Goal: Task Accomplishment & Management: Manage account settings

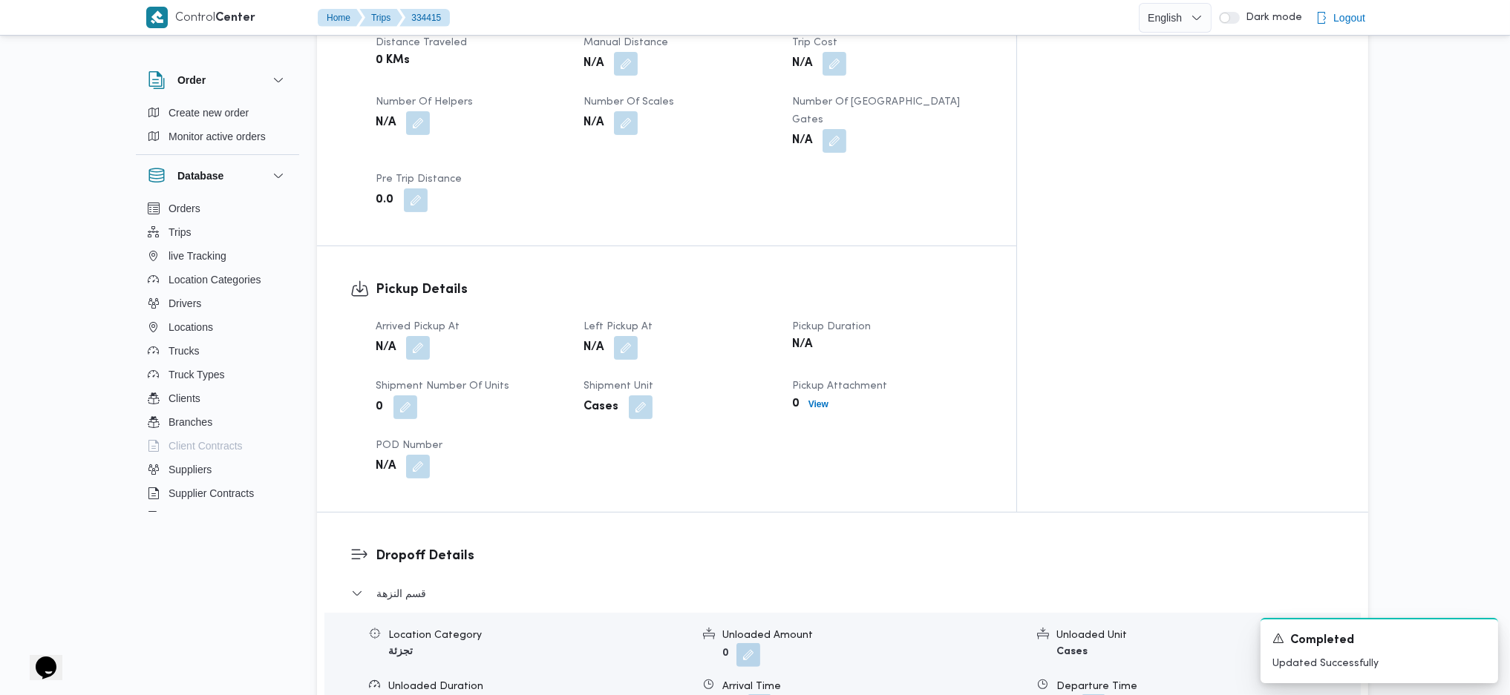
click at [642, 341] on div "Arrived Pickup At N/A Left Pickup At N/A Pickup Duration N/A Shipment Number of…" at bounding box center [679, 399] width 625 height 178
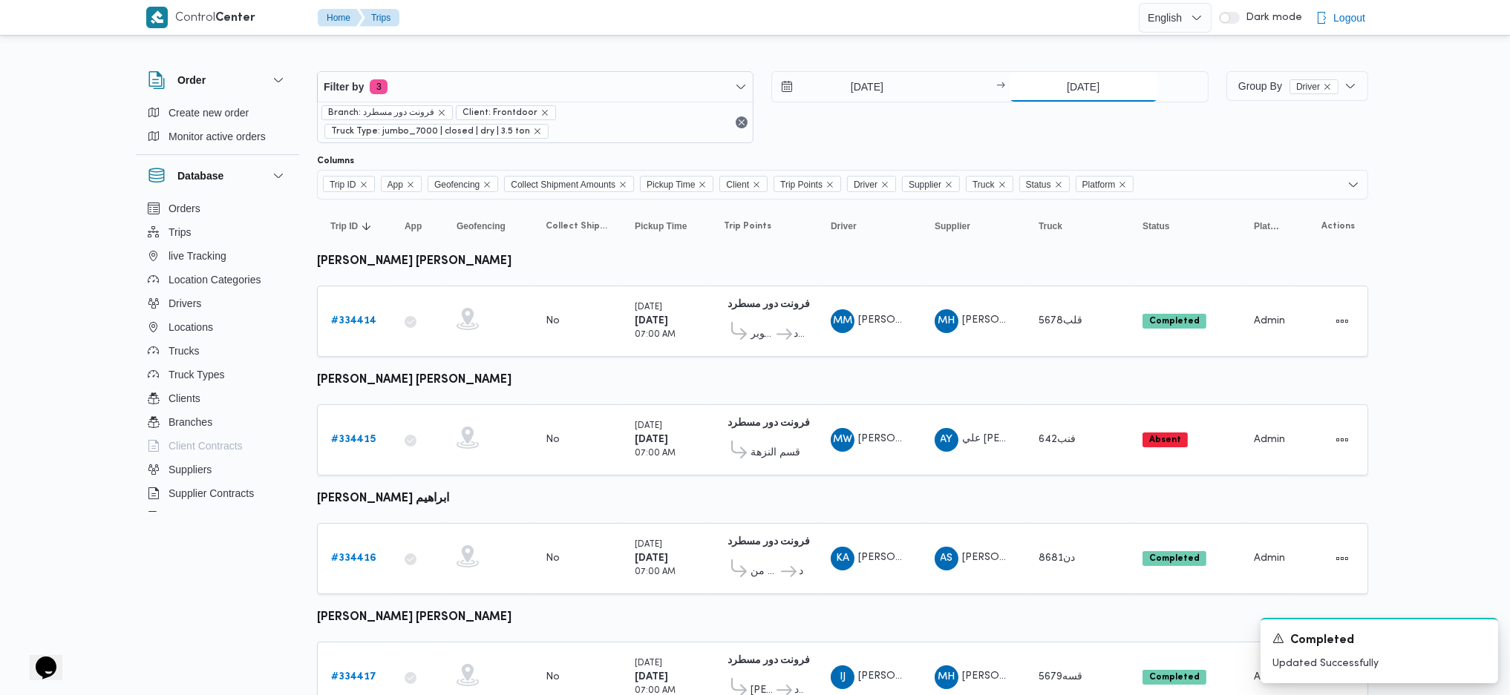
click at [1020, 84] on input "[DATE]" at bounding box center [1083, 87] width 148 height 30
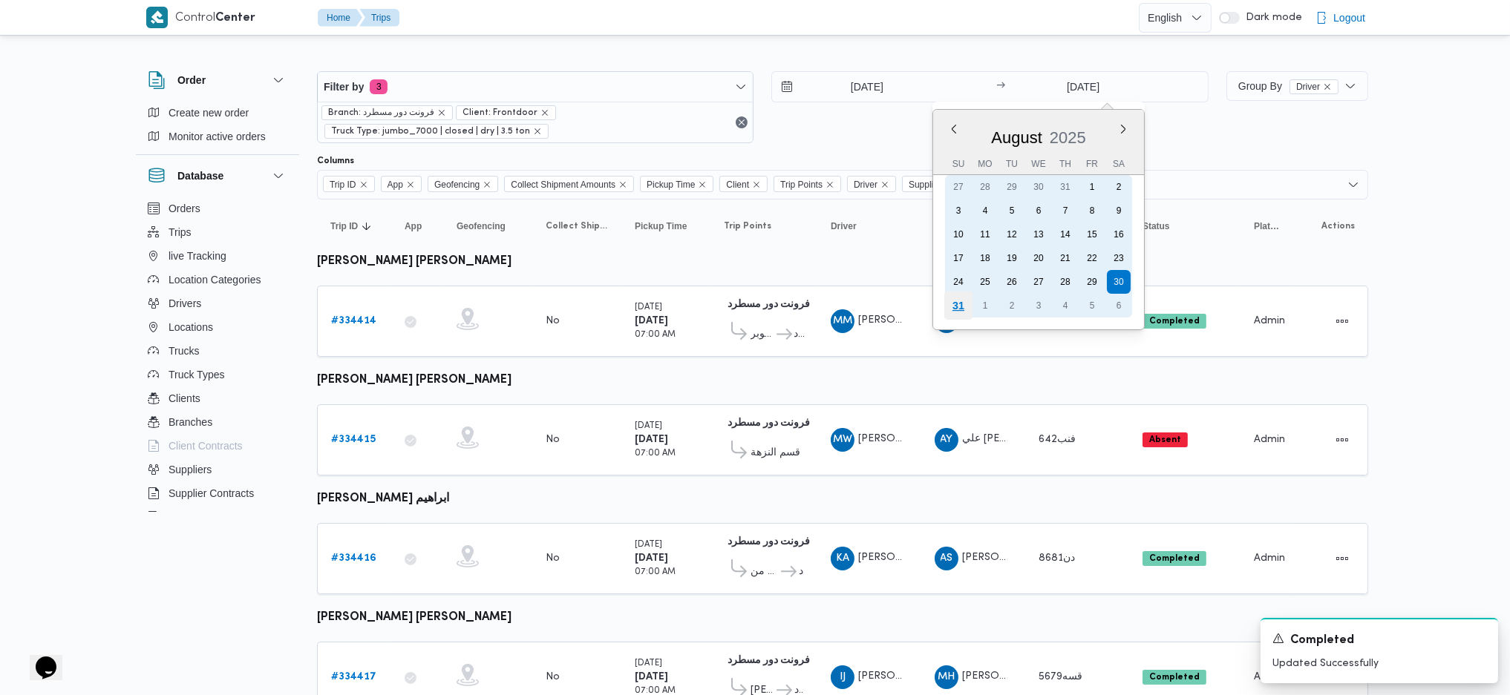
click at [952, 301] on div "31" at bounding box center [957, 306] width 28 height 28
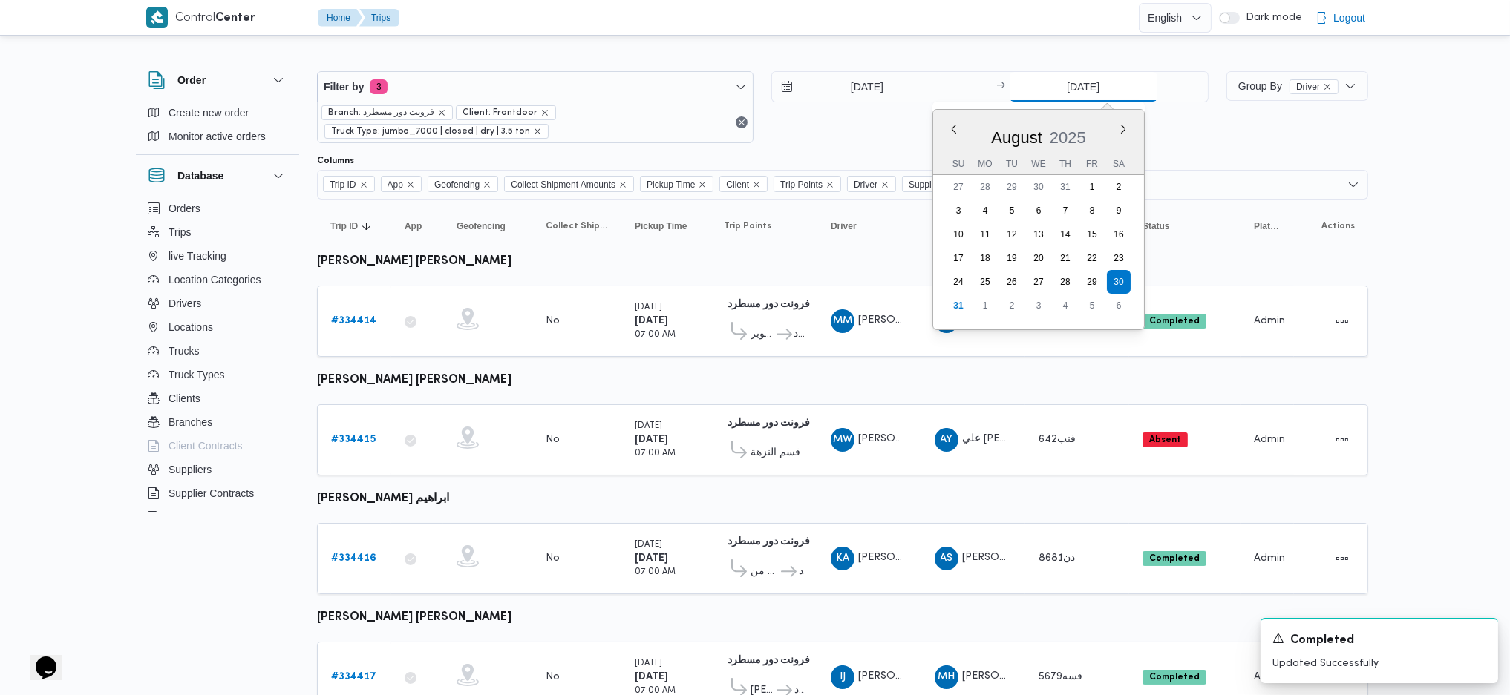
type input "[DATE]"
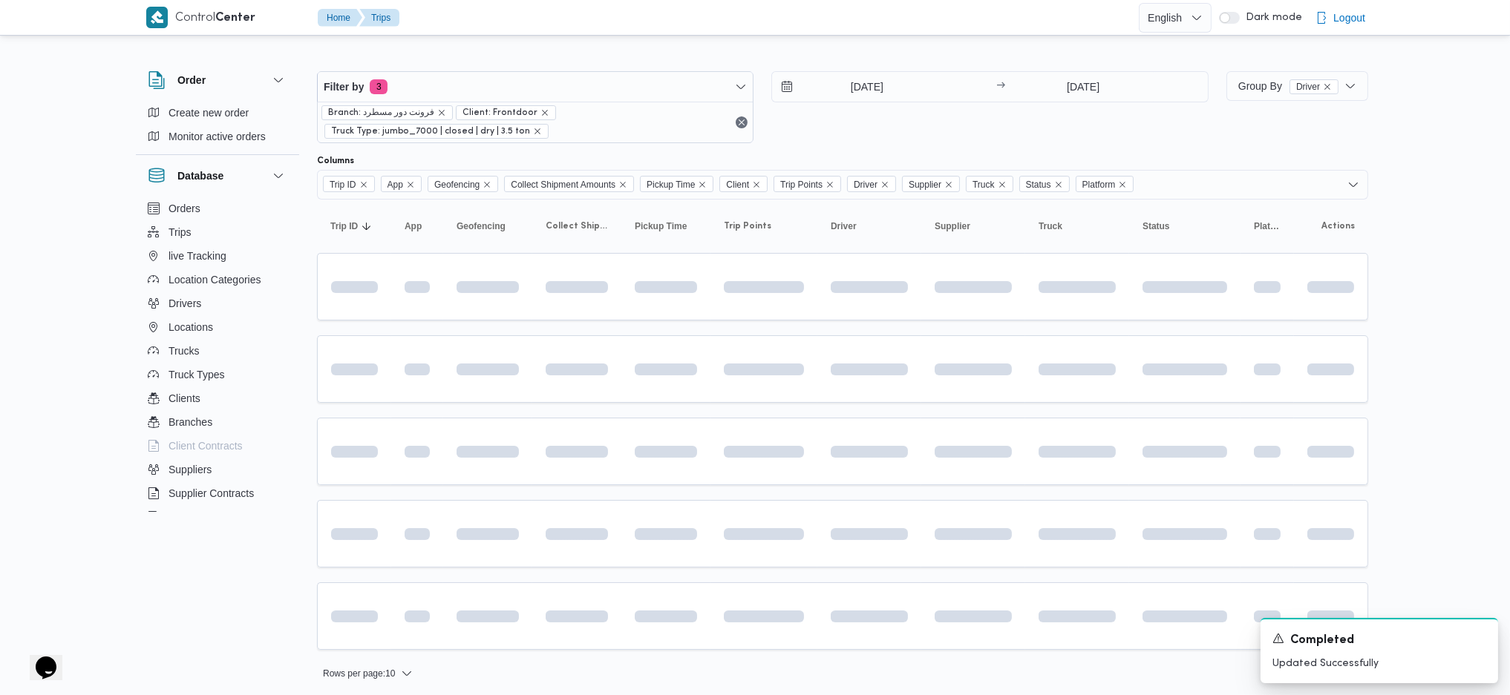
click at [848, 45] on div "Filter by 3 Branch: فرونت دور مسطرد Client: Frontdoor Truck Type: jumbo_7000 | …" at bounding box center [746, 370] width 1262 height 663
click at [843, 88] on input "[DATE]" at bounding box center [856, 87] width 168 height 30
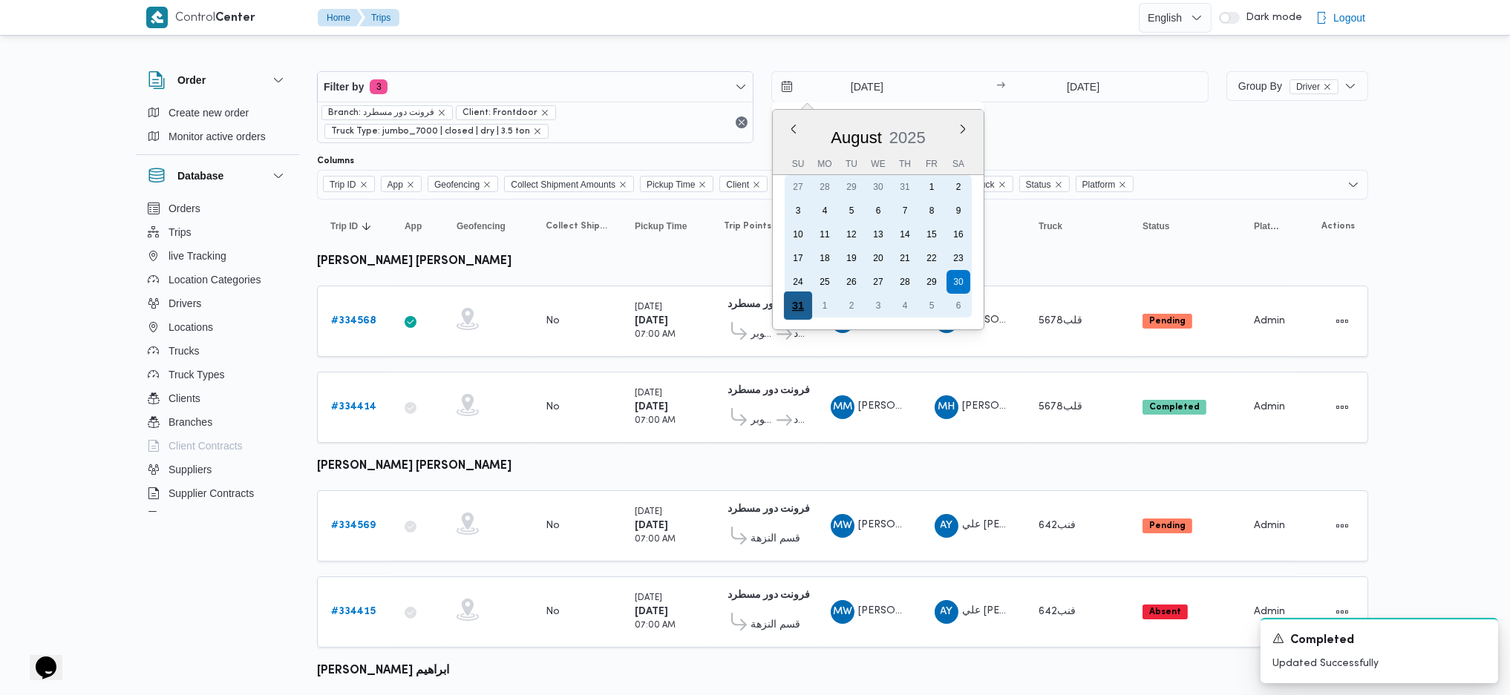
click at [790, 308] on div "31" at bounding box center [798, 306] width 28 height 28
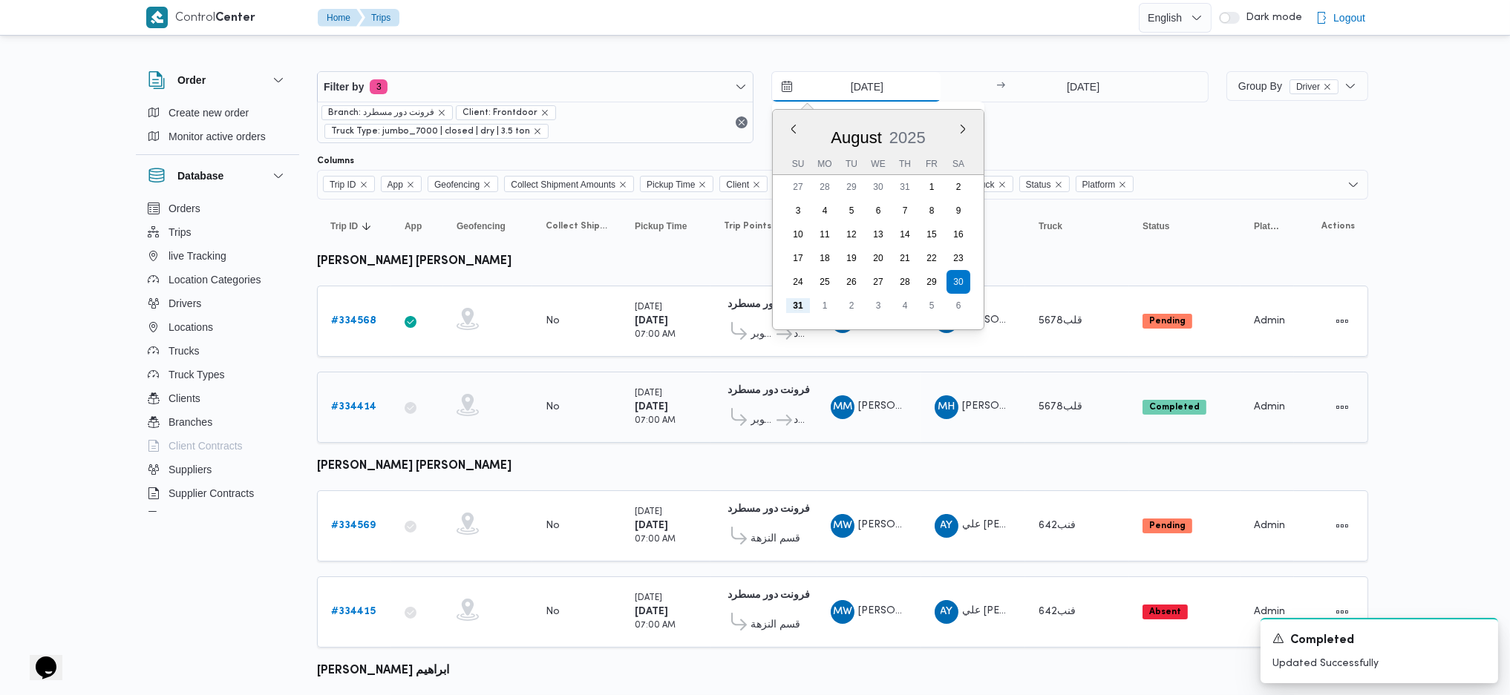
type input "[DATE]"
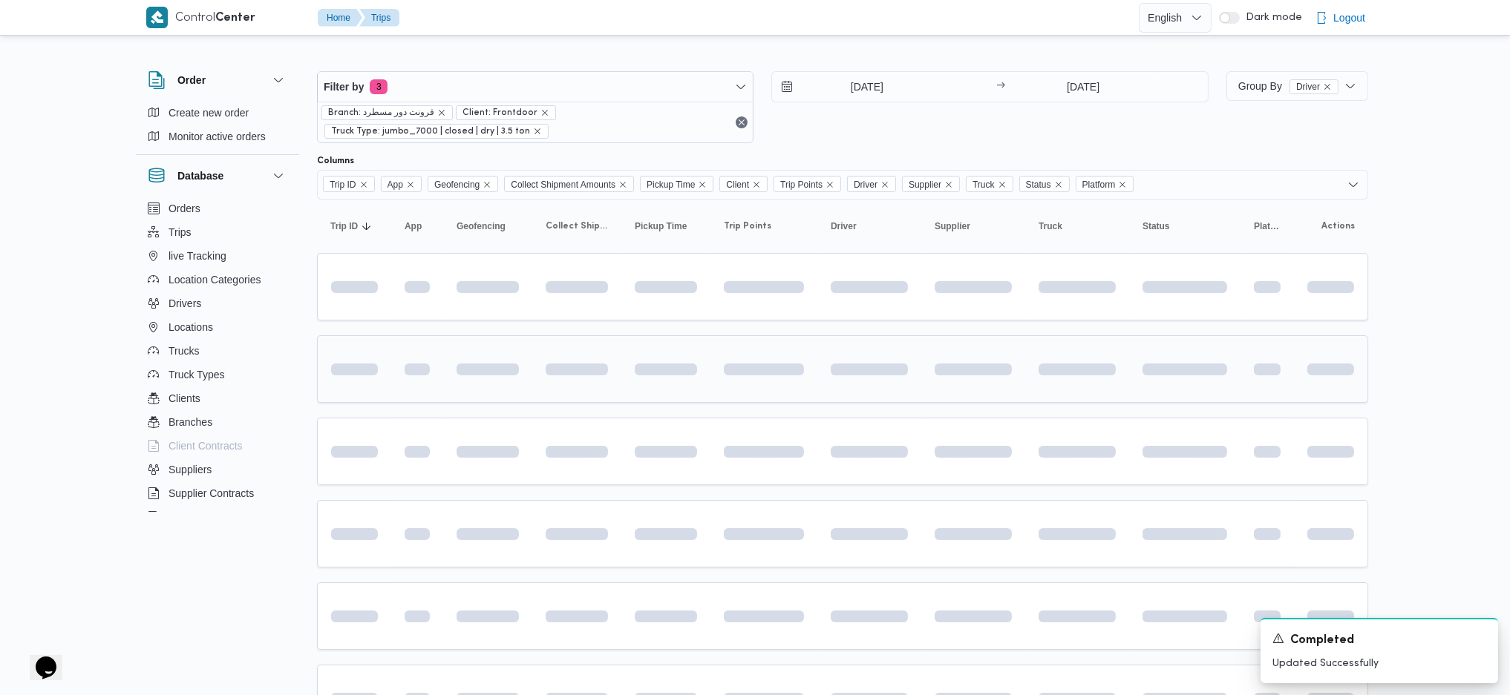
click at [726, 399] on td at bounding box center [763, 369] width 107 height 68
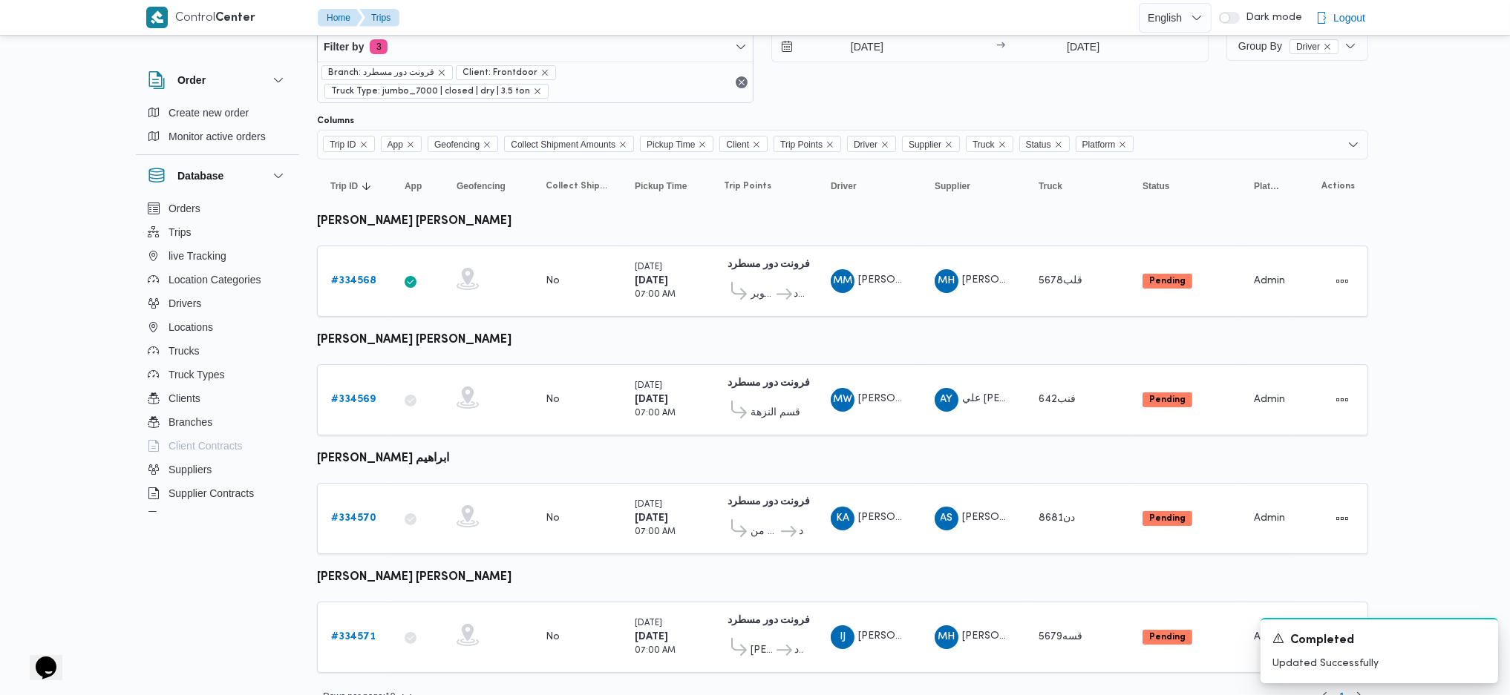
scroll to position [57, 0]
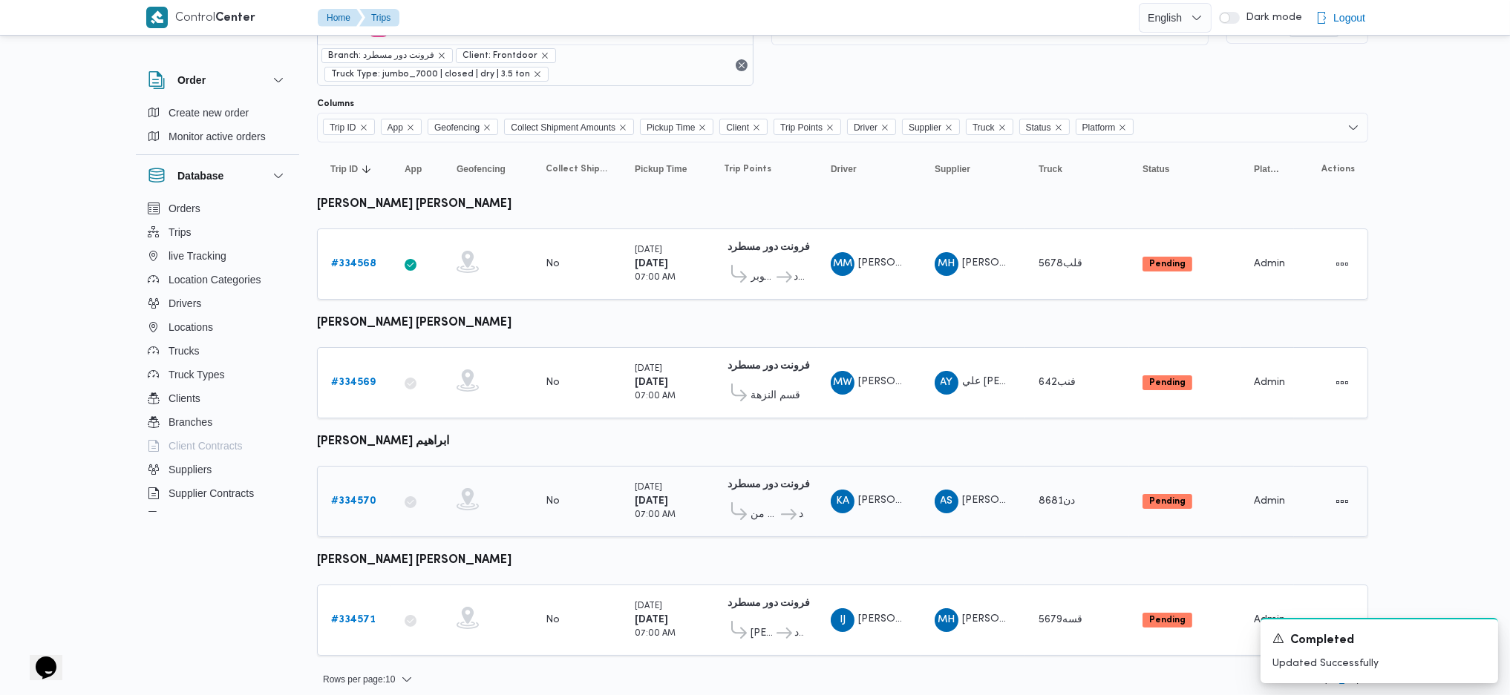
click at [1055, 507] on div "دن8681" at bounding box center [1076, 502] width 89 height 30
click at [1062, 615] on span "قسه5679" at bounding box center [1060, 620] width 44 height 10
click at [1057, 438] on table "Trip ID Click to sort in ascending order App Click to sort in ascending order G…" at bounding box center [842, 407] width 1051 height 528
click at [1042, 261] on span "قلب5678" at bounding box center [1060, 264] width 44 height 10
click at [361, 497] on b "# 334570" at bounding box center [353, 502] width 45 height 10
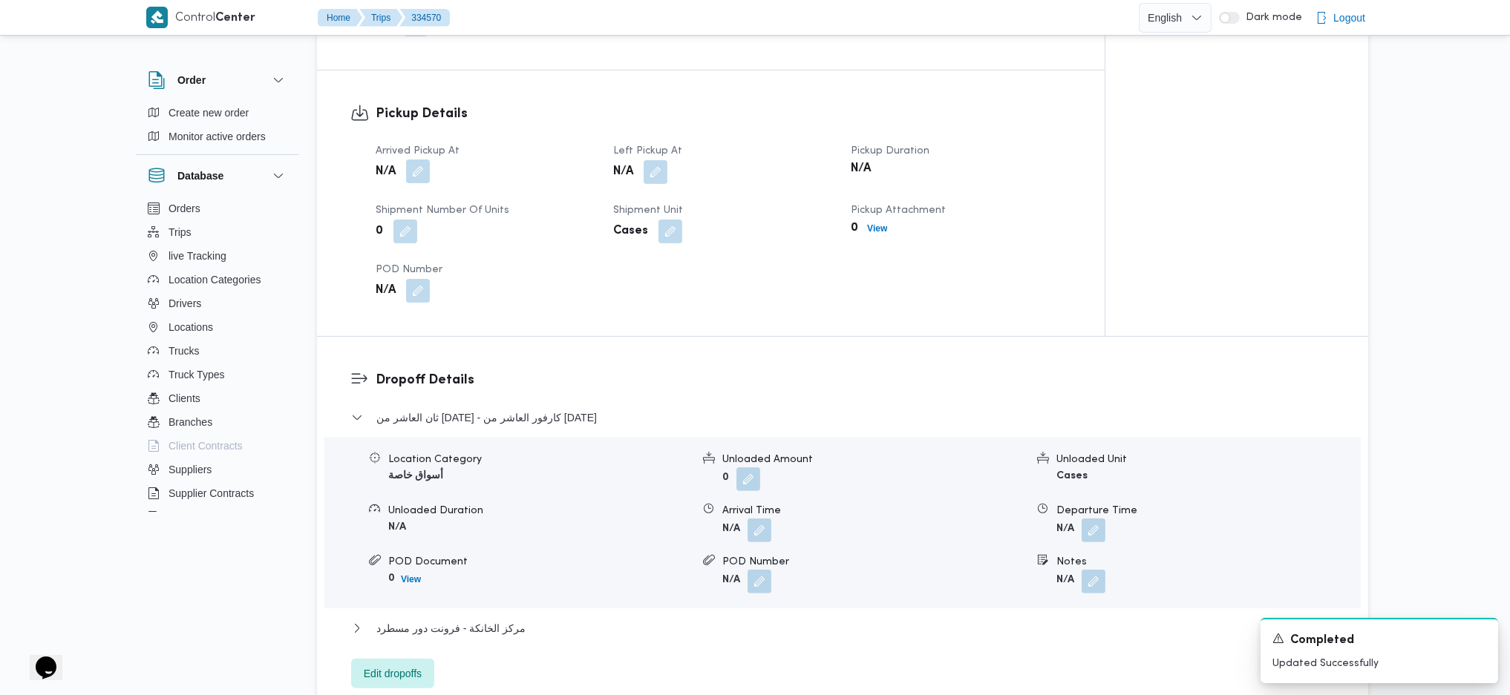
scroll to position [891, 0]
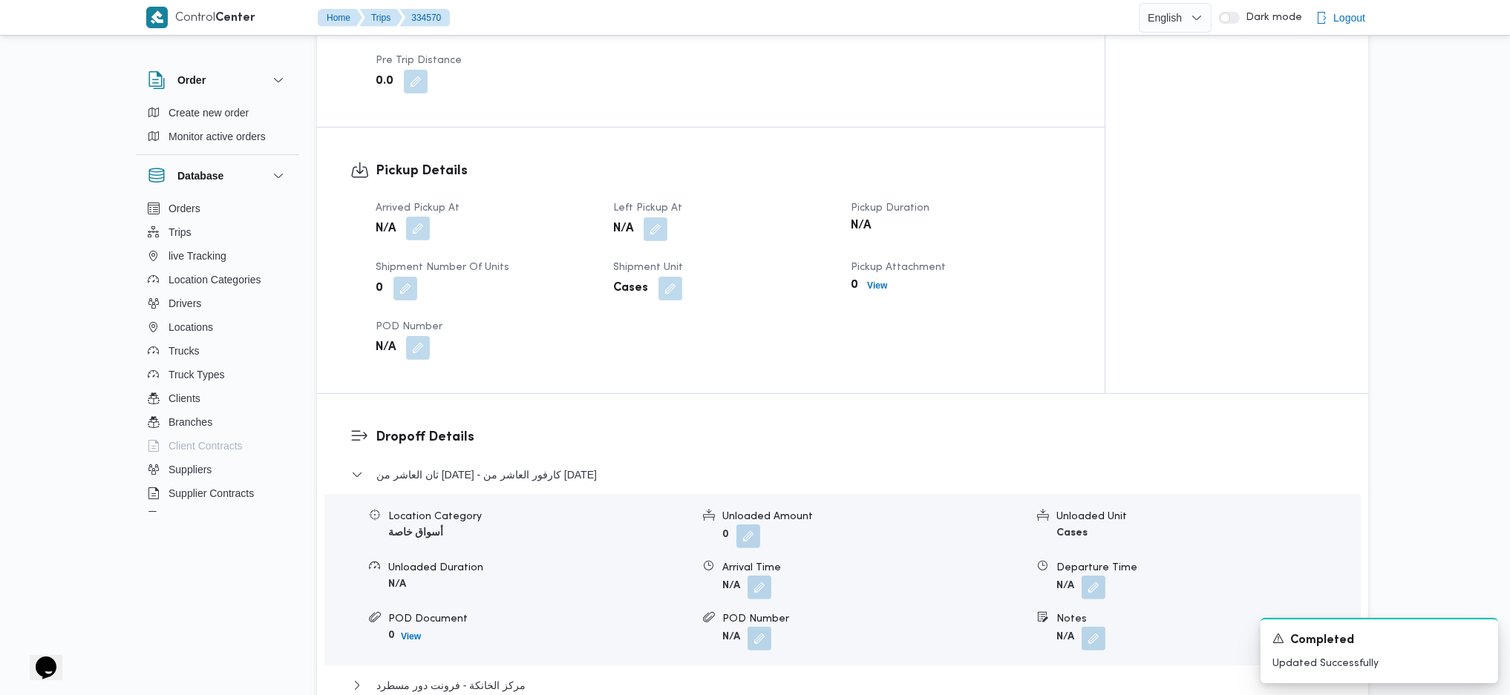
click at [412, 217] on button "button" at bounding box center [418, 229] width 24 height 24
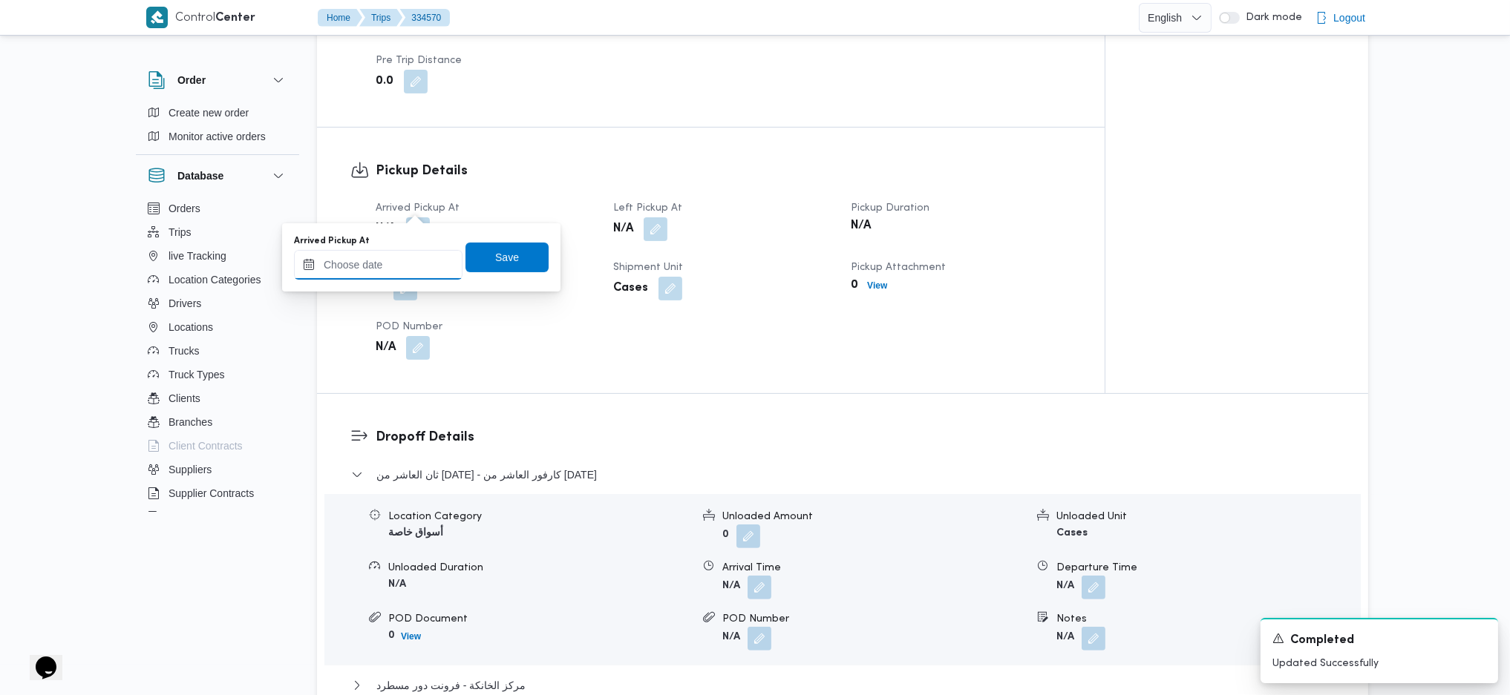
click at [395, 269] on input "Arrived Pickup At" at bounding box center [378, 265] width 168 height 30
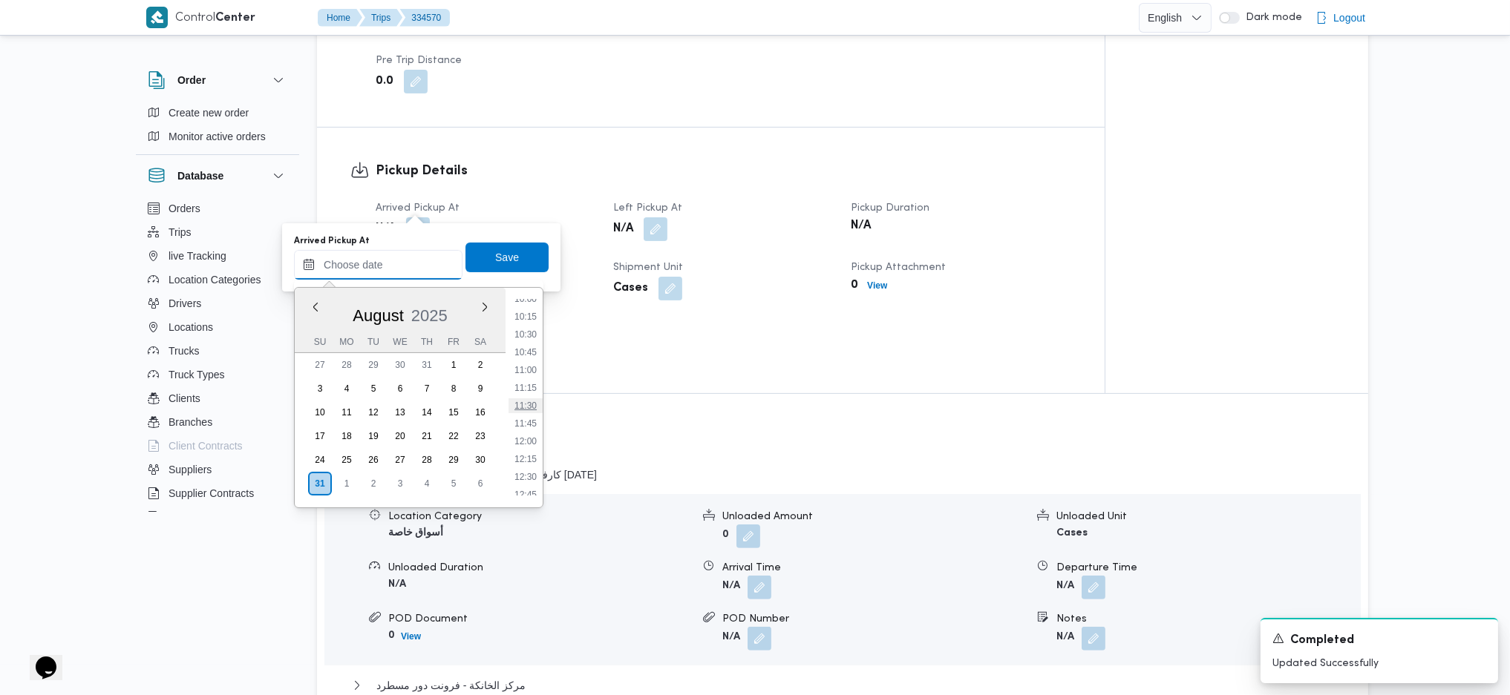
scroll to position [424, 0]
click at [528, 376] on li "07:00" at bounding box center [525, 382] width 34 height 15
type input "[DATE] 07:00"
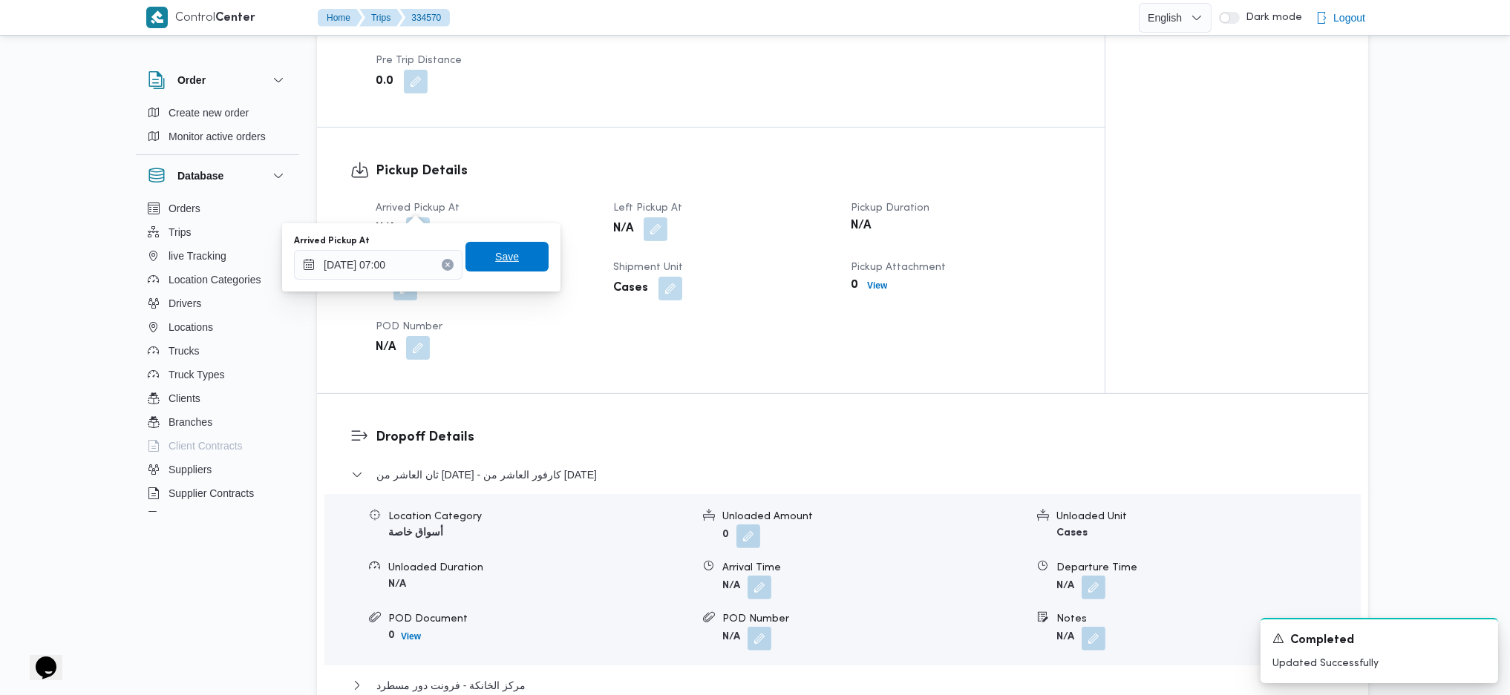
click at [495, 258] on span "Save" at bounding box center [507, 257] width 24 height 18
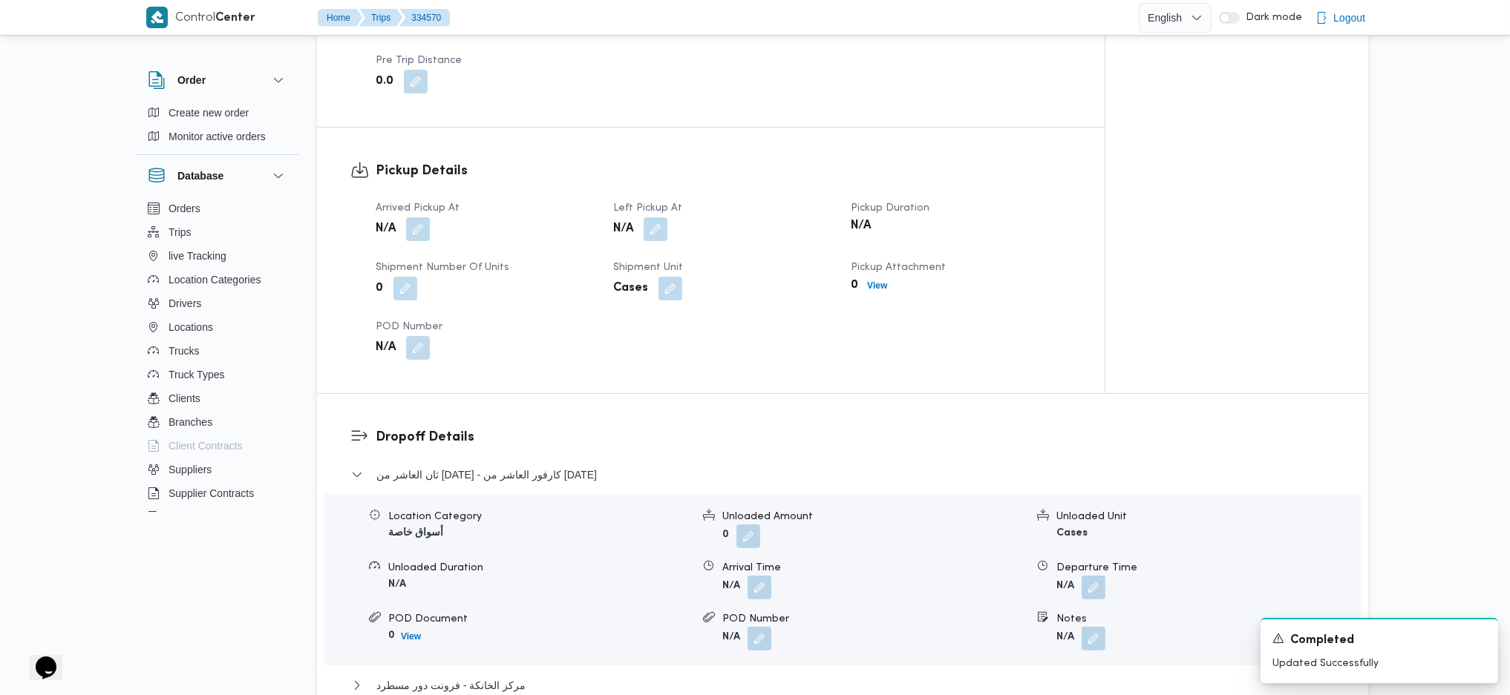
drag, startPoint x: 664, startPoint y: 225, endPoint x: 658, endPoint y: 220, distance: 7.9
click at [659, 220] on div "Arrived Pickup At N/A Left Pickup At N/A Pickup Duration N/A Shipment Number of…" at bounding box center [723, 280] width 713 height 178
click at [655, 217] on button "button" at bounding box center [656, 229] width 24 height 24
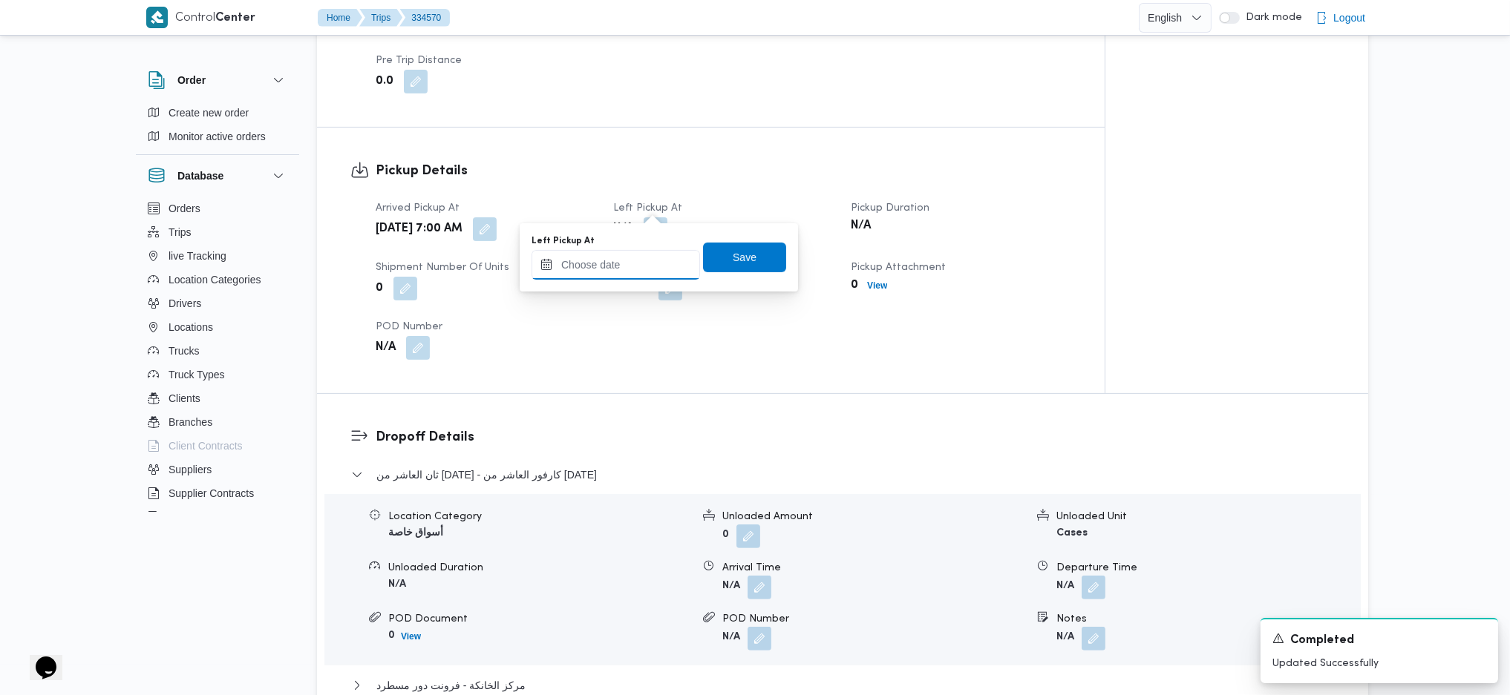
click at [609, 261] on input "Left Pickup At" at bounding box center [615, 265] width 168 height 30
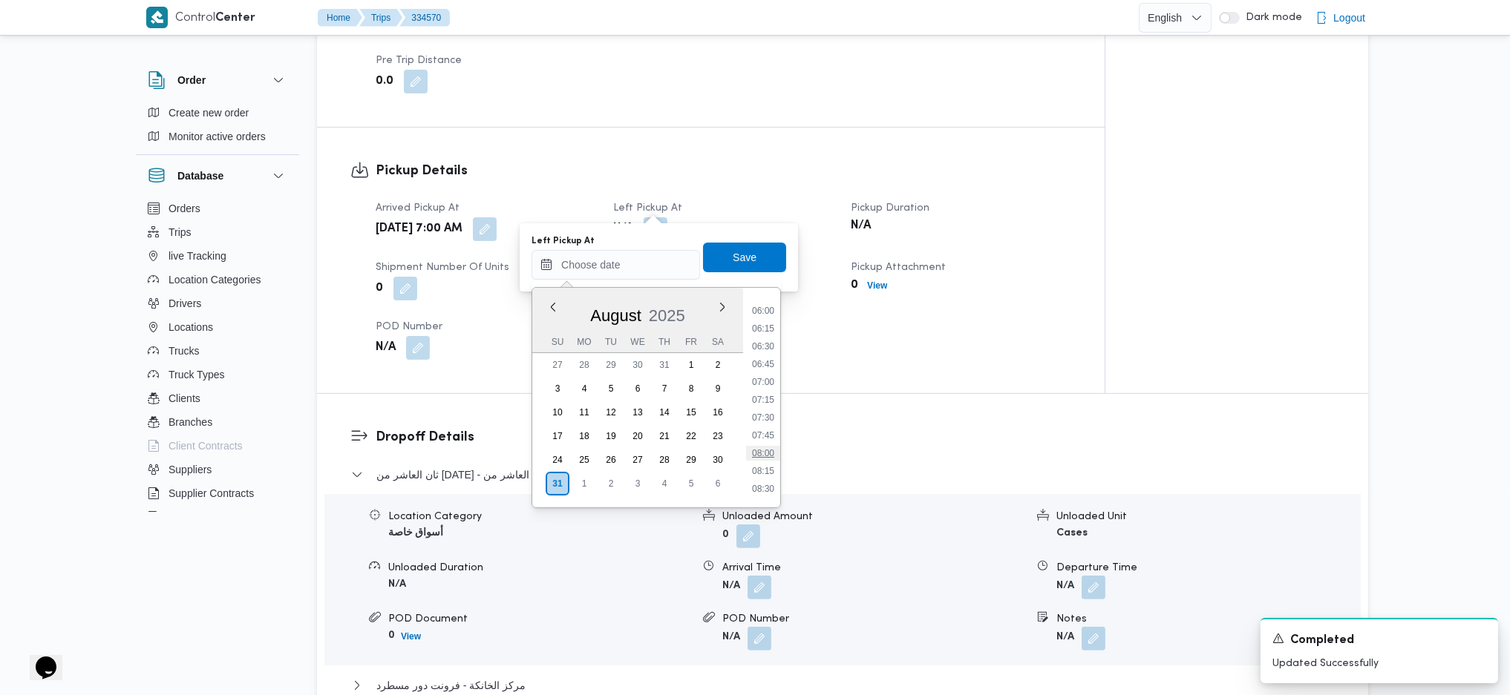
click at [765, 448] on li "08:00" at bounding box center [763, 453] width 34 height 15
type input "[DATE] 08:00"
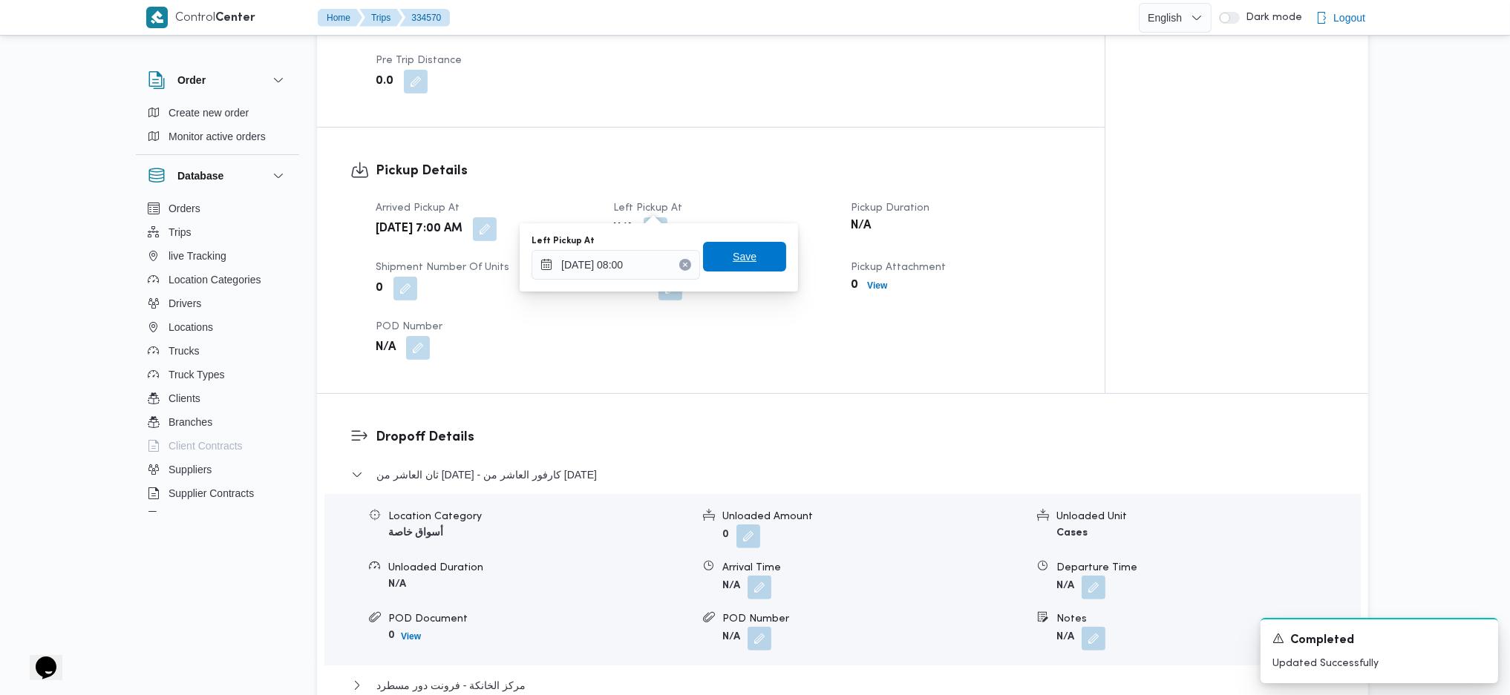
click at [733, 255] on span "Save" at bounding box center [745, 257] width 24 height 18
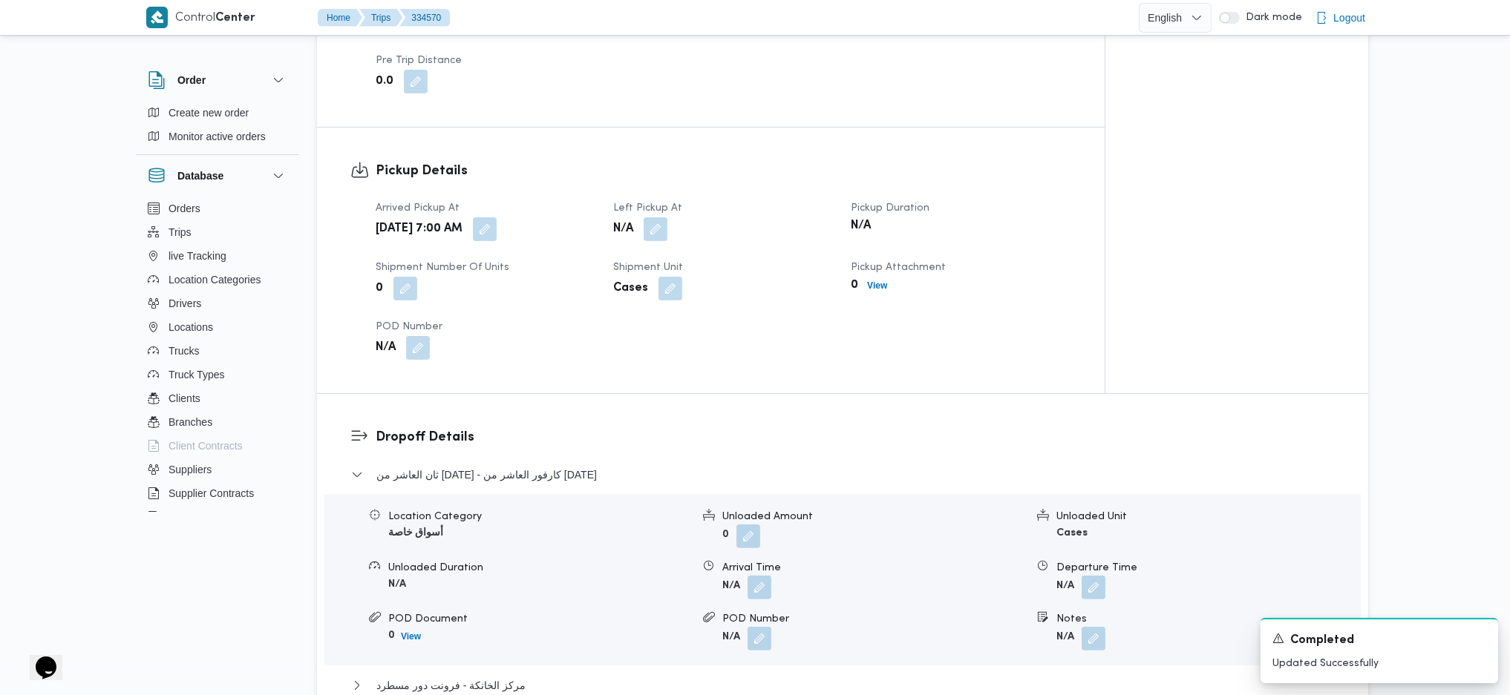
scroll to position [1088, 0]
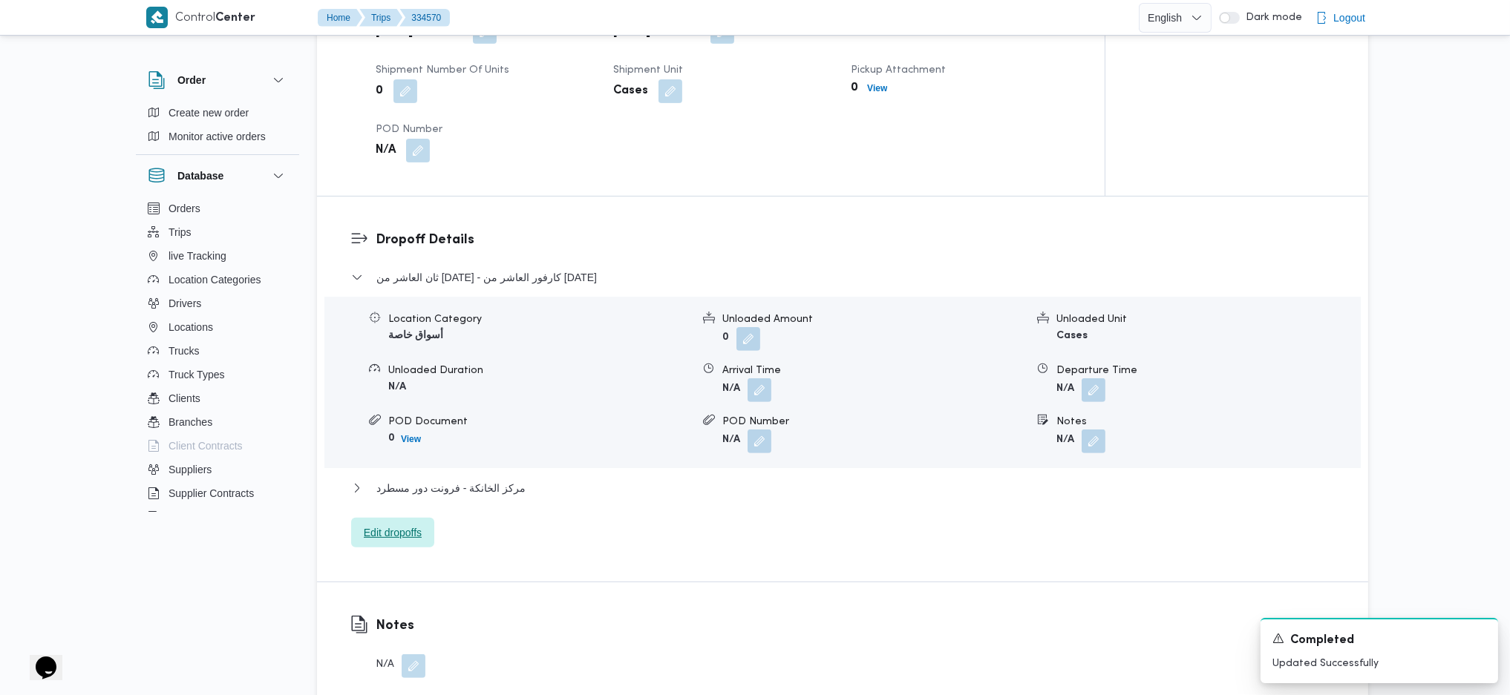
click at [389, 524] on span "Edit dropoffs" at bounding box center [393, 533] width 58 height 18
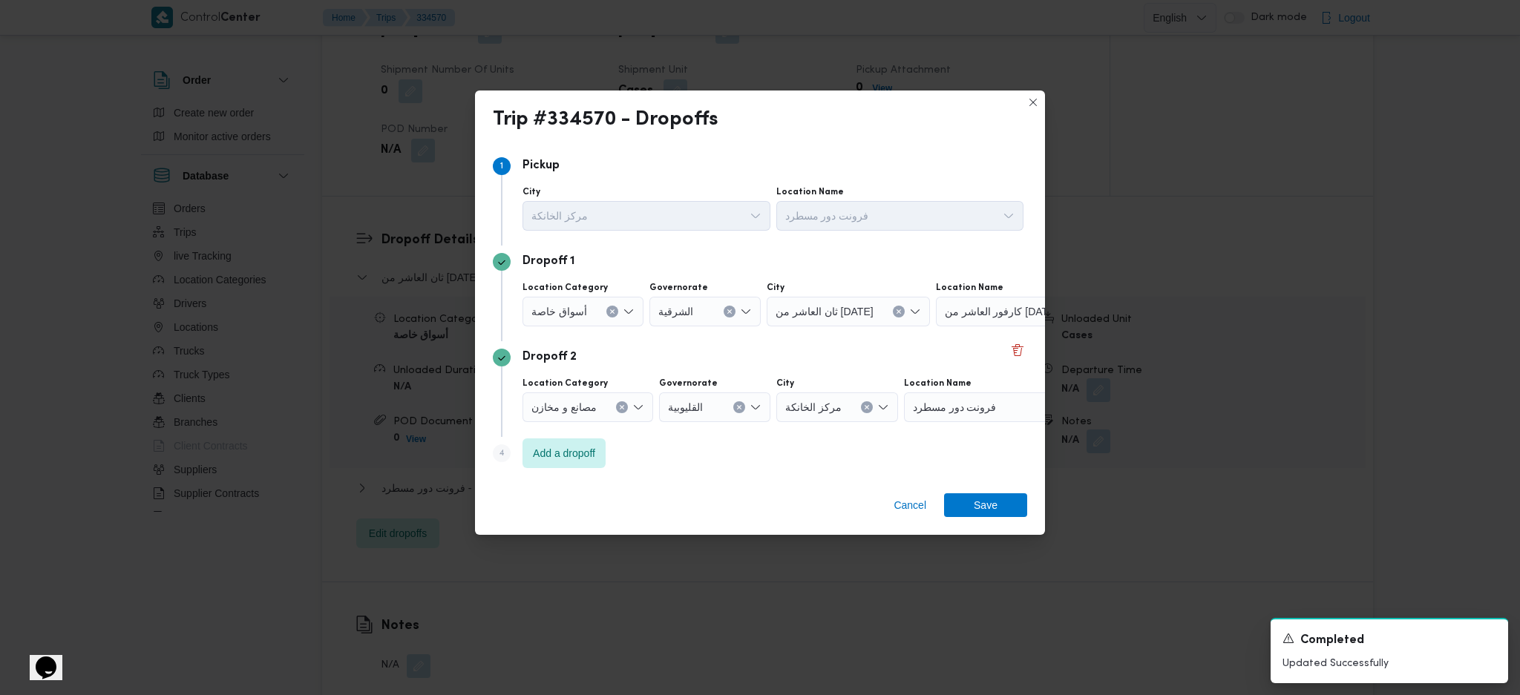
click at [610, 315] on icon "Clear input" at bounding box center [612, 312] width 6 height 6
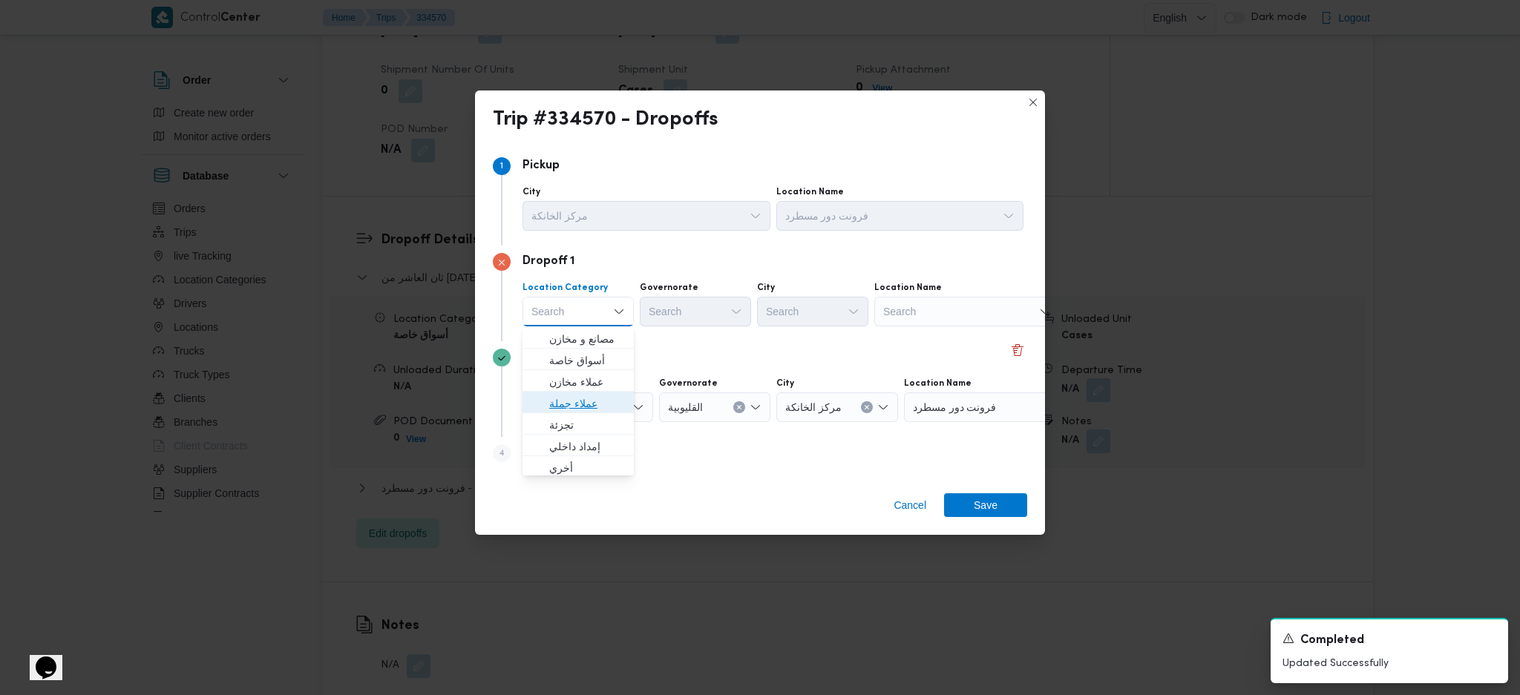
click at [600, 405] on span "عملاء جملة" at bounding box center [587, 404] width 76 height 18
click at [697, 316] on div "Search" at bounding box center [697, 312] width 111 height 30
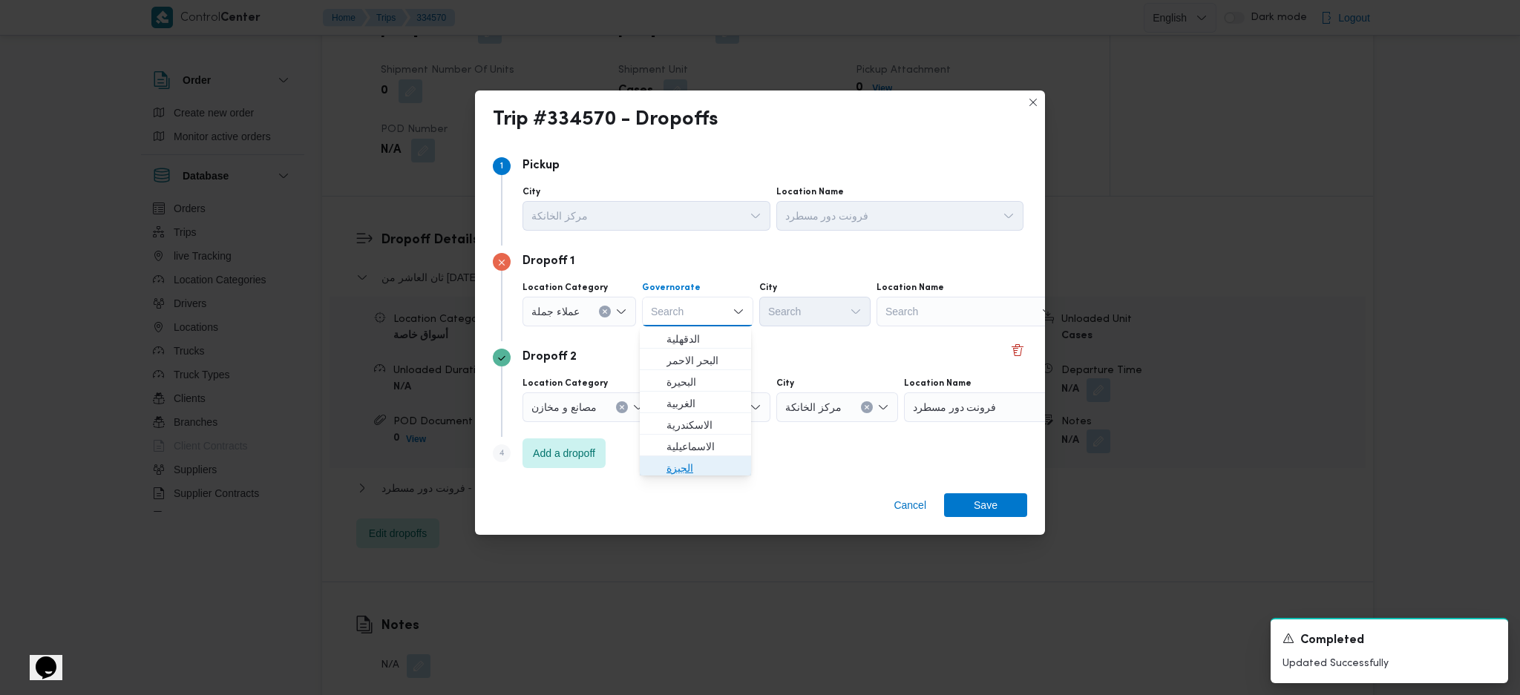
click at [677, 457] on span "الجيزة" at bounding box center [695, 468] width 99 height 24
click at [841, 292] on div "City" at bounding box center [814, 288] width 111 height 12
click at [829, 309] on div "Search" at bounding box center [814, 312] width 111 height 30
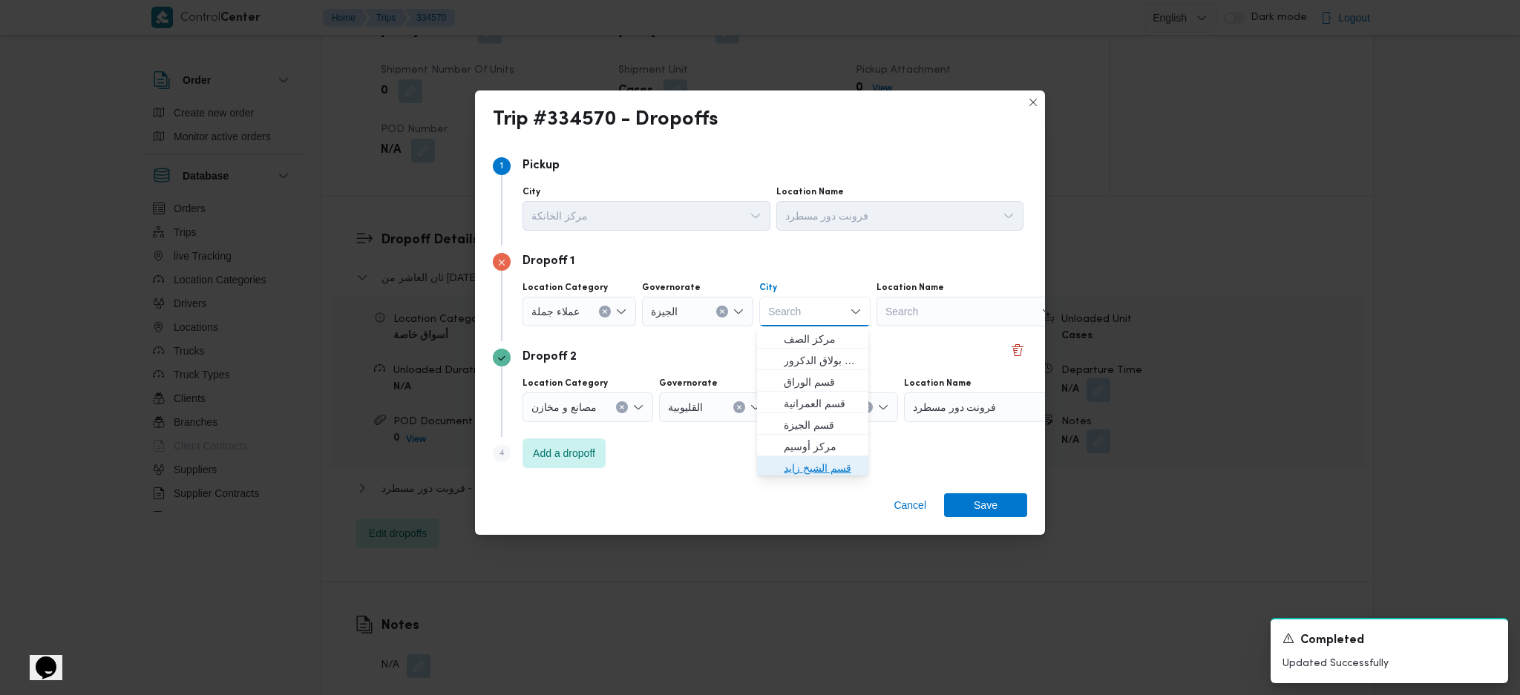
click at [825, 469] on span "قسم الشيخ زايد" at bounding box center [822, 468] width 76 height 18
click at [580, 462] on span "Add a dropoff" at bounding box center [564, 453] width 83 height 30
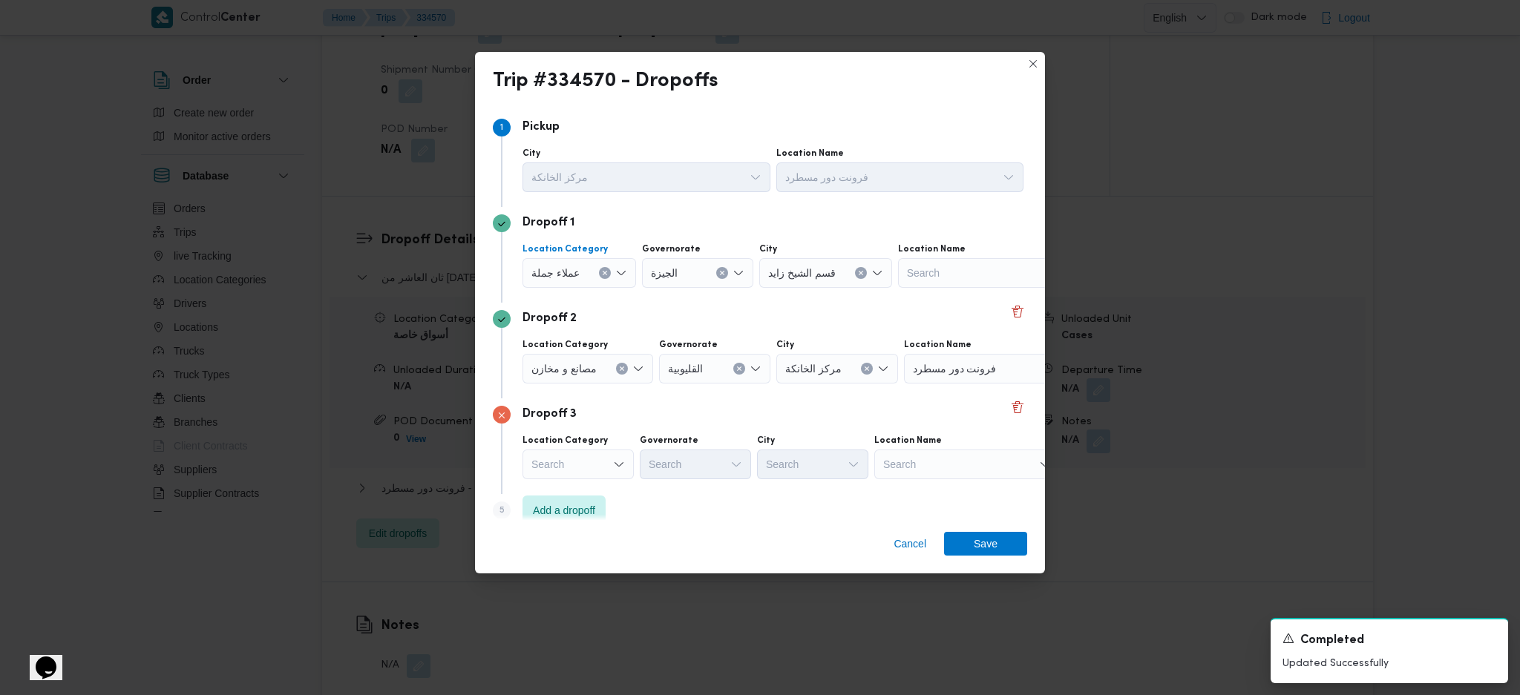
click at [608, 270] on button "Clear input" at bounding box center [605, 273] width 12 height 12
click at [957, 281] on div "Search" at bounding box center [967, 273] width 186 height 30
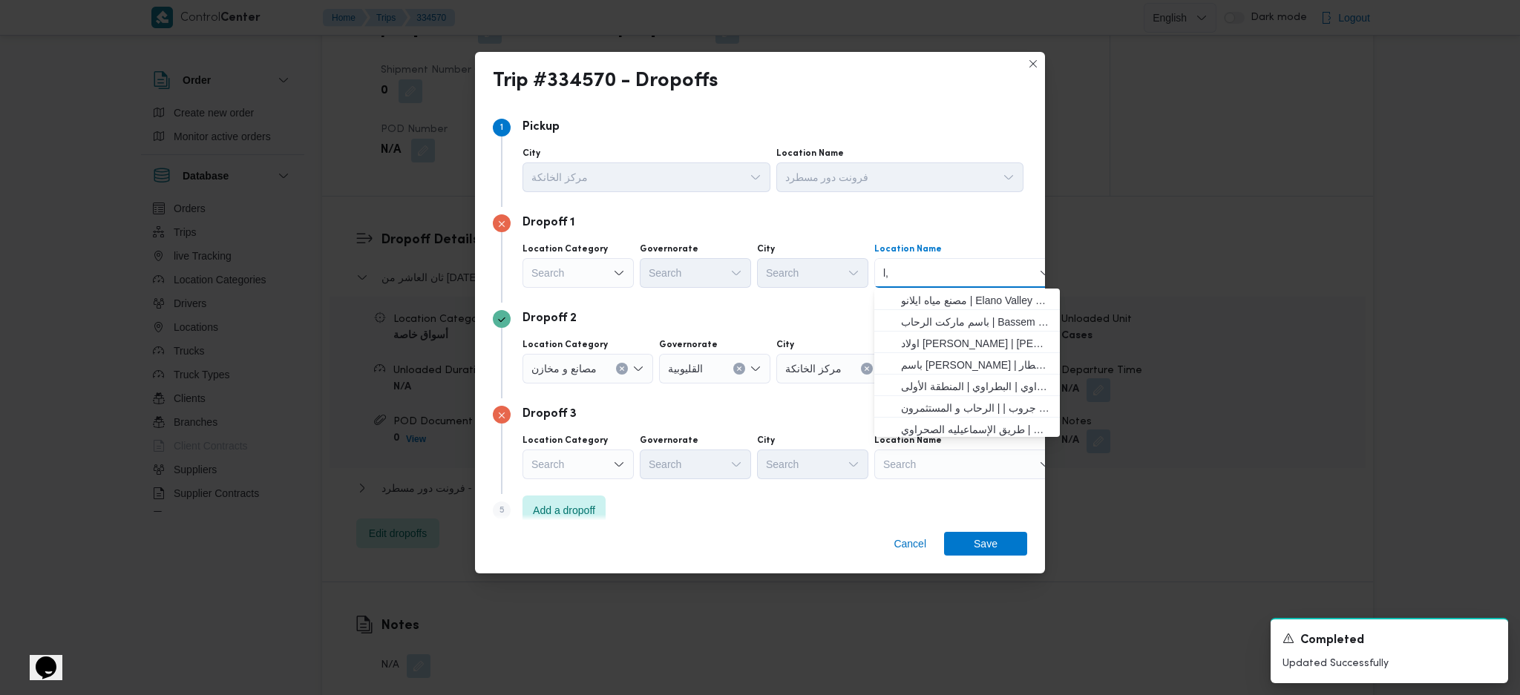
type input "l"
type input "مول مصر"
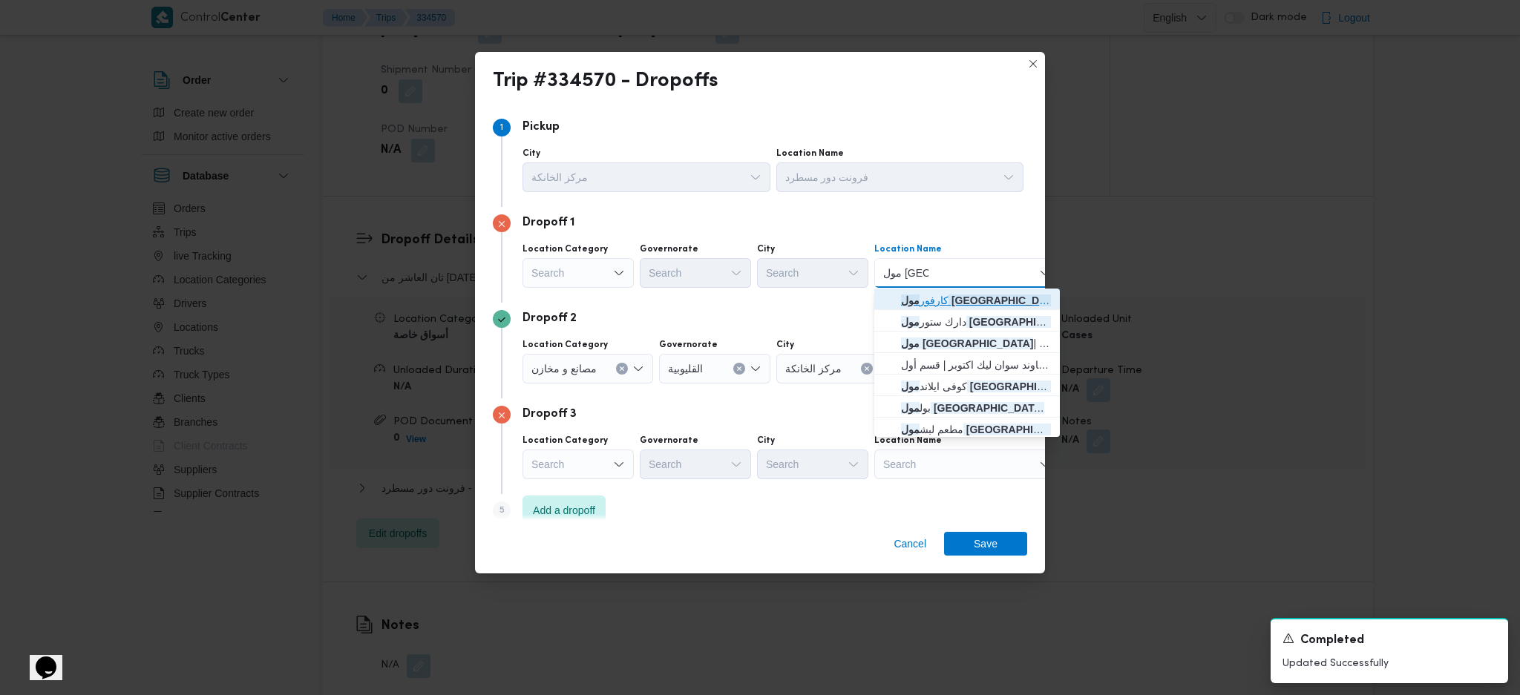
click at [989, 302] on span "كارفور مول مصر اكتوبر | كارفور | قسم أول 6 أكتوبر" at bounding box center [976, 301] width 150 height 18
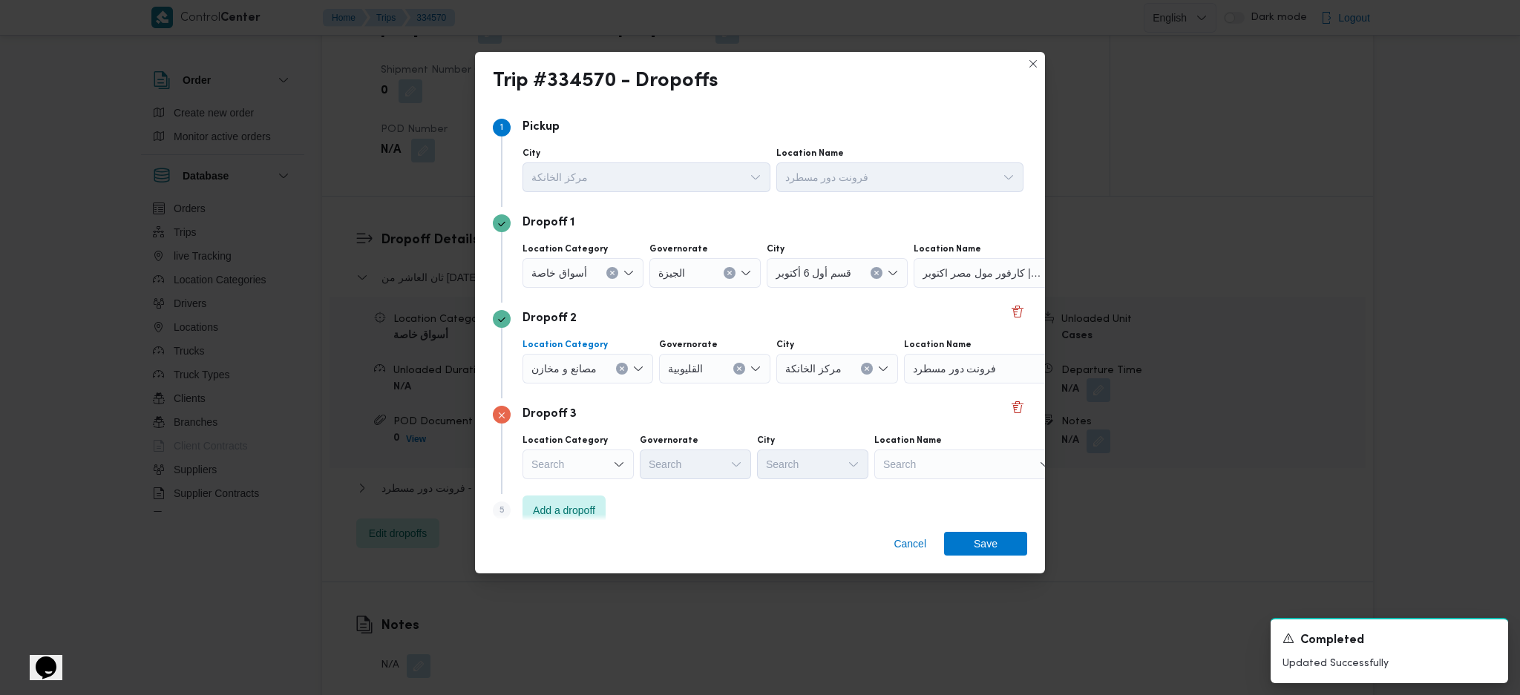
click at [621, 370] on icon "Clear input" at bounding box center [622, 369] width 4 height 4
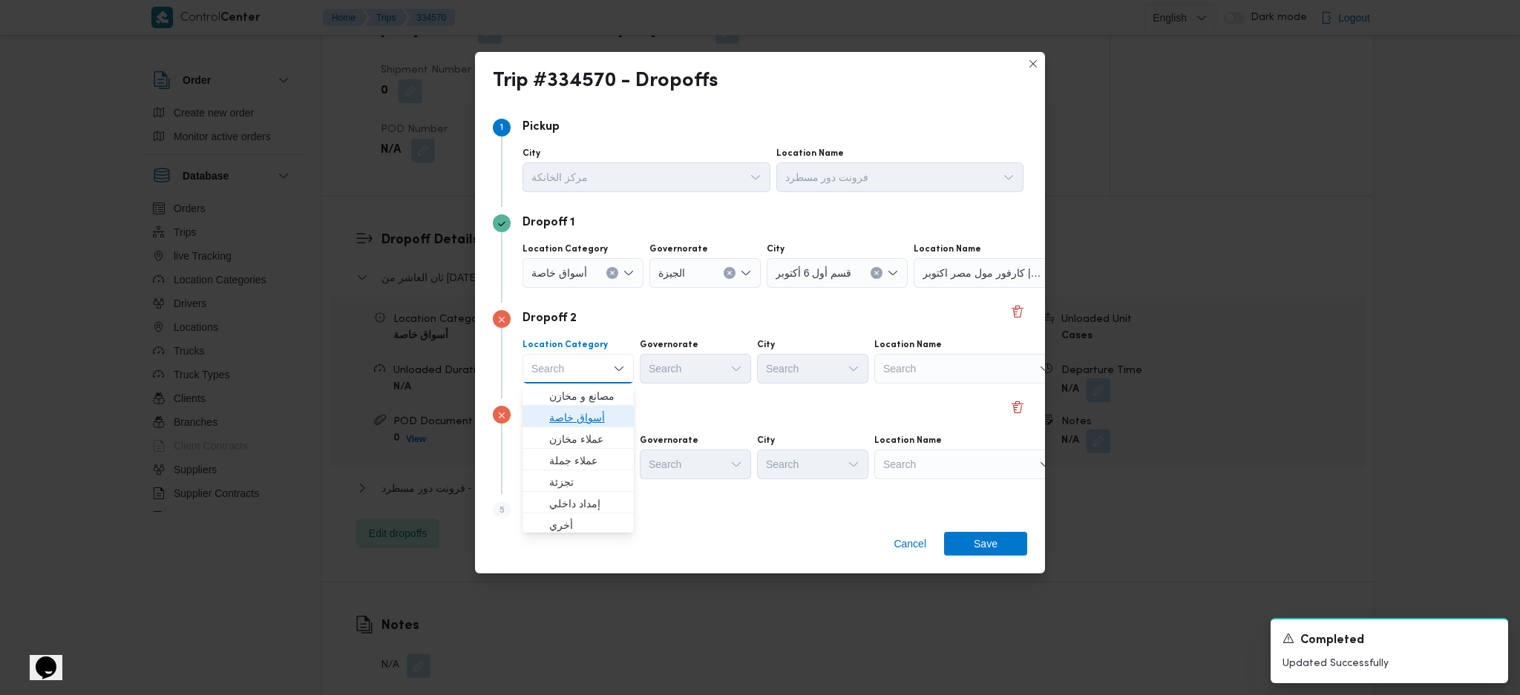
click at [587, 419] on span "أسواق خاصة" at bounding box center [587, 418] width 76 height 18
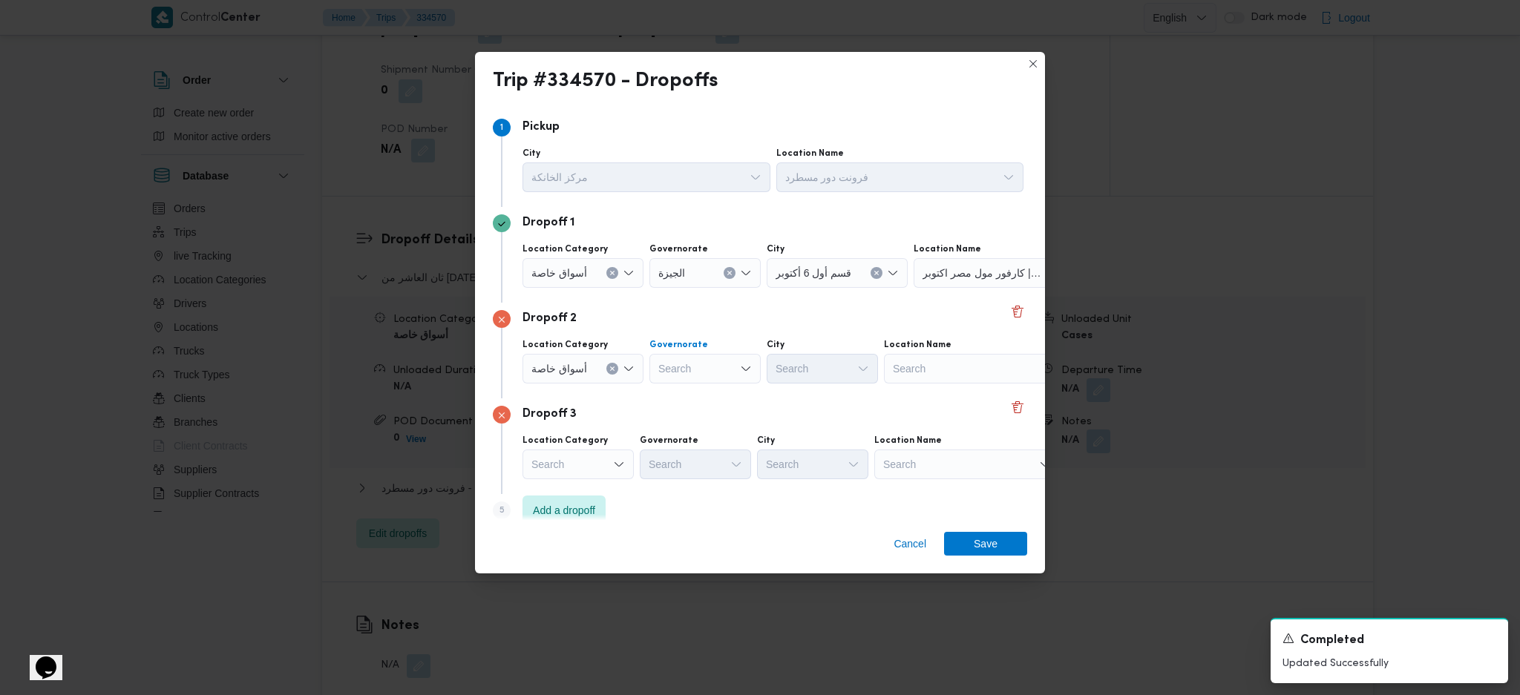
click at [690, 366] on div "Search" at bounding box center [704, 369] width 111 height 30
click at [702, 526] on span "الجيزة" at bounding box center [713, 526] width 76 height 18
click at [964, 370] on div "Search" at bounding box center [977, 369] width 186 height 30
type input "اوس"
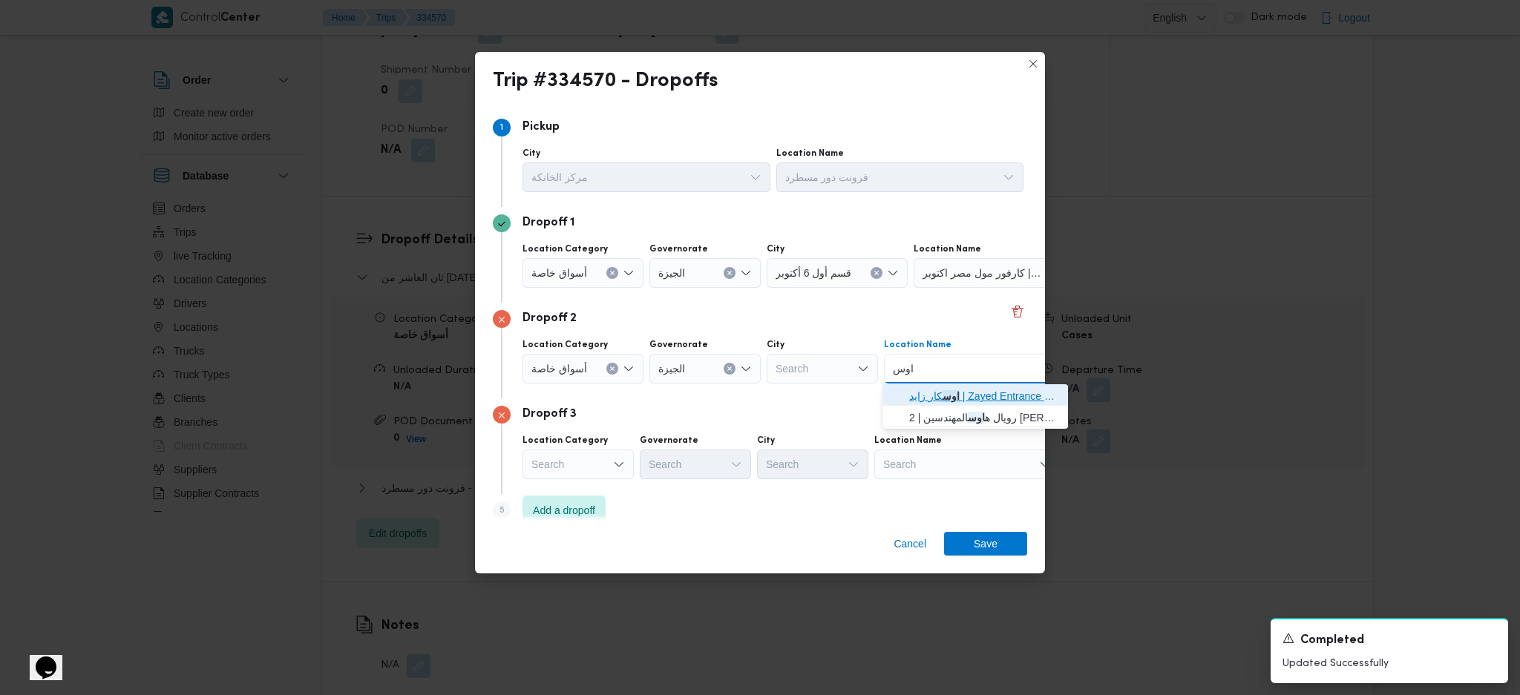
drag, startPoint x: 919, startPoint y: 403, endPoint x: 932, endPoint y: 427, distance: 26.9
click at [918, 403] on span "اوس كار زايد | Zayed Entrance 2 | null" at bounding box center [984, 396] width 150 height 18
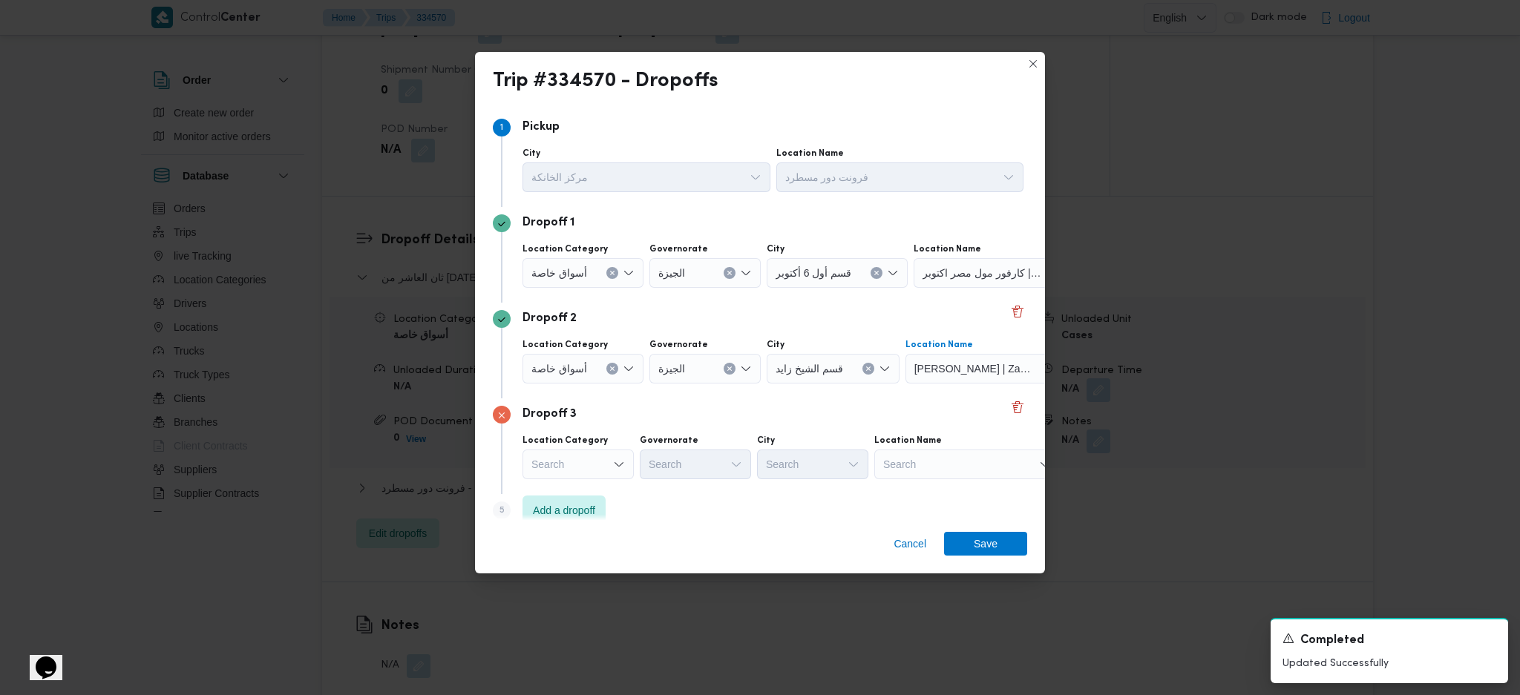
click at [989, 472] on div "Search" at bounding box center [967, 465] width 186 height 30
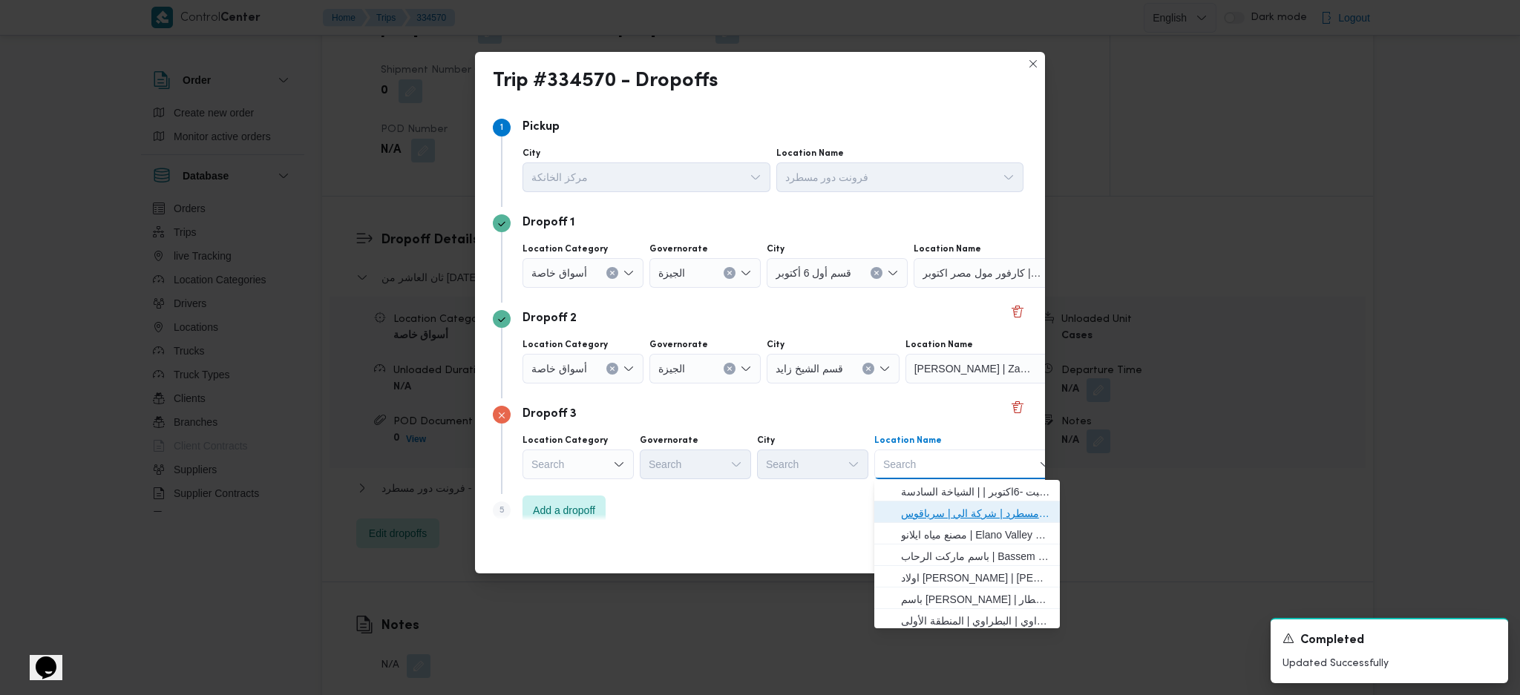
click at [939, 517] on span "فرونت دور مسطرد | شركة الي | سرياقوس" at bounding box center [976, 514] width 150 height 18
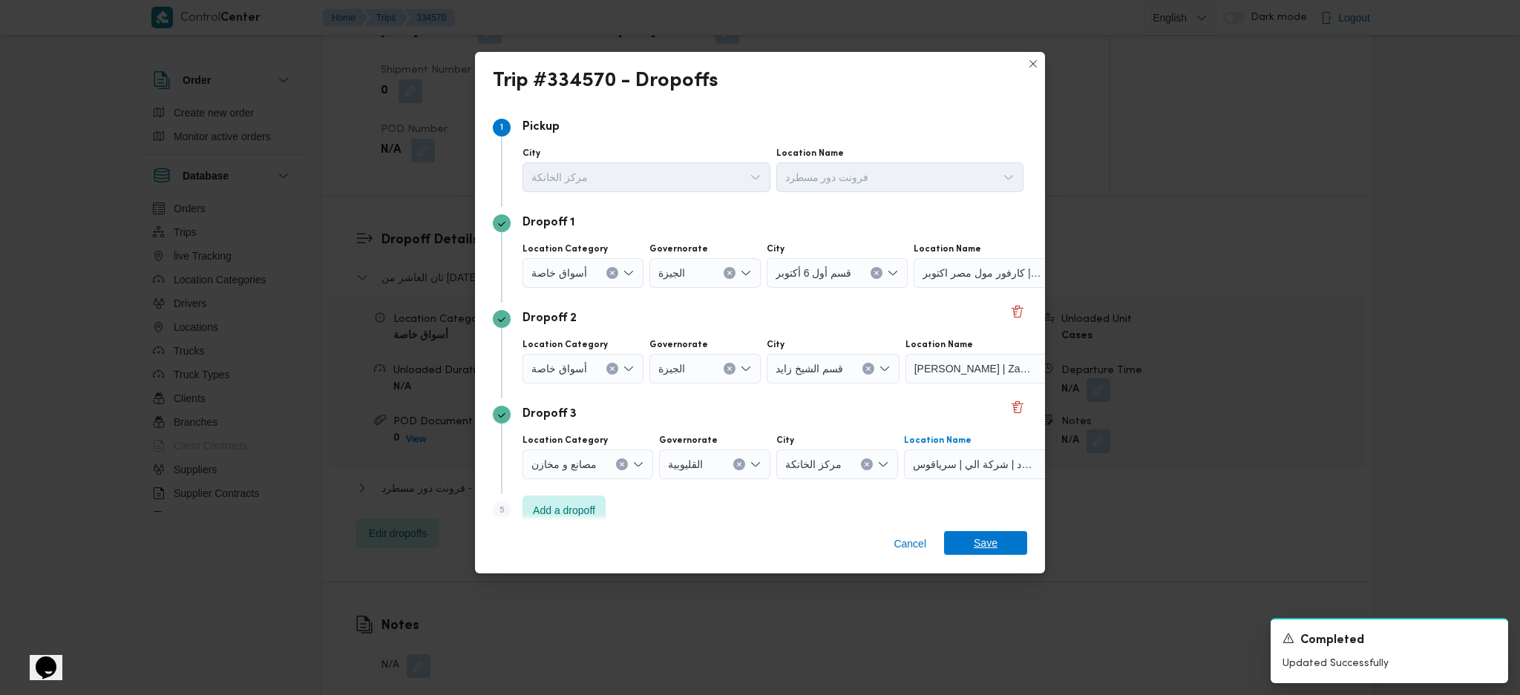
click at [980, 546] on span "Save" at bounding box center [986, 543] width 24 height 24
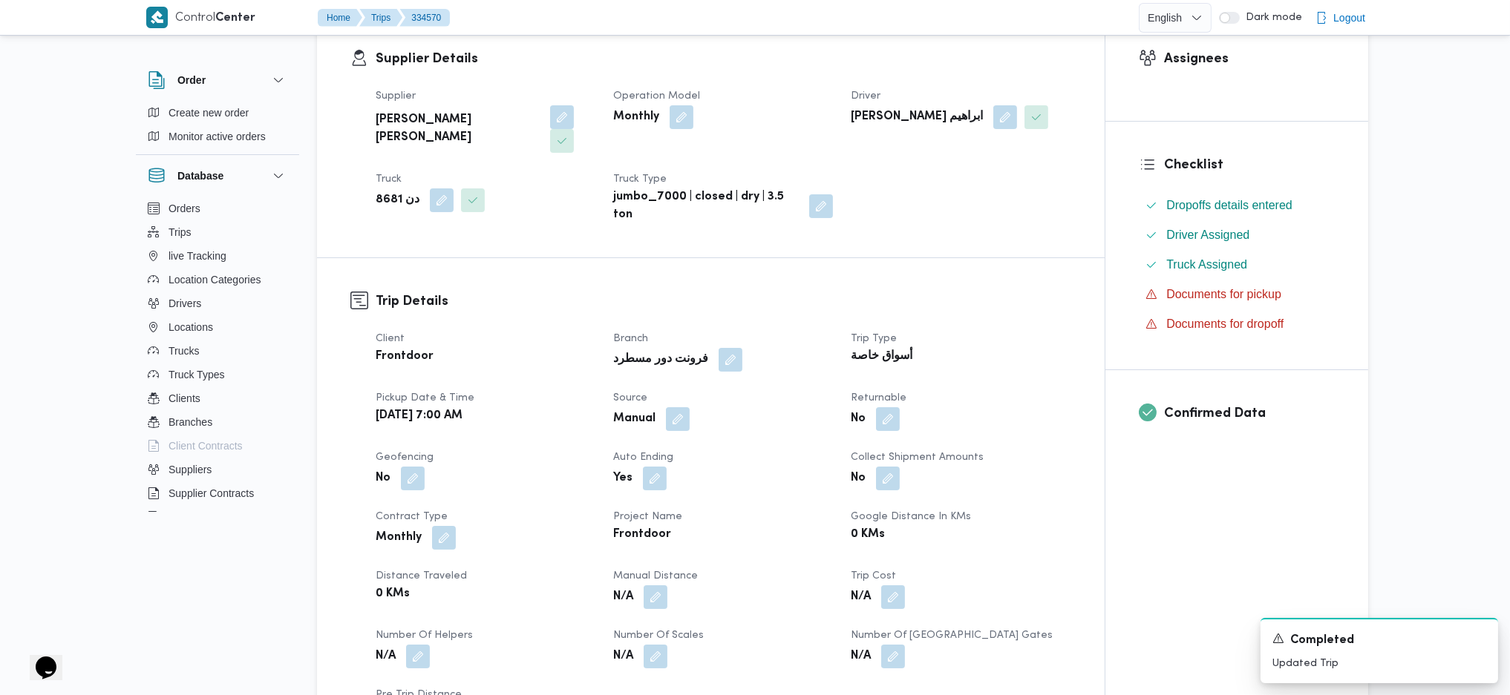
scroll to position [0, 0]
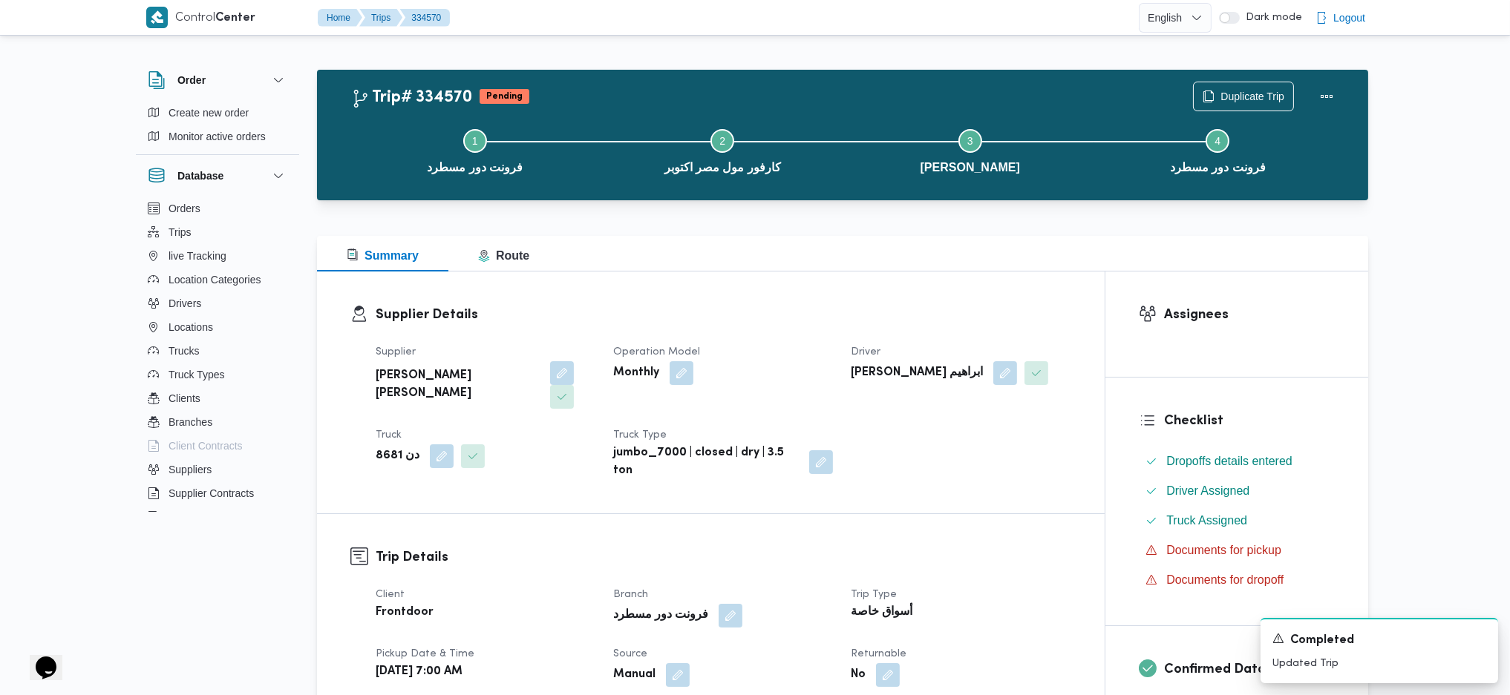
drag, startPoint x: 860, startPoint y: 254, endPoint x: 842, endPoint y: 225, distance: 34.0
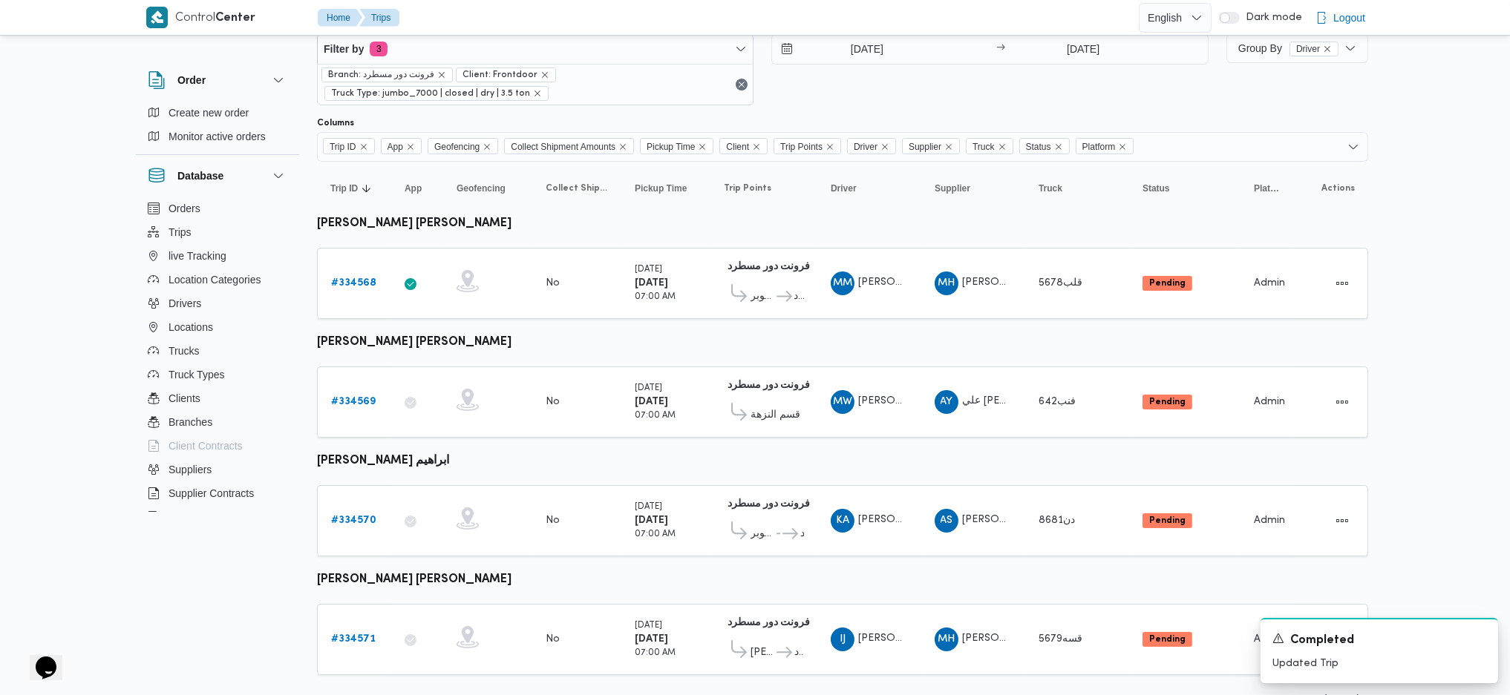
scroll to position [57, 0]
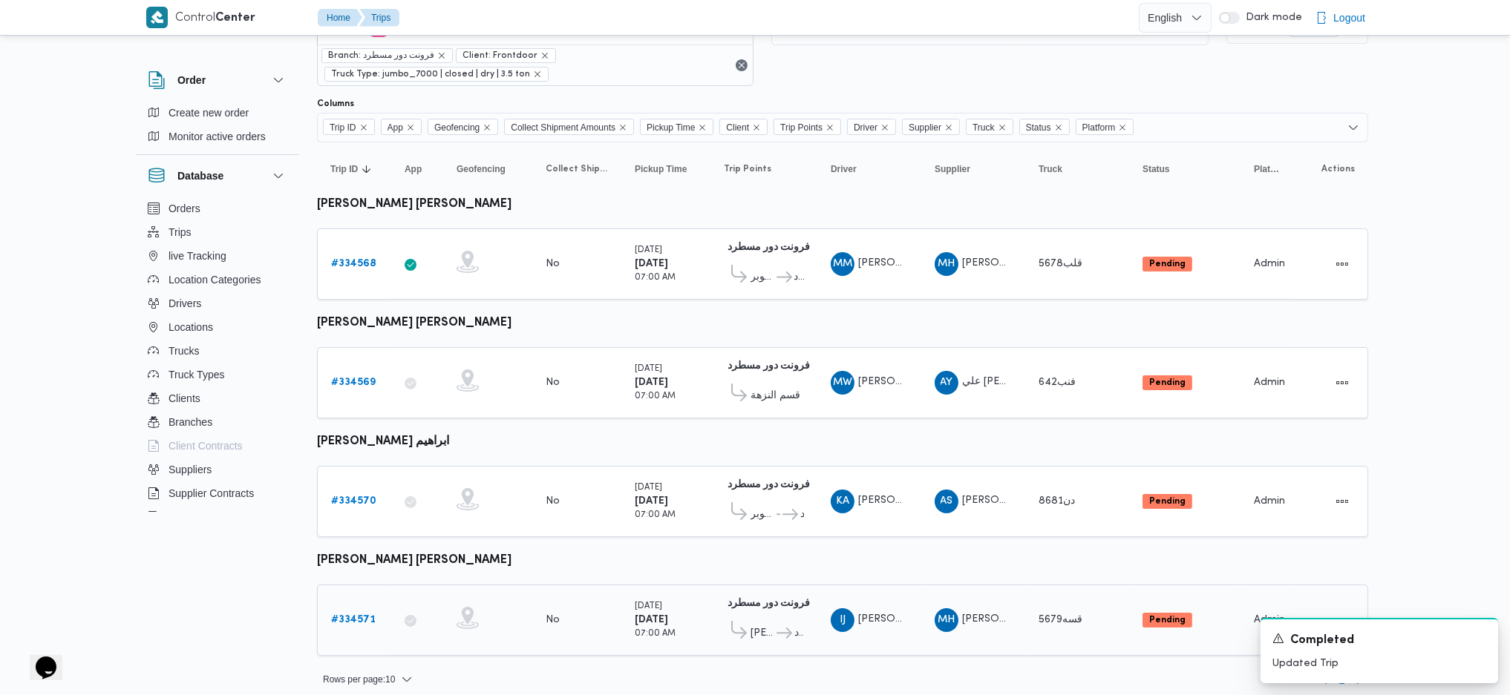
click at [369, 615] on b "# 334571" at bounding box center [353, 620] width 45 height 10
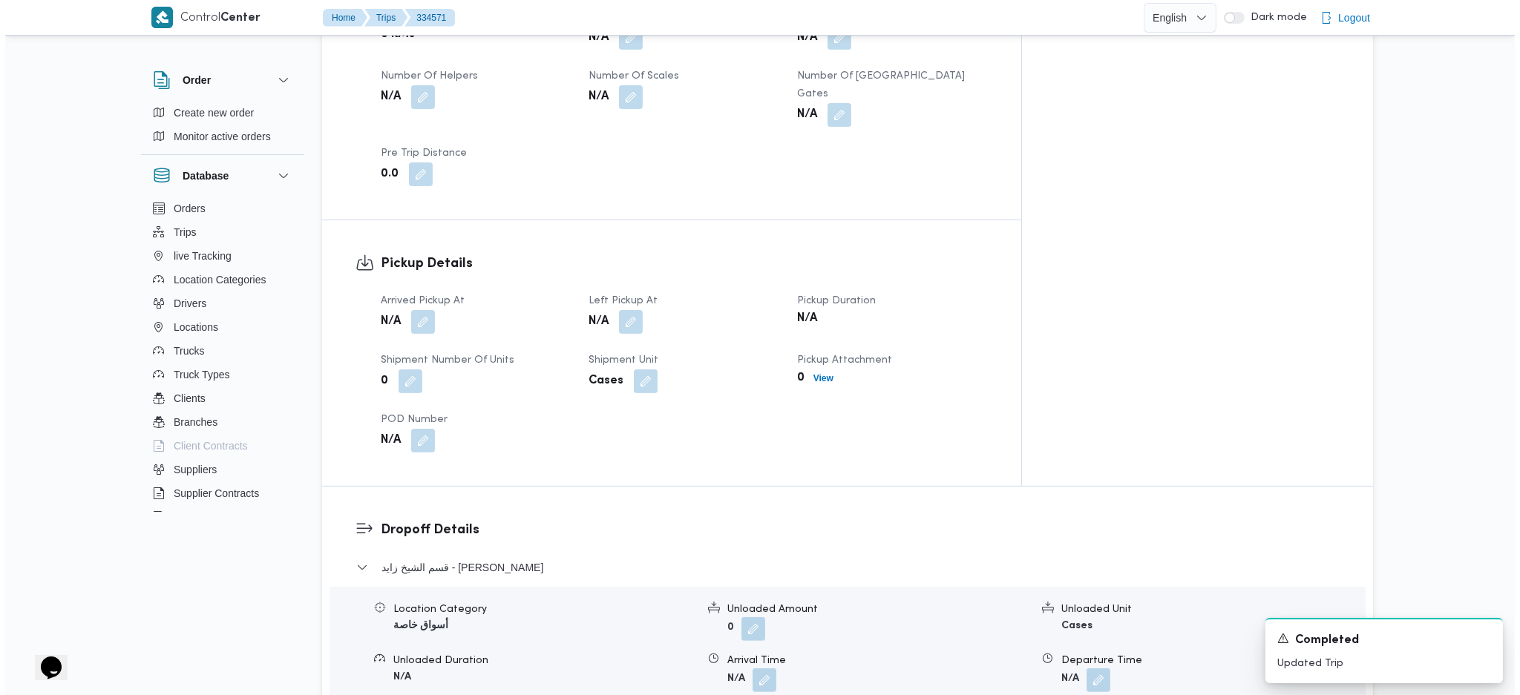
scroll to position [1286, 0]
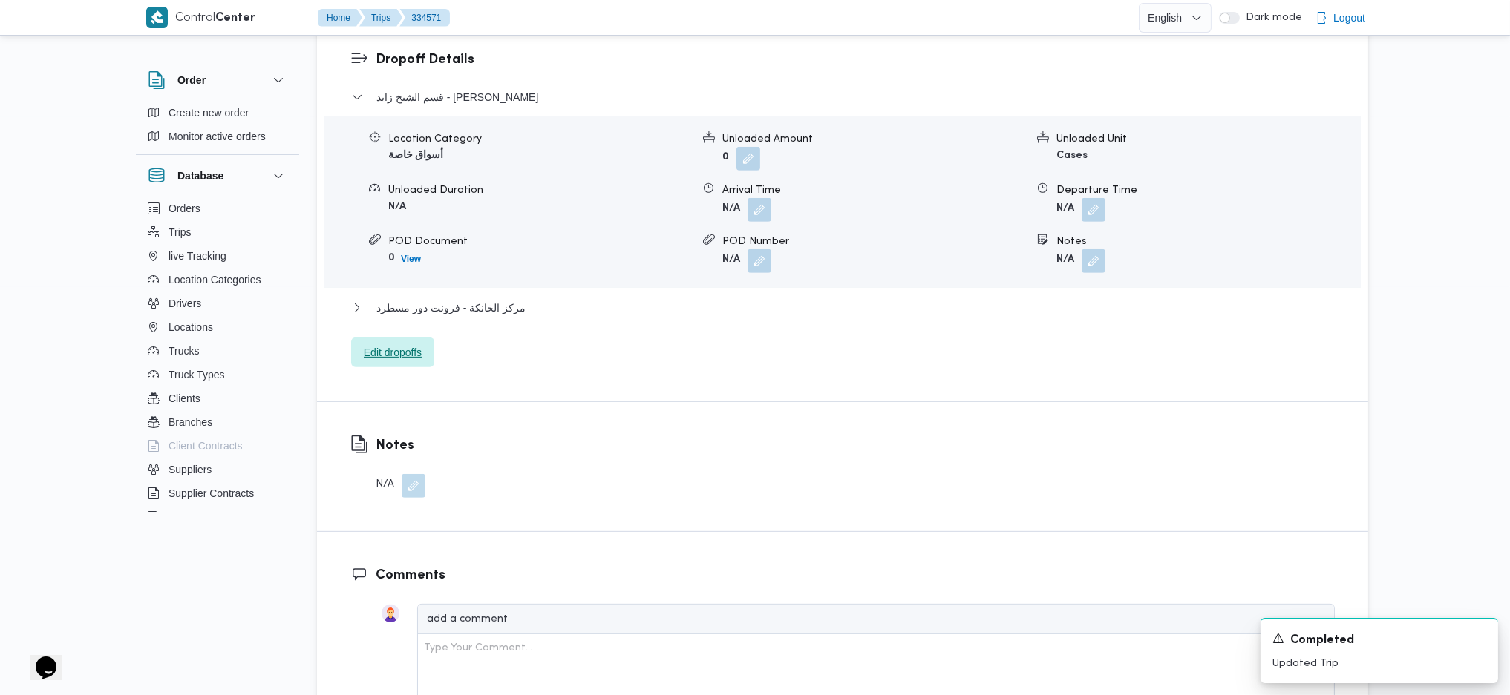
click at [383, 344] on span "Edit dropoffs" at bounding box center [393, 353] width 58 height 18
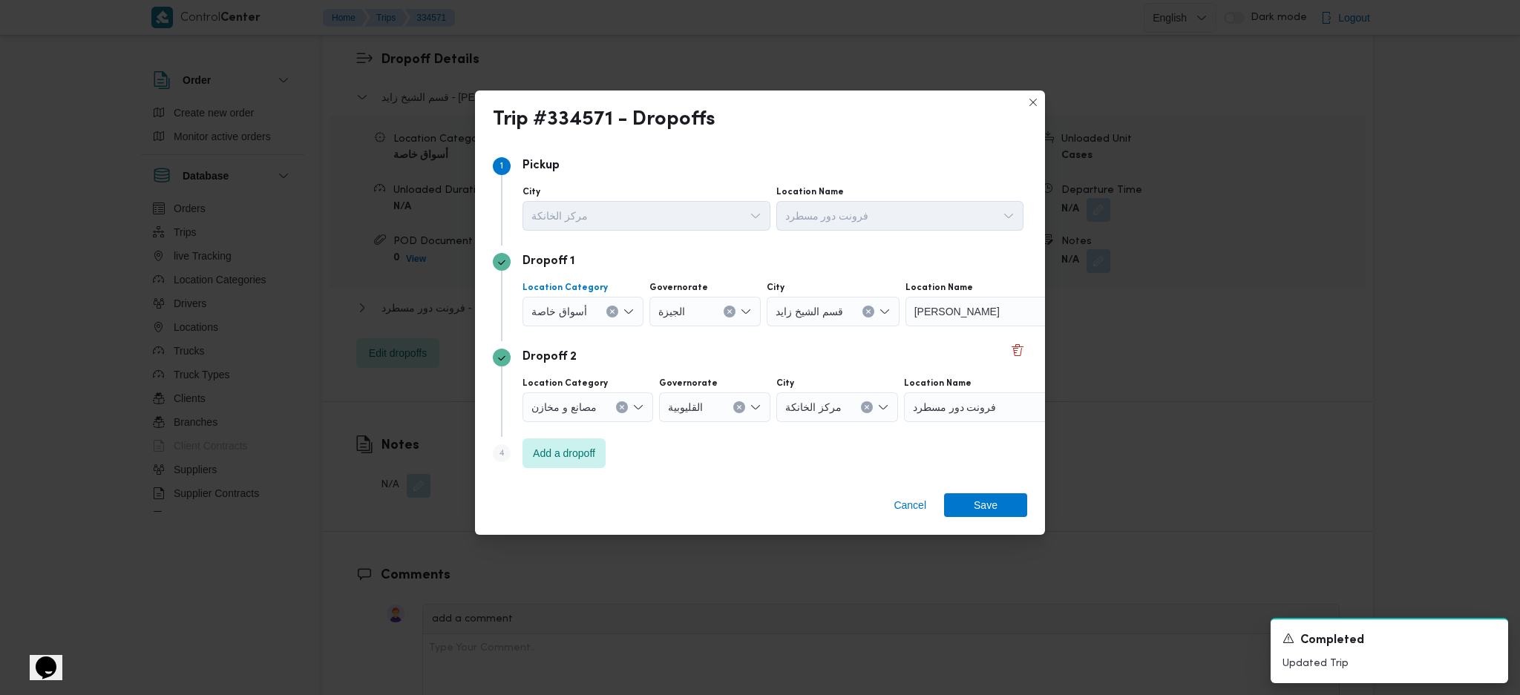
click at [606, 310] on button "Clear input" at bounding box center [612, 312] width 12 height 12
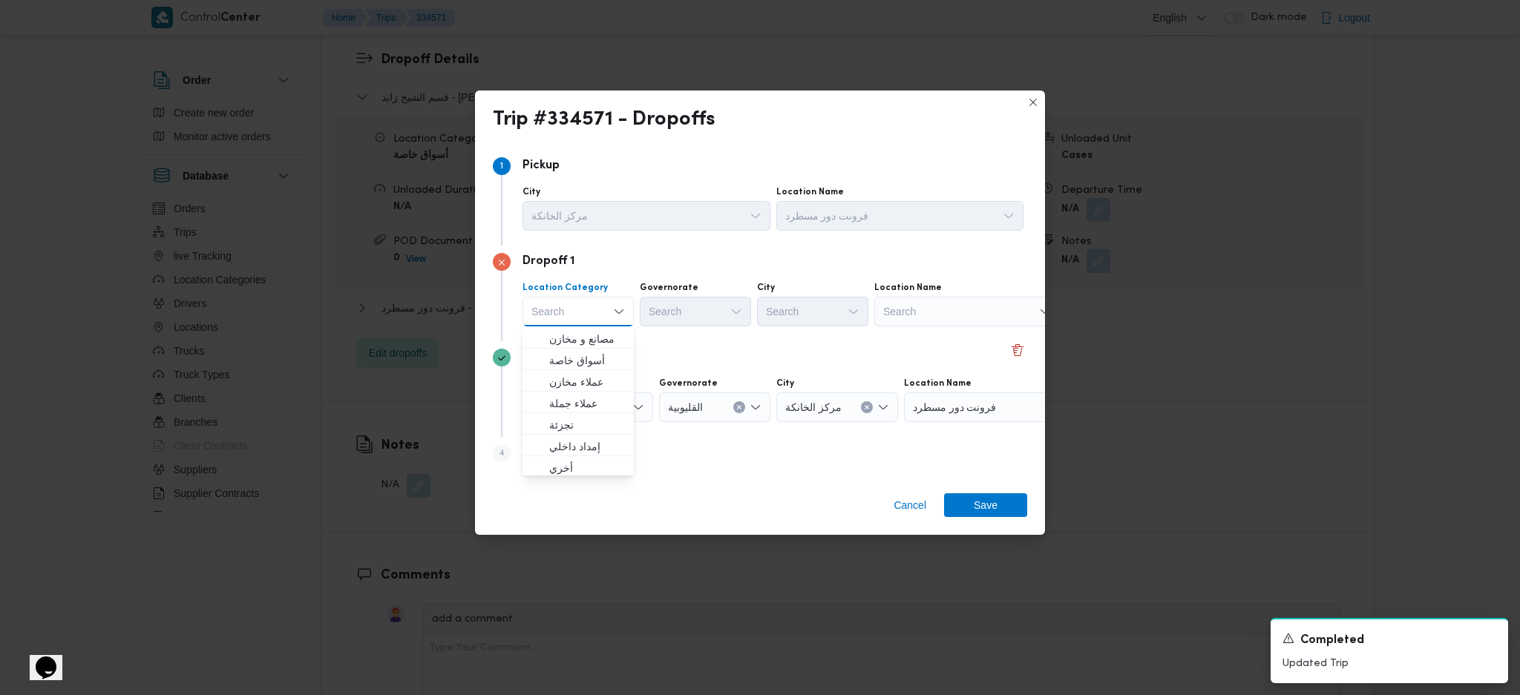
click at [940, 315] on div "Search" at bounding box center [967, 312] width 186 height 30
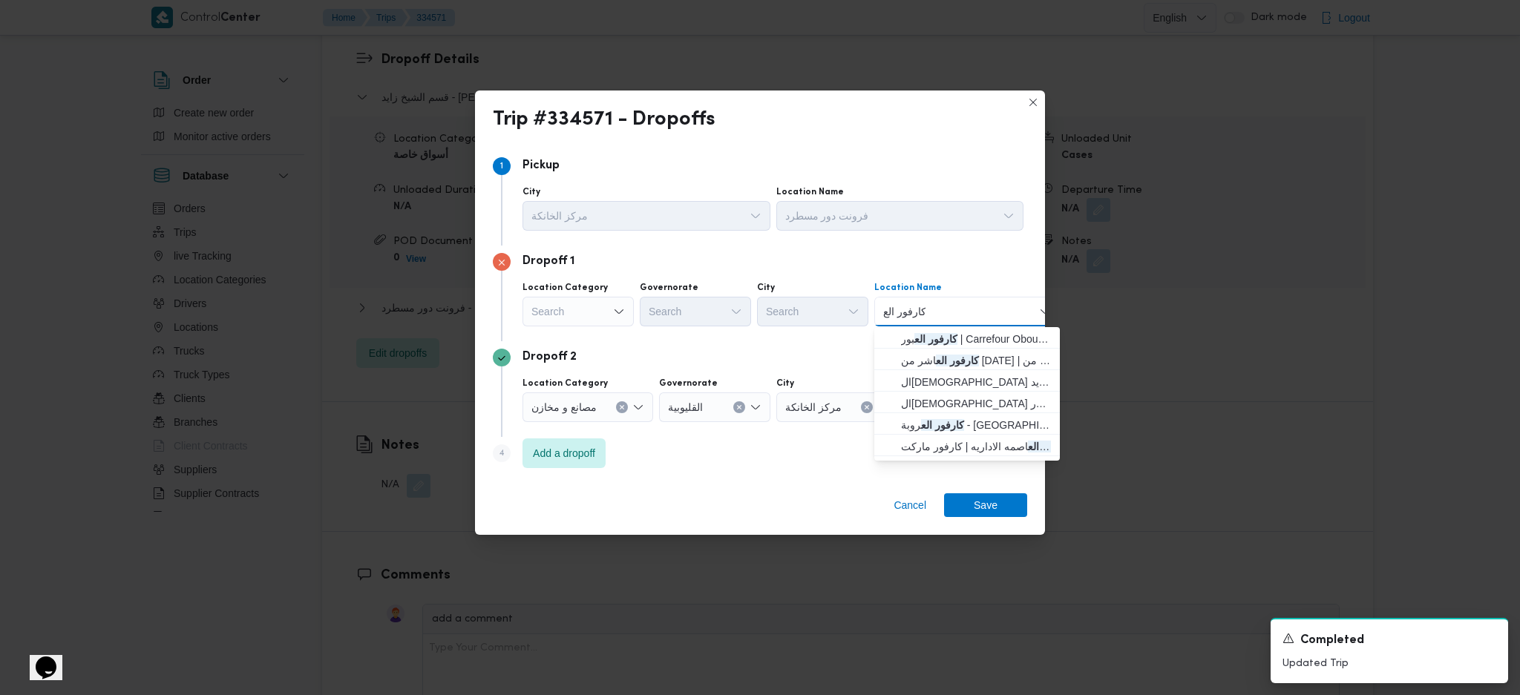
click at [963, 310] on div "كارفور الع كارفور الع Combo box. Selected. كارفور الع. Selected. Combo box inpu…" at bounding box center [967, 312] width 186 height 30
type input "ك"
click at [603, 320] on div "Search" at bounding box center [578, 312] width 111 height 30
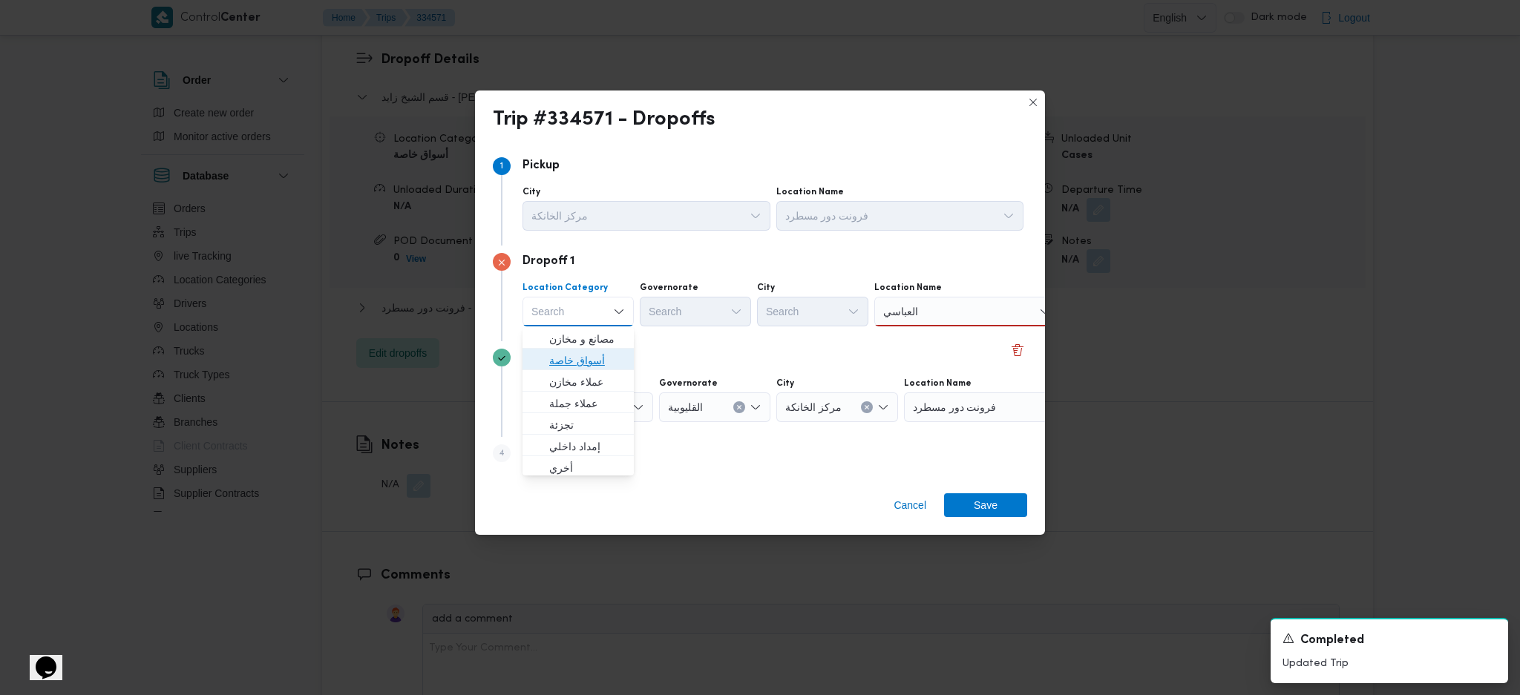
click at [603, 365] on span "أسواق خاصة" at bounding box center [587, 361] width 76 height 18
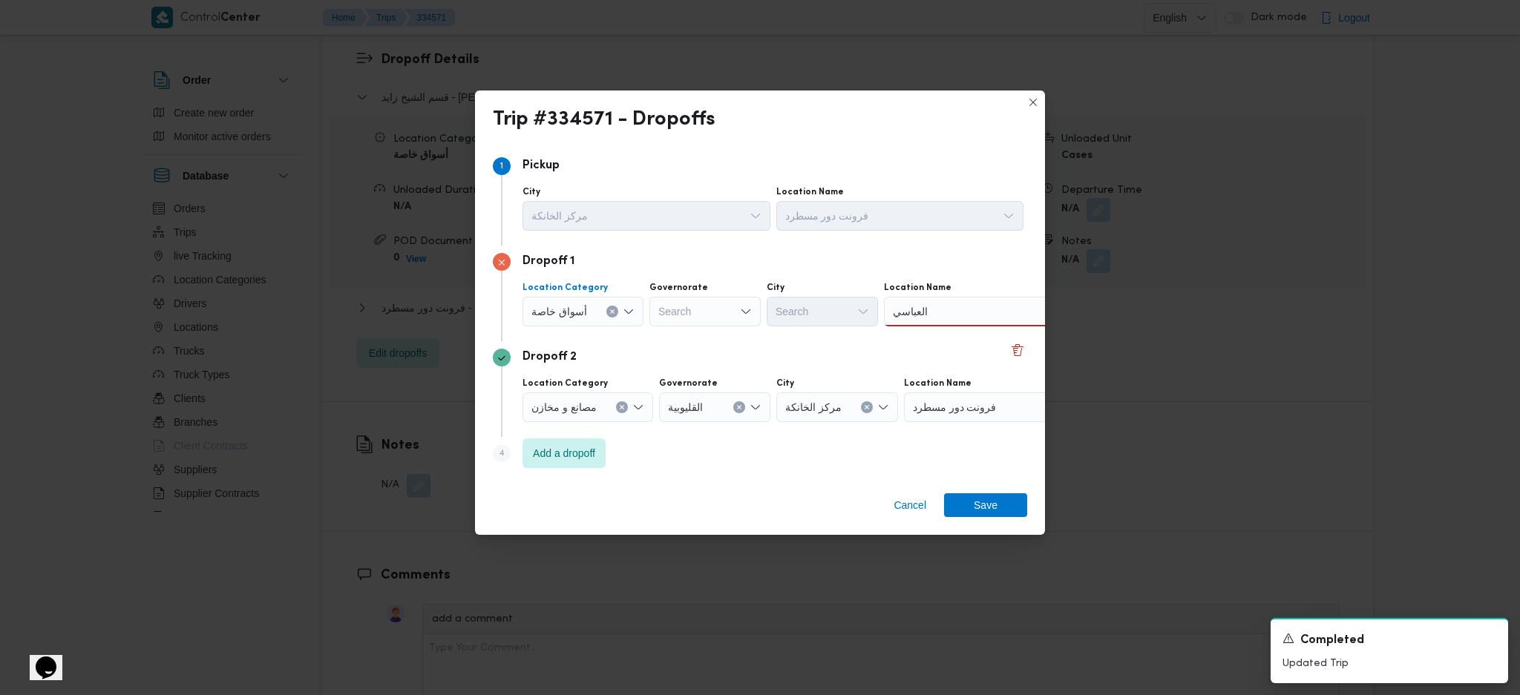
click at [944, 313] on div "العباسي العباسي" at bounding box center [977, 312] width 186 height 30
type input "ا"
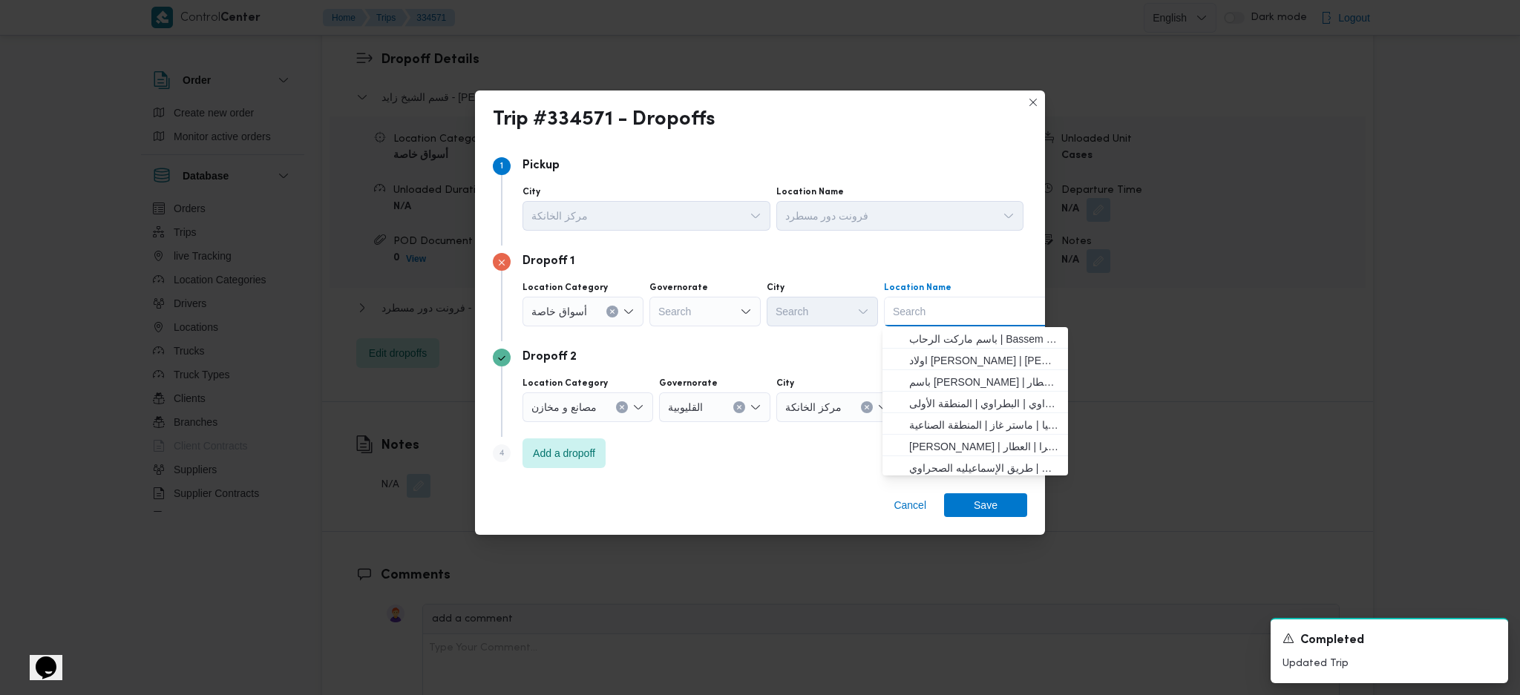
click at [953, 321] on div "Search Combo box. Selected. Combo box input. Search. Type some text or, to disp…" at bounding box center [977, 312] width 186 height 30
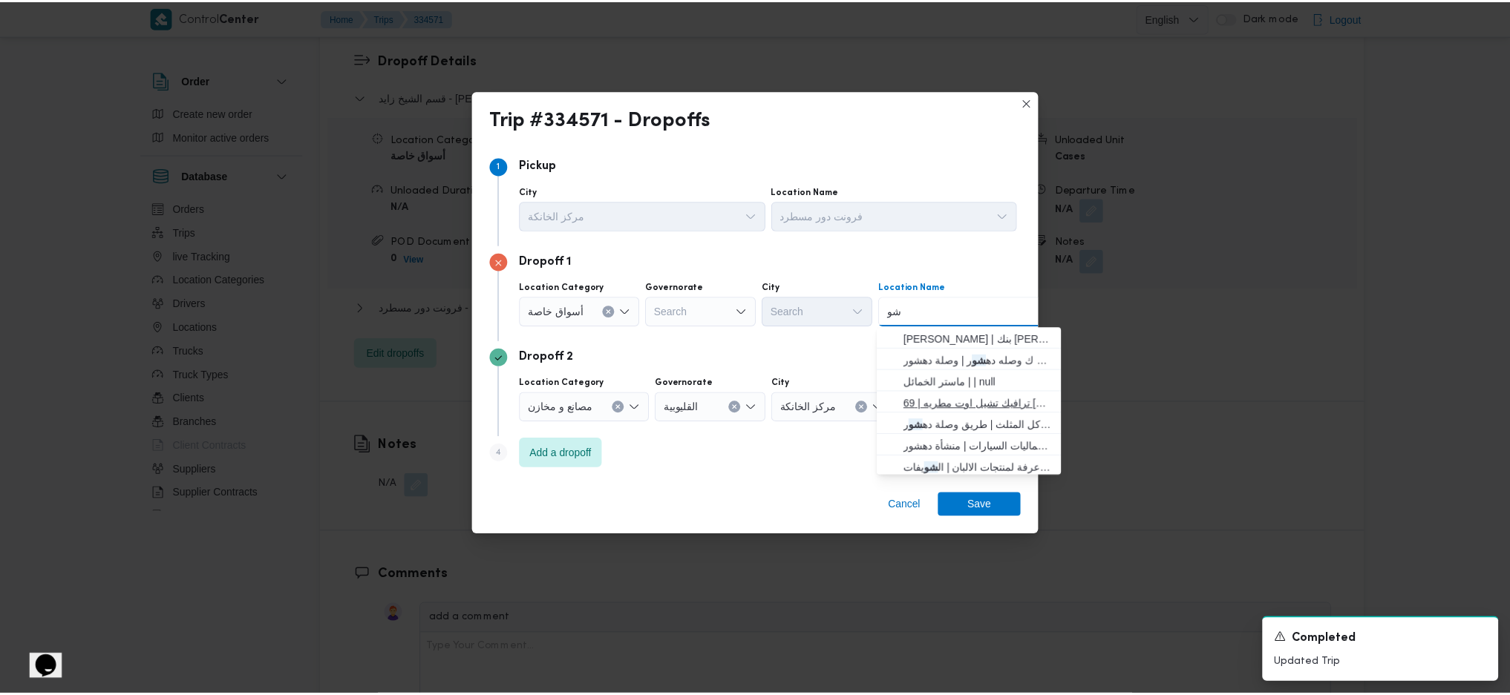
scroll to position [4, 0]
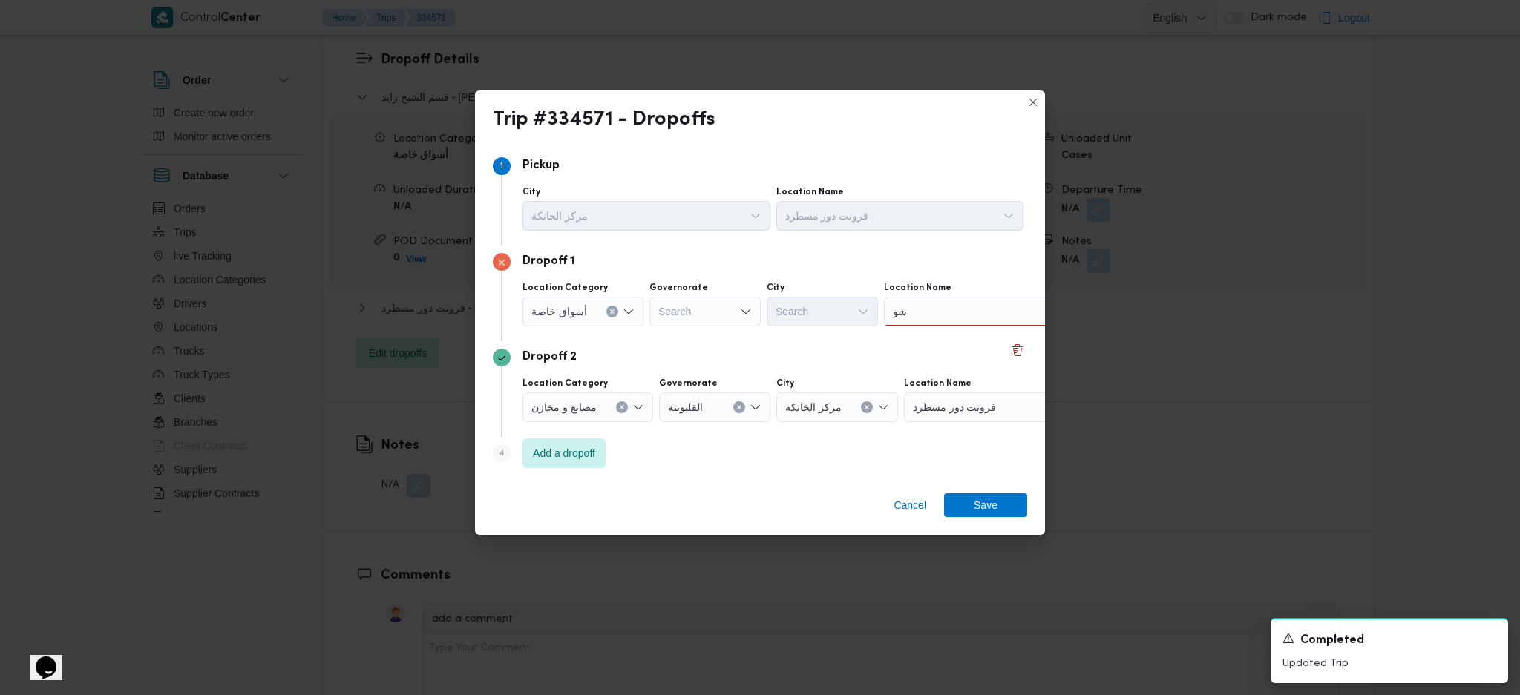
click at [618, 313] on div "أسواق خاصة" at bounding box center [583, 312] width 121 height 30
click at [612, 310] on icon "Clear input" at bounding box center [612, 312] width 4 height 4
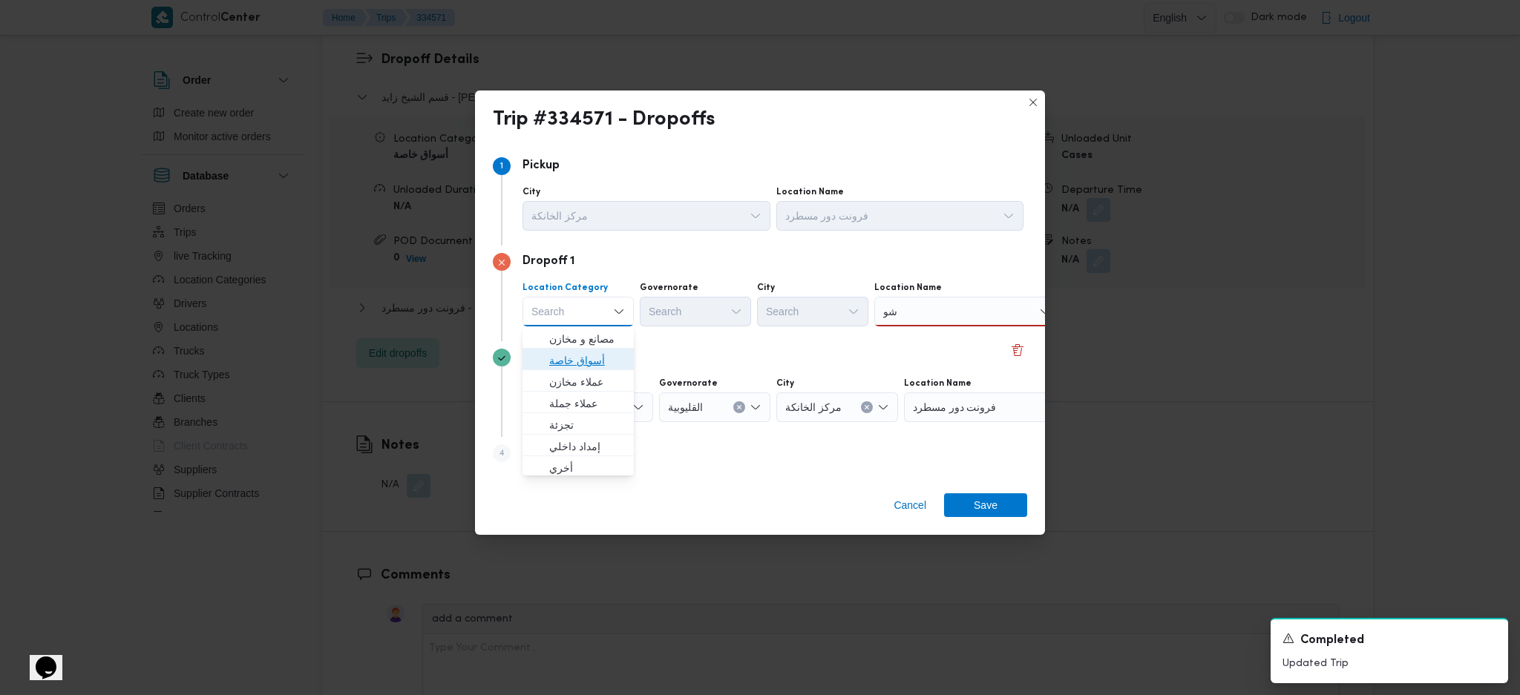
click at [608, 365] on span "أسواق خاصة" at bounding box center [587, 361] width 76 height 18
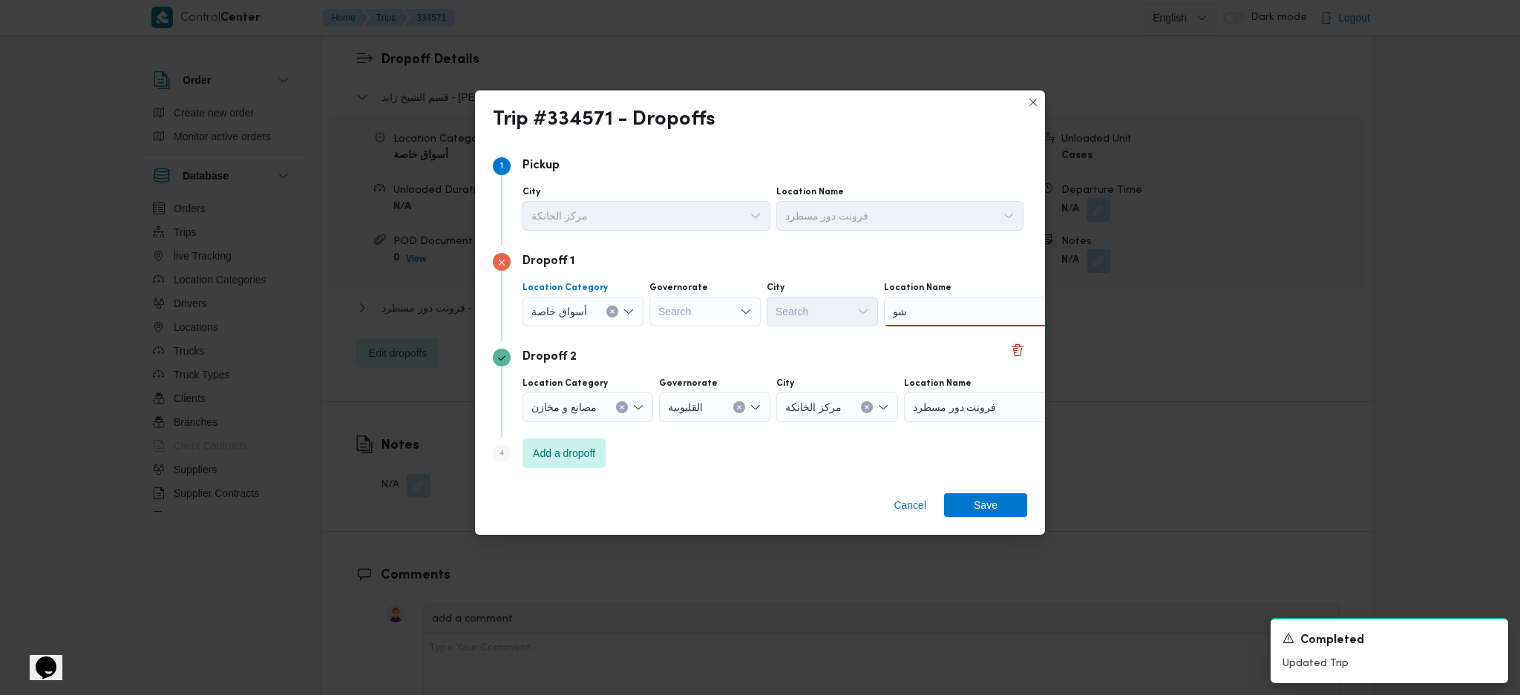
click at [954, 321] on div "شو شو" at bounding box center [977, 312] width 186 height 30
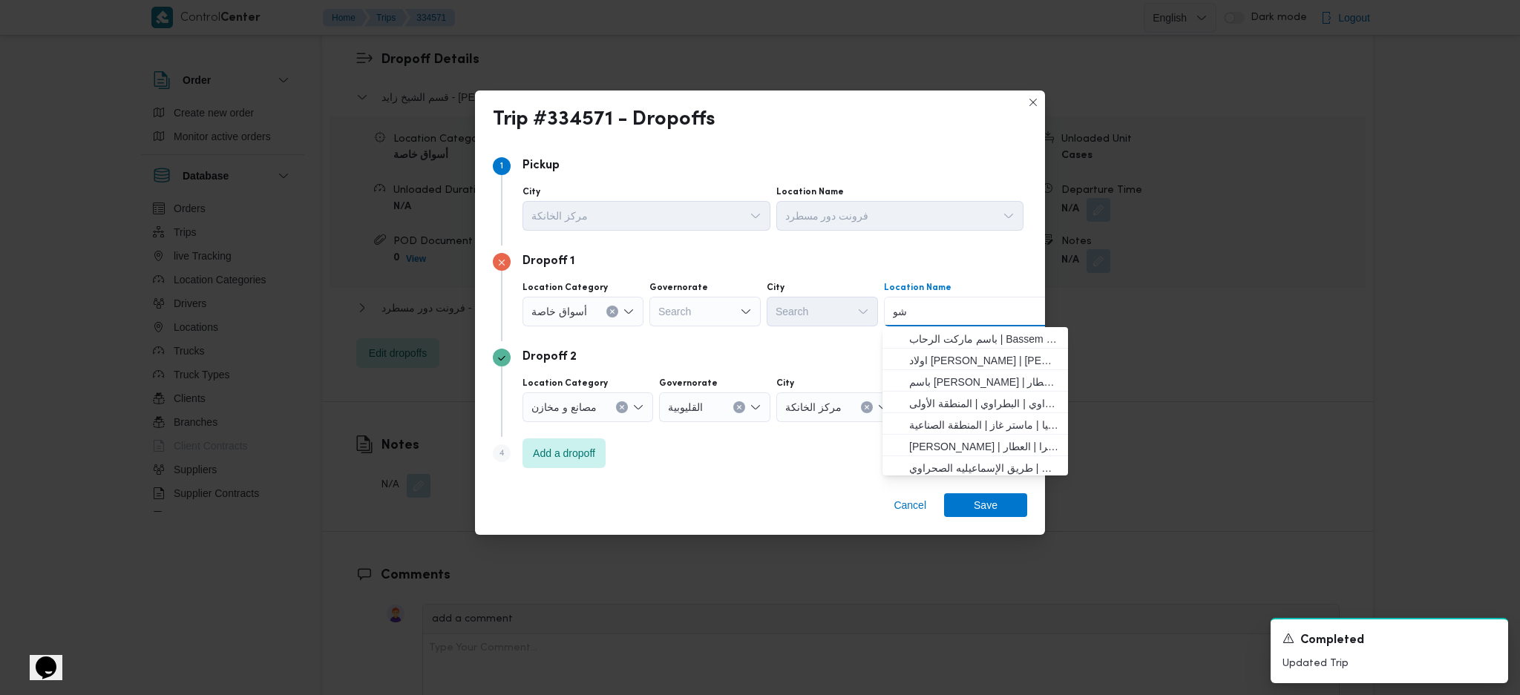
type input "ش"
type input "كارفور ش"
click at [955, 334] on span "كارفور ش يكولاني شبرا | Trinity mopile shop | جسر شبرا" at bounding box center [984, 339] width 150 height 18
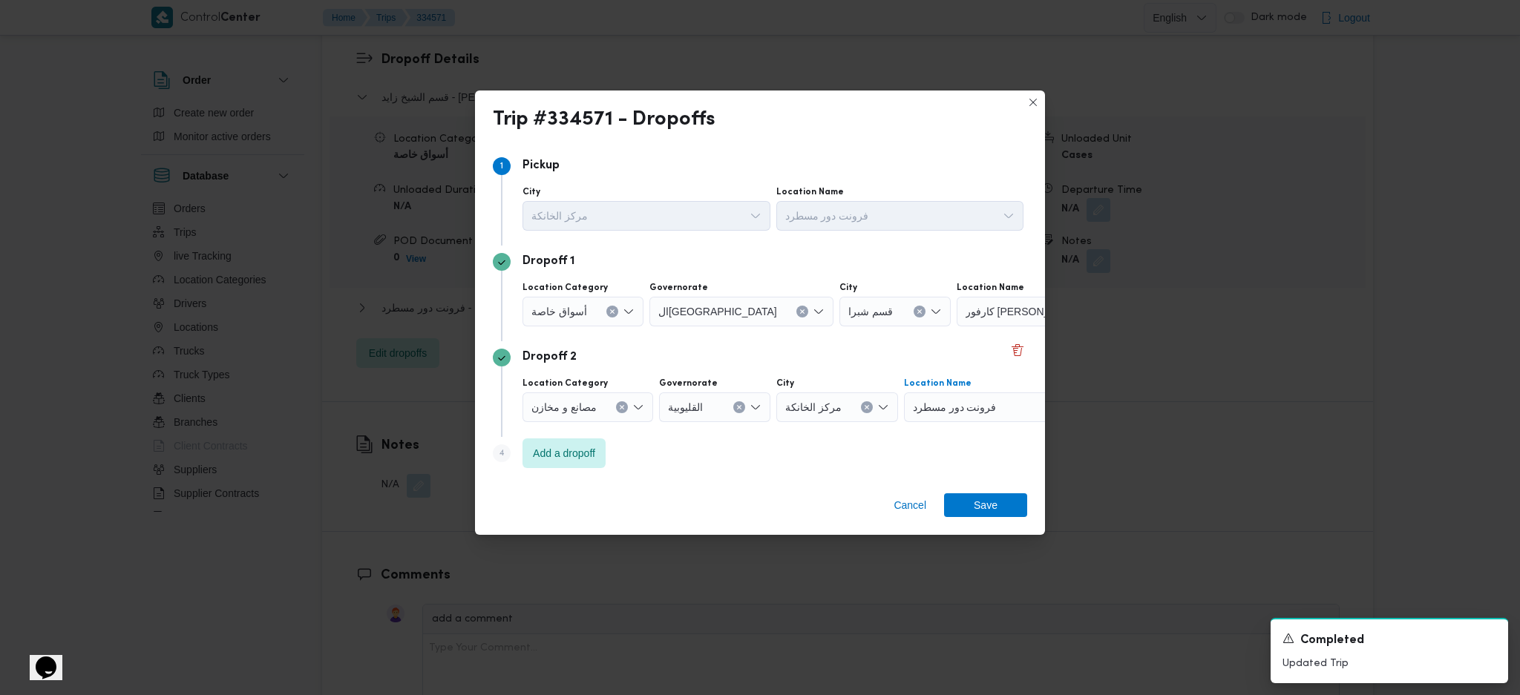
click at [999, 410] on div at bounding box center [1002, 408] width 7 height 24
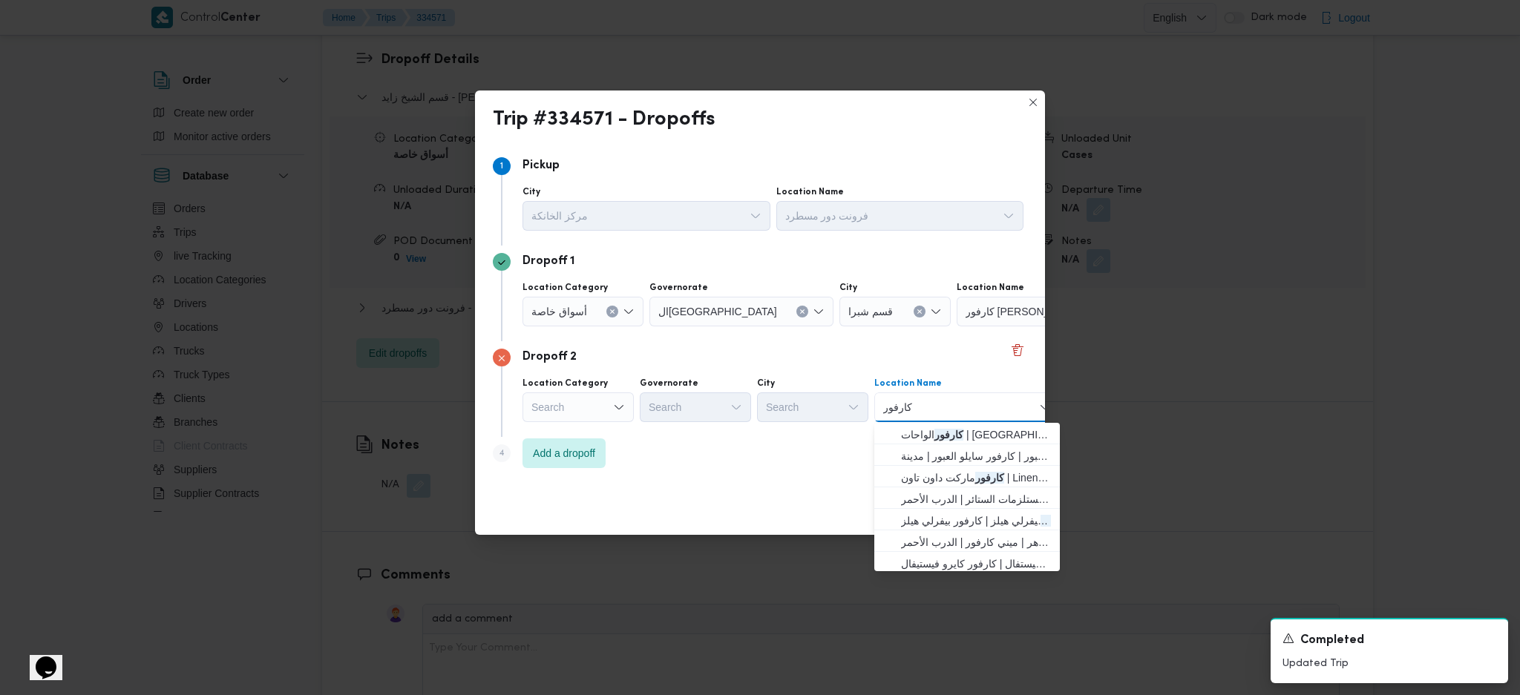
click at [602, 412] on div "Search" at bounding box center [578, 408] width 111 height 30
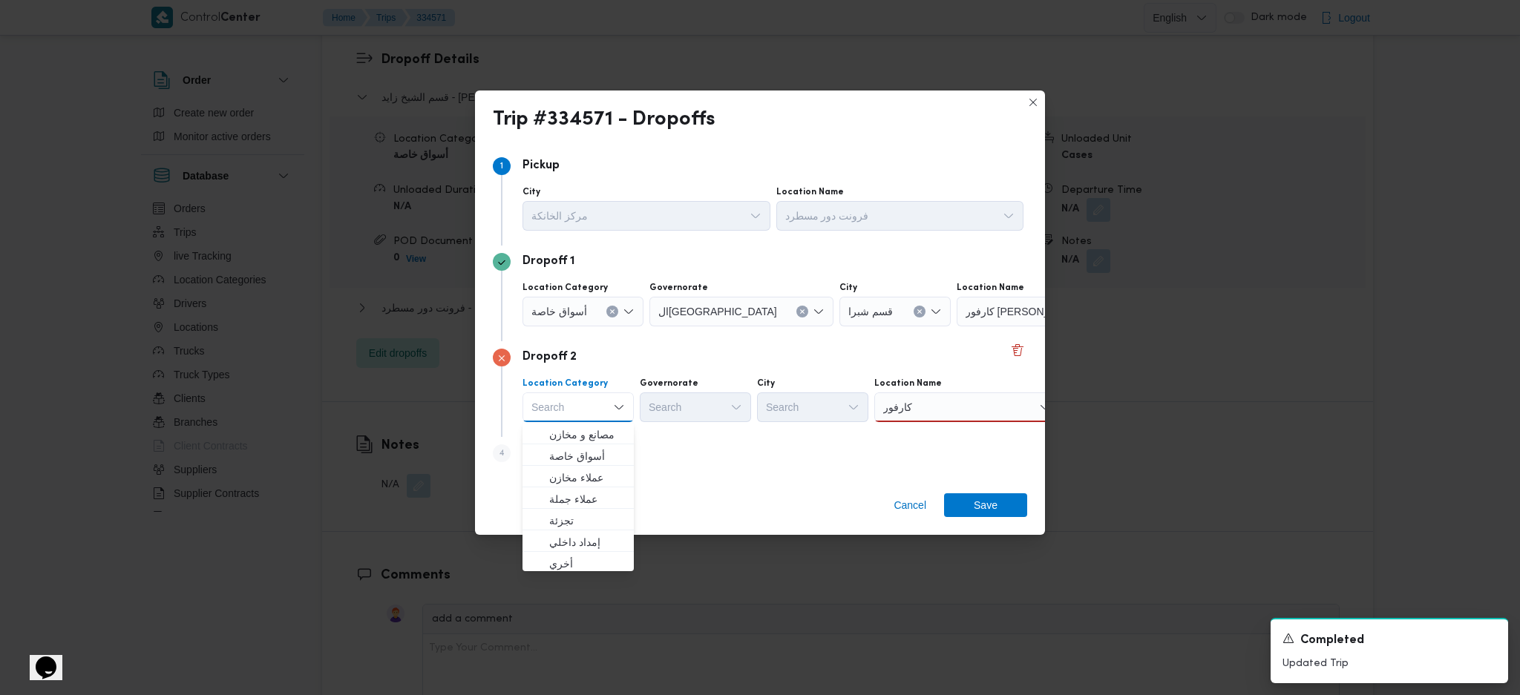
click at [1000, 414] on div "كارفور كارفور" at bounding box center [967, 408] width 186 height 30
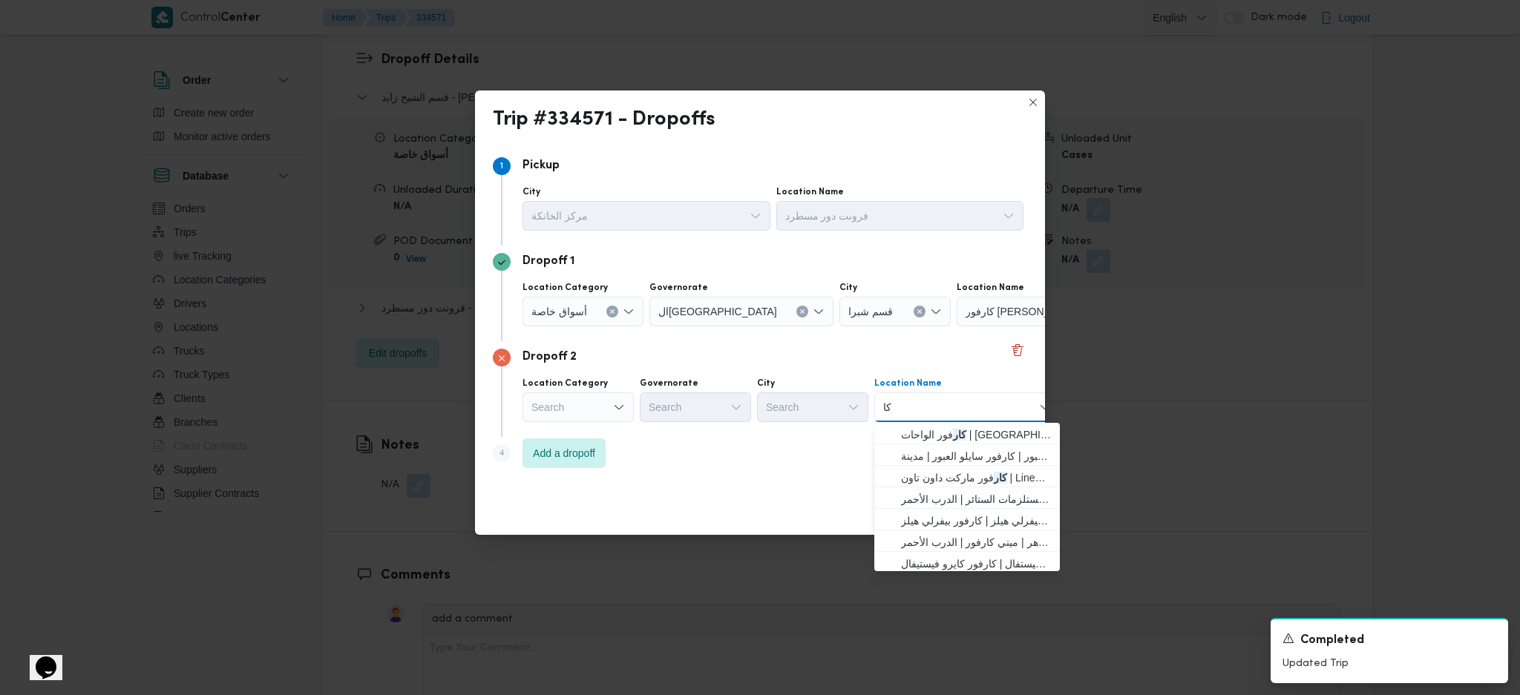
type input "ك"
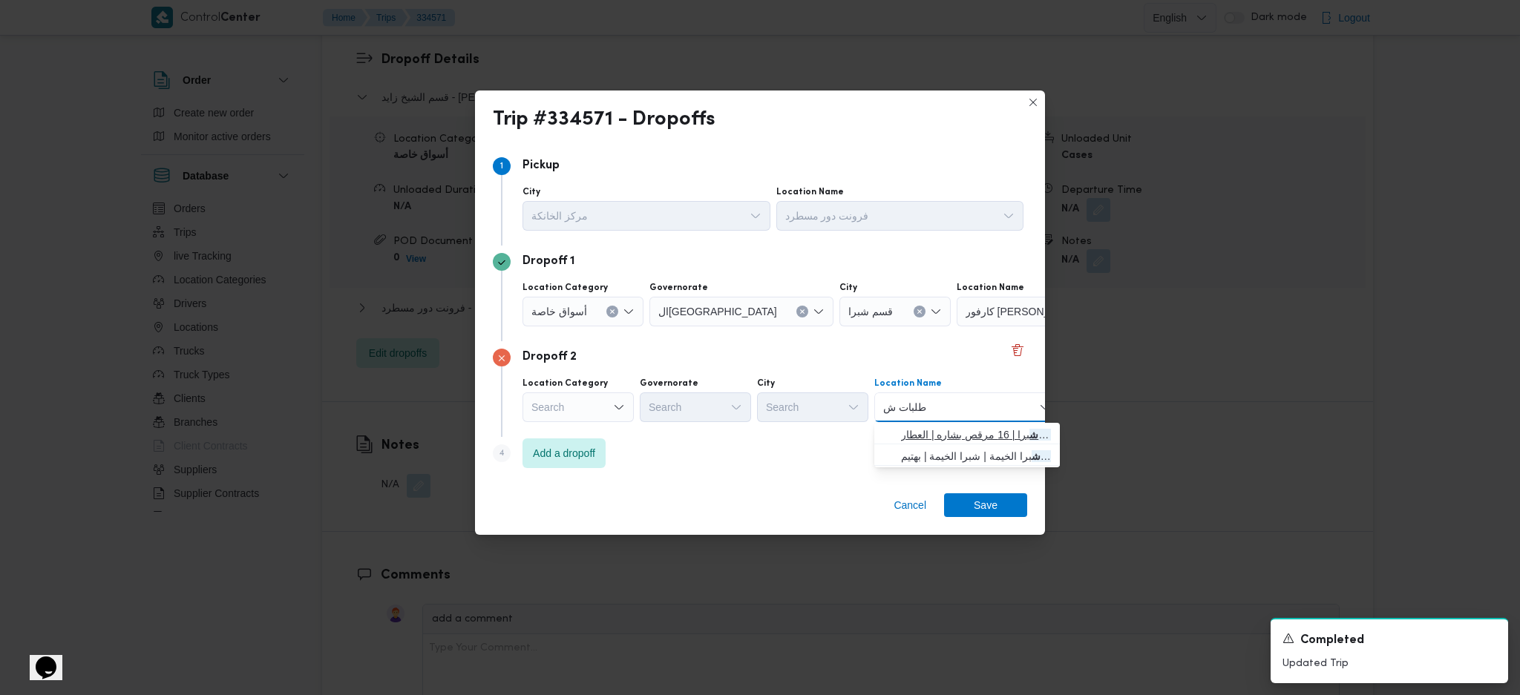
type input "طلبات ش"
click at [952, 436] on span "طلبات ش برا | 16 مرقص بشاره | العطار" at bounding box center [976, 435] width 150 height 18
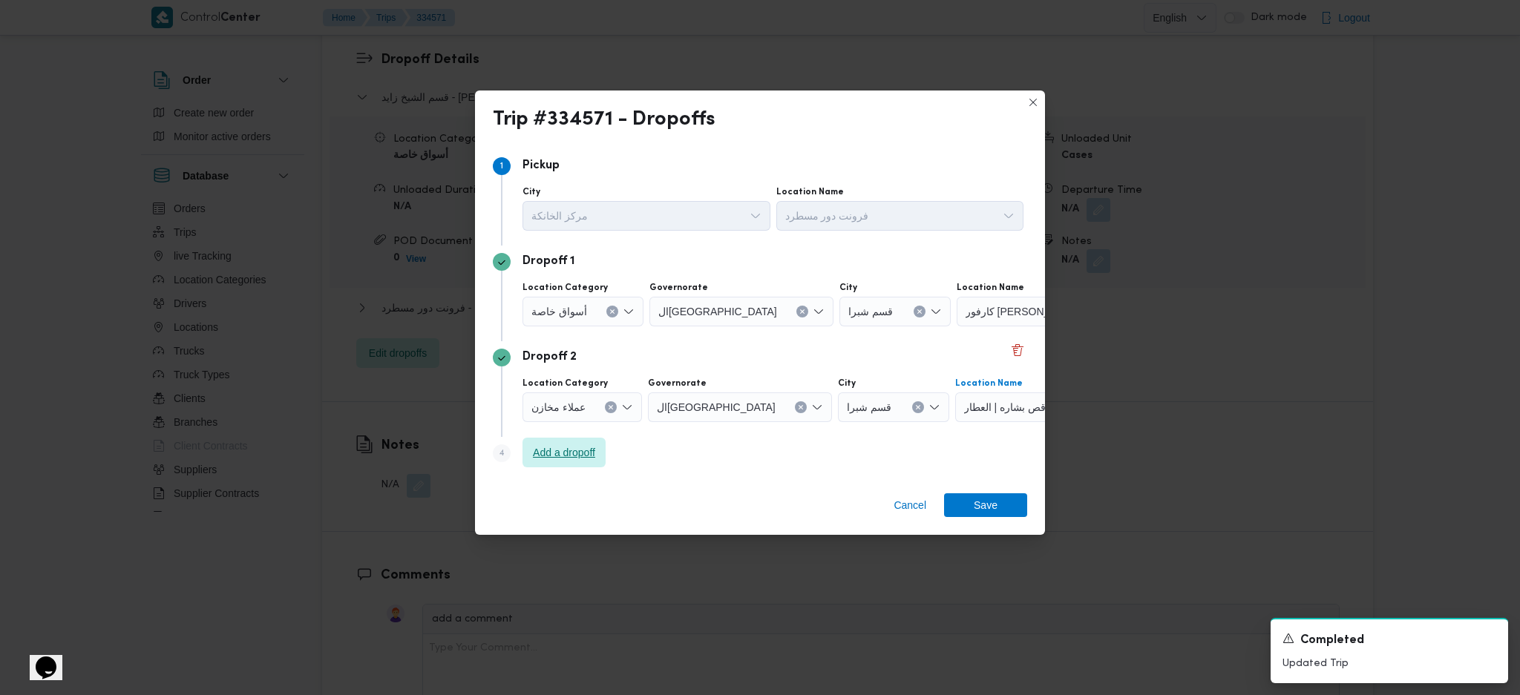
click at [559, 452] on span "Add a dropoff" at bounding box center [564, 453] width 62 height 18
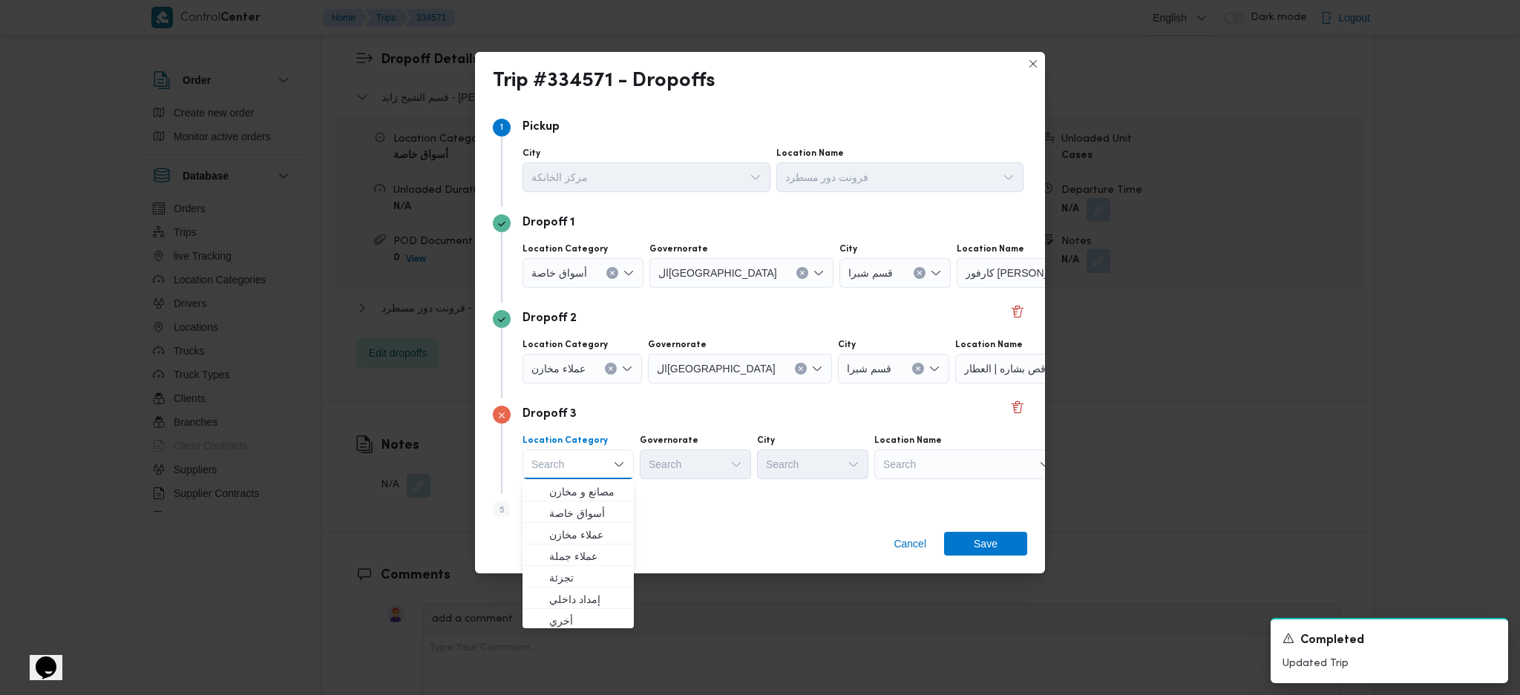
click at [975, 465] on div "Search" at bounding box center [967, 465] width 186 height 30
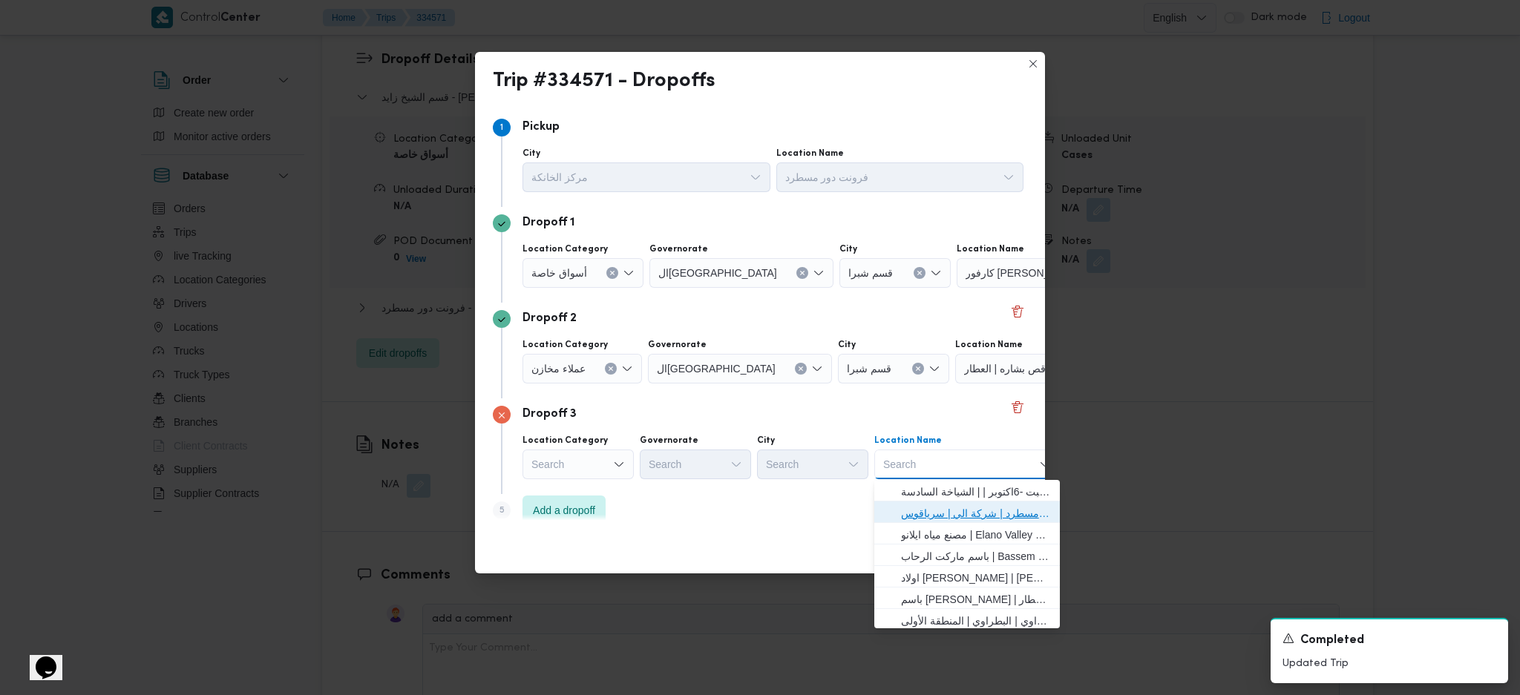
click at [928, 514] on span "فرونت دور مسطرد | شركة الي | سرياقوس" at bounding box center [976, 514] width 150 height 18
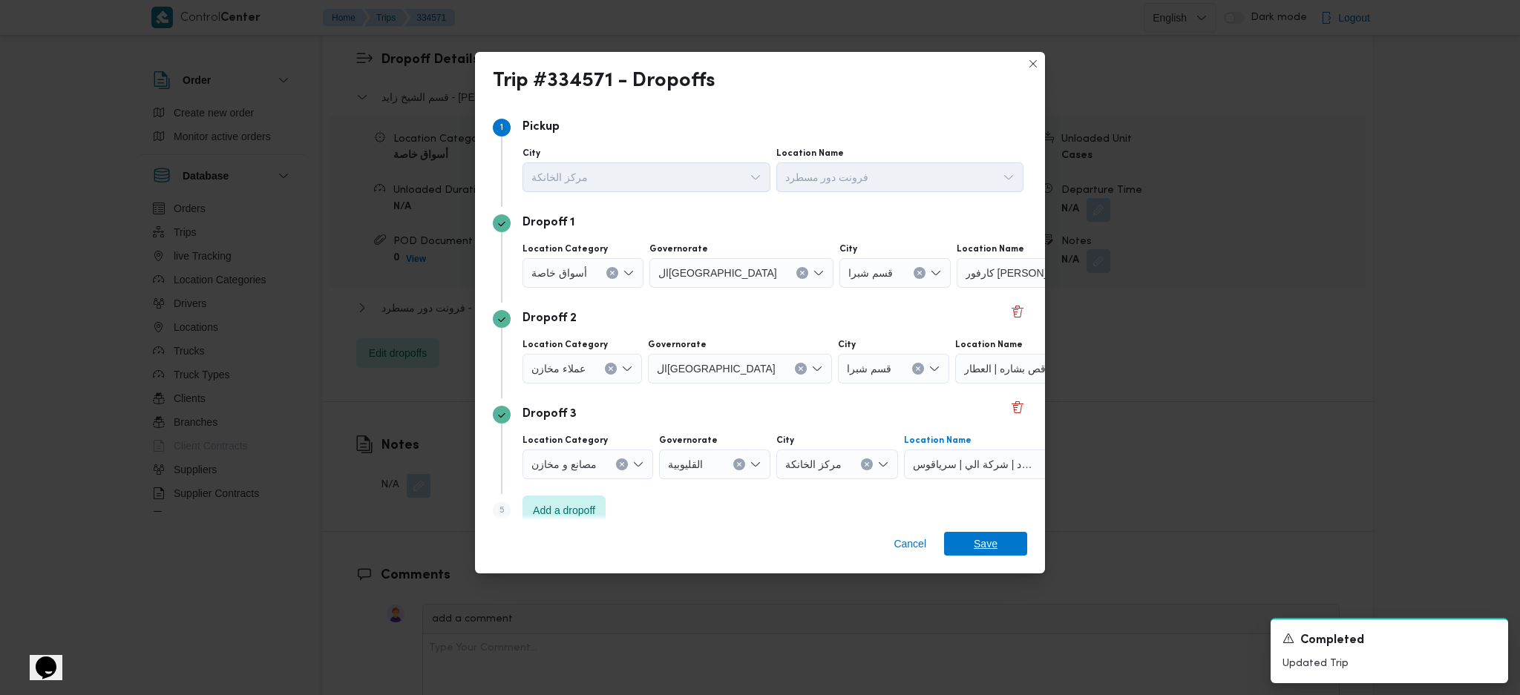
click at [990, 536] on span "Save" at bounding box center [986, 544] width 24 height 24
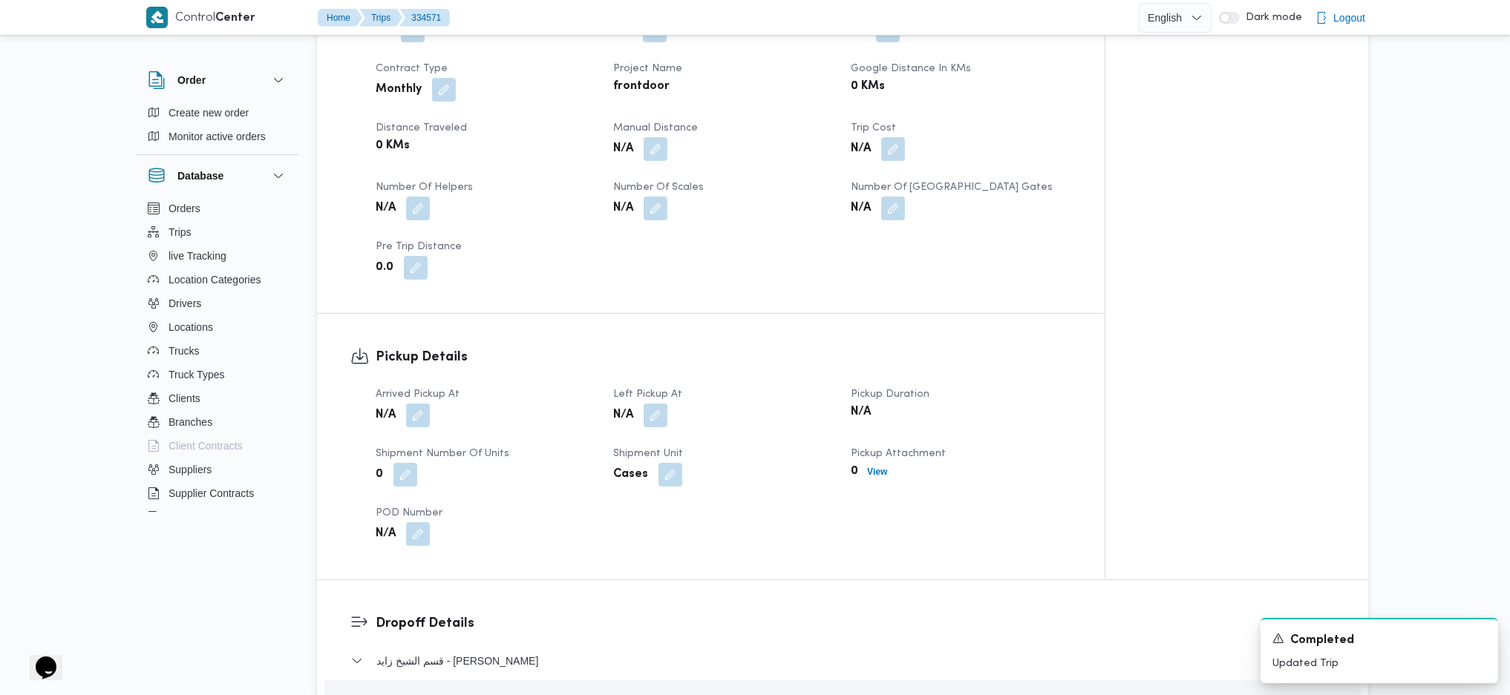
scroll to position [693, 0]
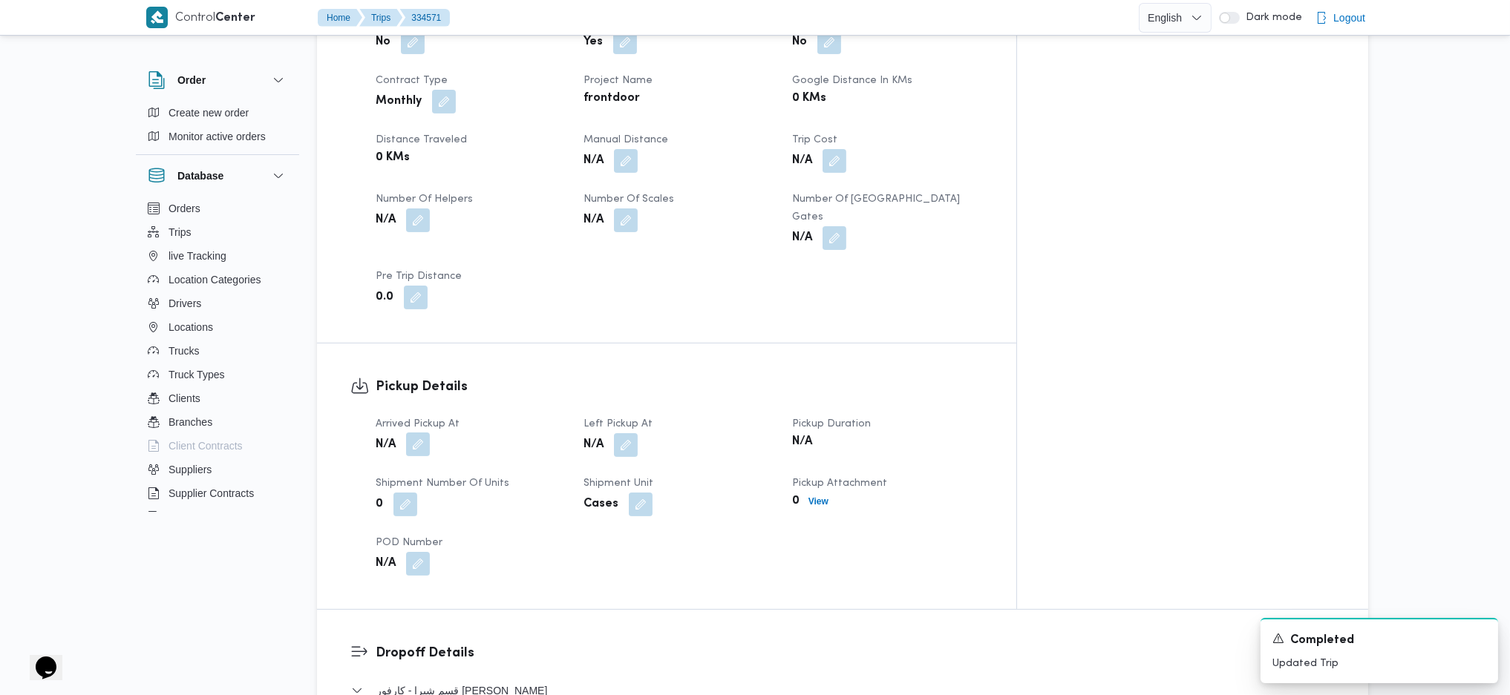
click at [416, 433] on button "button" at bounding box center [418, 445] width 24 height 24
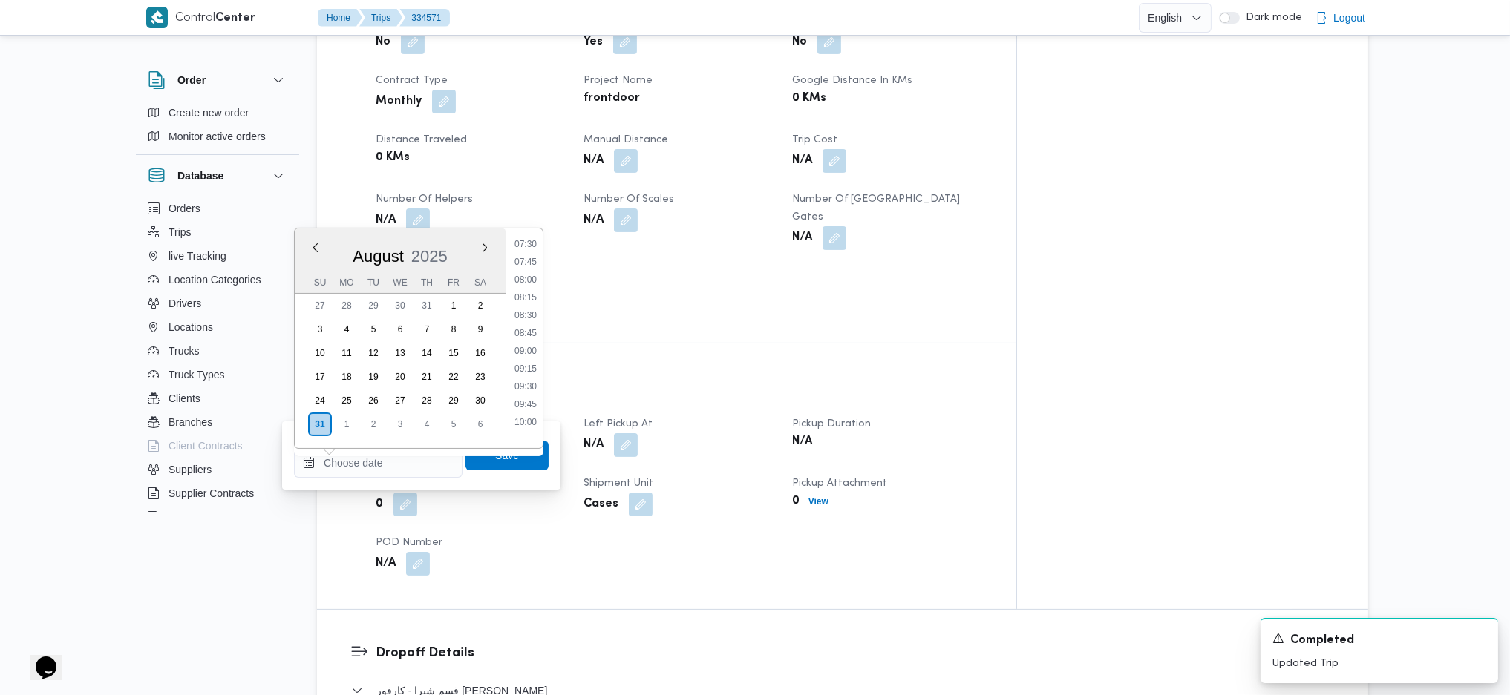
scroll to position [424, 0]
drag, startPoint x: 526, startPoint y: 393, endPoint x: 529, endPoint y: 419, distance: 26.1
click at [526, 393] on li "08:00" at bounding box center [525, 394] width 34 height 15
type input "[DATE] 08:00"
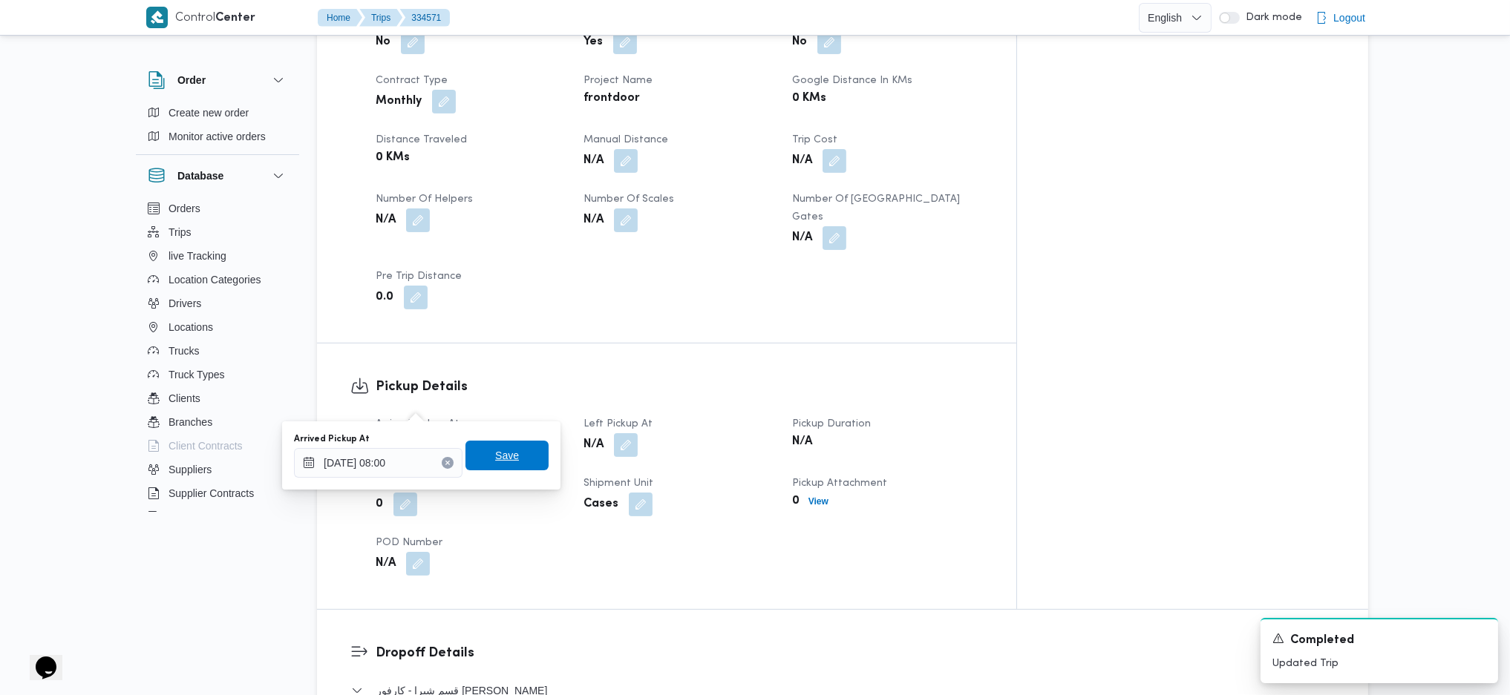
drag, startPoint x: 507, startPoint y: 463, endPoint x: 567, endPoint y: 454, distance: 60.8
click at [508, 463] on span "Save" at bounding box center [506, 456] width 83 height 30
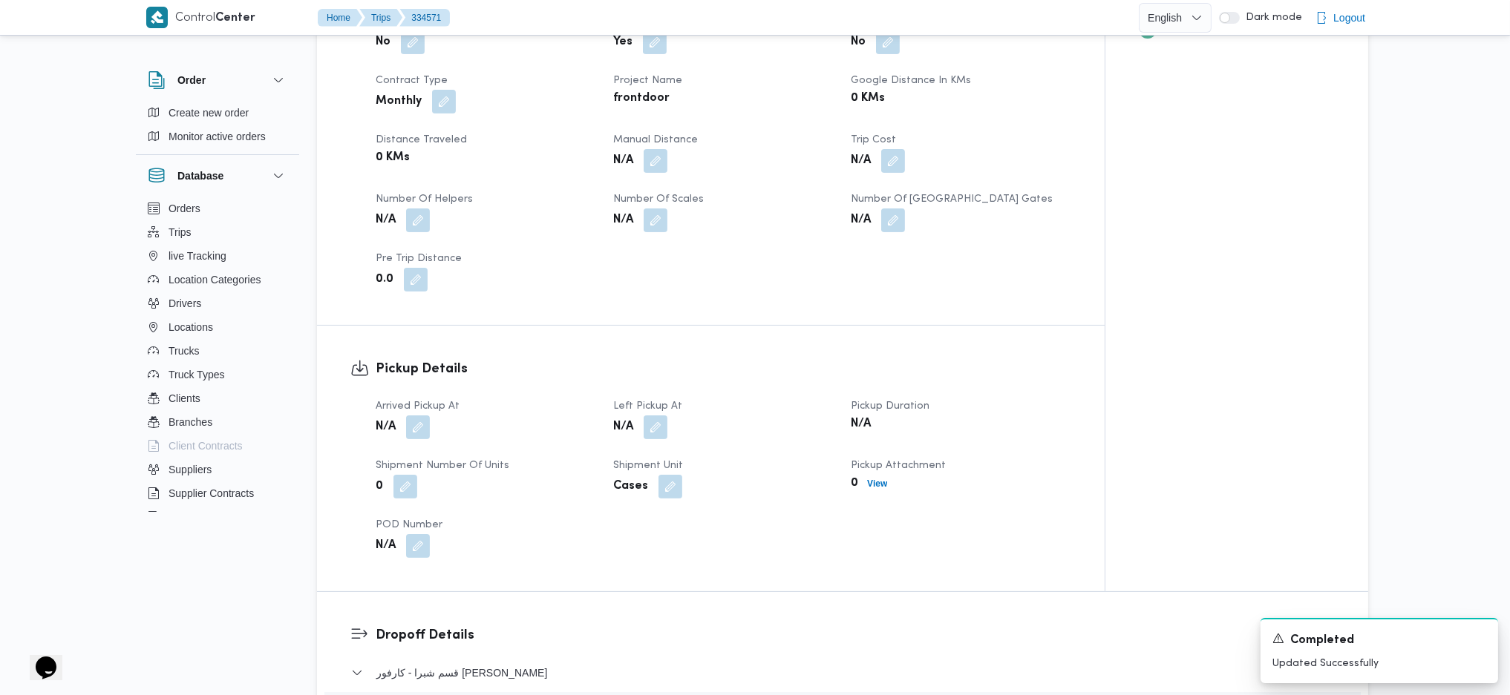
click at [670, 414] on div "N/A" at bounding box center [723, 427] width 223 height 27
click at [653, 415] on button "button" at bounding box center [656, 427] width 24 height 24
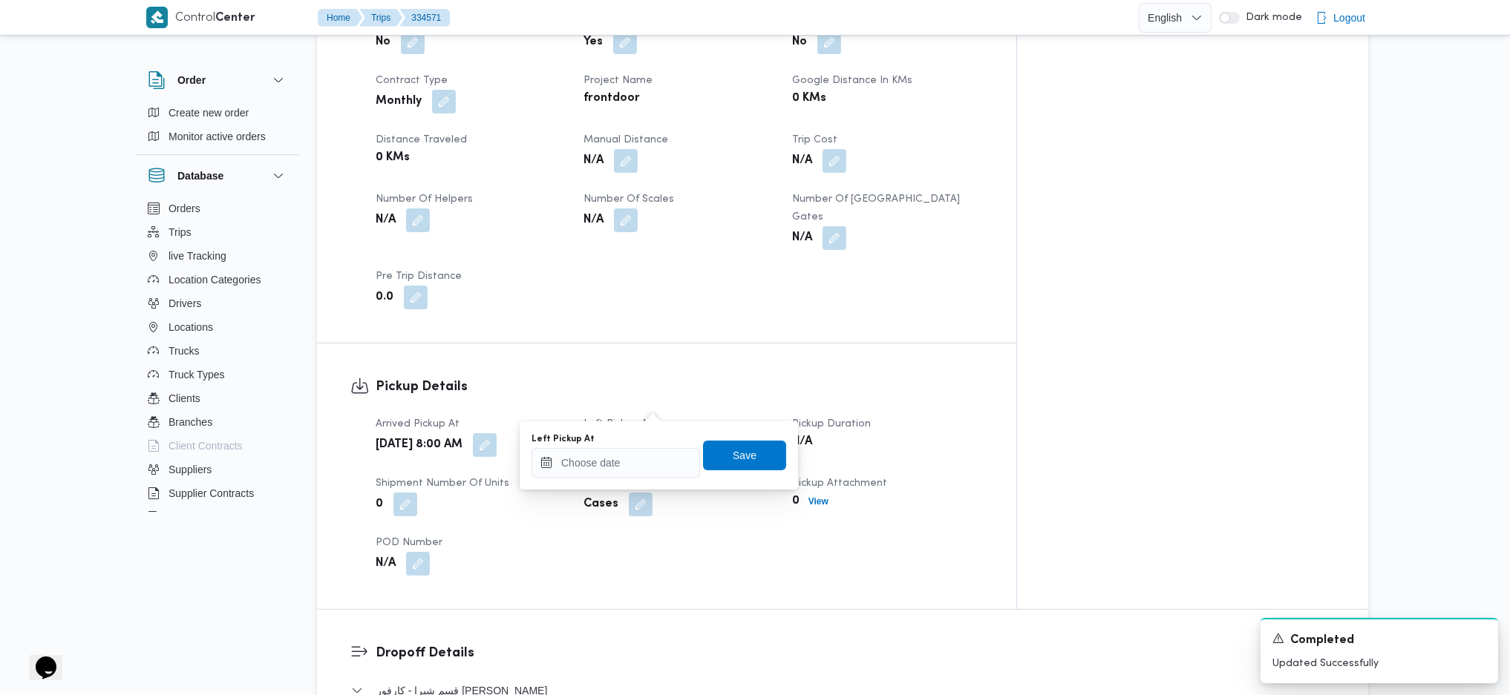
click at [583, 482] on div "You are in a dialog. To close this dialog, hit escape. Left Pickup At Save" at bounding box center [659, 456] width 278 height 68
click at [635, 468] on input "Left Pickup At" at bounding box center [615, 463] width 168 height 30
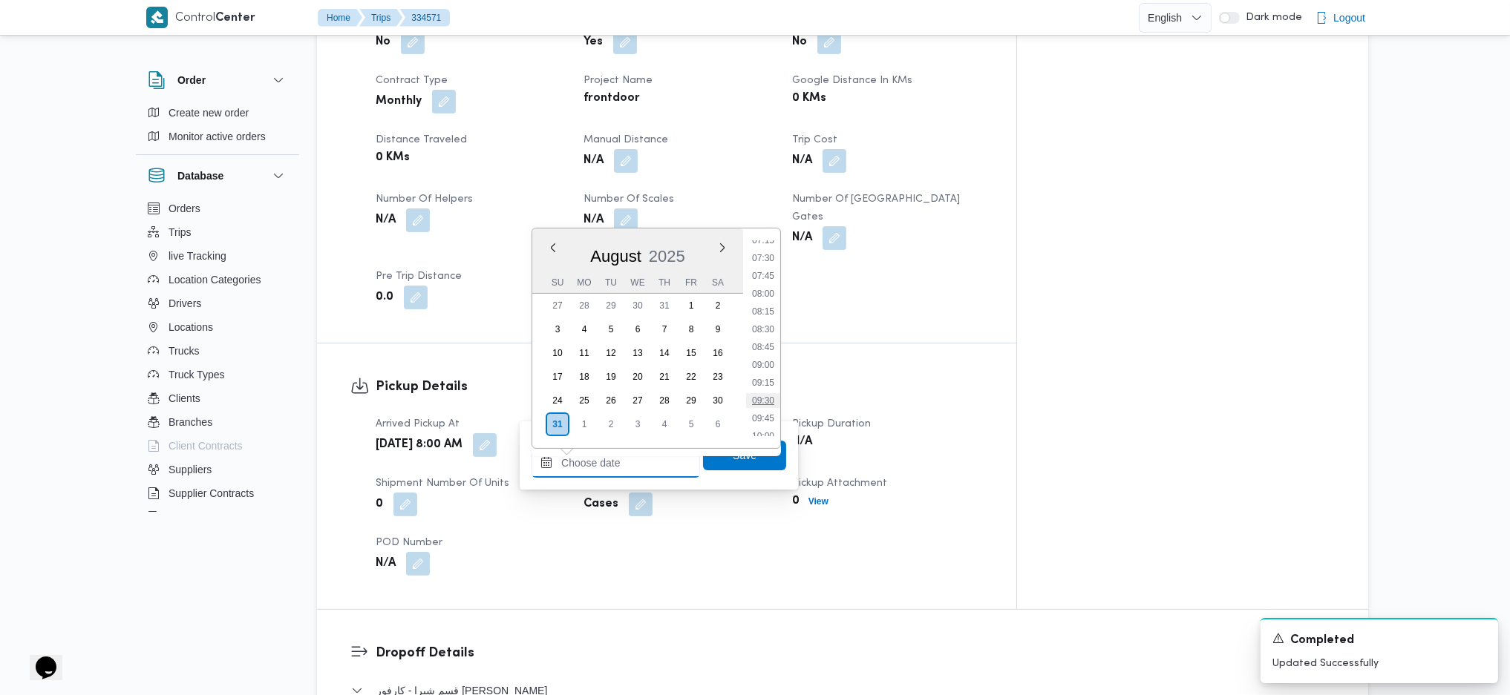
scroll to position [523, 0]
click at [767, 368] on li "09:00" at bounding box center [763, 366] width 34 height 15
type input "[DATE] 09:00"
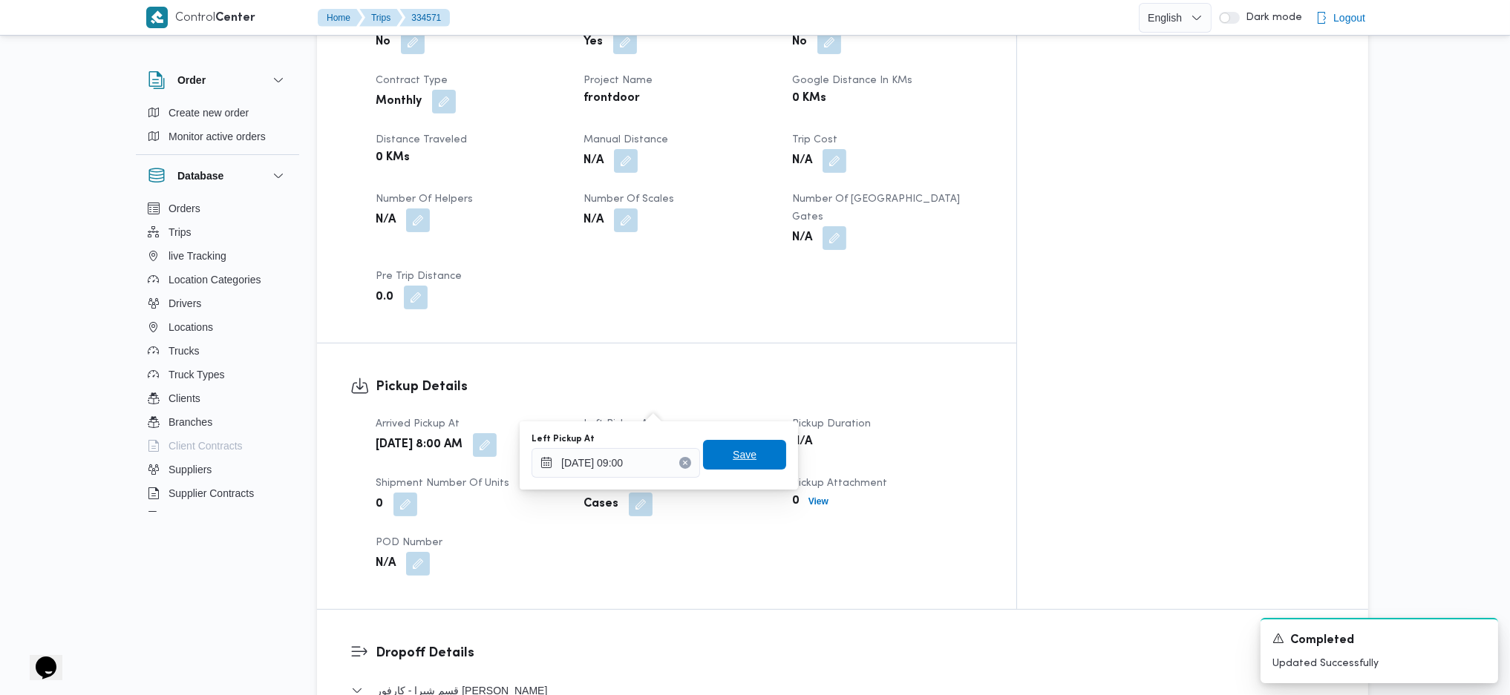
click at [749, 451] on span "Save" at bounding box center [744, 455] width 83 height 30
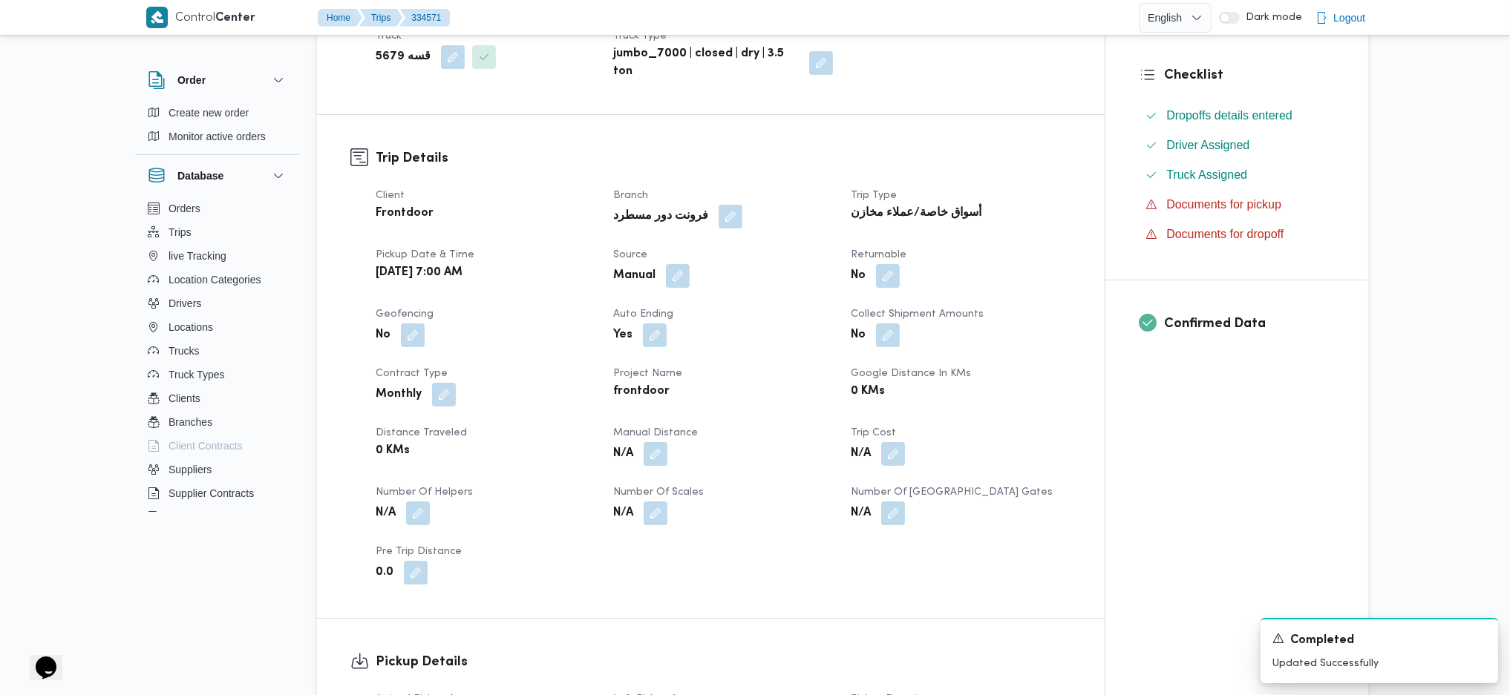
scroll to position [0, 0]
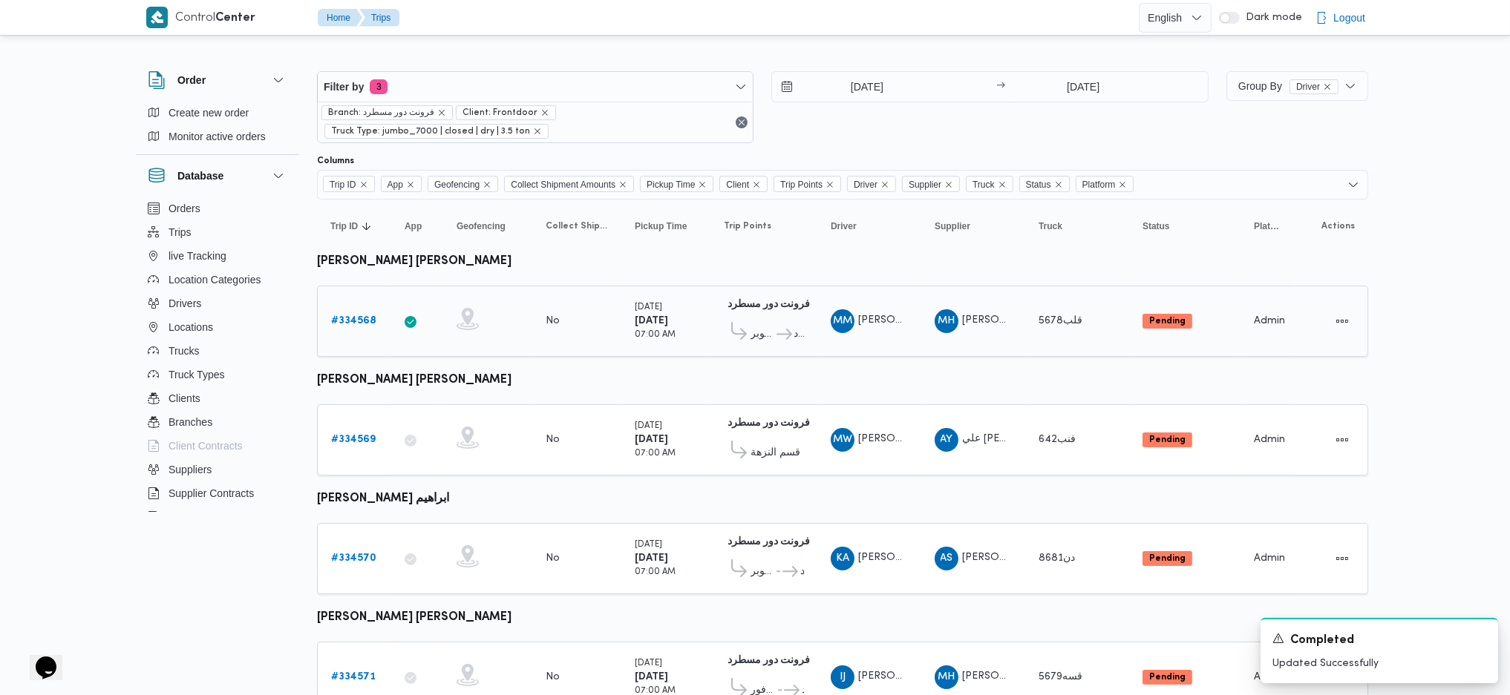
scroll to position [57, 0]
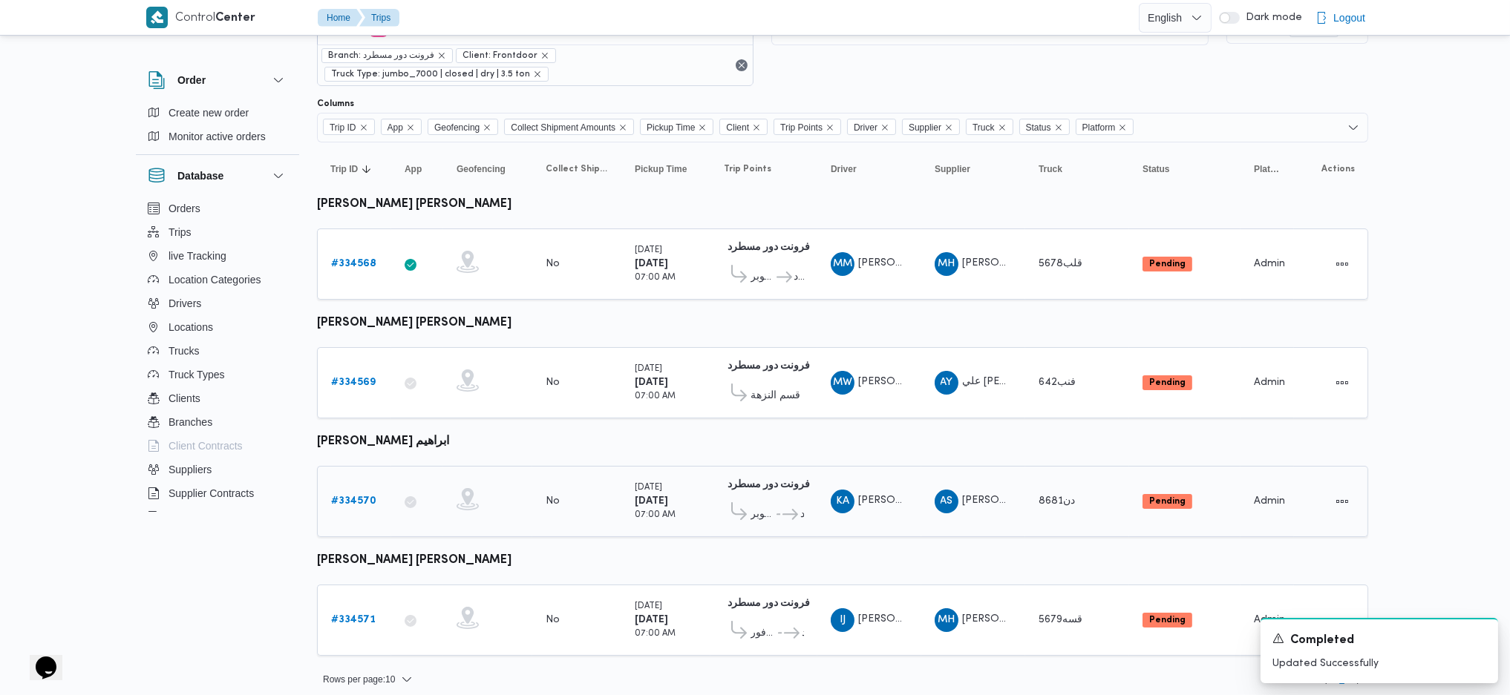
click at [1073, 470] on td "Truck دن8681" at bounding box center [1077, 501] width 104 height 71
click at [1067, 618] on div "قسه5679" at bounding box center [1076, 621] width 89 height 30
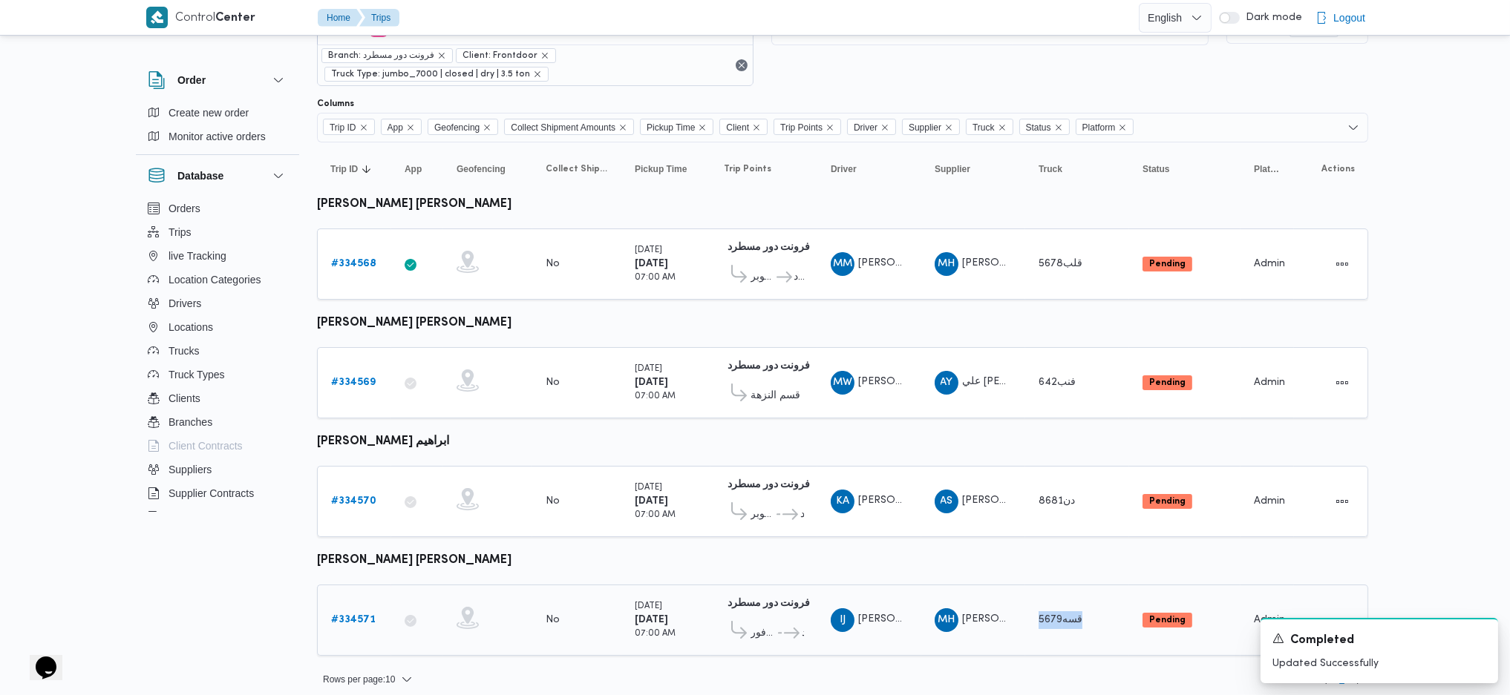
click at [1067, 618] on div "قسه5679" at bounding box center [1076, 621] width 89 height 30
click at [1054, 249] on div "قلب5678" at bounding box center [1076, 264] width 89 height 30
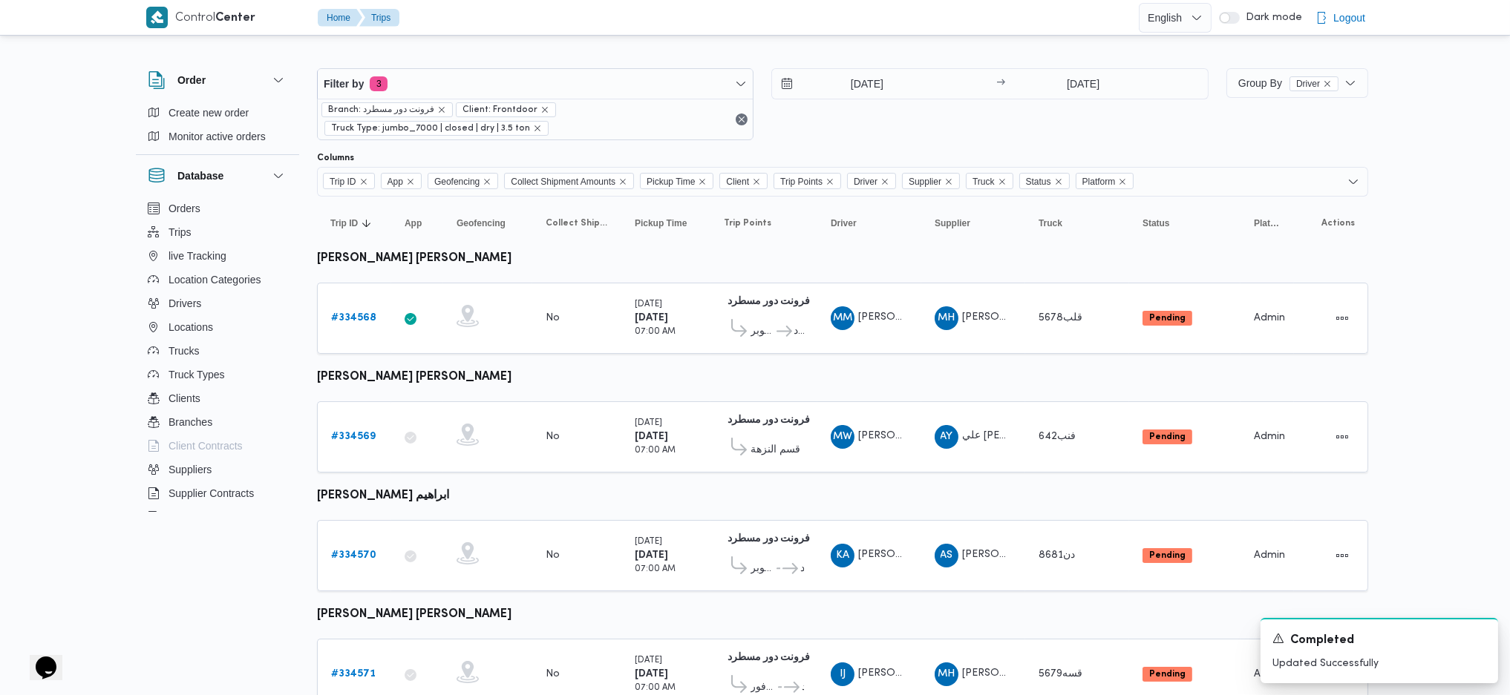
scroll to position [0, 0]
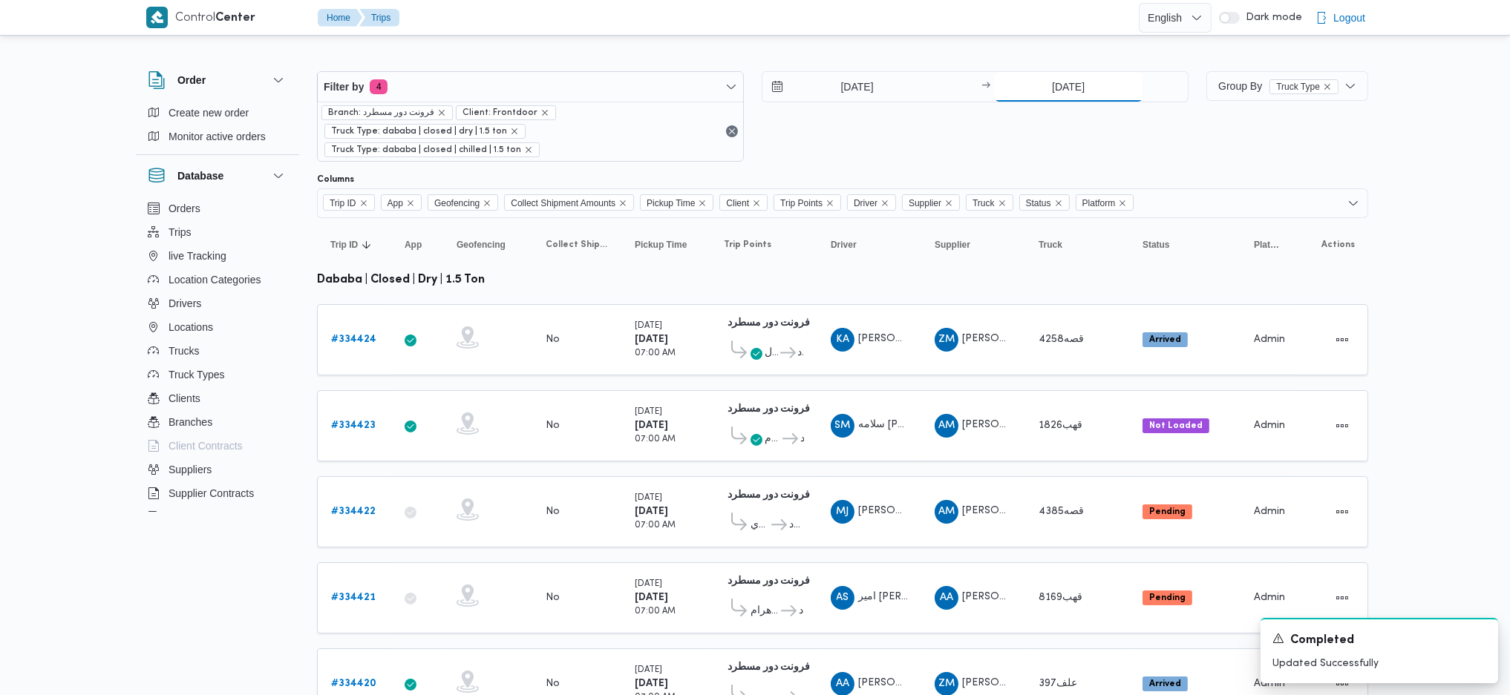
click at [1054, 89] on input "30/8/2025" at bounding box center [1069, 87] width 148 height 30
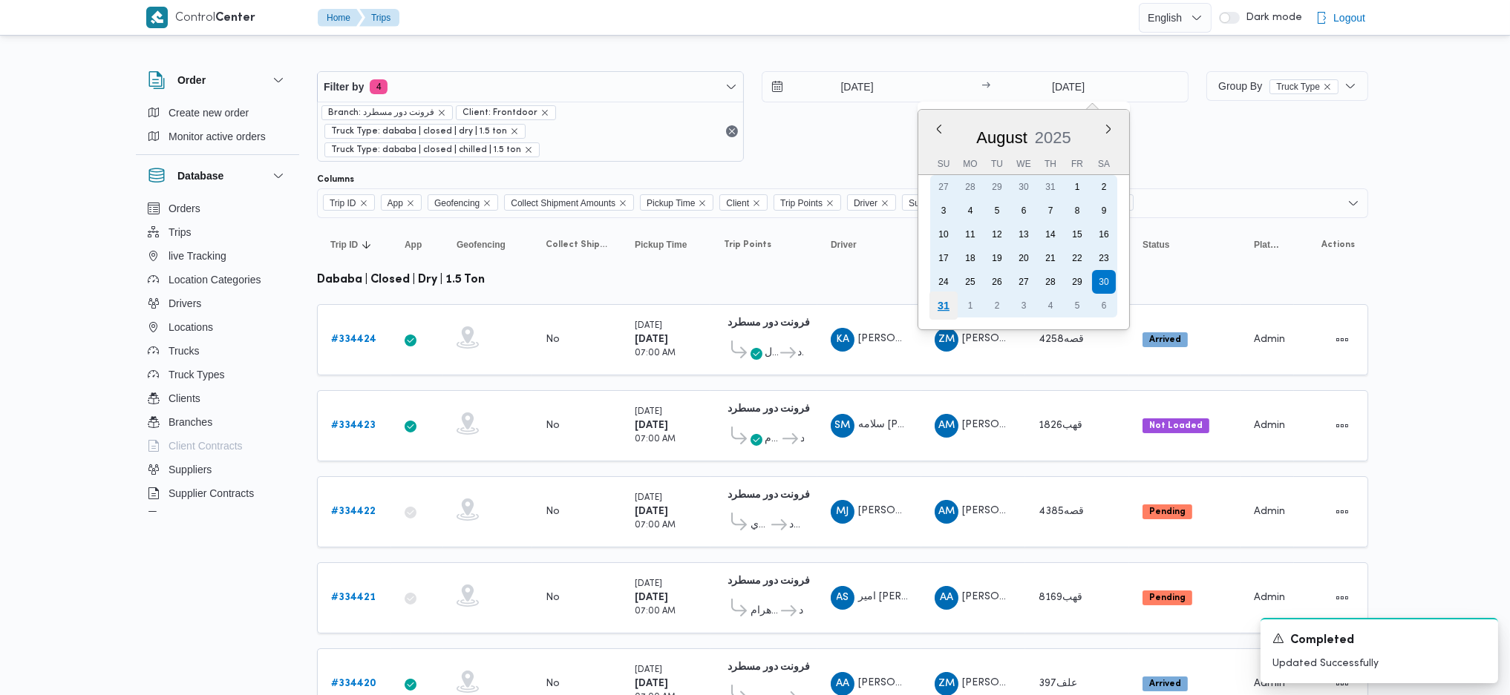
click at [931, 301] on div "31" at bounding box center [943, 306] width 28 height 28
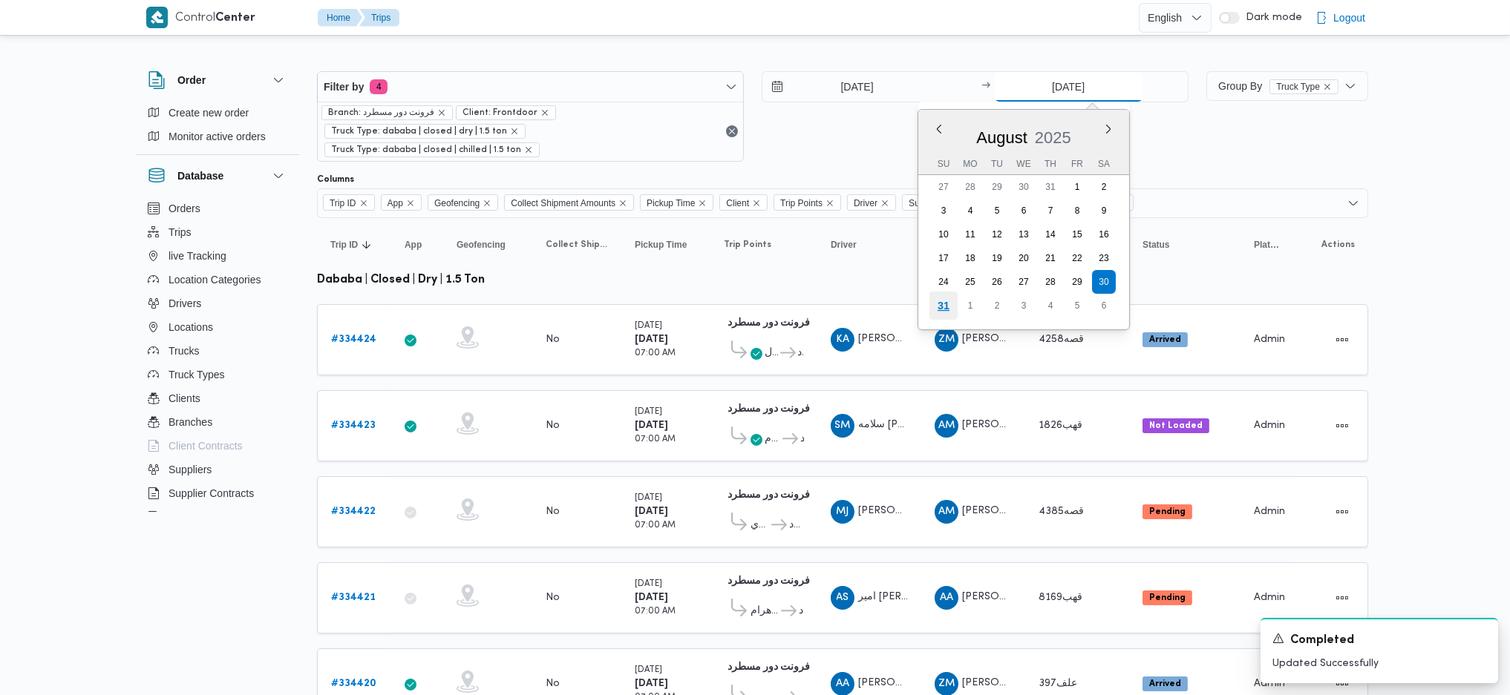
type input "31/8/2025"
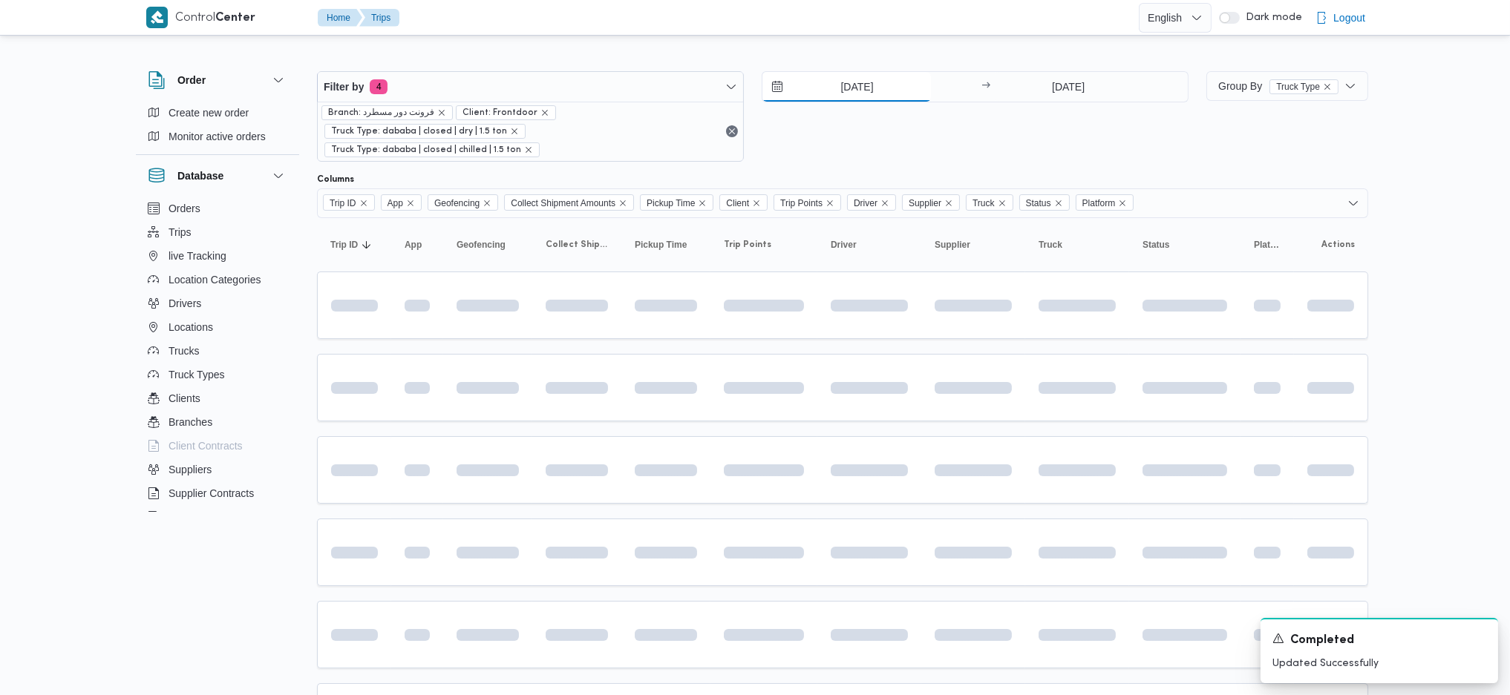
click at [838, 87] on input "[DATE]" at bounding box center [846, 87] width 168 height 30
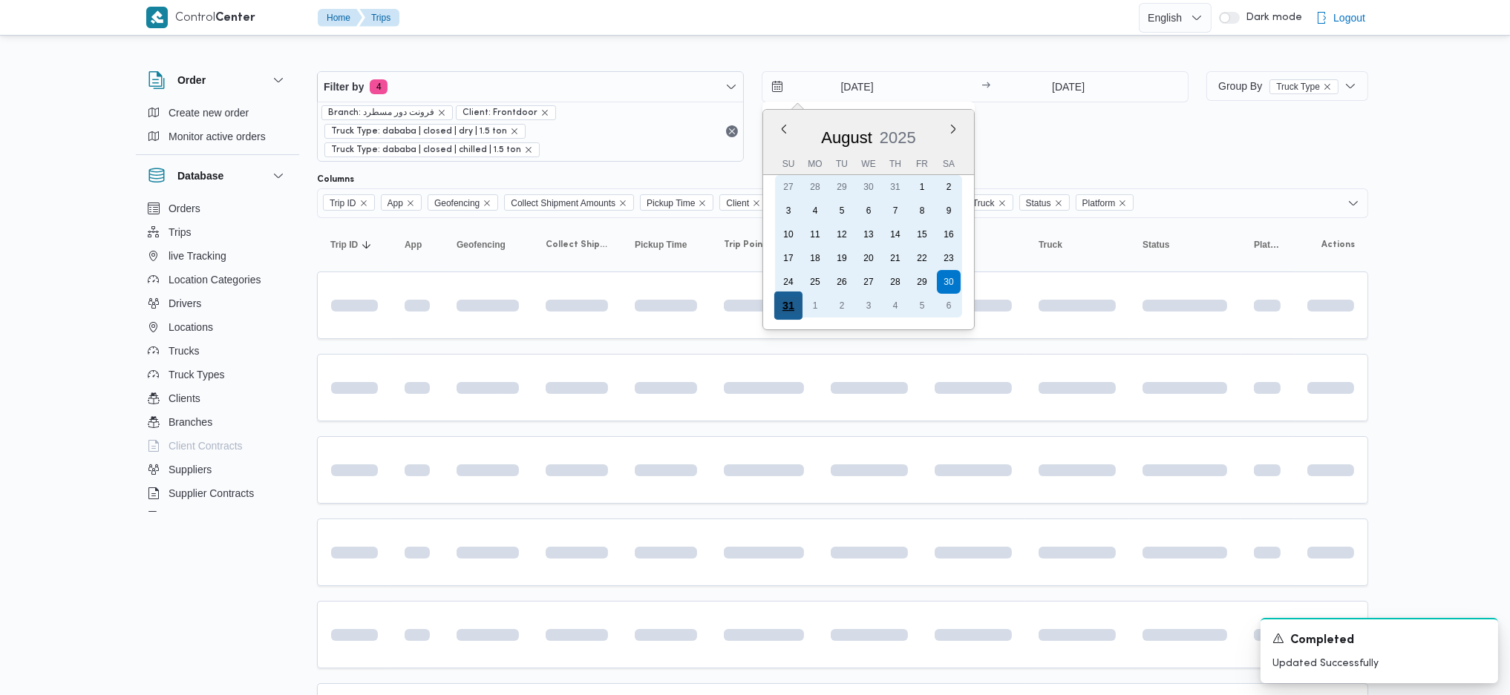
click at [779, 307] on div "31" at bounding box center [788, 306] width 28 height 28
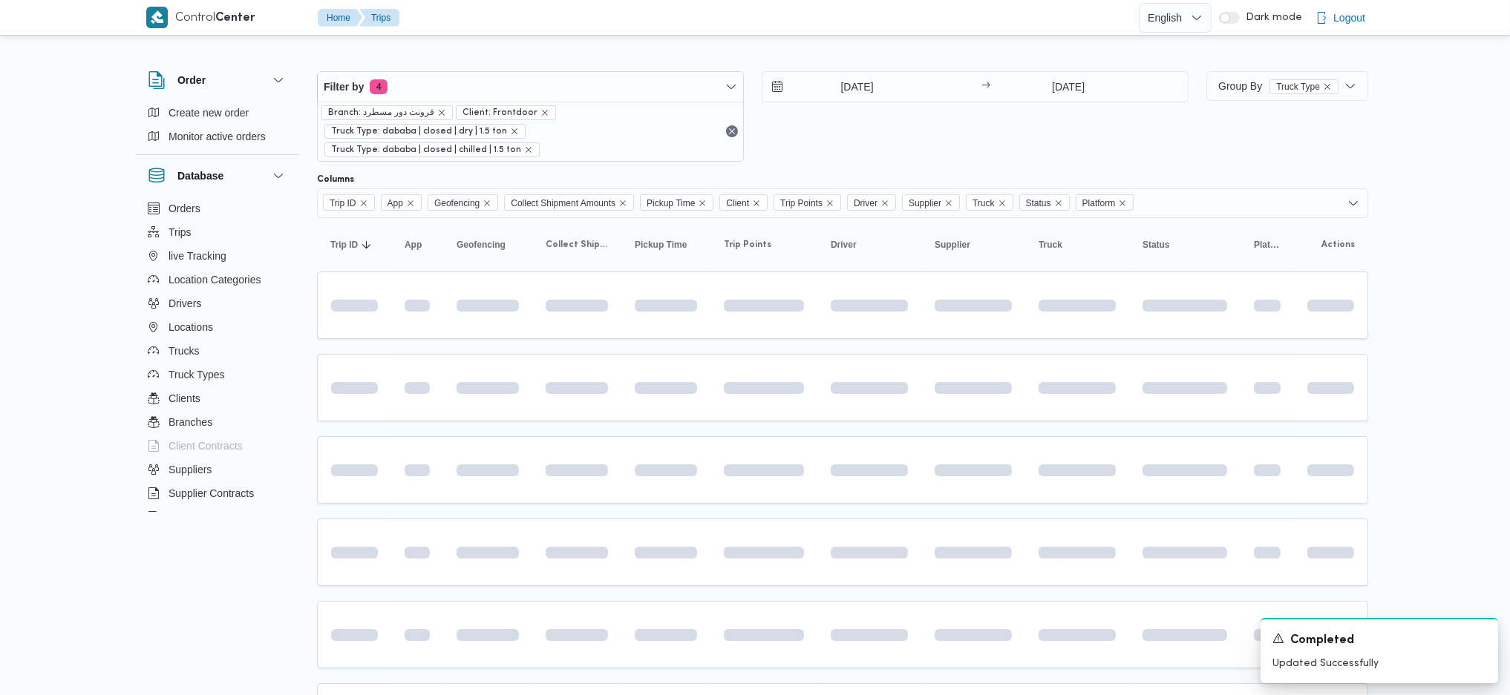
type input "[DATE]"
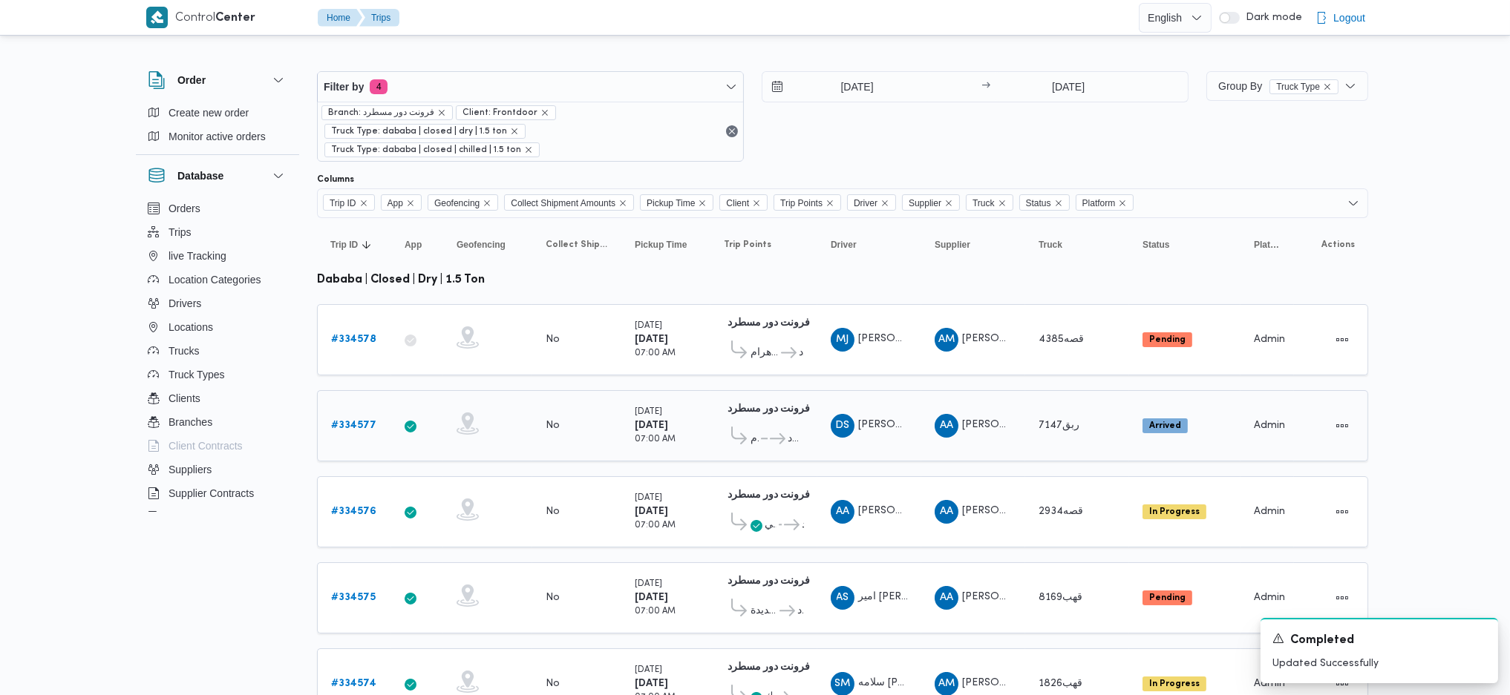
click at [848, 419] on div "DS ضياء شمس الدين فتحي مسلمي" at bounding box center [869, 426] width 89 height 36
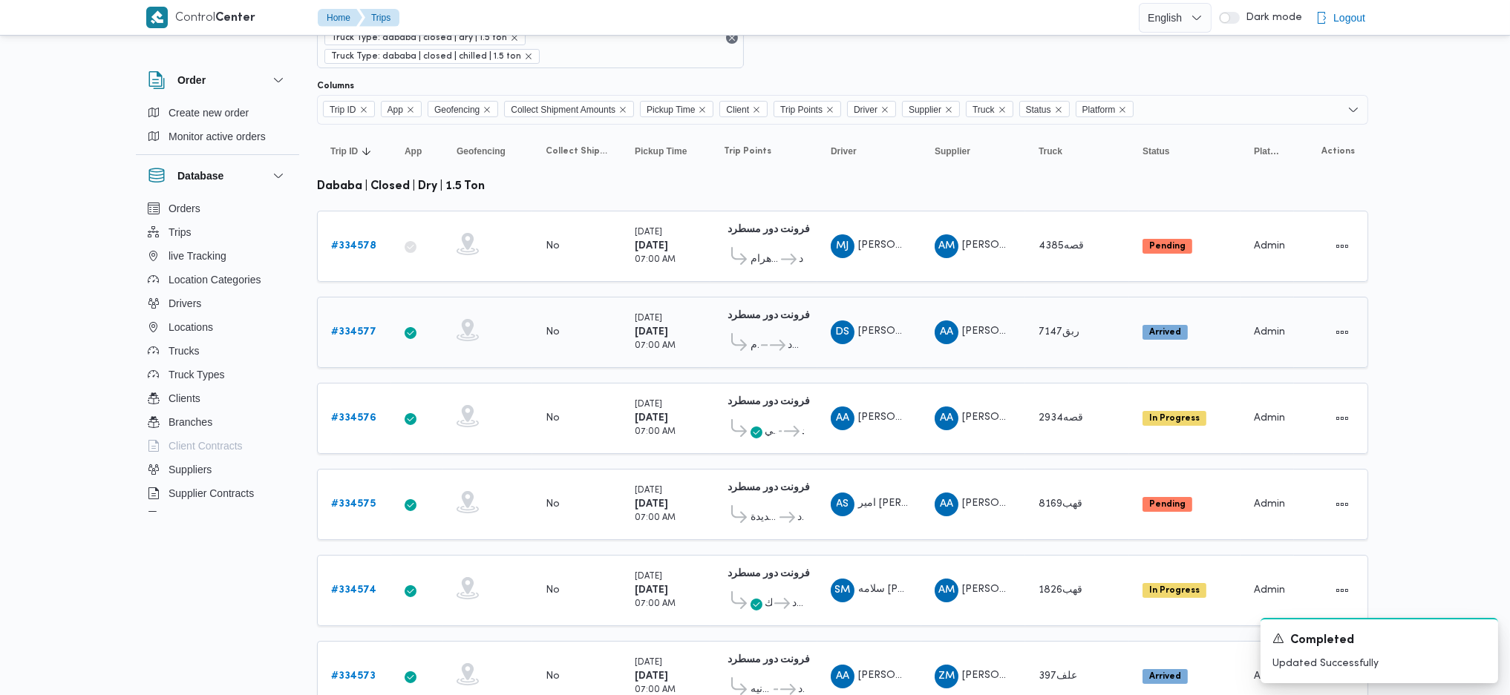
scroll to position [197, 0]
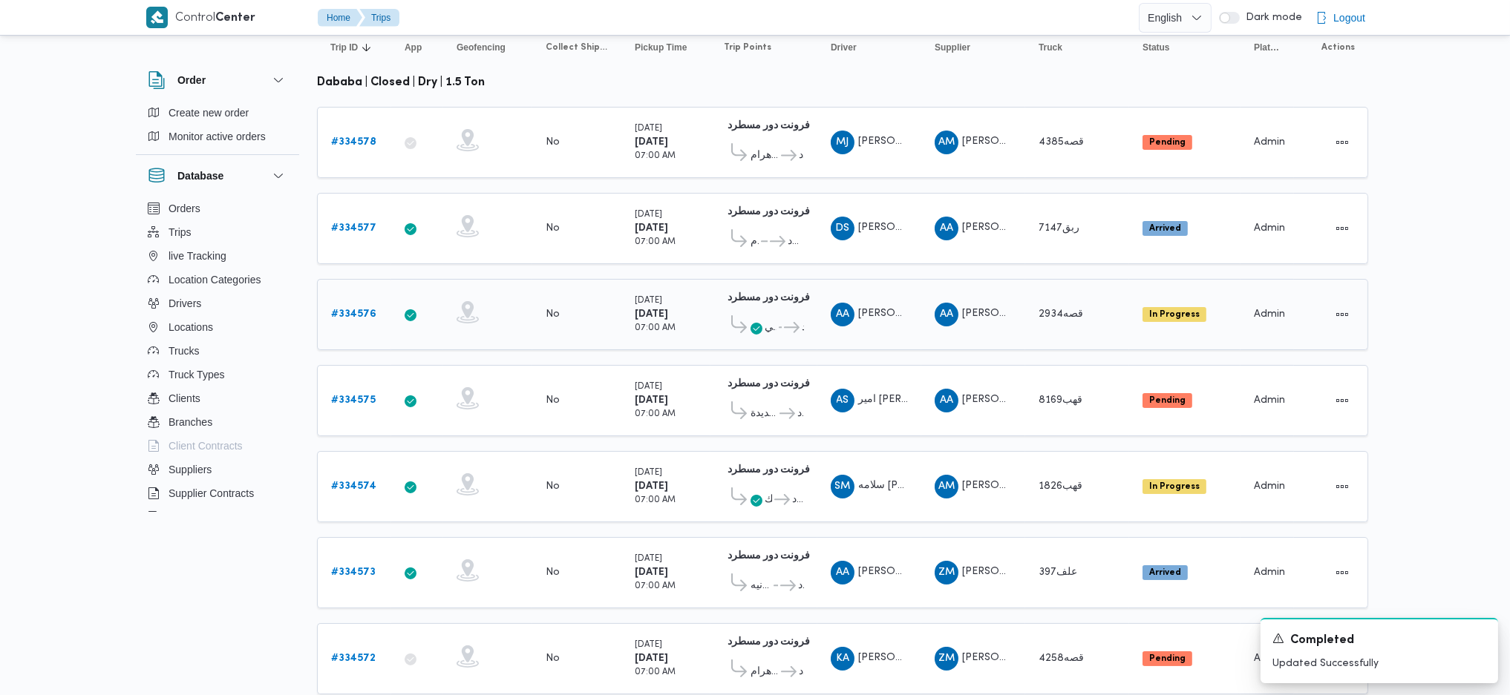
click at [362, 310] on b "# 334576" at bounding box center [353, 315] width 45 height 10
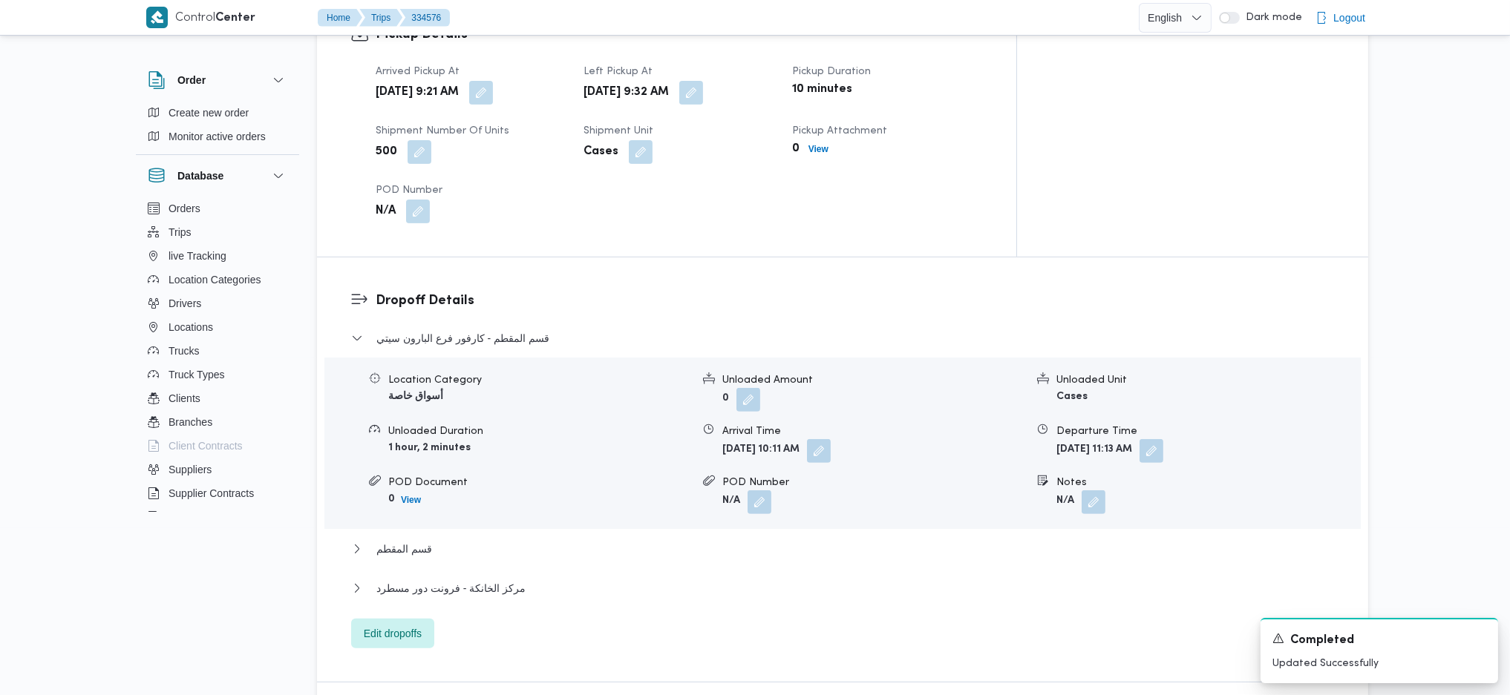
scroll to position [1286, 0]
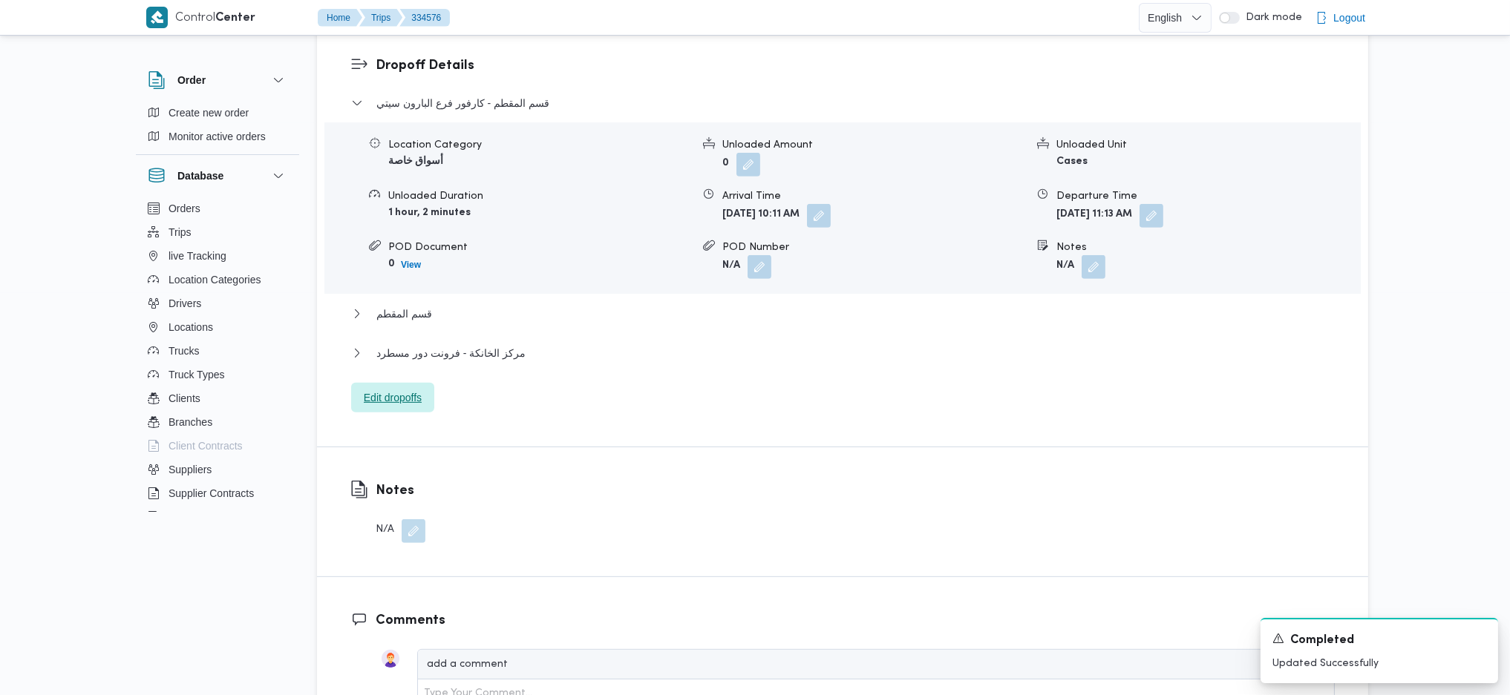
click at [377, 389] on span "Edit dropoffs" at bounding box center [393, 398] width 58 height 18
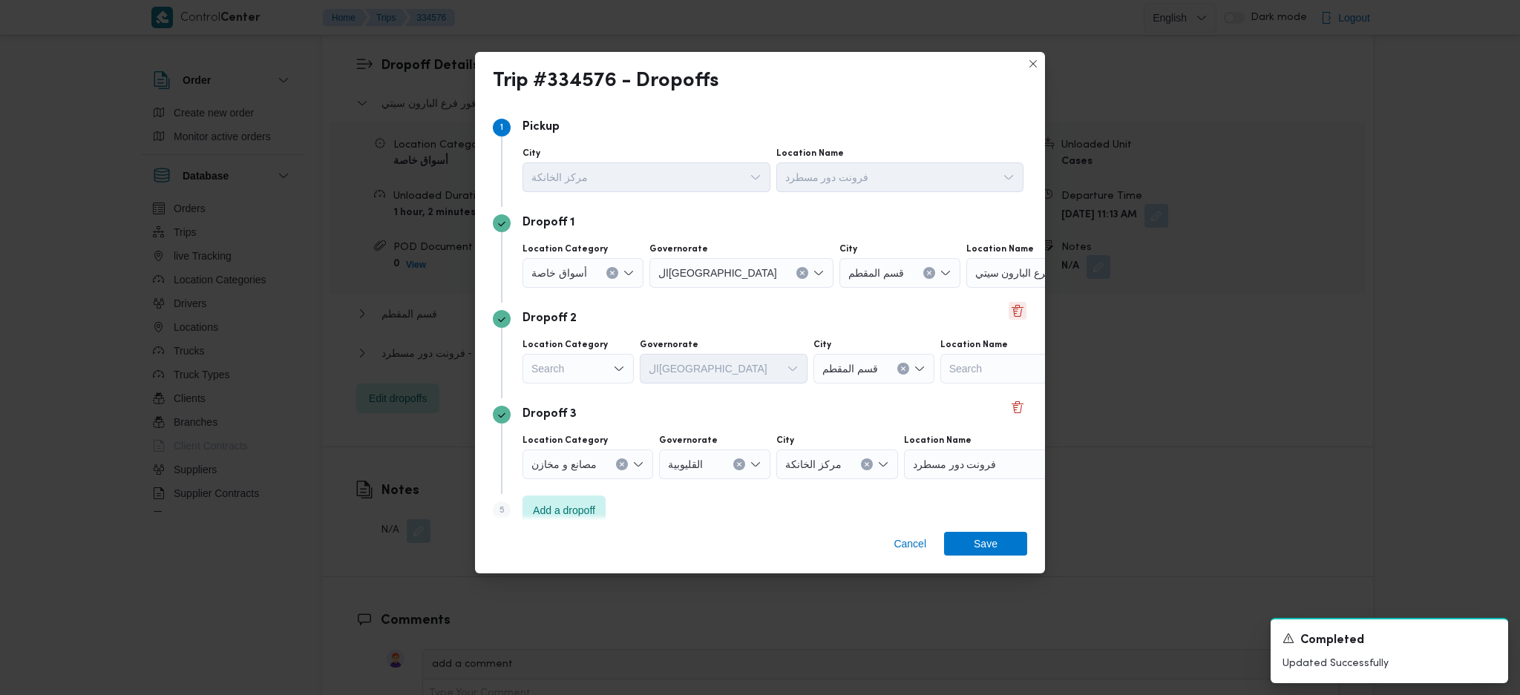
drag, startPoint x: 994, startPoint y: 307, endPoint x: 1009, endPoint y: 306, distance: 15.7
click at [996, 306] on div "Dropoff 2 Location Category Search Governorate القاهرة City قسم المقطم Location…" at bounding box center [760, 351] width 534 height 96
click at [1009, 309] on button "Delete" at bounding box center [1018, 311] width 18 height 18
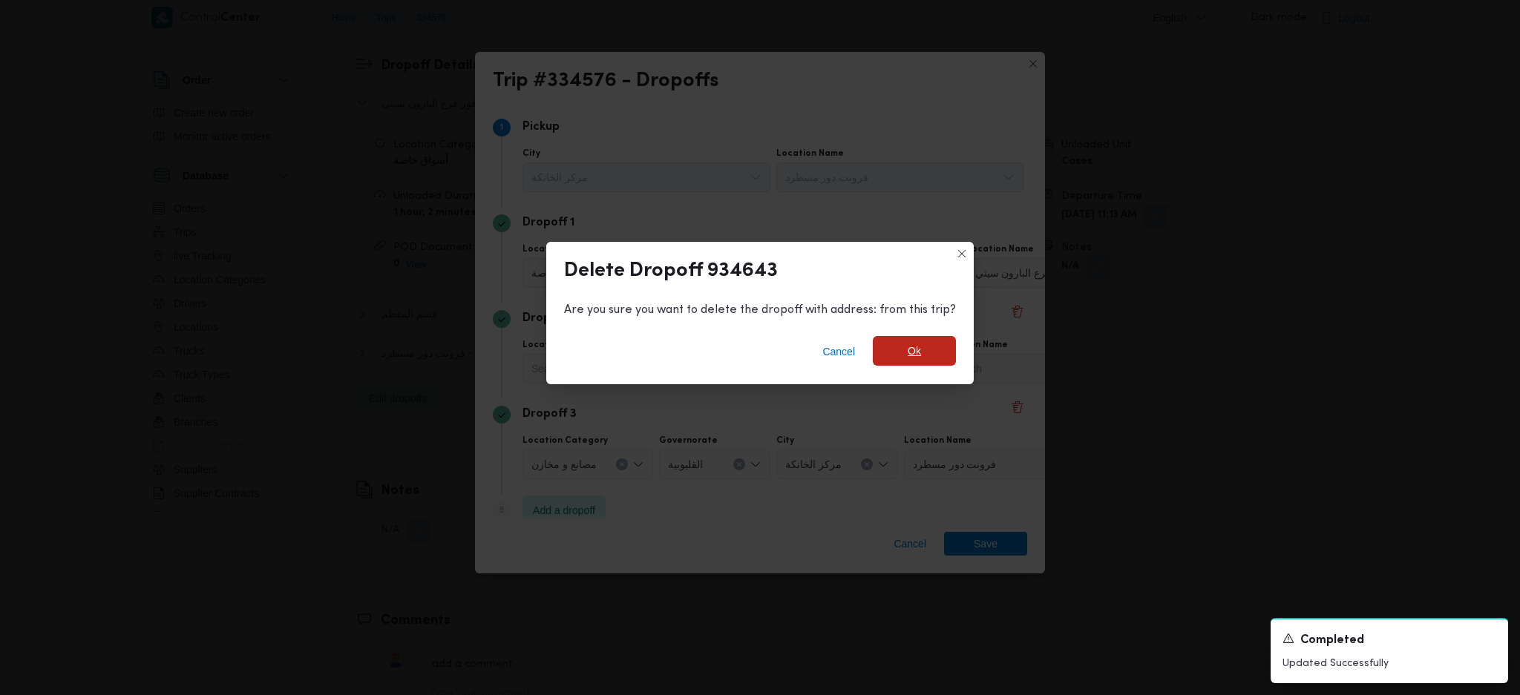
click at [926, 359] on span "Ok" at bounding box center [914, 351] width 83 height 30
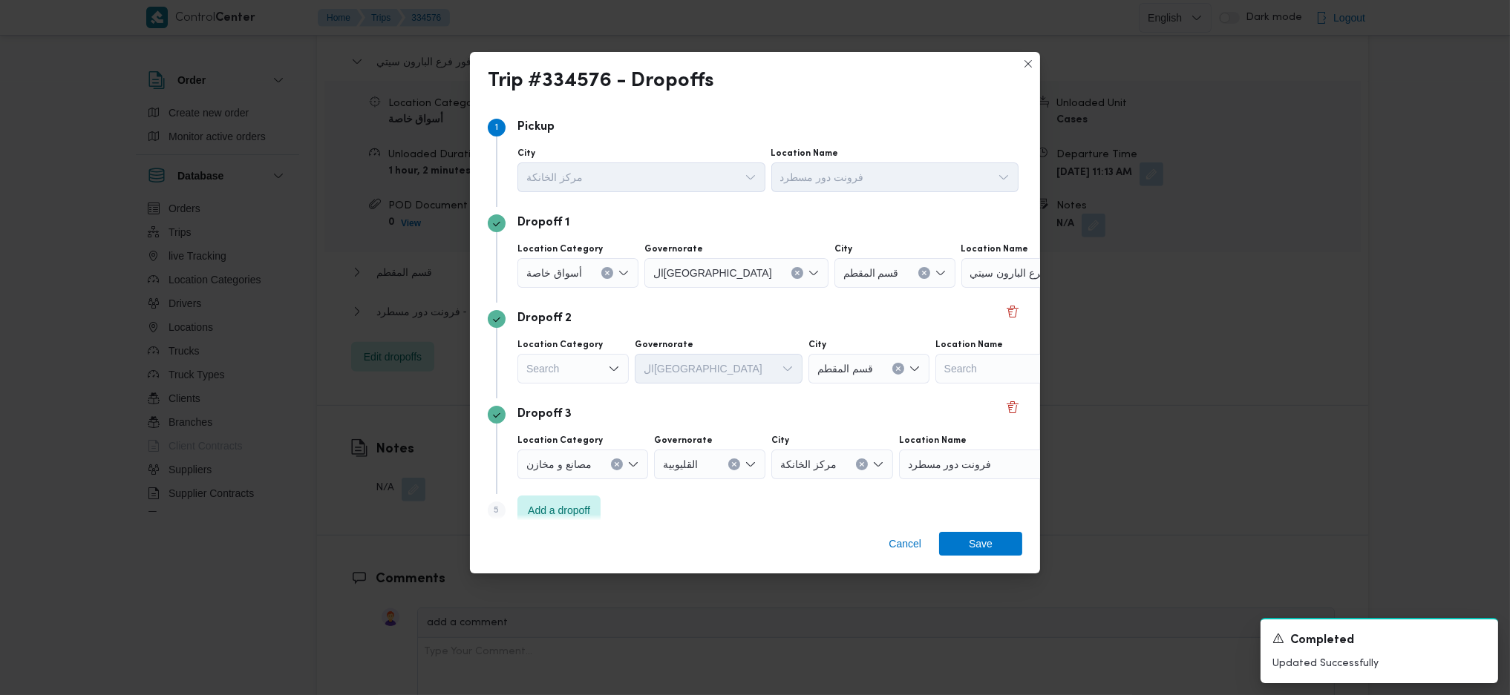
click at [989, 275] on span "كارفور فرع البارون سيتي" at bounding box center [1024, 272] width 108 height 16
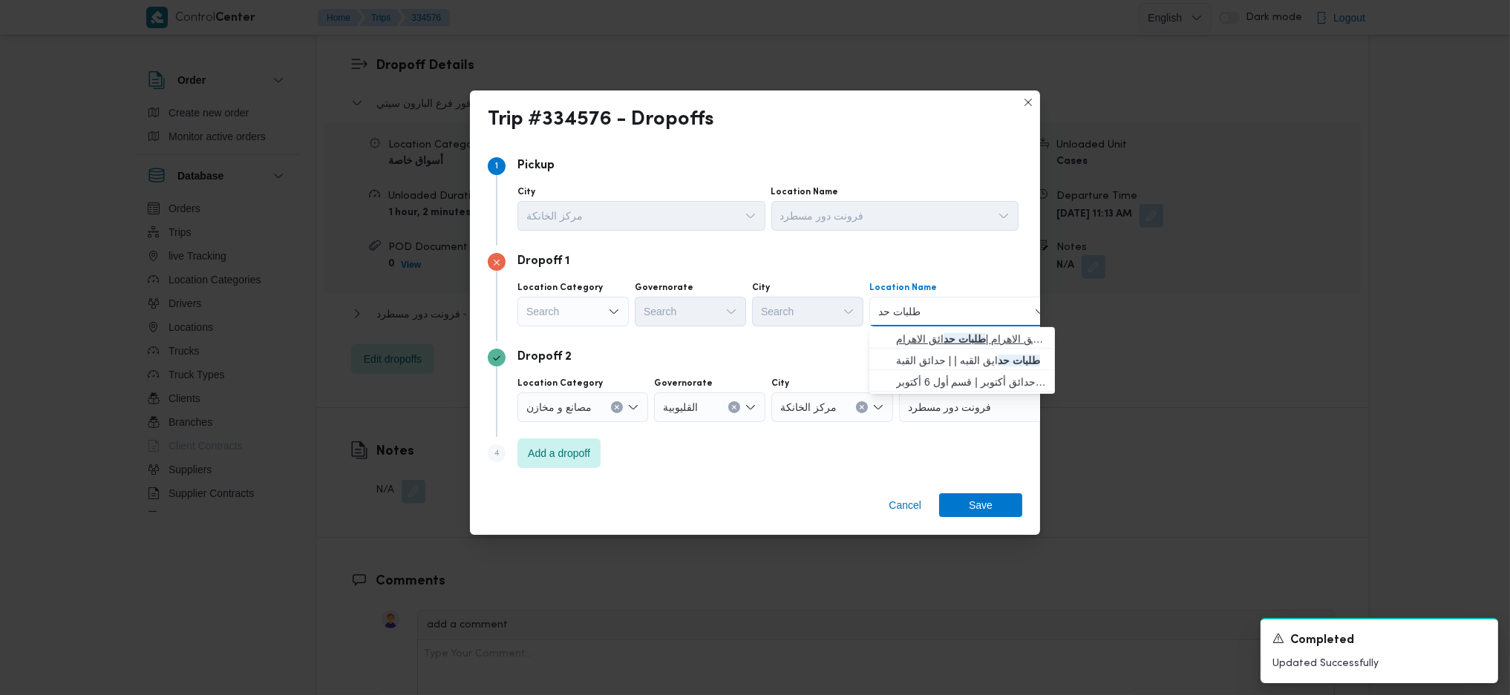
type input "طلبات حد"
click at [943, 333] on mark "طلبات حد" at bounding box center [964, 339] width 42 height 12
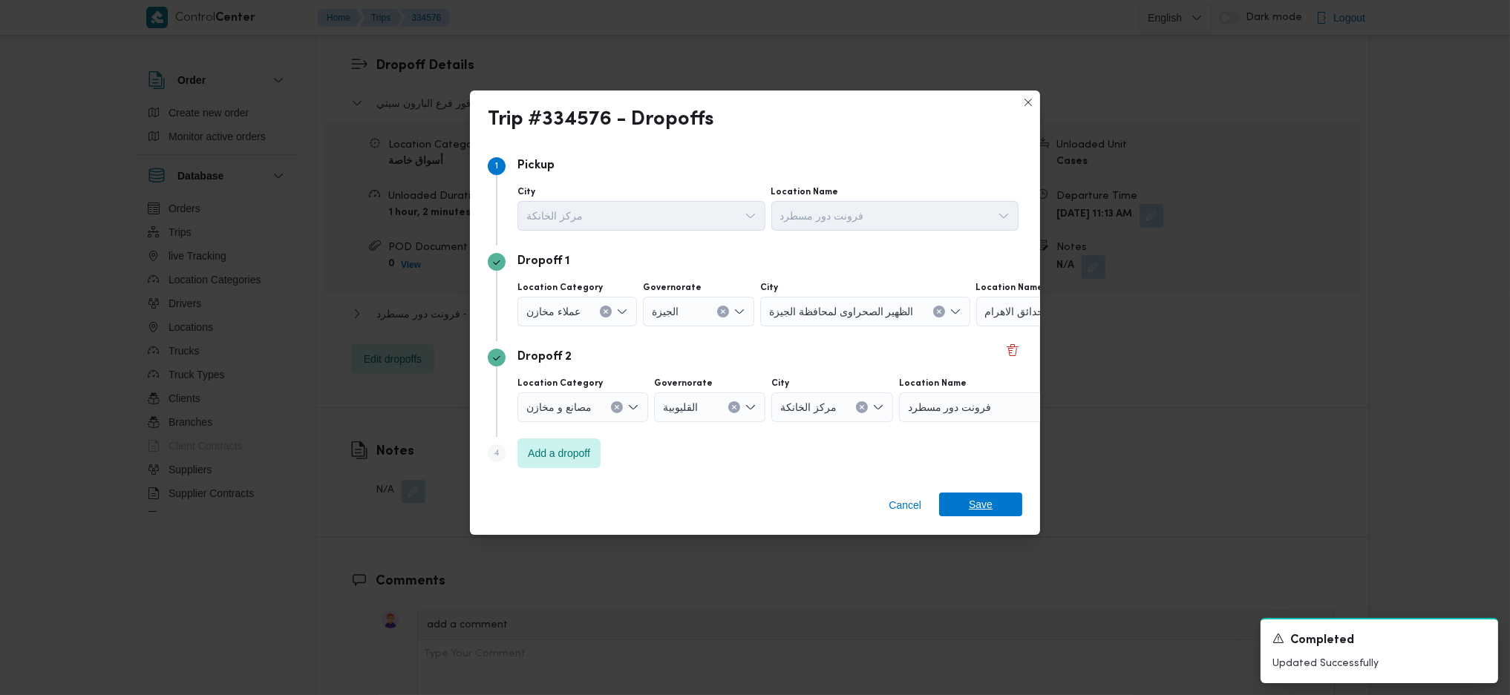
click at [972, 514] on span "Save" at bounding box center [981, 505] width 24 height 24
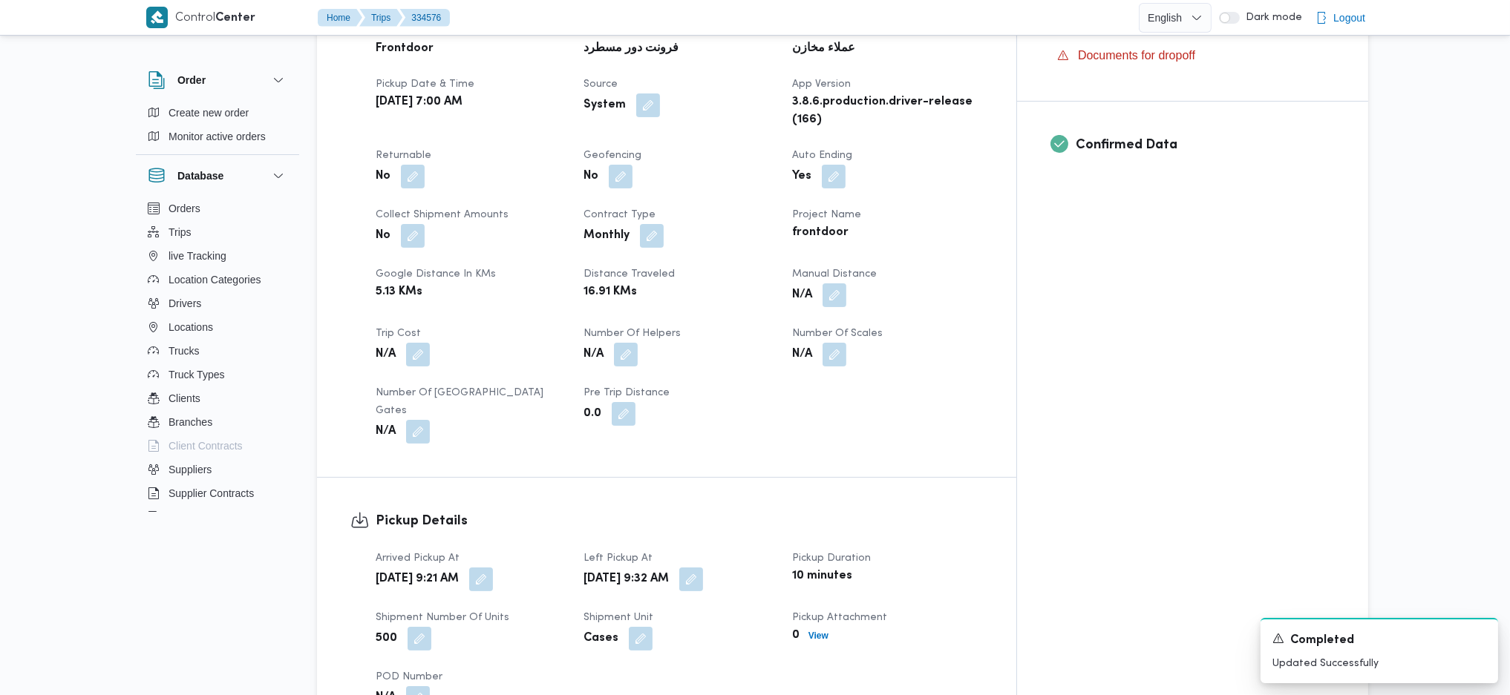
scroll to position [891, 0]
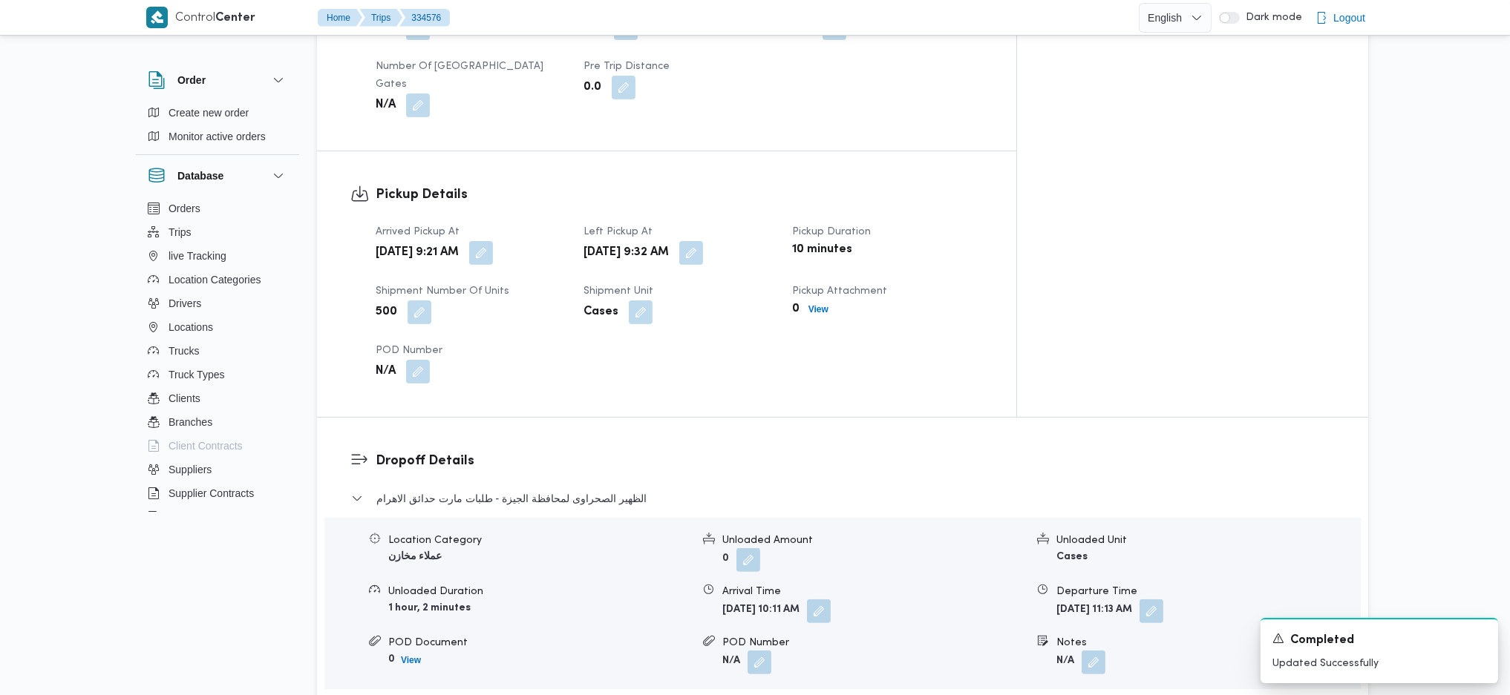
click at [552, 240] on div "[DATE] 9:21 AM" at bounding box center [470, 253] width 193 height 27
click at [493, 240] on button "button" at bounding box center [481, 252] width 24 height 24
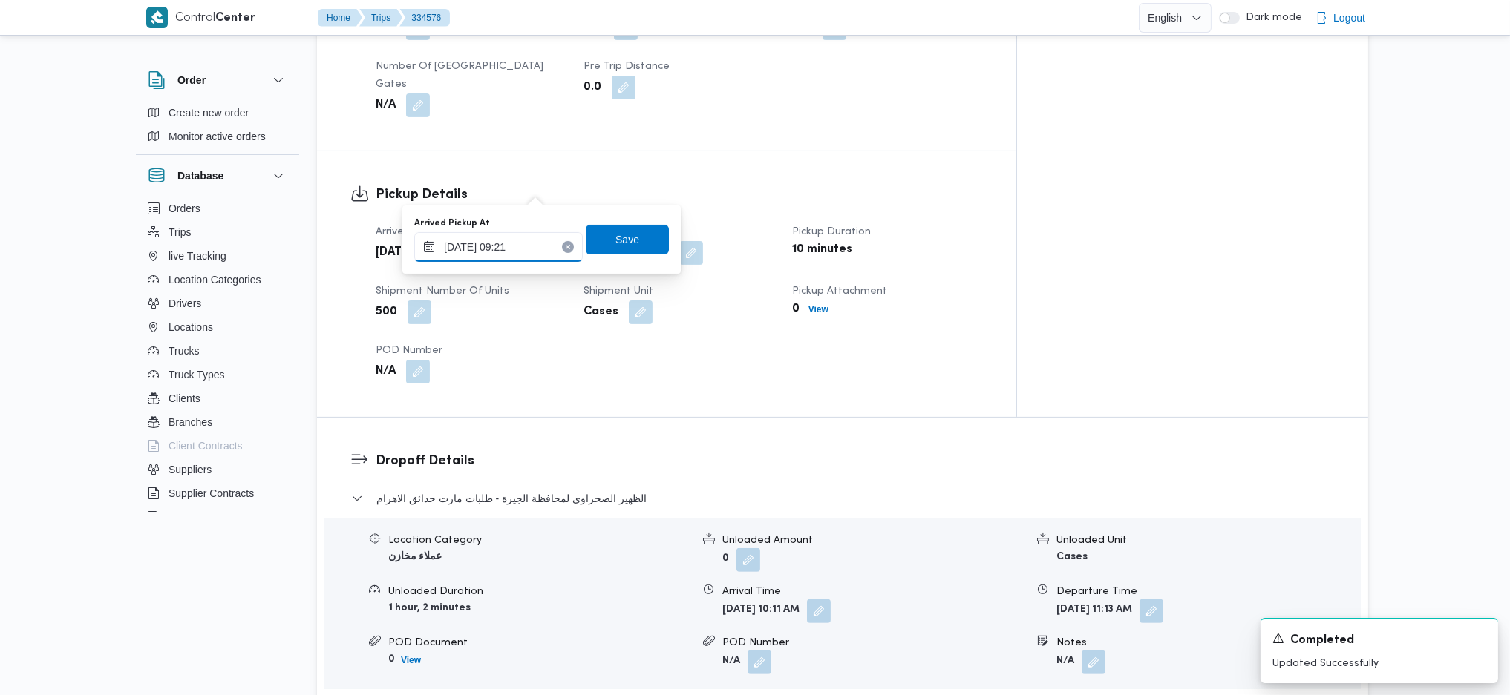
click at [514, 241] on input "[DATE] 09:21" at bounding box center [498, 247] width 168 height 30
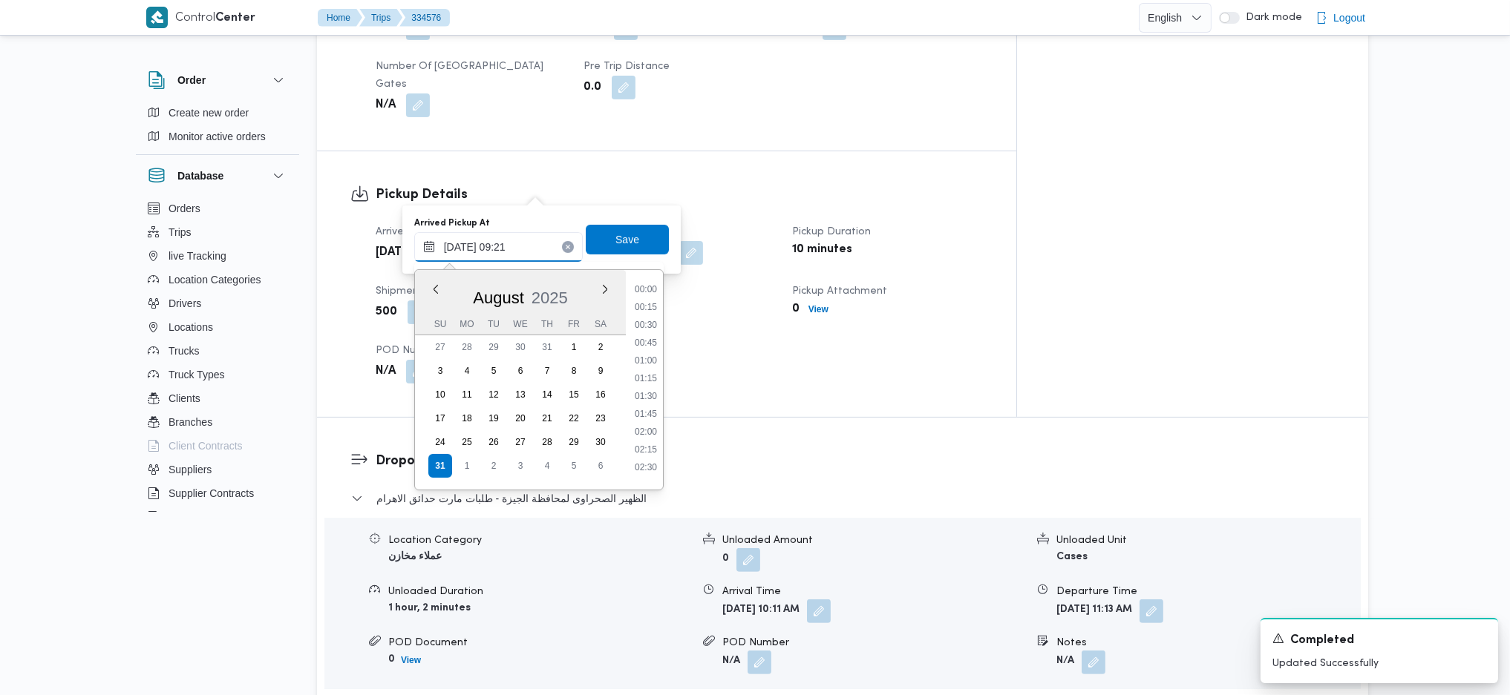
scroll to position [560, 0]
click at [646, 284] on li "07:45" at bounding box center [646, 282] width 34 height 15
type input "31/08/2025 07:45"
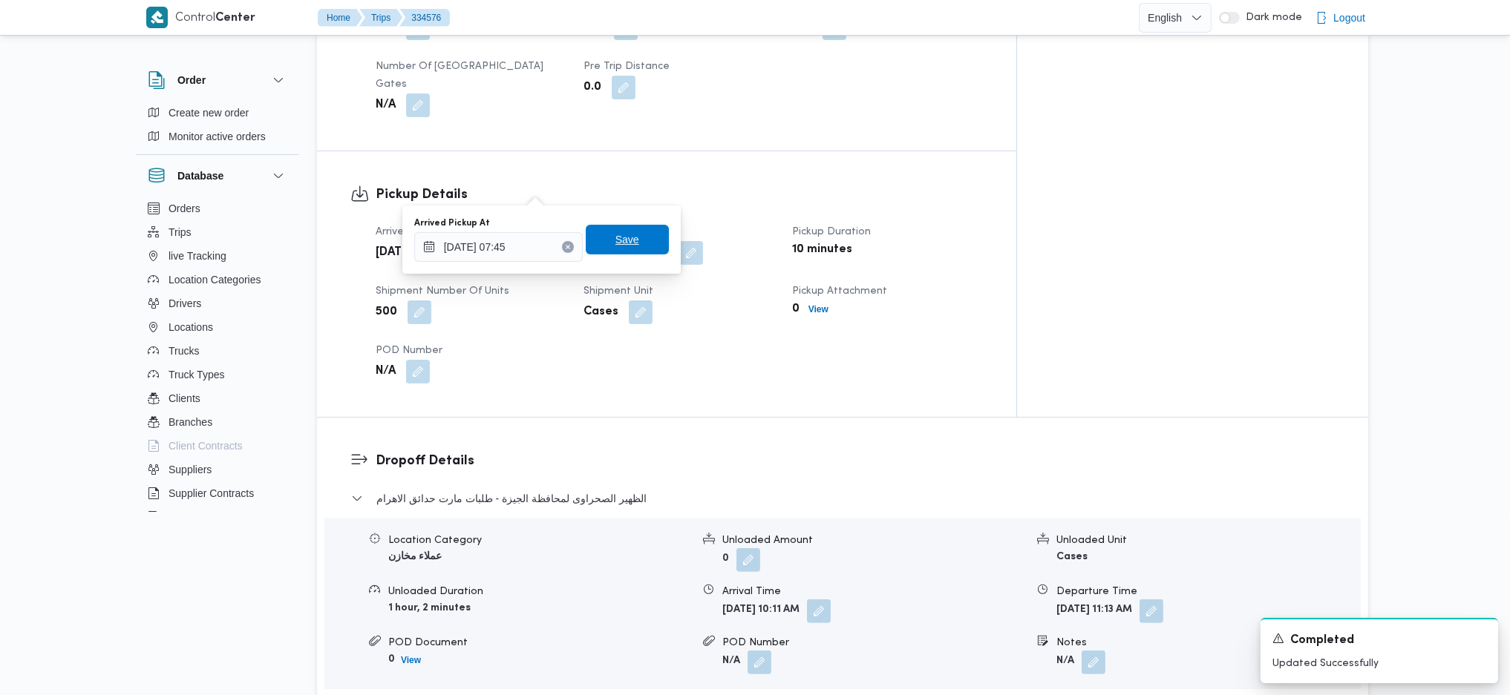
click at [624, 241] on span "Save" at bounding box center [627, 240] width 24 height 18
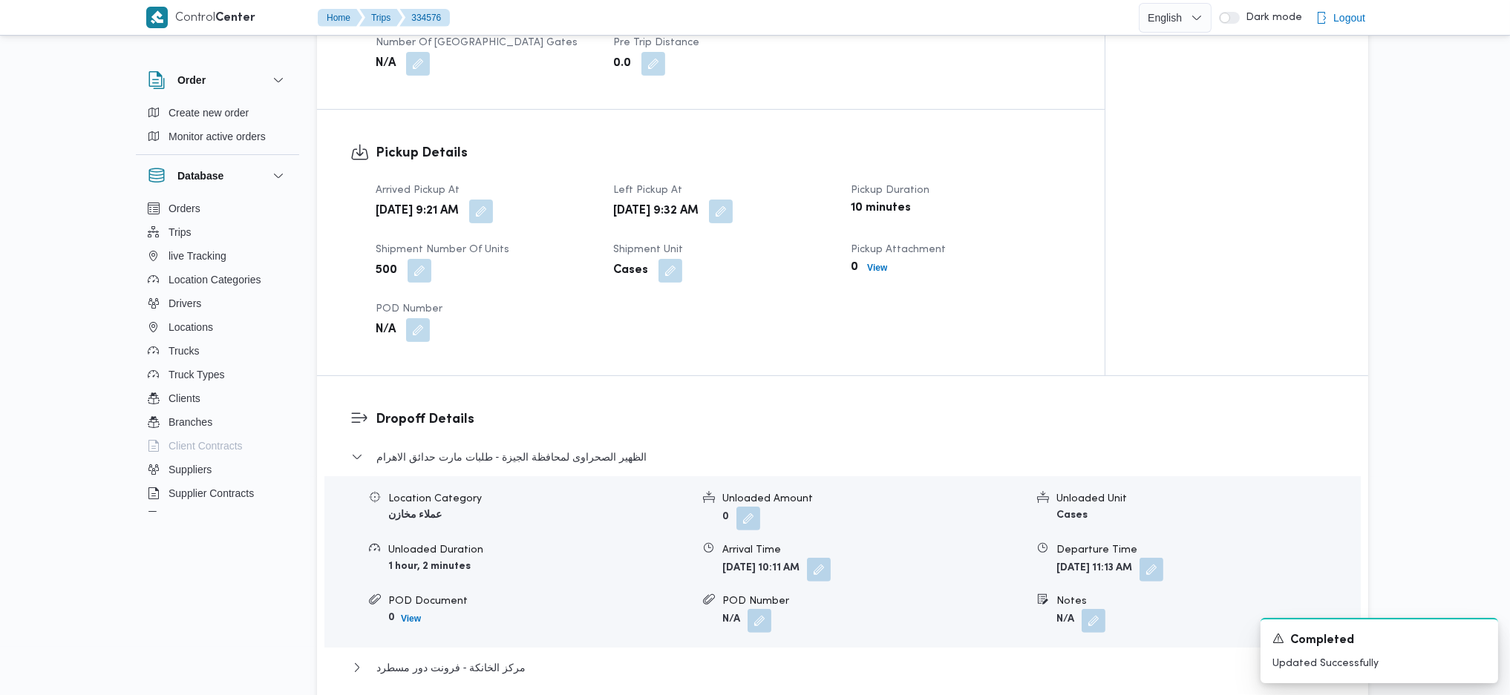
click at [733, 200] on span at bounding box center [716, 212] width 31 height 24
click at [785, 200] on div "Sun, Aug 31, 2025 9:32 AM" at bounding box center [723, 211] width 223 height 27
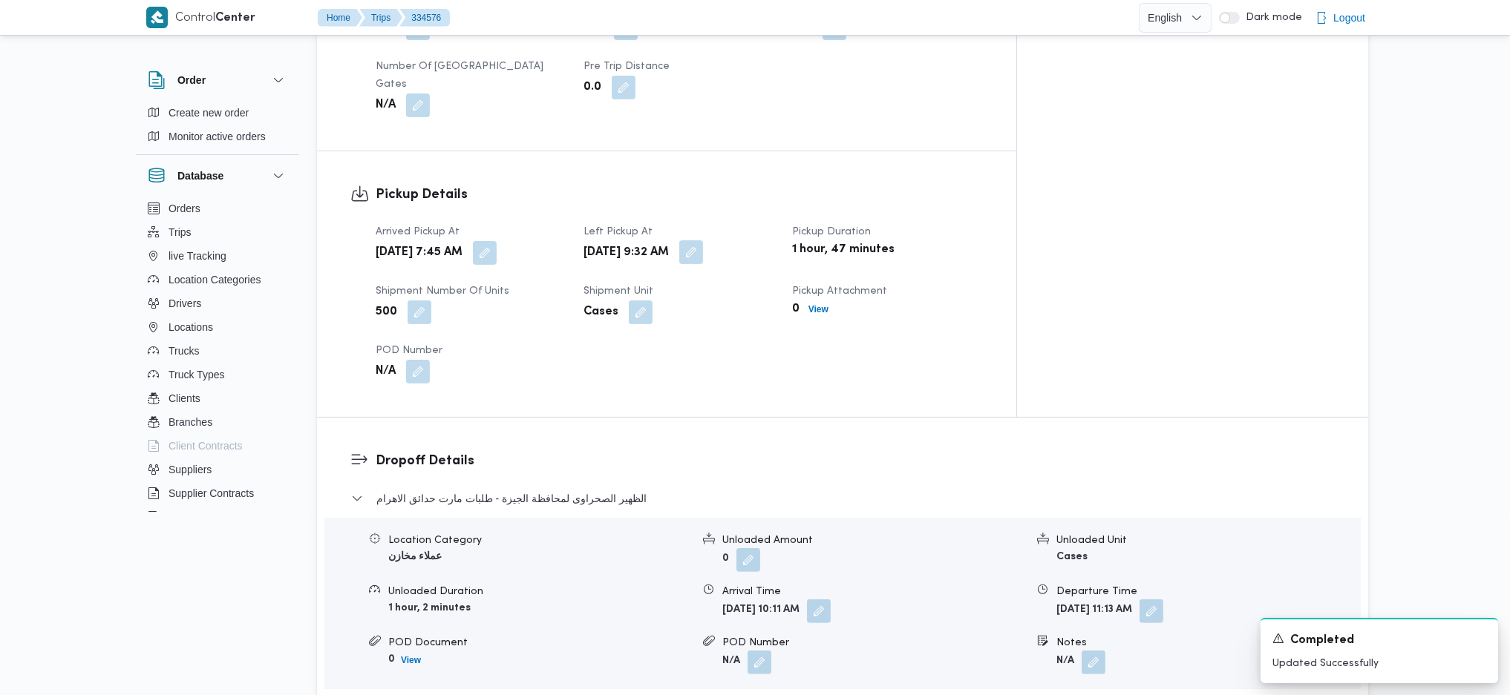
click at [703, 240] on button "button" at bounding box center [691, 252] width 24 height 24
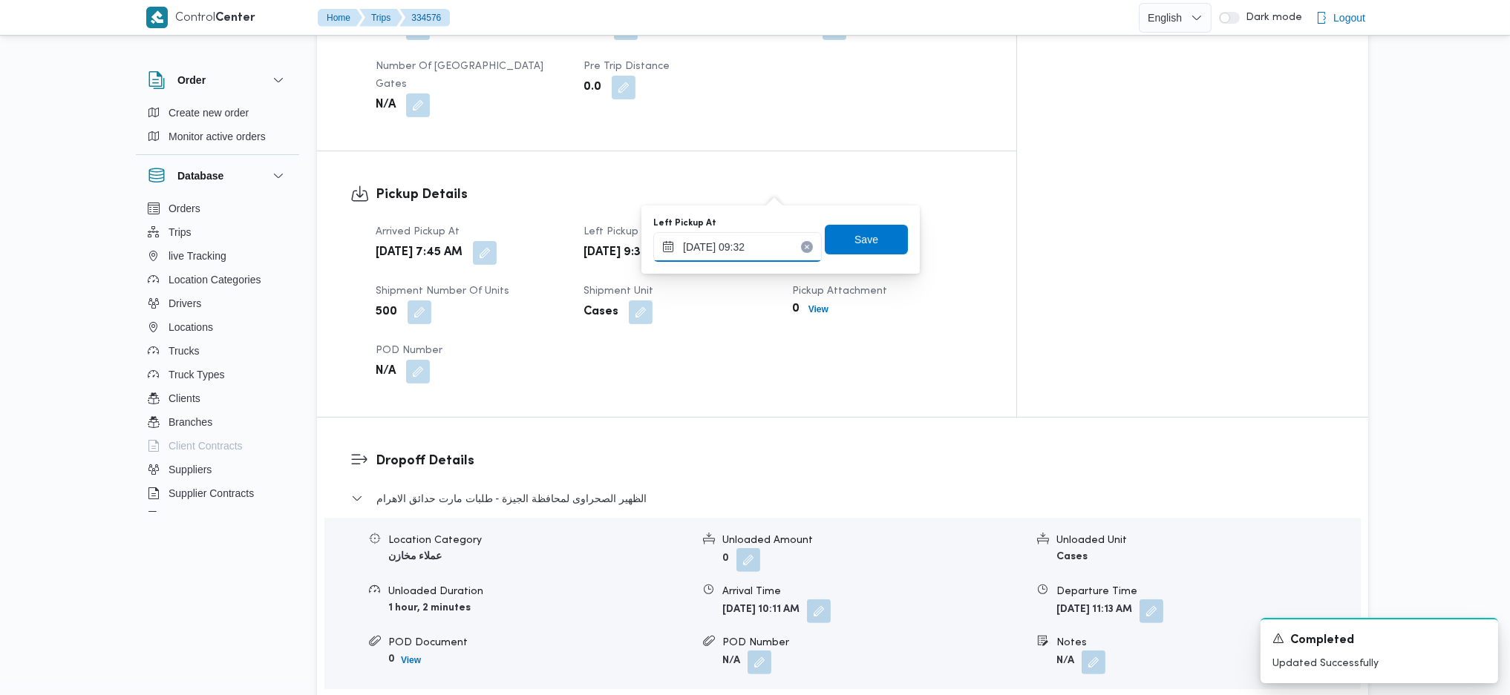
click at [746, 245] on input "31/08/2025 09:32" at bounding box center [737, 247] width 168 height 30
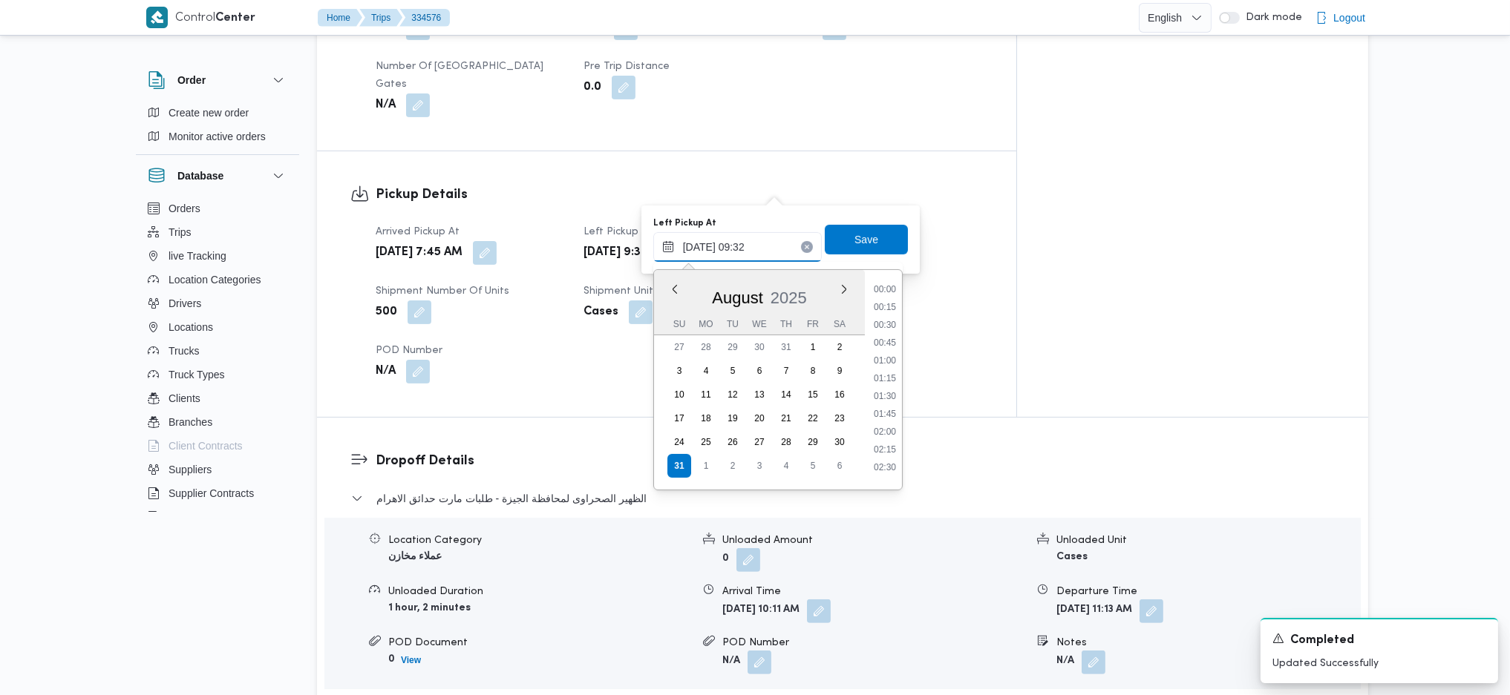
scroll to position [577, 0]
drag, startPoint x: 872, startPoint y: 310, endPoint x: 900, endPoint y: 313, distance: 28.4
click at [873, 310] on li "08:30" at bounding box center [885, 317] width 34 height 15
type input "[DATE] 08:30"
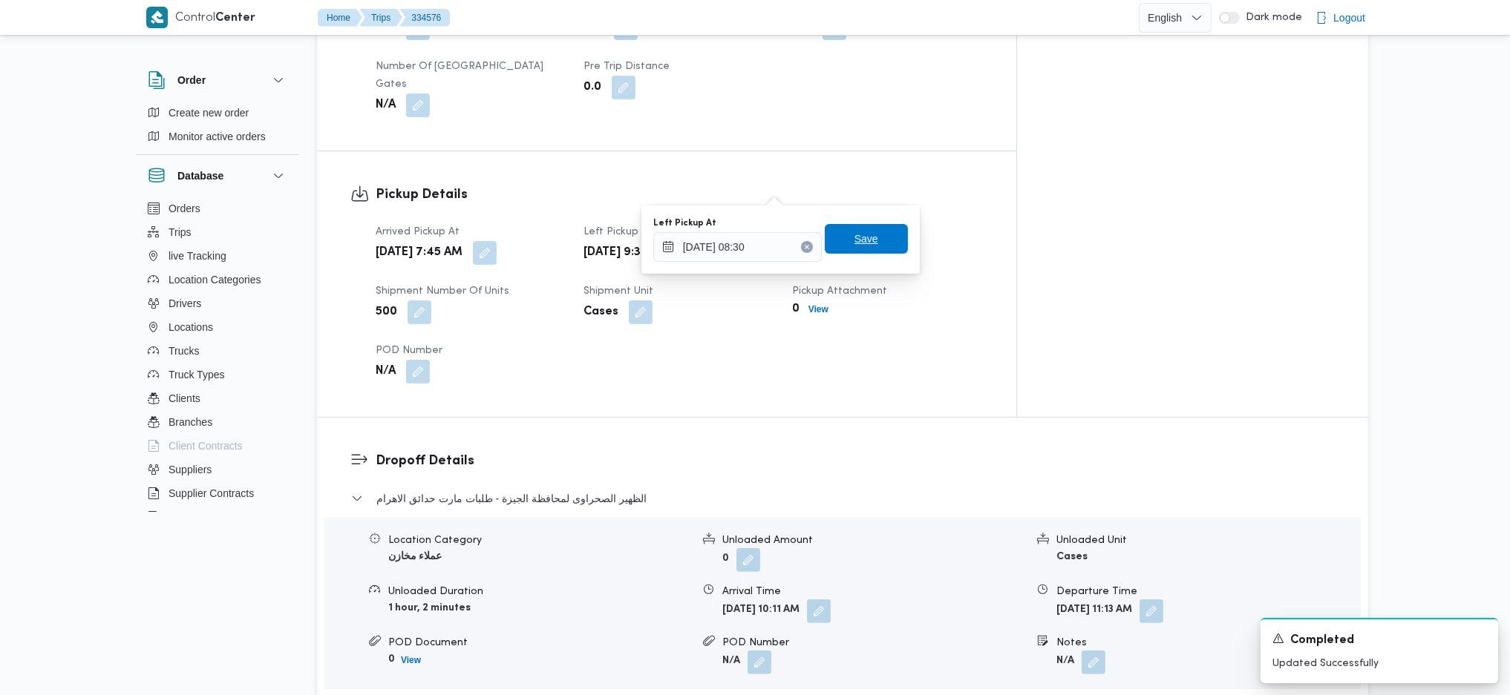
click at [860, 250] on span "Save" at bounding box center [866, 239] width 83 height 30
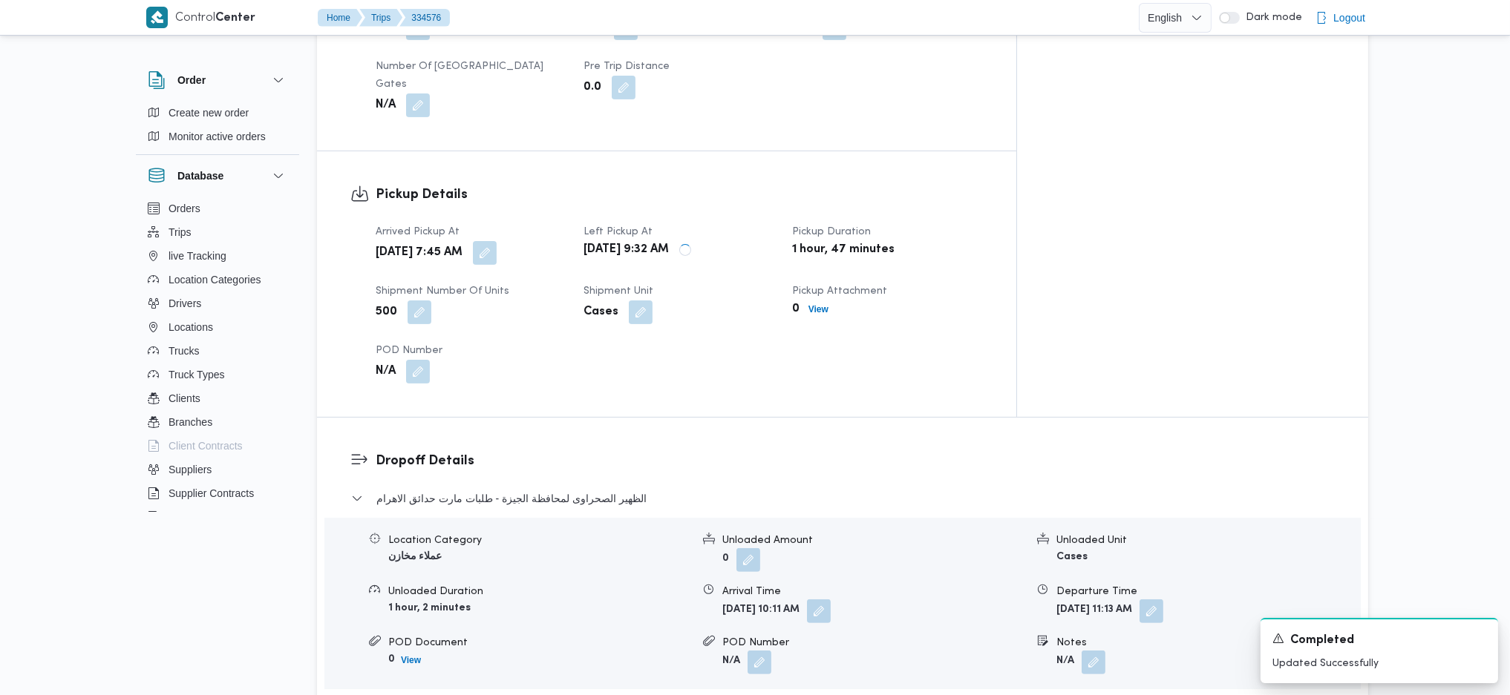
click at [972, 320] on div "Arrived Pickup At Sun, Aug 31, 2025 7:45 AM Left Pickup At Sun, Aug 31, 2025 9:…" at bounding box center [679, 304] width 625 height 178
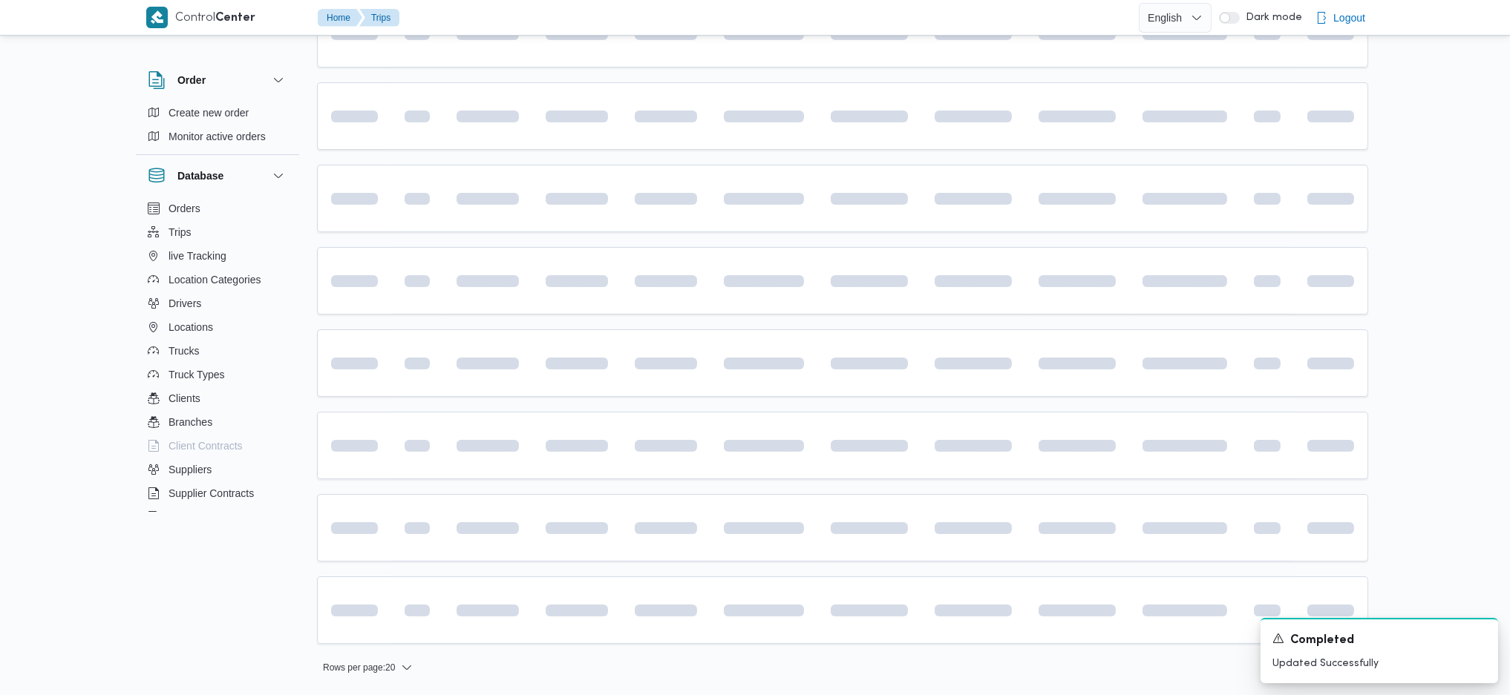
scroll to position [216, 0]
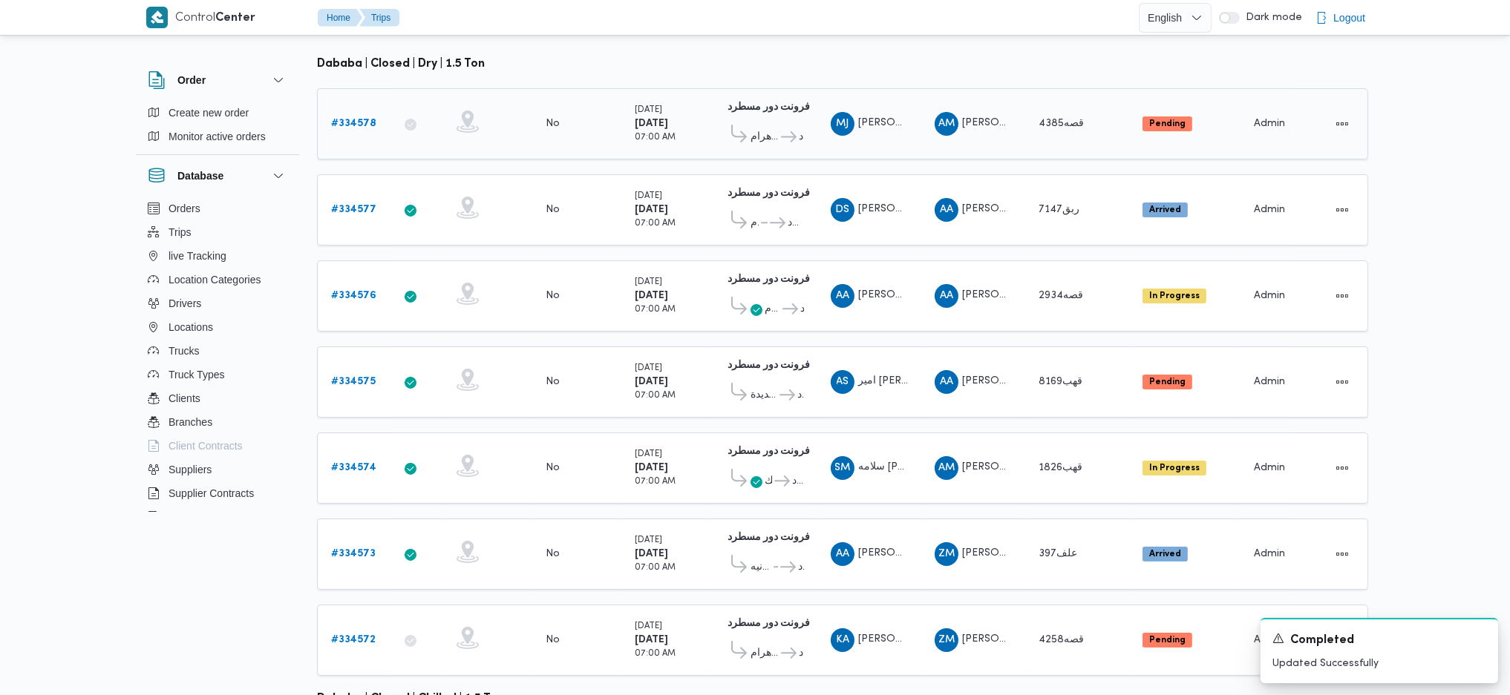
click at [366, 119] on b "# 334578" at bounding box center [353, 124] width 45 height 10
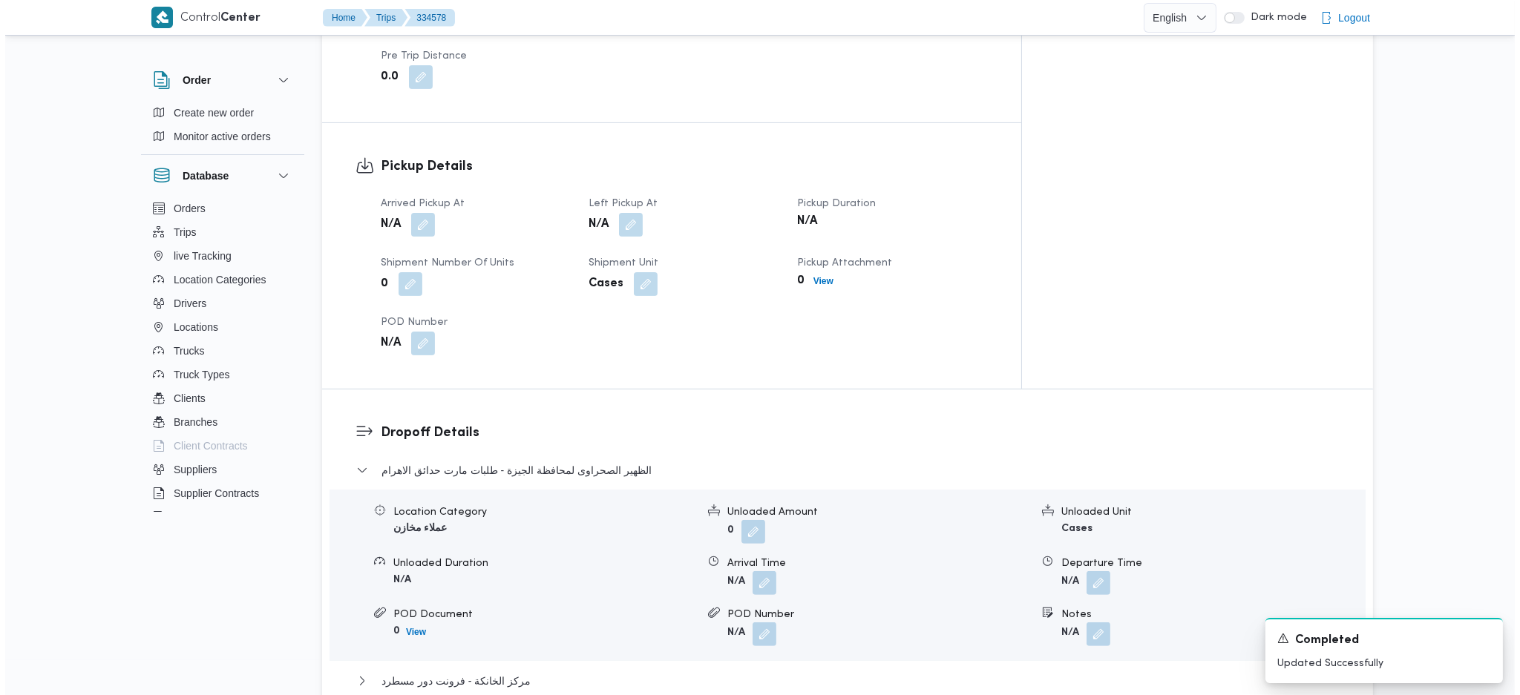
scroll to position [1304, 0]
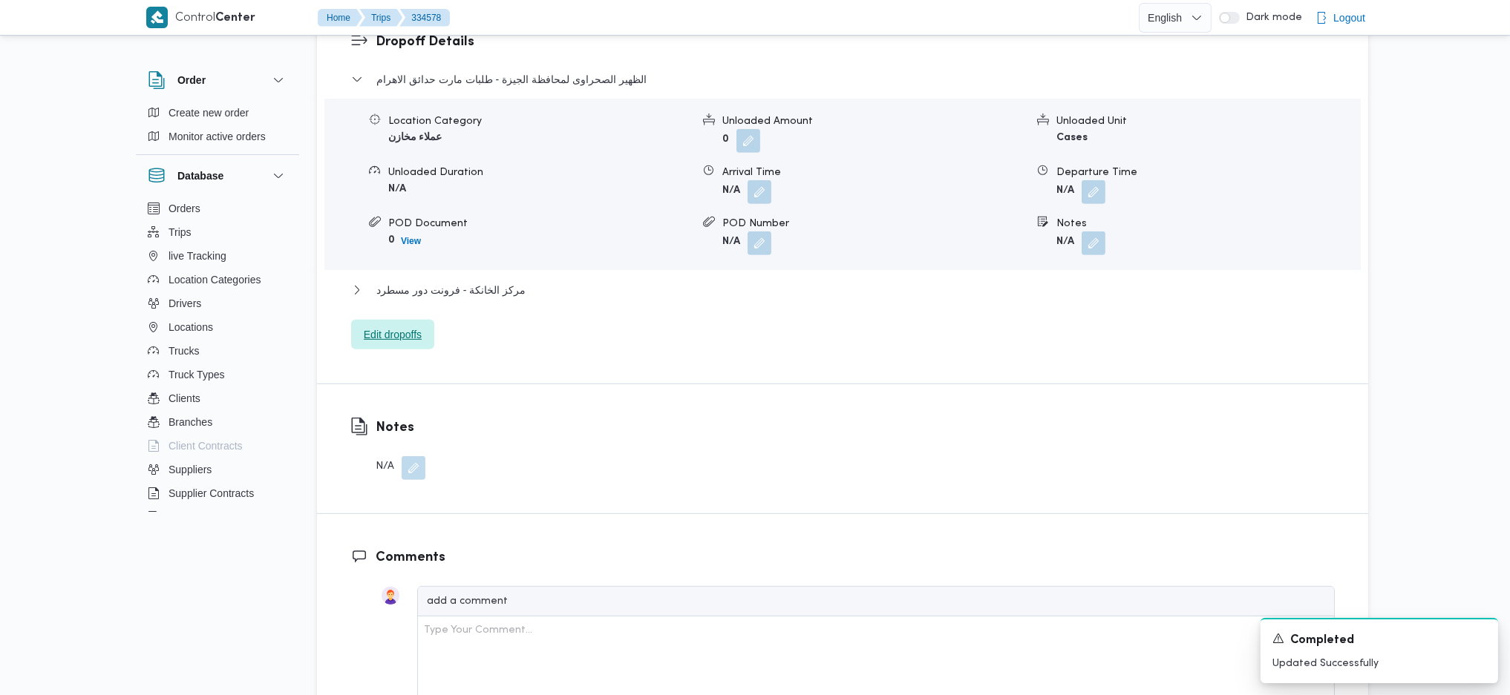
click at [405, 326] on span "Edit dropoffs" at bounding box center [393, 335] width 58 height 18
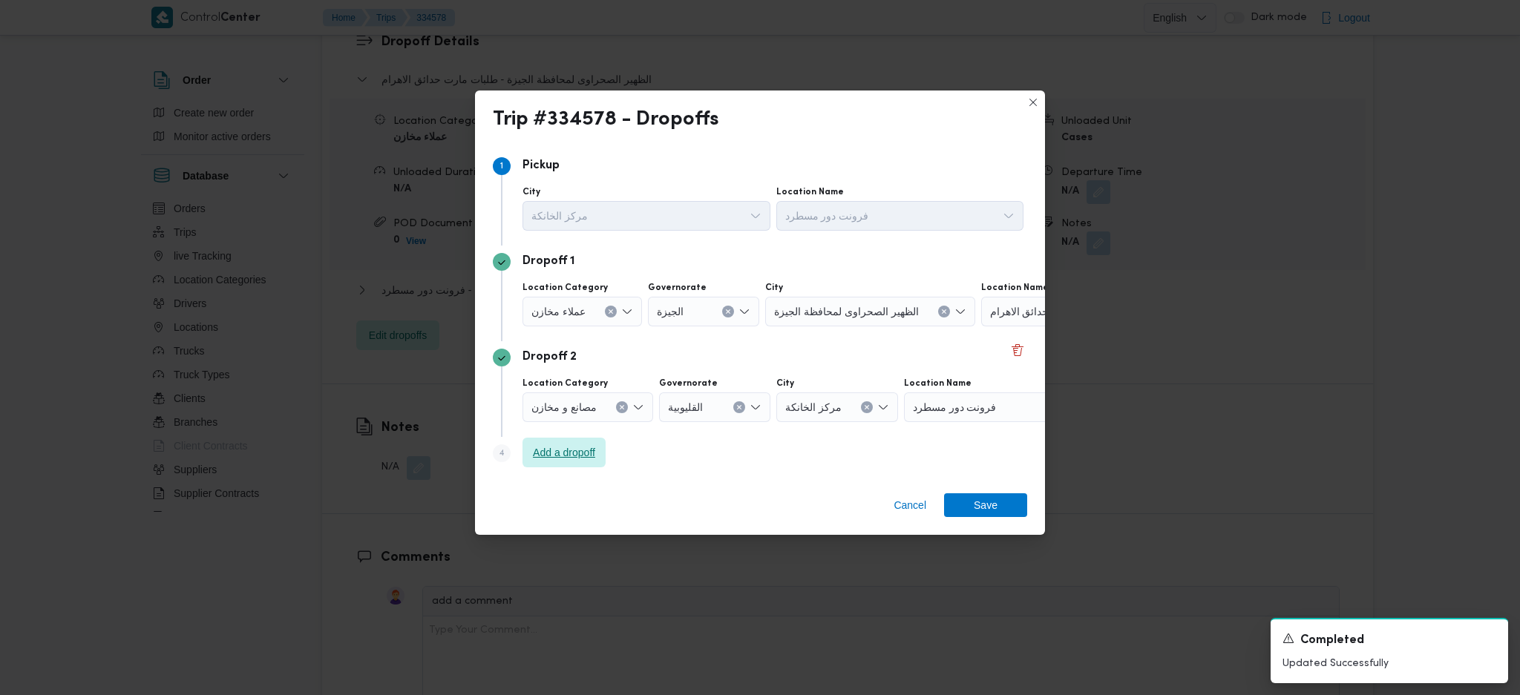
click at [545, 448] on span "Add a dropoff" at bounding box center [564, 453] width 62 height 18
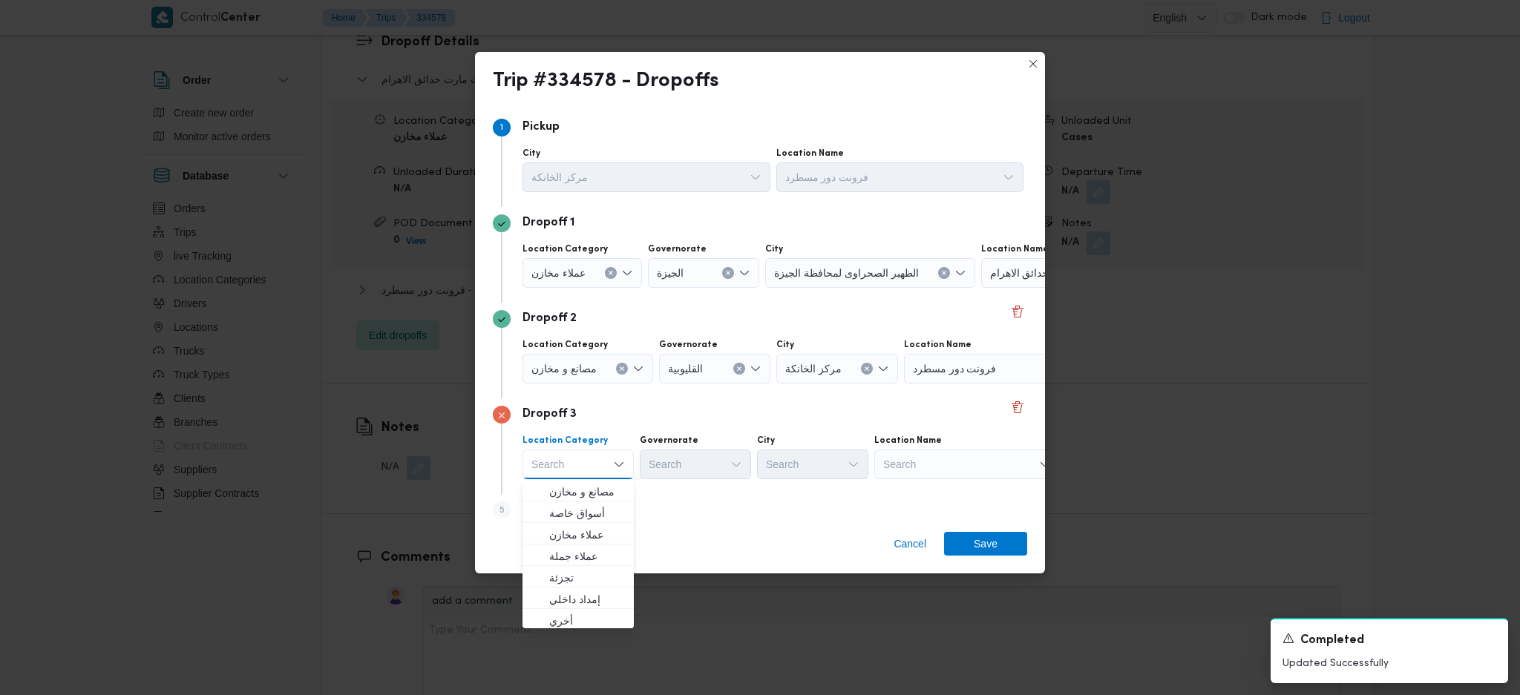
click at [970, 463] on div "Search" at bounding box center [967, 465] width 186 height 30
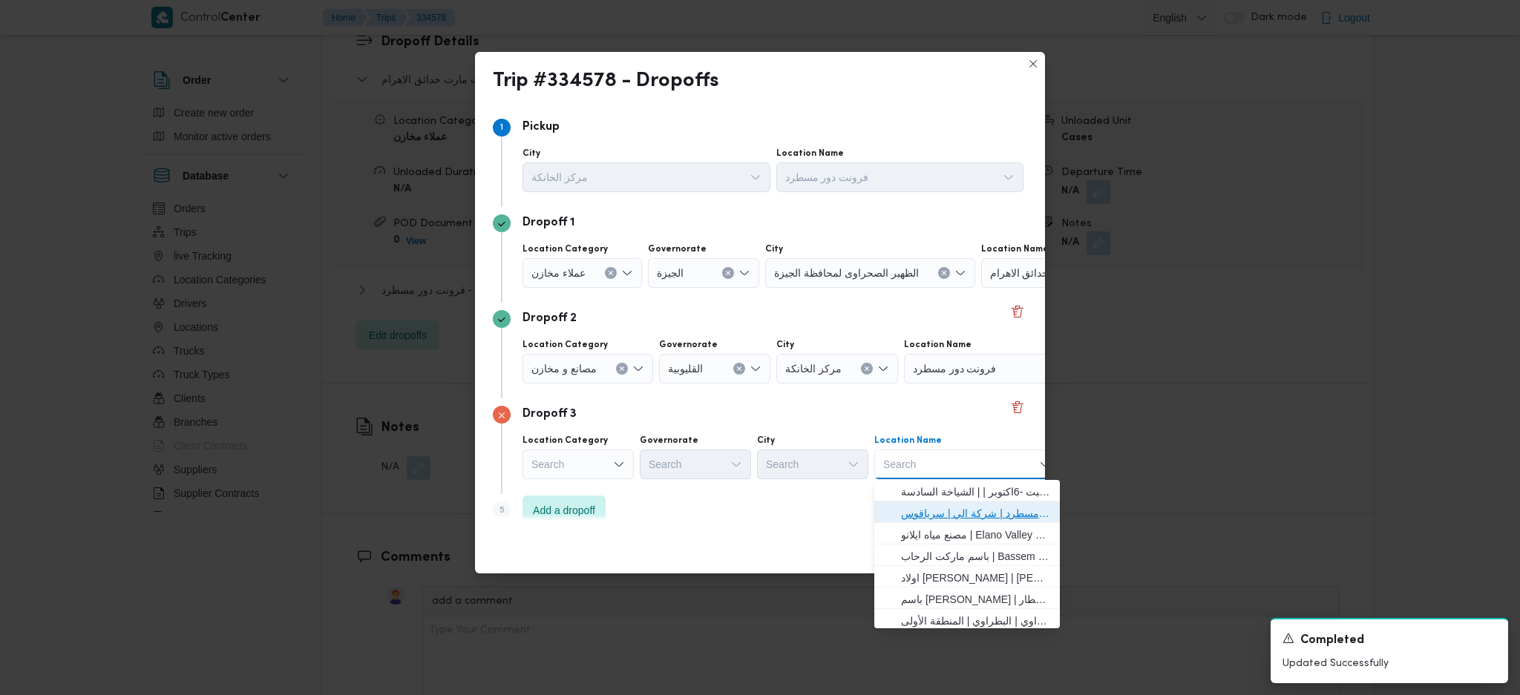
click at [944, 511] on span "فرونت دور مسطرد | شركة الي | سرياقوس" at bounding box center [976, 514] width 150 height 18
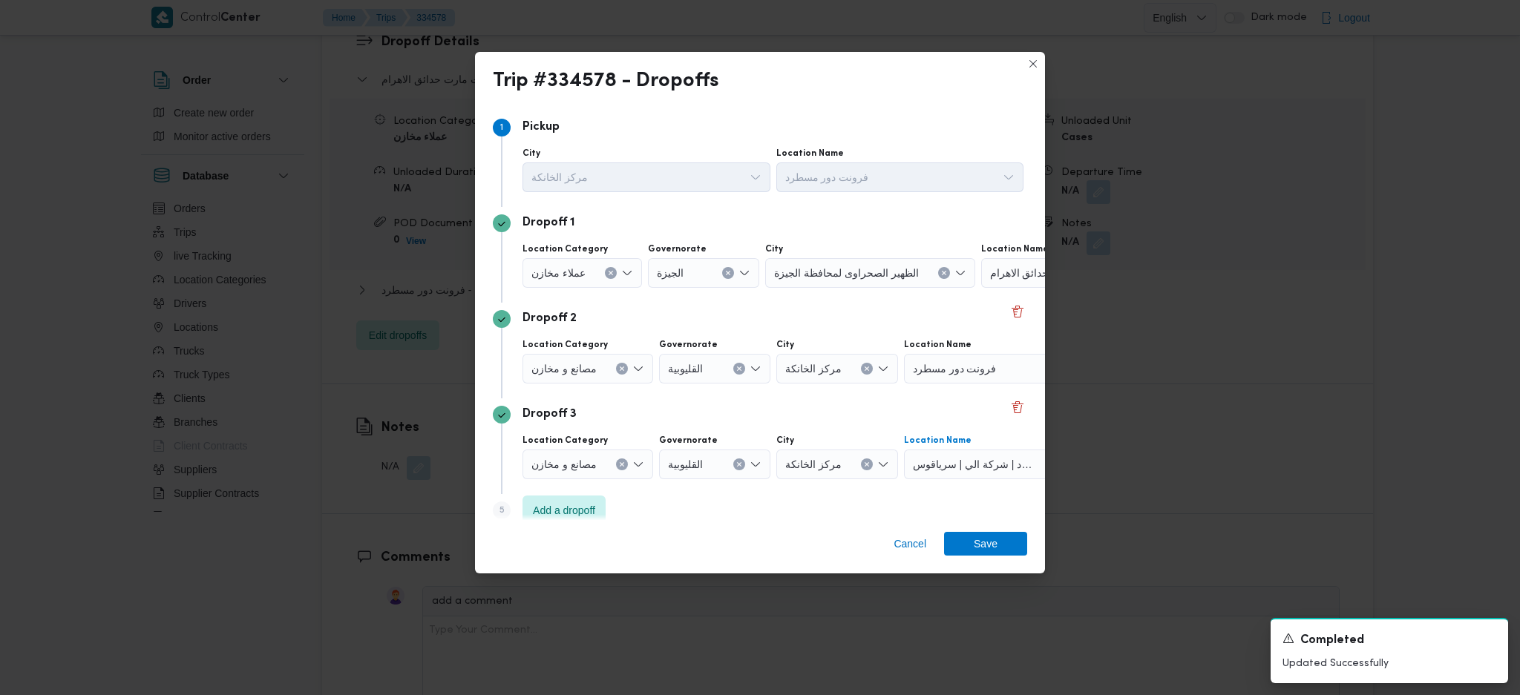
click at [611, 270] on button "Clear input" at bounding box center [611, 273] width 12 height 12
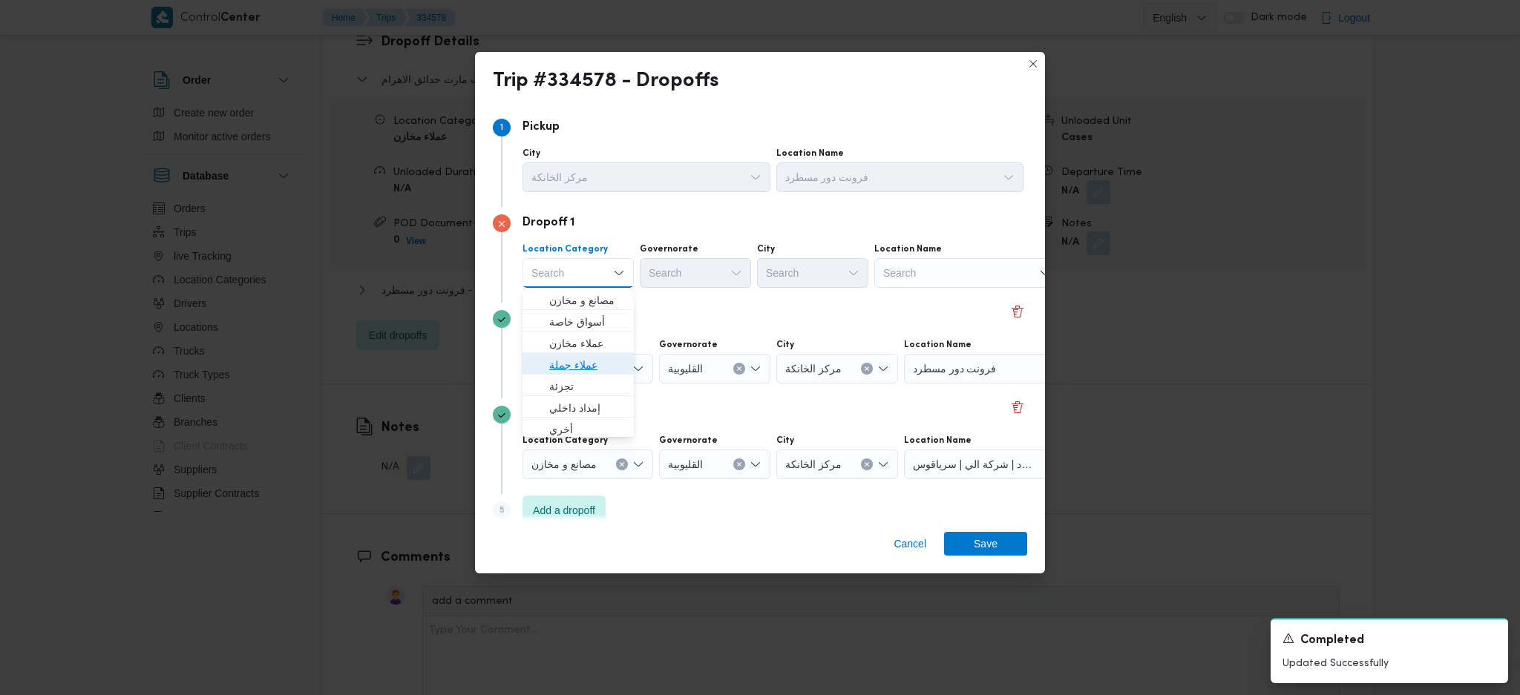
click at [599, 357] on span "عملاء جملة" at bounding box center [587, 365] width 76 height 18
click at [687, 272] on div "Search" at bounding box center [697, 273] width 111 height 30
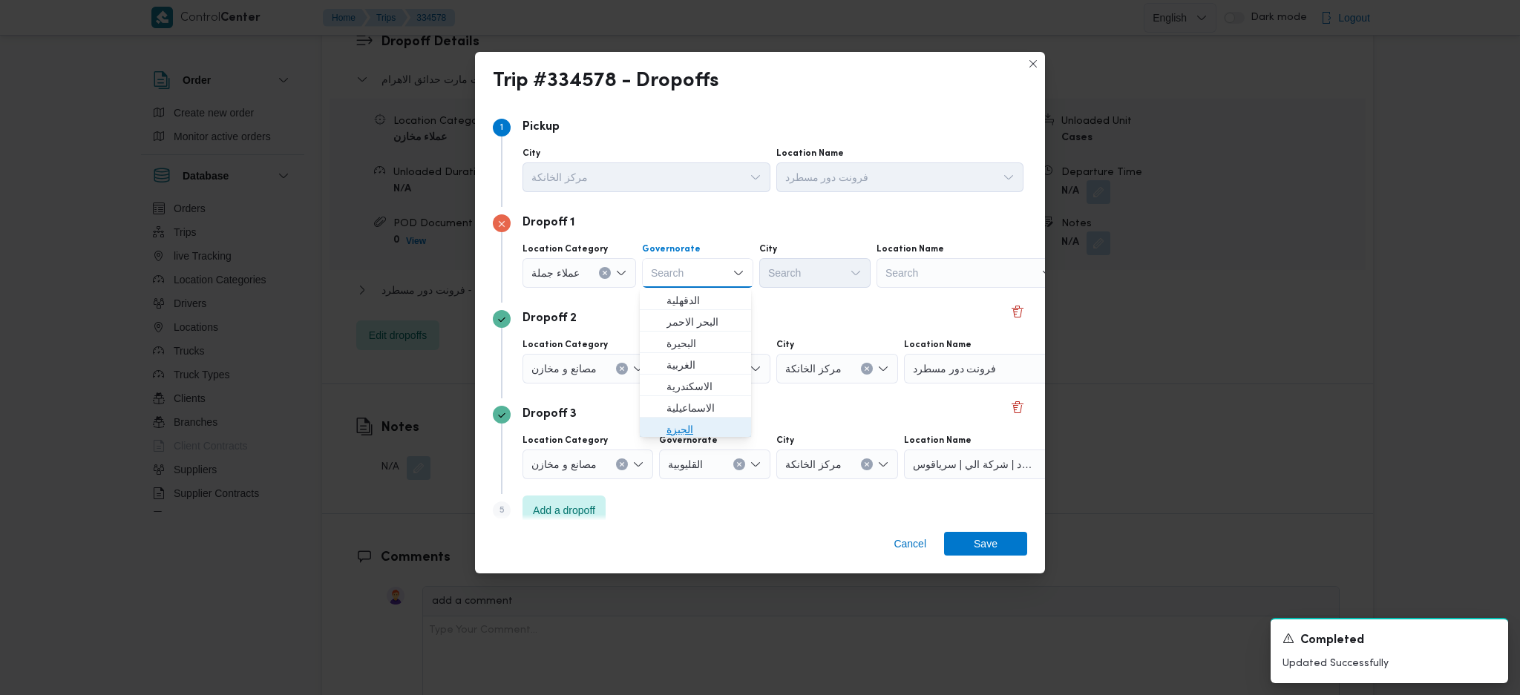
click at [682, 435] on span "الجيزة" at bounding box center [705, 430] width 76 height 18
click at [830, 276] on div "Search" at bounding box center [814, 273] width 111 height 30
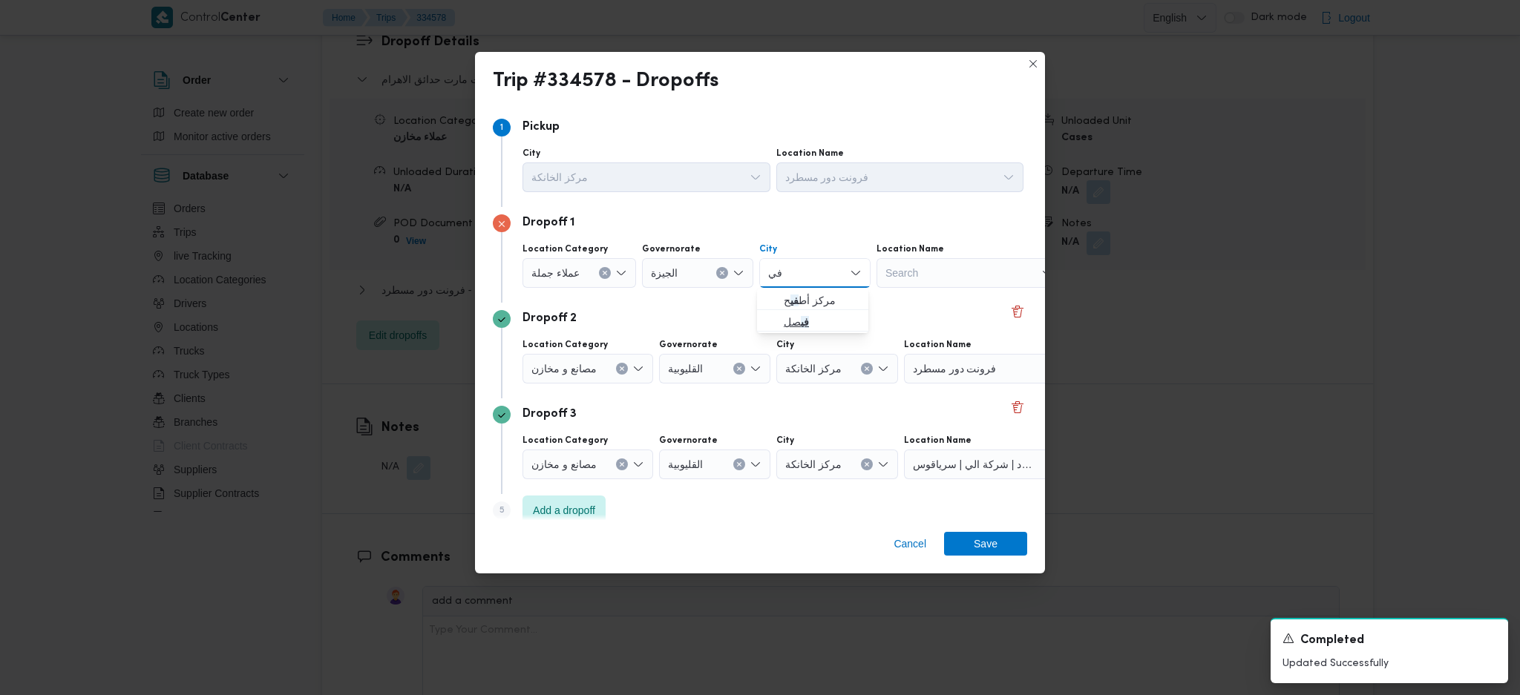
type input "في"
click at [814, 328] on span "في صل" at bounding box center [822, 322] width 76 height 18
click at [618, 368] on div "مصانع و مخازن" at bounding box center [588, 369] width 131 height 30
click at [623, 368] on icon "Clear input" at bounding box center [622, 369] width 6 height 6
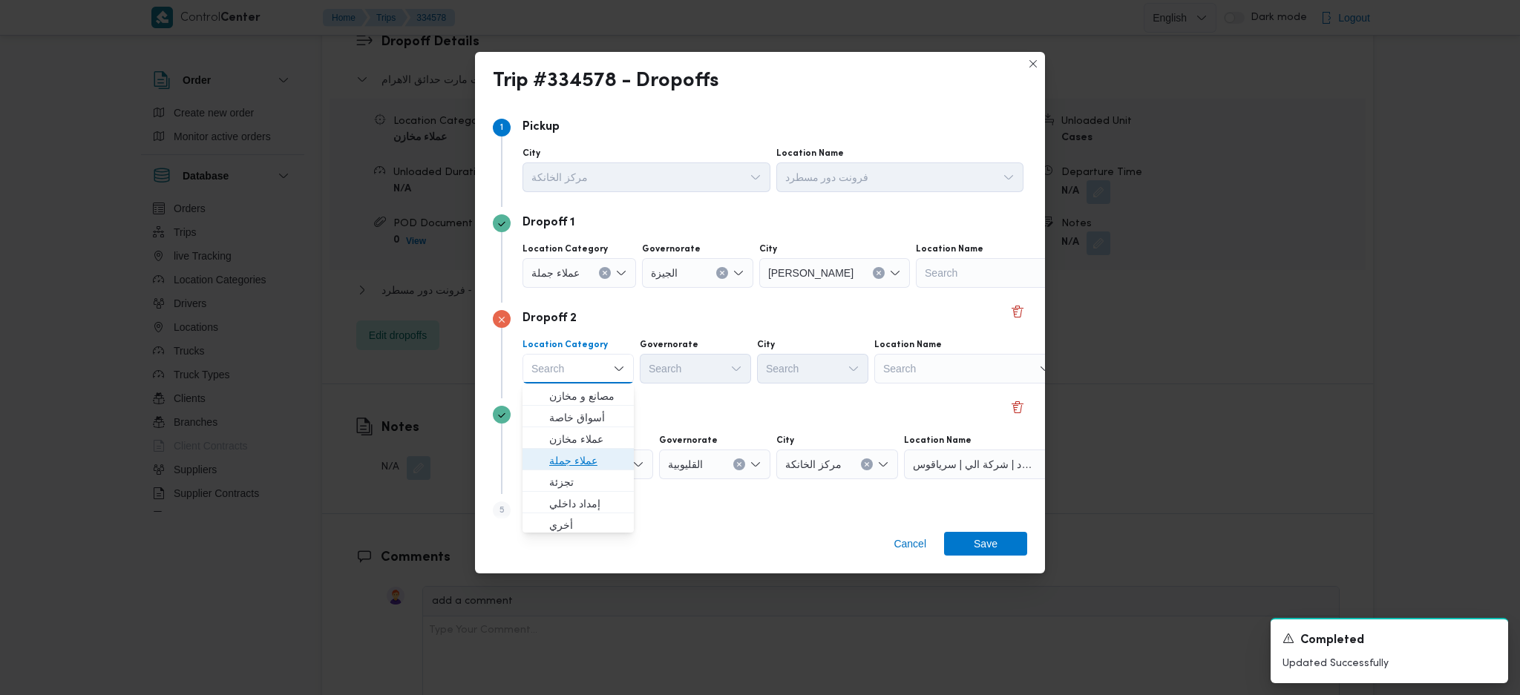
click at [586, 460] on span "عملاء جملة" at bounding box center [587, 461] width 76 height 18
click at [717, 356] on div "Search" at bounding box center [697, 369] width 111 height 30
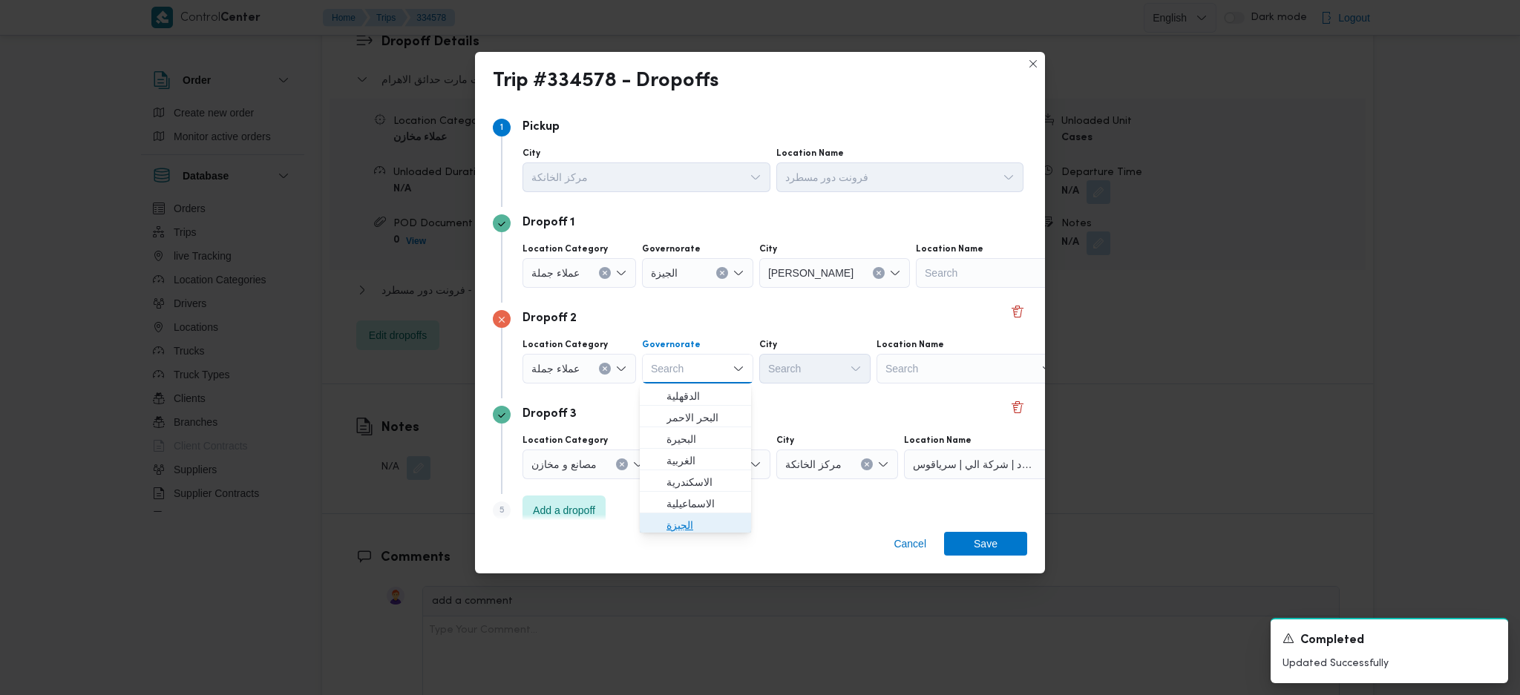
click at [674, 526] on span "الجيزة" at bounding box center [705, 526] width 76 height 18
click at [820, 373] on div "Search" at bounding box center [814, 369] width 111 height 30
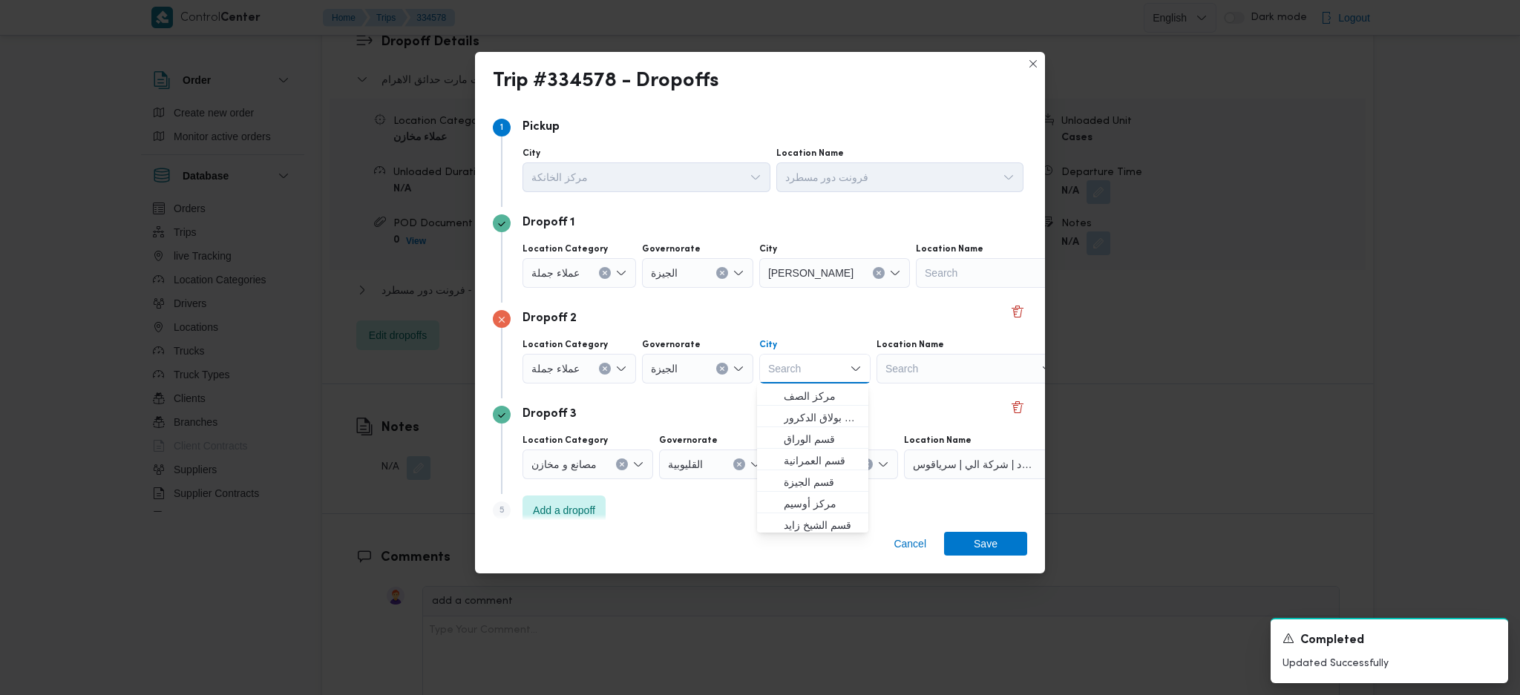
scroll to position [389, 0]
click at [817, 502] on span "حي العجوزة" at bounding box center [822, 503] width 76 height 18
click at [978, 546] on span "Save" at bounding box center [986, 544] width 24 height 24
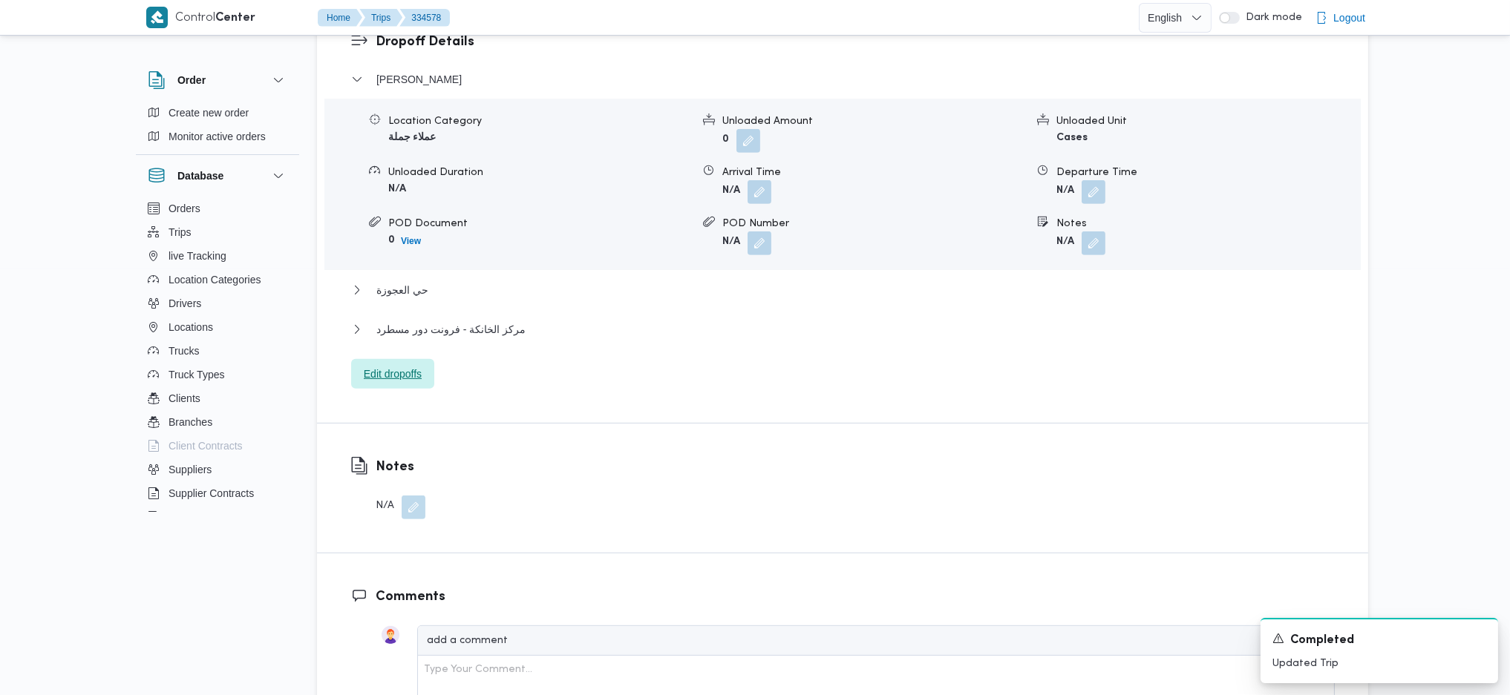
click at [405, 359] on span "Edit dropoffs" at bounding box center [392, 374] width 83 height 30
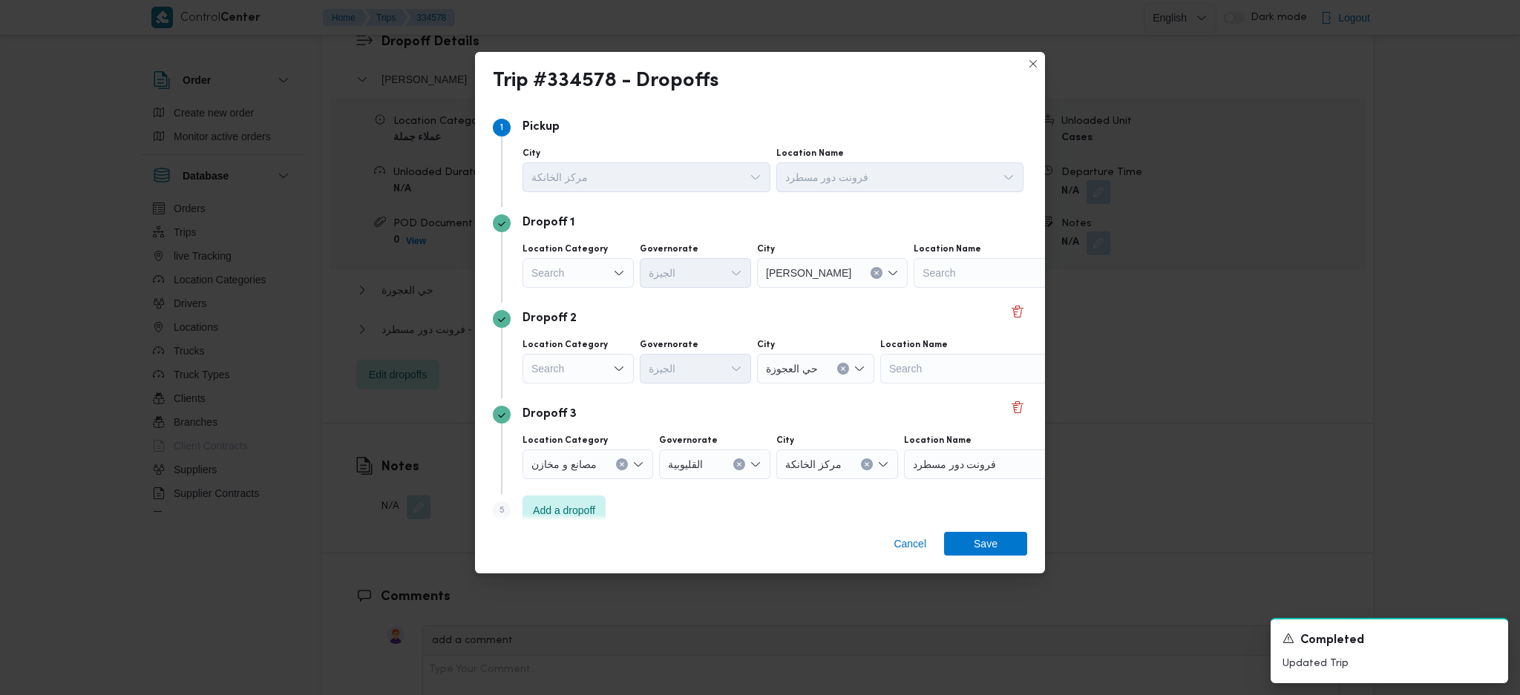
click at [609, 369] on div "Search" at bounding box center [578, 369] width 111 height 30
click at [599, 456] on span "عملاء جملة" at bounding box center [587, 461] width 76 height 18
click at [701, 361] on div "Search" at bounding box center [697, 369] width 111 height 30
type input "جيز"
click at [702, 528] on span "ال جيز ة" at bounding box center [705, 526] width 76 height 18
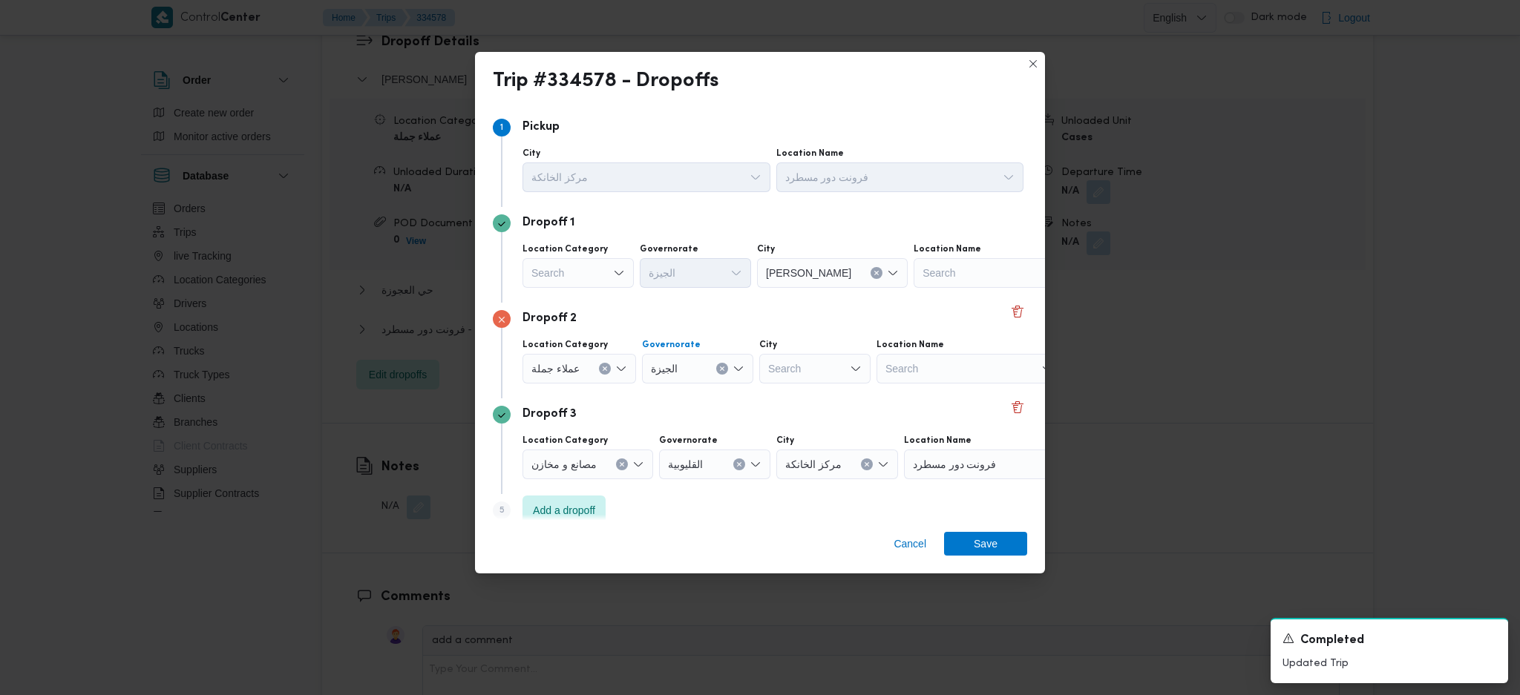
click at [828, 376] on div "Search" at bounding box center [814, 369] width 111 height 30
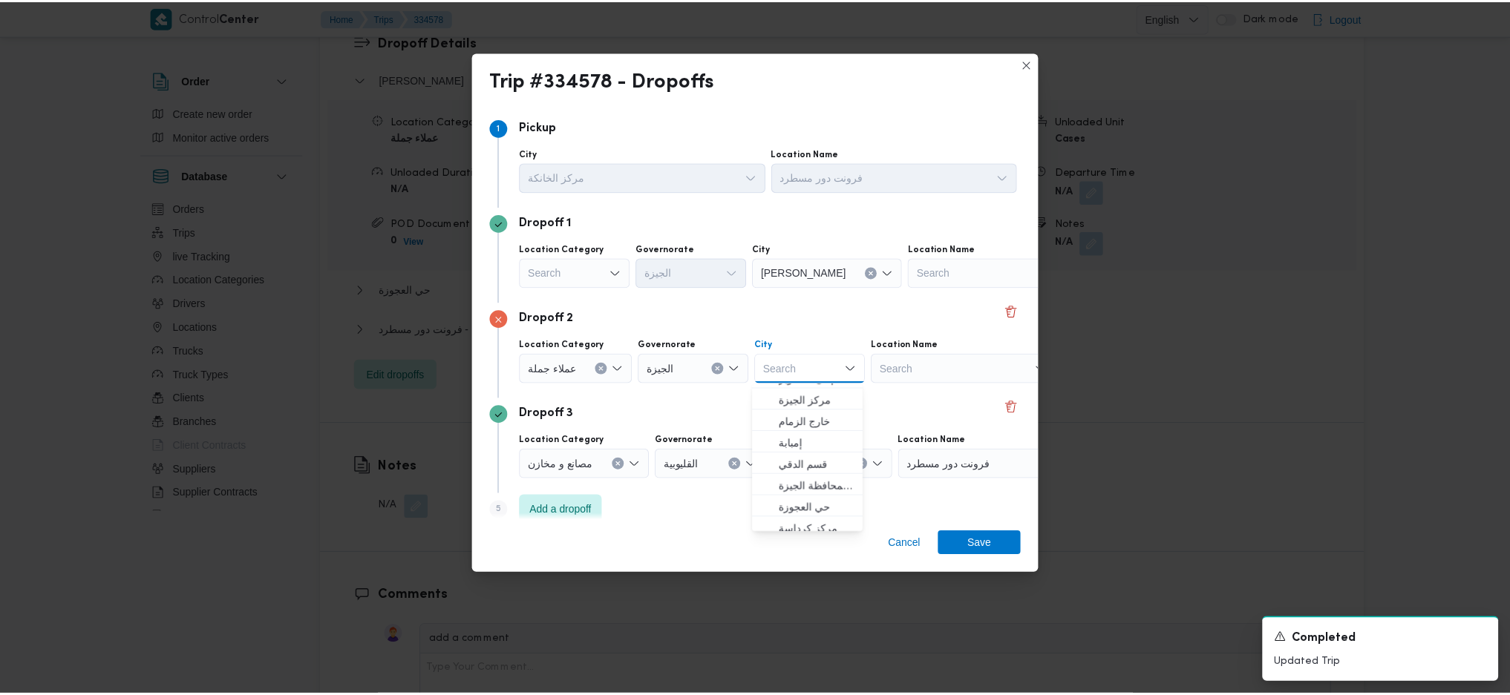
scroll to position [392, 0]
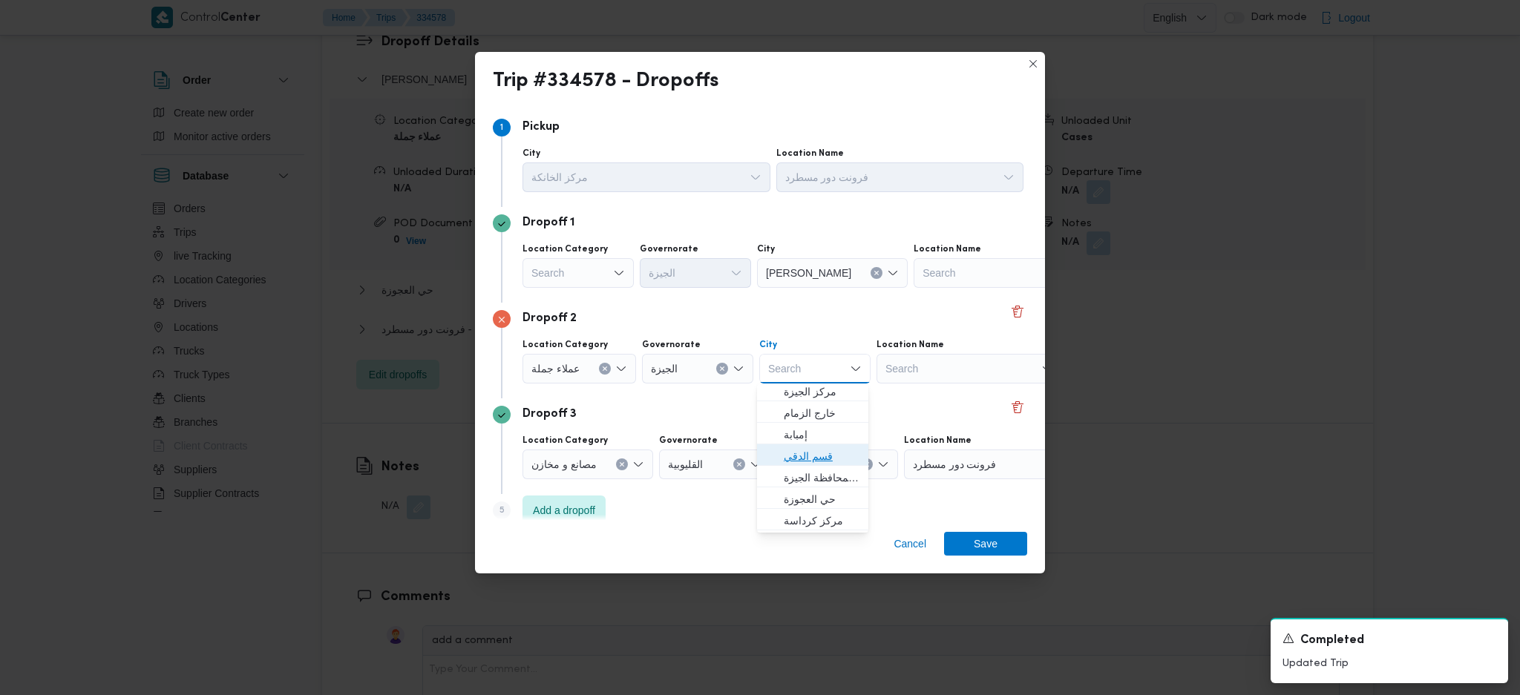
click at [820, 459] on span "قسم الدقي" at bounding box center [822, 457] width 76 height 18
click at [969, 546] on span "Save" at bounding box center [985, 543] width 83 height 24
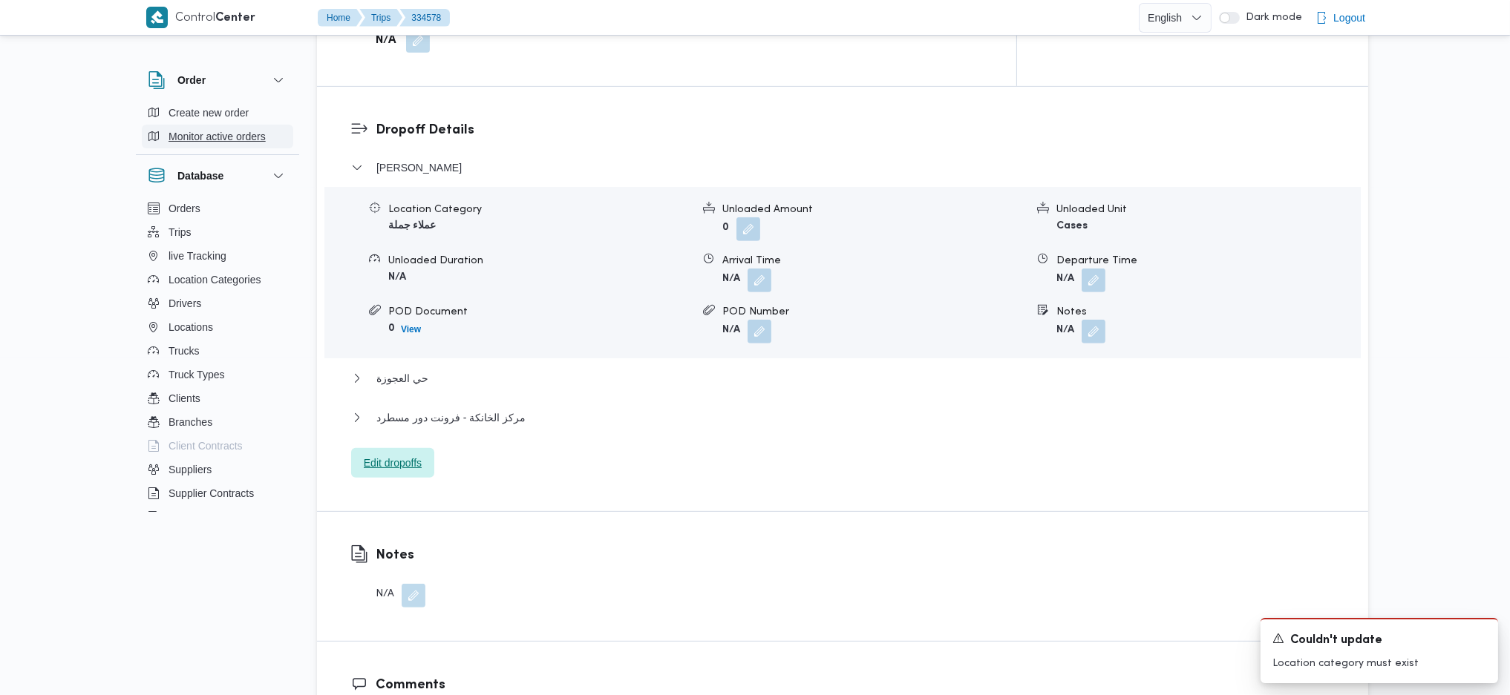
scroll to position [909, 0]
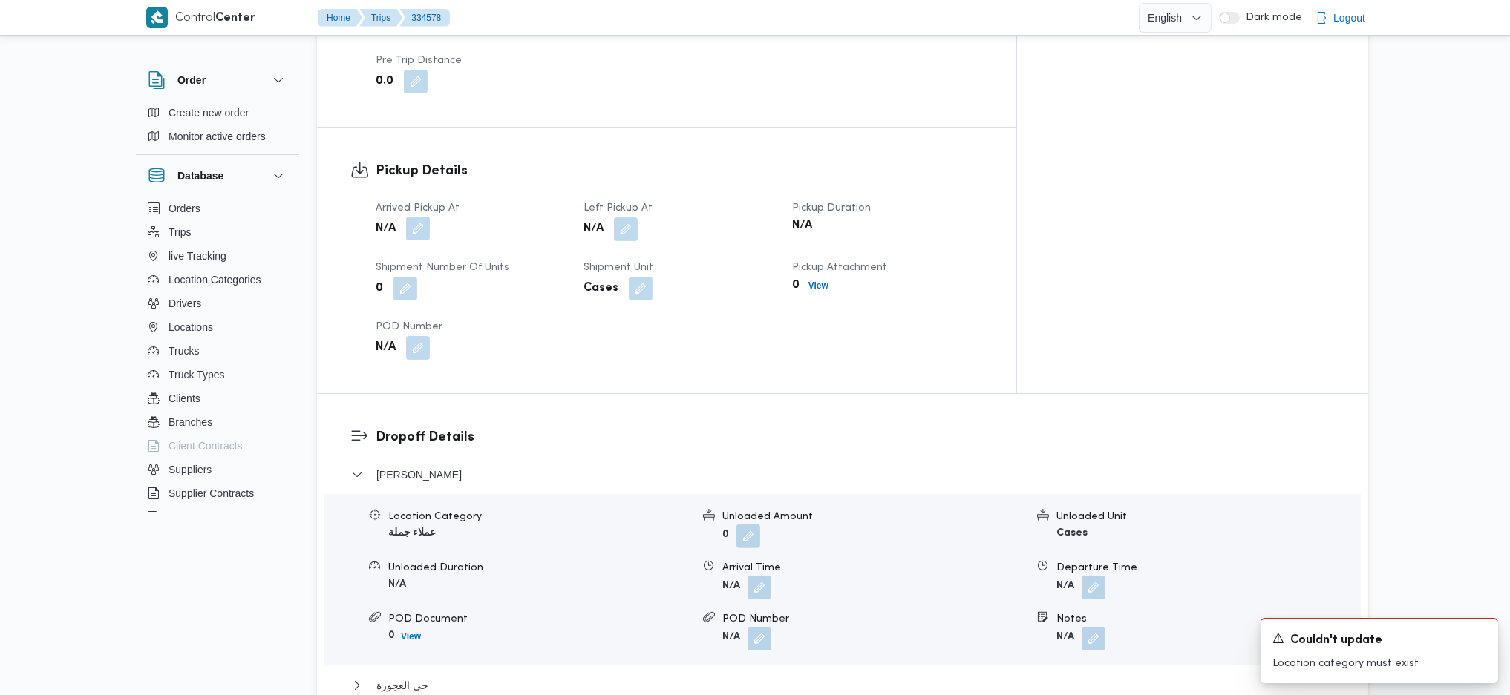
click at [430, 217] on button "button" at bounding box center [418, 229] width 24 height 24
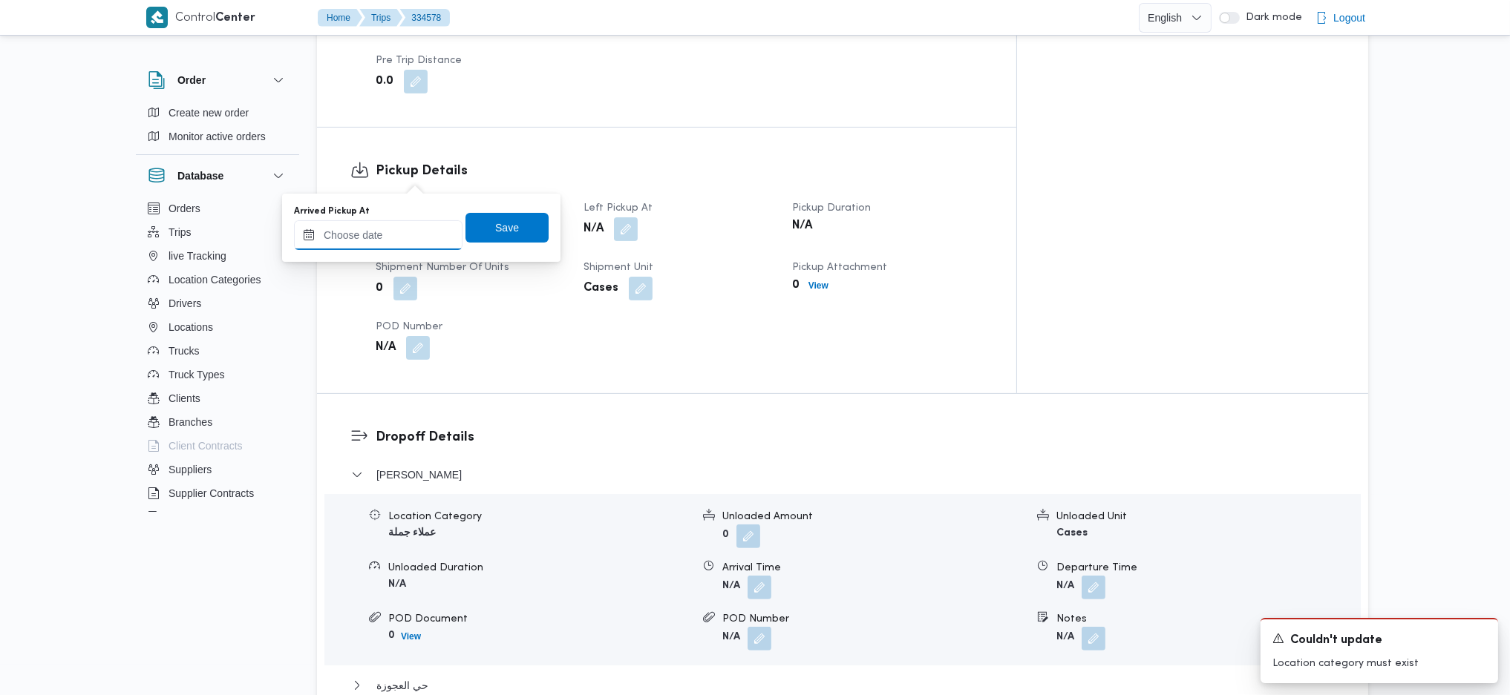
click at [355, 235] on input "Arrived Pickup At" at bounding box center [378, 235] width 168 height 30
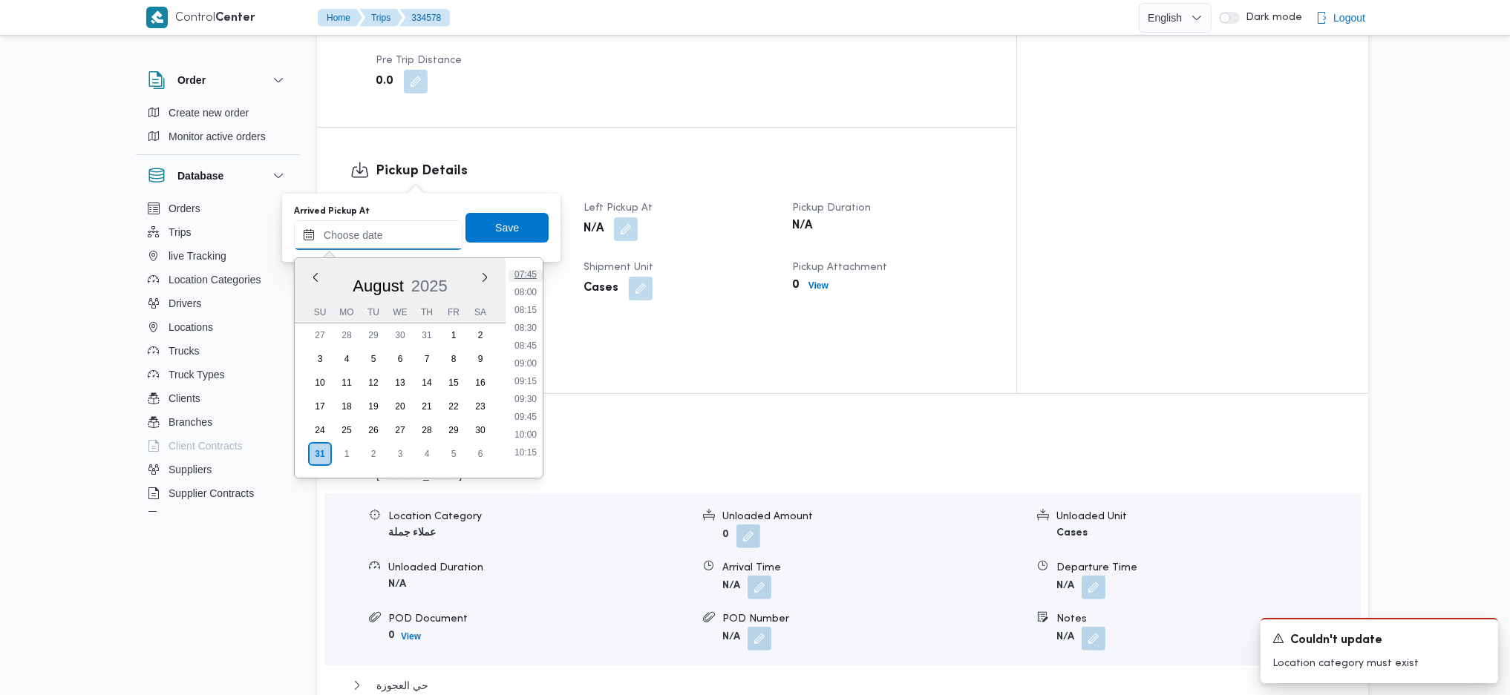
scroll to position [523, 0]
click at [532, 271] on li "07:15" at bounding box center [525, 270] width 34 height 15
type input "31/08/2025 07:15"
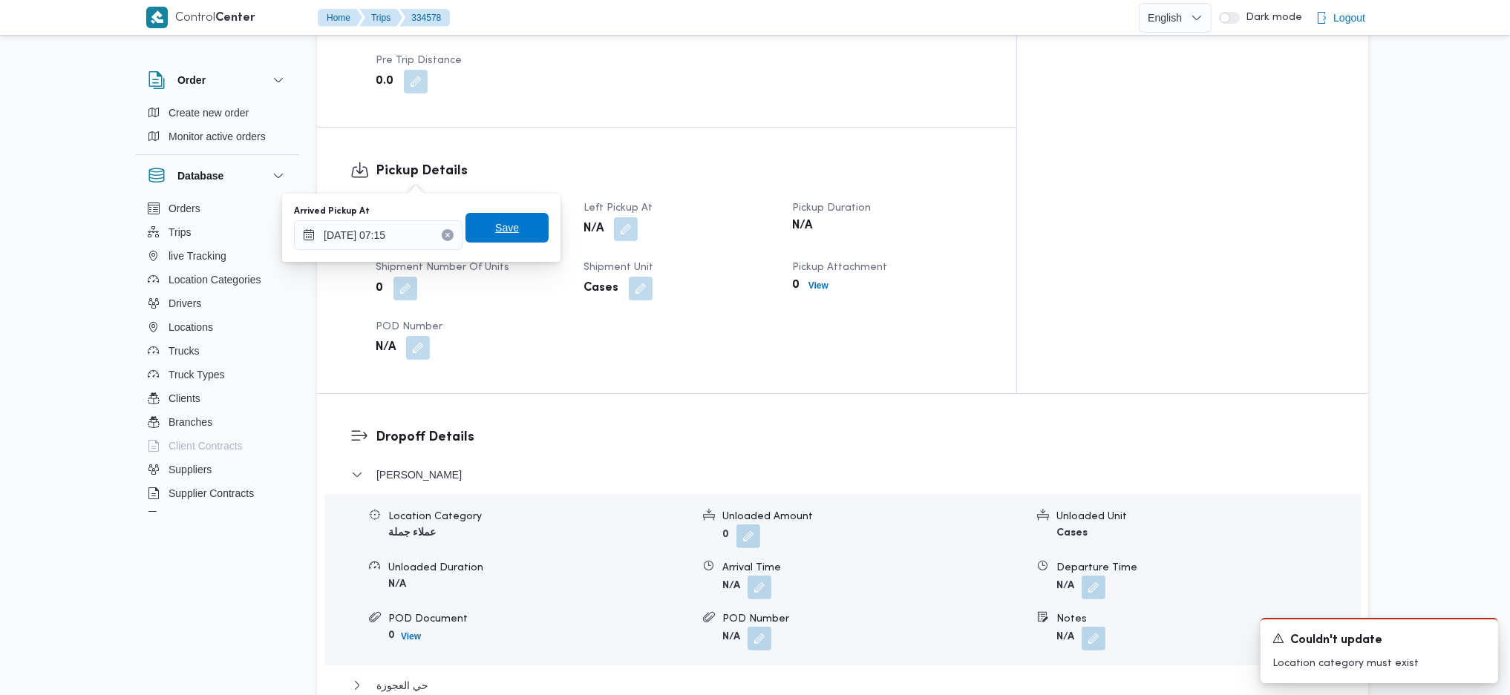
drag, startPoint x: 503, startPoint y: 232, endPoint x: 570, endPoint y: 220, distance: 68.7
click at [508, 232] on span "Save" at bounding box center [506, 228] width 83 height 30
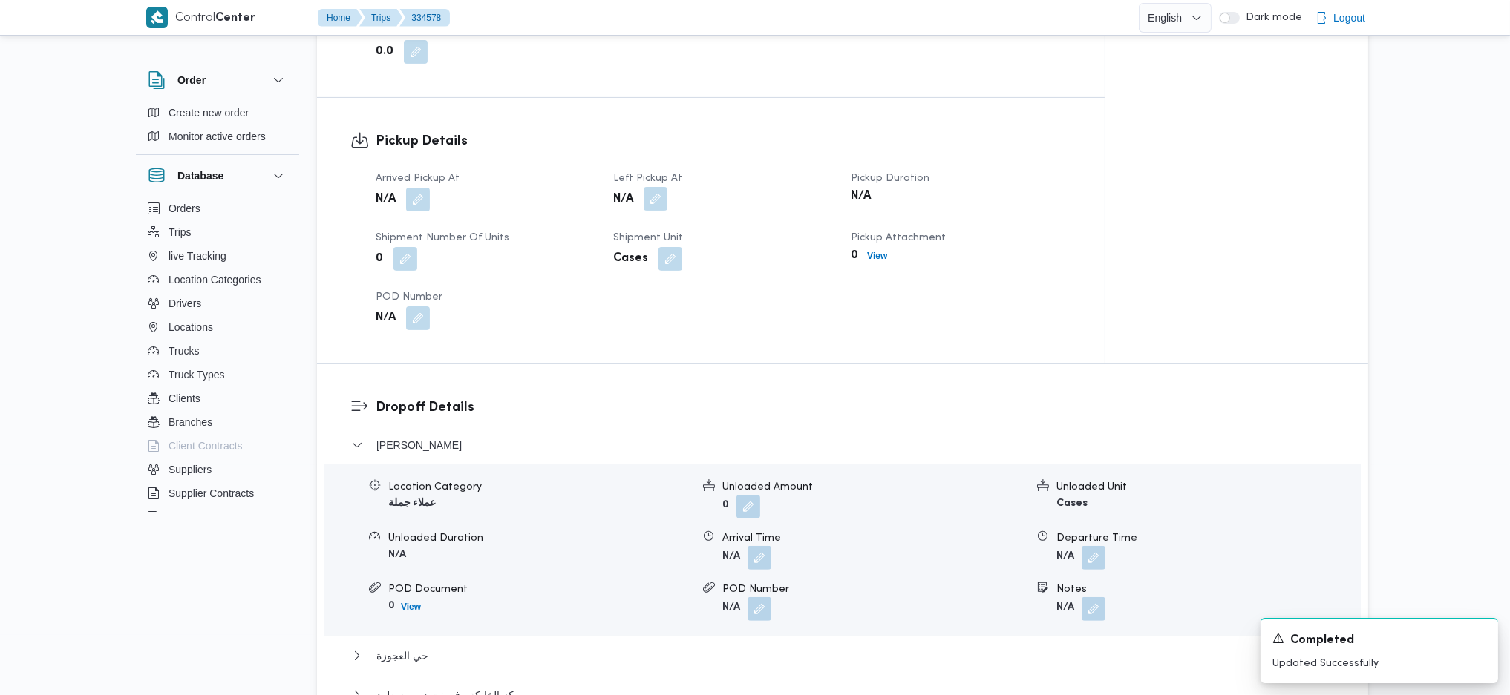
click at [659, 187] on button "button" at bounding box center [656, 199] width 24 height 24
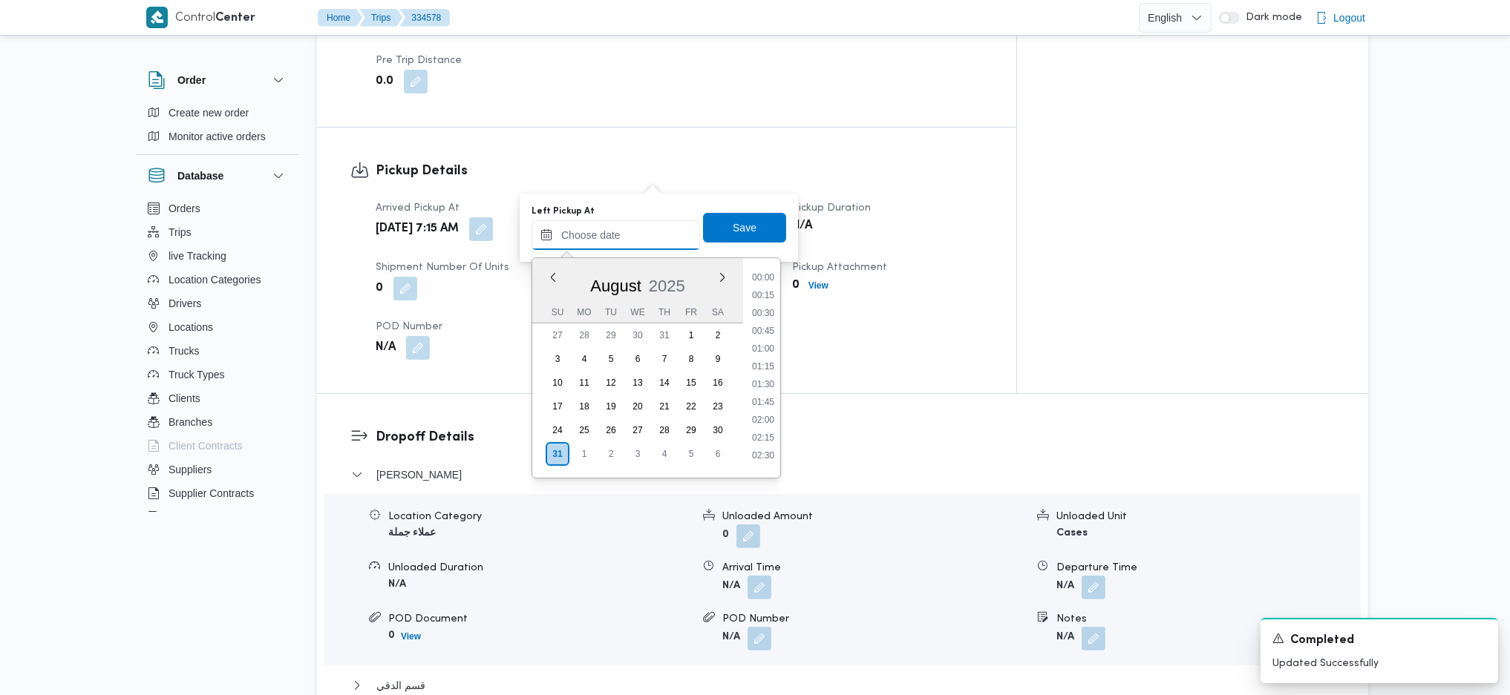
click at [625, 235] on input "Left Pickup At" at bounding box center [615, 235] width 168 height 30
click at [764, 376] on li "08:45" at bounding box center [763, 377] width 34 height 15
type input "[DATE] 08:45"
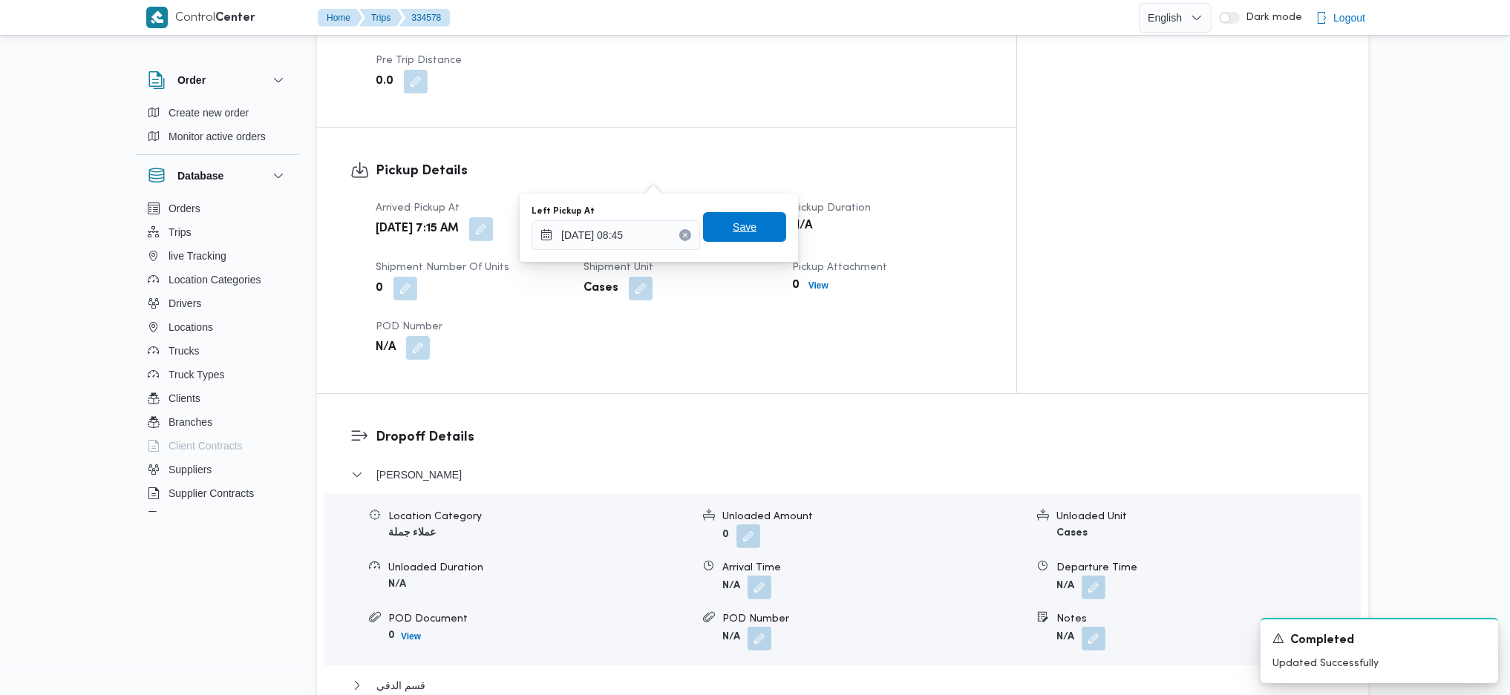
click at [741, 224] on span "Save" at bounding box center [745, 227] width 24 height 18
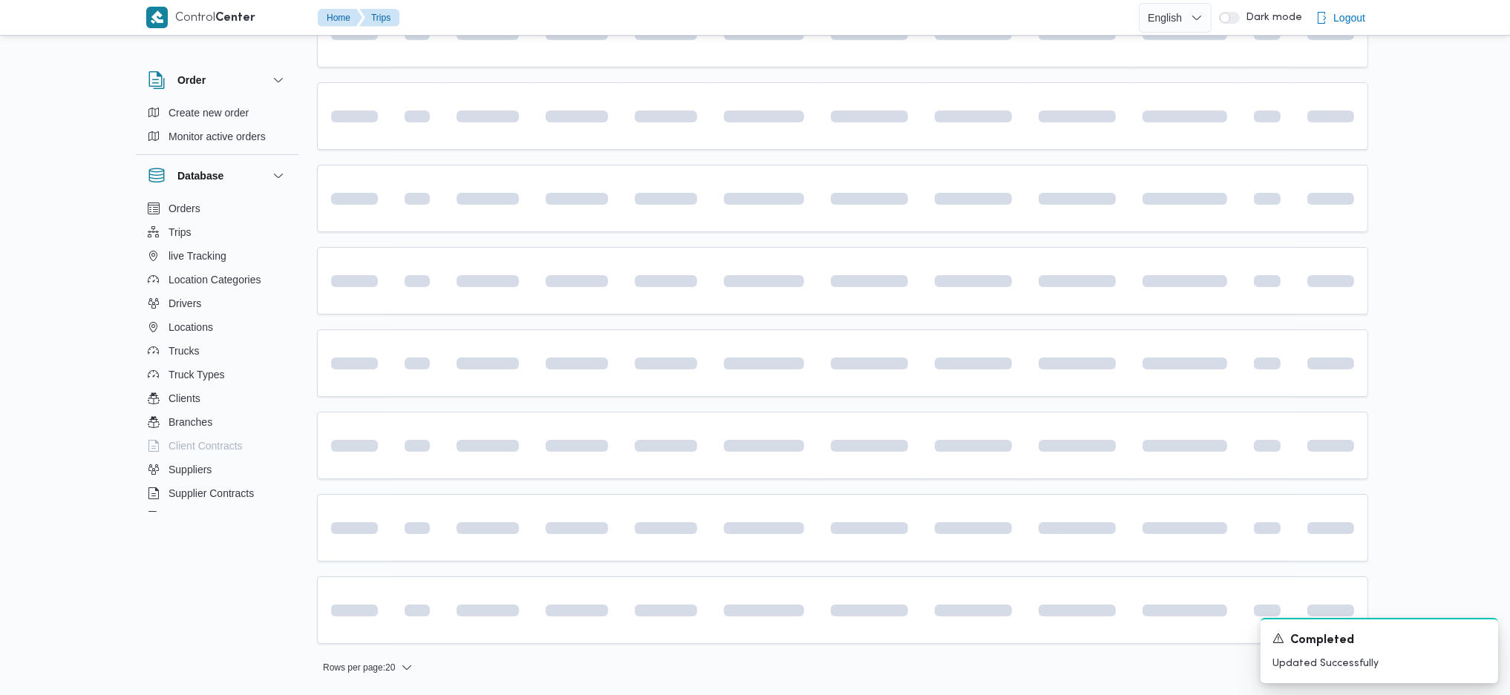
scroll to position [235, 0]
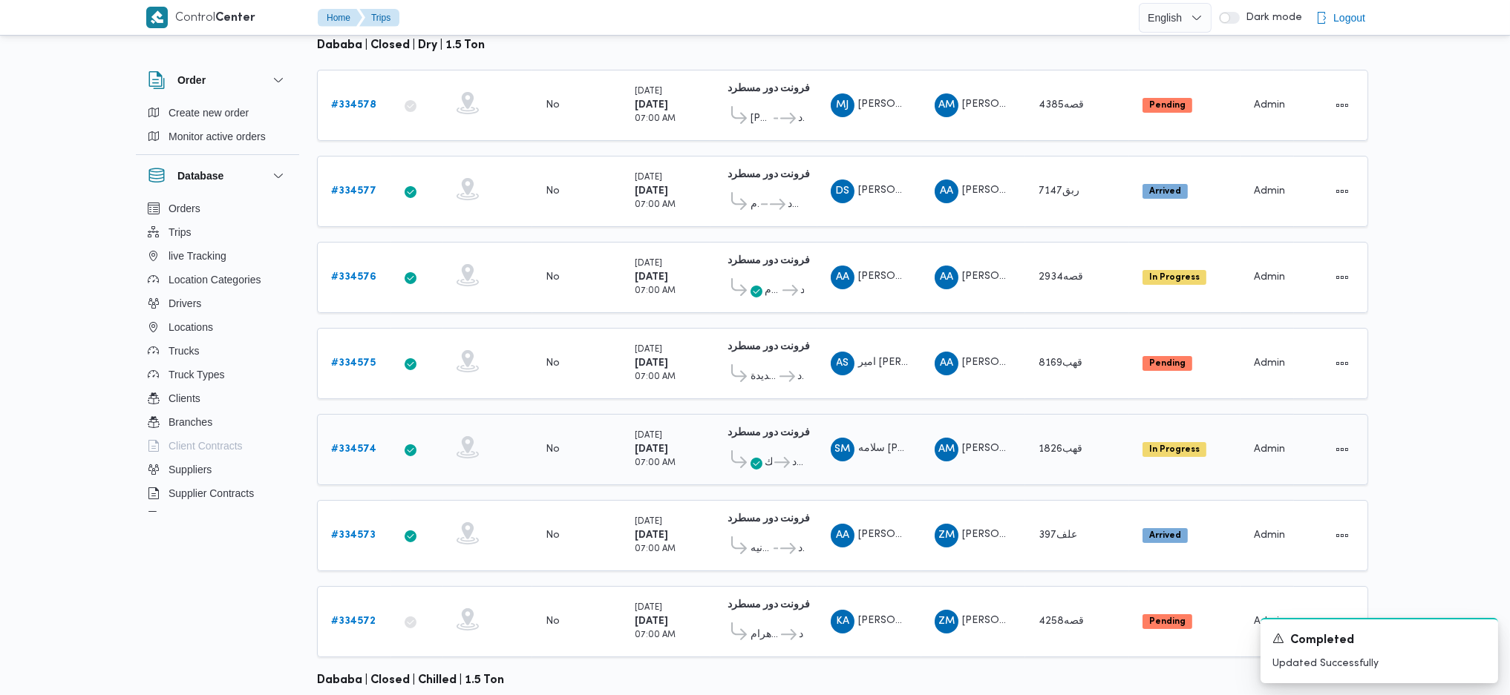
click at [370, 445] on b "# 334574" at bounding box center [353, 450] width 45 height 10
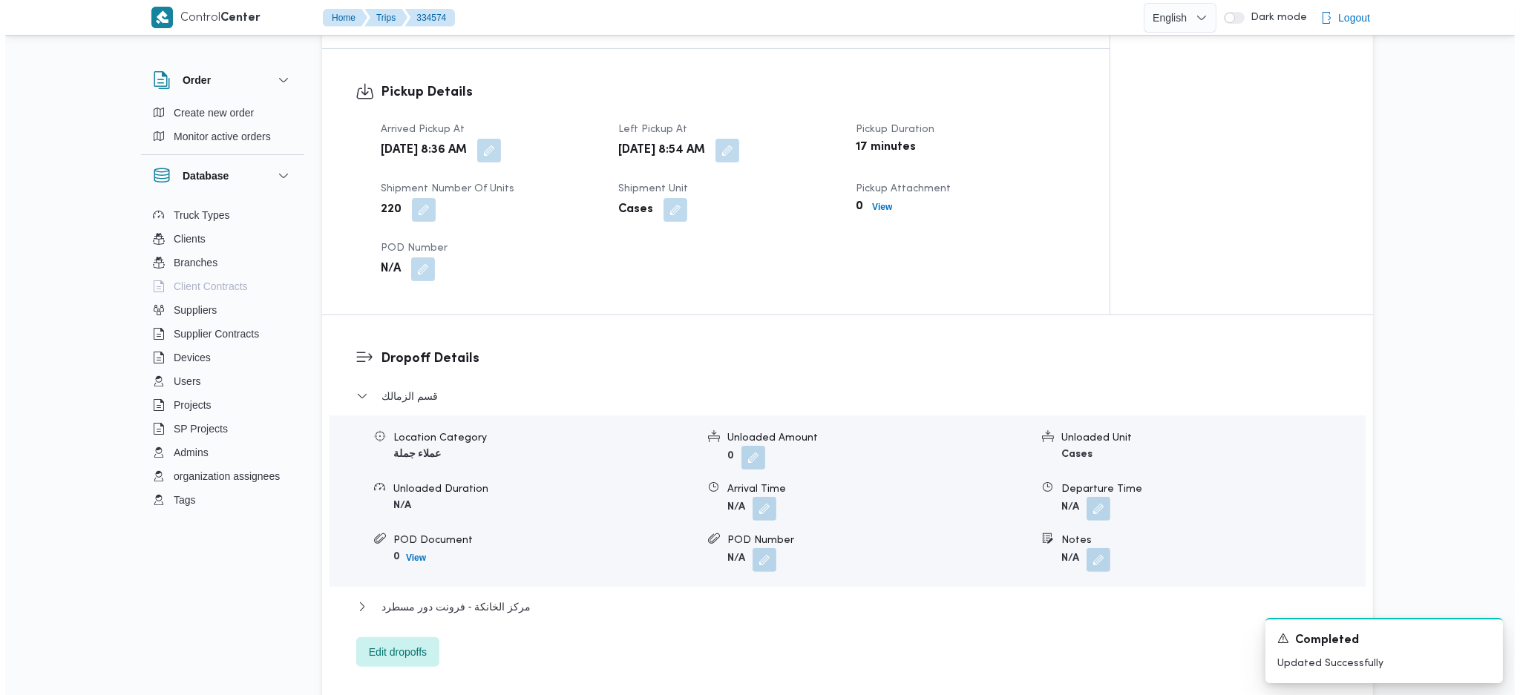
scroll to position [1125, 0]
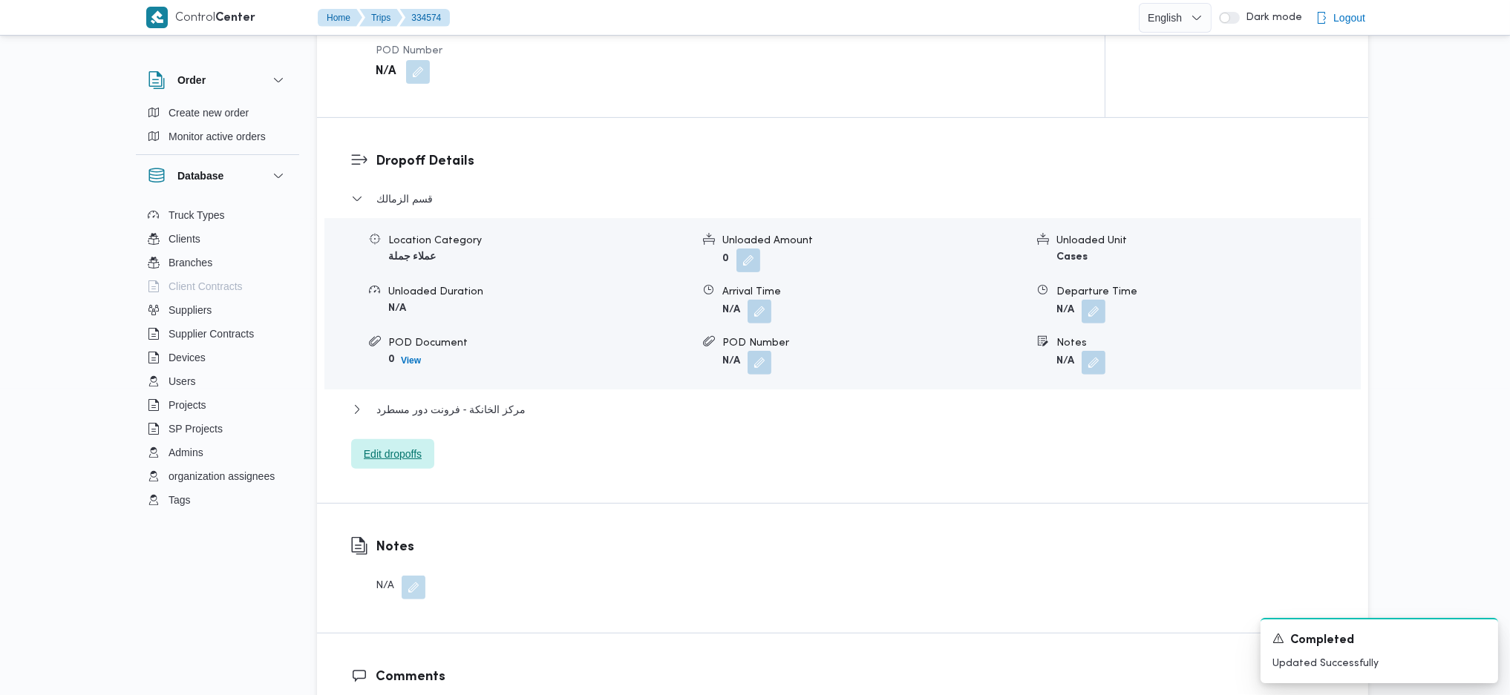
click at [402, 451] on span "Edit dropoffs" at bounding box center [393, 454] width 58 height 18
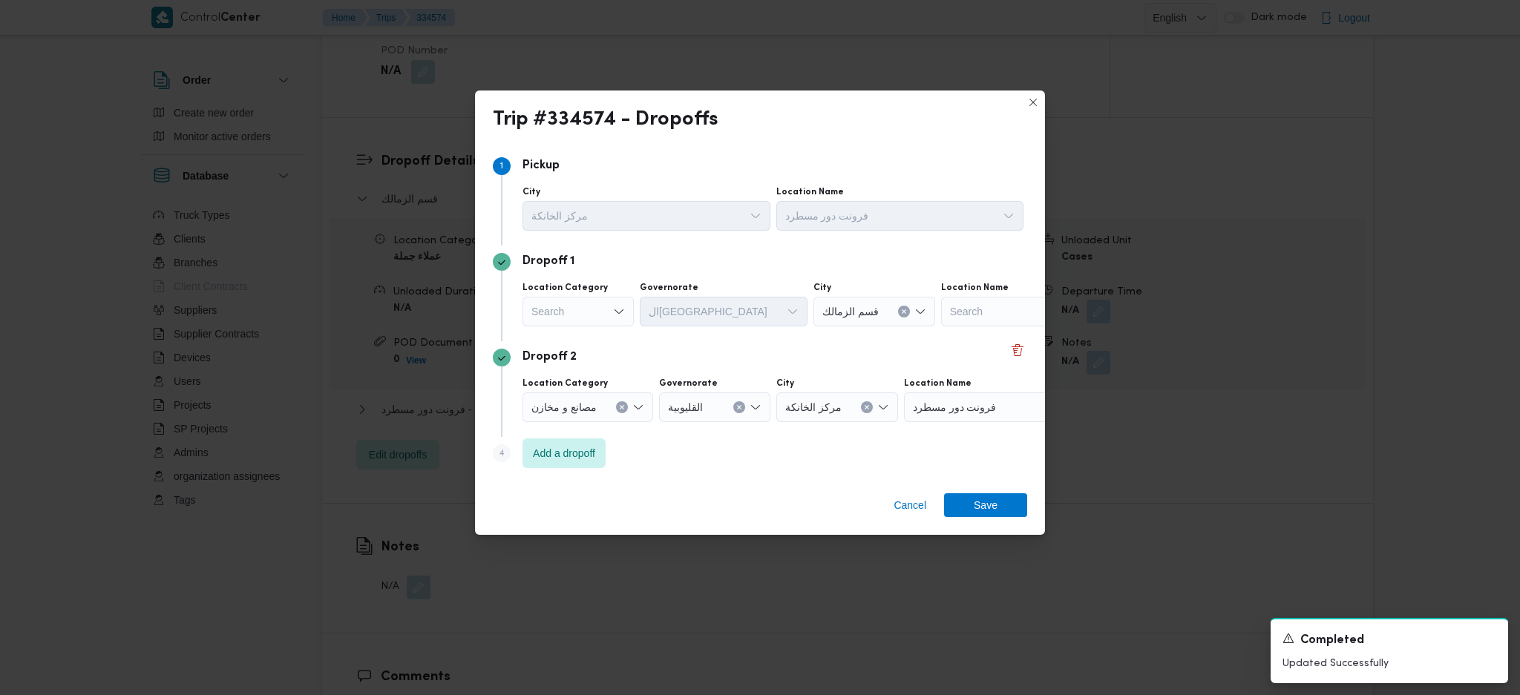
click at [586, 320] on div "Search" at bounding box center [578, 312] width 111 height 30
click at [582, 367] on span "أسواق خاصة" at bounding box center [587, 361] width 76 height 18
click at [1001, 307] on div "Search" at bounding box center [977, 312] width 186 height 30
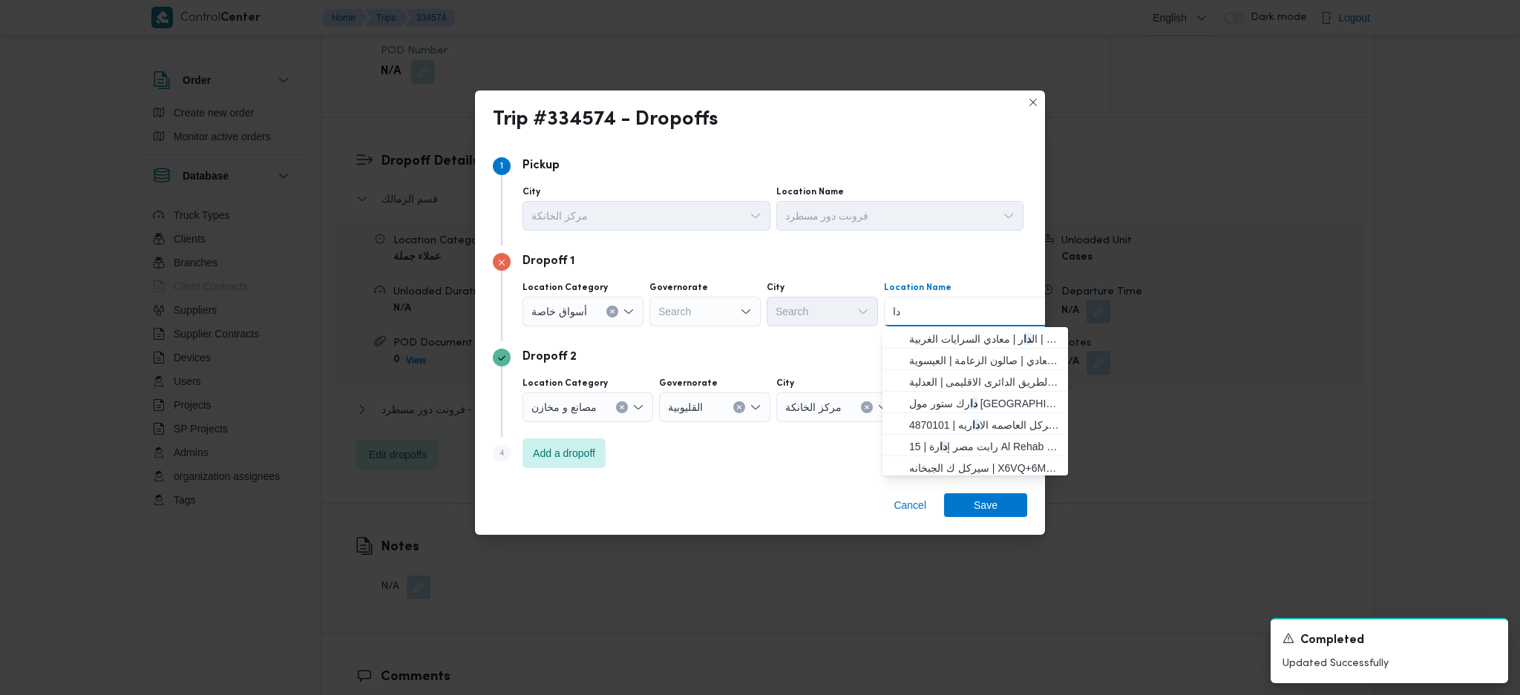
type input "د"
click at [729, 324] on div "Search" at bounding box center [704, 312] width 111 height 30
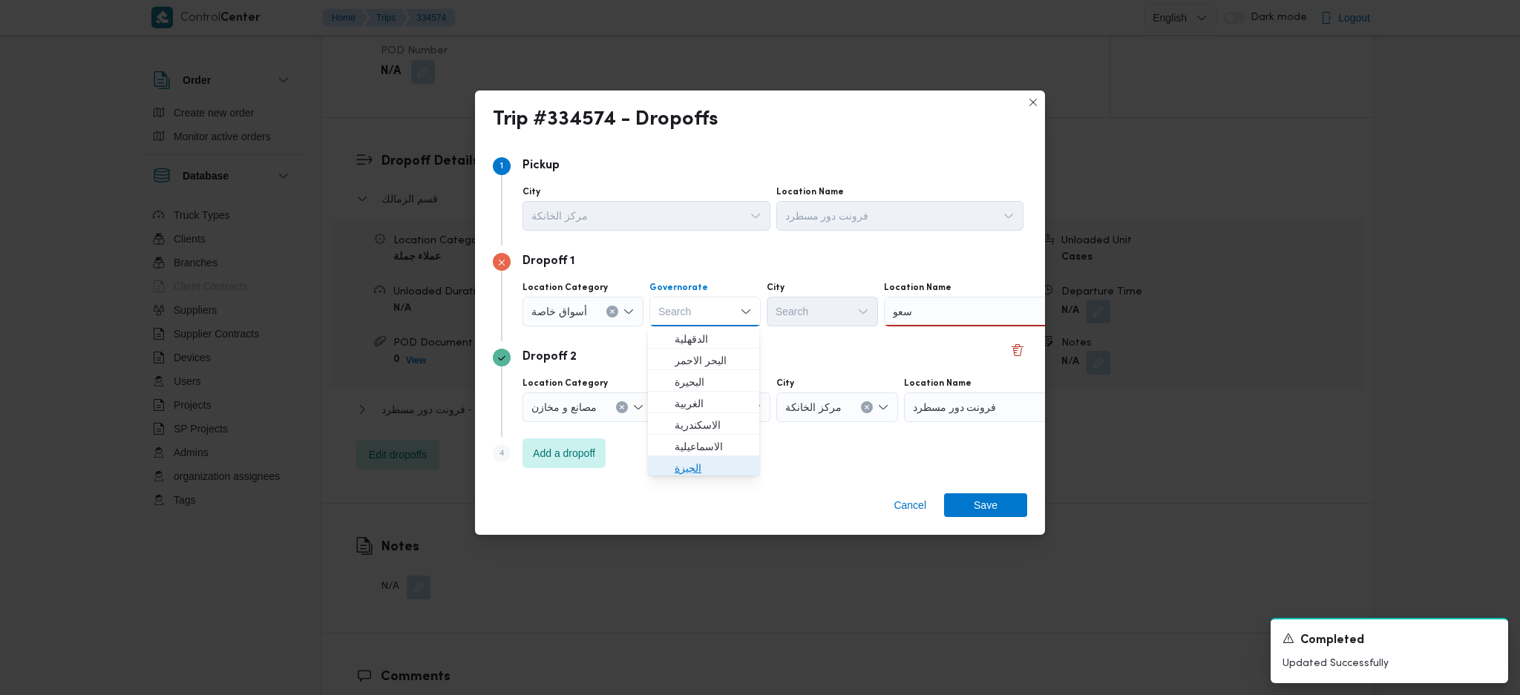
click at [690, 462] on span "الجيزة" at bounding box center [713, 468] width 76 height 18
click at [971, 305] on div "سعو سعو" at bounding box center [977, 312] width 186 height 30
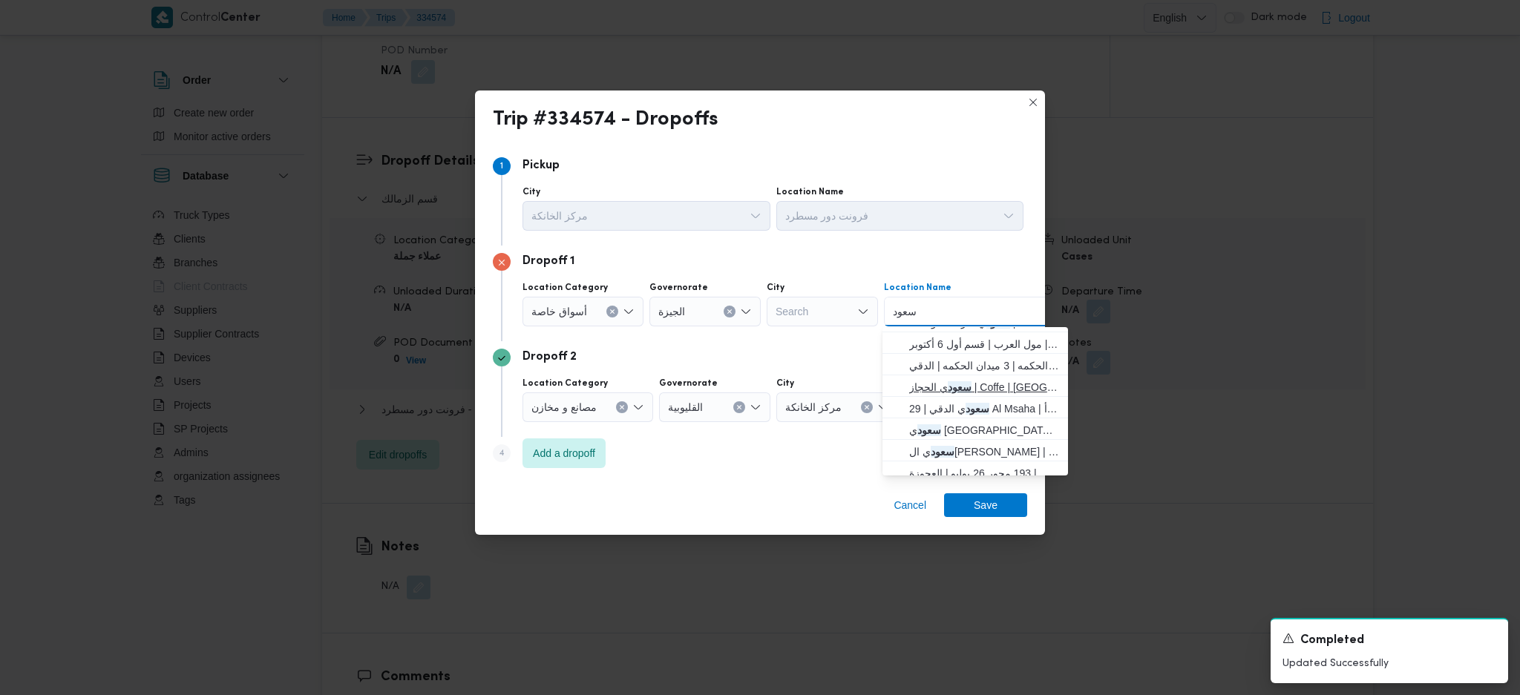
scroll to position [25, 0]
type input "سعود"
drag, startPoint x: 947, startPoint y: 433, endPoint x: 969, endPoint y: 456, distance: 31.5
click at [947, 434] on span "سعود ي الشيخ زايد | سعودى سوبر ماركت | null" at bounding box center [984, 443] width 150 height 18
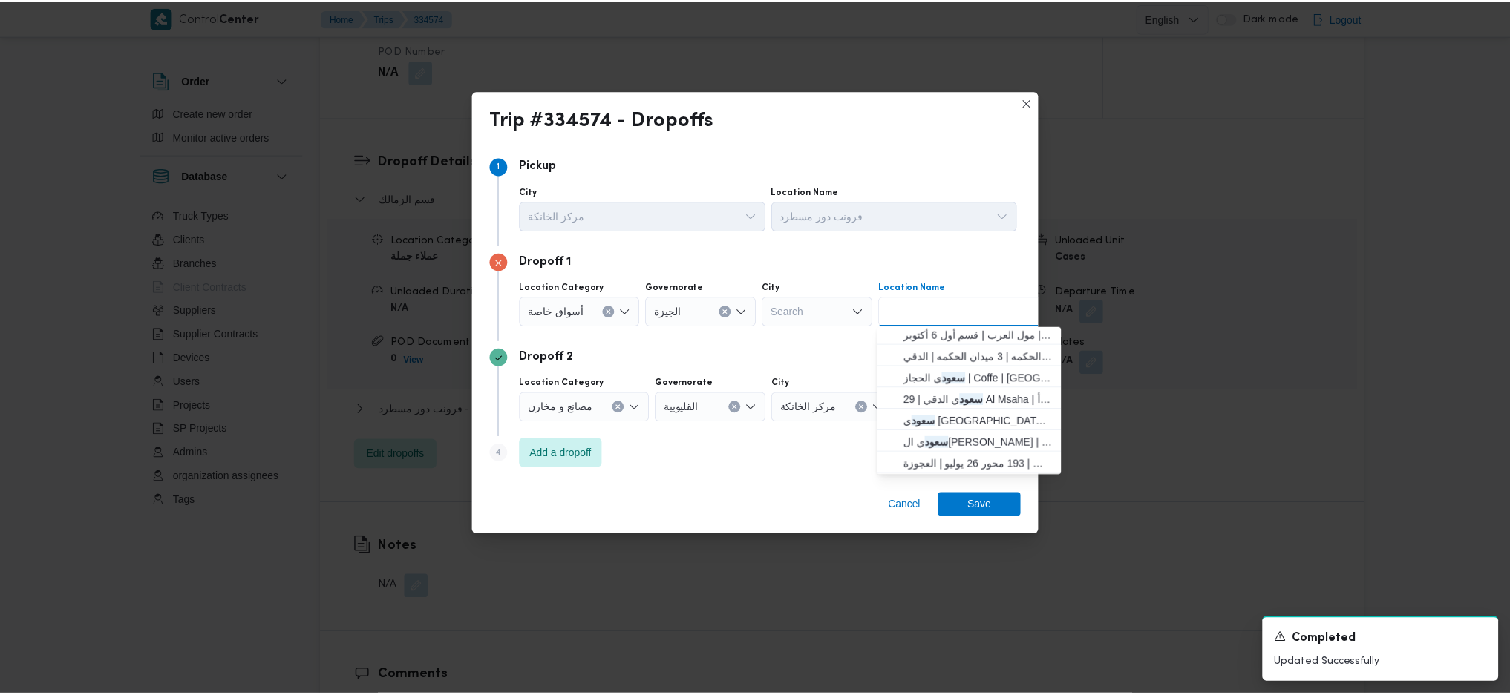
scroll to position [0, 0]
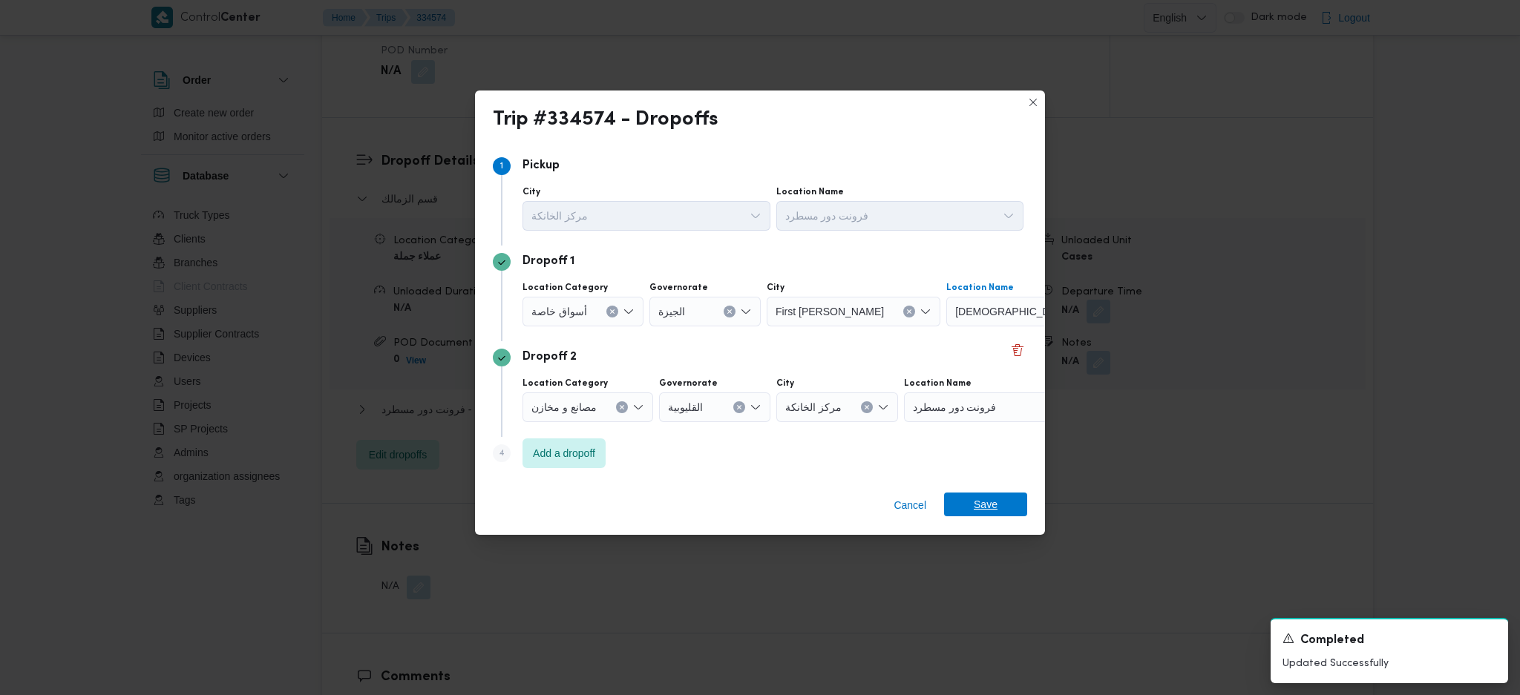
click at [986, 503] on span "Save" at bounding box center [986, 505] width 24 height 24
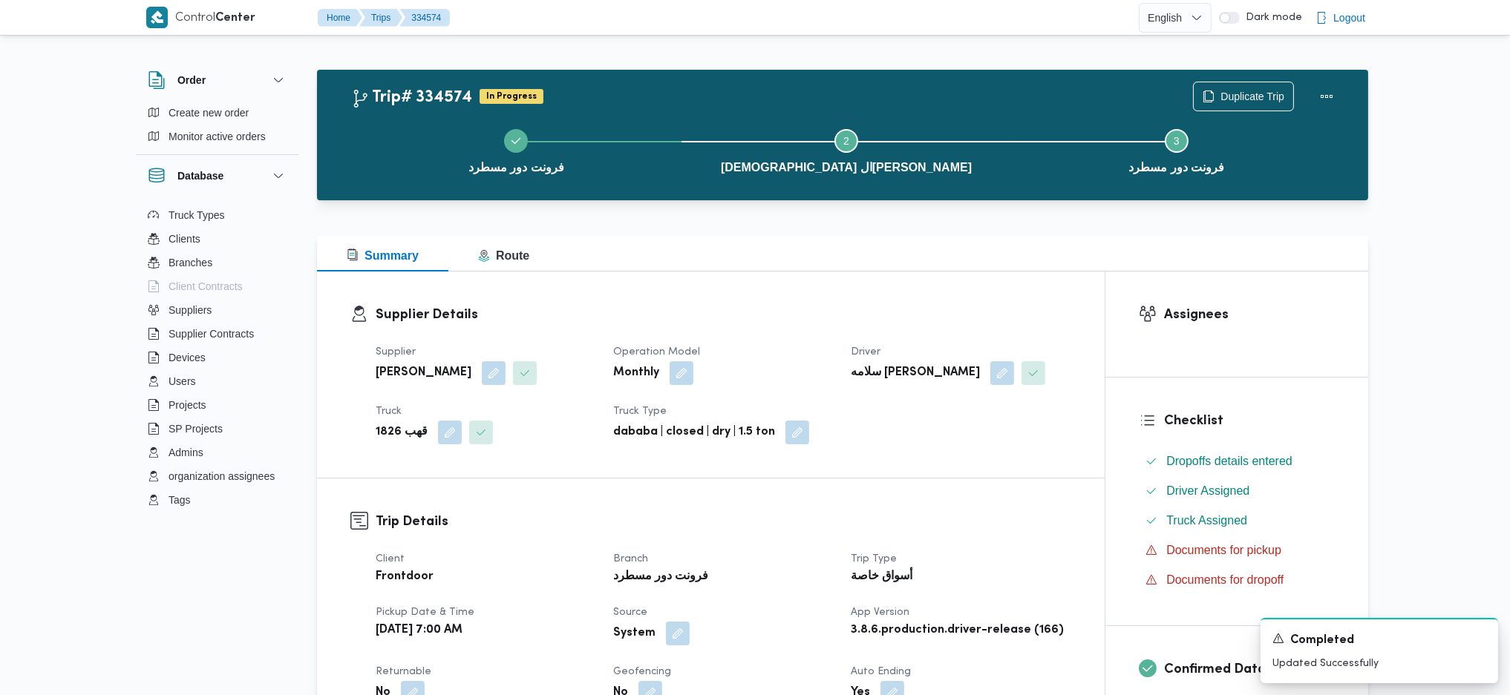
drag, startPoint x: 770, startPoint y: 410, endPoint x: 768, endPoint y: 390, distance: 20.1
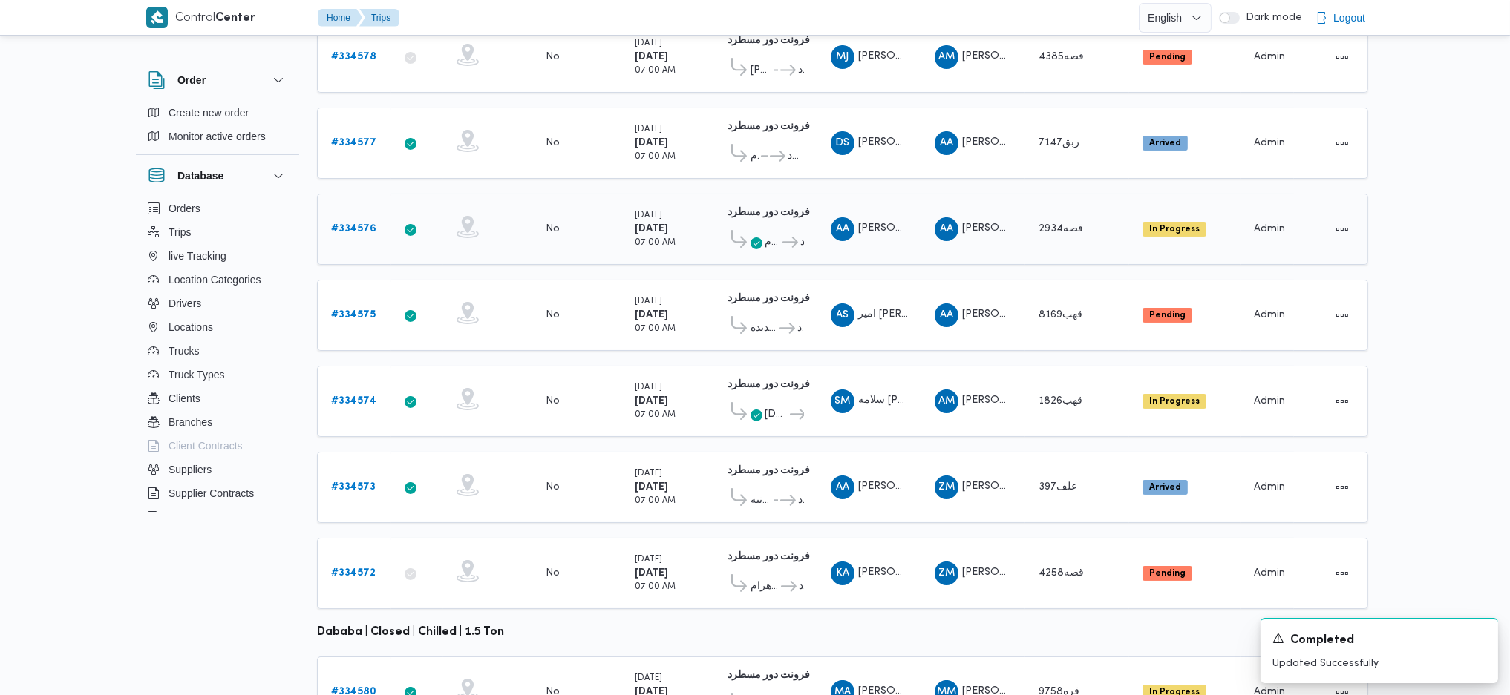
scroll to position [413, 0]
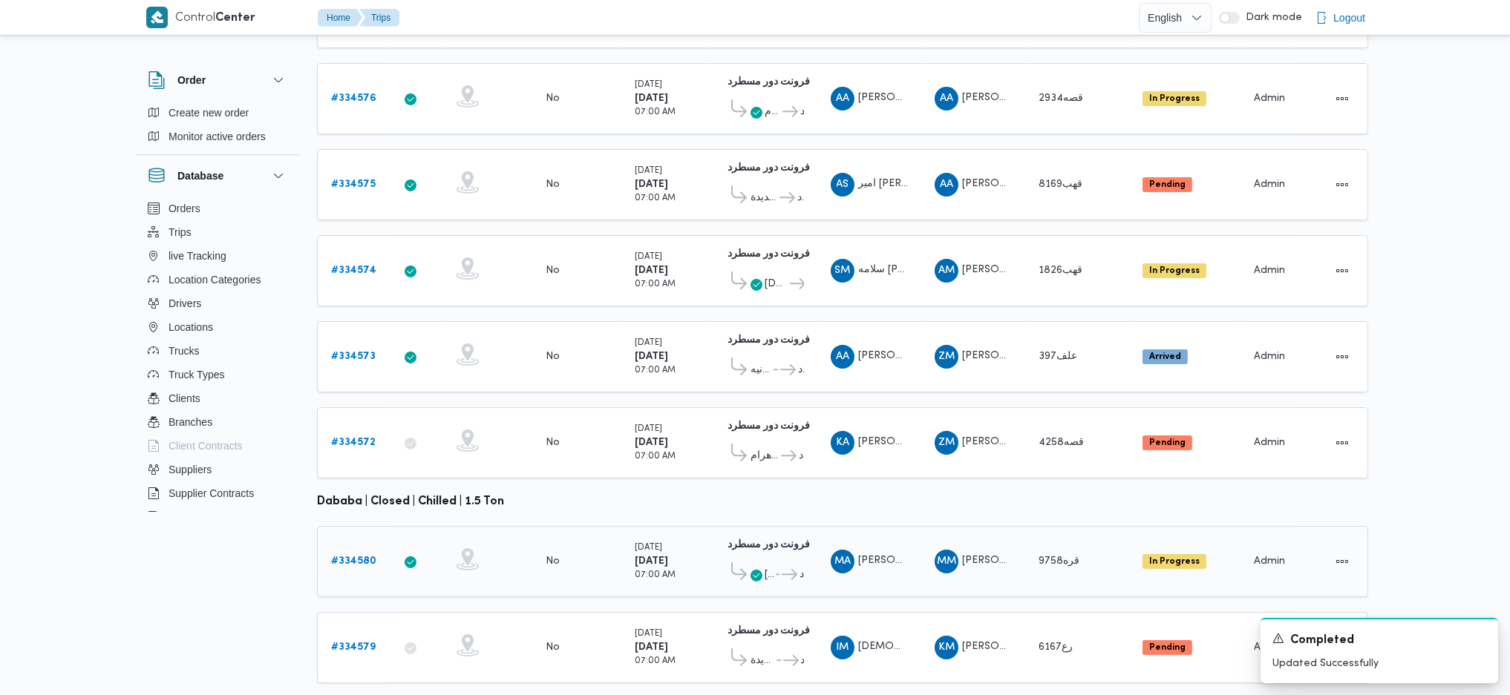
click at [357, 557] on b "# 334580" at bounding box center [353, 562] width 45 height 10
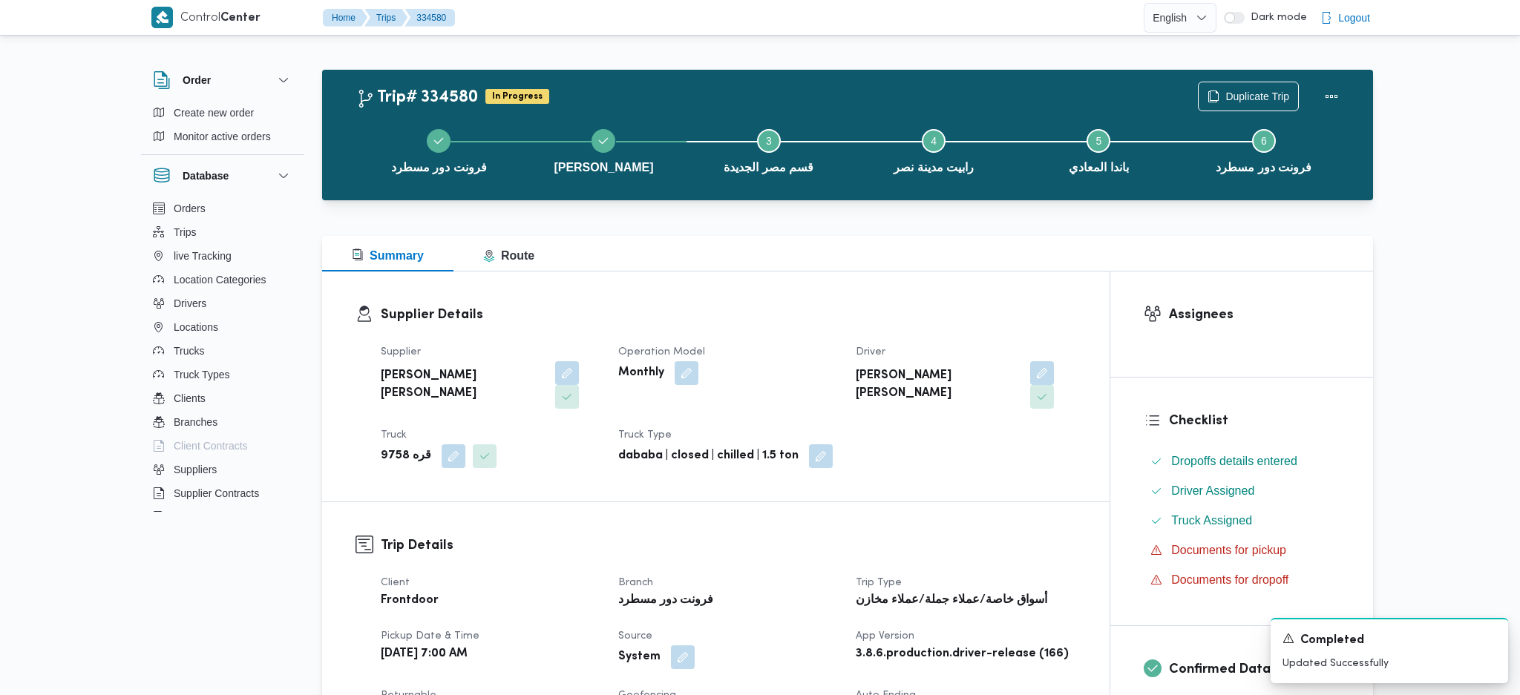
scroll to position [1088, 0]
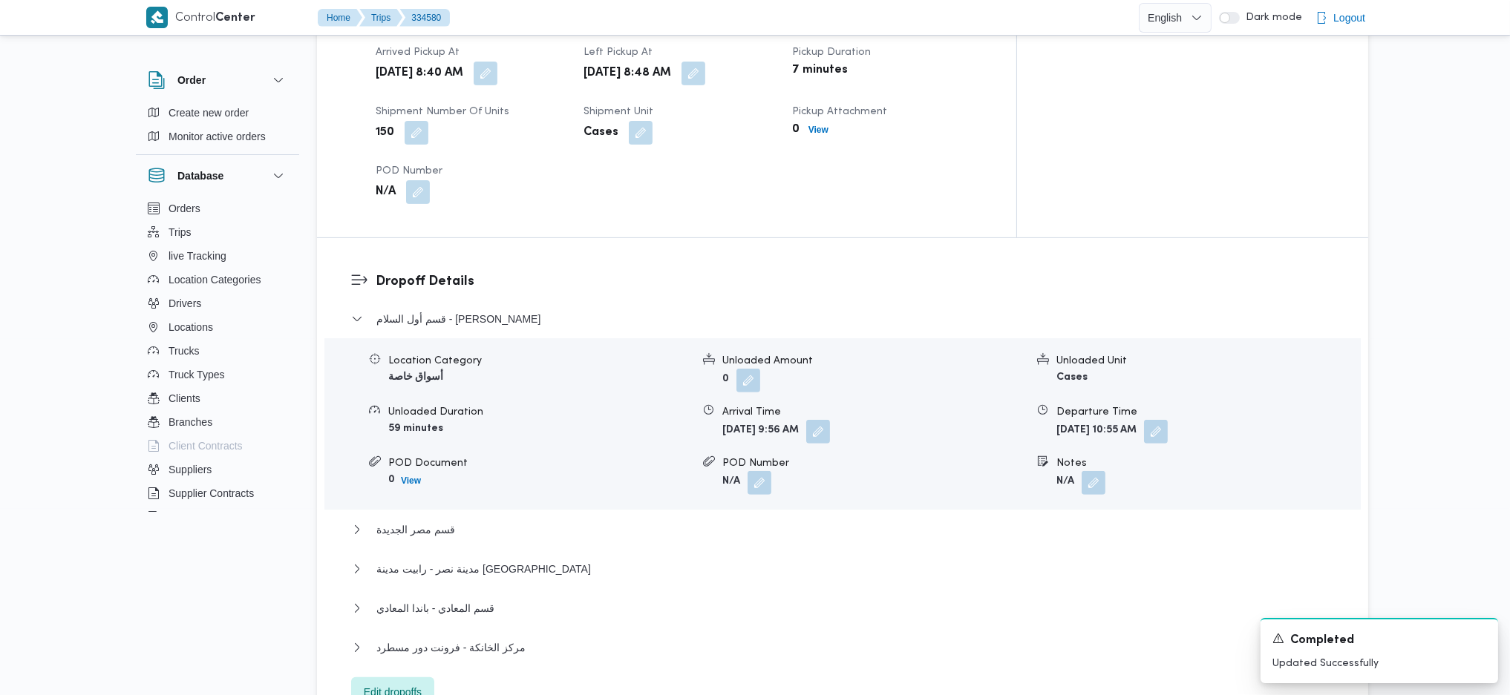
click at [399, 684] on span "Edit dropoffs" at bounding box center [393, 693] width 58 height 18
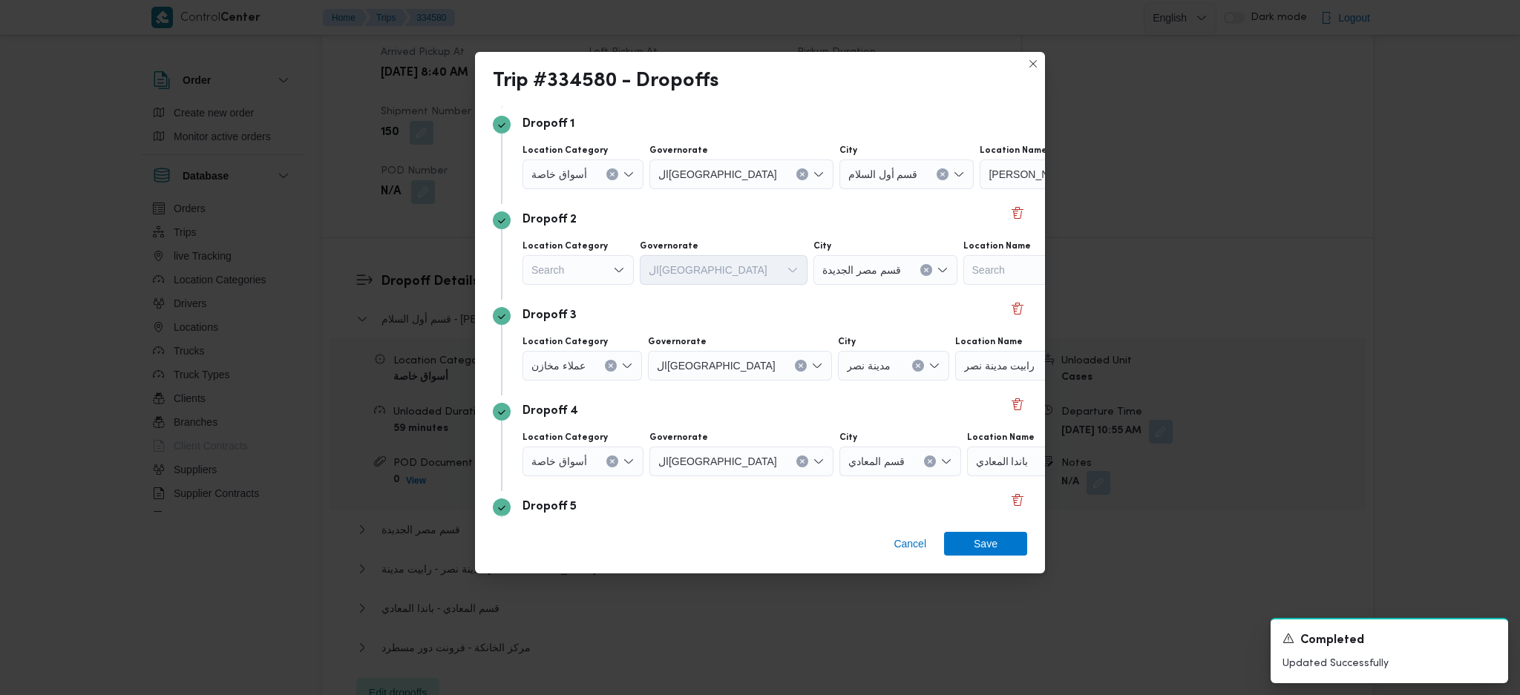
scroll to position [0, 0]
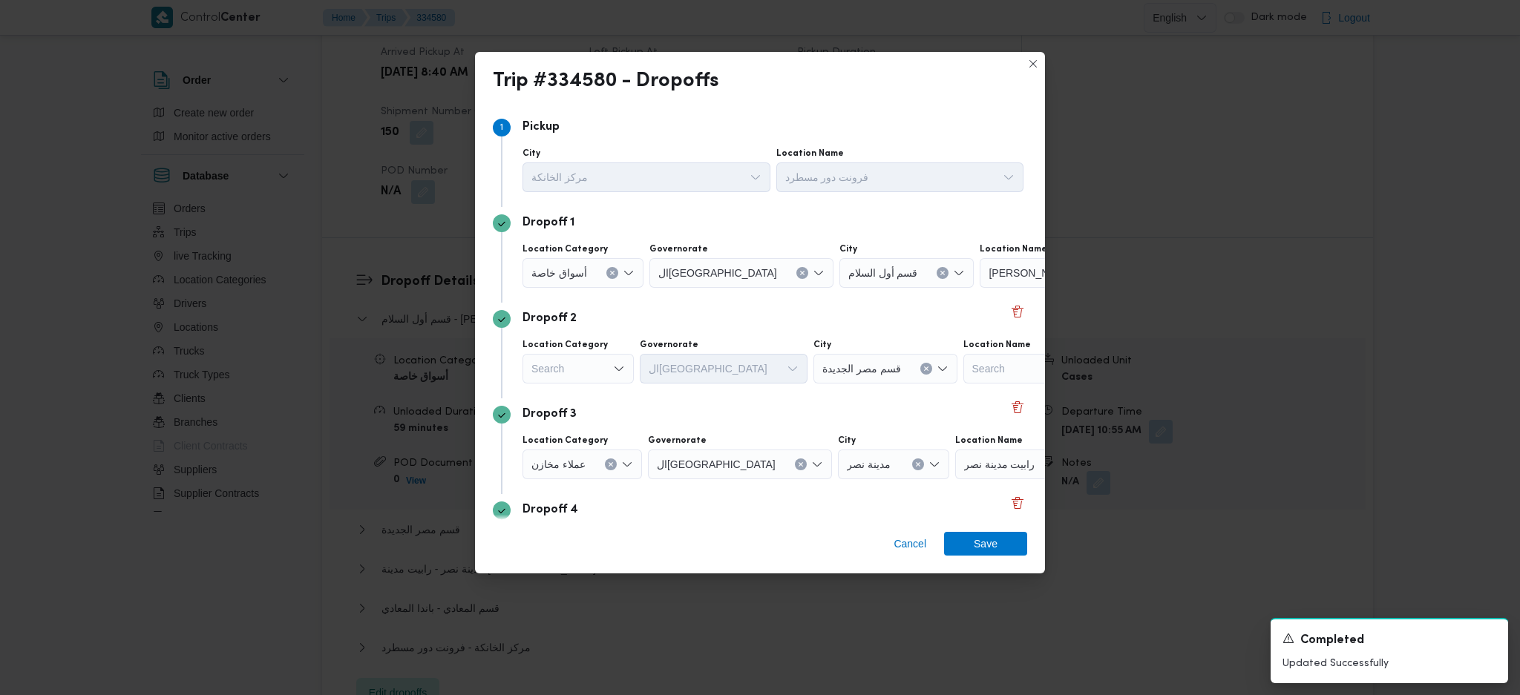
click at [608, 278] on button "Clear input" at bounding box center [612, 273] width 12 height 12
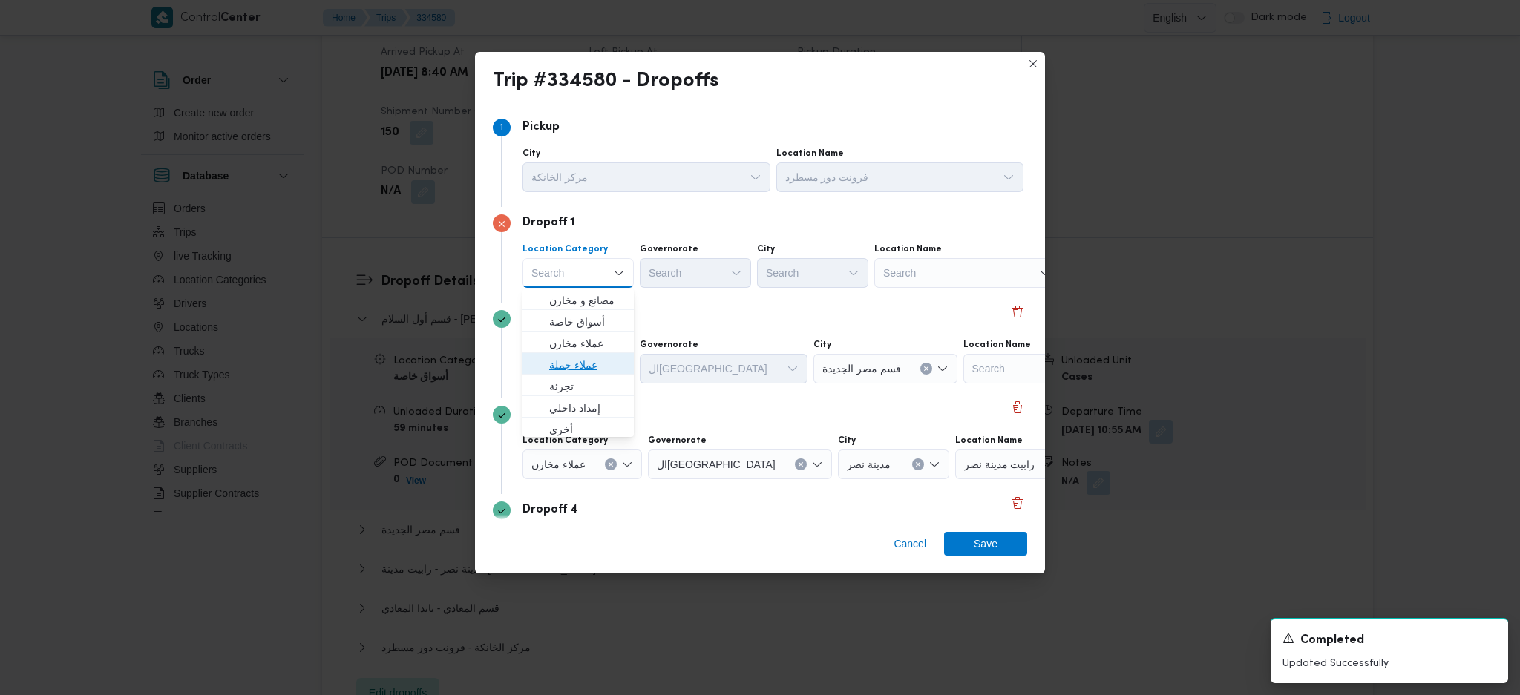
click at [575, 367] on span "عملاء جملة" at bounding box center [587, 365] width 76 height 18
click at [704, 272] on div "Search" at bounding box center [697, 273] width 111 height 30
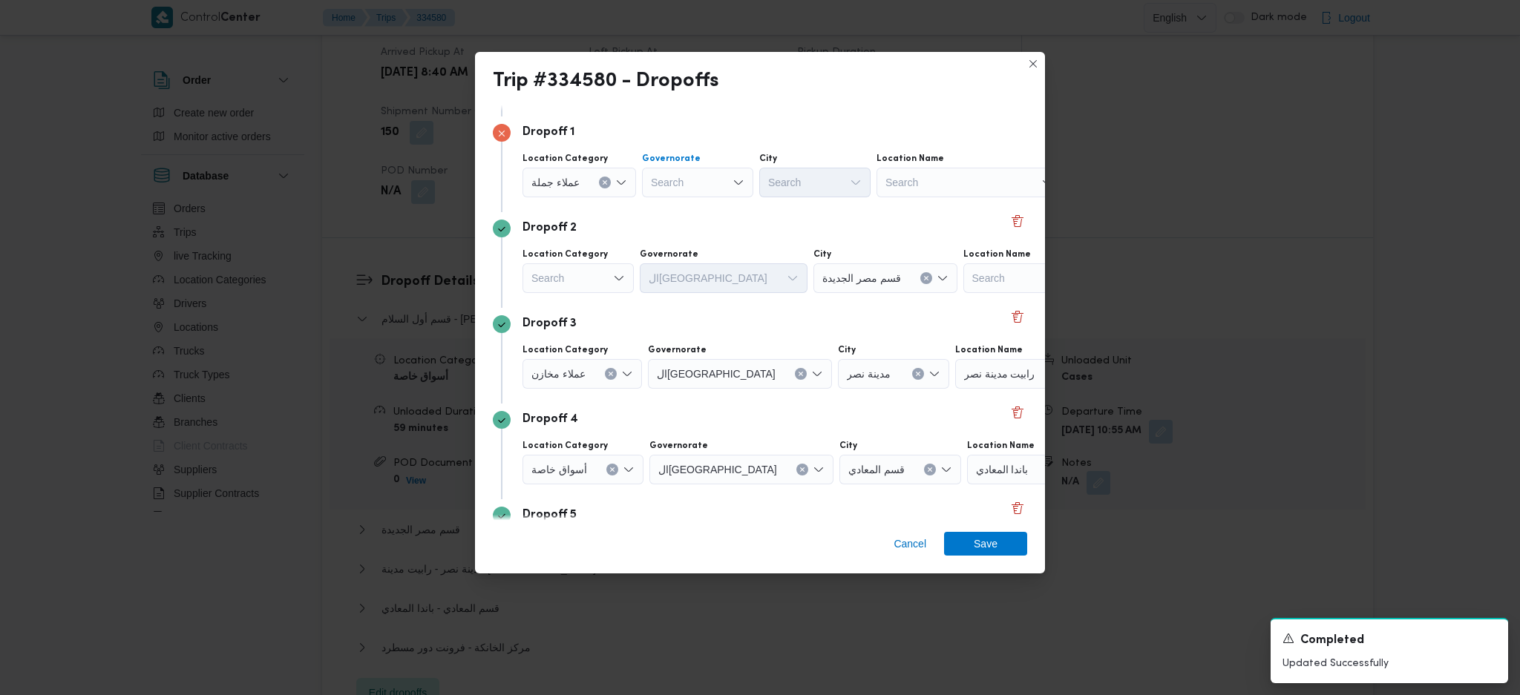
scroll to position [99, 0]
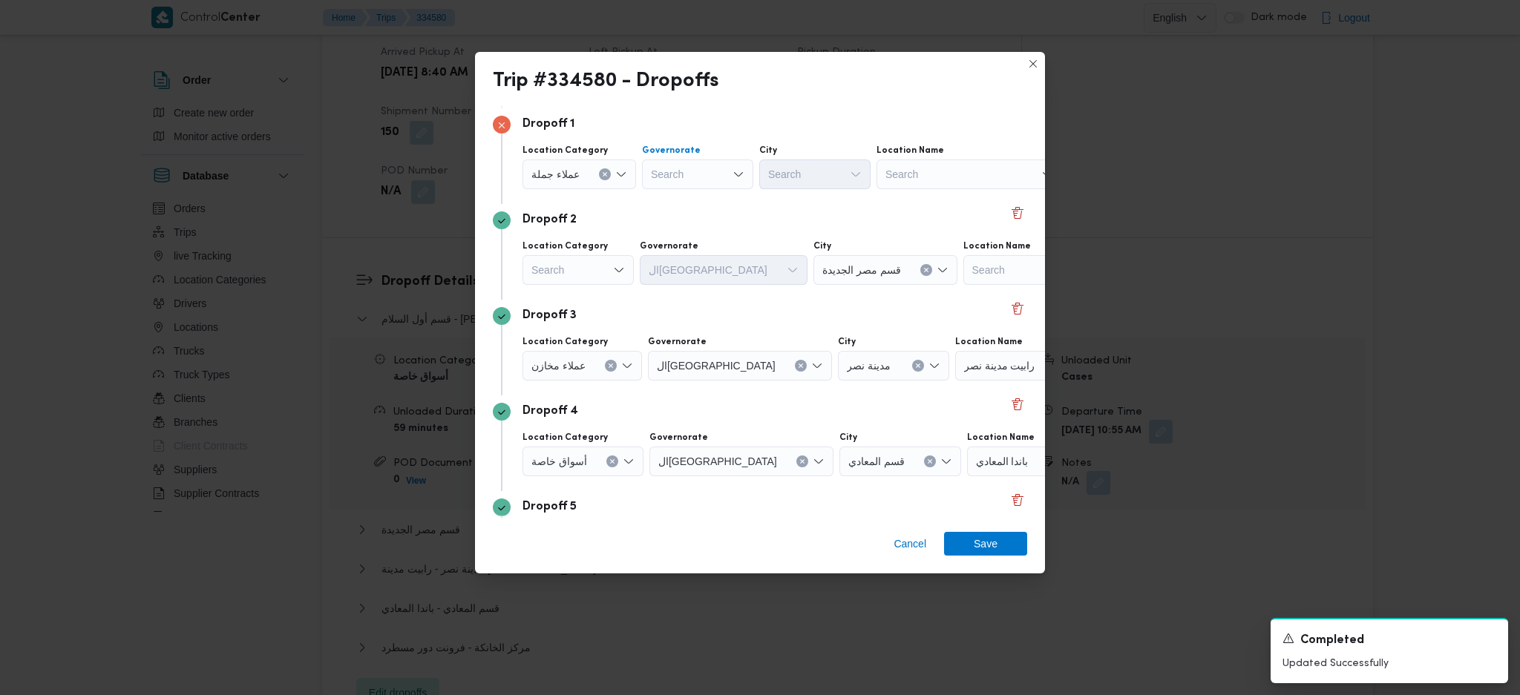
click at [701, 171] on div "Search Combo box. Selected. Combo box input. Search. Type some text or, to disp…" at bounding box center [697, 175] width 111 height 30
click at [698, 310] on span "ال[GEOGRAPHIC_DATA]" at bounding box center [705, 319] width 76 height 18
click at [832, 174] on div "Search" at bounding box center [887, 175] width 111 height 30
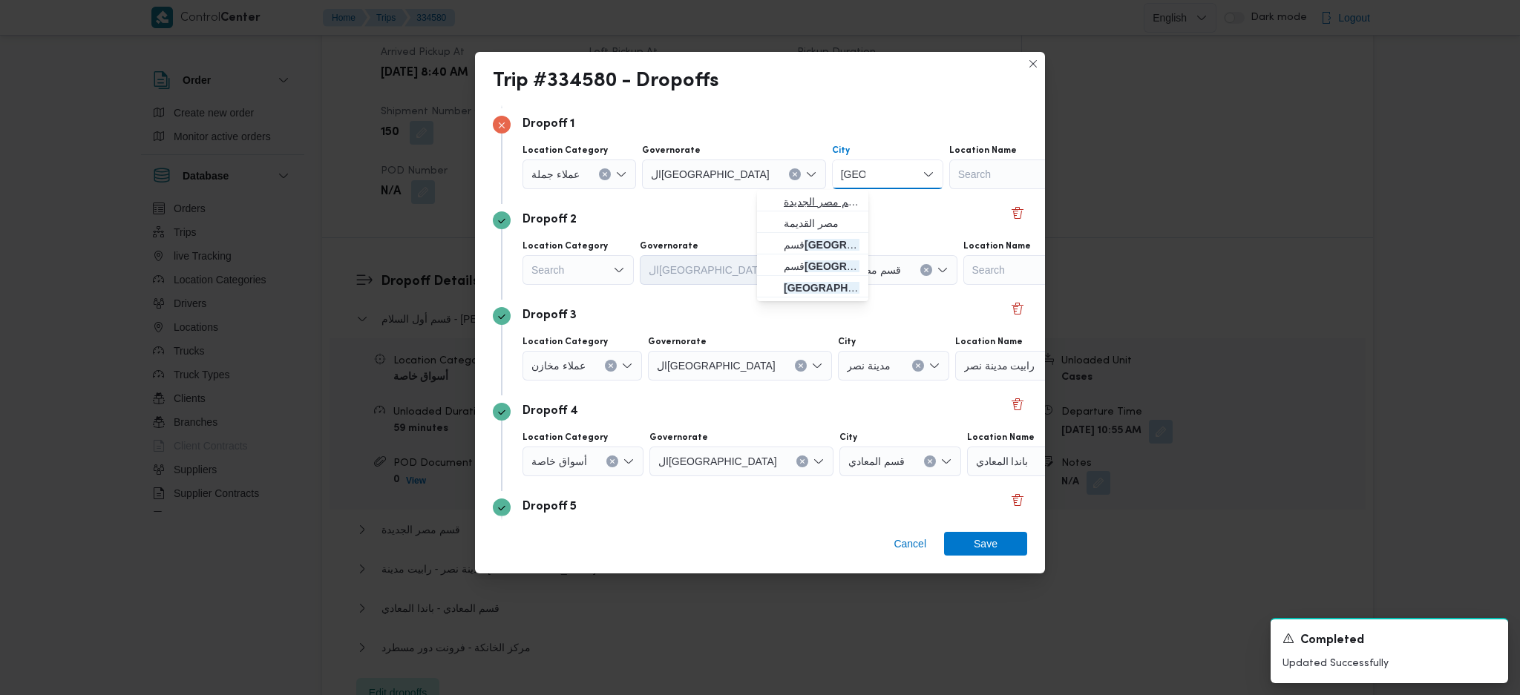
type input "مصر"
click at [775, 209] on span "قسم مصر الجديدة" at bounding box center [812, 202] width 99 height 24
click at [576, 275] on div "Search" at bounding box center [578, 270] width 111 height 30
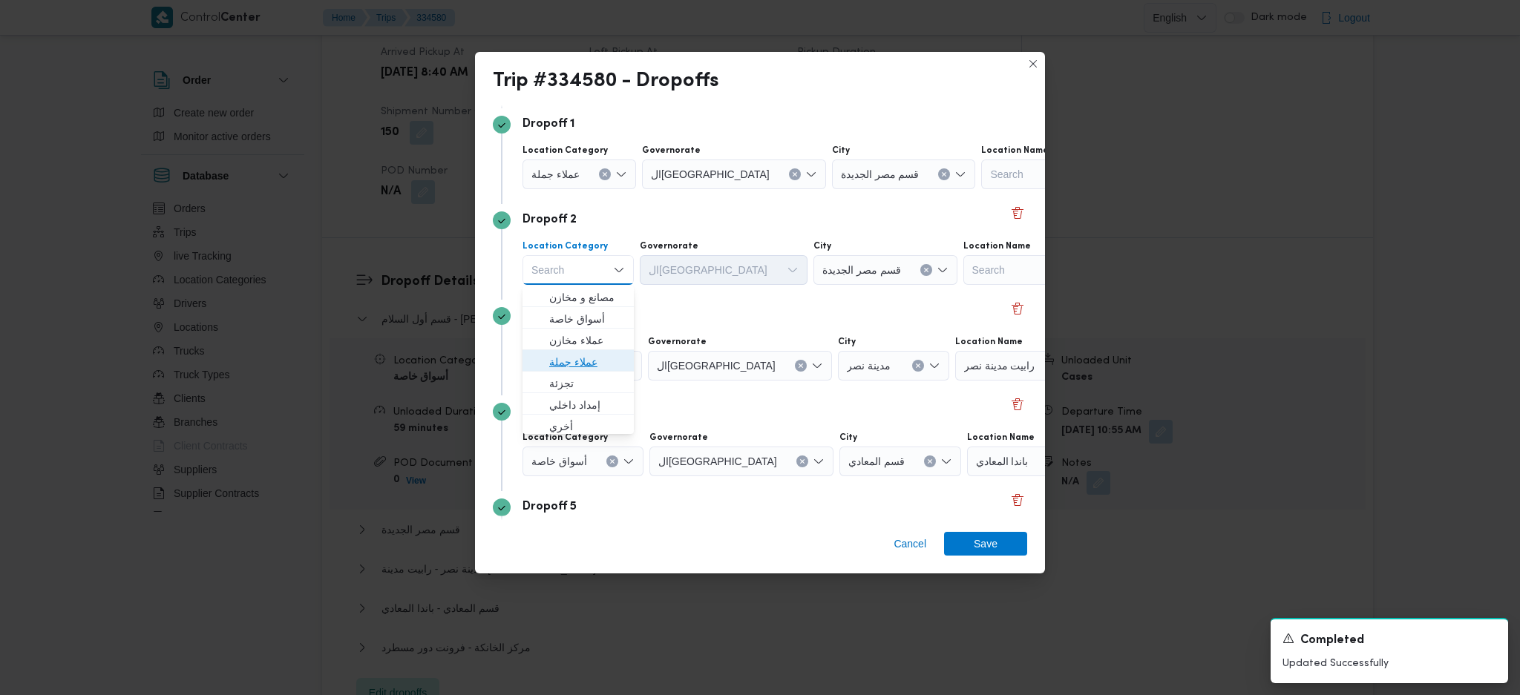
click at [598, 367] on span "عملاء جملة" at bounding box center [587, 362] width 76 height 18
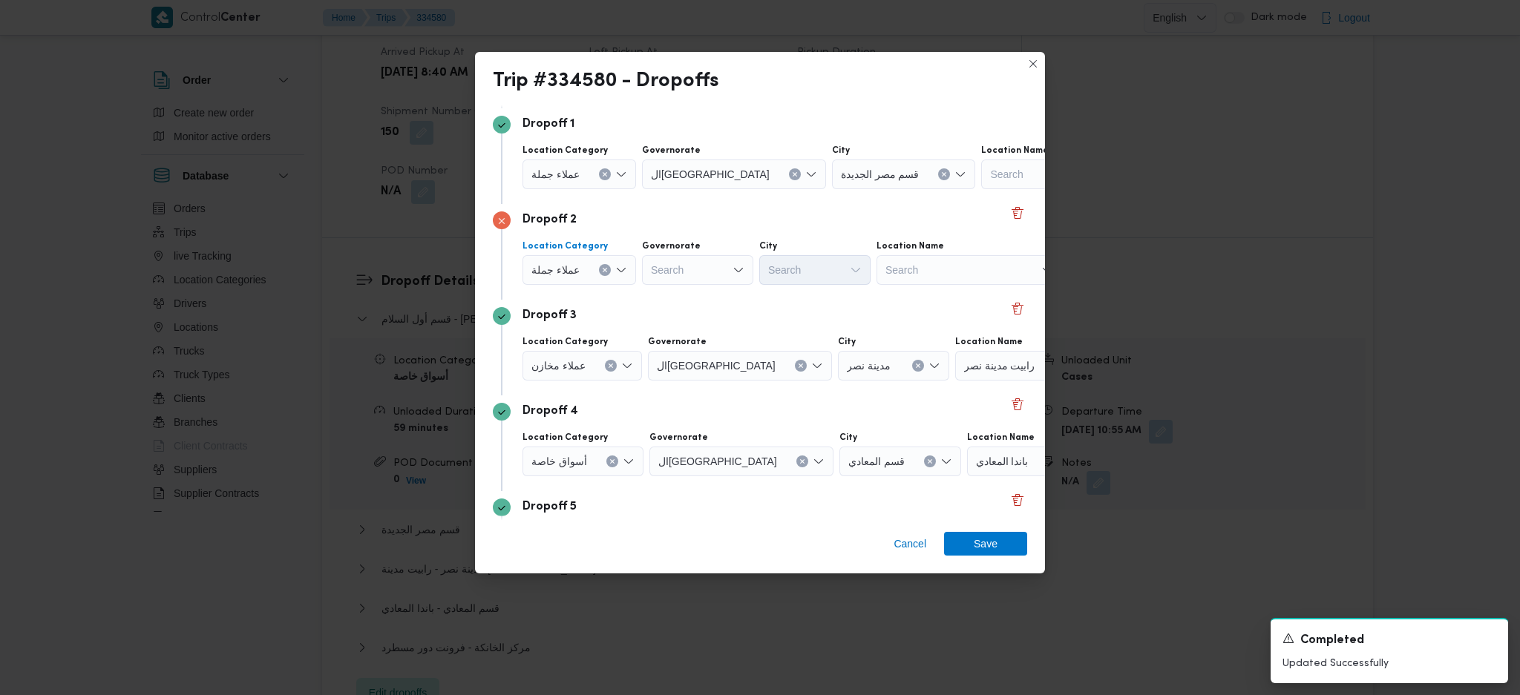
click at [696, 287] on div "Location Category عملاء جملة Combo box. Selected. عملاء جملة. Press Backspace t…" at bounding box center [773, 263] width 507 height 50
click at [702, 279] on div "Search" at bounding box center [697, 270] width 111 height 30
type input "قاه"
click at [660, 301] on icon "button" at bounding box center [655, 298] width 12 height 12
click at [832, 271] on div "Search" at bounding box center [887, 270] width 111 height 30
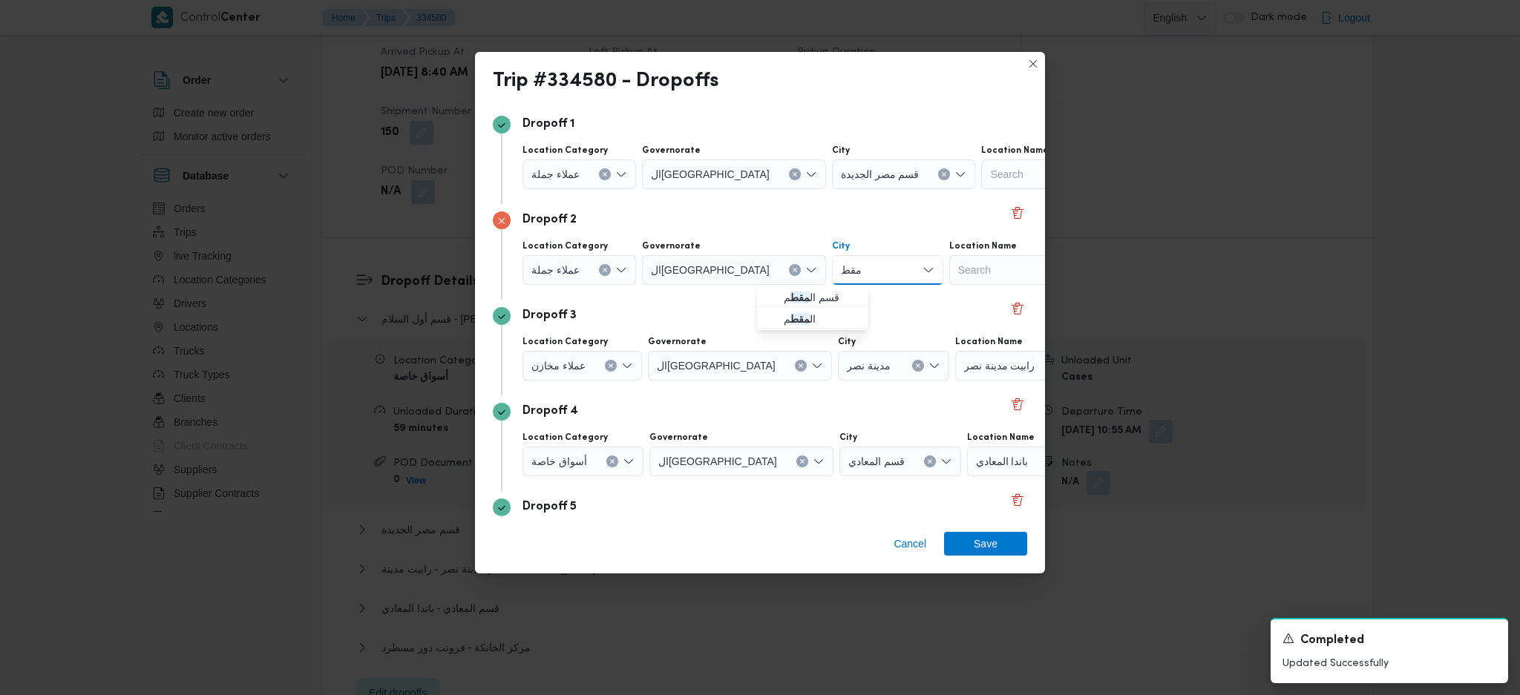
type input "مقط"
click at [809, 297] on mark "مقط" at bounding box center [799, 298] width 19 height 12
click at [612, 364] on button "Clear input" at bounding box center [611, 366] width 12 height 12
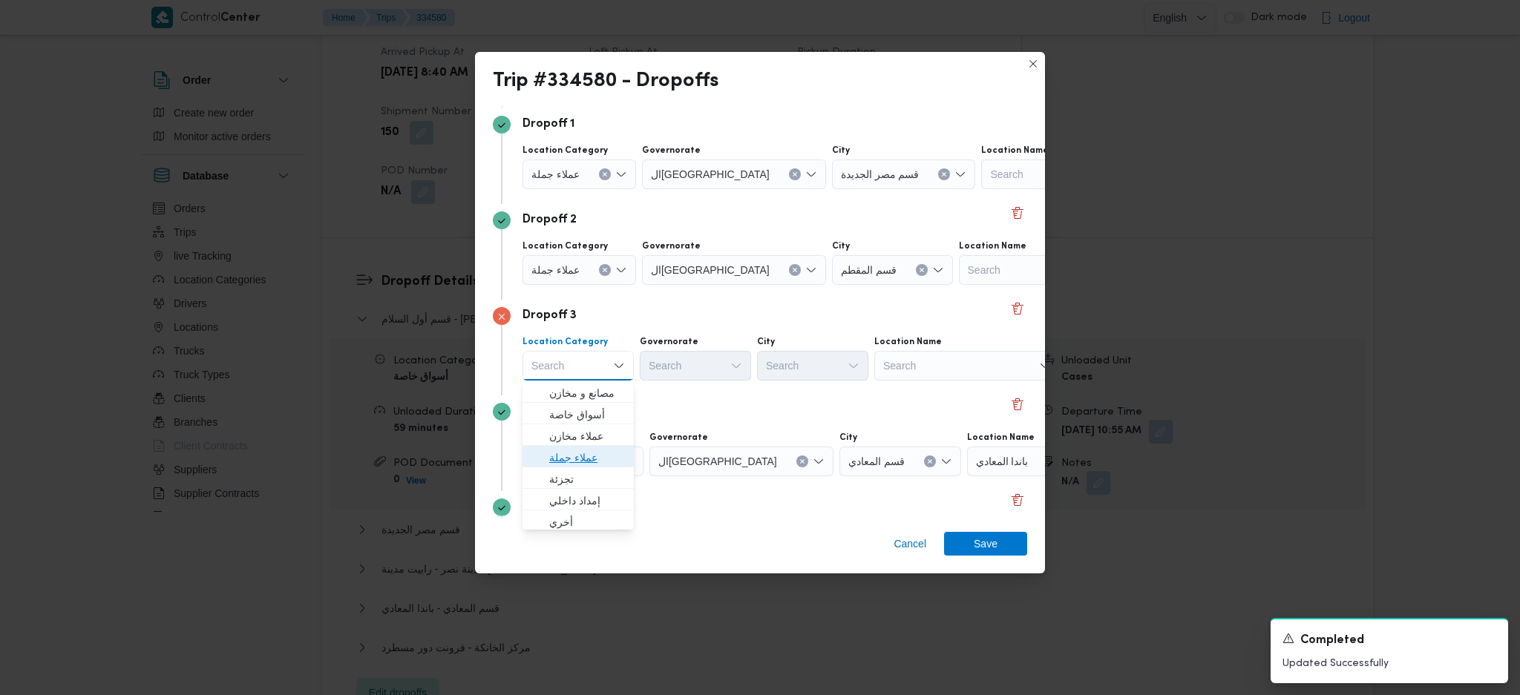
click at [578, 463] on span "عملاء جملة" at bounding box center [587, 458] width 76 height 18
click at [699, 367] on div "Search" at bounding box center [697, 366] width 111 height 30
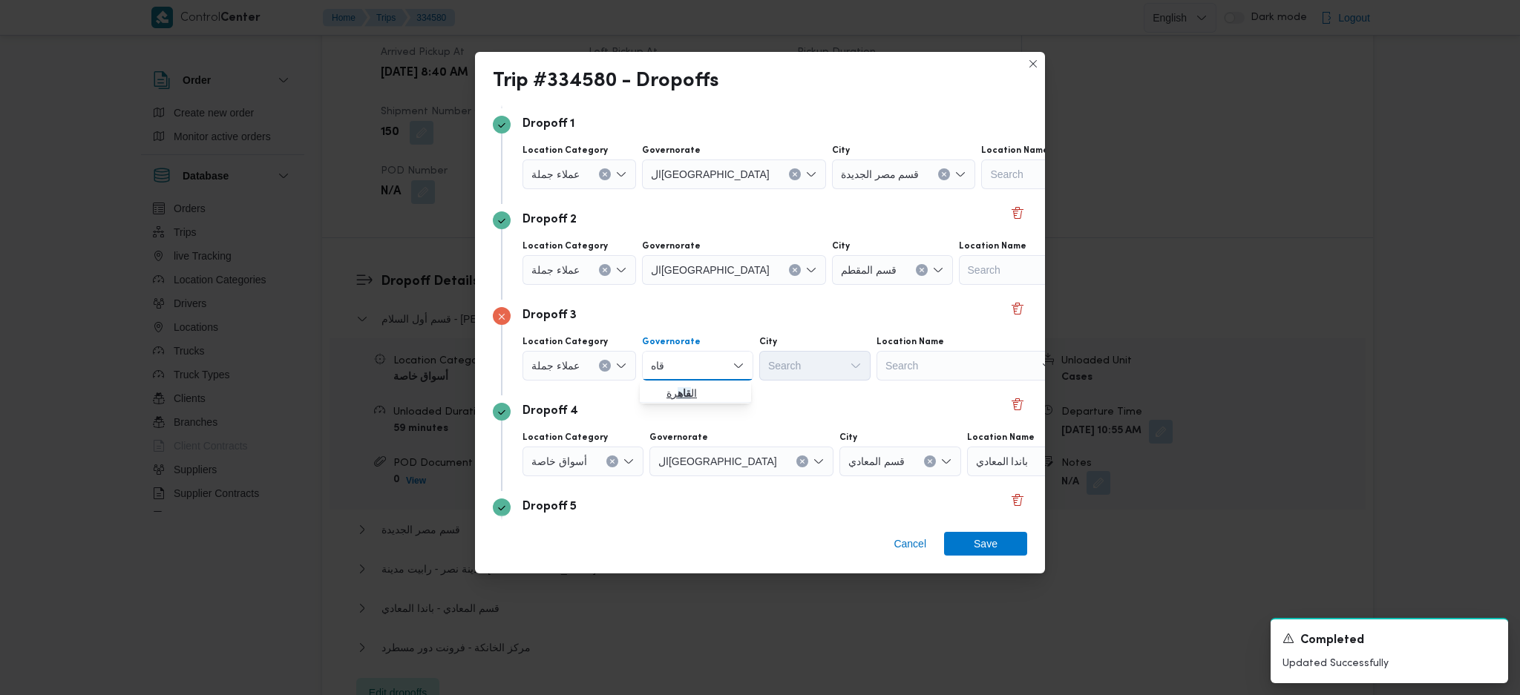
type input "قاه"
click at [709, 397] on span "ال قاه رة" at bounding box center [705, 393] width 76 height 18
click at [837, 377] on div "Search" at bounding box center [887, 366] width 111 height 30
type input "مرج"
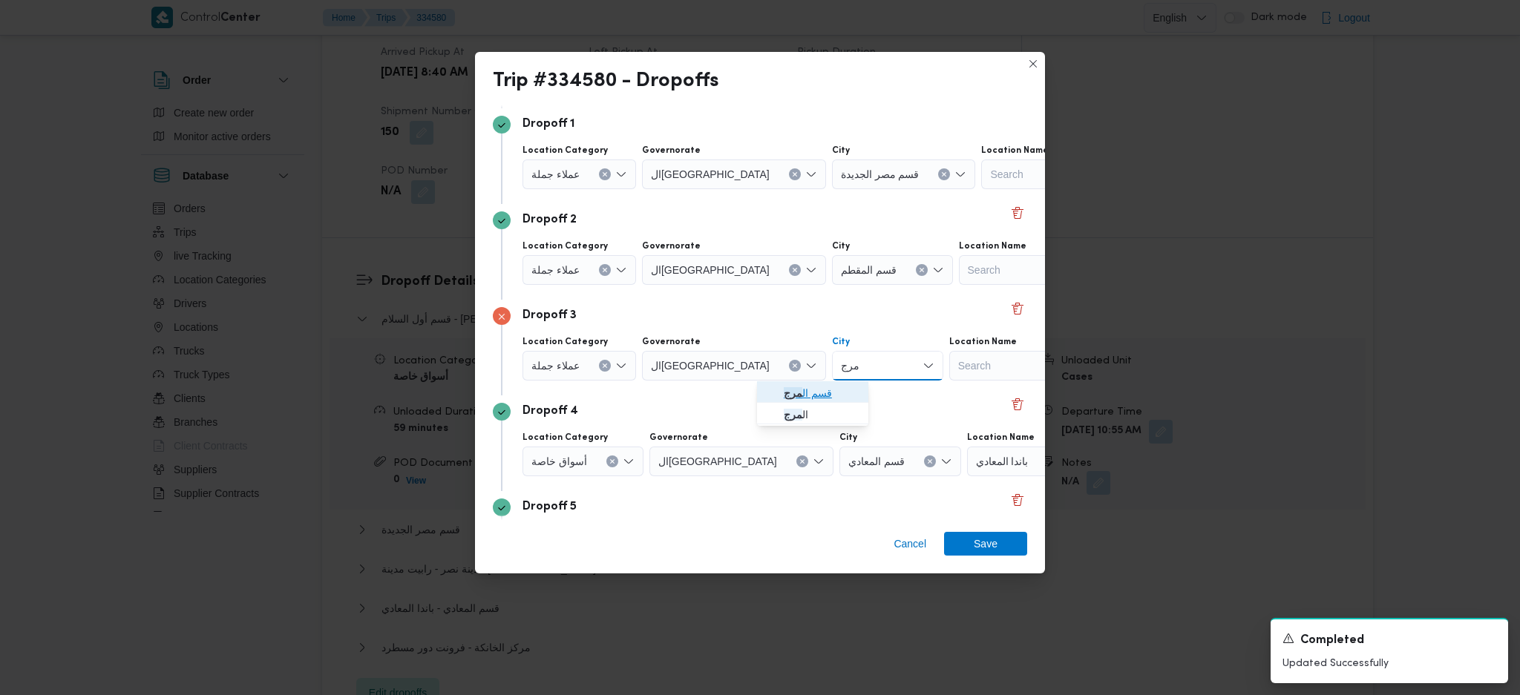
click at [802, 389] on span "قسم ال مرج" at bounding box center [822, 393] width 76 height 18
click at [1006, 539] on span "Save" at bounding box center [985, 543] width 83 height 24
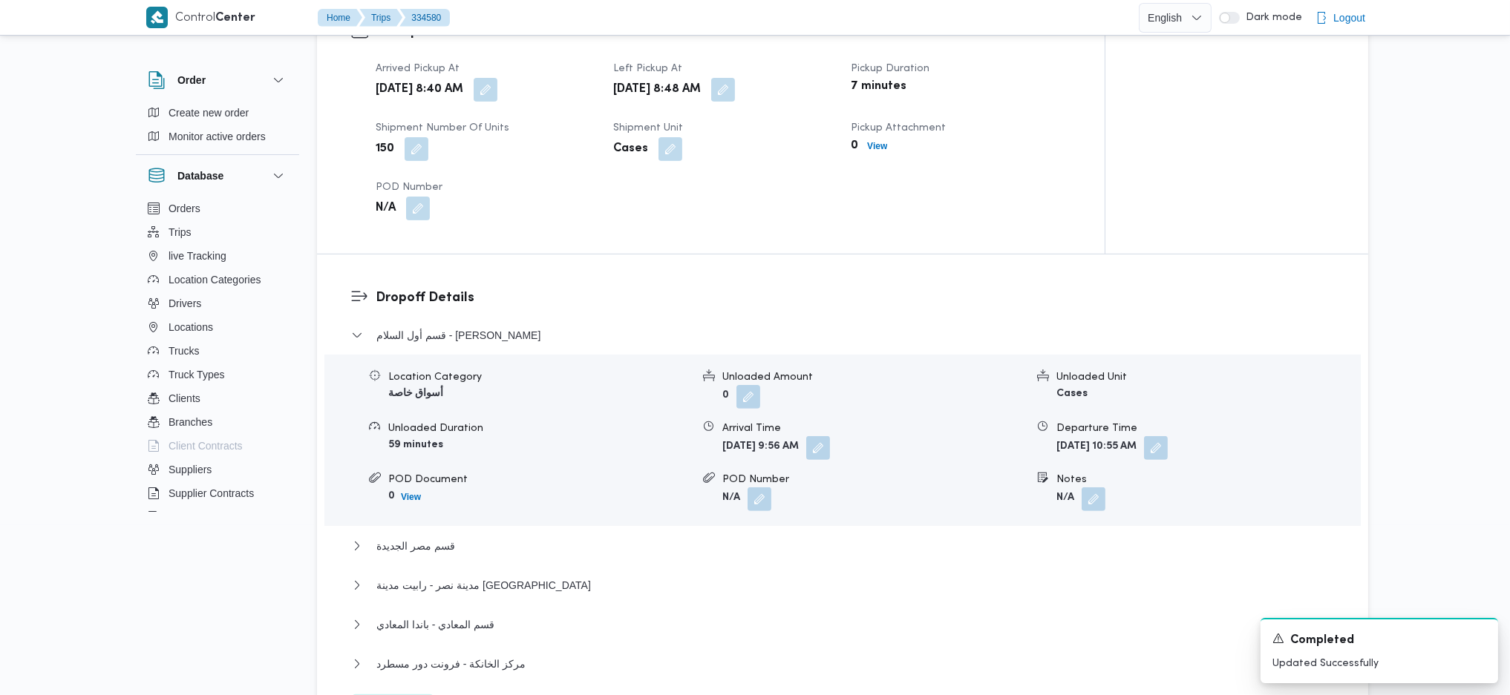
scroll to position [791, 0]
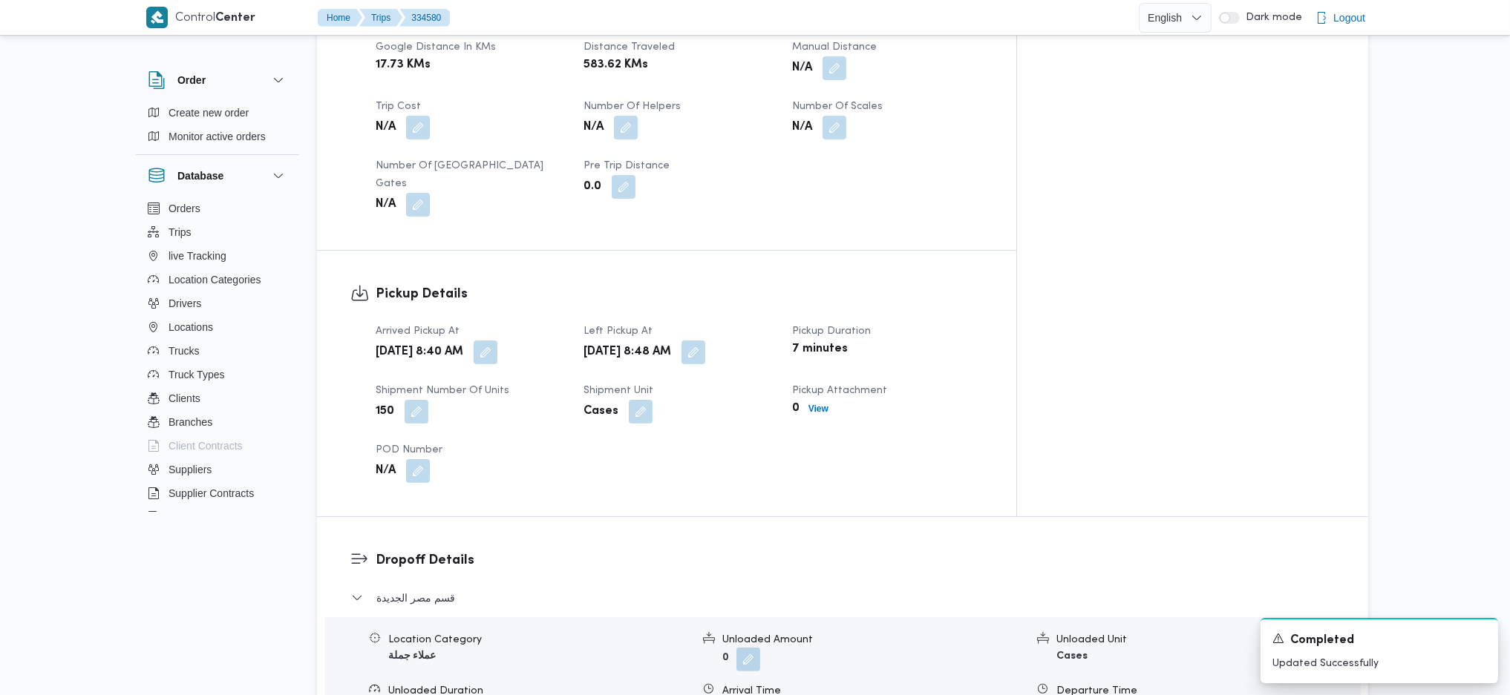
click at [705, 341] on button "button" at bounding box center [693, 353] width 24 height 24
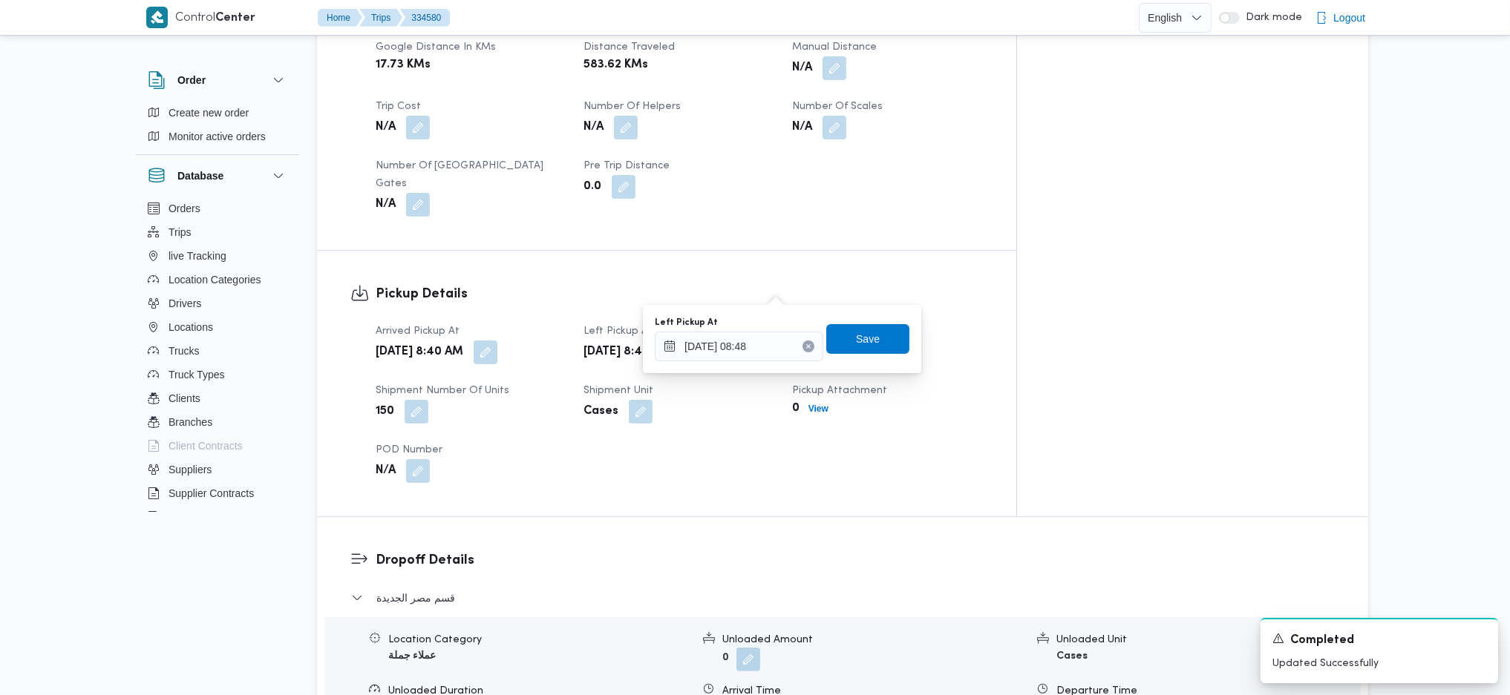
click at [750, 380] on div "Arrived Pickup At Sun, Aug 31, 2025 8:40 AM Left Pickup At Sun, Aug 31, 2025 8:…" at bounding box center [679, 403] width 625 height 178
click at [770, 354] on input "31/08/2025 08:48" at bounding box center [739, 347] width 168 height 30
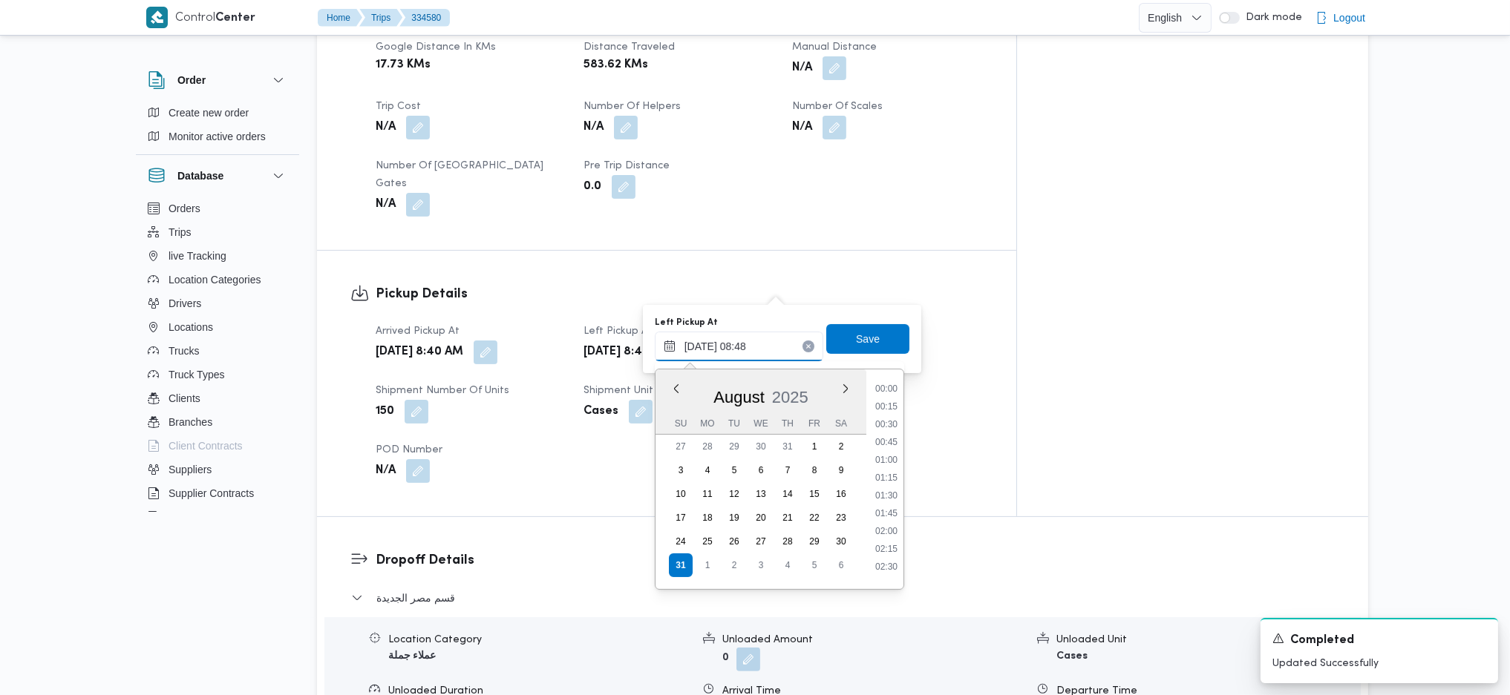
scroll to position [524, 0]
click at [881, 530] on li "09:15" at bounding box center [886, 524] width 34 height 15
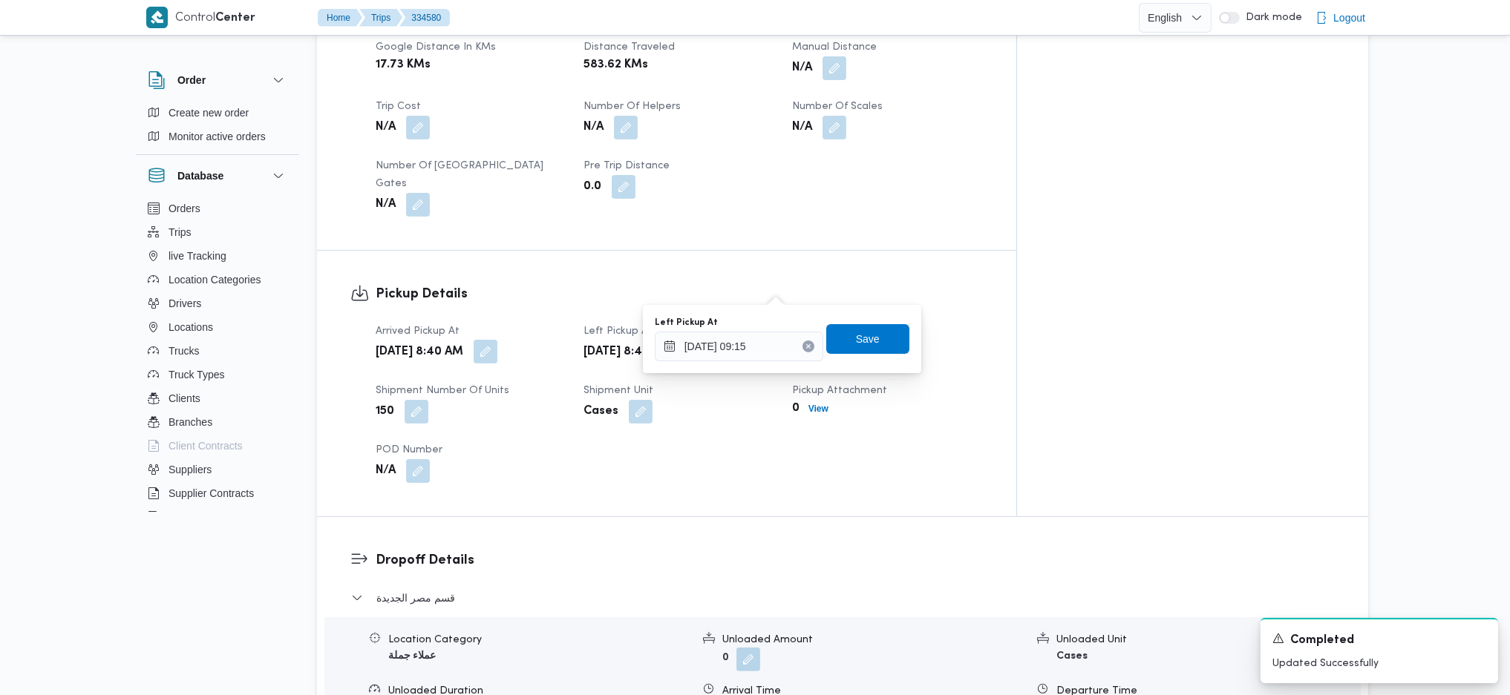
type input "31/08/2025 08:48"
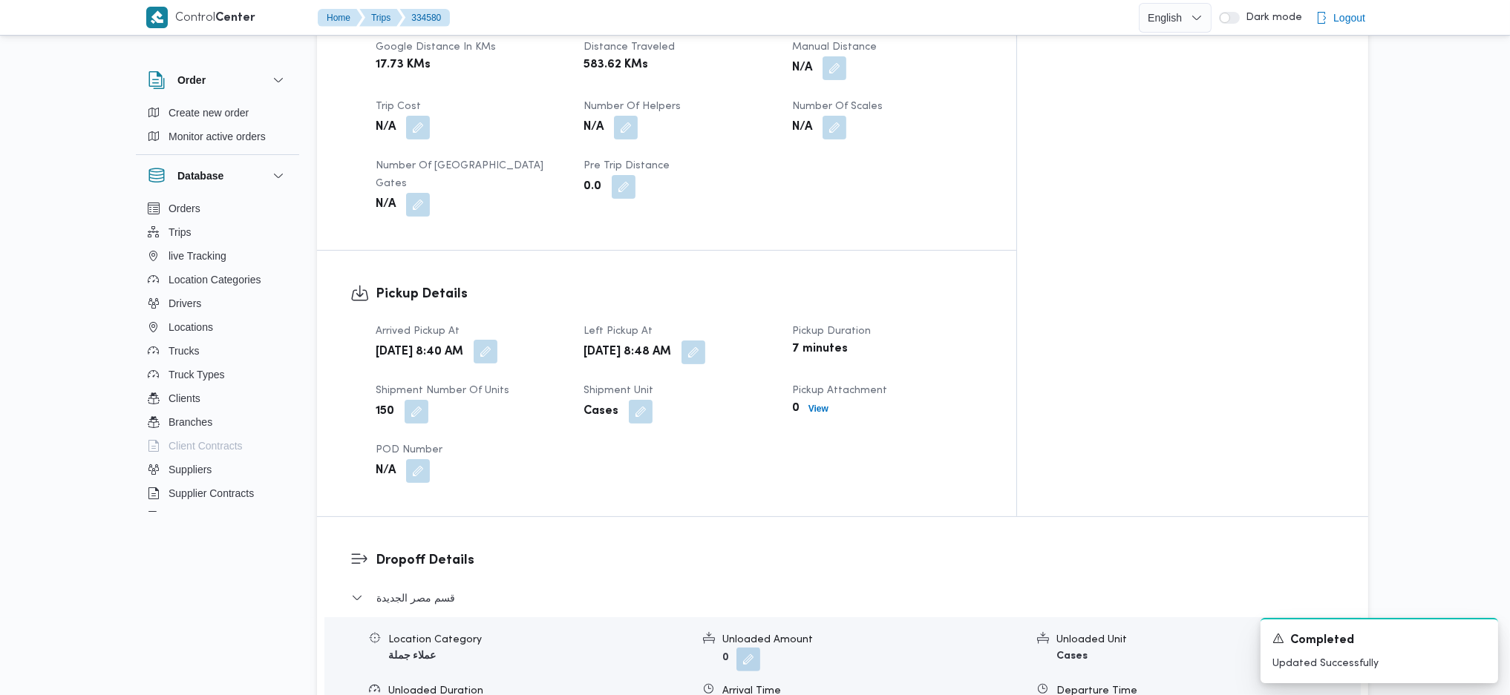
click at [497, 340] on button "button" at bounding box center [486, 352] width 24 height 24
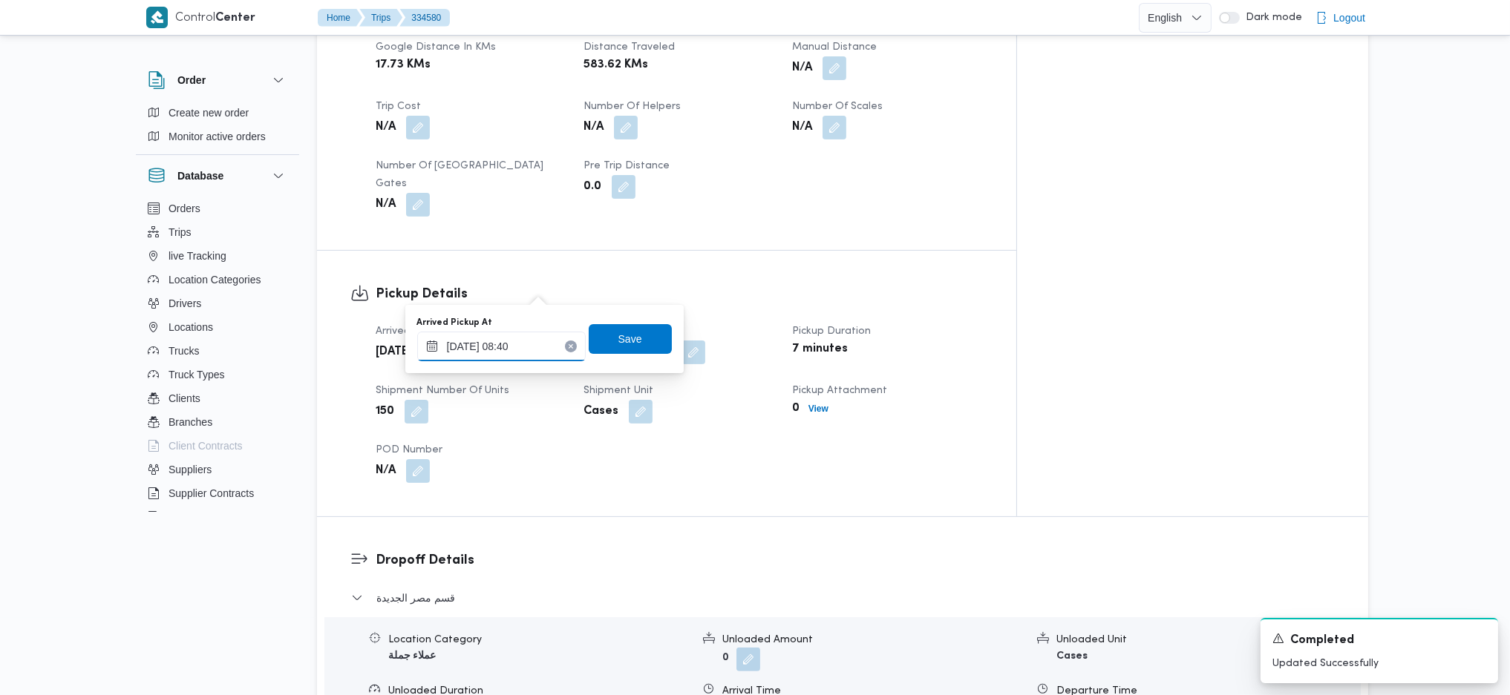
click at [500, 351] on input "31/08/2025 08:40" at bounding box center [501, 347] width 168 height 30
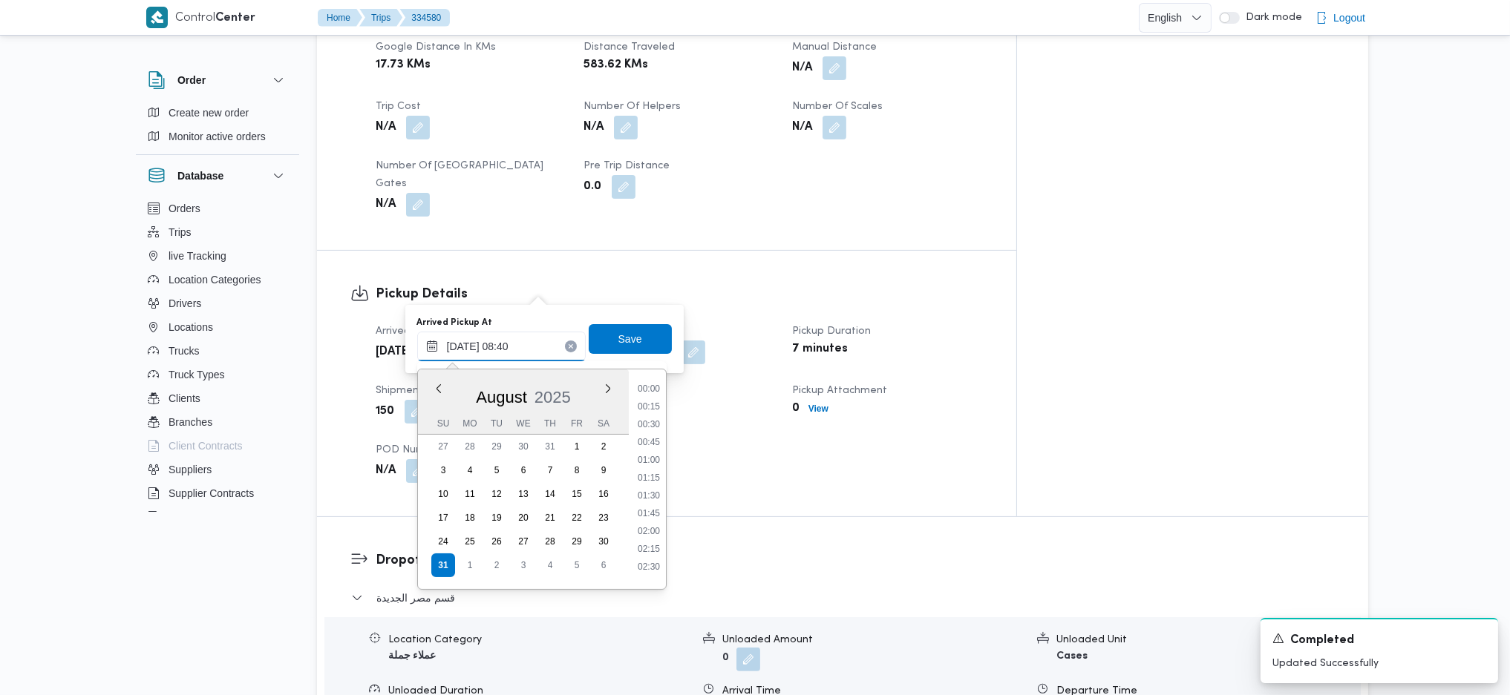
scroll to position [506, 0]
click at [651, 410] on li "07:30" at bounding box center [649, 417] width 34 height 15
type input "[DATE] 07:30"
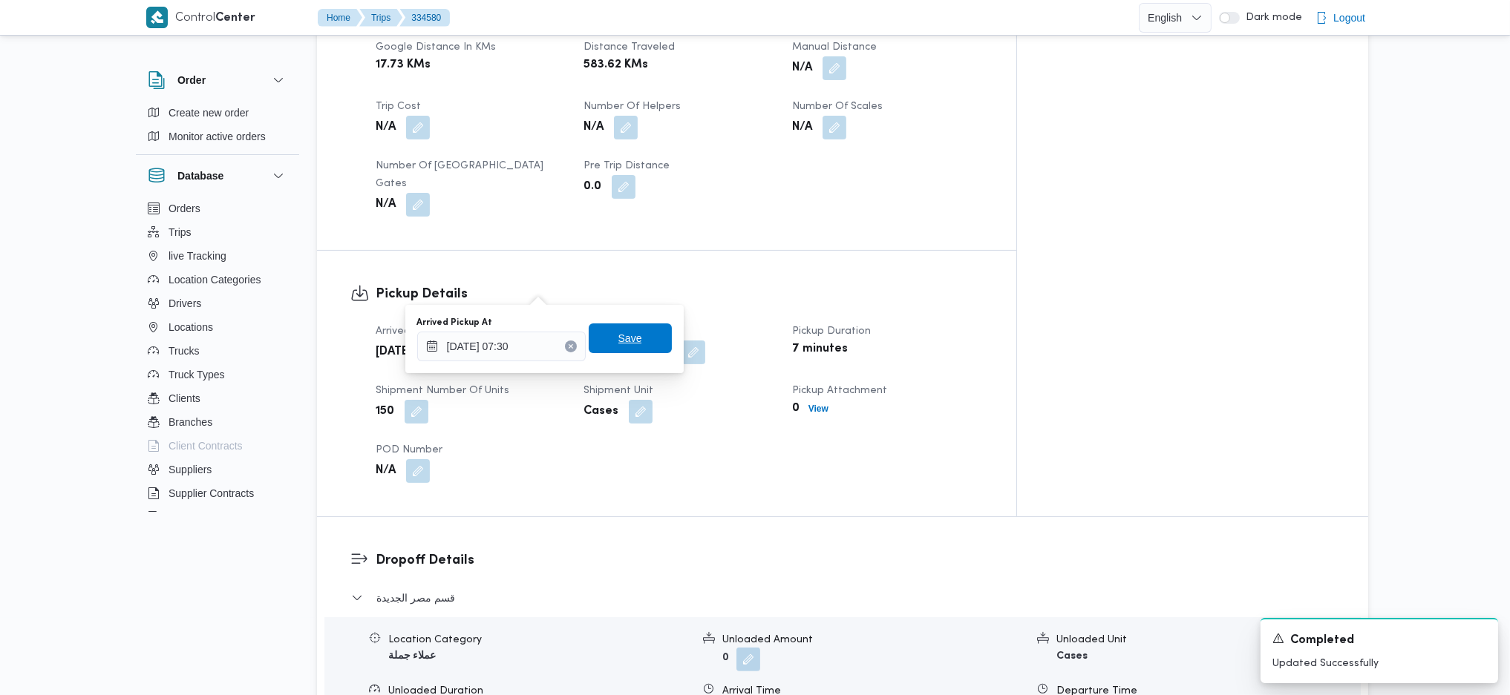
click at [638, 346] on span "Save" at bounding box center [630, 339] width 83 height 30
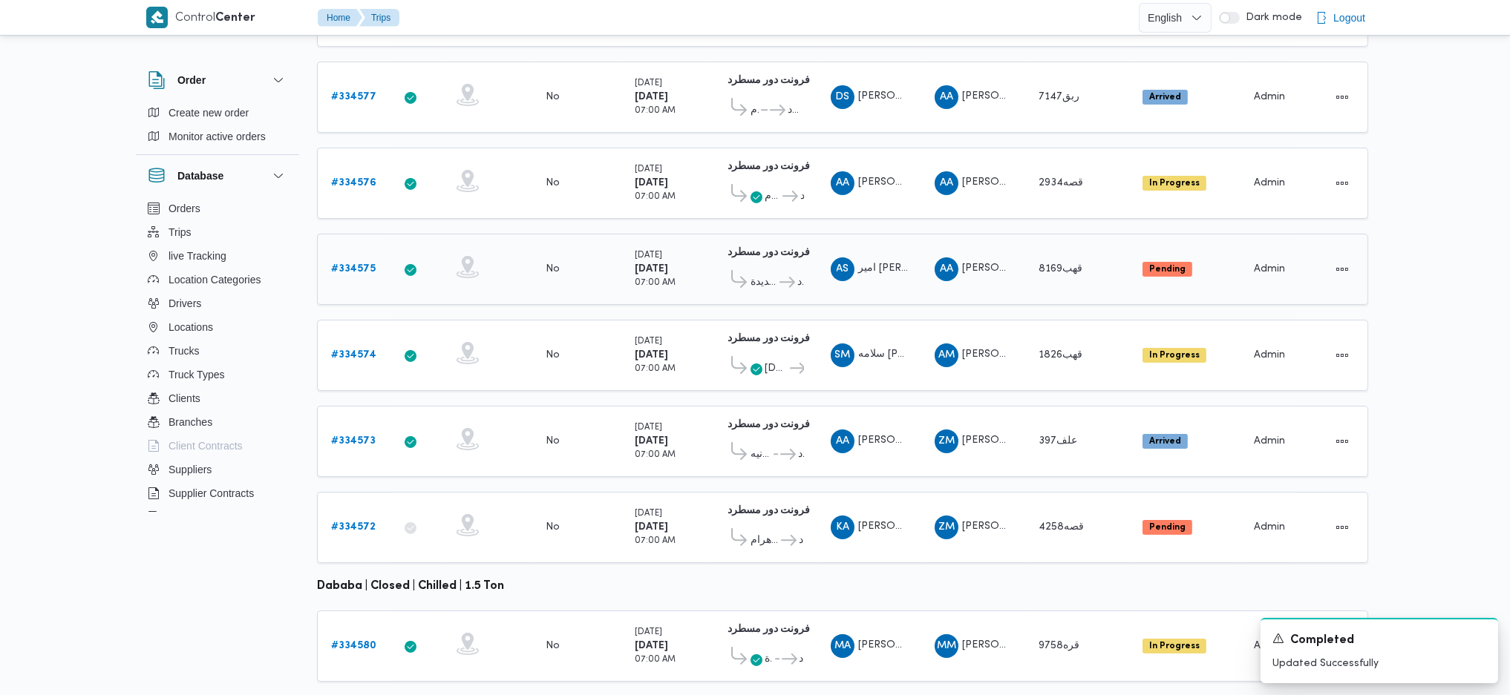
scroll to position [413, 0]
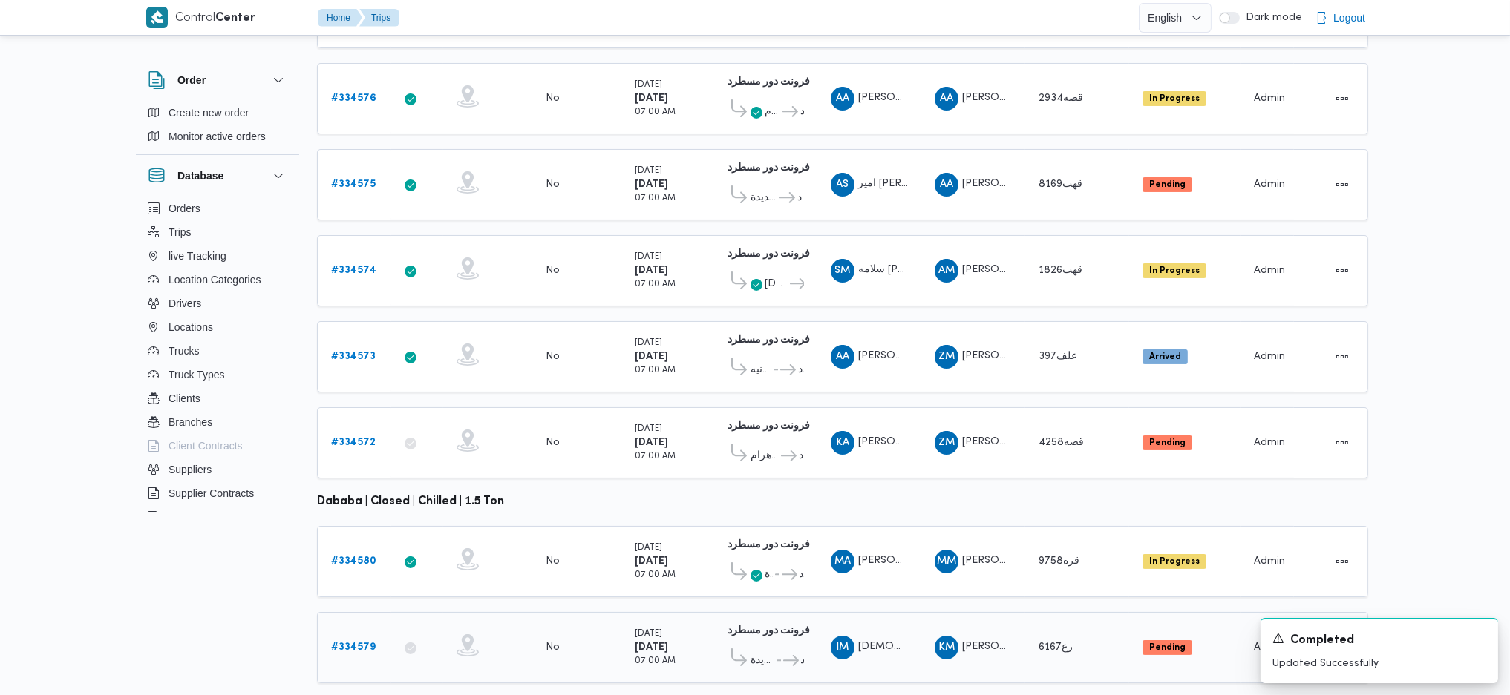
click at [353, 643] on b "# 334579" at bounding box center [353, 648] width 45 height 10
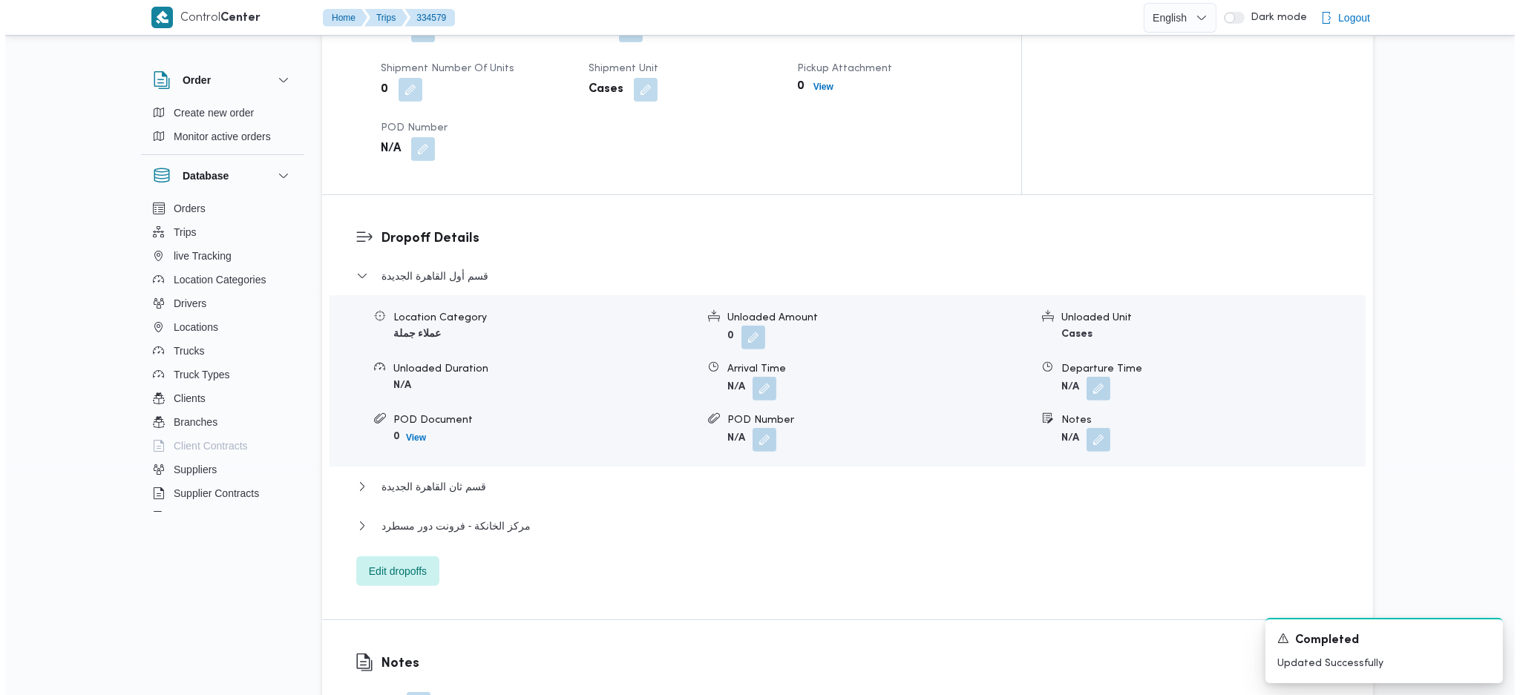
scroll to position [1484, 0]
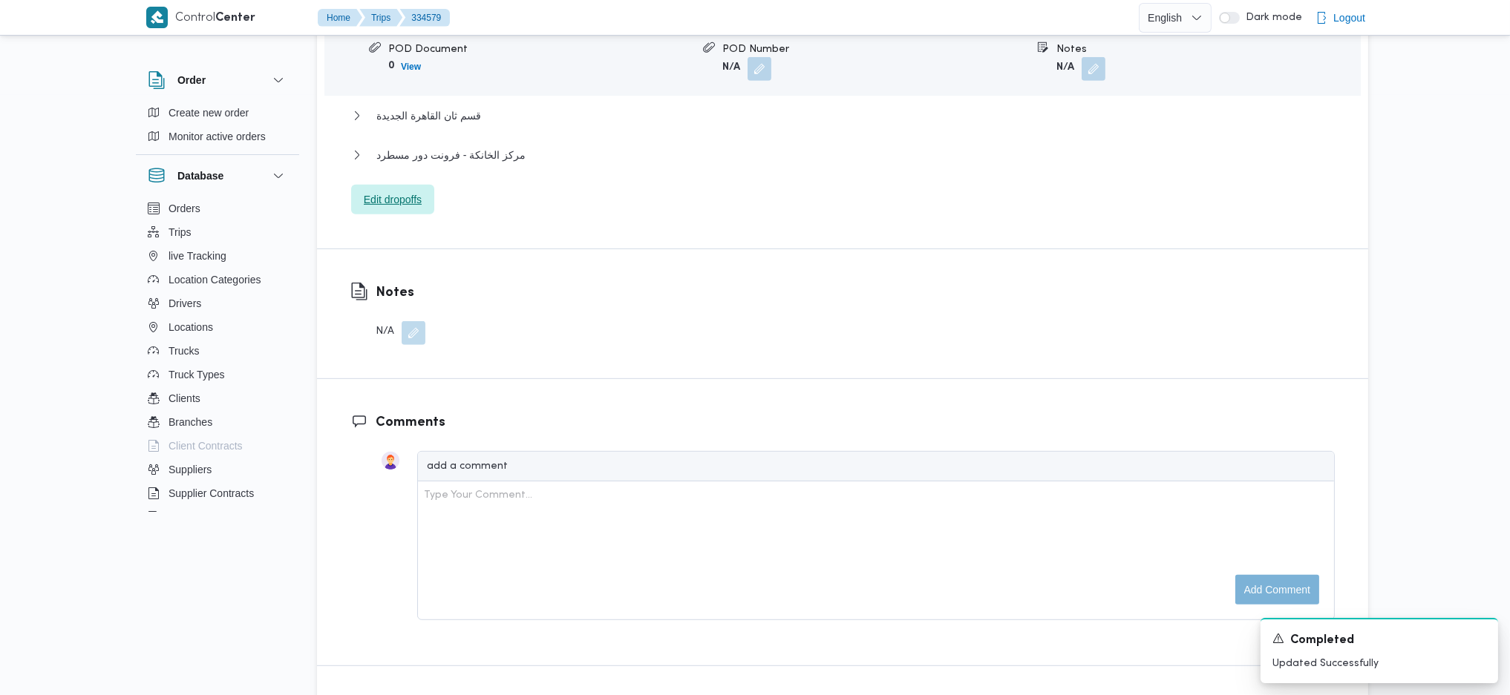
click at [405, 185] on span "Edit dropoffs" at bounding box center [392, 200] width 83 height 30
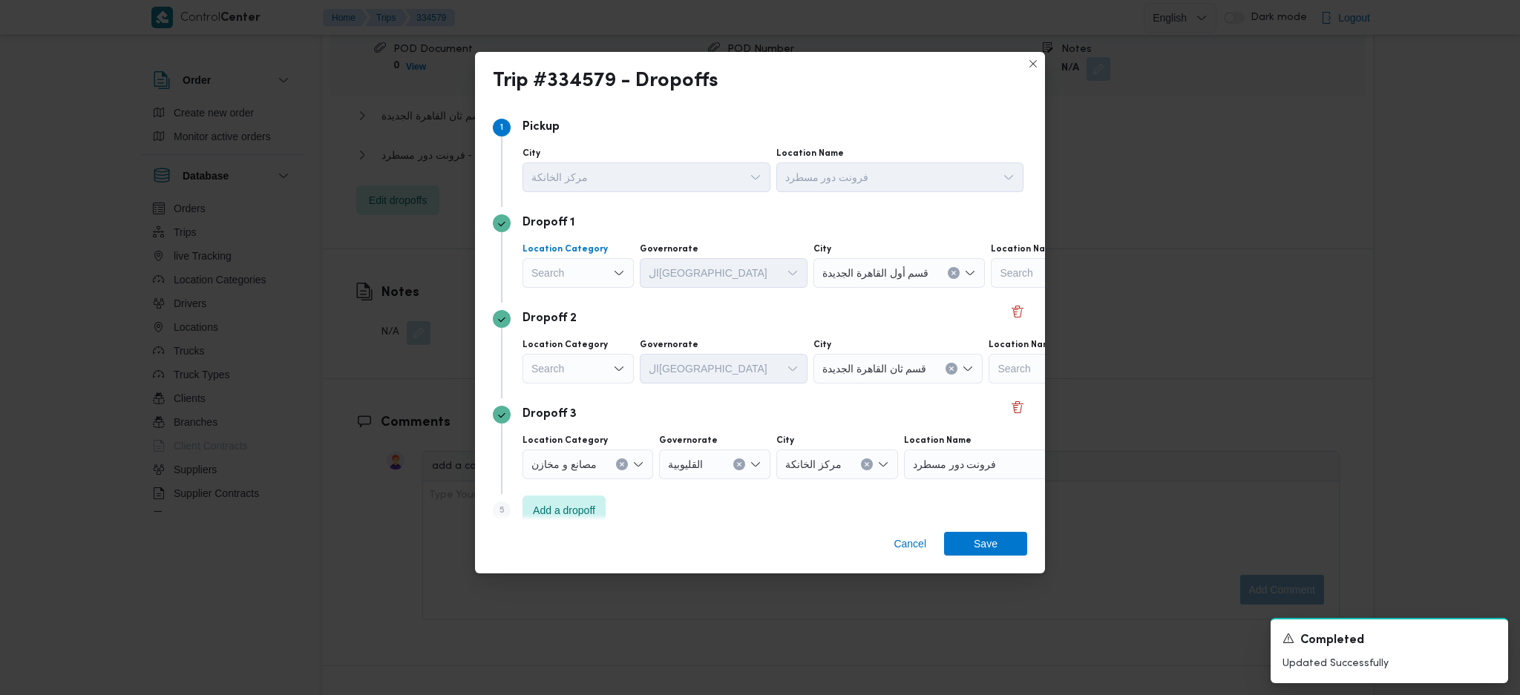
click at [600, 274] on div "Search" at bounding box center [578, 273] width 111 height 30
click at [592, 321] on span "أسواق خاصة" at bounding box center [587, 321] width 76 height 18
click at [953, 262] on div "Search" at bounding box center [977, 273] width 186 height 30
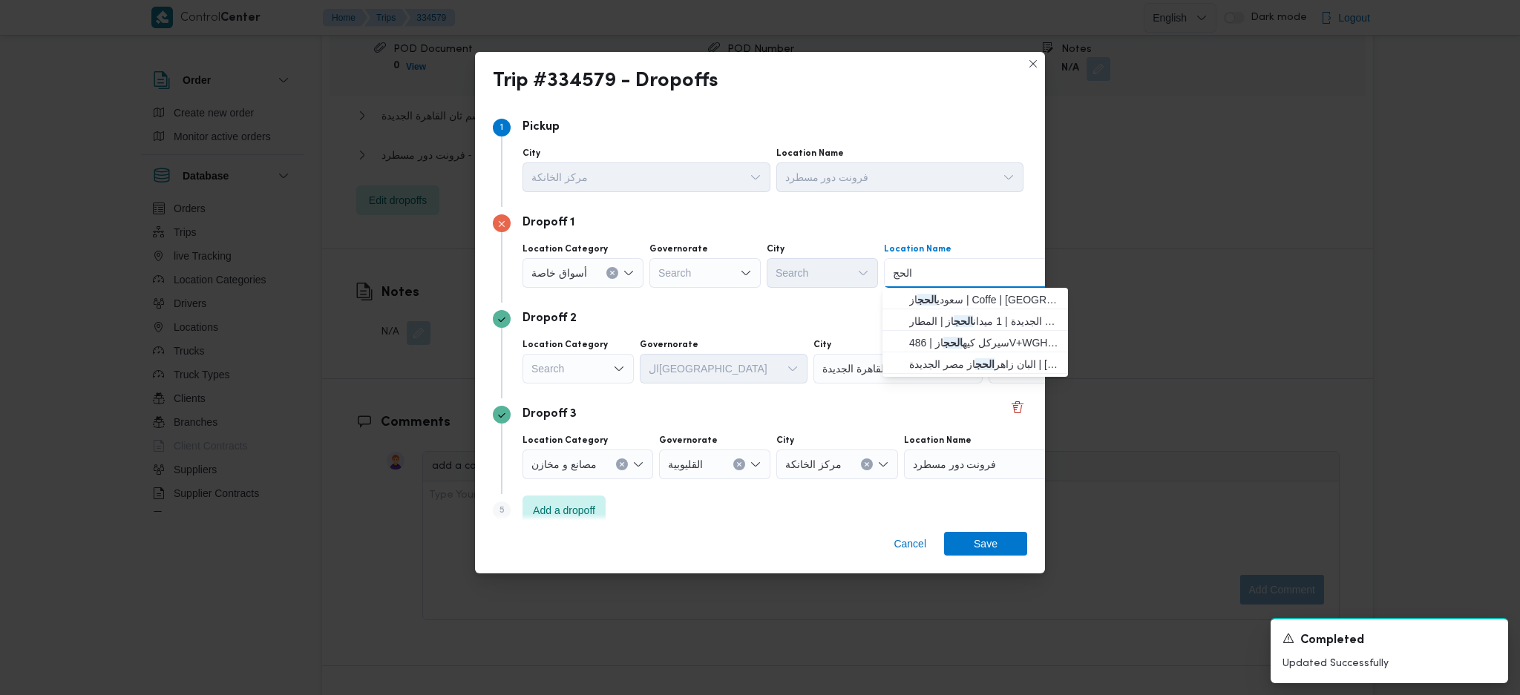
type input "الحج"
click at [949, 303] on span "سعودي الحج از | Coffe | جزيرة ميت عقبة" at bounding box center [984, 300] width 150 height 18
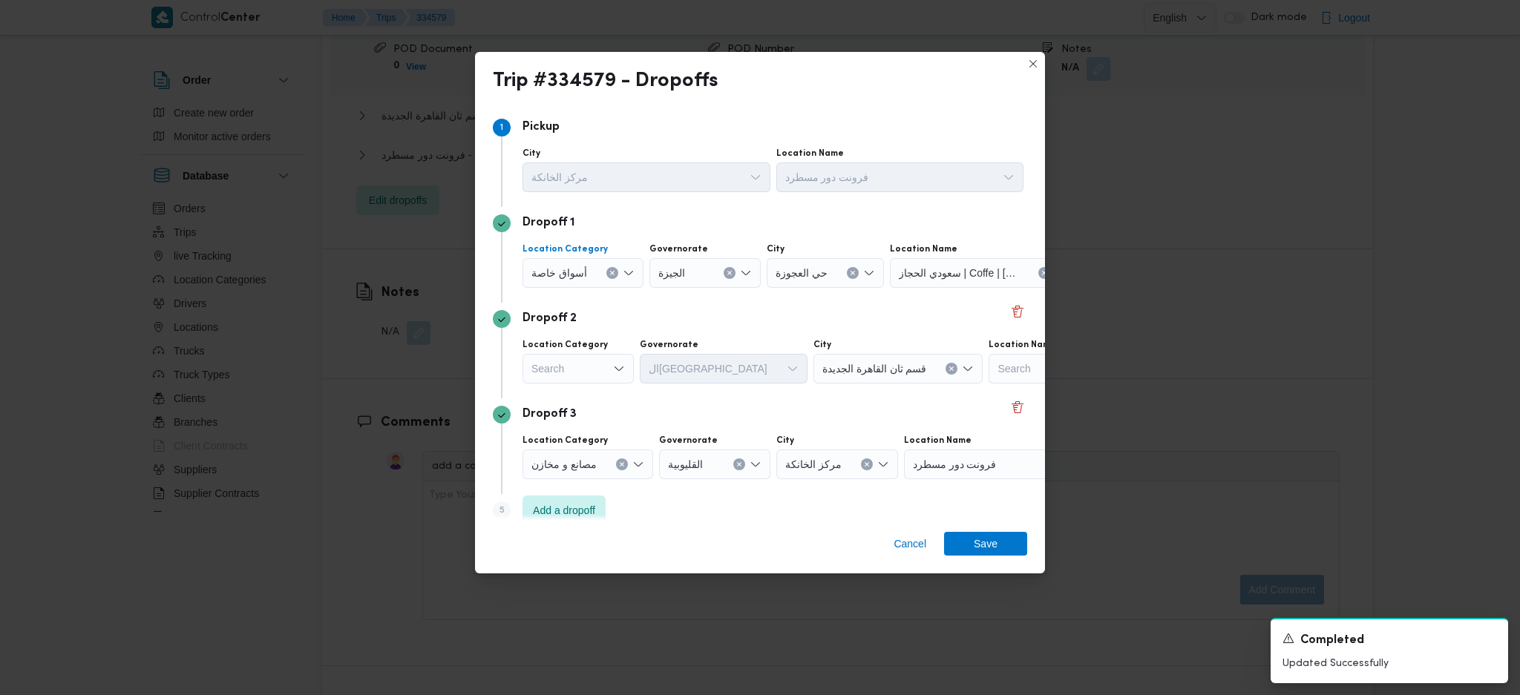
click at [609, 272] on icon "Clear input" at bounding box center [612, 273] width 6 height 6
click at [732, 333] on div "Dropoff 2 Location Category Search Governorate القاهرة City قسم ثان القاهرة الج…" at bounding box center [760, 351] width 534 height 96
click at [583, 372] on div "Search" at bounding box center [578, 369] width 111 height 30
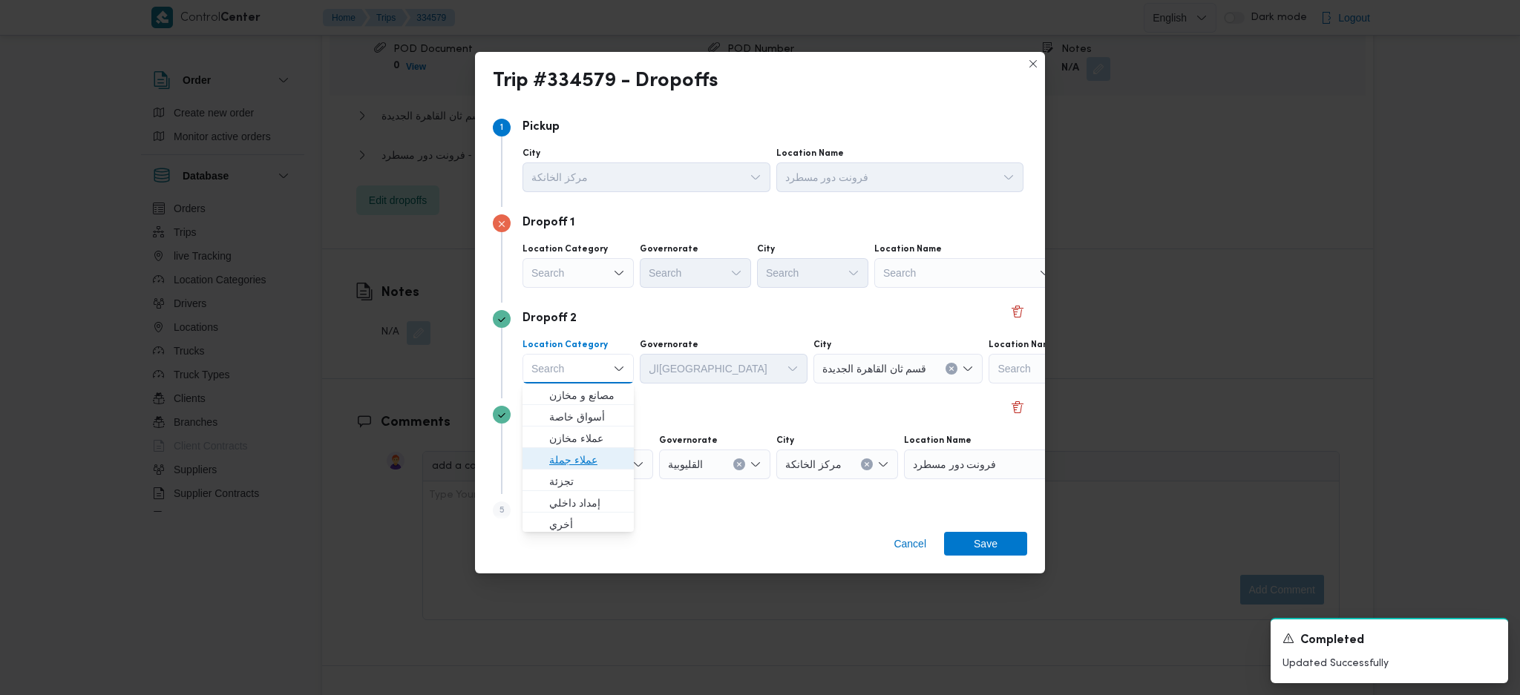
click at [585, 464] on span "عملاء جملة" at bounding box center [587, 460] width 76 height 18
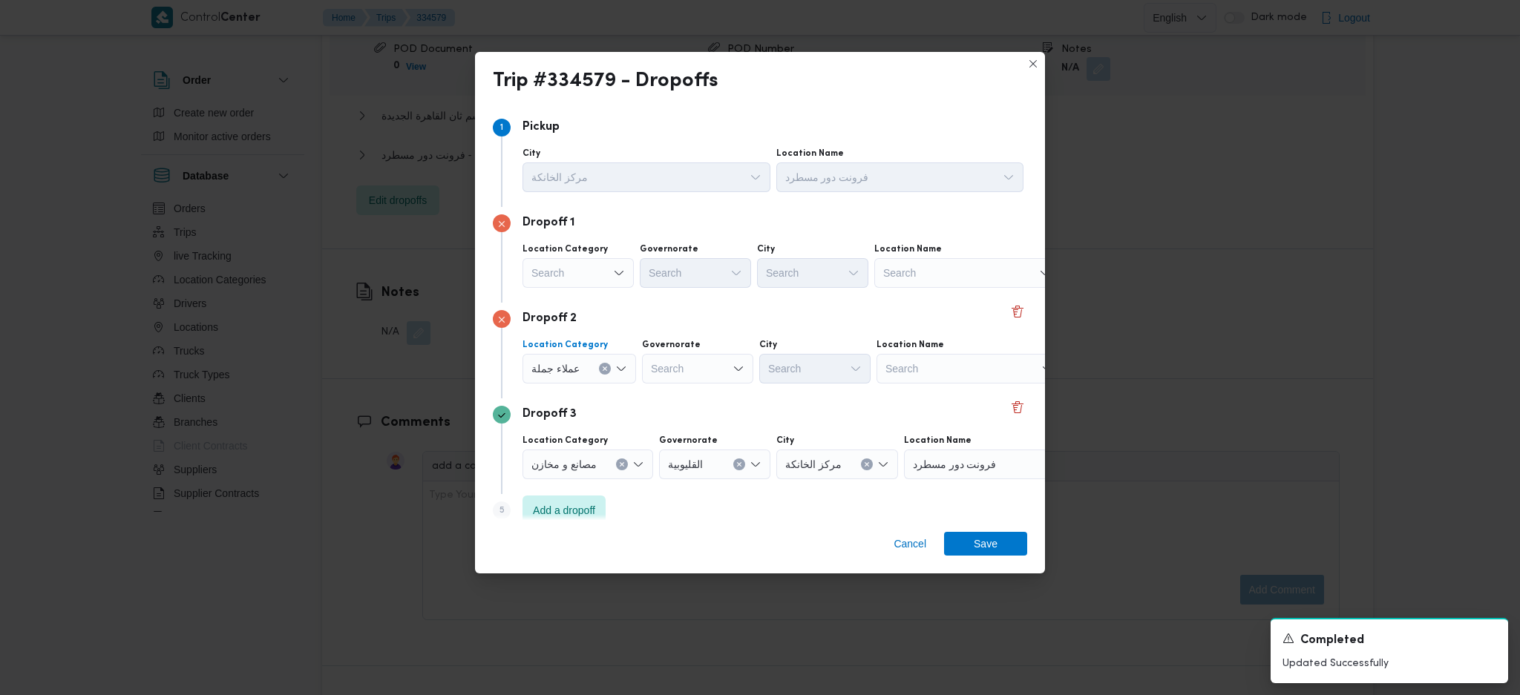
click at [600, 276] on div "Search" at bounding box center [578, 273] width 111 height 30
click at [576, 357] on span "عملاء جملة" at bounding box center [587, 365] width 76 height 18
click at [704, 281] on div "Search" at bounding box center [697, 273] width 111 height 30
click at [691, 431] on span "الجيزة" at bounding box center [705, 429] width 76 height 18
click at [845, 266] on div "Search" at bounding box center [814, 273] width 111 height 30
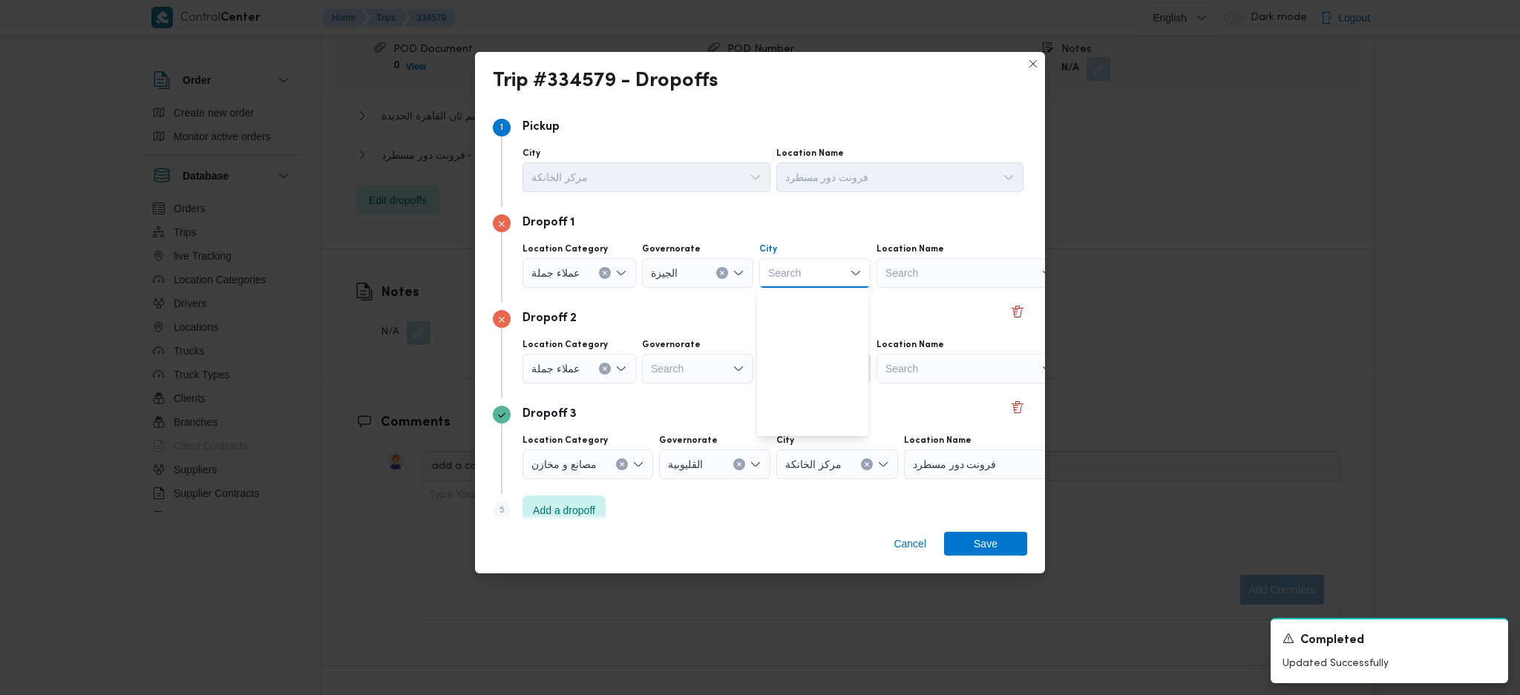
scroll to position [389, 0]
click at [822, 408] on span "حي العجوزة" at bounding box center [822, 406] width 76 height 18
click at [721, 377] on div "Search" at bounding box center [697, 369] width 111 height 30
type input "جيز"
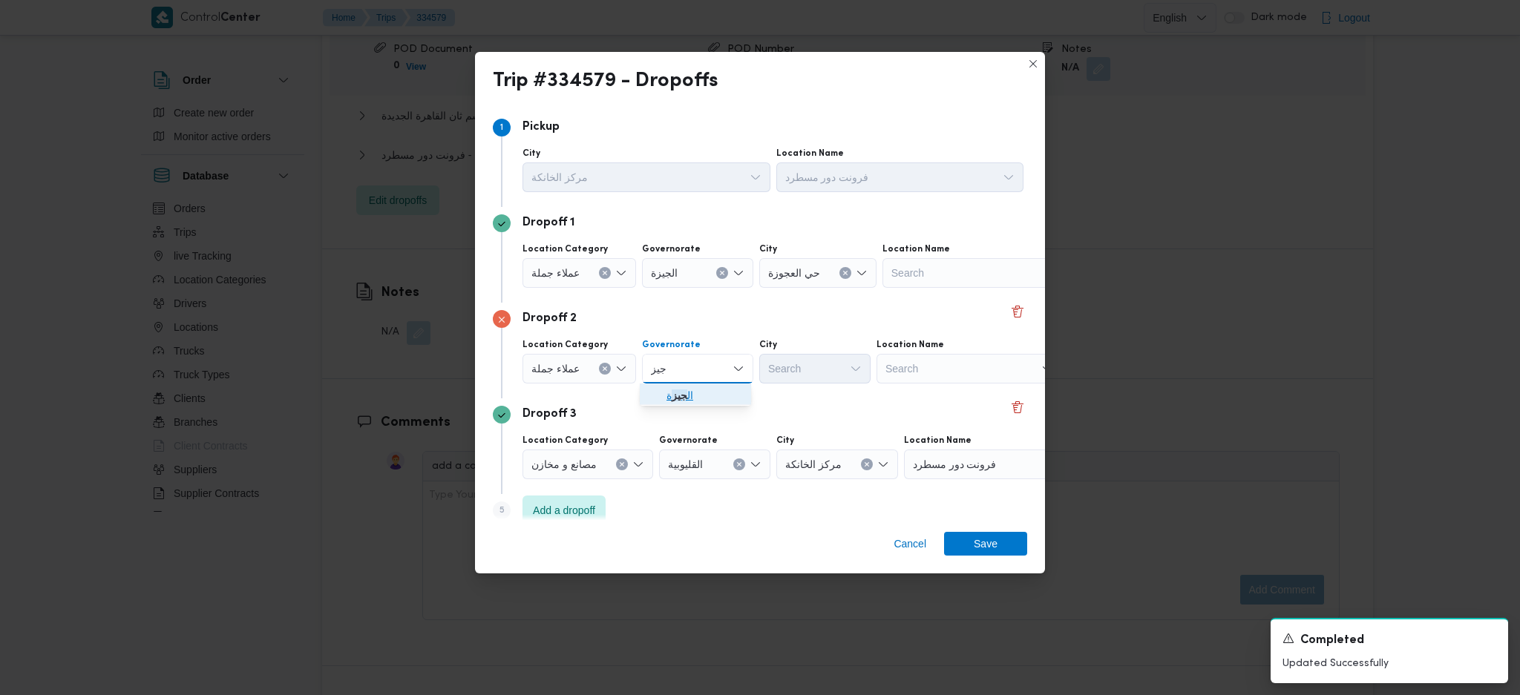
click at [686, 393] on span "ال جيز ة" at bounding box center [705, 396] width 76 height 18
click at [821, 364] on div "Search" at bounding box center [814, 369] width 111 height 30
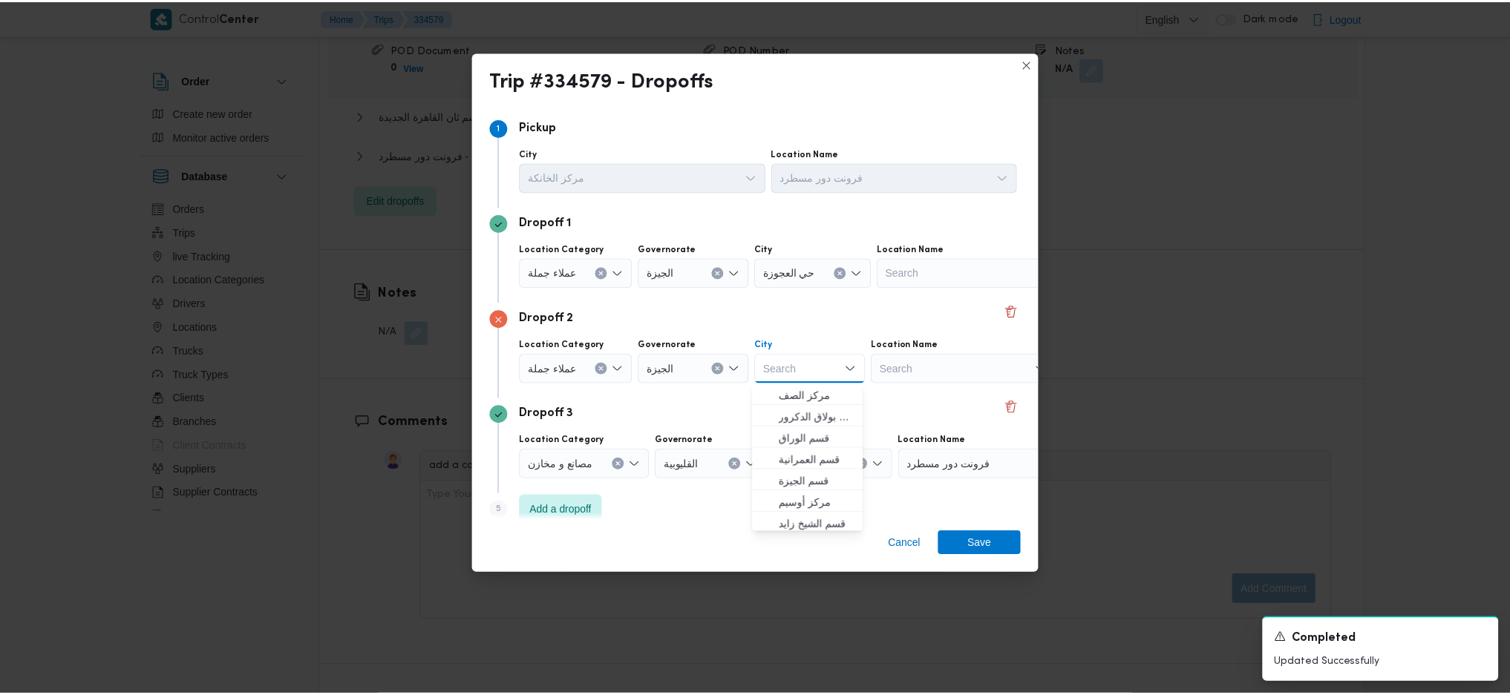
scroll to position [389, 0]
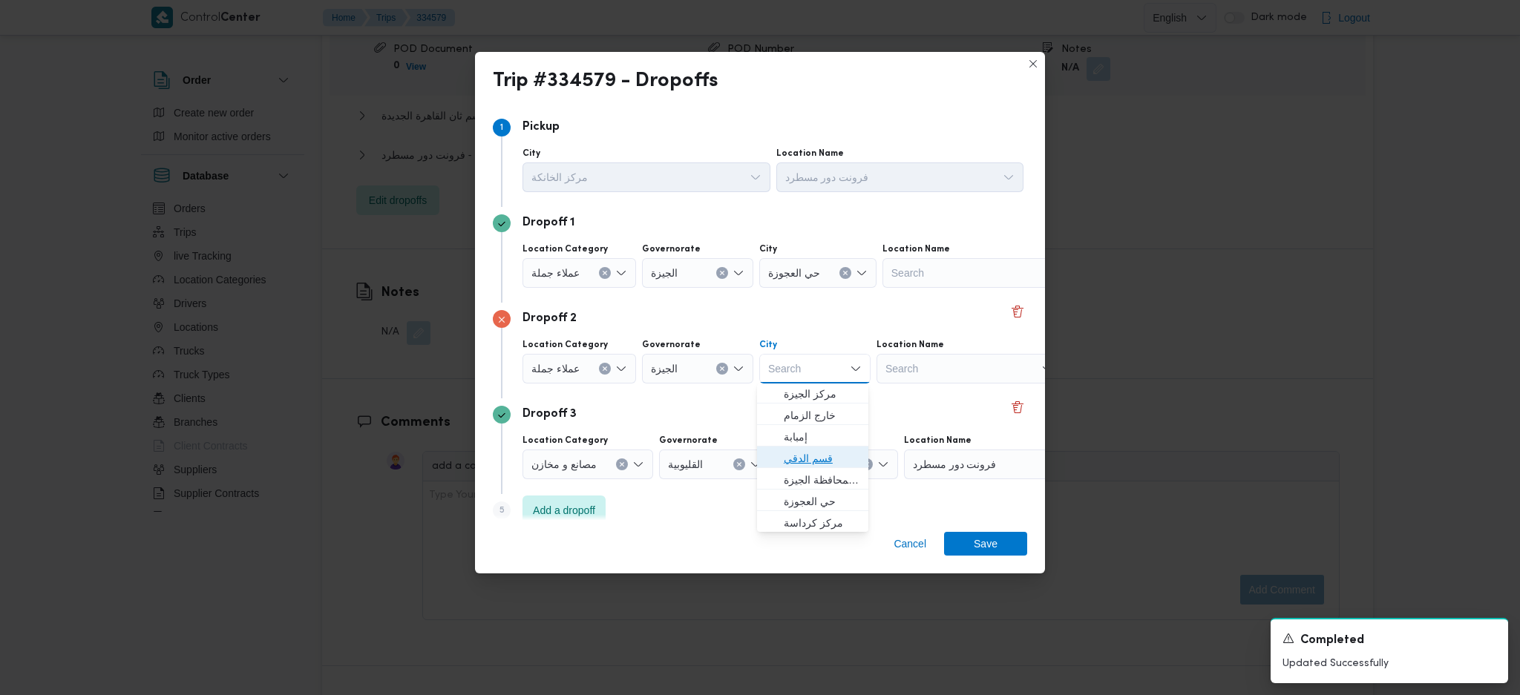
click at [805, 458] on span "قسم الدقي" at bounding box center [822, 459] width 76 height 18
click at [968, 538] on span "Save" at bounding box center [985, 543] width 83 height 24
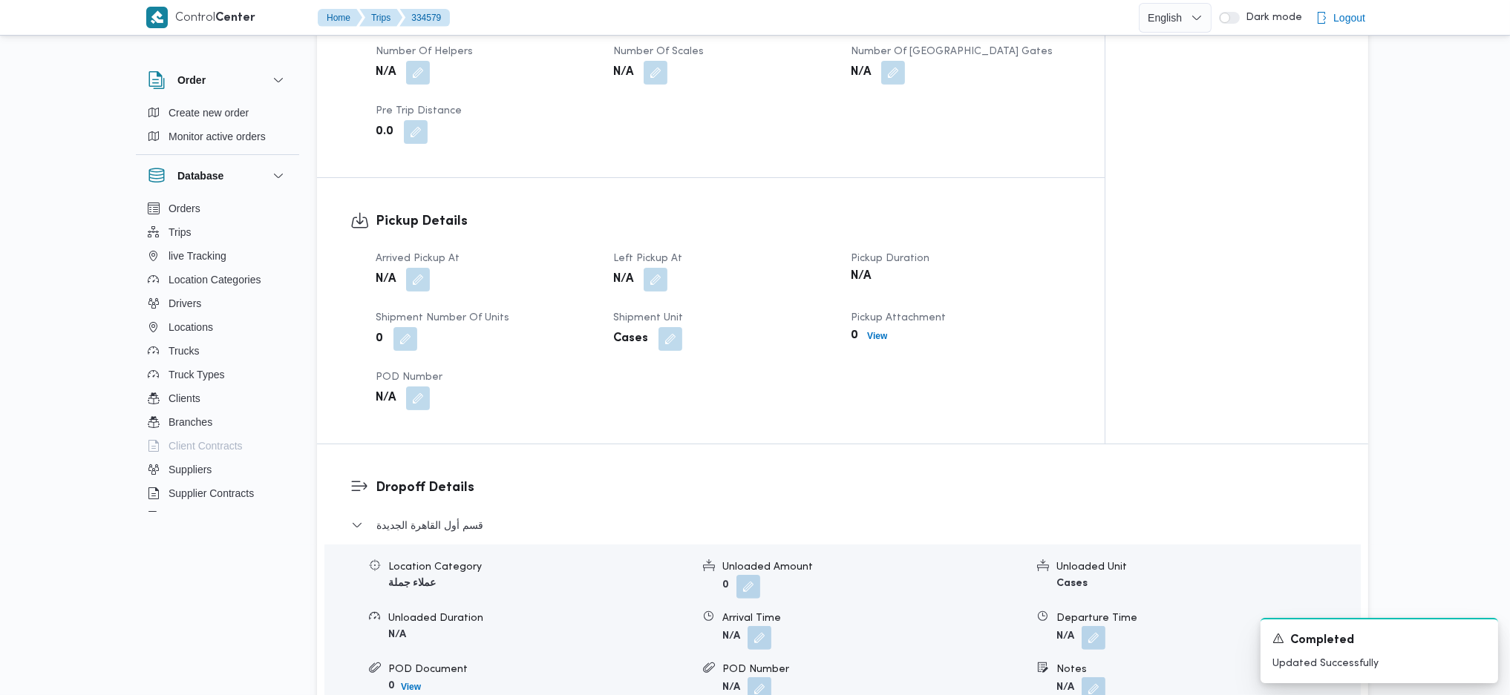
scroll to position [791, 0]
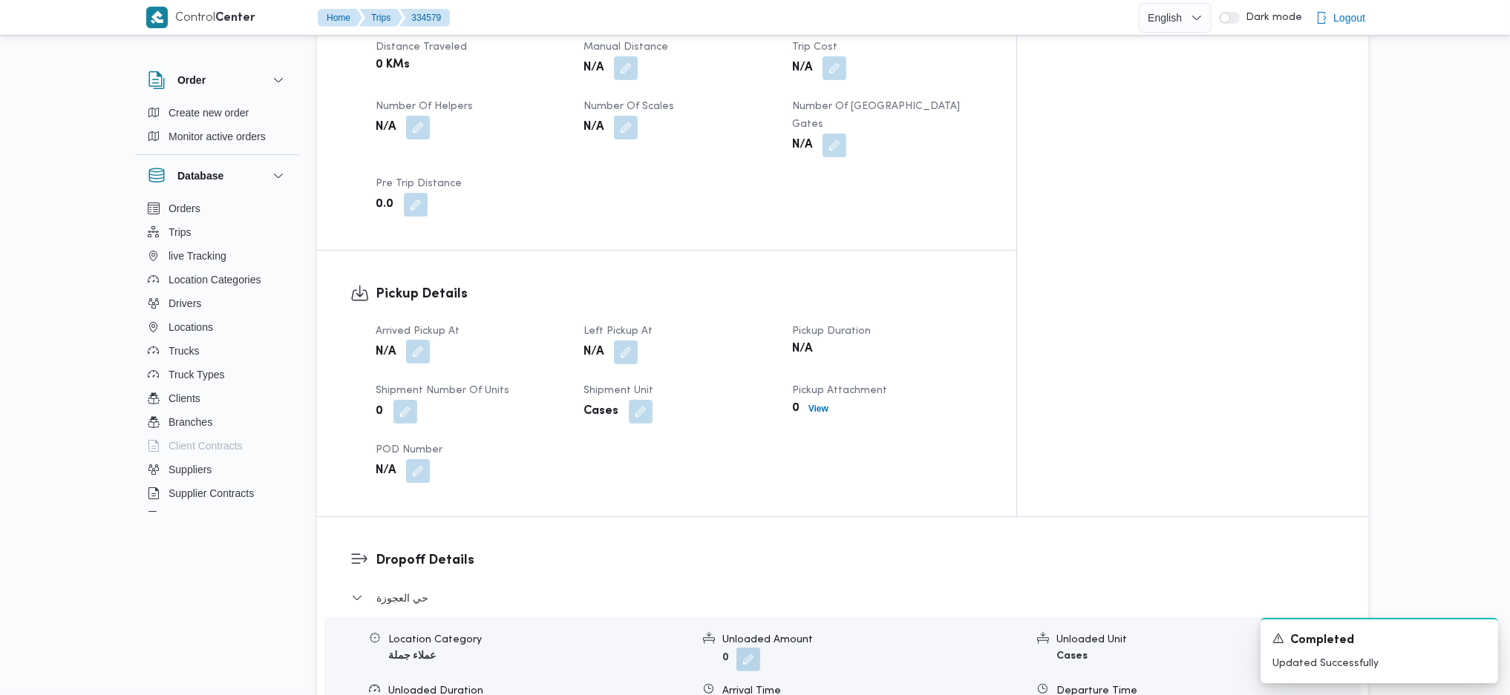
click at [416, 340] on button "button" at bounding box center [418, 352] width 24 height 24
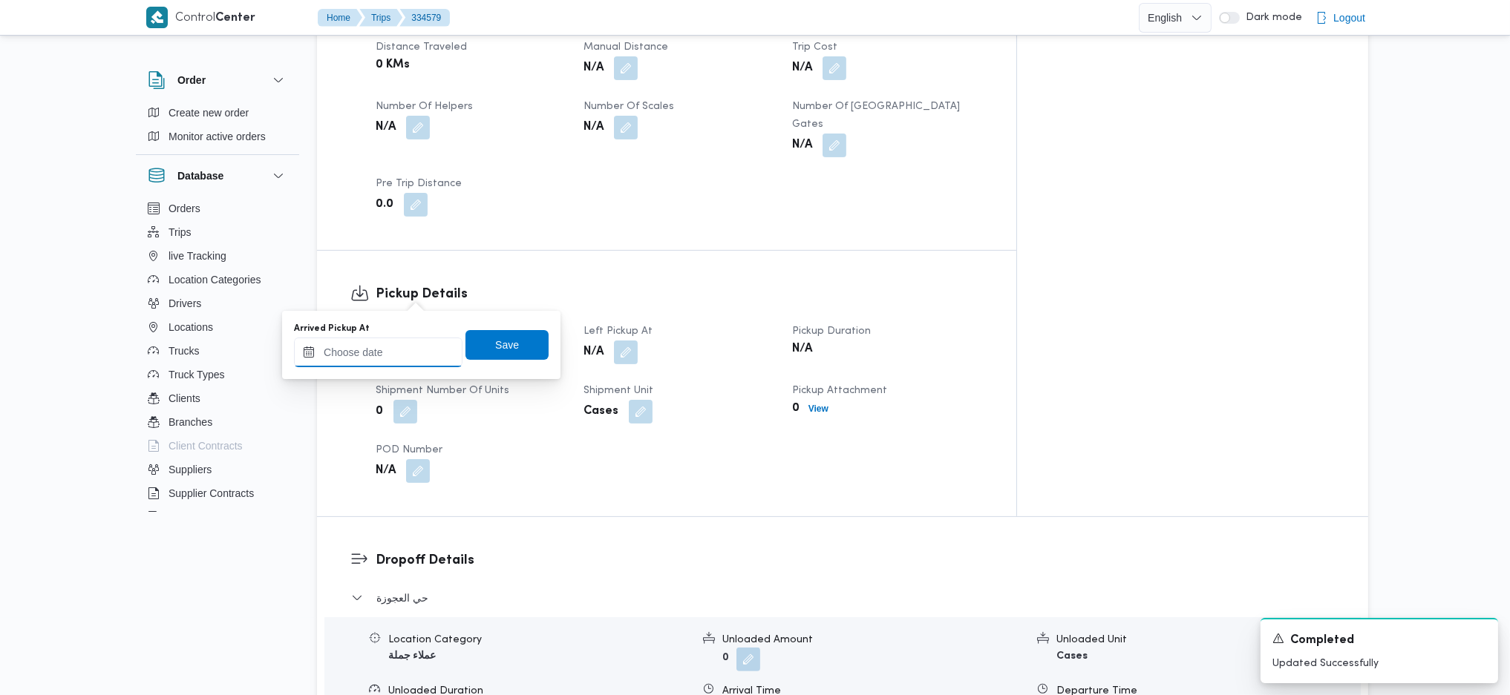
click at [390, 353] on input "Arrived Pickup At" at bounding box center [378, 353] width 168 height 30
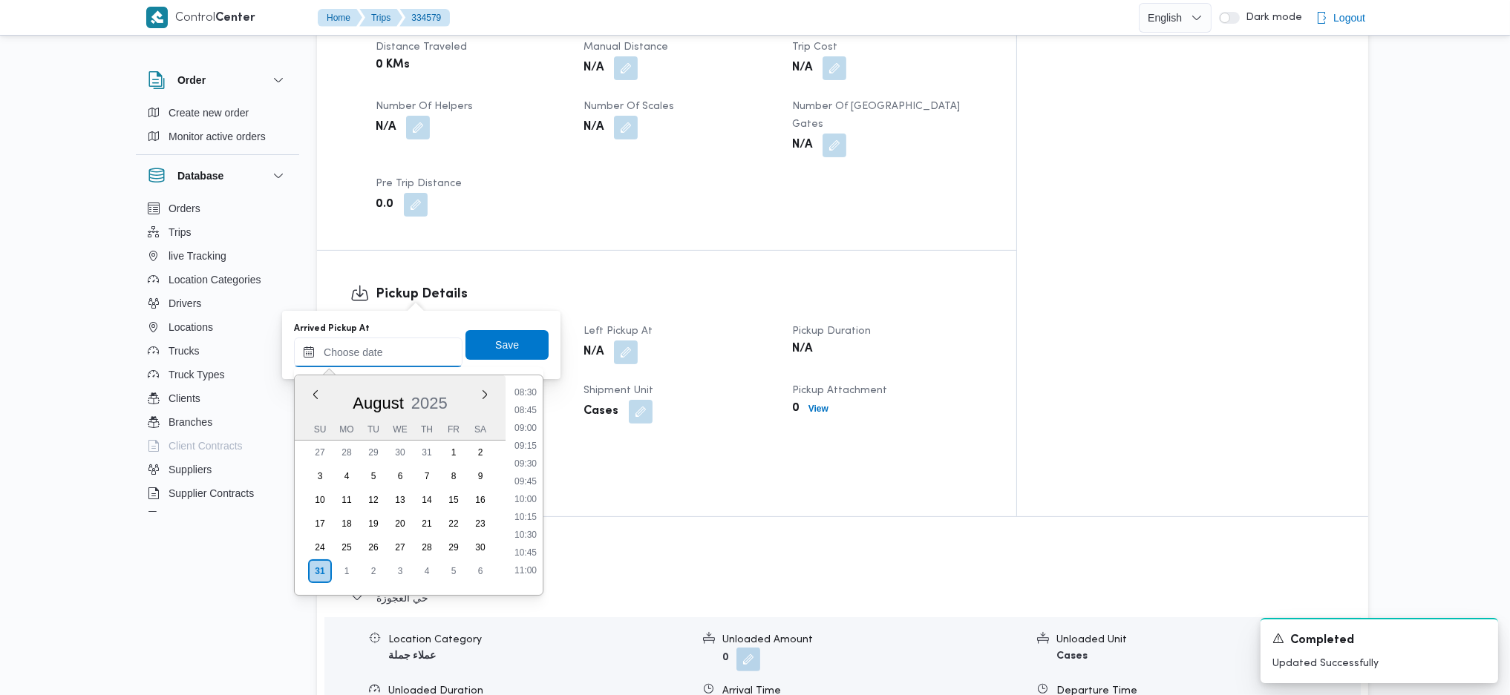
scroll to position [342, 0]
click at [530, 556] on li "07:00" at bounding box center [525, 551] width 34 height 15
type input "31/08/2025 07:00"
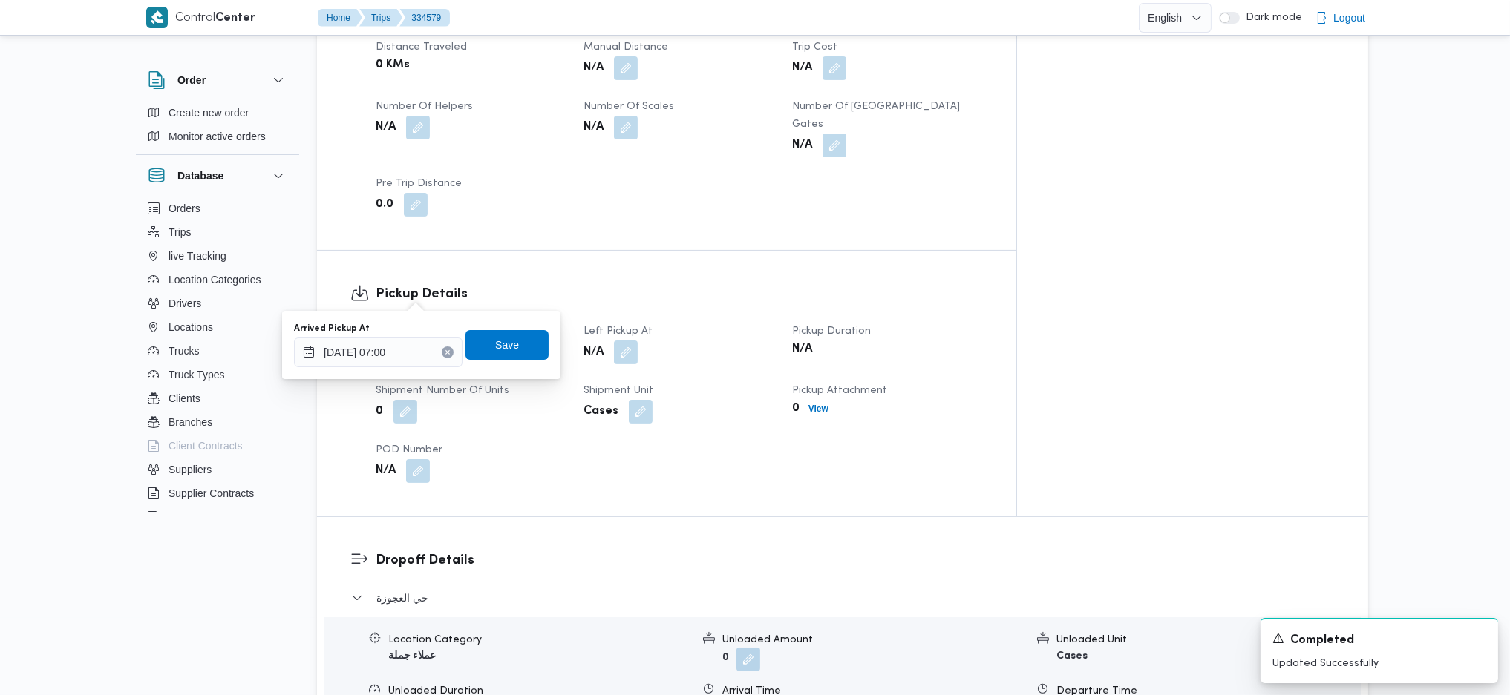
click at [497, 362] on div "Arrived Pickup At 31/08/2025 07:00 Save" at bounding box center [421, 345] width 258 height 48
click at [506, 348] on span "Save" at bounding box center [506, 345] width 83 height 30
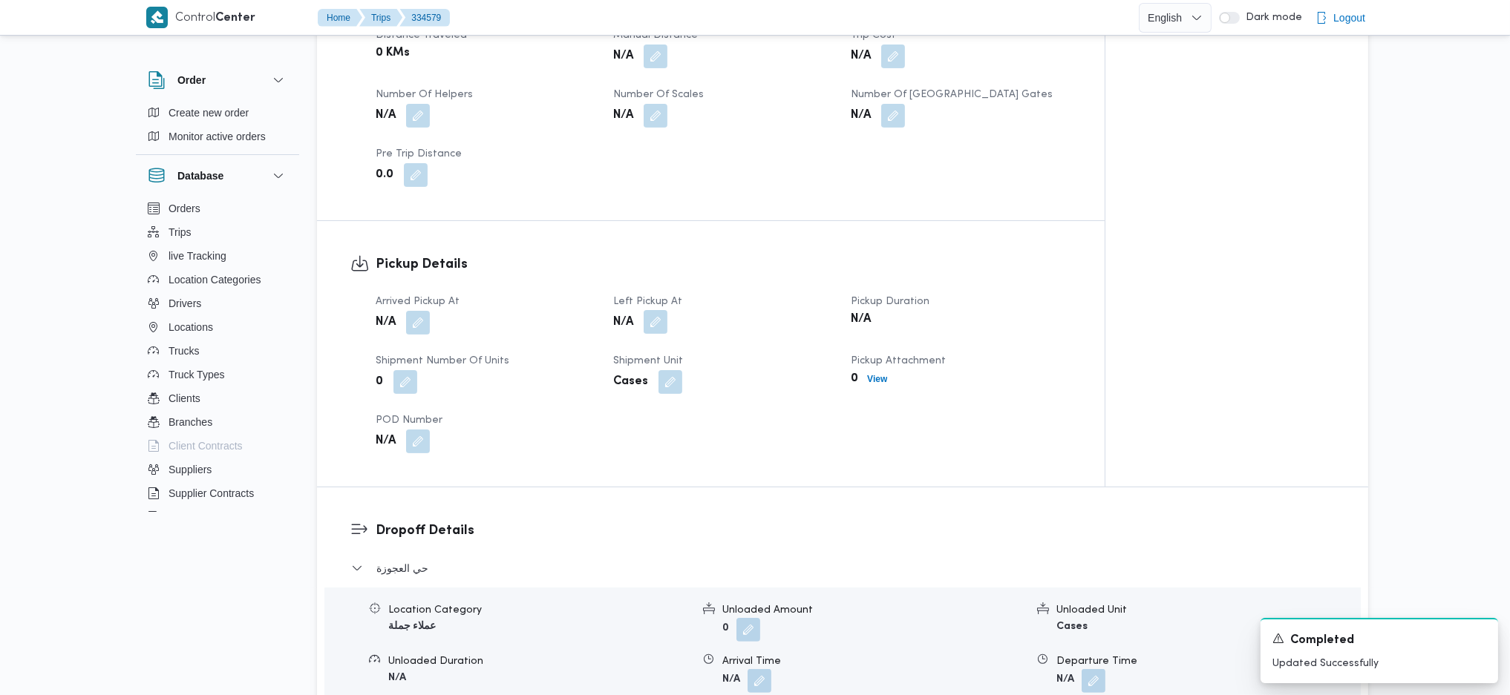
click at [653, 310] on button "button" at bounding box center [656, 322] width 24 height 24
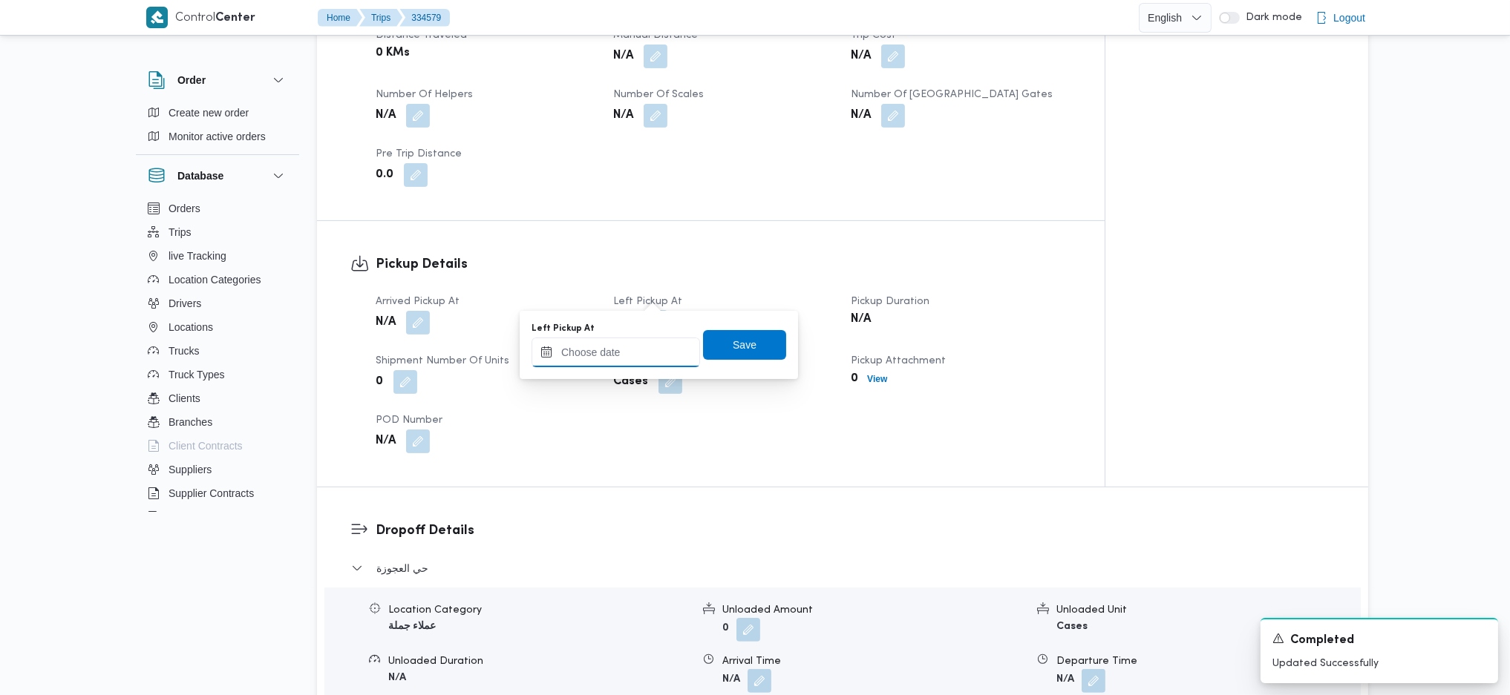
click at [632, 364] on input "Left Pickup At" at bounding box center [615, 353] width 168 height 30
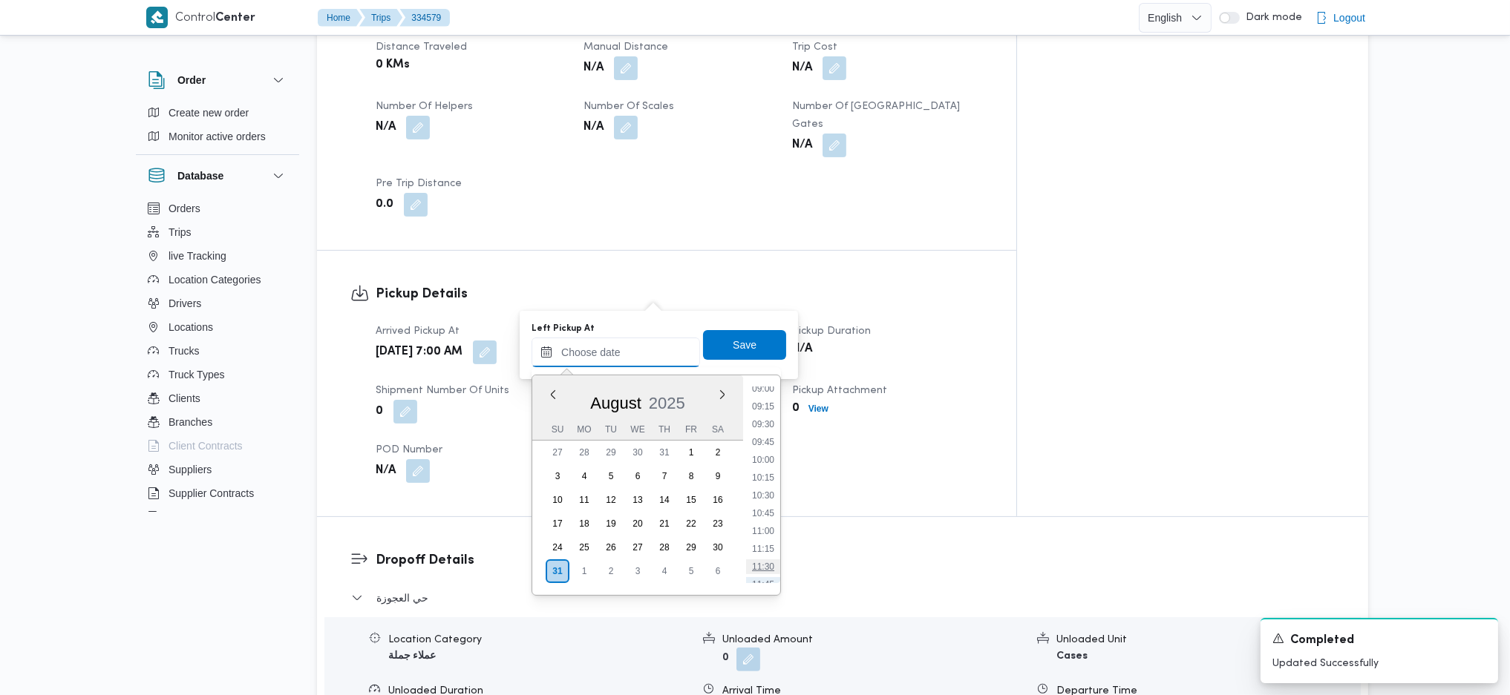
scroll to position [442, 0]
click at [766, 554] on li "08:30" at bounding box center [763, 558] width 34 height 15
type input "31/08/2025 08:30"
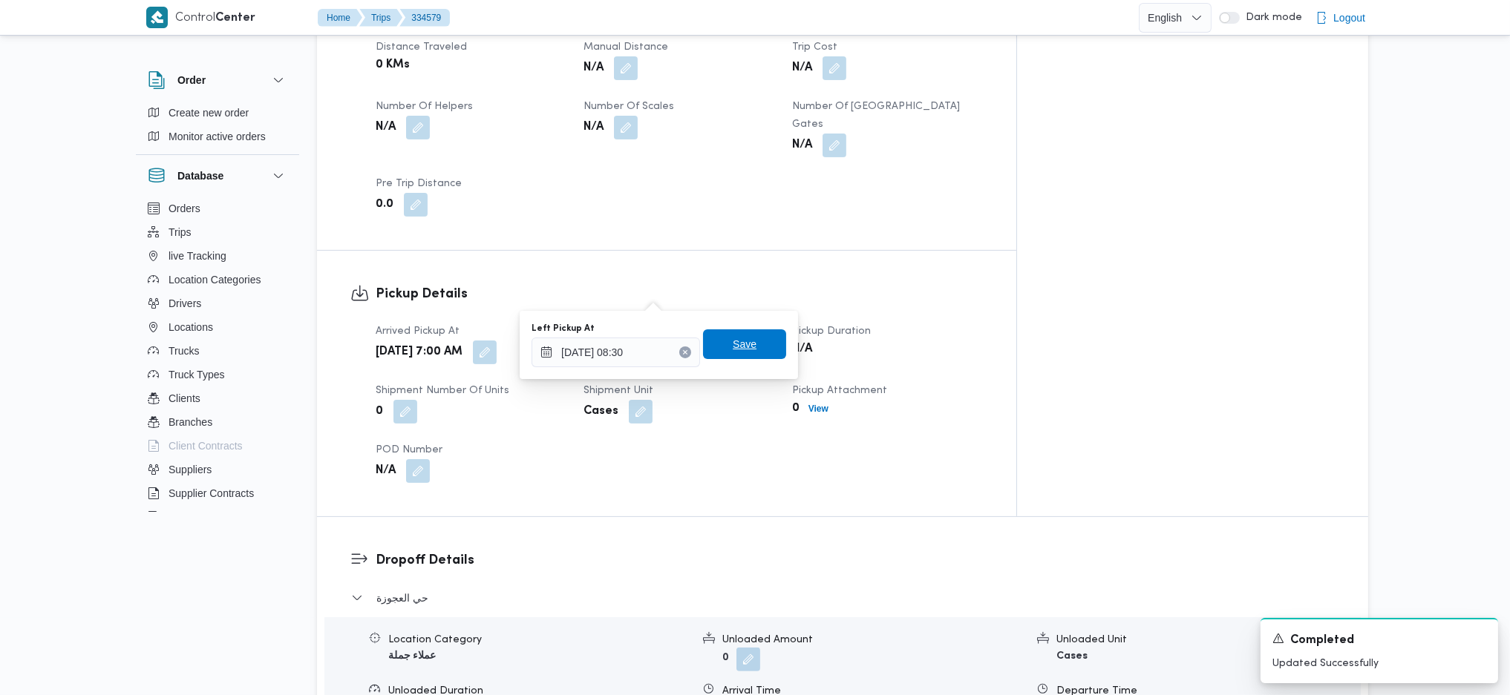
click at [732, 332] on span "Save" at bounding box center [744, 345] width 83 height 30
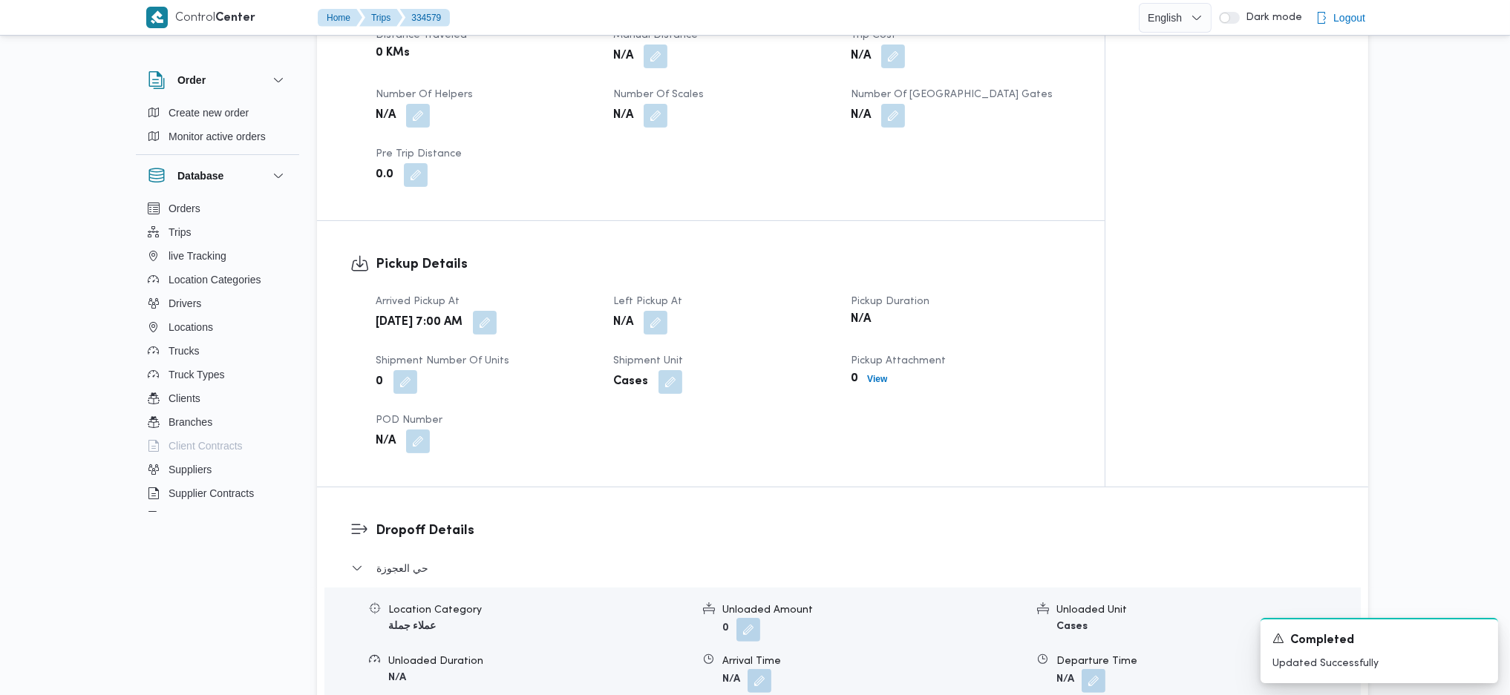
click at [742, 255] on h3 "Pickup Details" at bounding box center [723, 265] width 695 height 20
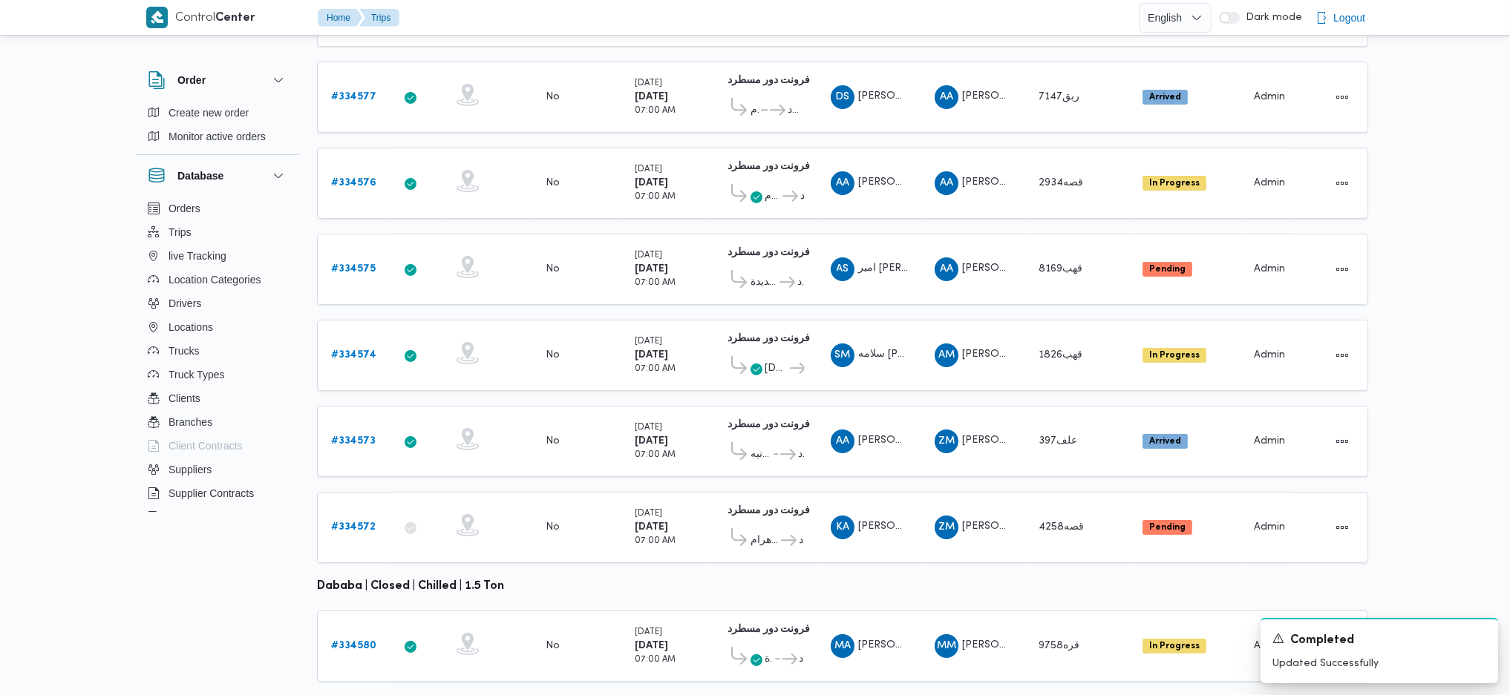
scroll to position [413, 0]
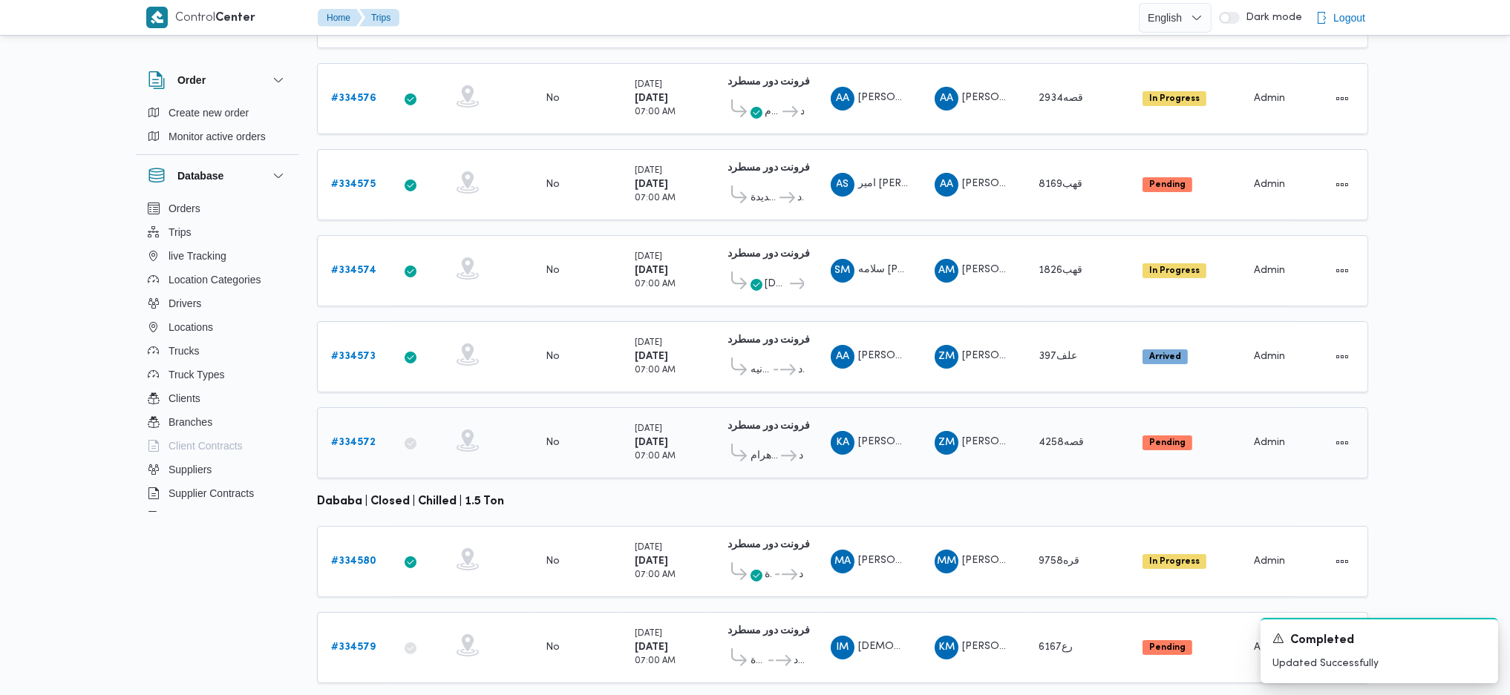
click at [357, 438] on b "# 334572" at bounding box center [353, 443] width 45 height 10
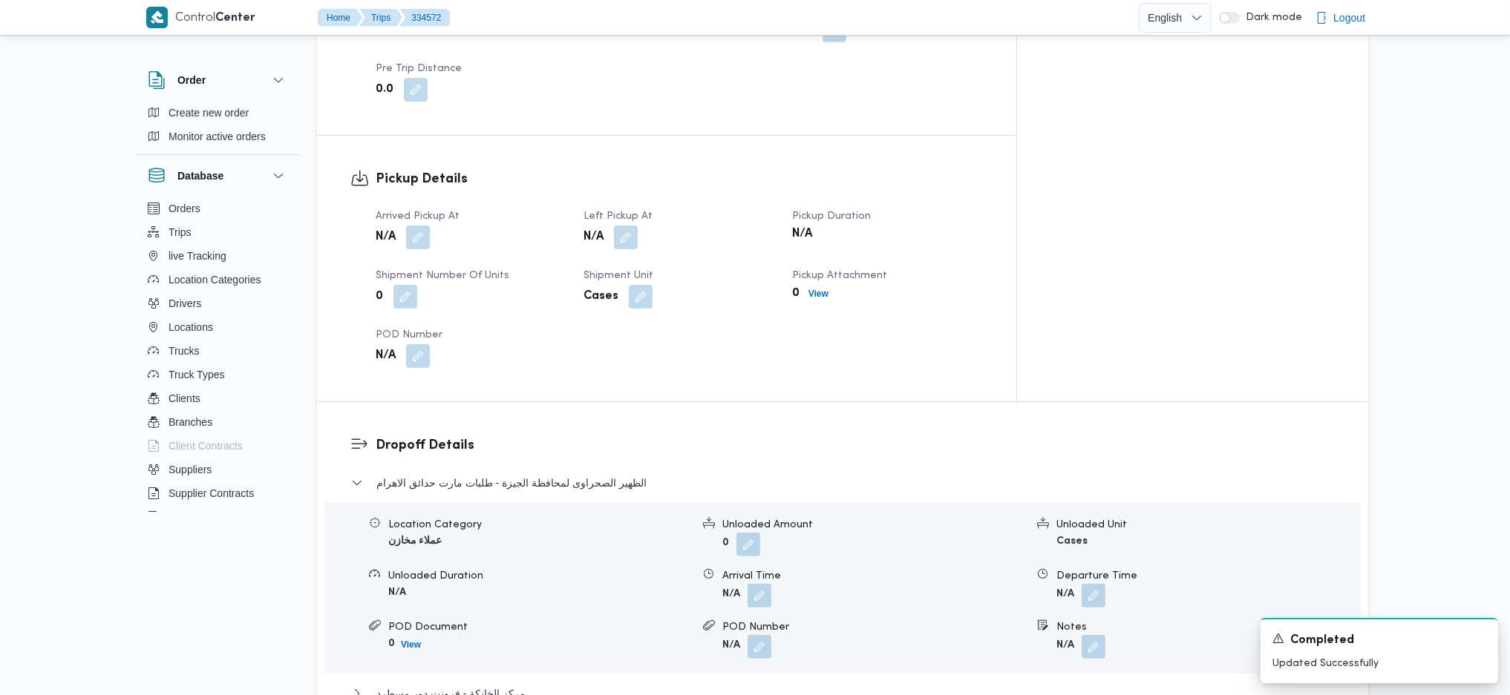
scroll to position [791, 0]
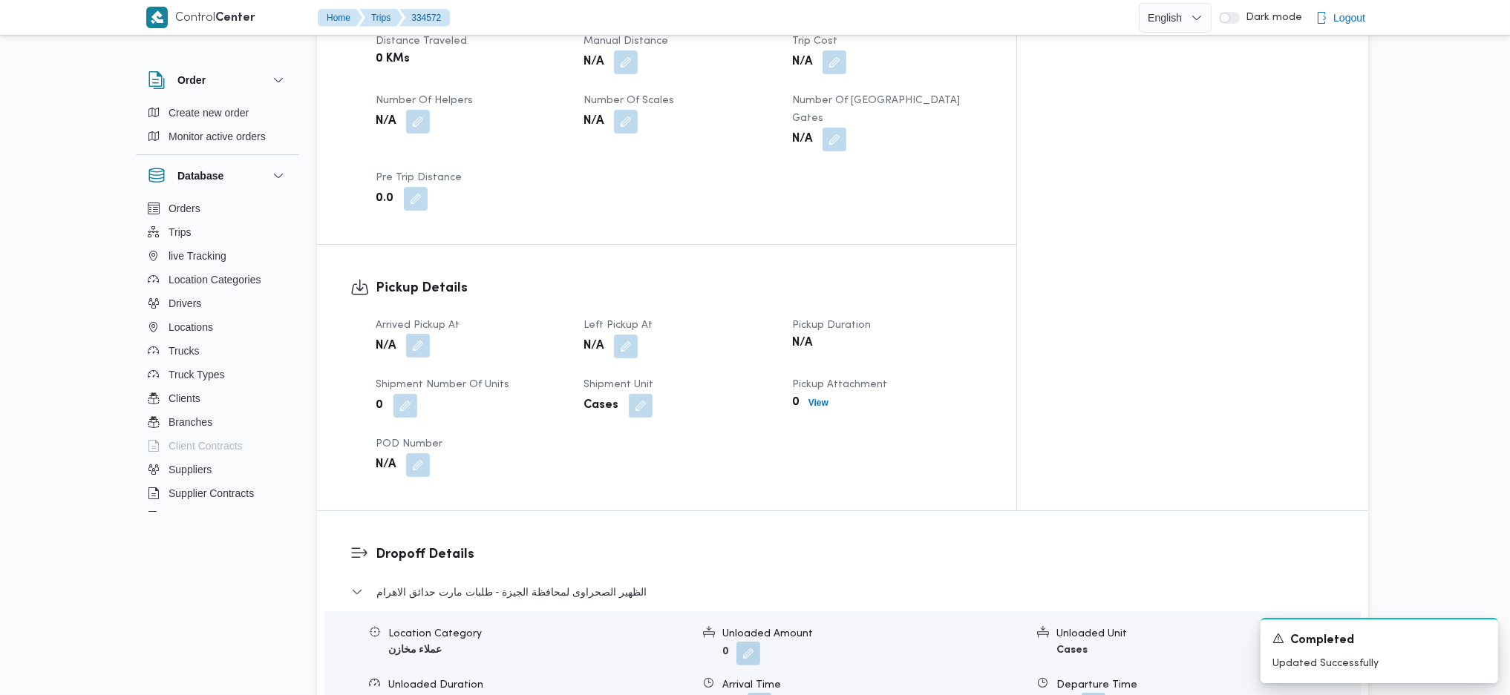
click at [413, 334] on button "button" at bounding box center [418, 346] width 24 height 24
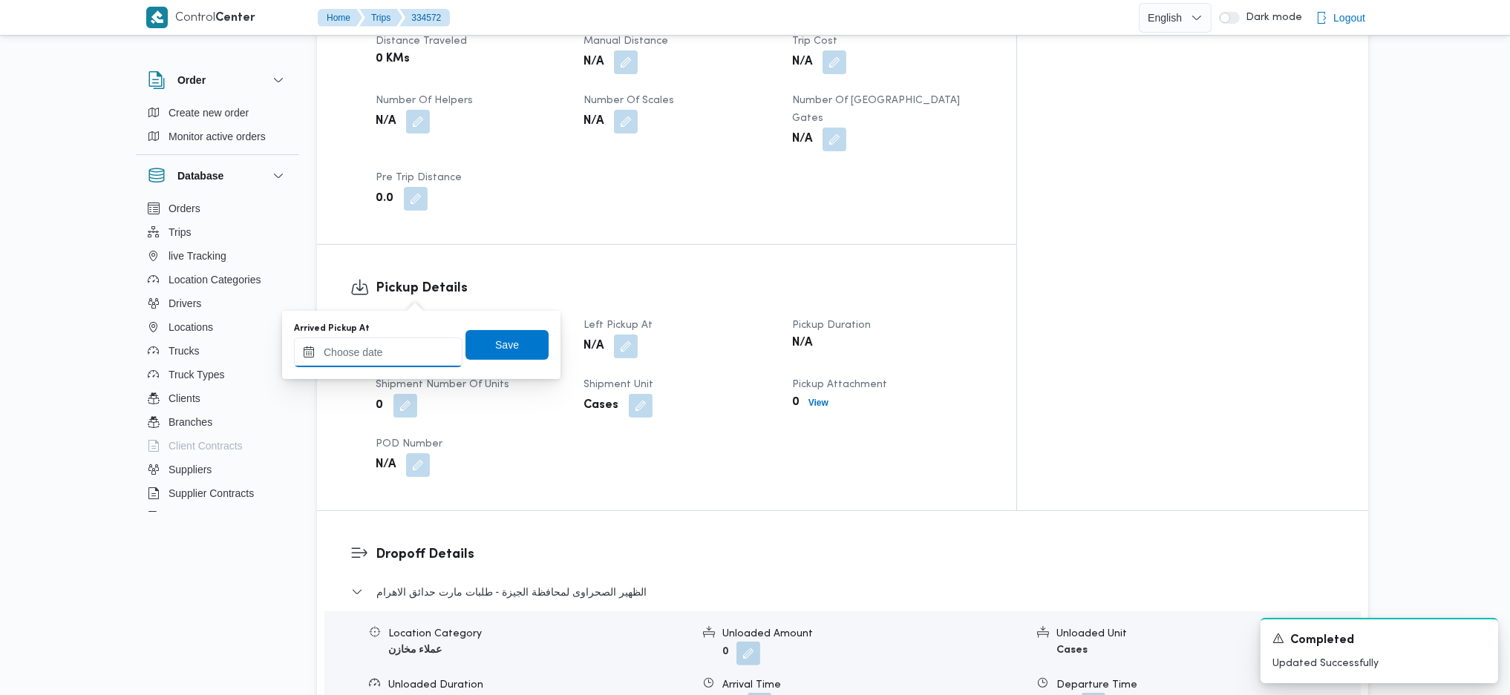
click at [377, 343] on input "Arrived Pickup At" at bounding box center [378, 353] width 168 height 30
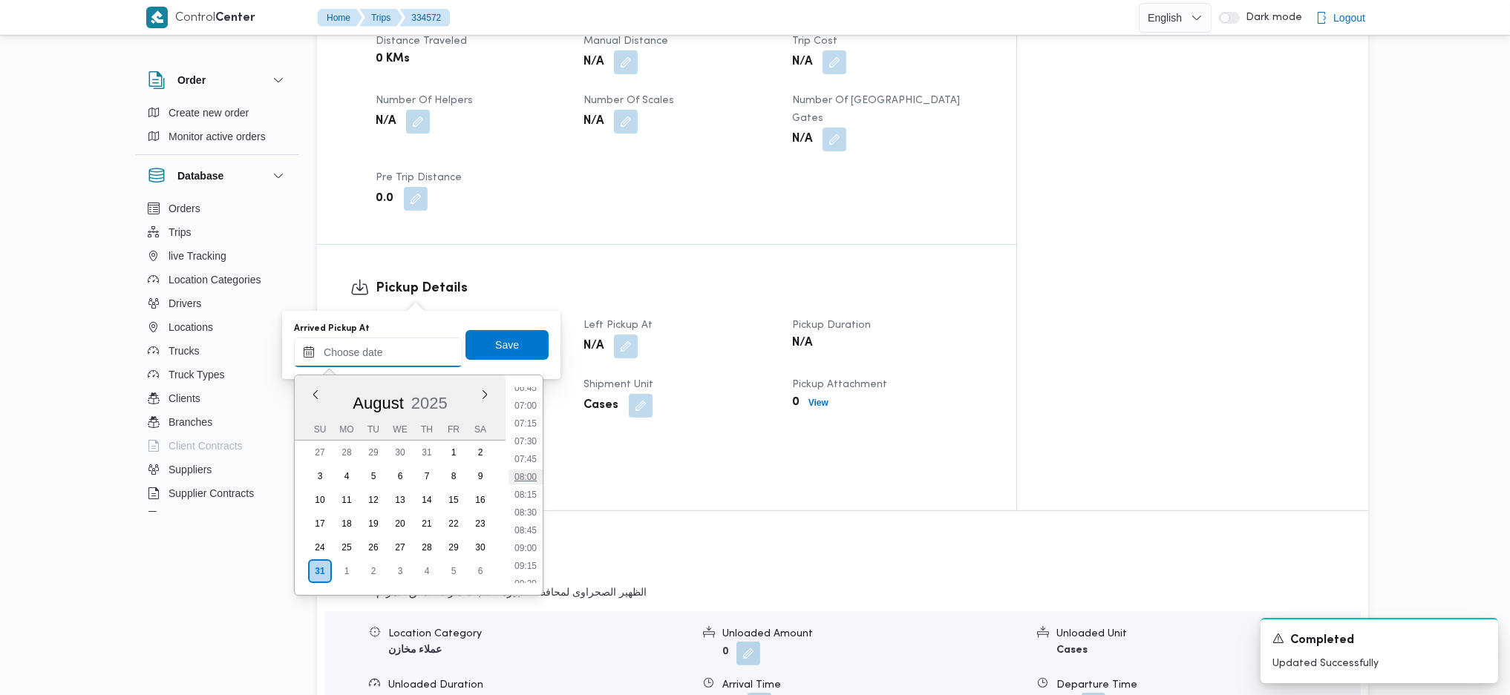
scroll to position [442, 0]
click at [525, 492] on li "07:30" at bounding box center [525, 487] width 34 height 15
type input "31/08/2025 07:30"
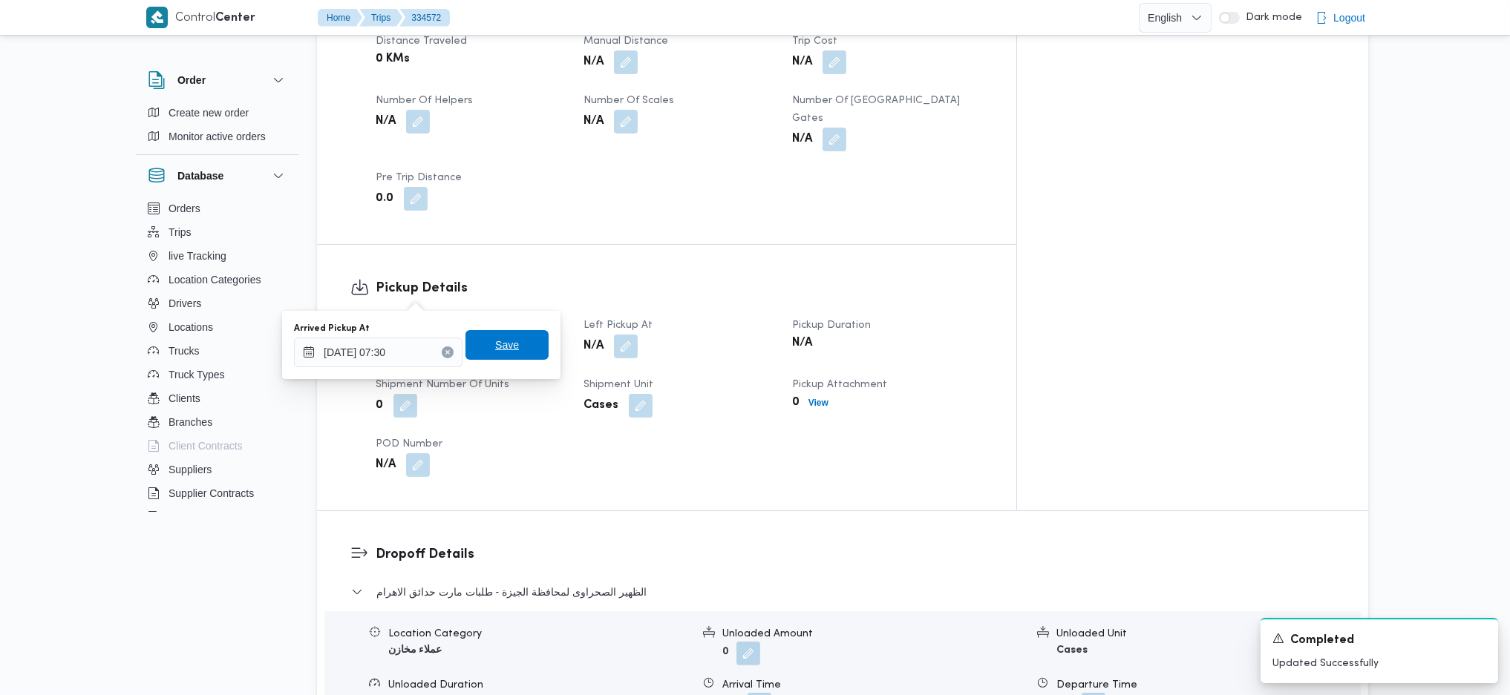
click at [495, 344] on span "Save" at bounding box center [507, 345] width 24 height 18
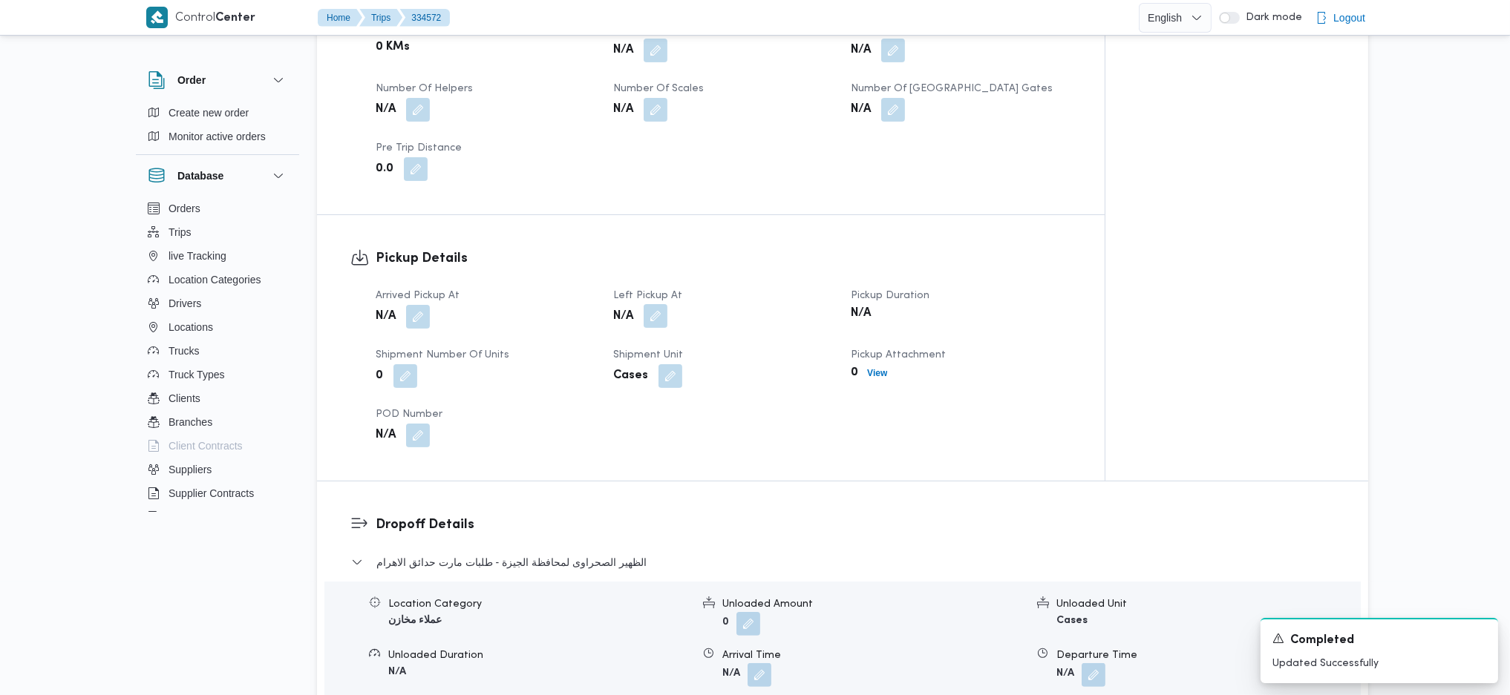
click at [646, 304] on button "button" at bounding box center [656, 316] width 24 height 24
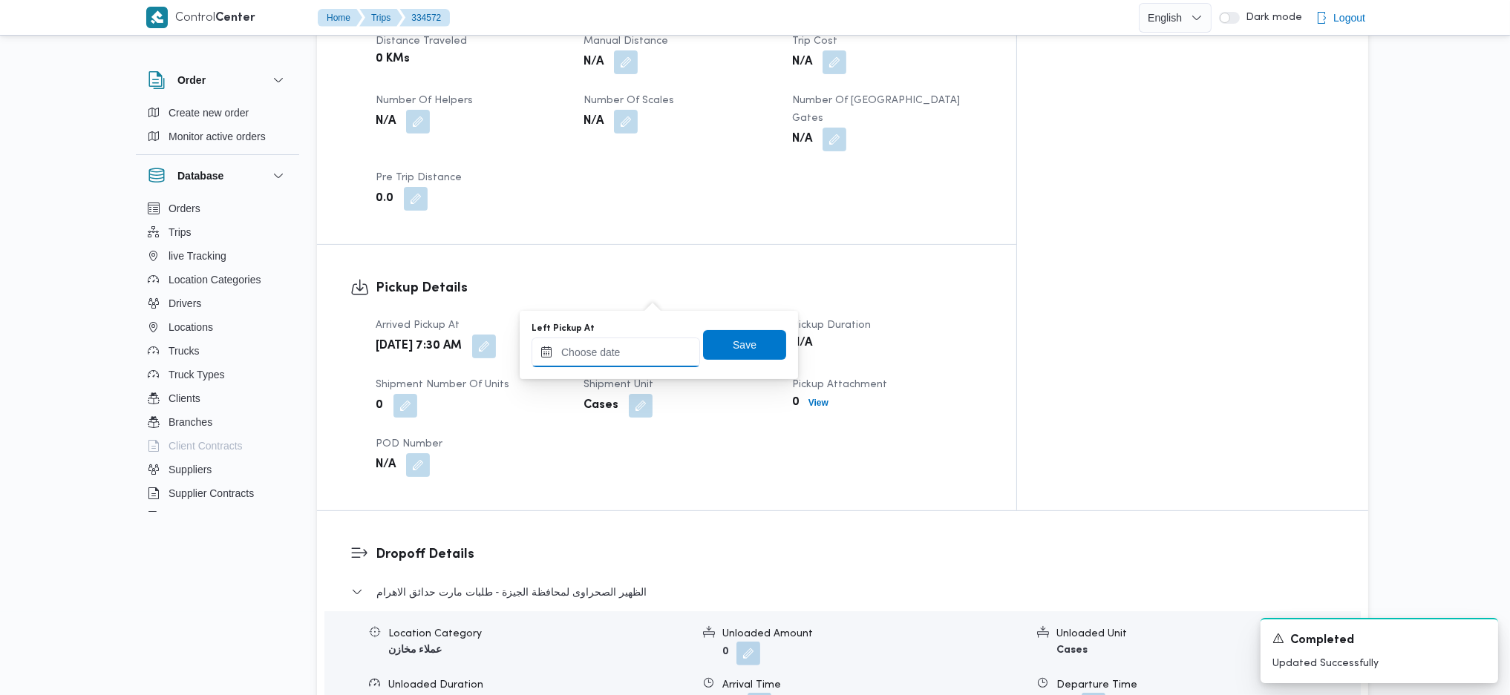
click at [626, 346] on input "Left Pickup At" at bounding box center [615, 353] width 168 height 30
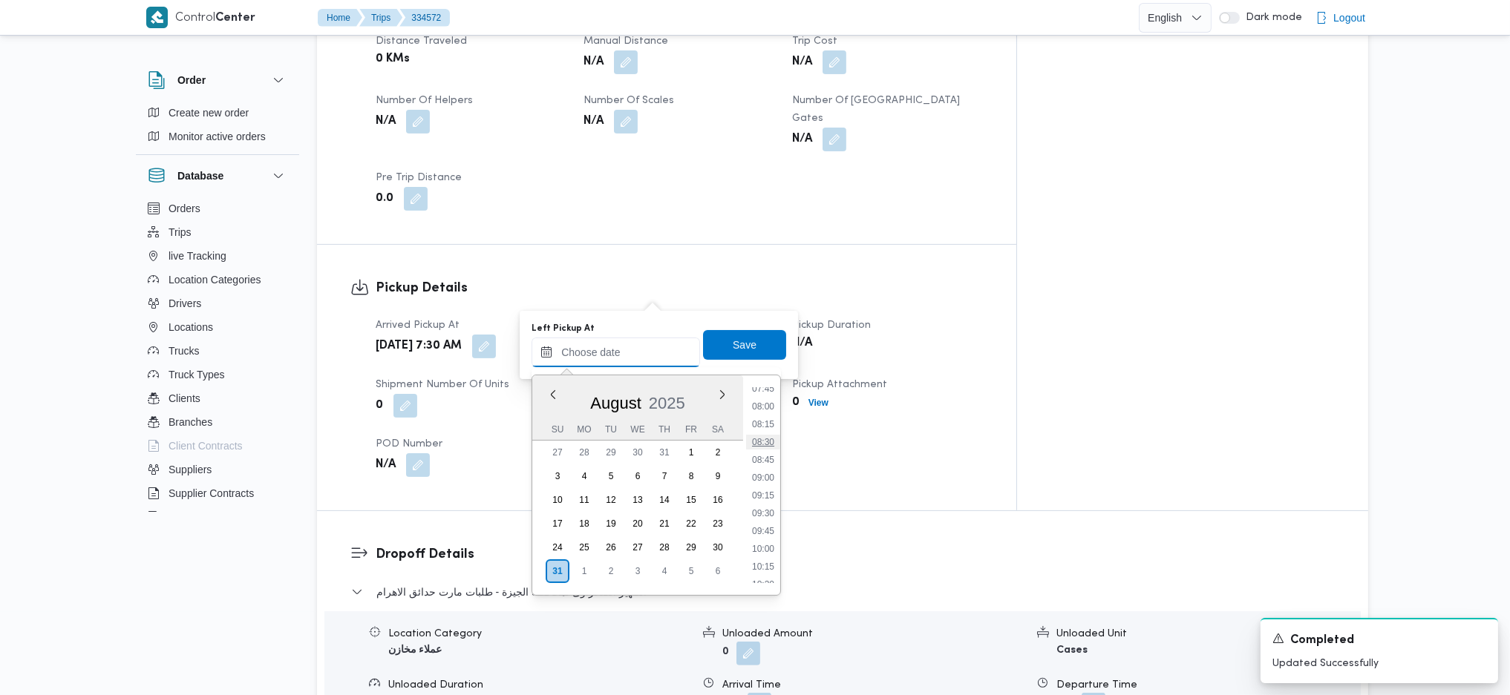
scroll to position [540, 0]
click at [759, 474] on li "08:45" at bounding box center [763, 478] width 34 height 15
type input "31/08/2025 08:45"
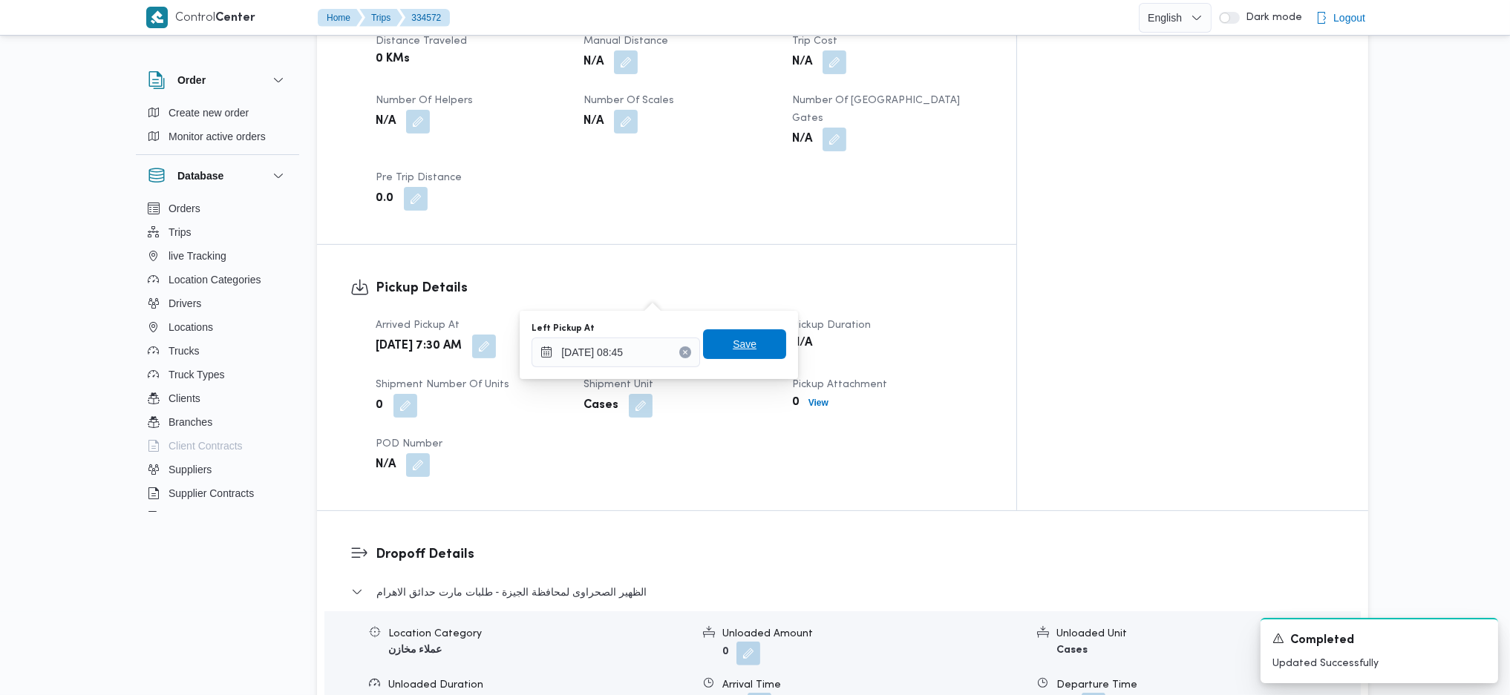
click at [733, 349] on span "Save" at bounding box center [745, 344] width 24 height 18
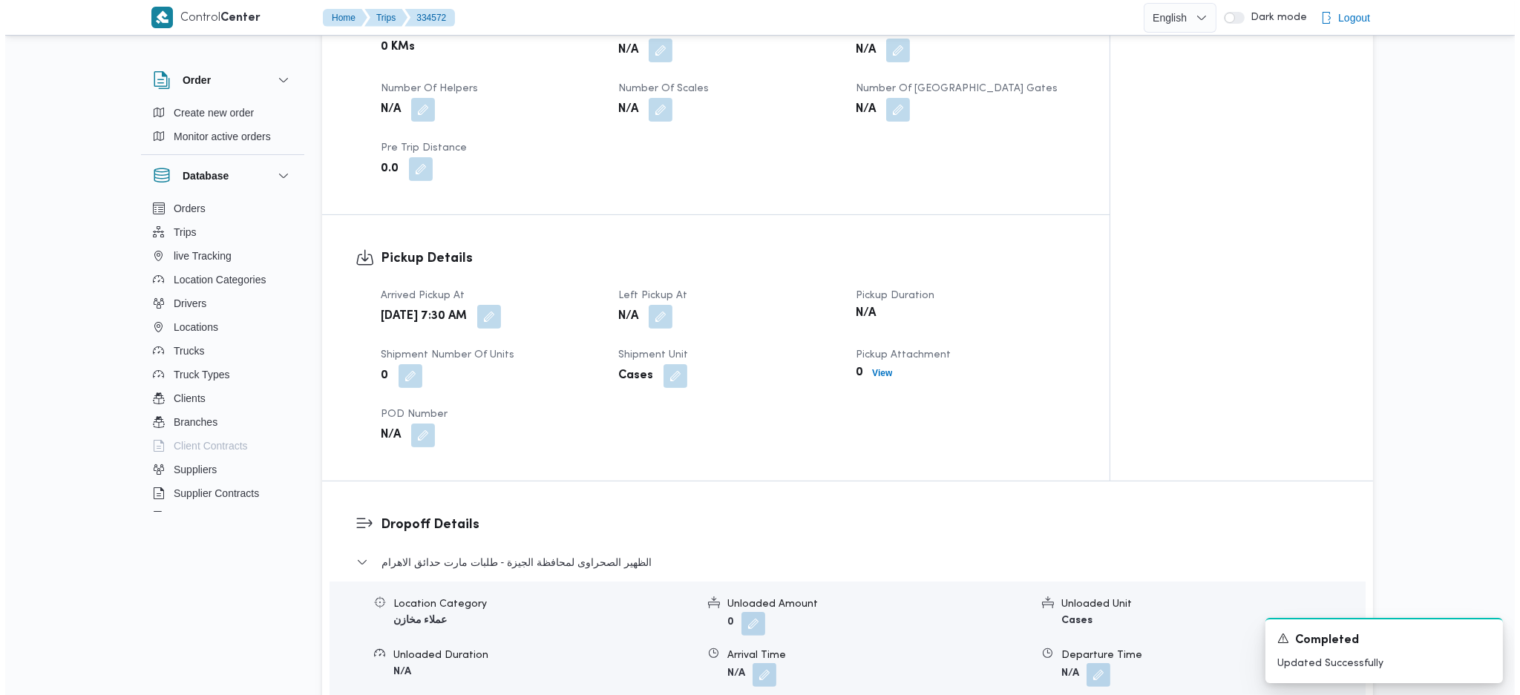
scroll to position [989, 0]
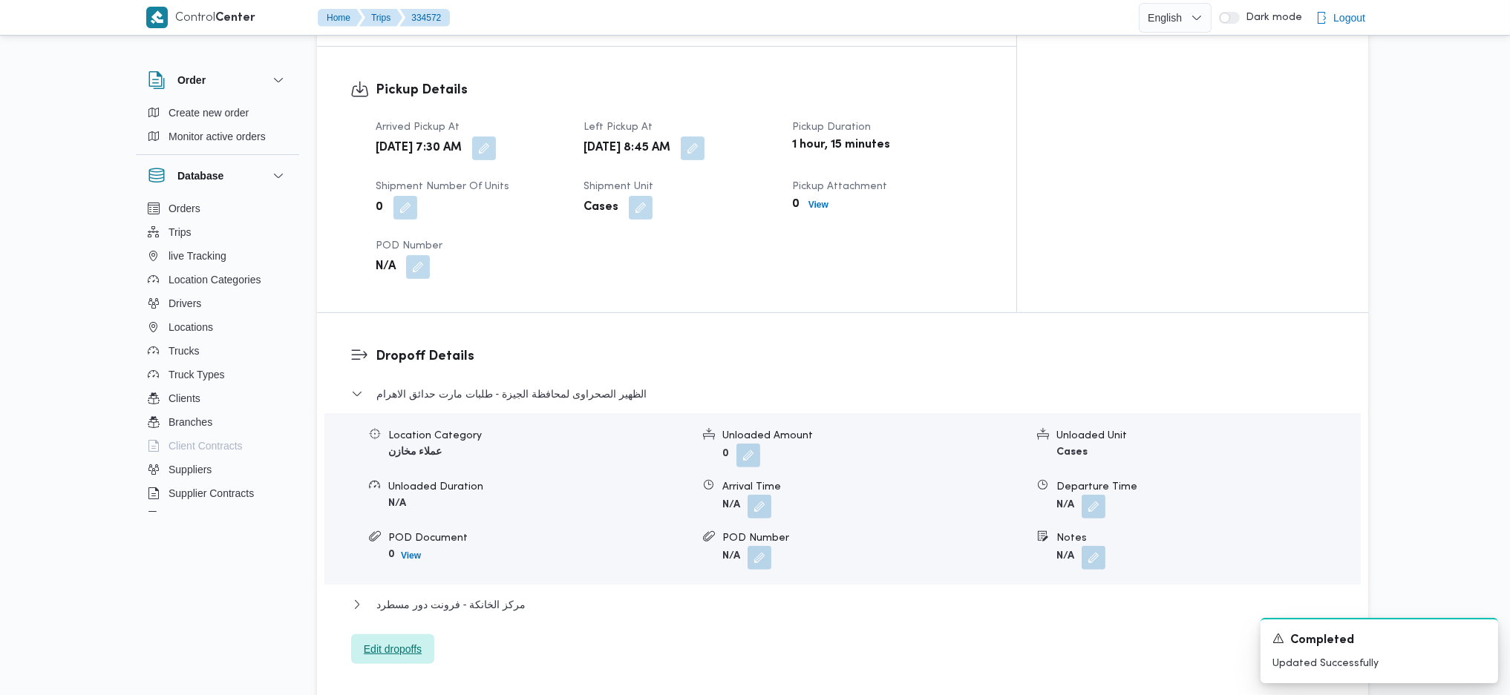
click at [406, 641] on span "Edit dropoffs" at bounding box center [393, 650] width 58 height 18
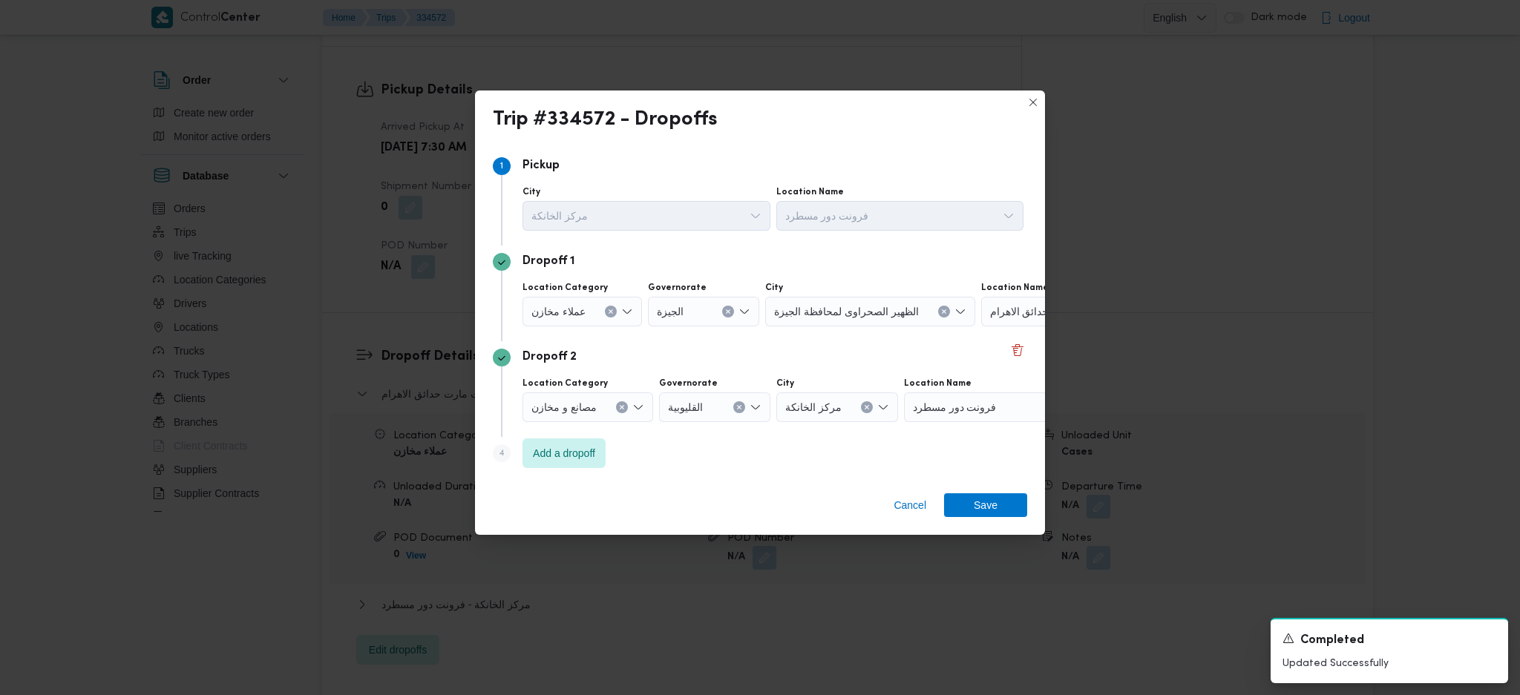
click at [612, 315] on button "Clear input" at bounding box center [611, 312] width 12 height 12
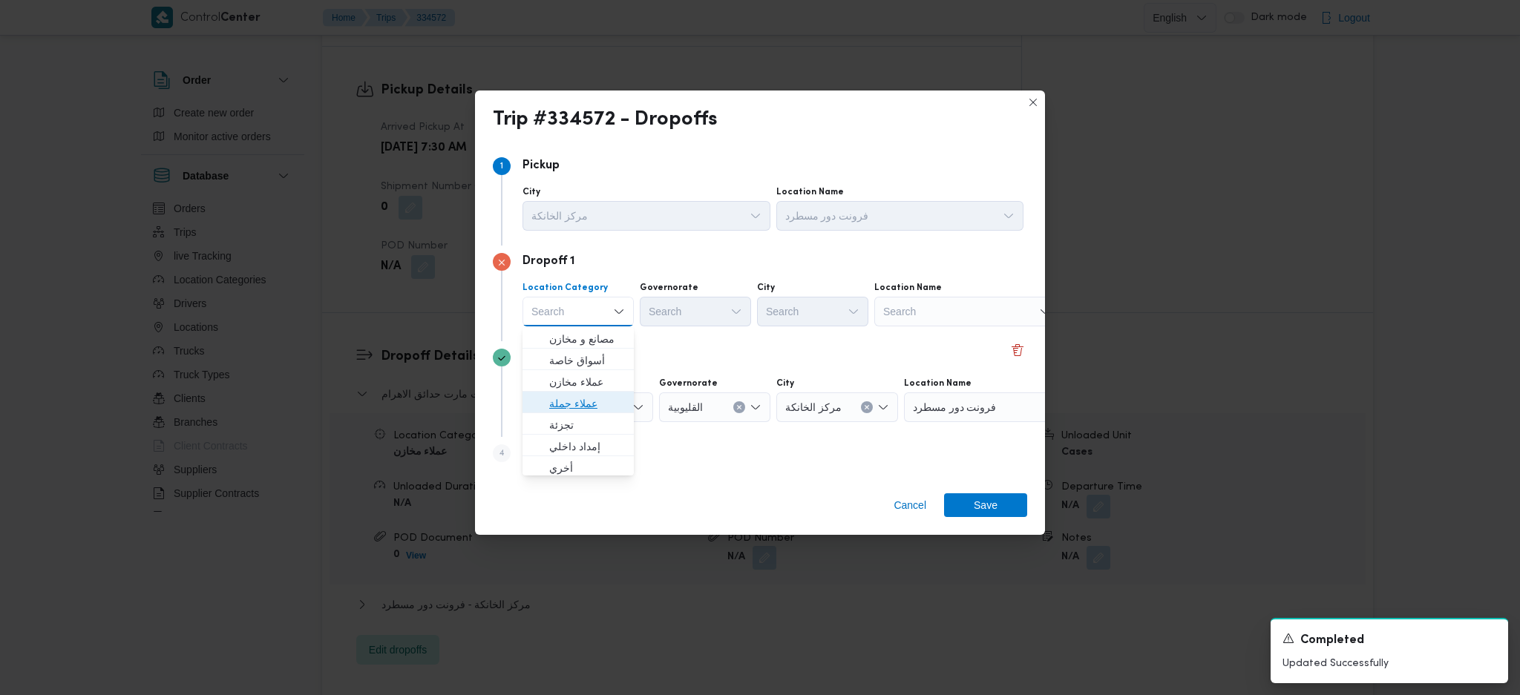
click at [583, 405] on span "عملاء جملة" at bounding box center [587, 404] width 76 height 18
click at [701, 303] on div "Search" at bounding box center [697, 312] width 111 height 30
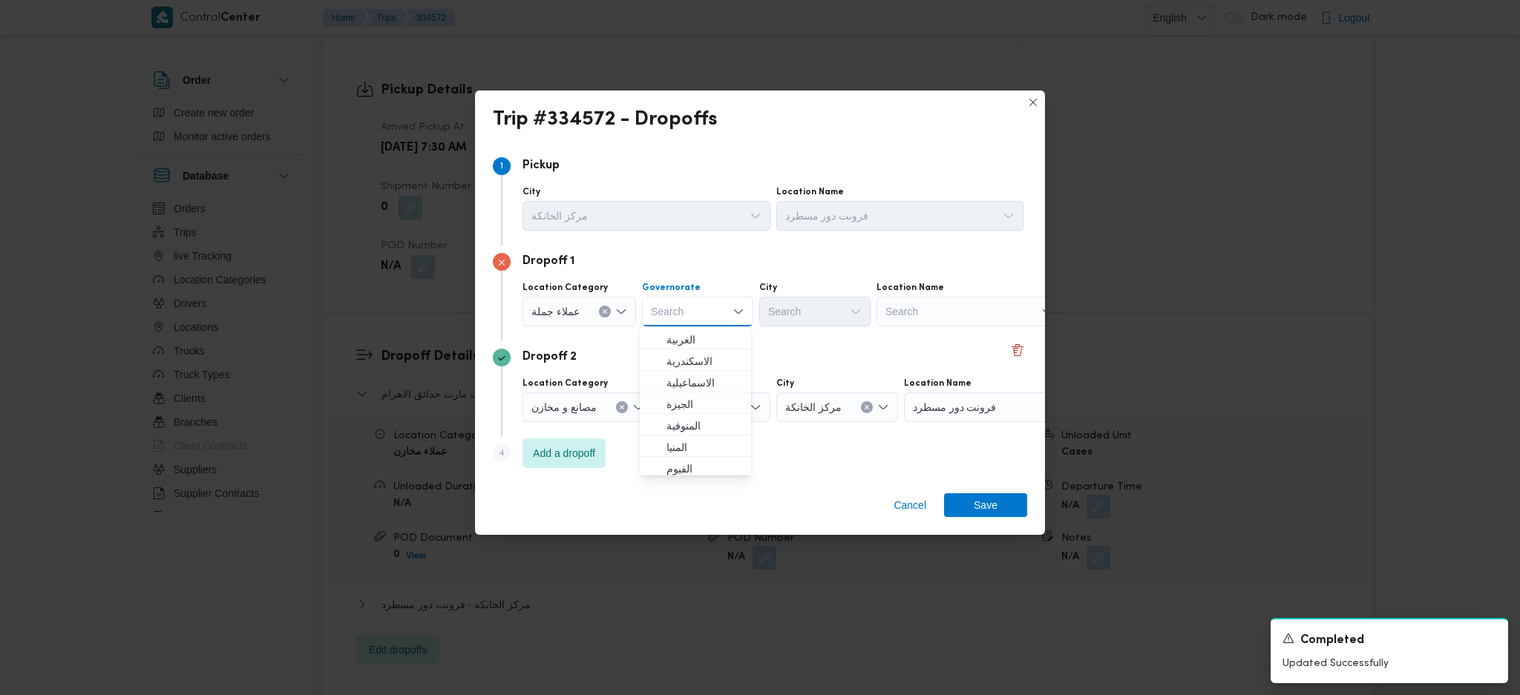
scroll to position [99, 0]
click at [702, 448] on span "ال[GEOGRAPHIC_DATA]" at bounding box center [705, 456] width 76 height 18
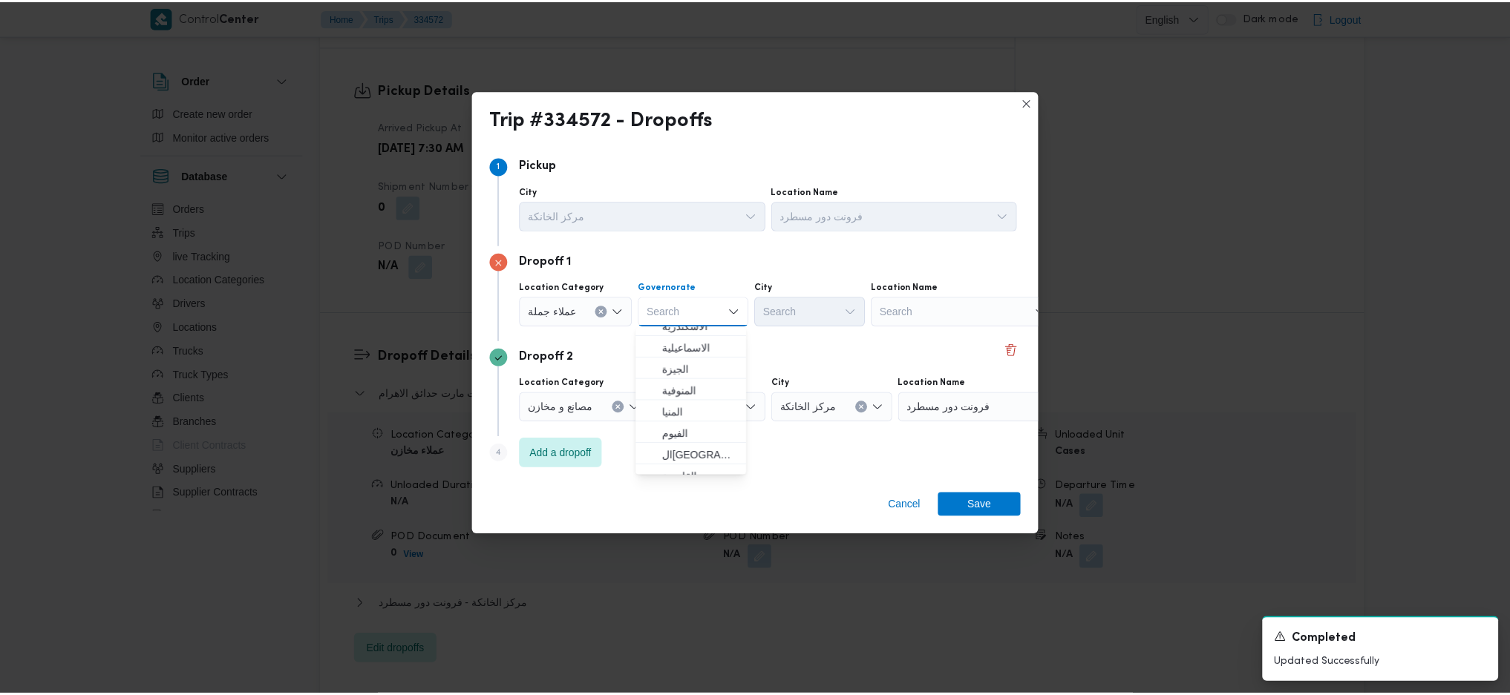
scroll to position [0, 0]
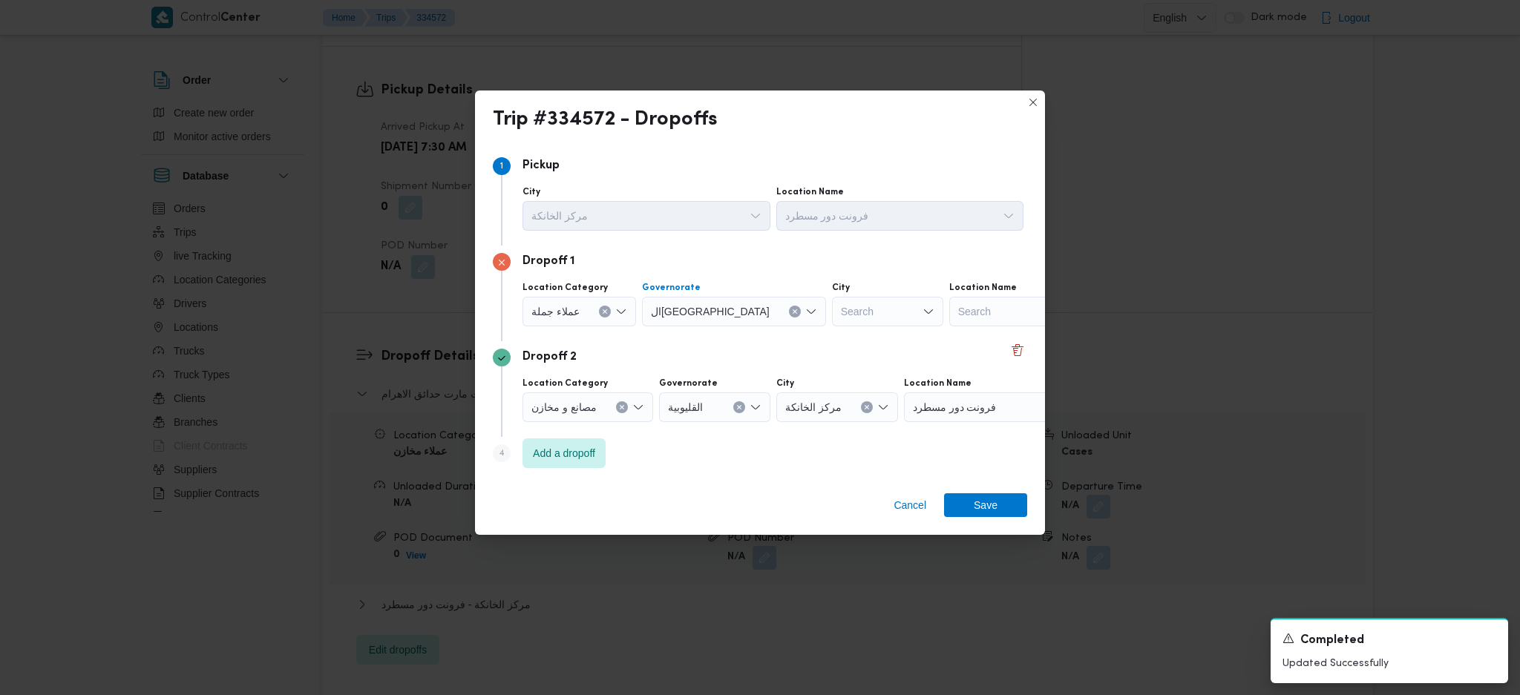
click at [832, 304] on div "Search" at bounding box center [887, 312] width 111 height 30
type input "مصر"
click at [779, 341] on span "قسم مصر الجديدة" at bounding box center [812, 339] width 99 height 24
click at [974, 498] on span "Save" at bounding box center [985, 505] width 83 height 24
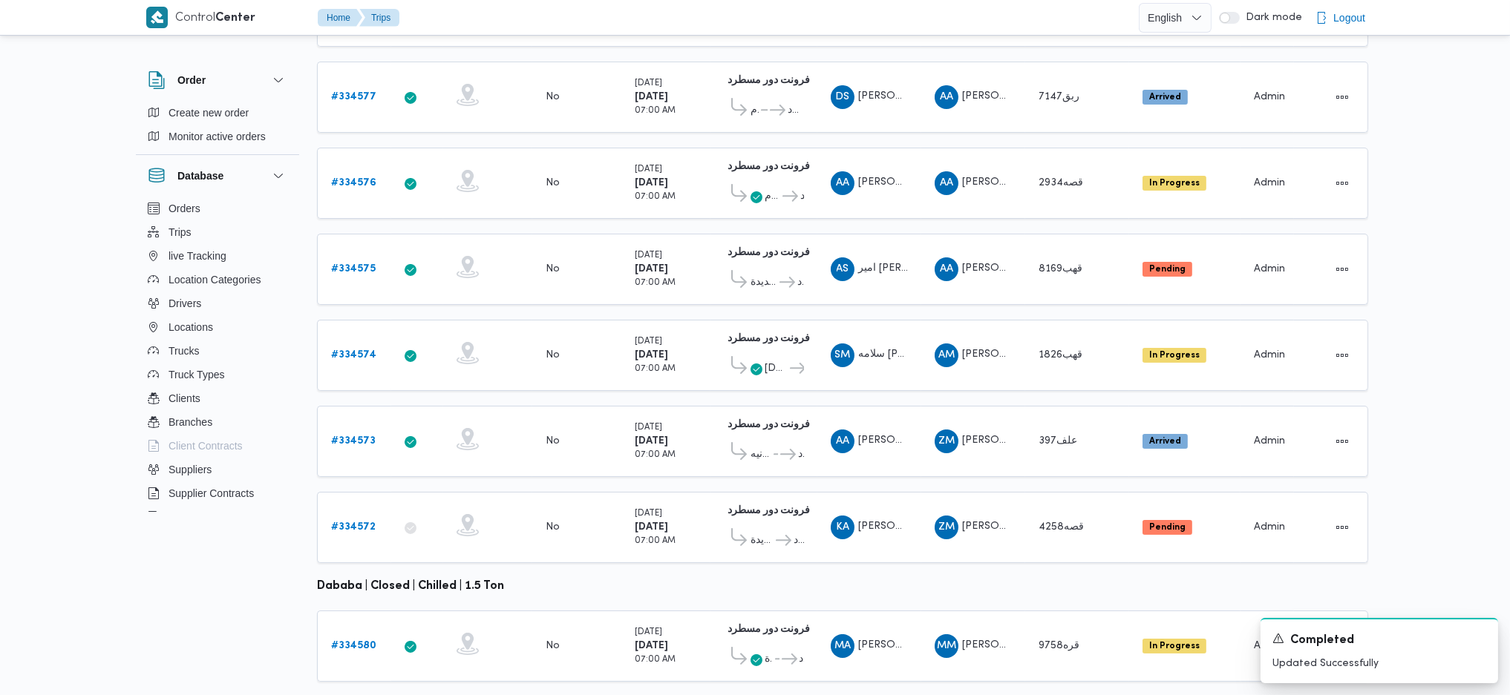
scroll to position [413, 0]
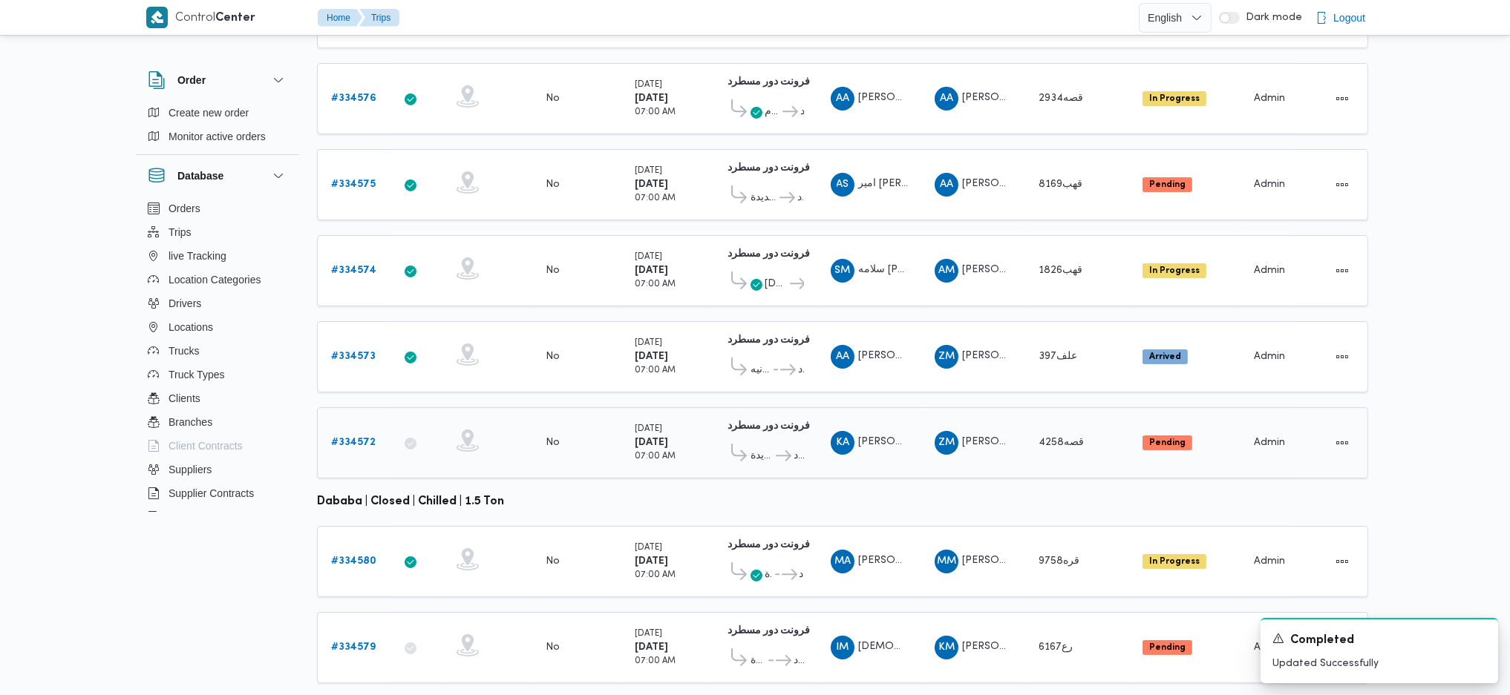
click at [358, 438] on b "# 334572" at bounding box center [353, 443] width 45 height 10
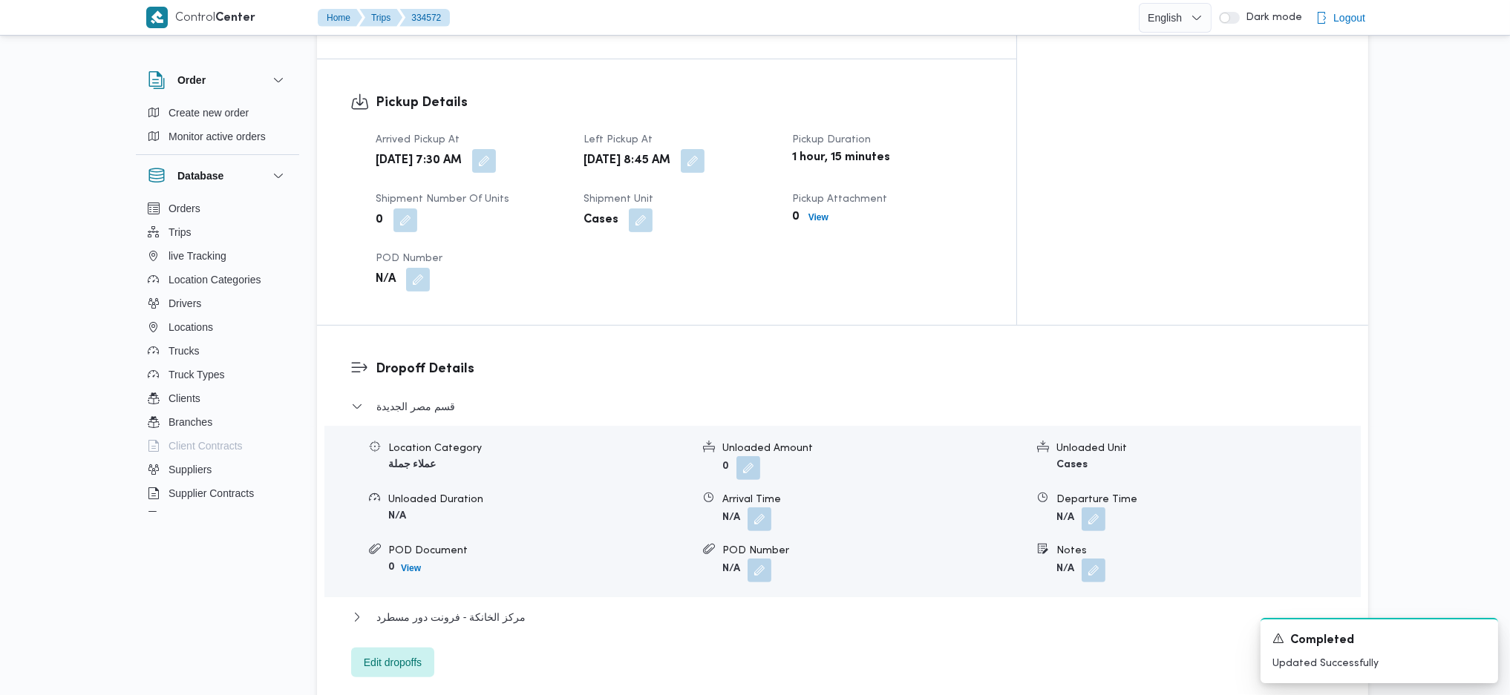
scroll to position [1385, 0]
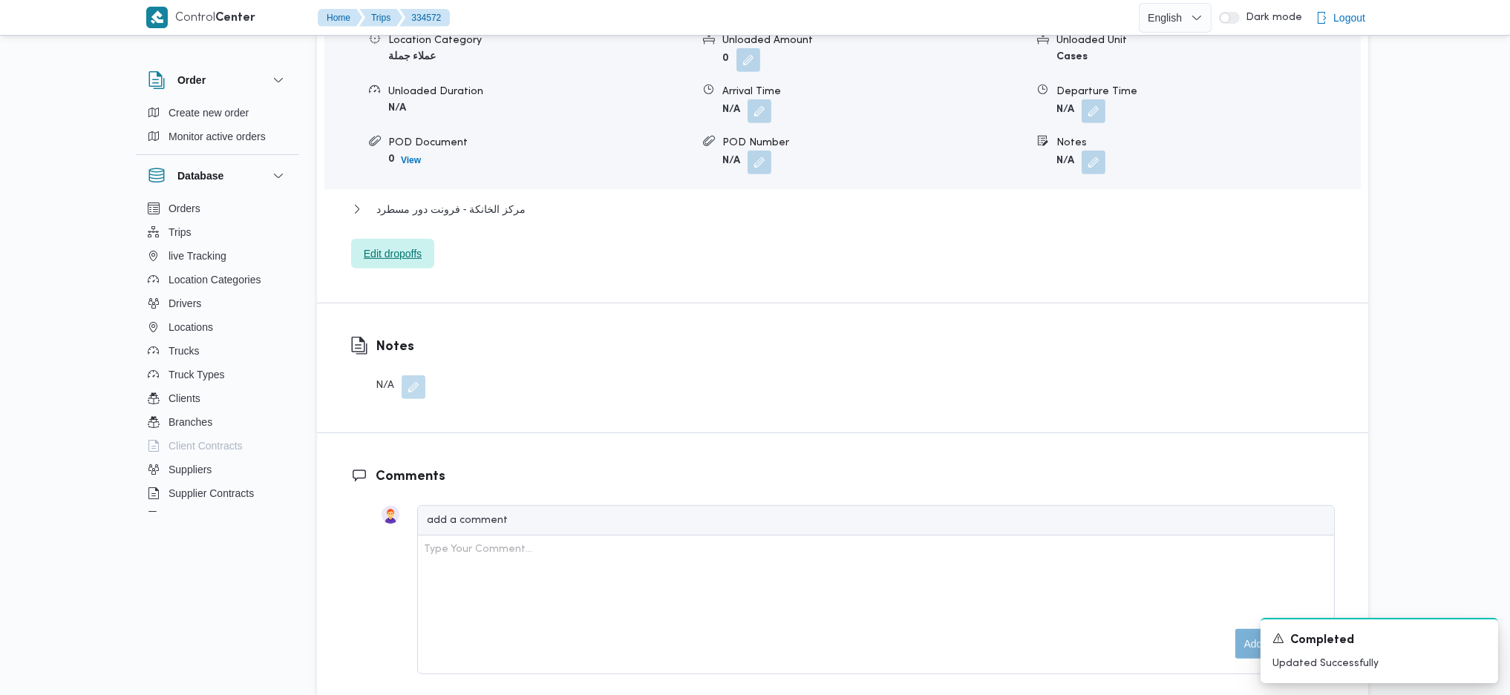
click at [387, 245] on span "Edit dropoffs" at bounding box center [393, 254] width 58 height 18
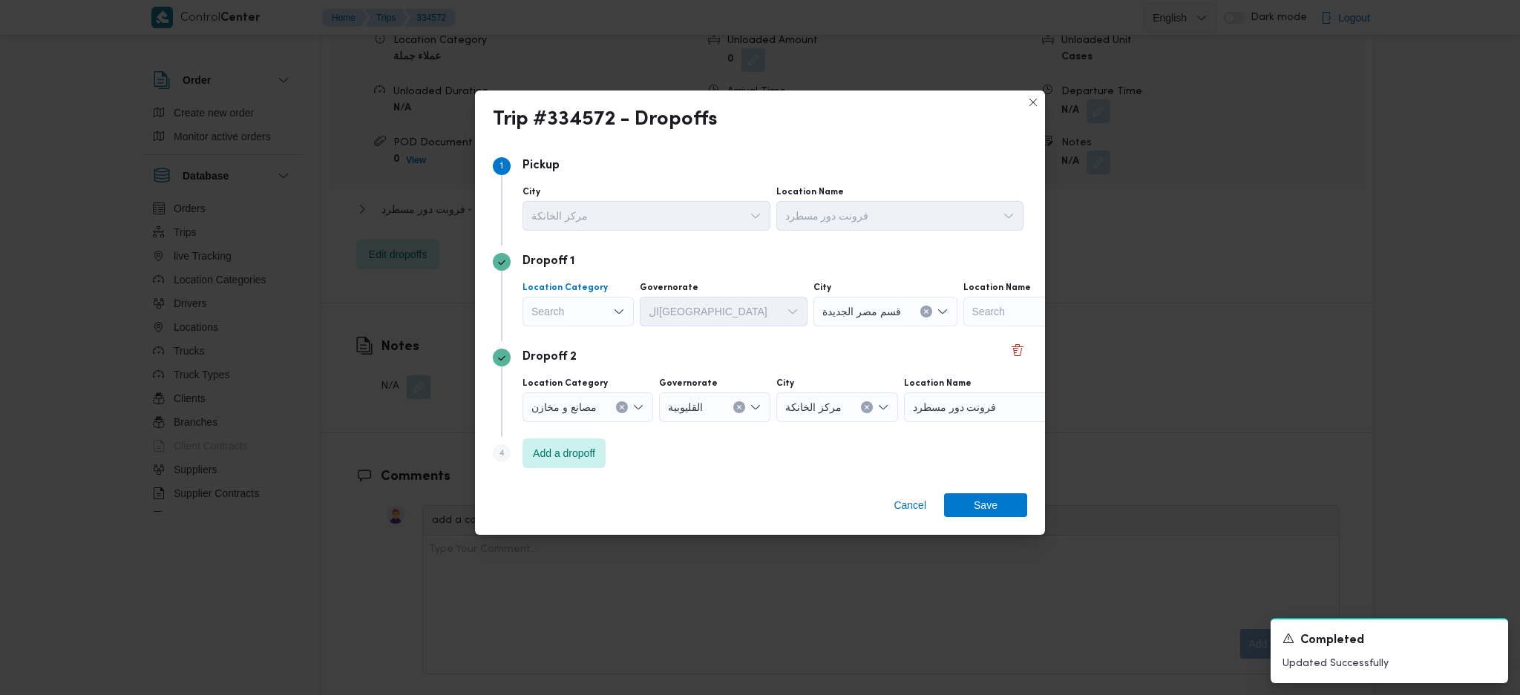
drag, startPoint x: 595, startPoint y: 298, endPoint x: 594, endPoint y: 314, distance: 15.6
click at [594, 300] on div "Search" at bounding box center [578, 312] width 111 height 30
click at [576, 403] on span "عملاء جملة" at bounding box center [587, 404] width 76 height 18
click at [695, 312] on div "Search" at bounding box center [697, 312] width 111 height 30
type input "قاه"
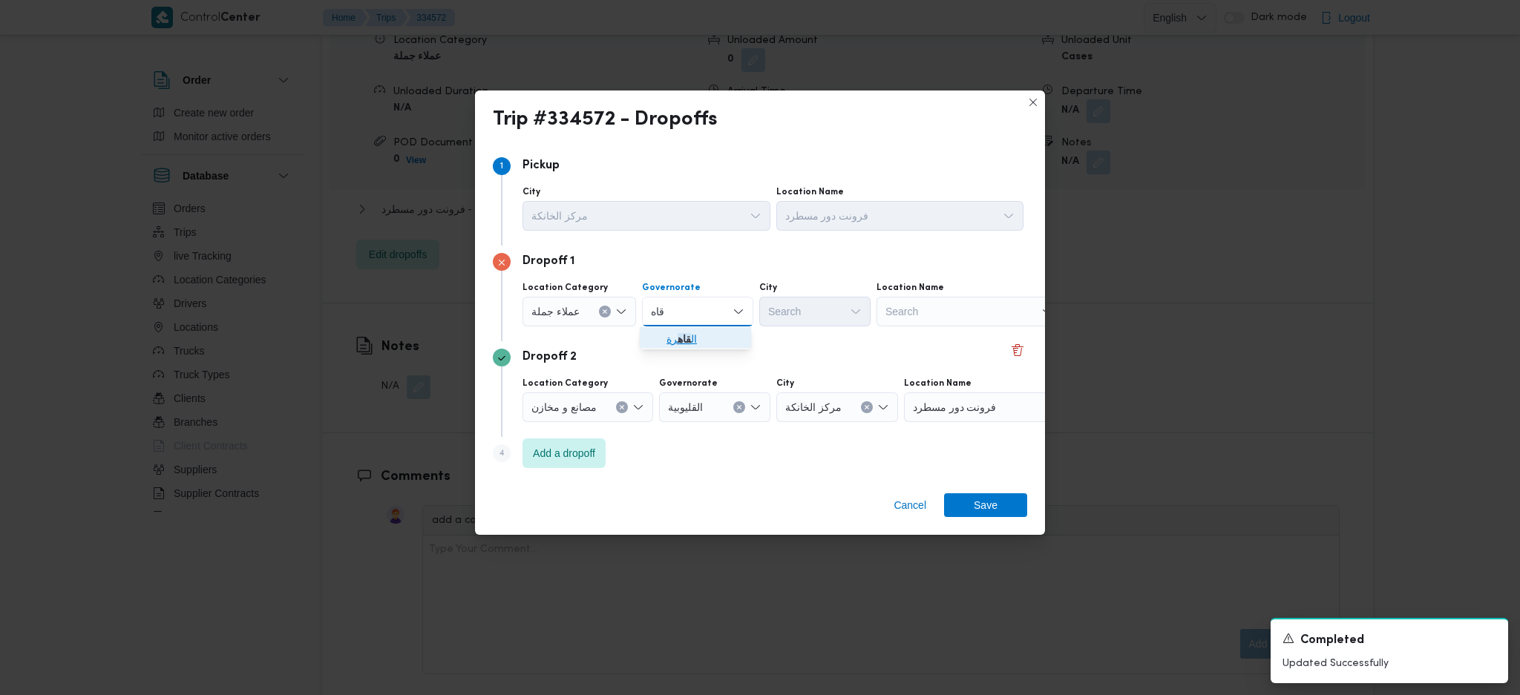
drag, startPoint x: 658, startPoint y: 348, endPoint x: 693, endPoint y: 344, distance: 34.4
click at [658, 347] on span "ال قاه رة" at bounding box center [695, 339] width 99 height 24
click at [832, 315] on div "Search" at bounding box center [887, 312] width 111 height 30
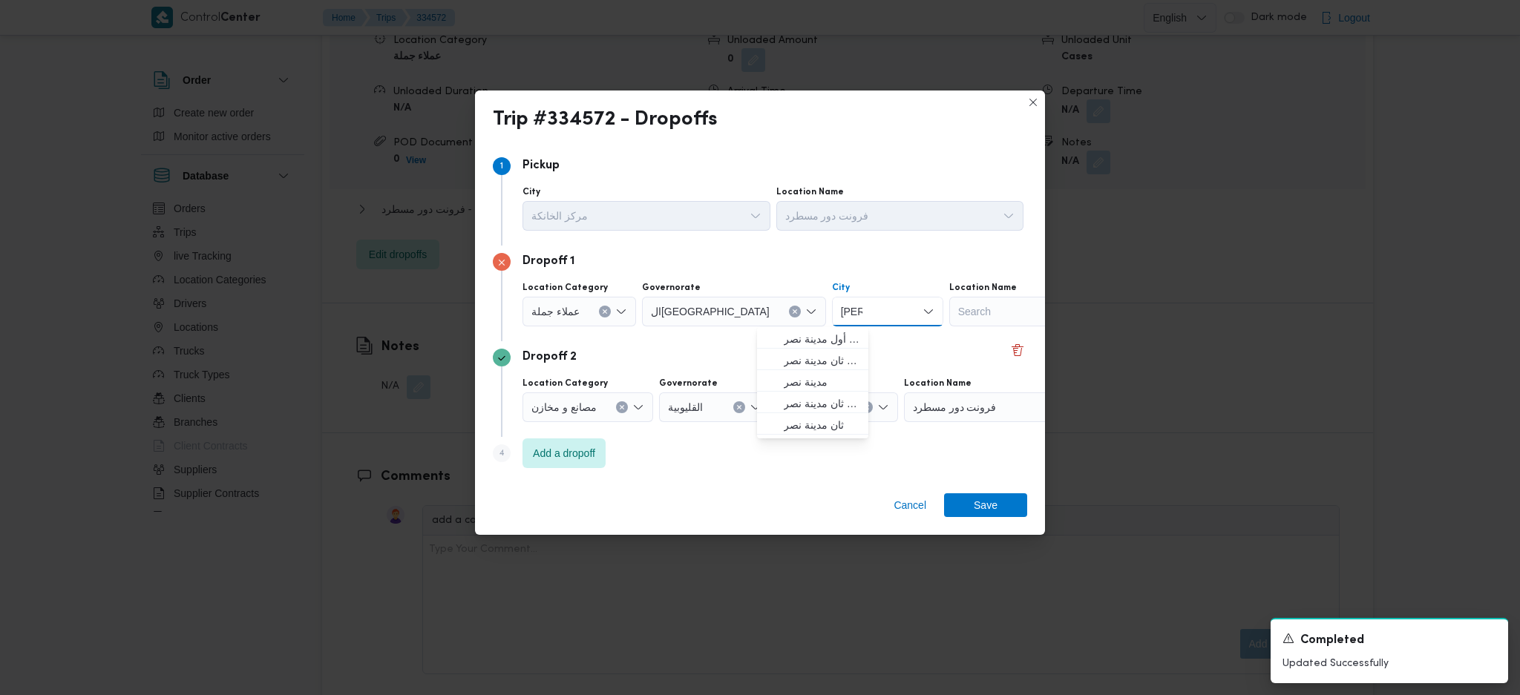
type input "نصر"
click at [818, 333] on span "قسم أول مدينة نصر" at bounding box center [822, 339] width 76 height 18
click at [984, 503] on span "Save" at bounding box center [986, 505] width 24 height 24
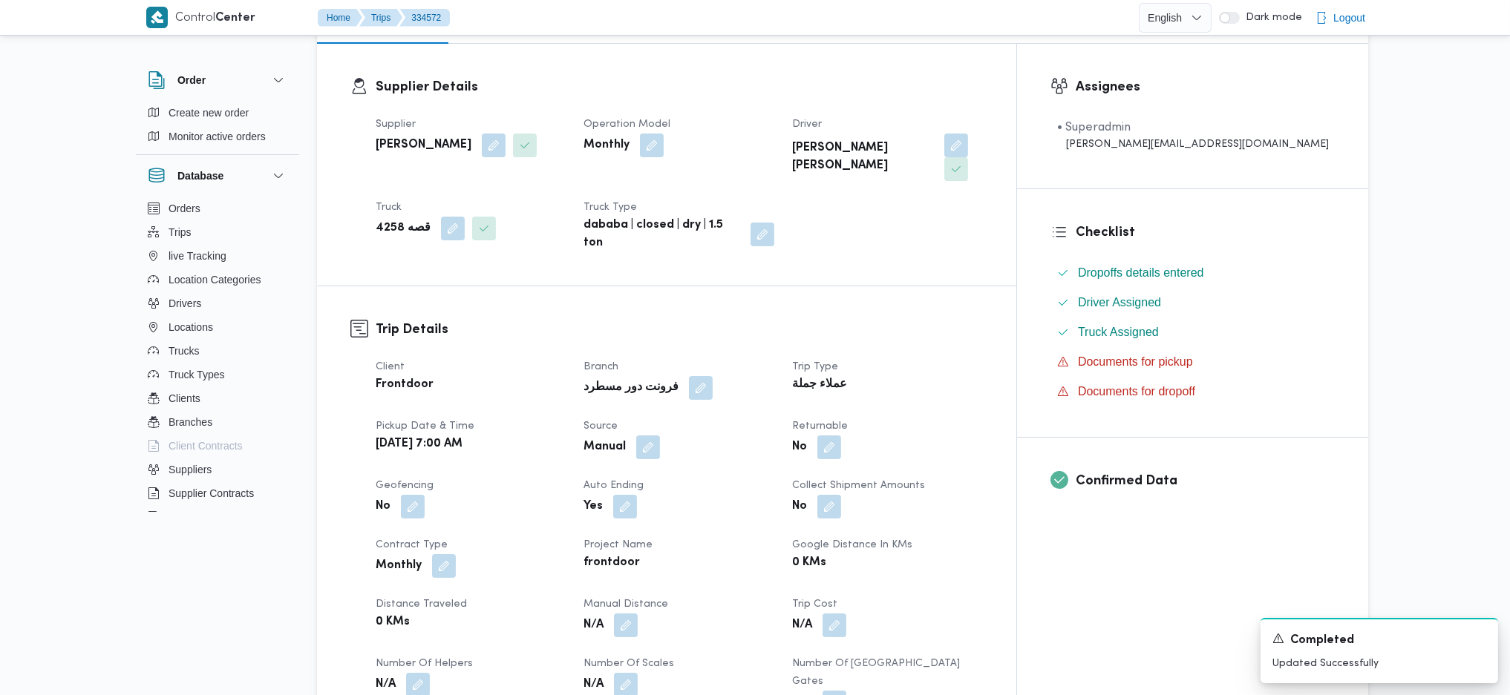
scroll to position [0, 0]
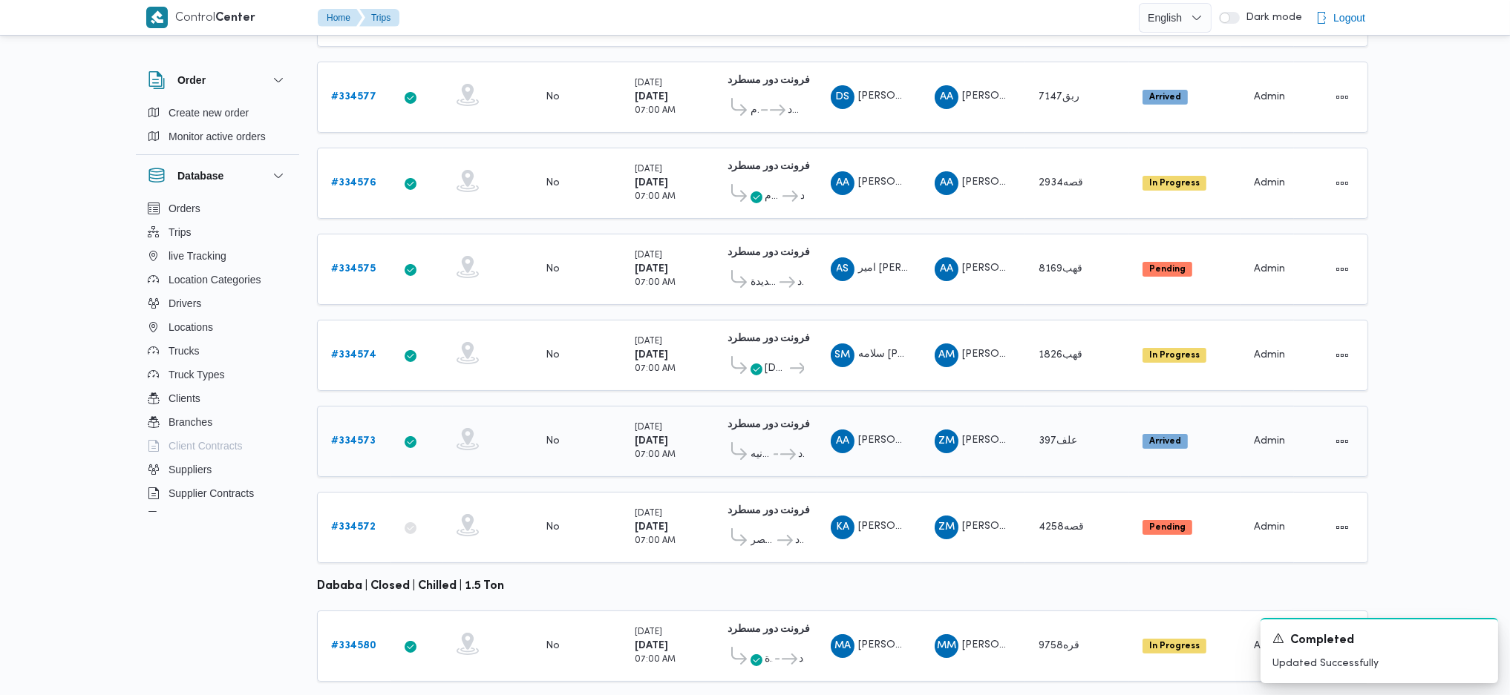
scroll to position [364, 0]
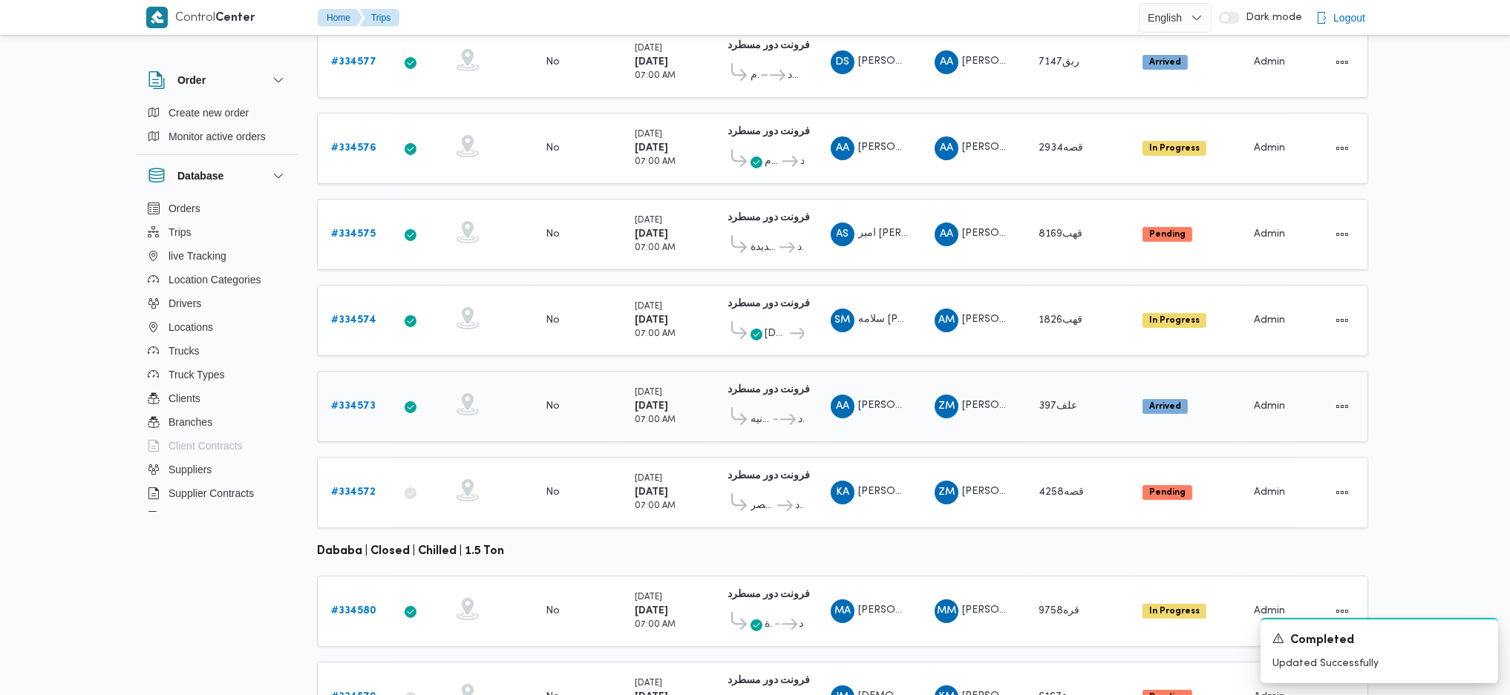
click at [353, 402] on b "# 334573" at bounding box center [353, 407] width 45 height 10
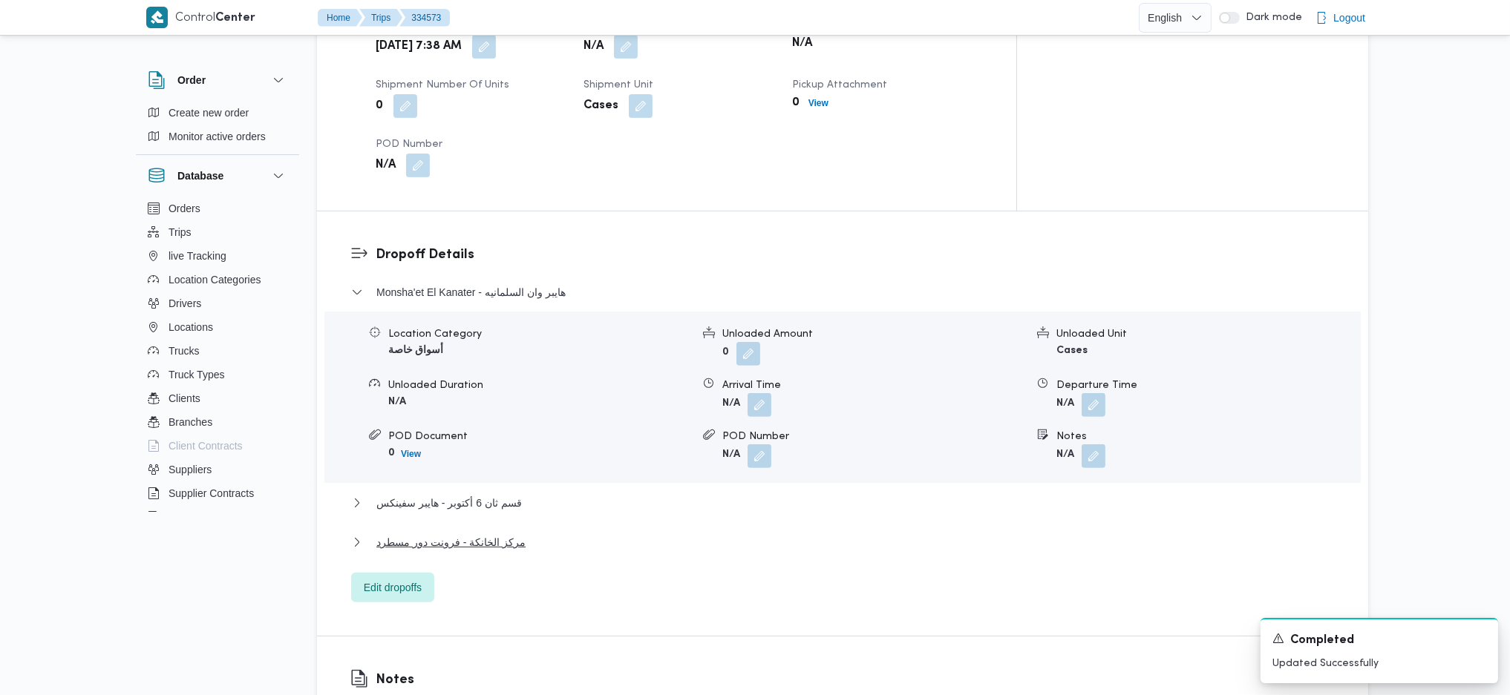
scroll to position [1156, 0]
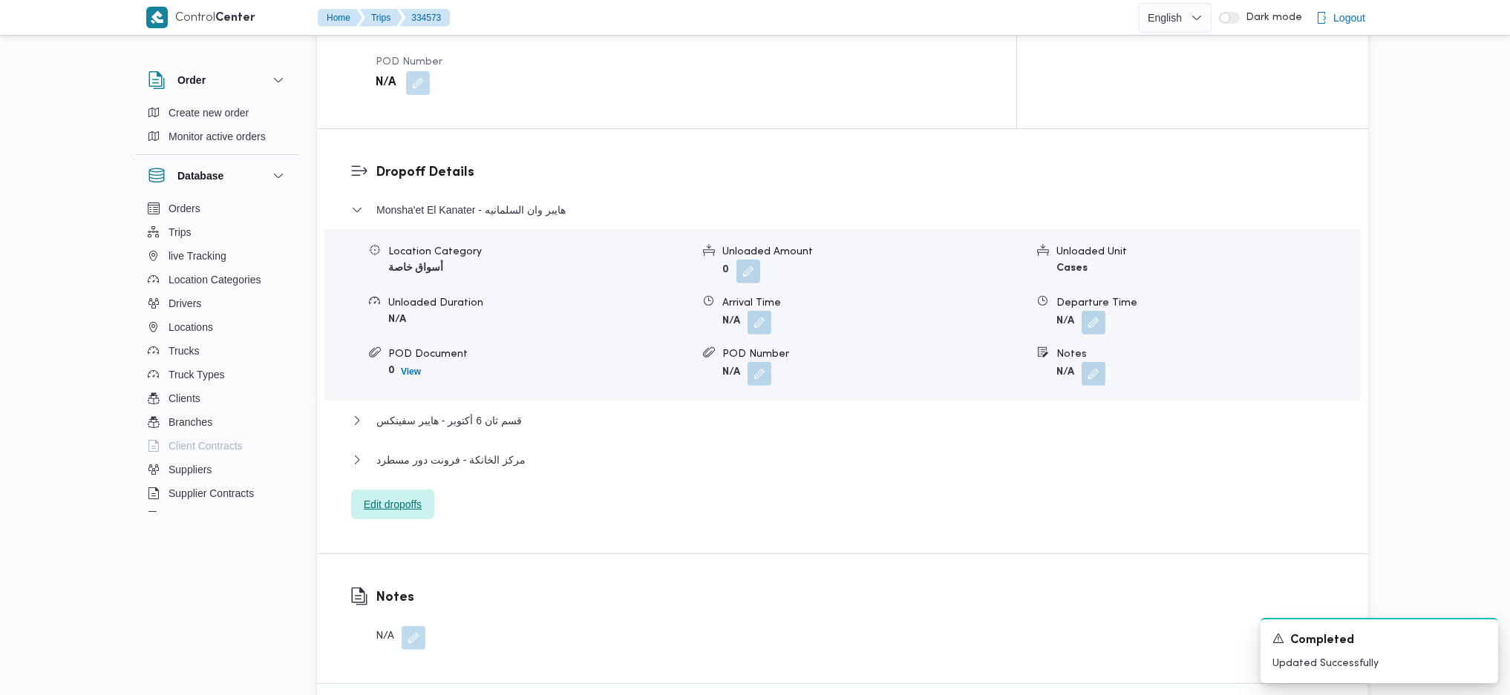
click at [396, 496] on span "Edit dropoffs" at bounding box center [393, 505] width 58 height 18
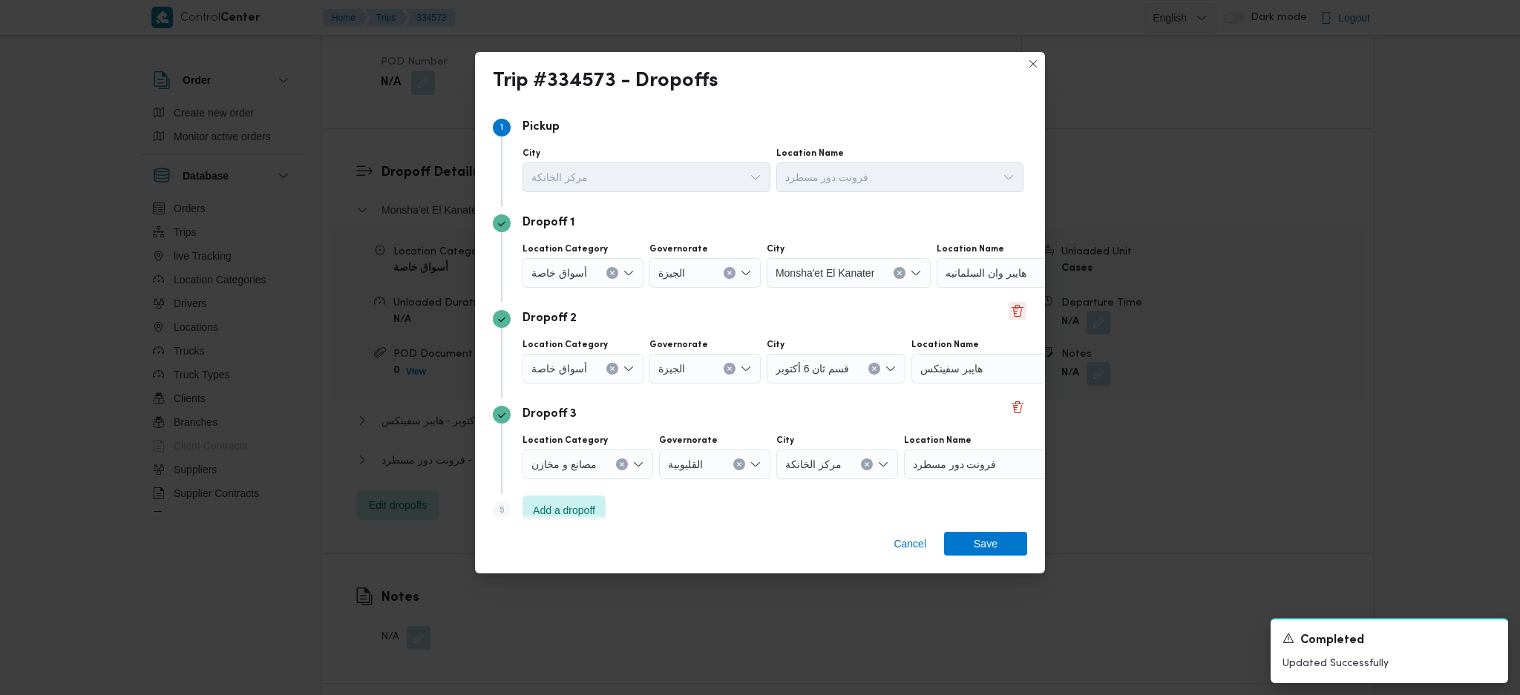
click at [1009, 318] on button "Delete" at bounding box center [1018, 311] width 18 height 18
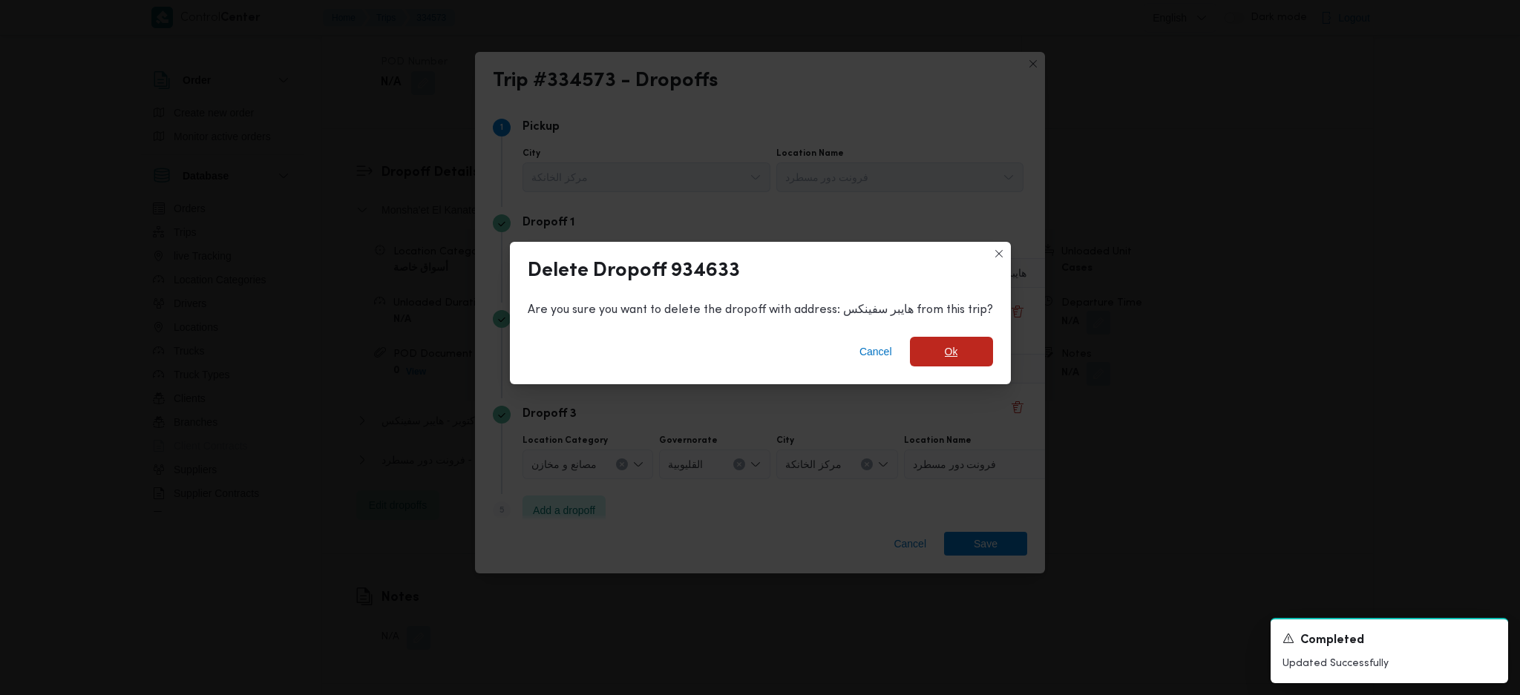
click at [960, 363] on span "Ok" at bounding box center [951, 352] width 83 height 30
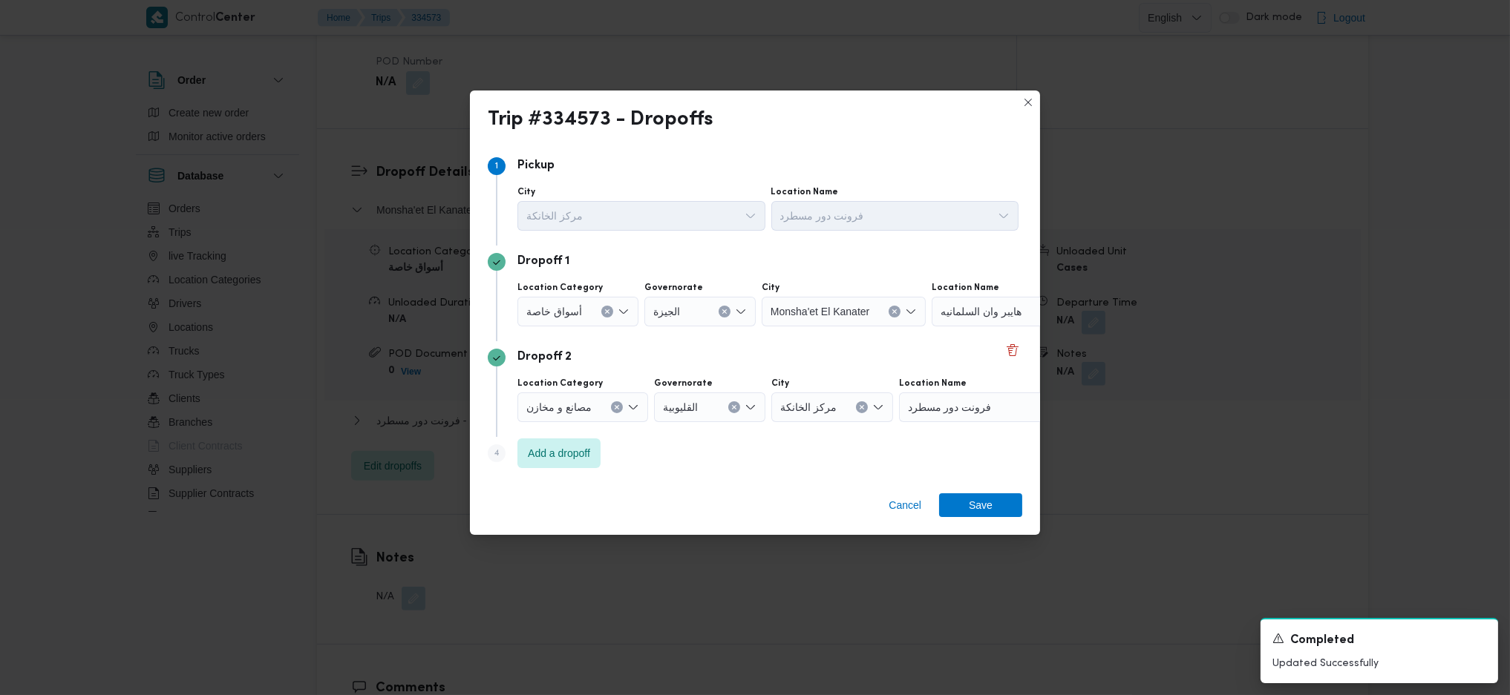
click at [601, 322] on div "أسواق خاصة" at bounding box center [577, 312] width 121 height 30
click at [604, 314] on icon "Clear input" at bounding box center [607, 312] width 6 height 6
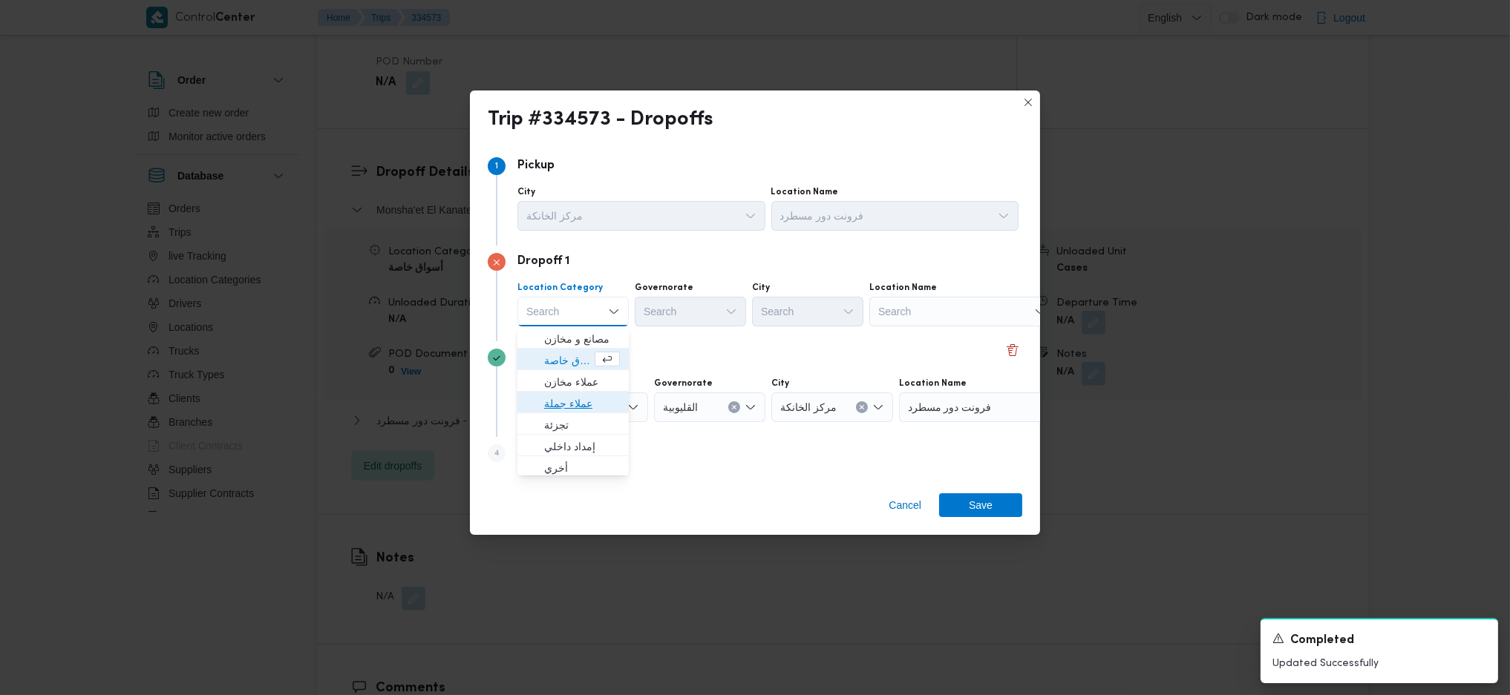
click at [589, 407] on span "عملاء جملة" at bounding box center [582, 404] width 76 height 18
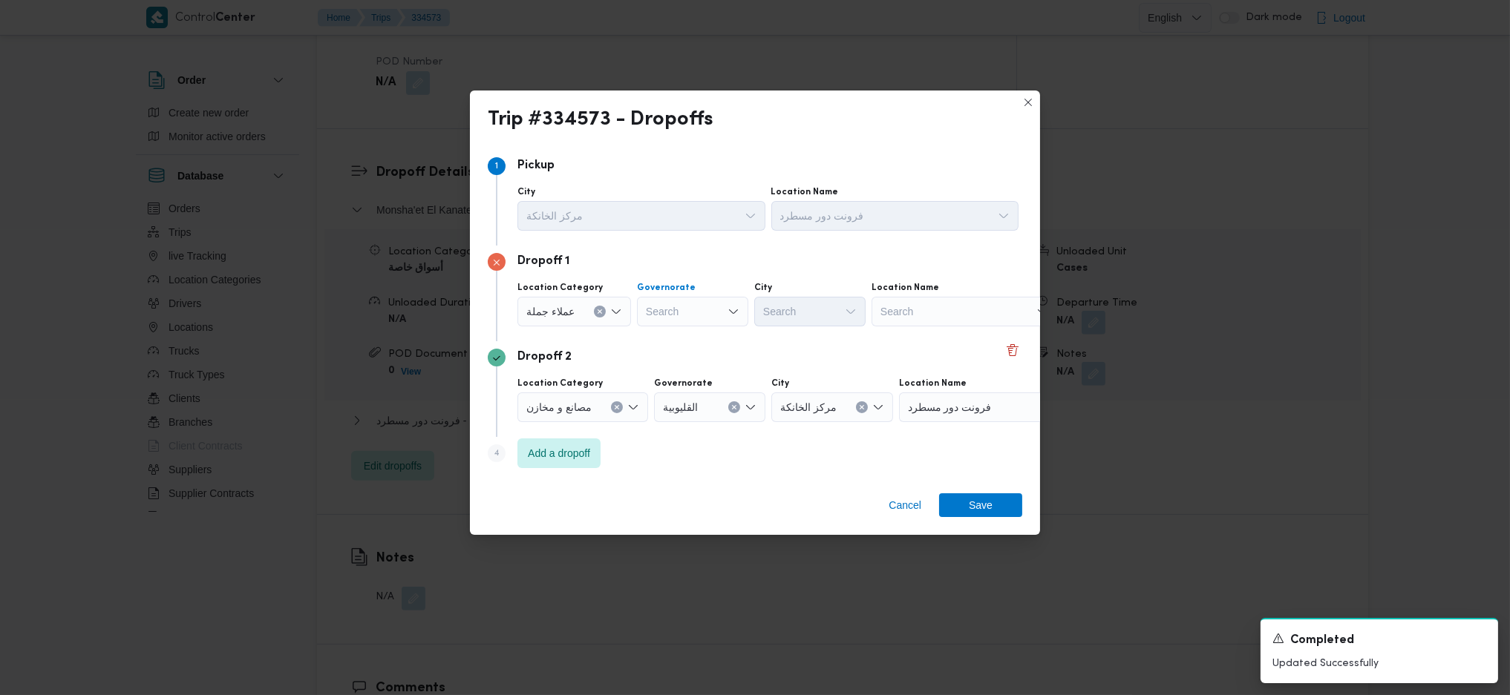
click at [705, 308] on div "Search" at bounding box center [692, 312] width 111 height 30
type input "قاه"
click at [650, 327] on span "ال قاه رة" at bounding box center [690, 339] width 99 height 24
click at [827, 315] on div "Search" at bounding box center [882, 312] width 111 height 30
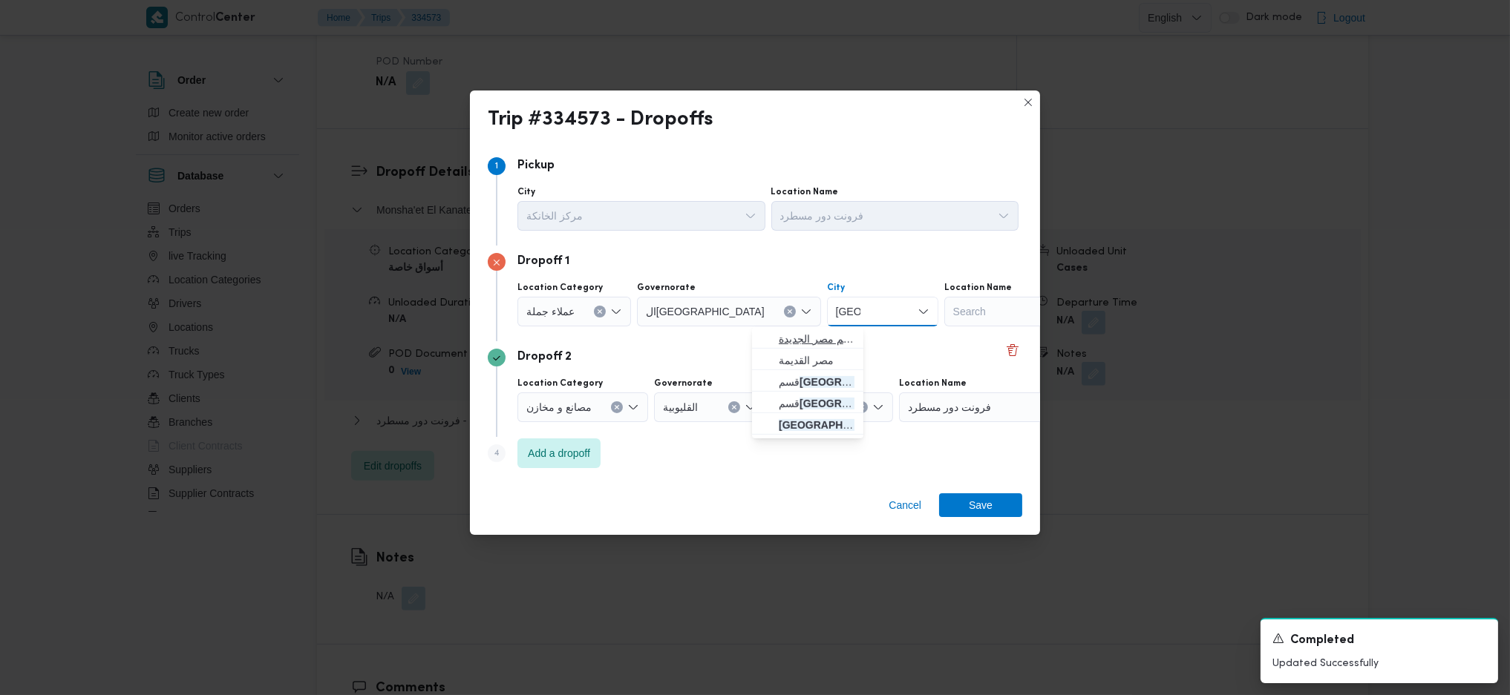
type input "مصر"
click at [772, 338] on icon "button" at bounding box center [767, 339] width 12 height 12
click at [993, 528] on div "Cancel Save" at bounding box center [755, 508] width 570 height 53
click at [993, 516] on span "Save" at bounding box center [980, 505] width 83 height 24
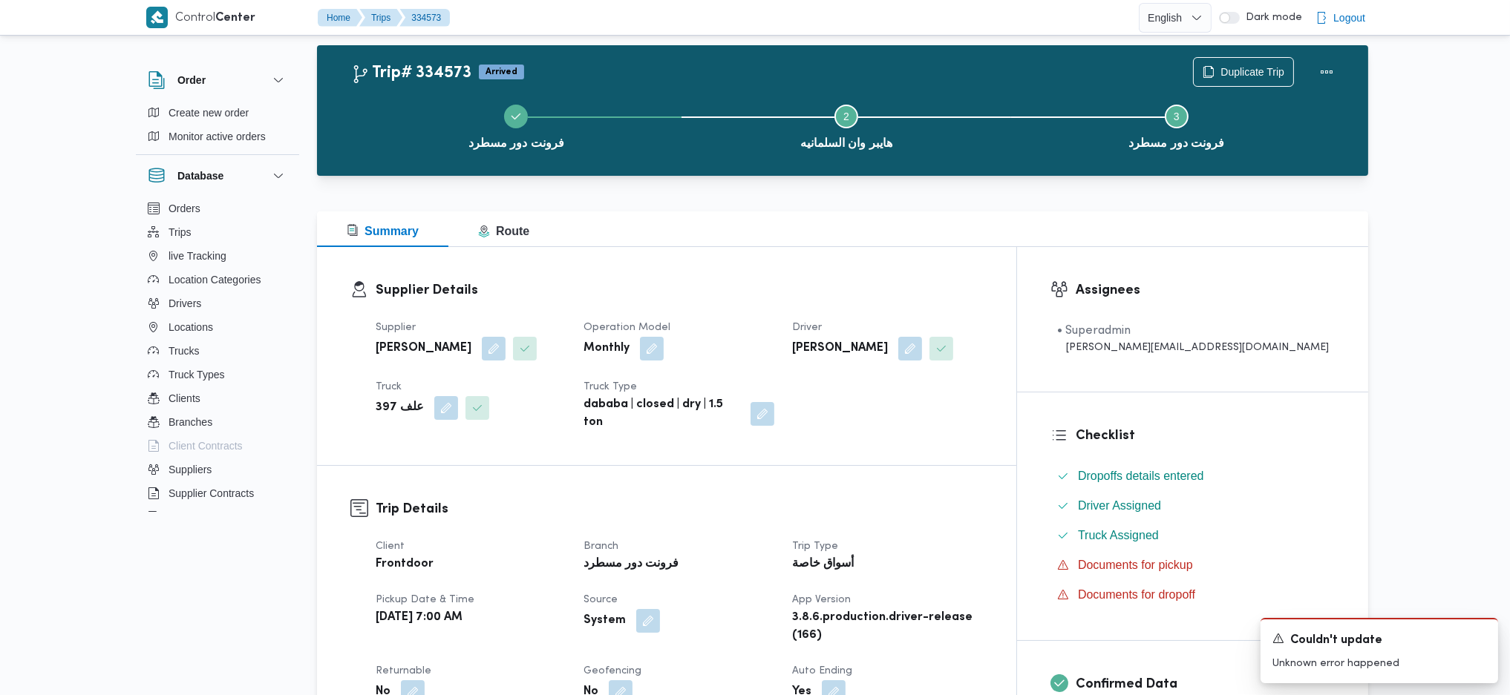
scroll to position [0, 0]
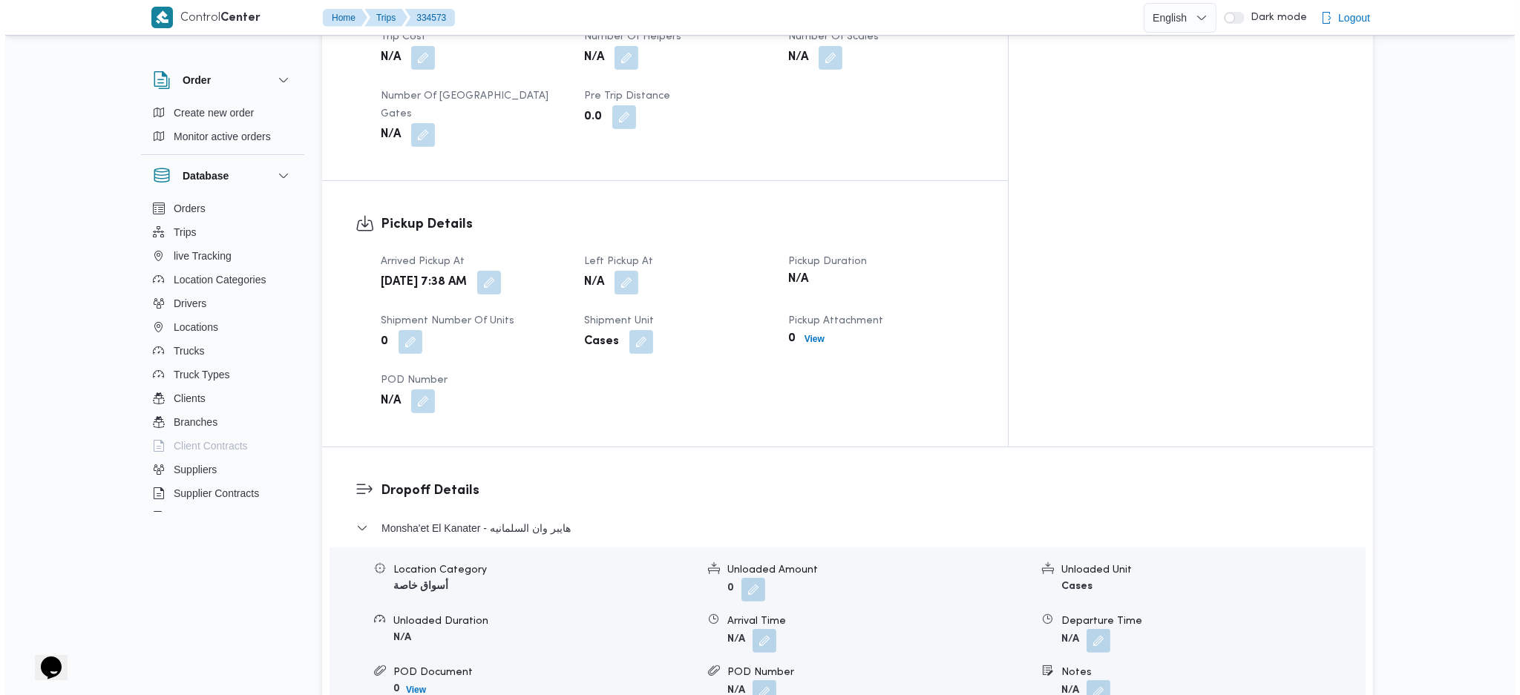
scroll to position [1286, 0]
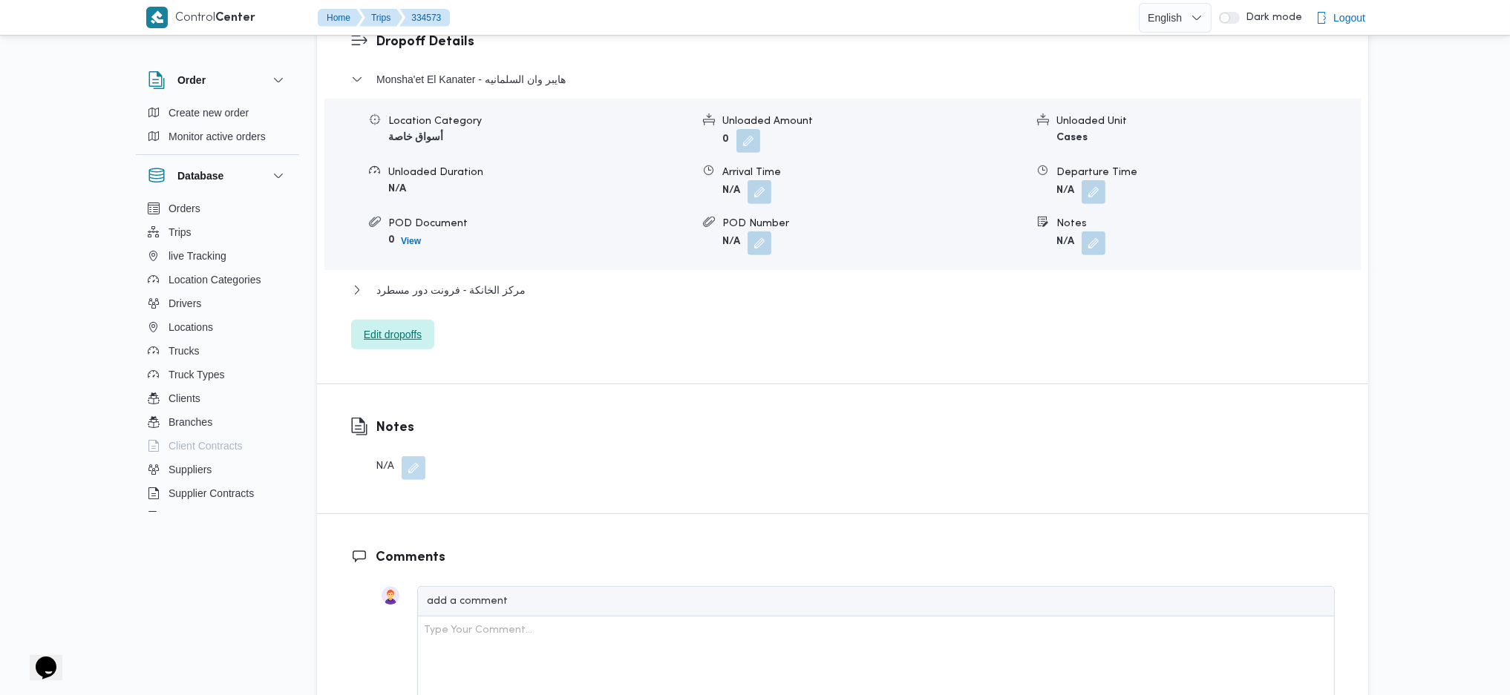
click at [405, 326] on span "Edit dropoffs" at bounding box center [393, 335] width 58 height 18
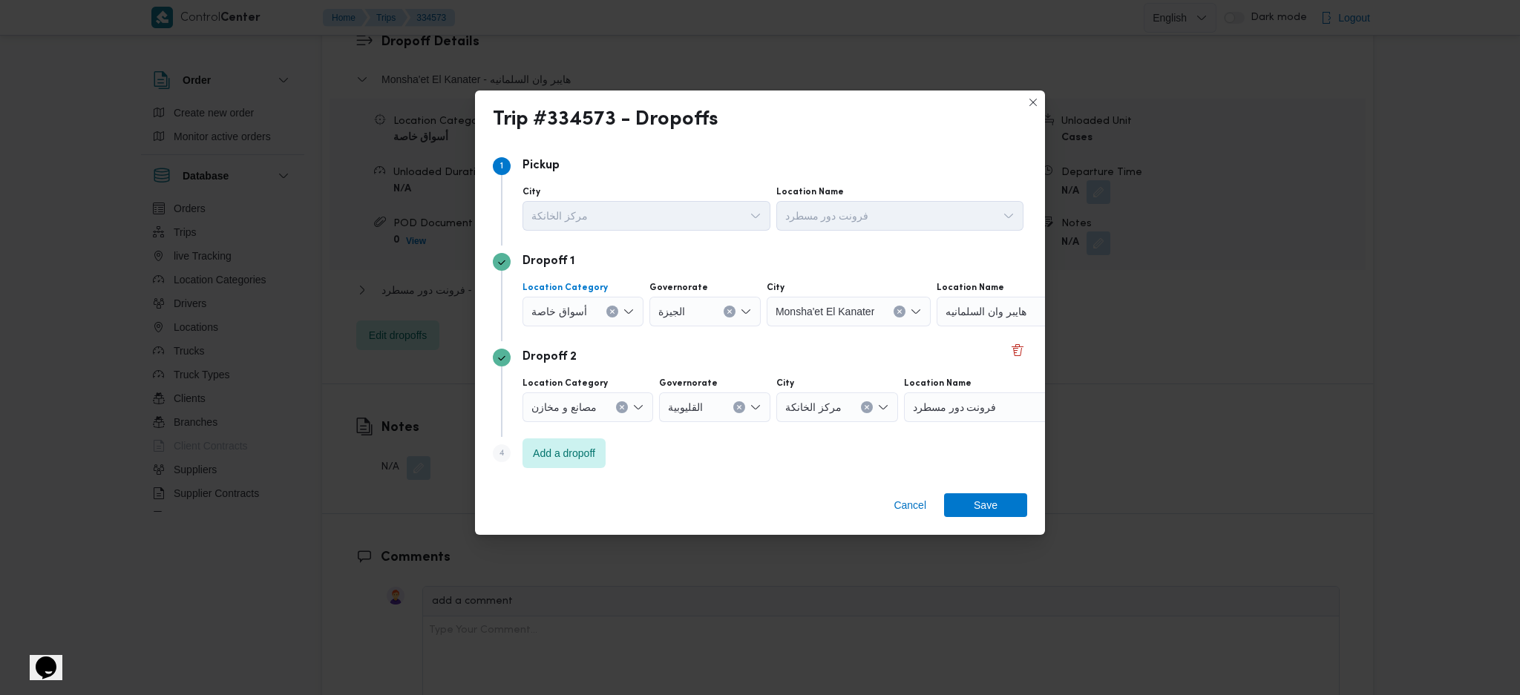
click at [609, 313] on icon "Clear input" at bounding box center [612, 312] width 6 height 6
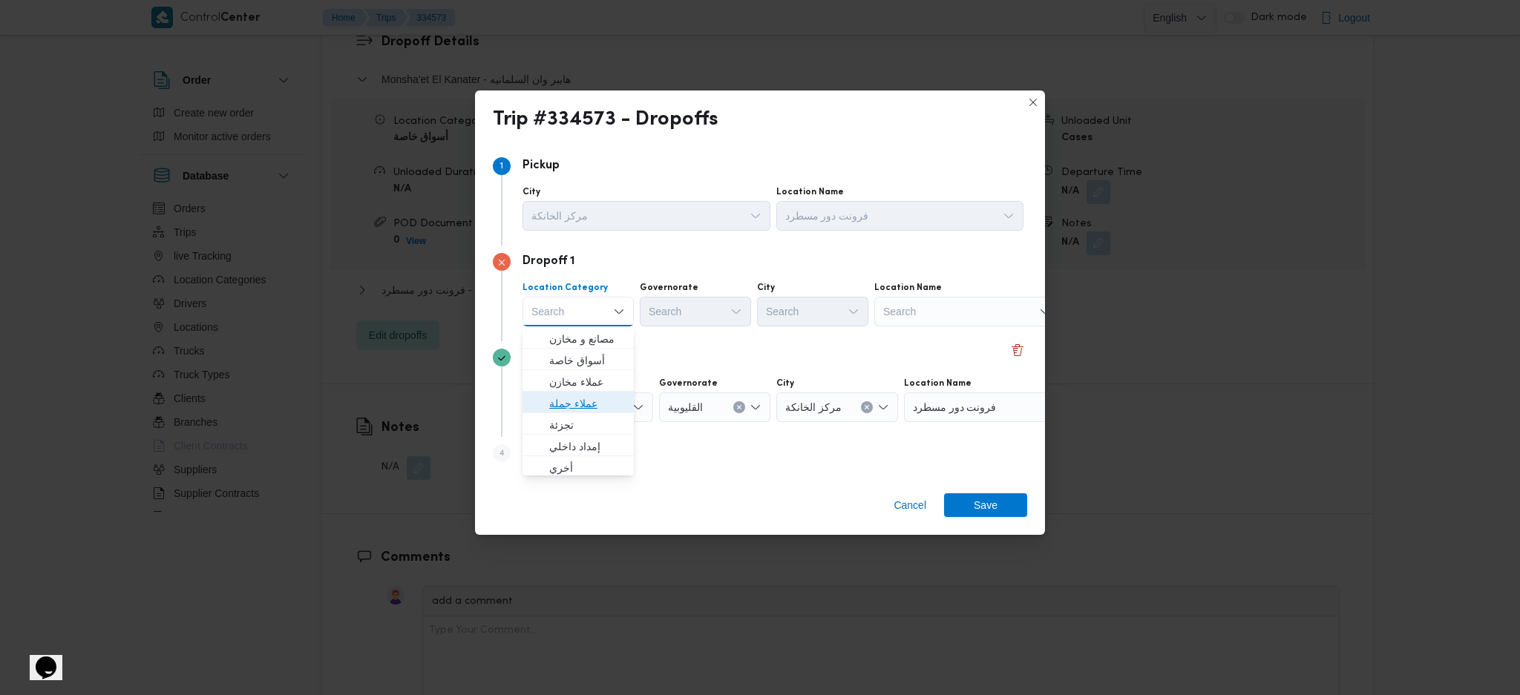
click at [572, 398] on span "عملاء جملة" at bounding box center [587, 404] width 76 height 18
click at [710, 318] on div "Search" at bounding box center [697, 312] width 111 height 30
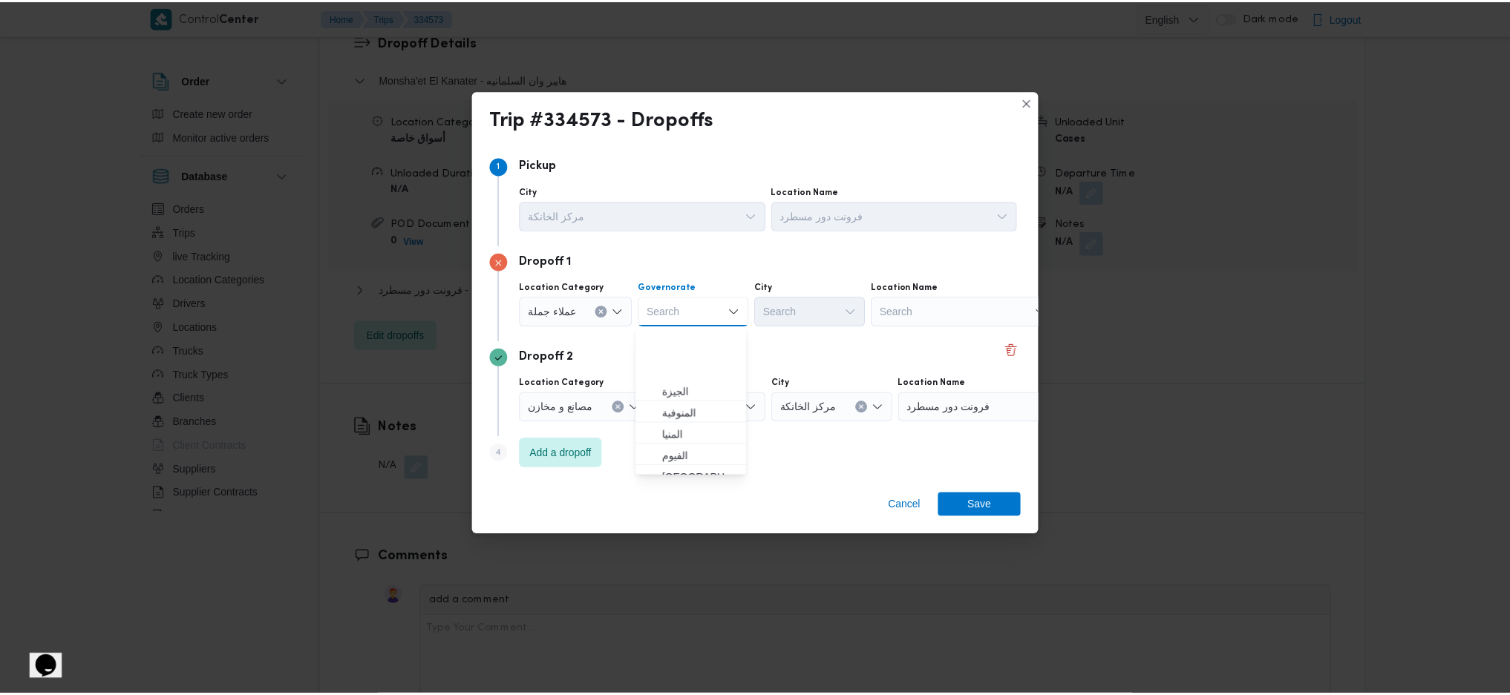
scroll to position [197, 0]
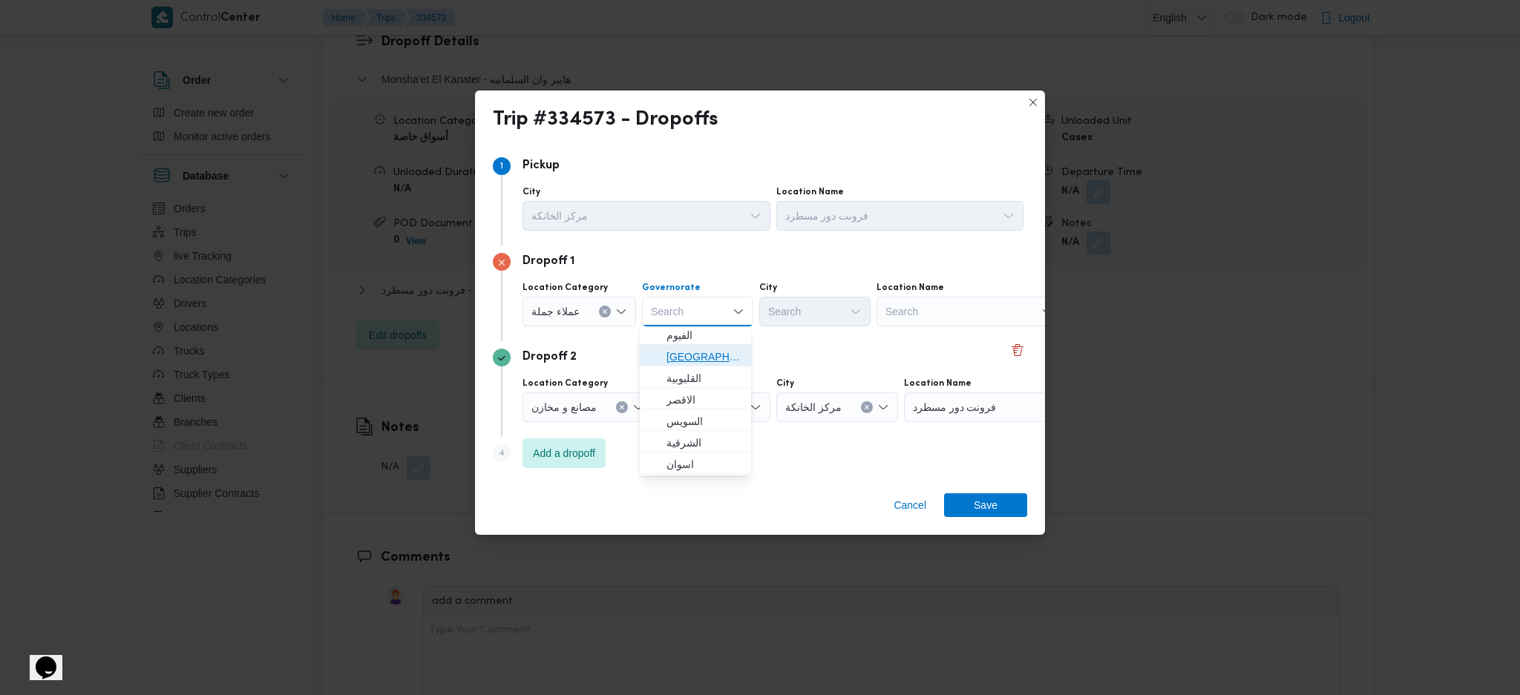
click at [695, 359] on span "ال[GEOGRAPHIC_DATA]" at bounding box center [705, 357] width 76 height 18
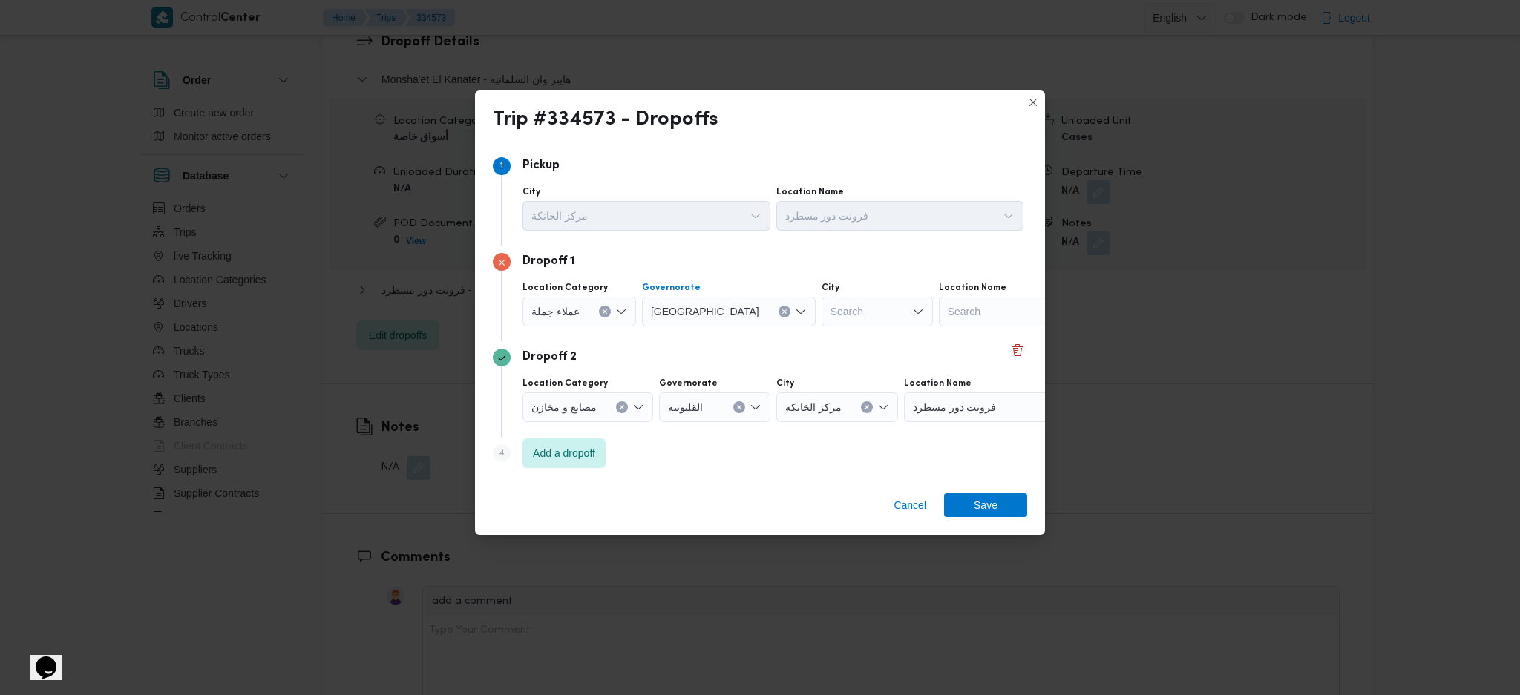
click at [822, 307] on div "Search" at bounding box center [877, 312] width 111 height 30
type input "مصر"
drag, startPoint x: 778, startPoint y: 337, endPoint x: 931, endPoint y: 484, distance: 212.1
click at [778, 337] on icon "button" at bounding box center [772, 339] width 12 height 12
click at [1001, 503] on span "Save" at bounding box center [985, 505] width 83 height 24
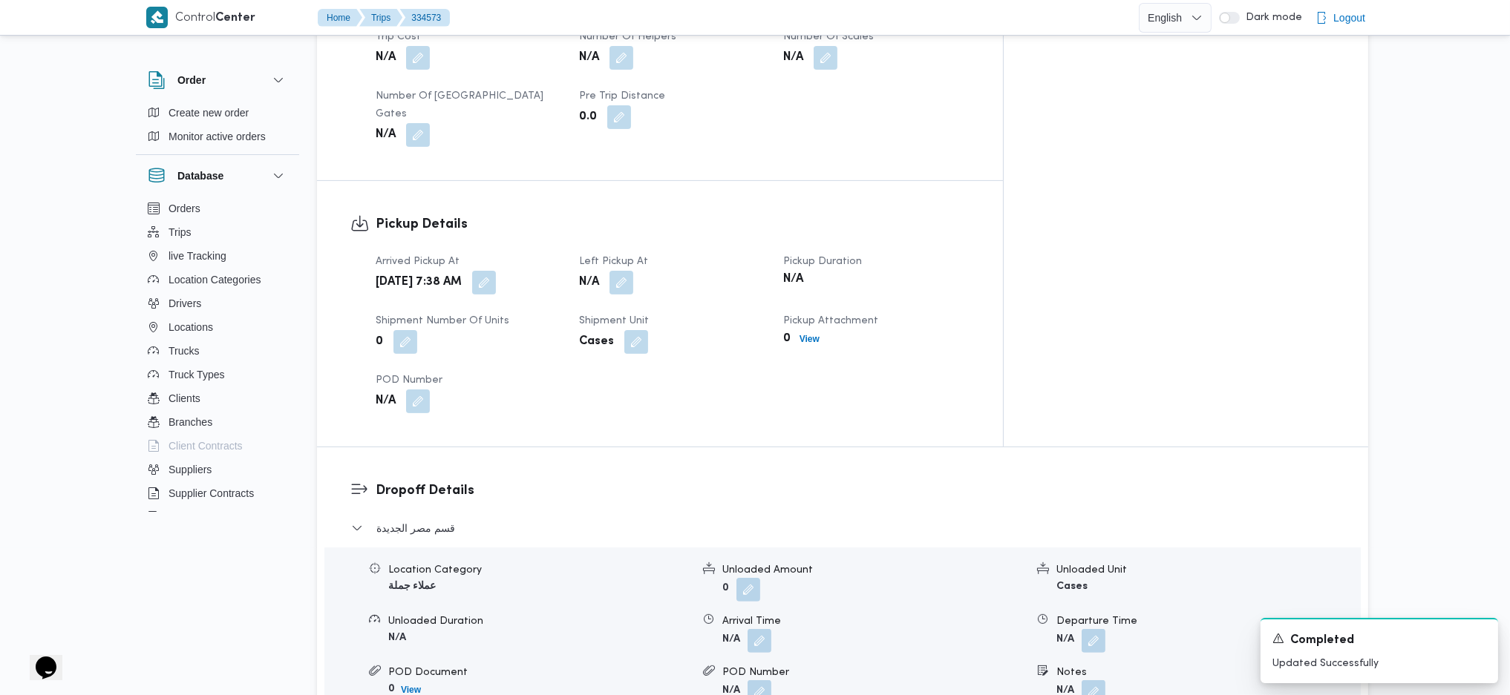
scroll to position [891, 0]
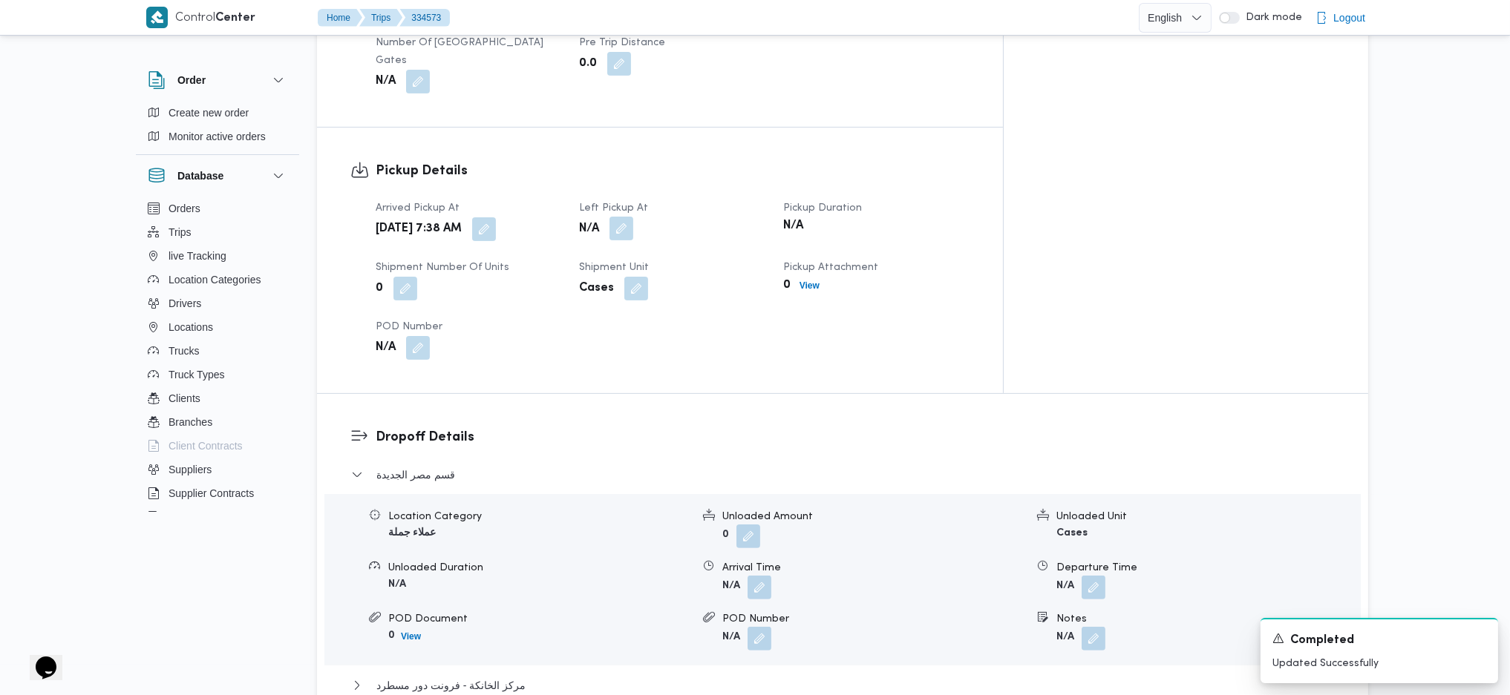
click at [633, 217] on button "button" at bounding box center [621, 229] width 24 height 24
click at [642, 223] on div "Left Pickup At" at bounding box center [615, 223] width 168 height 12
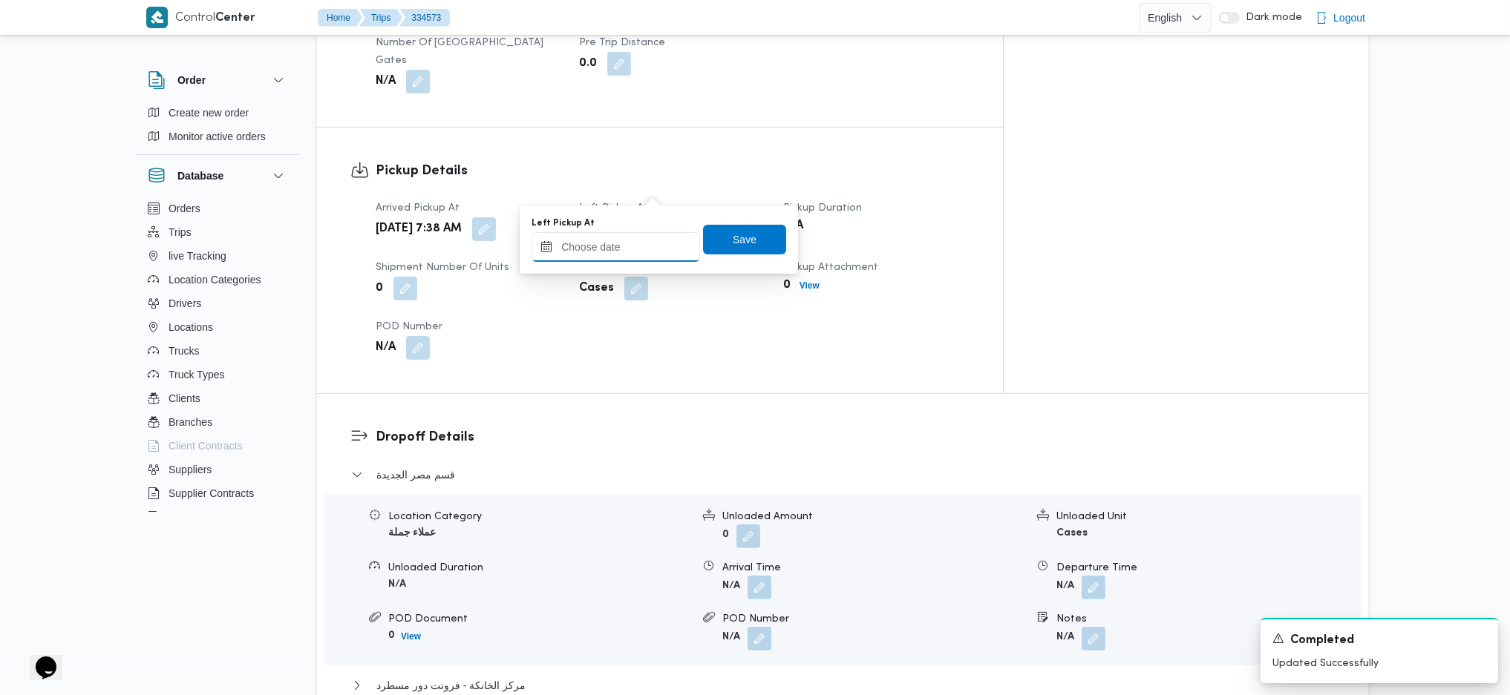
click at [655, 255] on input "Left Pickup At" at bounding box center [615, 247] width 168 height 30
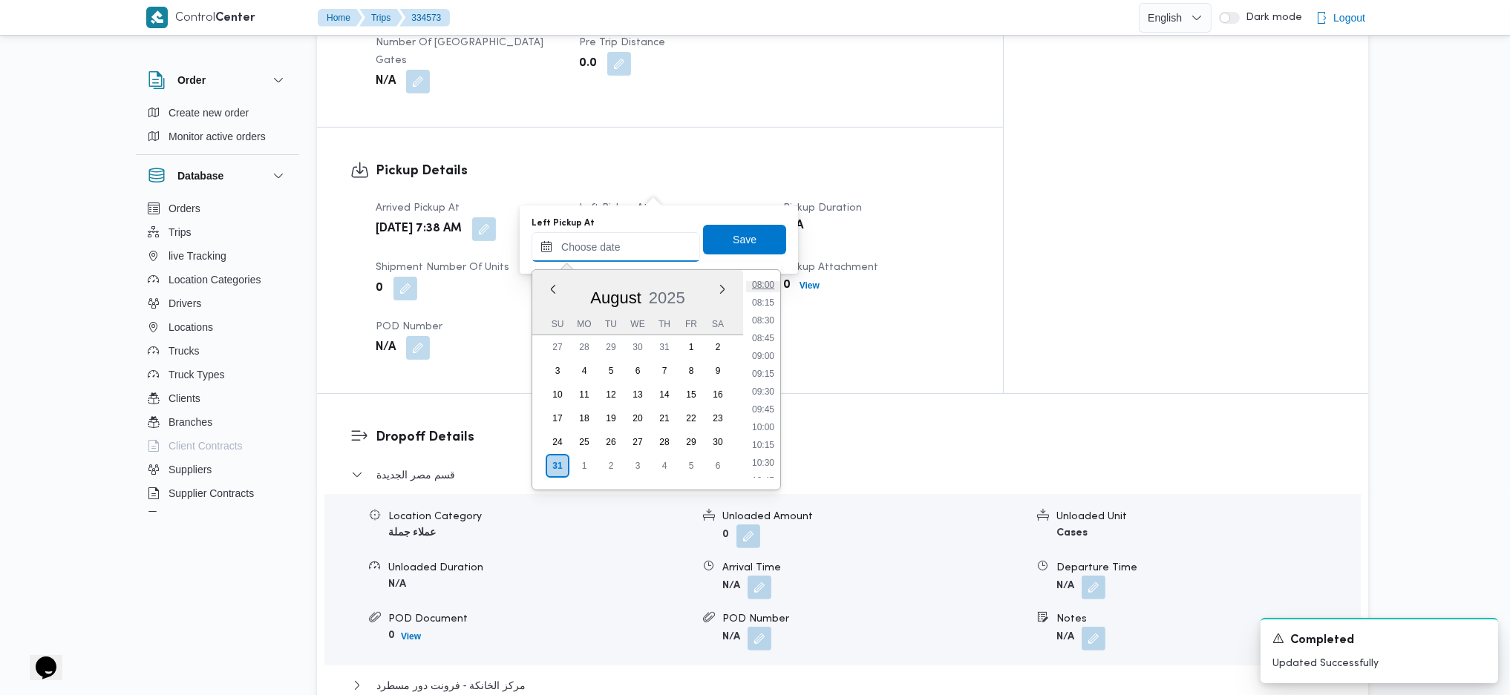
scroll to position [540, 0]
click at [765, 374] on li "08:45" at bounding box center [763, 372] width 34 height 15
type input "31/08/2025 08:45"
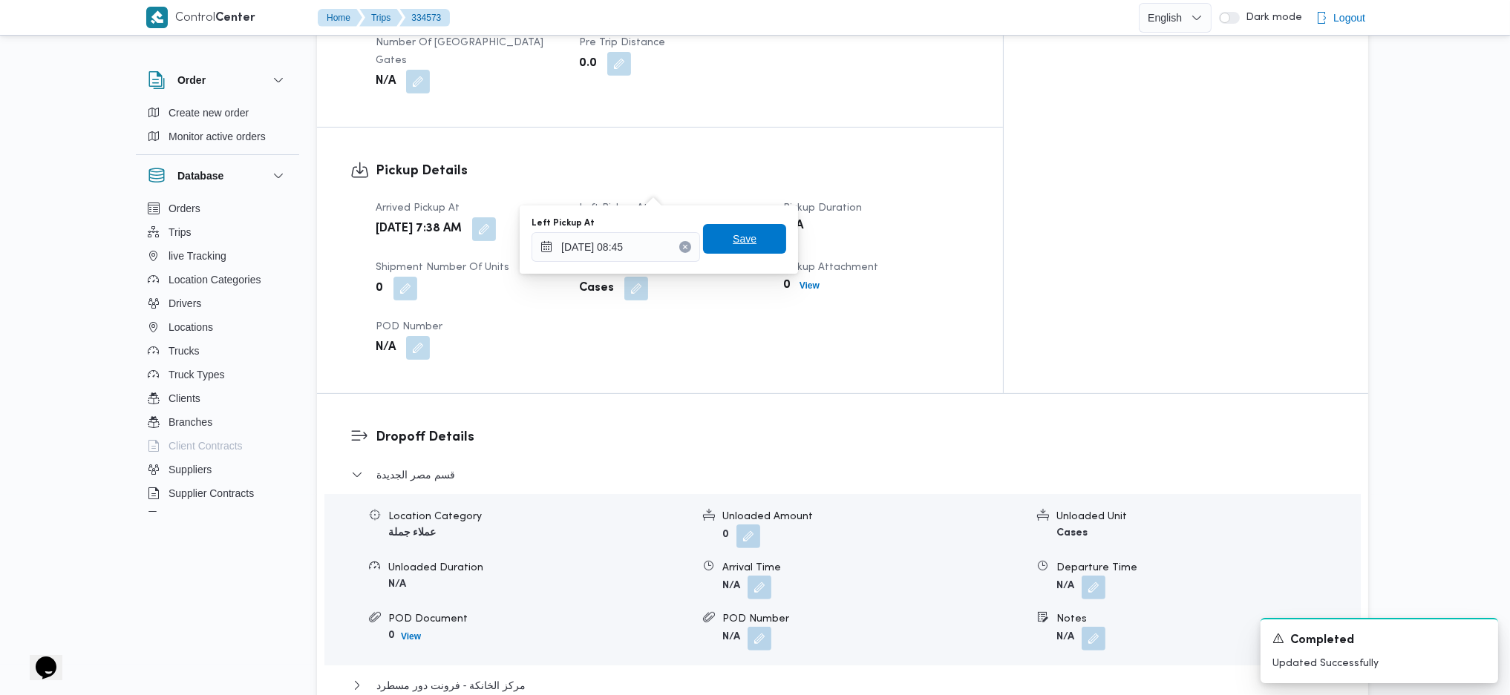
click at [744, 238] on span "Save" at bounding box center [744, 239] width 83 height 30
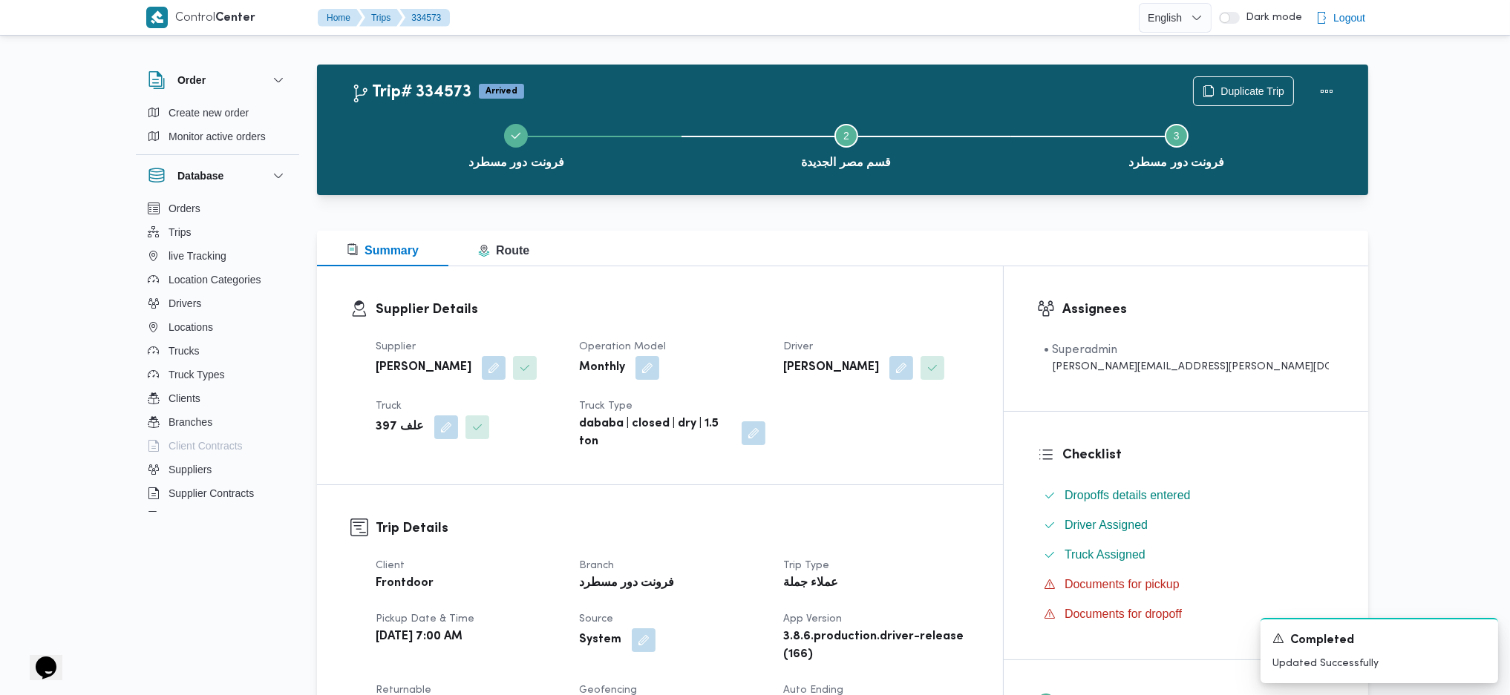
scroll to position [0, 0]
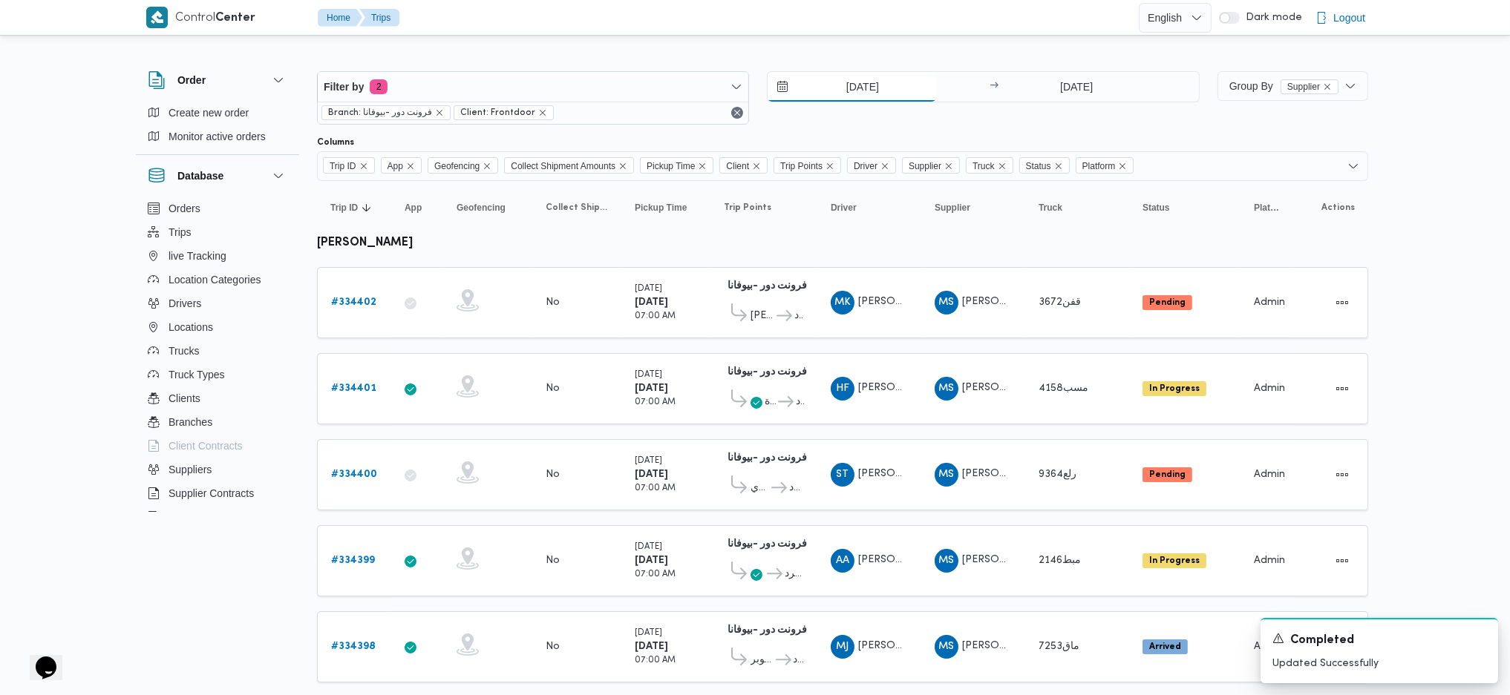
click at [870, 86] on input "[DATE]" at bounding box center [851, 87] width 168 height 30
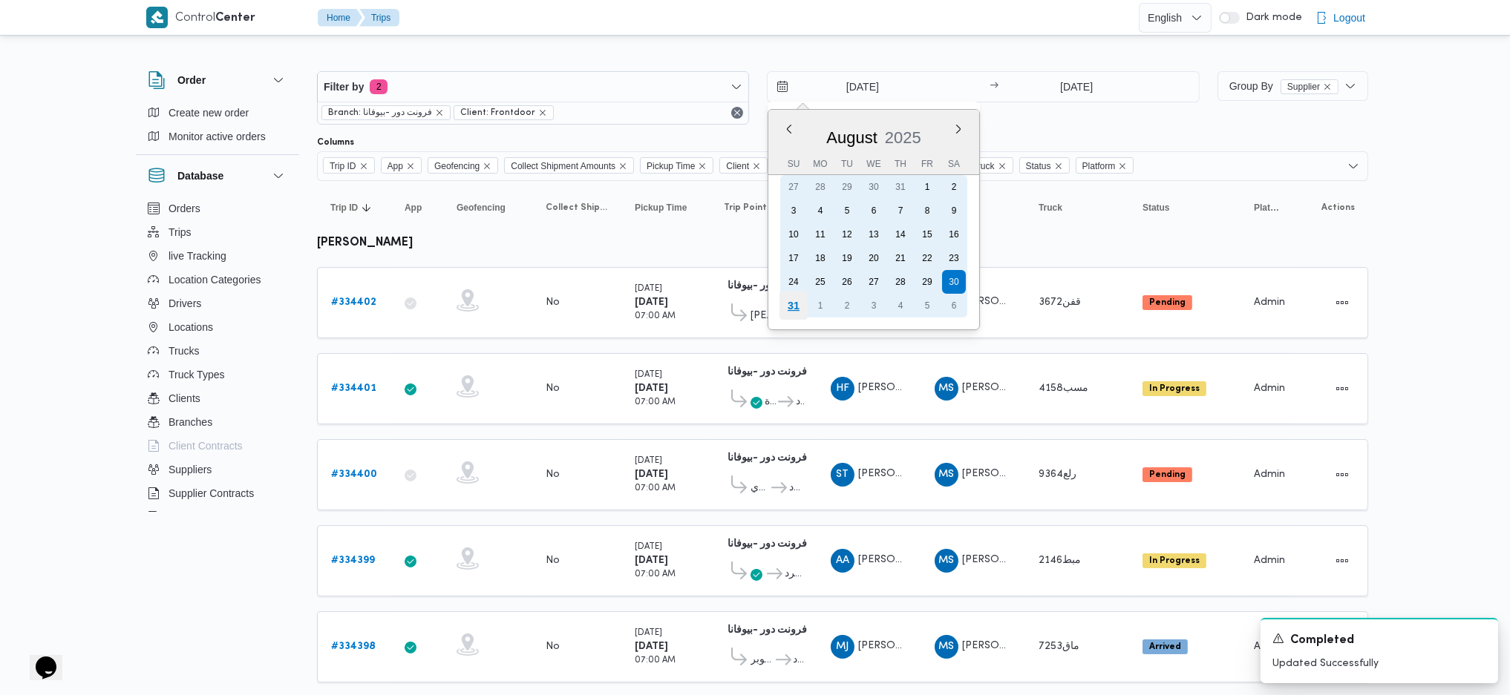
click at [792, 293] on div "31" at bounding box center [793, 306] width 28 height 28
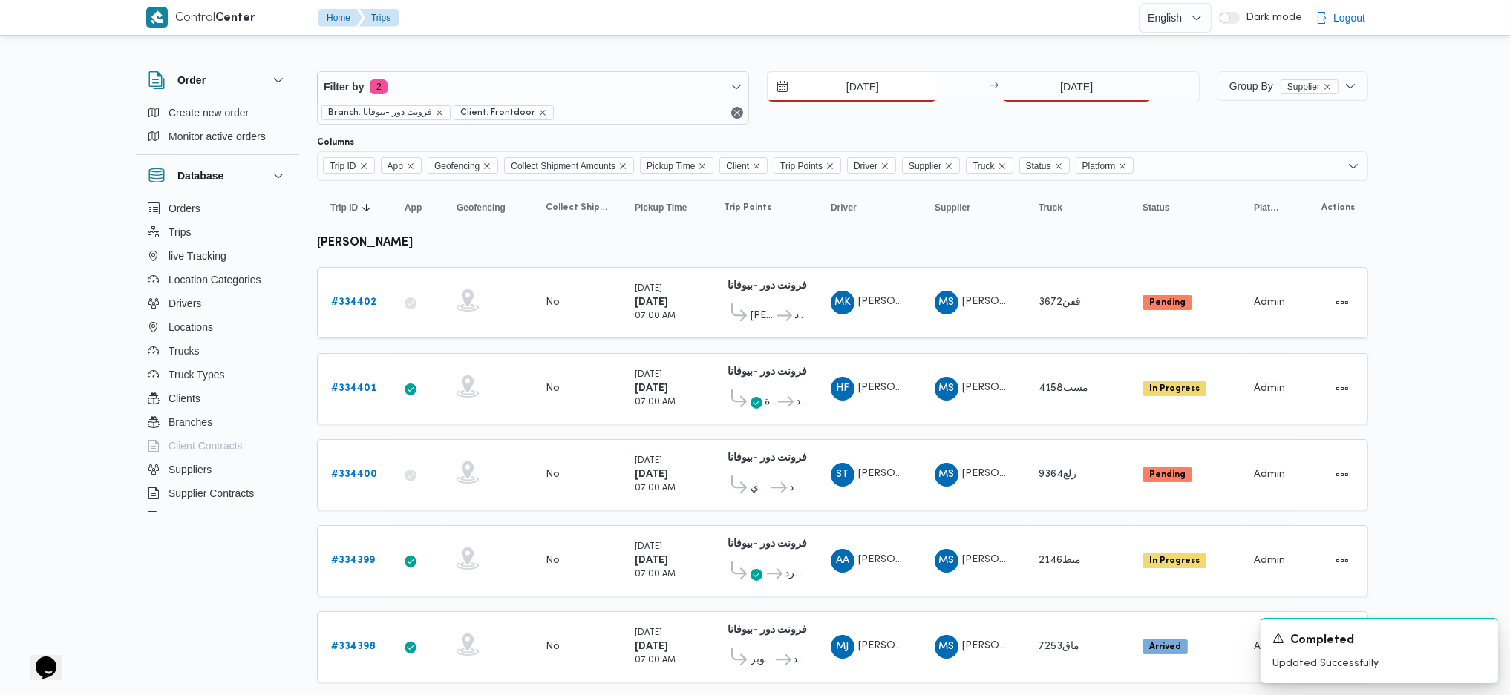
type input "[DATE]"
click at [1085, 71] on div "[DATE] → [DATE]" at bounding box center [983, 86] width 432 height 31
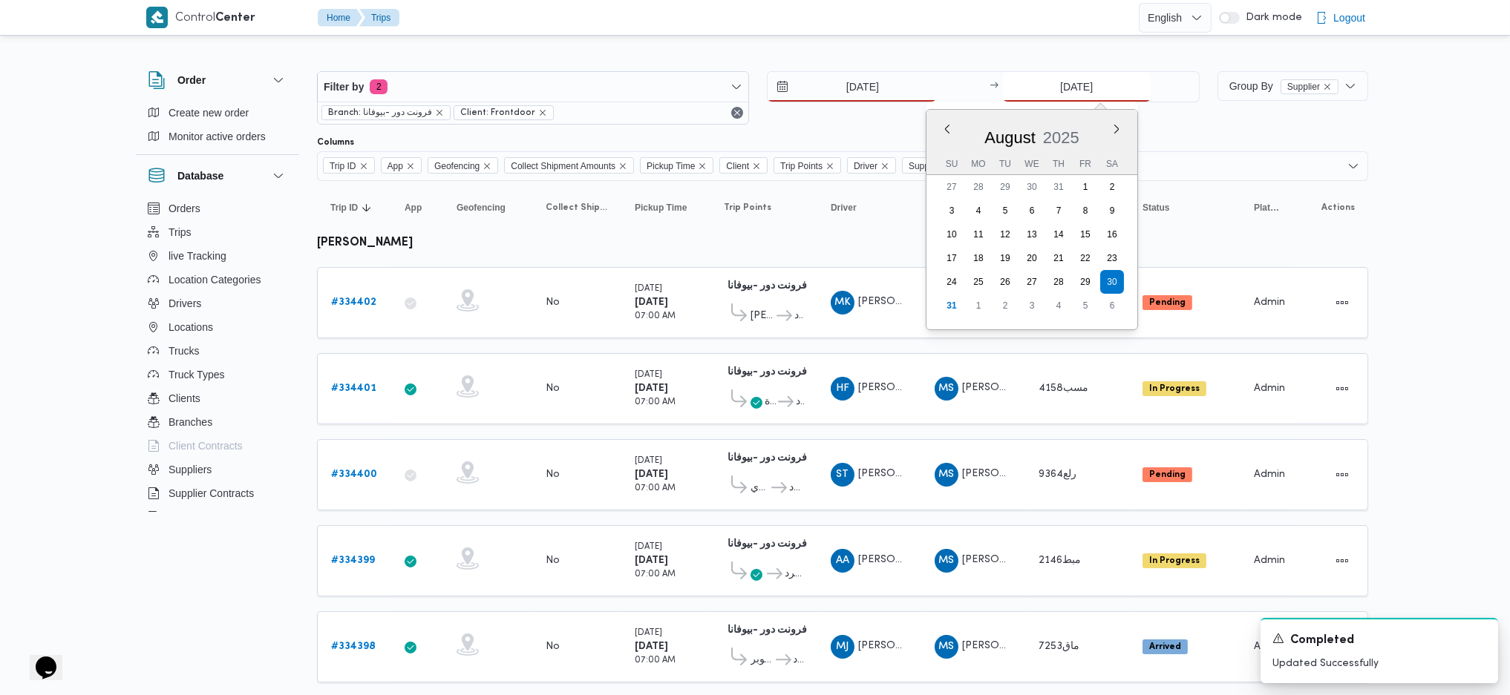
click at [1064, 91] on input "[DATE]" at bounding box center [1077, 87] width 148 height 30
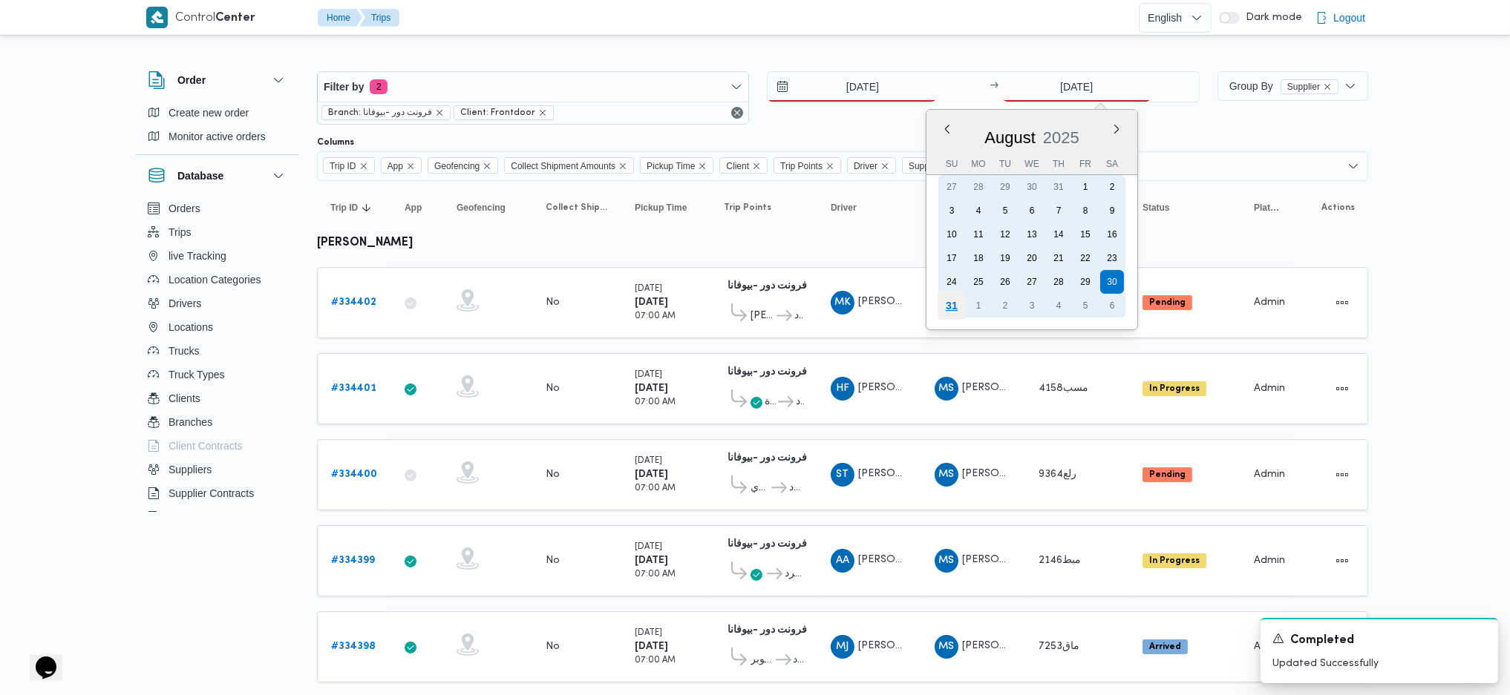
click at [952, 293] on div "31" at bounding box center [951, 306] width 28 height 28
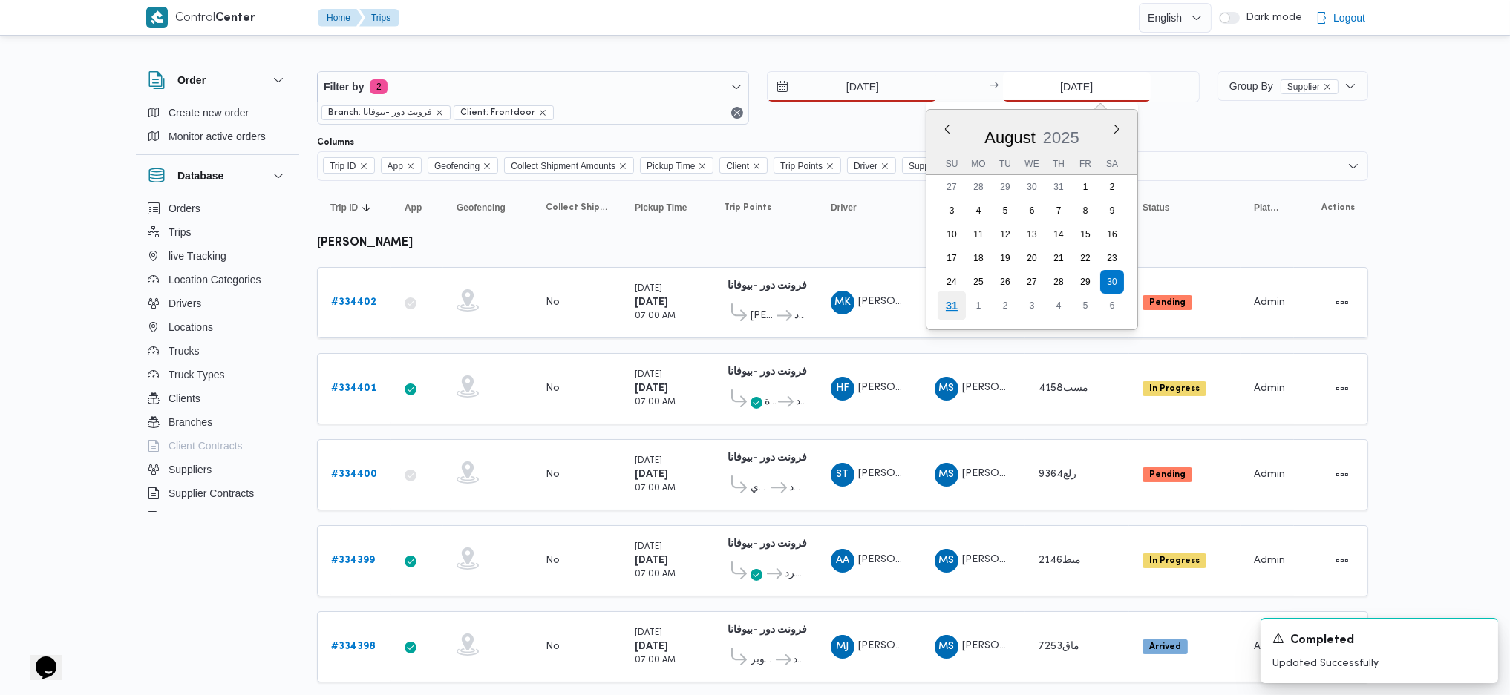
type input "[DATE]"
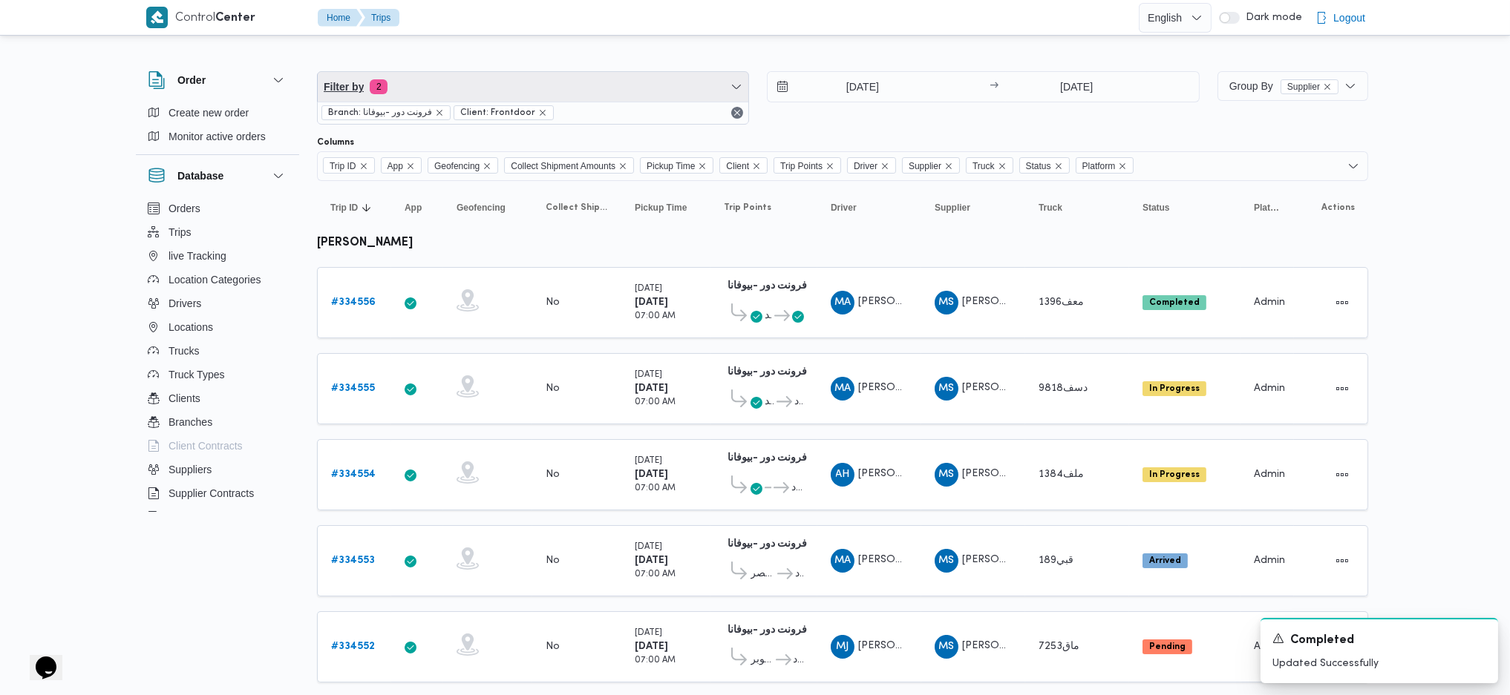
click at [539, 86] on span "Filter by 2" at bounding box center [533, 87] width 431 height 30
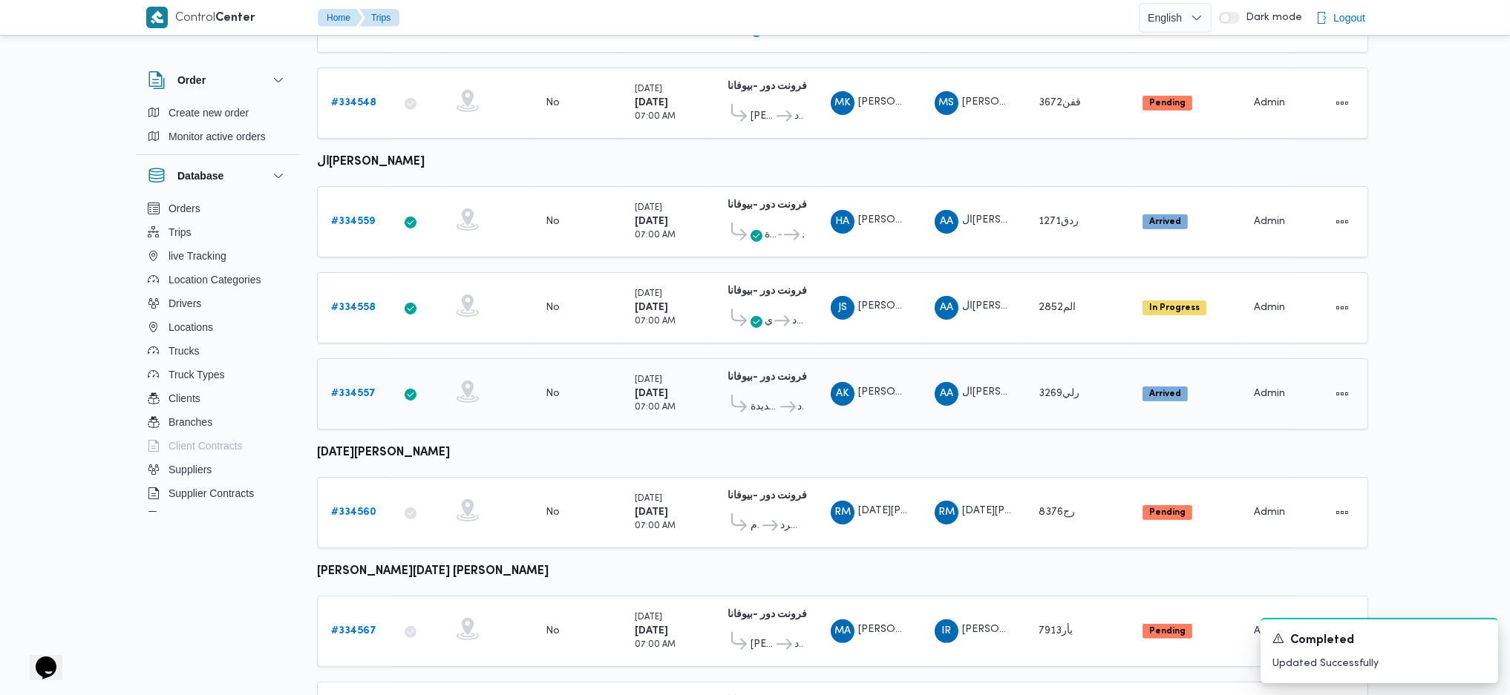
scroll to position [891, 0]
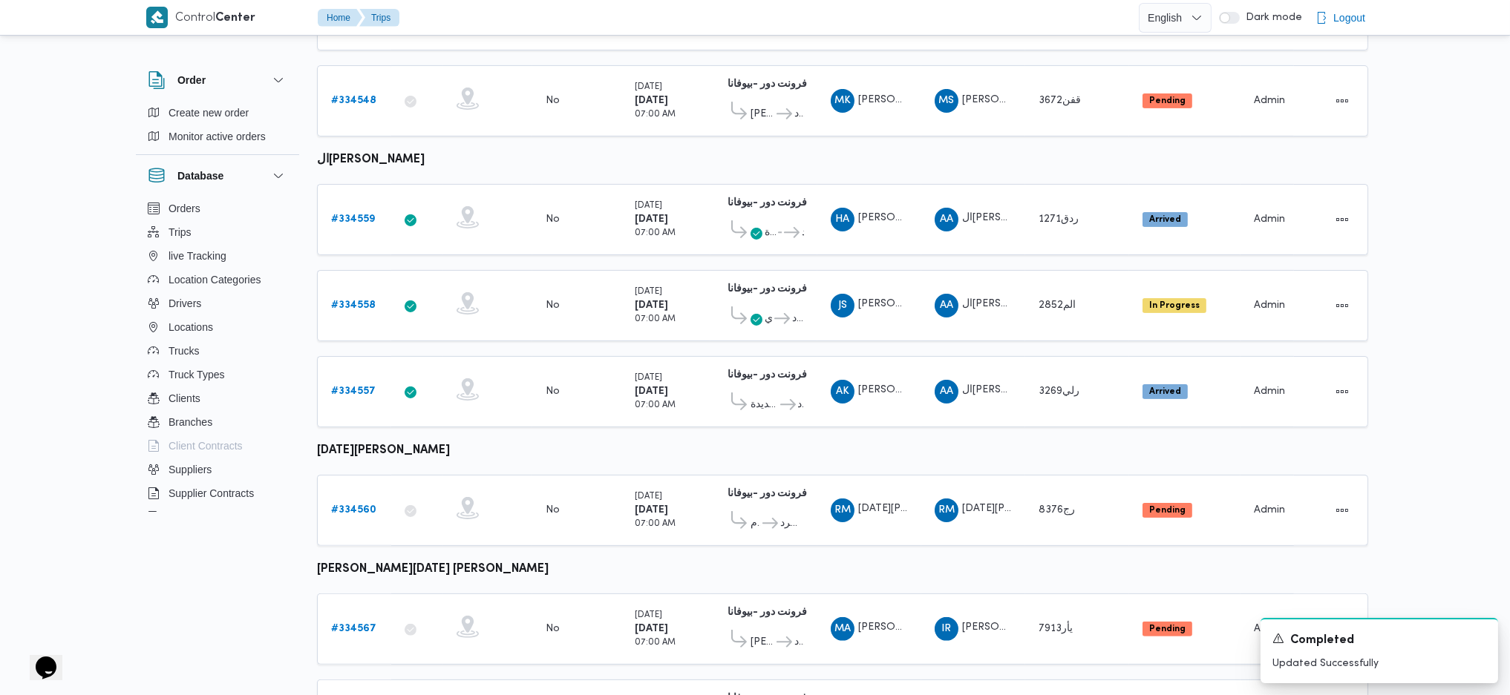
click at [436, 564] on b "[PERSON_NAME][DATE] [PERSON_NAME]" at bounding box center [433, 569] width 232 height 11
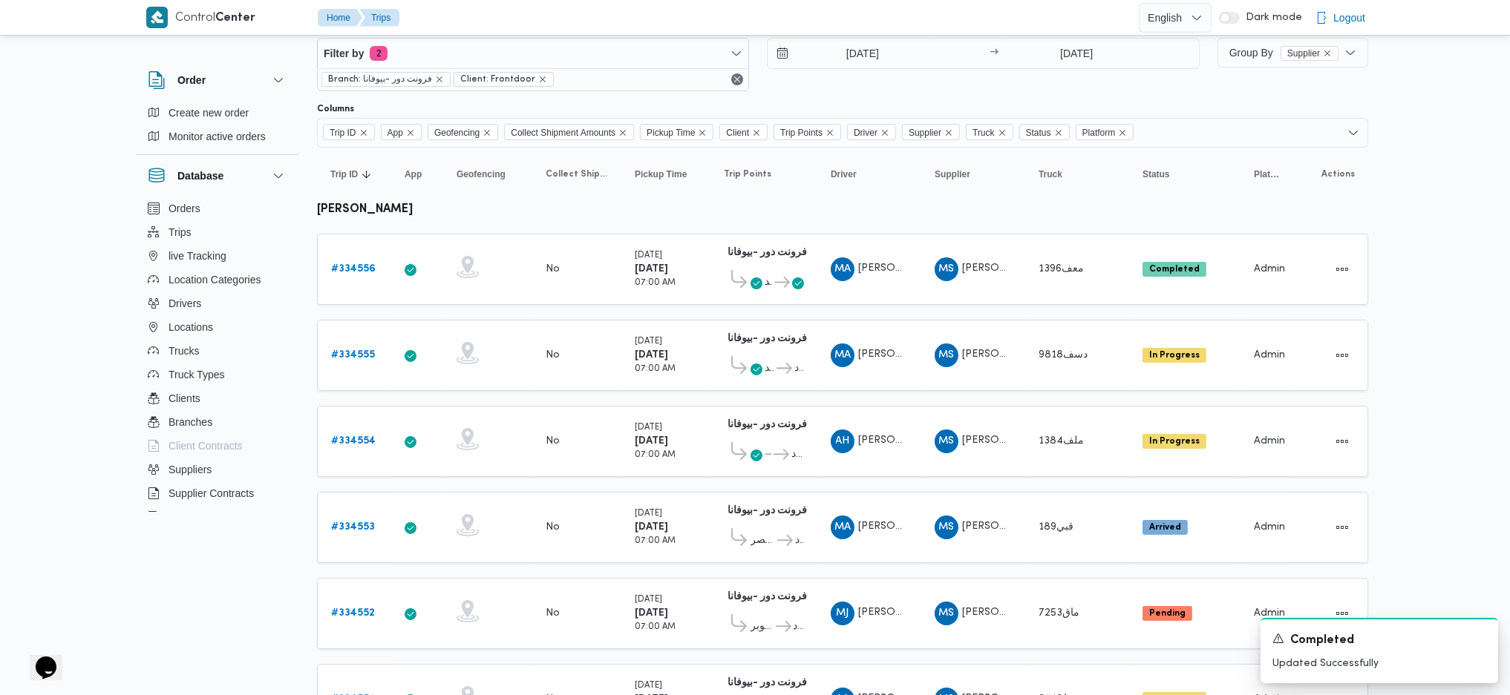
scroll to position [0, 0]
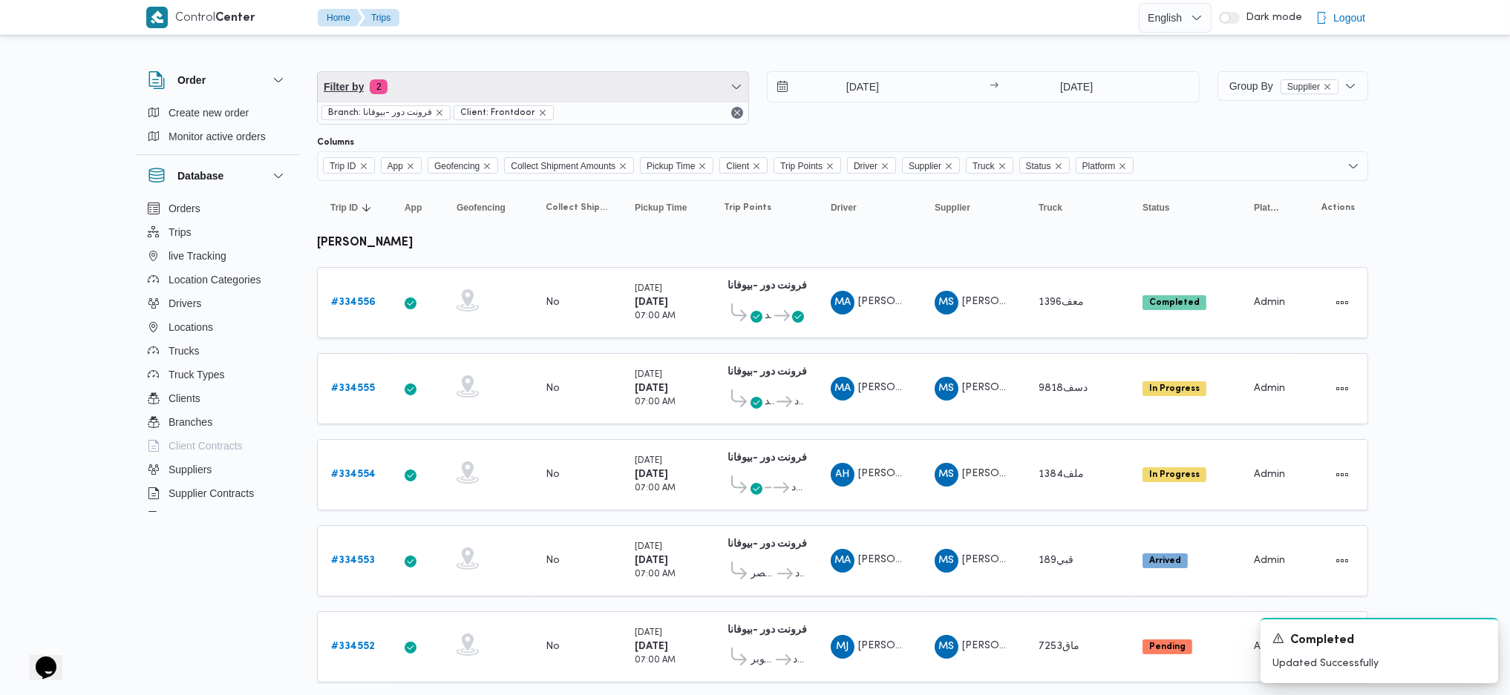
click at [554, 84] on span "Filter by 2" at bounding box center [533, 87] width 431 height 30
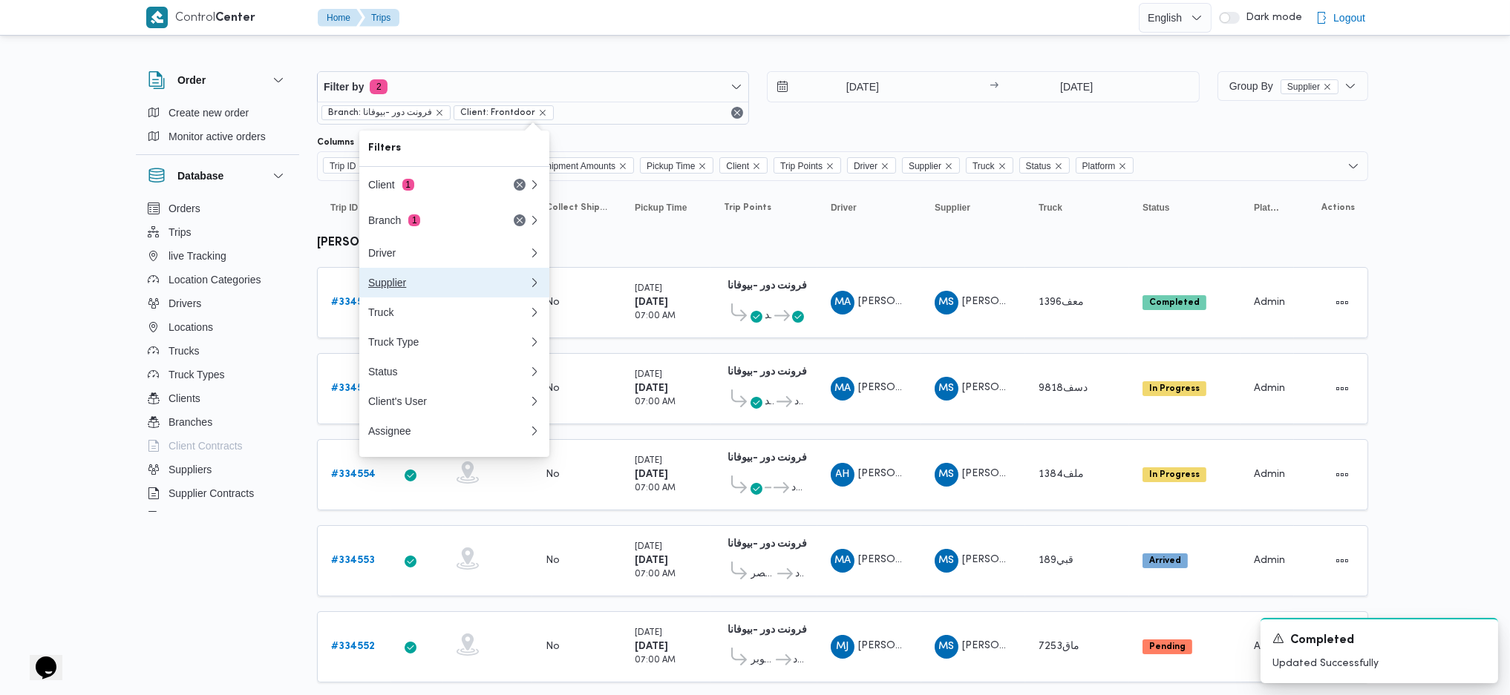
click at [432, 279] on div "Supplier" at bounding box center [448, 283] width 160 height 12
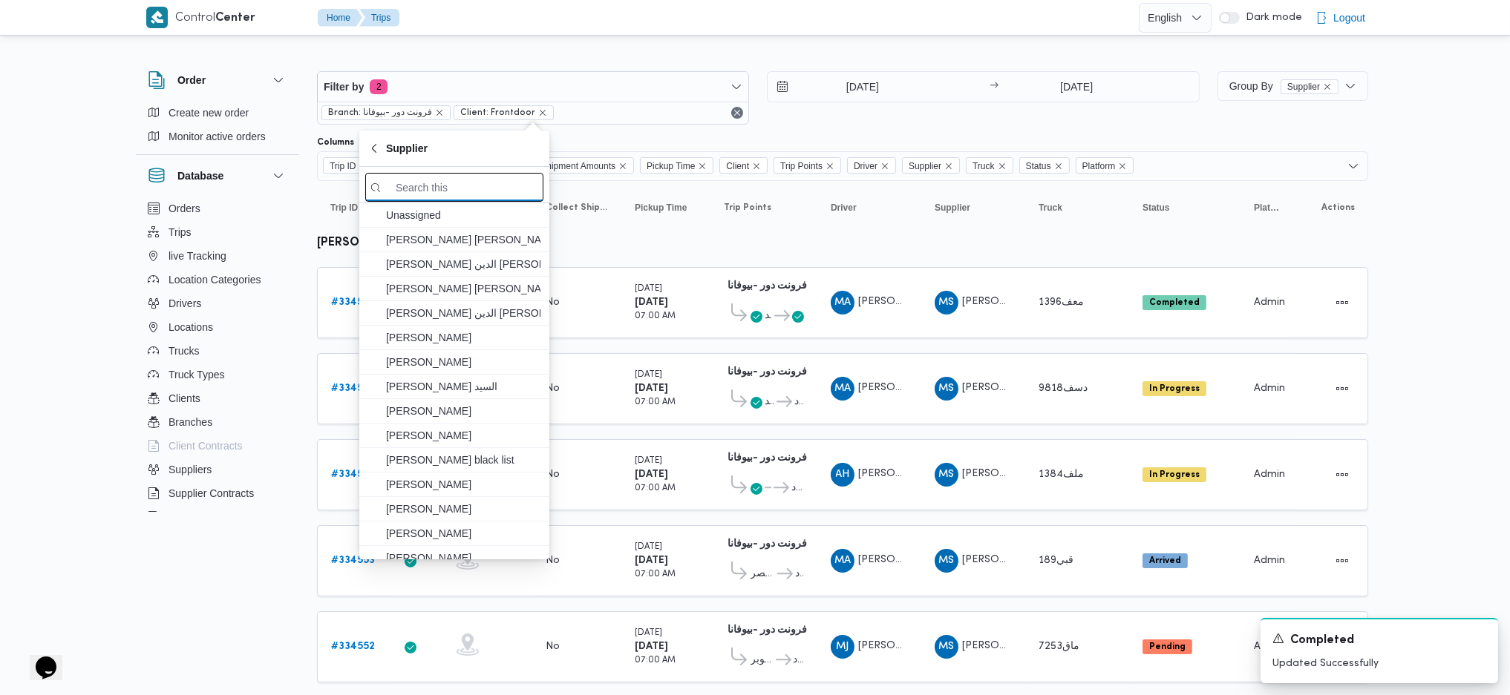
paste input "[PERSON_NAME][DATE] [PERSON_NAME]"
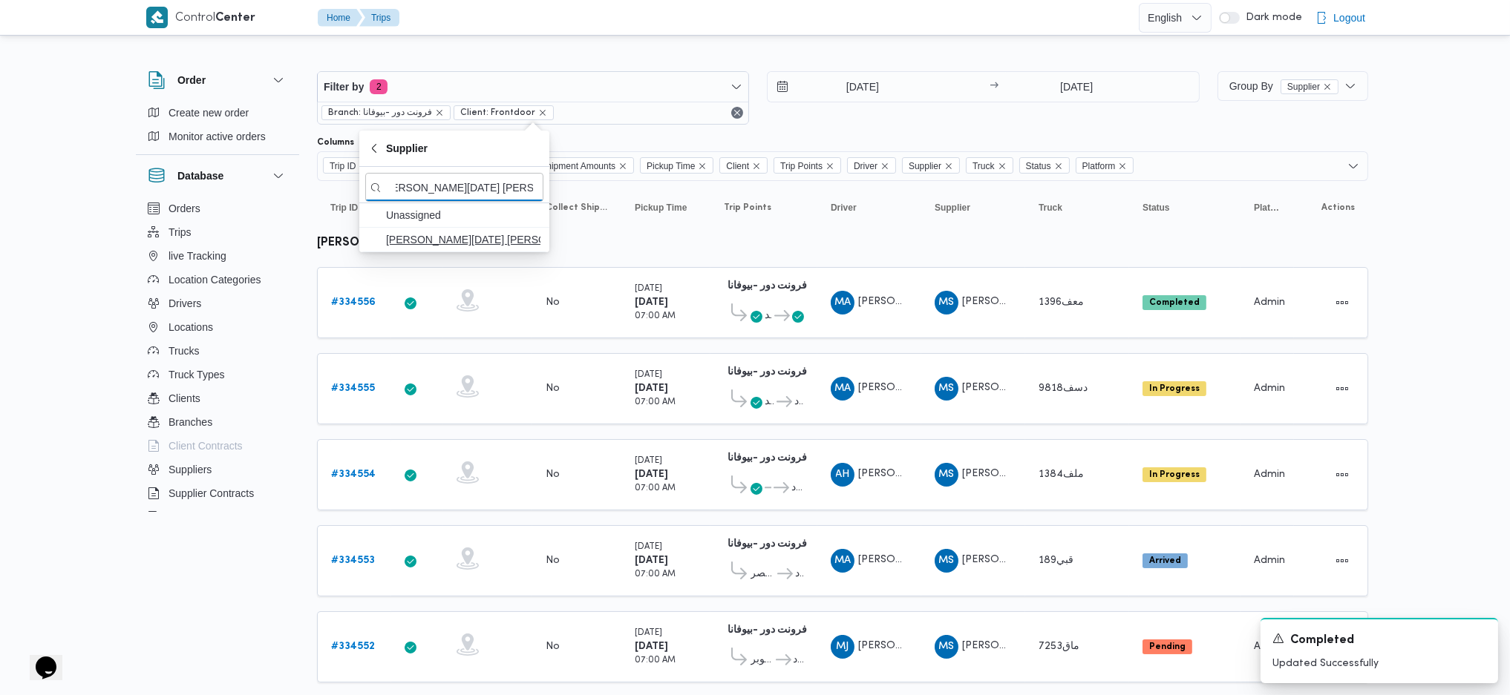
type input "[PERSON_NAME][DATE] [PERSON_NAME]"
click at [437, 240] on span "[PERSON_NAME][DATE] [PERSON_NAME]" at bounding box center [463, 240] width 154 height 18
click at [597, 462] on div "No" at bounding box center [577, 474] width 74 height 25
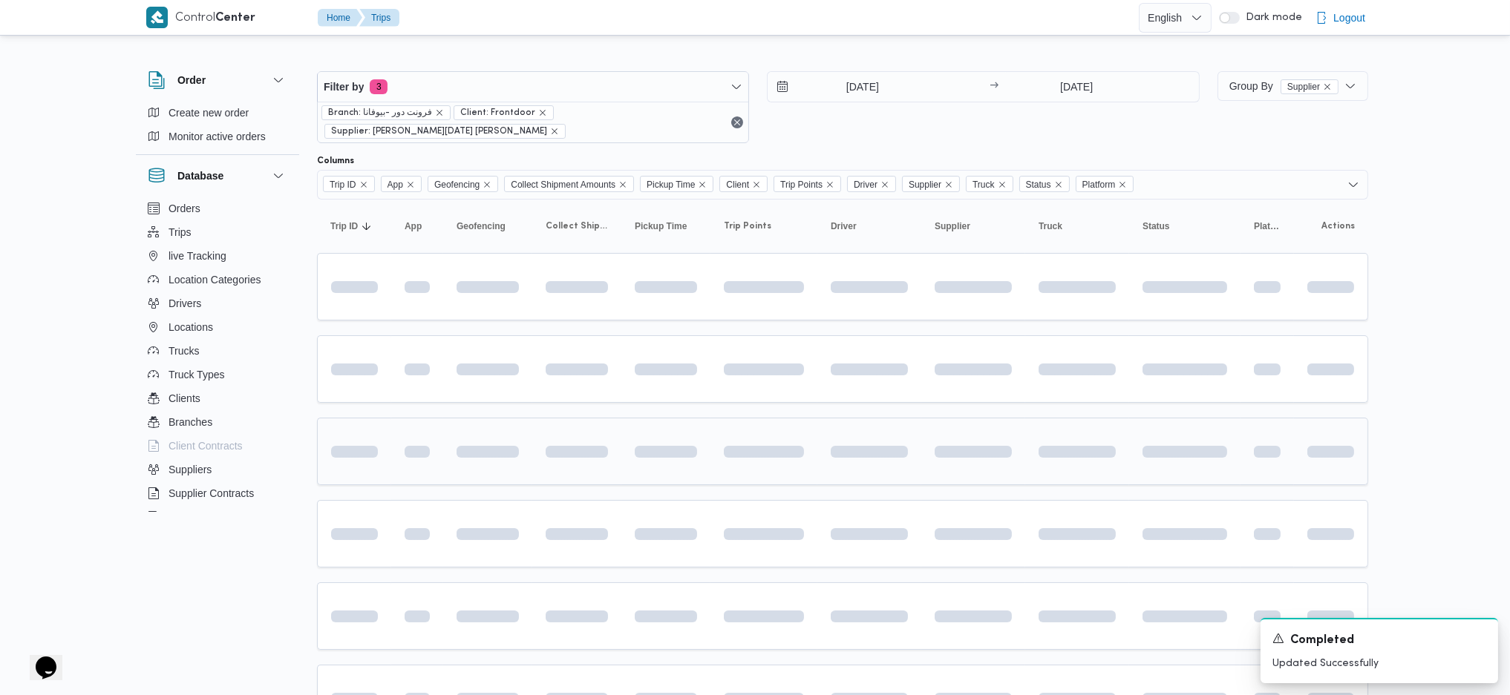
scroll to position [0, 15]
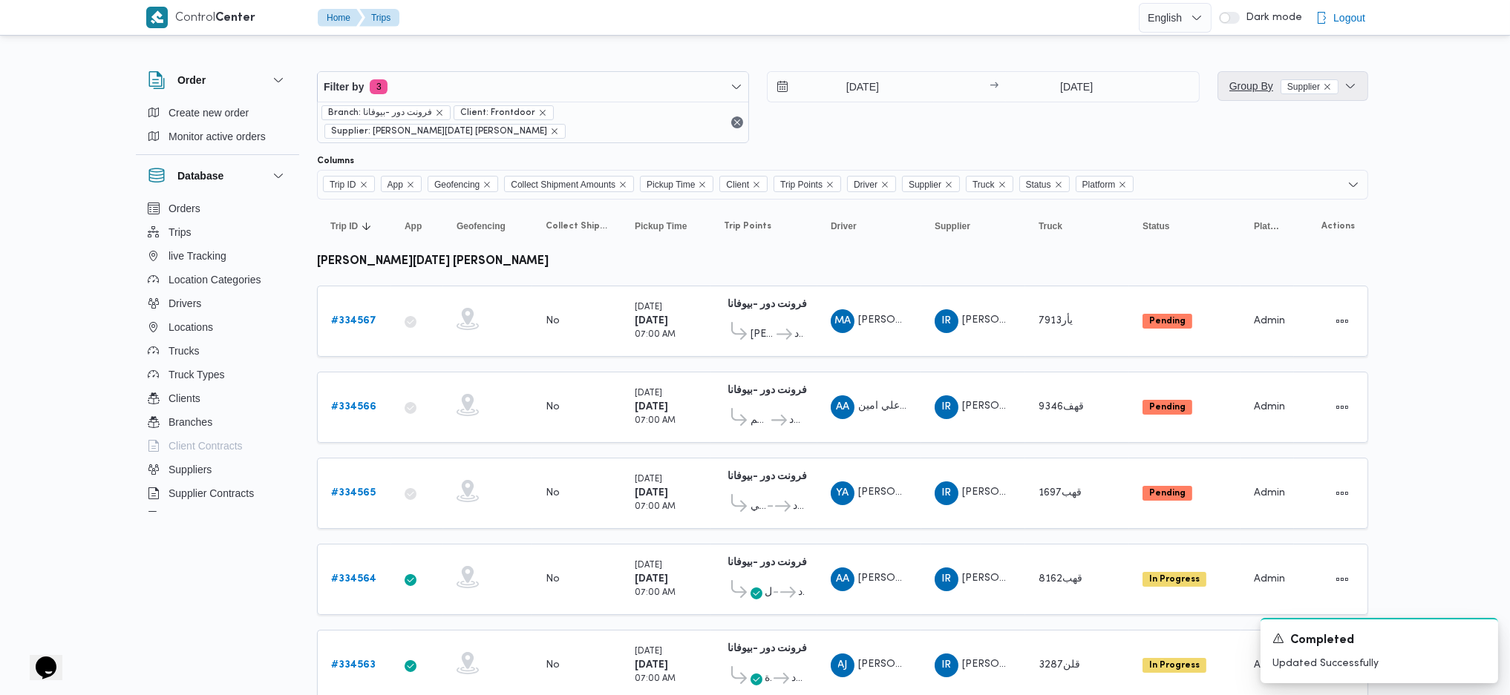
drag, startPoint x: 1245, startPoint y: 92, endPoint x: 1247, endPoint y: 106, distance: 14.2
click at [1245, 94] on span "Group By Supplier" at bounding box center [1283, 86] width 109 height 18
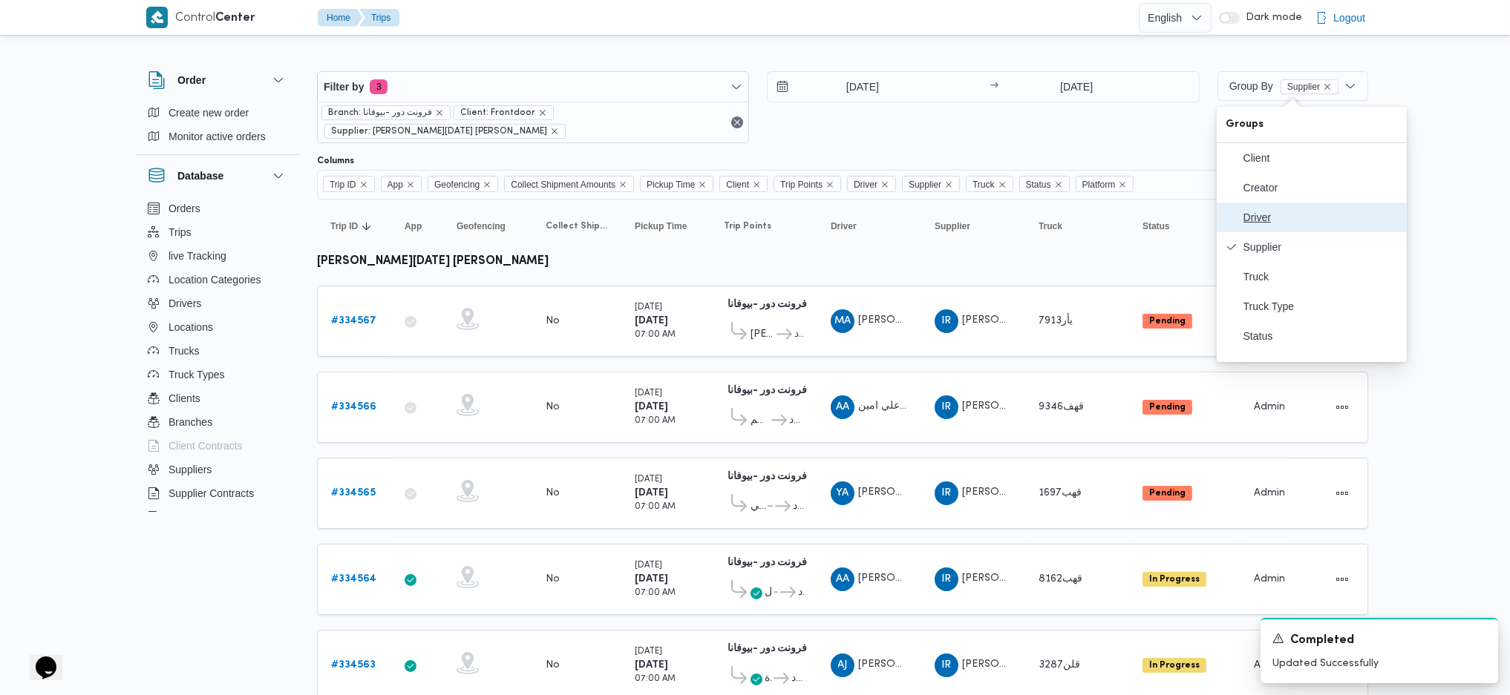
click at [1271, 223] on span "Driver" at bounding box center [1320, 218] width 154 height 12
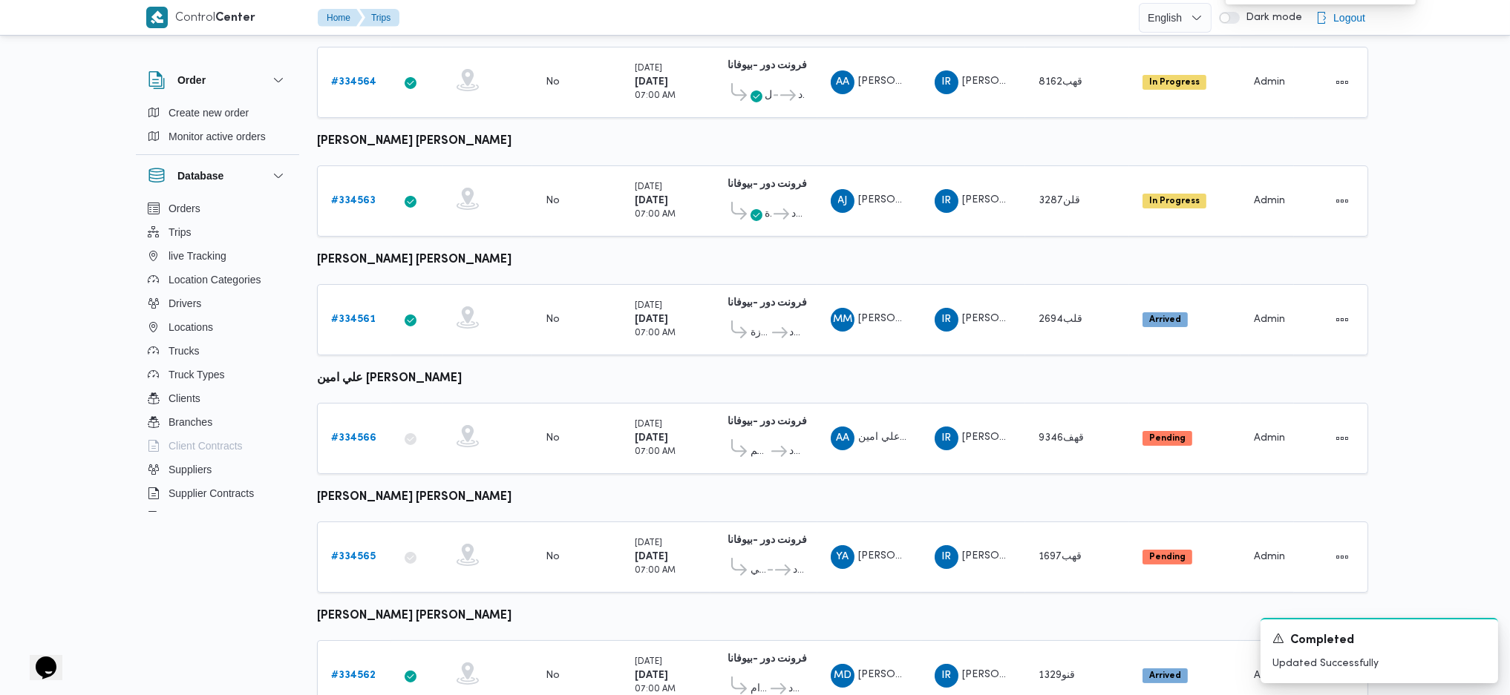
scroll to position [406, 0]
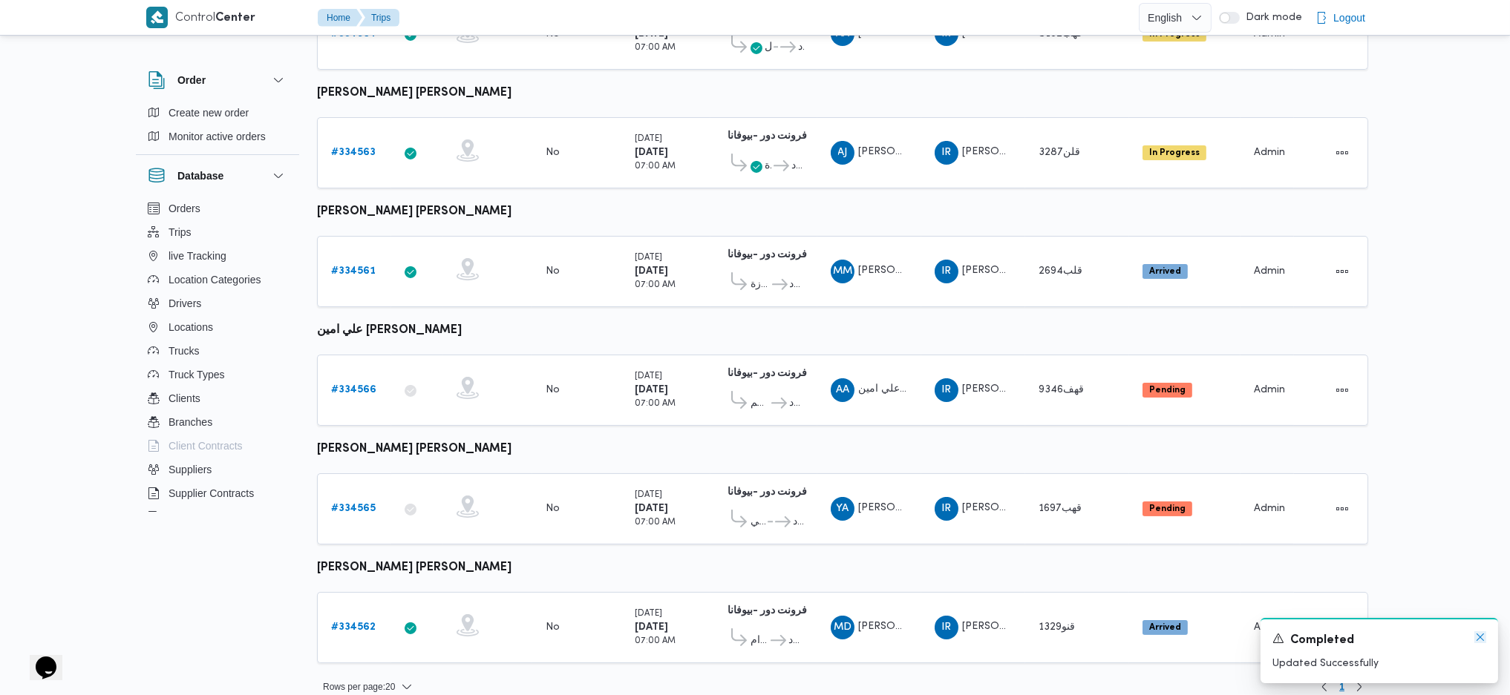
click at [1480, 642] on icon "Dismiss toast" at bounding box center [1480, 638] width 12 height 12
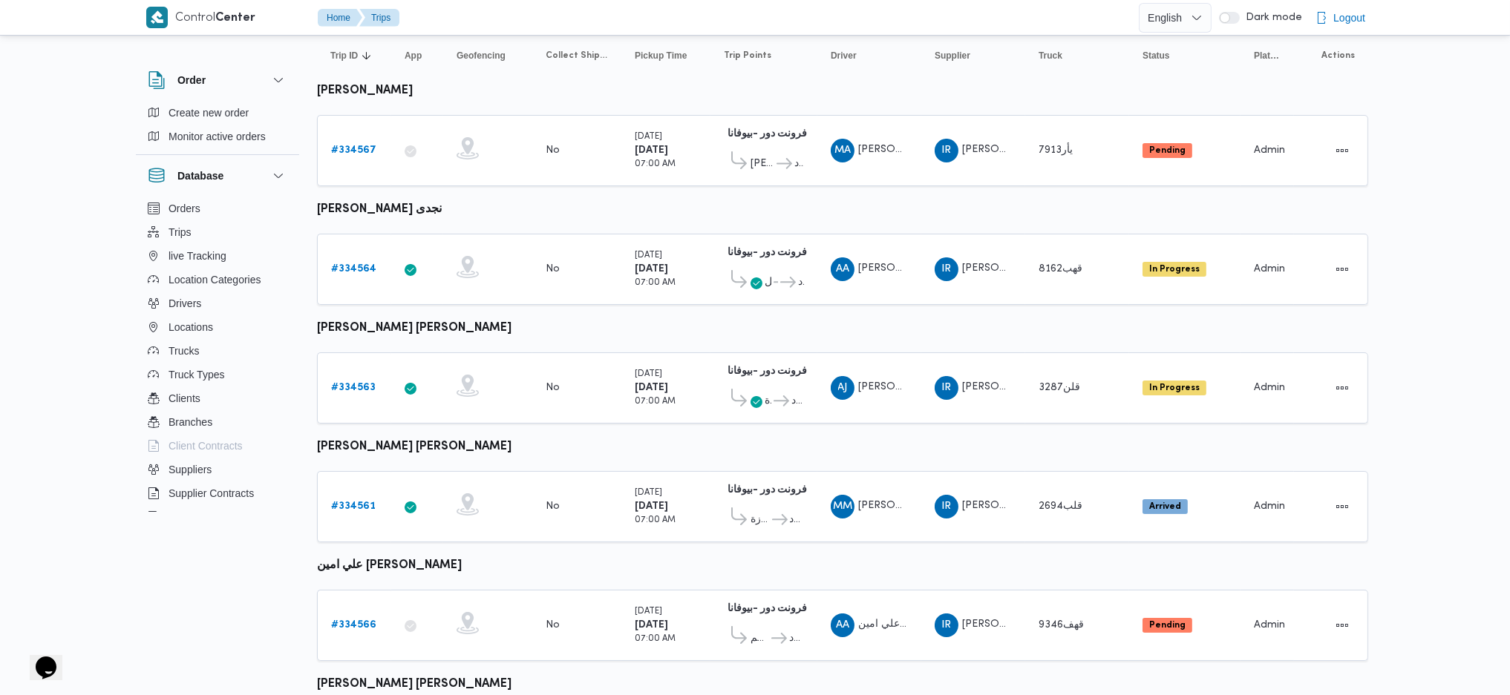
scroll to position [109, 0]
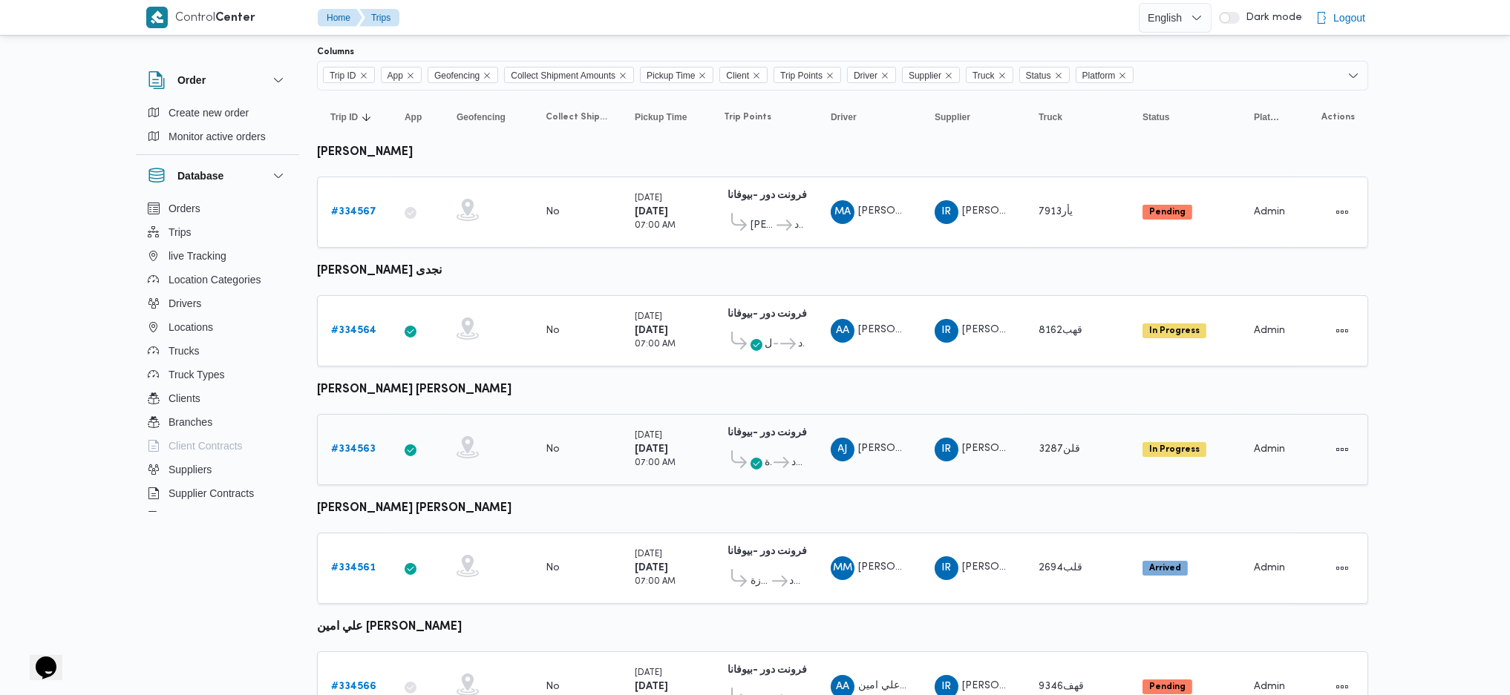
click at [445, 434] on td "Geofencing" at bounding box center [487, 449] width 89 height 71
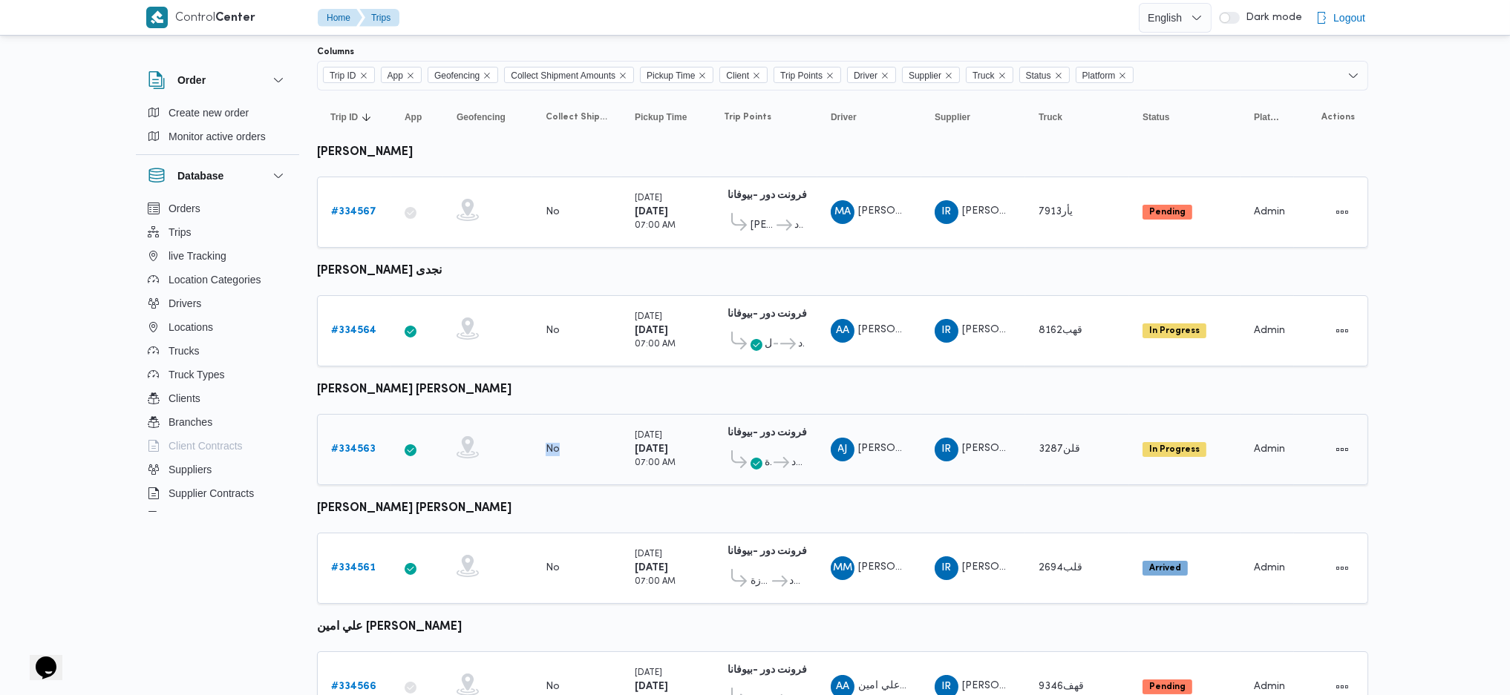
click at [445, 434] on td "Geofencing" at bounding box center [487, 449] width 89 height 71
click at [465, 318] on icon at bounding box center [468, 326] width 12 height 17
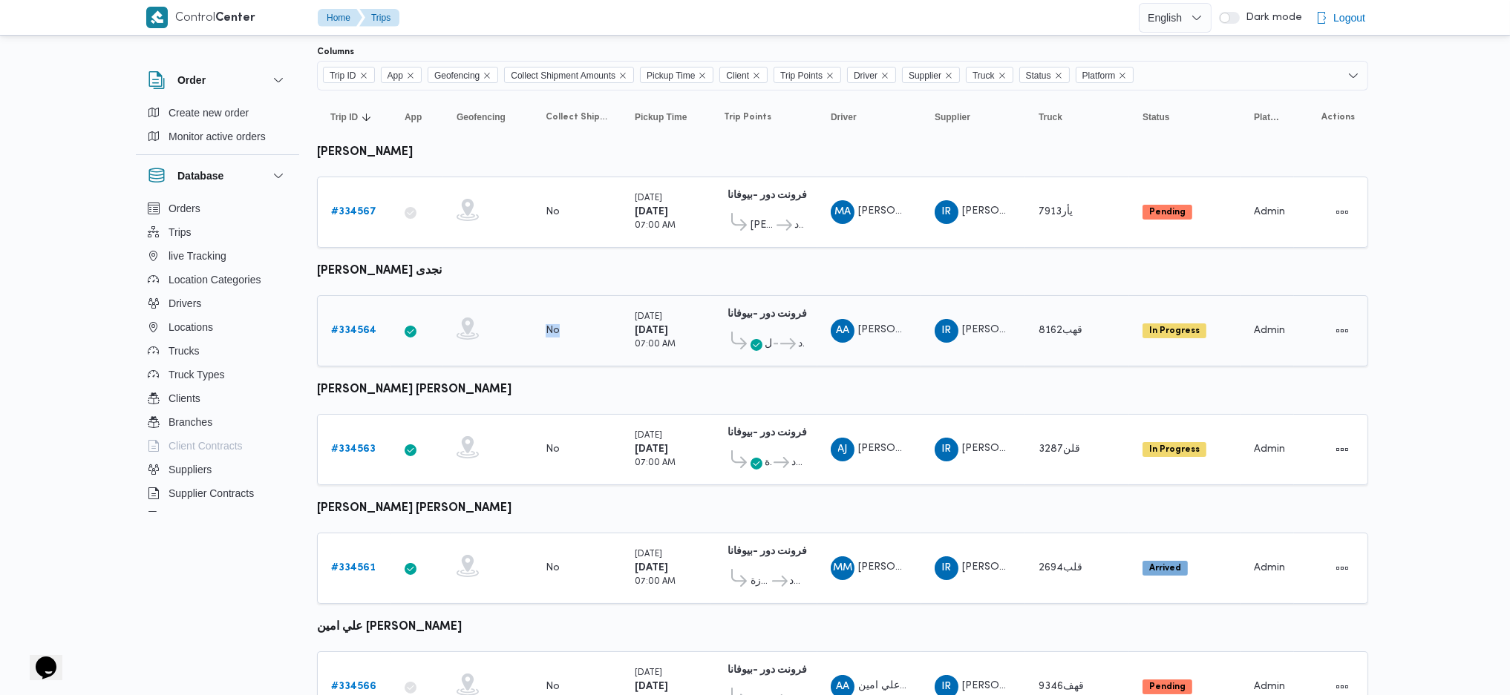
click at [465, 318] on icon at bounding box center [468, 326] width 12 height 17
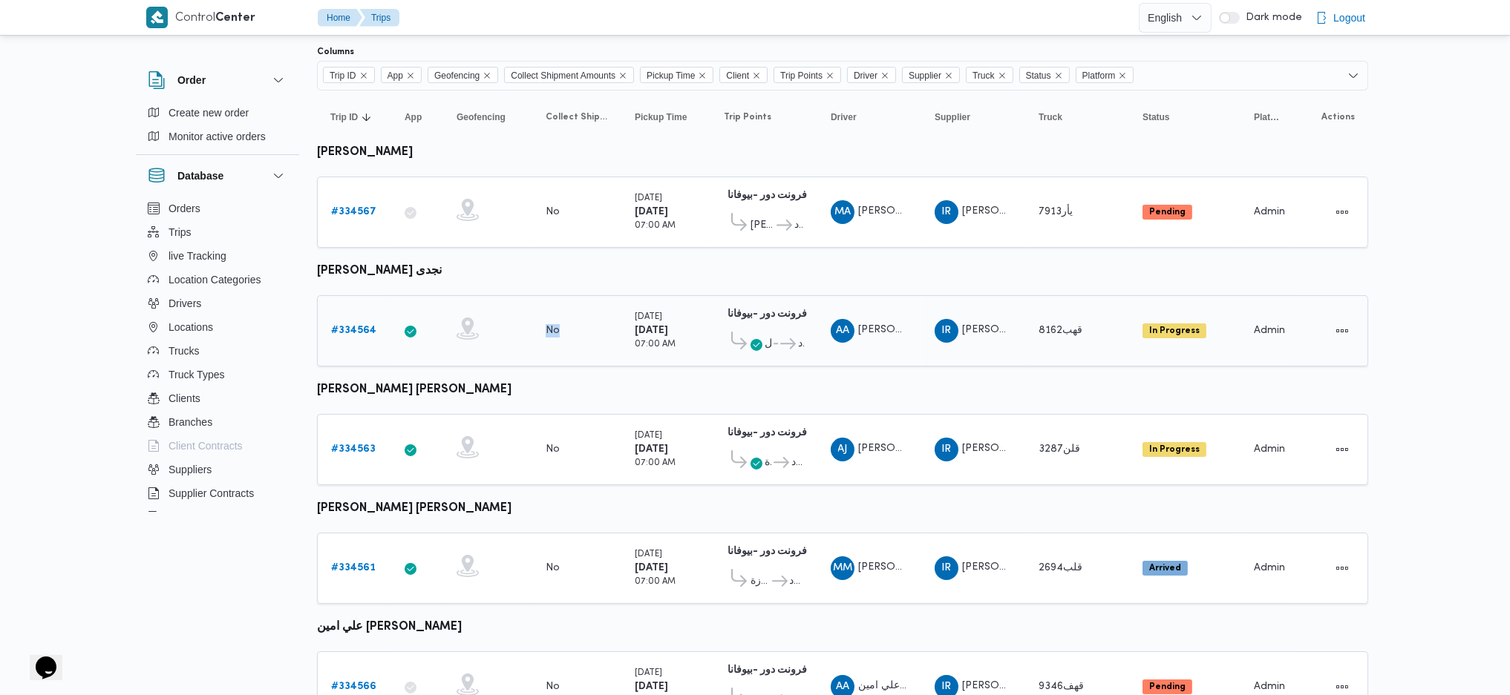
click at [465, 318] on icon at bounding box center [468, 326] width 12 height 17
click at [451, 672] on div at bounding box center [488, 687] width 74 height 39
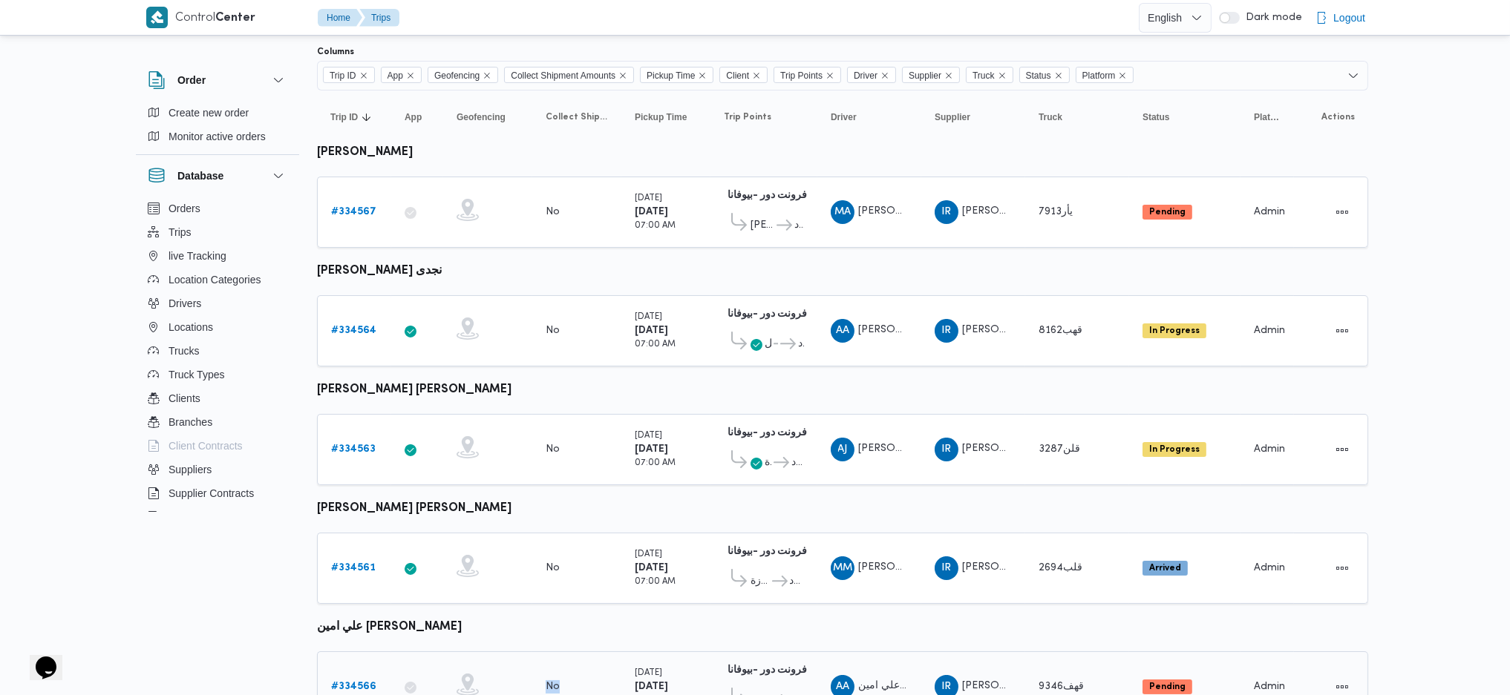
click at [451, 672] on div at bounding box center [488, 687] width 74 height 39
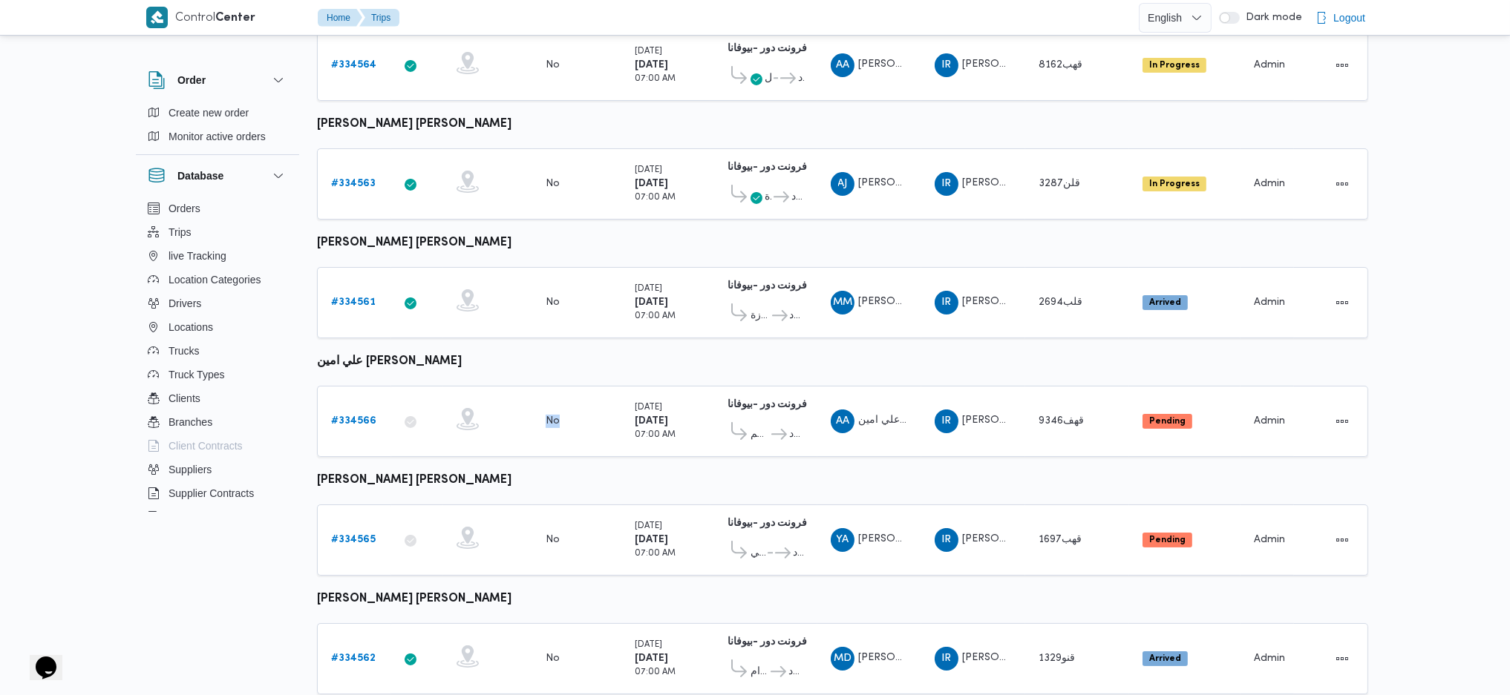
scroll to position [406, 0]
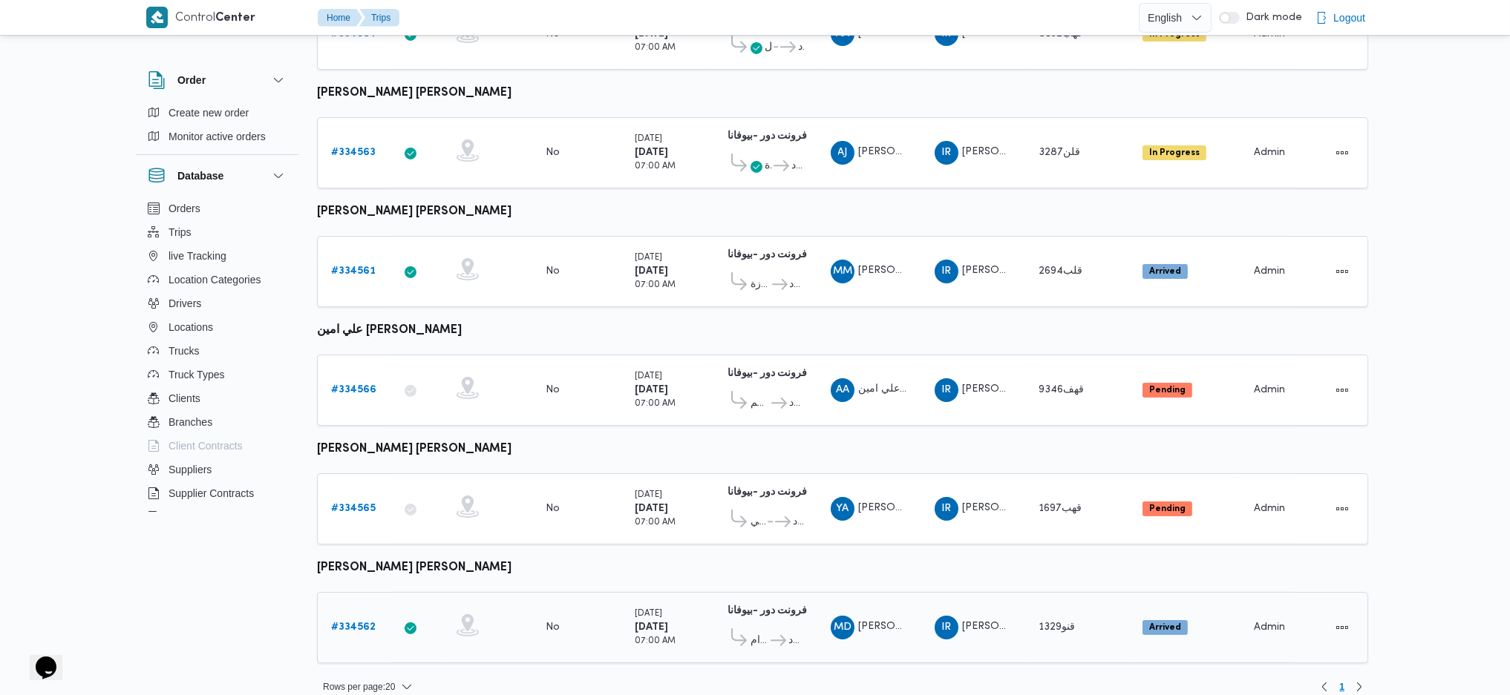
click at [516, 629] on td "Geofencing" at bounding box center [487, 627] width 89 height 71
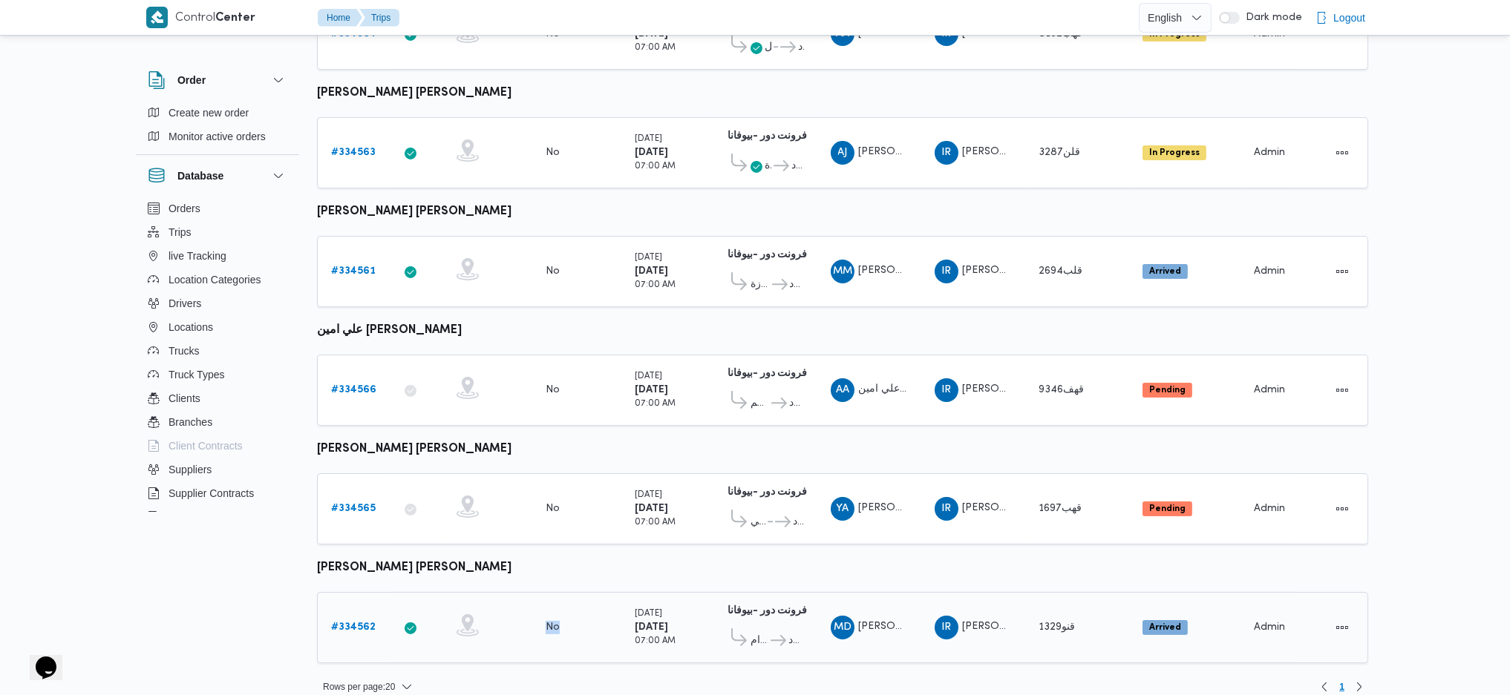
click at [516, 629] on td "Geofencing" at bounding box center [487, 627] width 89 height 71
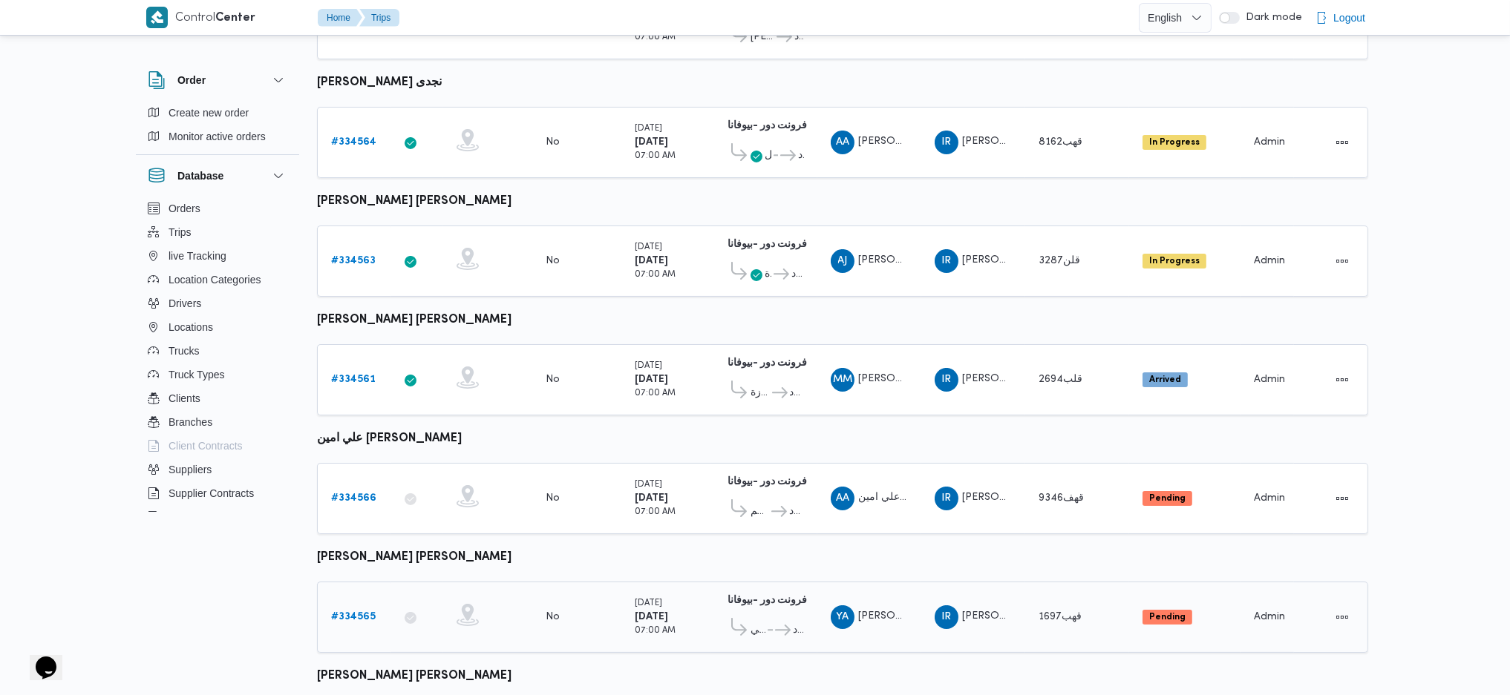
scroll to position [208, 0]
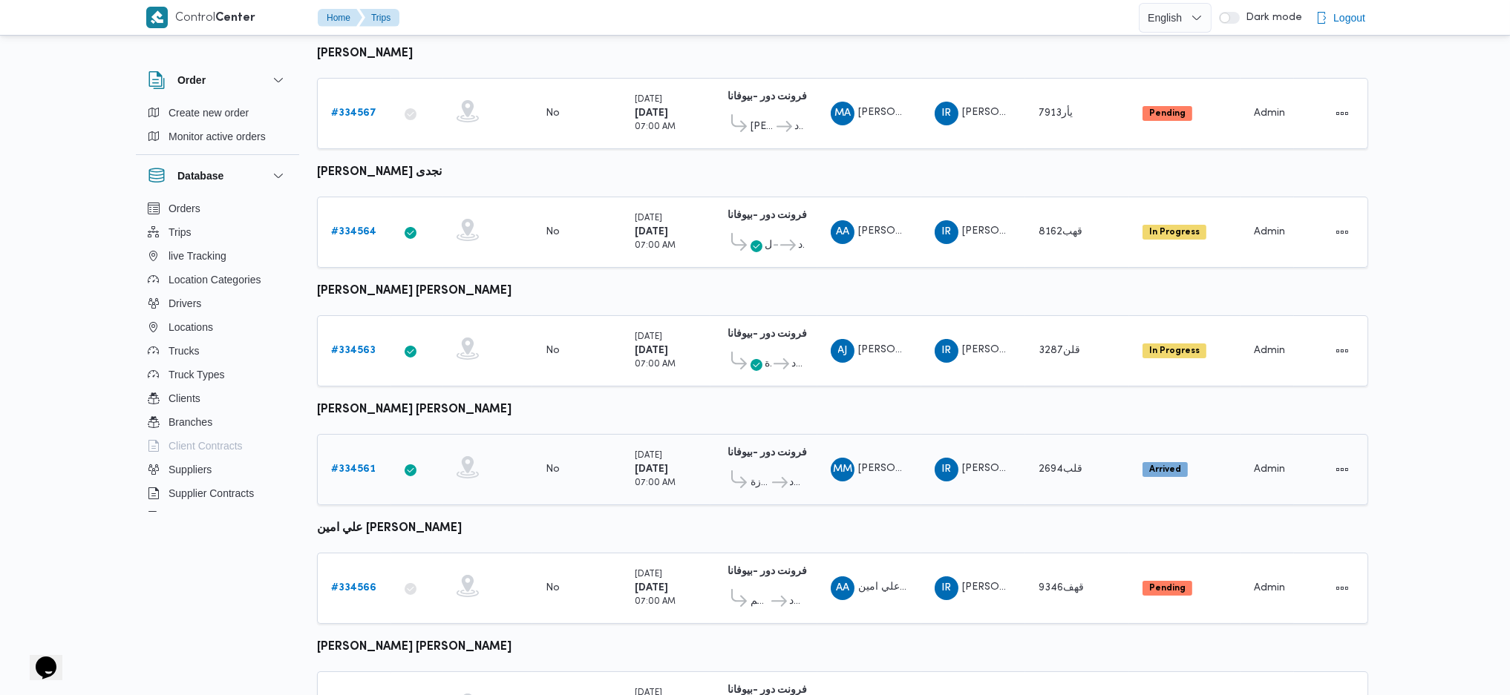
click at [455, 451] on div at bounding box center [488, 470] width 74 height 39
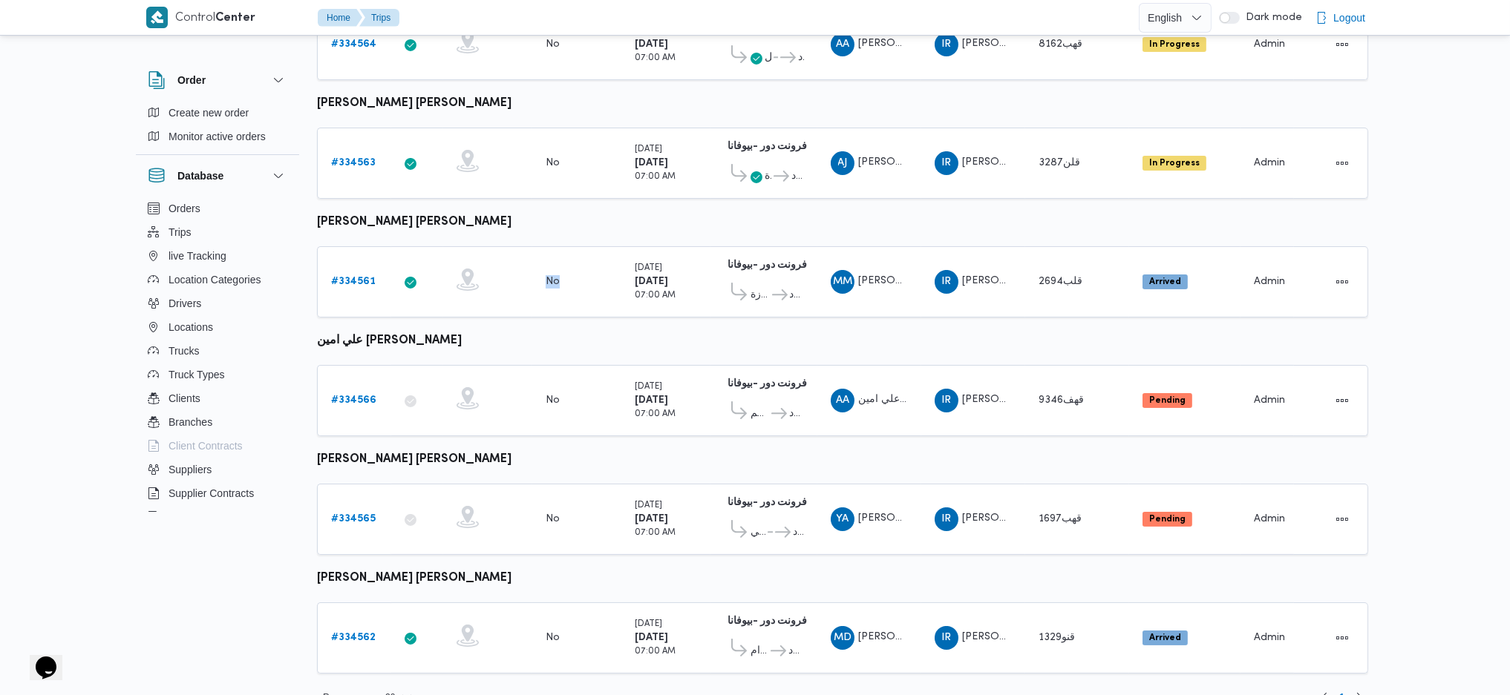
scroll to position [406, 0]
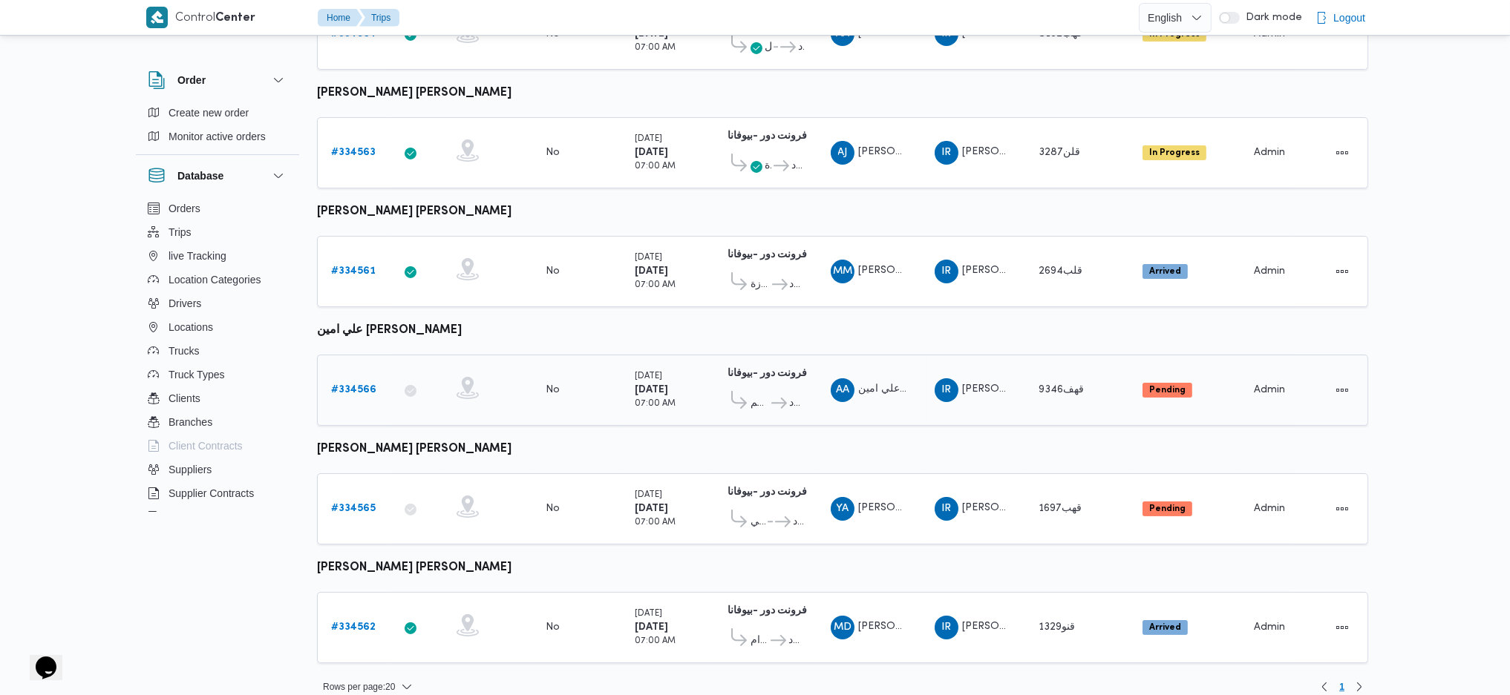
click at [777, 398] on icon at bounding box center [779, 403] width 16 height 11
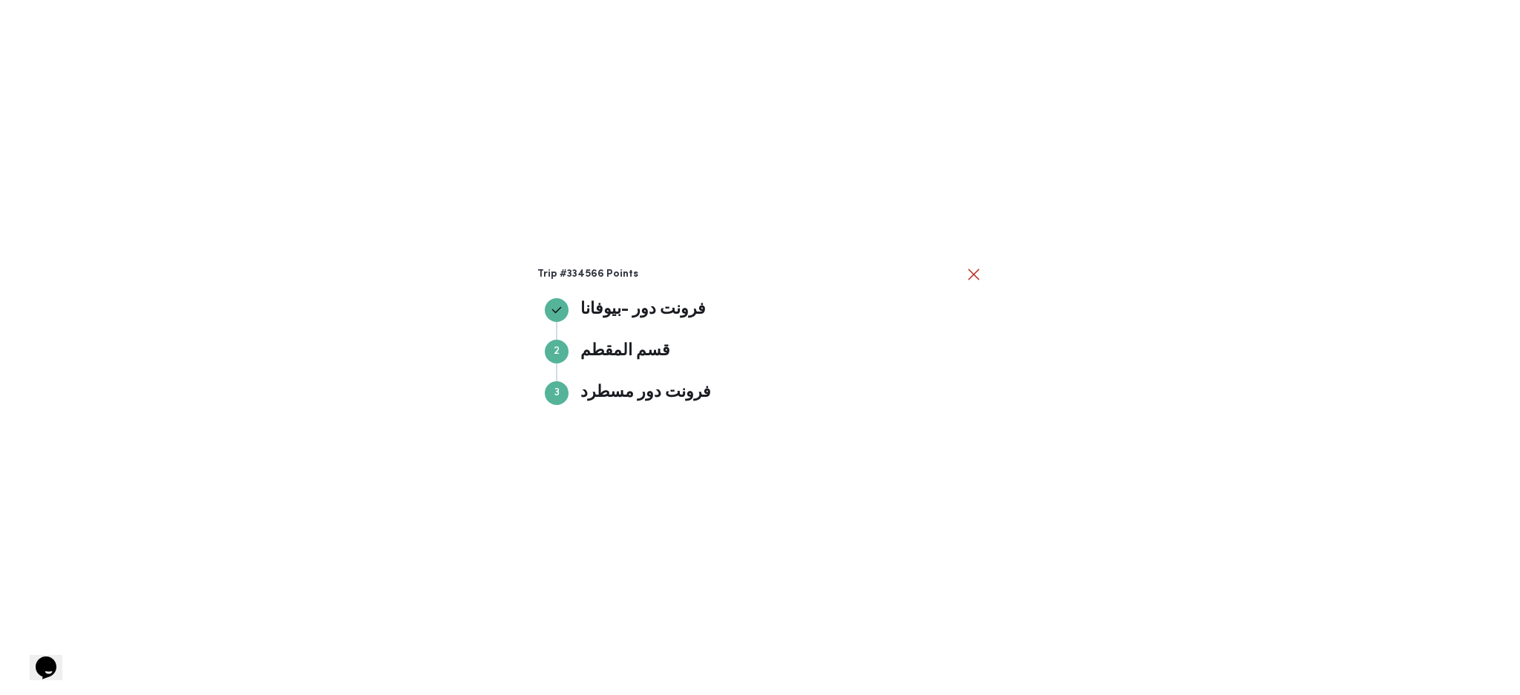
click at [1083, 370] on div "Trip #334566 Points فرونت دور -بيوفانا فرونت دور -بيوفانا Step 2 2 قسم المقطم ق…" at bounding box center [760, 347] width 1520 height 695
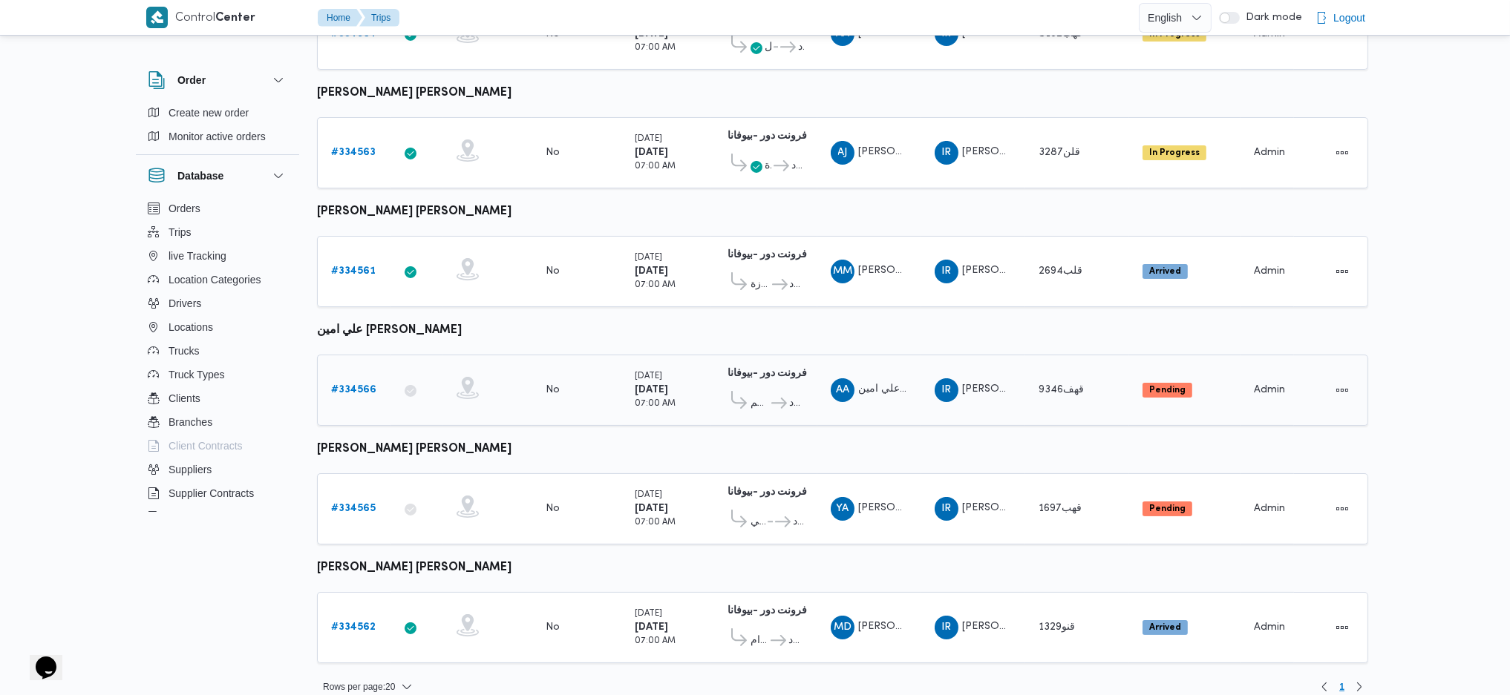
click at [365, 385] on link "# 334566" at bounding box center [353, 391] width 45 height 18
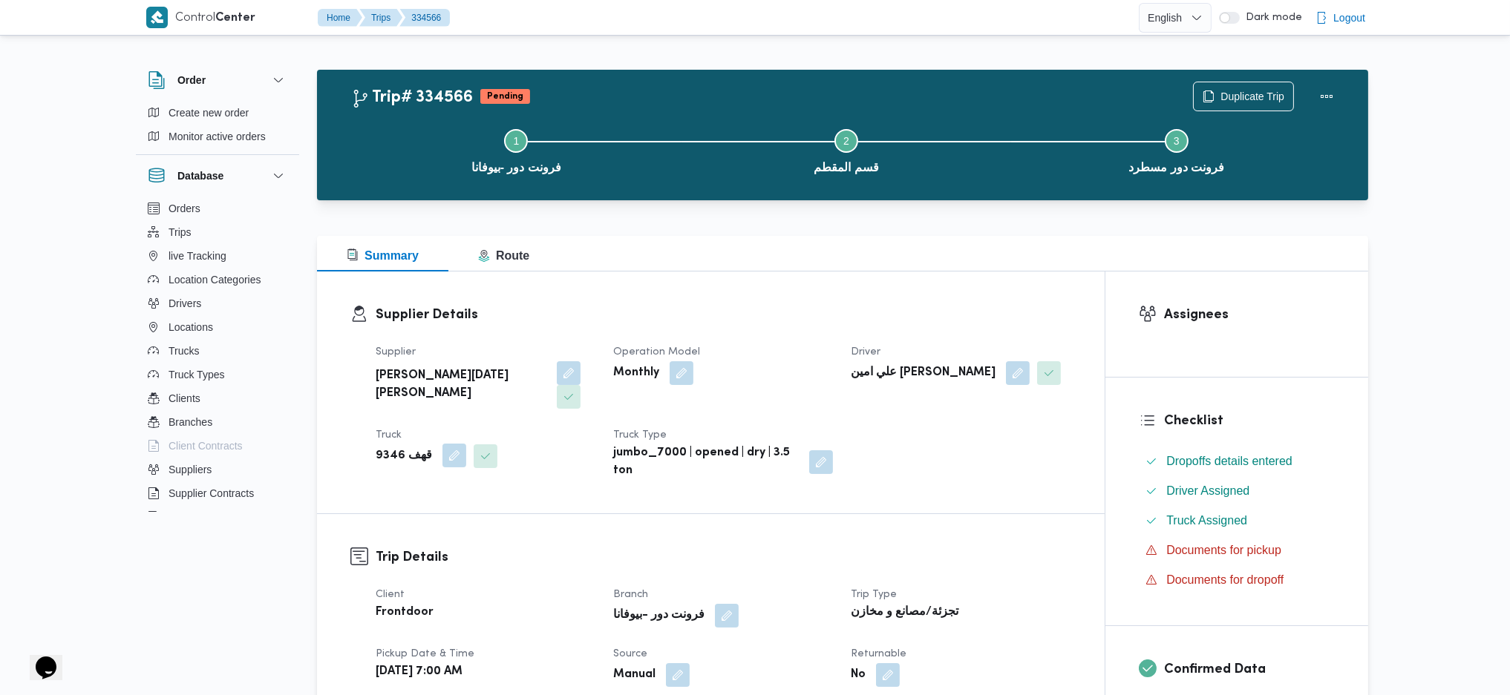
click at [444, 444] on button "button" at bounding box center [454, 456] width 24 height 24
click at [423, 492] on div at bounding box center [421, 492] width 7 height 24
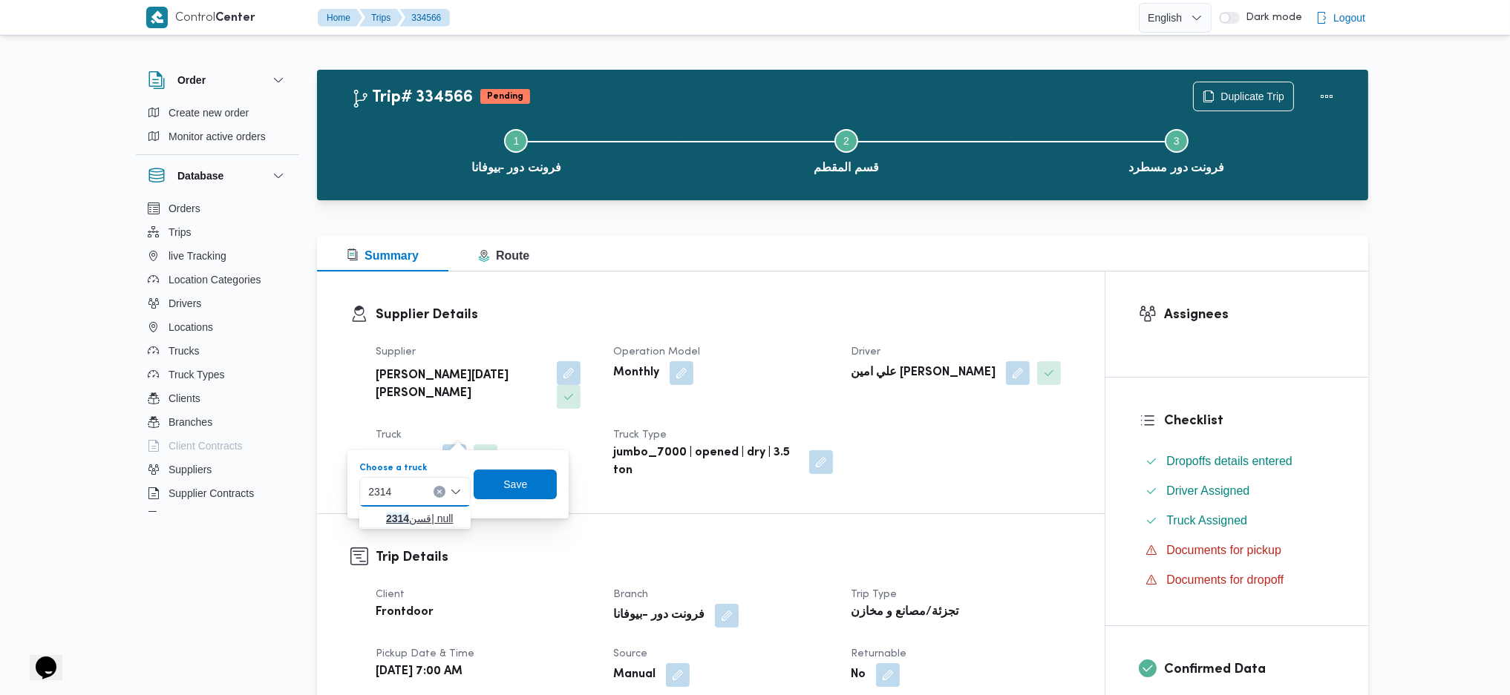
type input "2314"
click at [399, 523] on mark "2314" at bounding box center [397, 519] width 23 height 12
click at [528, 485] on span "Save" at bounding box center [529, 484] width 24 height 18
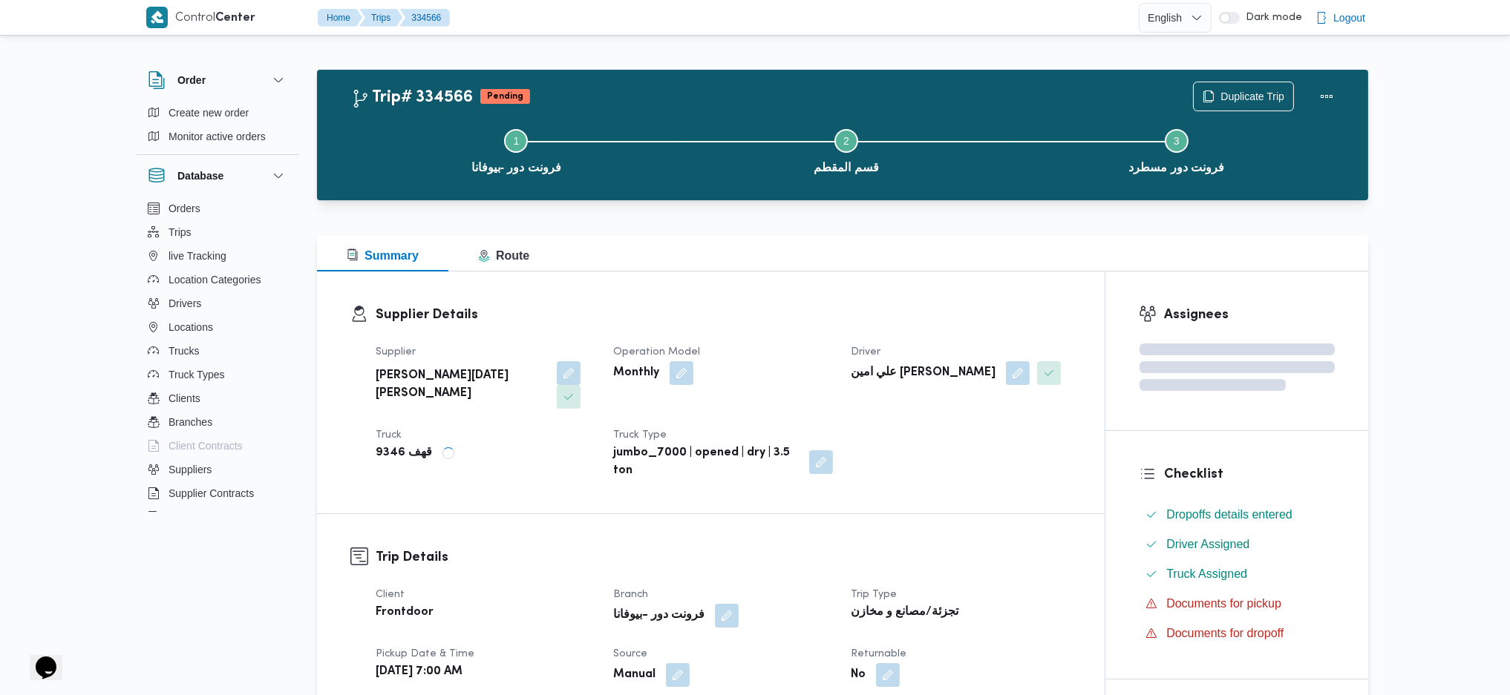
drag, startPoint x: 649, startPoint y: 563, endPoint x: 653, endPoint y: 545, distance: 19.1
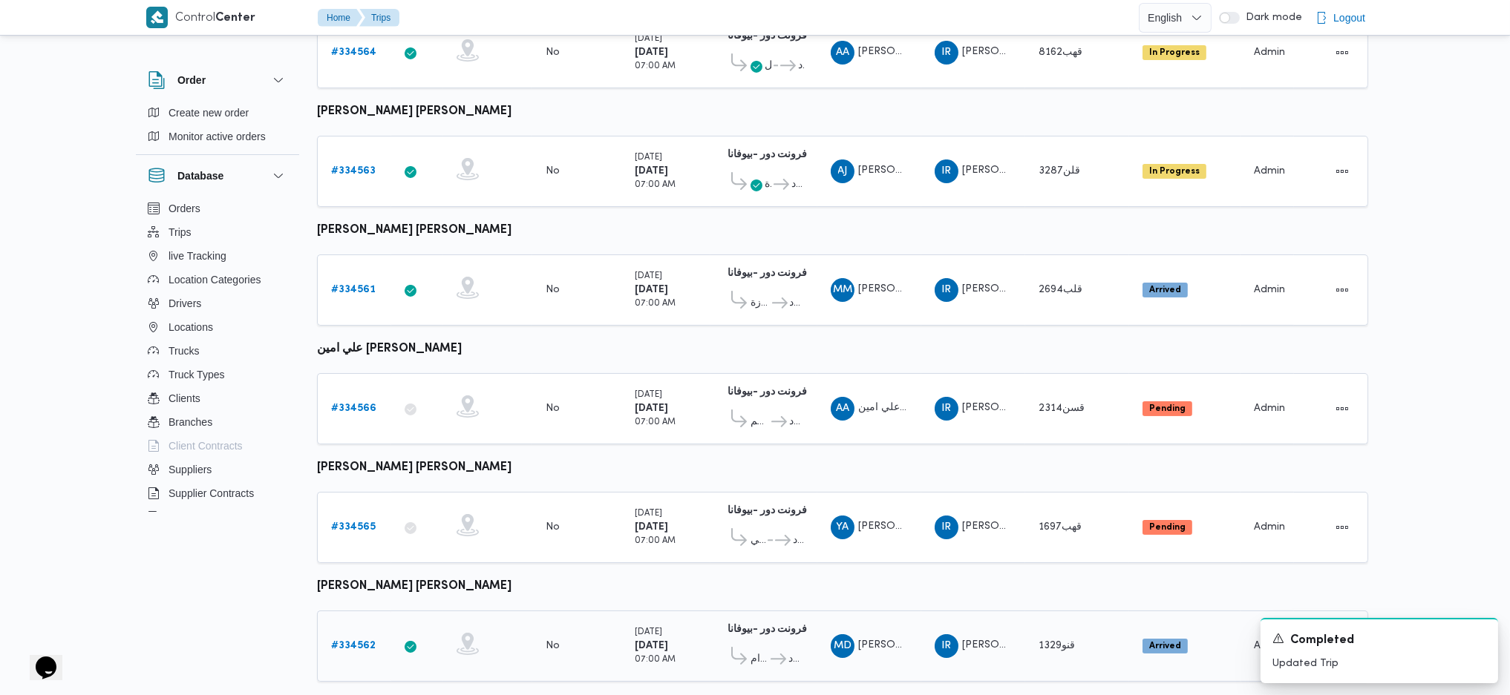
scroll to position [387, 0]
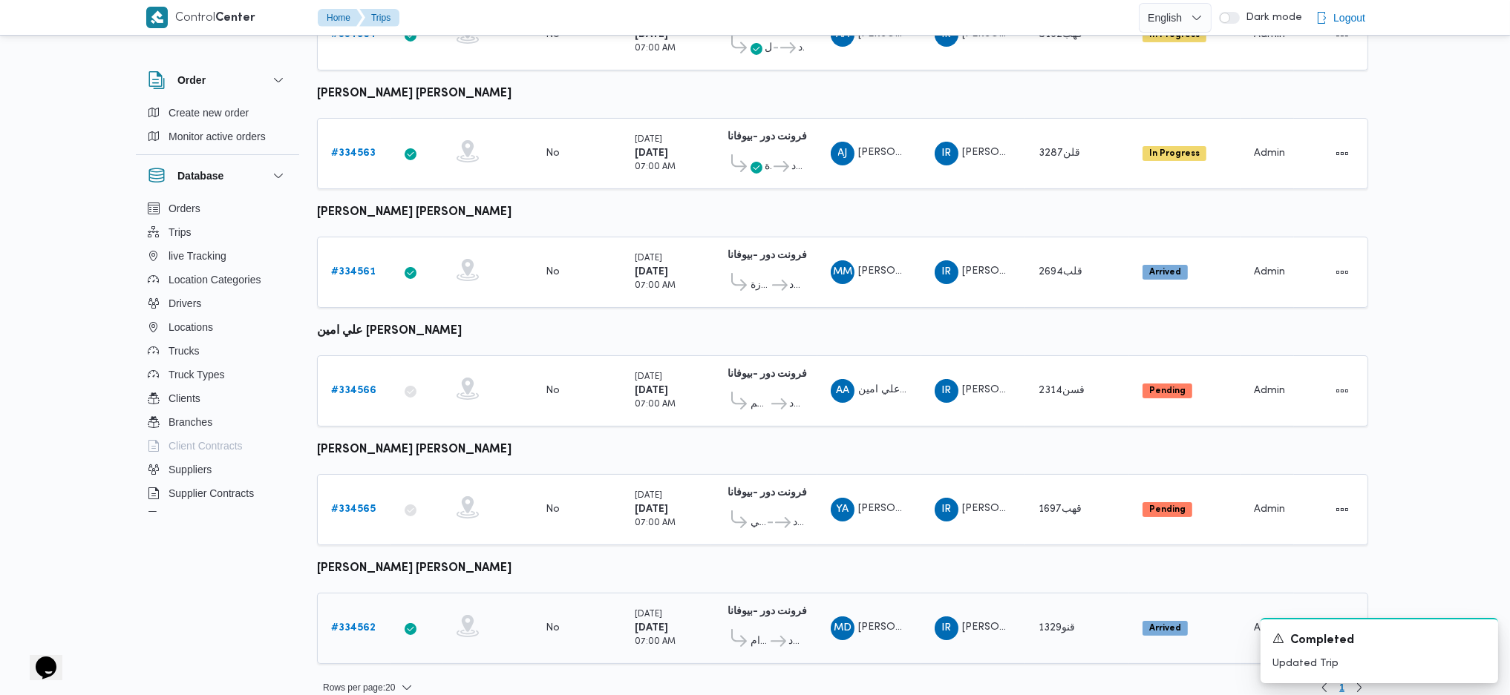
click at [353, 623] on b "# 334562" at bounding box center [353, 628] width 45 height 10
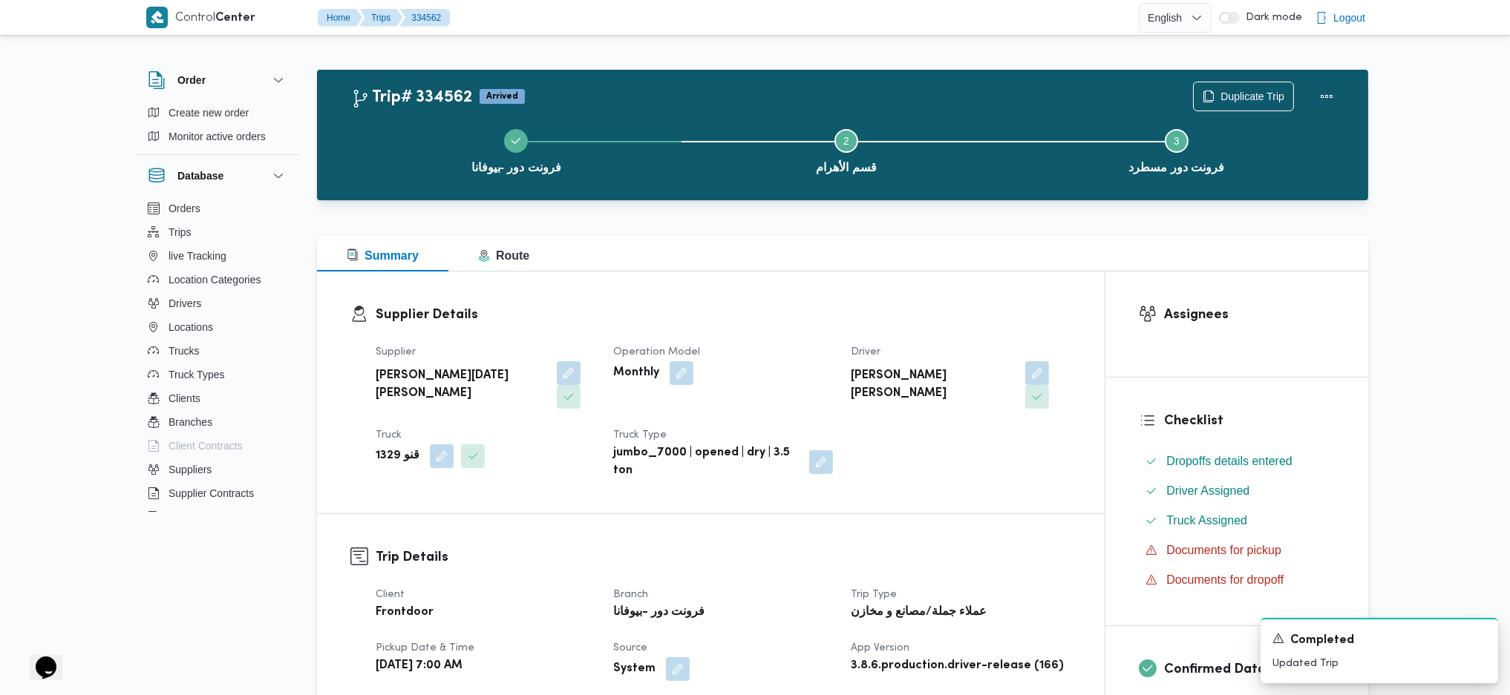
click at [454, 445] on span at bounding box center [469, 457] width 31 height 24
click at [436, 444] on button "button" at bounding box center [442, 456] width 24 height 24
click at [407, 500] on div at bounding box center [405, 492] width 7 height 24
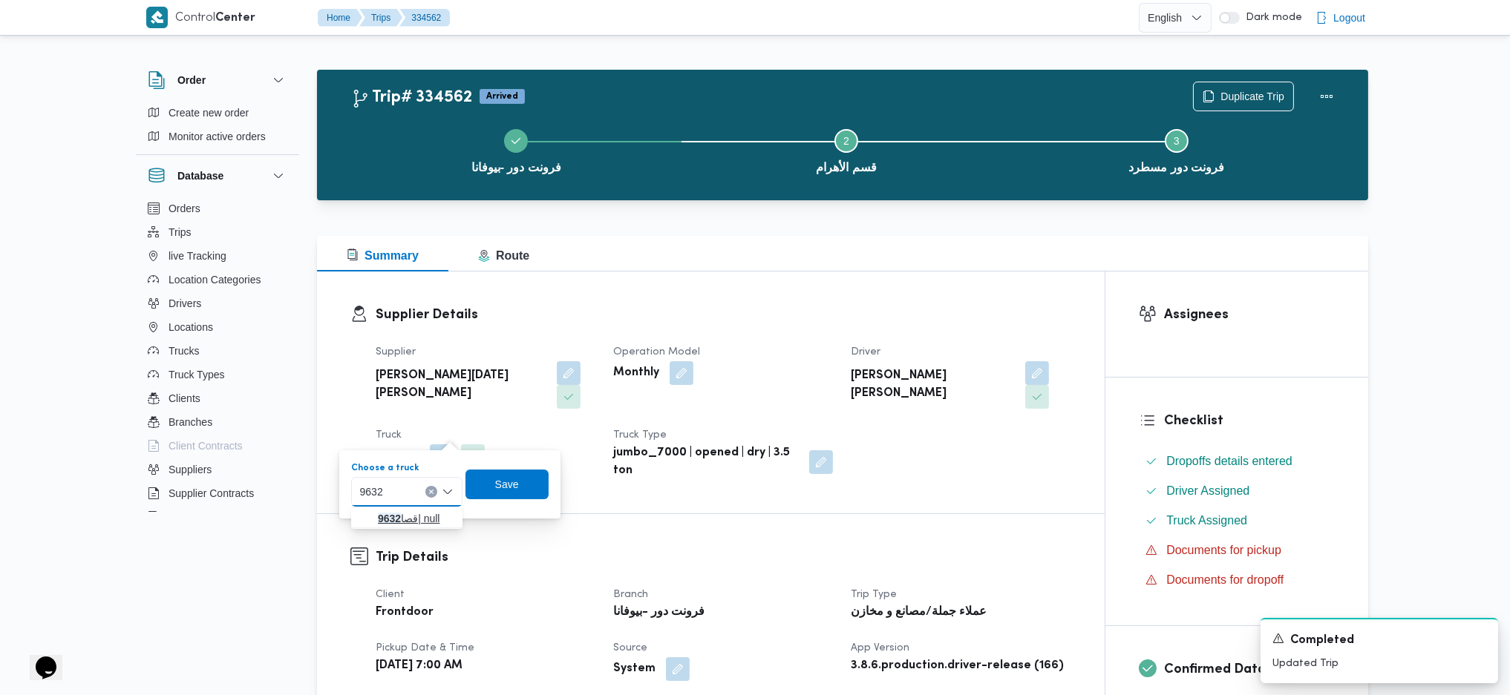
type input "9632"
click at [390, 526] on span "قصا 9632 | null" at bounding box center [416, 519] width 76 height 18
click at [517, 486] on span "Save" at bounding box center [516, 485] width 24 height 18
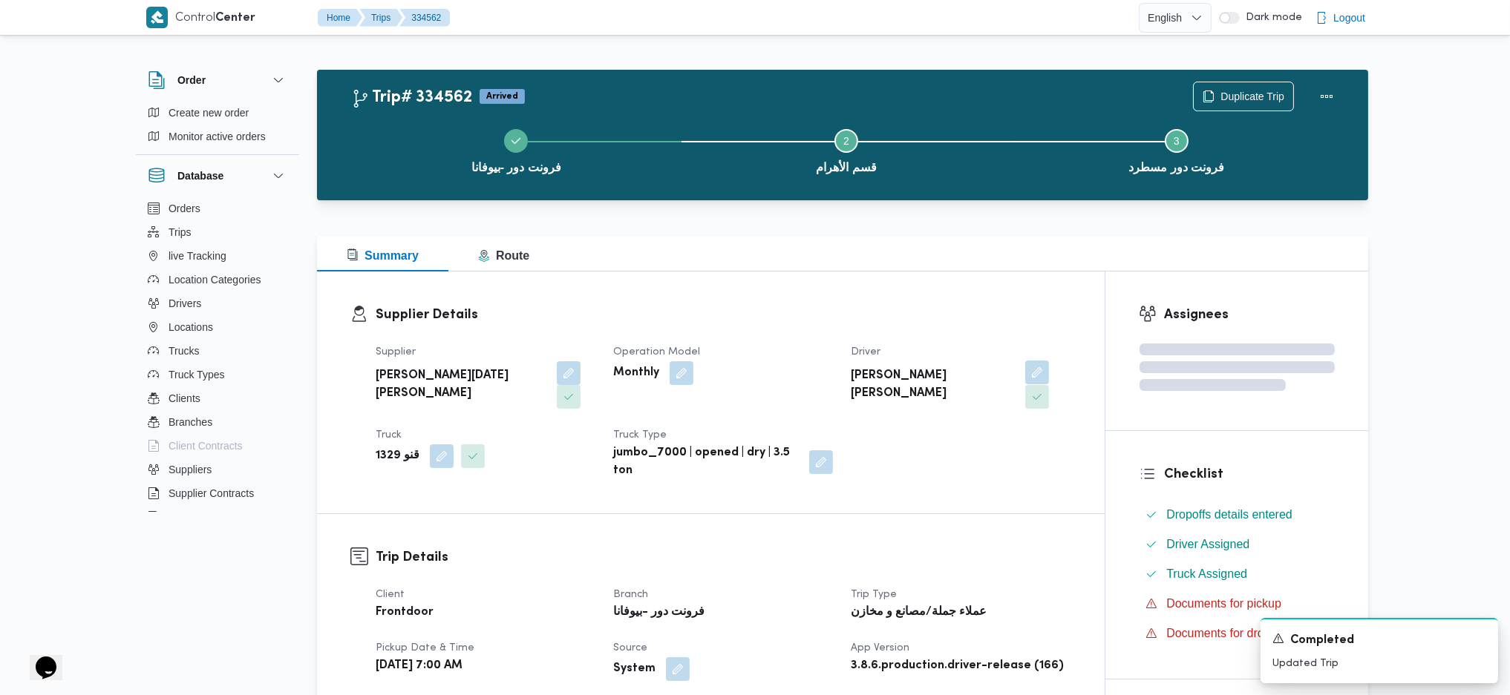
click at [1025, 366] on button "button" at bounding box center [1037, 373] width 24 height 24
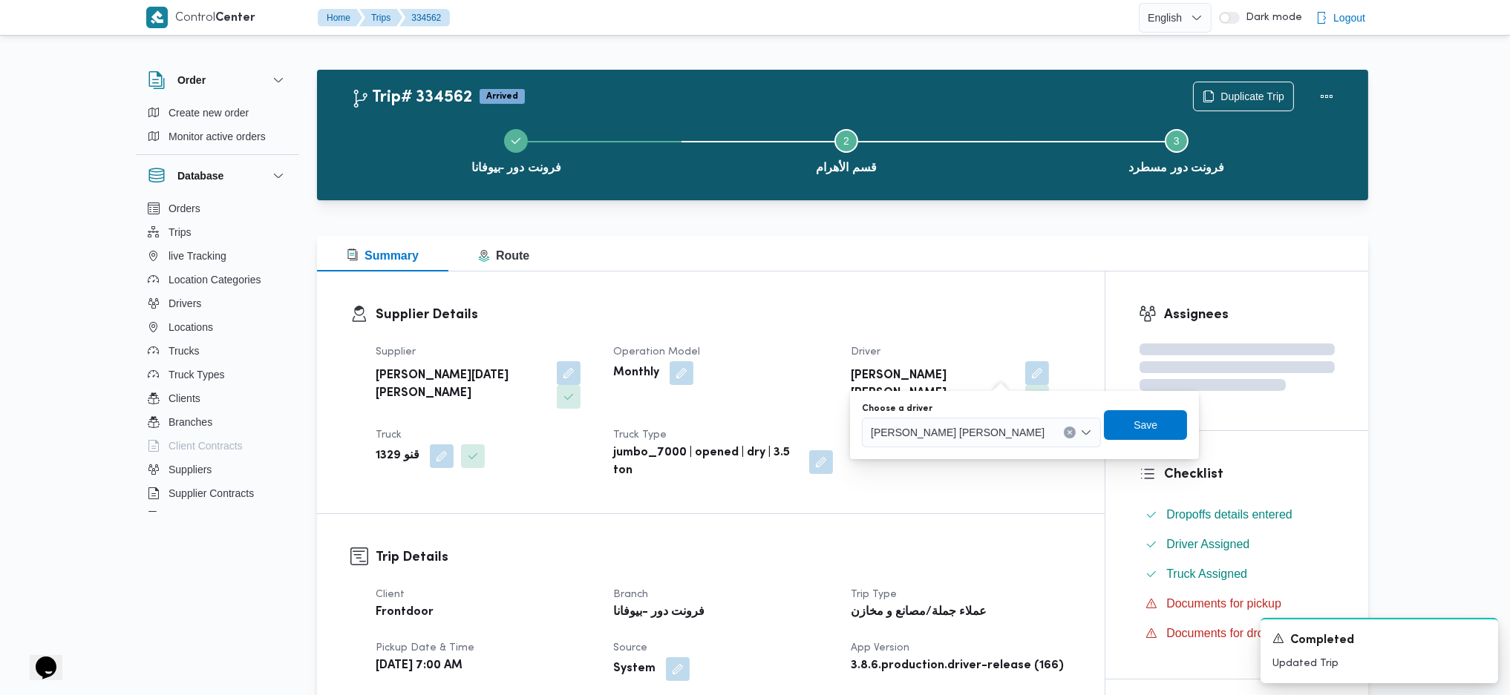
click at [957, 439] on span "محمود درويش يوسف درويش" at bounding box center [958, 432] width 174 height 16
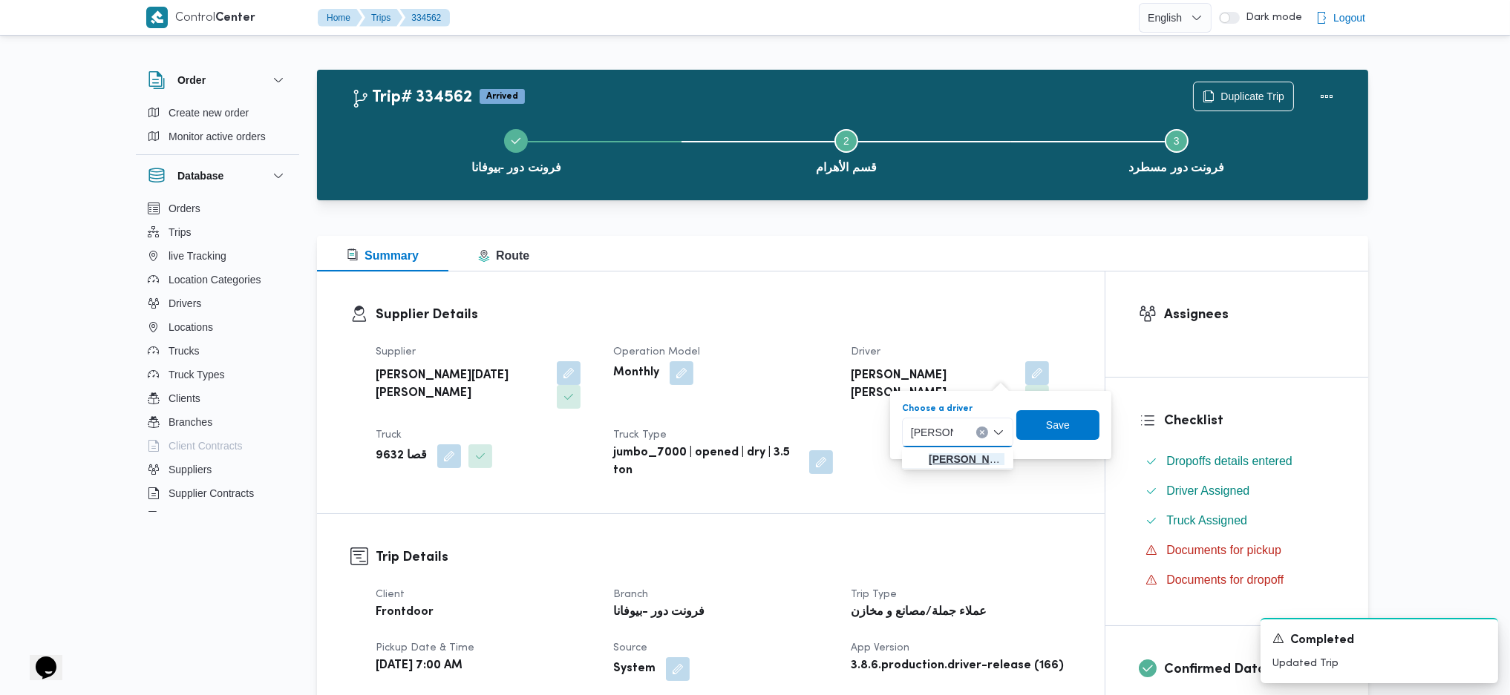
type input "ناصر محم"
click at [966, 462] on span "ناصر محم د الهادى الشافعى" at bounding box center [967, 460] width 76 height 18
click at [1076, 411] on span "Save" at bounding box center [1062, 425] width 83 height 30
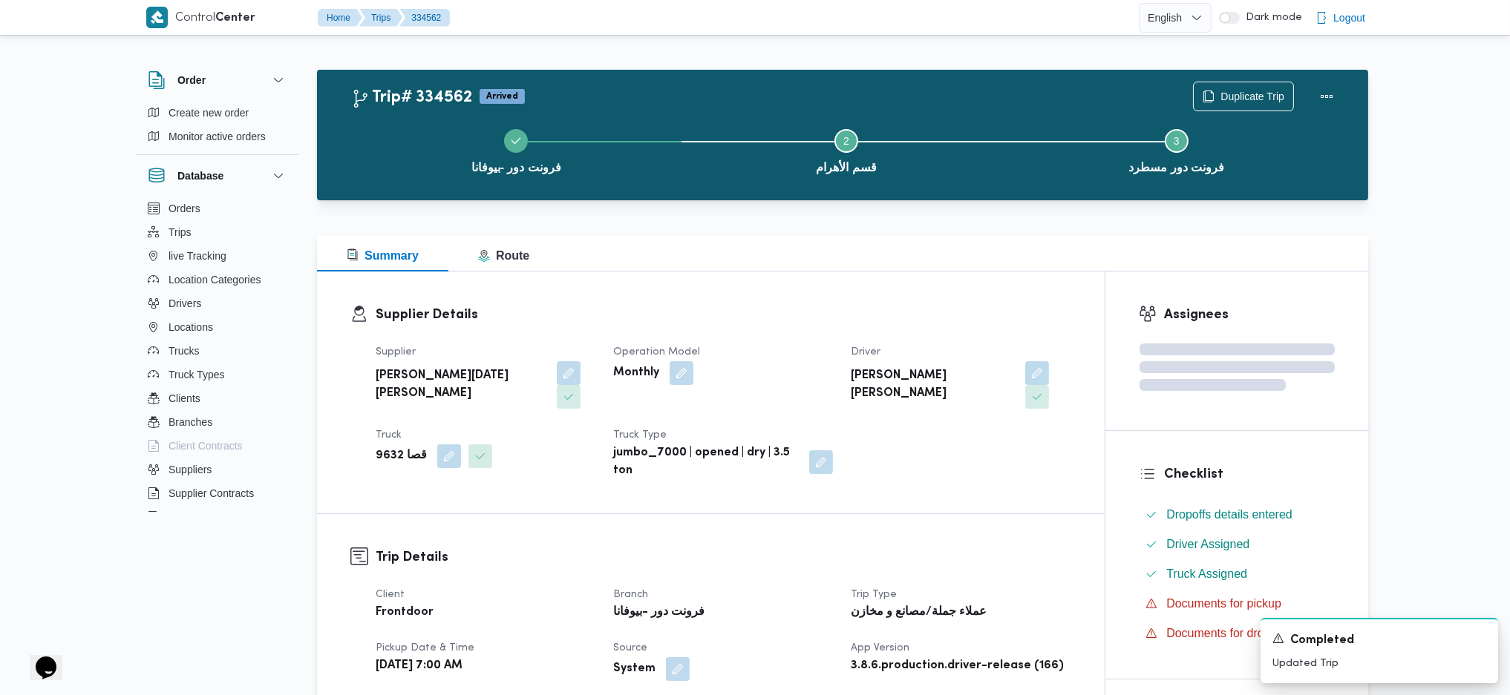
click at [1006, 292] on div "Supplier Details Supplier ابراهيم رمضان ابراهيم عثمان ابوباشا Operation Model M…" at bounding box center [711, 393] width 788 height 242
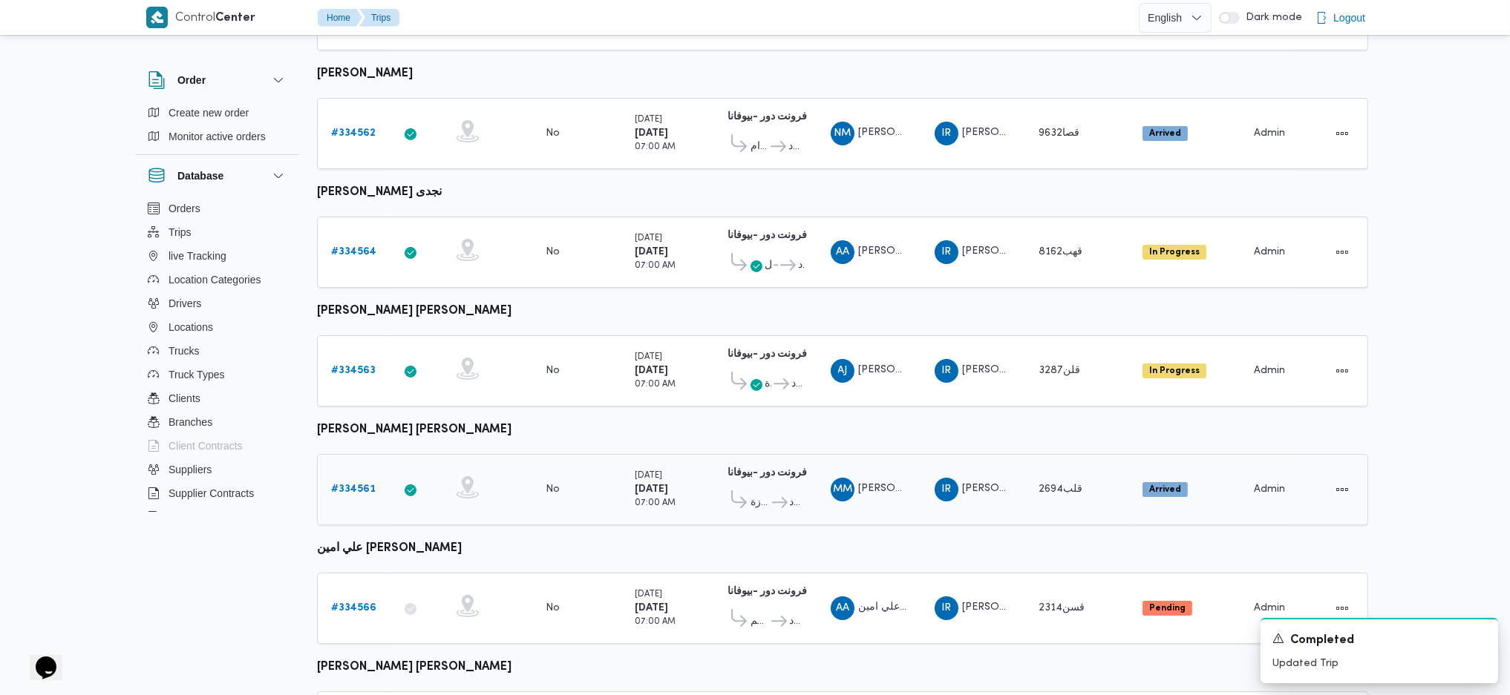
scroll to position [387, 0]
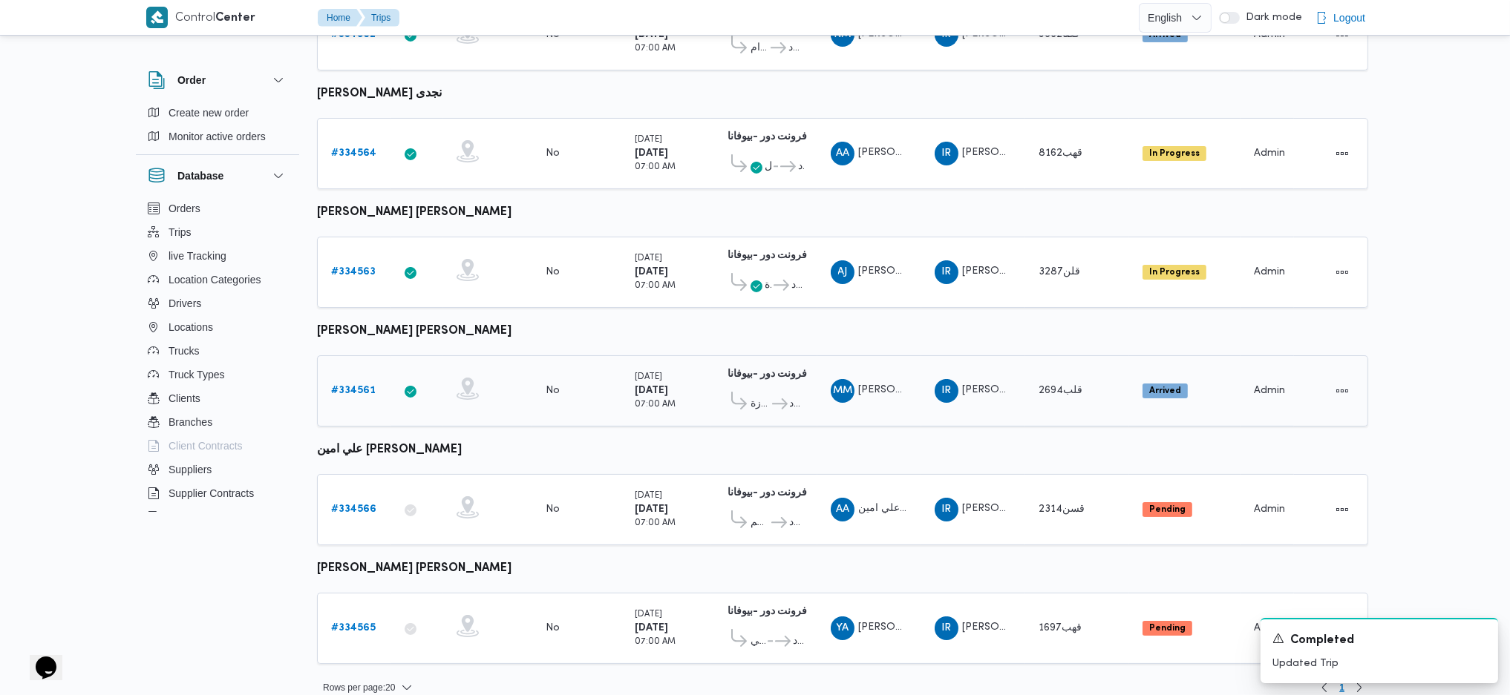
click at [364, 386] on b "# 334561" at bounding box center [353, 391] width 45 height 10
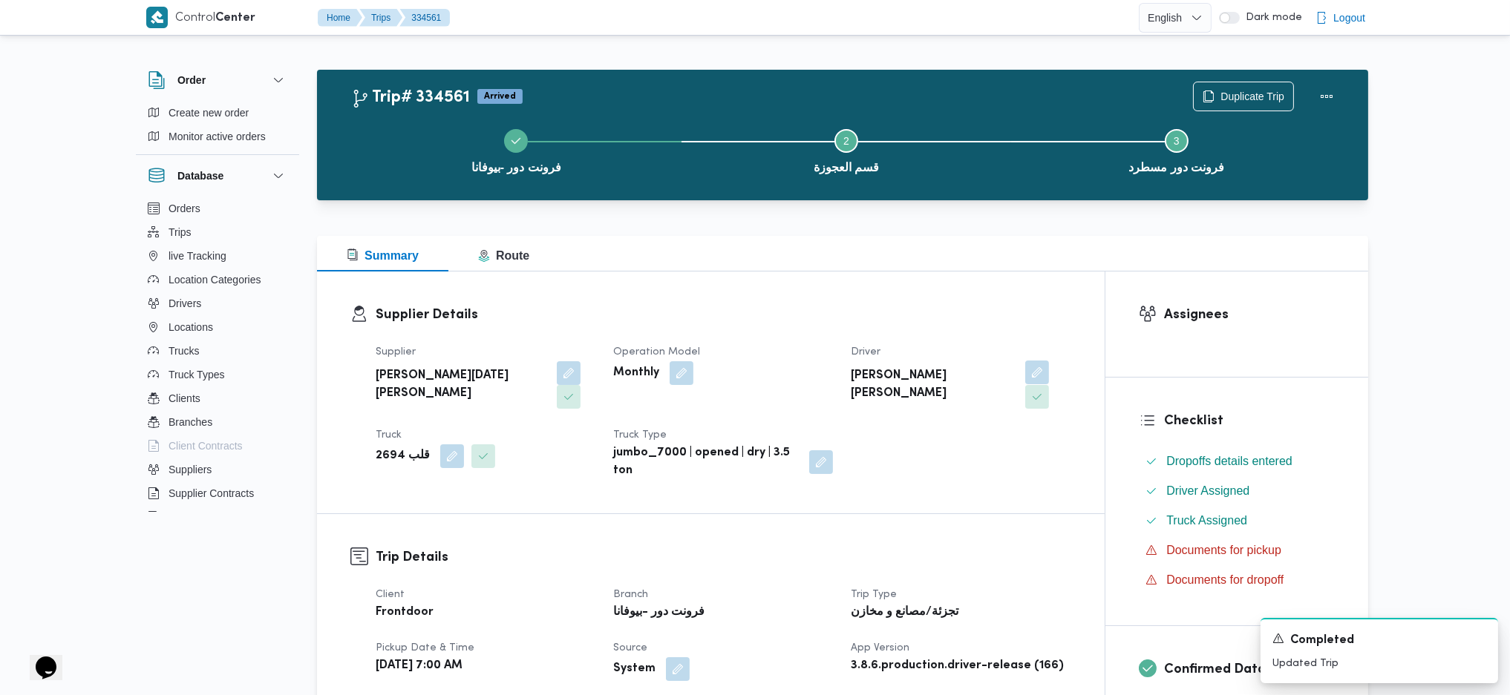
click at [1025, 376] on button "button" at bounding box center [1037, 373] width 24 height 24
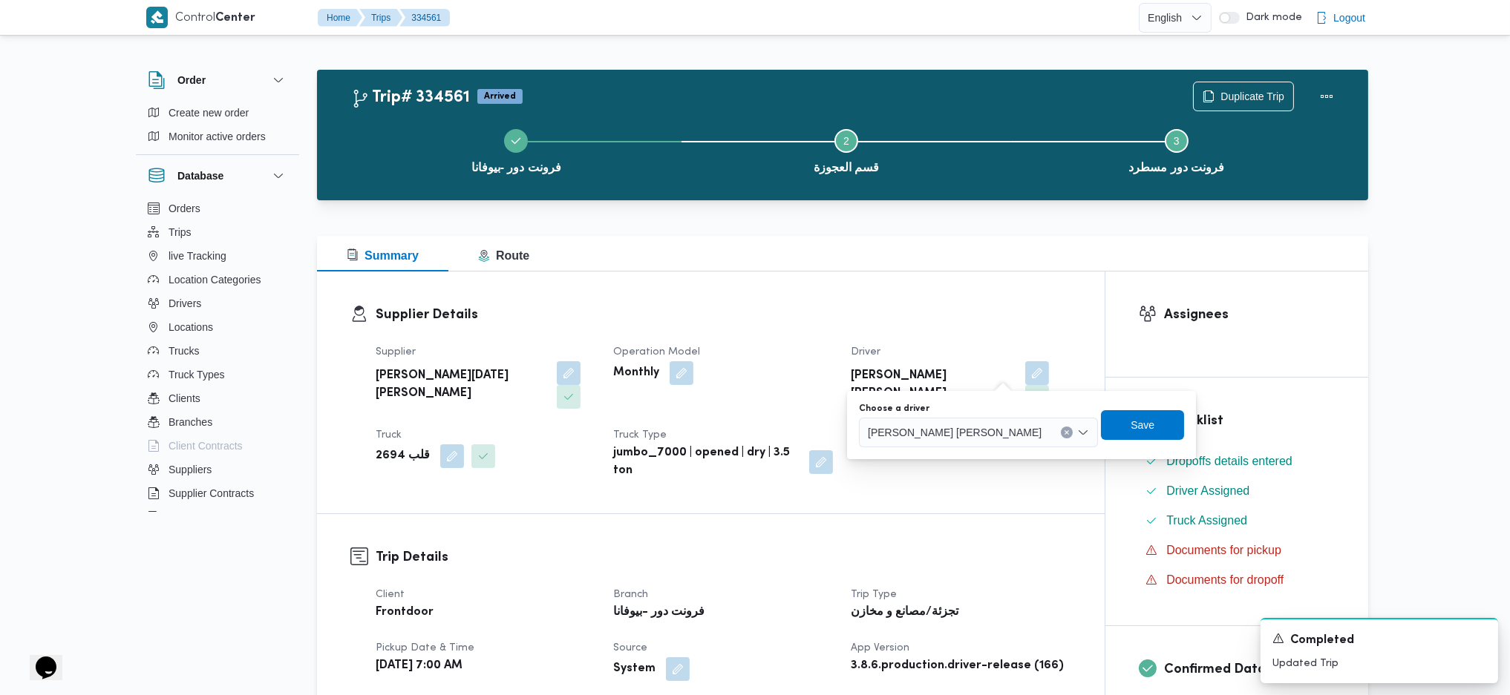
click at [946, 432] on span "محمود مصطفي محمد اسماعيل" at bounding box center [955, 432] width 174 height 16
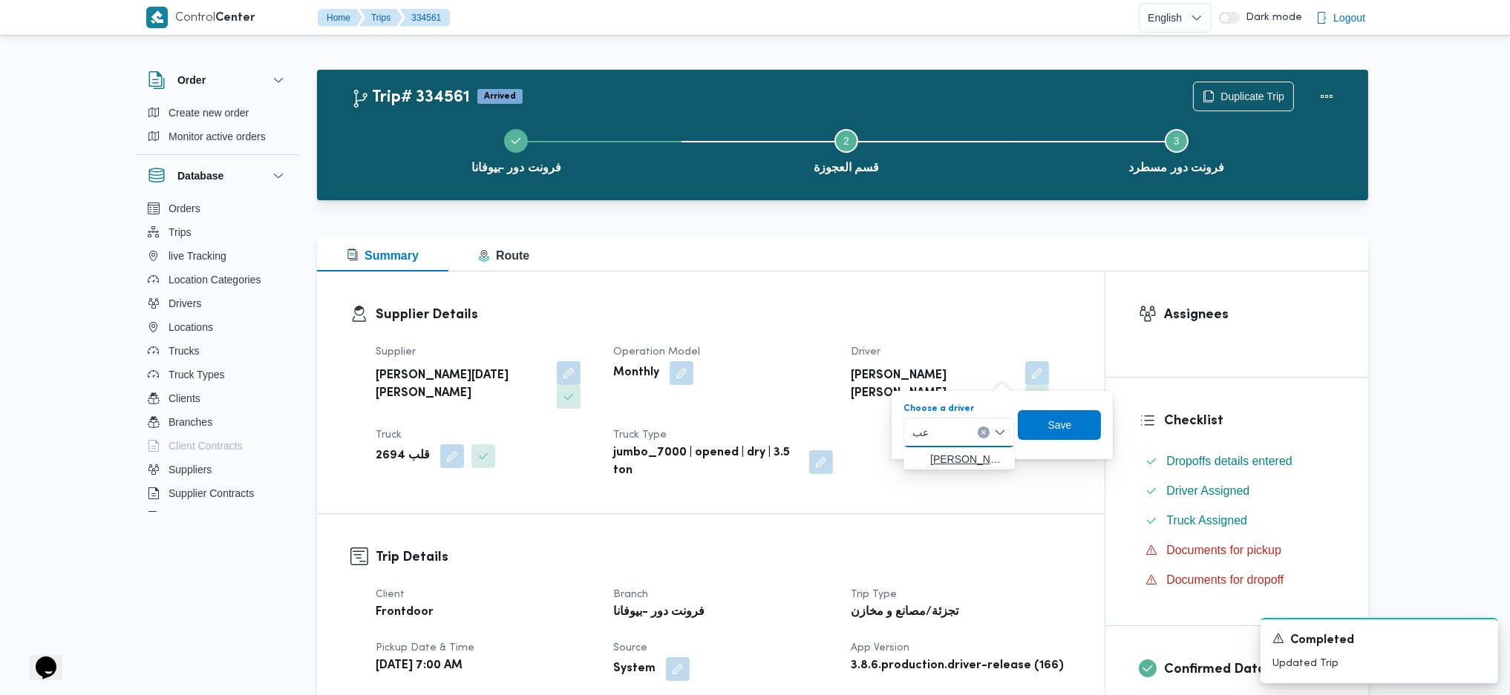
type input "ع"
click at [440, 445] on button "button" at bounding box center [452, 457] width 24 height 24
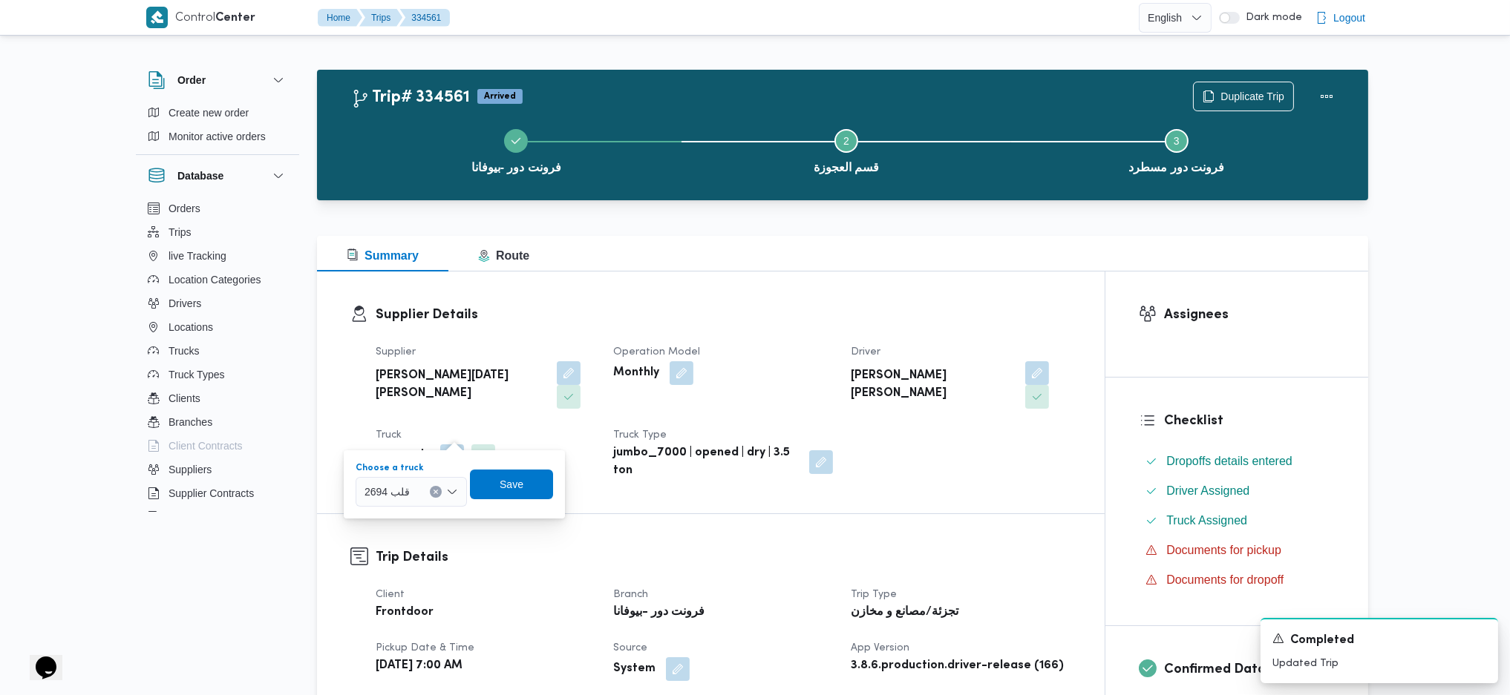
click at [416, 497] on div at bounding box center [416, 492] width 7 height 24
type input "9346"
click at [416, 524] on span "قهف 9346 | null" at bounding box center [420, 519] width 76 height 18
click at [525, 478] on span "Save" at bounding box center [523, 484] width 24 height 18
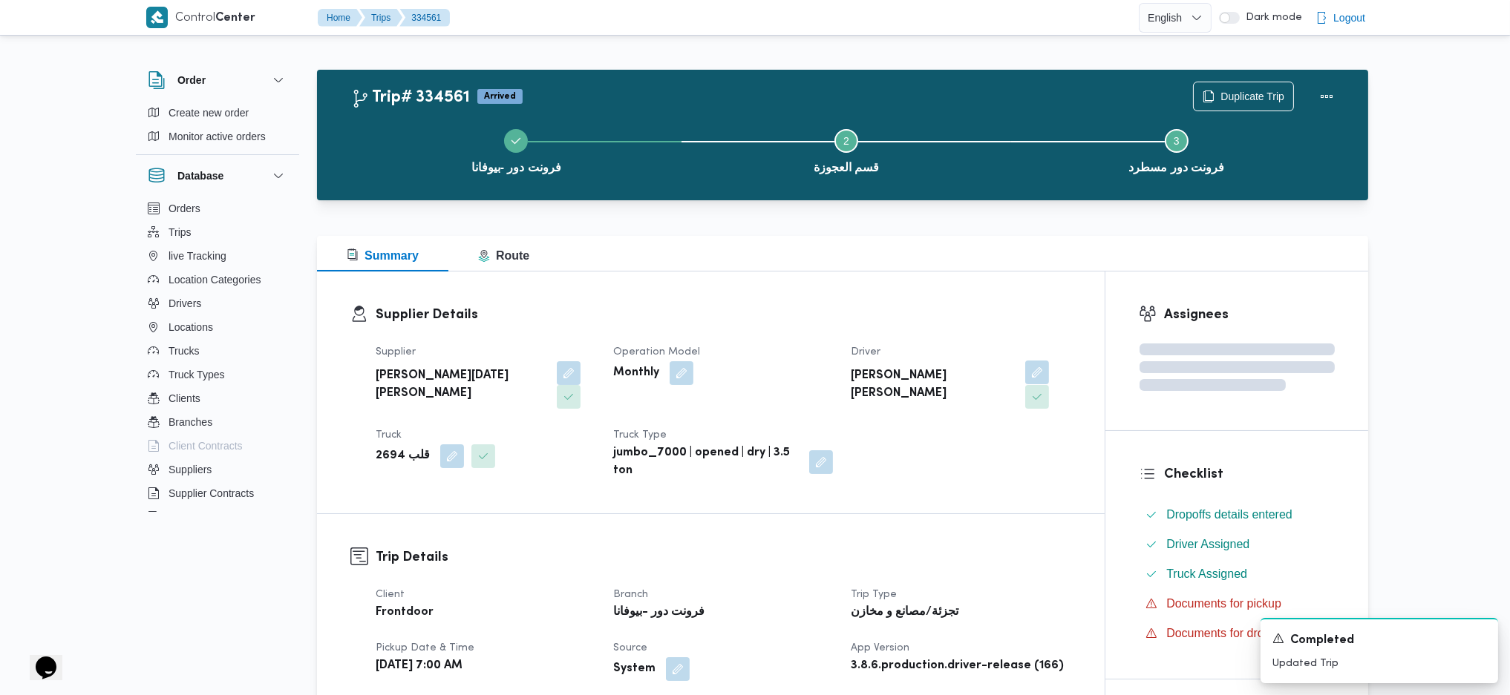
click at [1025, 379] on button "button" at bounding box center [1037, 373] width 24 height 24
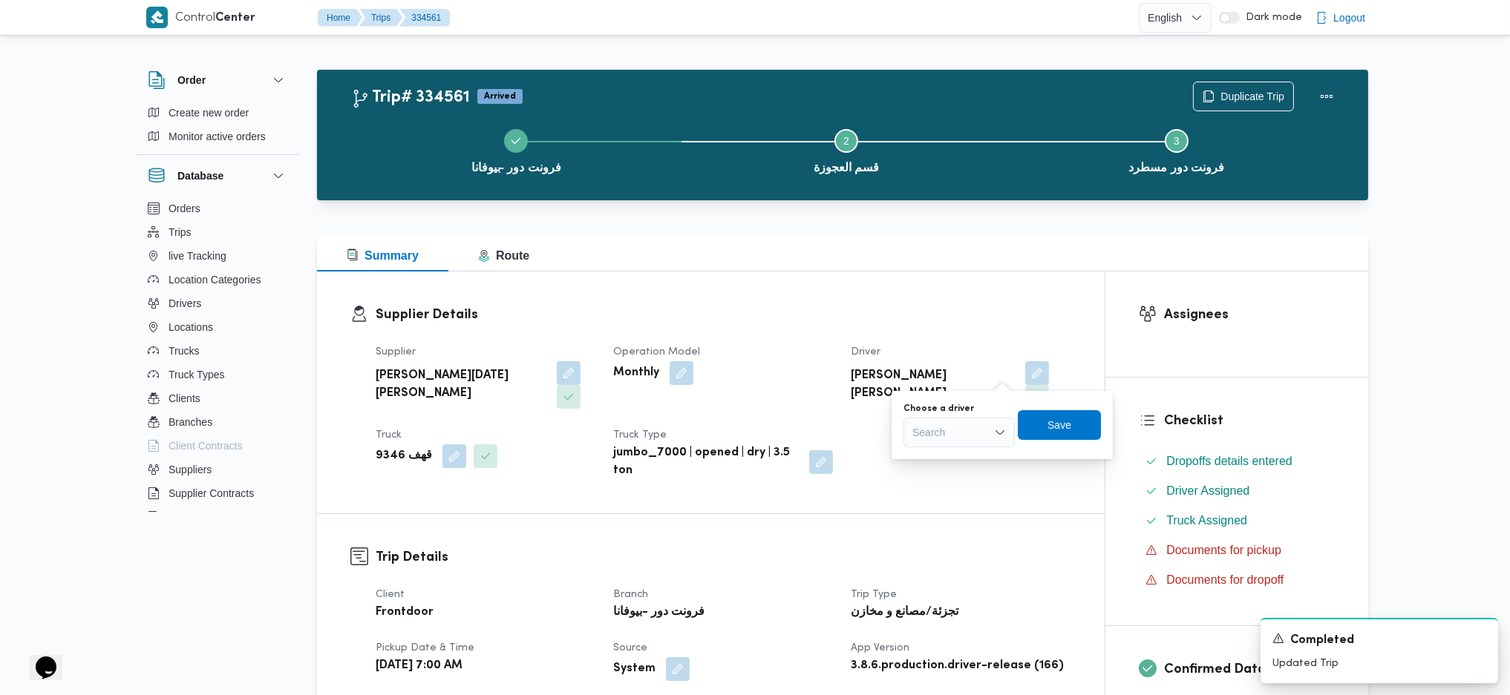
click at [969, 432] on div "Search" at bounding box center [958, 433] width 111 height 30
type input "ابراهيم"
click at [1025, 381] on button "button" at bounding box center [1037, 373] width 24 height 24
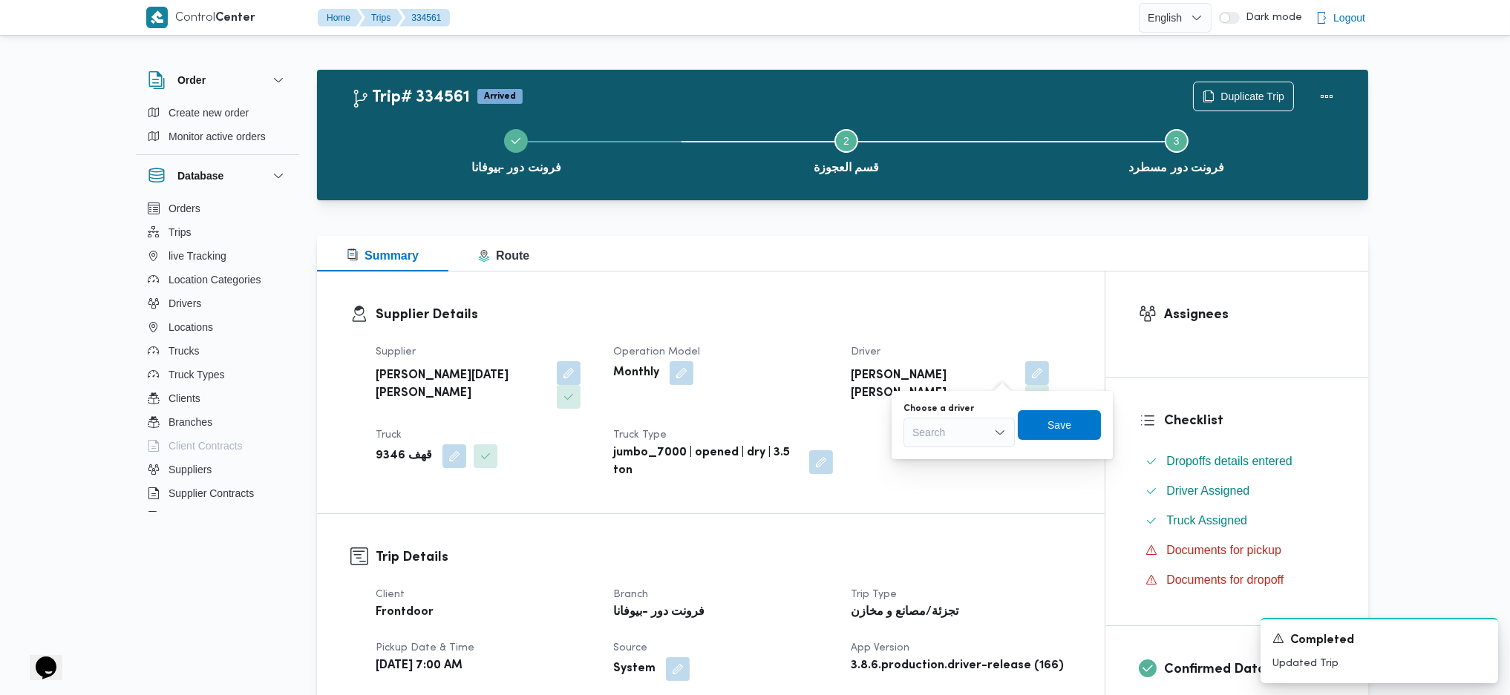
click at [939, 436] on div "Search" at bounding box center [958, 433] width 111 height 30
type input "جاد اب"
click at [964, 468] on span "عبدالرحمن ابراهيم جاد اب راهيم" at bounding box center [958, 460] width 99 height 24
click at [1073, 442] on div "Choose a driver عبدالرحمن ابراهيم جاد ابراهيم Combo box. Selected. عبدالرحمن اب…" at bounding box center [983, 426] width 240 height 48
click at [1073, 421] on span "Save" at bounding box center [1059, 425] width 83 height 30
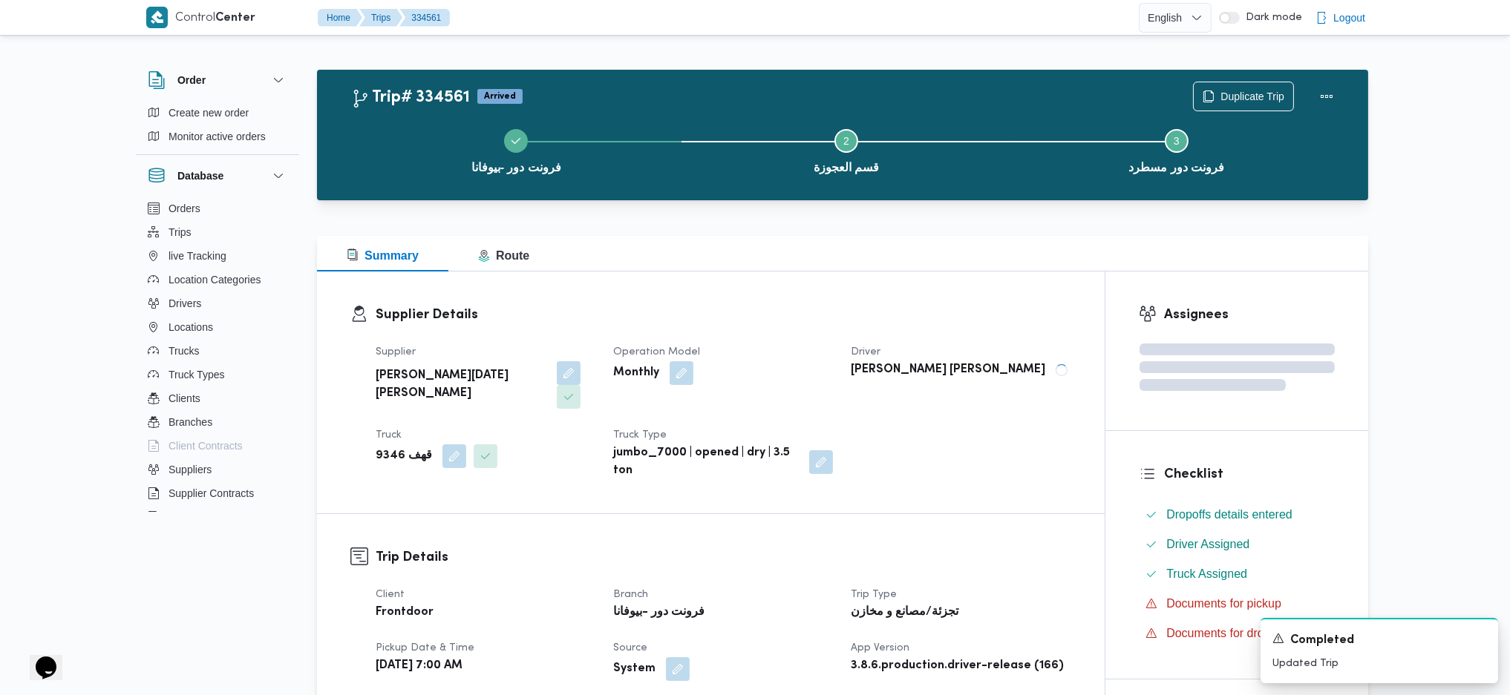
click at [957, 310] on h3 "Supplier Details" at bounding box center [723, 315] width 695 height 20
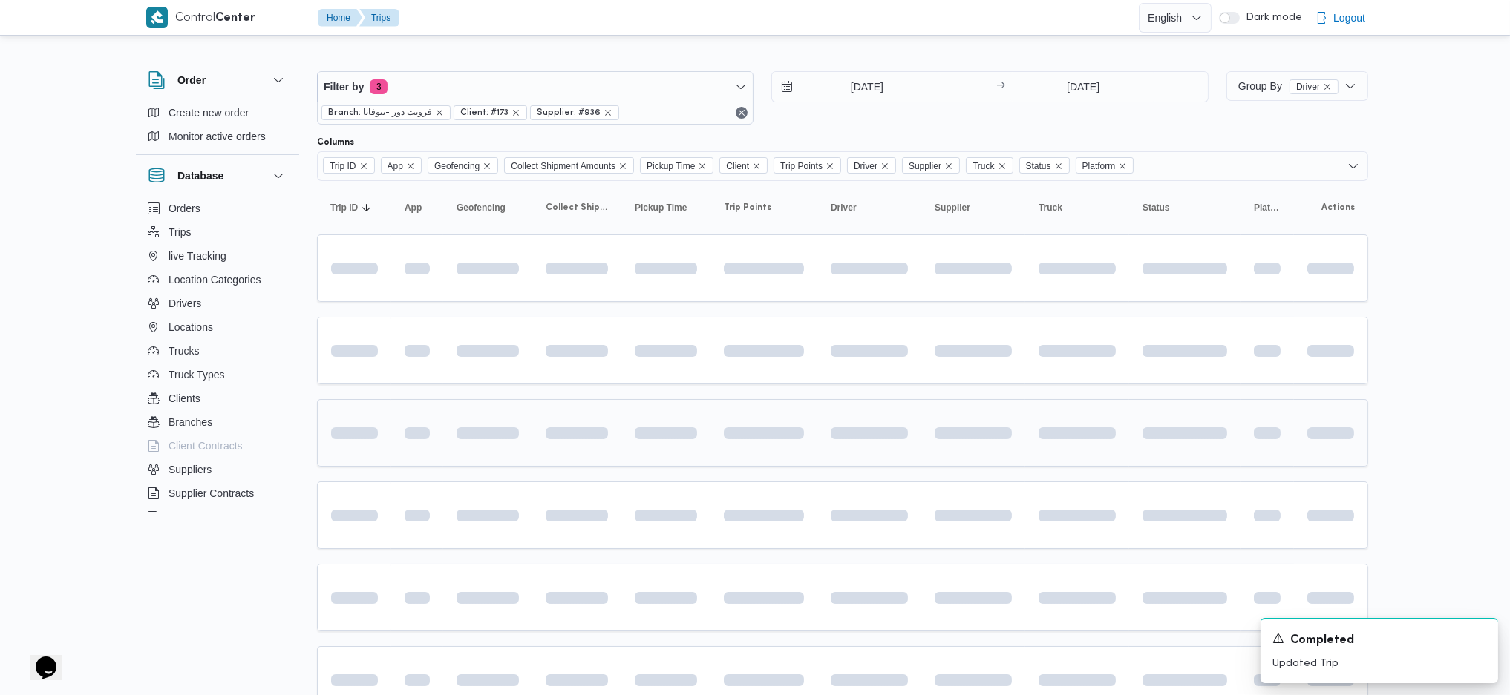
scroll to position [147, 0]
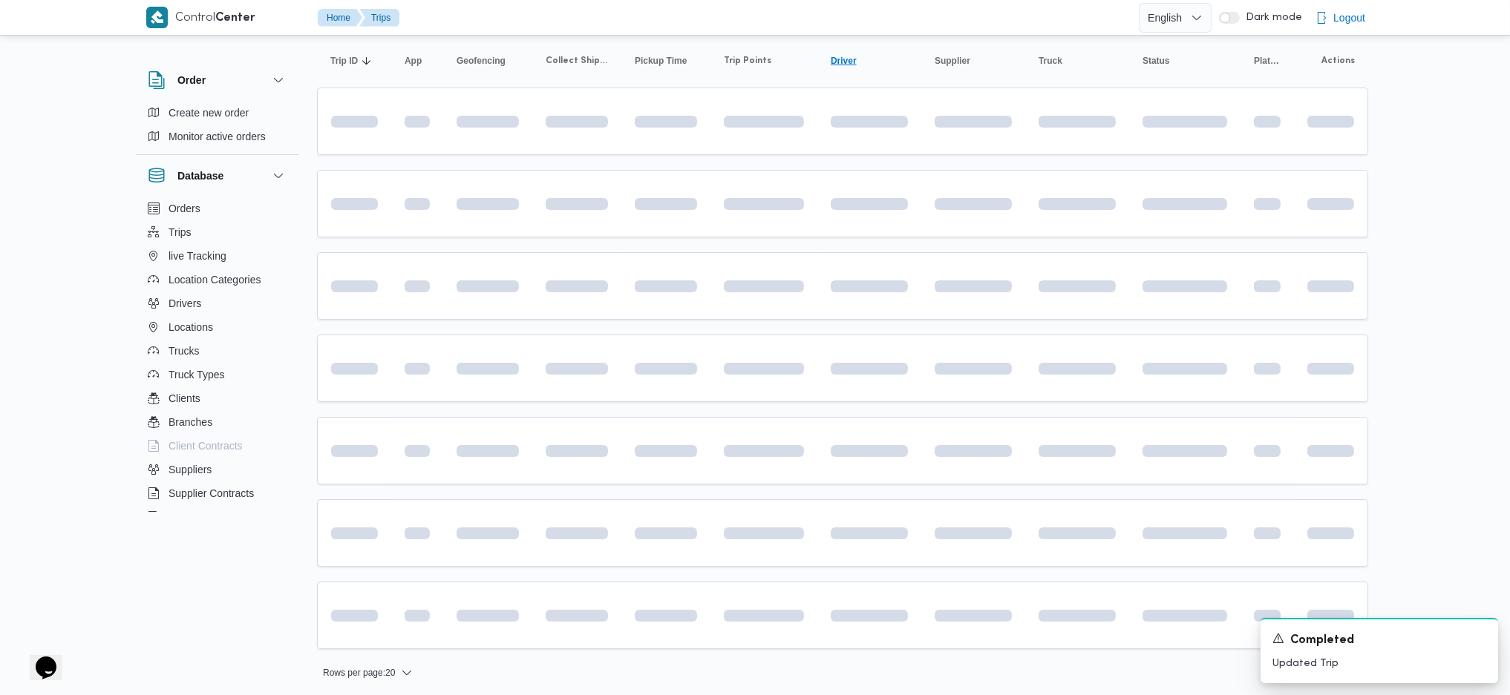
click at [871, 71] on span "Driver Click to sort in ascending order" at bounding box center [869, 61] width 89 height 24
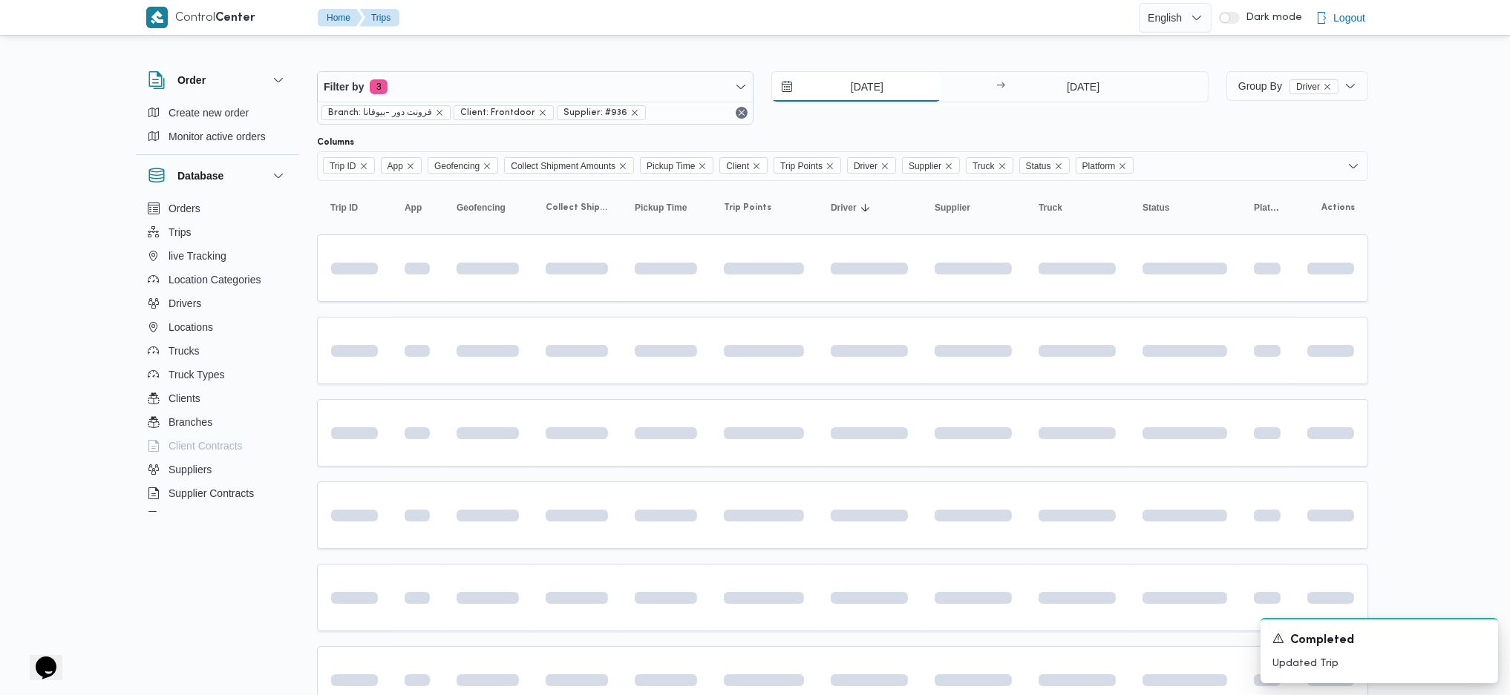
click at [868, 85] on input "31/8/2025" at bounding box center [856, 87] width 168 height 30
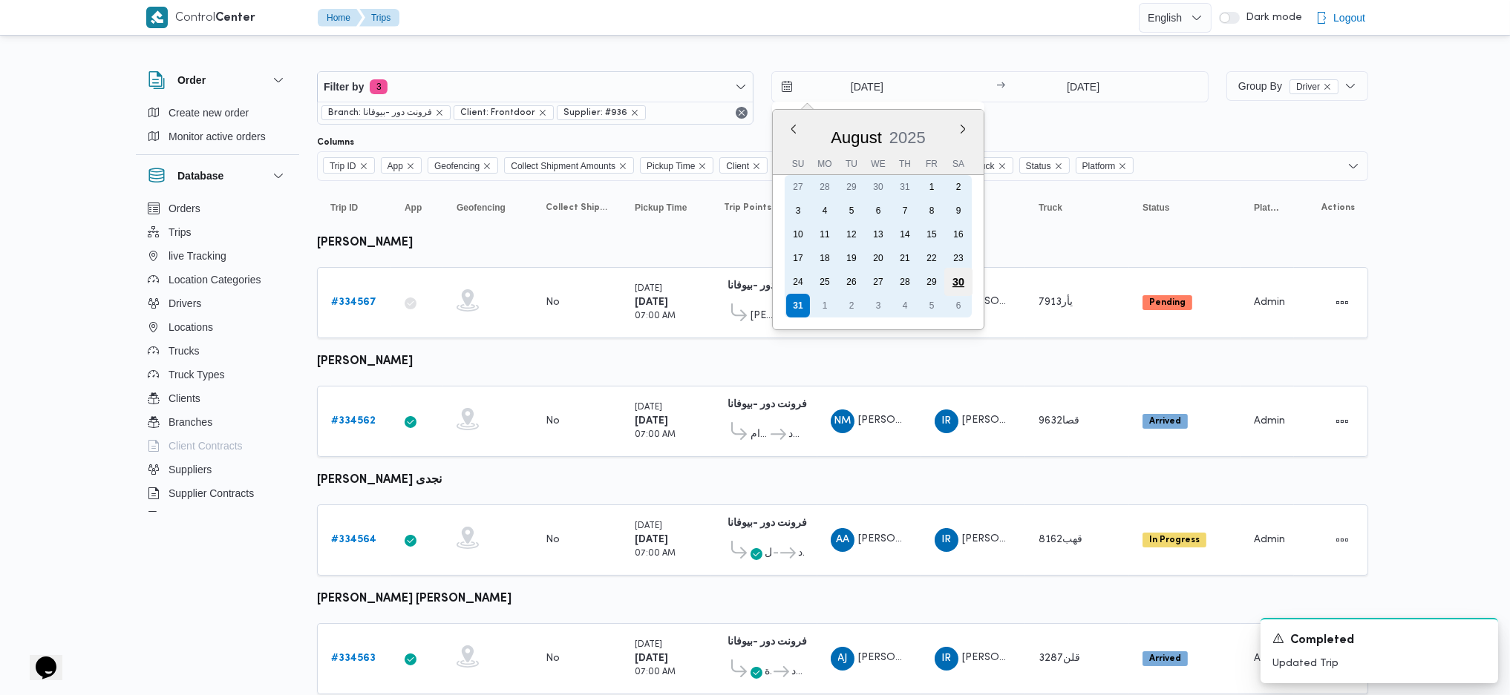
click at [960, 277] on div "30" at bounding box center [958, 282] width 28 height 28
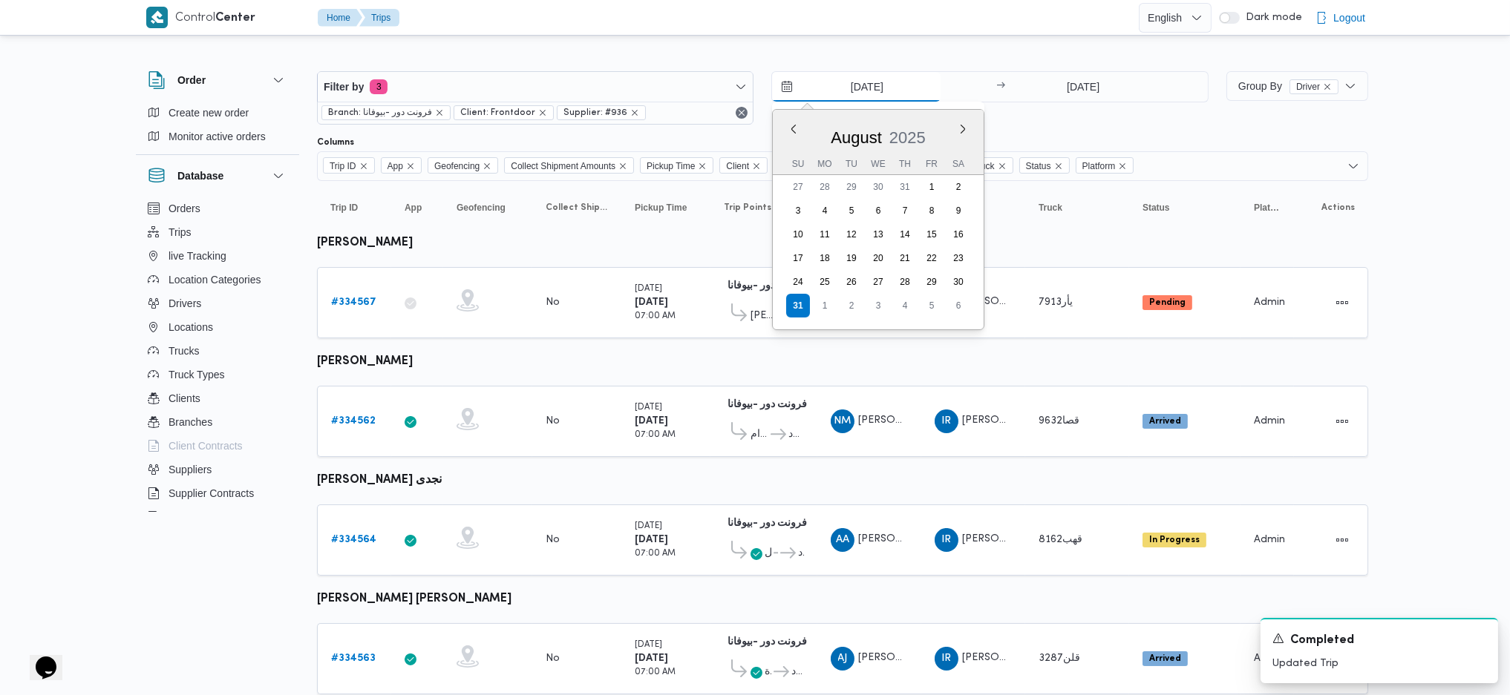
type input "30/8/2025"
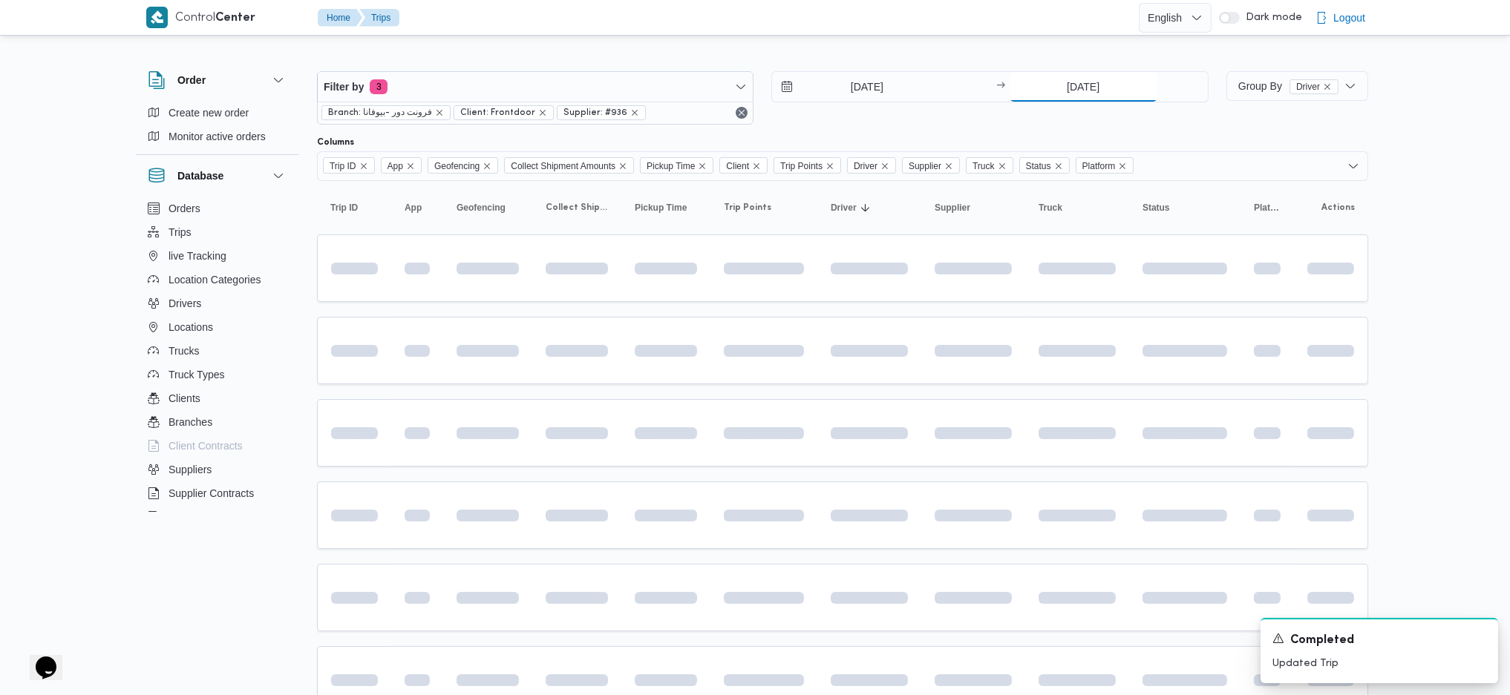
click at [1090, 80] on input "31/8/2025" at bounding box center [1083, 87] width 148 height 30
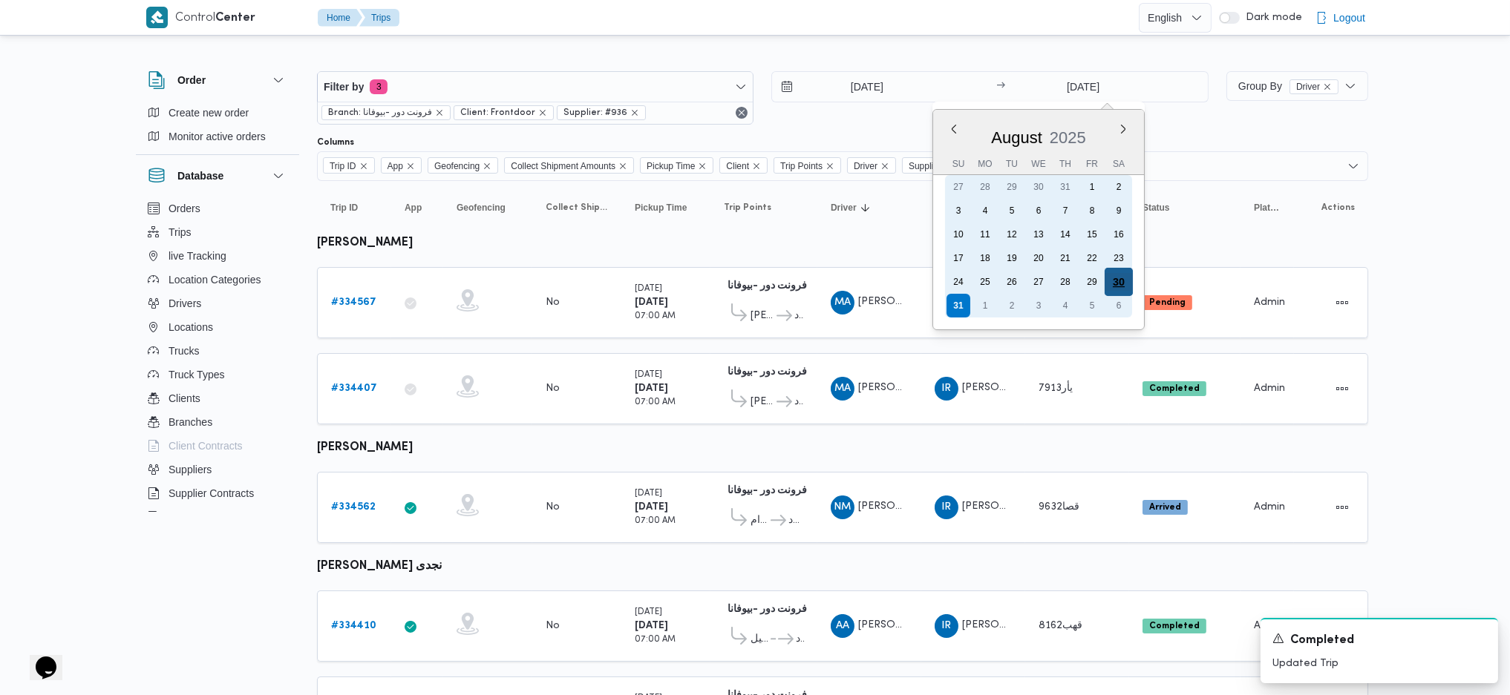
click at [1117, 273] on div "30" at bounding box center [1118, 282] width 28 height 28
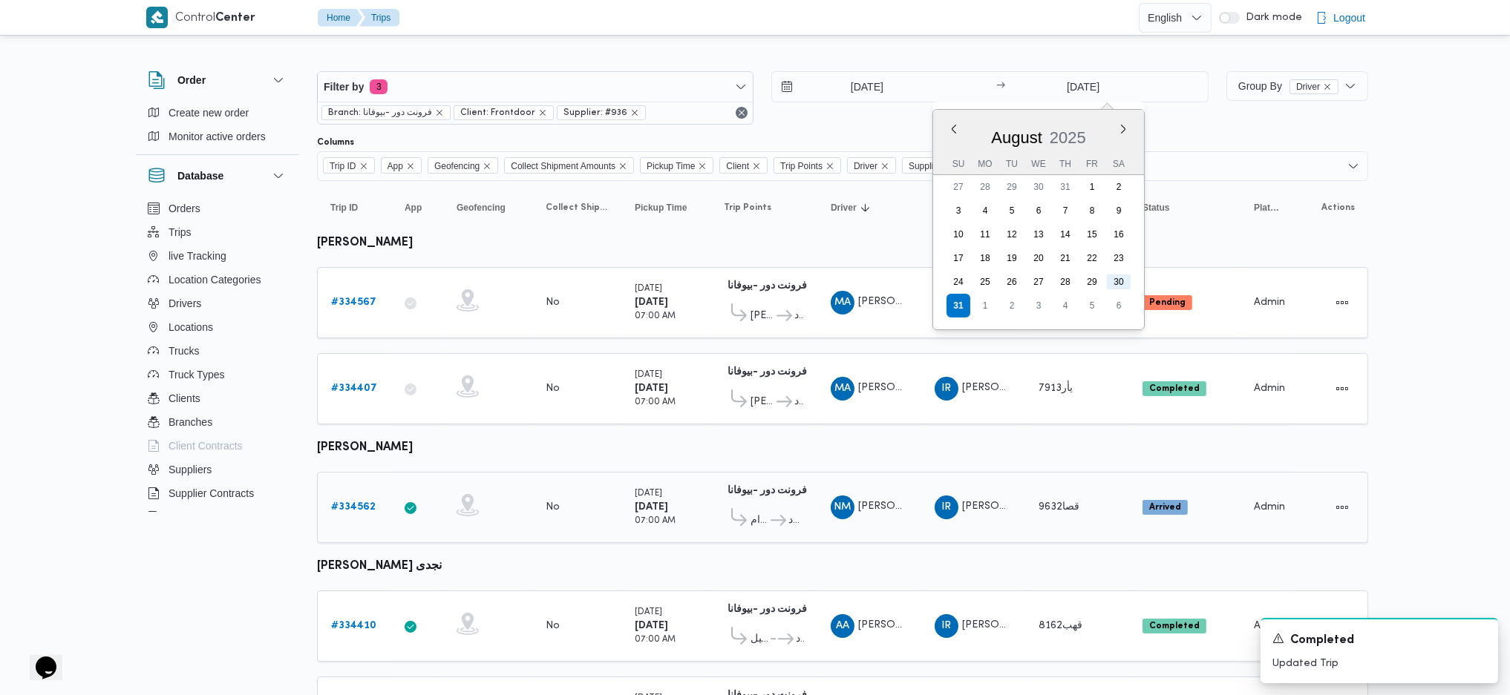
click at [740, 472] on td "Trip Points فرونت دور -بيوفانا 10:26 AM قسم الأهرام فرونت دور مسطرد" at bounding box center [763, 507] width 107 height 71
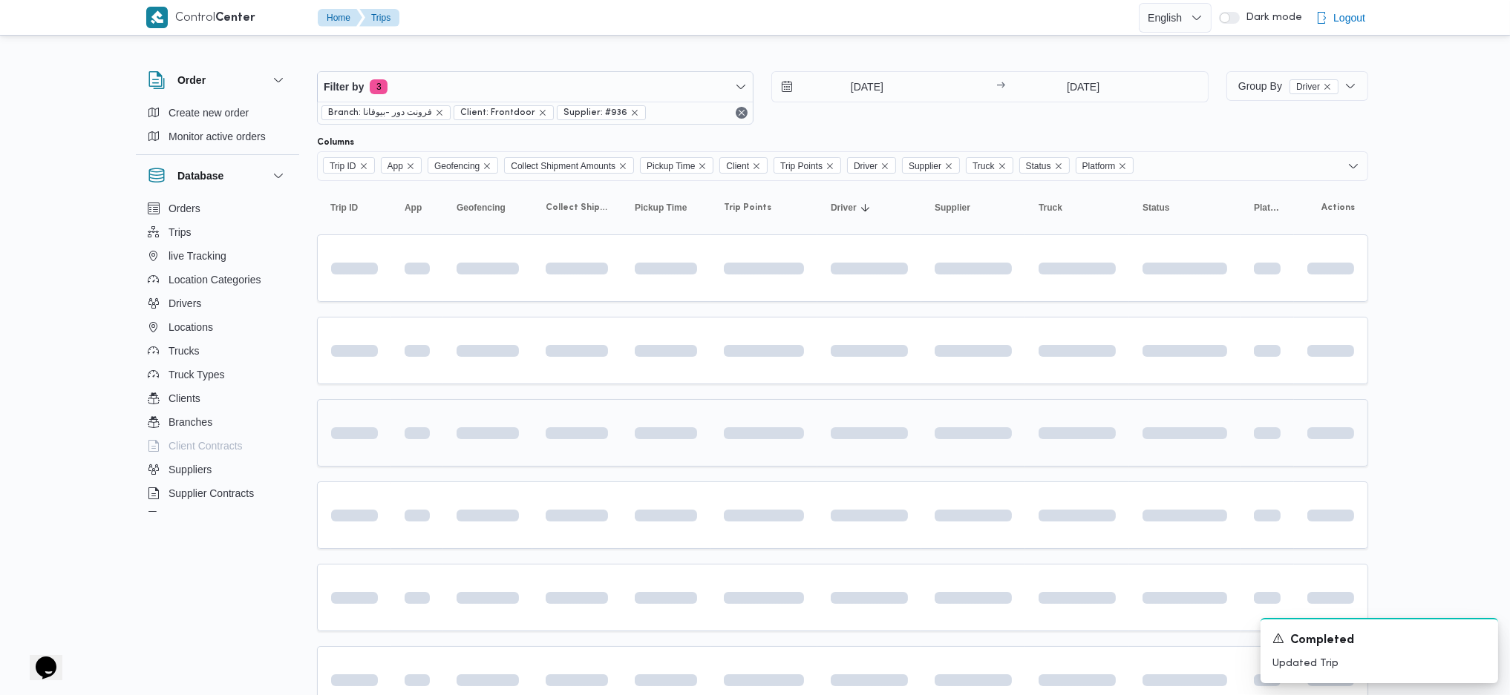
type input "30/8/2025"
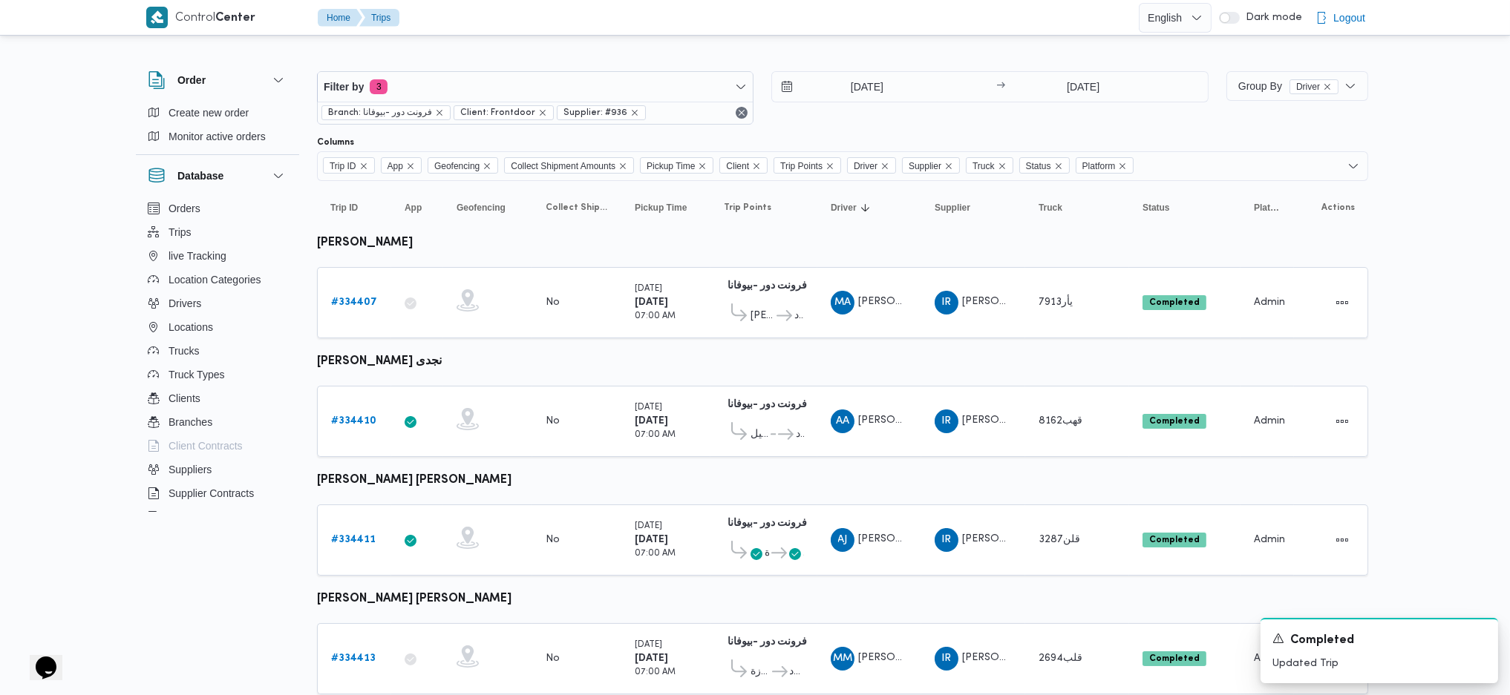
scroll to position [387, 0]
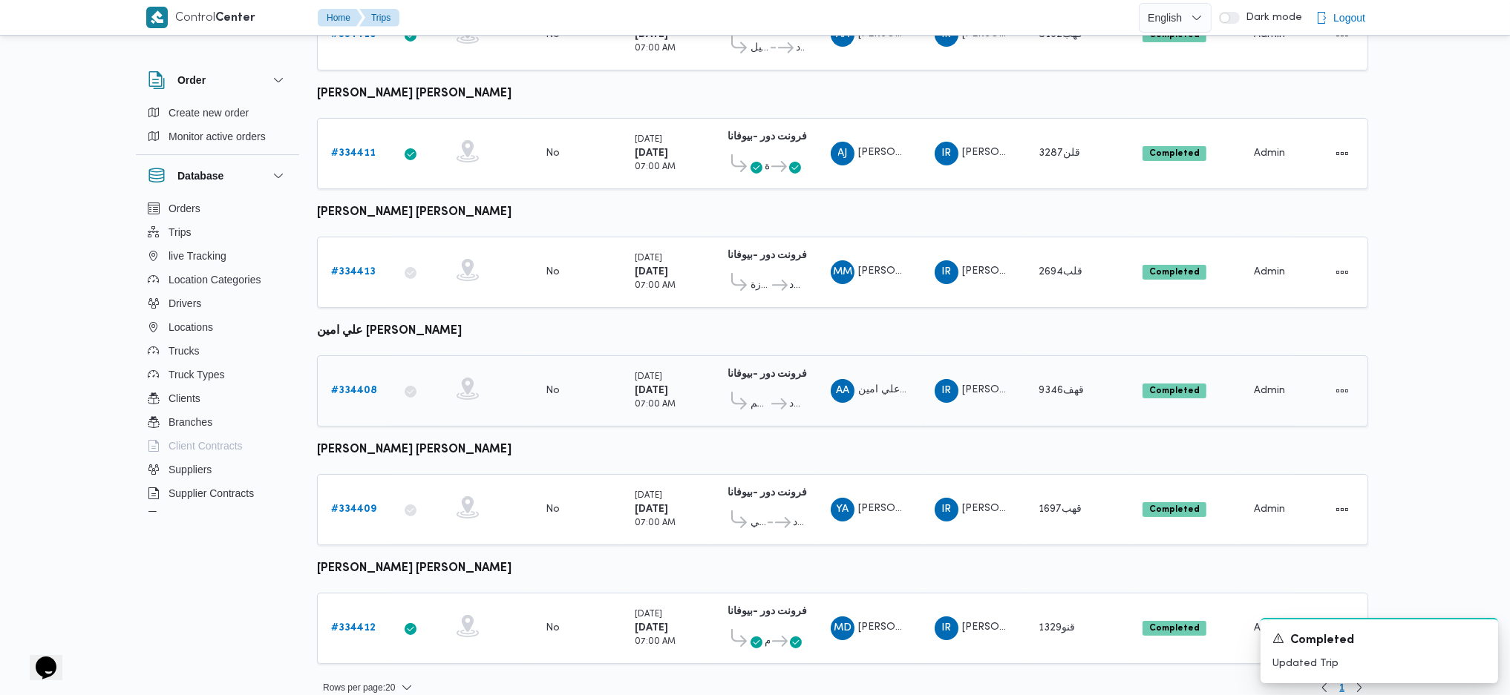
click at [346, 382] on link "# 334408" at bounding box center [354, 391] width 46 height 18
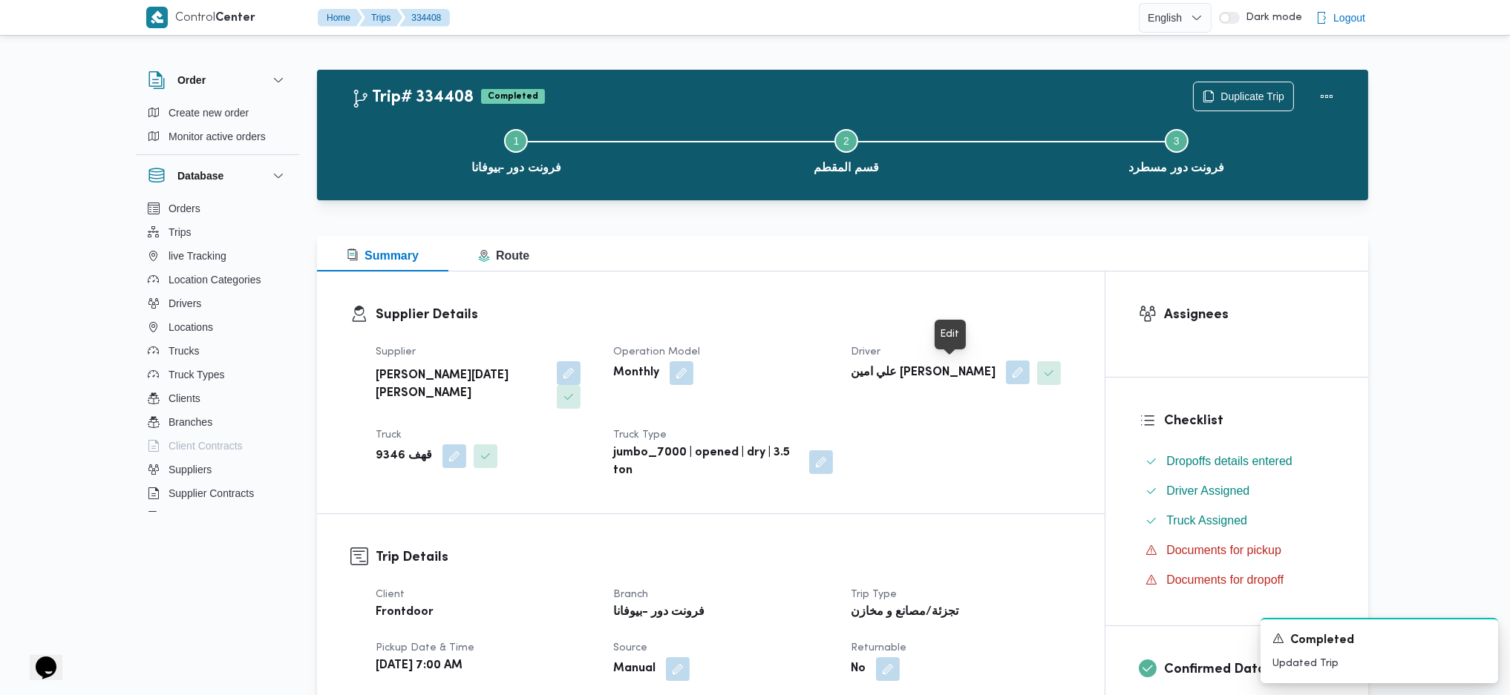
click at [1006, 372] on button "button" at bounding box center [1018, 373] width 24 height 24
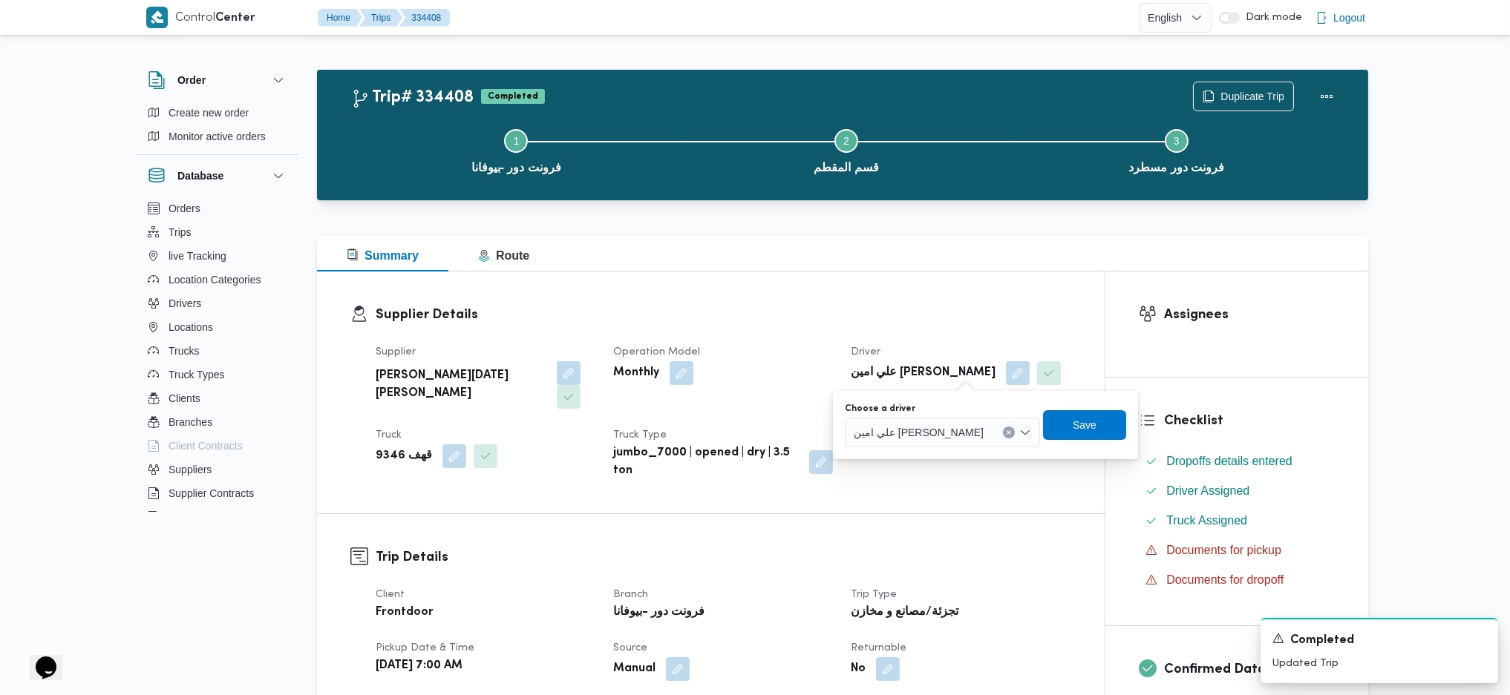
click at [913, 436] on span "علي امين محمد يحيي" at bounding box center [919, 432] width 130 height 16
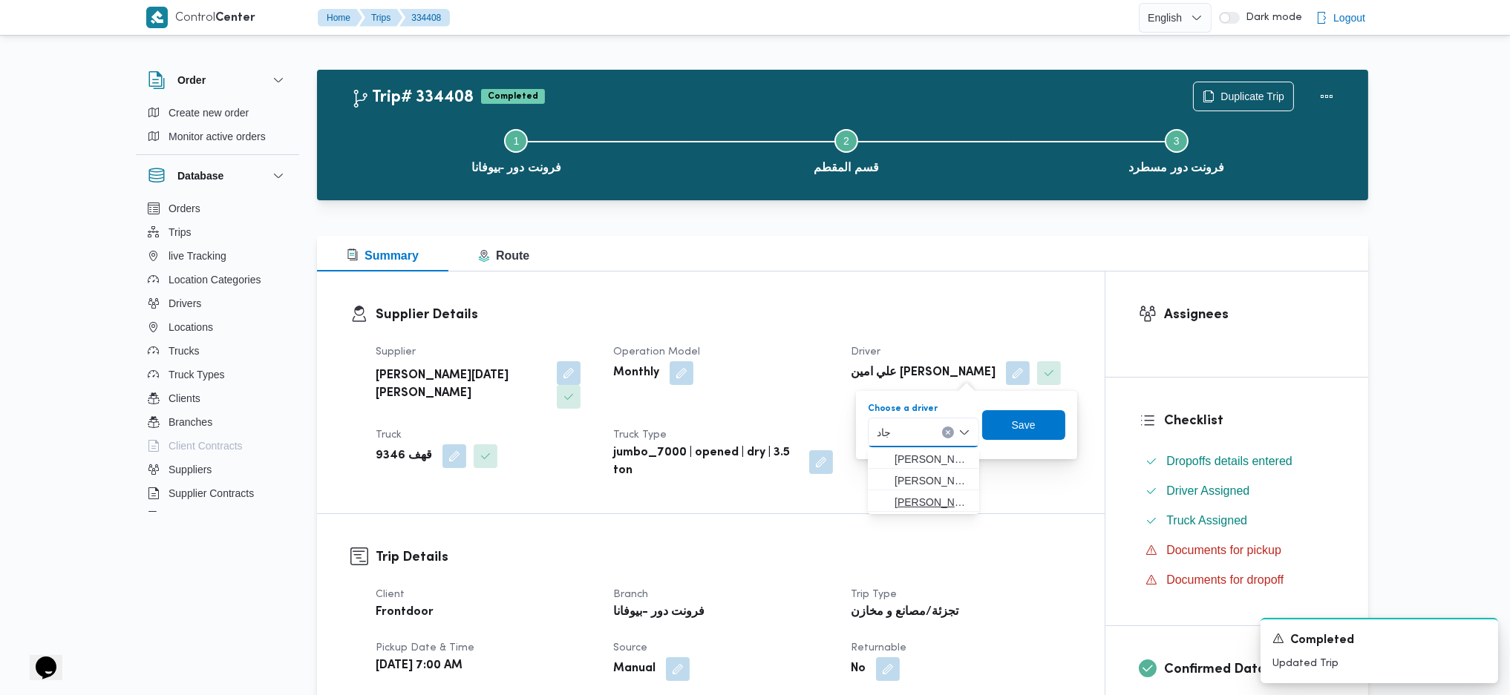
type input "جاد"
click at [894, 503] on span "عبدالرحمن ابراهيم جاد ابراهيم" at bounding box center [932, 503] width 76 height 18
click at [1035, 424] on span "Save" at bounding box center [1024, 425] width 24 height 18
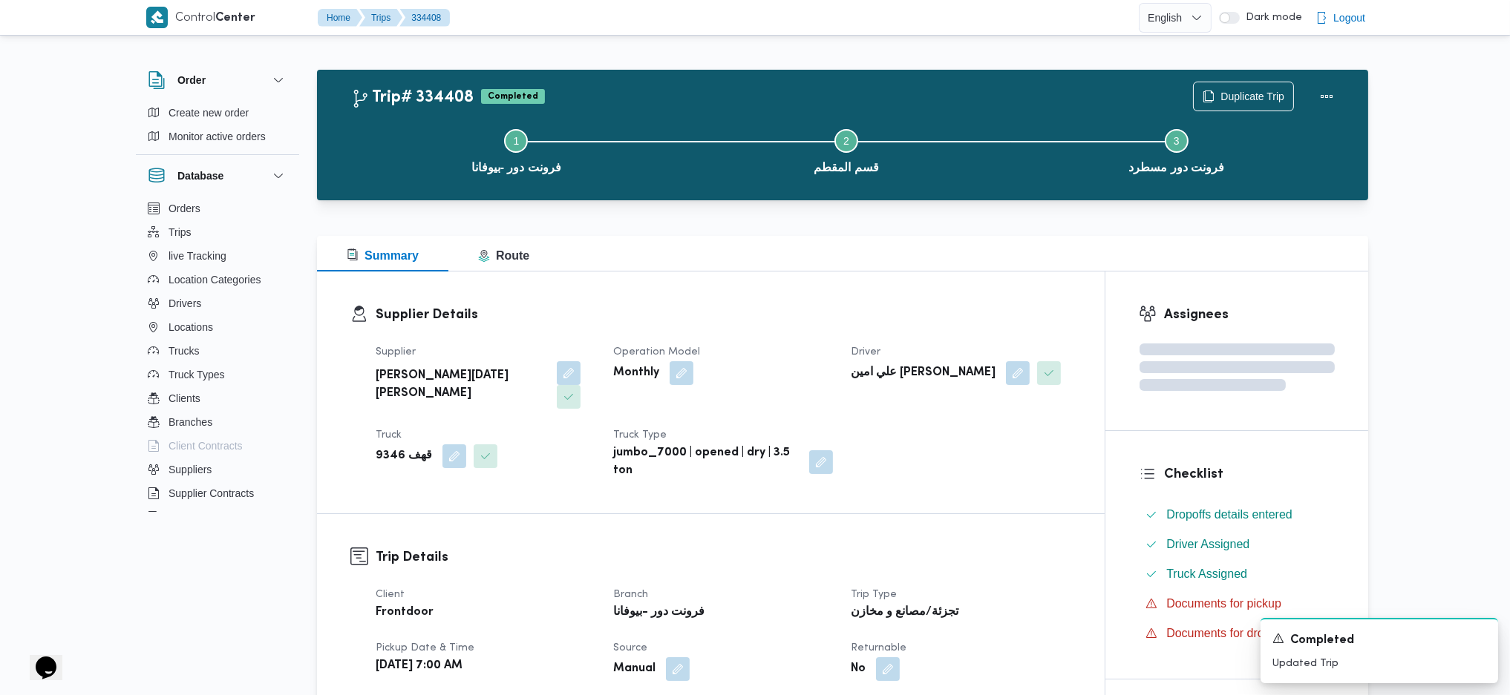
click at [925, 302] on div "Supplier Details Supplier ابراهيم رمضان ابراهيم عثمان ابوباشا Operation Model M…" at bounding box center [711, 393] width 788 height 242
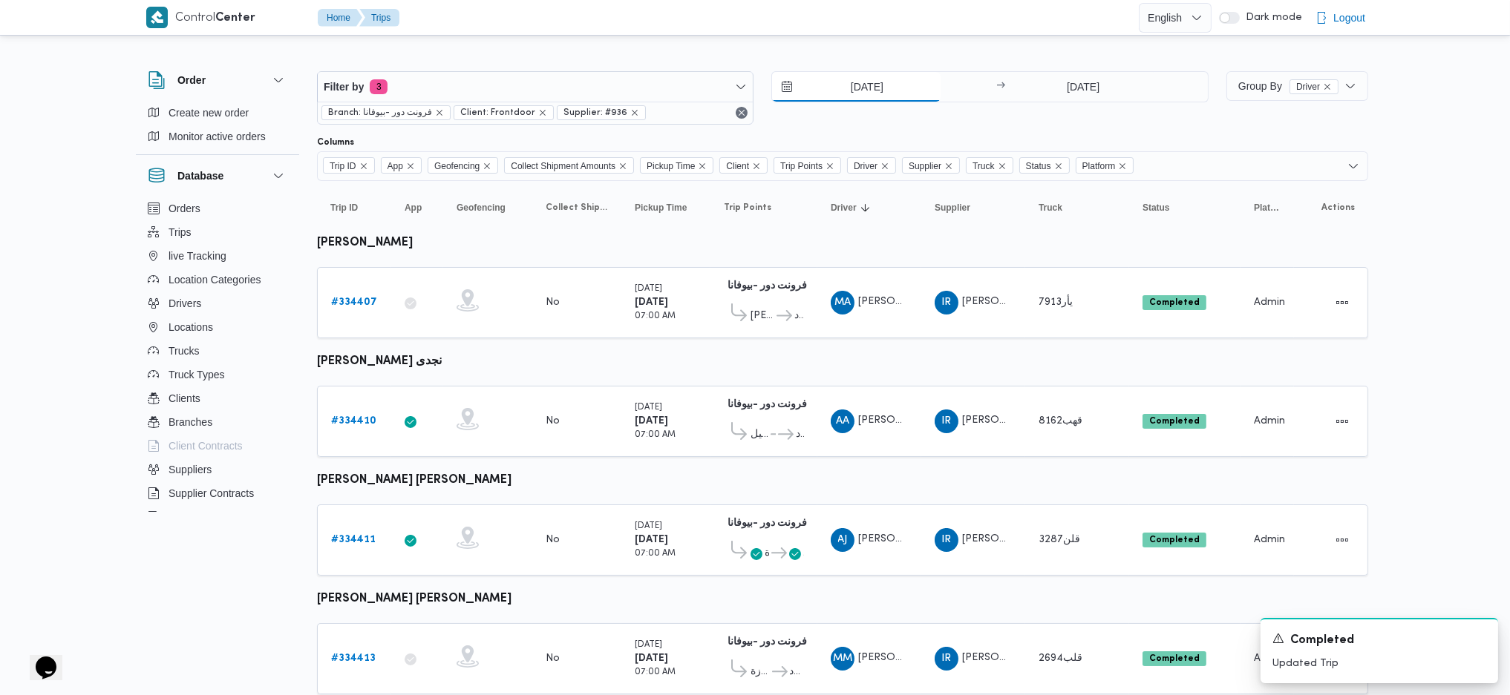
click at [869, 83] on input "30/8/2025" at bounding box center [856, 87] width 168 height 30
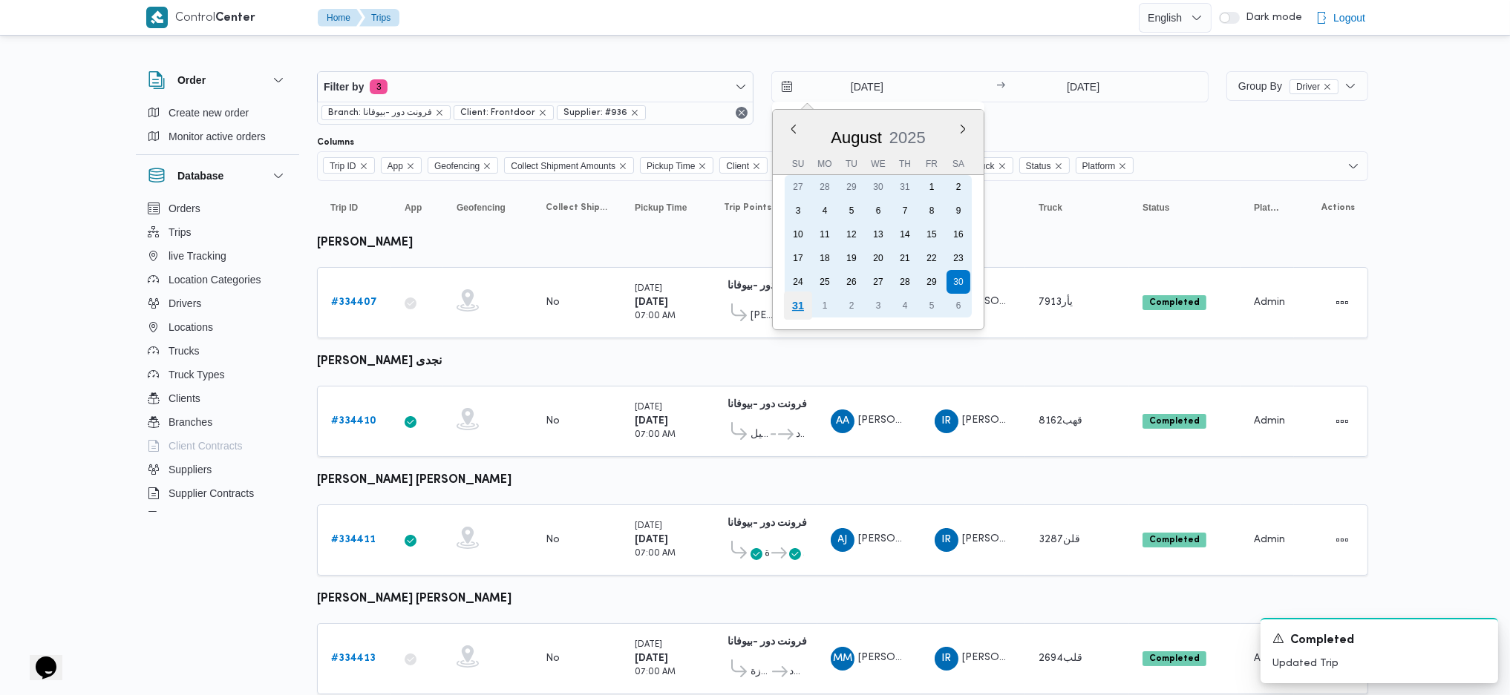
click at [799, 295] on div "31" at bounding box center [798, 306] width 28 height 28
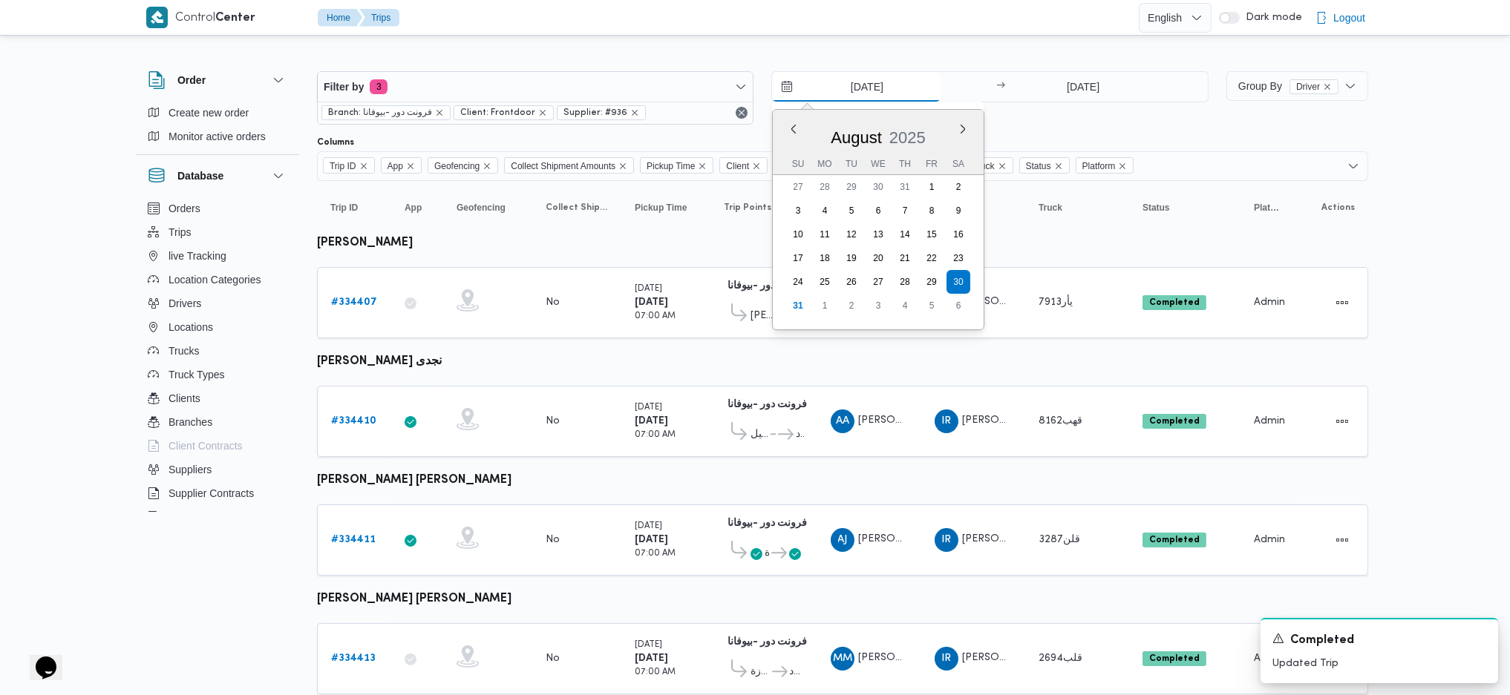
type input "31/8/2025"
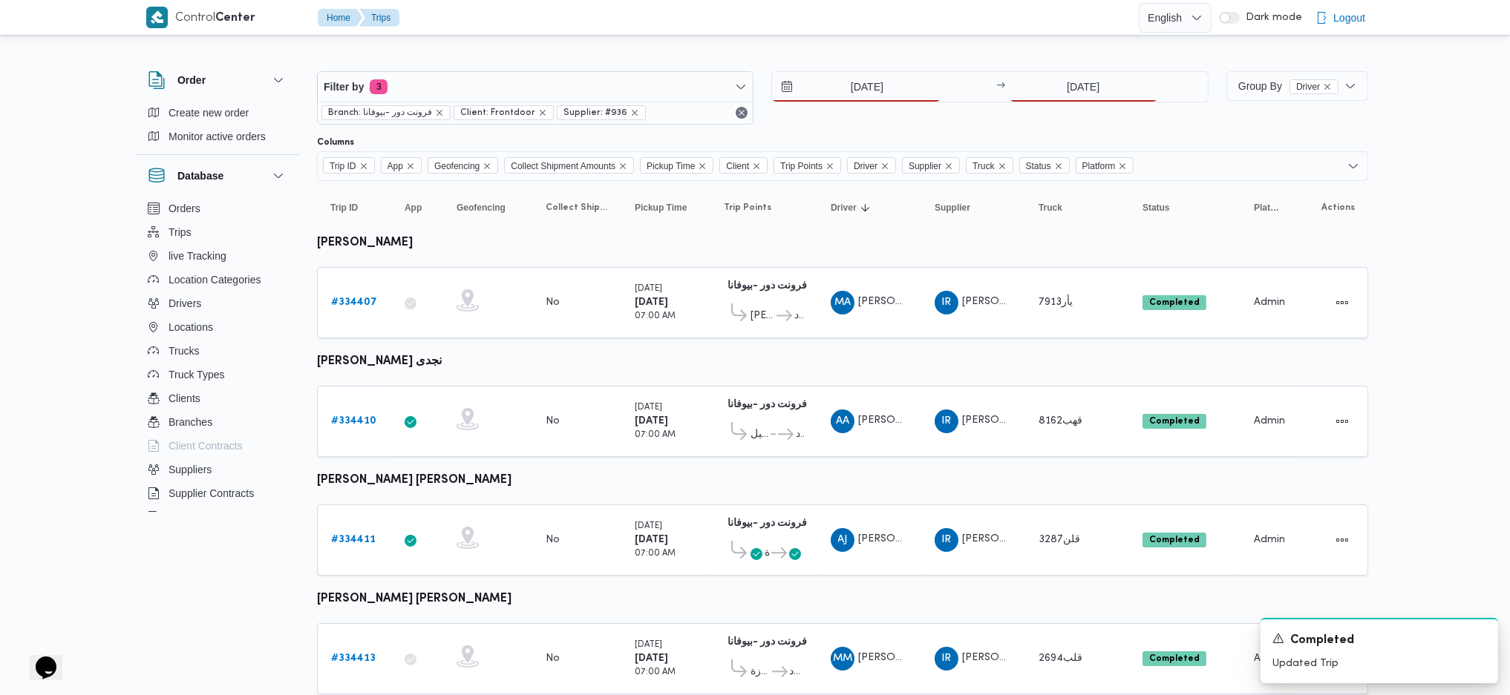
click at [1069, 105] on div "31/8/2025 → 30/8/2025" at bounding box center [989, 97] width 436 height 53
click at [1087, 95] on input "30/8/2025" at bounding box center [1083, 87] width 148 height 30
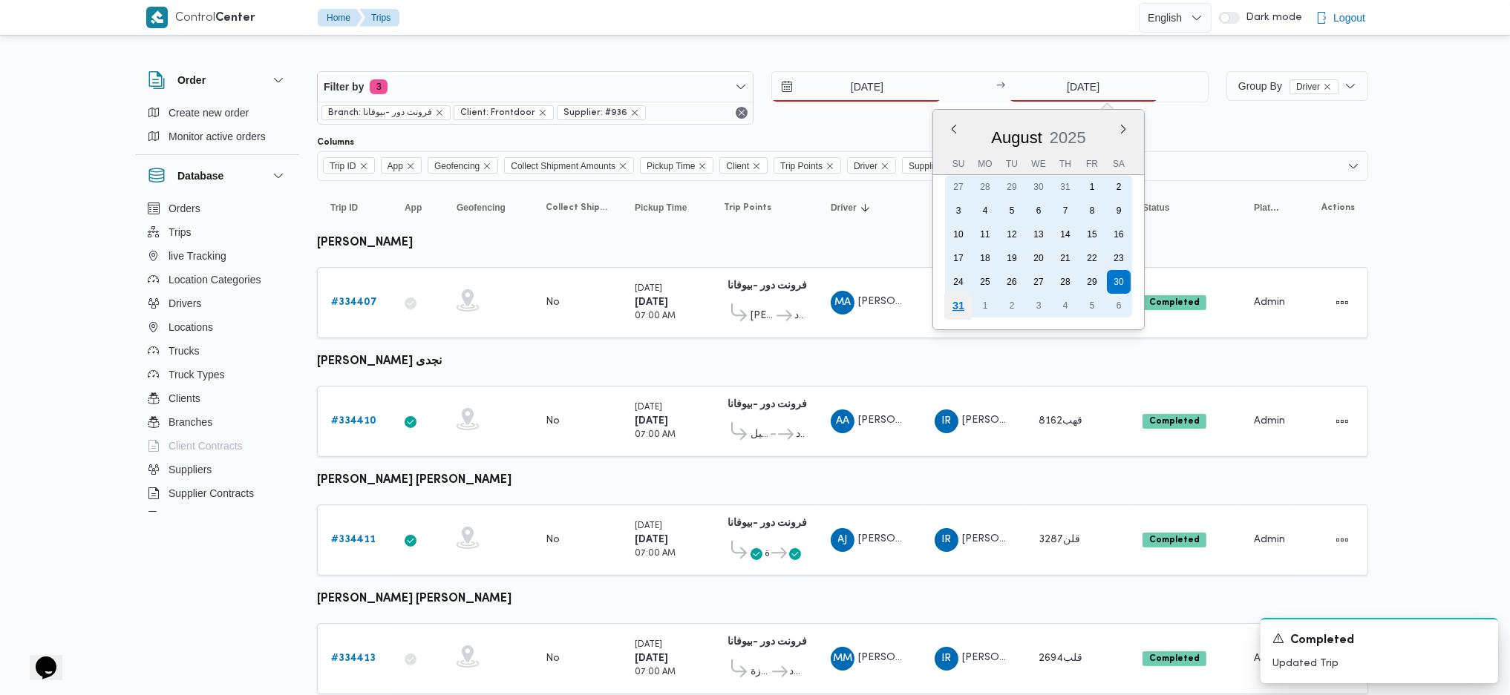
click at [957, 301] on div "31" at bounding box center [957, 306] width 28 height 28
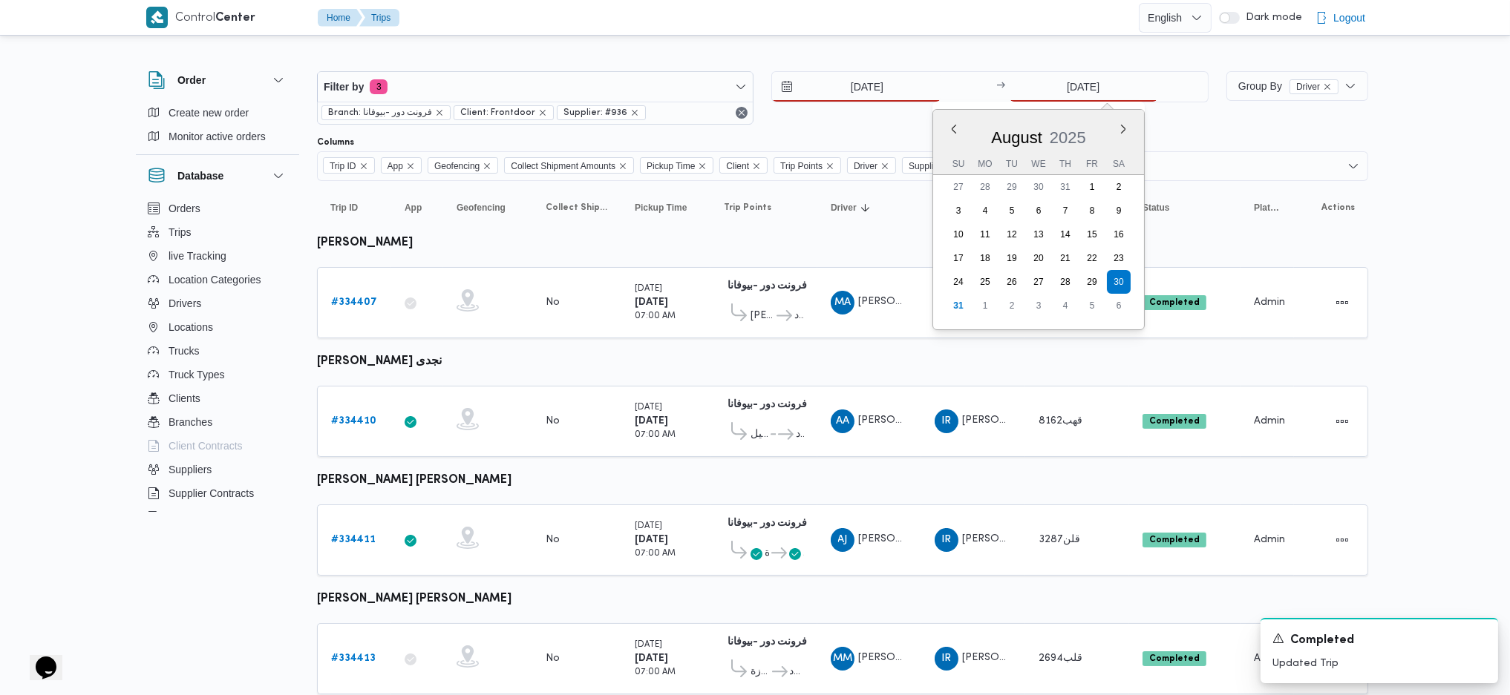
click at [796, 472] on table "Trip ID Click to sort in ascending order App Click to sort in ascending order G…" at bounding box center [842, 623] width 1051 height 885
type input "31/8/2025"
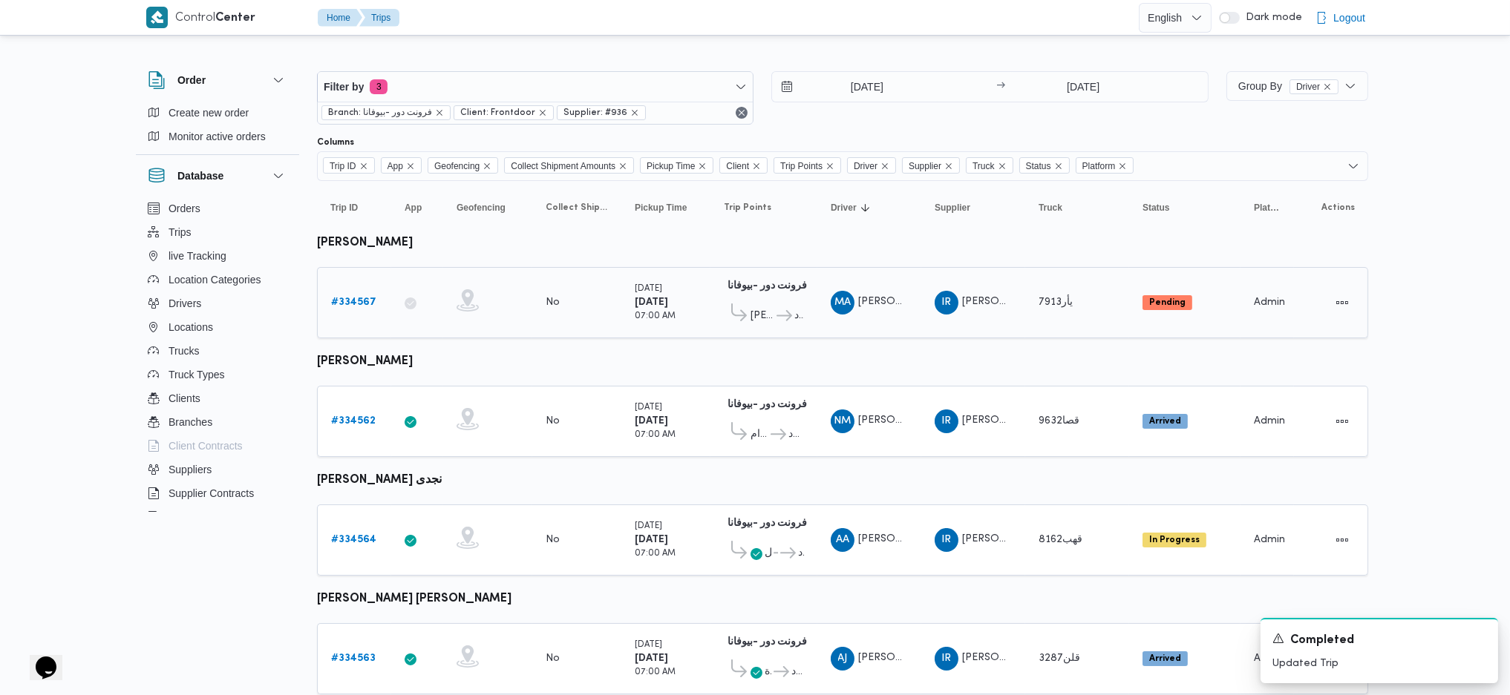
click at [350, 298] on b "# 334567" at bounding box center [353, 303] width 45 height 10
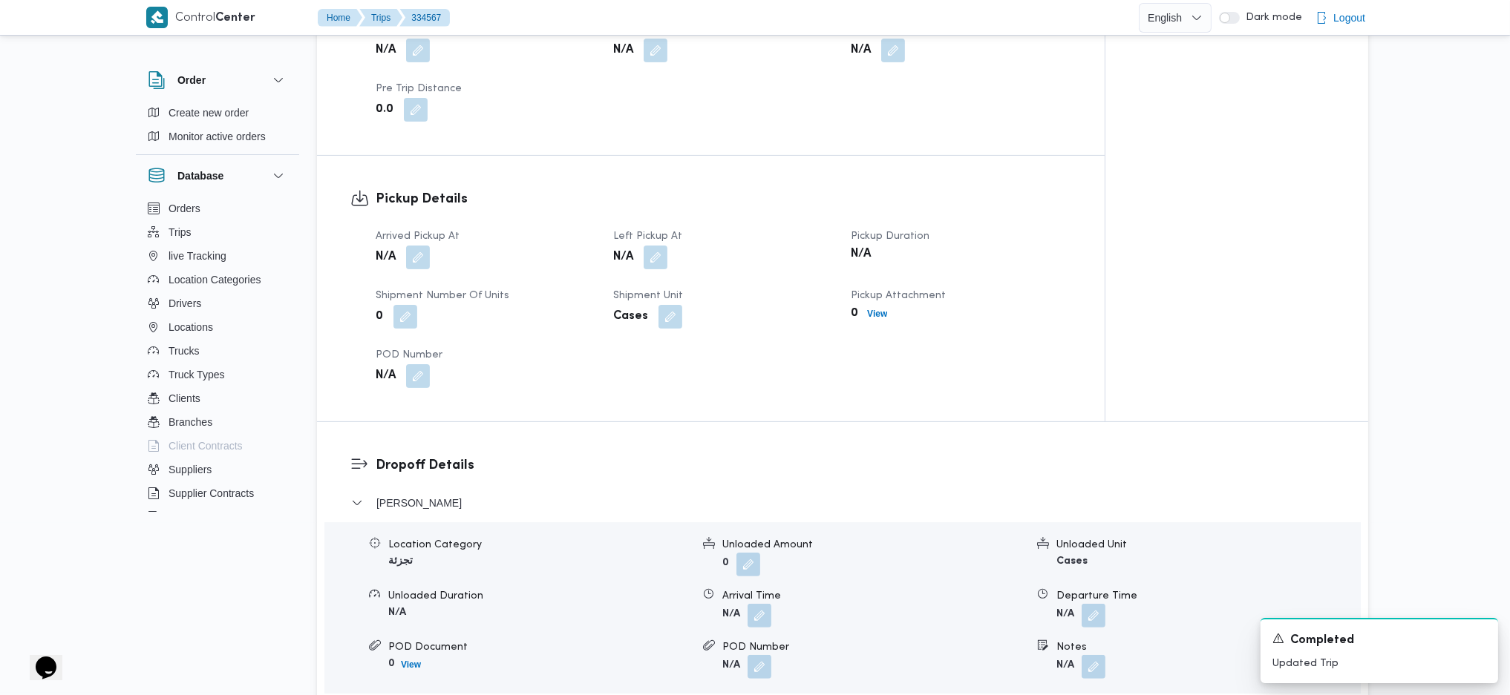
scroll to position [891, 0]
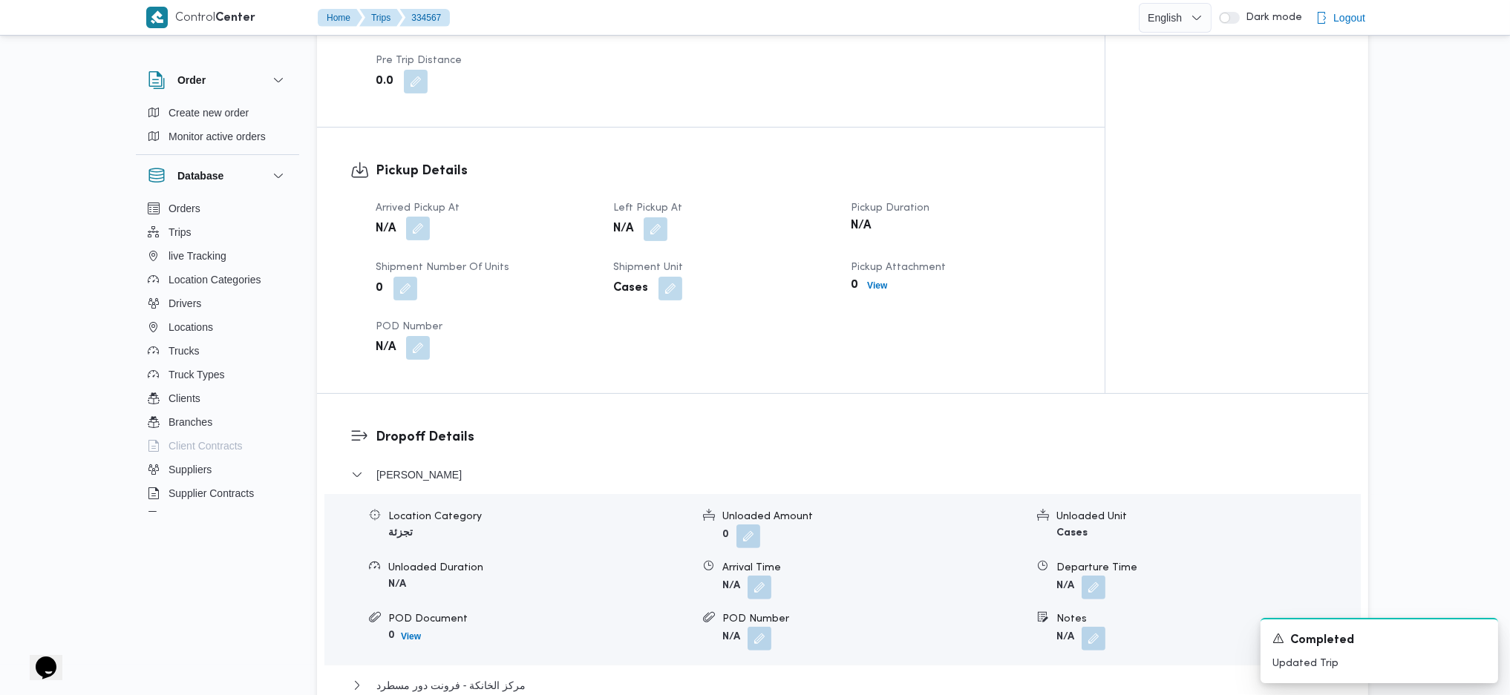
click at [411, 217] on button "button" at bounding box center [418, 229] width 24 height 24
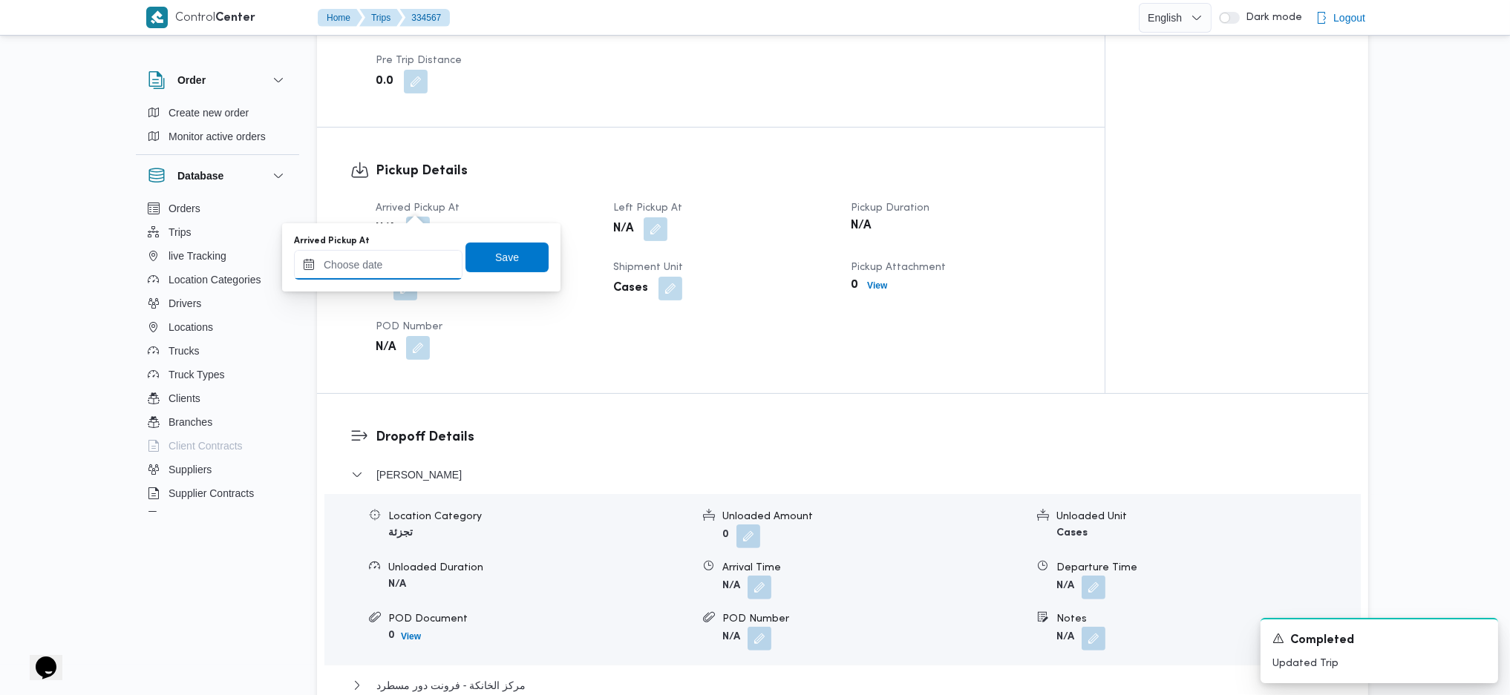
click at [393, 273] on input "Arrived Pickup At" at bounding box center [378, 265] width 168 height 30
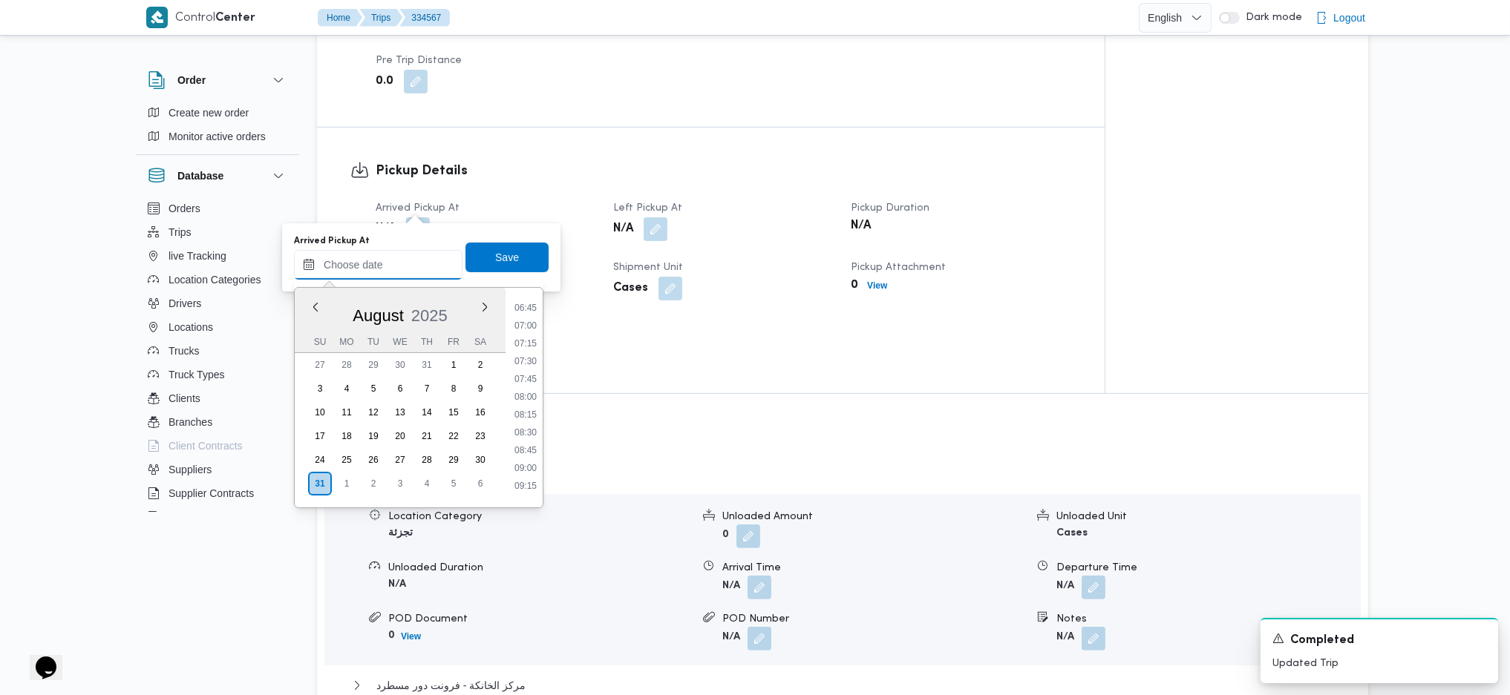
scroll to position [459, 0]
drag, startPoint x: 532, startPoint y: 348, endPoint x: 528, endPoint y: 314, distance: 34.3
click at [532, 348] on li "07:00" at bounding box center [525, 346] width 34 height 15
type input "31/08/2025 07:00"
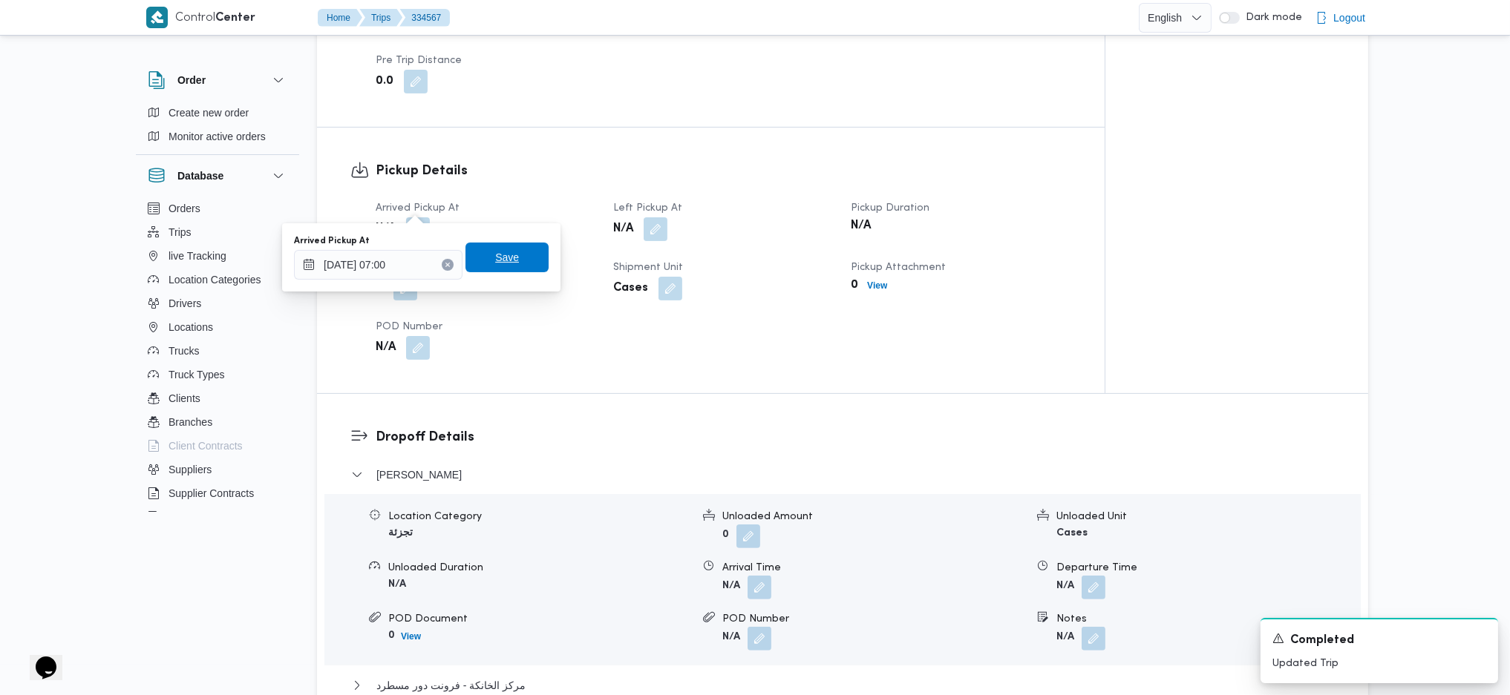
click at [508, 255] on span "Save" at bounding box center [506, 258] width 83 height 30
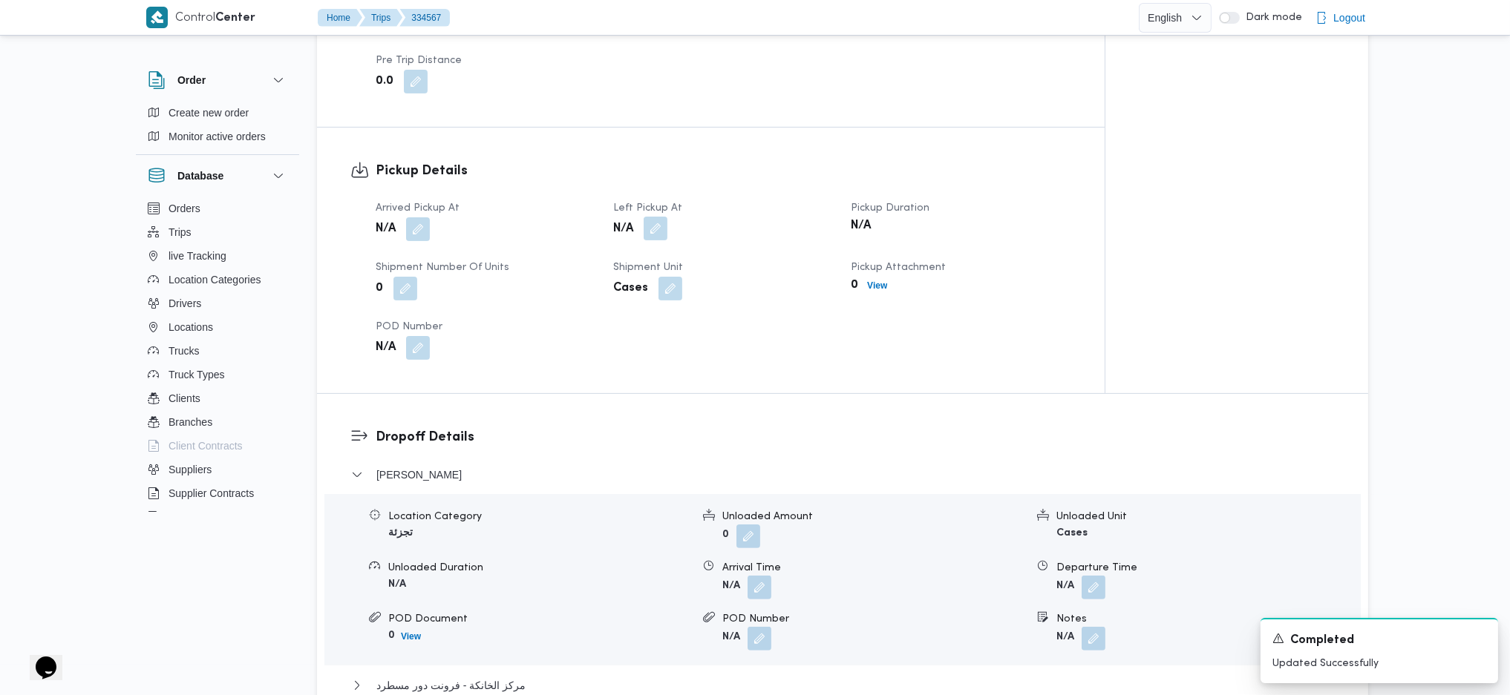
click at [654, 217] on button "button" at bounding box center [656, 229] width 24 height 24
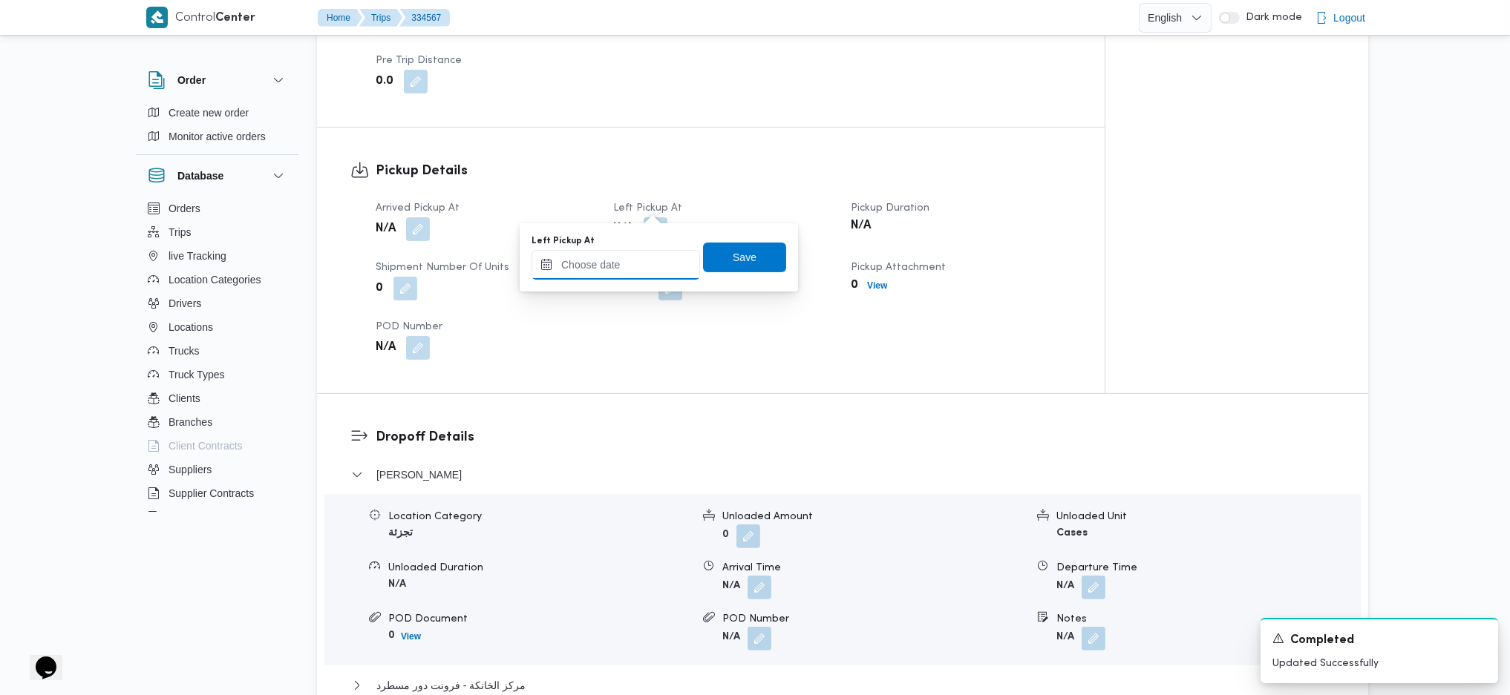
click at [626, 255] on input "Left Pickup At" at bounding box center [615, 265] width 168 height 30
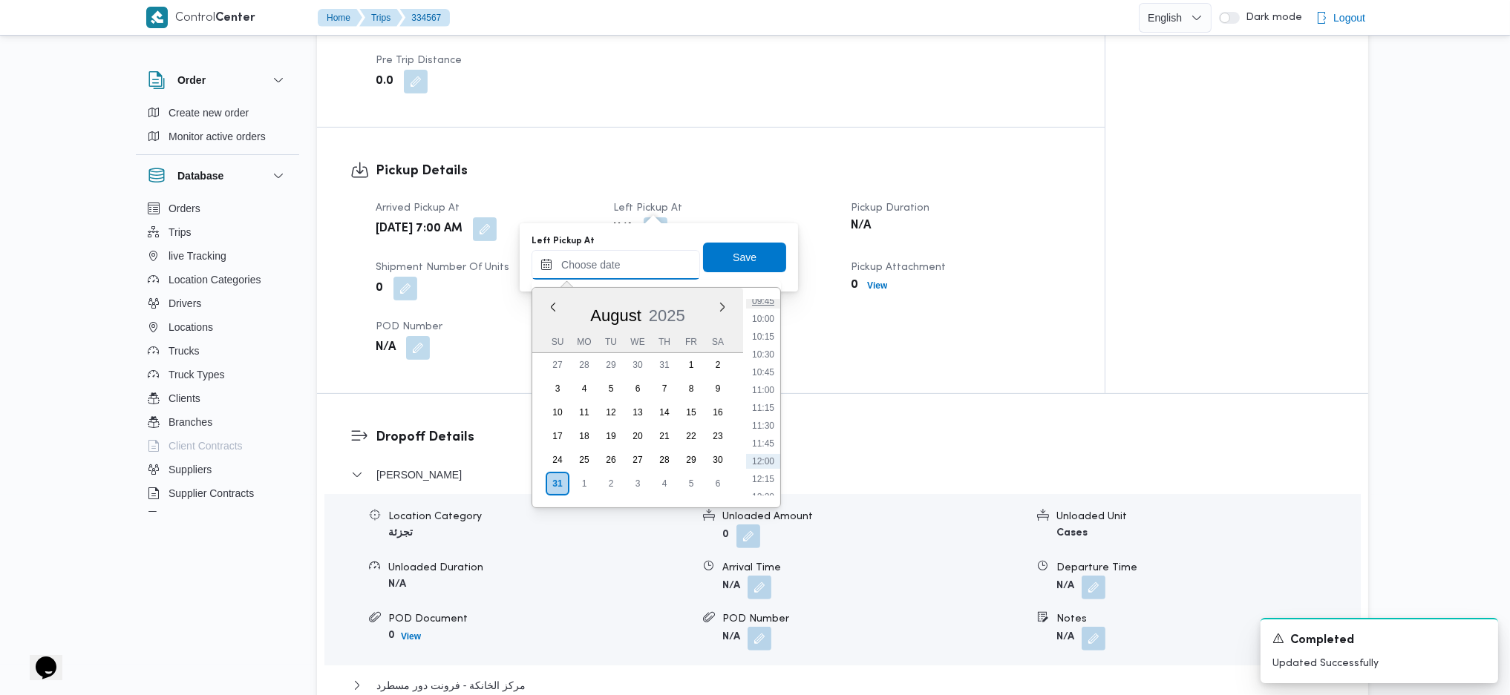
scroll to position [658, 0]
click at [770, 349] on li "09:45" at bounding box center [763, 344] width 34 height 15
type input "31/08/2025 09:45"
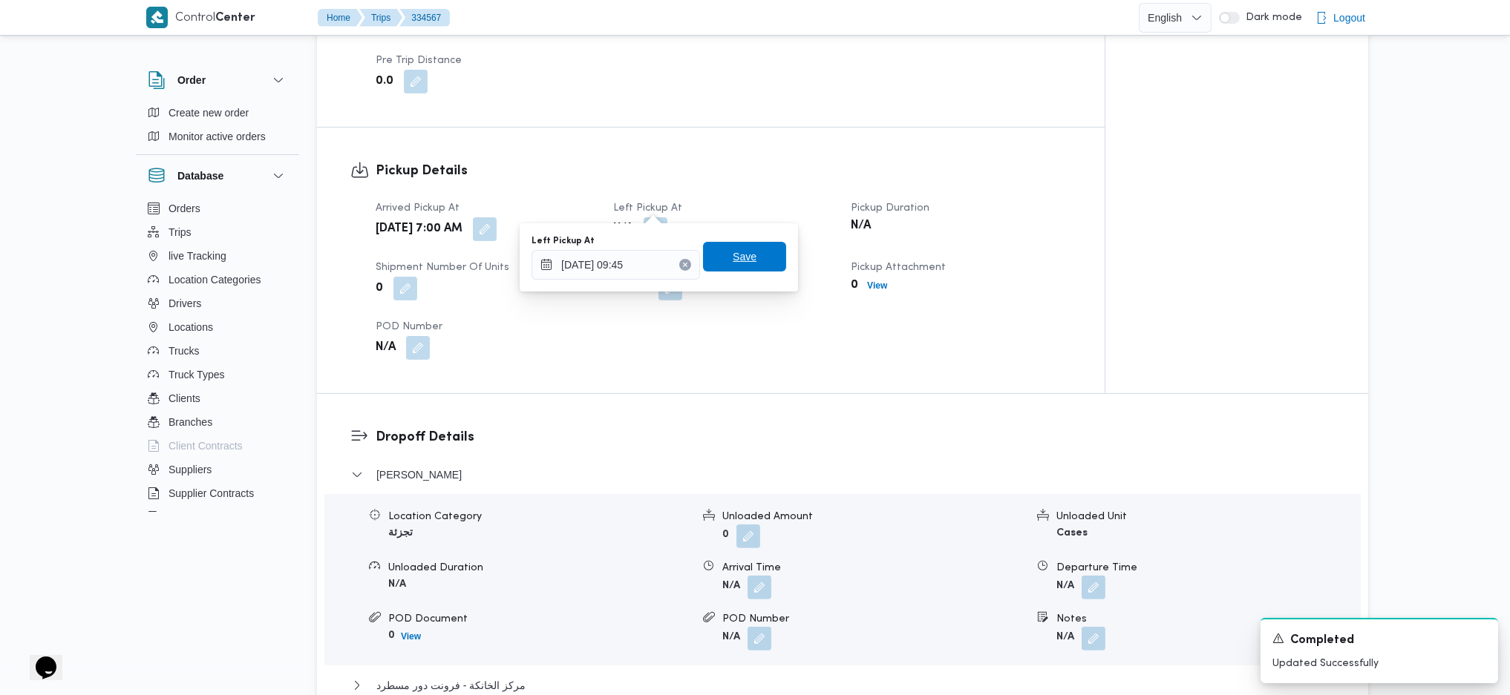
click at [733, 247] on span "Save" at bounding box center [744, 257] width 83 height 30
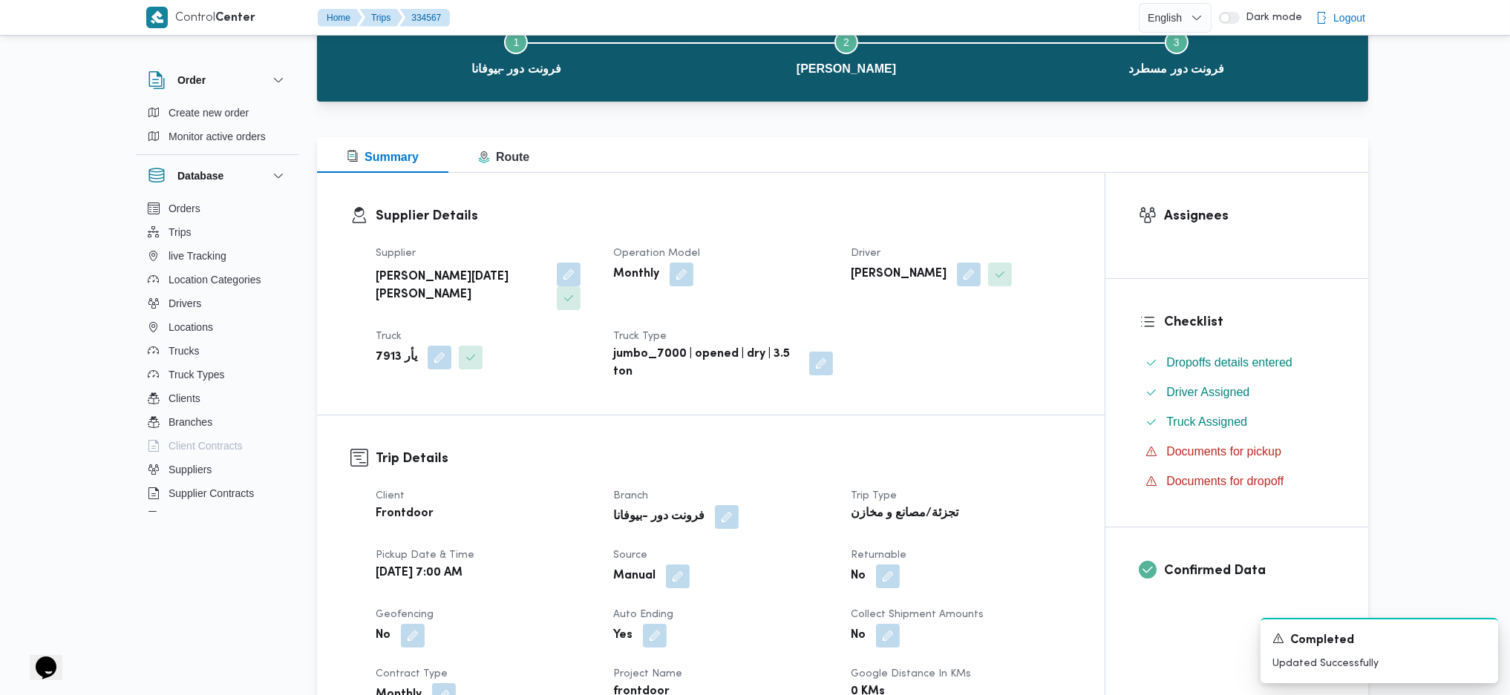
scroll to position [0, 0]
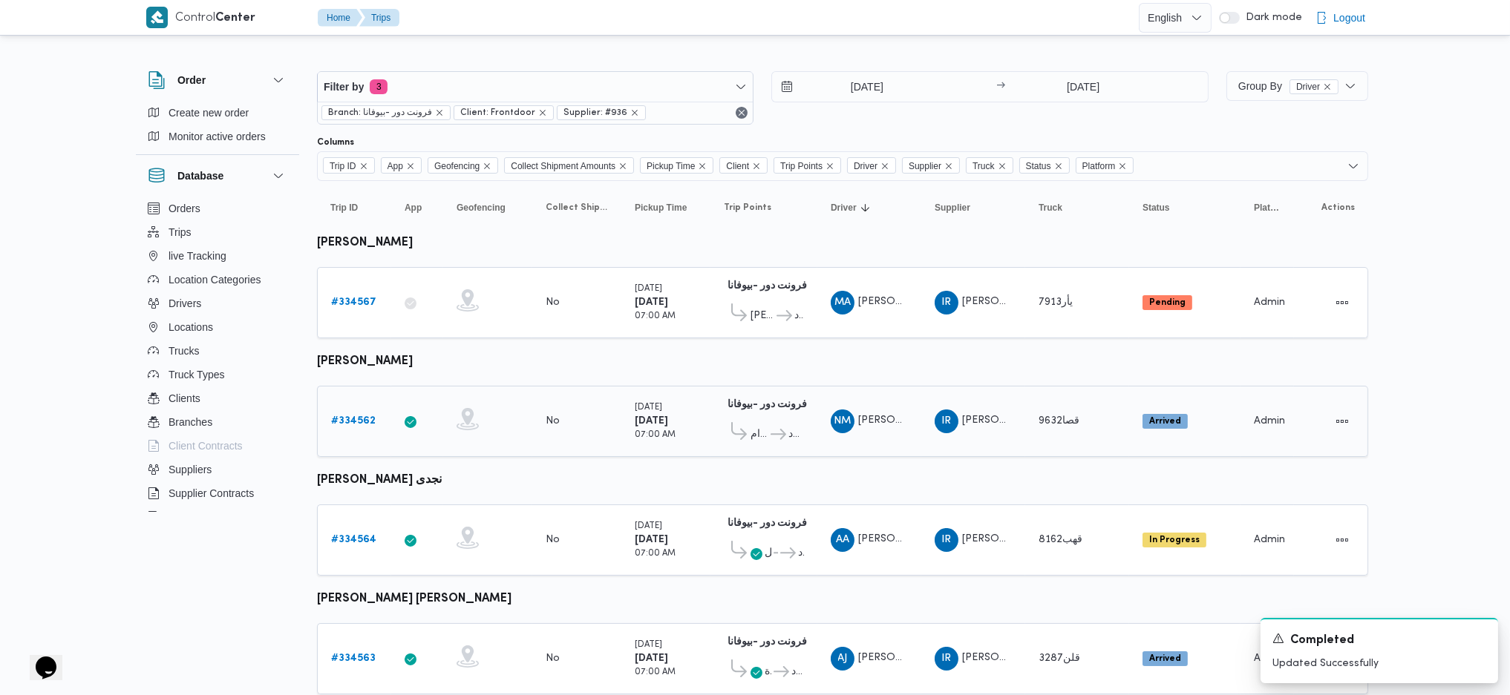
scroll to position [297, 0]
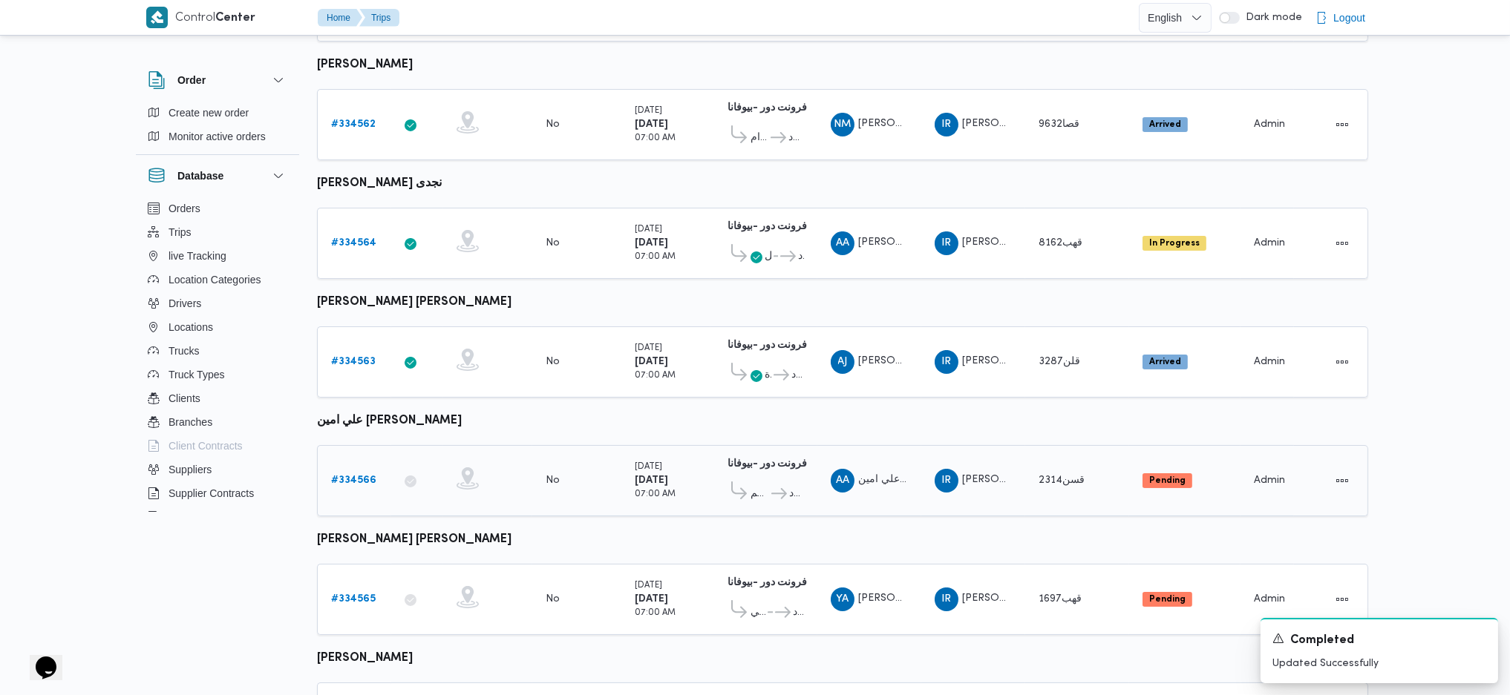
click at [367, 472] on link "# 334566" at bounding box center [353, 481] width 45 height 18
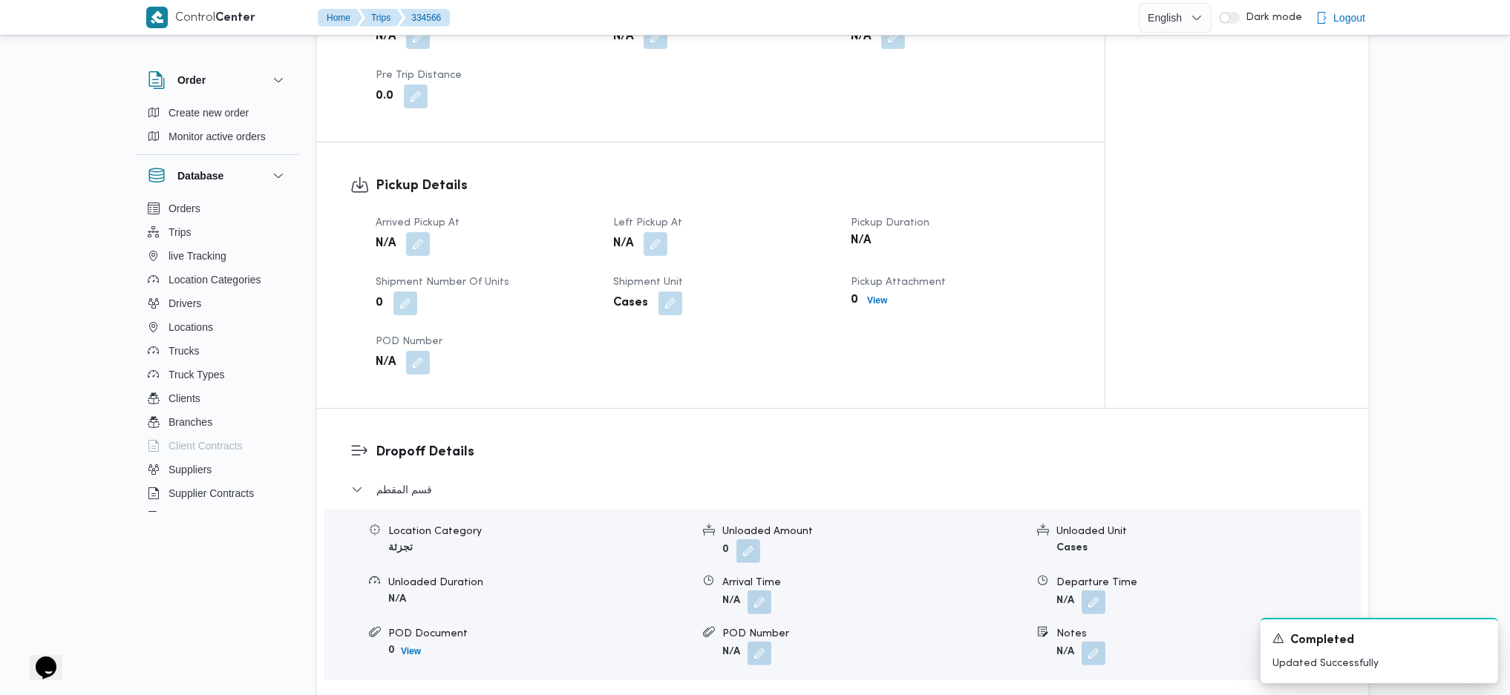
scroll to position [891, 0]
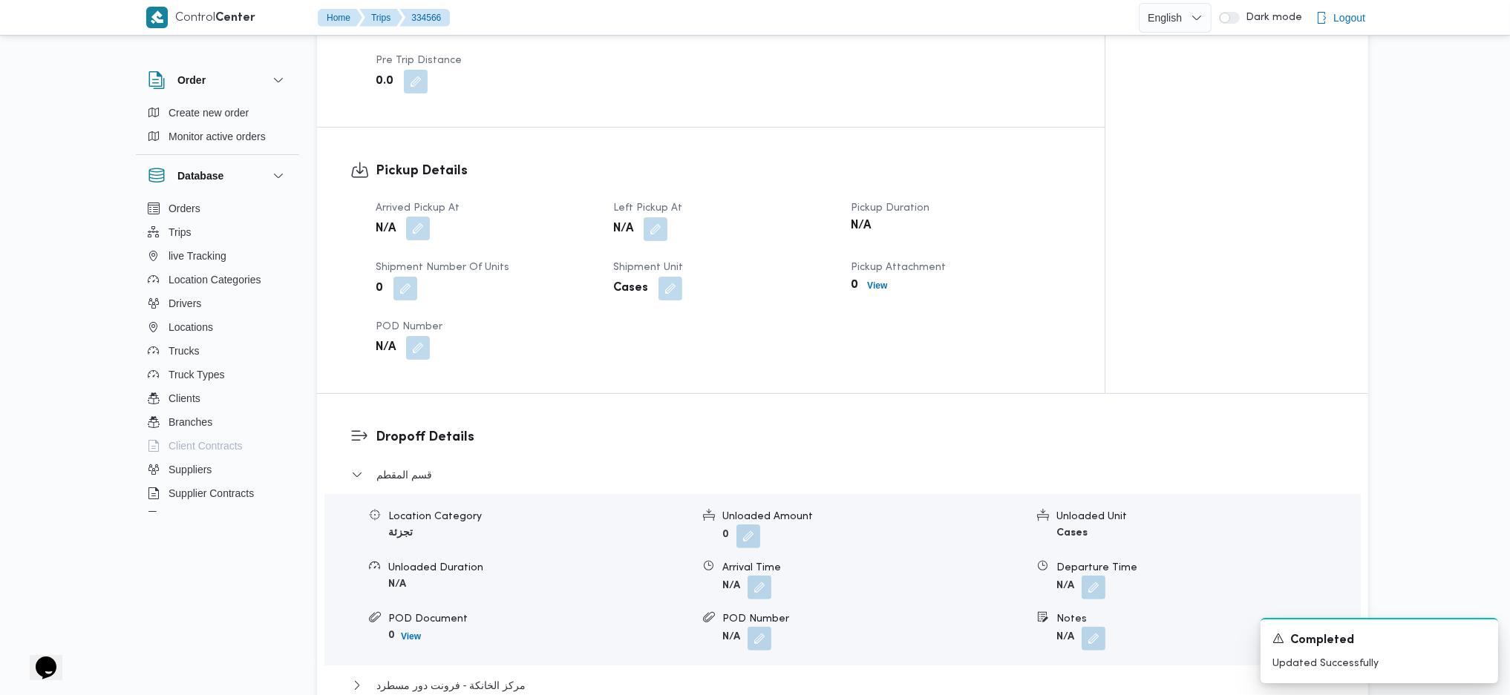
drag, startPoint x: 419, startPoint y: 199, endPoint x: 418, endPoint y: 209, distance: 10.5
click at [418, 217] on button "button" at bounding box center [418, 229] width 24 height 24
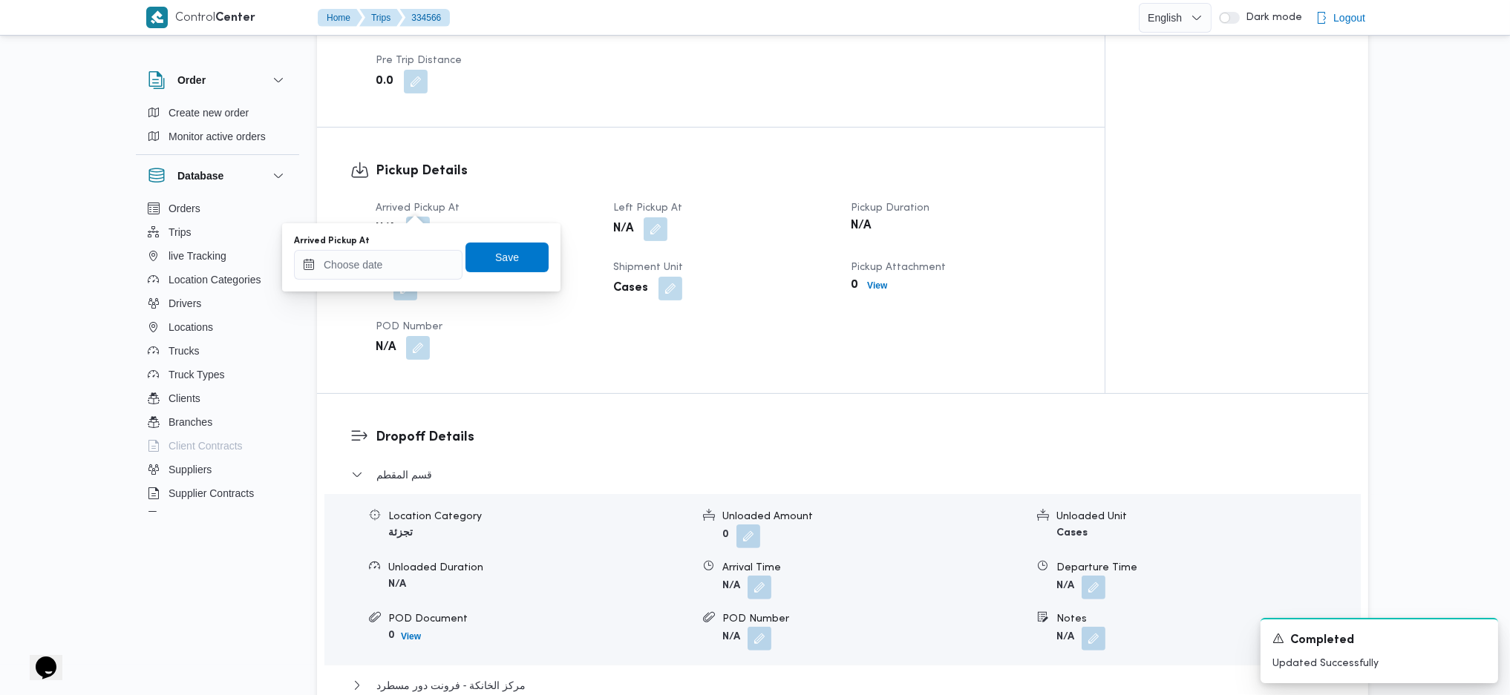
click at [418, 217] on button "button" at bounding box center [418, 229] width 24 height 24
click at [387, 273] on input "Arrived Pickup At" at bounding box center [378, 265] width 168 height 30
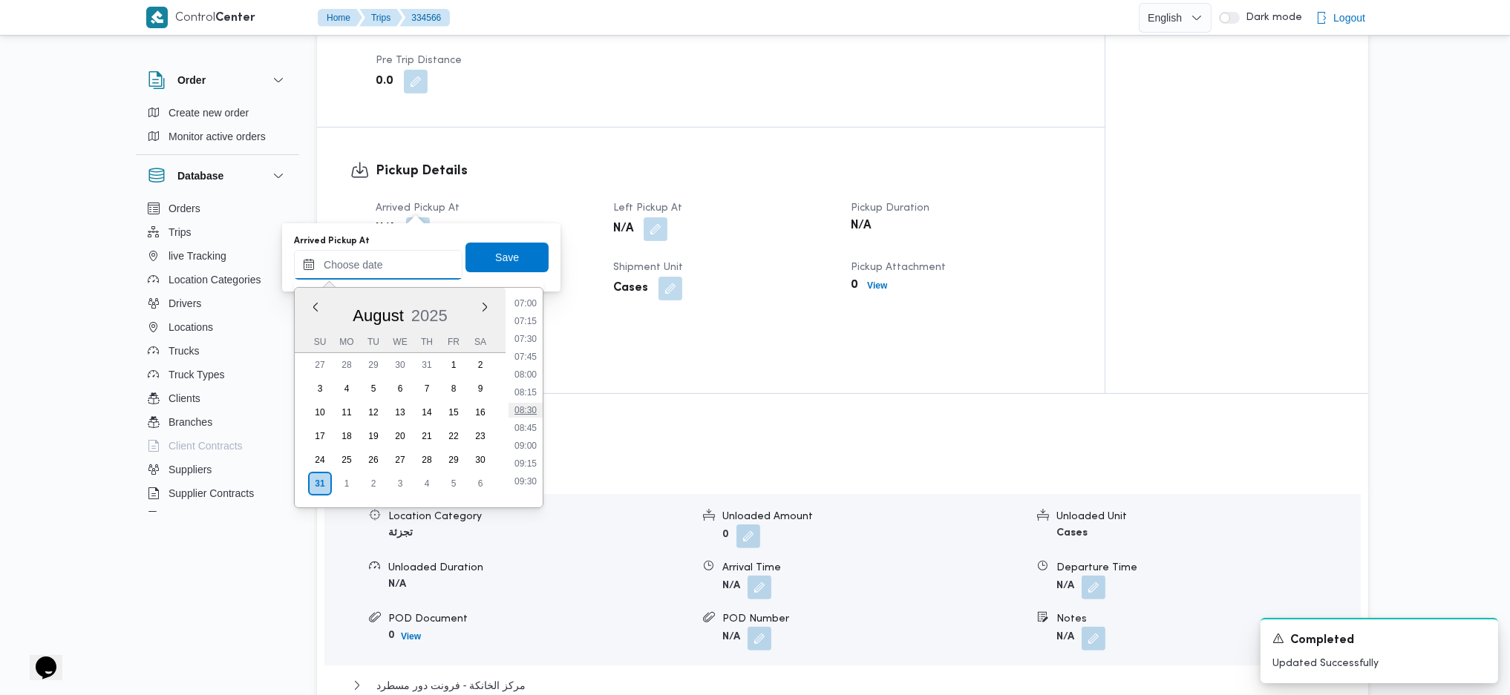
scroll to position [459, 0]
click at [533, 342] on li "07:00" at bounding box center [525, 346] width 34 height 15
type input "31/08/2025 07:00"
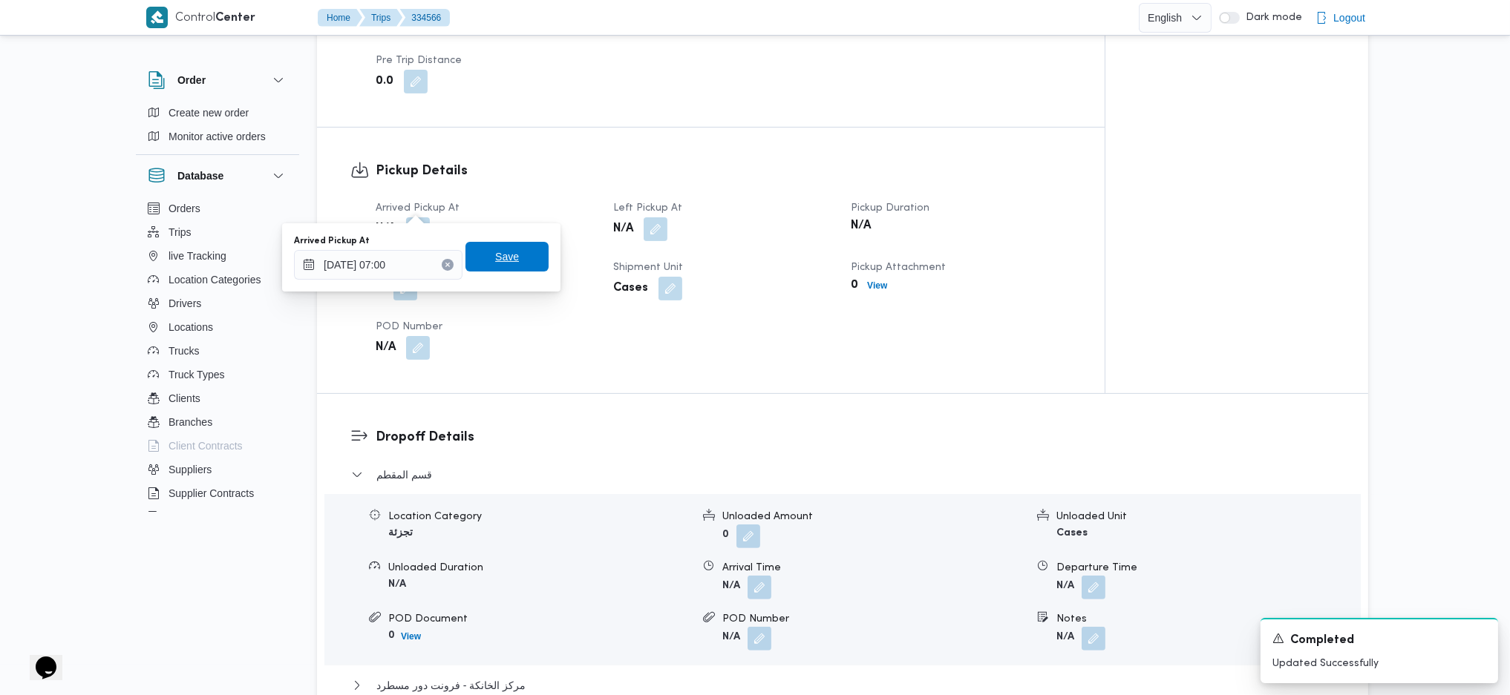
click at [505, 258] on span "Save" at bounding box center [507, 257] width 24 height 18
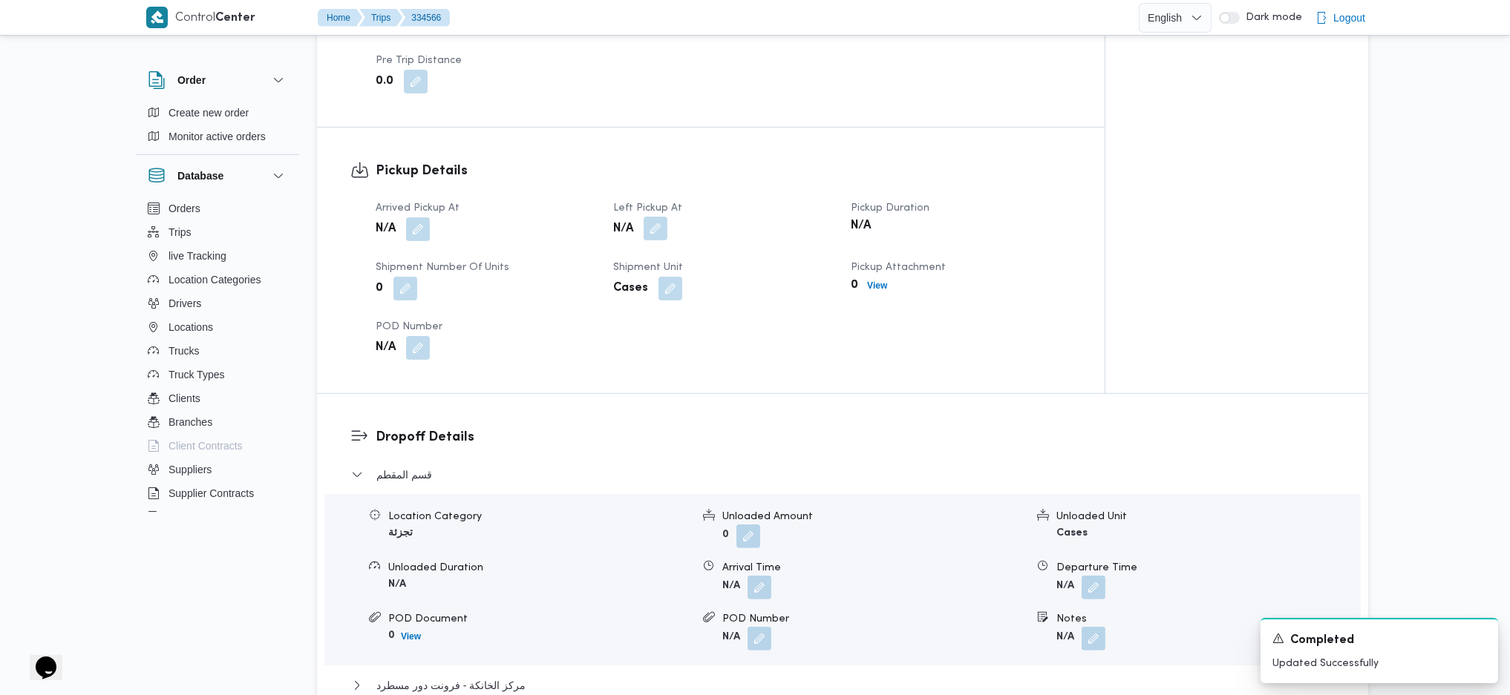
click at [645, 217] on button "button" at bounding box center [656, 229] width 24 height 24
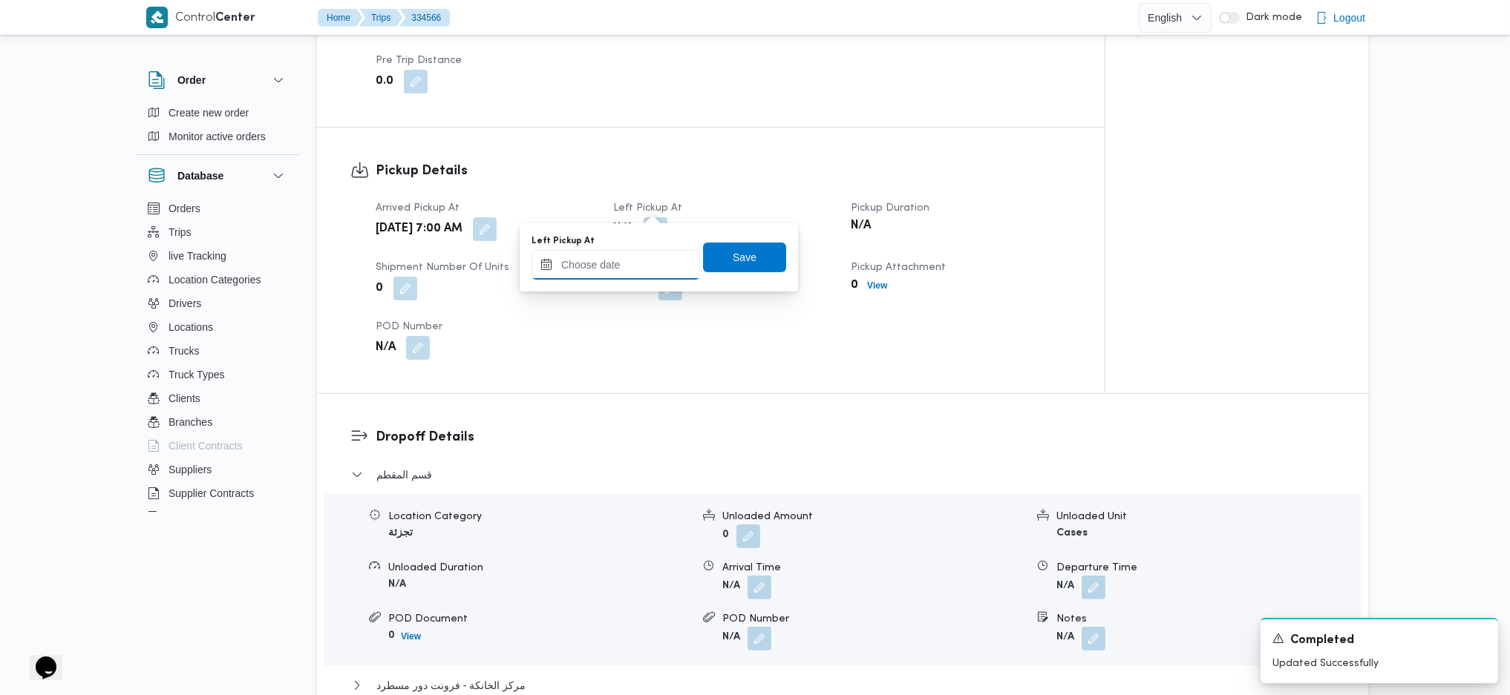
drag, startPoint x: 651, startPoint y: 214, endPoint x: 637, endPoint y: 261, distance: 49.6
click at [637, 258] on input "Left Pickup At" at bounding box center [615, 265] width 168 height 30
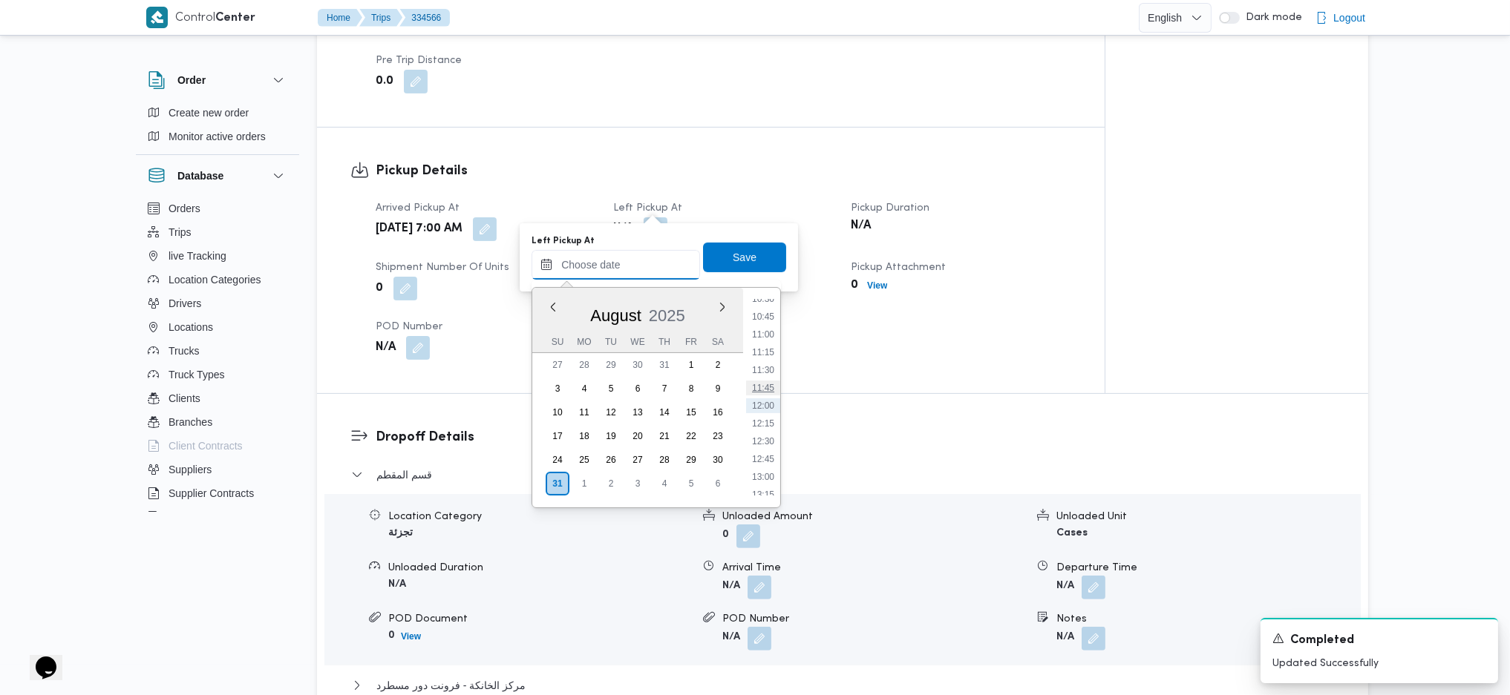
scroll to position [559, 0]
click at [767, 448] on li "09:45" at bounding box center [763, 443] width 34 height 15
type input "31/08/2025 09:45"
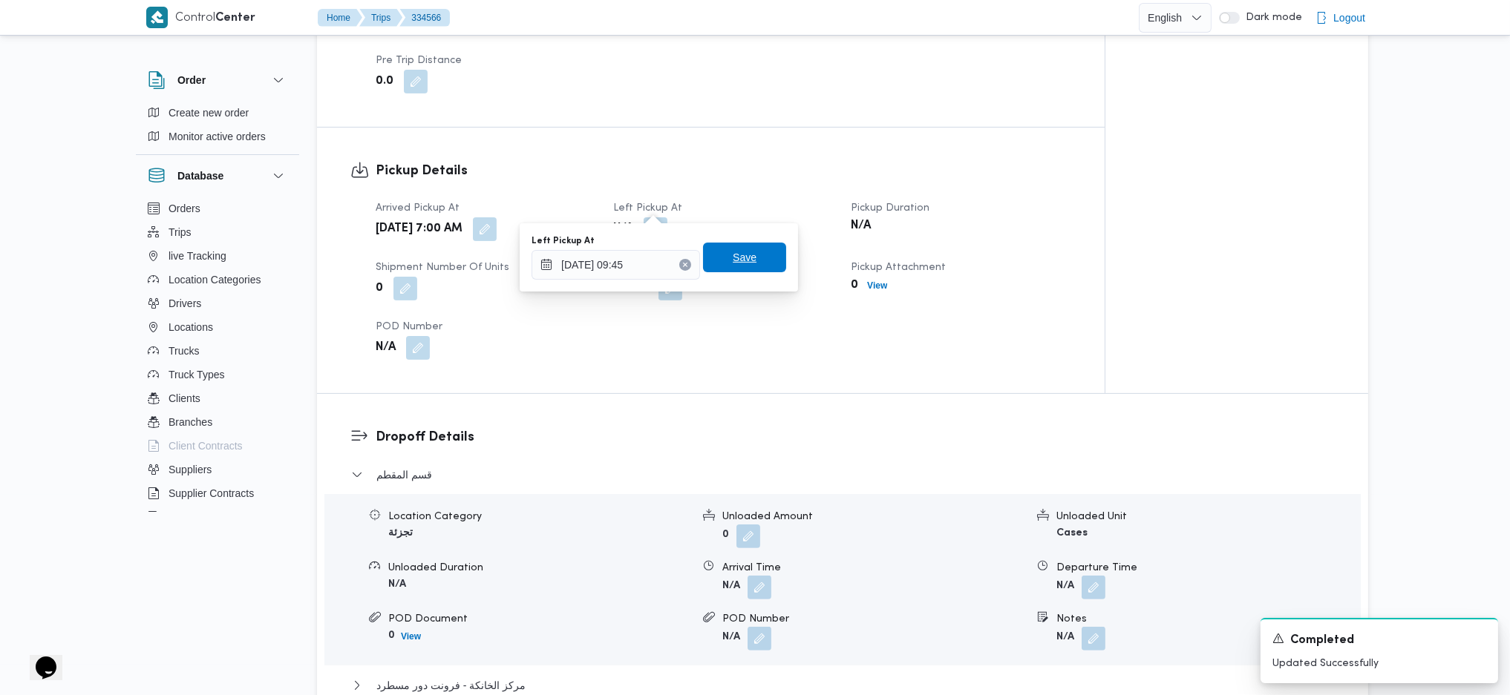
click at [733, 255] on span "Save" at bounding box center [745, 258] width 24 height 18
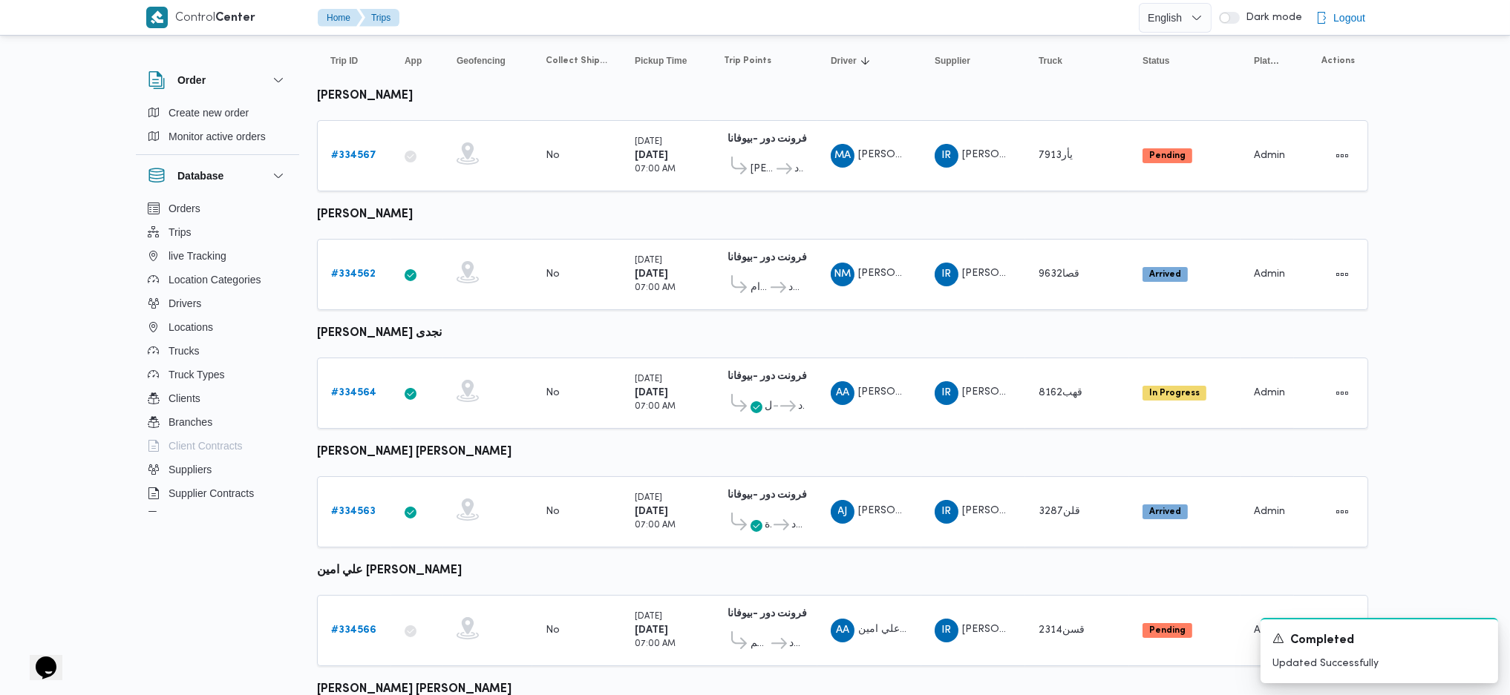
scroll to position [387, 0]
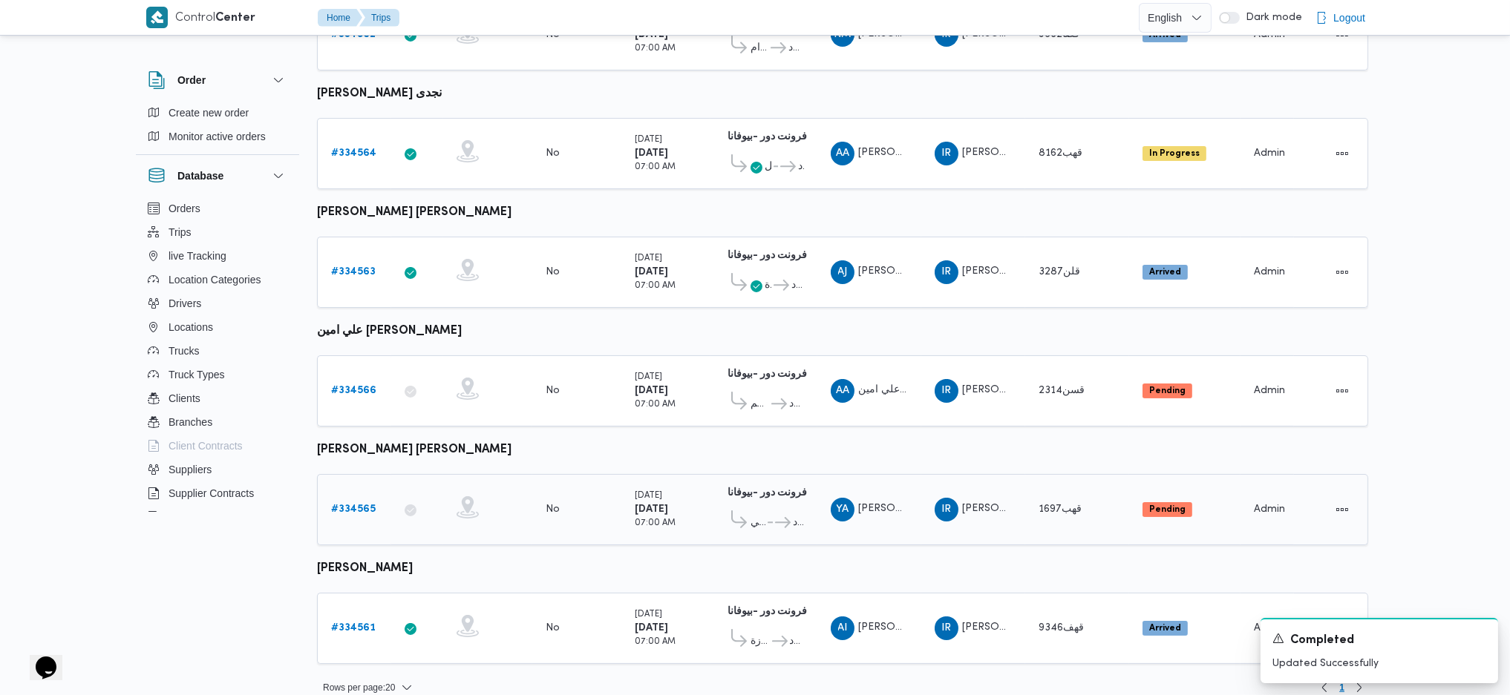
click at [358, 505] on b "# 334565" at bounding box center [353, 510] width 45 height 10
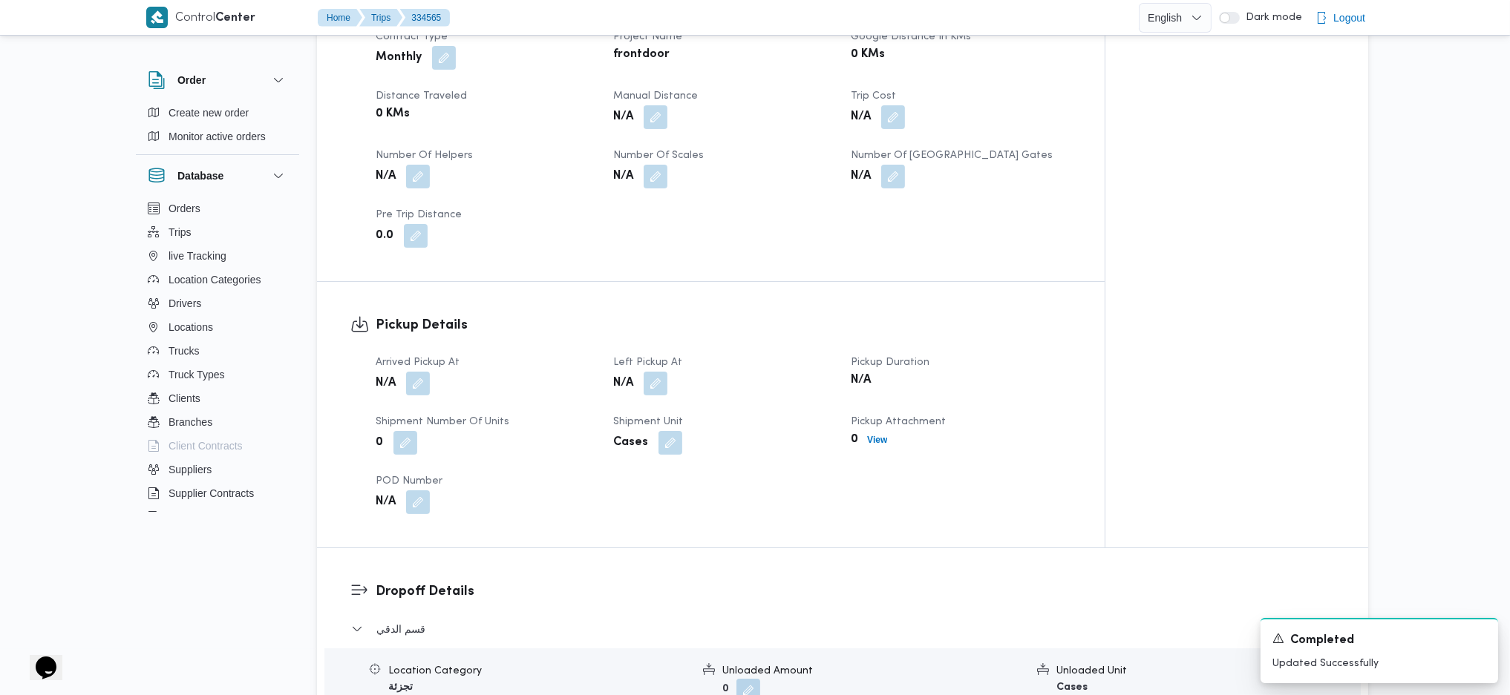
scroll to position [891, 0]
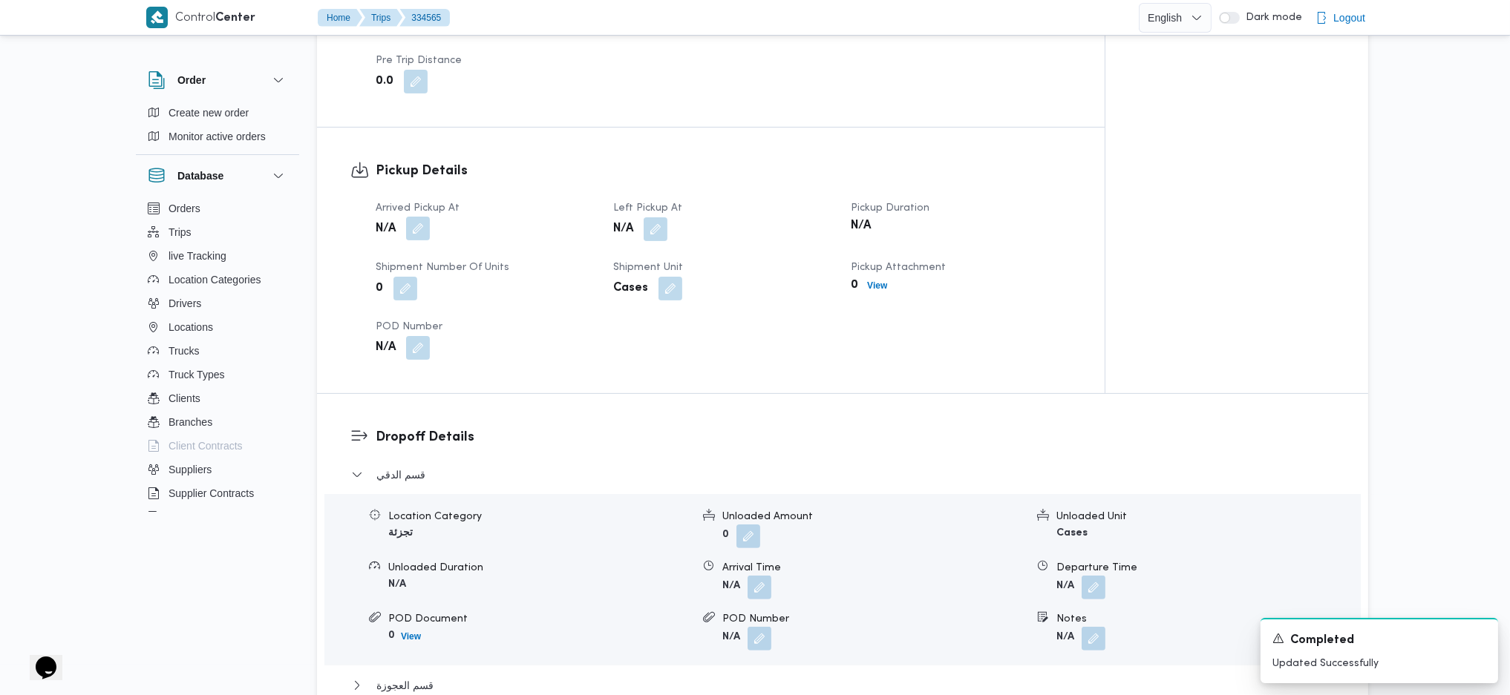
click at [422, 217] on button "button" at bounding box center [418, 229] width 24 height 24
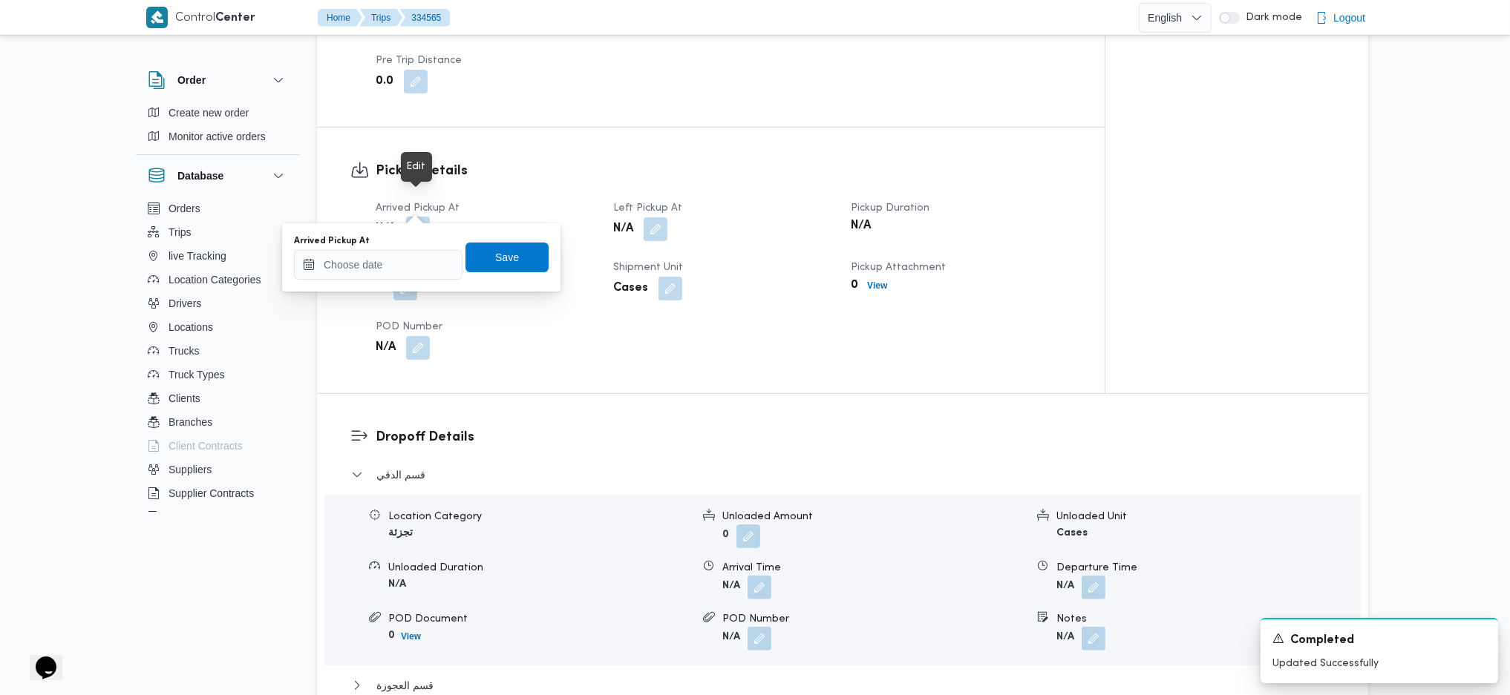
click at [421, 217] on button "button" at bounding box center [418, 229] width 24 height 24
click at [388, 281] on div "Arrived Pickup At Save" at bounding box center [421, 258] width 258 height 48
click at [390, 260] on input "Arrived Pickup At" at bounding box center [378, 265] width 168 height 30
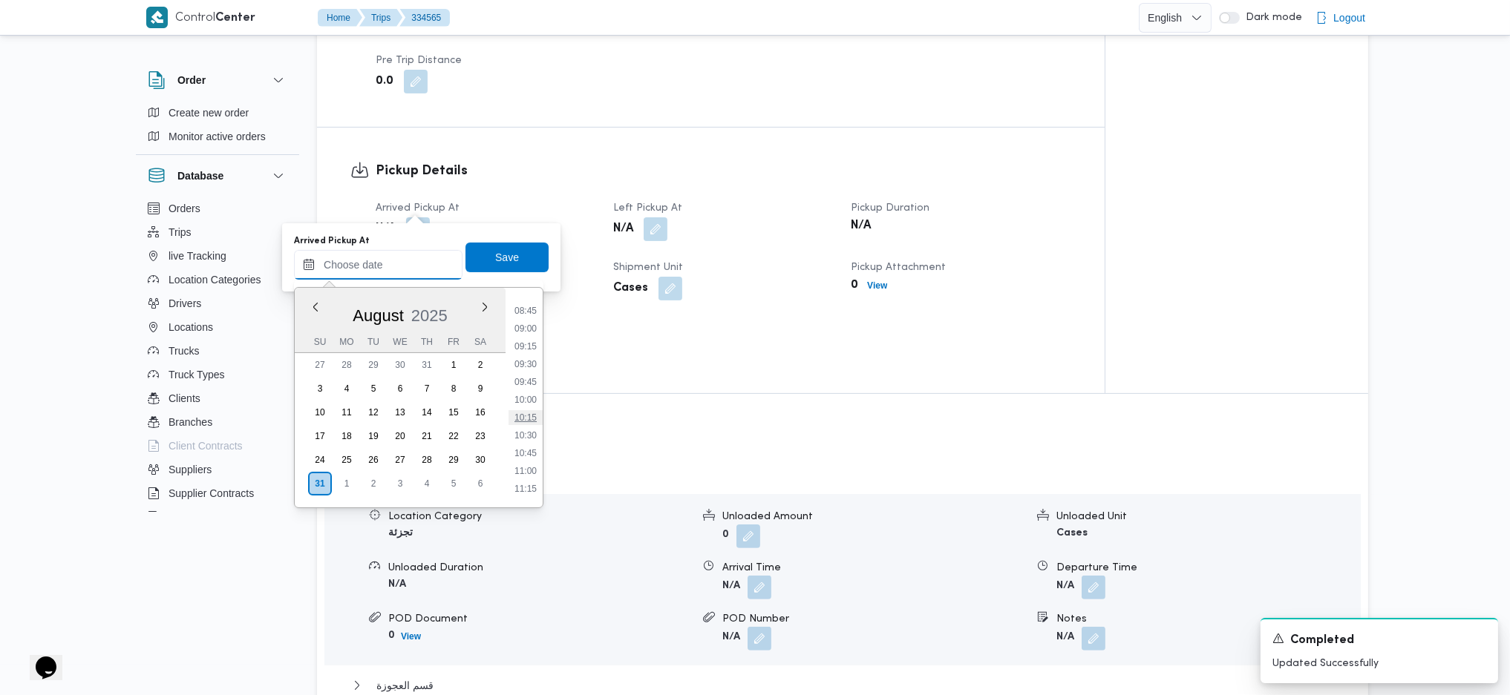
scroll to position [459, 0]
click at [523, 342] on li "07:00" at bounding box center [525, 346] width 34 height 15
type input "31/08/2025 07:00"
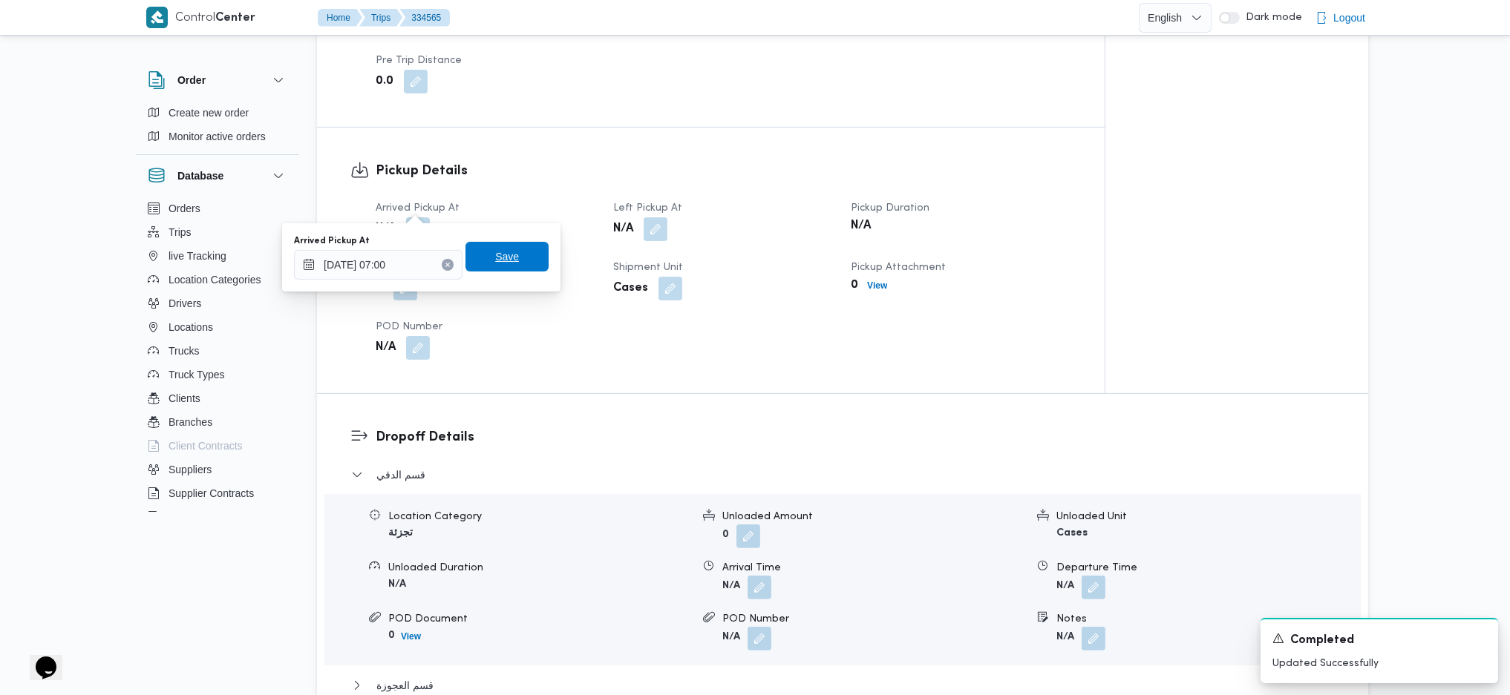
click at [509, 256] on span "Save" at bounding box center [506, 257] width 83 height 30
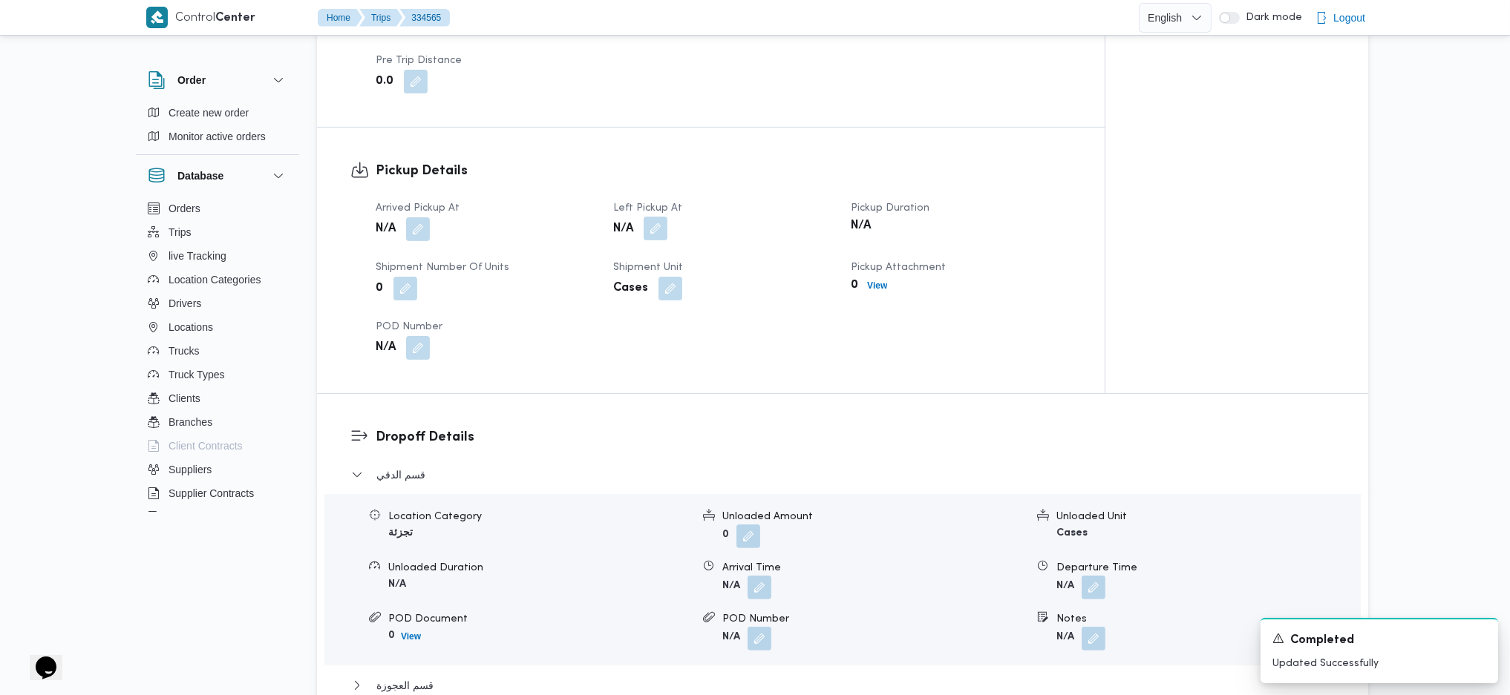
click at [649, 217] on button "button" at bounding box center [656, 229] width 24 height 24
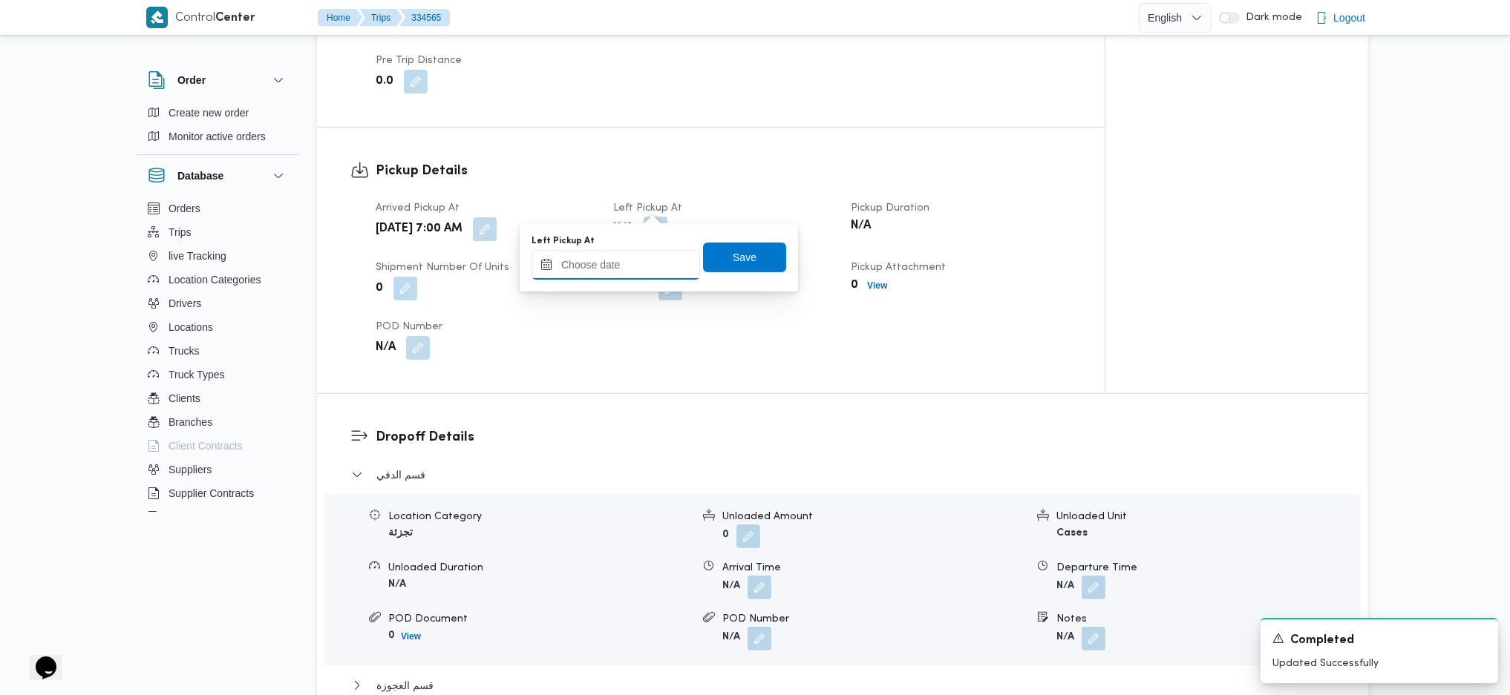
click at [631, 263] on input "Left Pickup At" at bounding box center [615, 265] width 168 height 30
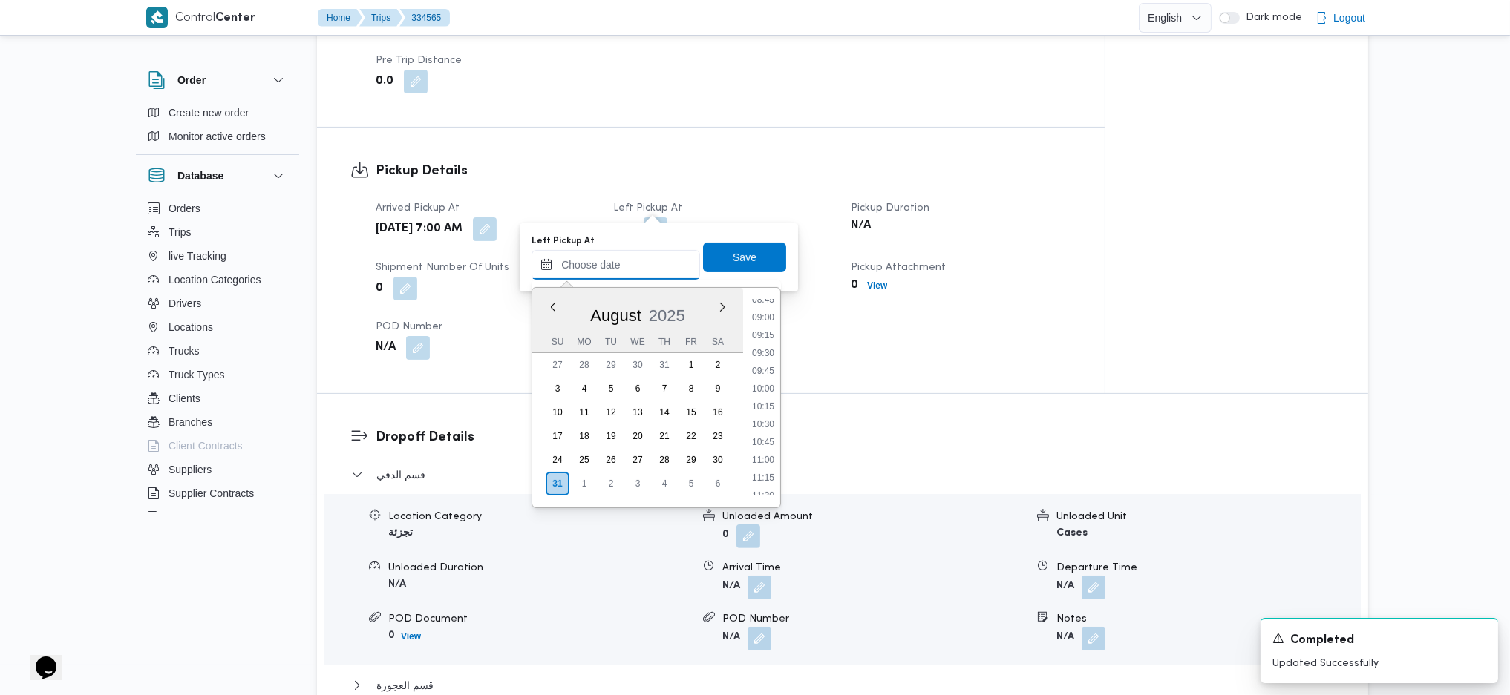
scroll to position [559, 0]
drag, startPoint x: 767, startPoint y: 439, endPoint x: 762, endPoint y: 423, distance: 16.9
click at [767, 440] on li "09:45" at bounding box center [763, 443] width 34 height 15
type input "31/08/2025 09:45"
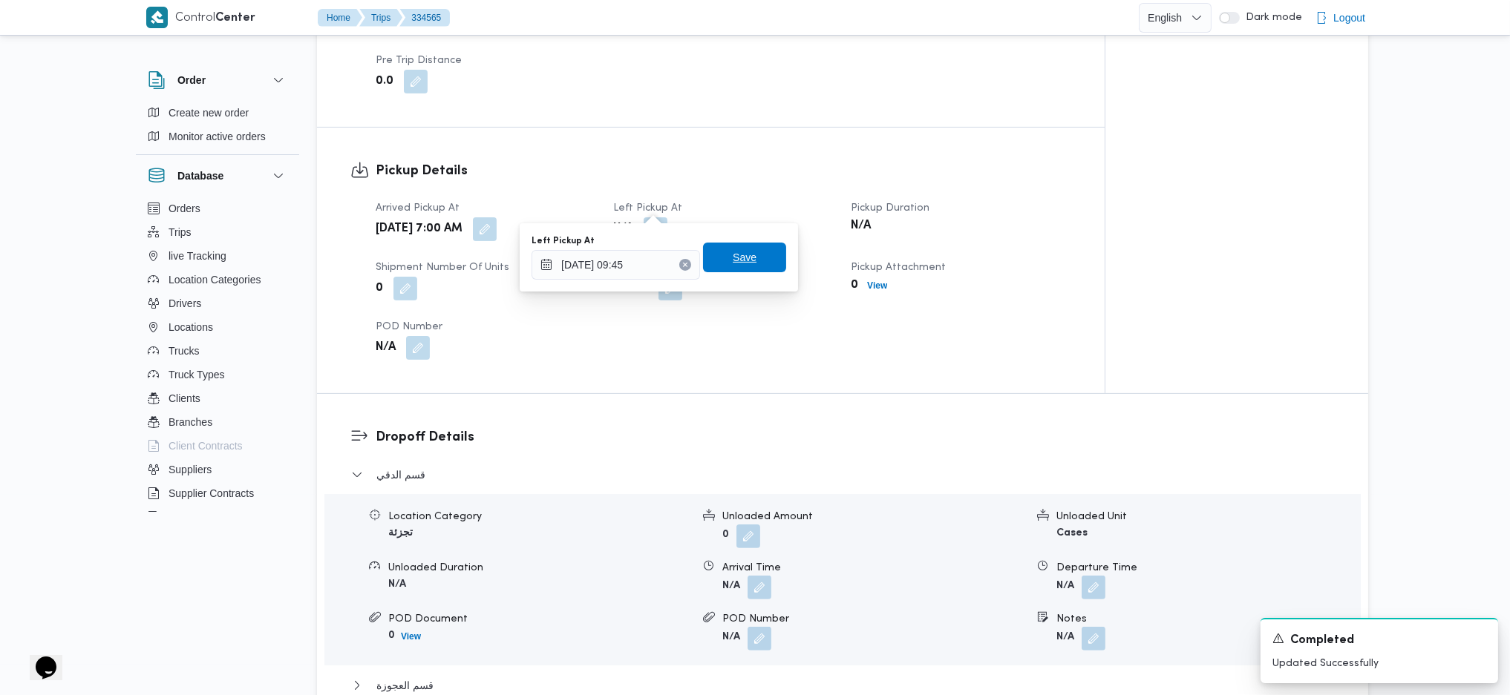
drag, startPoint x: 739, startPoint y: 269, endPoint x: 733, endPoint y: 251, distance: 18.6
click at [738, 259] on span "Save" at bounding box center [744, 258] width 83 height 30
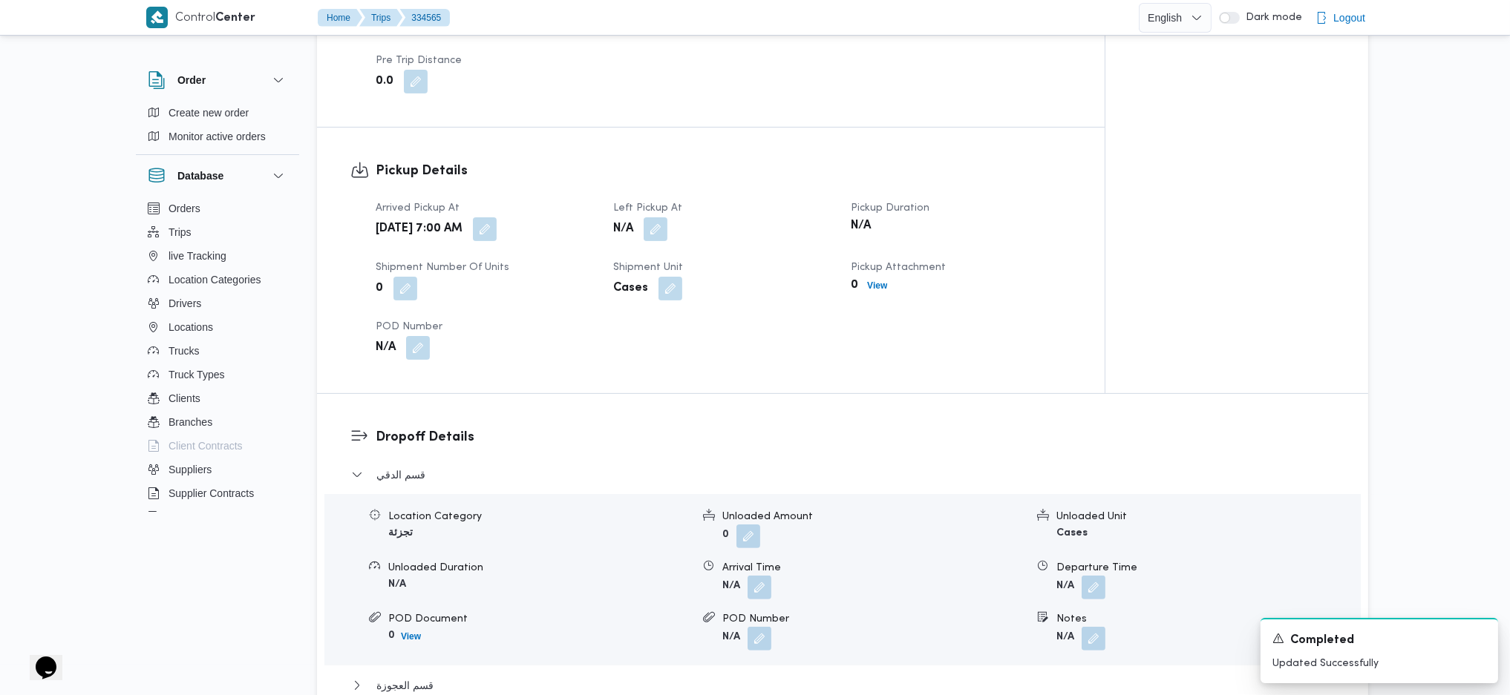
click at [698, 128] on div "Pickup Details Arrived Pickup At Sun, Aug 31, 2025 7:00 AM Left Pickup At N/A P…" at bounding box center [711, 261] width 788 height 266
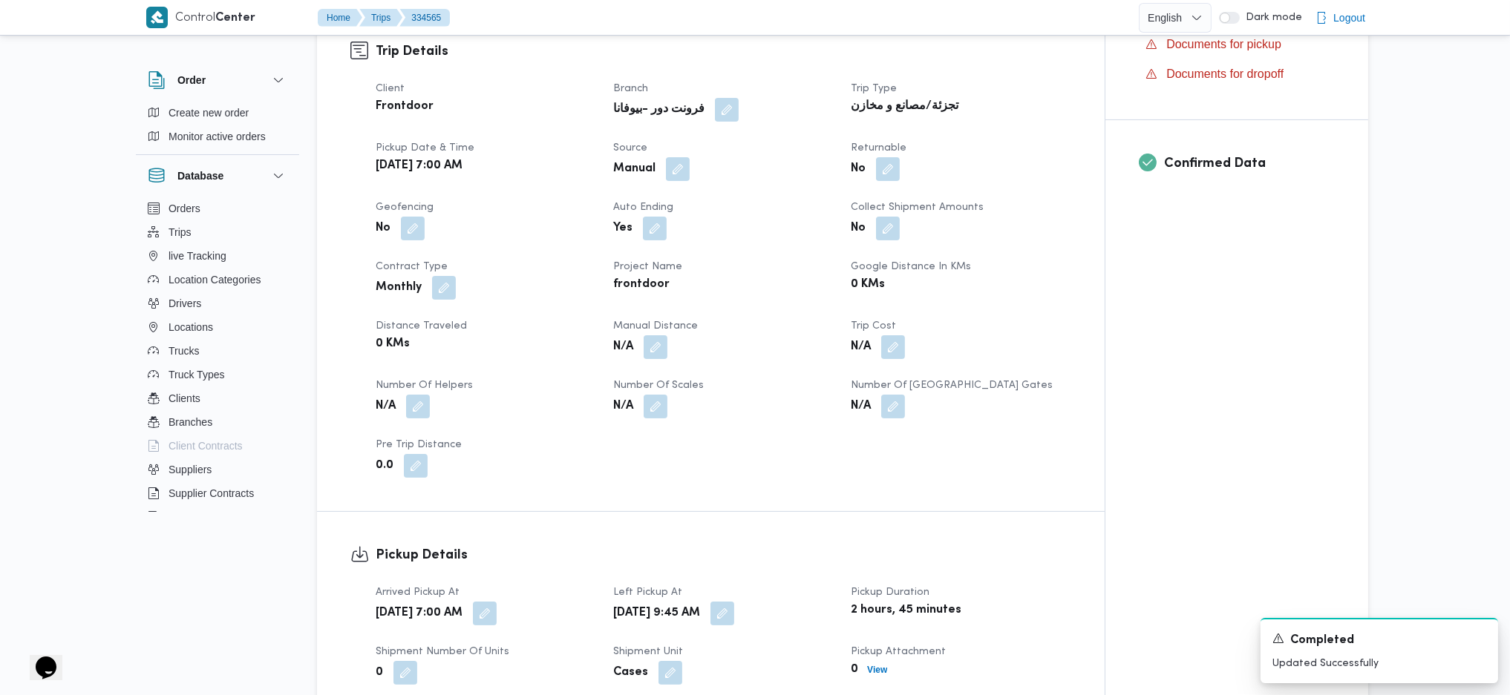
scroll to position [197, 0]
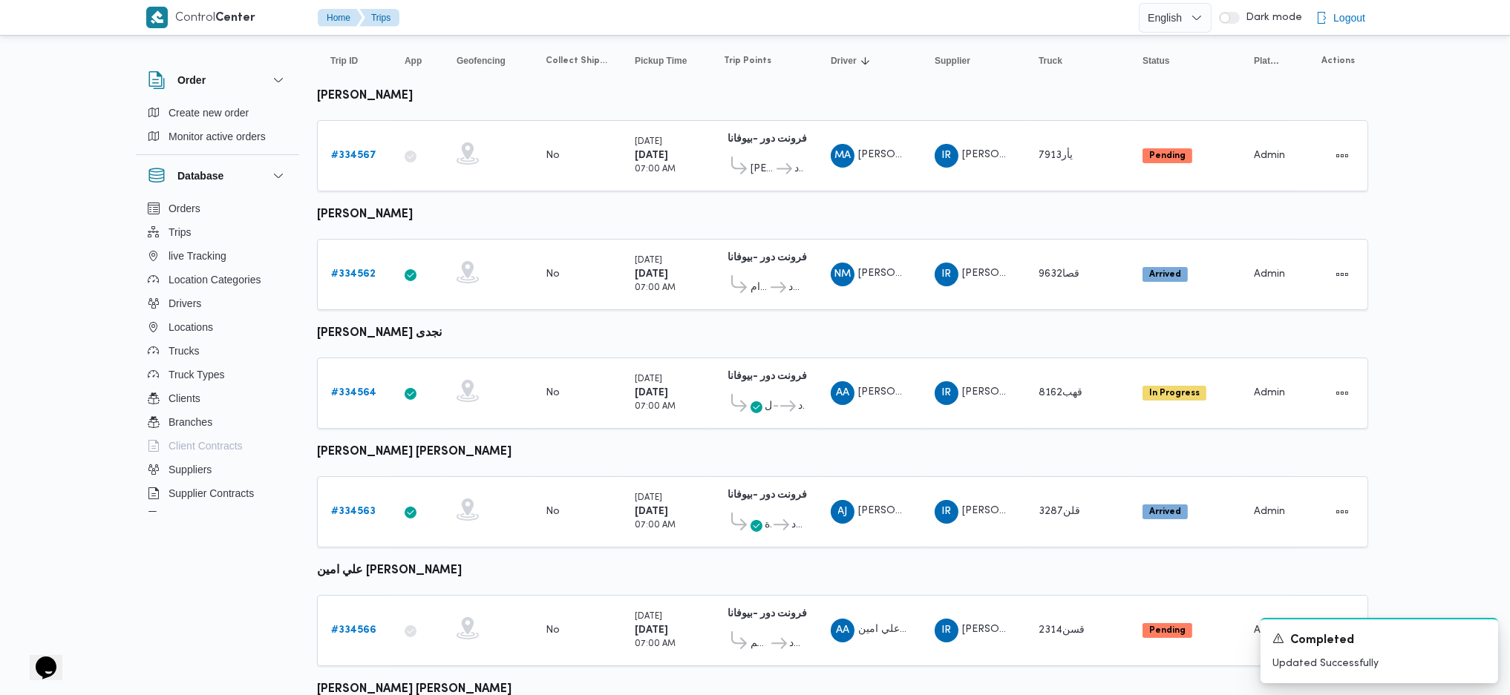
scroll to position [197, 0]
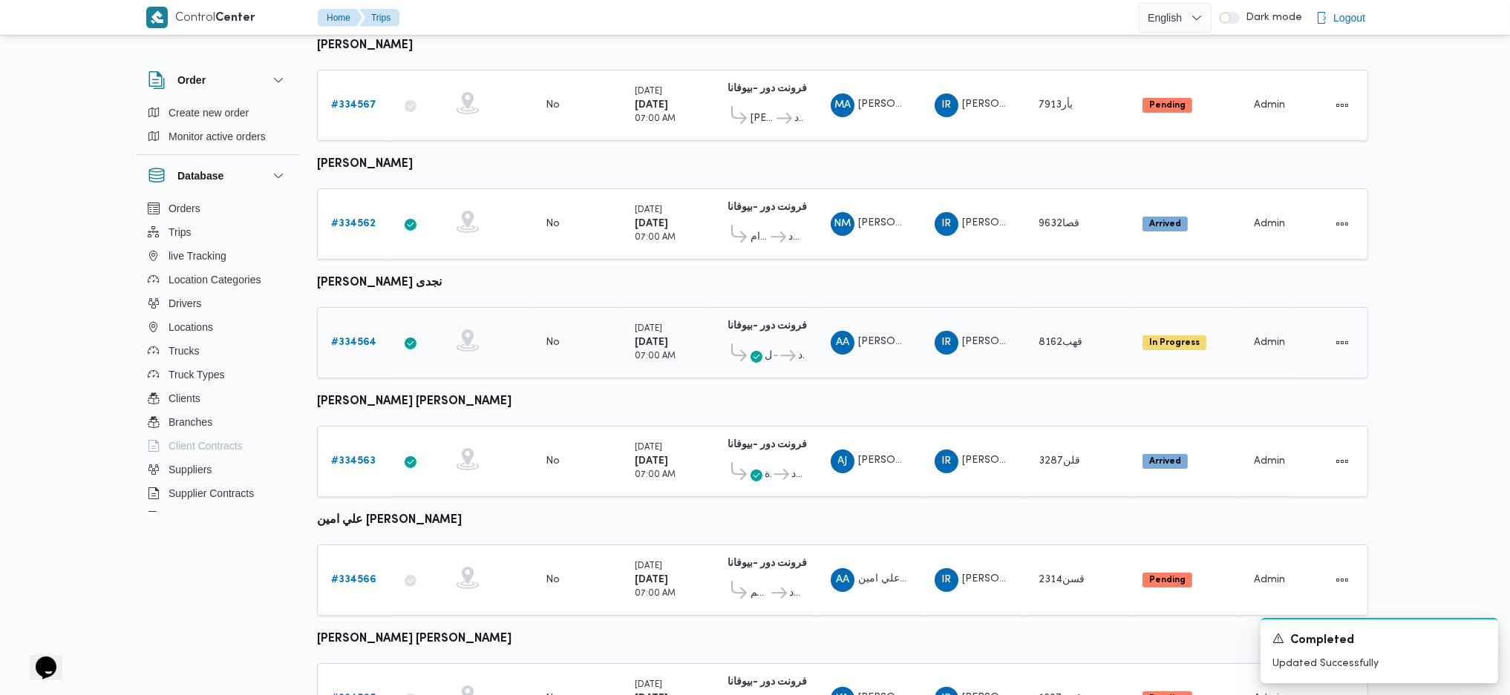
click at [352, 334] on link "# 334564" at bounding box center [353, 343] width 45 height 18
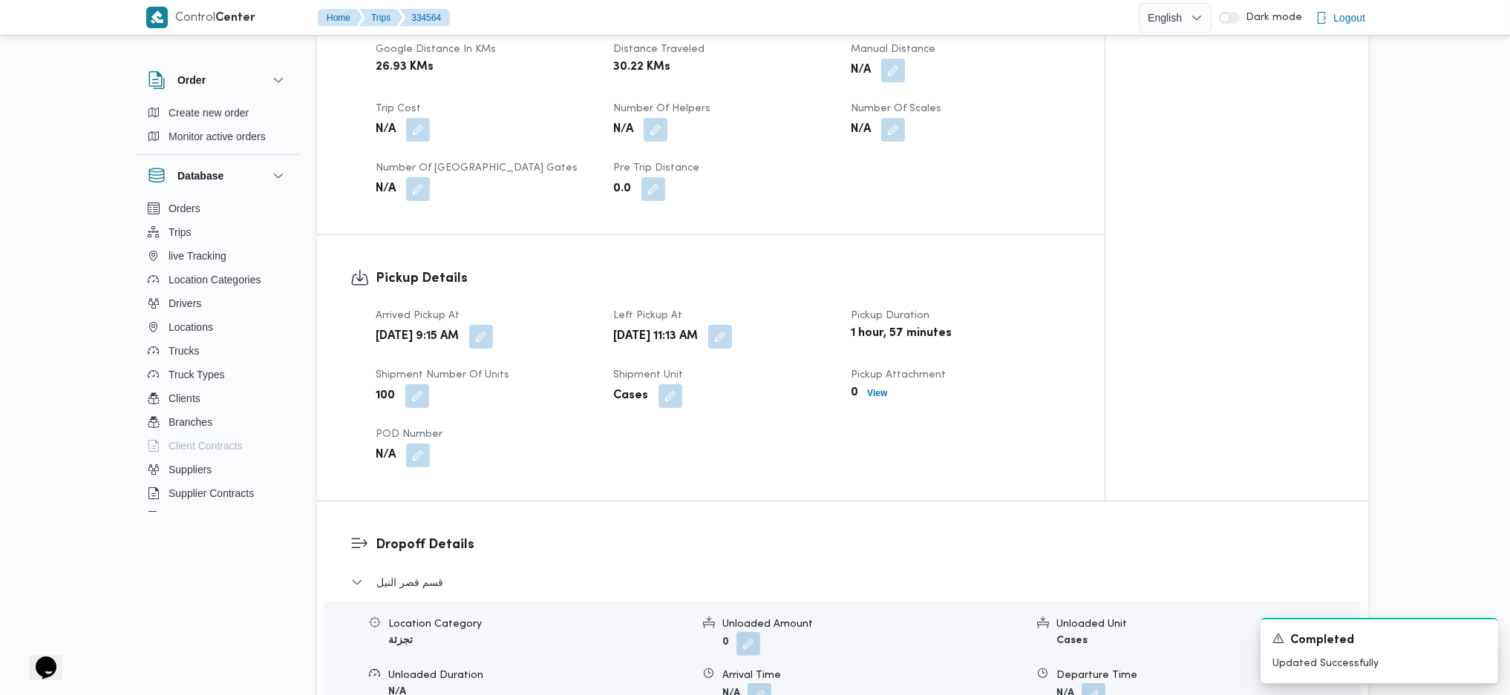
scroll to position [891, 0]
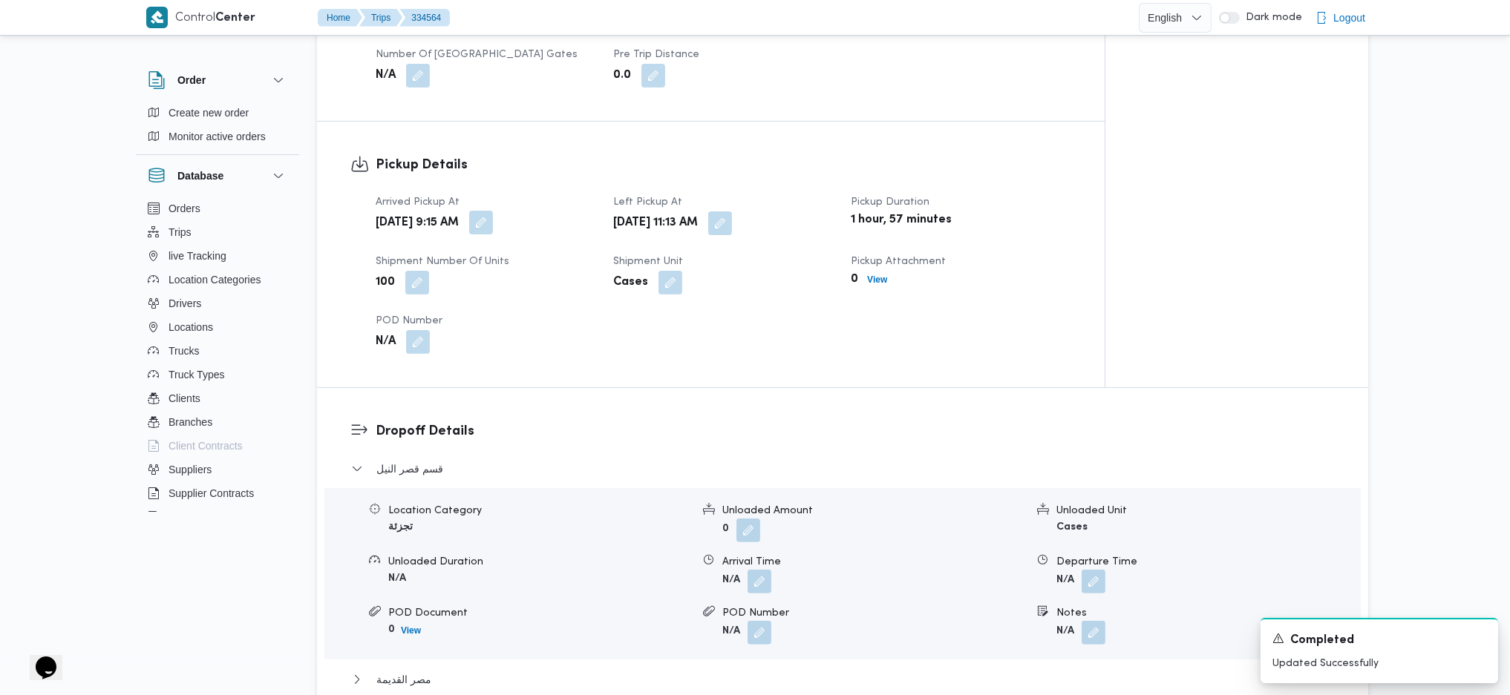
click at [493, 211] on button "button" at bounding box center [481, 223] width 24 height 24
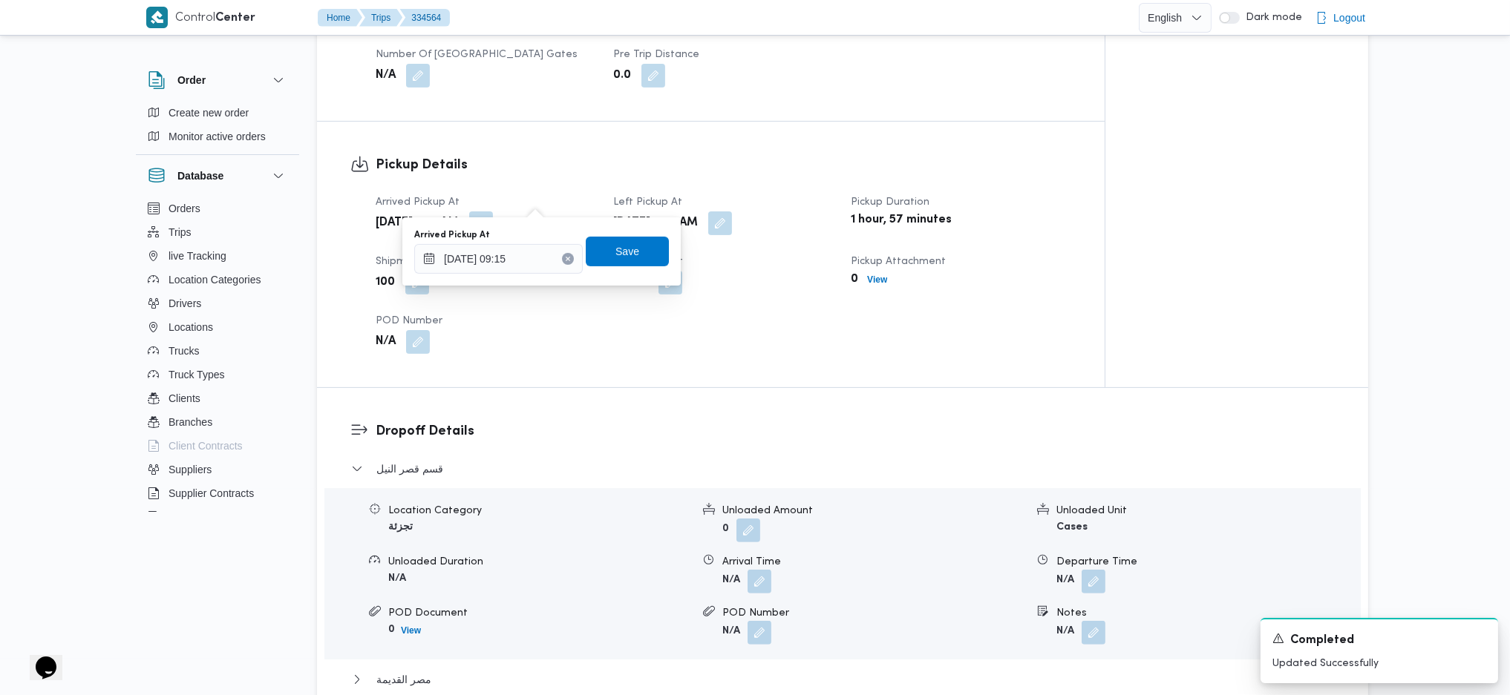
click at [516, 281] on div "You are in a dialog. To close this dialog, hit escape. Arrived Pickup At 31/08/…" at bounding box center [541, 251] width 278 height 68
click at [516, 249] on input "31/08/2025 09:15" at bounding box center [498, 259] width 168 height 30
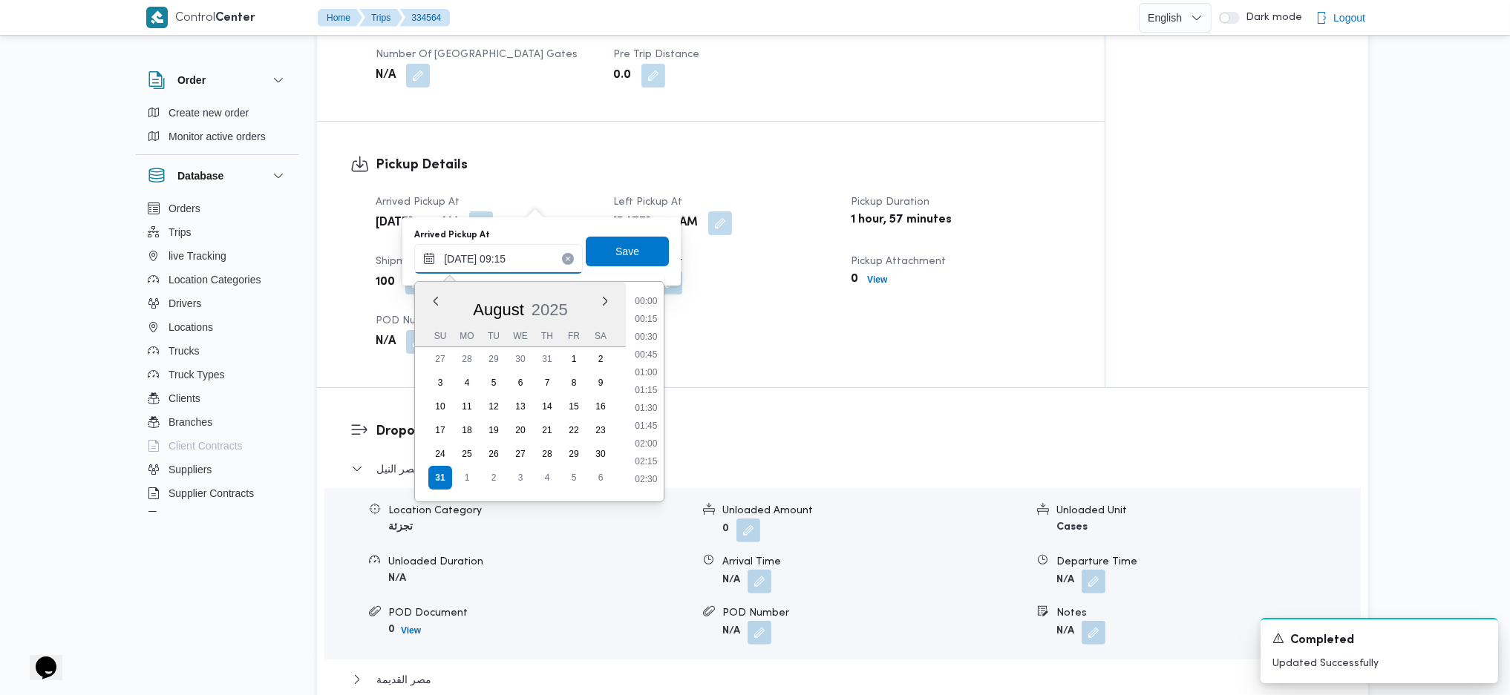
scroll to position [560, 0]
click at [647, 350] on li "08:30" at bounding box center [646, 347] width 34 height 15
type input "31/08/2025 08:30"
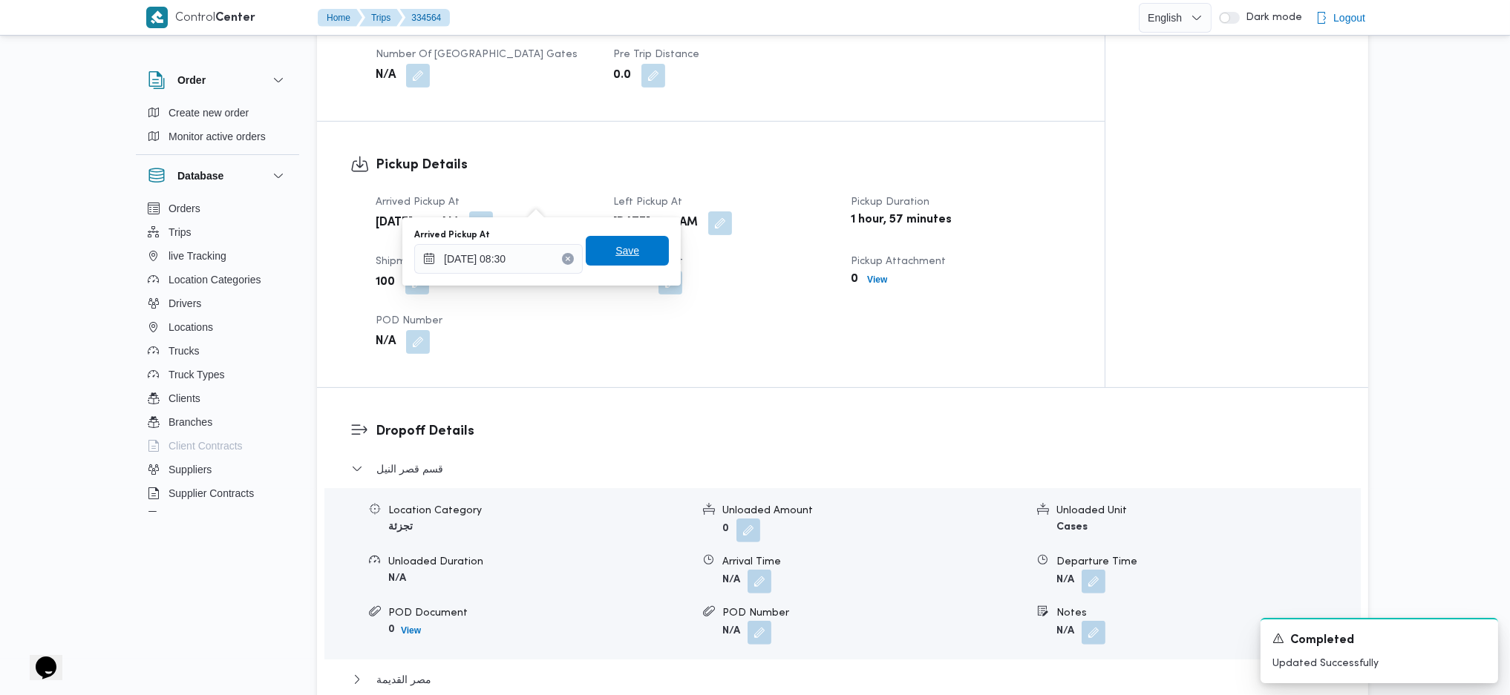
click at [638, 238] on span "Save" at bounding box center [627, 251] width 83 height 30
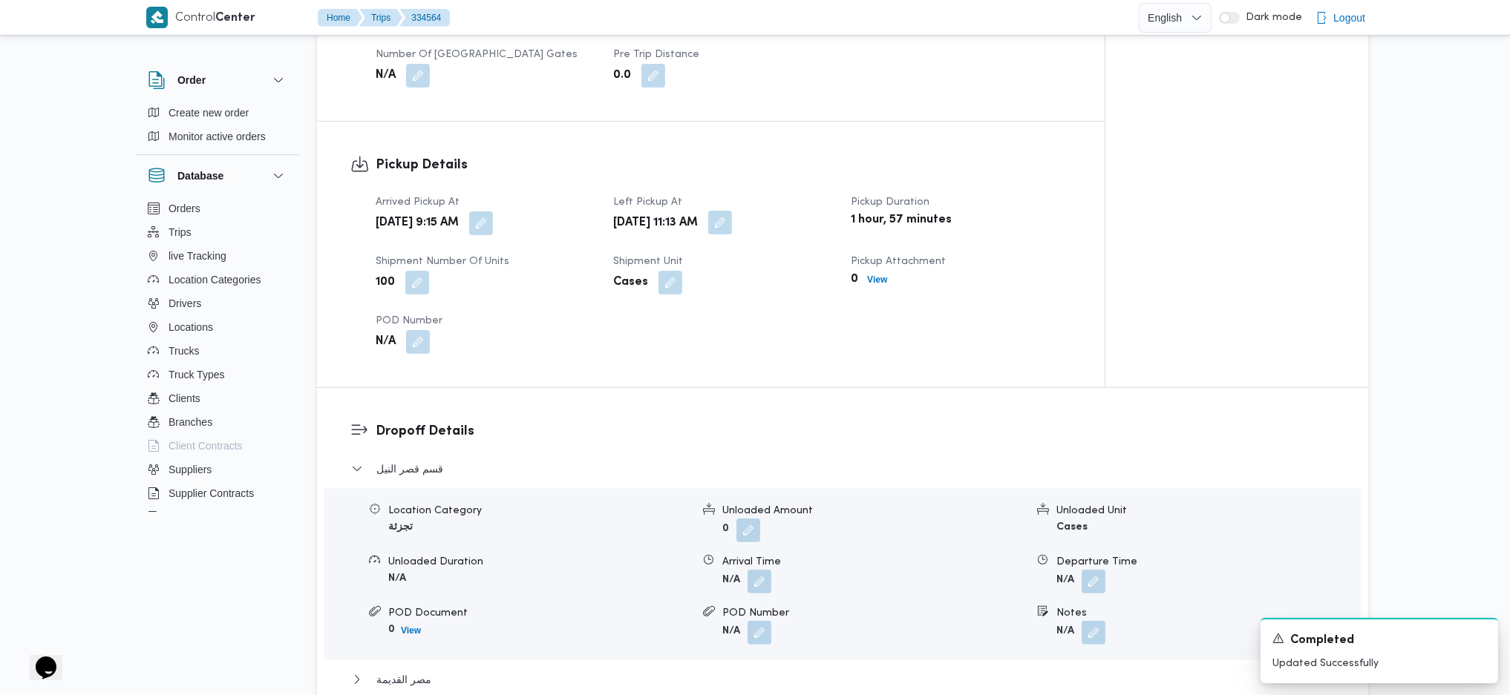
click at [732, 211] on button "button" at bounding box center [720, 223] width 24 height 24
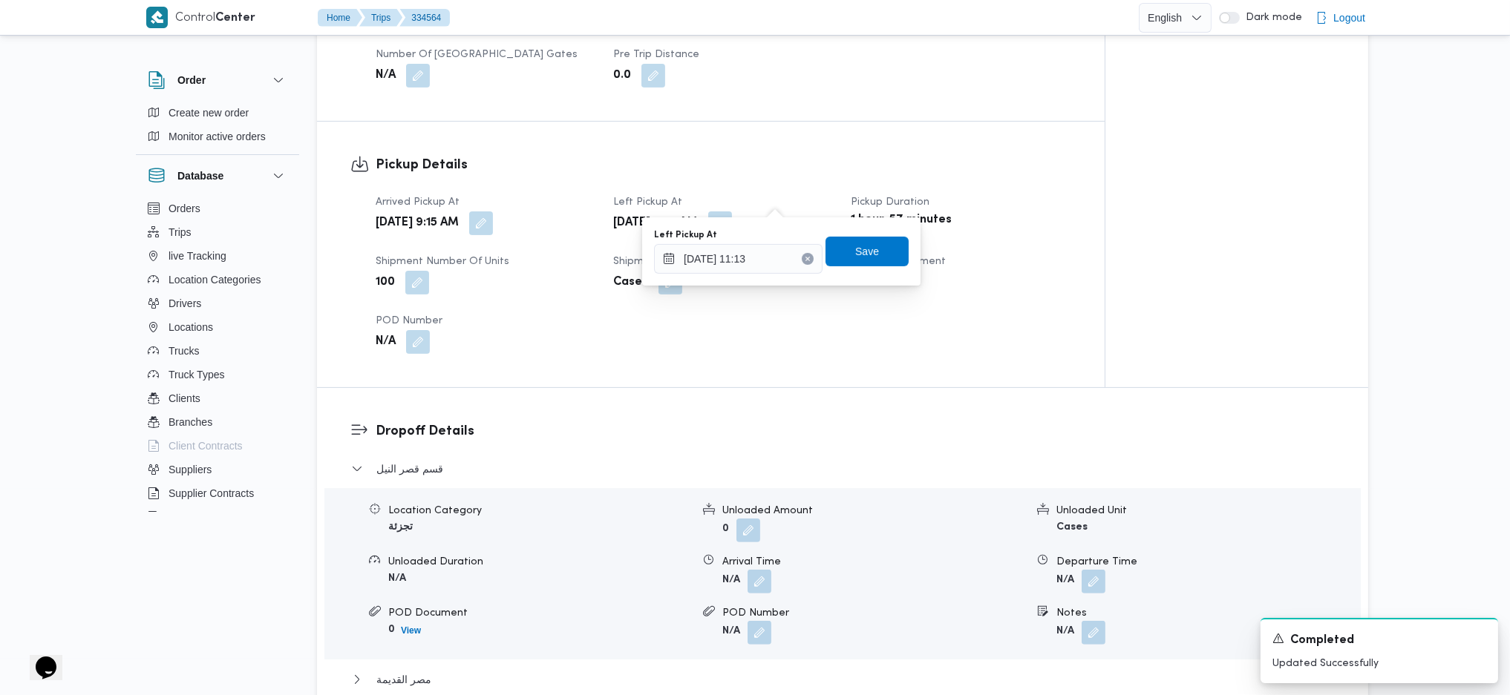
click at [717, 278] on div "You are in a dialog. To close this dialog, hit escape. Left Pickup At 31/08/202…" at bounding box center [781, 251] width 278 height 68
click at [744, 260] on input "31/08/2025 11:13" at bounding box center [738, 259] width 168 height 30
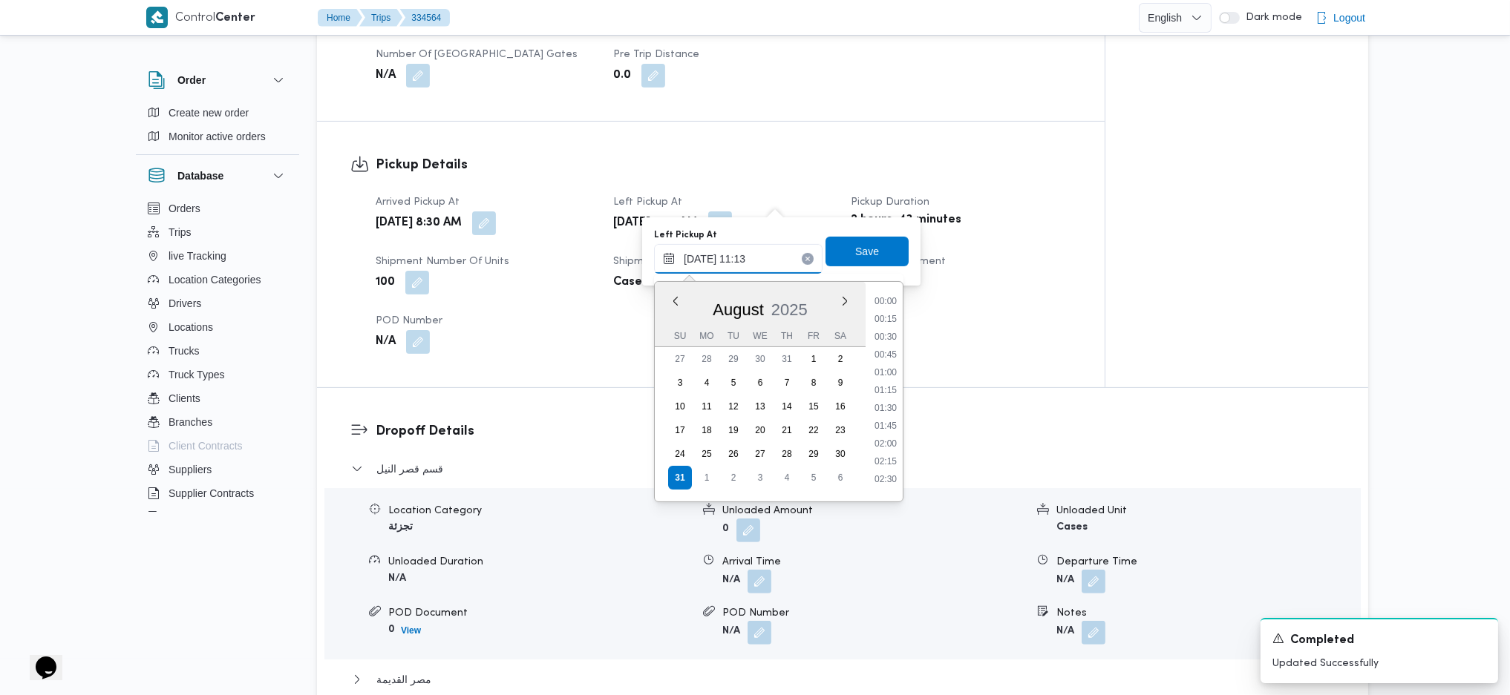
scroll to position [684, 0]
click at [888, 292] on div "Time 00:00 00:15 00:30 00:45 01:00 01:15 01:30 01:45 02:00 02:15 02:30 02:45 03…" at bounding box center [883, 392] width 37 height 220
click at [885, 295] on li "09:30" at bounding box center [885, 294] width 34 height 15
type input "31/08/2025 09:30"
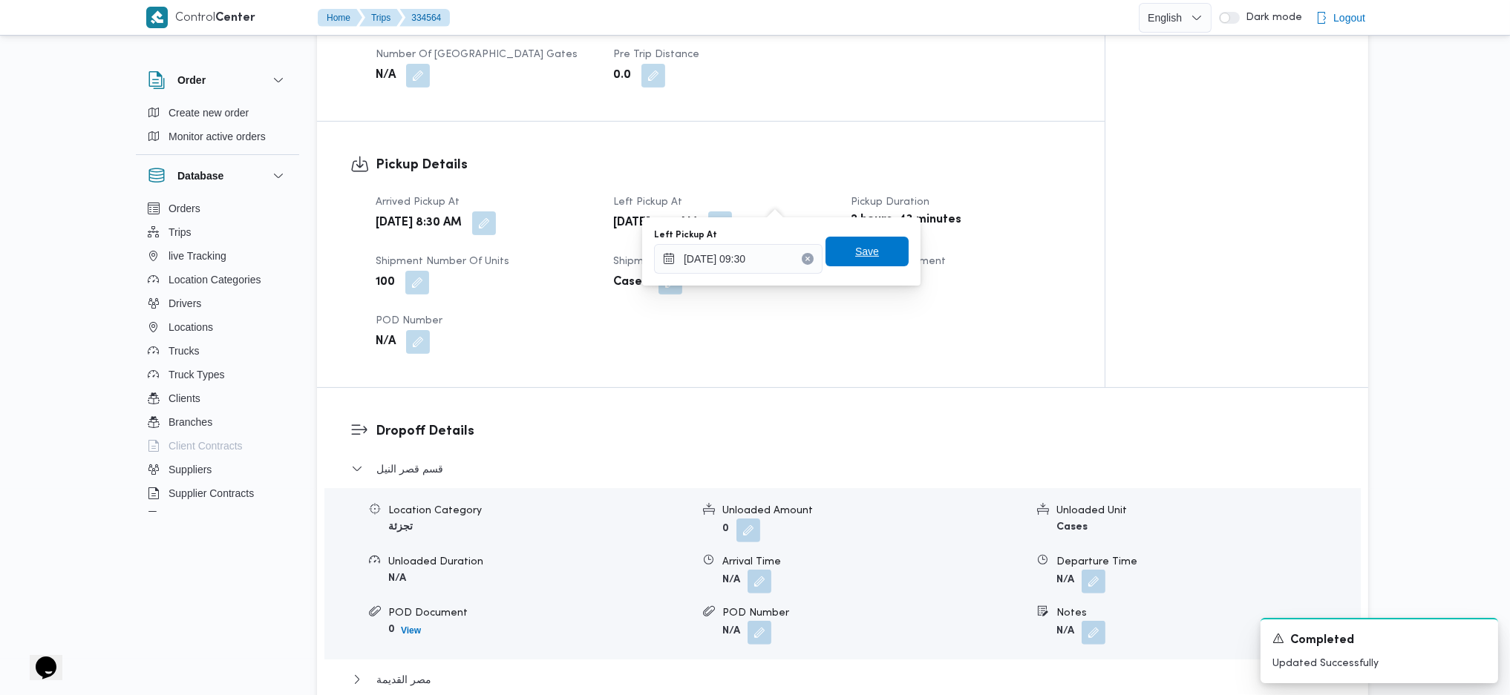
click at [862, 254] on span "Save" at bounding box center [867, 252] width 24 height 18
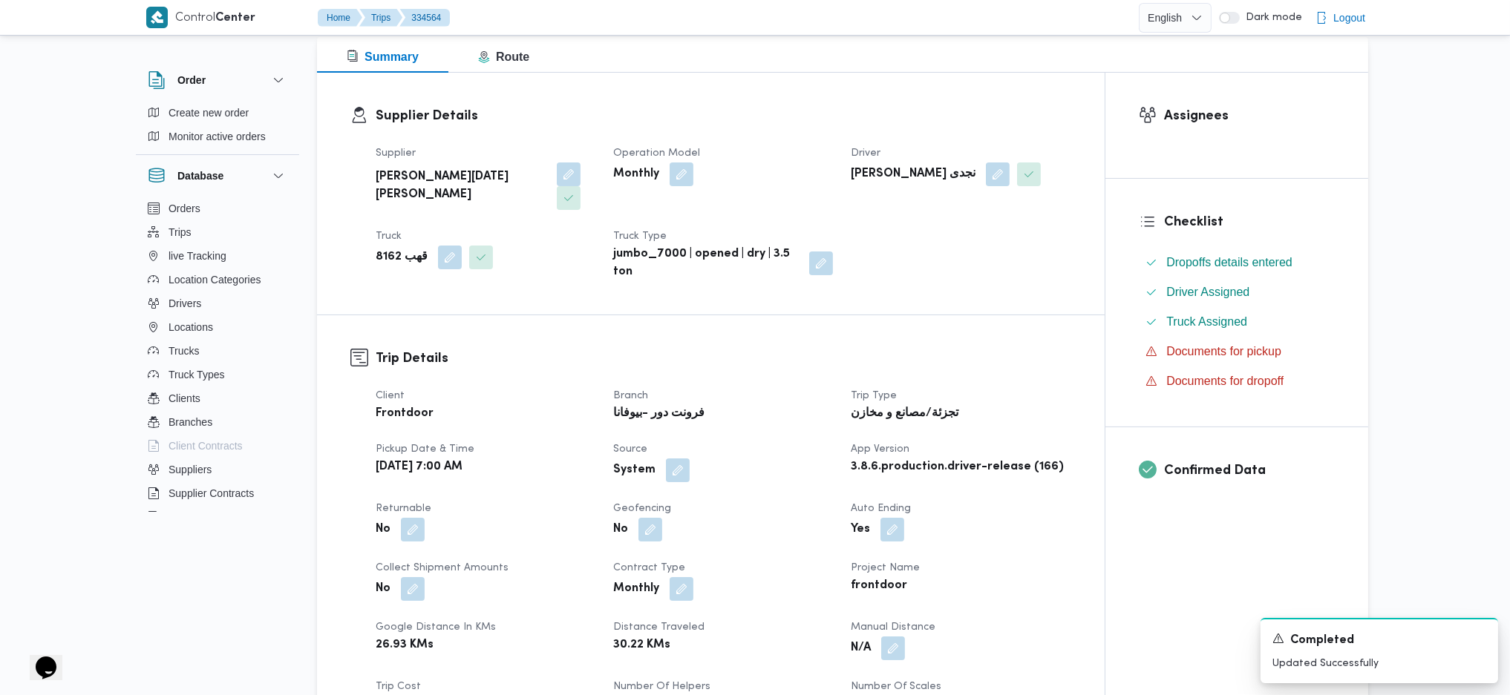
scroll to position [197, 0]
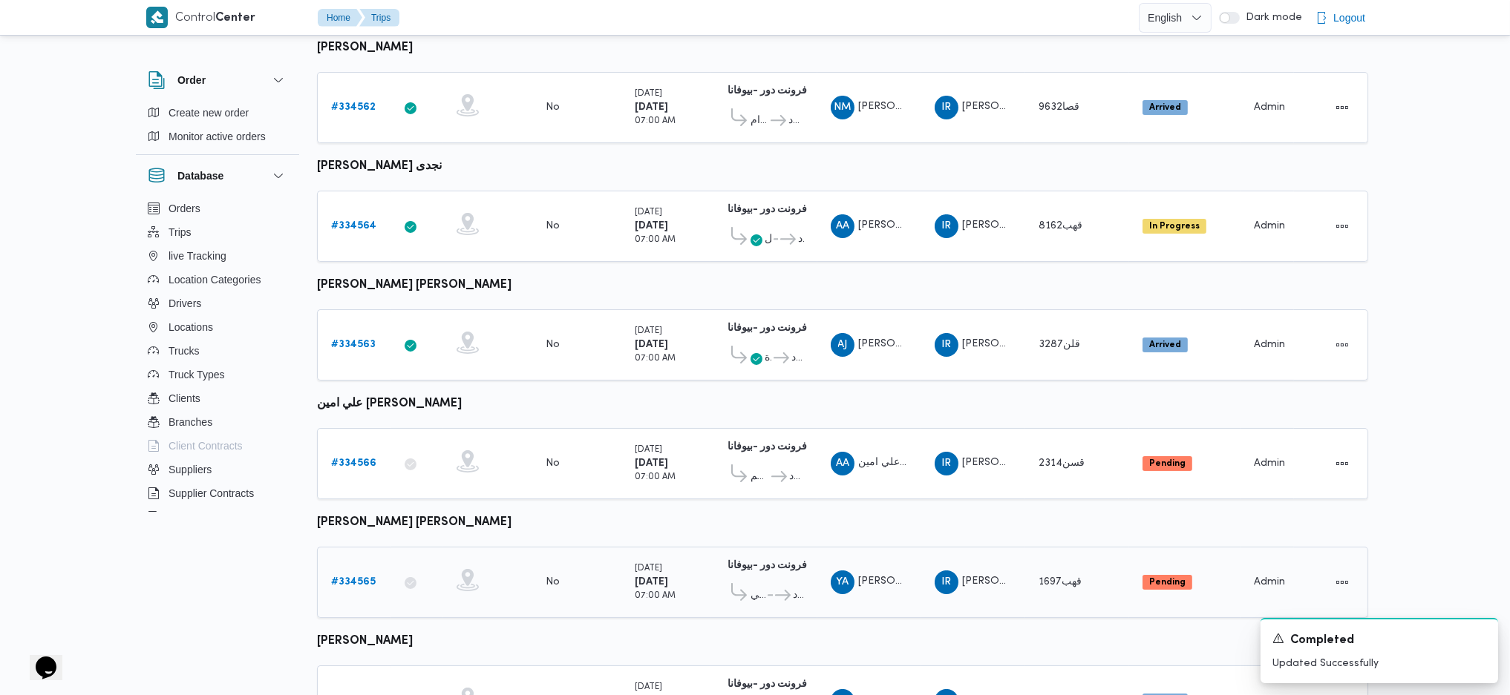
scroll to position [189, 0]
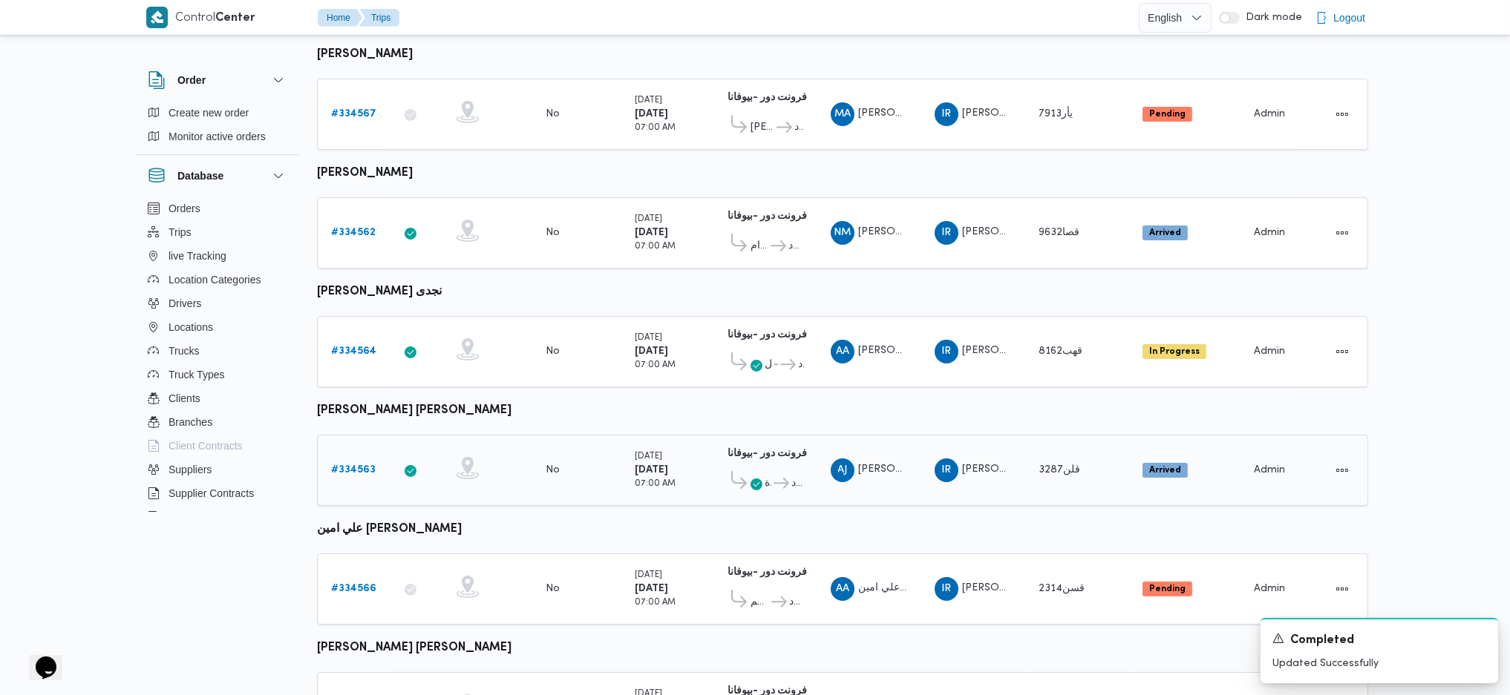
click at [361, 465] on b "# 334563" at bounding box center [353, 470] width 45 height 10
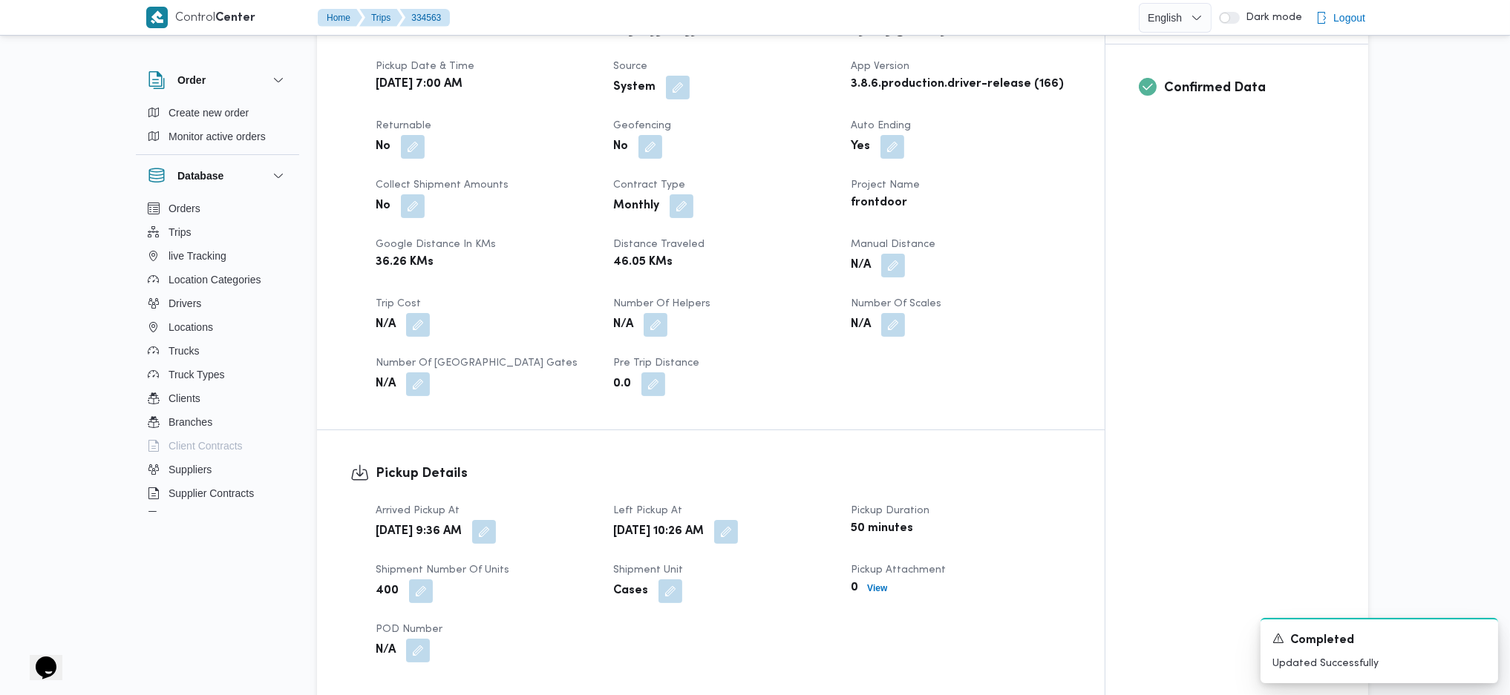
scroll to position [782, 0]
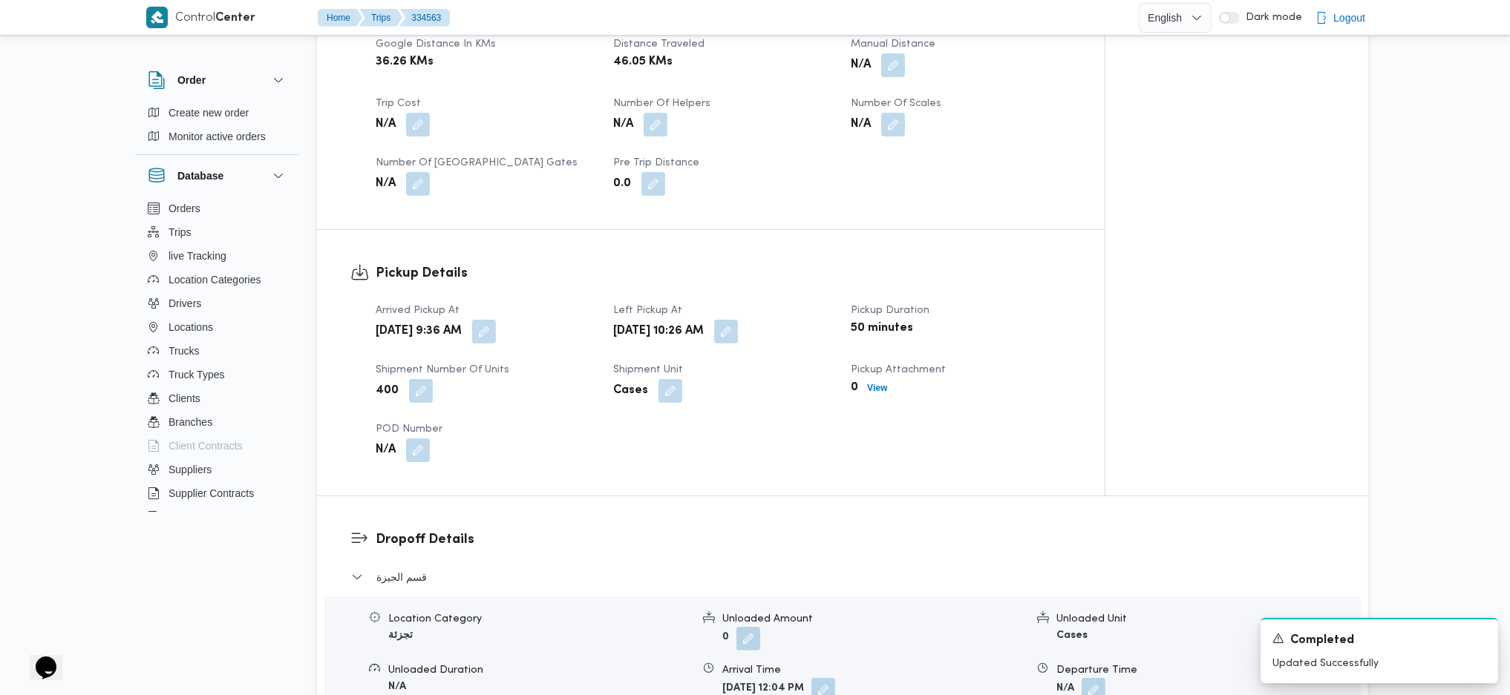
click at [558, 318] on div "Sun, Aug 31, 2025 9:36 AM" at bounding box center [485, 331] width 223 height 27
drag, startPoint x: 550, startPoint y: 322, endPoint x: 548, endPoint y: 305, distance: 17.2
click at [550, 320] on div "Arrived Pickup At Sun, Aug 31, 2025 9:36 AM Left Pickup At Sun, Aug 31, 2025 10…" at bounding box center [723, 382] width 713 height 178
click at [496, 319] on button "button" at bounding box center [484, 331] width 24 height 24
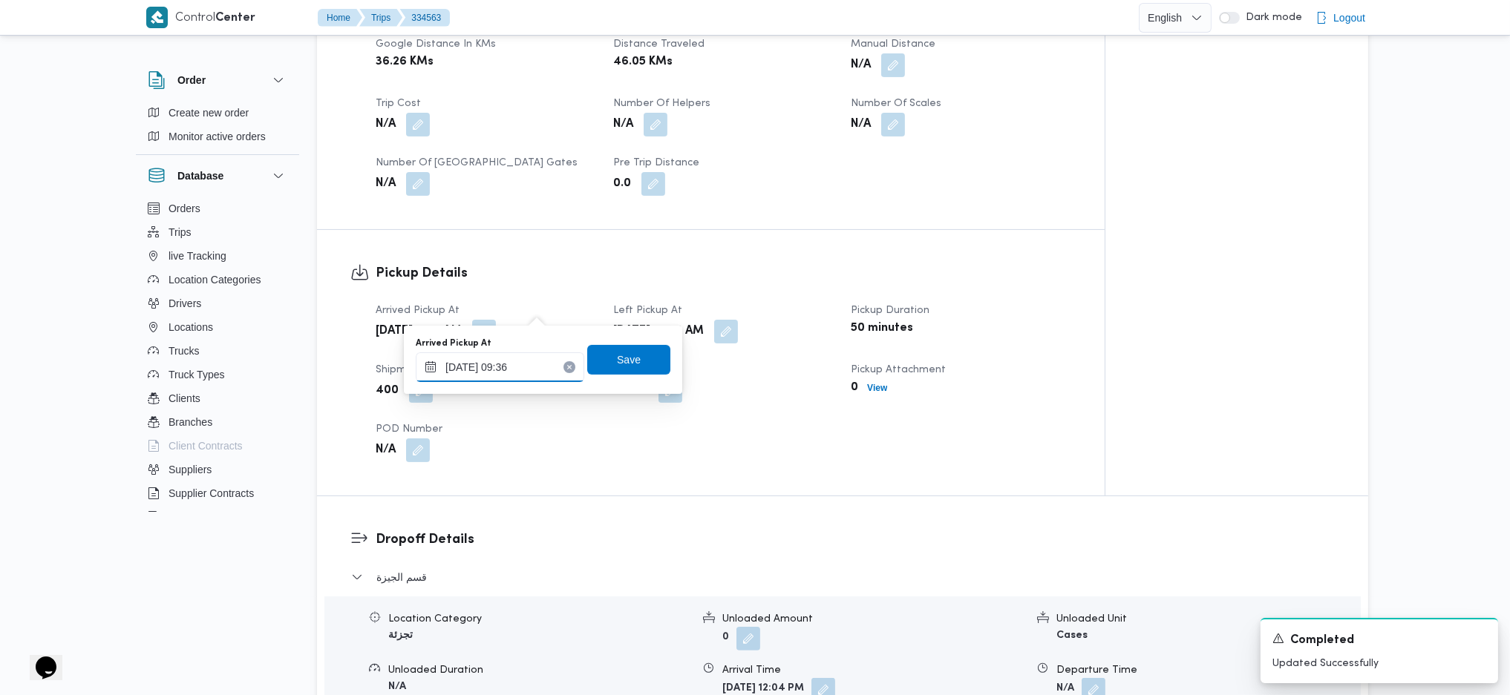
click at [502, 367] on input "31/08/2025 09:36" at bounding box center [500, 368] width 168 height 30
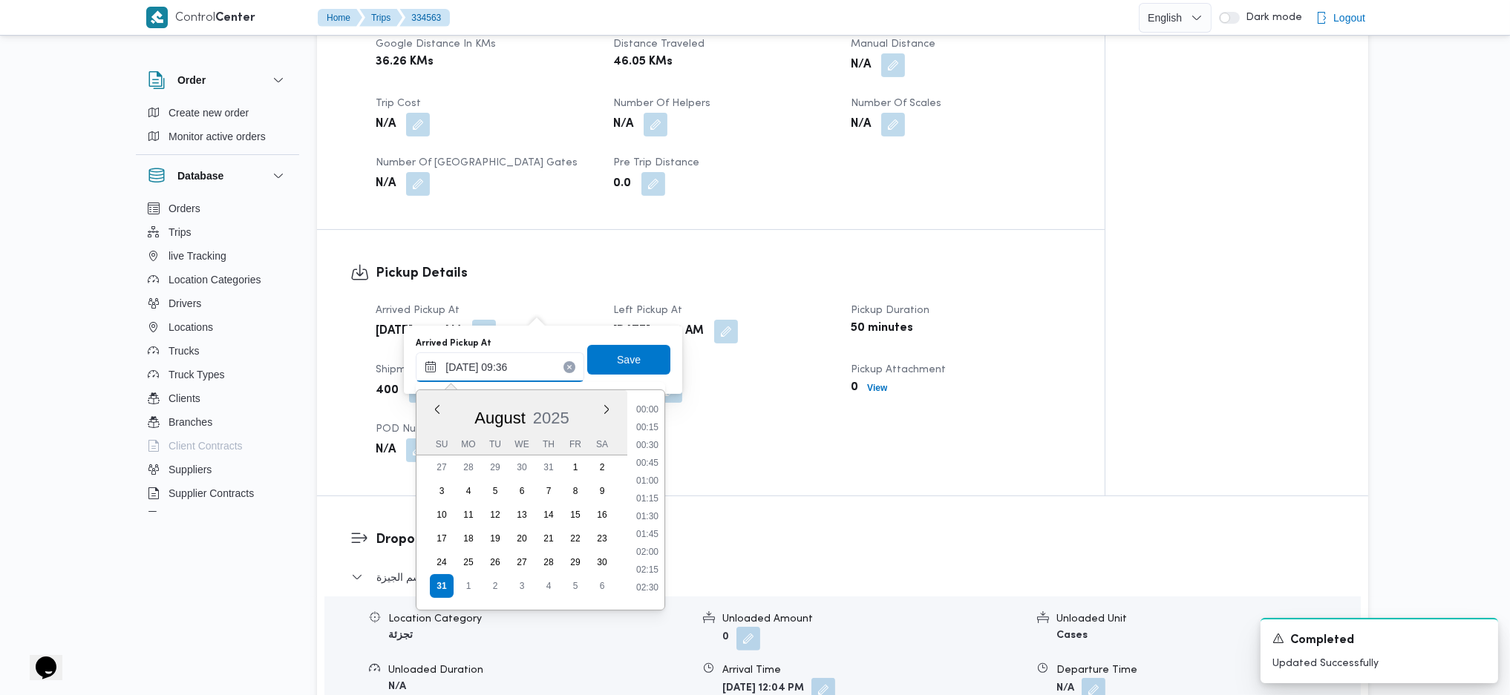
scroll to position [577, 0]
click at [656, 461] on li "08:45" at bounding box center [647, 455] width 34 height 15
type input "31/08/2025 08:45"
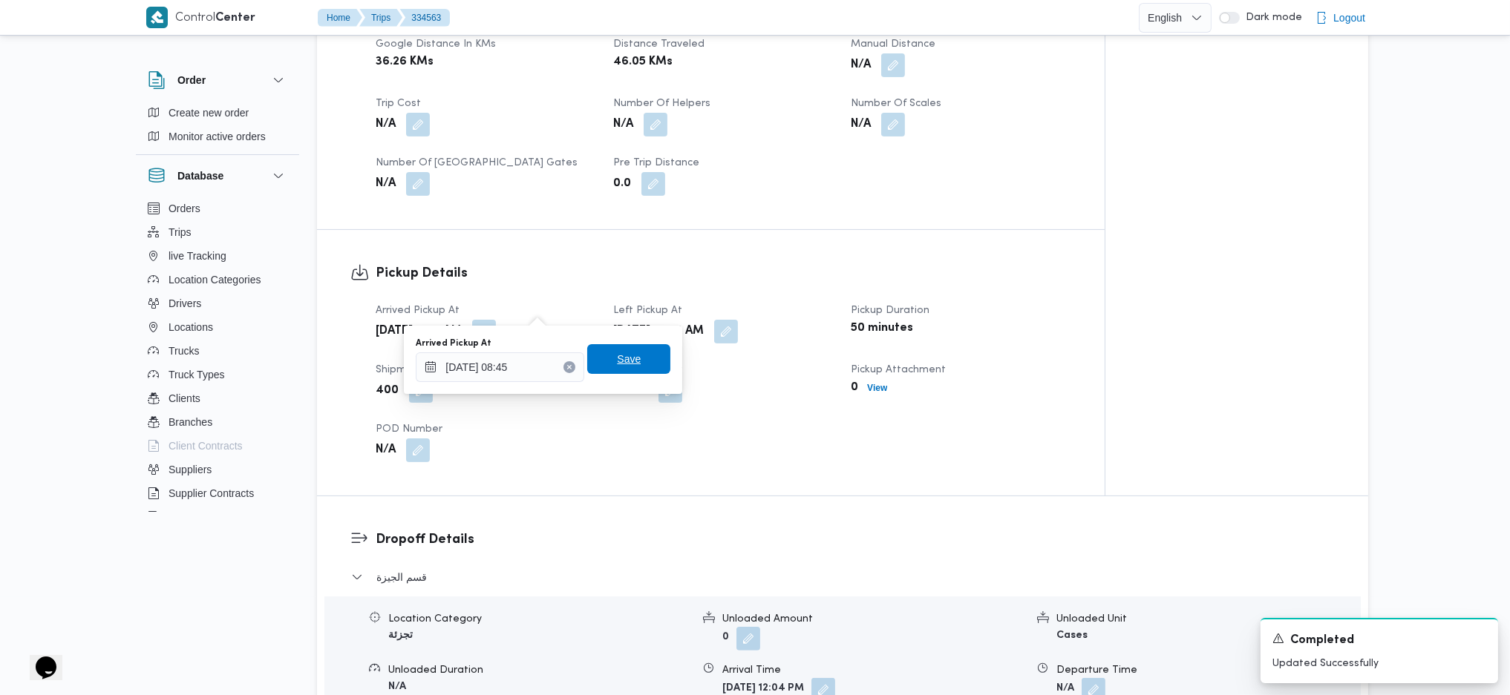
click at [626, 367] on span "Save" at bounding box center [629, 359] width 24 height 18
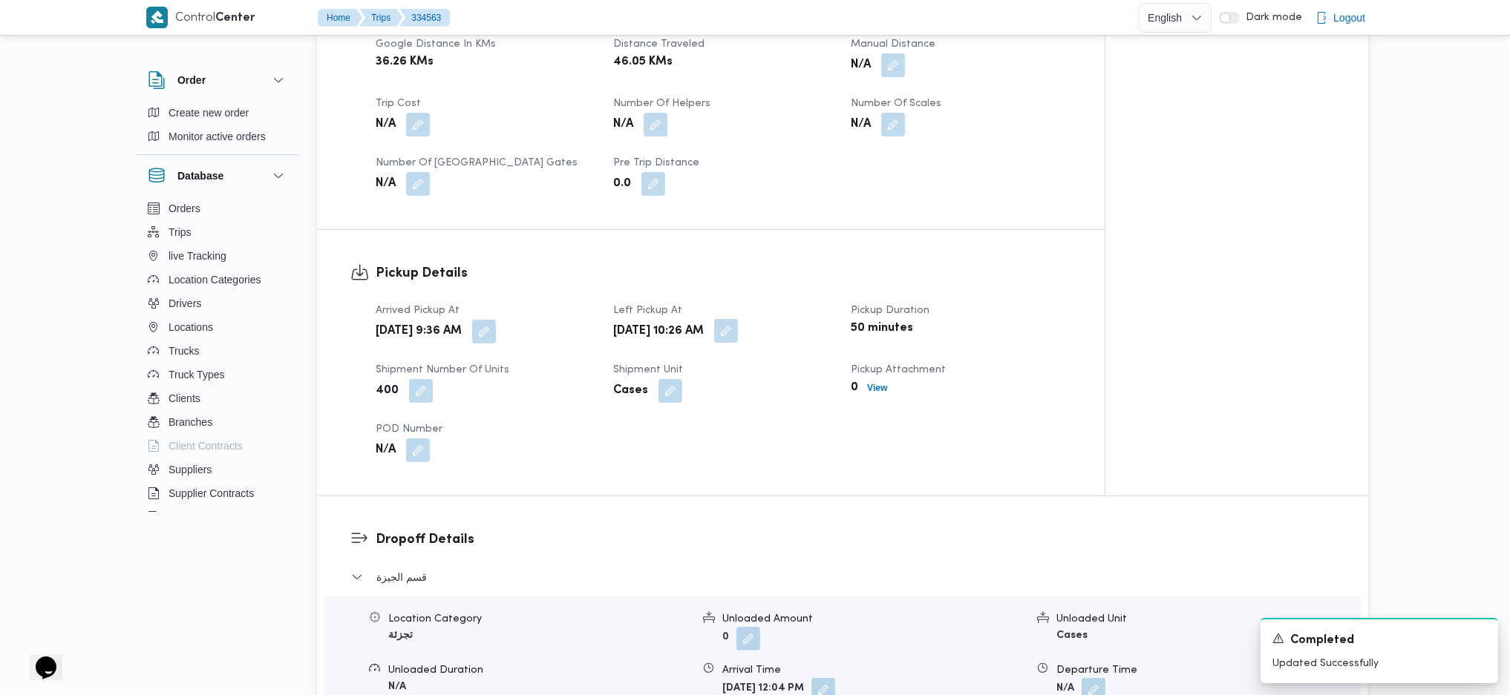
click at [738, 319] on button "button" at bounding box center [726, 331] width 24 height 24
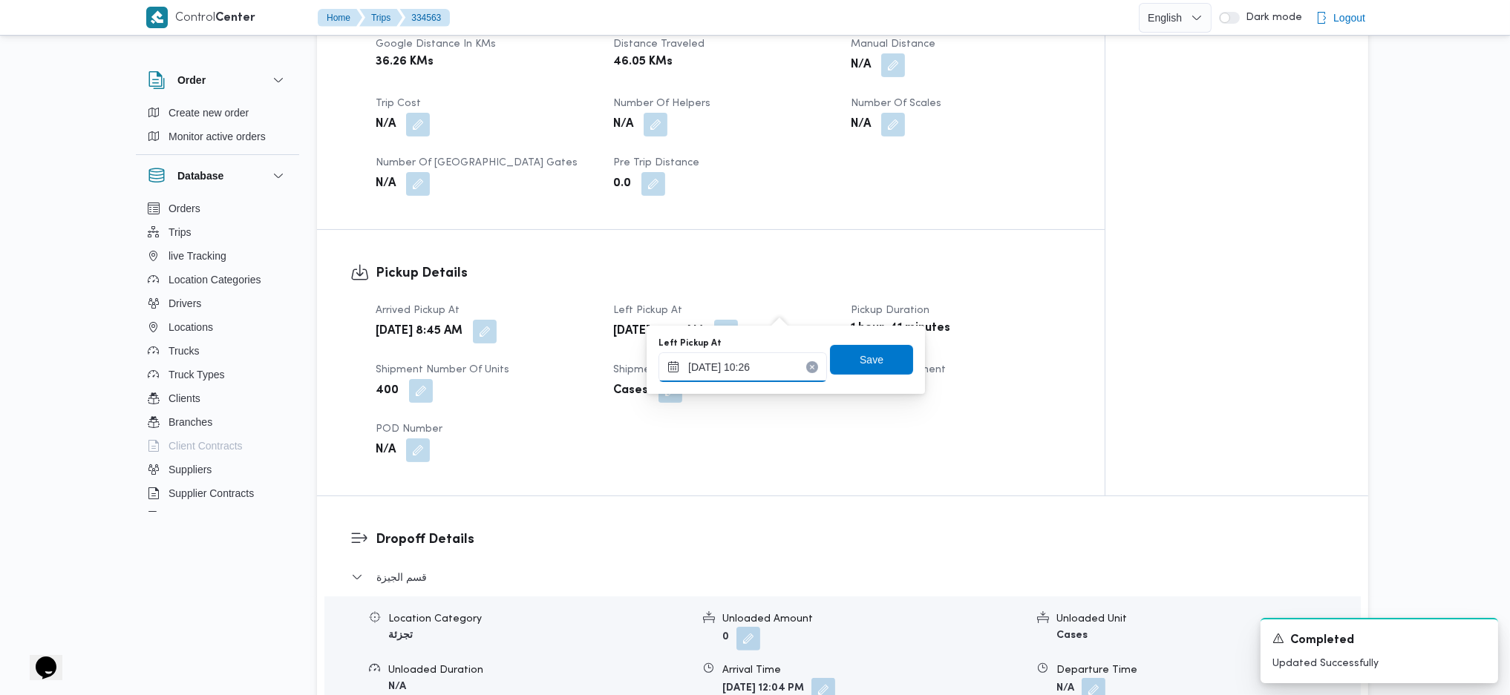
click at [754, 368] on input "31/08/2025 10:26" at bounding box center [742, 368] width 168 height 30
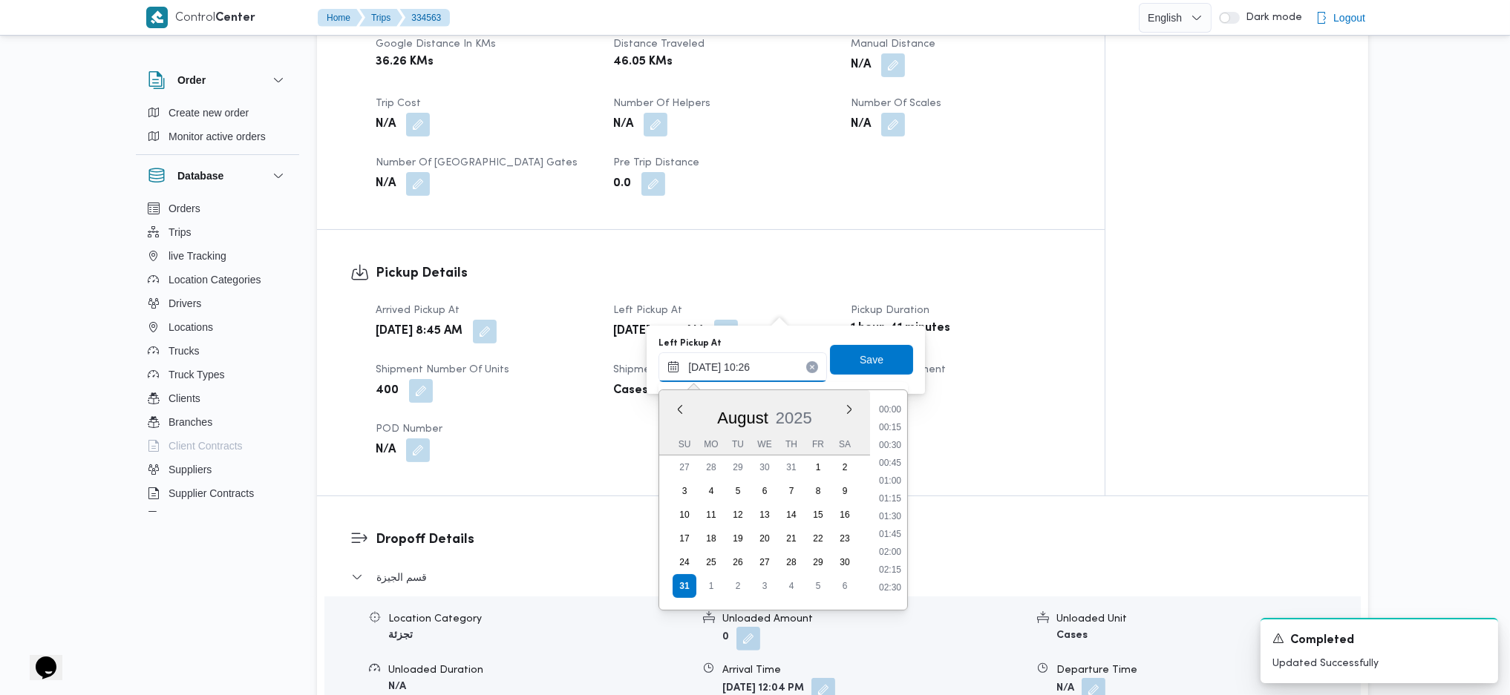
scroll to position [631, 0]
click at [888, 491] on li "10:00" at bounding box center [890, 491] width 34 height 15
type input "31/08/2025 10:00"
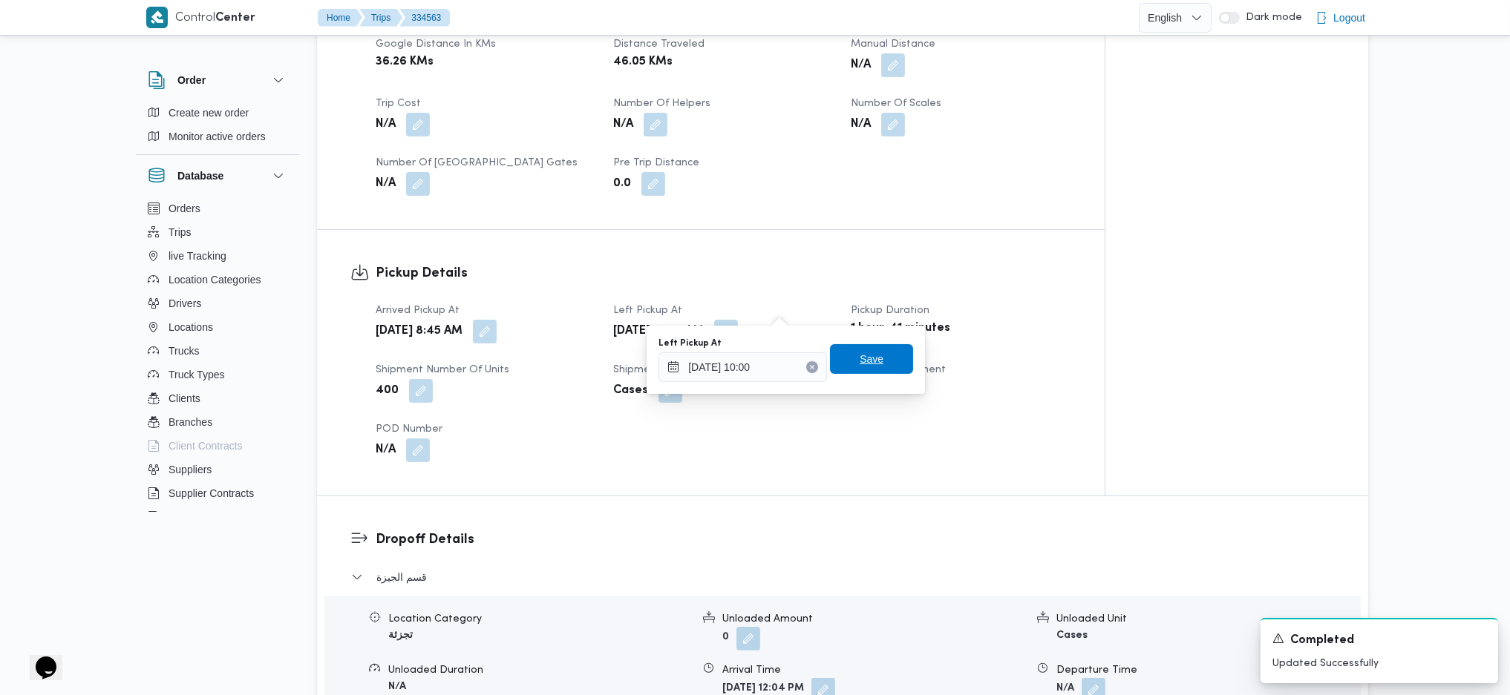
click at [865, 363] on span "Save" at bounding box center [872, 359] width 24 height 18
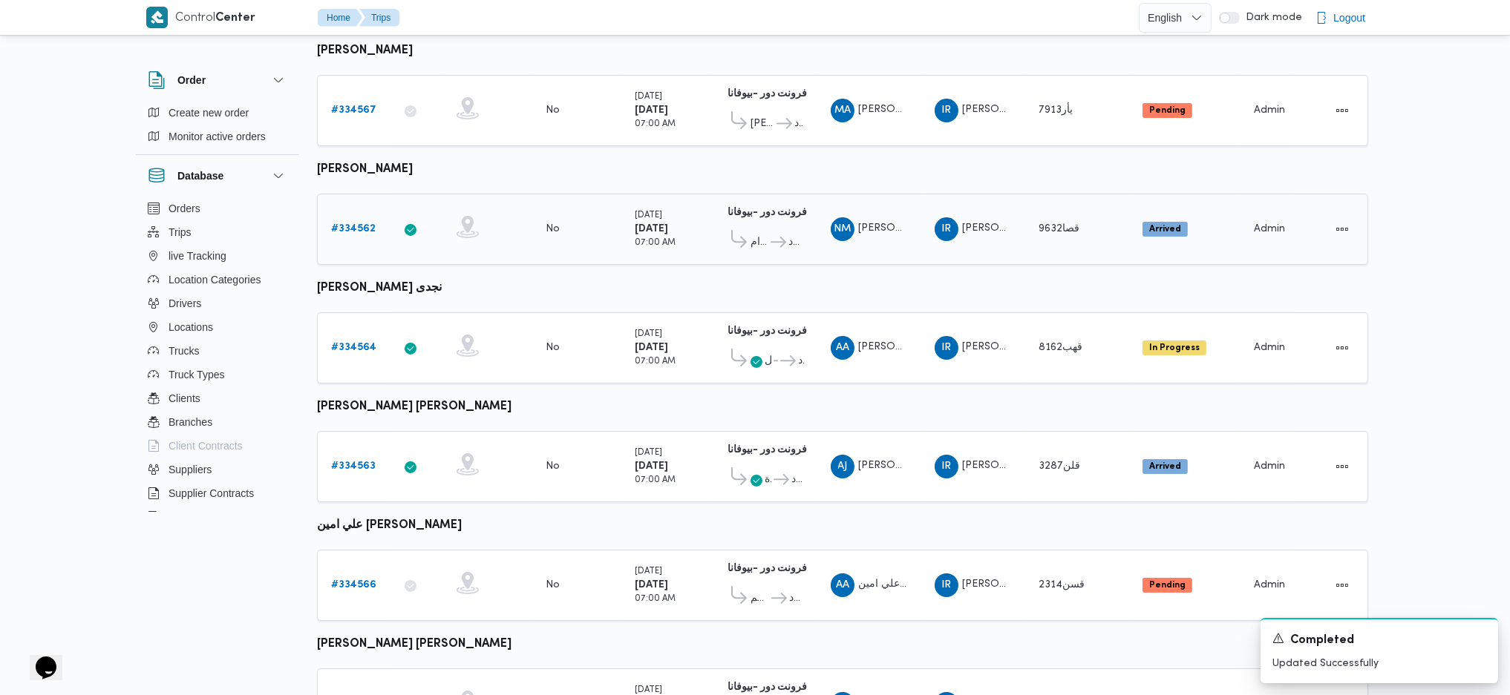
scroll to position [189, 0]
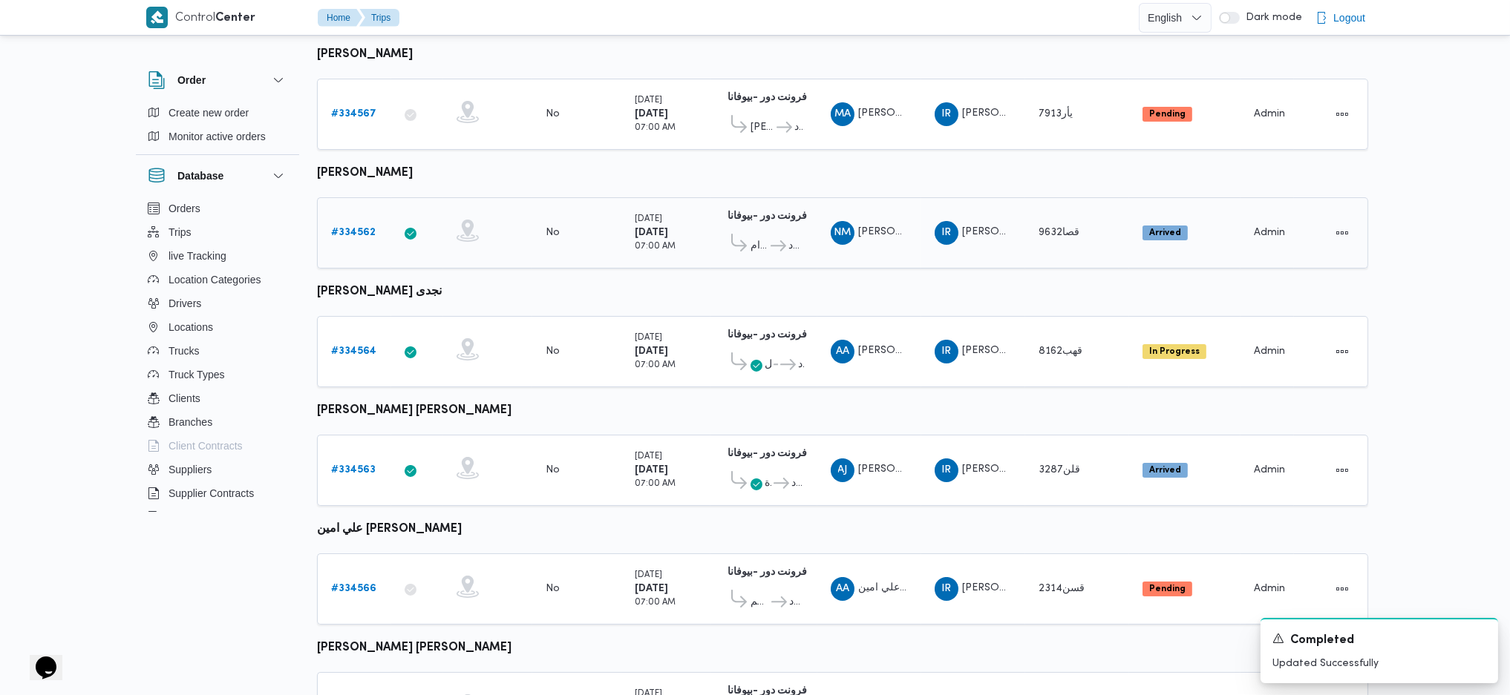
click at [369, 229] on b "# 334562" at bounding box center [353, 233] width 45 height 10
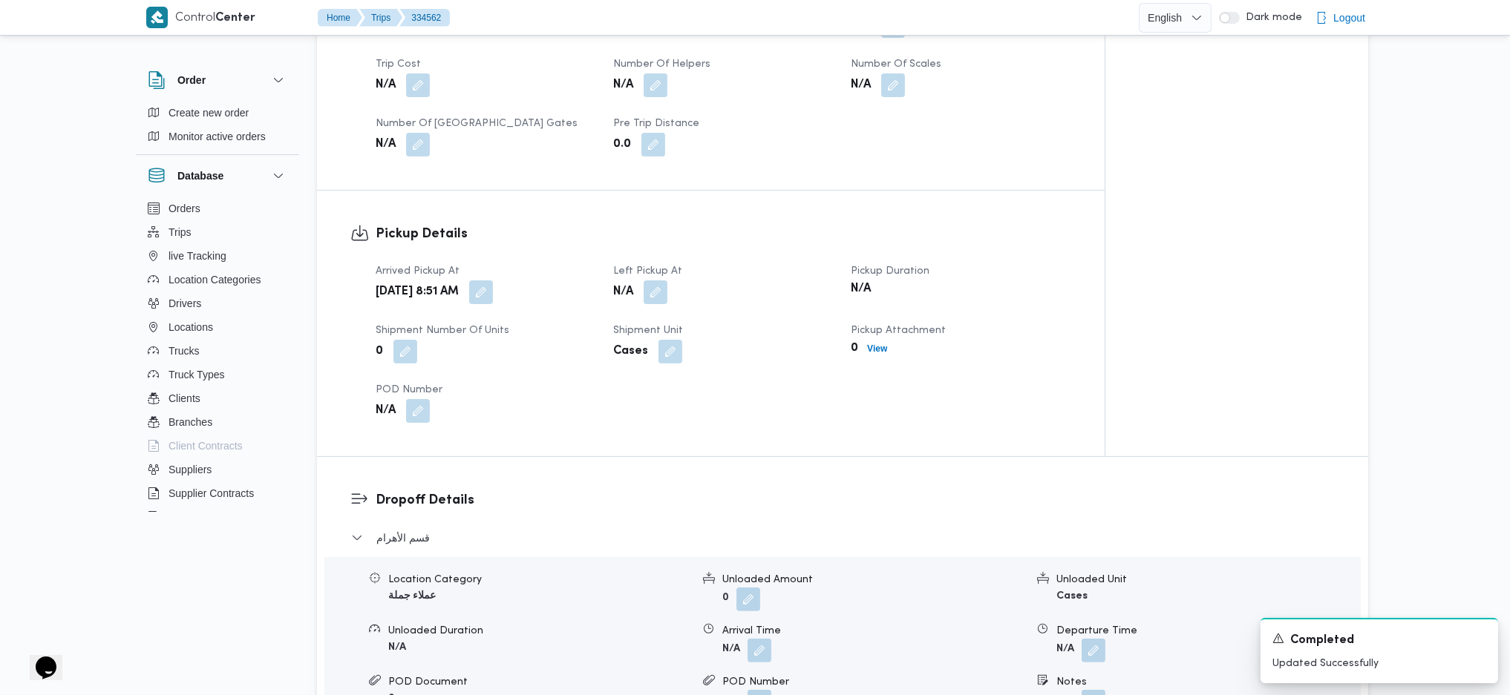
scroll to position [791, 0]
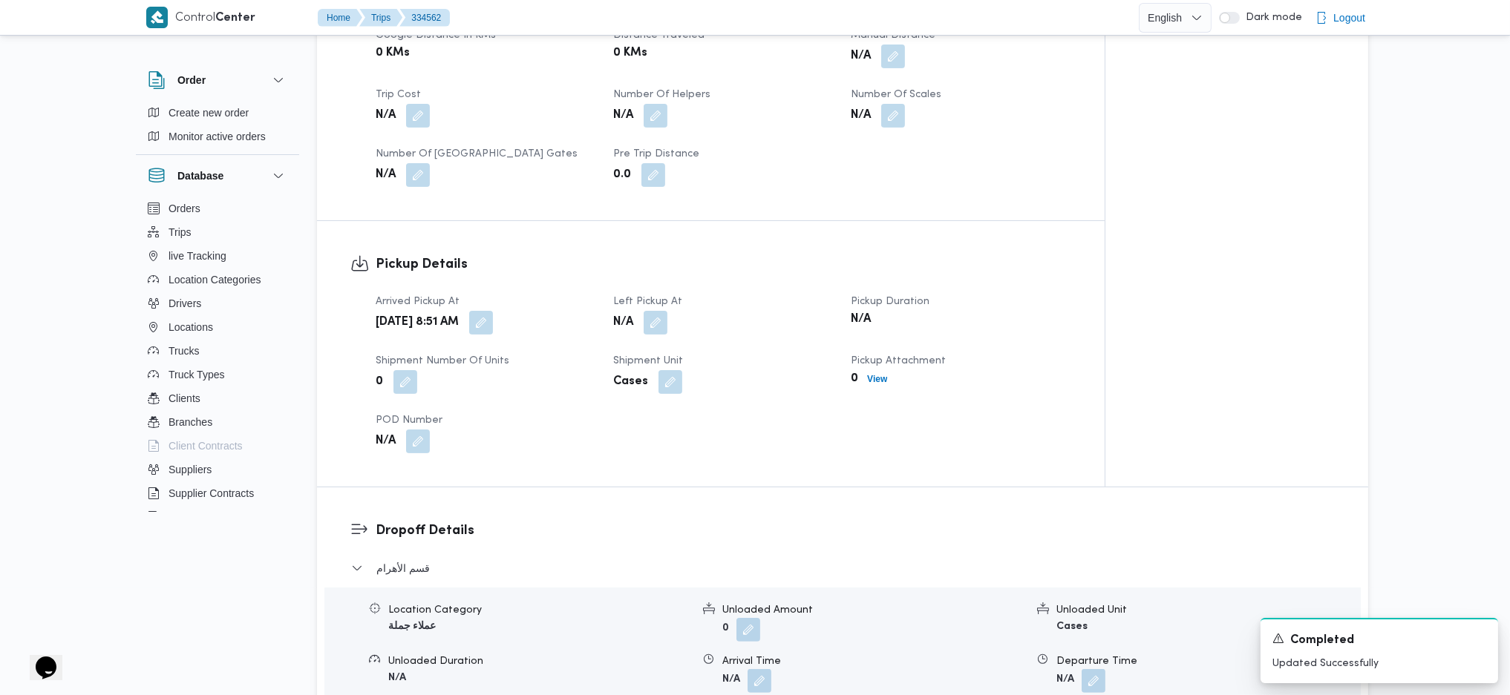
click at [537, 313] on div "Arrived Pickup At Sun, Aug 31, 2025 8:51 AM Left Pickup At N/A Pickup Duration …" at bounding box center [723, 373] width 713 height 178
click at [493, 310] on button "button" at bounding box center [481, 322] width 24 height 24
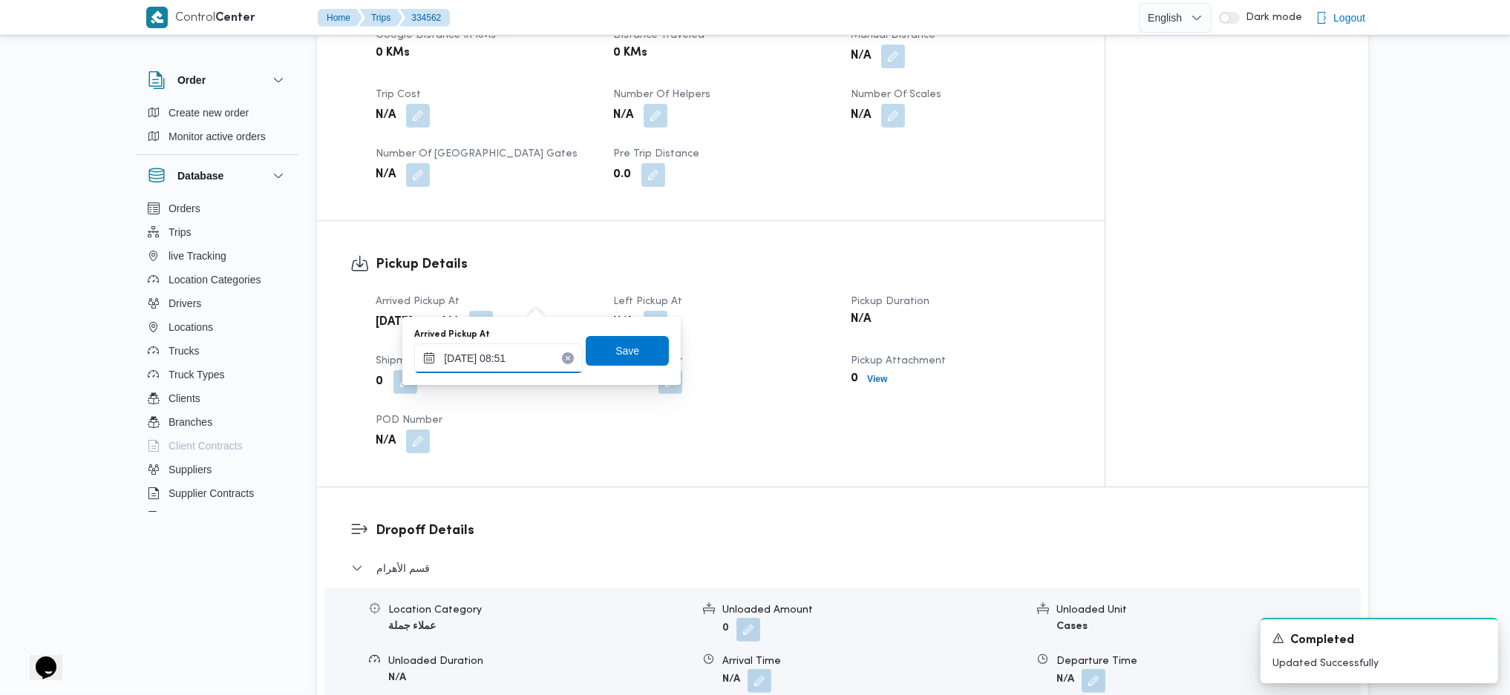
click at [511, 358] on input "31/08/2025 08:51" at bounding box center [498, 359] width 168 height 30
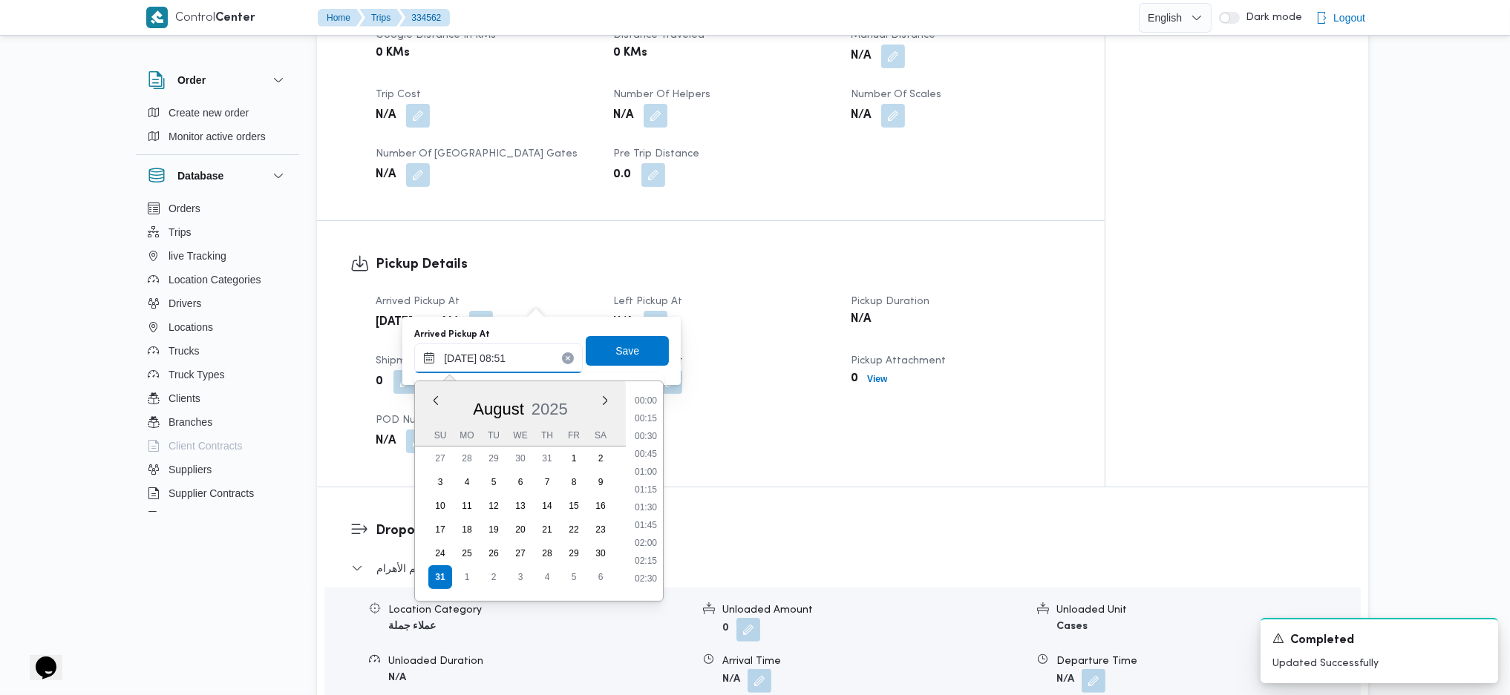
scroll to position [524, 0]
click at [656, 416] on li "07:30" at bounding box center [646, 411] width 34 height 15
type input "31/08/2025 07:30"
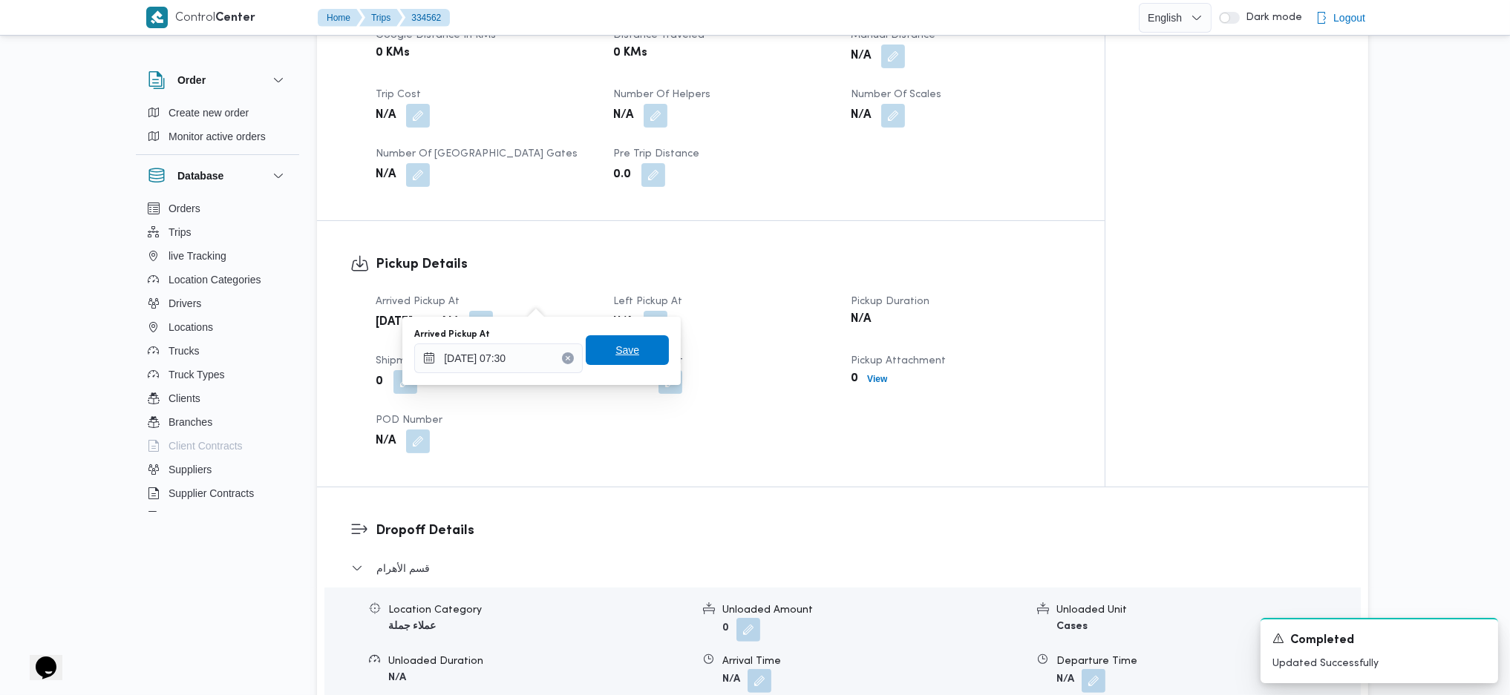
click at [630, 350] on span "Save" at bounding box center [627, 350] width 83 height 30
click at [664, 310] on div "N/A" at bounding box center [723, 323] width 223 height 27
click at [661, 310] on button "button" at bounding box center [656, 322] width 24 height 24
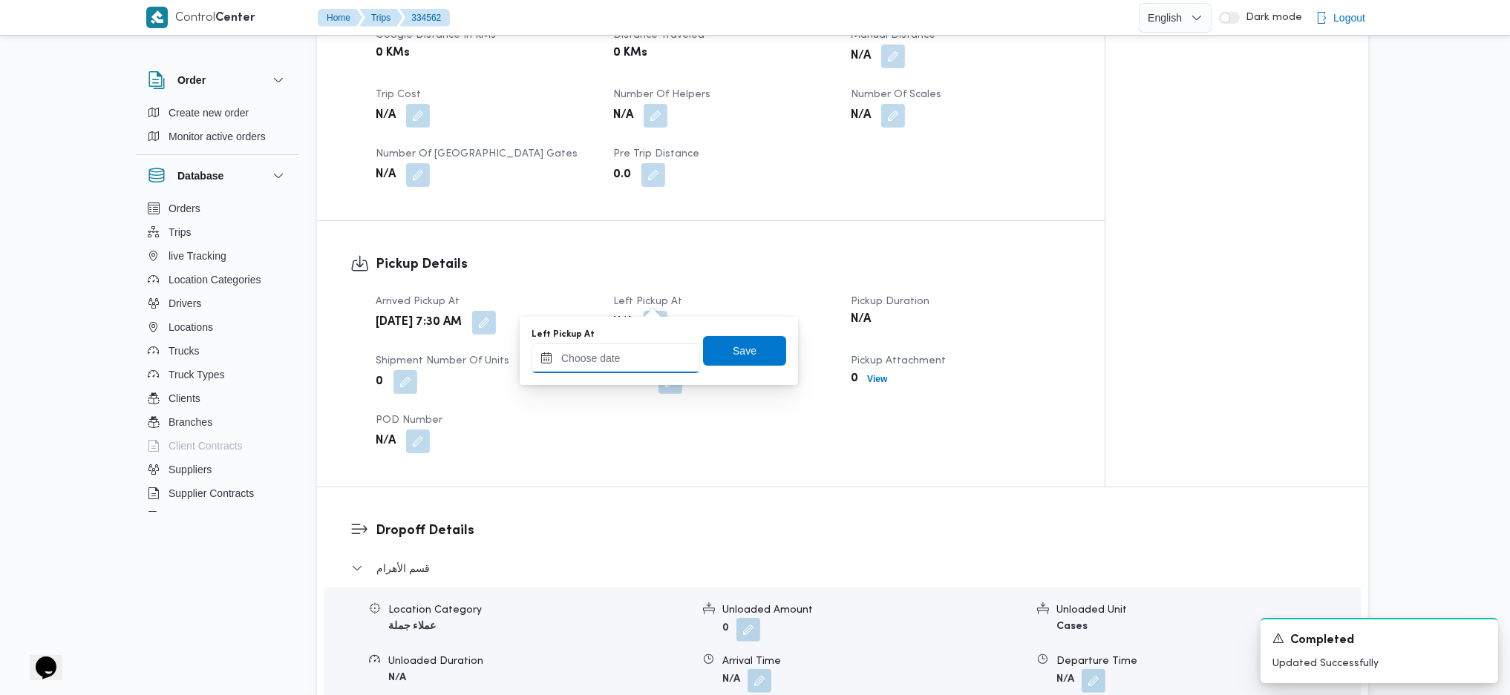
click at [638, 352] on input "Left Pickup At" at bounding box center [615, 359] width 168 height 30
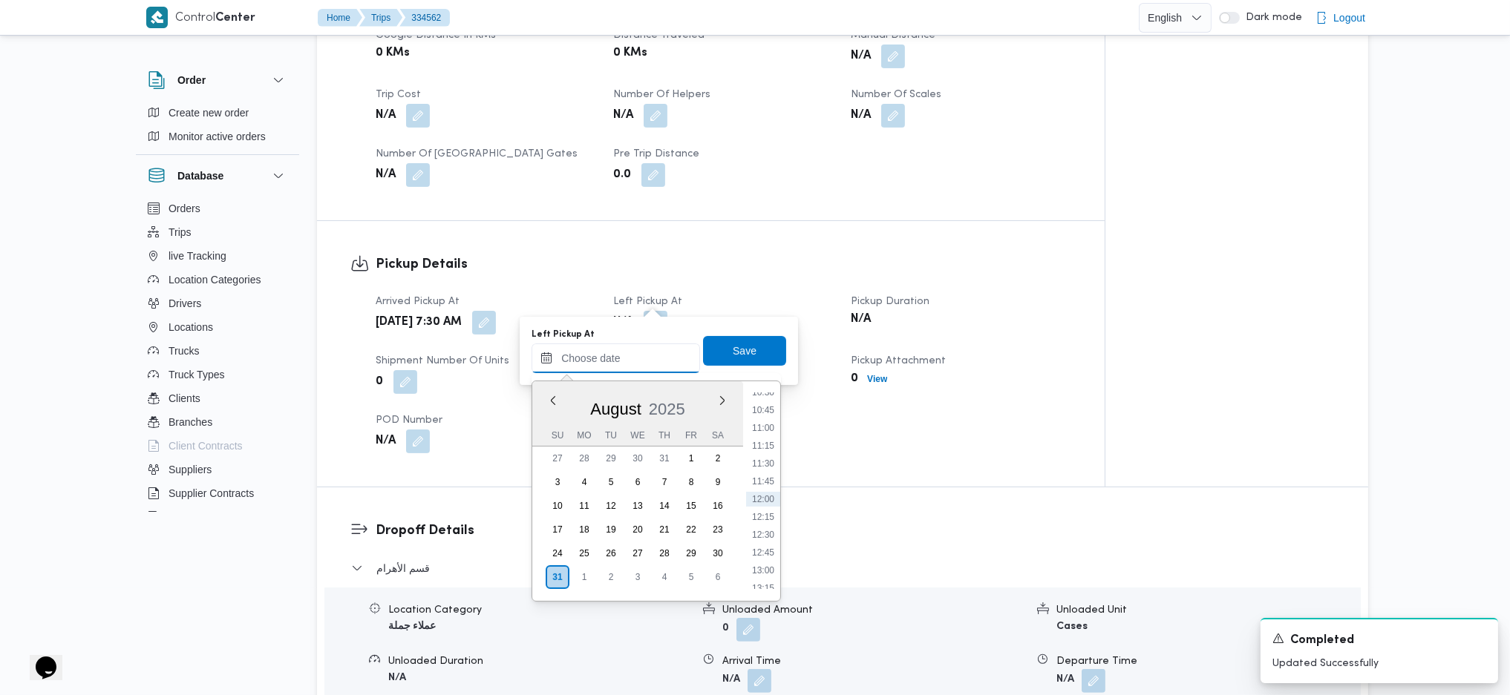
scroll to position [658, 0]
drag, startPoint x: 769, startPoint y: 436, endPoint x: 765, endPoint y: 416, distance: 20.5
click at [769, 436] on li "09:45" at bounding box center [763, 438] width 34 height 15
type input "31/08/2025 09:45"
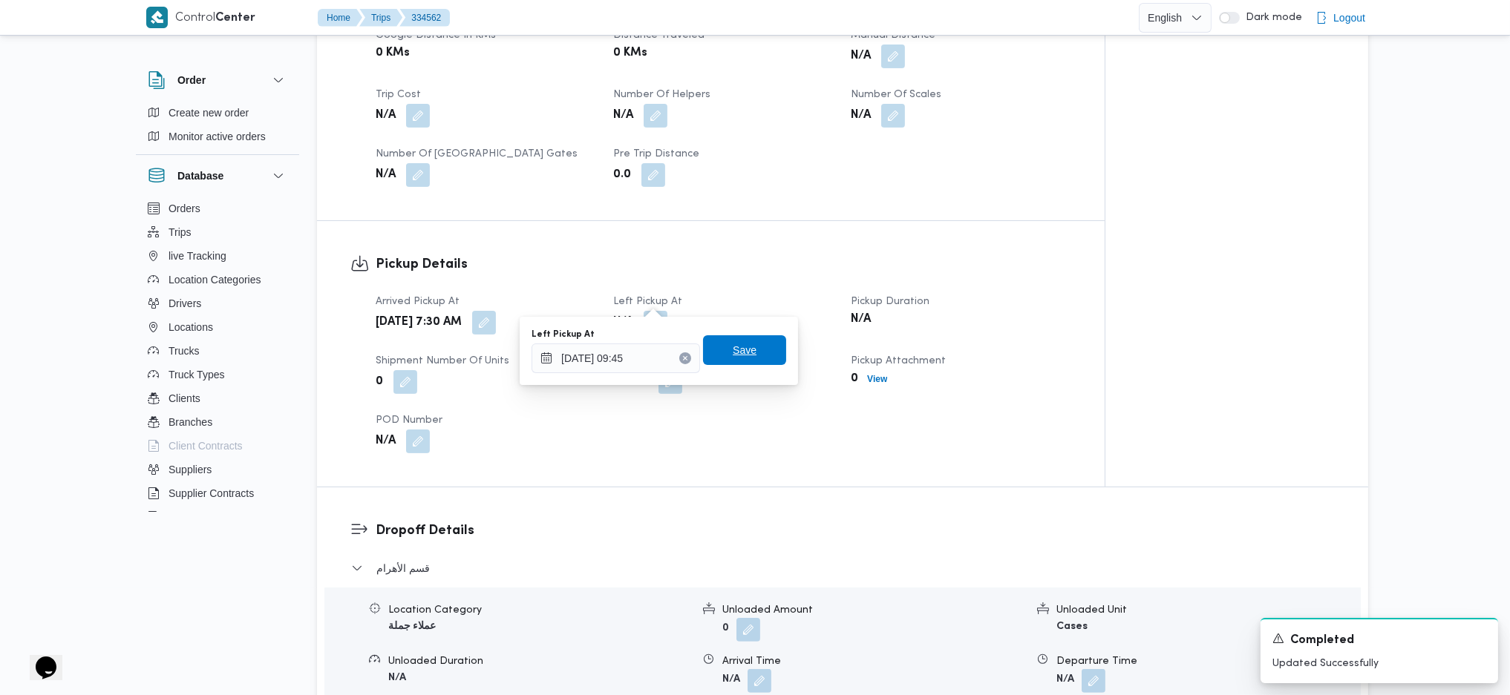
click at [734, 356] on span "Save" at bounding box center [745, 350] width 24 height 18
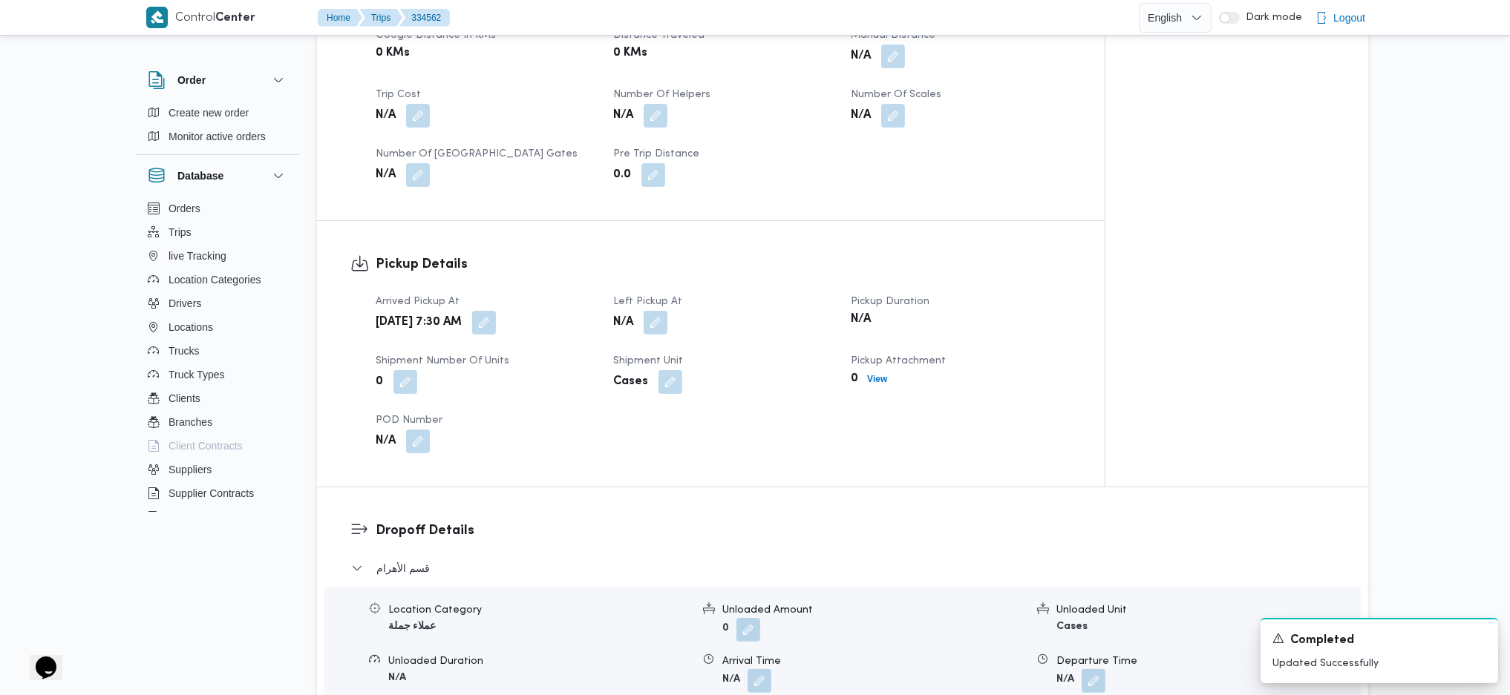
click at [742, 221] on div "Pickup Details Arrived Pickup At Sun, Aug 31, 2025 7:30 AM Left Pickup At N/A P…" at bounding box center [711, 354] width 788 height 266
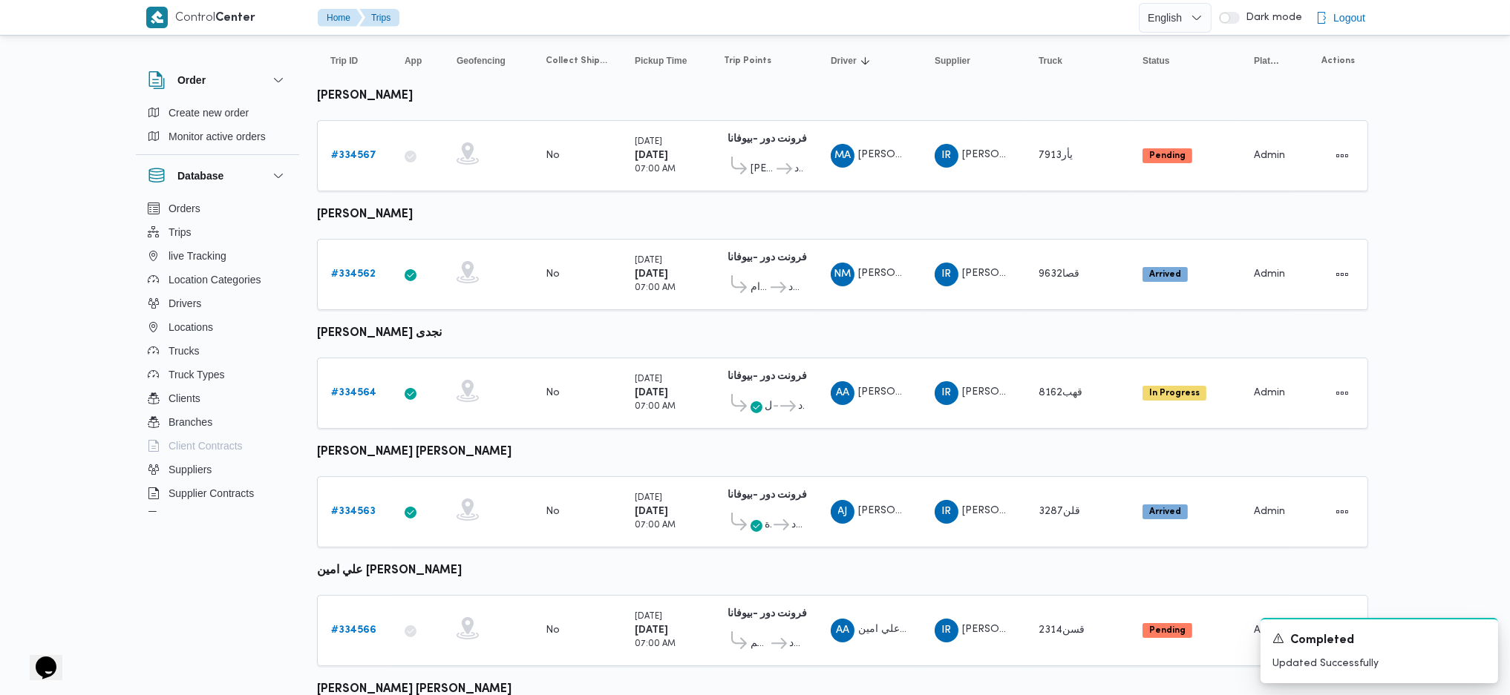
scroll to position [387, 0]
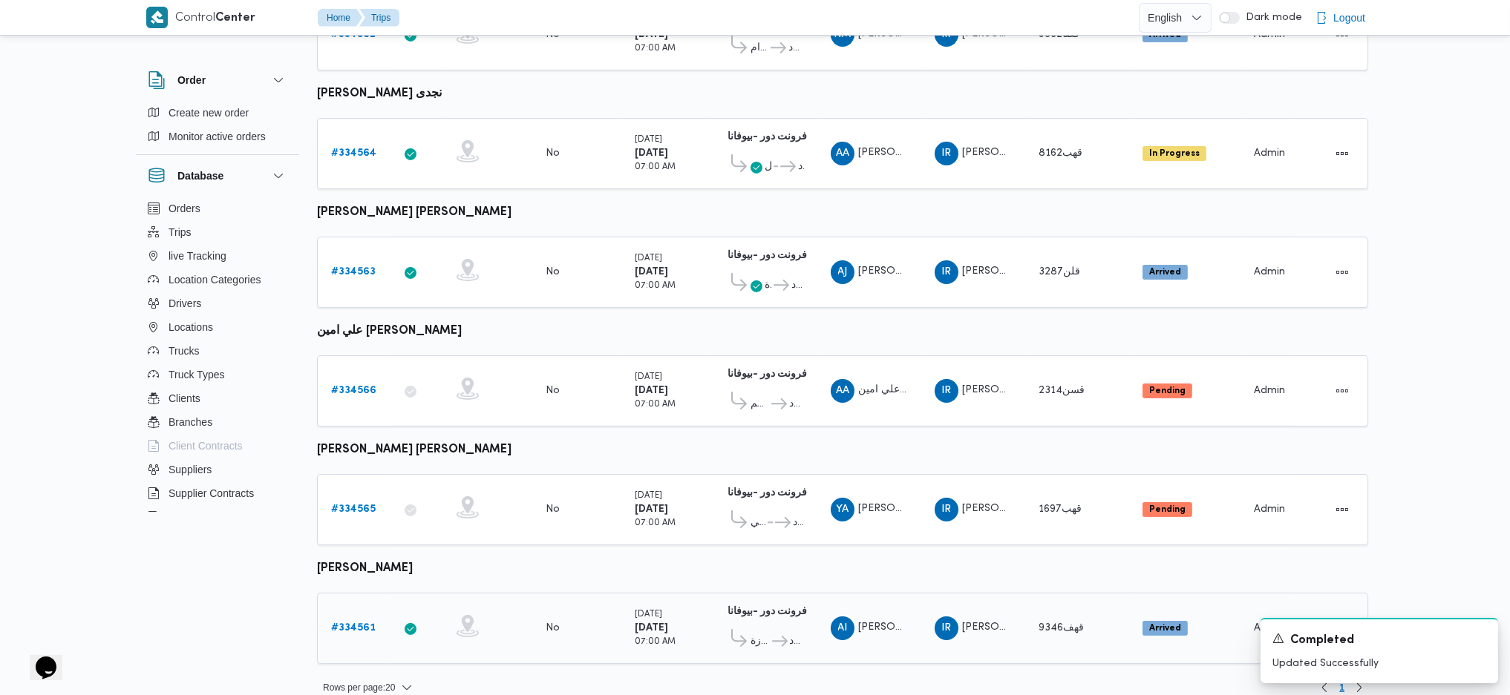
click at [364, 620] on link "# 334561" at bounding box center [353, 629] width 45 height 18
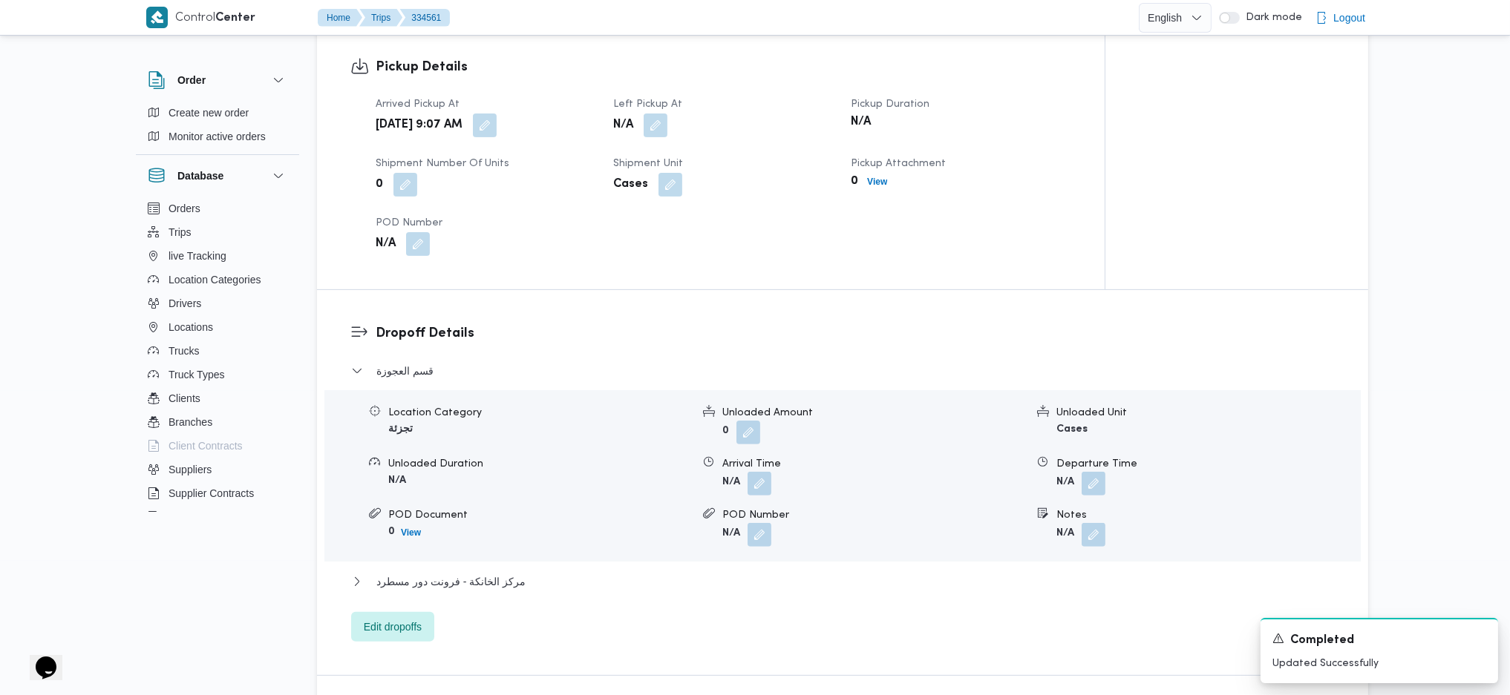
scroll to position [989, 0]
click at [497, 112] on button "button" at bounding box center [485, 124] width 24 height 24
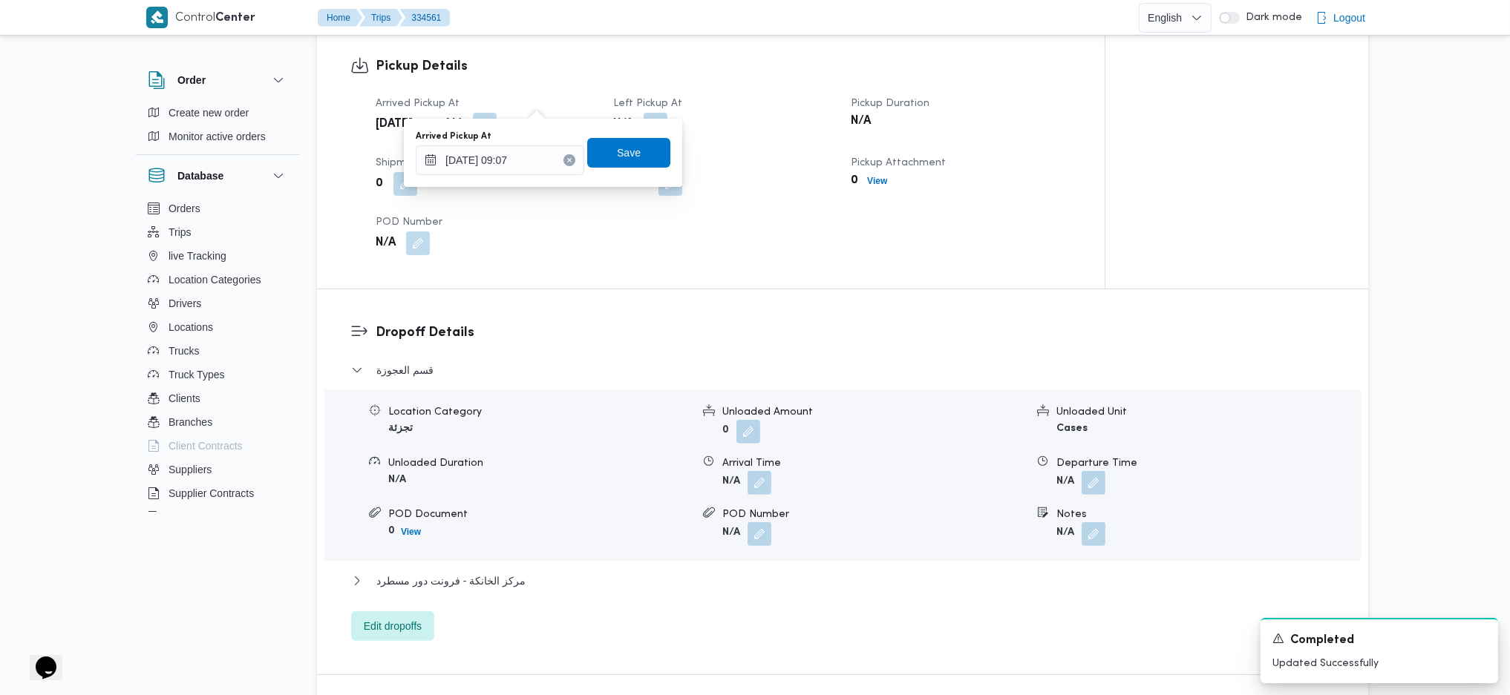
click at [508, 174] on div "Arrived Pickup At 31/08/2025 09:07 Save" at bounding box center [543, 153] width 258 height 48
click at [513, 153] on input "31/08/2025 09:07" at bounding box center [500, 160] width 168 height 30
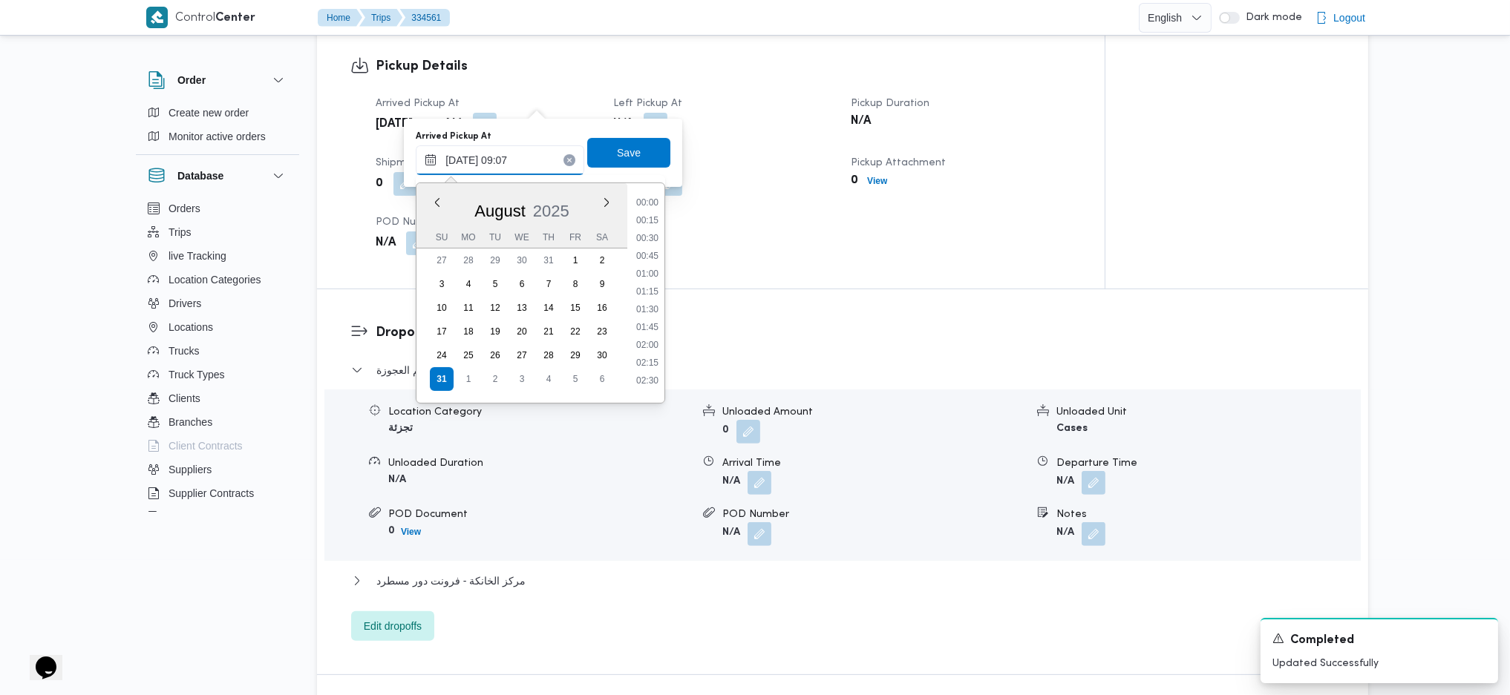
scroll to position [542, 0]
click at [646, 198] on li "07:30" at bounding box center [647, 195] width 34 height 15
type input "31/08/2025 07:30"
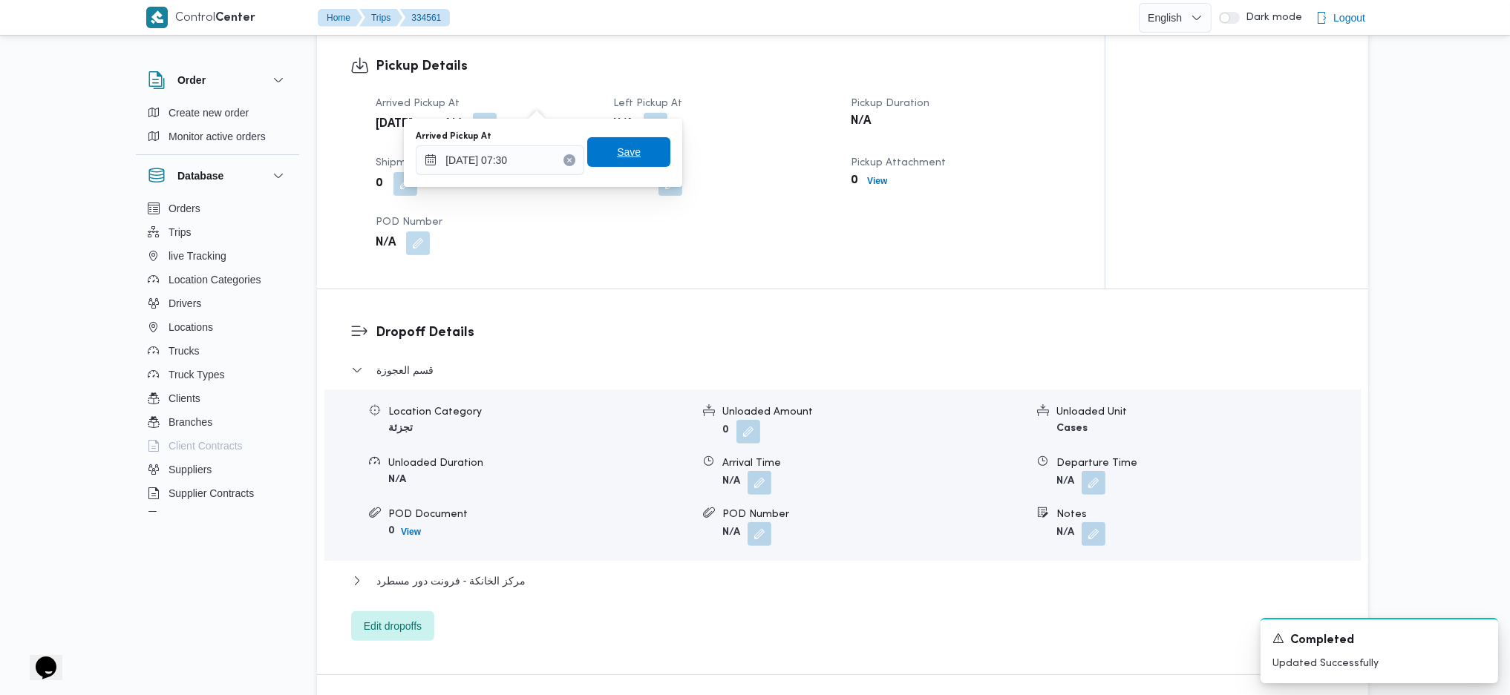
click at [621, 150] on span "Save" at bounding box center [629, 152] width 24 height 18
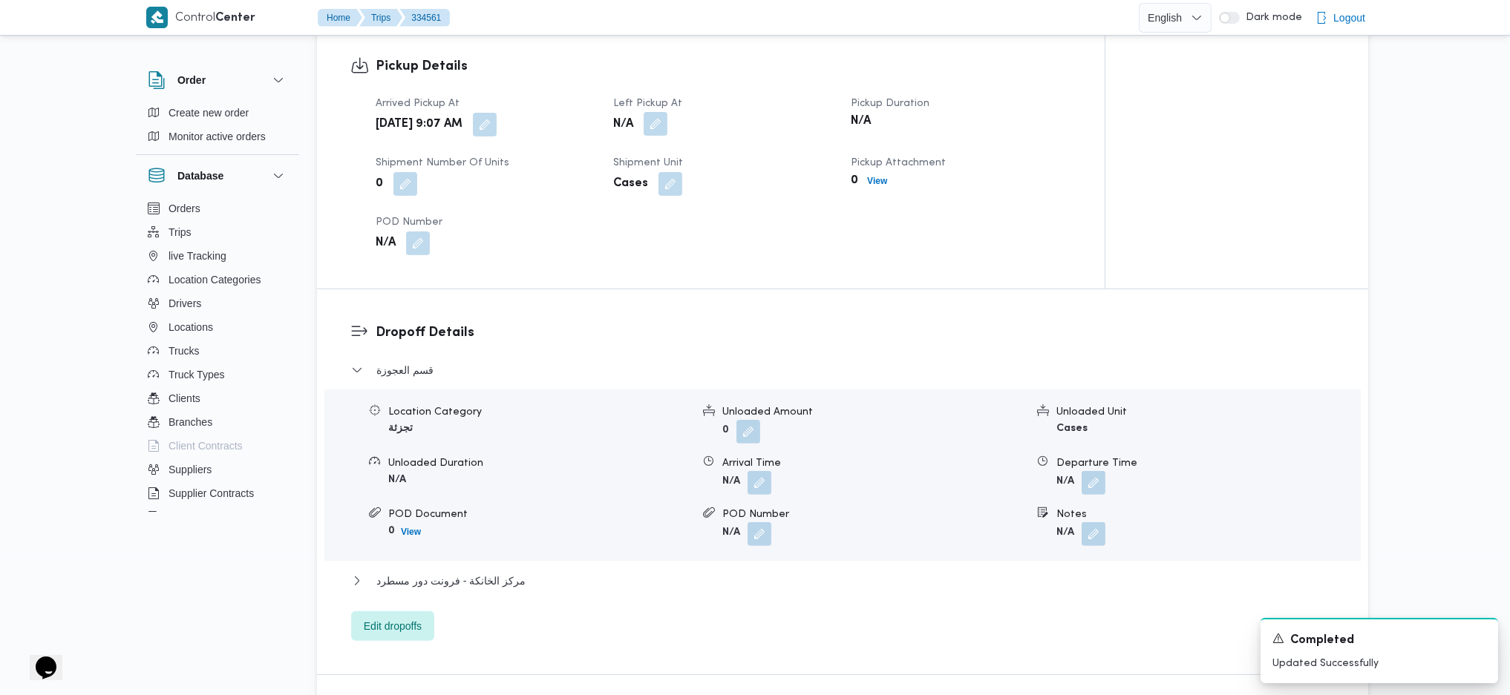
click at [655, 112] on button "button" at bounding box center [656, 124] width 24 height 24
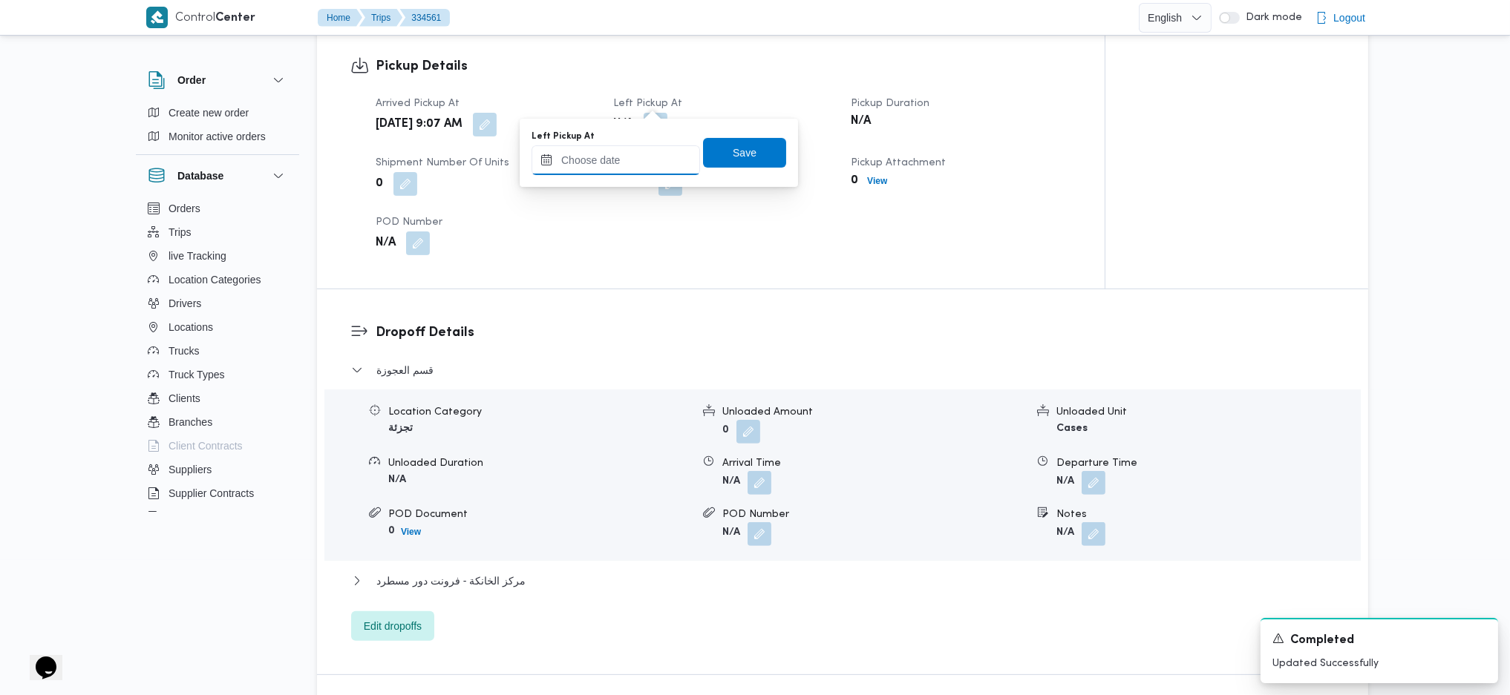
click at [636, 172] on input "Left Pickup At" at bounding box center [615, 160] width 168 height 30
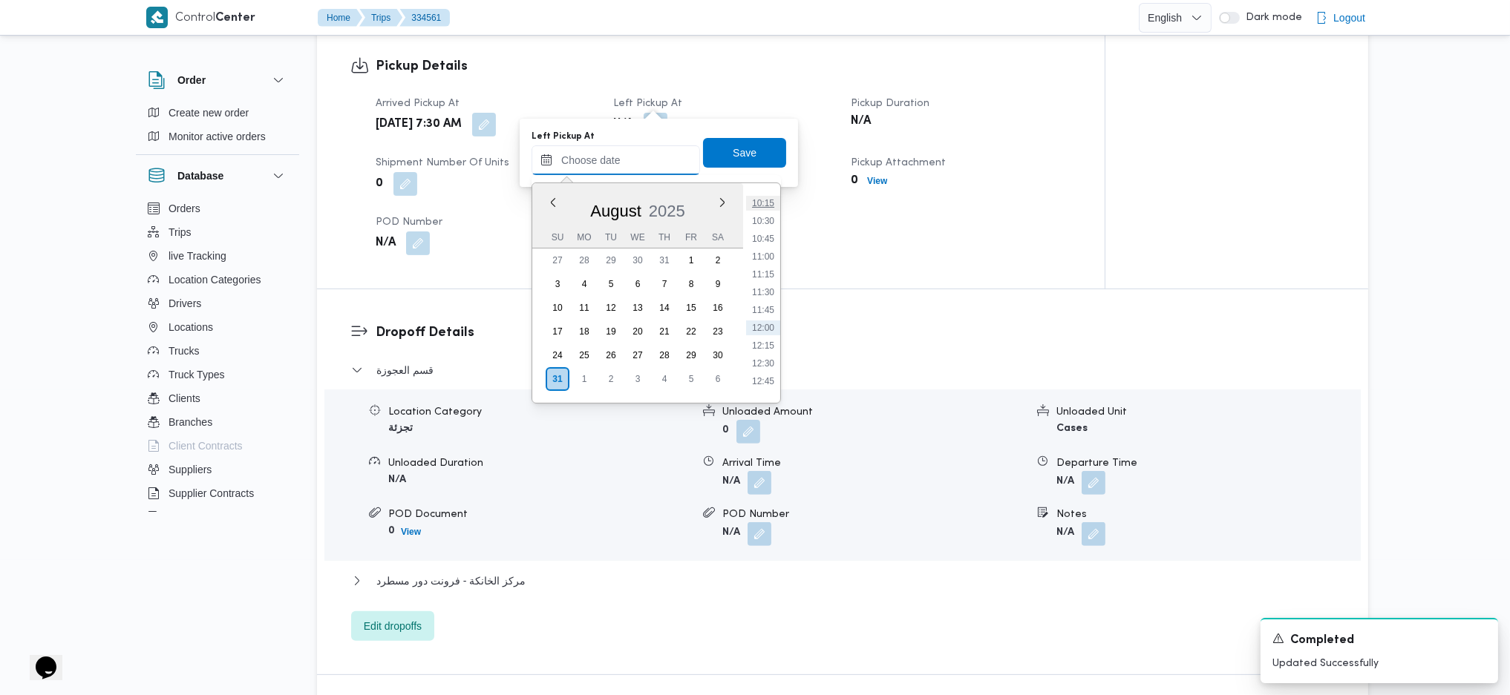
scroll to position [658, 0]
drag, startPoint x: 765, startPoint y: 258, endPoint x: 761, endPoint y: 232, distance: 26.2
click at [765, 258] on li "10:00" at bounding box center [763, 257] width 34 height 15
type input "31/08/2025 10:00"
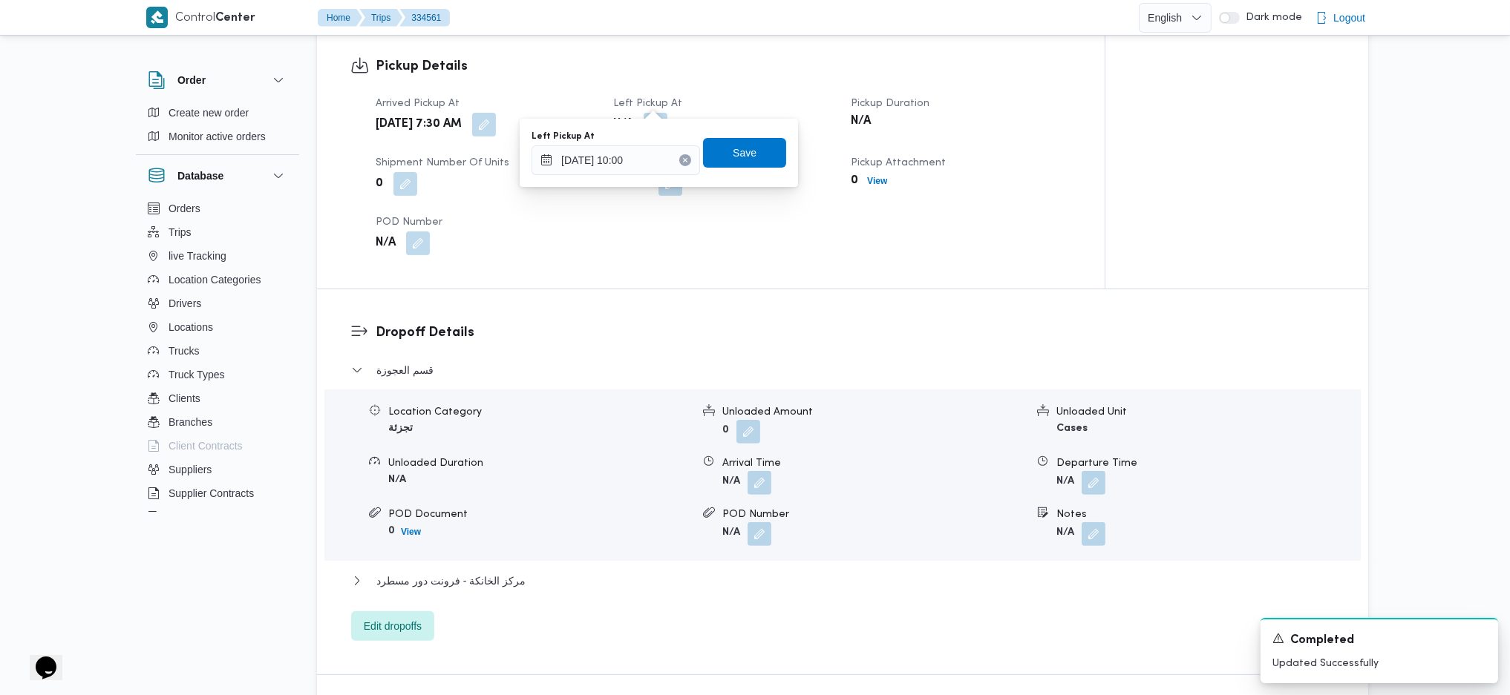
click at [741, 169] on div "Left Pickup At 31/08/2025 10:00 Save" at bounding box center [659, 153] width 258 height 48
click at [744, 146] on span "Save" at bounding box center [744, 152] width 83 height 30
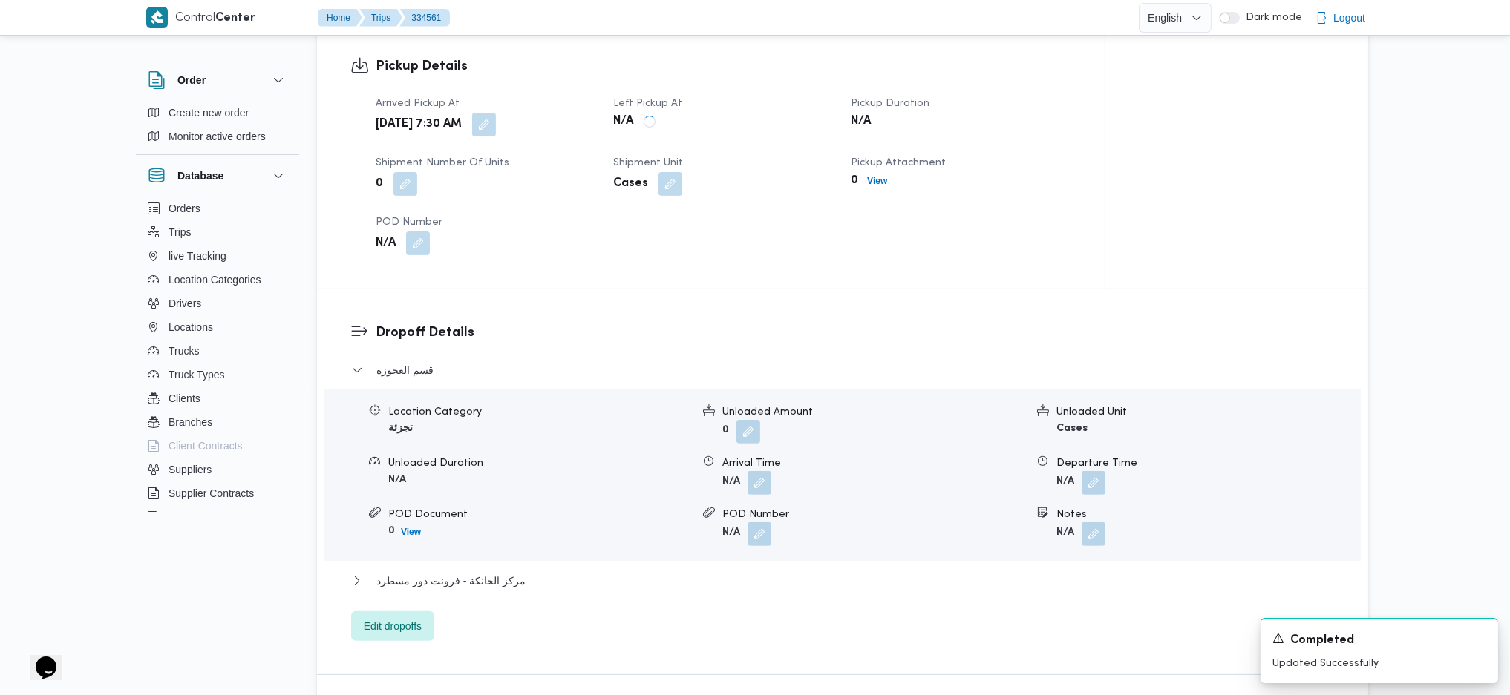
click at [790, 289] on div "Dropoff Details قسم العجوزة Location Category تجزئة Unloaded Amount 0 Unloaded …" at bounding box center [842, 481] width 1051 height 385
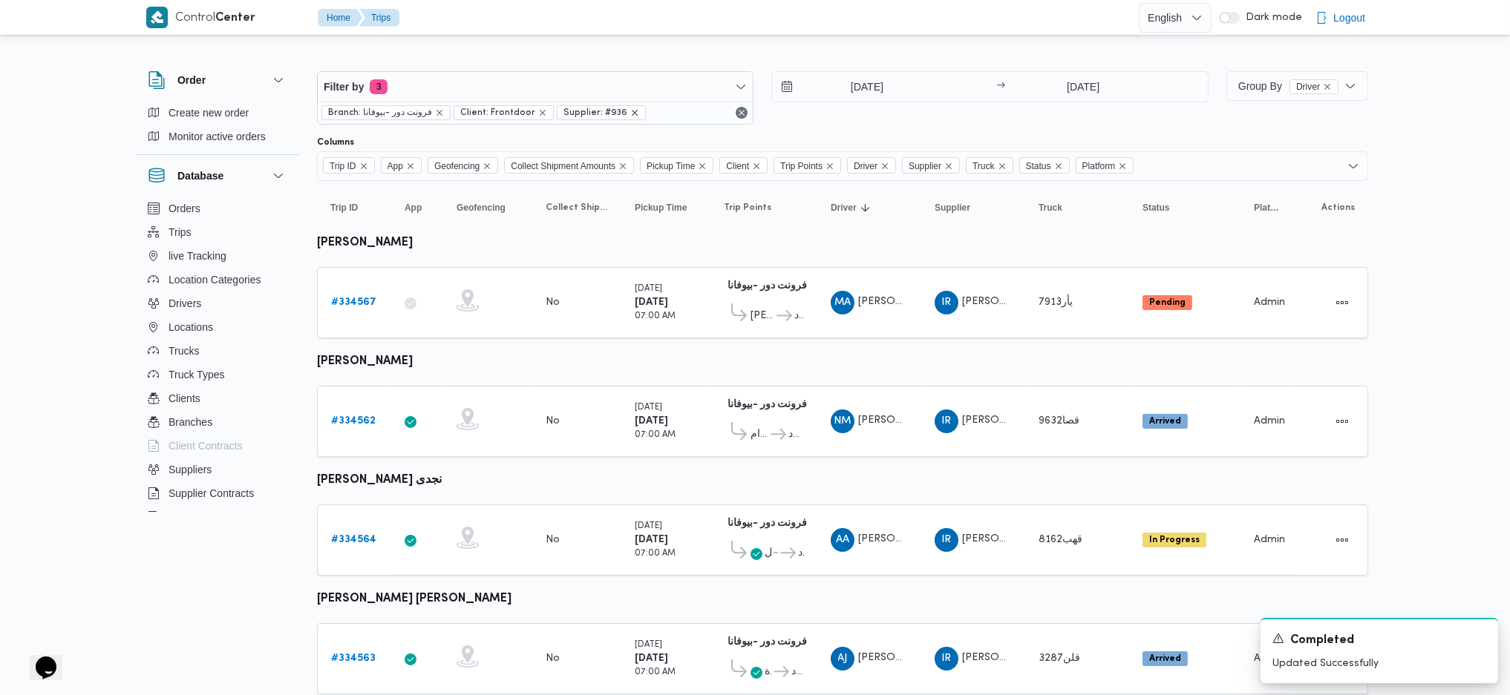
click at [630, 115] on icon "remove selected entity" at bounding box center [634, 112] width 9 height 9
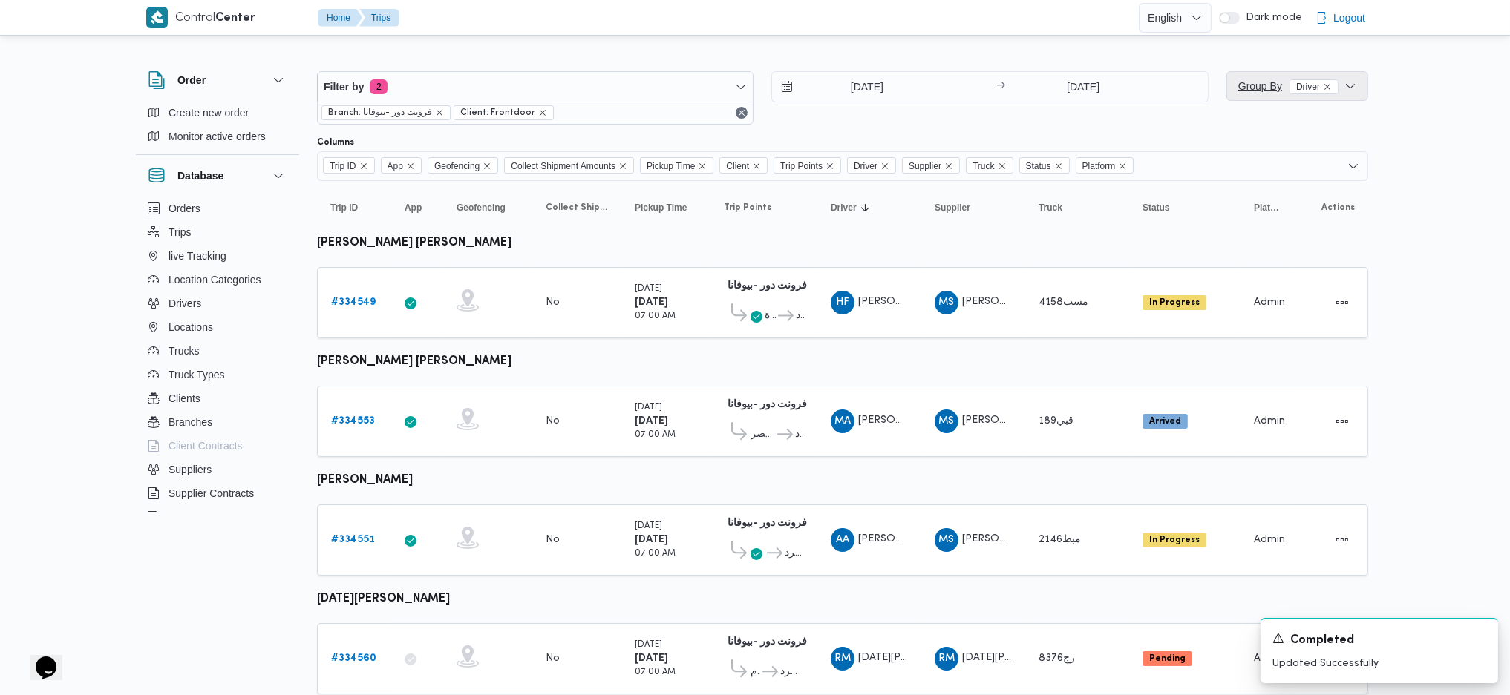
click at [1271, 87] on span "Group By Driver" at bounding box center [1288, 86] width 100 height 12
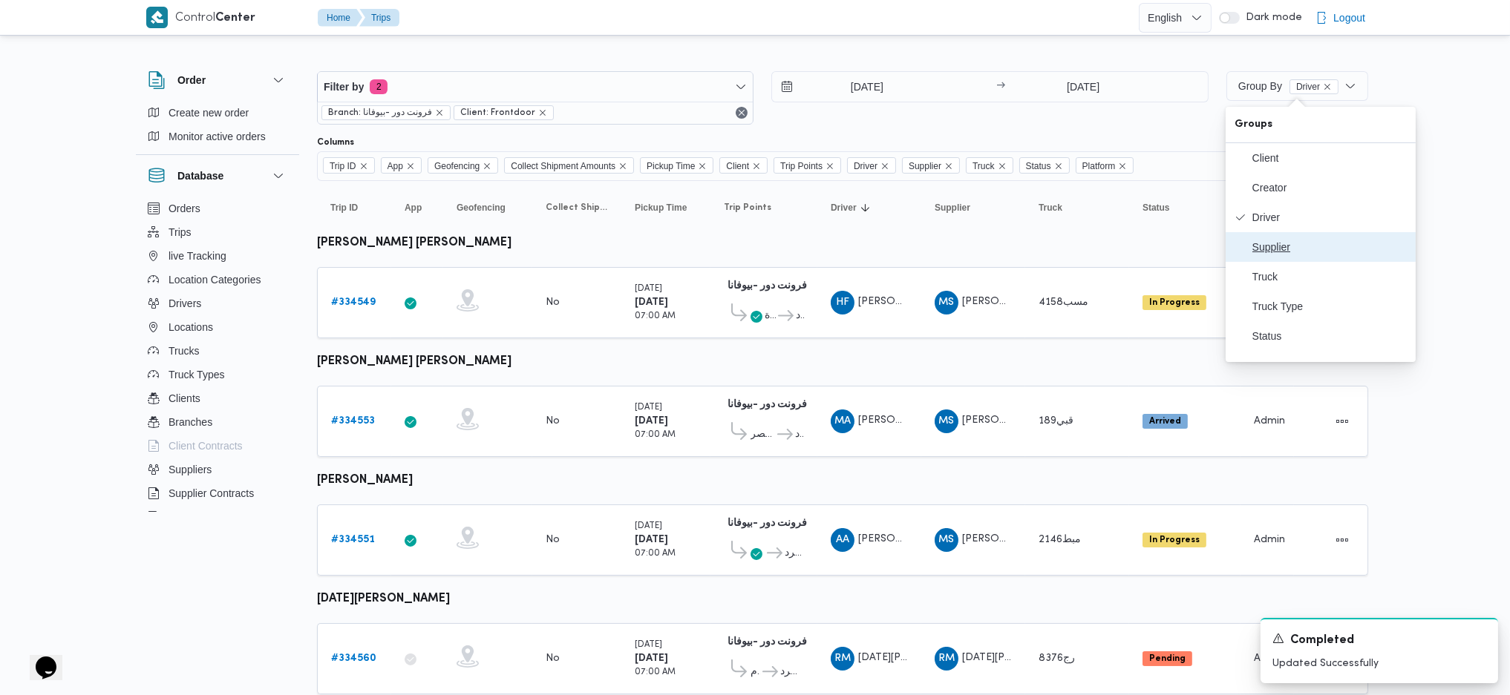
click at [1296, 260] on button "Supplier" at bounding box center [1320, 247] width 190 height 30
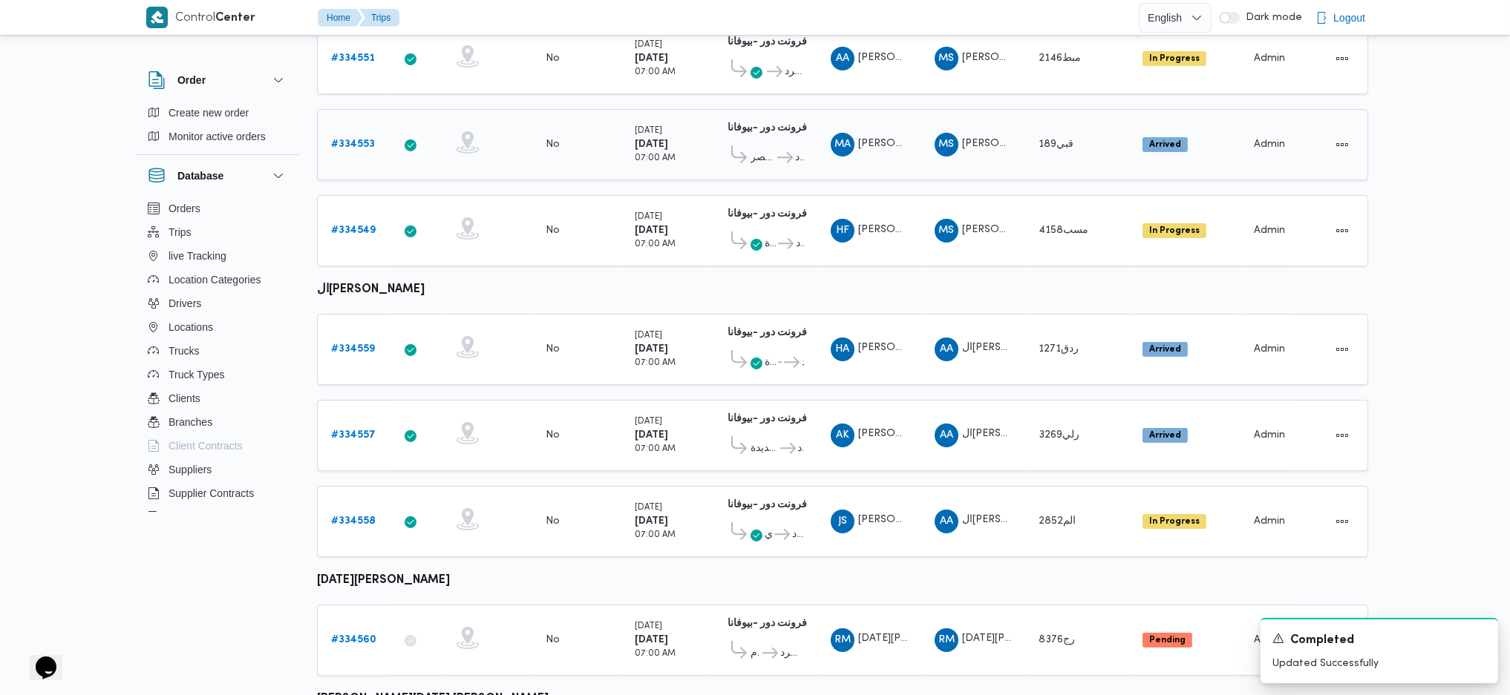
scroll to position [891, 0]
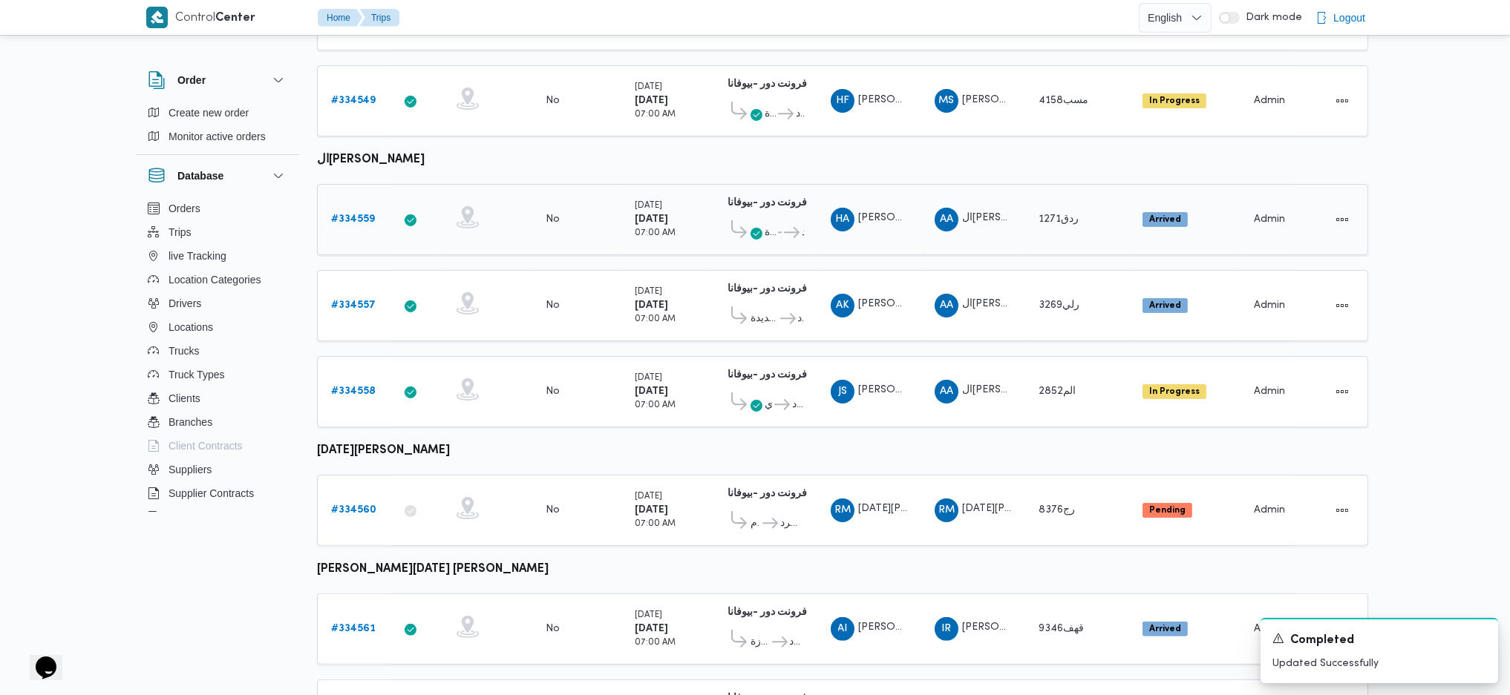
click at [345, 215] on b "# 334559" at bounding box center [353, 220] width 44 height 10
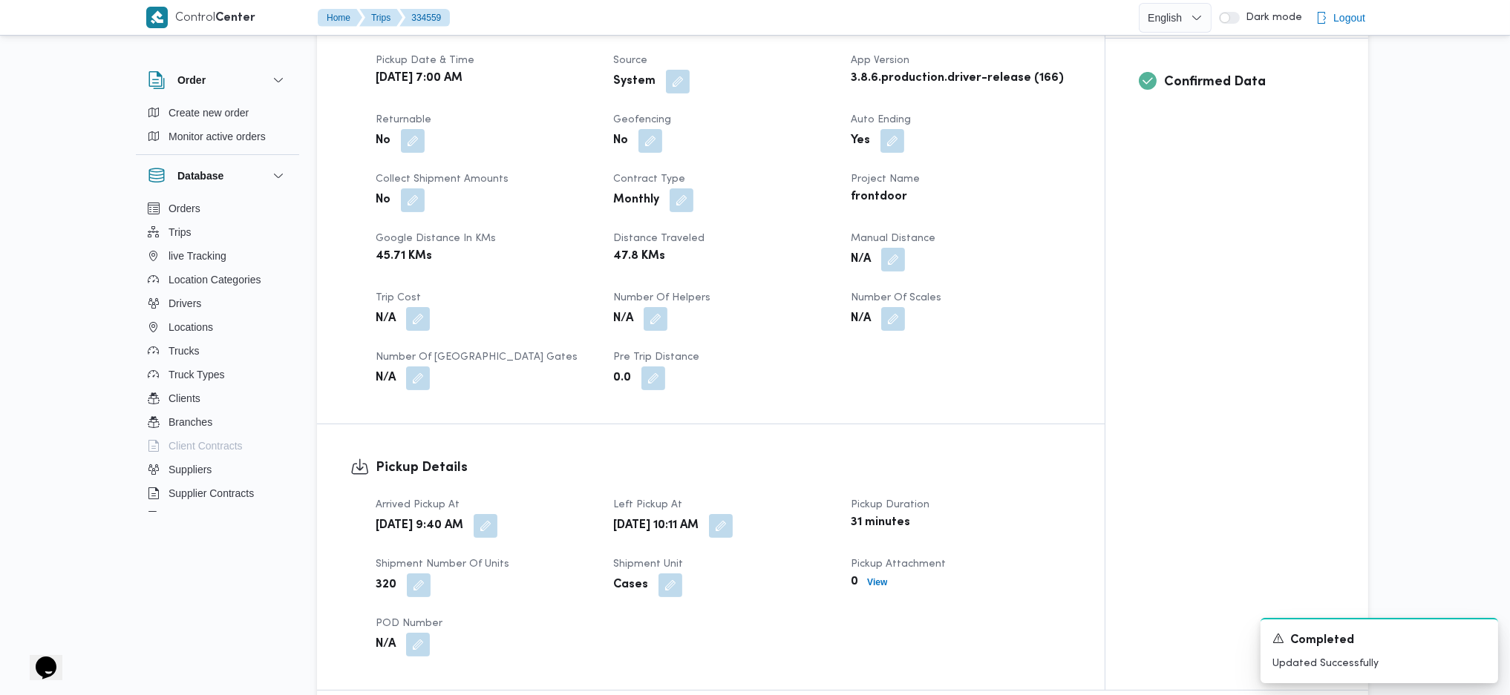
scroll to position [693, 0]
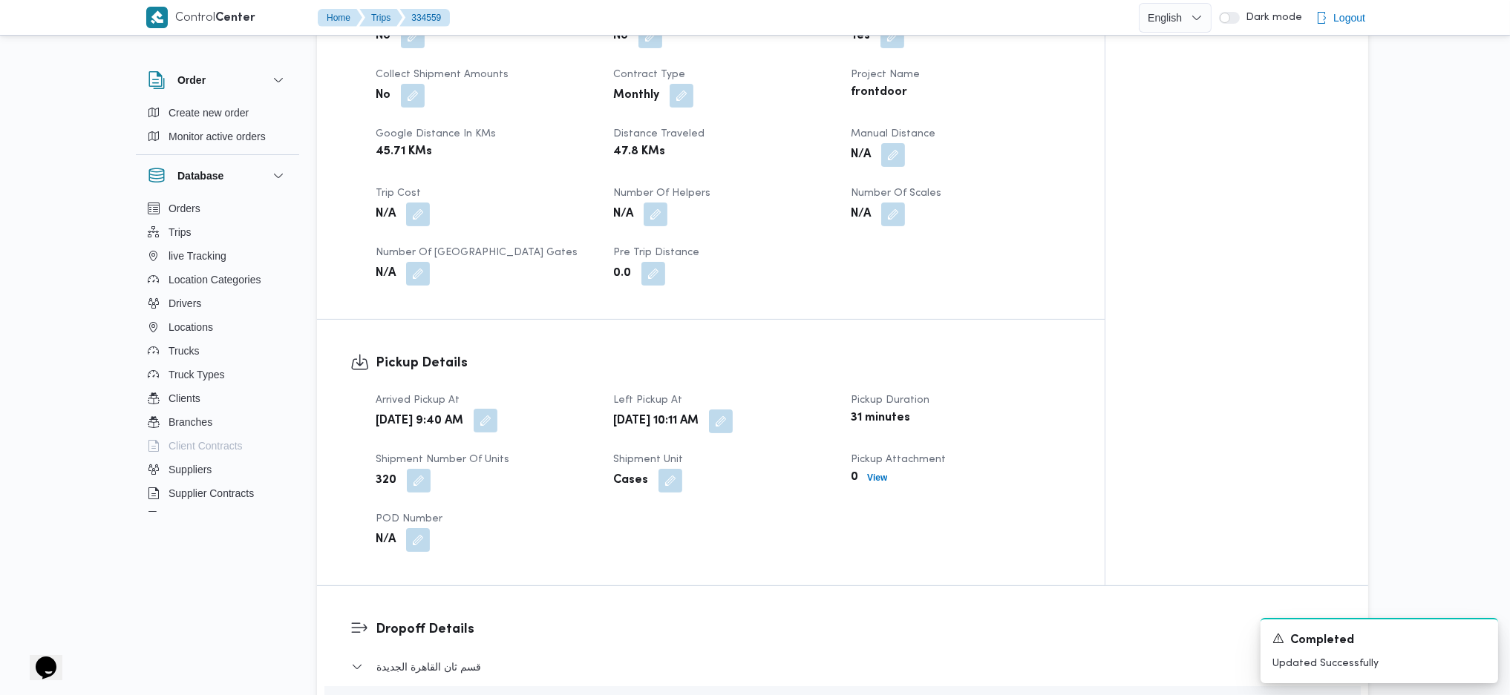
click at [497, 409] on button "button" at bounding box center [486, 421] width 24 height 24
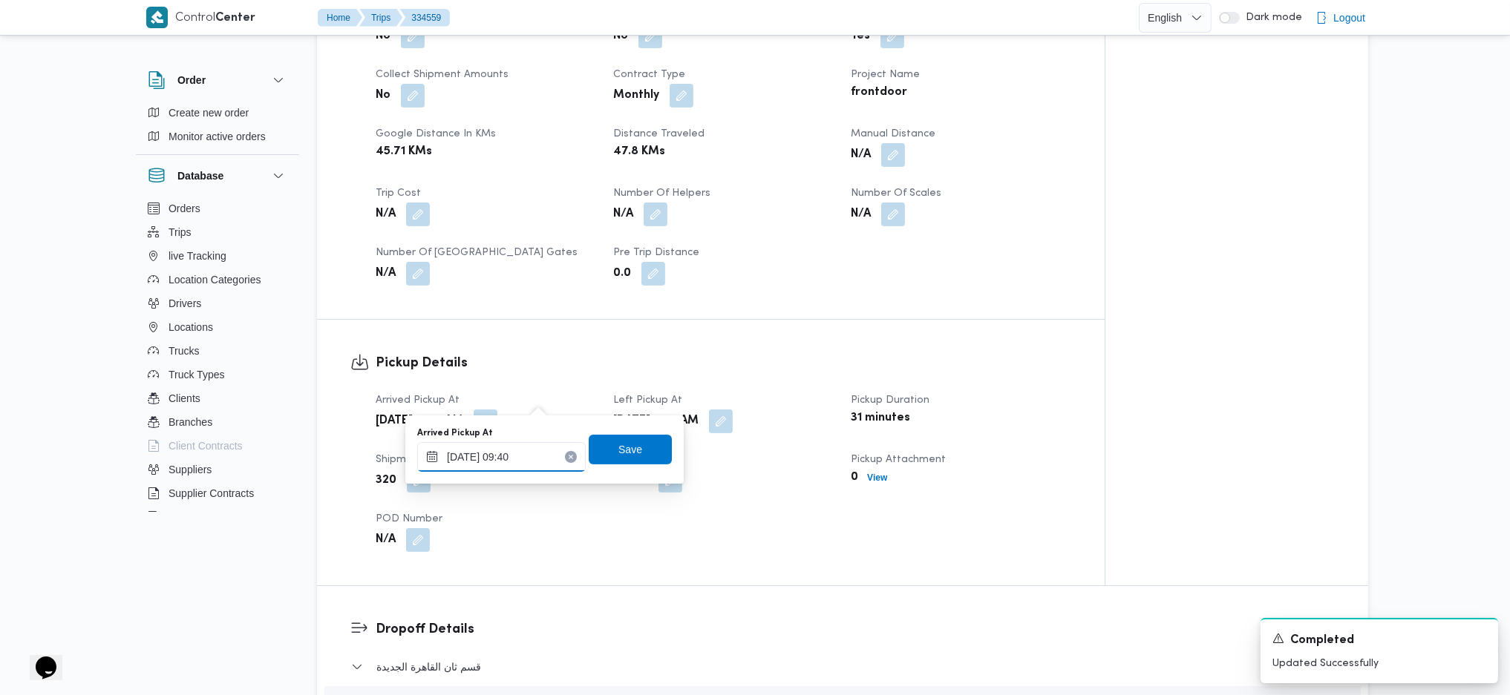
click at [515, 462] on input "31/08/2025 09:40" at bounding box center [501, 457] width 168 height 30
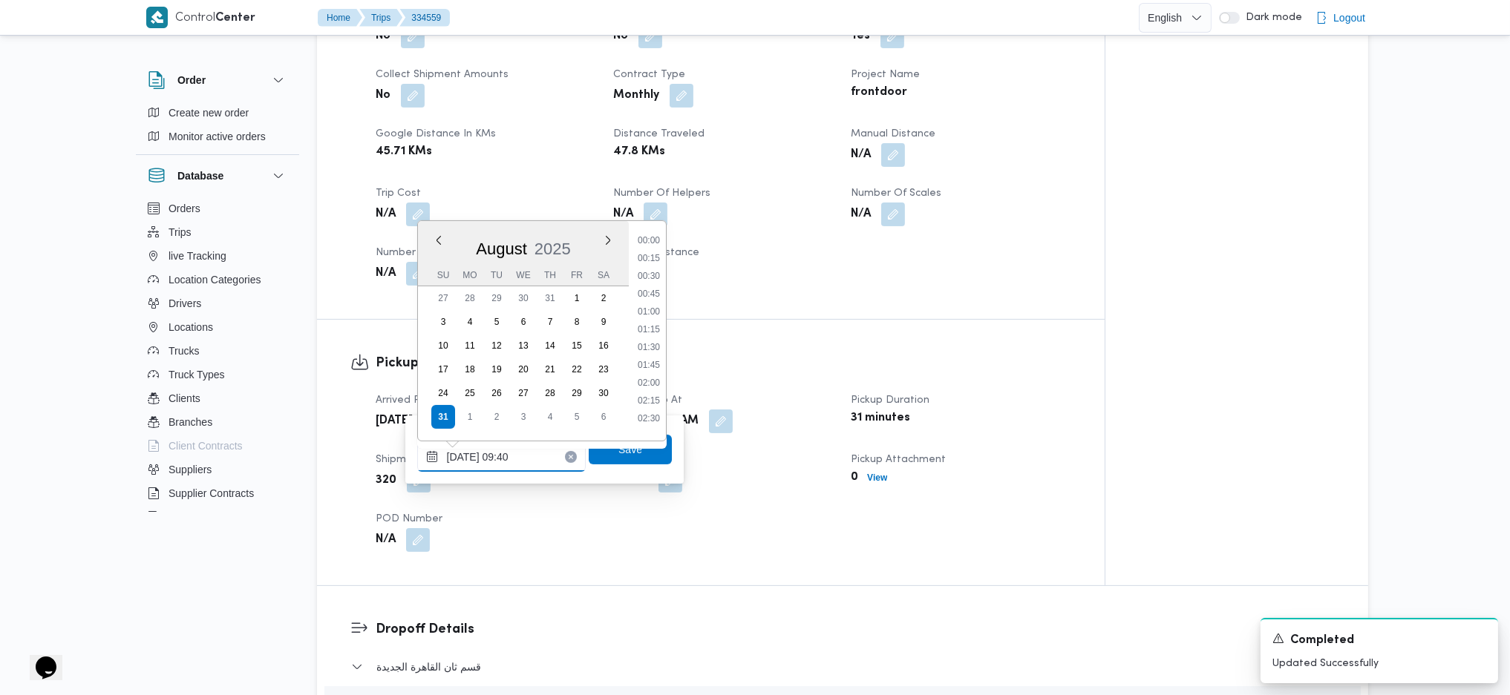
scroll to position [577, 0]
click at [649, 270] on li "08:30" at bounding box center [649, 268] width 34 height 15
type input "31/08/2025 08:30"
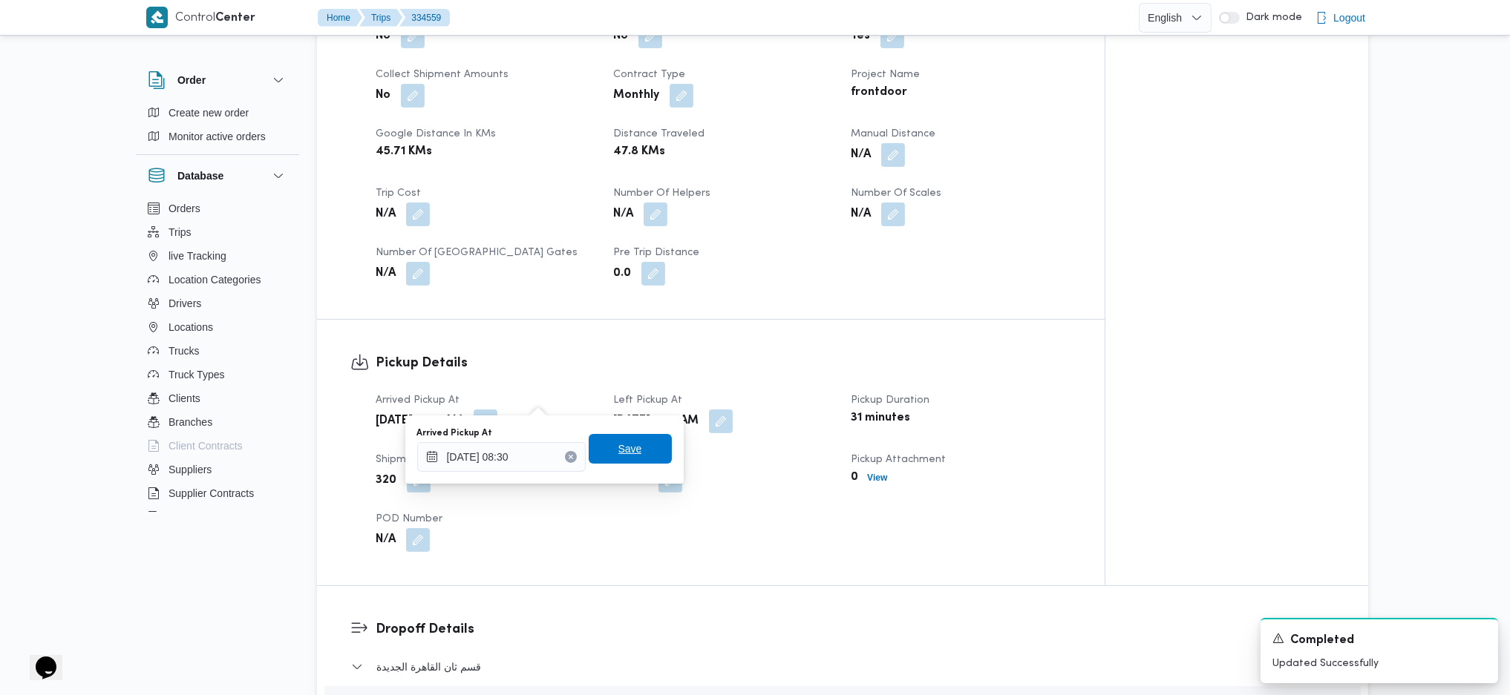
click at [631, 454] on span "Save" at bounding box center [630, 449] width 83 height 30
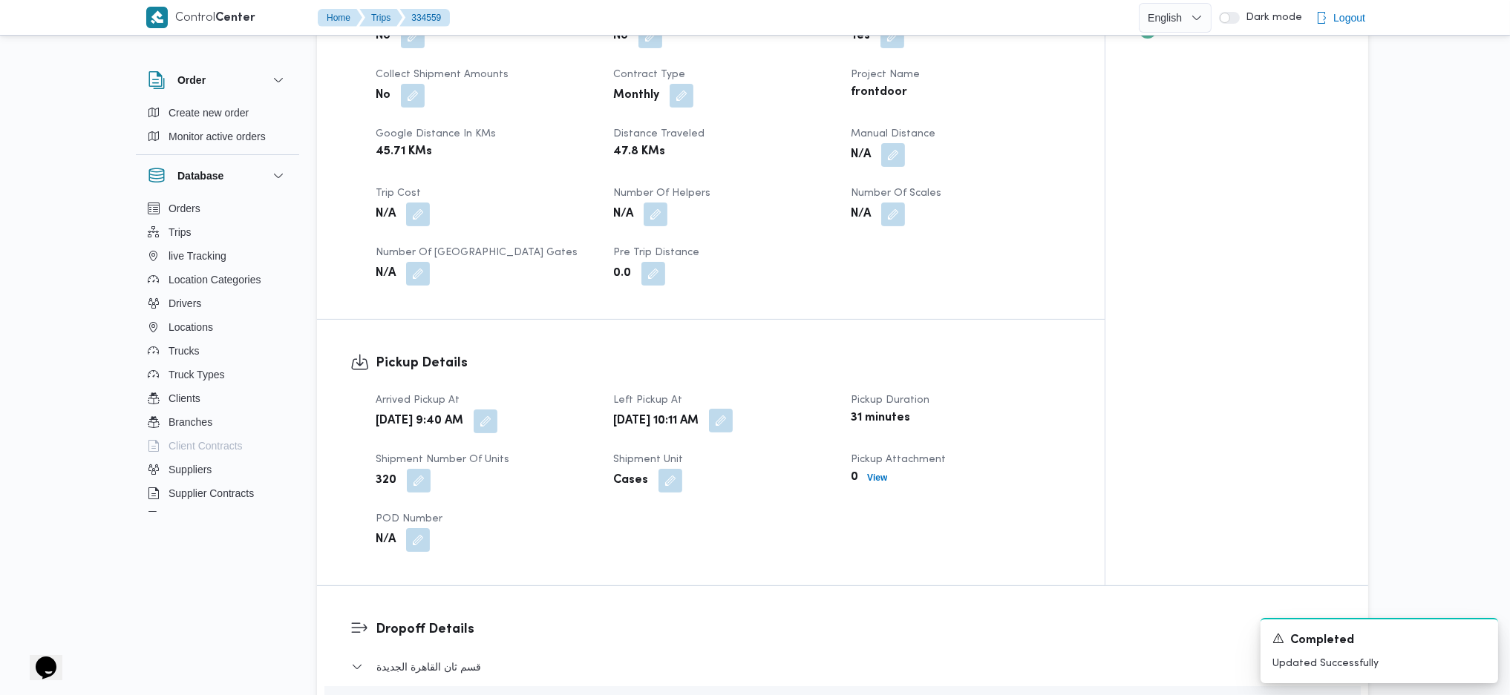
click at [733, 409] on button "button" at bounding box center [721, 421] width 24 height 24
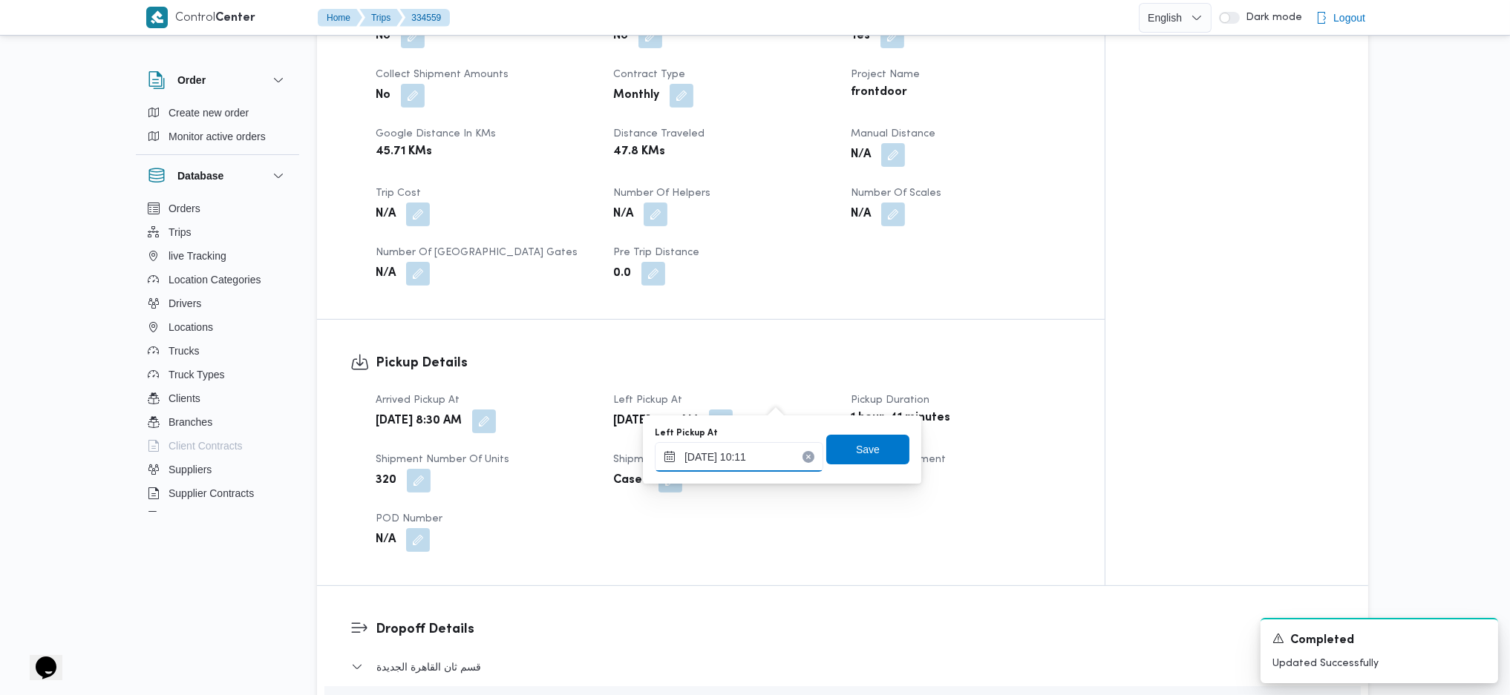
click at [724, 461] on input "31/08/2025 10:11" at bounding box center [739, 457] width 168 height 30
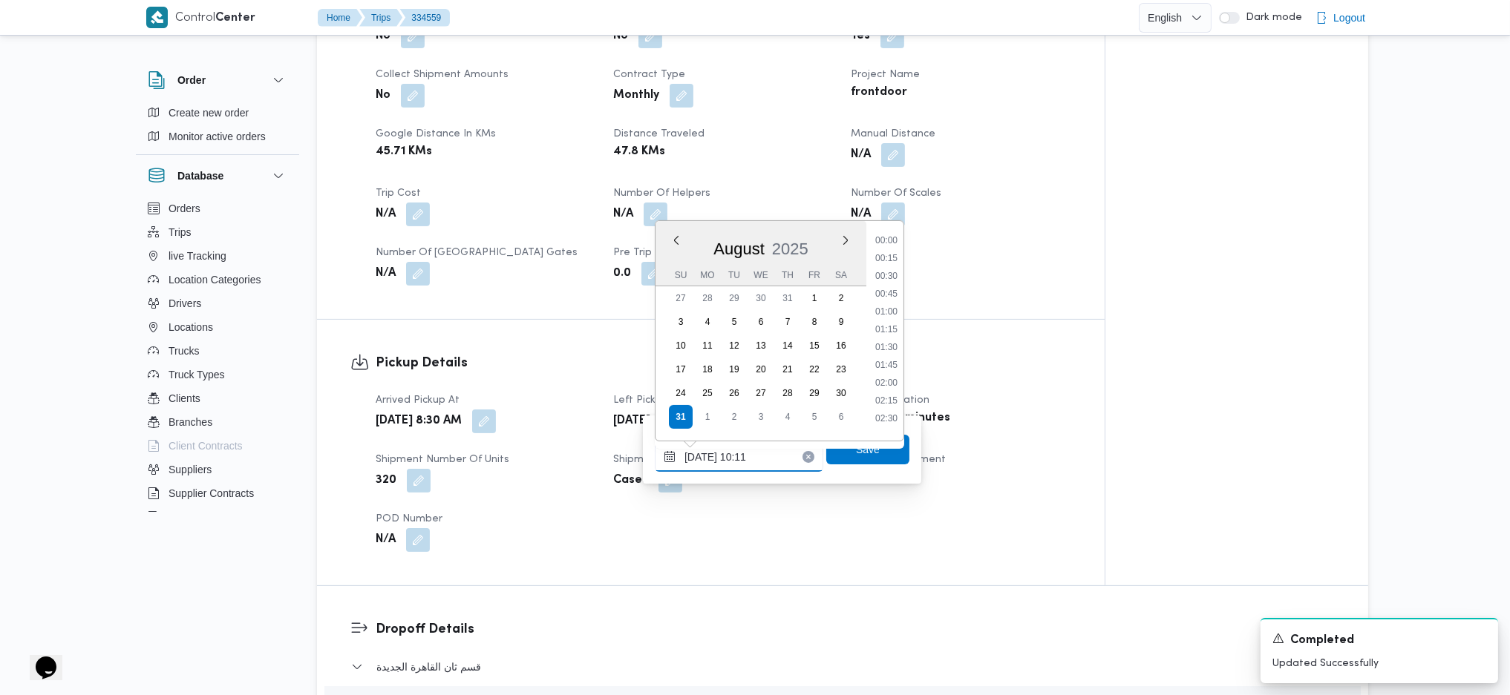
scroll to position [613, 0]
click at [887, 322] on li "09:45" at bounding box center [886, 322] width 34 height 15
type input "31/08/2025 09:45"
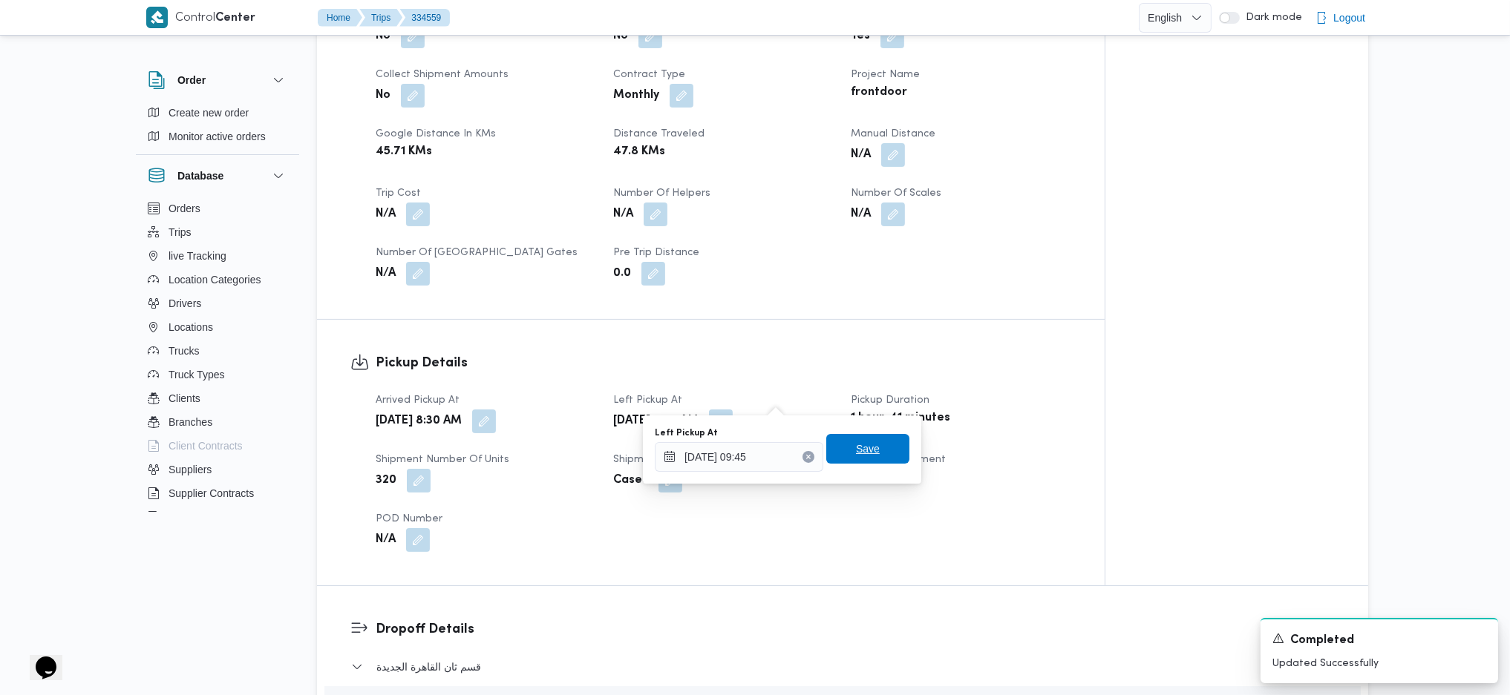
click at [863, 461] on span "Save" at bounding box center [867, 449] width 83 height 30
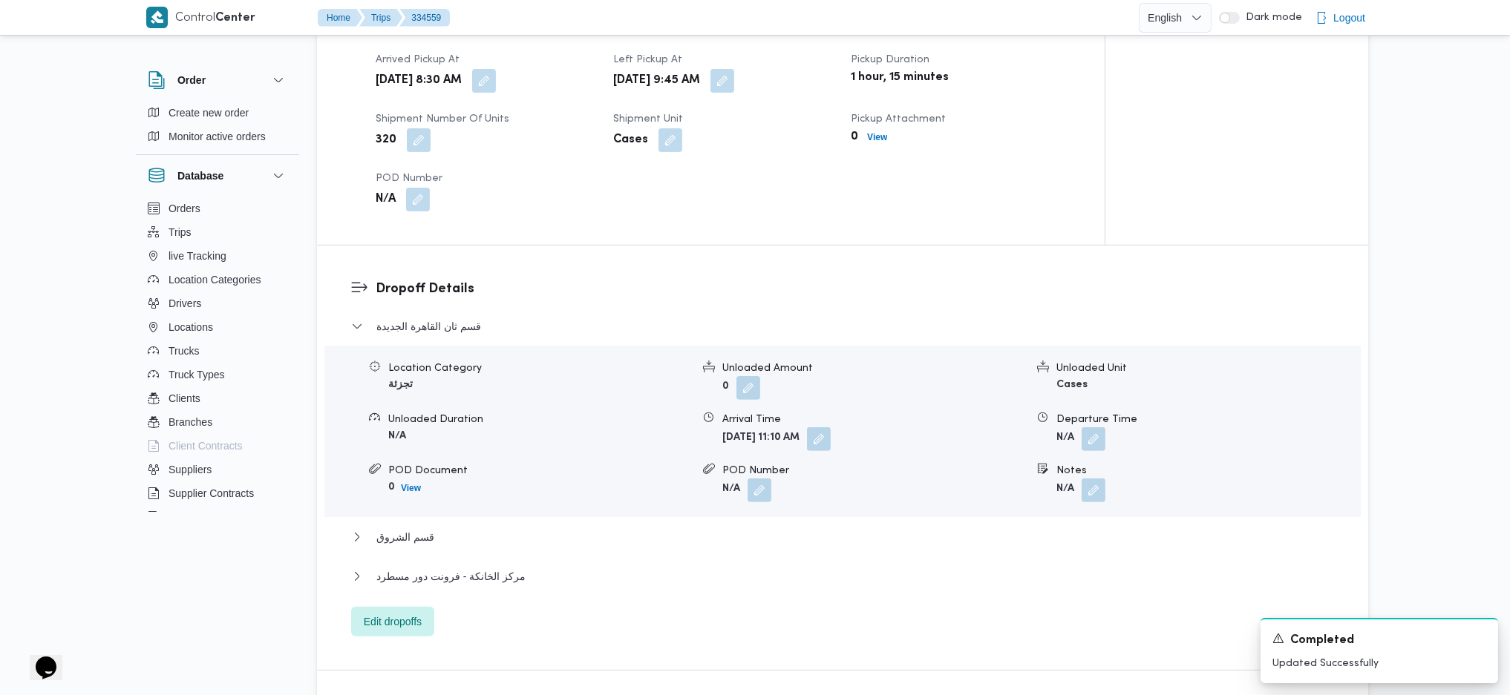
scroll to position [1188, 0]
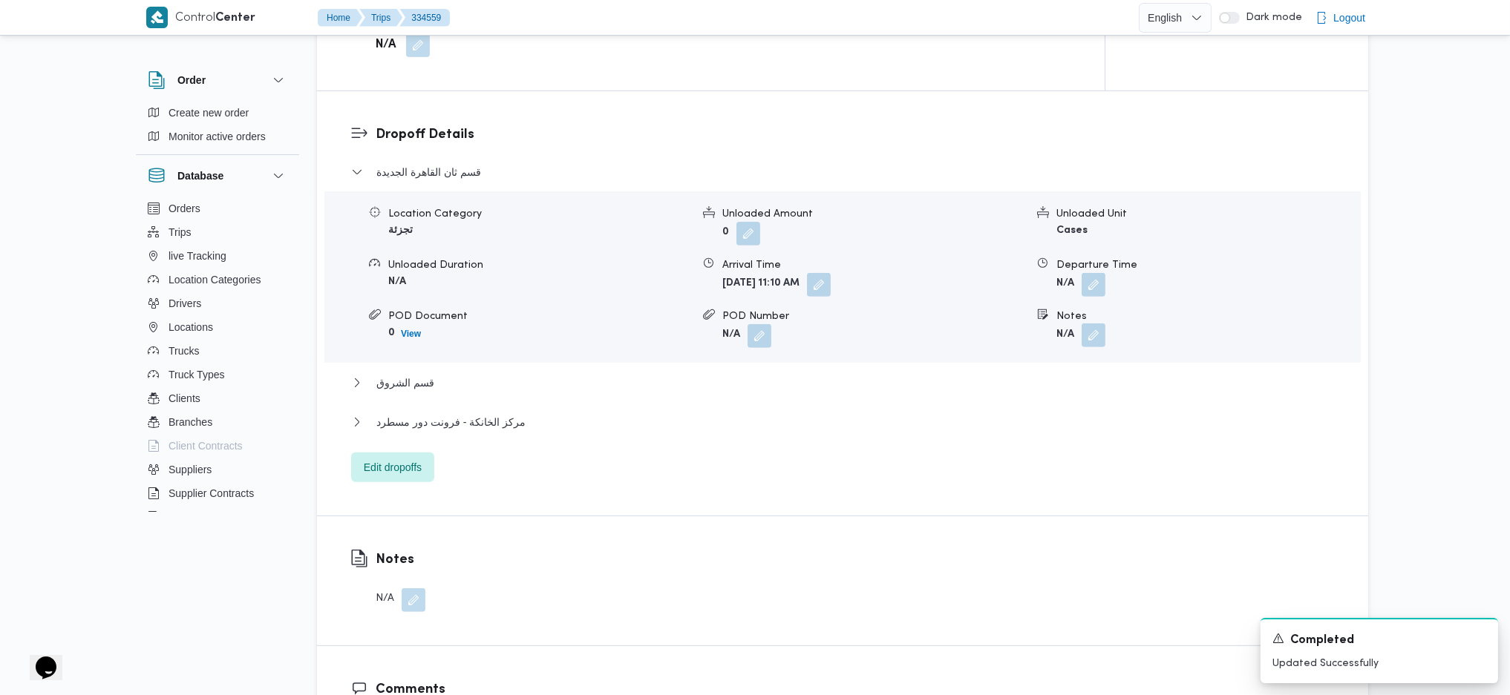
click at [1089, 324] on button "button" at bounding box center [1093, 336] width 24 height 24
click at [1083, 349] on div "Notes" at bounding box center [1054, 348] width 148 height 12
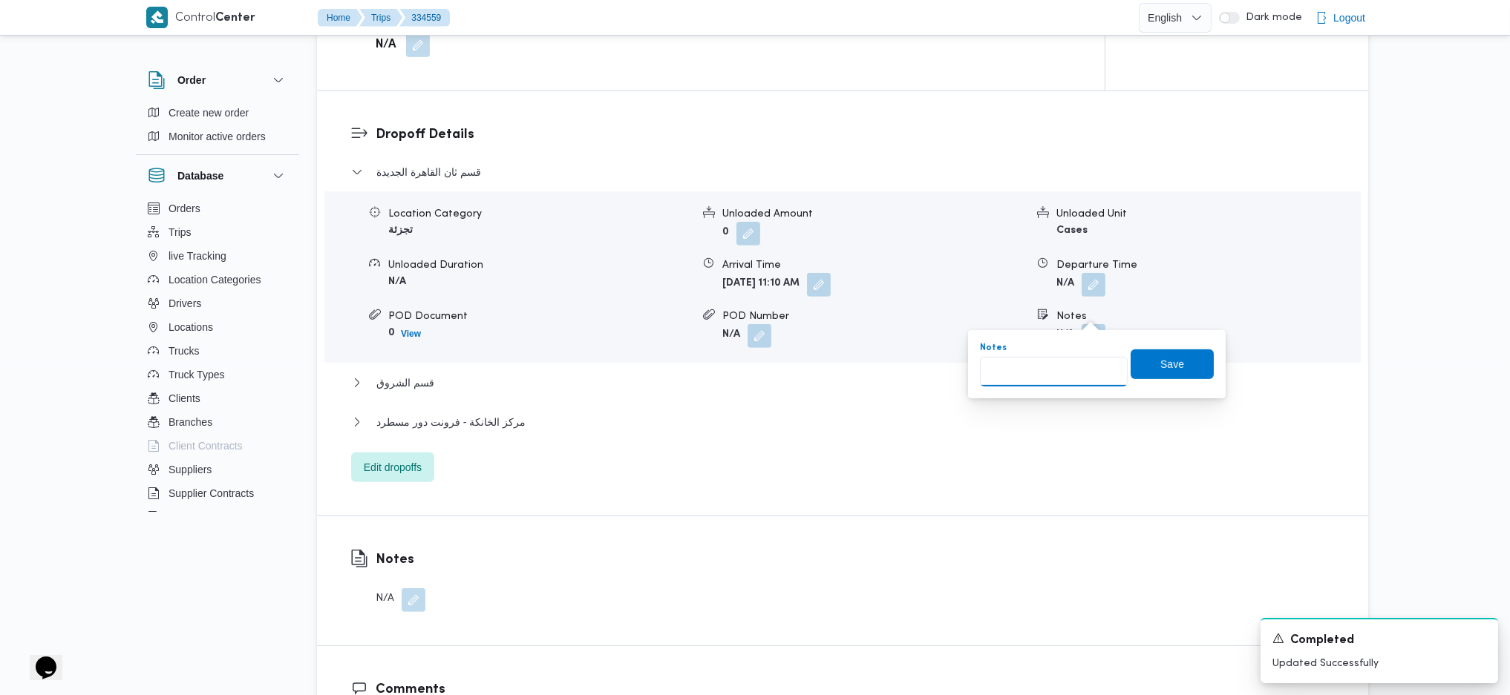
click at [1061, 374] on input "Notes" at bounding box center [1054, 372] width 148 height 30
type input "مدينتى"
click at [1174, 356] on span "Save" at bounding box center [1171, 364] width 83 height 30
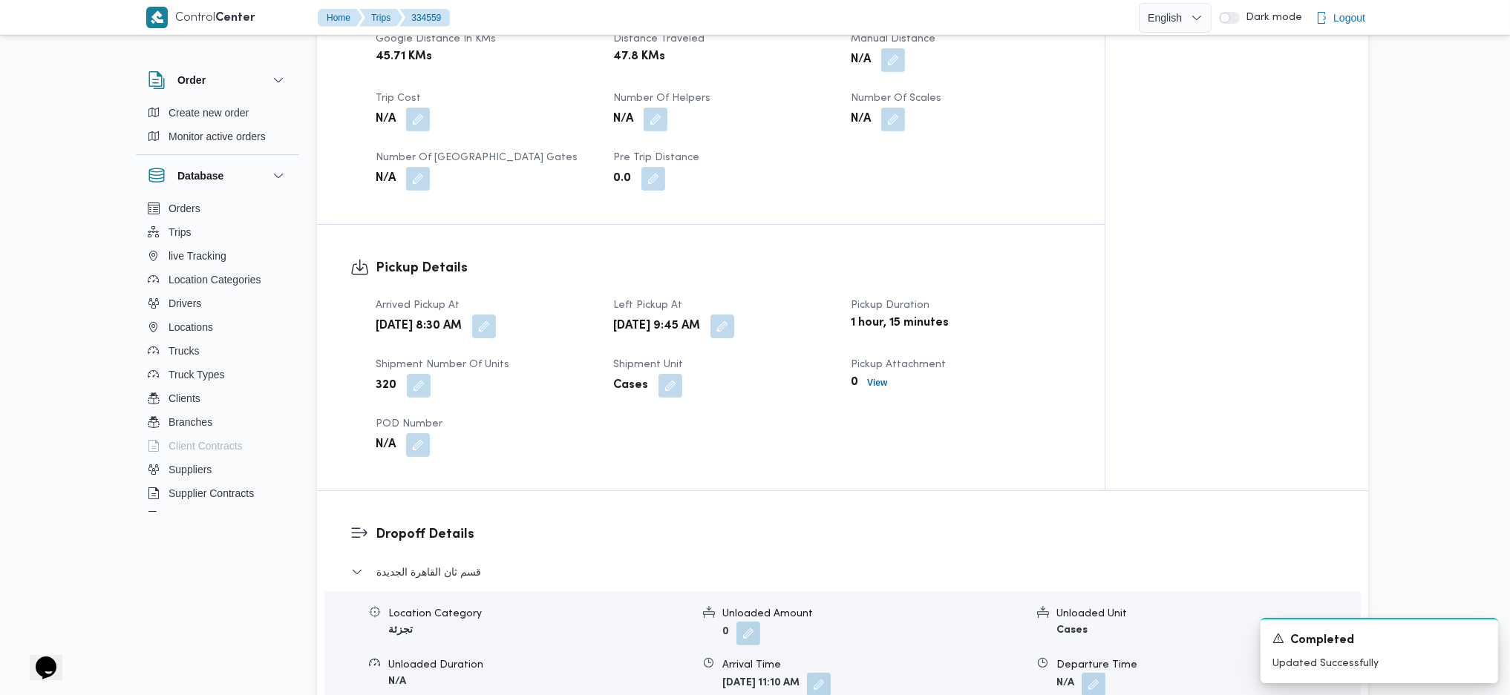
scroll to position [891, 0]
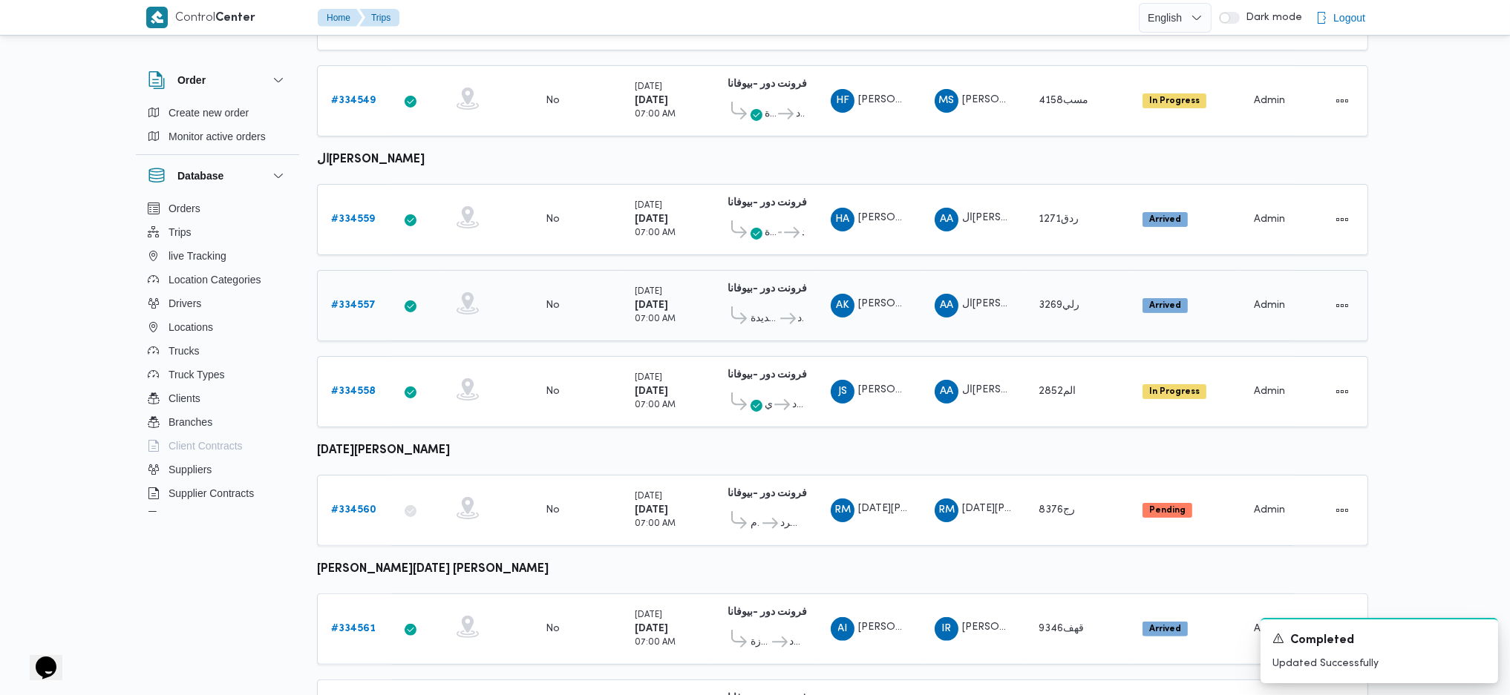
click at [363, 297] on link "# 334557" at bounding box center [353, 306] width 45 height 18
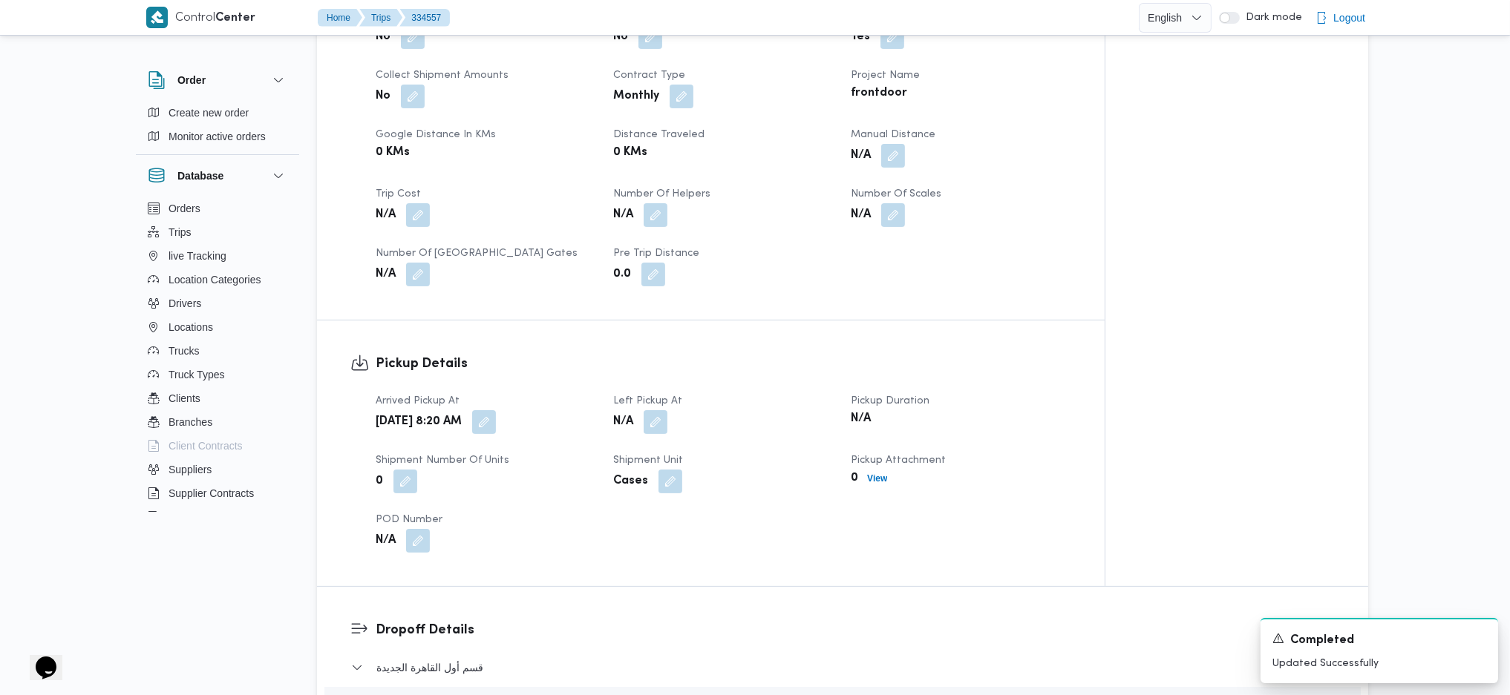
scroll to position [693, 0]
click at [650, 410] on div "N/A" at bounding box center [723, 421] width 223 height 27
drag, startPoint x: 652, startPoint y: 408, endPoint x: 654, endPoint y: 400, distance: 8.5
click at [654, 409] on button "button" at bounding box center [656, 421] width 24 height 24
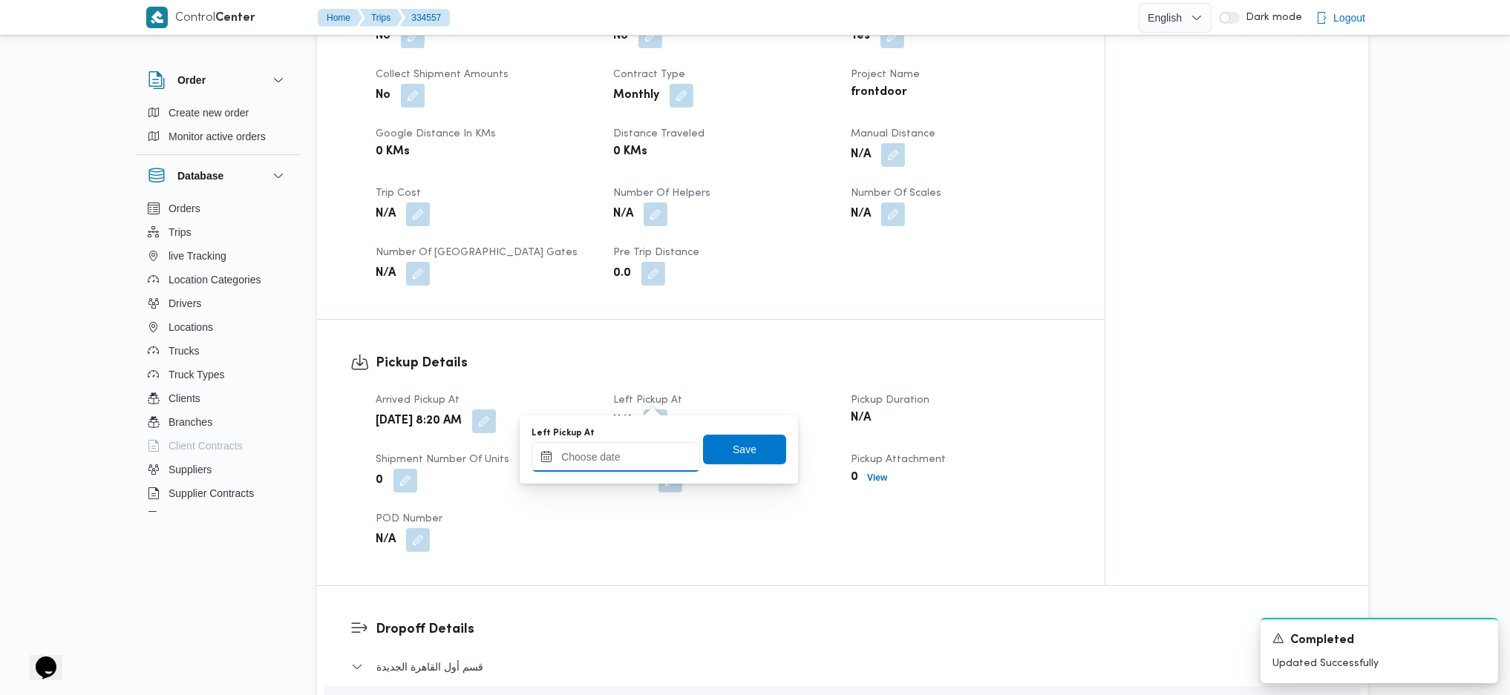
click at [597, 471] on input "Left Pickup At" at bounding box center [615, 457] width 168 height 30
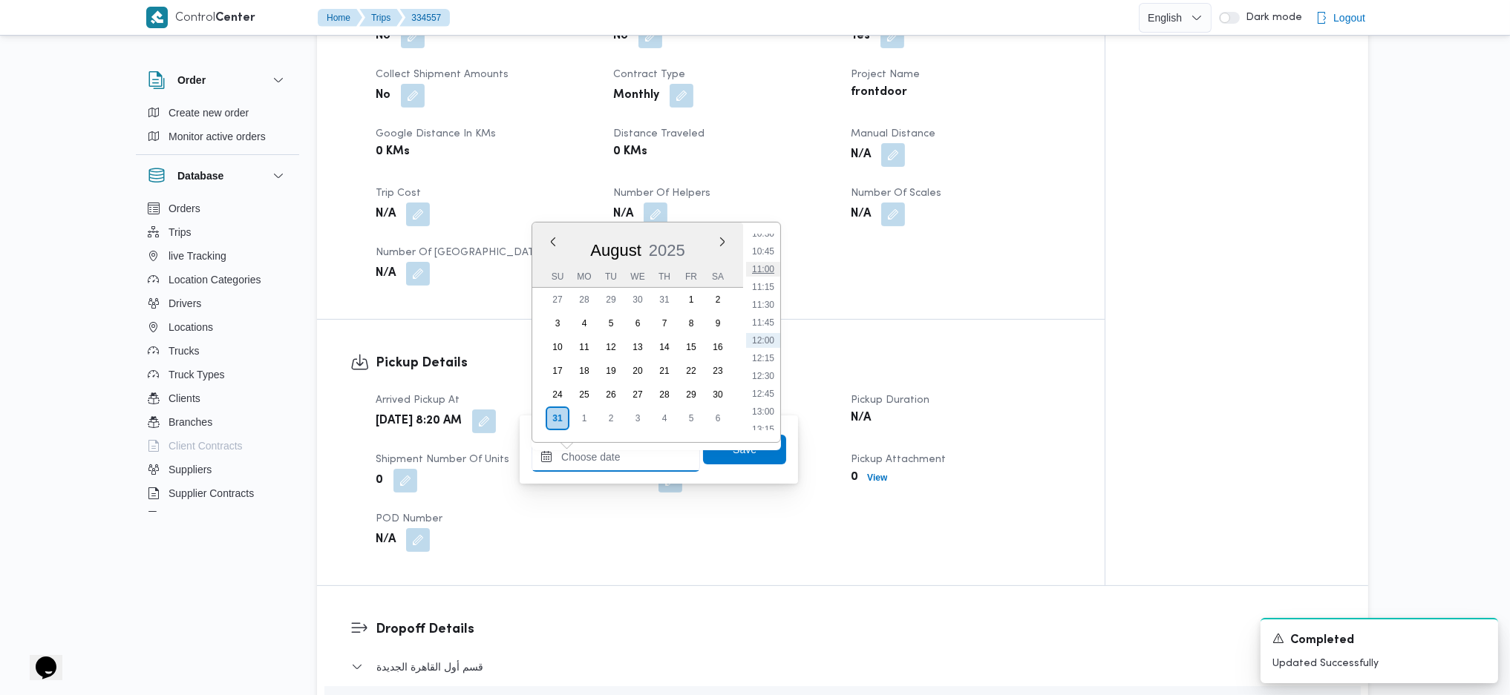
scroll to position [658, 0]
drag, startPoint x: 767, startPoint y: 276, endPoint x: 775, endPoint y: 355, distance: 79.1
click at [767, 276] on li "09:45" at bounding box center [763, 279] width 34 height 15
type input "31/08/2025 09:45"
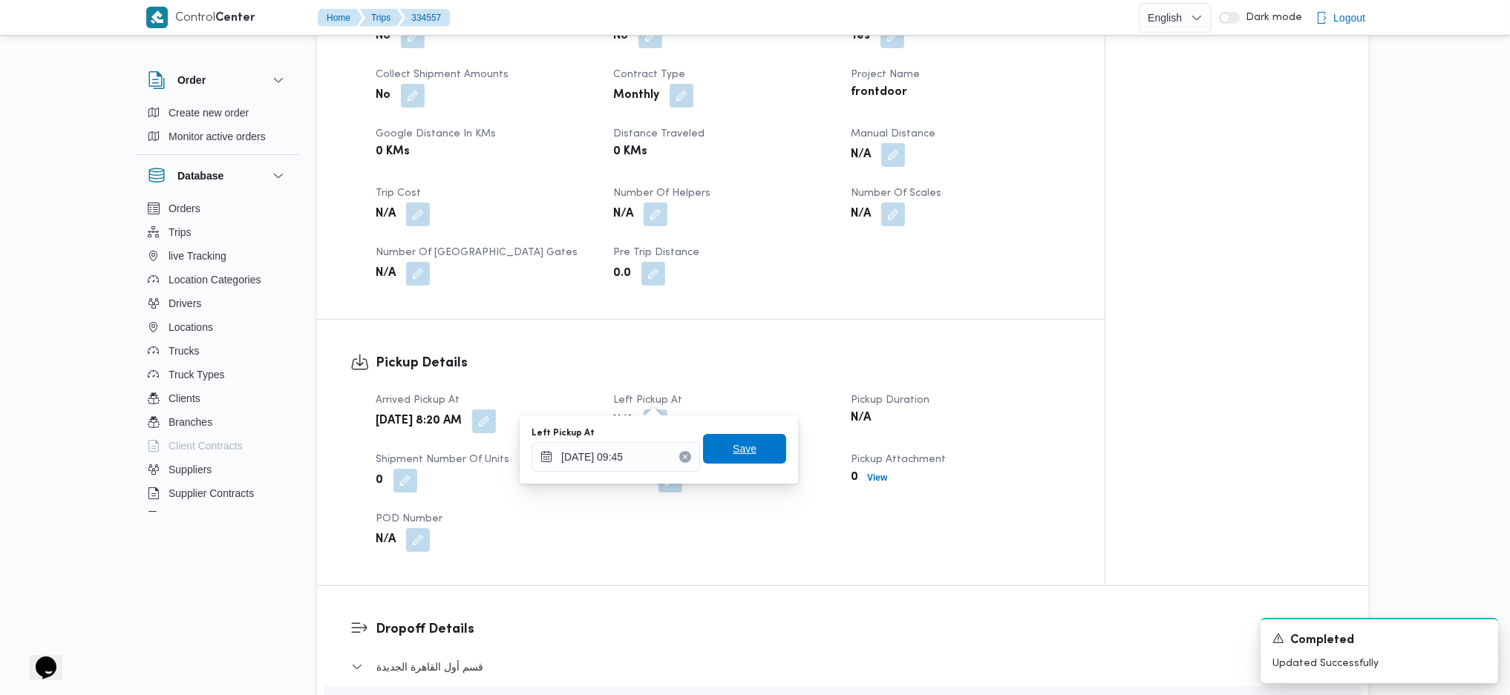
click at [745, 456] on span "Save" at bounding box center [744, 449] width 83 height 30
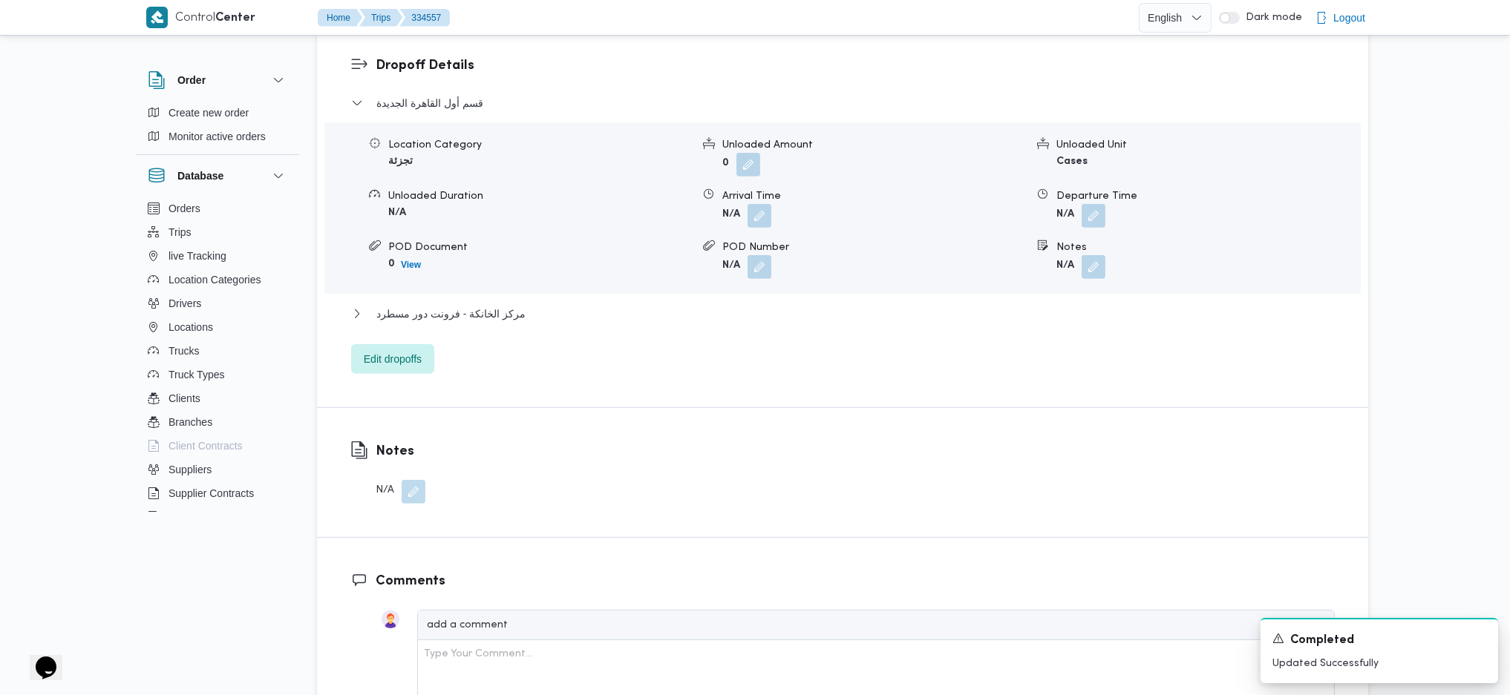
scroll to position [1188, 0]
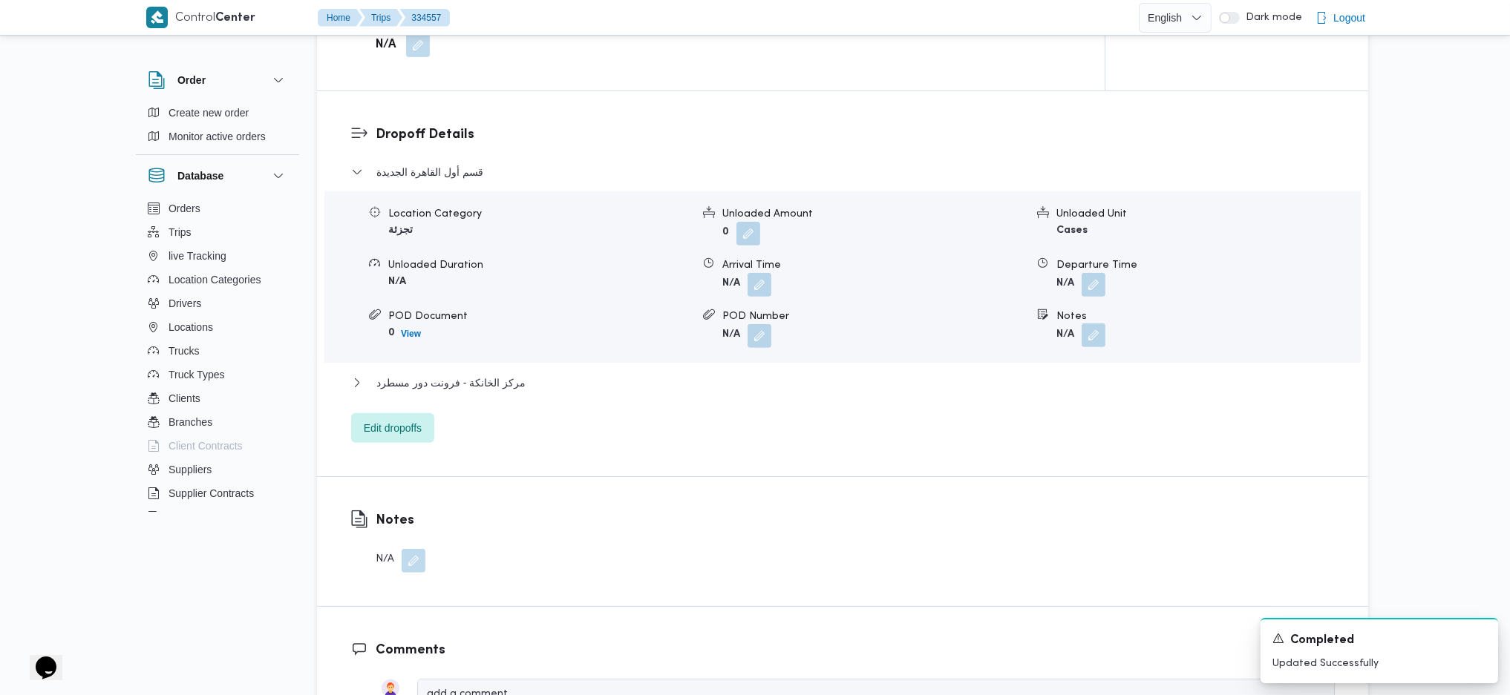
click at [1090, 324] on button "button" at bounding box center [1093, 336] width 24 height 24
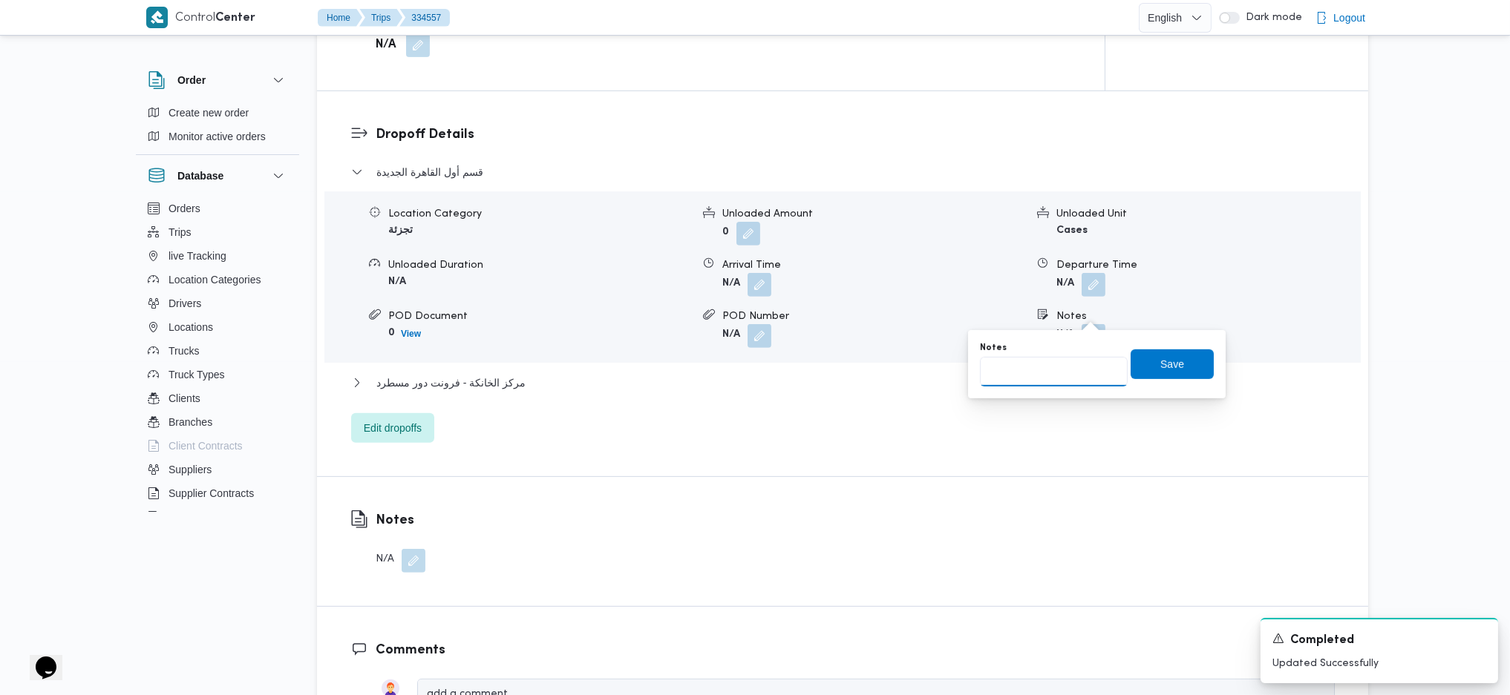
drag, startPoint x: 1053, startPoint y: 360, endPoint x: 1052, endPoint y: 373, distance: 13.4
click at [1053, 361] on input "Notes" at bounding box center [1054, 372] width 148 height 30
type input "لتجمع الخانس"
click at [1142, 367] on span "Save" at bounding box center [1171, 364] width 83 height 30
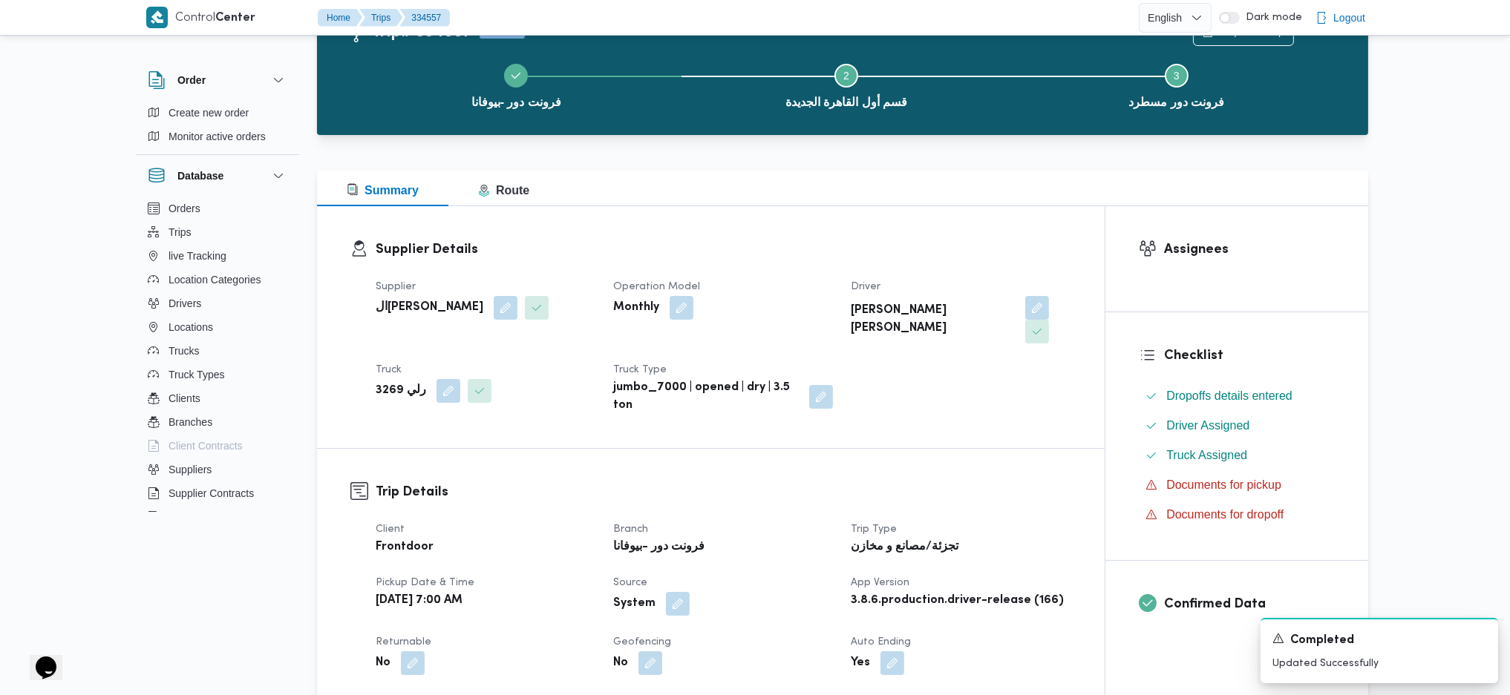
scroll to position [0, 0]
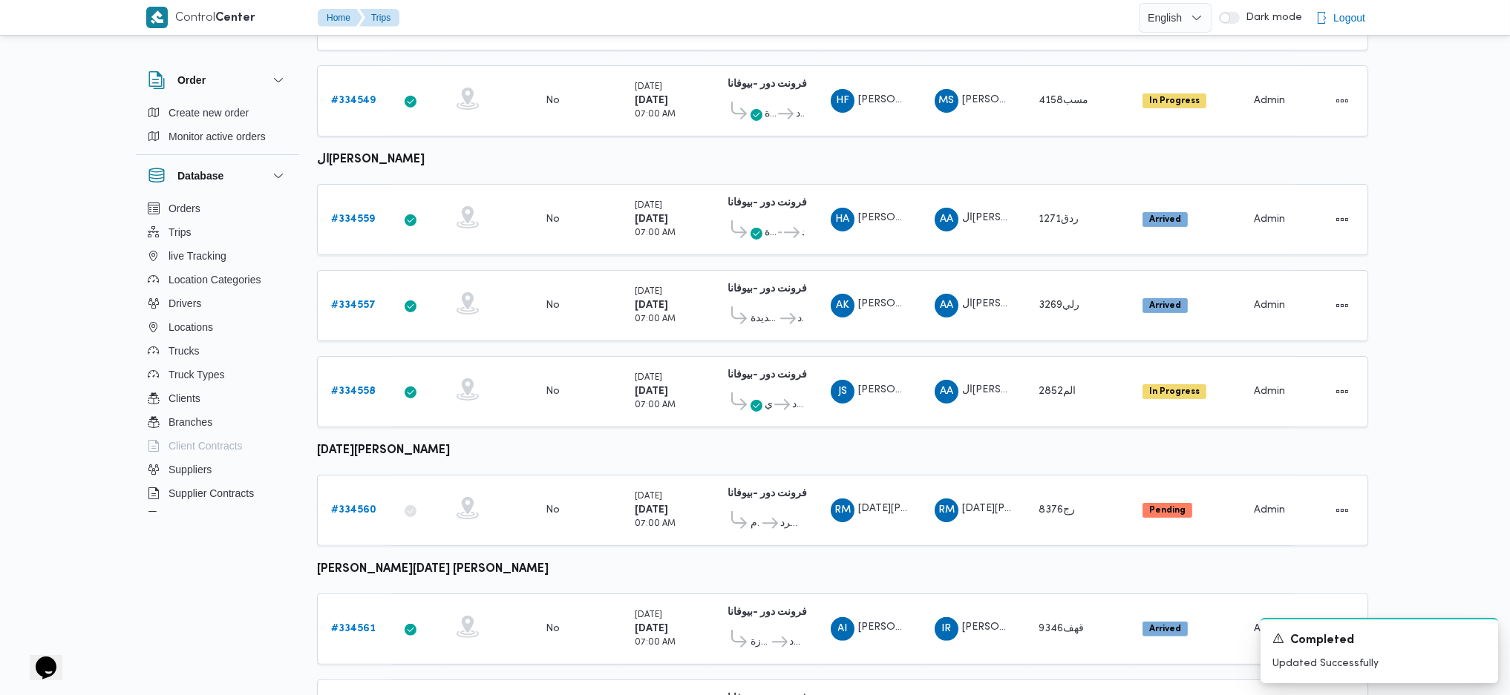
scroll to position [939, 0]
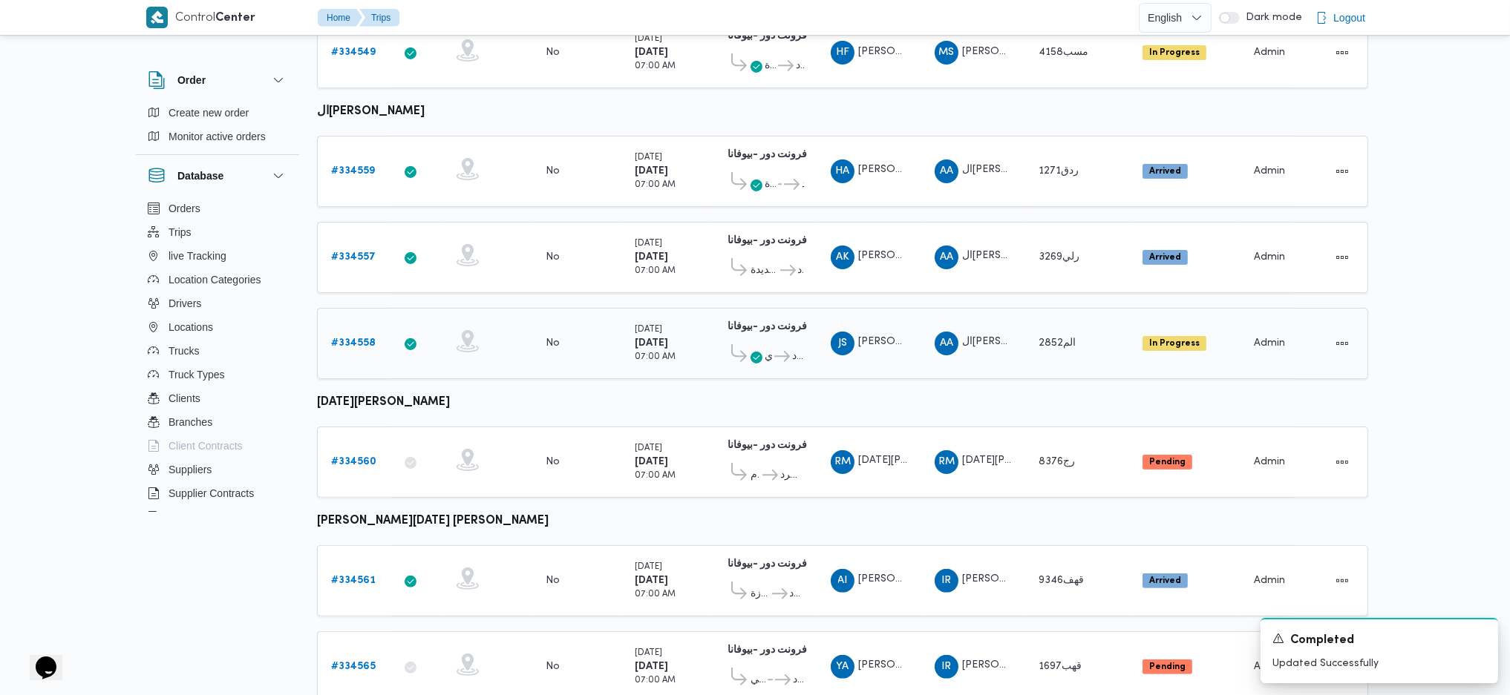
click at [363, 335] on link "# 334558" at bounding box center [353, 344] width 45 height 18
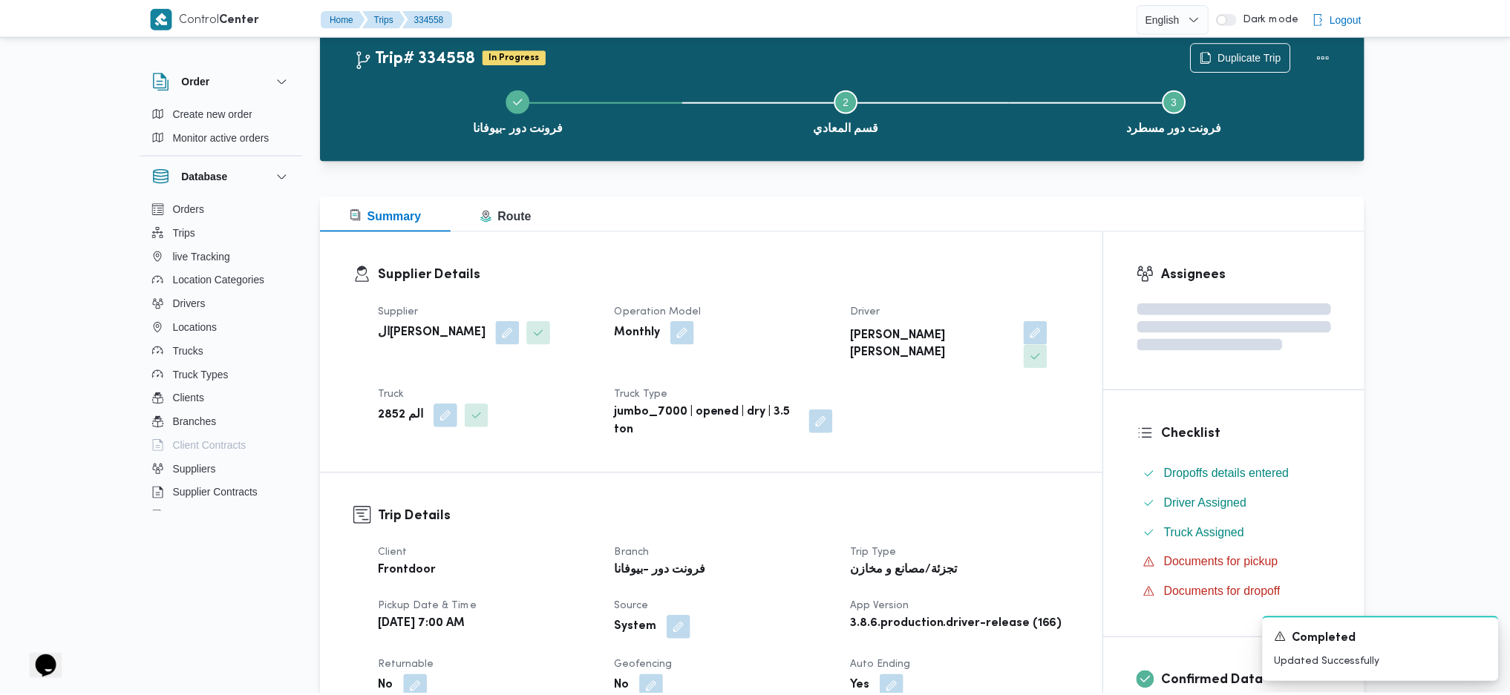
scroll to position [939, 0]
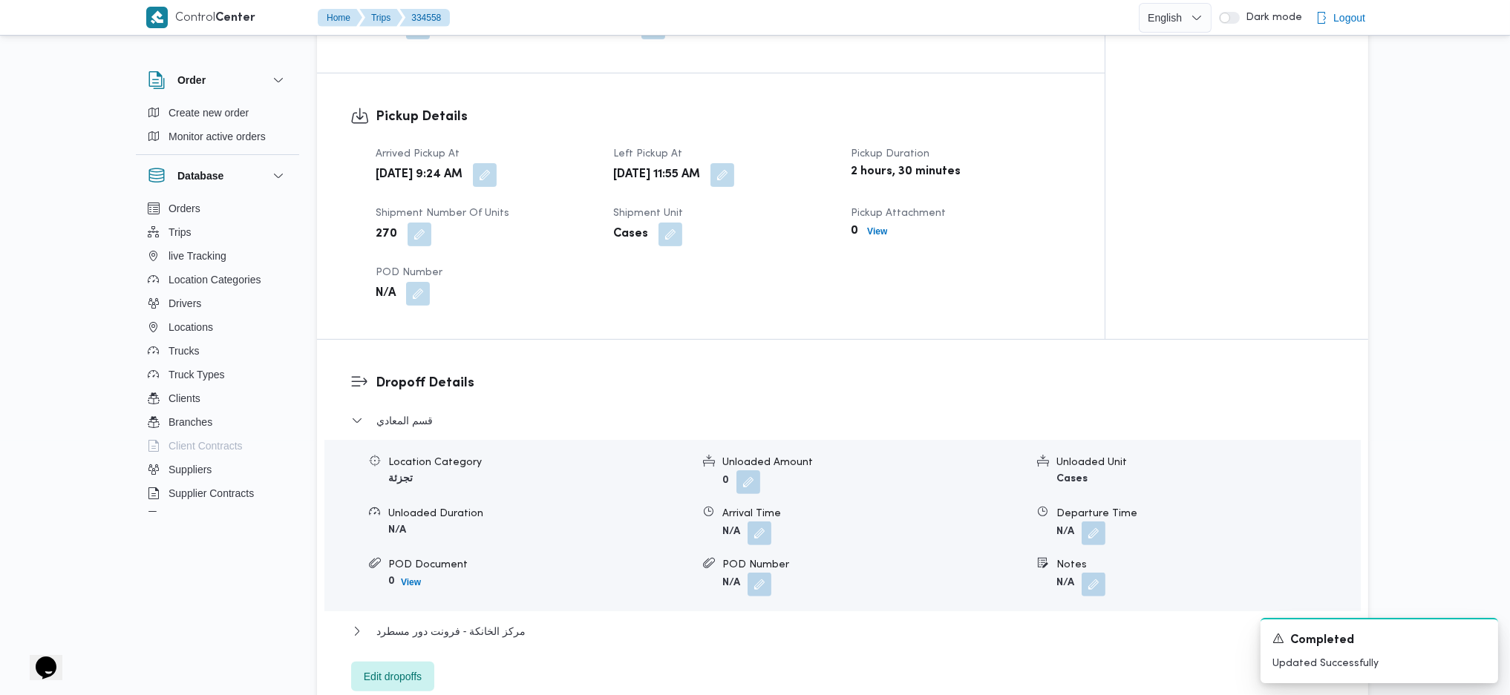
click at [538, 163] on div "Sun, Aug 31, 2025 9:24 AM" at bounding box center [485, 175] width 223 height 27
click at [497, 163] on button "button" at bounding box center [485, 175] width 24 height 24
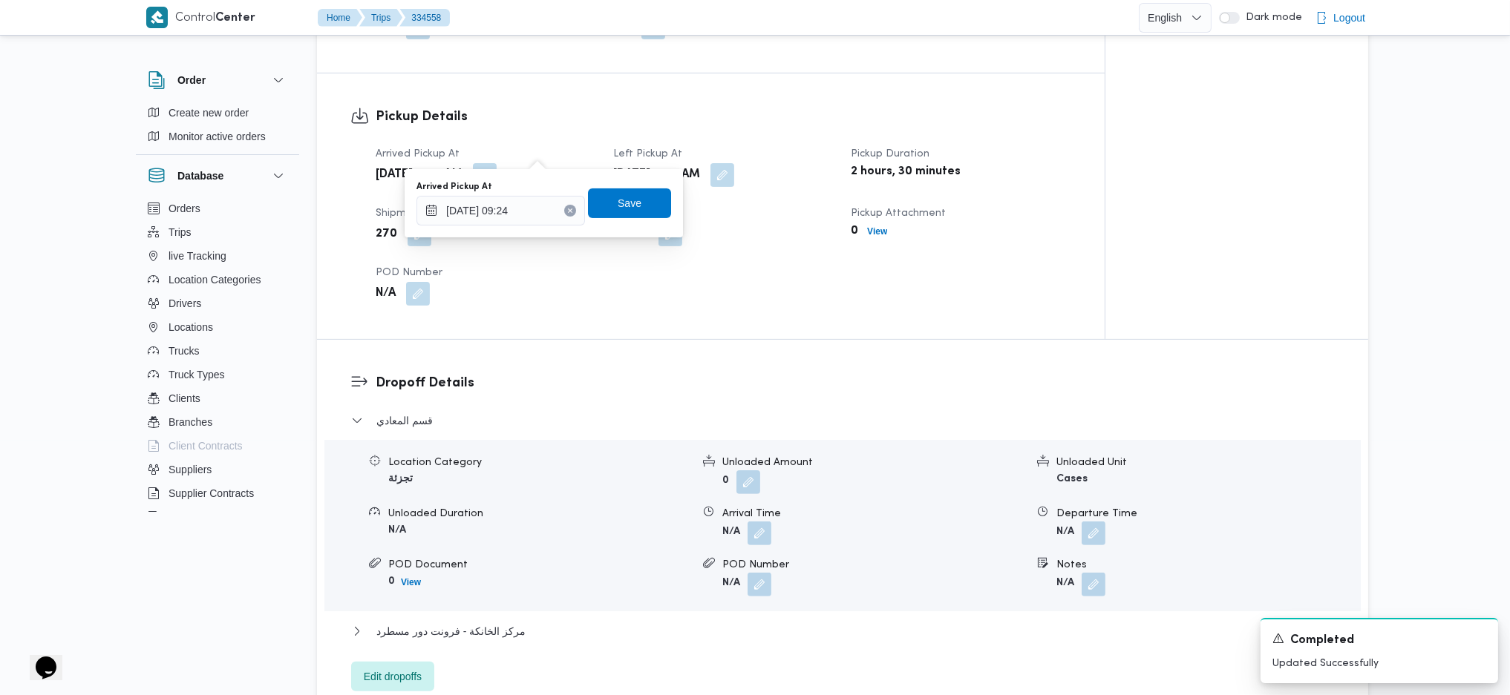
drag, startPoint x: 509, startPoint y: 232, endPoint x: 508, endPoint y: 212, distance: 20.8
click at [509, 232] on div "You are in a dialog. To close this dialog, hit escape. Arrived Pickup At 31/08/…" at bounding box center [544, 203] width 278 height 68
click at [508, 212] on input "31/08/2025 09:24" at bounding box center [500, 211] width 168 height 30
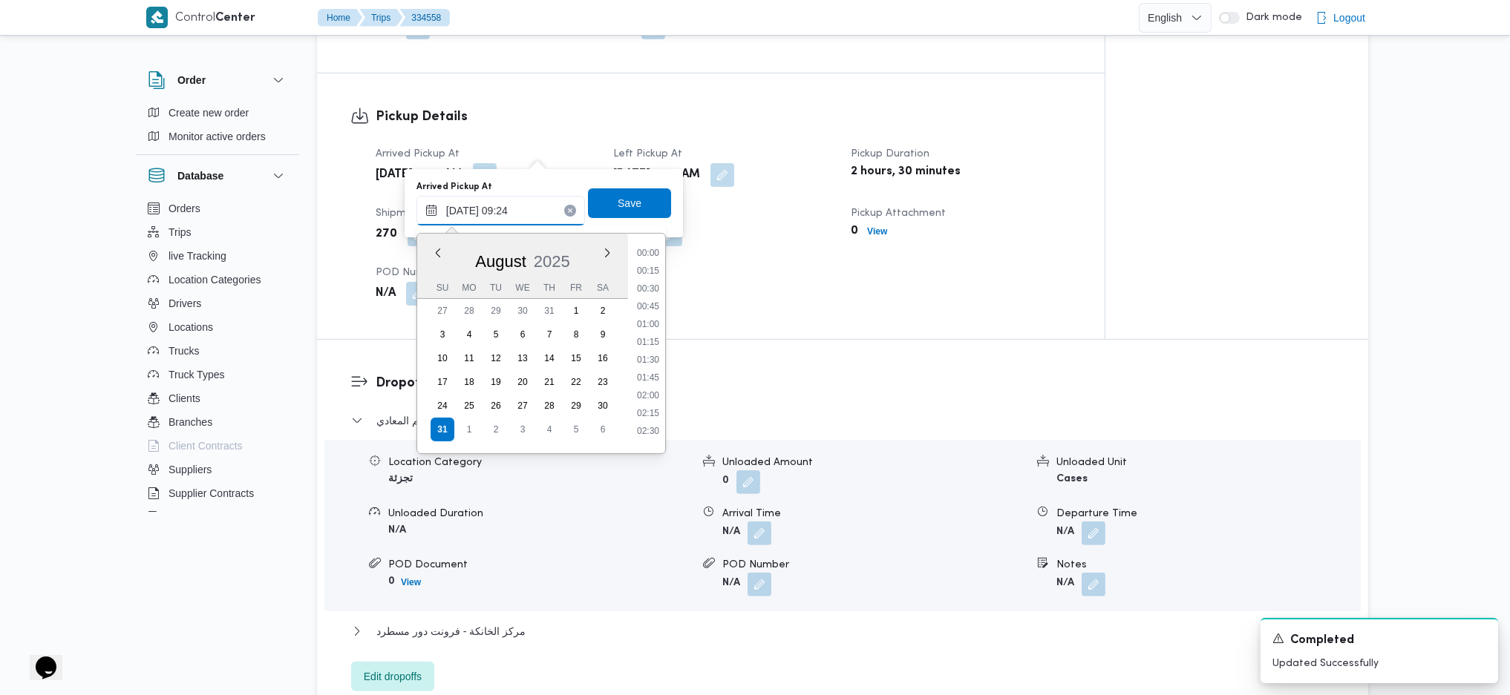
scroll to position [560, 0]
click at [648, 301] on li "08:30" at bounding box center [648, 299] width 34 height 15
type input "31/08/2025 08:30"
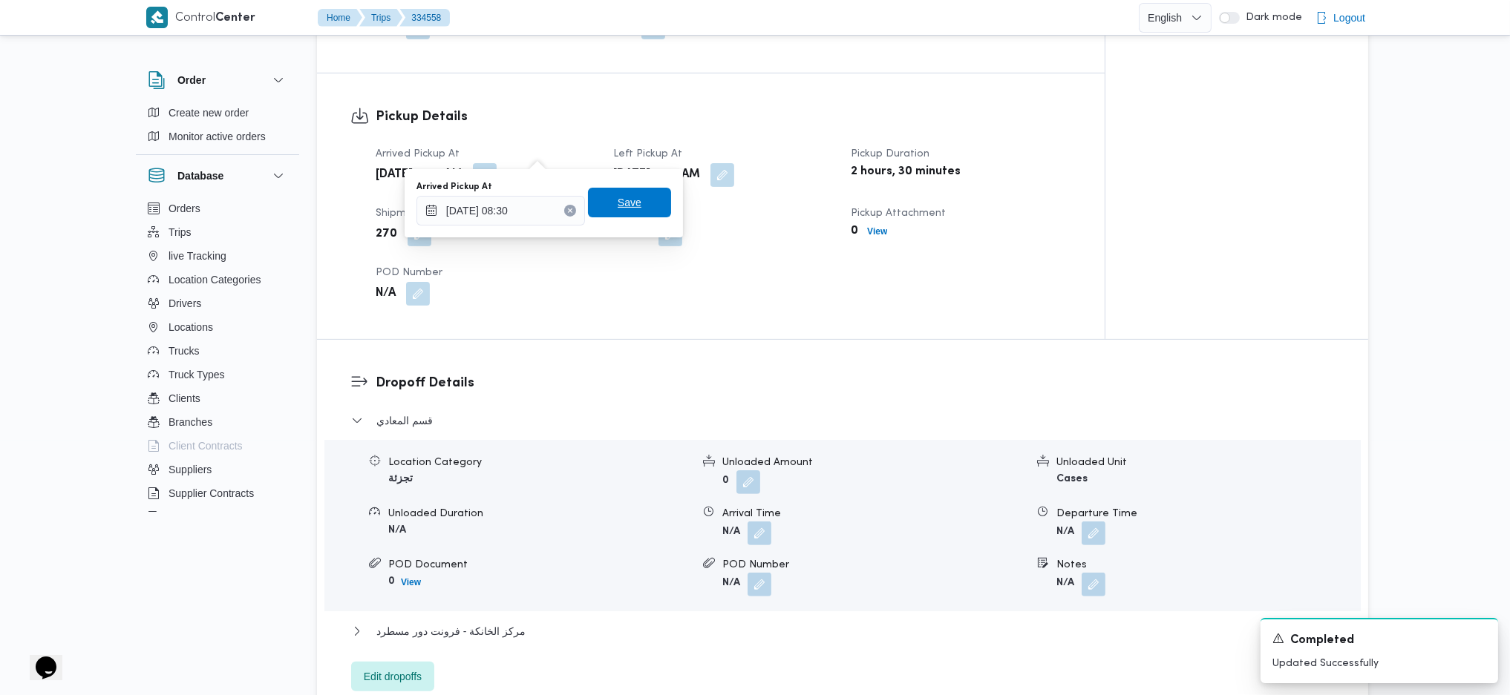
click at [638, 206] on span "Save" at bounding box center [629, 203] width 83 height 30
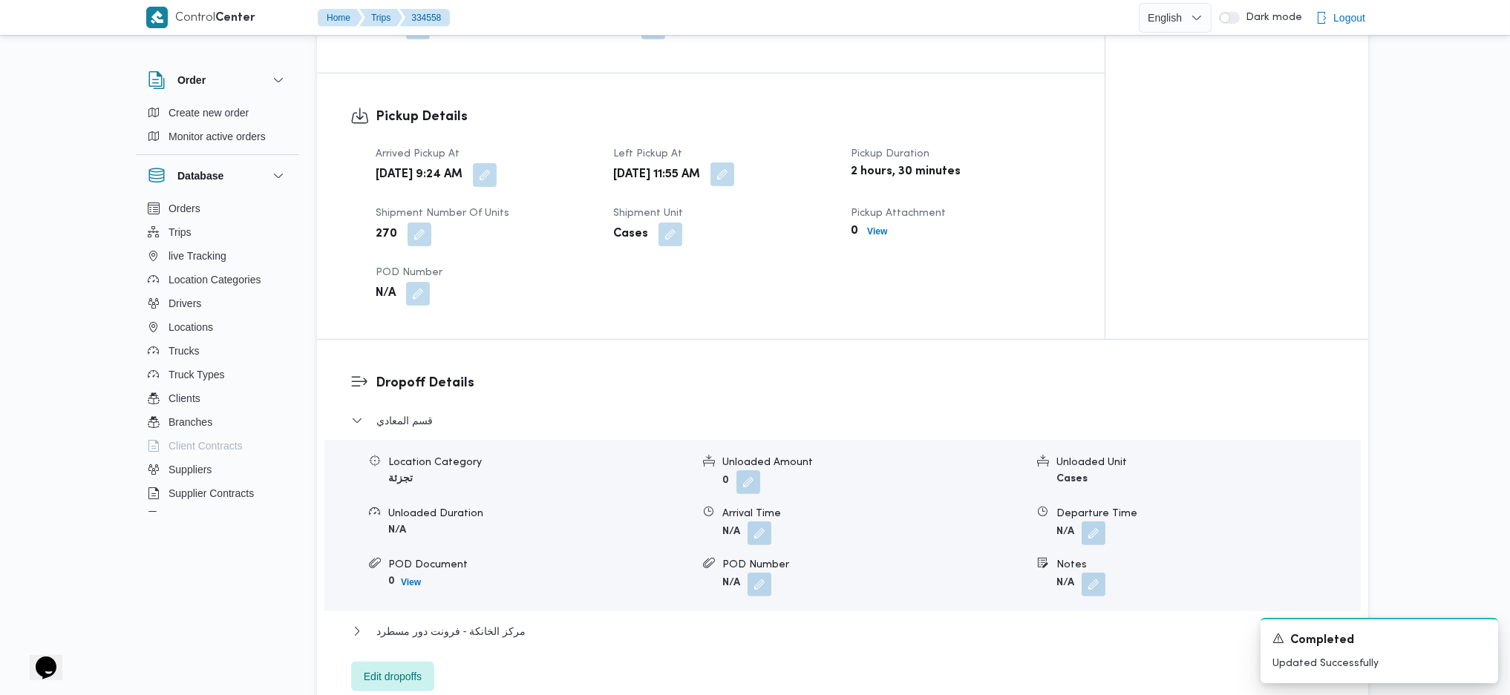
click at [734, 163] on button "button" at bounding box center [722, 175] width 24 height 24
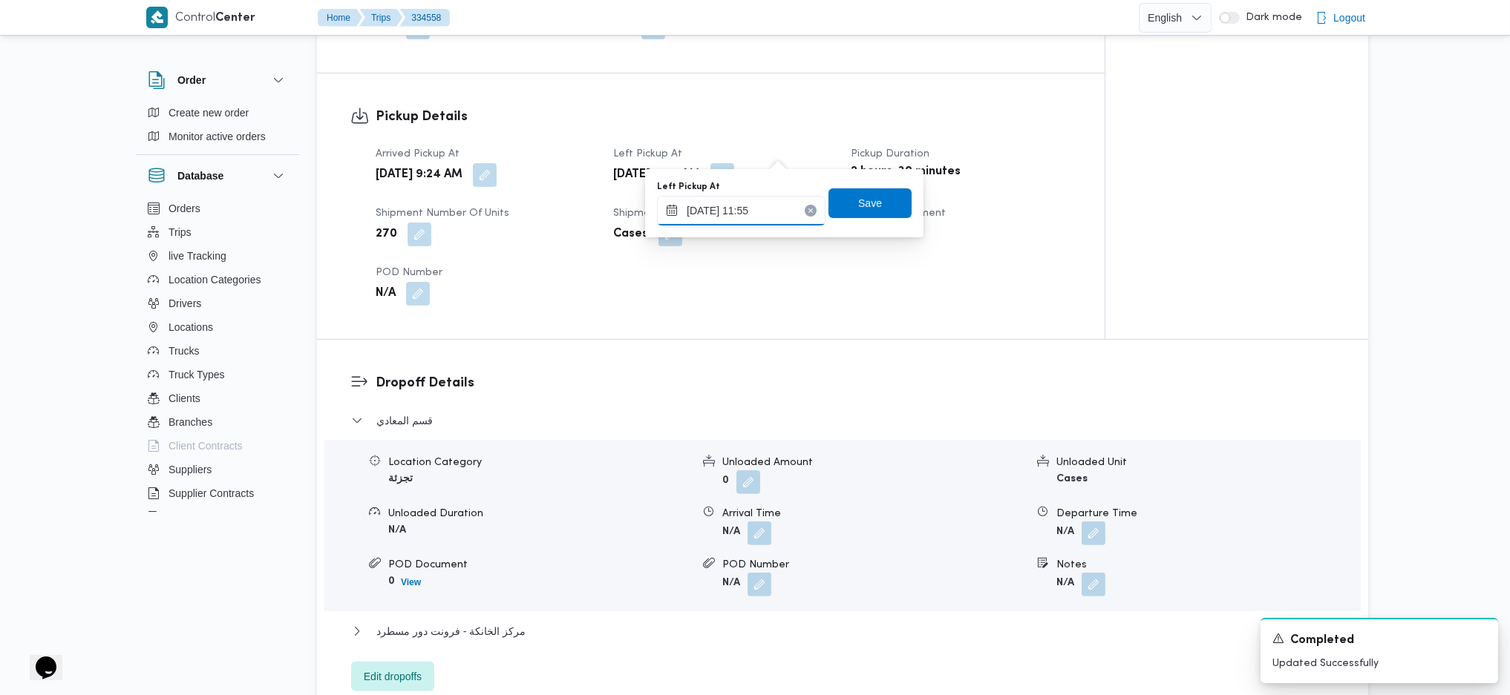
click at [744, 208] on input "31/08/2025 11:55" at bounding box center [741, 211] width 168 height 30
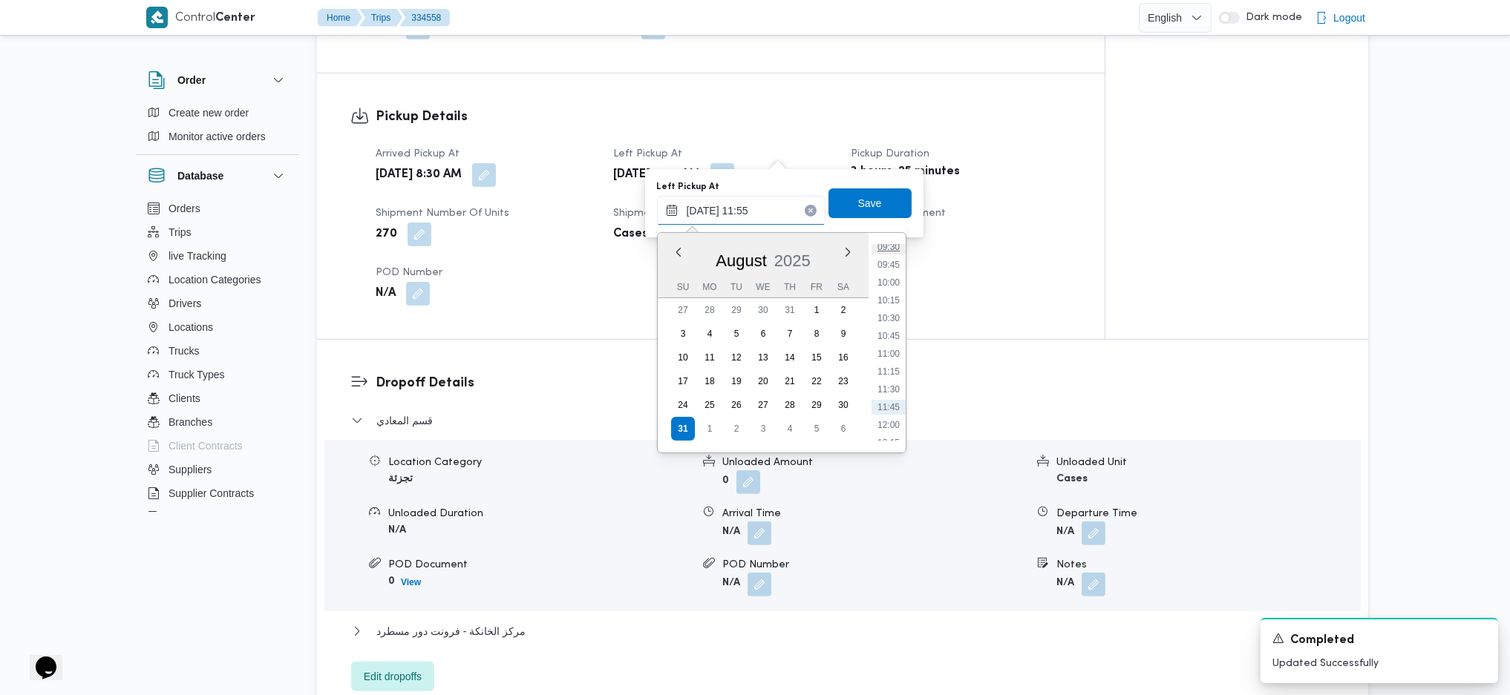
scroll to position [638, 0]
click at [889, 310] on li "09:45" at bounding box center [888, 308] width 34 height 15
type input "31/08/2025 09:45"
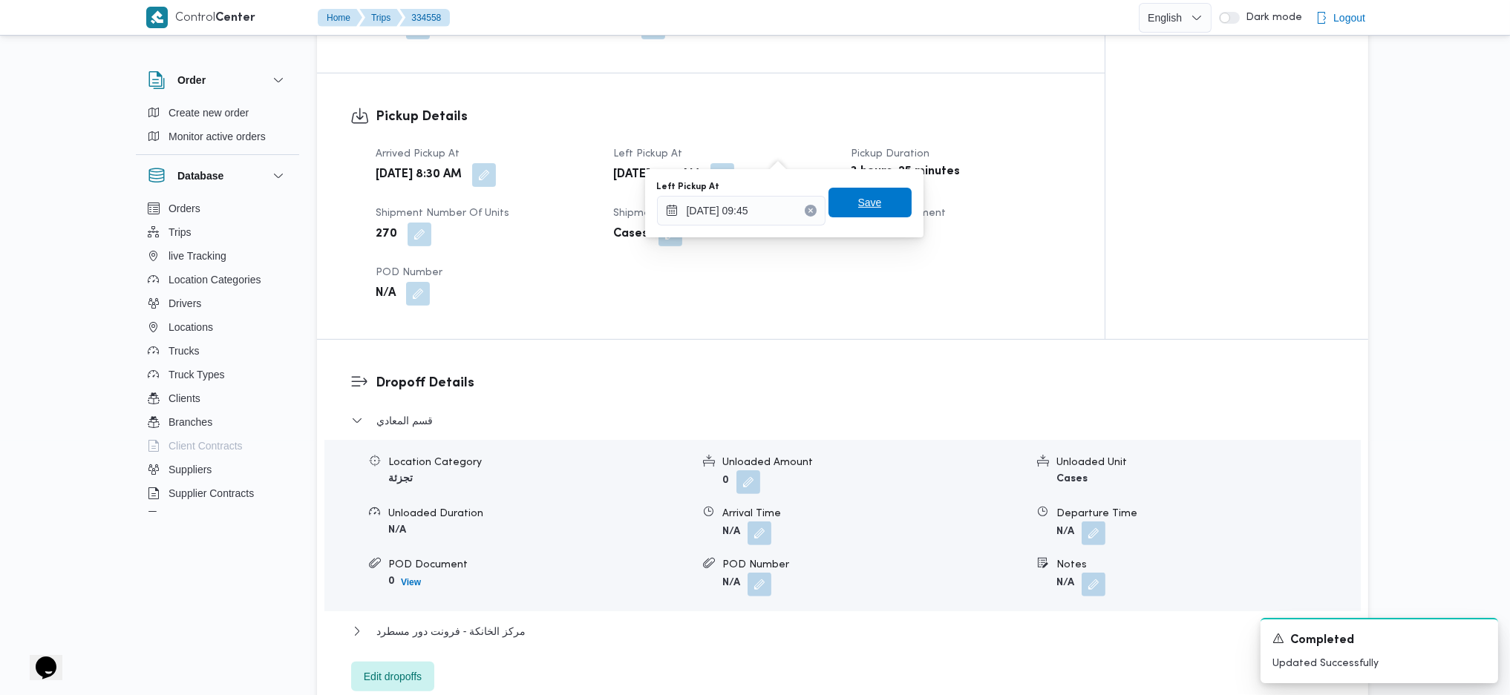
click at [862, 209] on span "Save" at bounding box center [870, 203] width 24 height 18
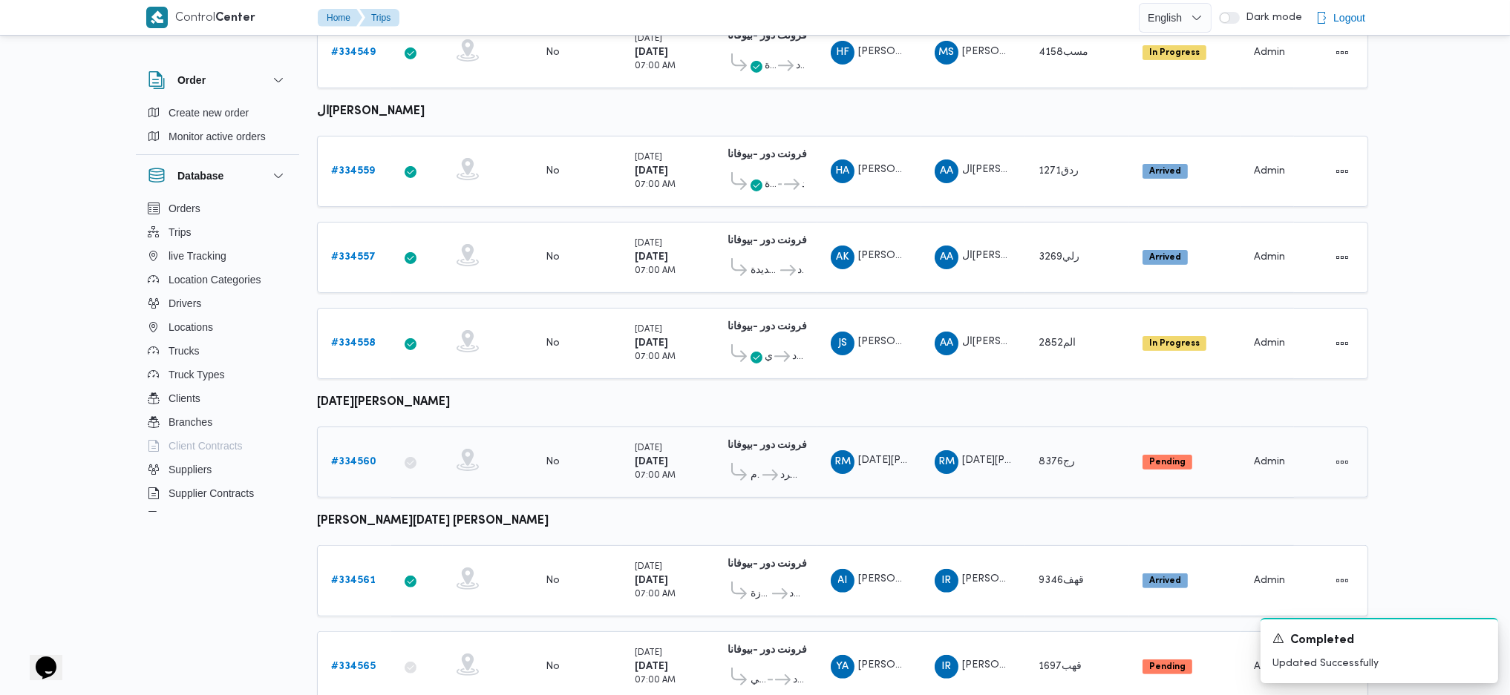
click at [351, 457] on b "# 334560" at bounding box center [353, 462] width 45 height 10
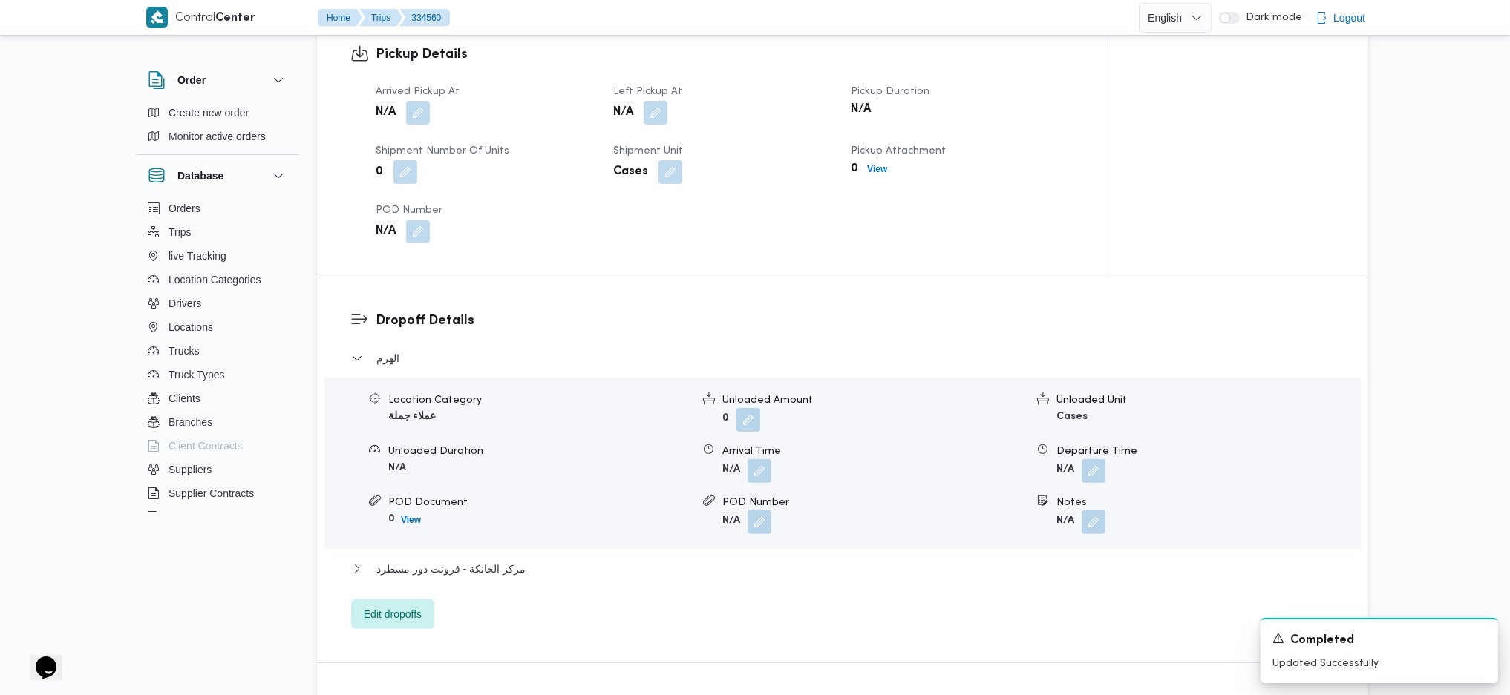
scroll to position [939, 0]
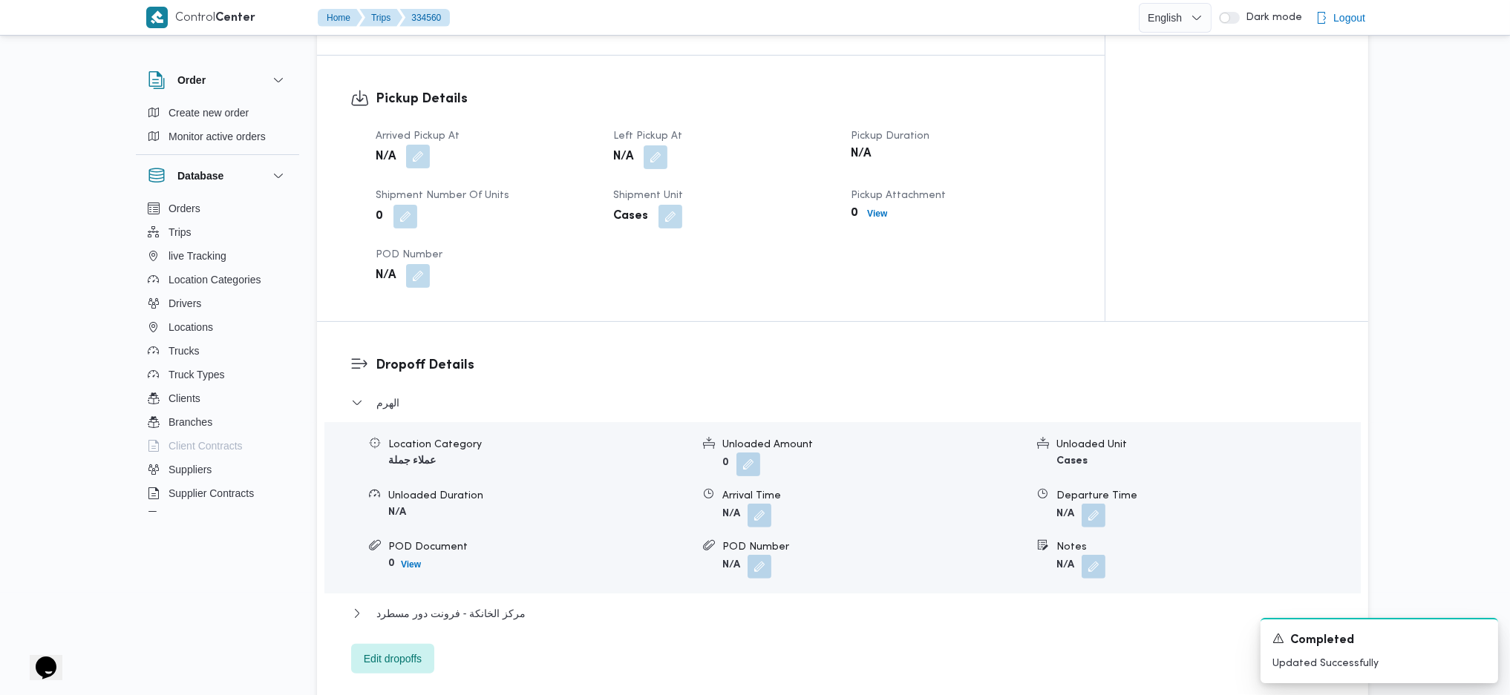
click at [420, 154] on button "button" at bounding box center [418, 157] width 24 height 24
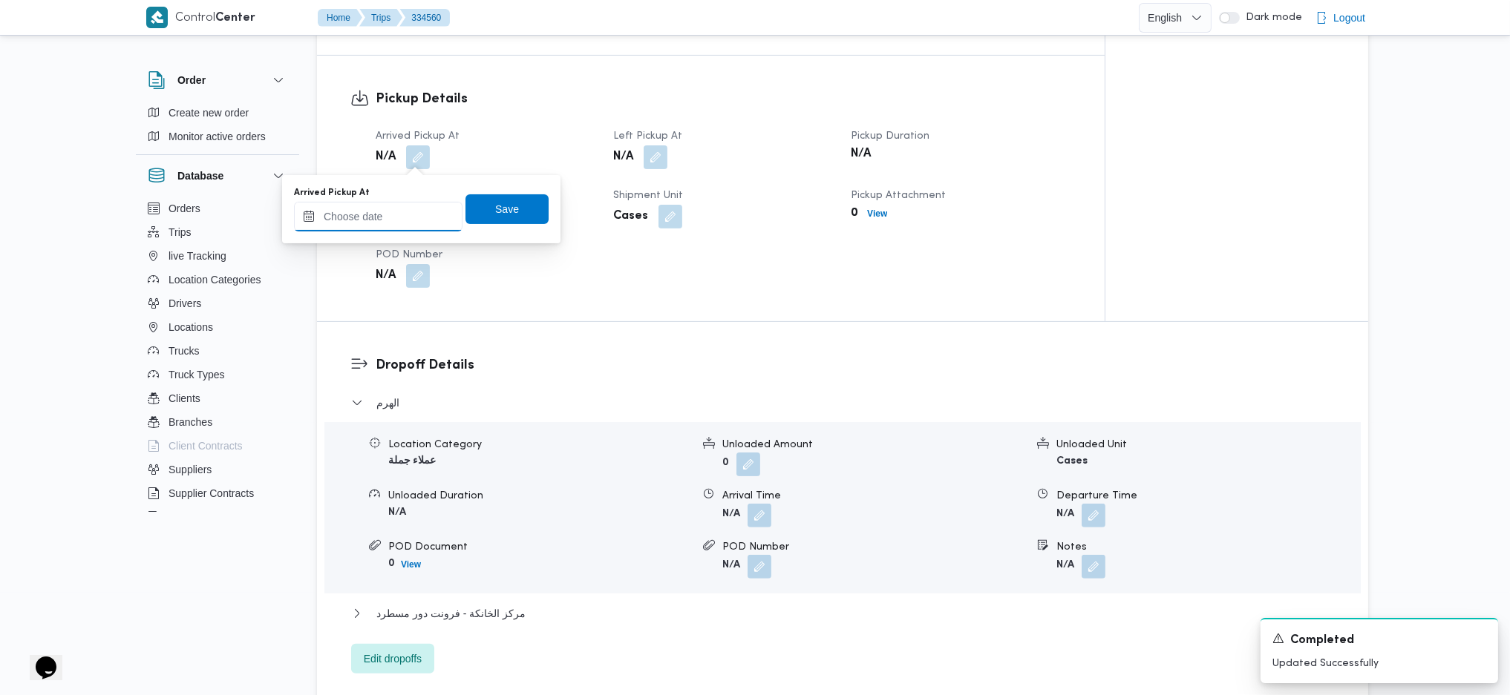
click at [410, 209] on input "Arrived Pickup At" at bounding box center [378, 217] width 168 height 30
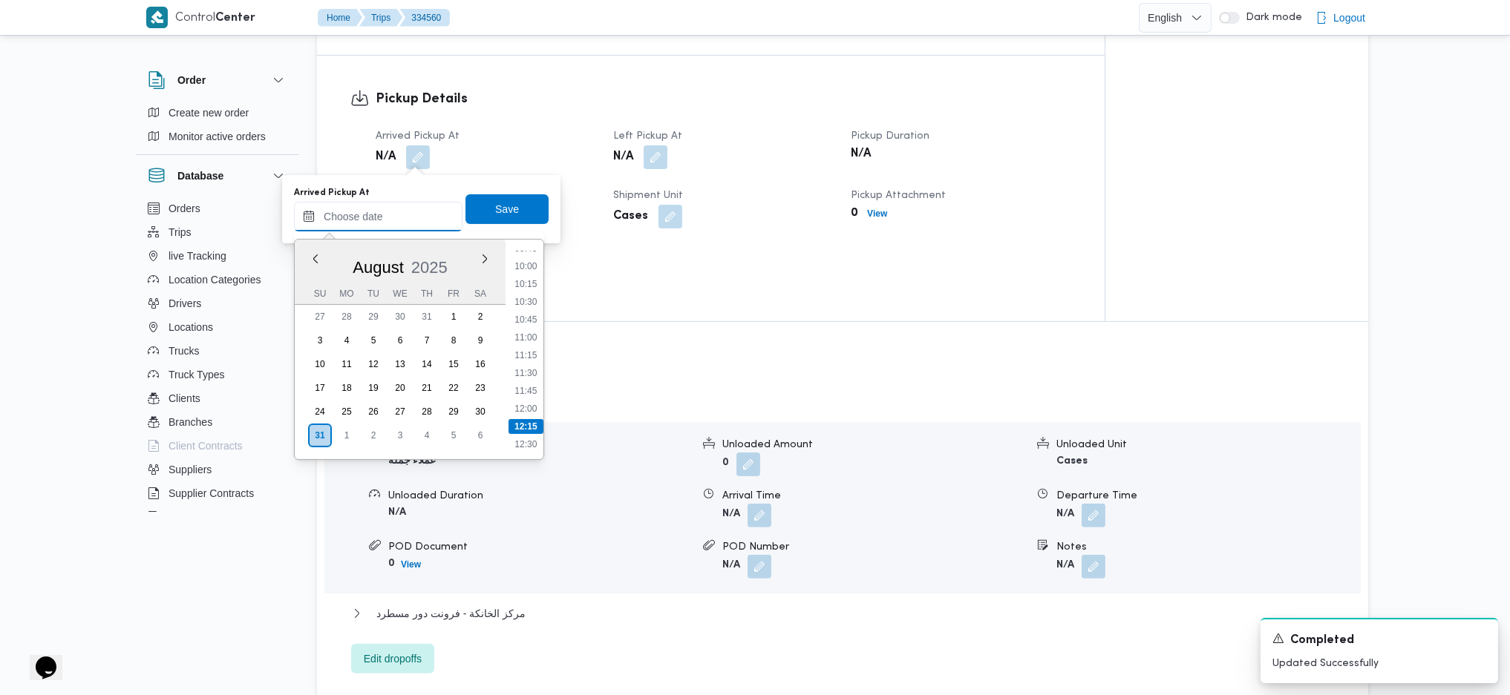
scroll to position [576, 0]
click at [527, 327] on li "09:00" at bounding box center [525, 324] width 34 height 15
type input "31/08/2025 09:00"
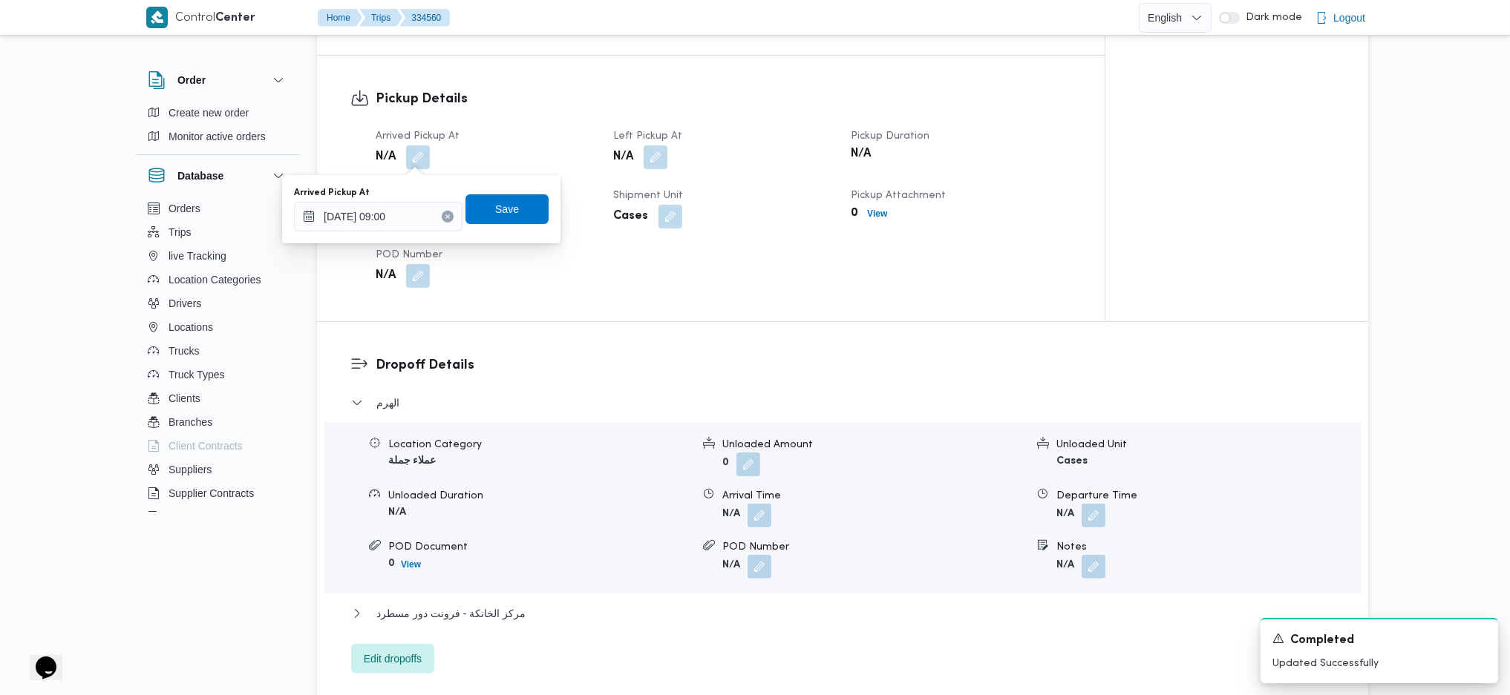
click at [505, 189] on div "Arrived Pickup At 31/08/2025 09:00 Save" at bounding box center [421, 210] width 258 height 48
click at [520, 209] on span "Save" at bounding box center [506, 209] width 83 height 30
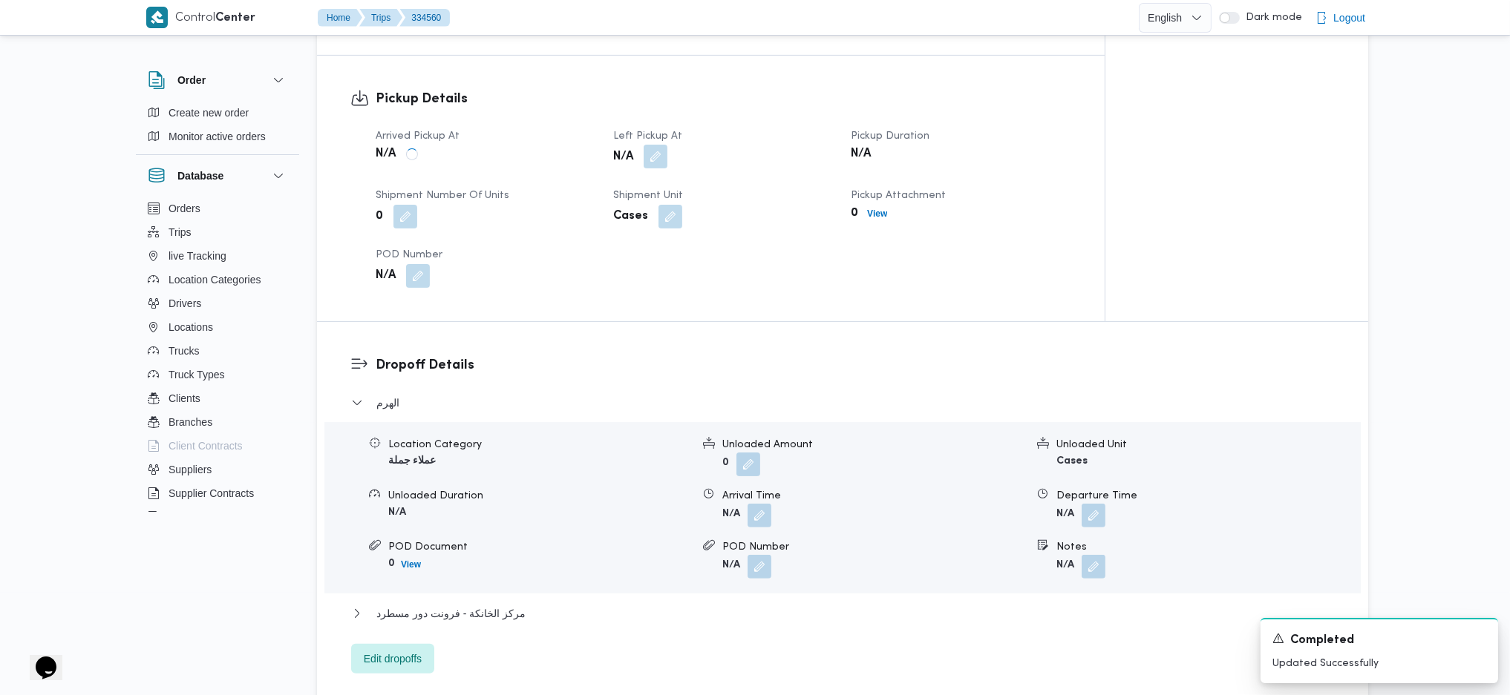
click at [655, 160] on button "button" at bounding box center [656, 157] width 24 height 24
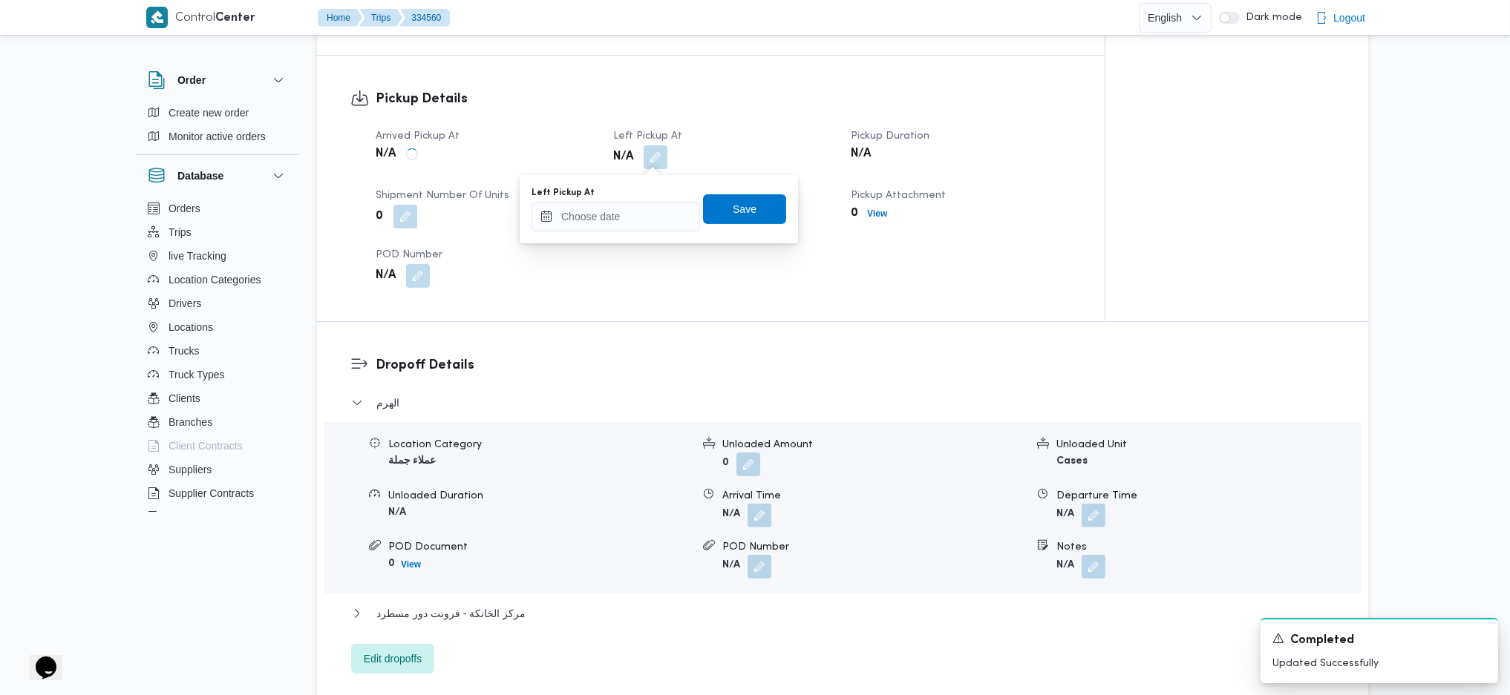
click at [615, 234] on div "You are in a dialog. To close this dialog, hit escape. Left Pickup At Save" at bounding box center [659, 209] width 278 height 68
click at [638, 214] on input "Left Pickup At" at bounding box center [615, 217] width 168 height 30
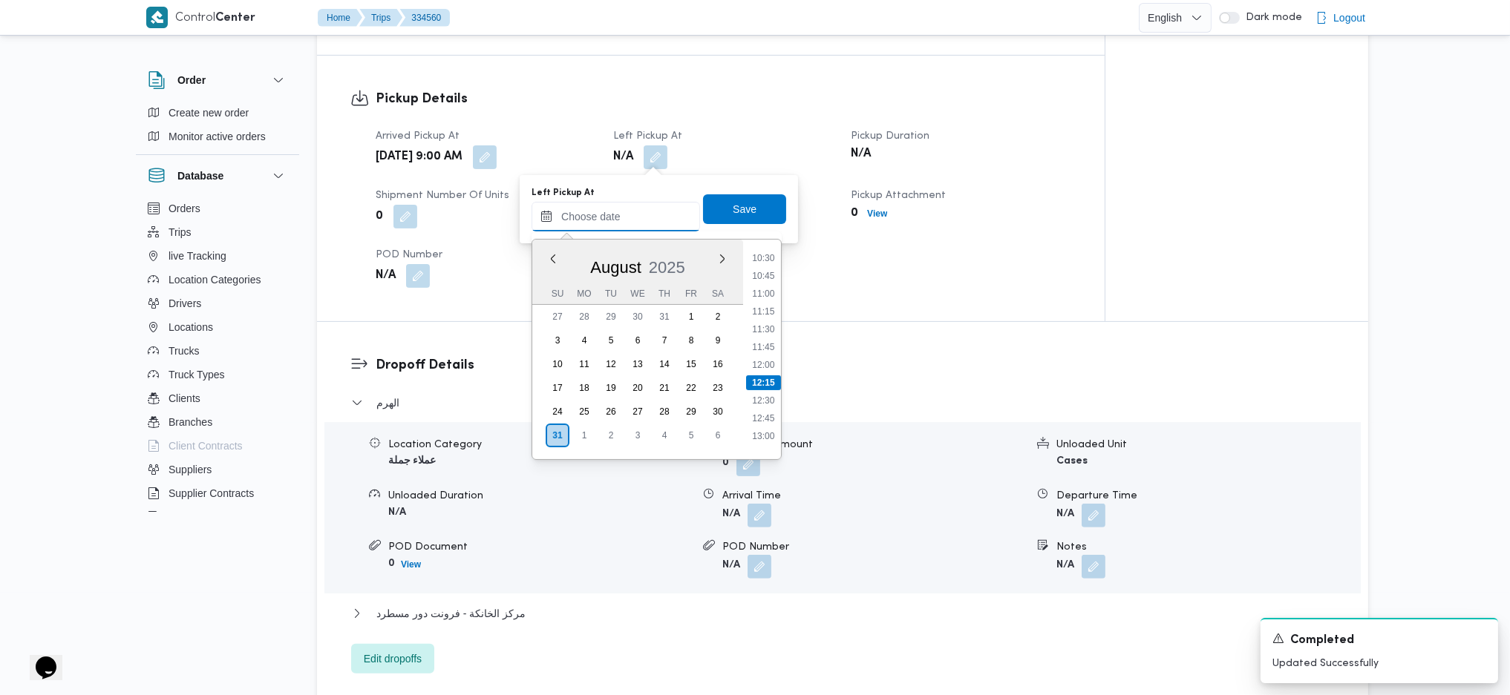
scroll to position [675, 0]
click at [768, 290] on li "10:00" at bounding box center [763, 296] width 34 height 15
type input "31/08/2025 10:00"
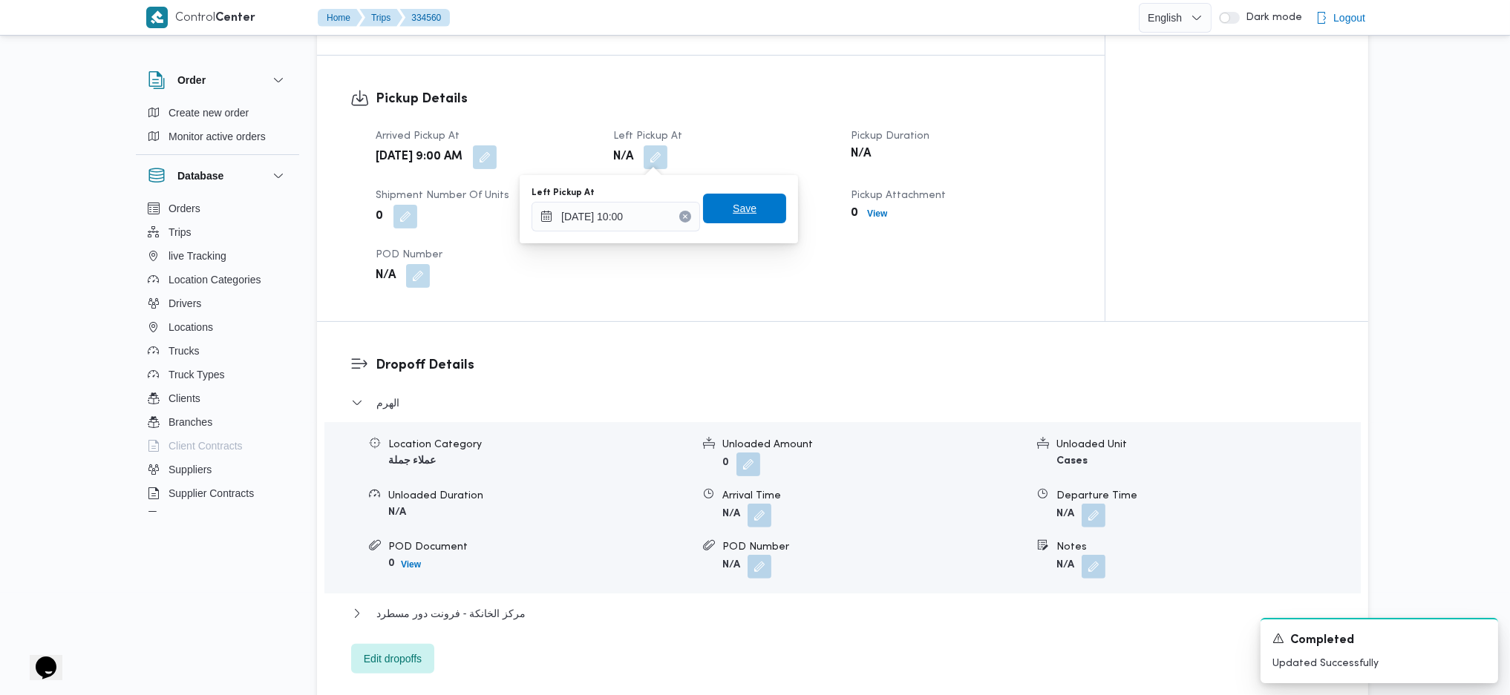
click at [746, 215] on span "Save" at bounding box center [744, 209] width 83 height 30
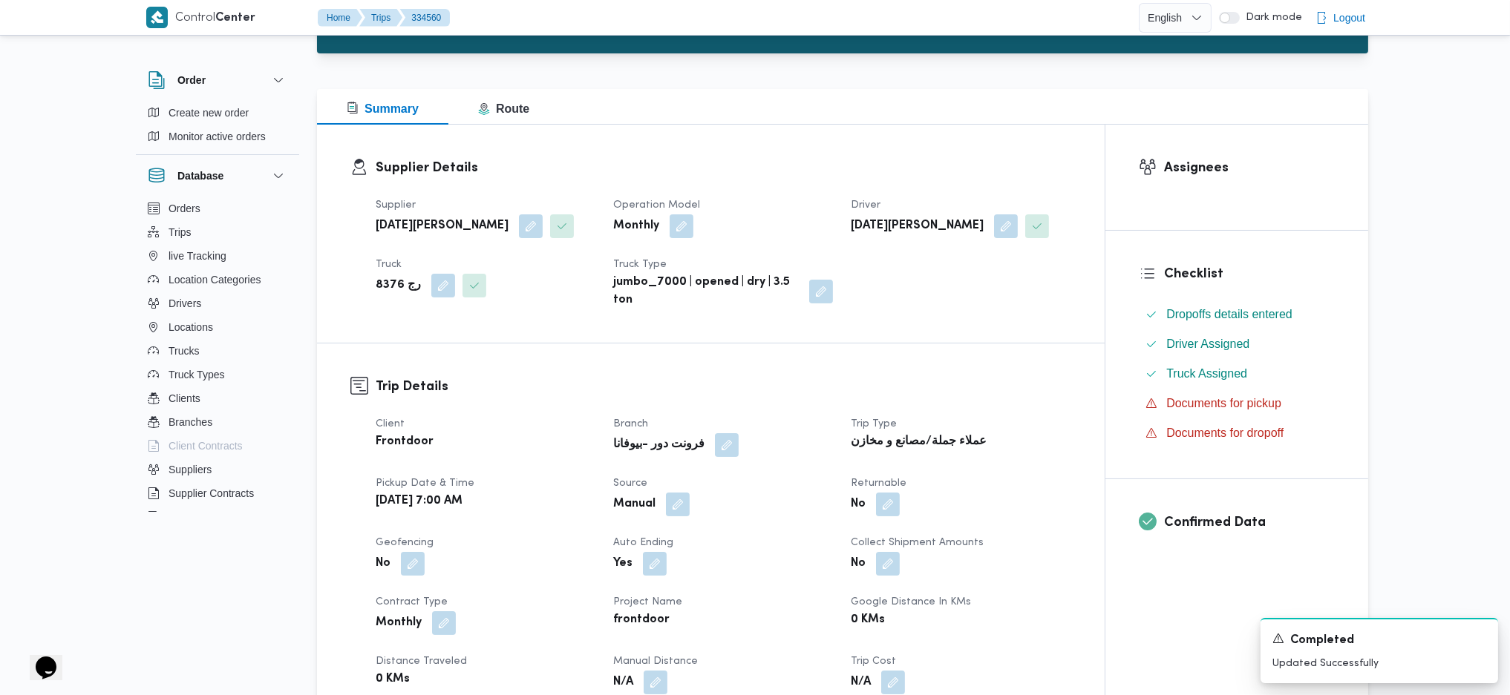
scroll to position [0, 0]
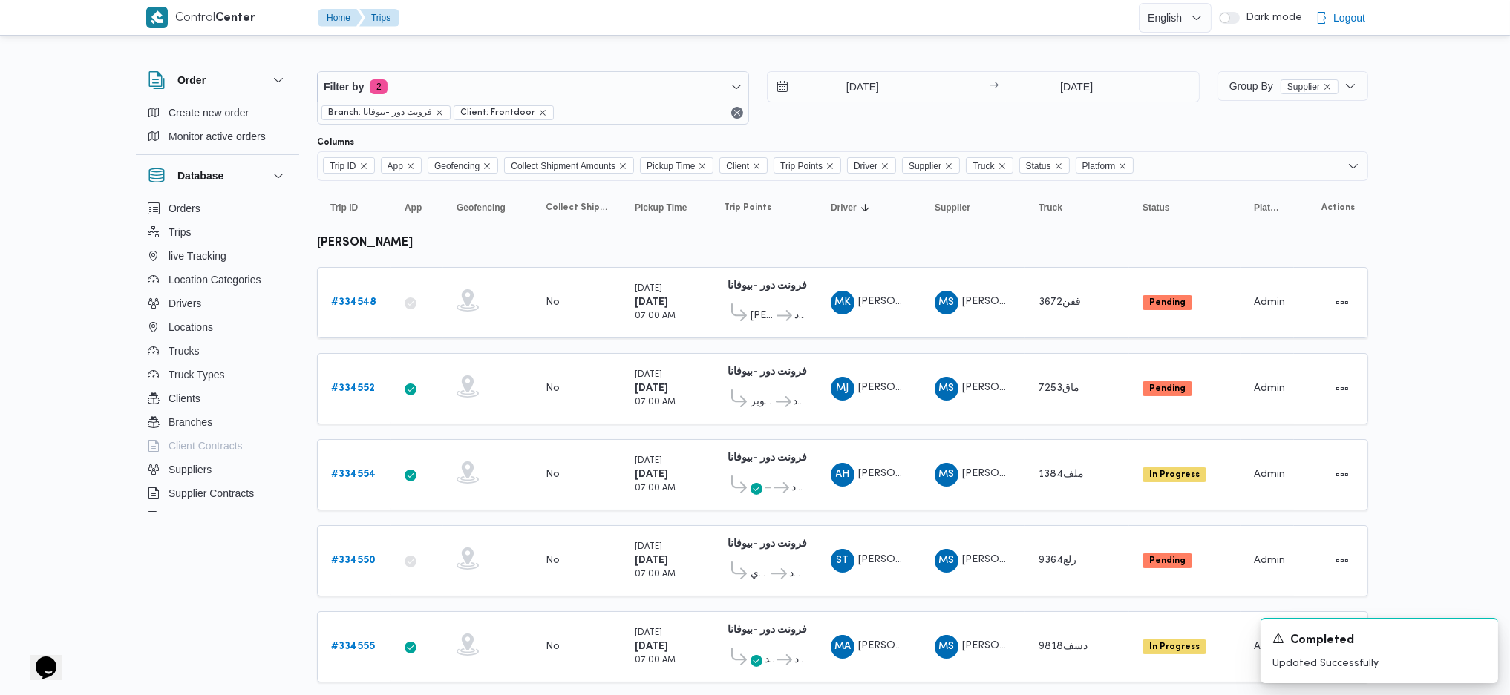
click at [413, 238] on b "محمد صلاح عبداللطيف الشريف" at bounding box center [365, 243] width 96 height 11
copy tbody "محمد صلاح عبداللطيف الشريف Trip ID"
click at [551, 79] on span "Filter by 2" at bounding box center [533, 87] width 431 height 30
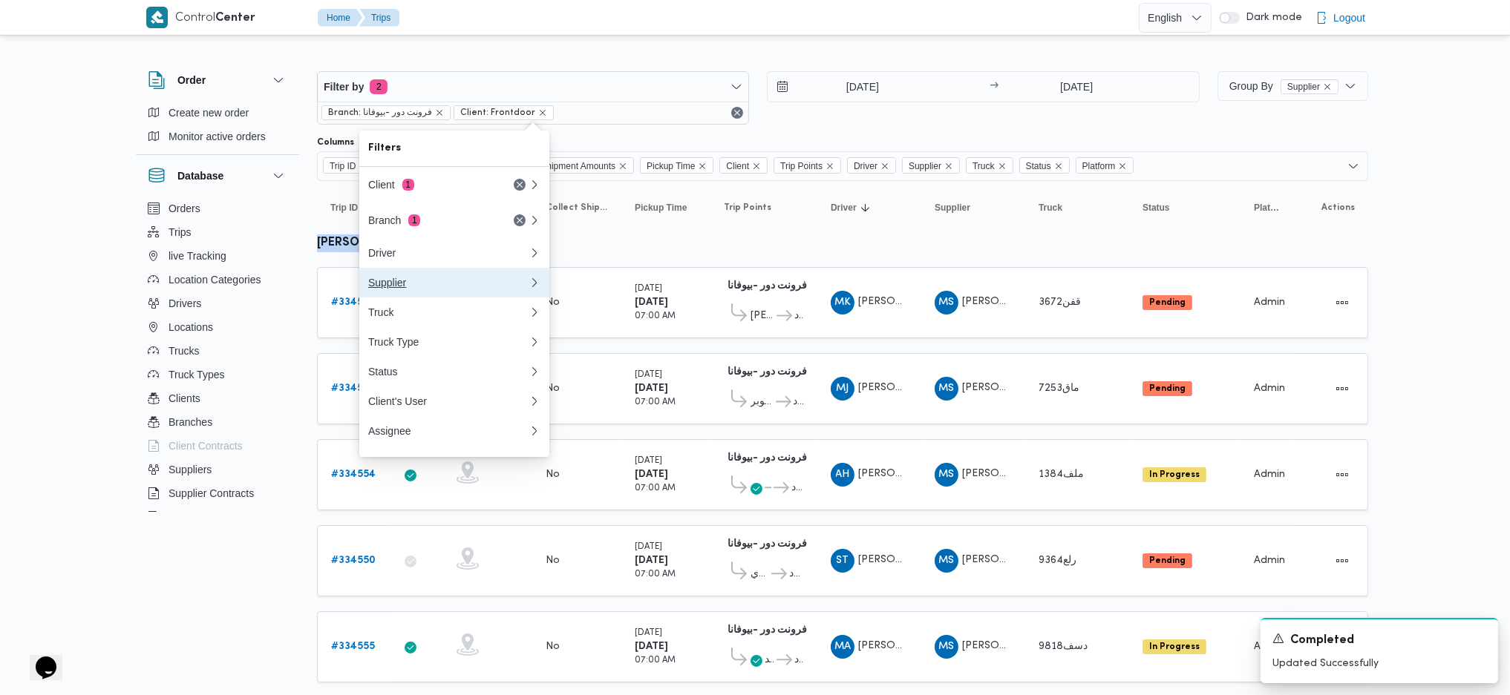
click at [410, 281] on div "Supplier" at bounding box center [448, 283] width 160 height 12
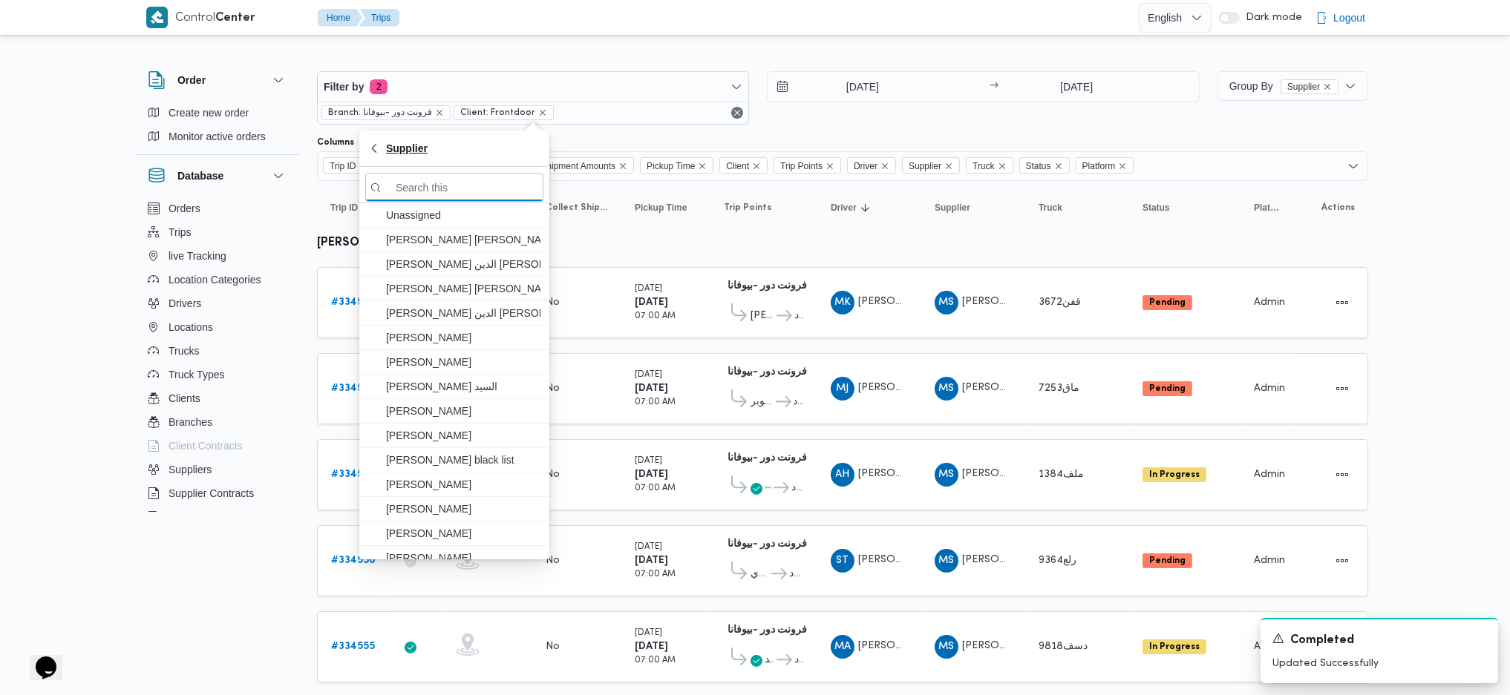
paste input "محمد صلاح عبداللطيف الشريف"
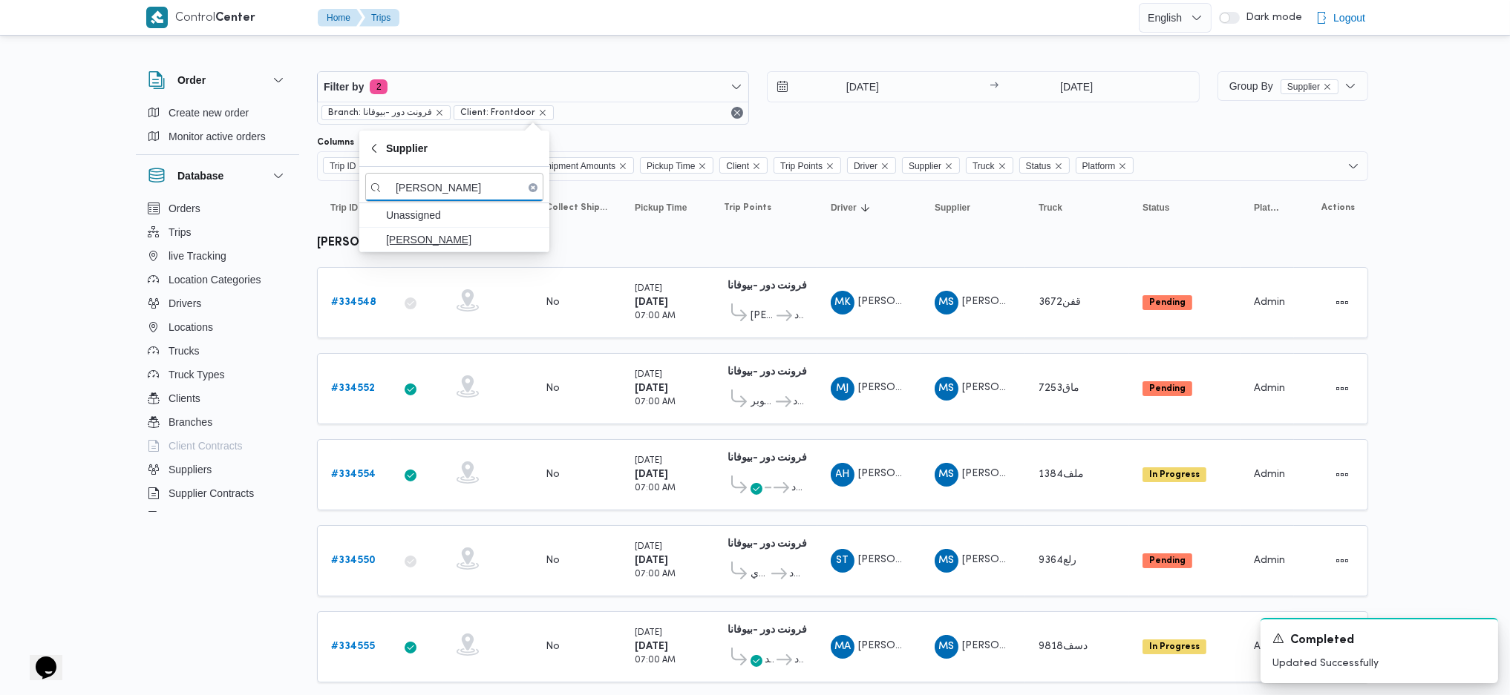
type input "محمد صلاح عبداللطيف الشريف"
click at [443, 240] on span "محمد صلاح عبداللطيف الشريف" at bounding box center [463, 240] width 154 height 18
click at [615, 353] on td "Collect Shipment Amounts No" at bounding box center [576, 388] width 89 height 71
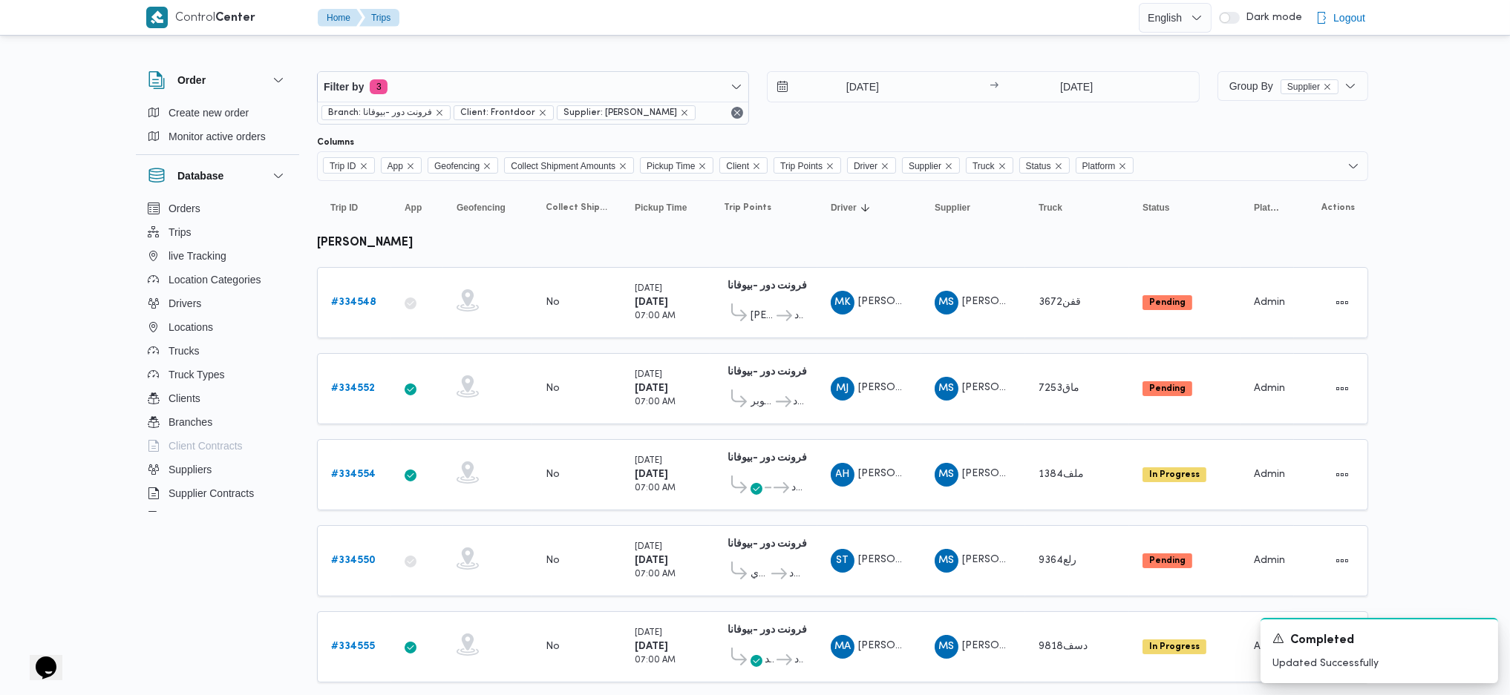
drag, startPoint x: 1227, startPoint y: 367, endPoint x: 1337, endPoint y: 215, distance: 188.3
click at [1229, 367] on td "Status Pending" at bounding box center [1184, 388] width 111 height 71
click at [1218, 86] on button "Group By Supplier" at bounding box center [1292, 86] width 151 height 30
click at [1266, 223] on span "Driver" at bounding box center [1320, 218] width 154 height 12
click at [835, 393] on table "Trip ID Click to sort in ascending order App Click to sort in ascending order G…" at bounding box center [842, 611] width 1051 height 861
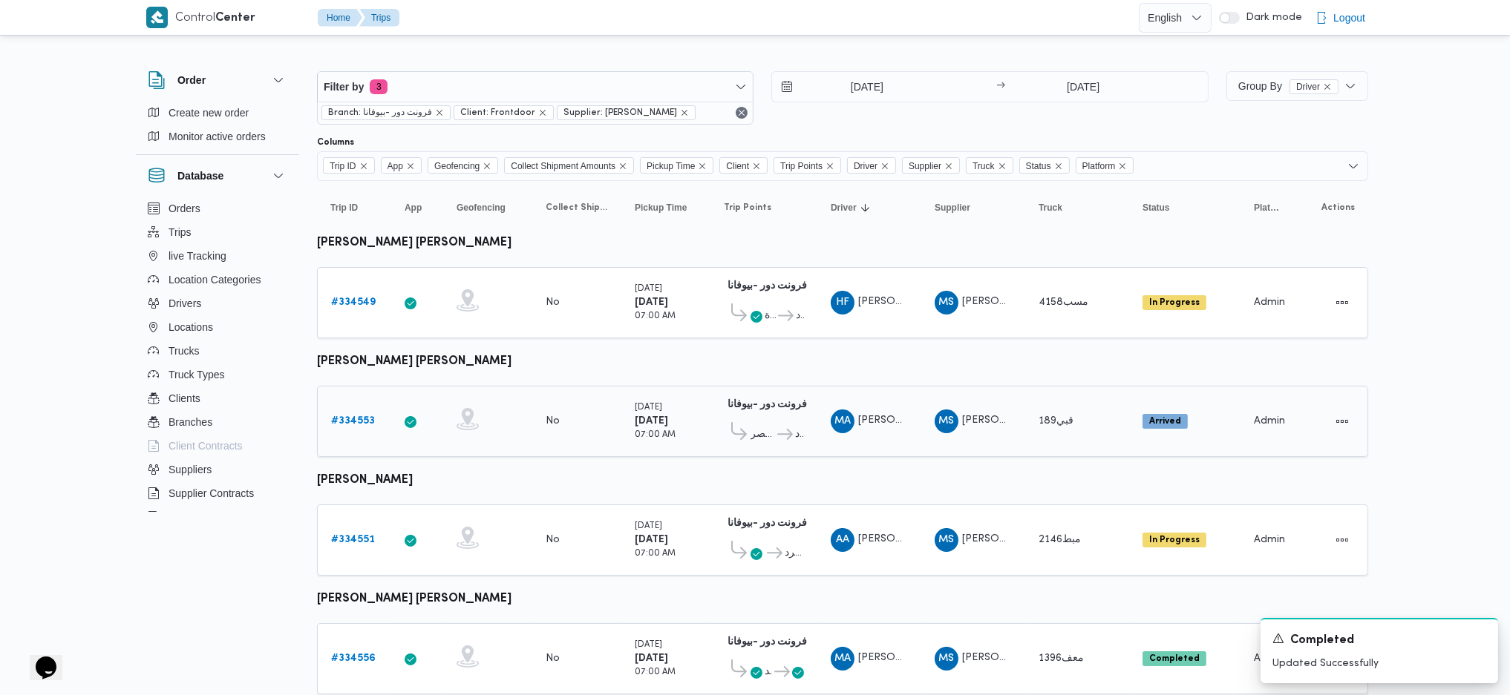
click at [464, 423] on icon at bounding box center [467, 425] width 15 height 4
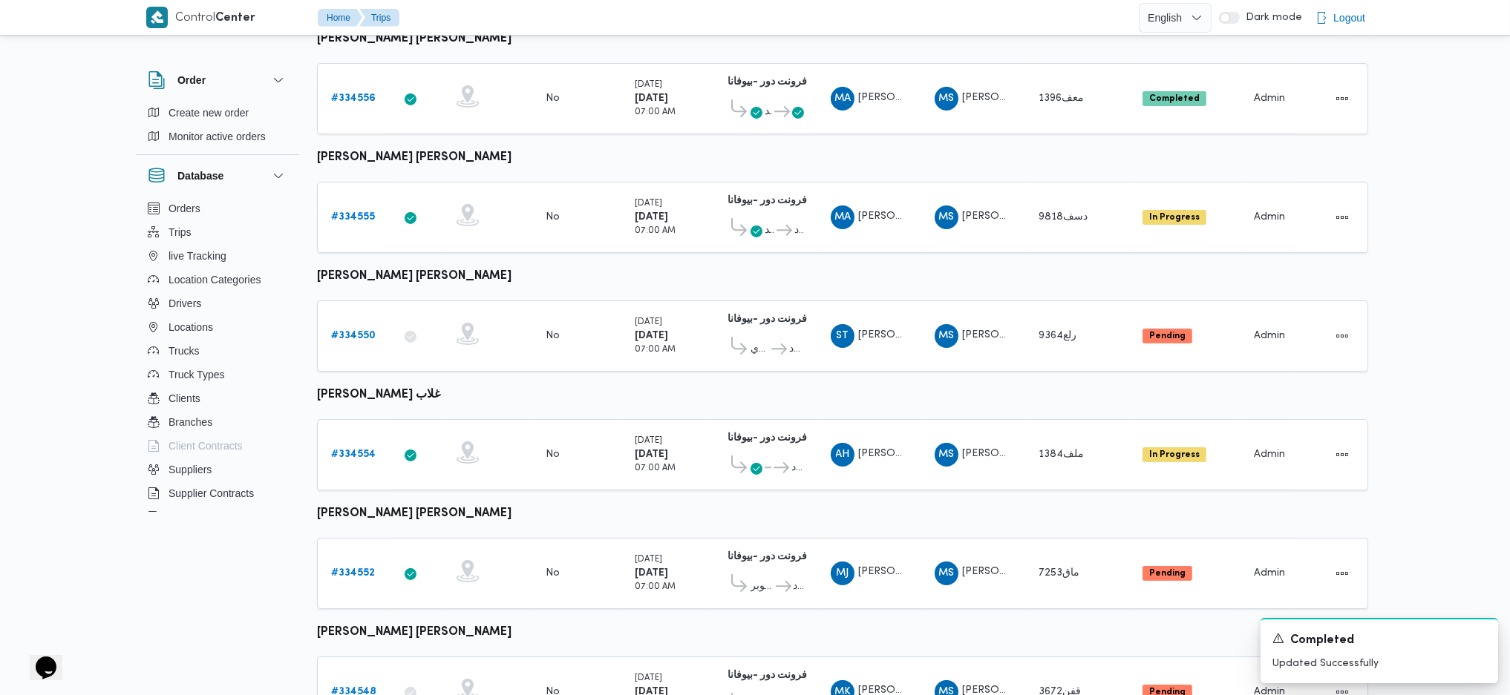
scroll to position [620, 0]
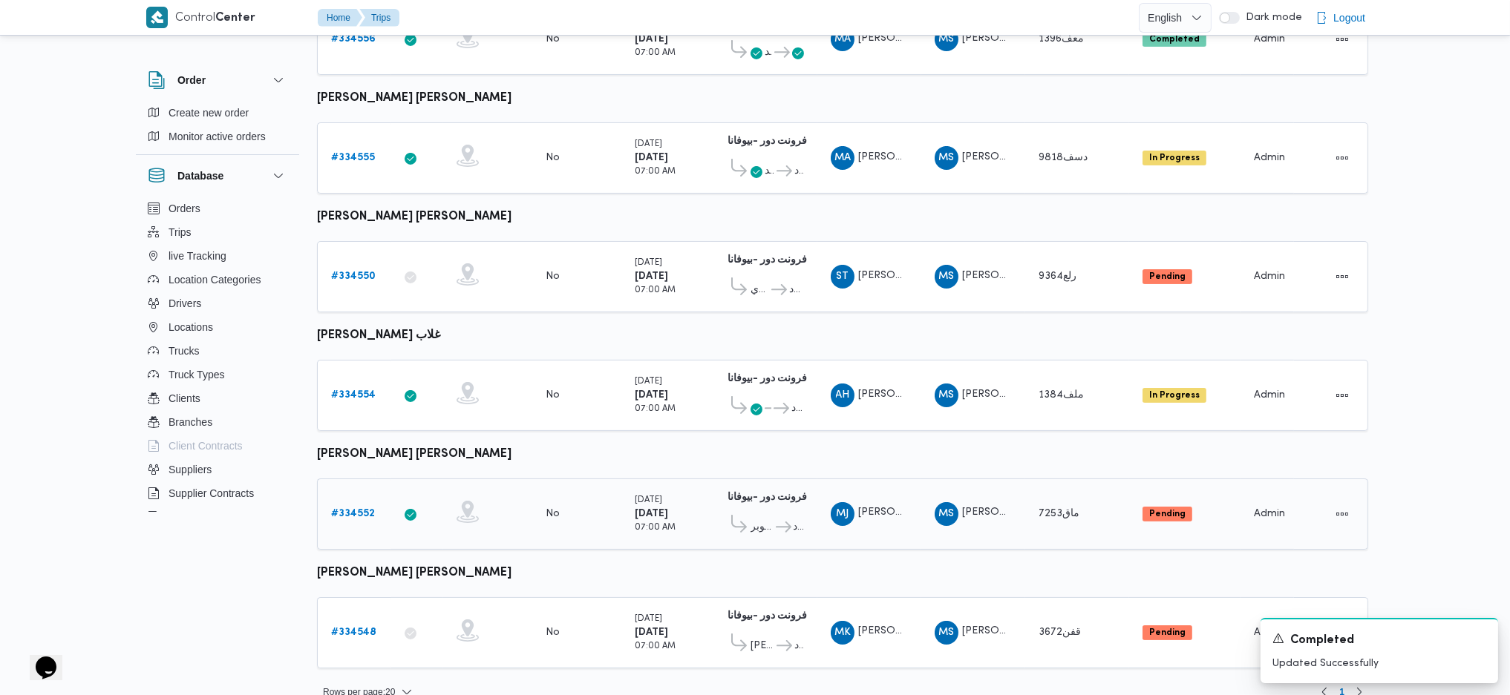
click at [368, 505] on link "# 334552" at bounding box center [353, 514] width 44 height 18
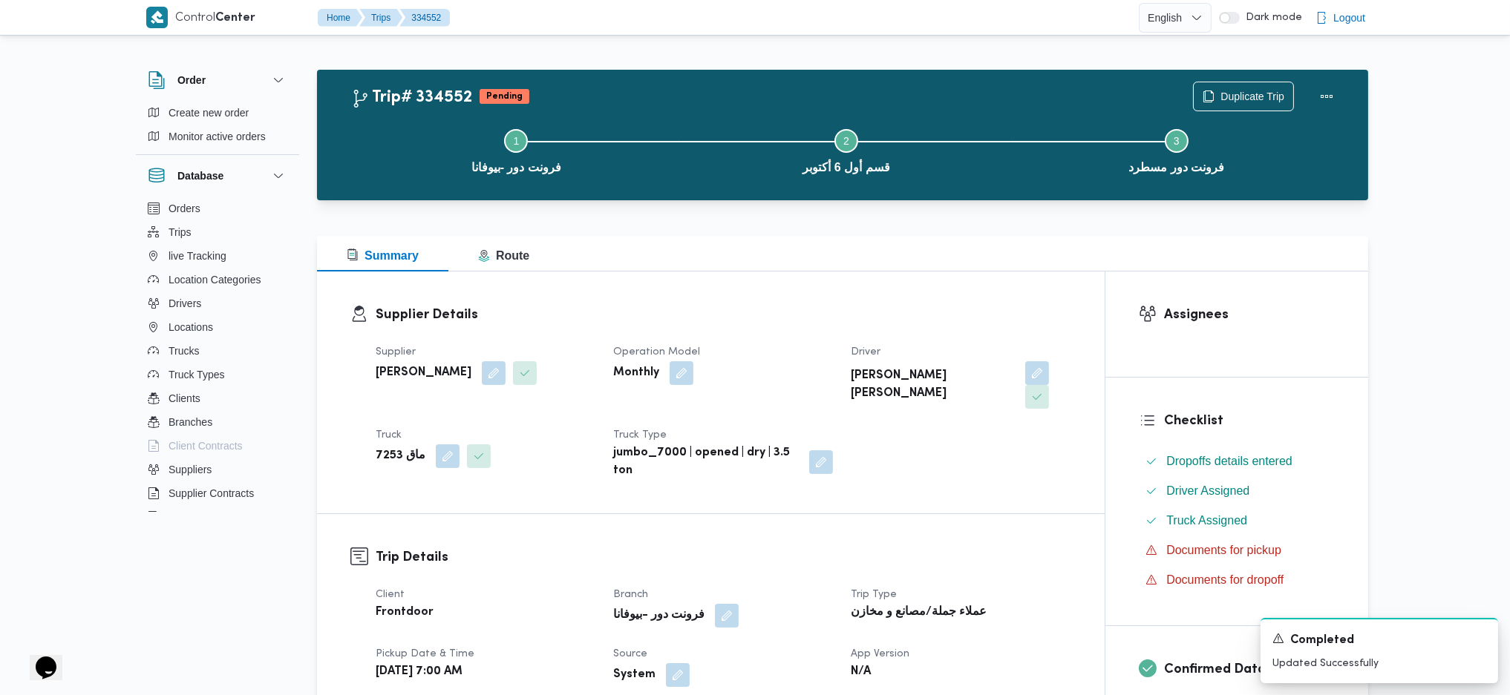
scroll to position [791, 0]
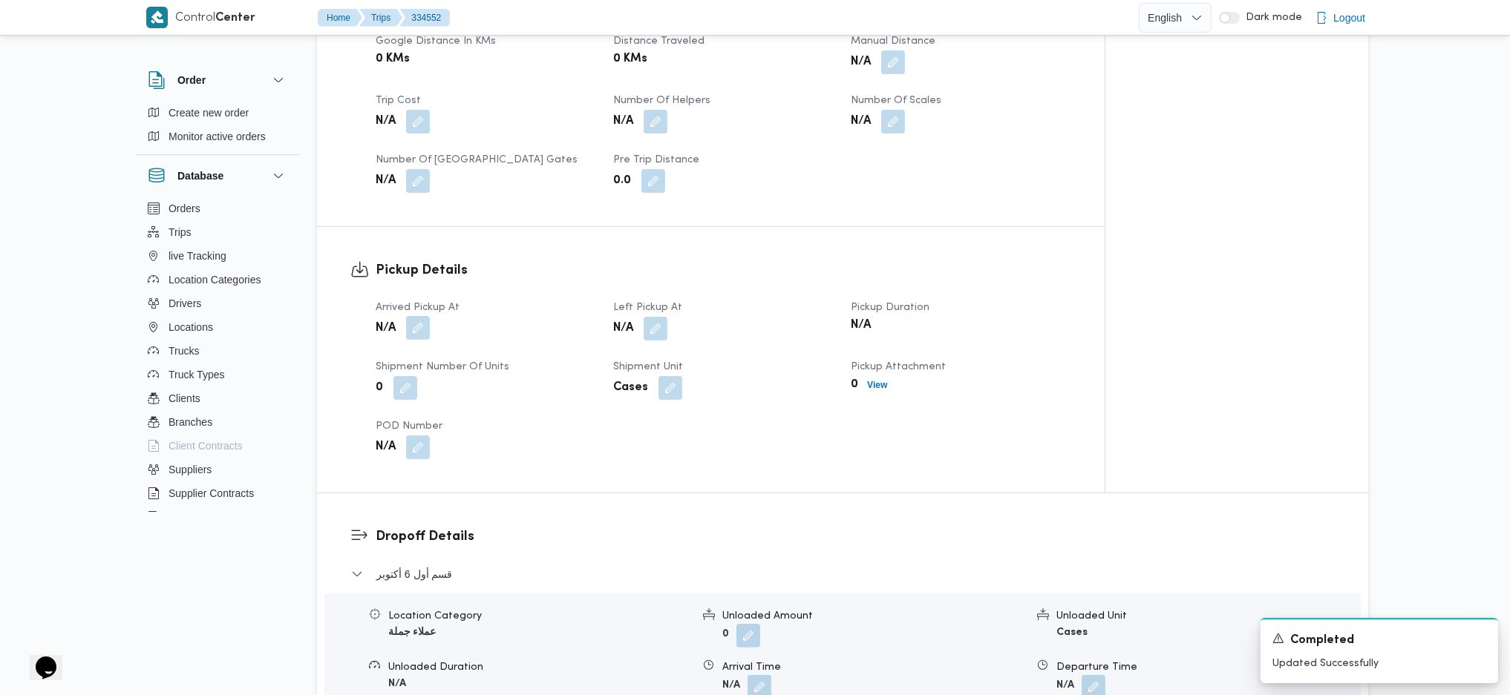
click at [423, 316] on button "button" at bounding box center [418, 328] width 24 height 24
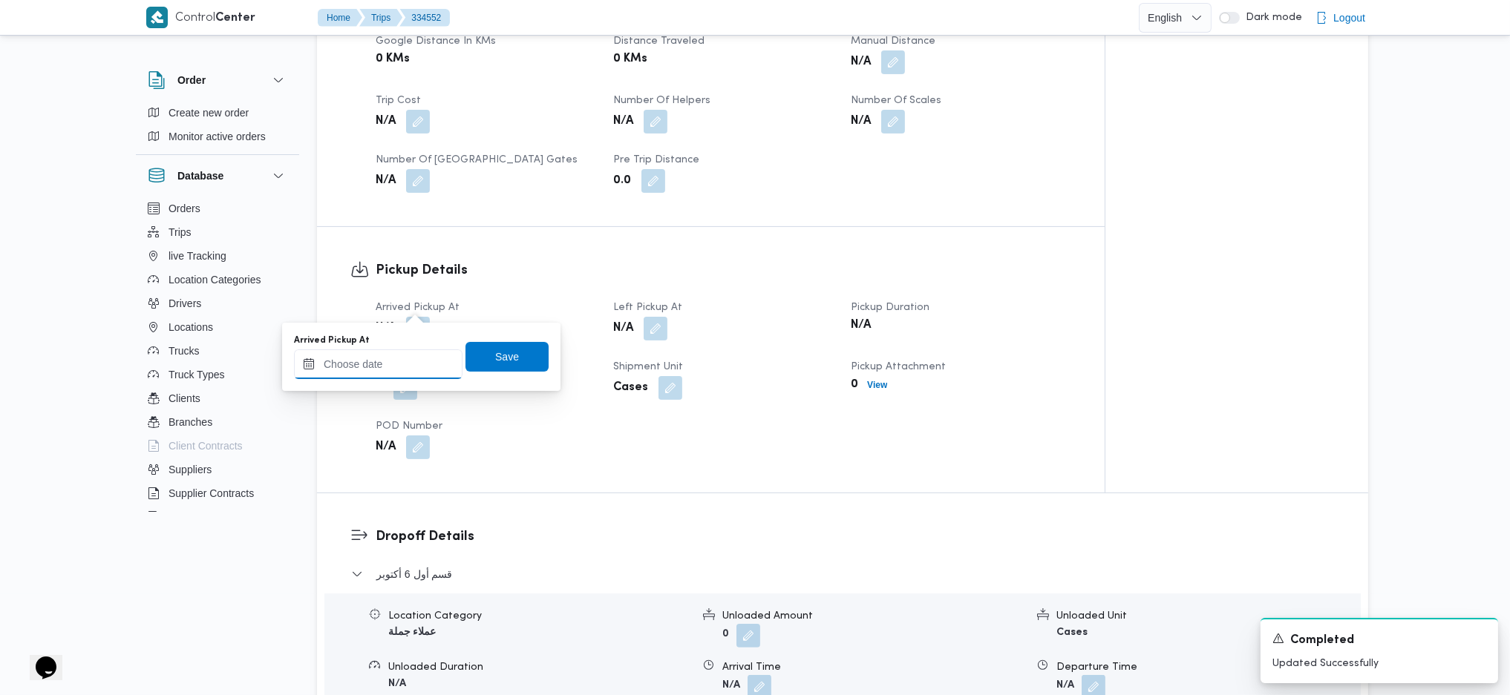
click at [384, 365] on input "Arrived Pickup At" at bounding box center [378, 365] width 168 height 30
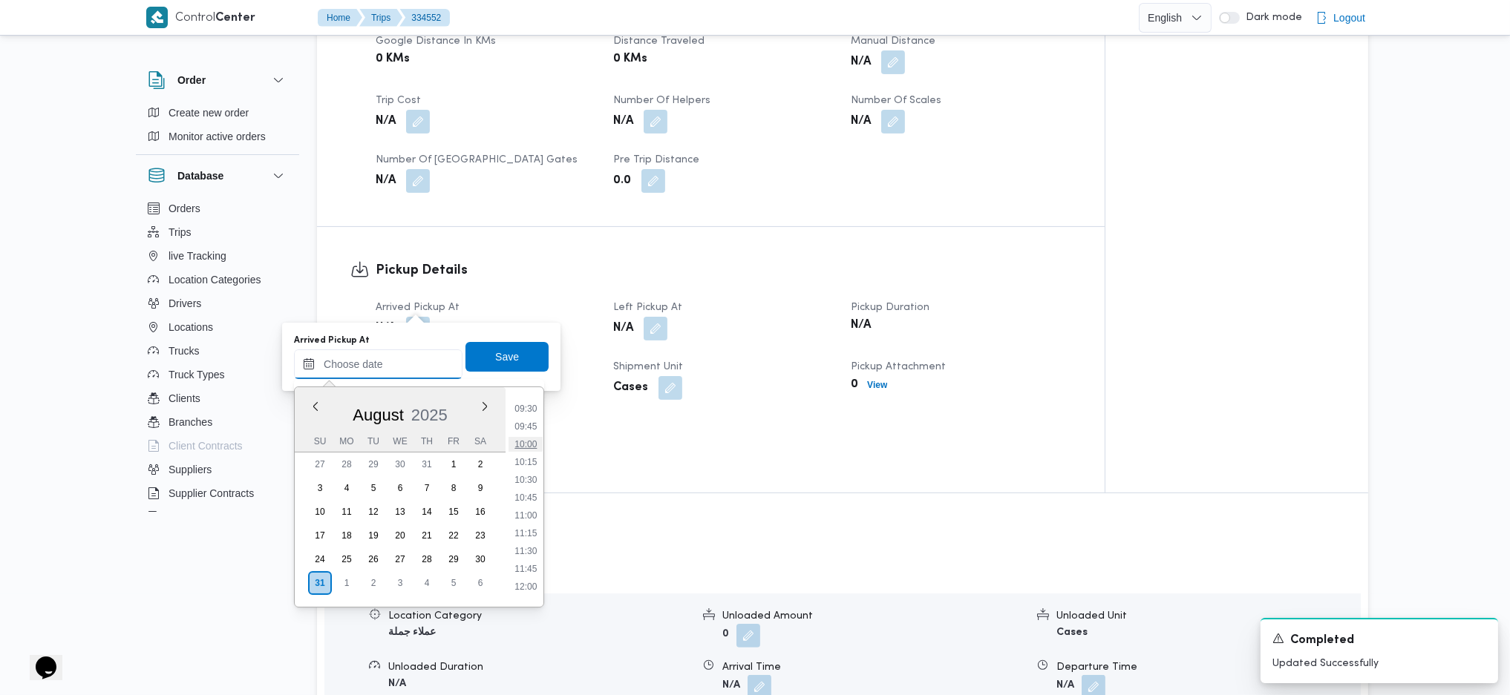
scroll to position [576, 0]
drag, startPoint x: 527, startPoint y: 435, endPoint x: 527, endPoint y: 420, distance: 14.8
click at [527, 435] on li "08:30" at bounding box center [525, 436] width 34 height 15
type input "31/08/2025 08:30"
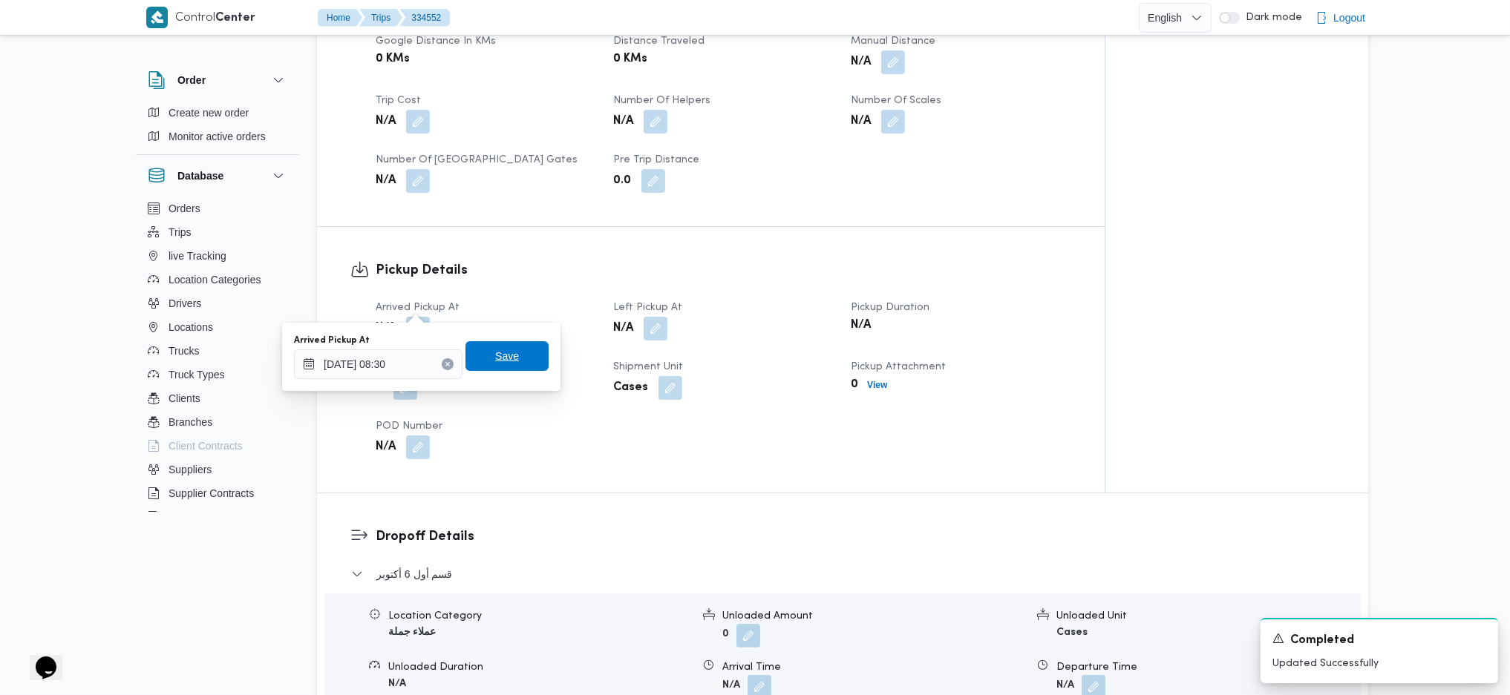
click at [517, 366] on span "Save" at bounding box center [506, 356] width 83 height 30
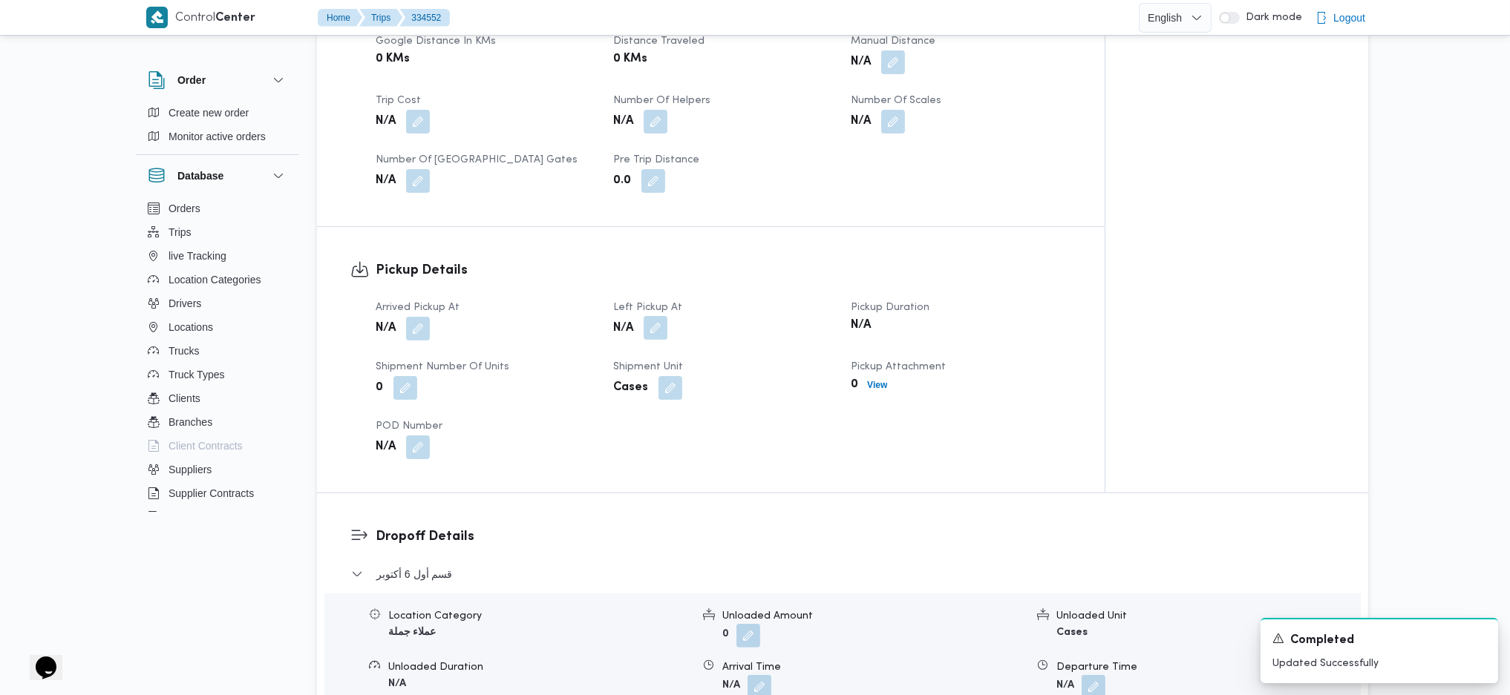
click at [665, 316] on button "button" at bounding box center [656, 328] width 24 height 24
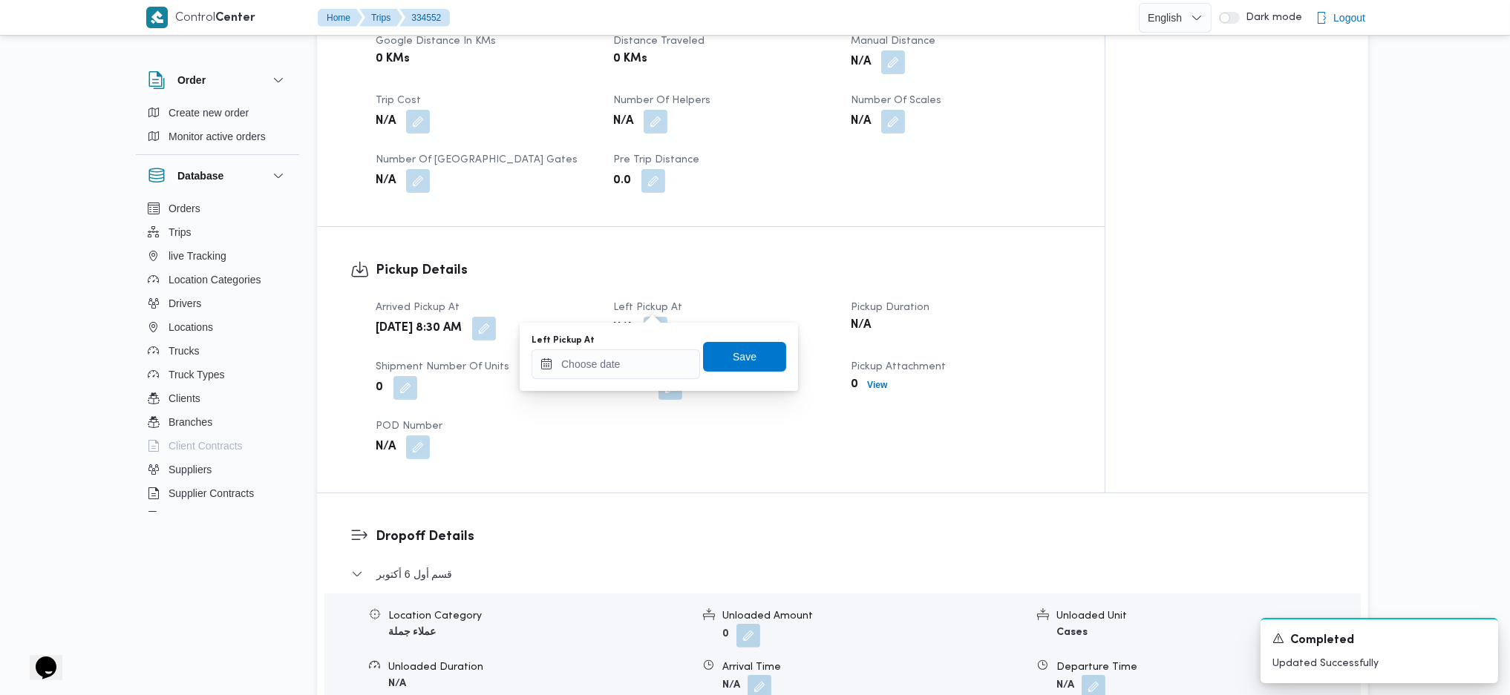
drag, startPoint x: 603, startPoint y: 388, endPoint x: 625, endPoint y: 374, distance: 25.7
click at [604, 388] on div "You are in a dialog. To close this dialog, hit escape. Left Pickup At Save" at bounding box center [659, 357] width 278 height 68
click at [637, 364] on input "Left Pickup At" at bounding box center [615, 365] width 168 height 30
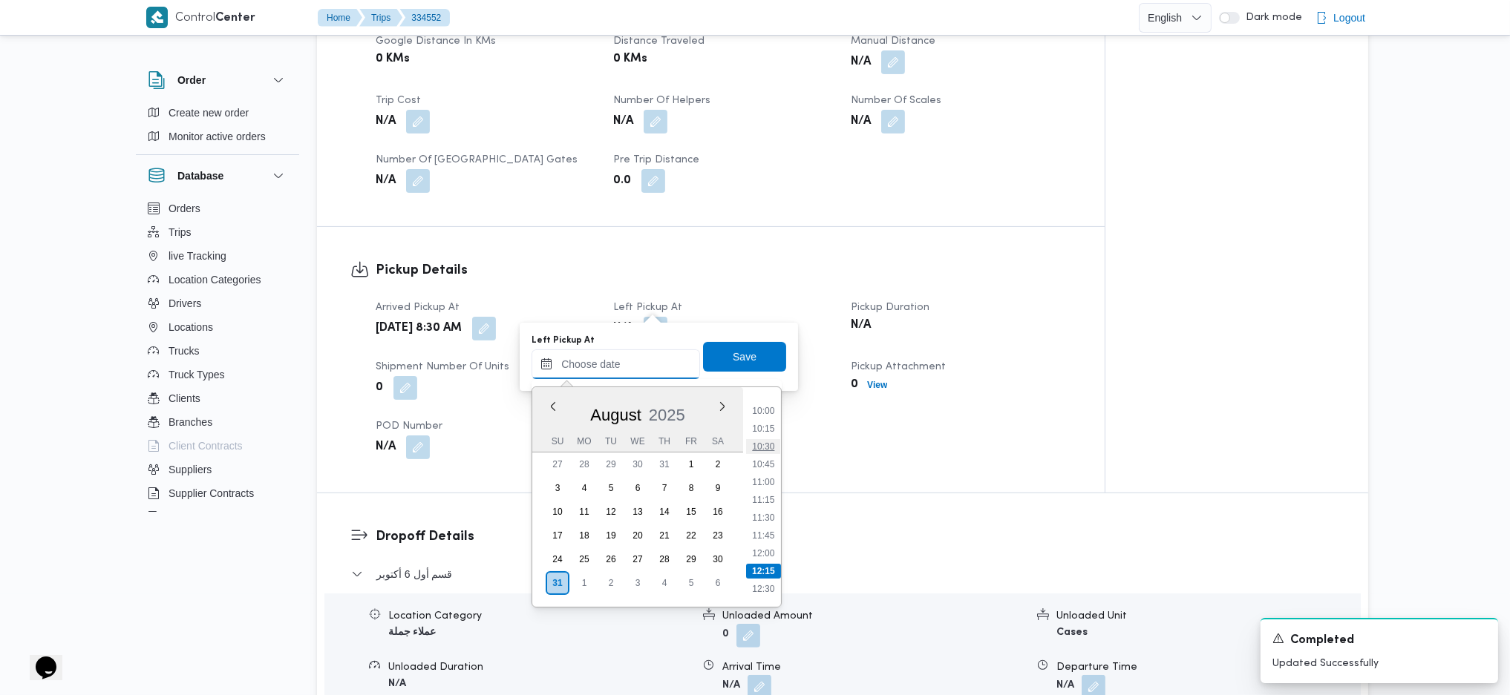
scroll to position [675, 0]
click at [765, 433] on ul "00:00 00:15 00:30 00:45 01:00 01:15 01:30 01:45 02:00 02:15 02:30 02:45 03:00 0…" at bounding box center [763, 497] width 35 height 196
click at [763, 448] on li "10:00" at bounding box center [763, 444] width 34 height 15
type input "31/08/2025 10:00"
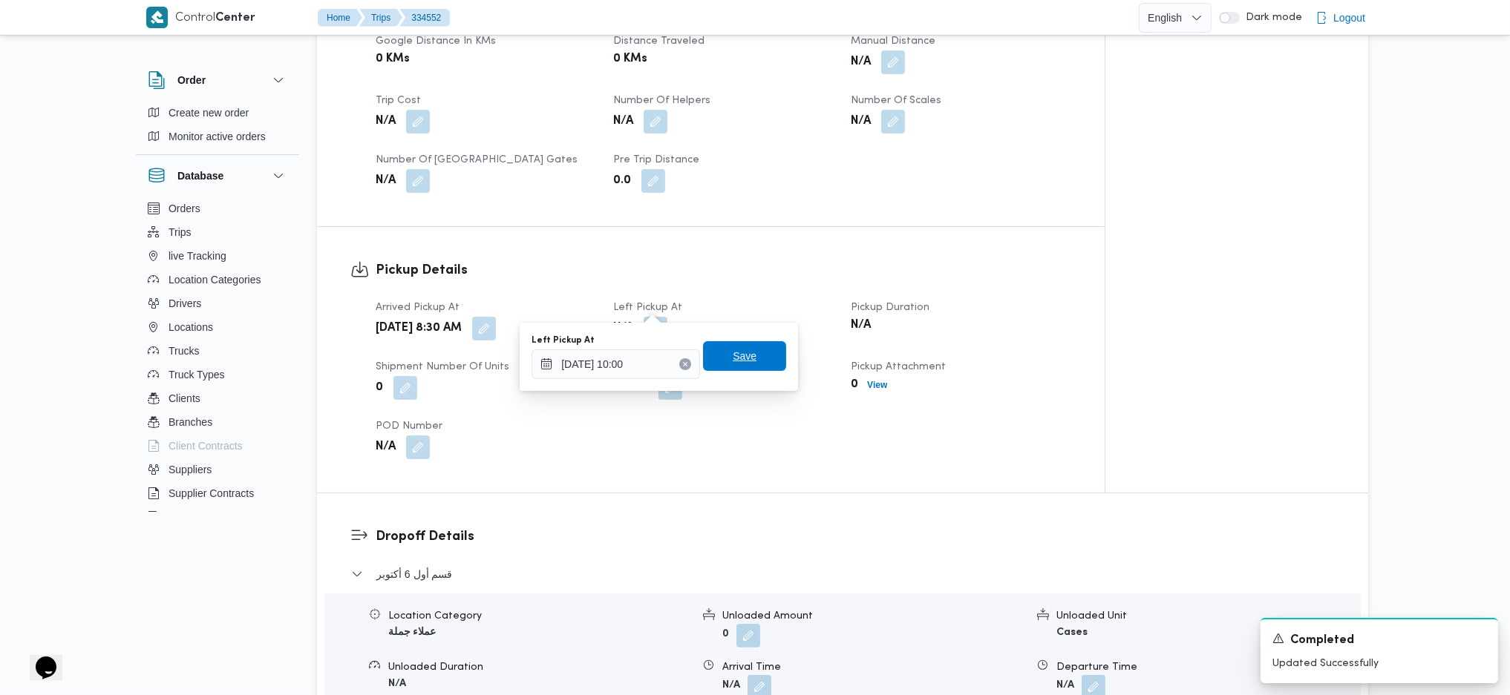
click at [748, 356] on span "Save" at bounding box center [744, 356] width 83 height 30
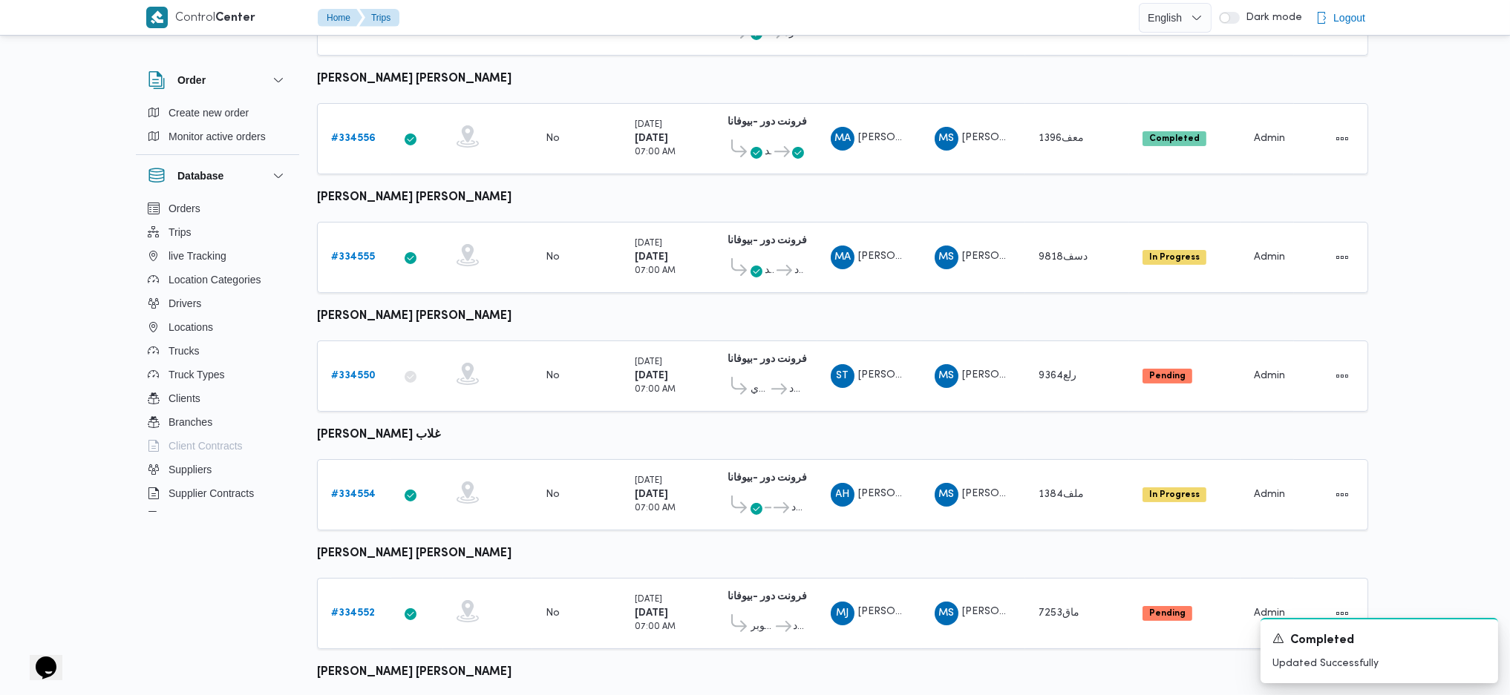
scroll to position [422, 0]
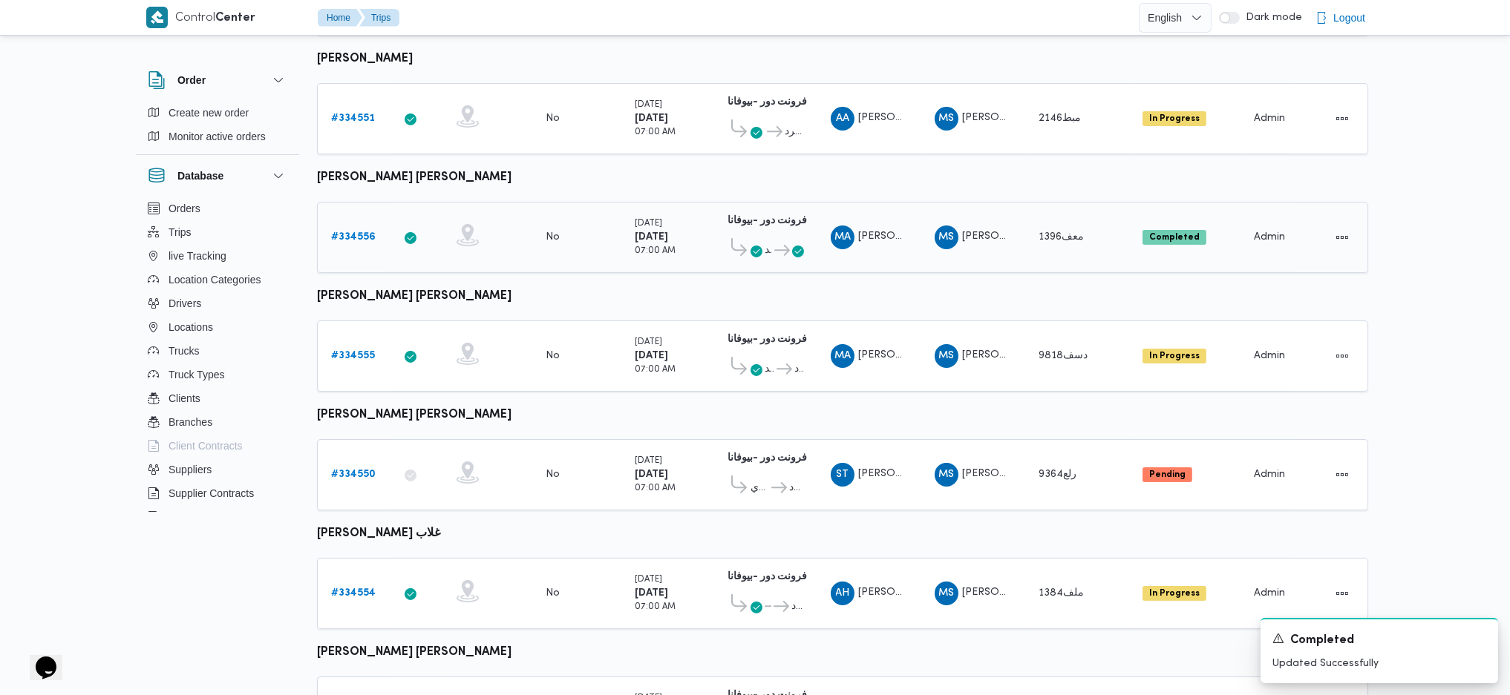
click at [373, 238] on div "# 334556" at bounding box center [354, 238] width 59 height 30
click at [364, 232] on b "# 334556" at bounding box center [353, 237] width 45 height 10
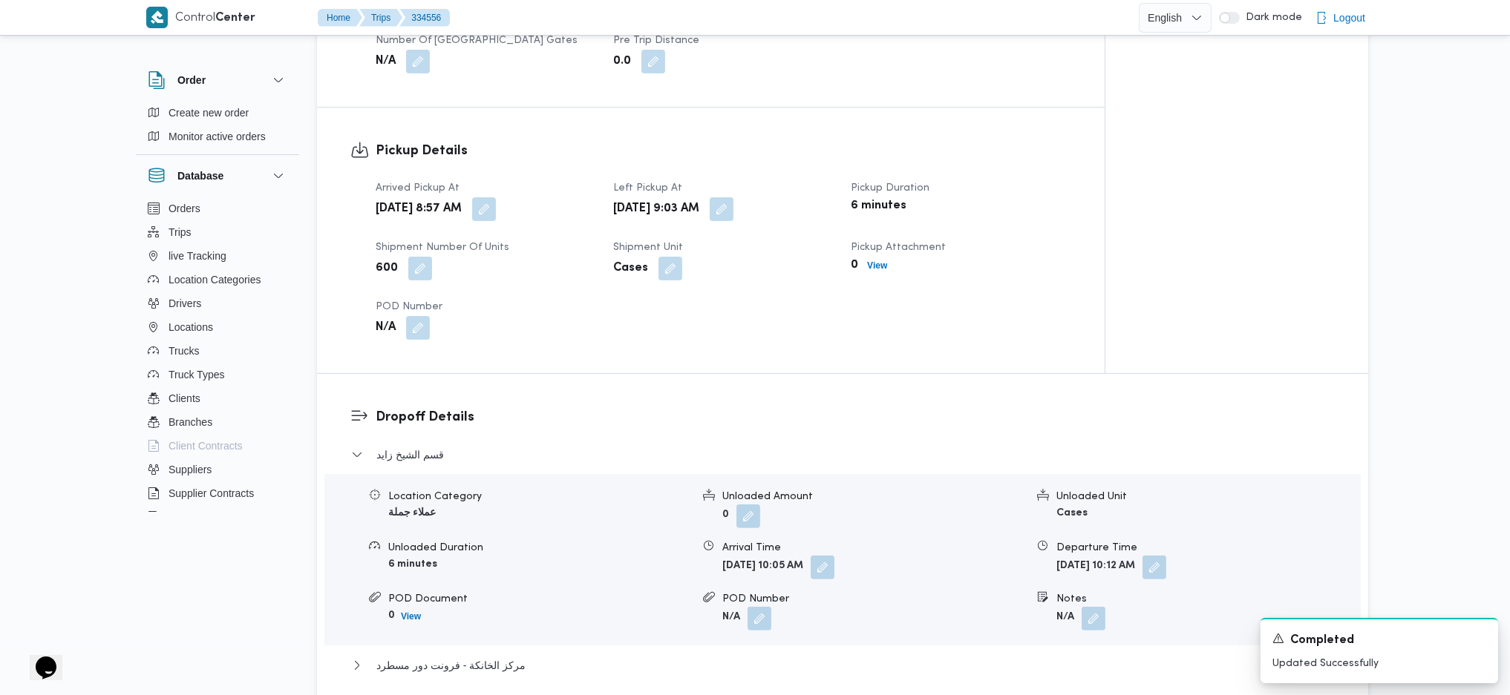
scroll to position [817, 0]
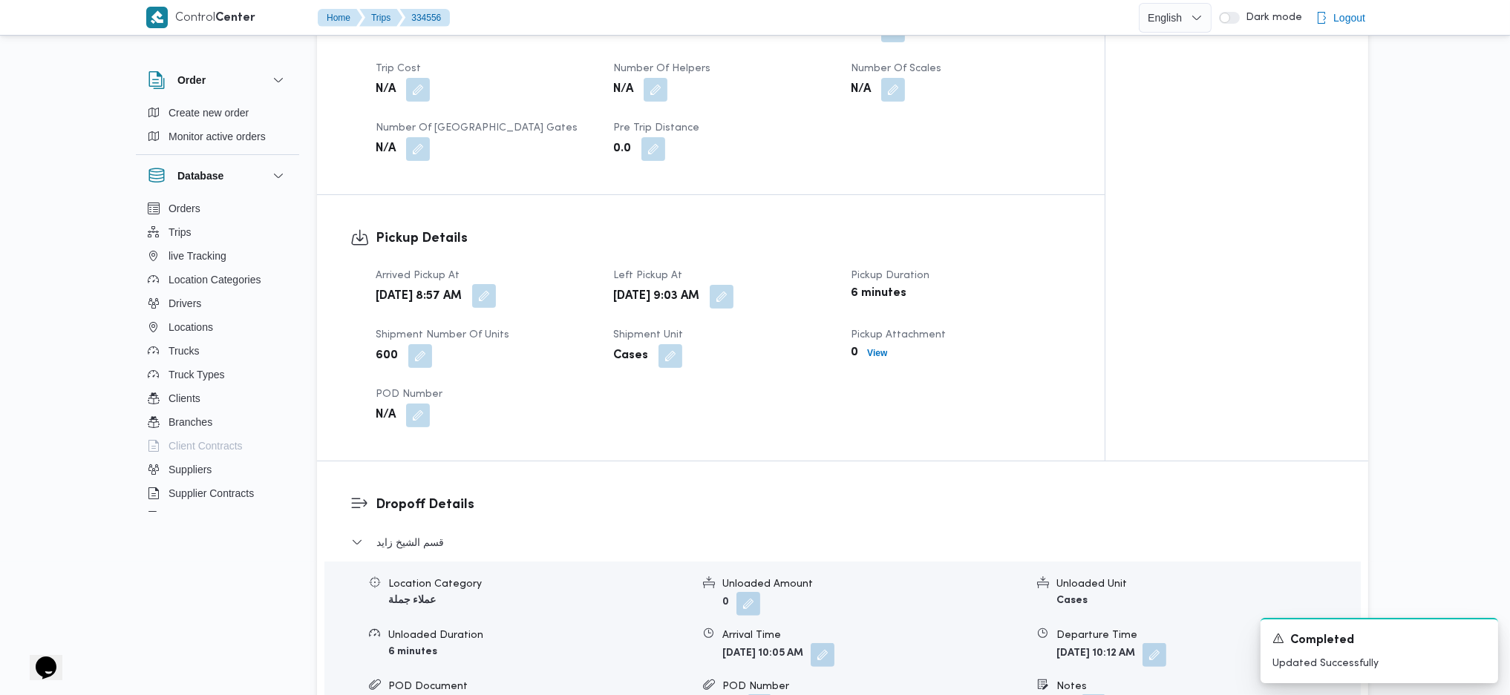
click at [496, 284] on button "button" at bounding box center [484, 296] width 24 height 24
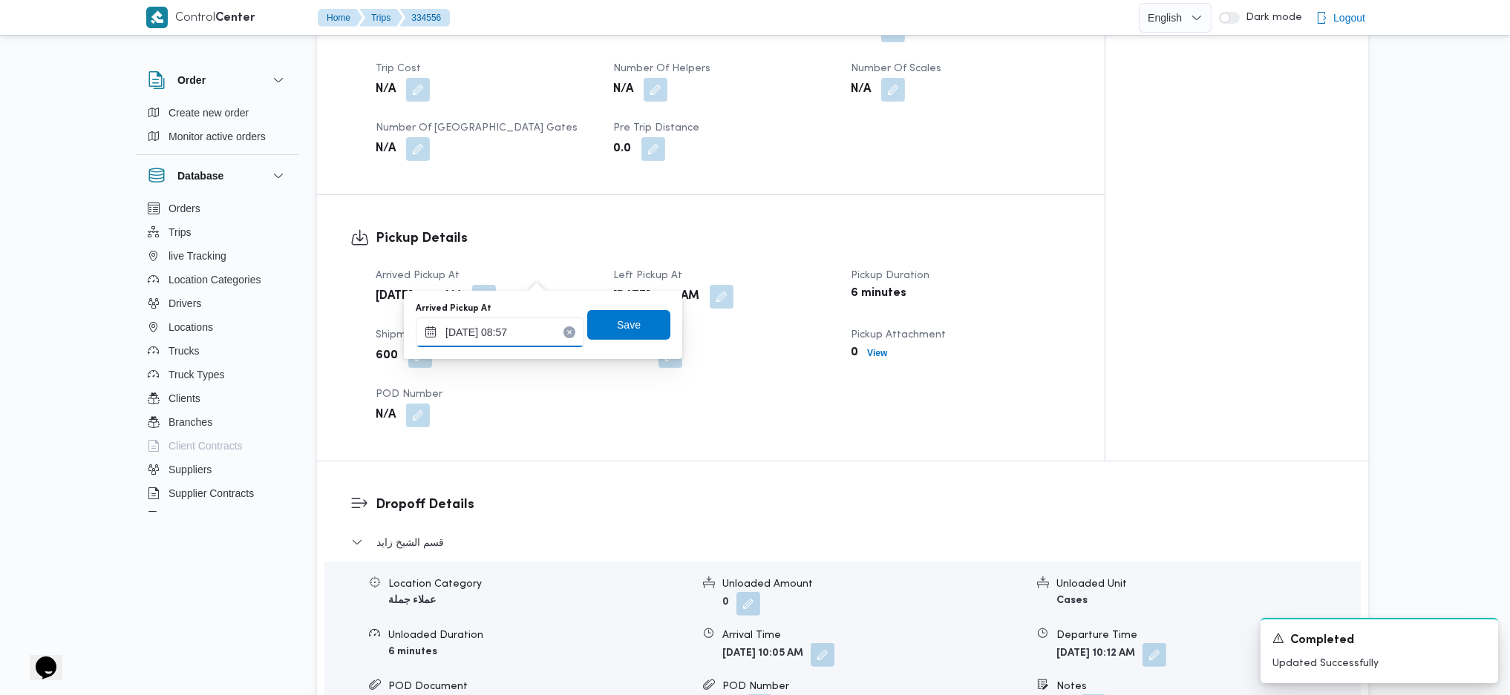
click at [523, 345] on input "31/08/2025 08:57" at bounding box center [500, 333] width 168 height 30
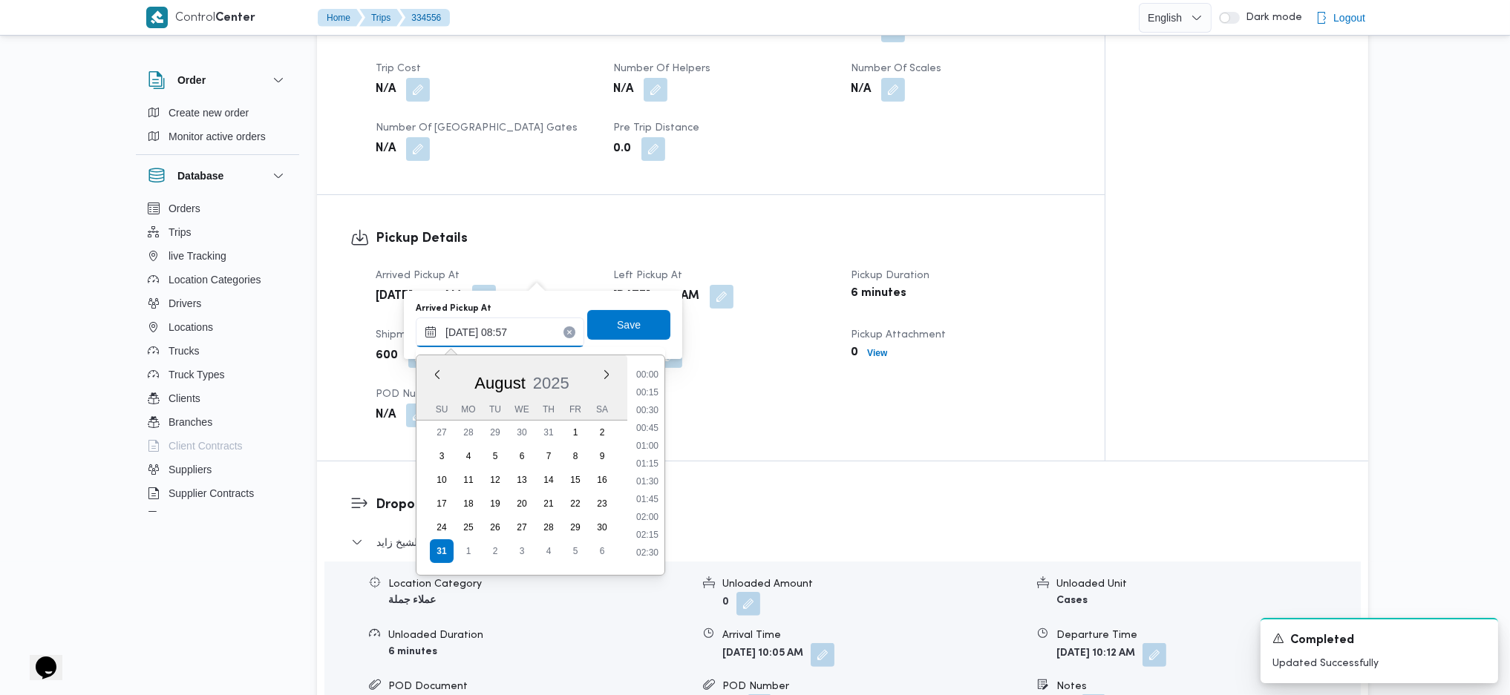
scroll to position [524, 0]
click at [655, 461] on li "08:30" at bounding box center [647, 456] width 34 height 15
type input "31/08/2025 08:30"
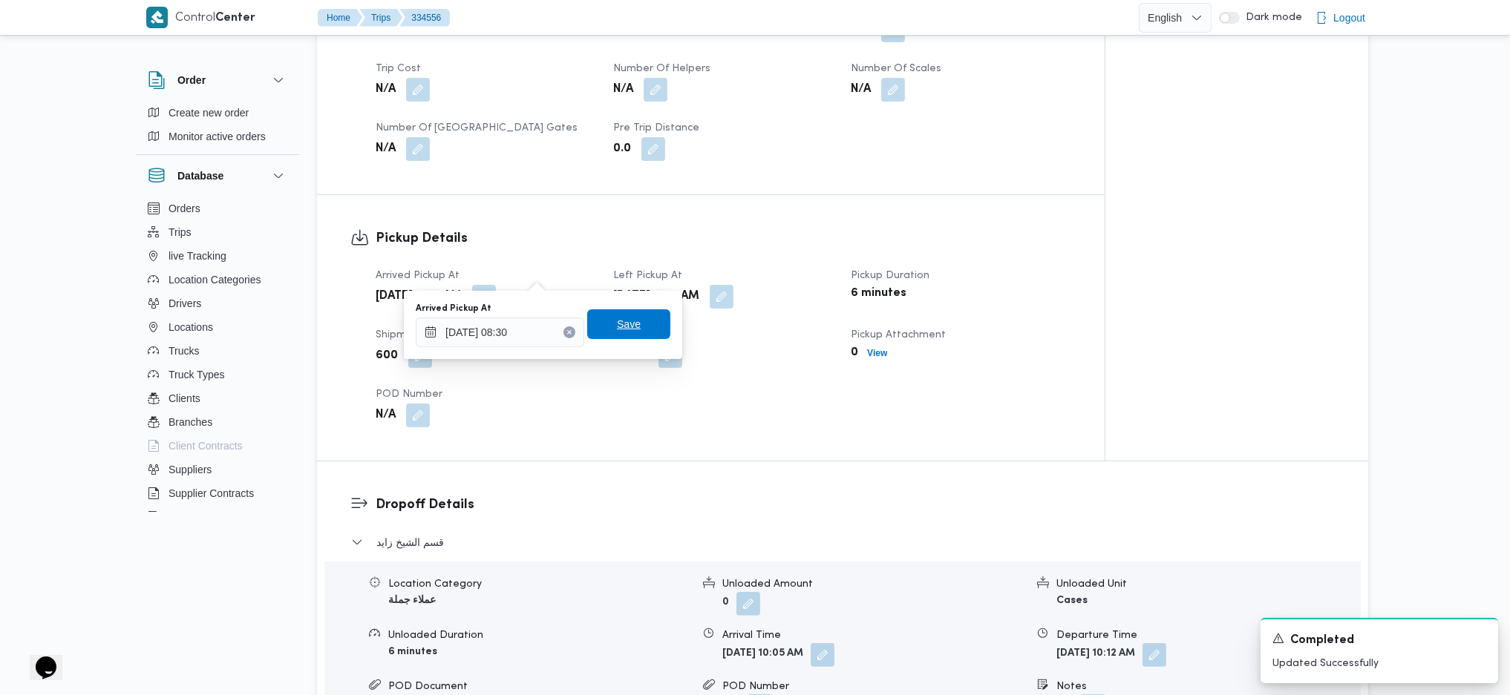
click at [626, 312] on span "Save" at bounding box center [628, 325] width 83 height 30
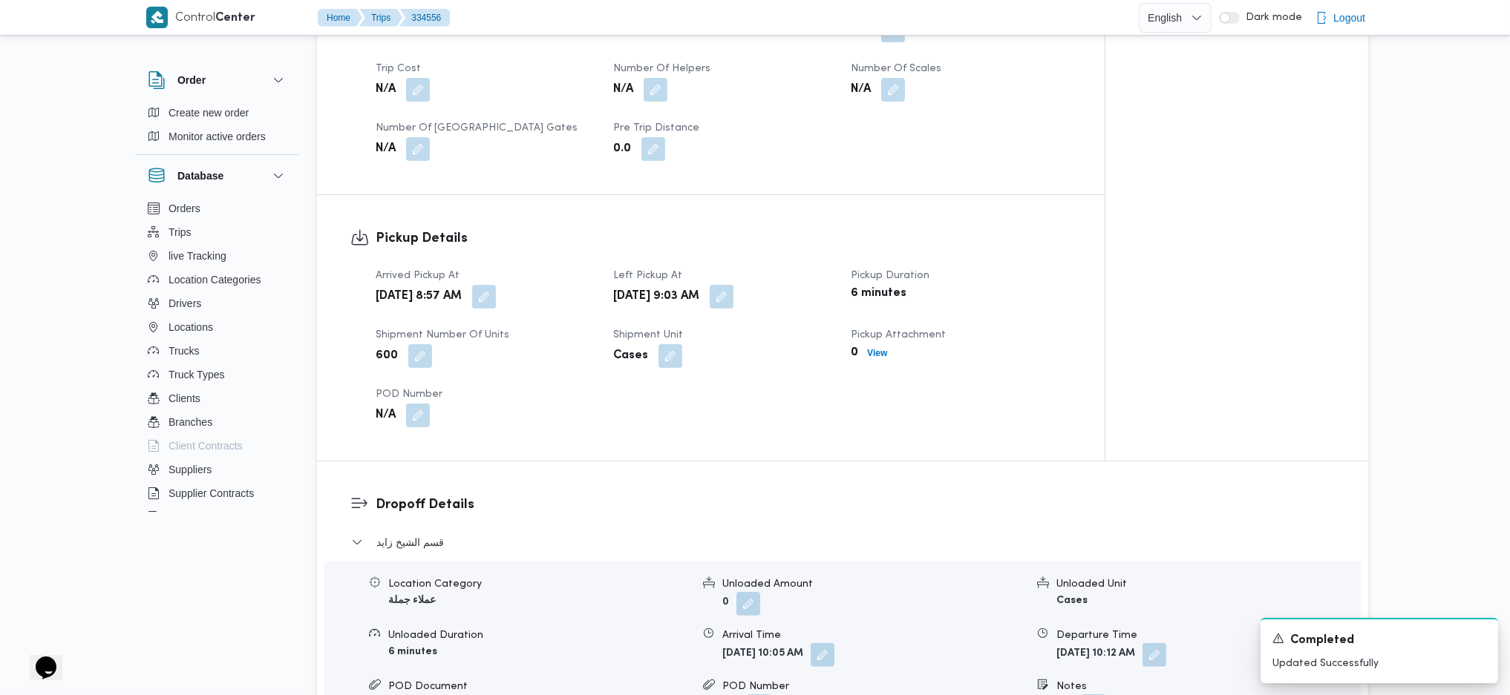
click at [733, 285] on button "button" at bounding box center [722, 297] width 24 height 24
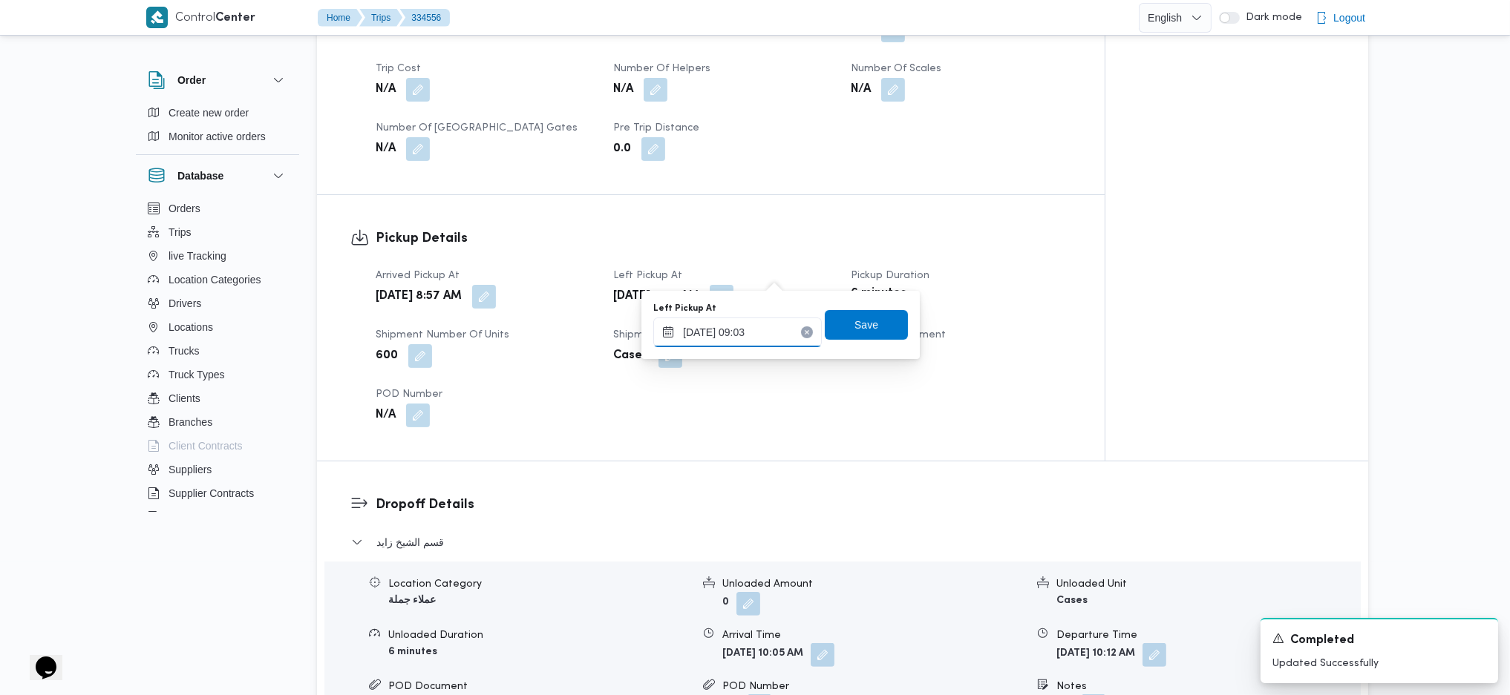
click at [753, 324] on input "31/08/2025 09:03" at bounding box center [737, 333] width 168 height 30
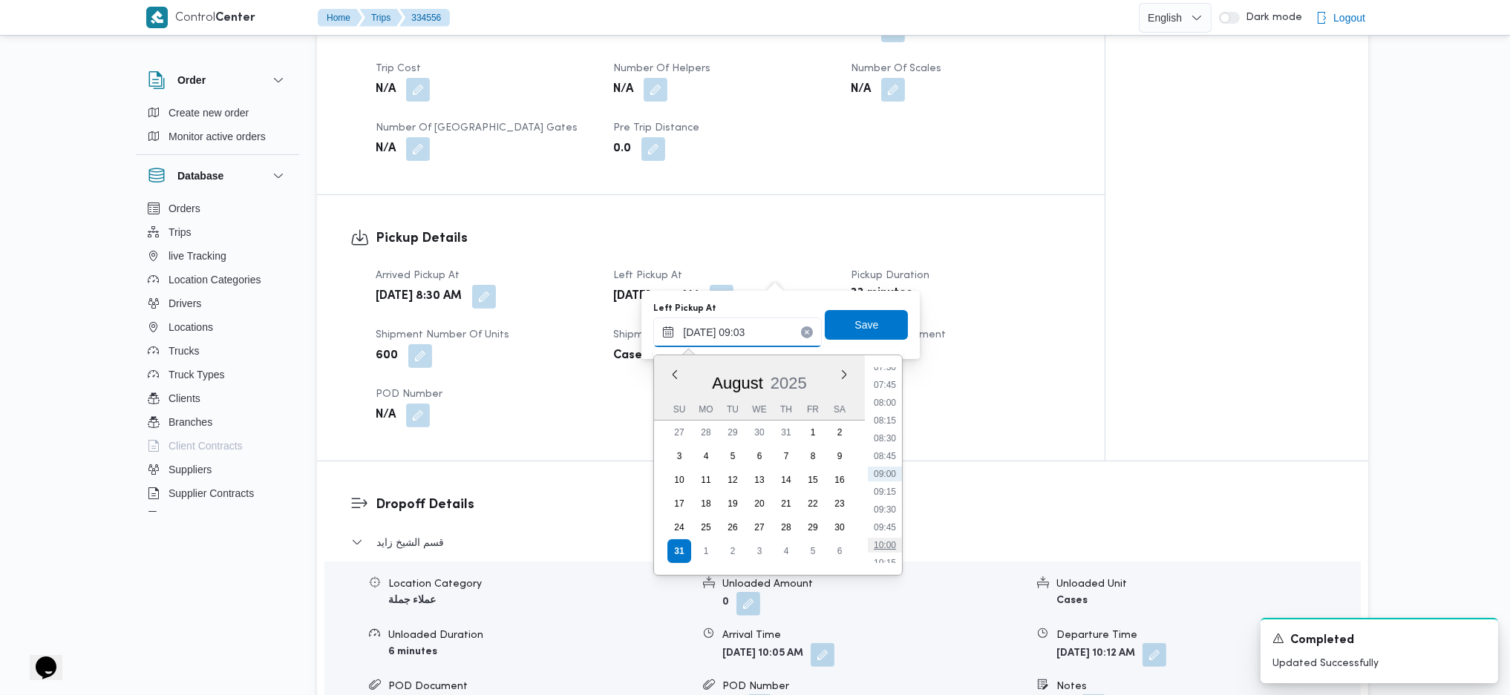
scroll to position [641, 0]
click at [885, 462] on li "10:15" at bounding box center [885, 463] width 34 height 15
type input "31/08/2025 10:15"
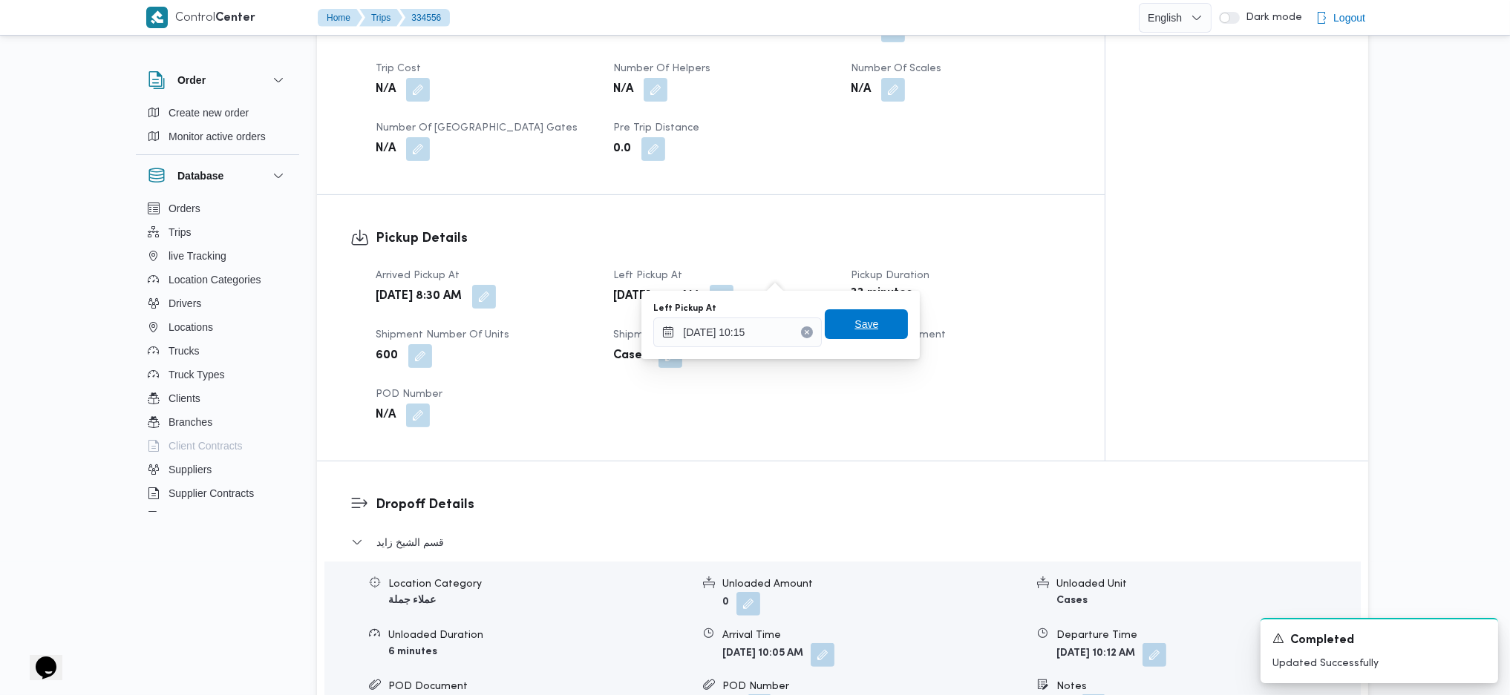
click at [855, 322] on span "Save" at bounding box center [866, 324] width 24 height 18
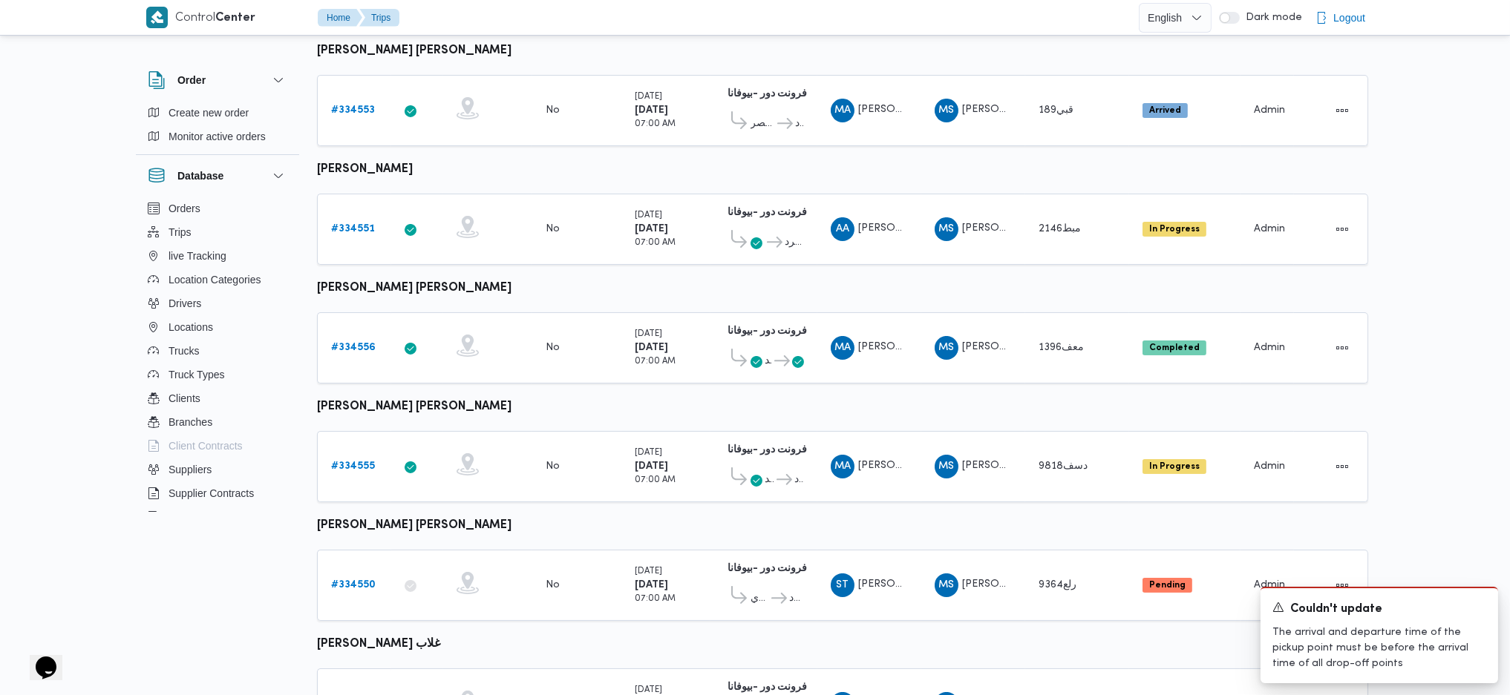
scroll to position [620, 0]
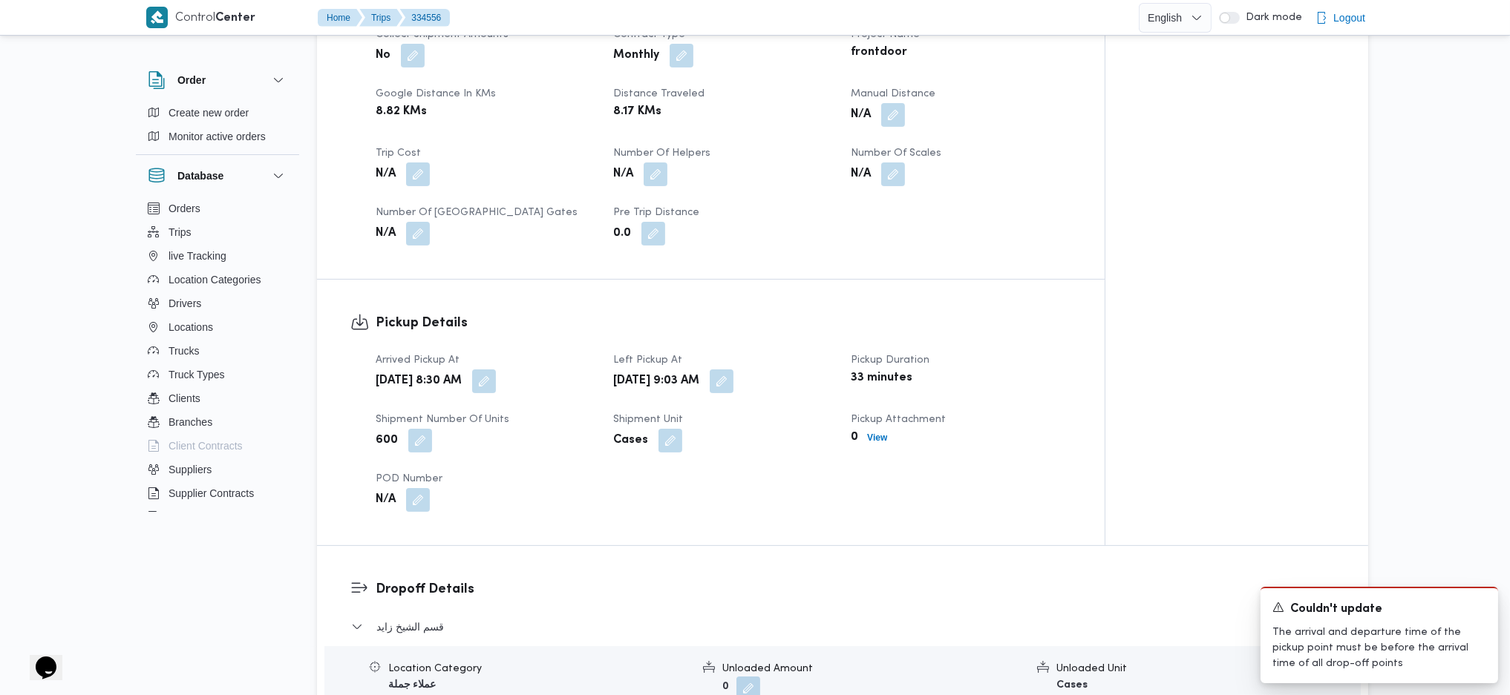
scroll to position [1228, 0]
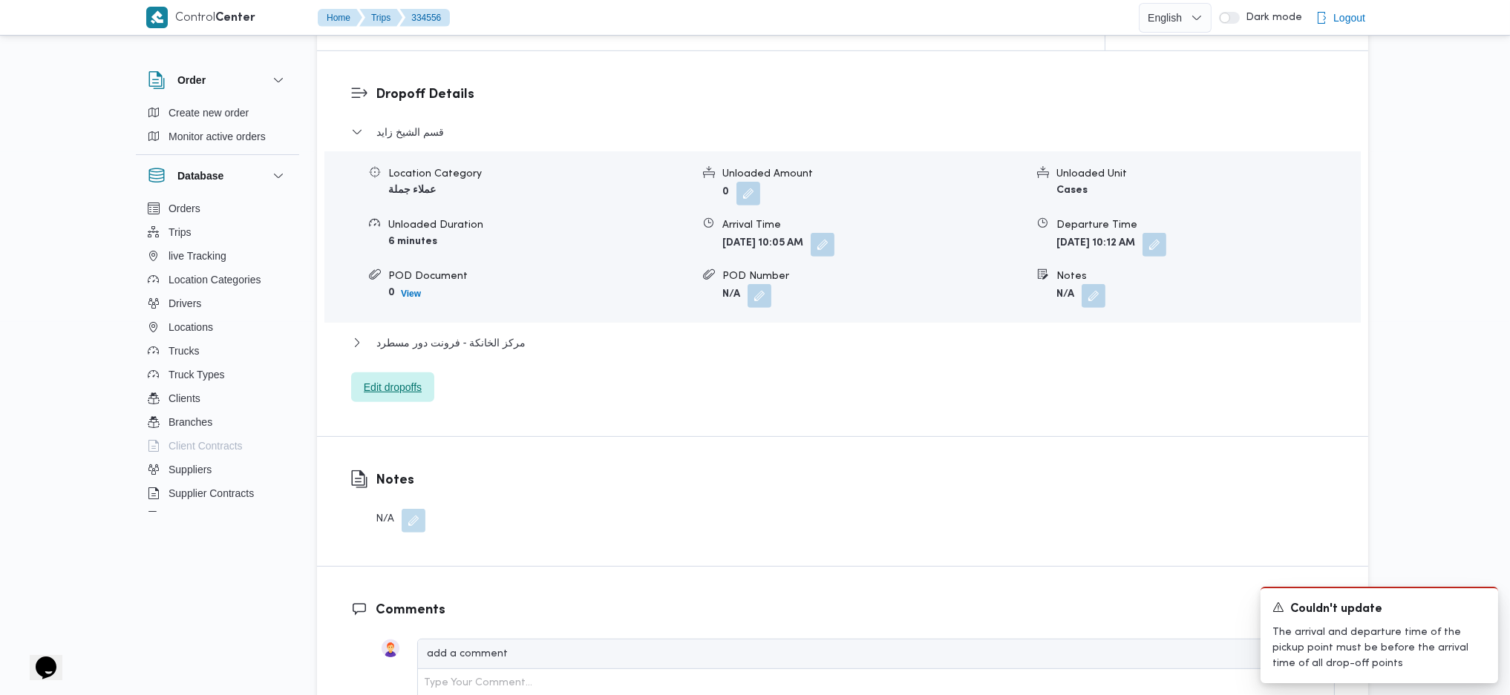
click at [416, 377] on span "Edit dropoffs" at bounding box center [392, 388] width 83 height 30
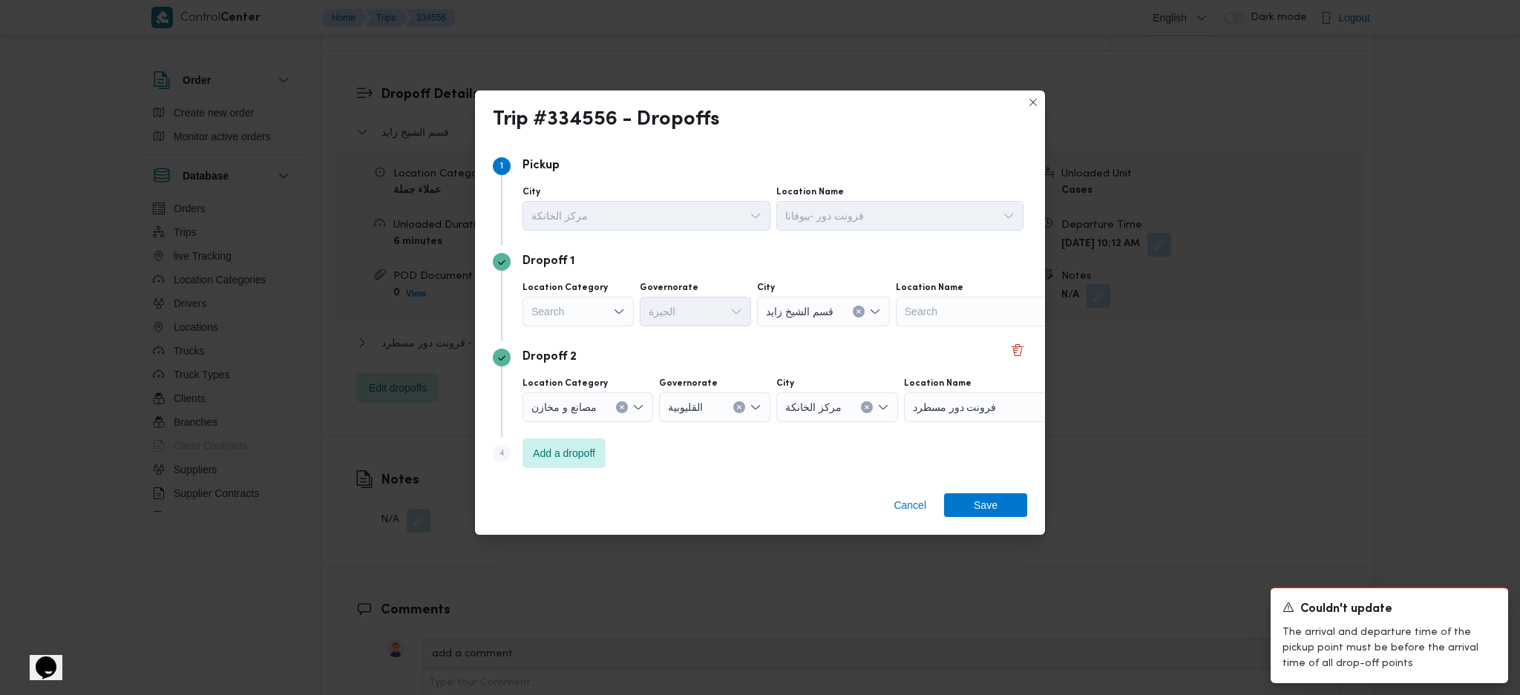
click at [590, 318] on div "Search" at bounding box center [578, 312] width 111 height 30
click at [574, 422] on span "تجزئة" at bounding box center [587, 425] width 76 height 18
click at [708, 320] on div "Search" at bounding box center [695, 312] width 111 height 30
type input "جي"
click at [657, 341] on icon "button" at bounding box center [655, 339] width 12 height 12
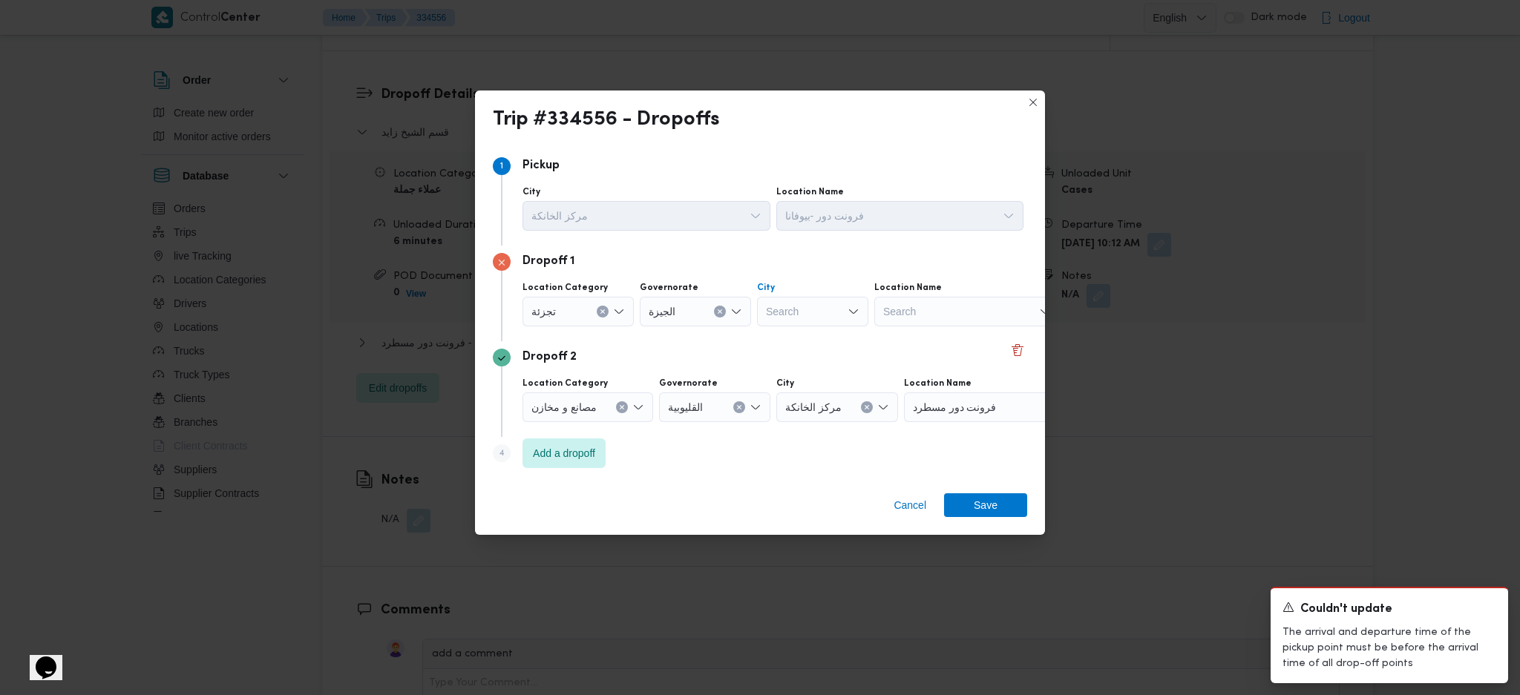
click at [812, 318] on div "Search" at bounding box center [812, 312] width 111 height 30
click at [818, 462] on span "قسم الشيخ زايد" at bounding box center [822, 468] width 76 height 18
click at [986, 523] on div "Cancel Save" at bounding box center [760, 508] width 570 height 53
click at [1003, 503] on span "Save" at bounding box center [985, 506] width 83 height 24
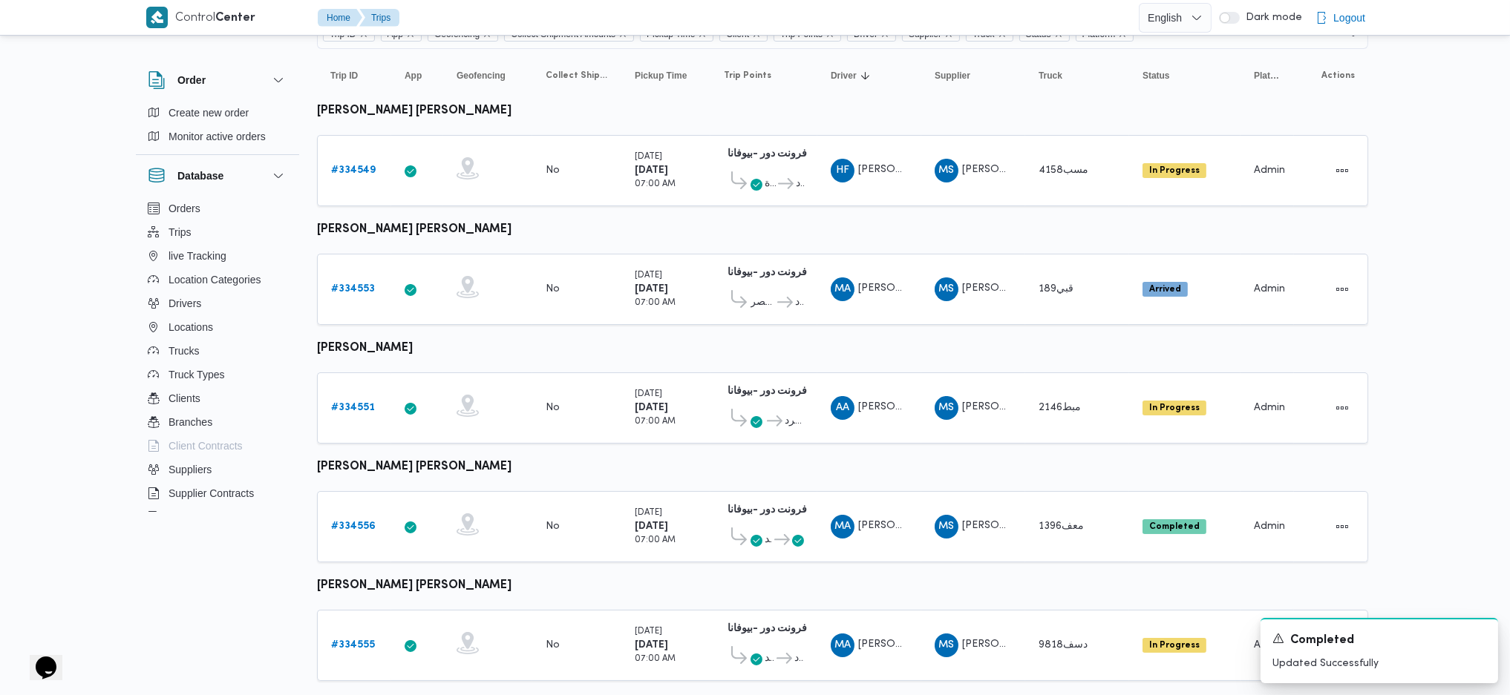
scroll to position [125, 0]
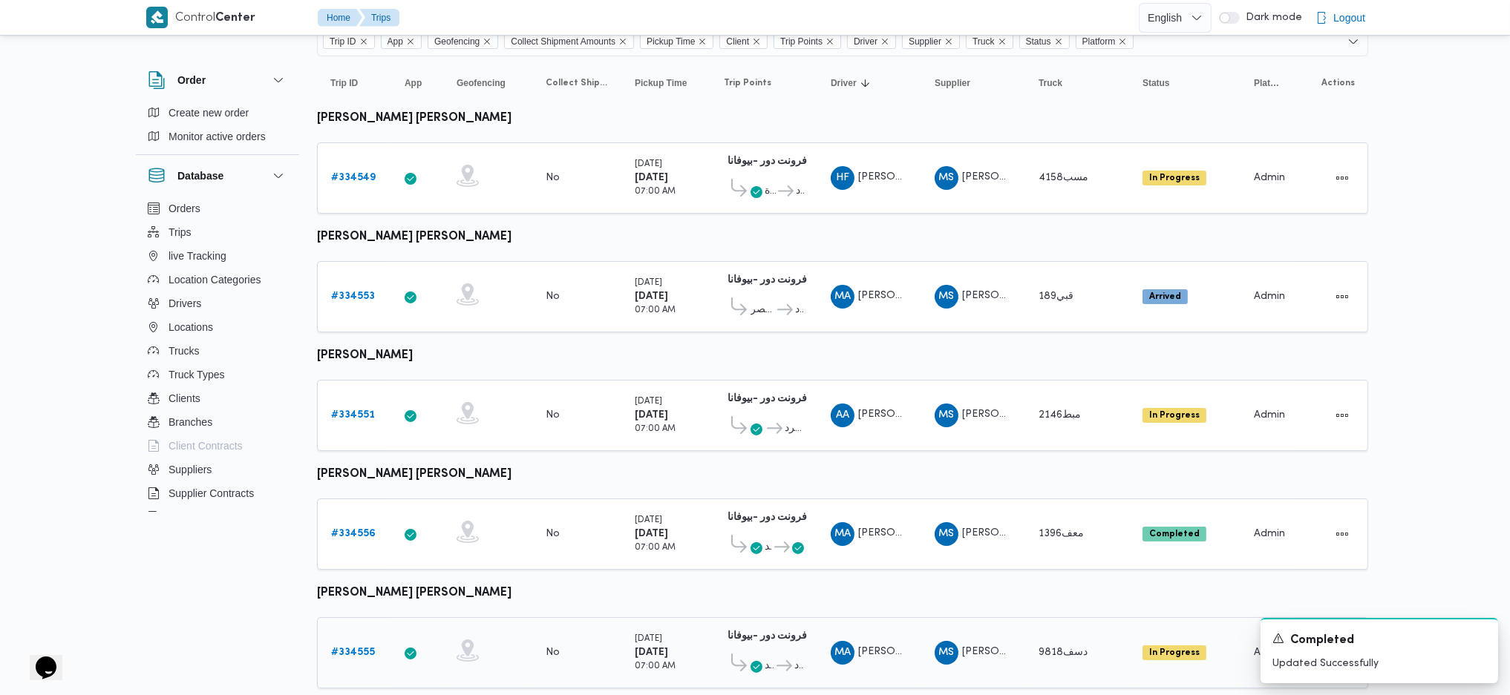
click at [373, 648] on b "# 334555" at bounding box center [353, 653] width 44 height 10
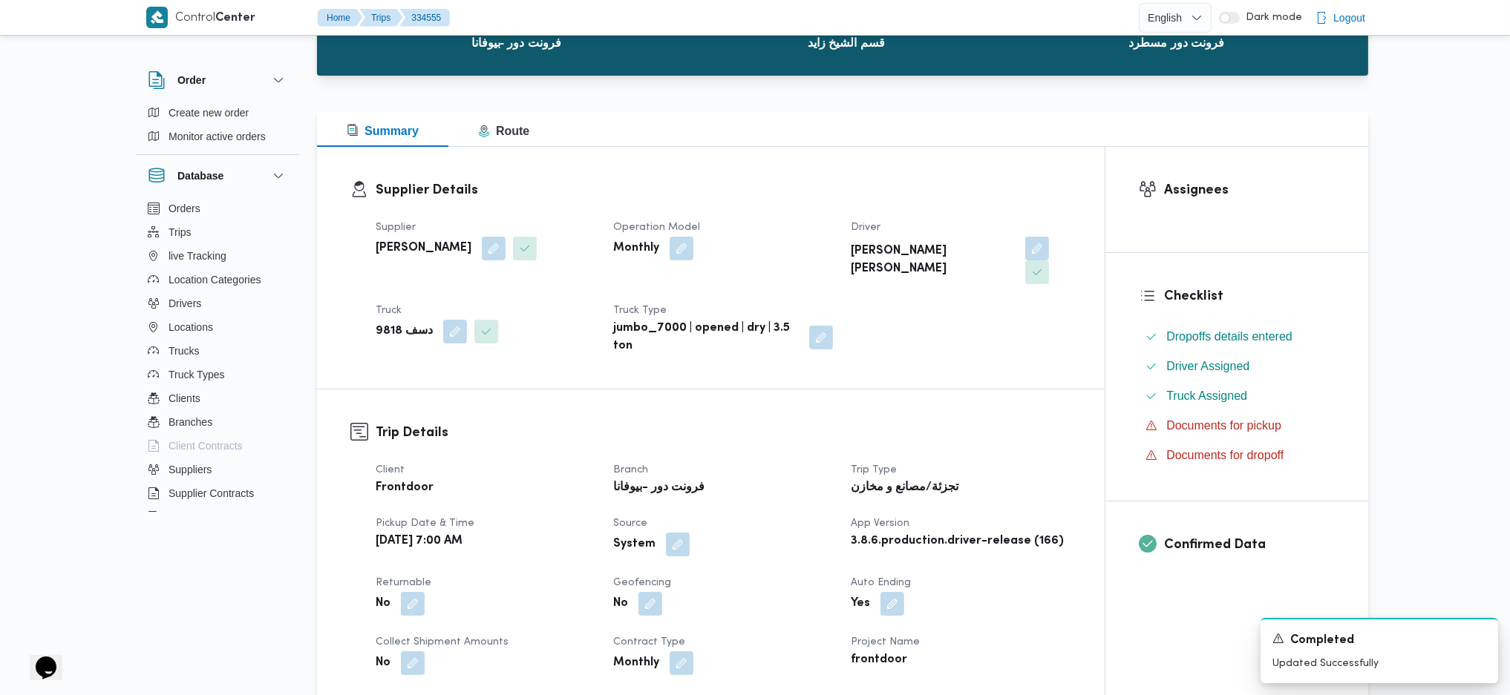
scroll to position [718, 0]
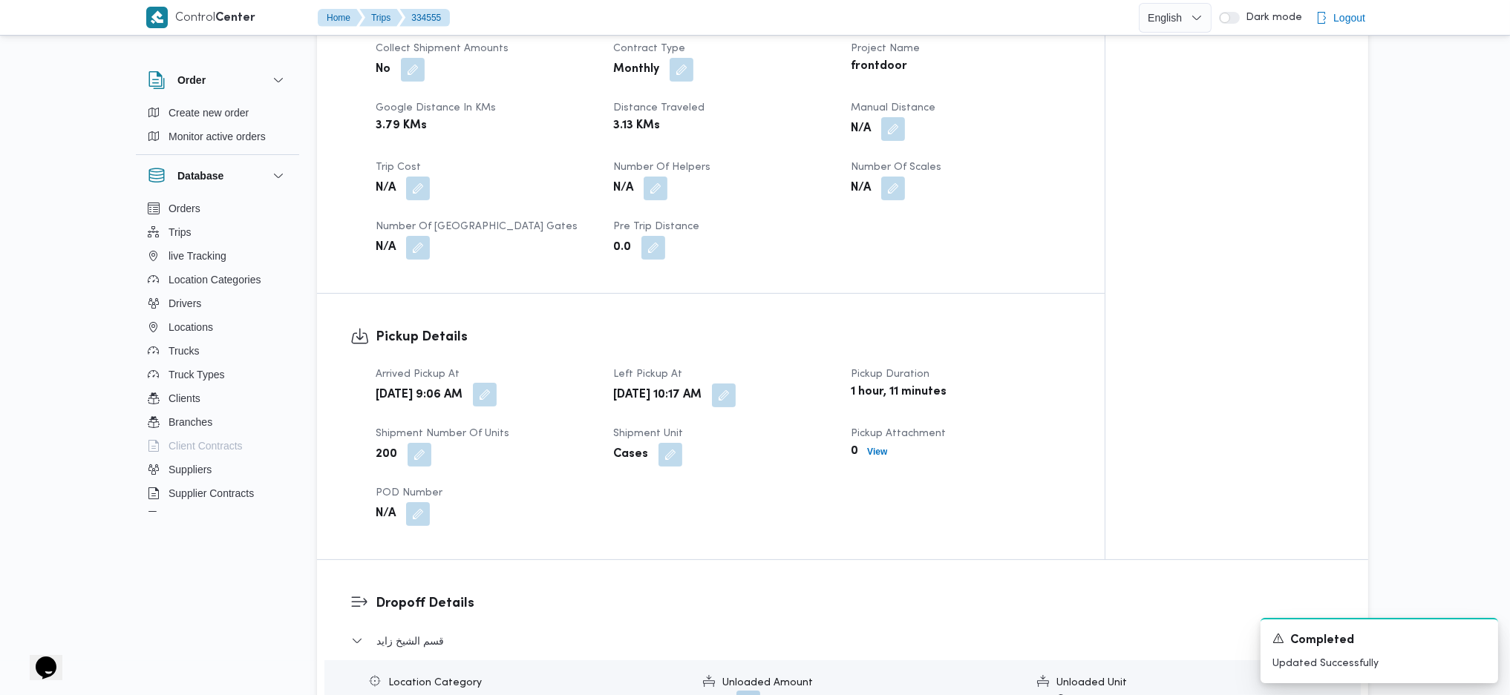
click at [497, 383] on button "button" at bounding box center [485, 395] width 24 height 24
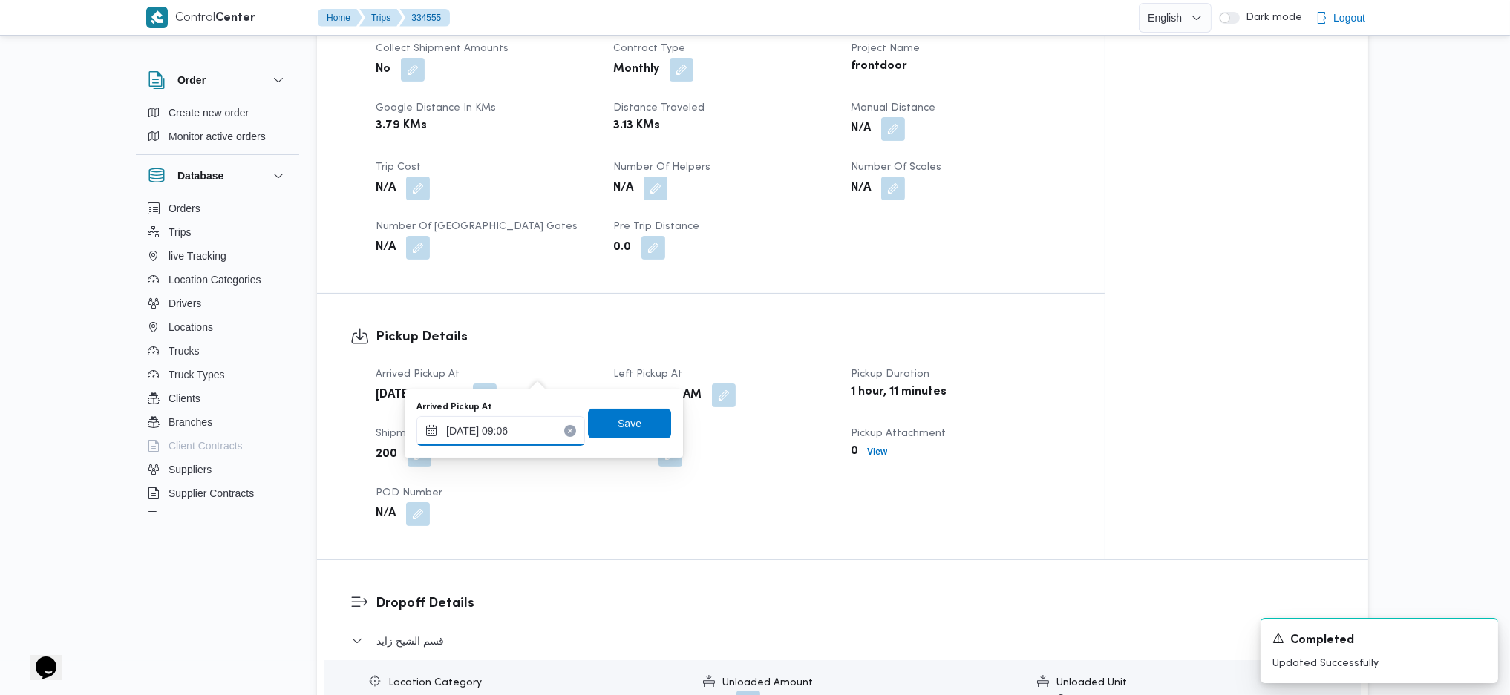
click at [526, 421] on input "31/08/2025 09:06" at bounding box center [500, 431] width 168 height 30
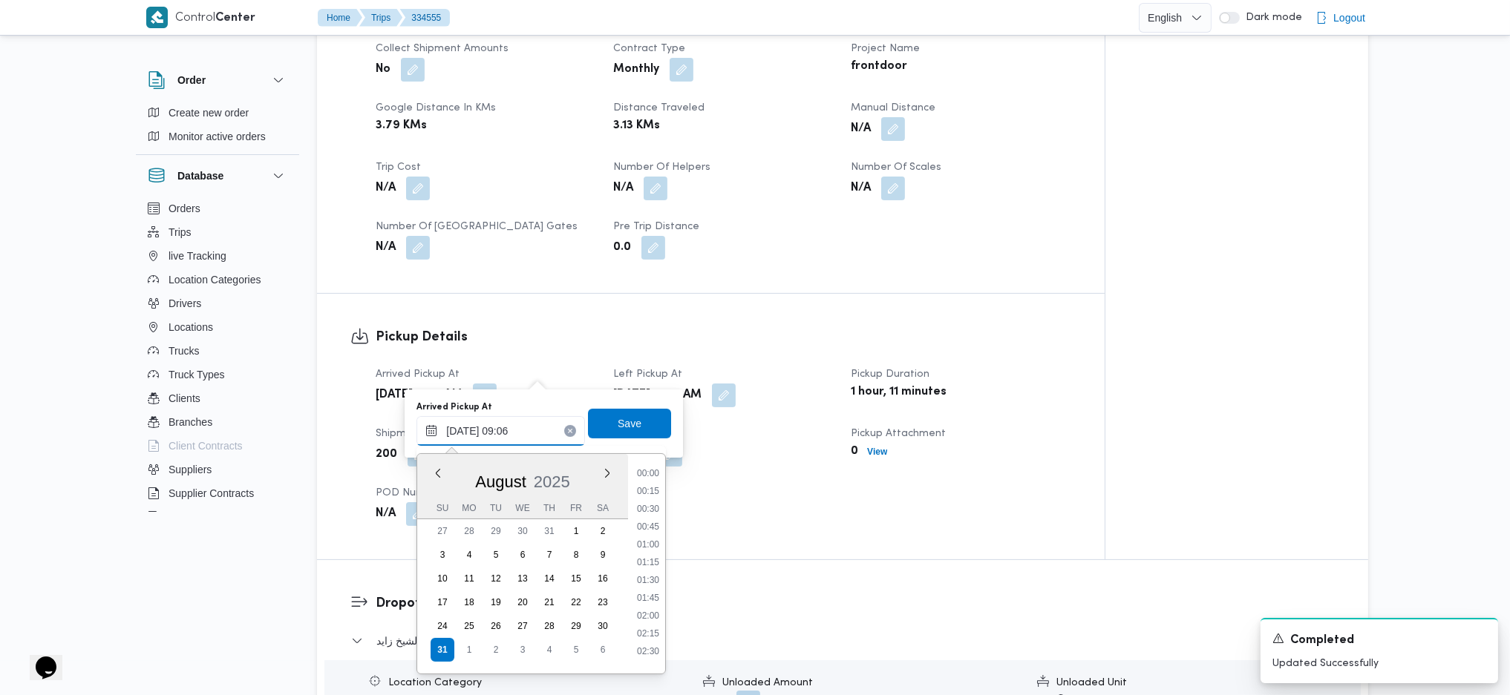
scroll to position [542, 0]
click at [655, 543] on li "08:30" at bounding box center [648, 537] width 34 height 15
type input "31/08/2025 08:30"
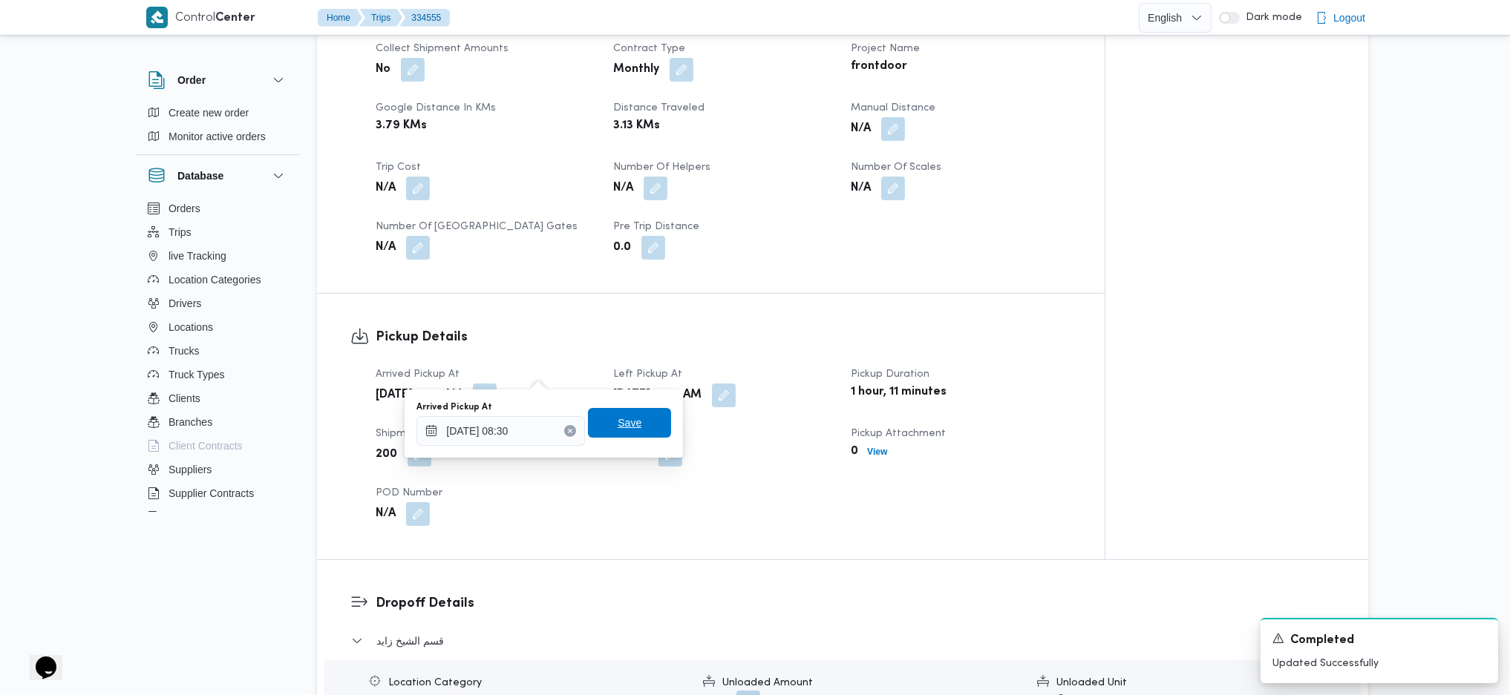
click at [649, 410] on span "Save" at bounding box center [629, 423] width 83 height 30
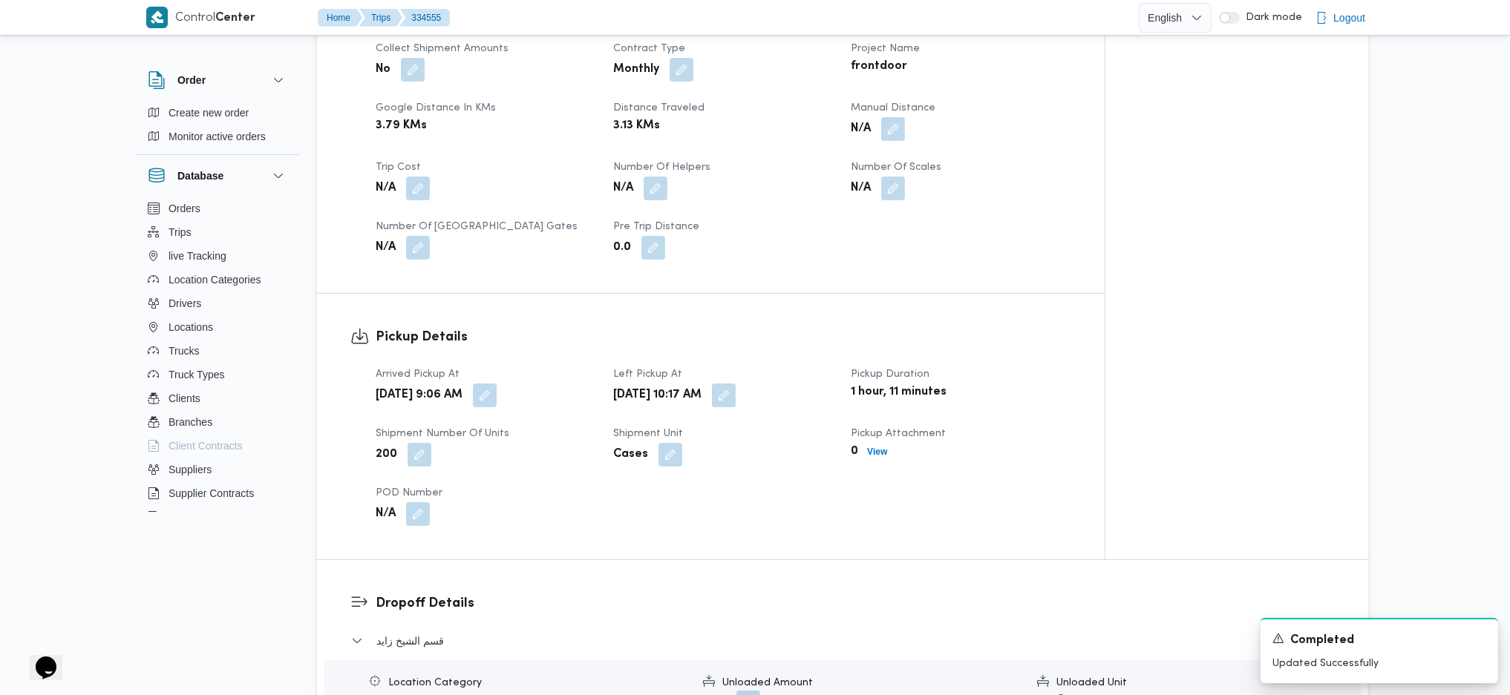
click at [793, 382] on div "Sun, Aug 31, 2025 10:17 AM" at bounding box center [723, 395] width 223 height 27
click at [736, 383] on button "button" at bounding box center [724, 395] width 24 height 24
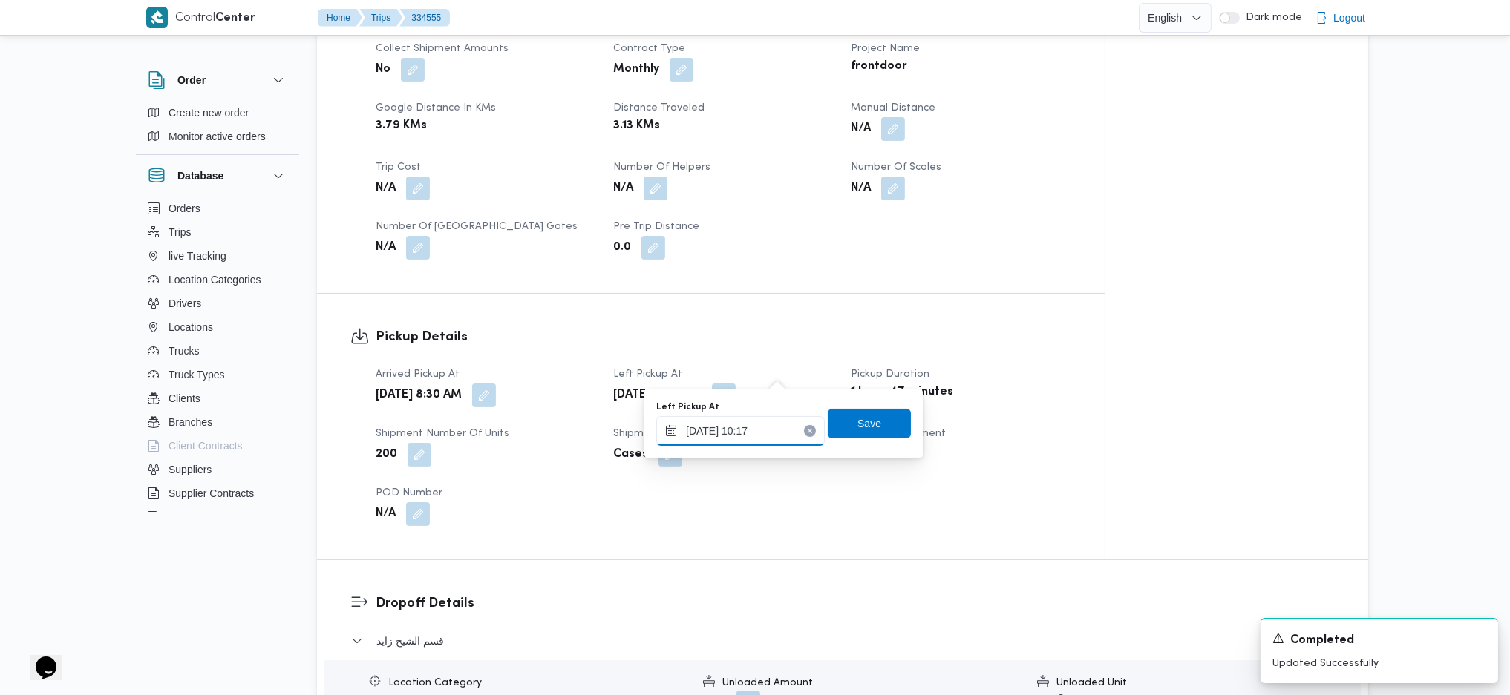
drag, startPoint x: 744, startPoint y: 424, endPoint x: 821, endPoint y: 445, distance: 79.2
click at [744, 425] on input "31/08/2025 10:17" at bounding box center [740, 431] width 168 height 30
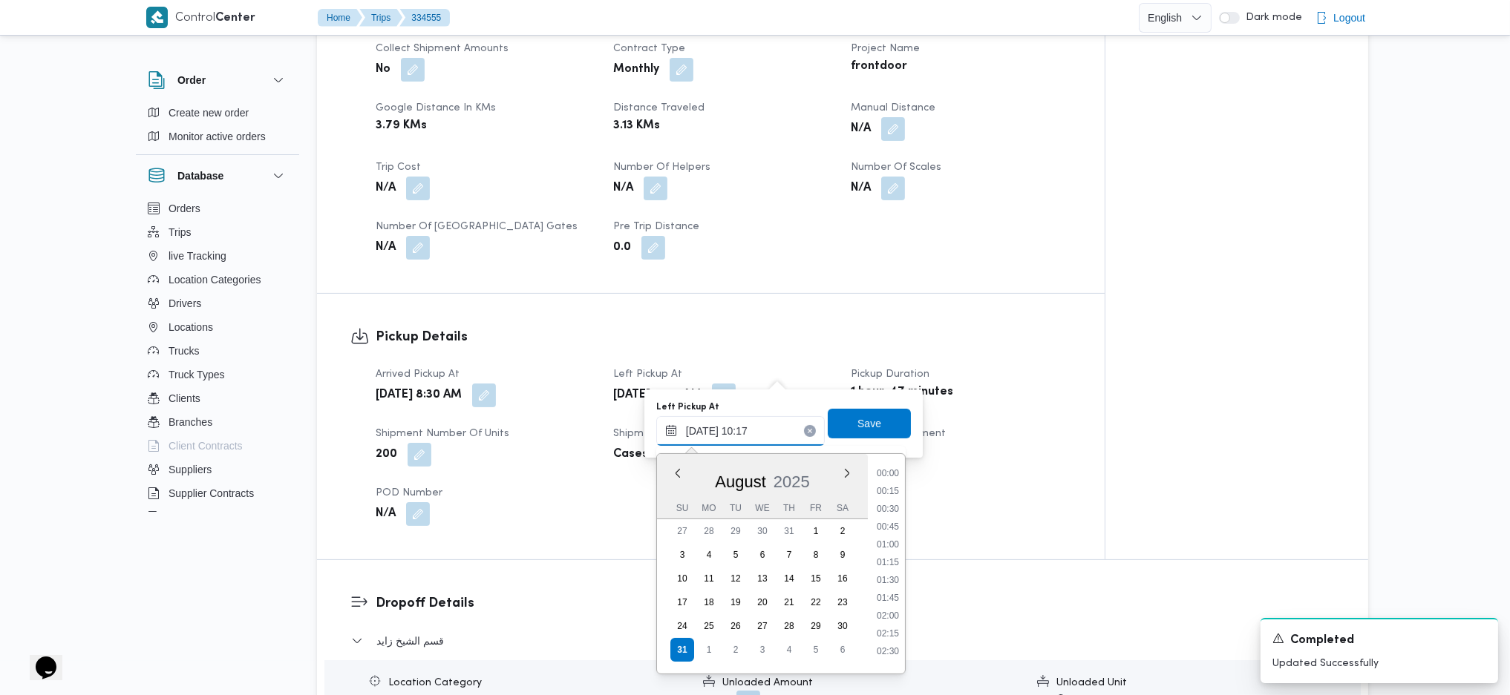
scroll to position [631, 0]
click at [896, 533] on li "09:45" at bounding box center [888, 537] width 34 height 15
type input "31/08/2025 09:45"
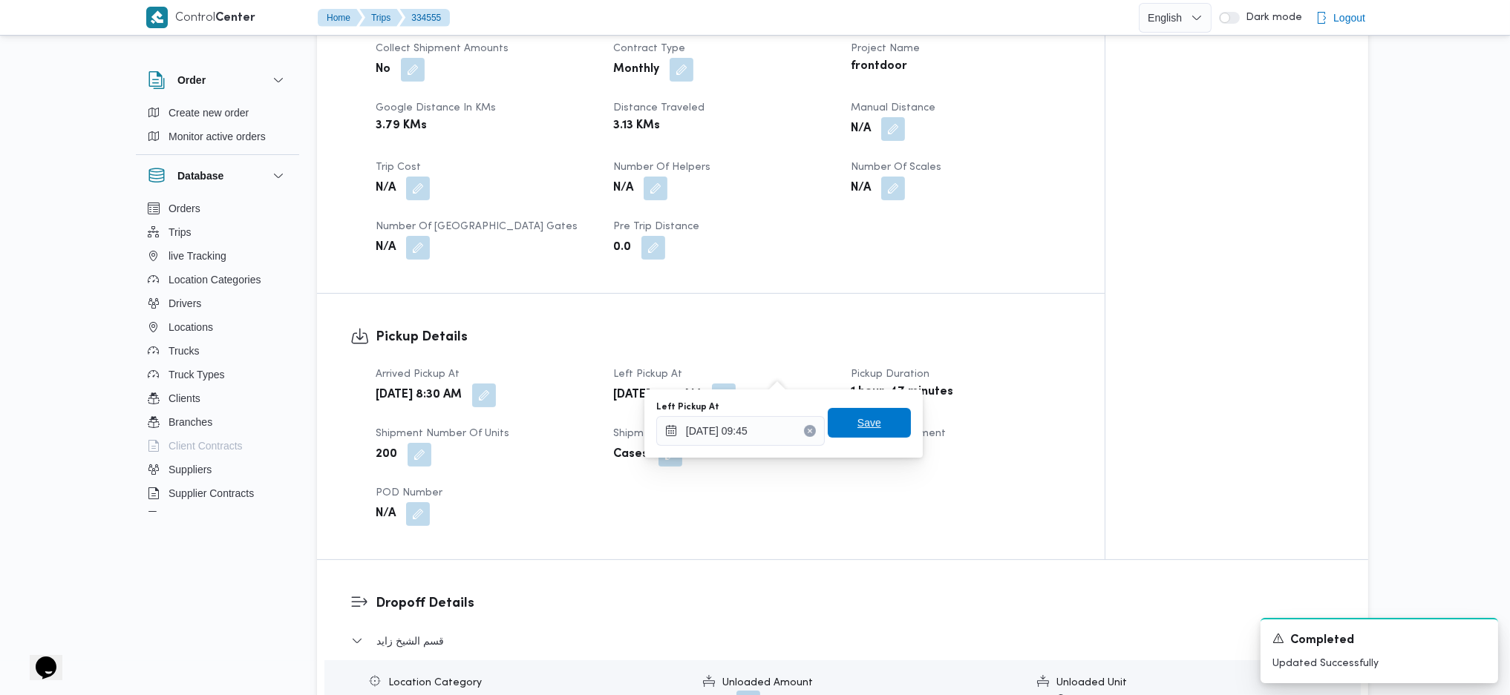
click at [864, 412] on span "Save" at bounding box center [869, 423] width 83 height 30
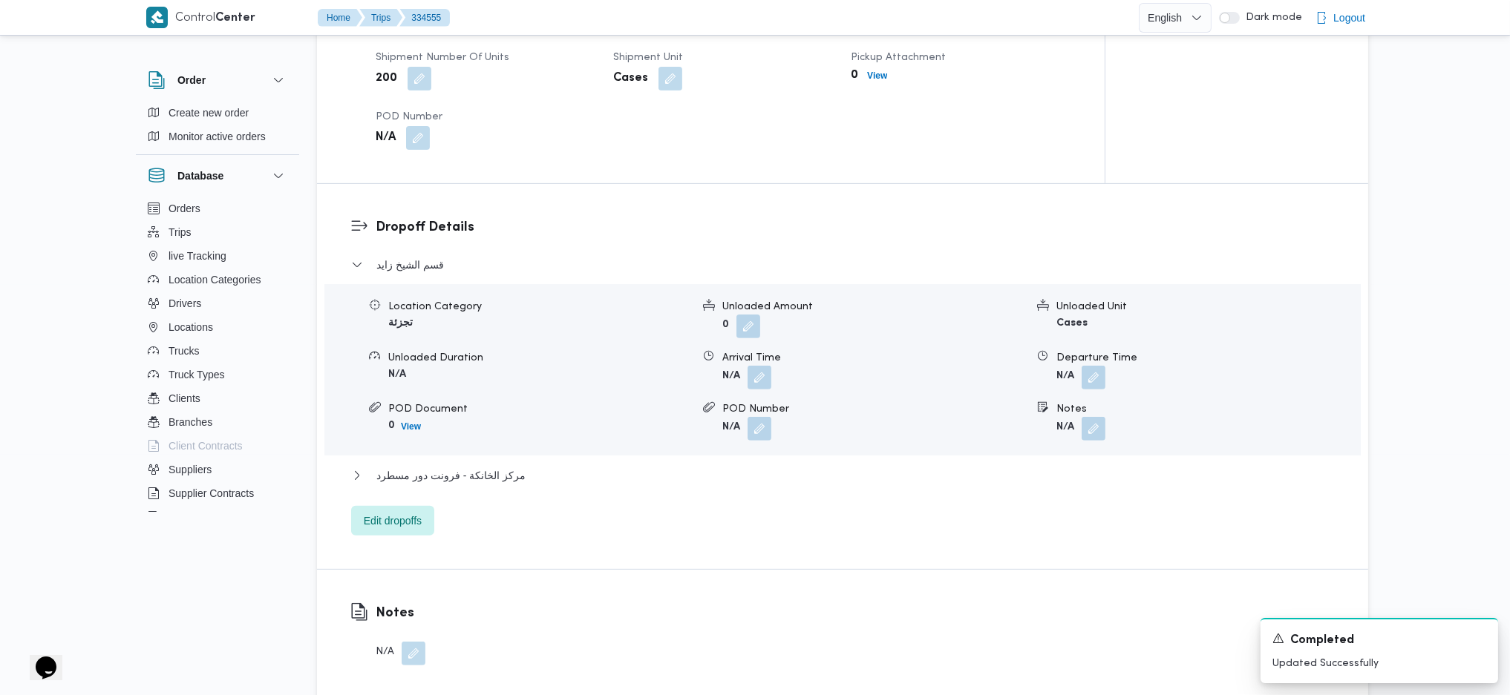
scroll to position [1214, 0]
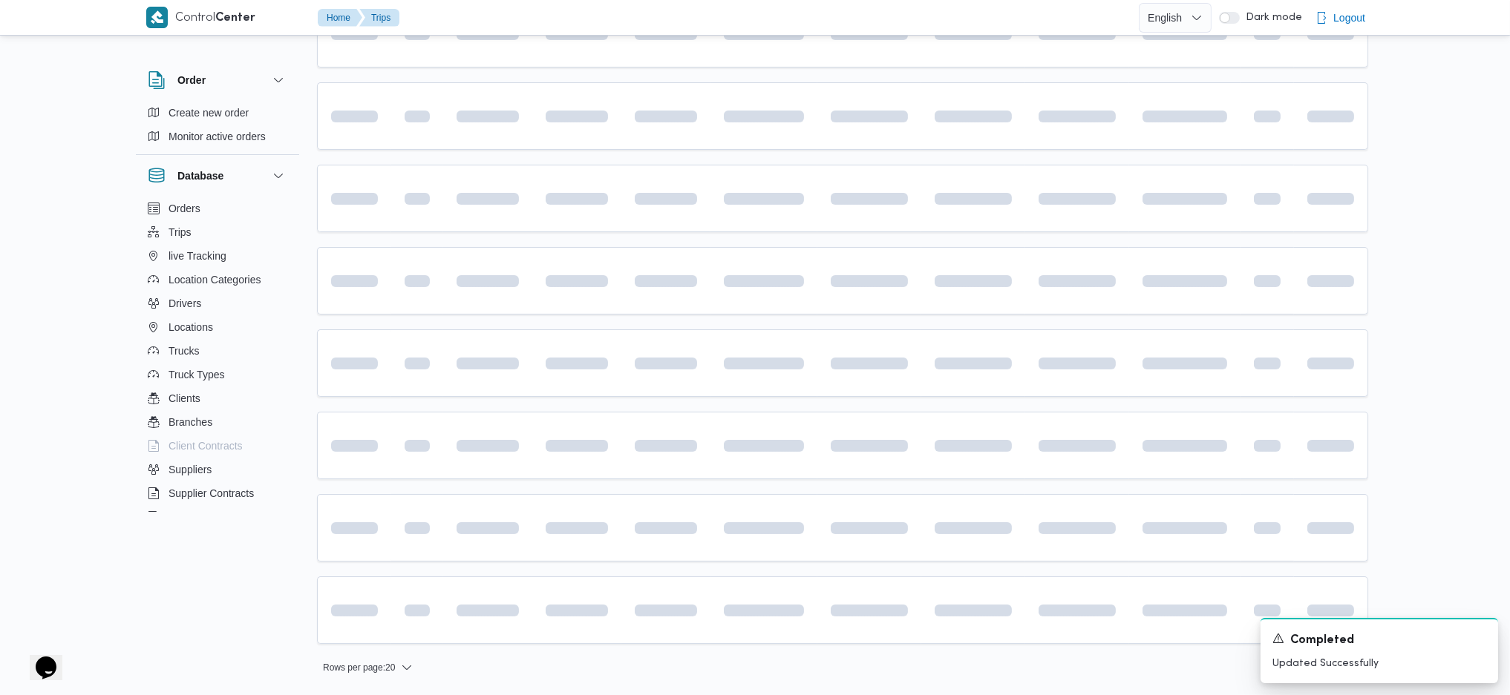
scroll to position [125, 0]
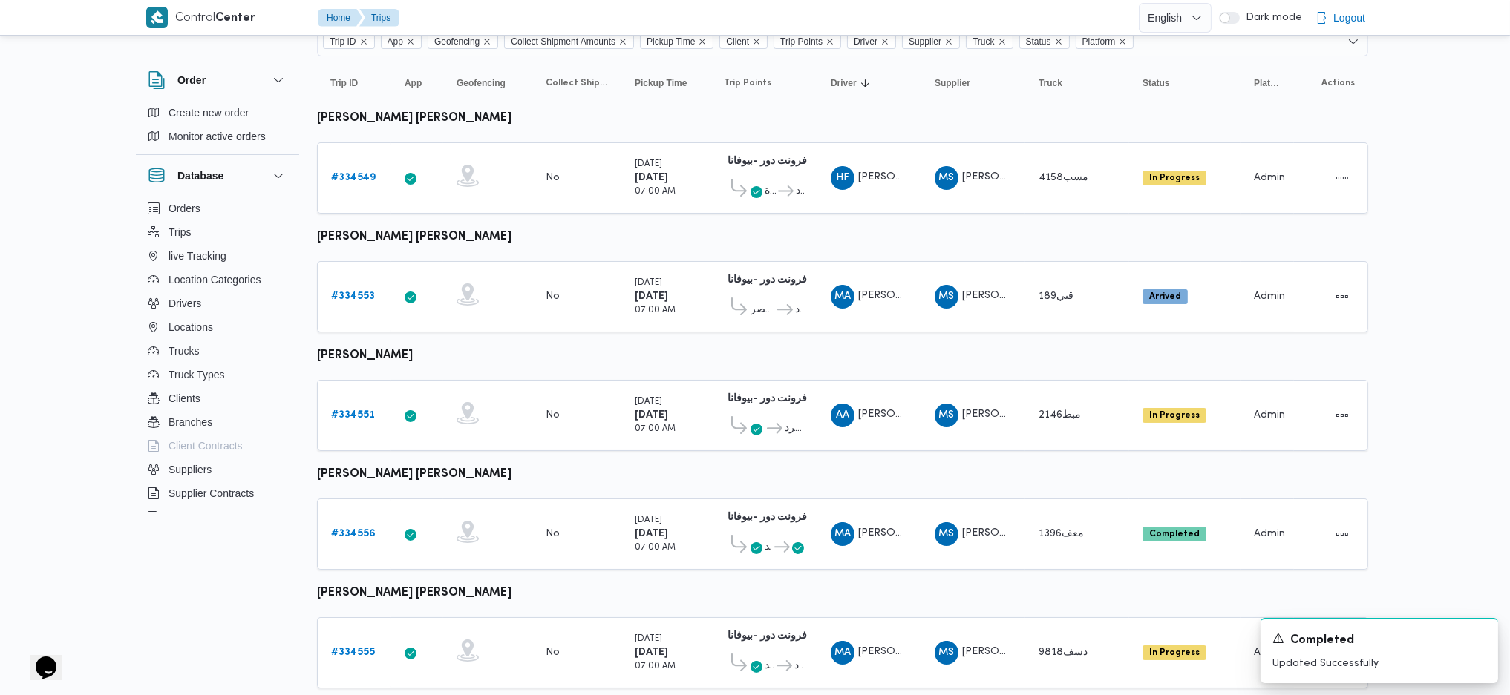
click at [354, 473] on table "Trip ID Click to sort in ascending order App Click to sort in ascending order G…" at bounding box center [842, 617] width 1051 height 1122
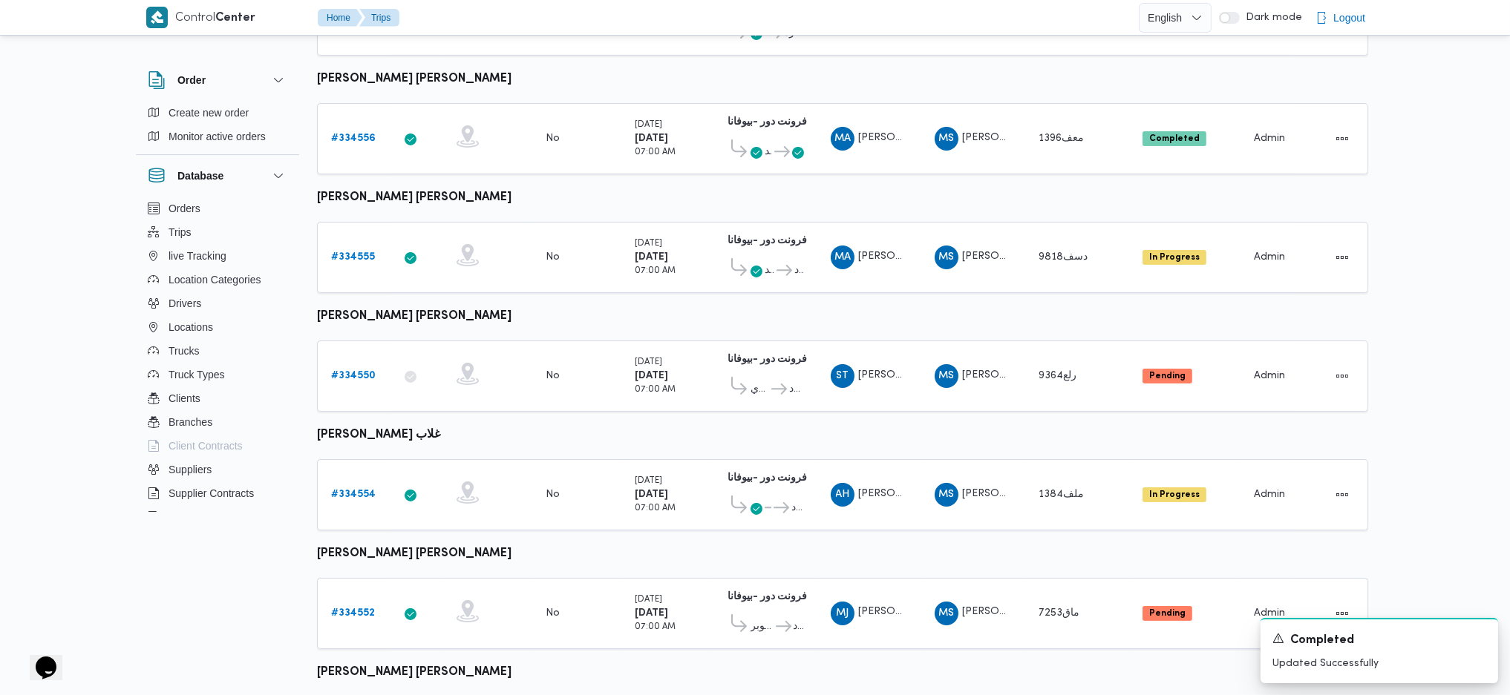
click at [354, 490] on b "# 334554" at bounding box center [353, 495] width 45 height 10
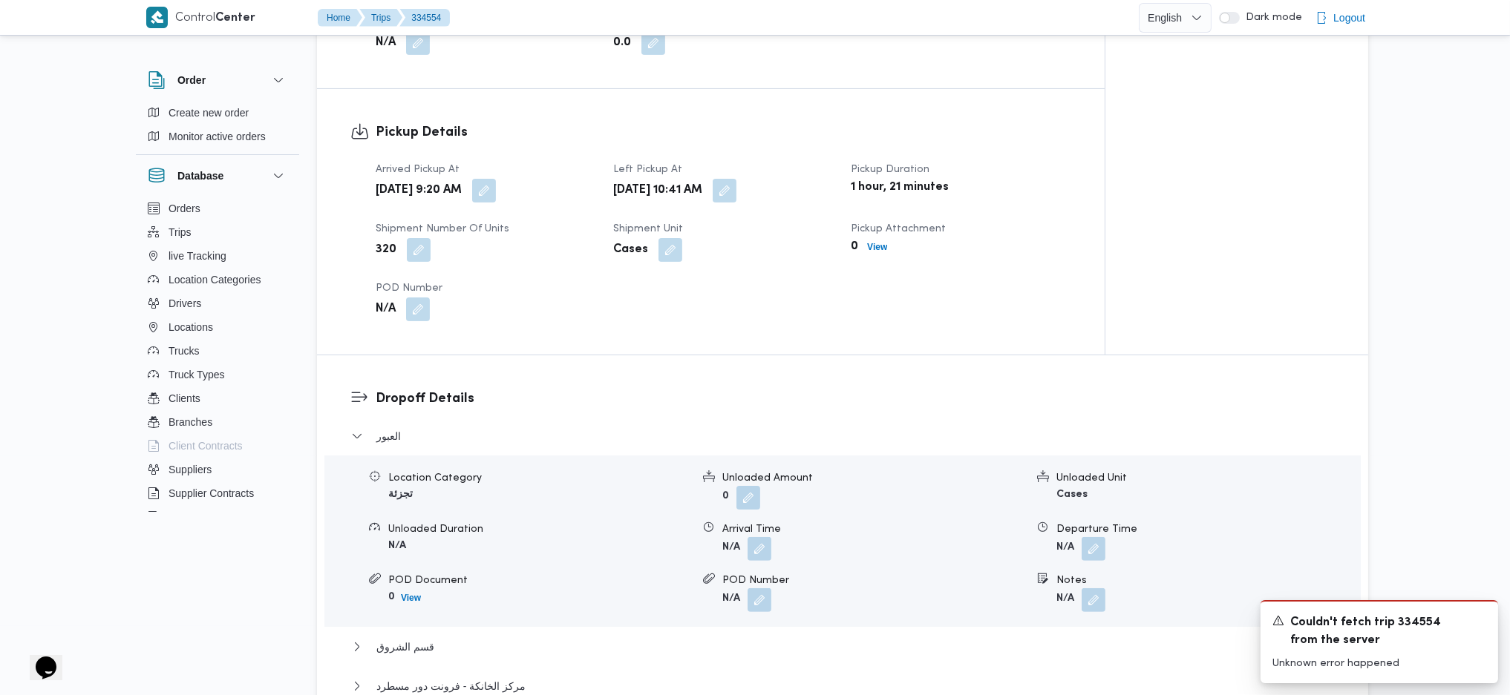
scroll to position [817, 0]
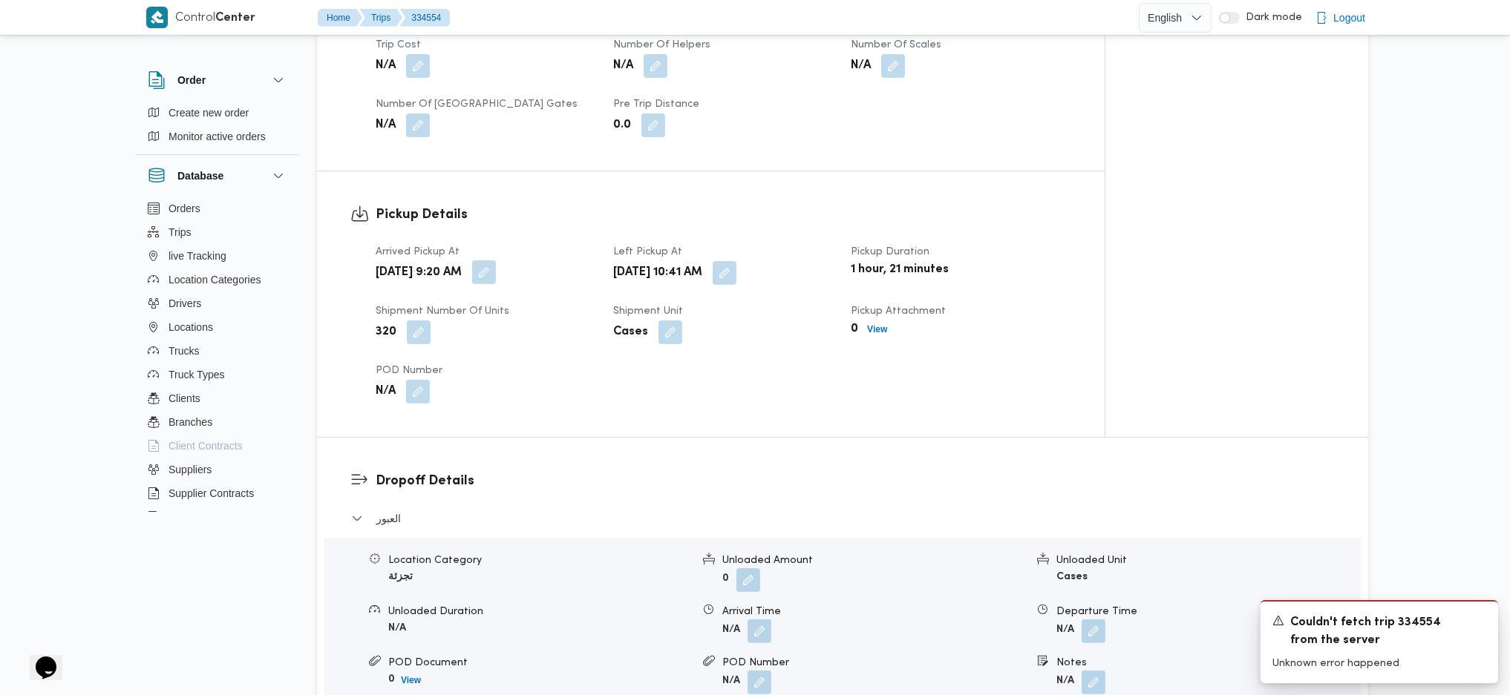
click at [496, 276] on button "button" at bounding box center [484, 273] width 24 height 24
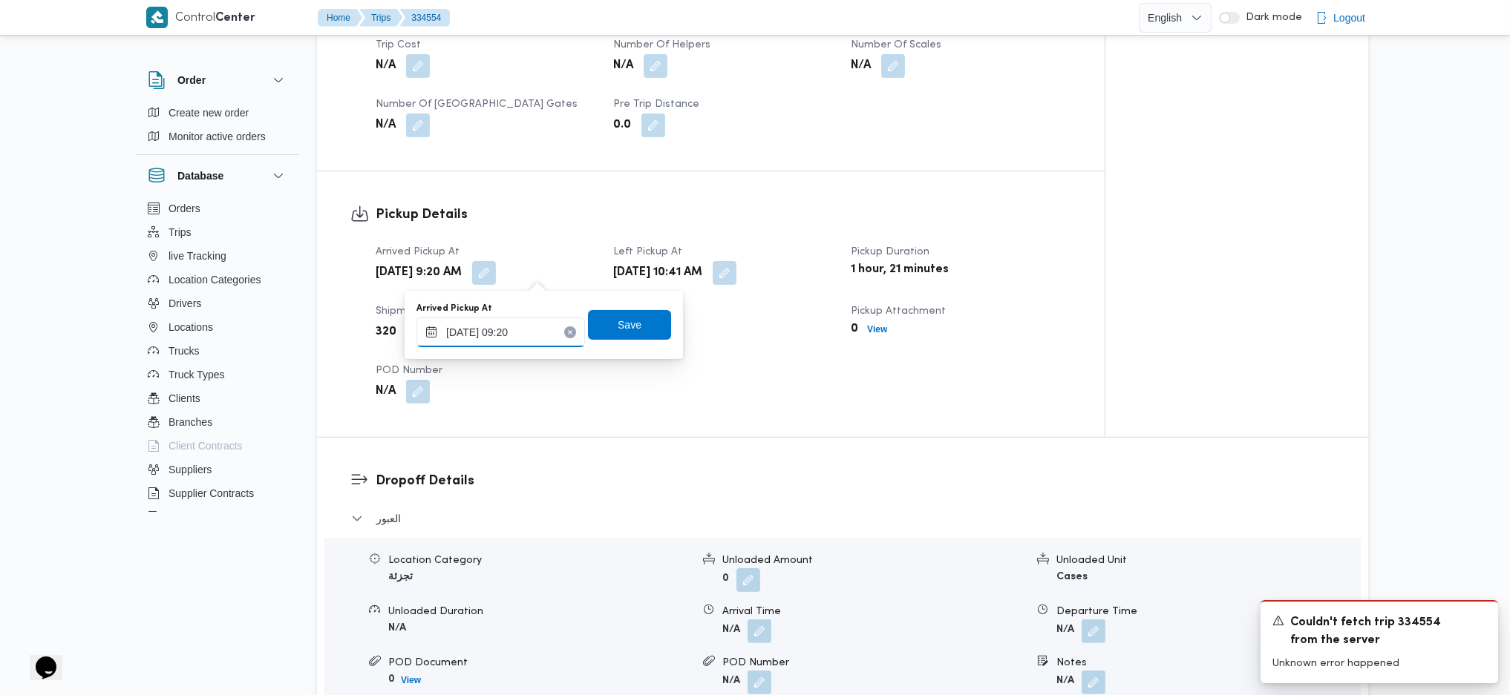
click at [505, 332] on input "31/08/2025 09:20" at bounding box center [500, 333] width 168 height 30
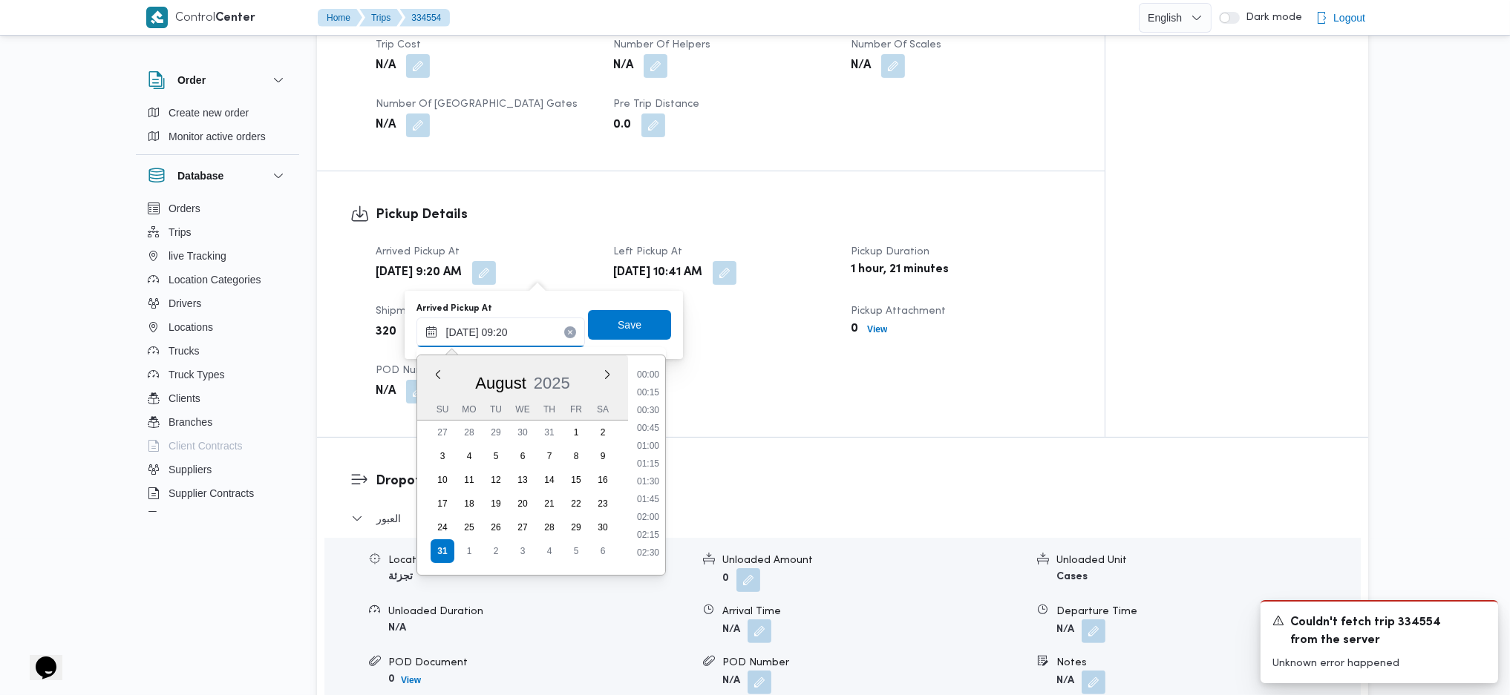
scroll to position [560, 0]
click at [656, 492] on li "09:30" at bounding box center [648, 492] width 34 height 15
type input "31/08/2025 09:30"
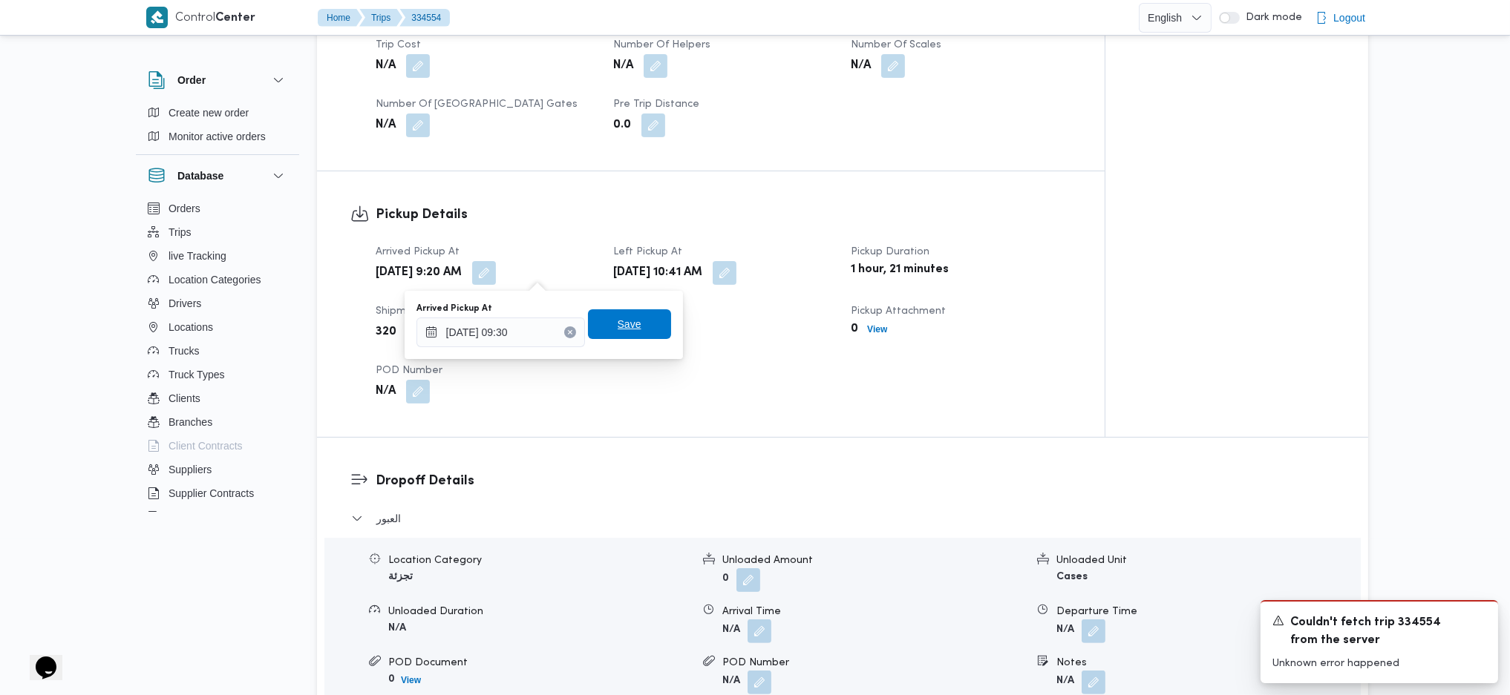
click at [632, 330] on span "Save" at bounding box center [629, 325] width 83 height 30
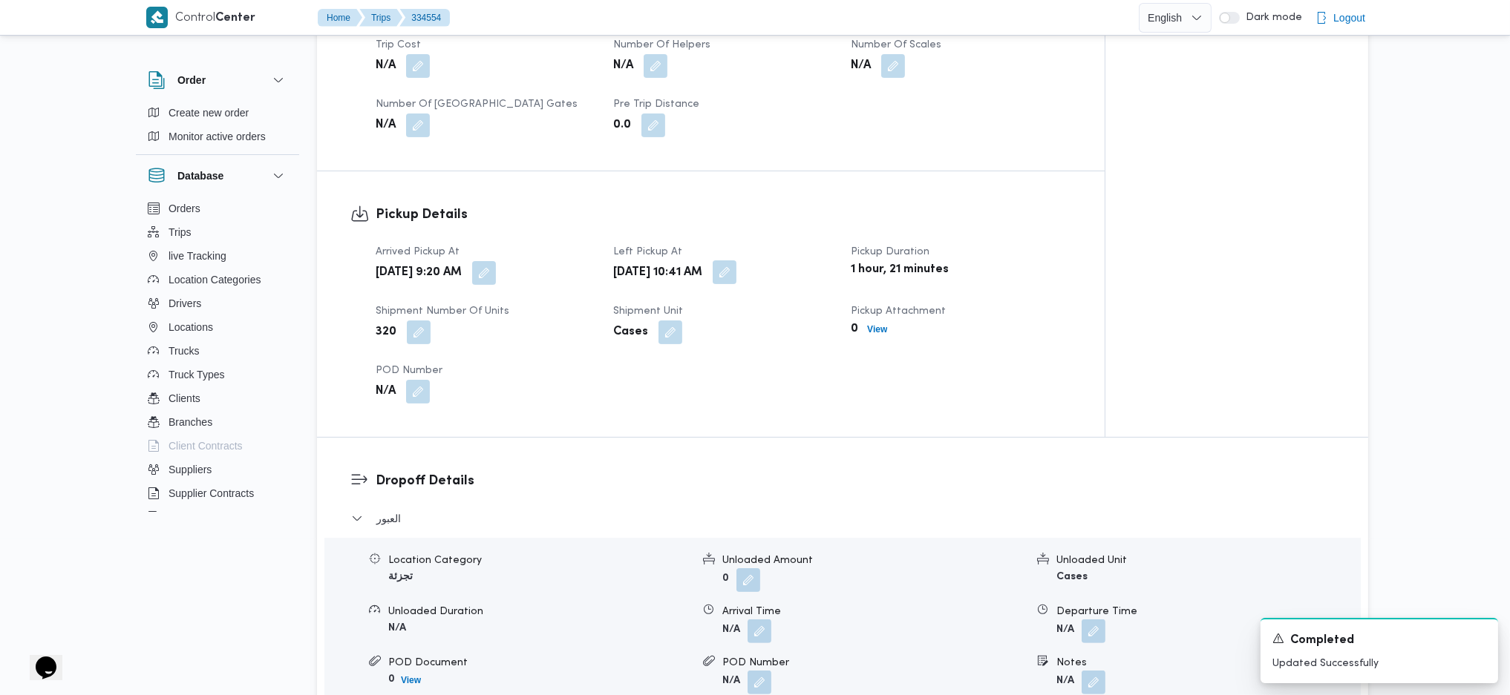
click at [736, 276] on button "button" at bounding box center [725, 273] width 24 height 24
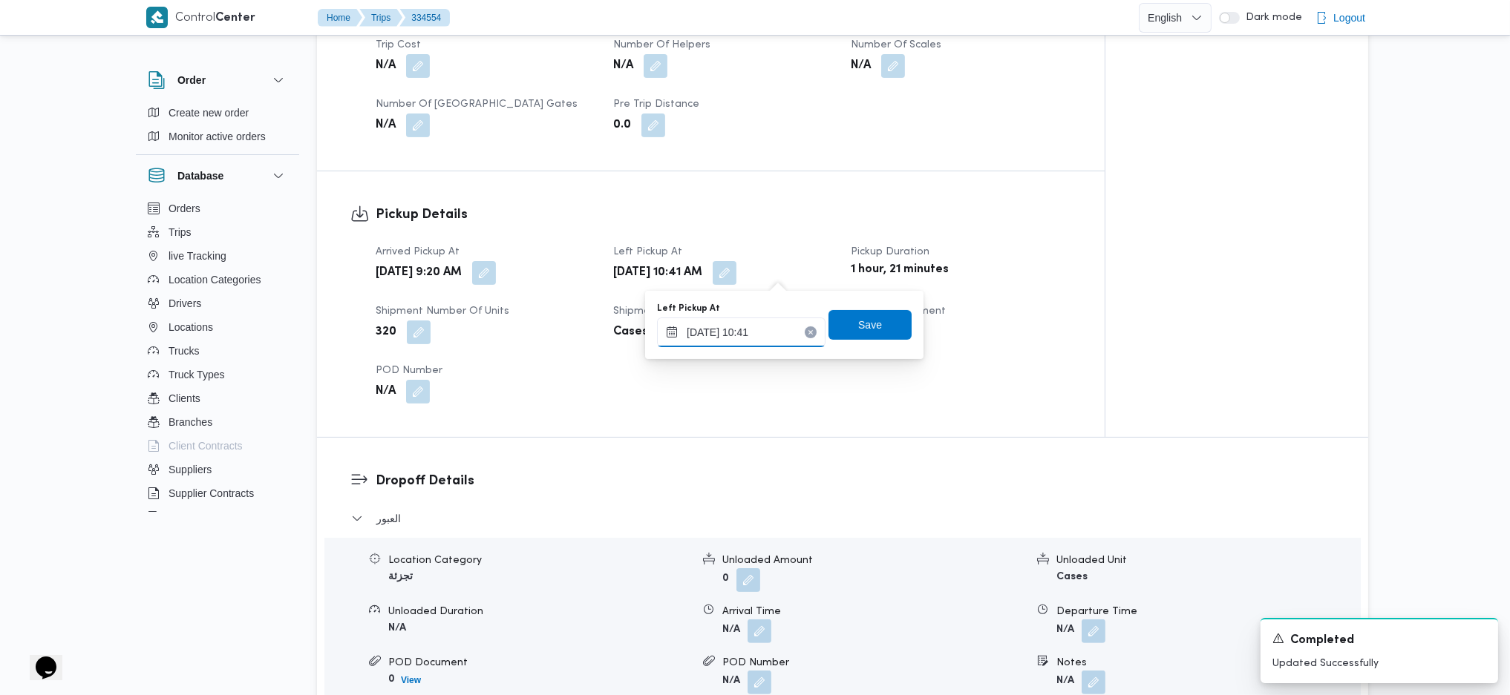
click at [752, 346] on div "31/08/2025 10:41" at bounding box center [741, 333] width 168 height 30
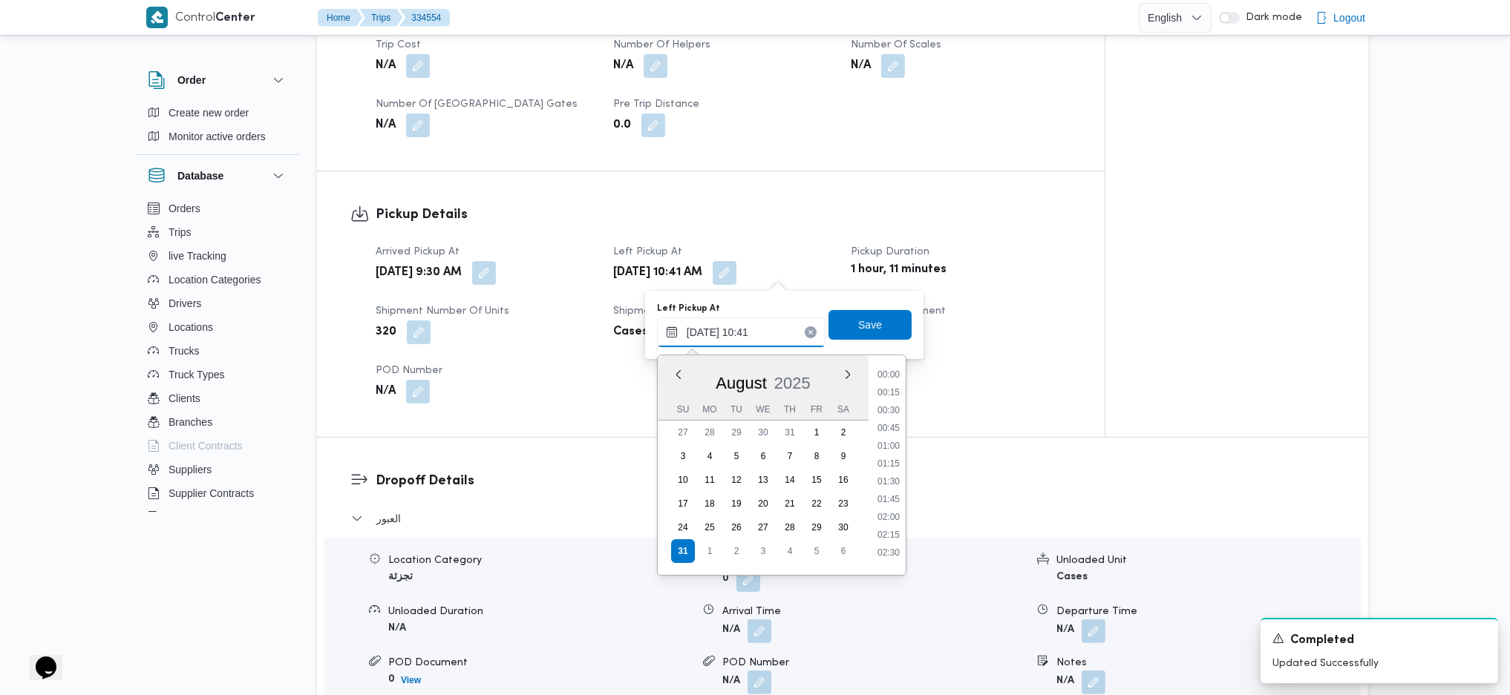
scroll to position [649, 0]
click at [886, 421] on li "09:45" at bounding box center [888, 420] width 34 height 15
type input "31/08/2025 09:45"
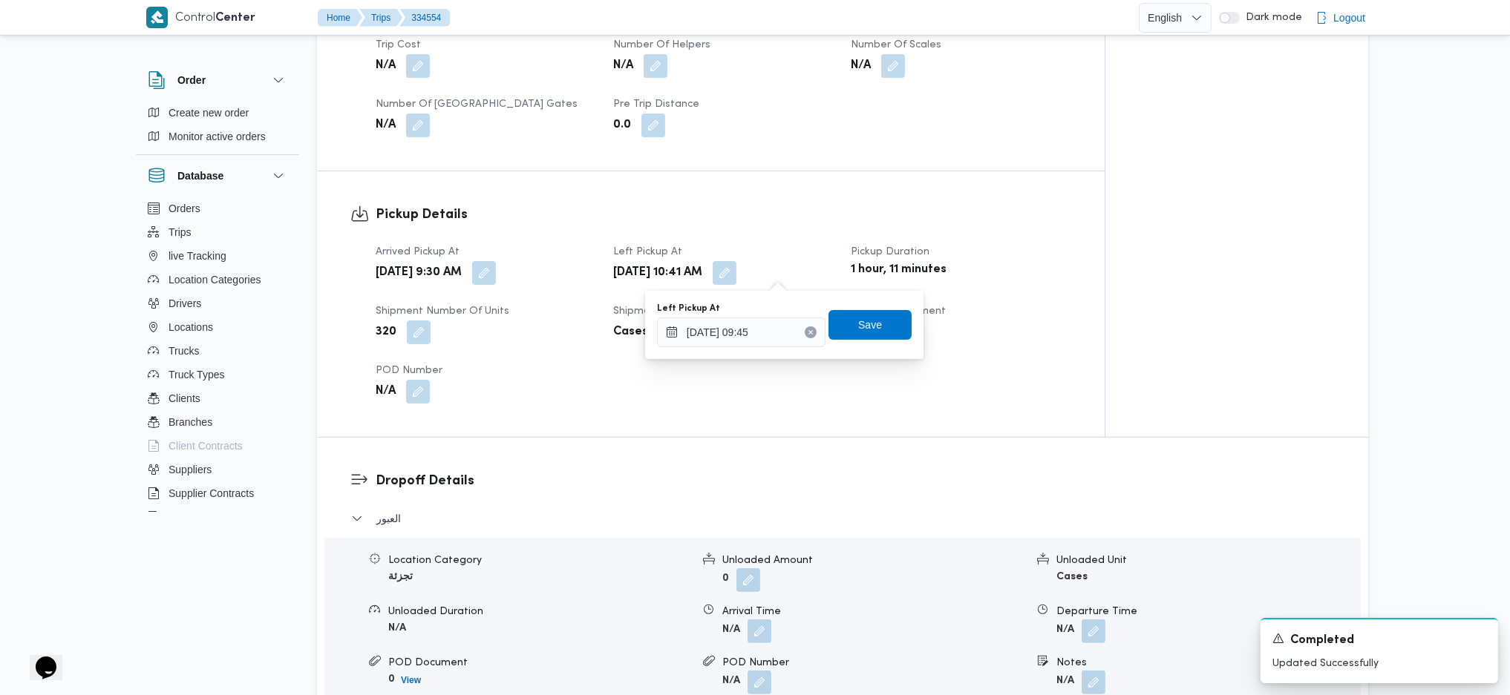
click at [858, 301] on div "Left Pickup At 31/08/2025 09:45 Save" at bounding box center [784, 325] width 258 height 48
click at [862, 320] on span "Save" at bounding box center [870, 324] width 24 height 18
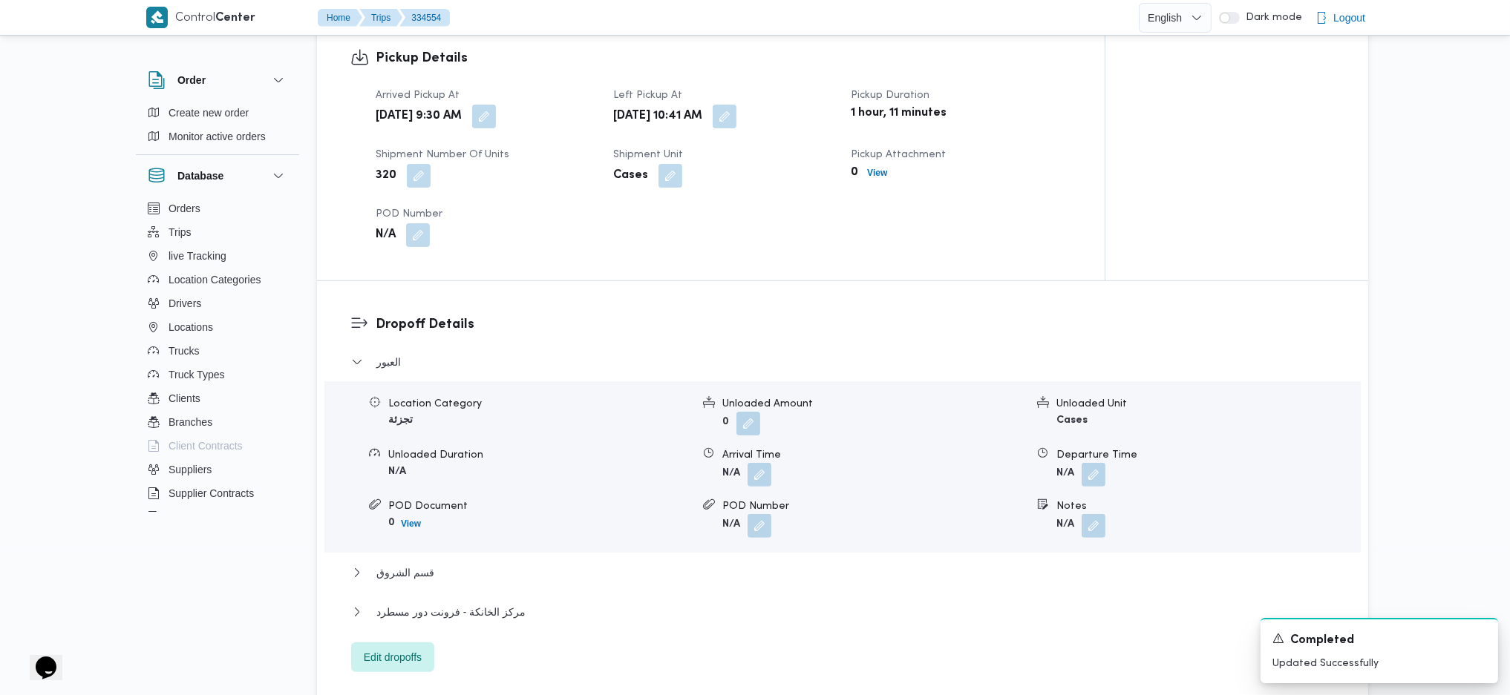
scroll to position [1114, 0]
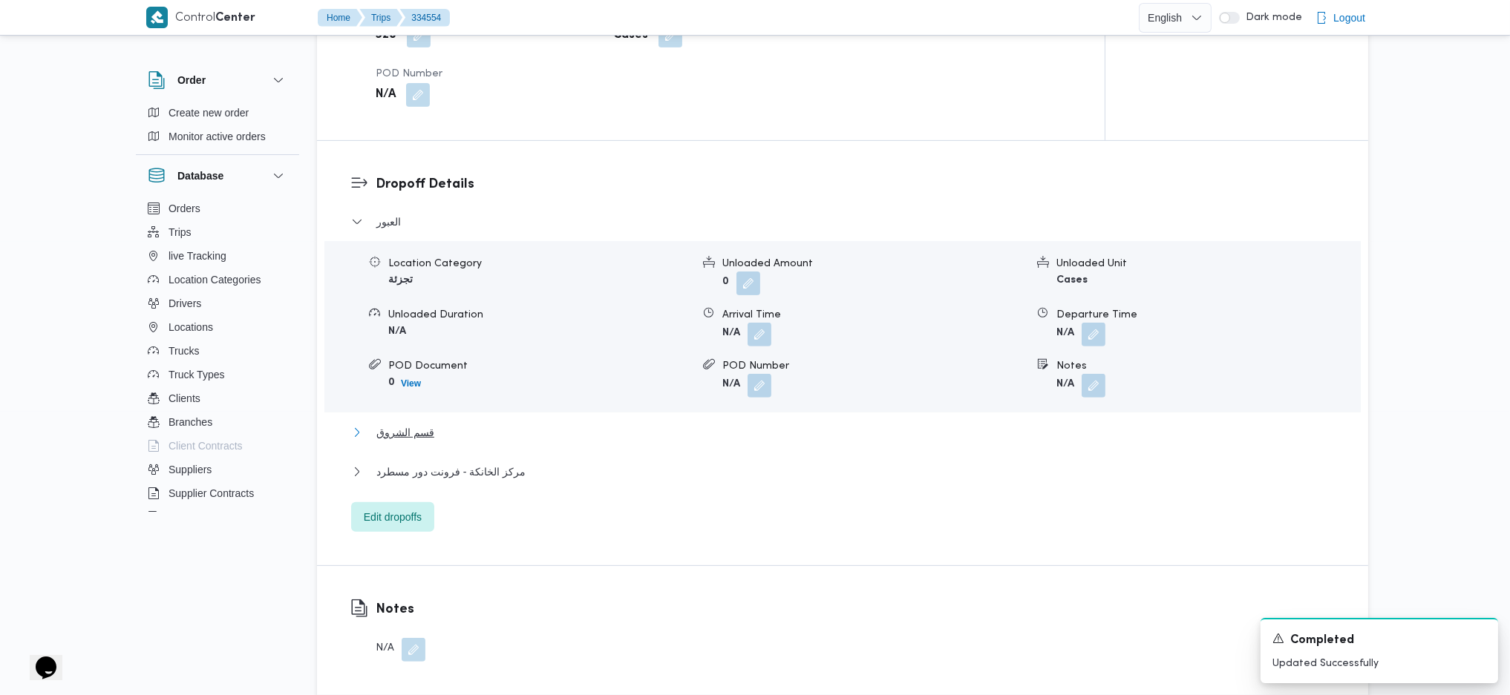
click at [419, 436] on span "قسم الشروق" at bounding box center [405, 433] width 58 height 18
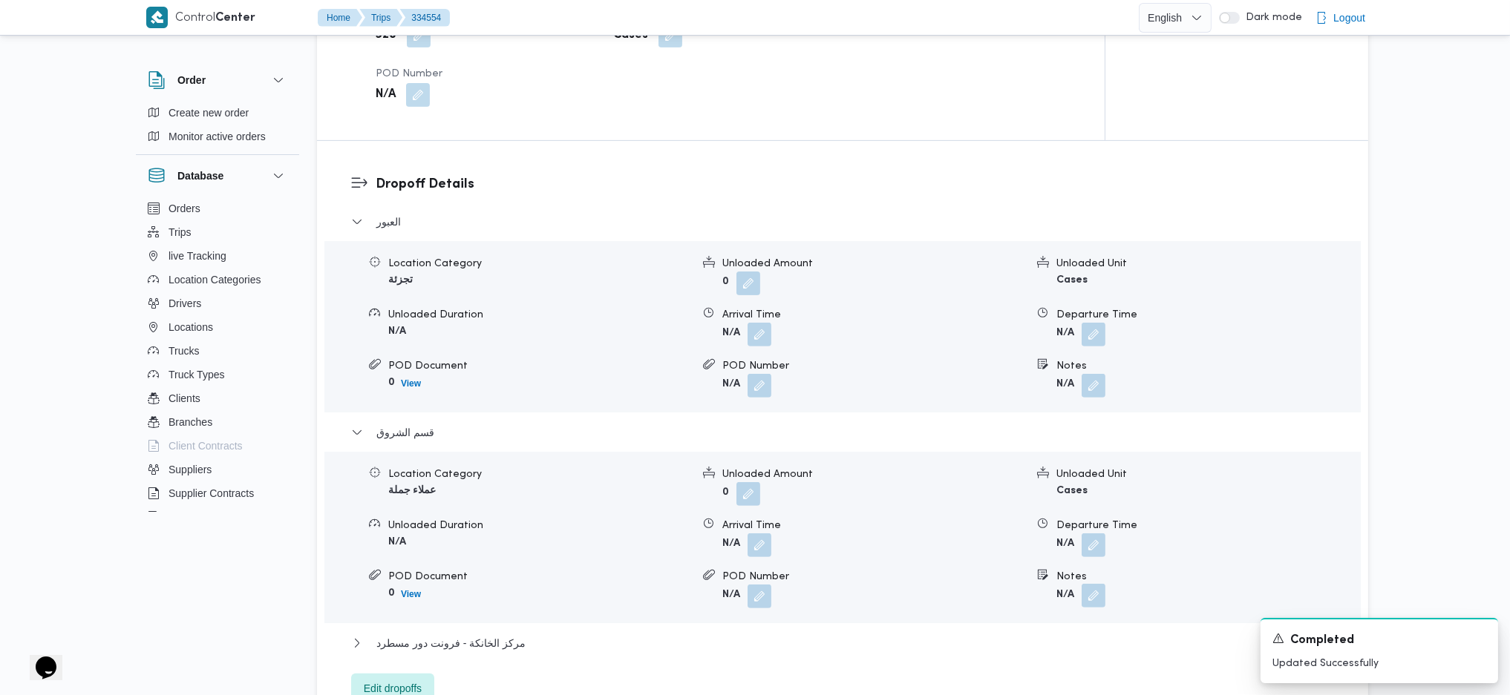
click at [1096, 600] on button "button" at bounding box center [1093, 596] width 24 height 24
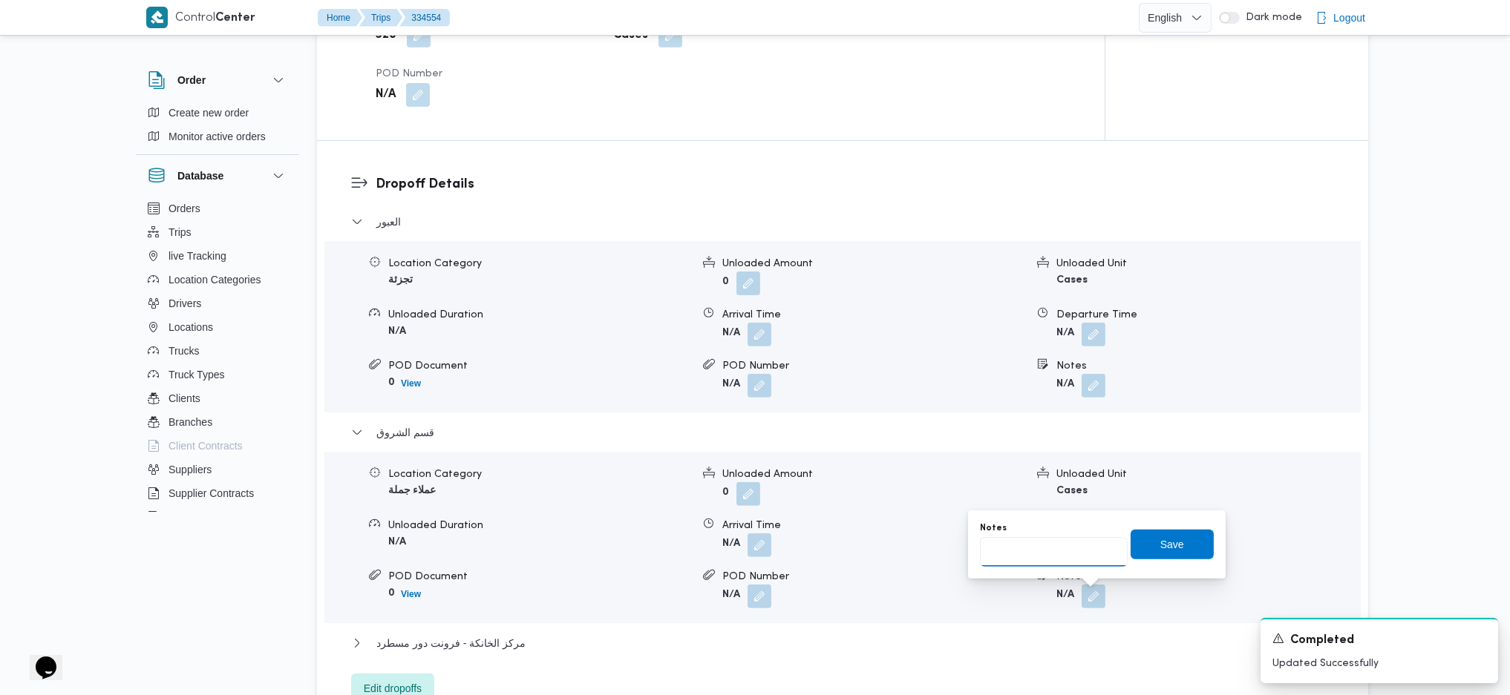
click at [1032, 557] on input "Notes" at bounding box center [1054, 552] width 148 height 30
type input "المستقبل"
click at [1192, 526] on div "Notes المستقبل Save" at bounding box center [1096, 545] width 237 height 48
click at [1166, 541] on span "Save" at bounding box center [1172, 545] width 24 height 18
click at [1162, 545] on form "N/A" at bounding box center [1207, 546] width 303 height 24
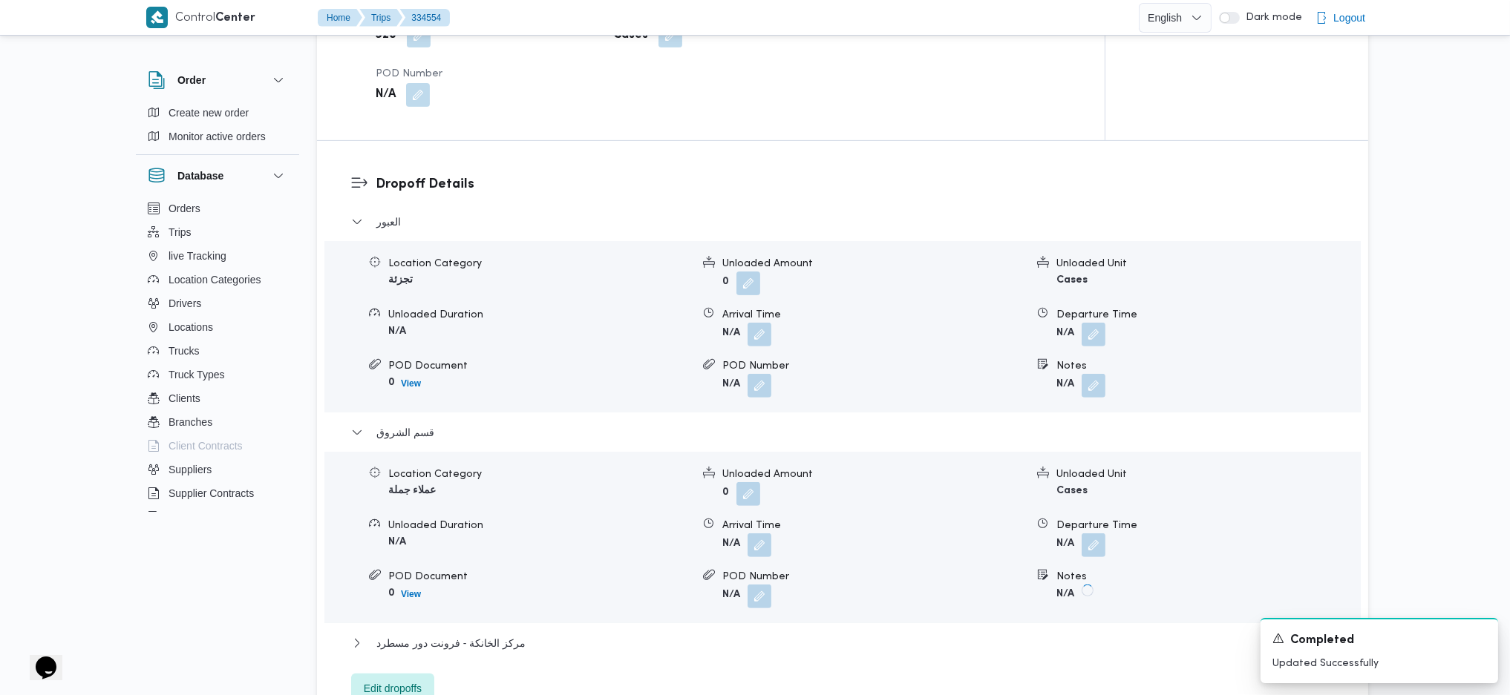
click at [1150, 548] on form "N/A" at bounding box center [1207, 546] width 303 height 24
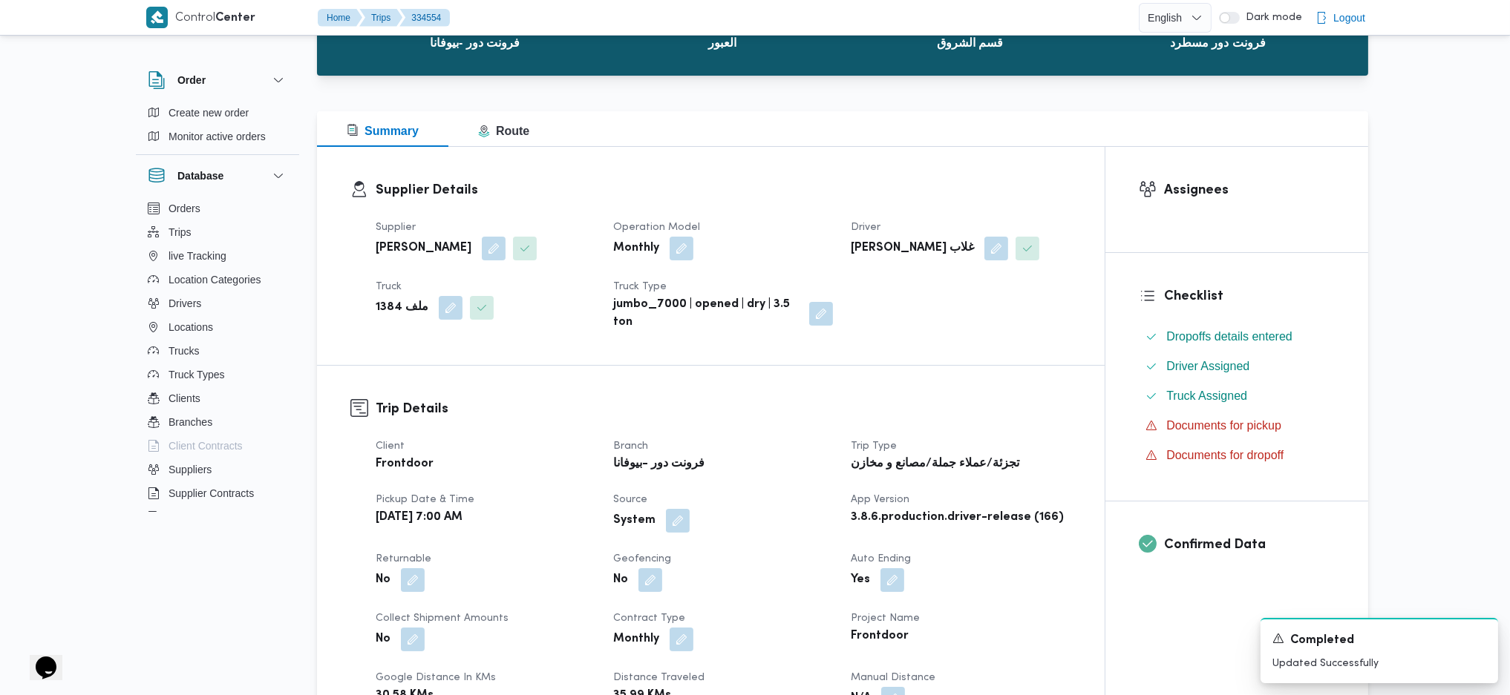
scroll to position [0, 0]
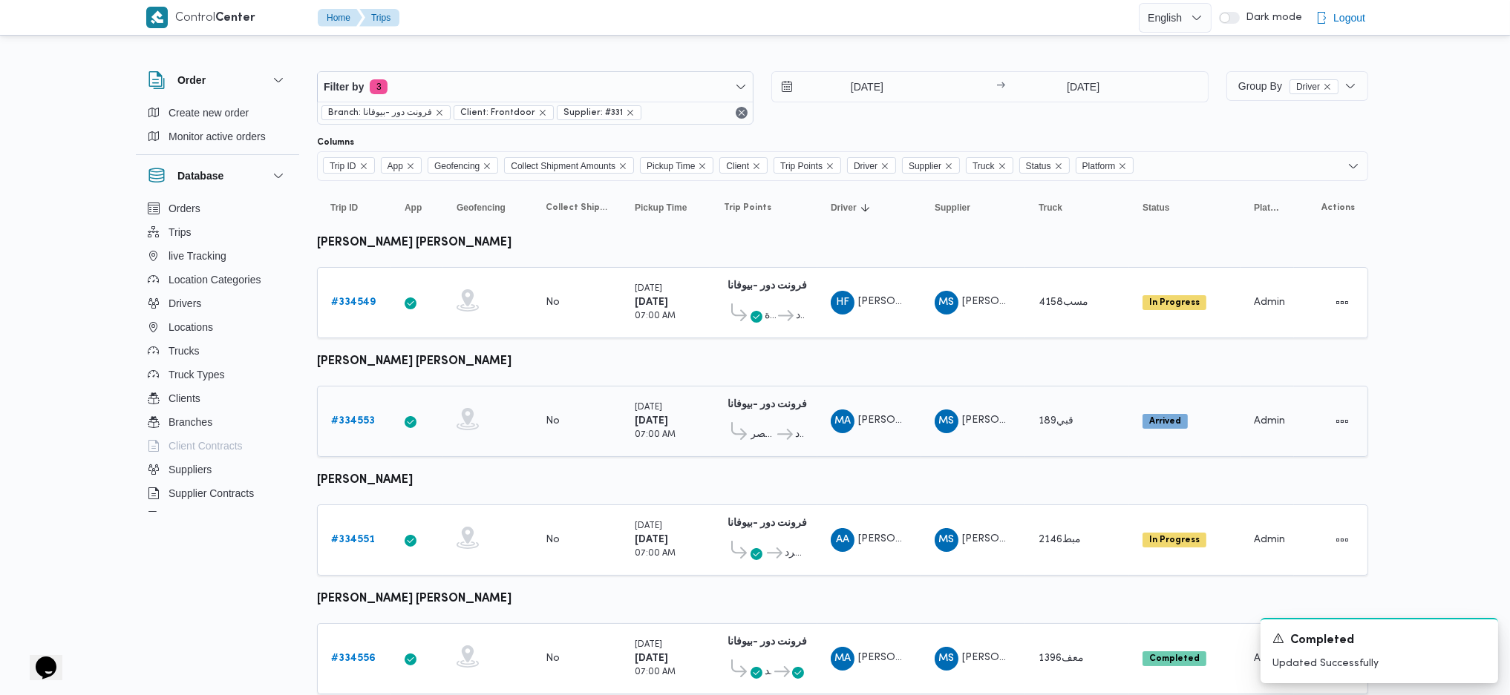
click at [351, 421] on b "# 334553" at bounding box center [353, 421] width 44 height 10
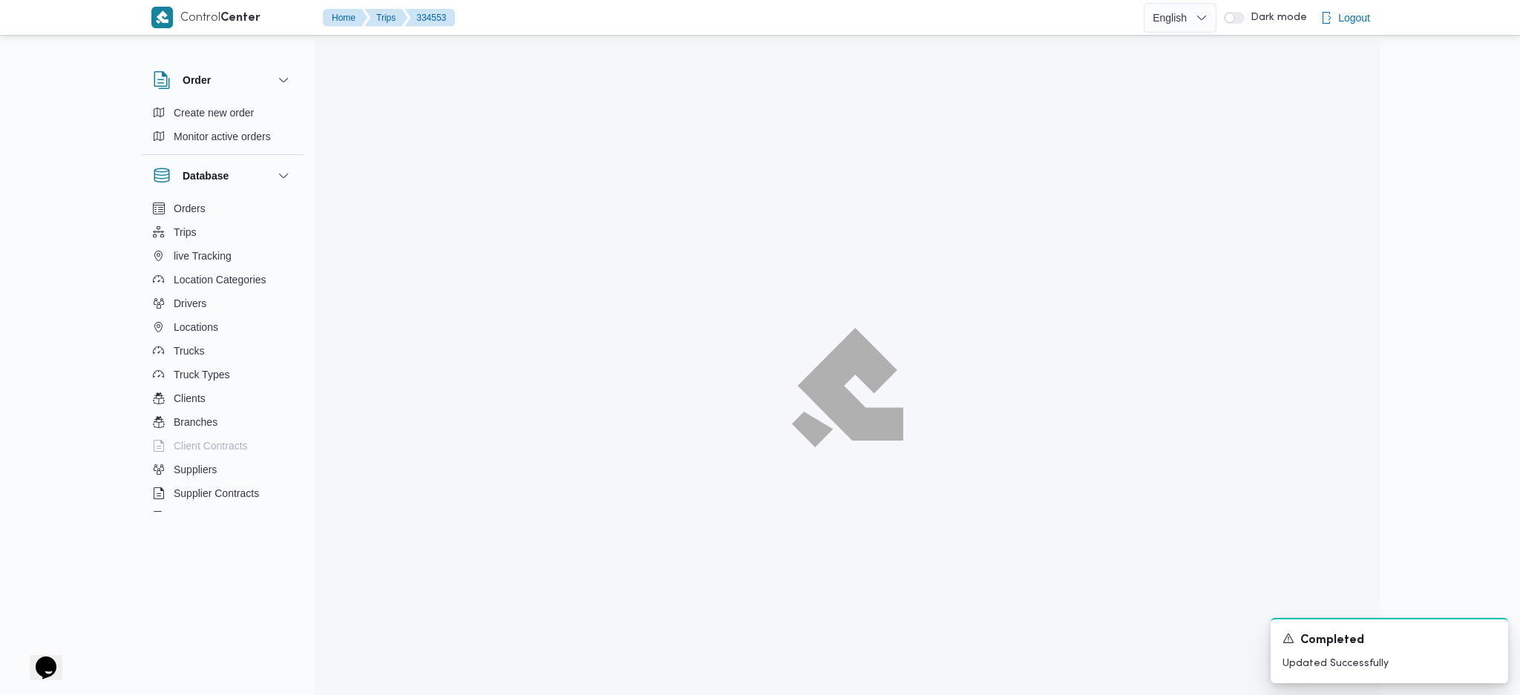
click at [351, 421] on div at bounding box center [848, 387] width 1066 height 695
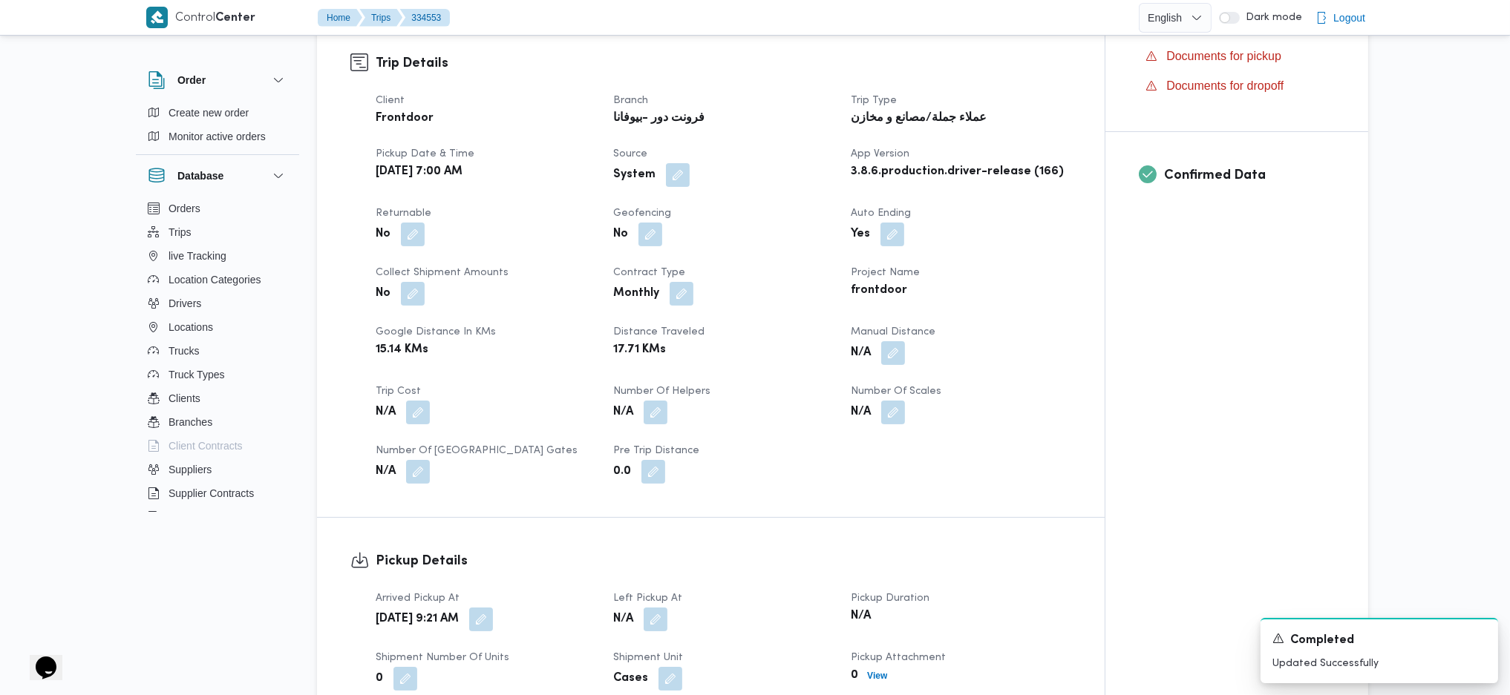
scroll to position [693, 0]
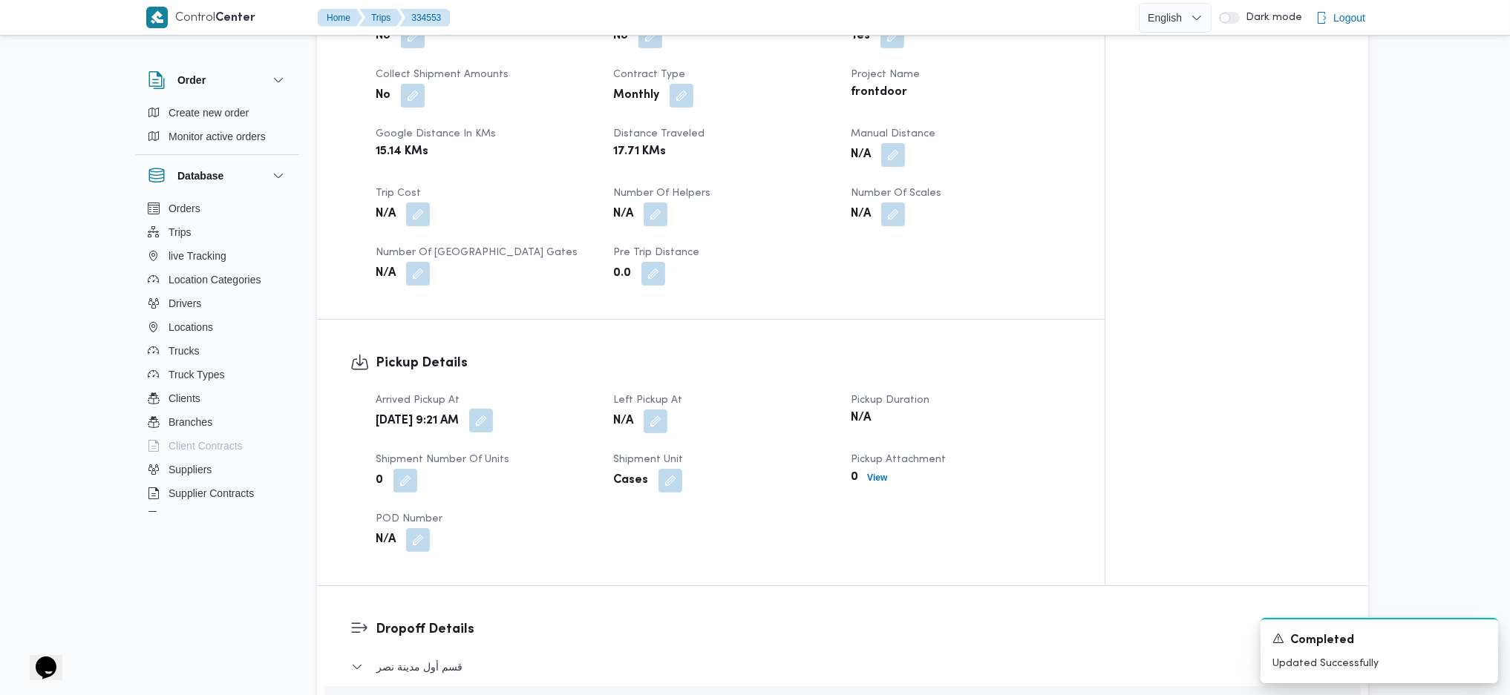
click at [493, 409] on button "button" at bounding box center [481, 421] width 24 height 24
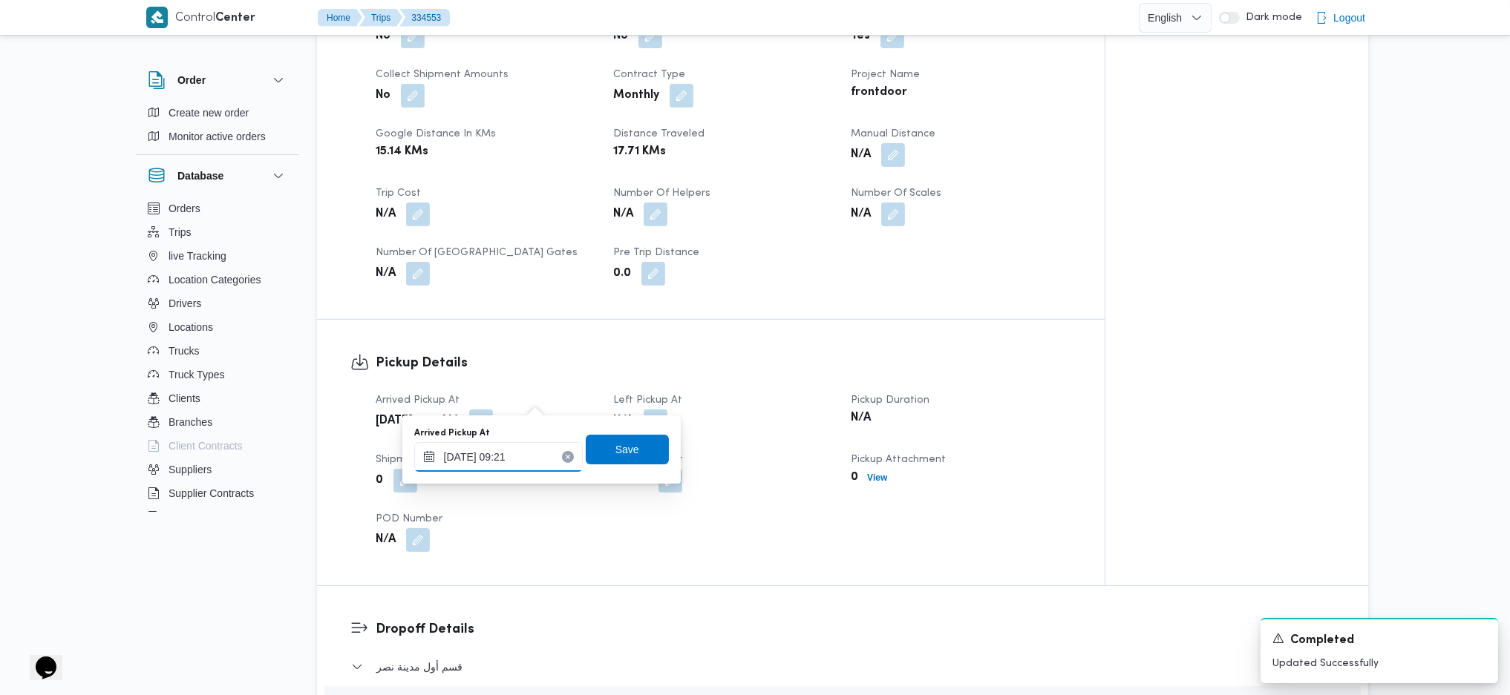
click at [532, 457] on input "31/08/2025 09:21" at bounding box center [498, 457] width 168 height 30
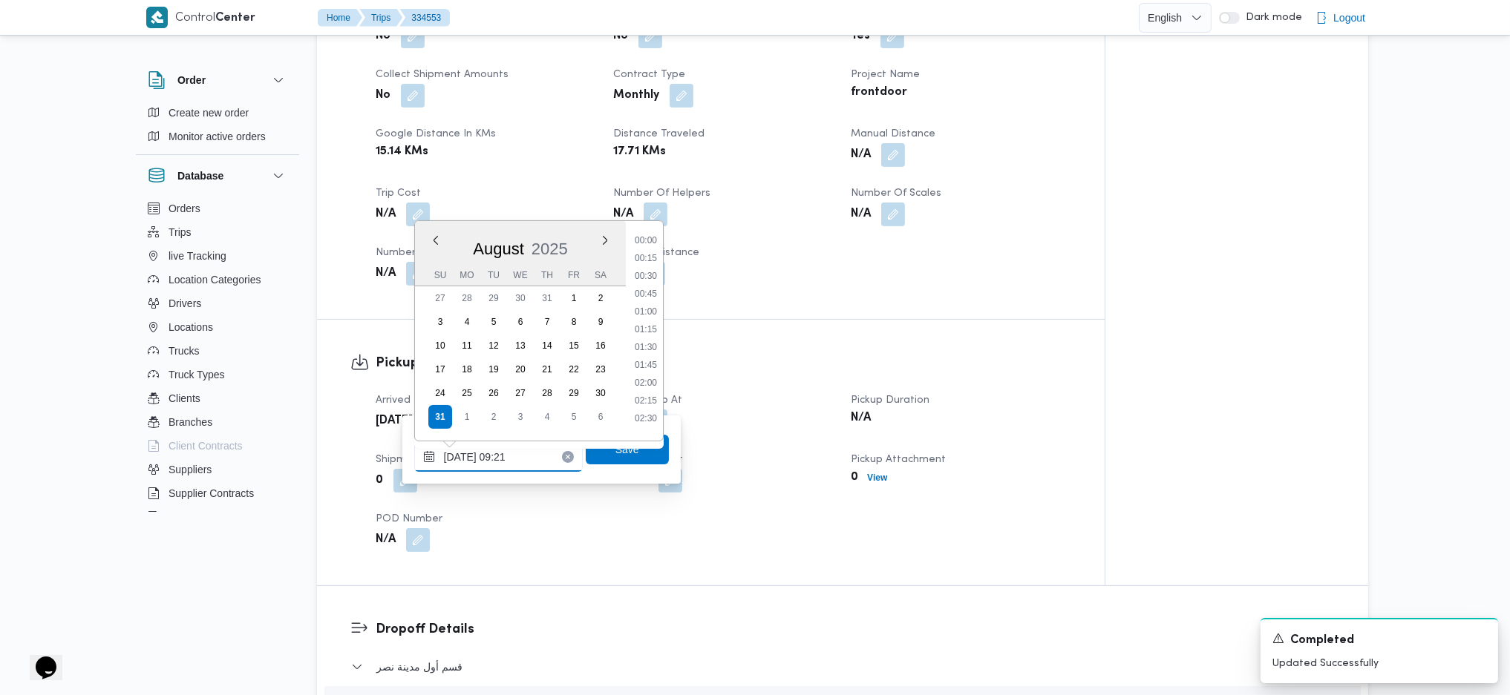
scroll to position [560, 0]
click at [646, 253] on li "08:00" at bounding box center [646, 250] width 34 height 15
type input "31/08/2025 08:00"
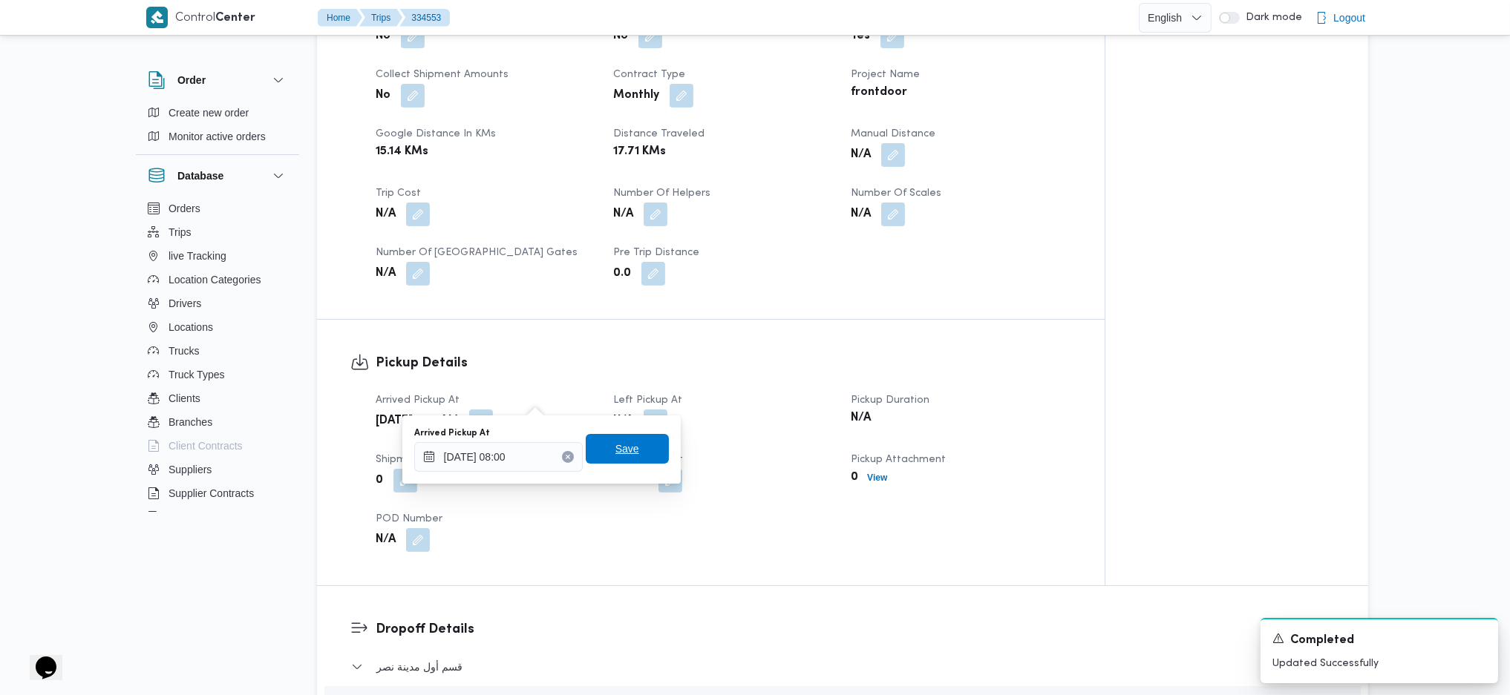
click at [615, 445] on span "Save" at bounding box center [627, 449] width 24 height 18
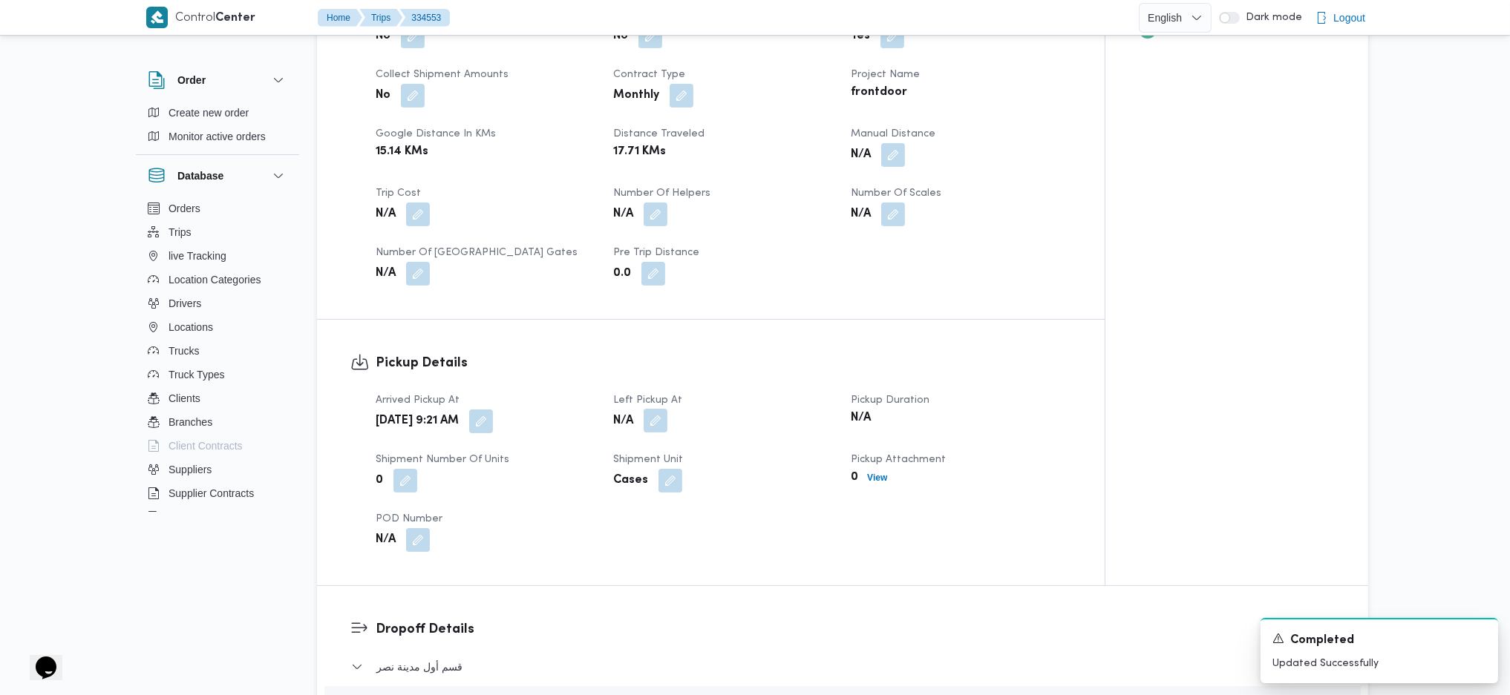
click at [665, 409] on button "button" at bounding box center [656, 421] width 24 height 24
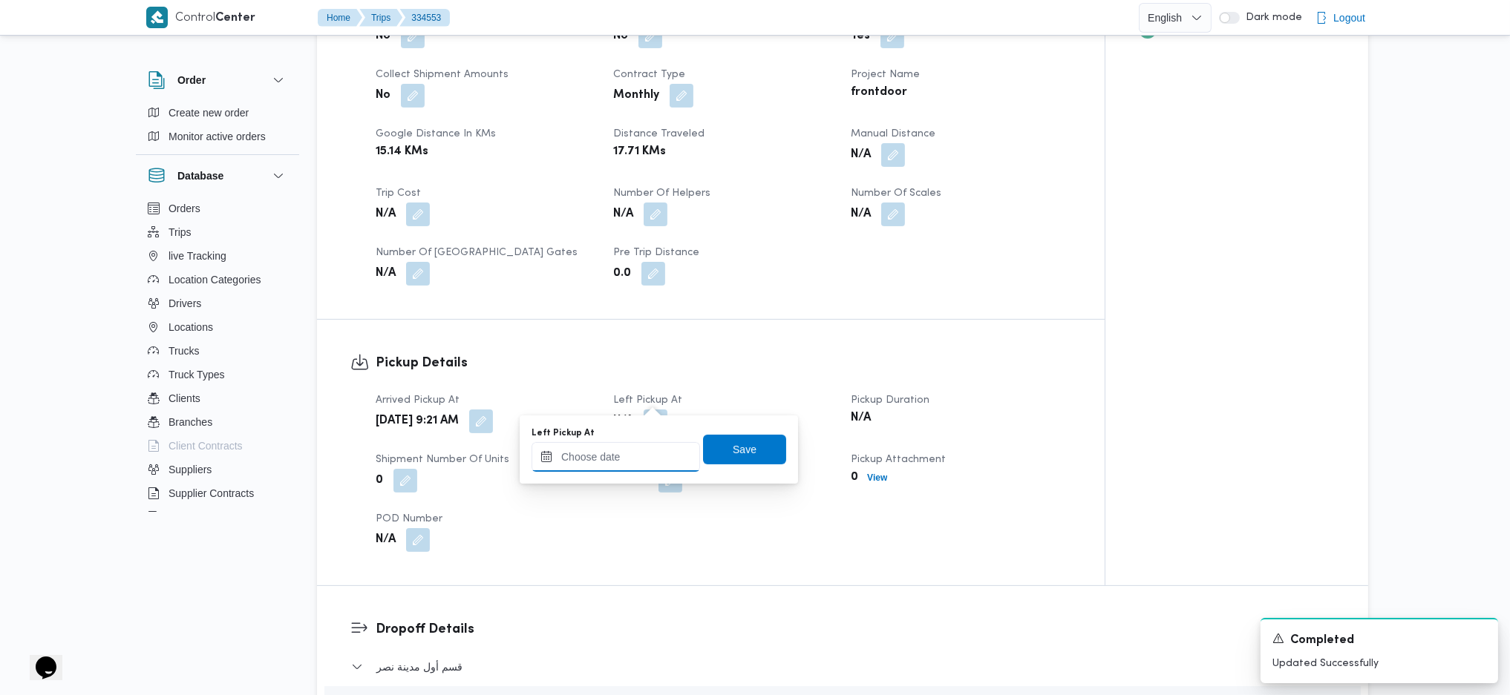
click at [606, 471] on input "Left Pickup At" at bounding box center [615, 457] width 168 height 30
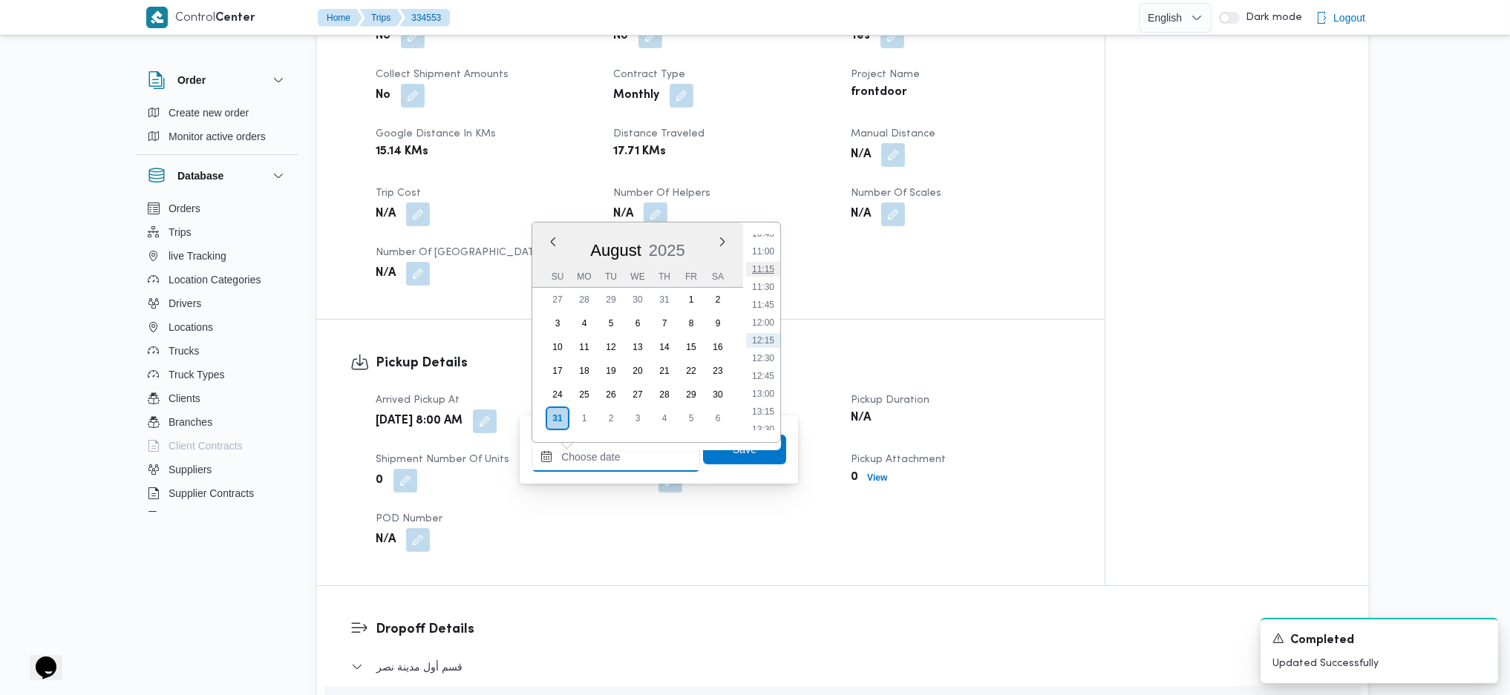
scroll to position [675, 0]
click at [766, 261] on li "09:45" at bounding box center [763, 262] width 34 height 15
type input "31/08/2025 09:45"
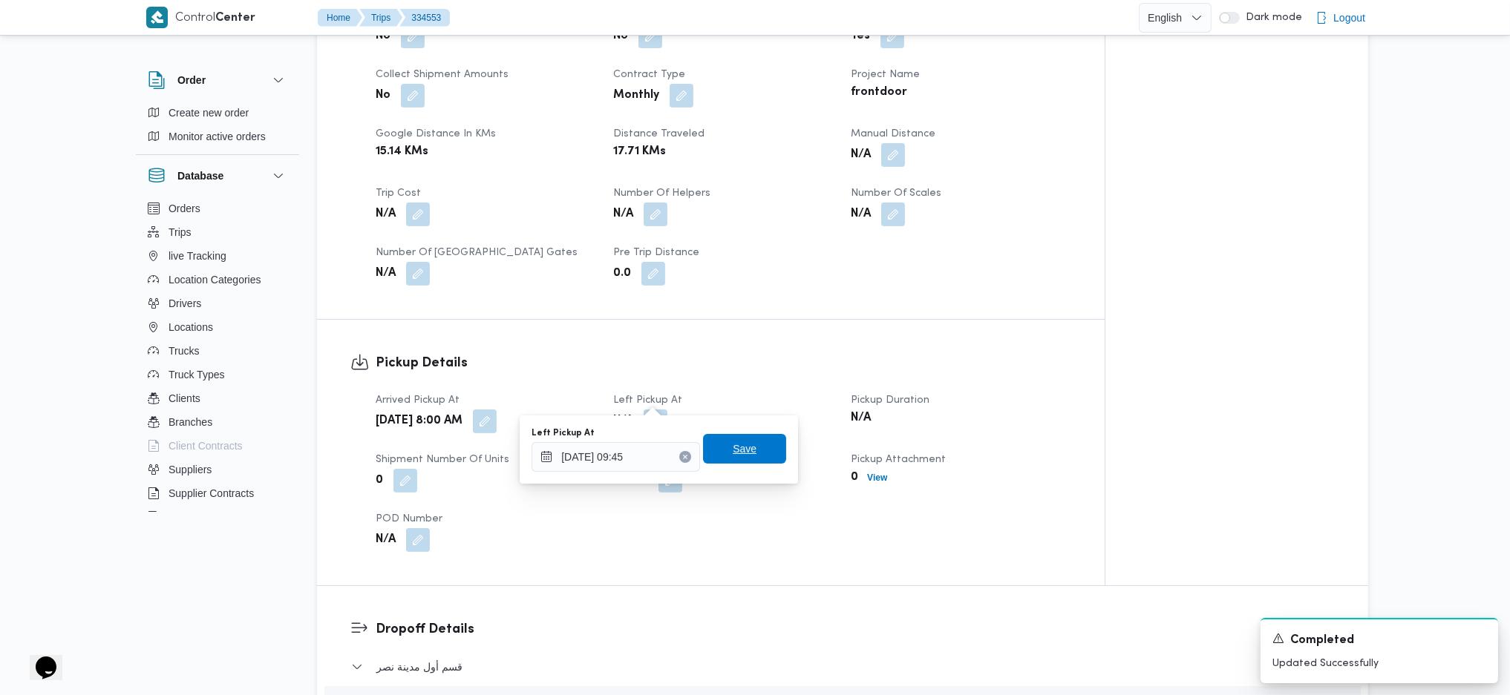
click at [733, 446] on span "Save" at bounding box center [745, 449] width 24 height 18
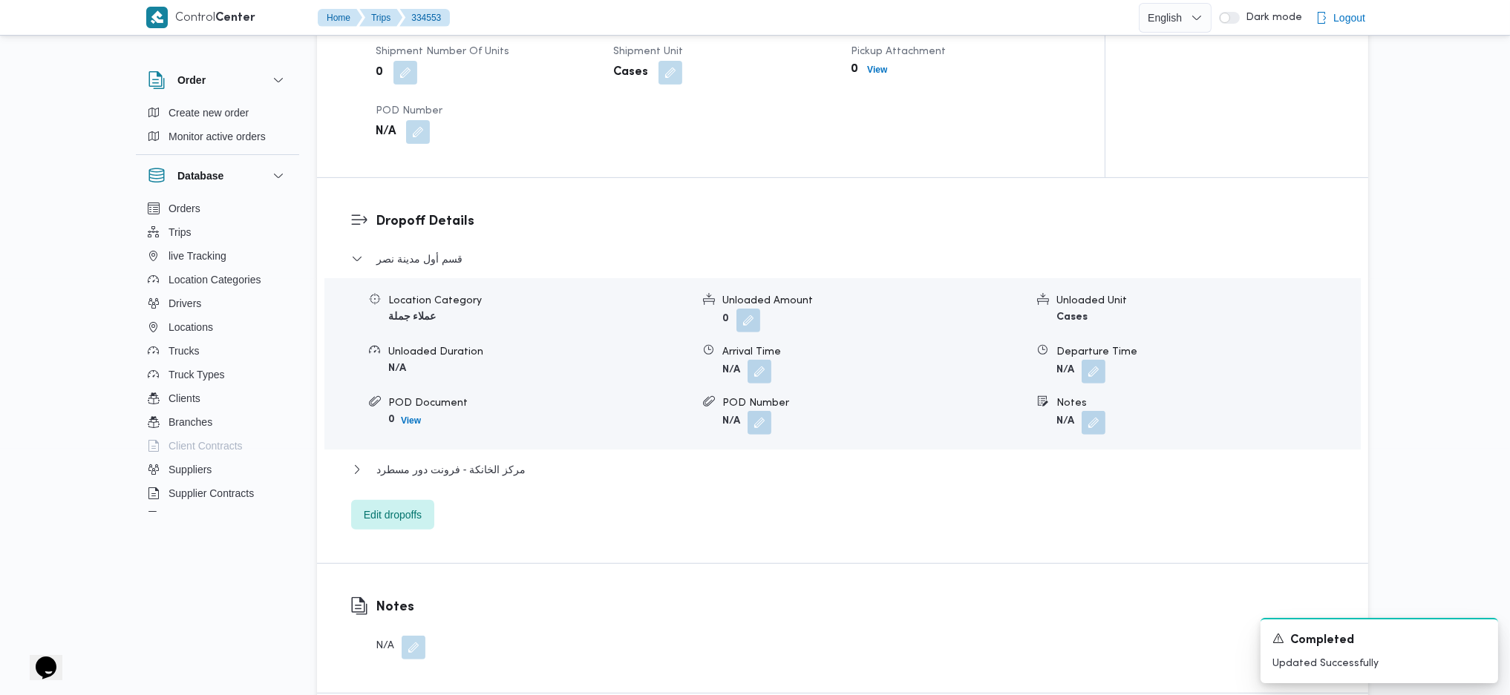
scroll to position [1286, 0]
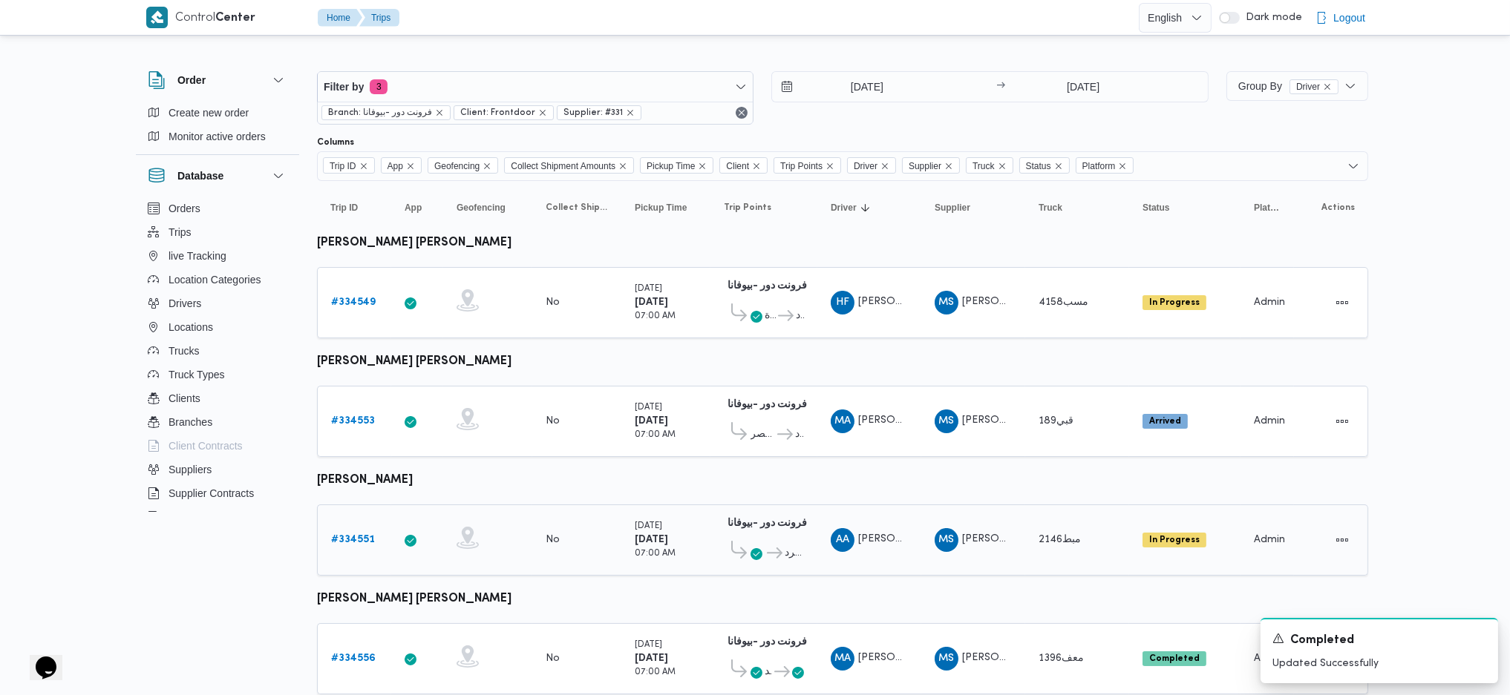
click at [343, 540] on link "# 334551" at bounding box center [353, 540] width 44 height 18
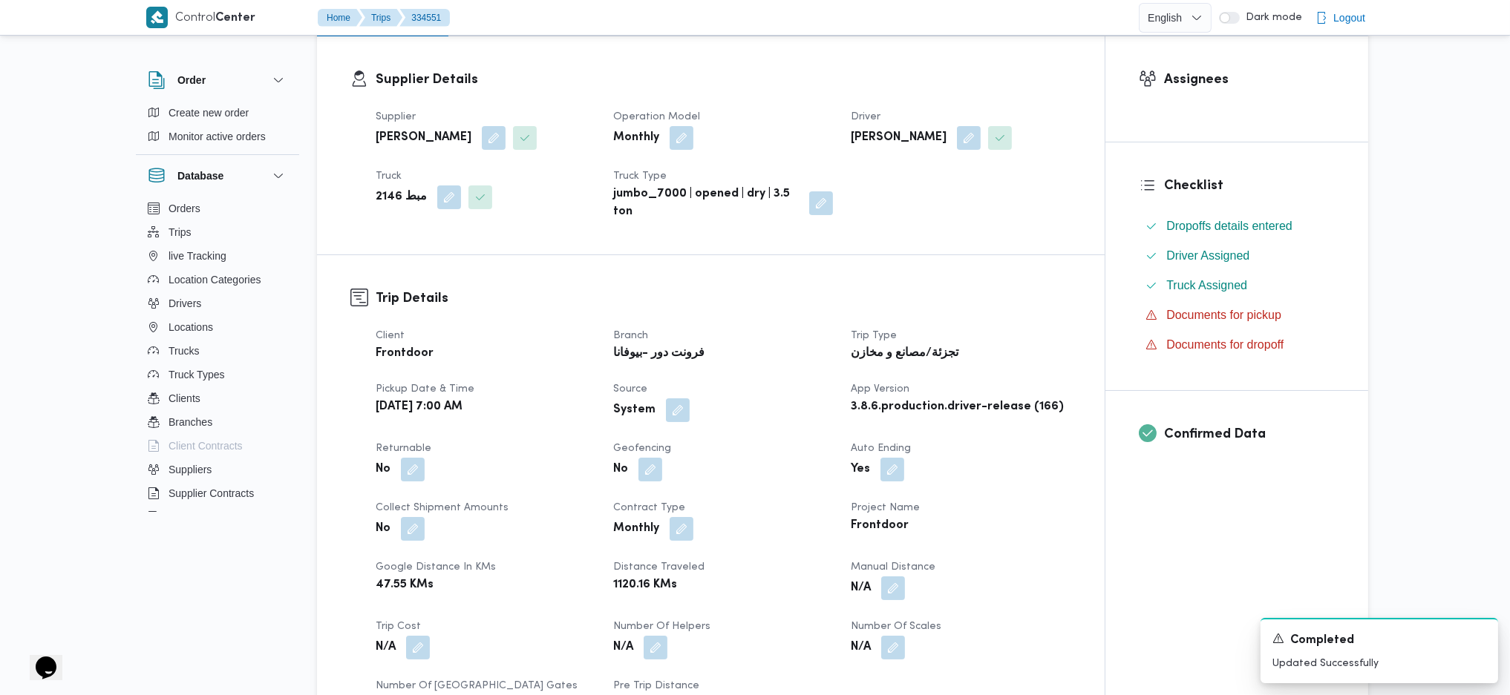
scroll to position [594, 0]
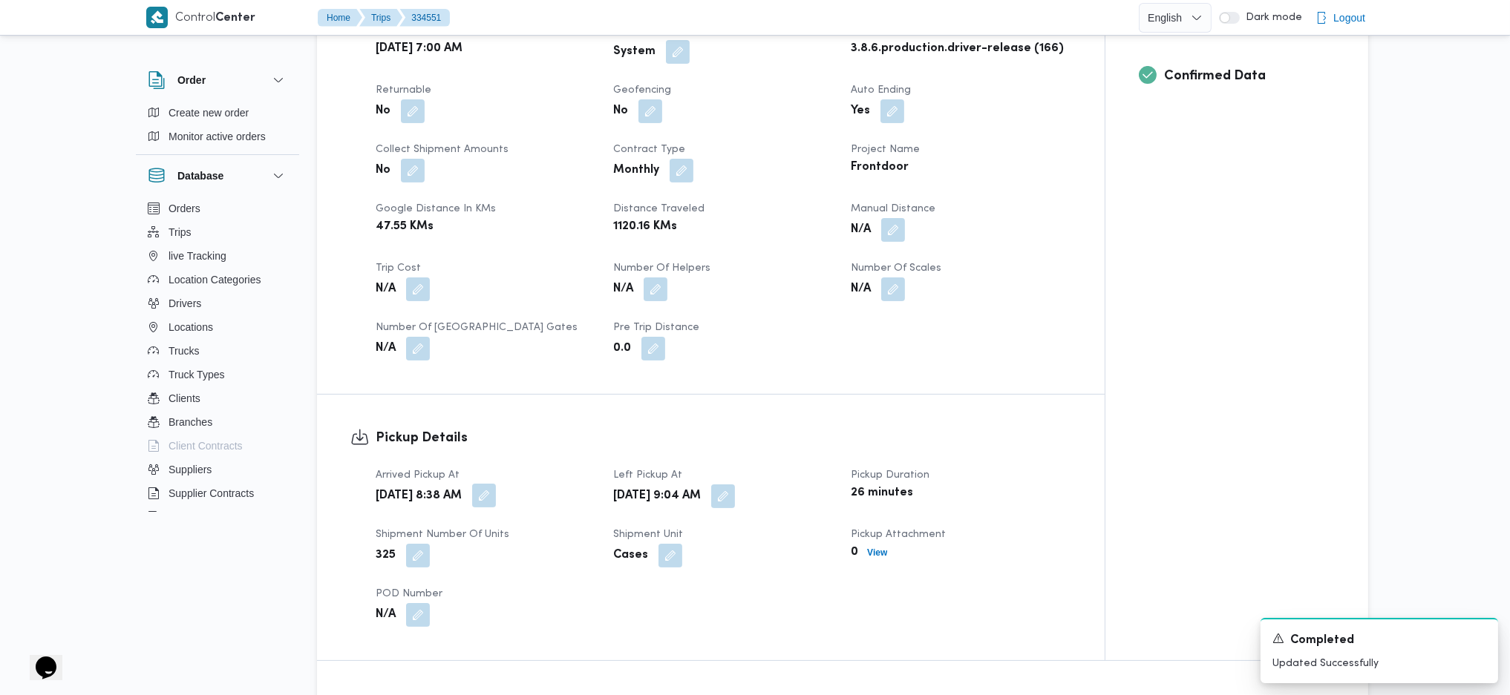
click at [496, 499] on button "button" at bounding box center [484, 496] width 24 height 24
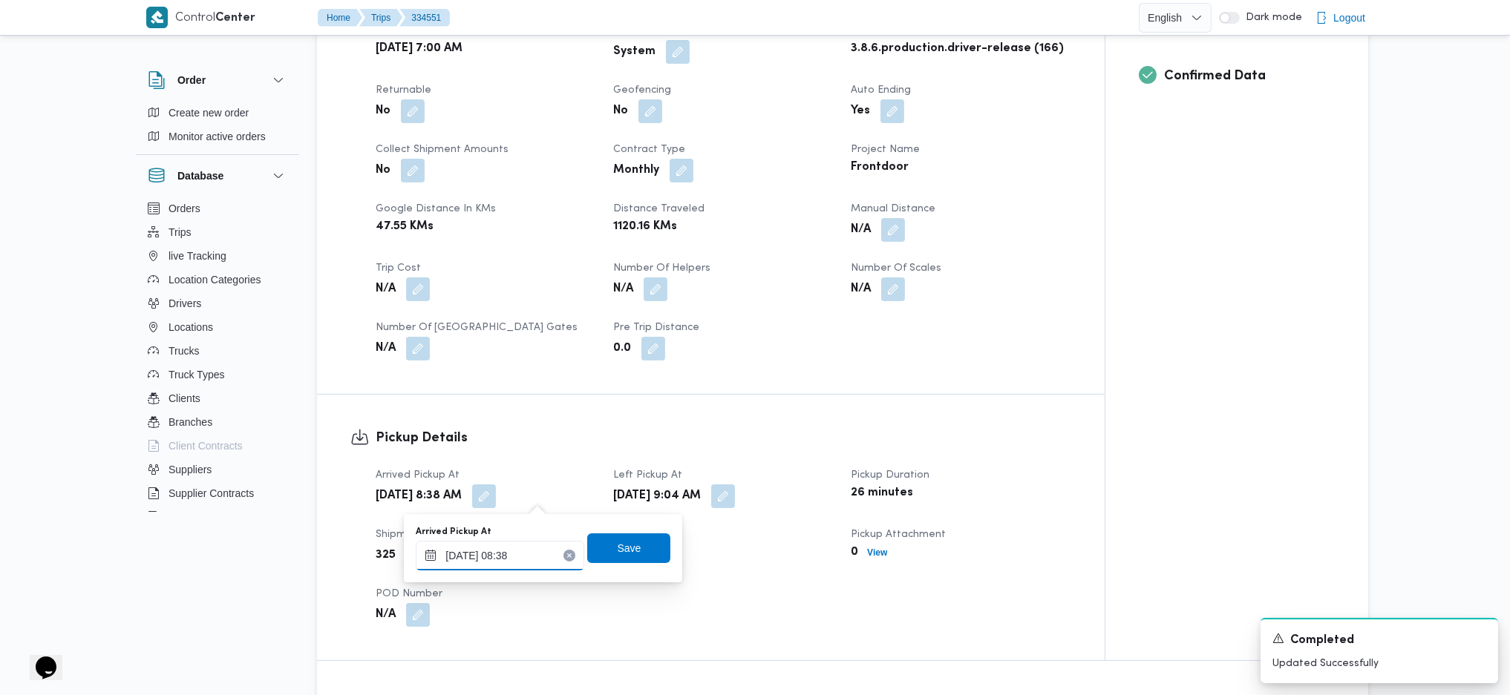
click at [492, 563] on input "31/08/2025 08:38" at bounding box center [500, 556] width 168 height 30
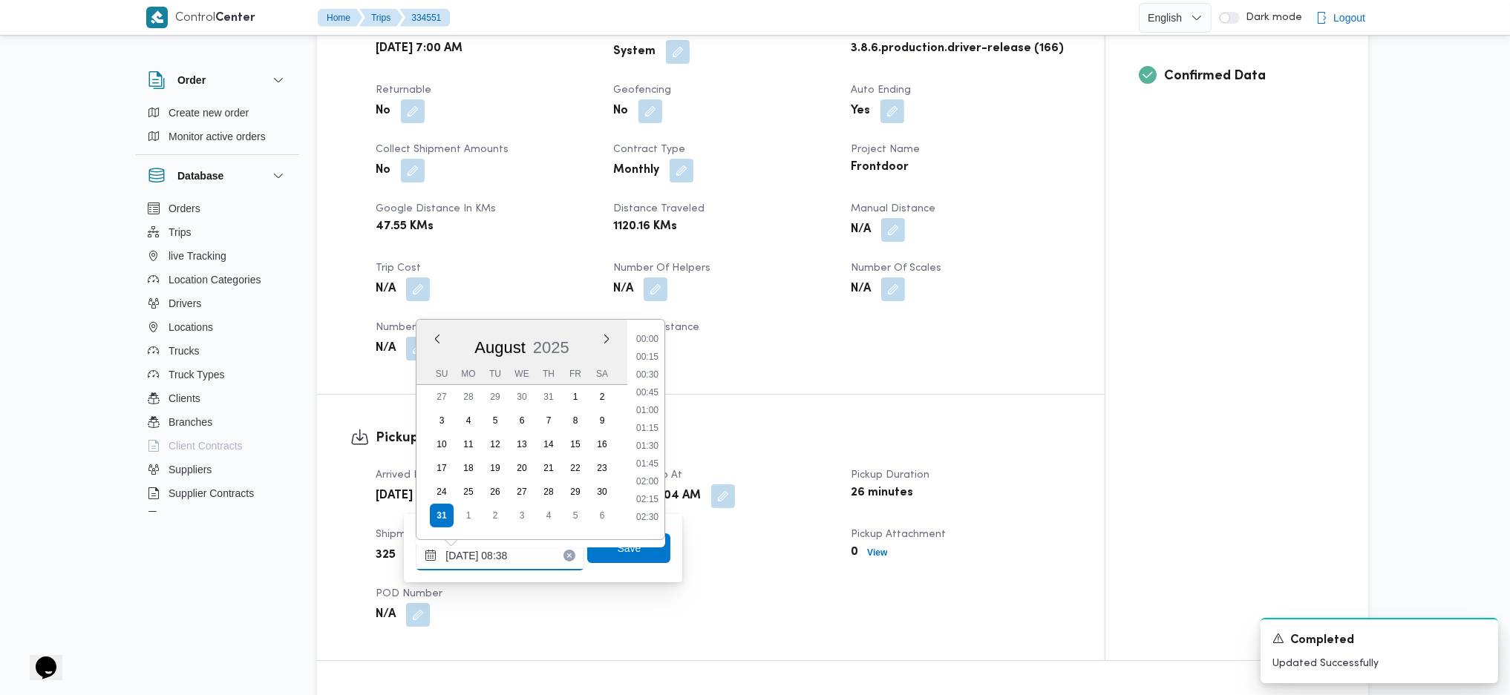
scroll to position [506, 0]
click at [646, 333] on li "07:00" at bounding box center [647, 331] width 34 height 15
type input "31/08/2025 07:00"
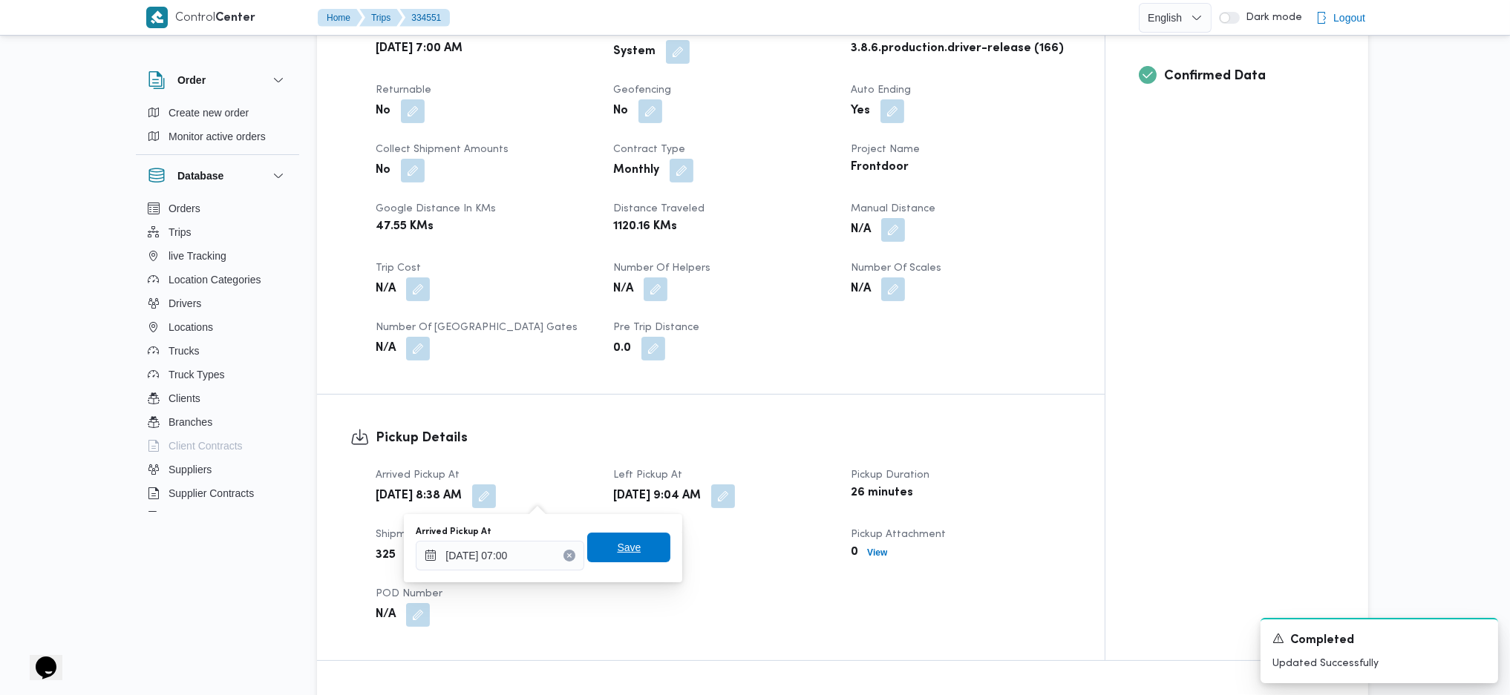
click at [633, 552] on span "Save" at bounding box center [628, 548] width 83 height 30
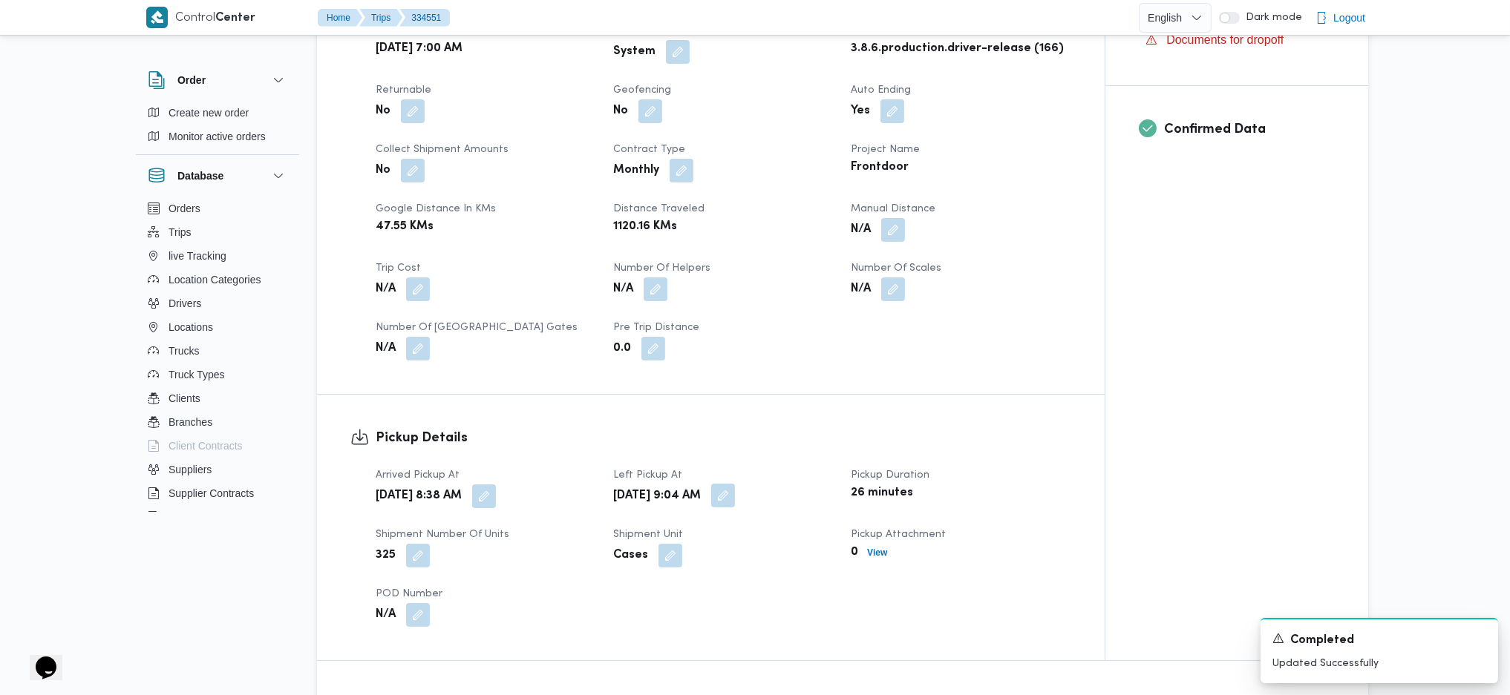
click at [735, 492] on button "button" at bounding box center [723, 496] width 24 height 24
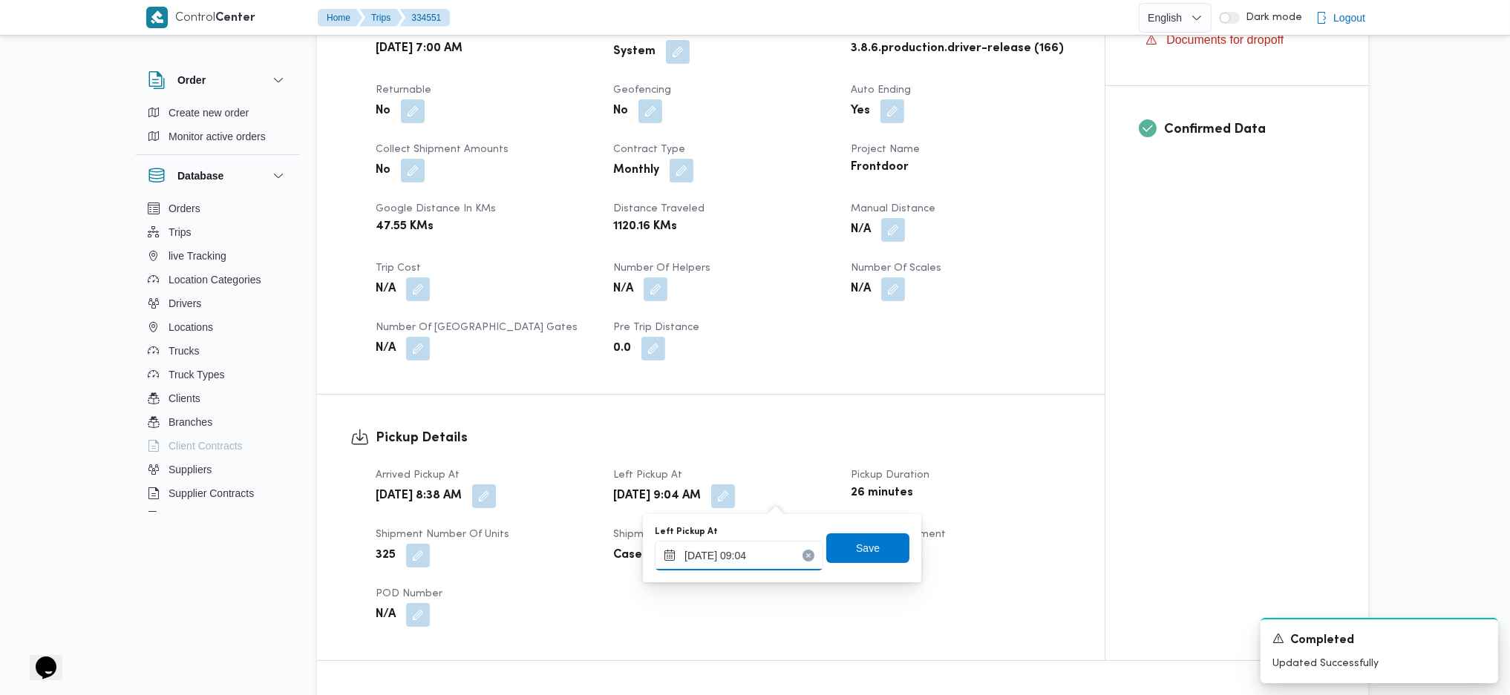
click at [716, 557] on input "31/08/2025 09:04" at bounding box center [739, 556] width 168 height 30
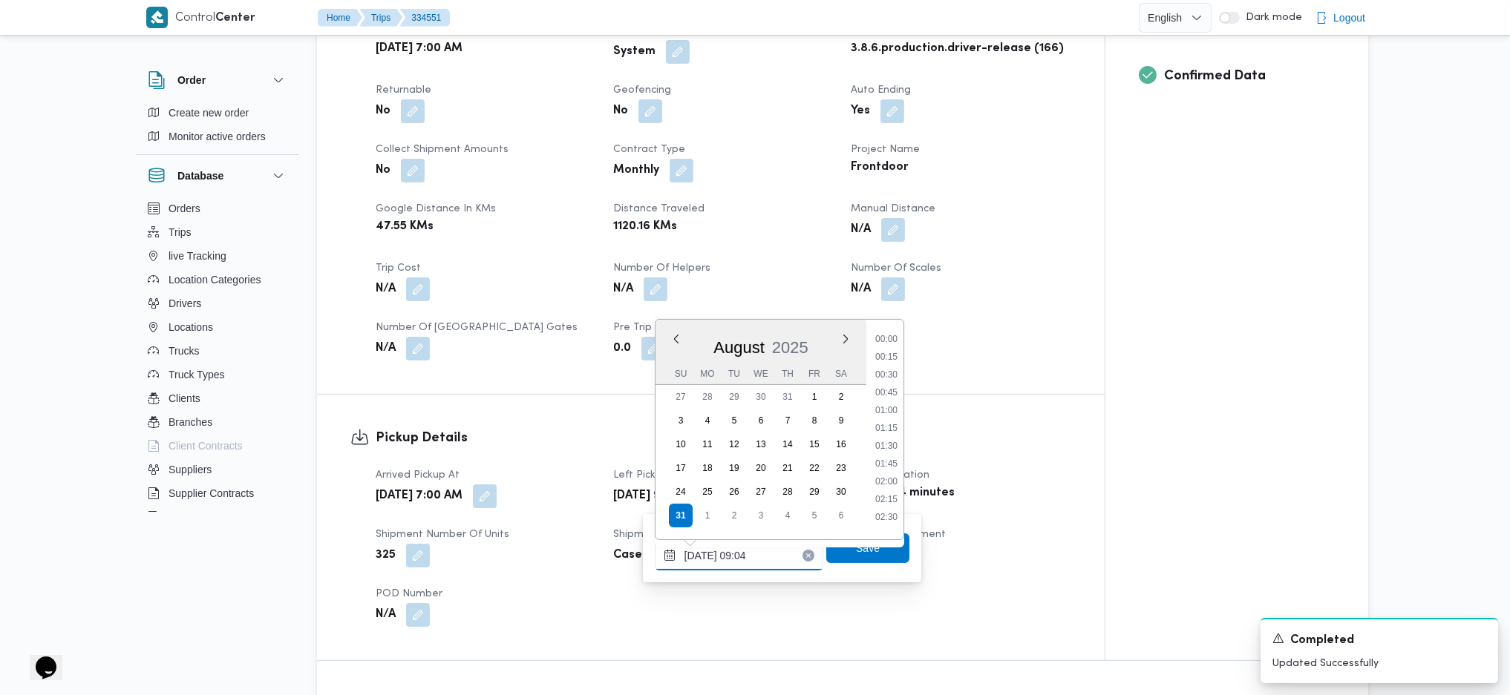
scroll to position [542, 0]
click at [884, 490] on li "09:45" at bounding box center [886, 492] width 34 height 15
type input "31/08/2025 09:45"
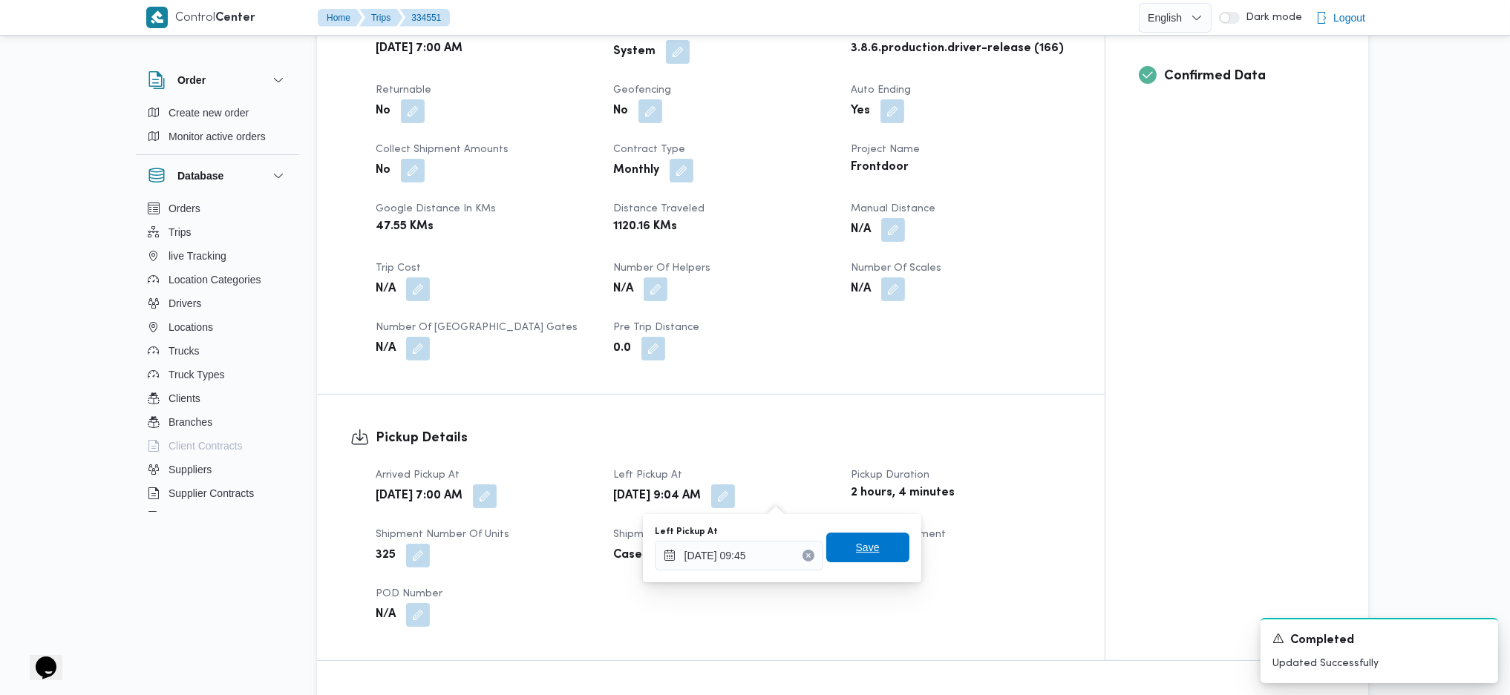
click at [879, 551] on span "Save" at bounding box center [867, 548] width 83 height 30
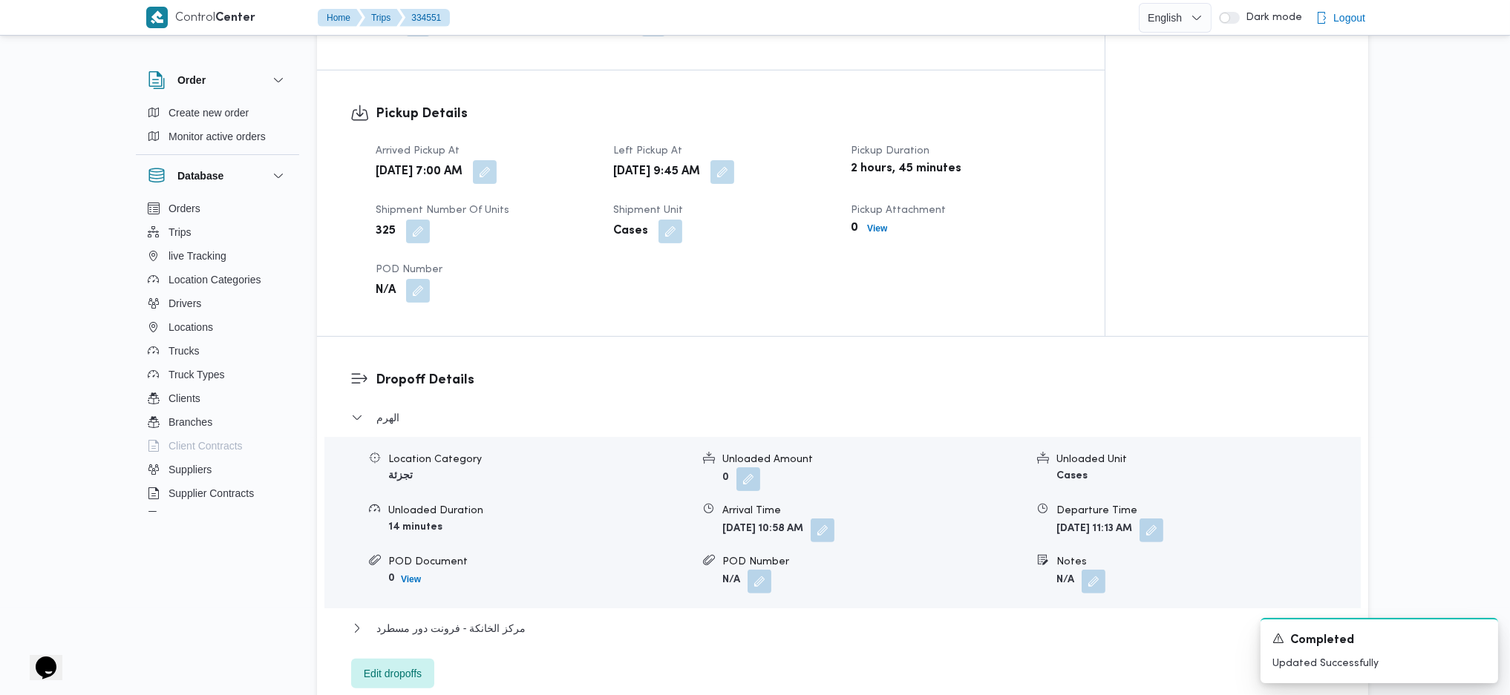
scroll to position [1286, 0]
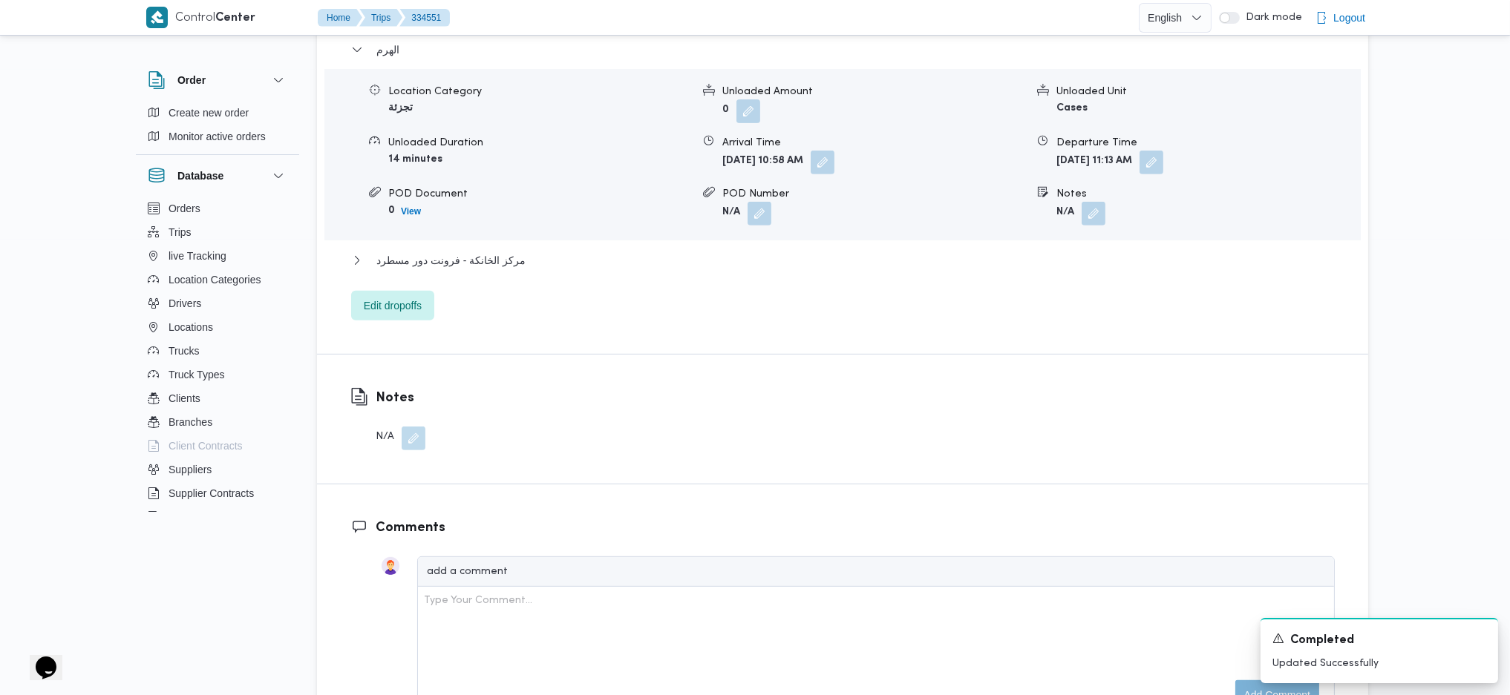
click at [1110, 212] on form "N/A" at bounding box center [1207, 214] width 303 height 24
click at [1093, 218] on button "button" at bounding box center [1093, 213] width 24 height 24
click at [1020, 294] on div "You are in a dialog. To close this dialog, hit escape. Notes Save" at bounding box center [1097, 266] width 258 height 68
click at [1047, 269] on input "Notes" at bounding box center [1054, 273] width 148 height 30
type input "اللبينى"
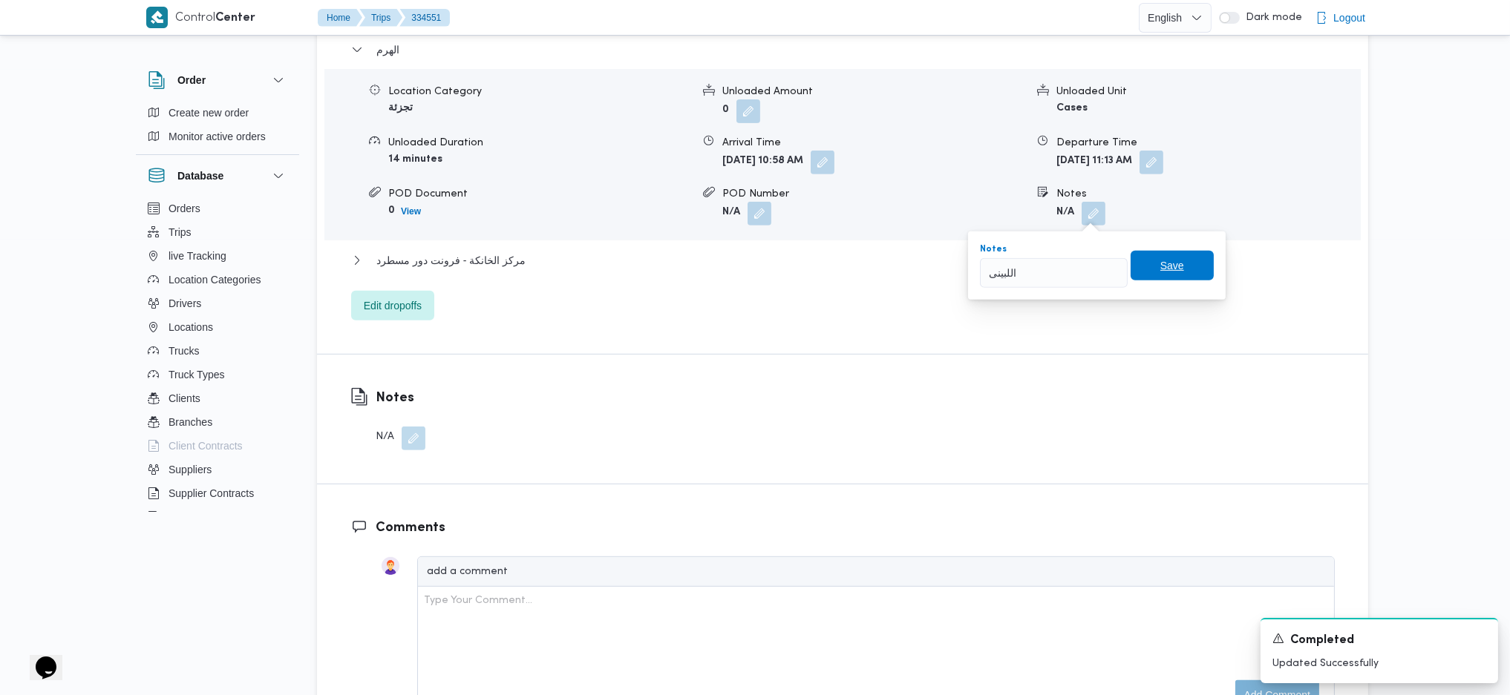
click at [1145, 272] on span "Save" at bounding box center [1171, 266] width 83 height 30
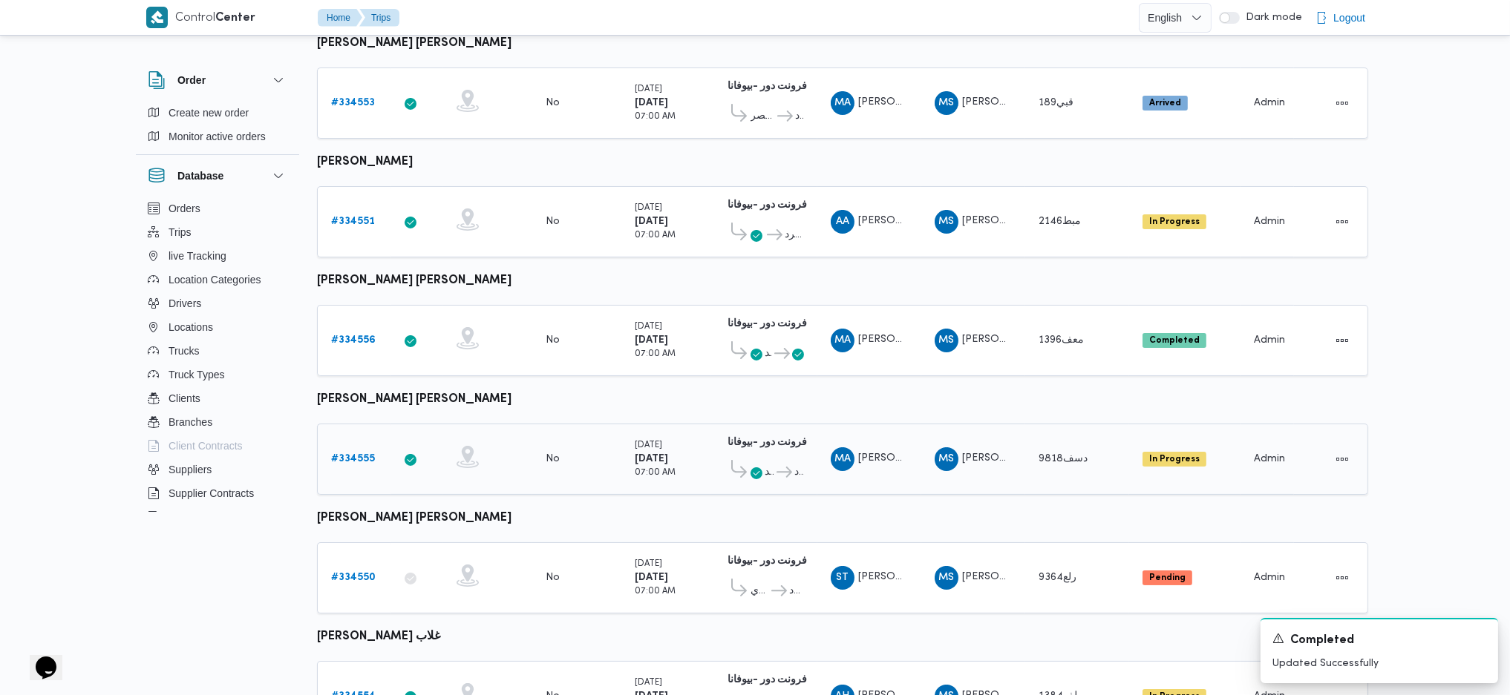
scroll to position [494, 0]
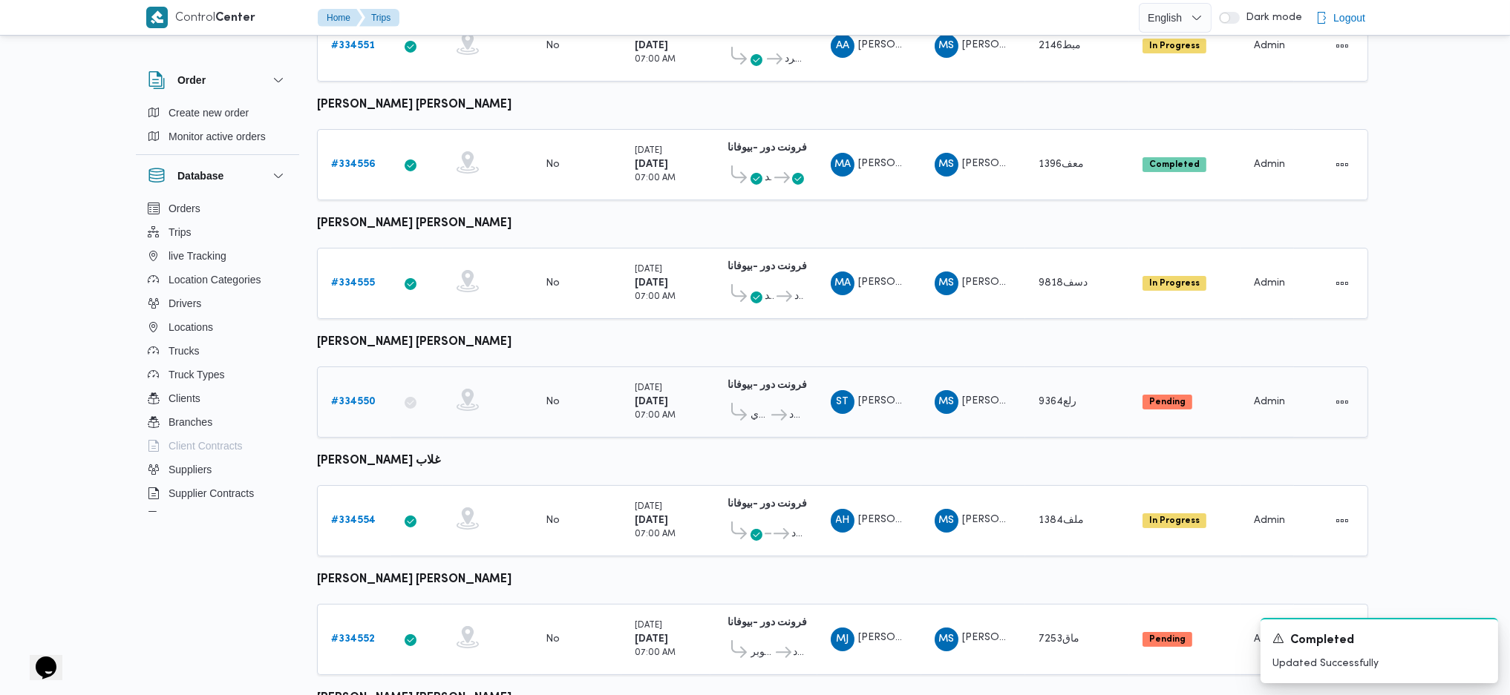
click at [356, 393] on link "# 334550" at bounding box center [353, 402] width 45 height 18
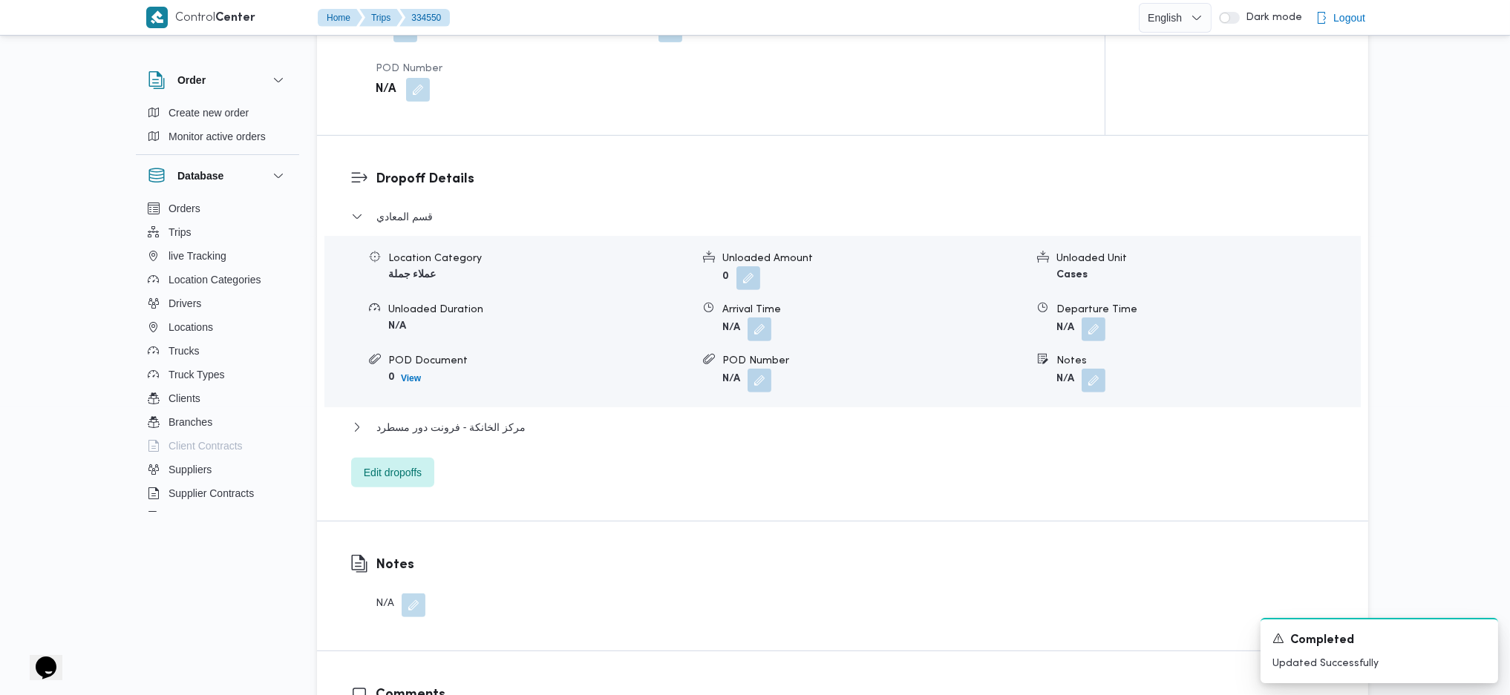
scroll to position [989, 0]
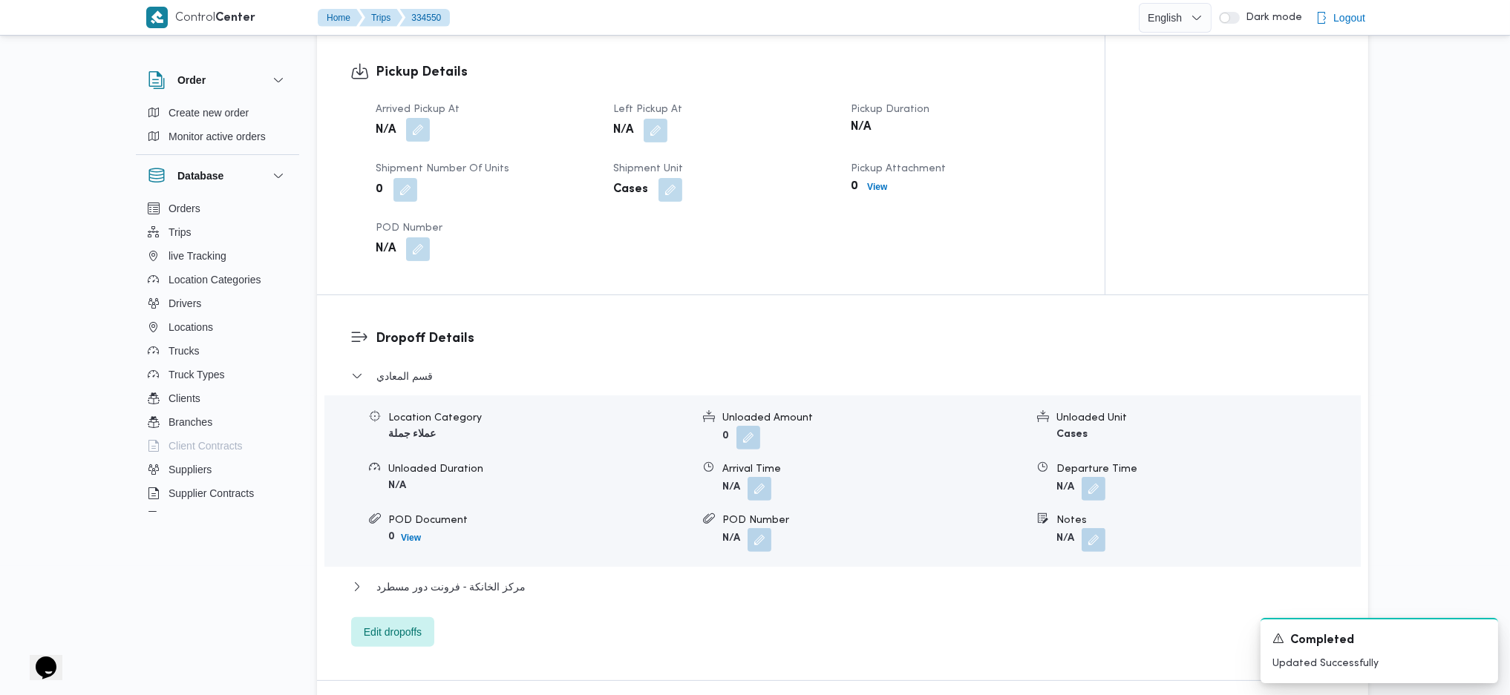
click at [419, 118] on button "button" at bounding box center [418, 130] width 24 height 24
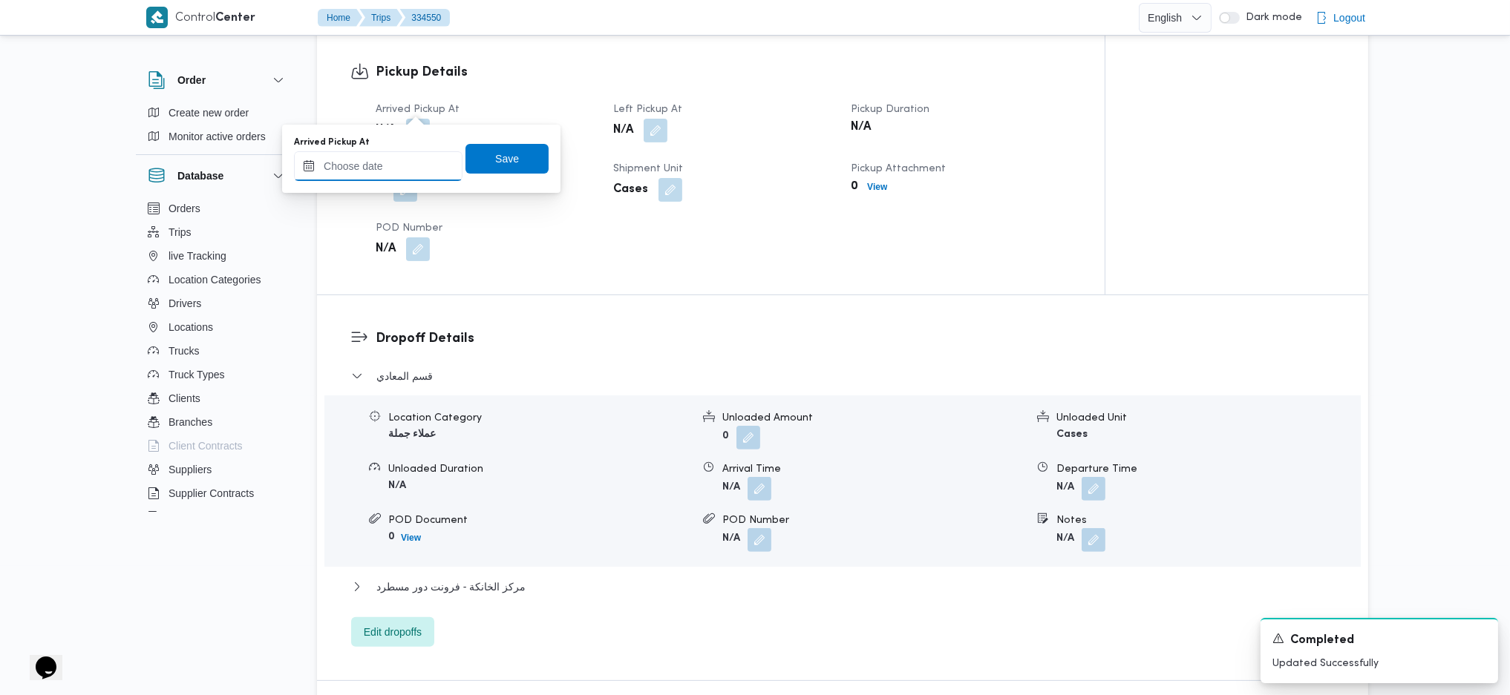
click at [361, 168] on input "Arrived Pickup At" at bounding box center [378, 166] width 168 height 30
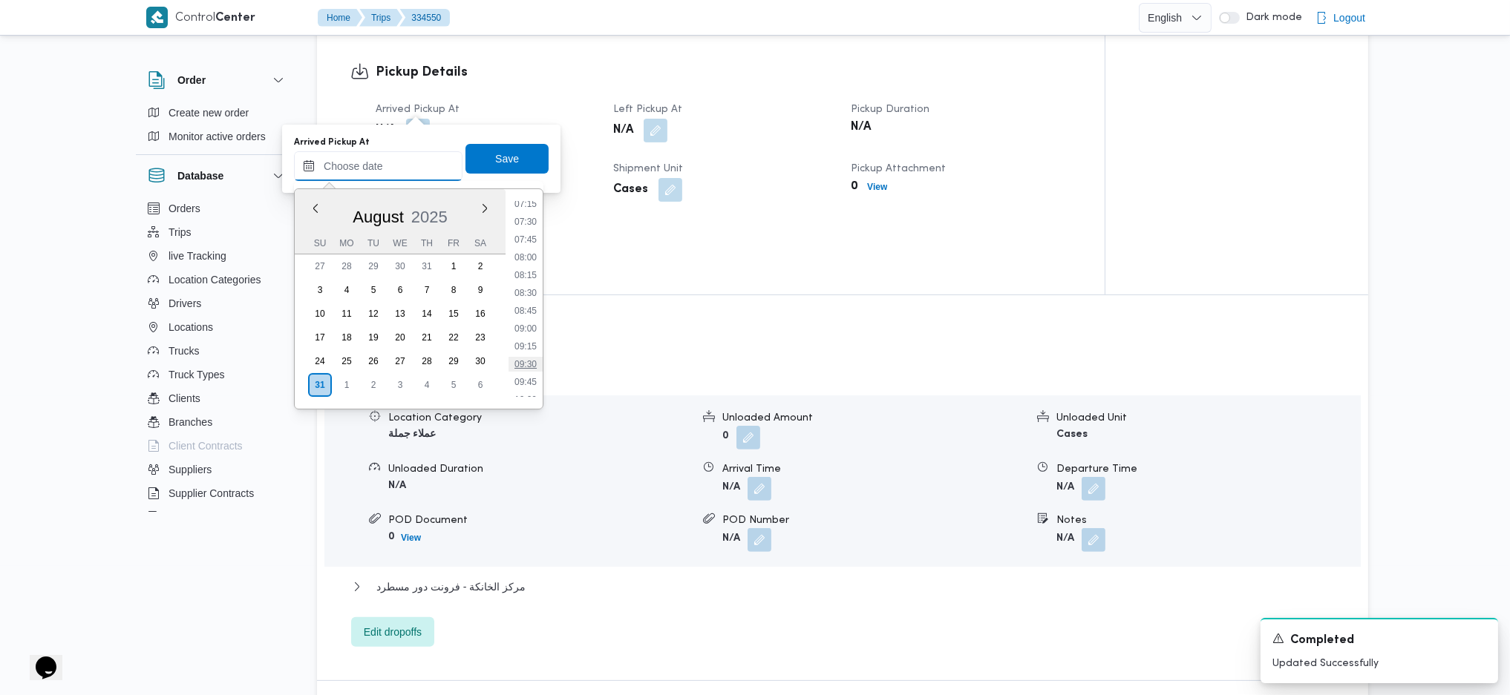
scroll to position [477, 0]
click at [528, 231] on li "07:00" at bounding box center [525, 230] width 34 height 15
type input "31/08/2025 07:00"
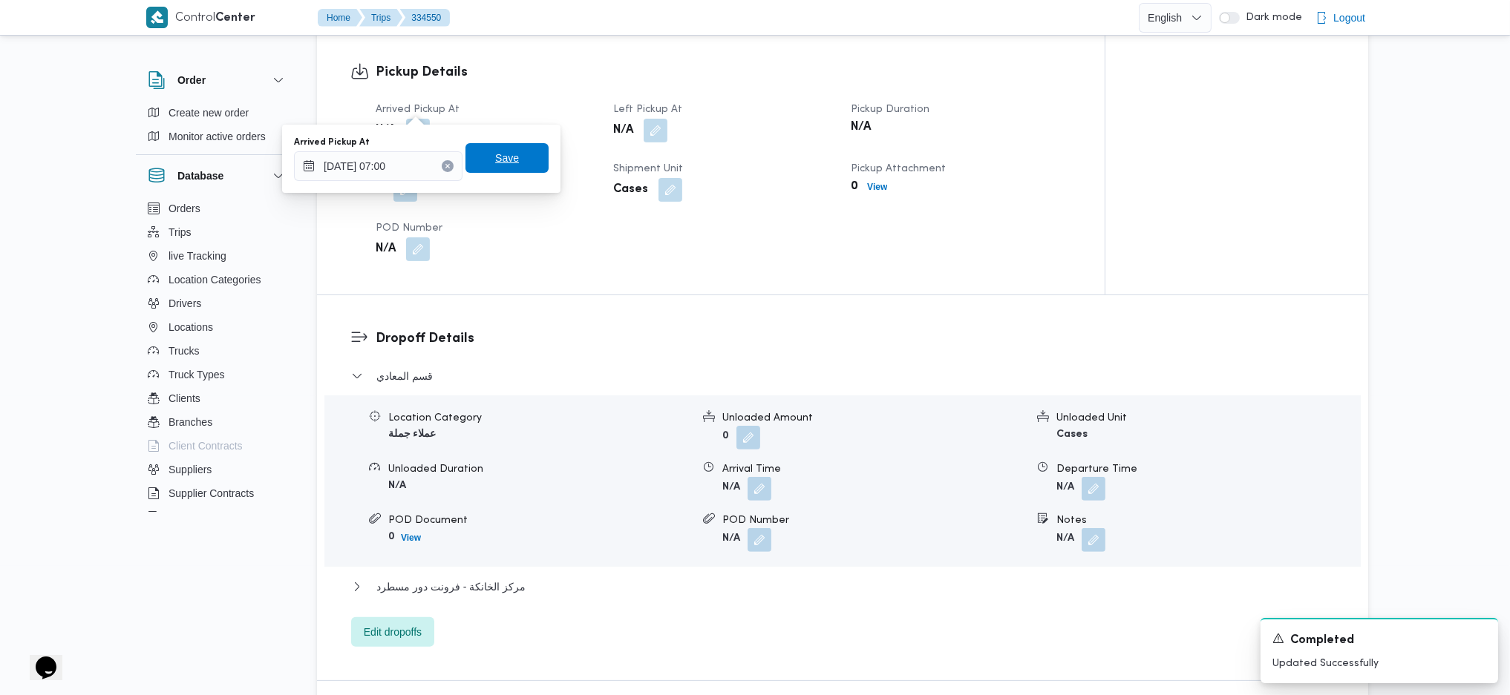
click at [512, 170] on span "Save" at bounding box center [506, 158] width 83 height 30
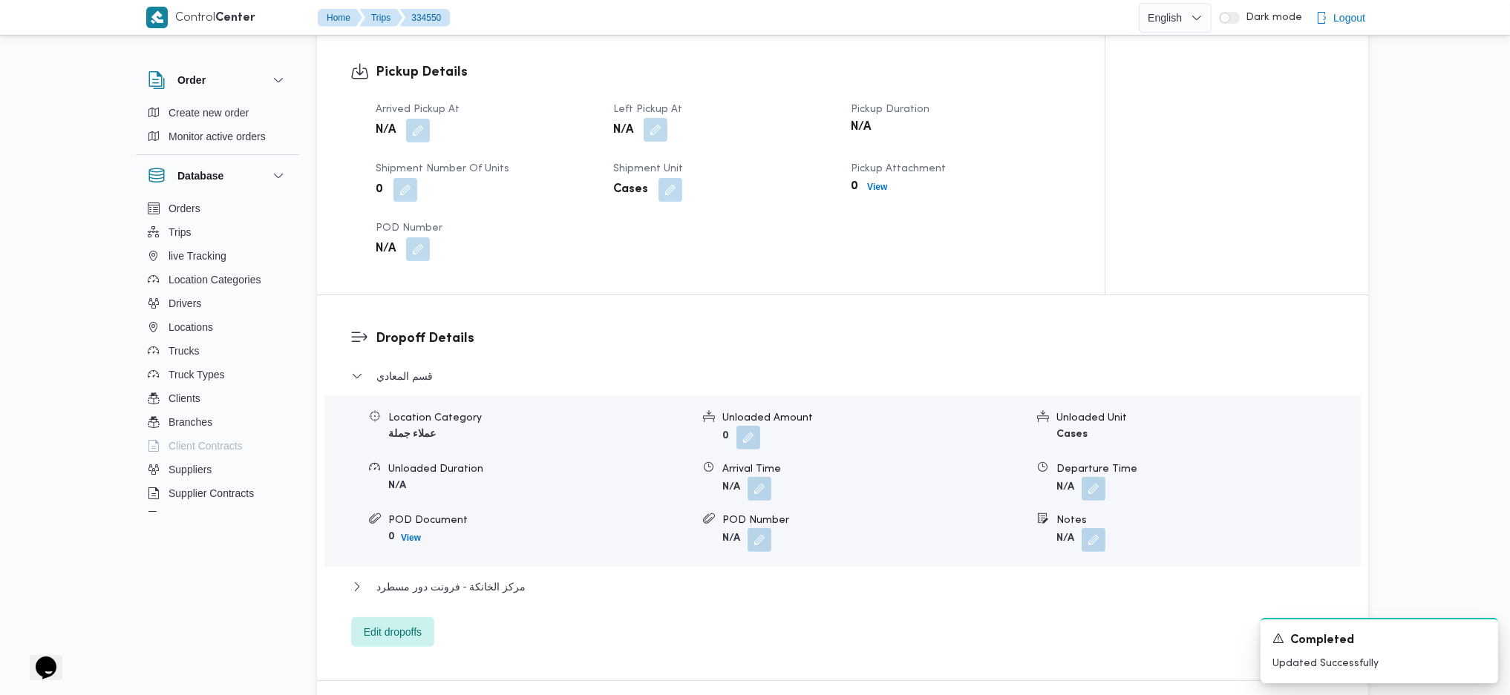
click at [649, 118] on button "button" at bounding box center [656, 130] width 24 height 24
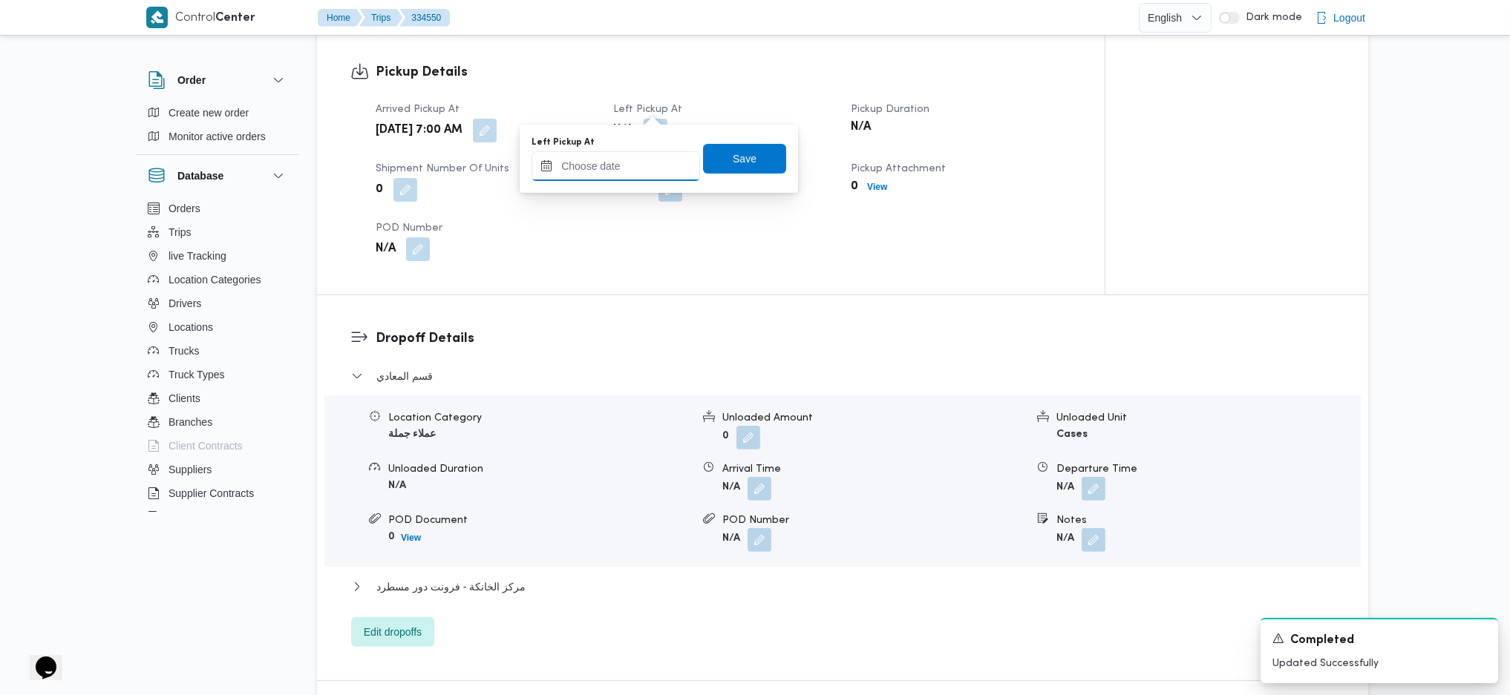
click at [612, 169] on input "Left Pickup At" at bounding box center [615, 166] width 168 height 30
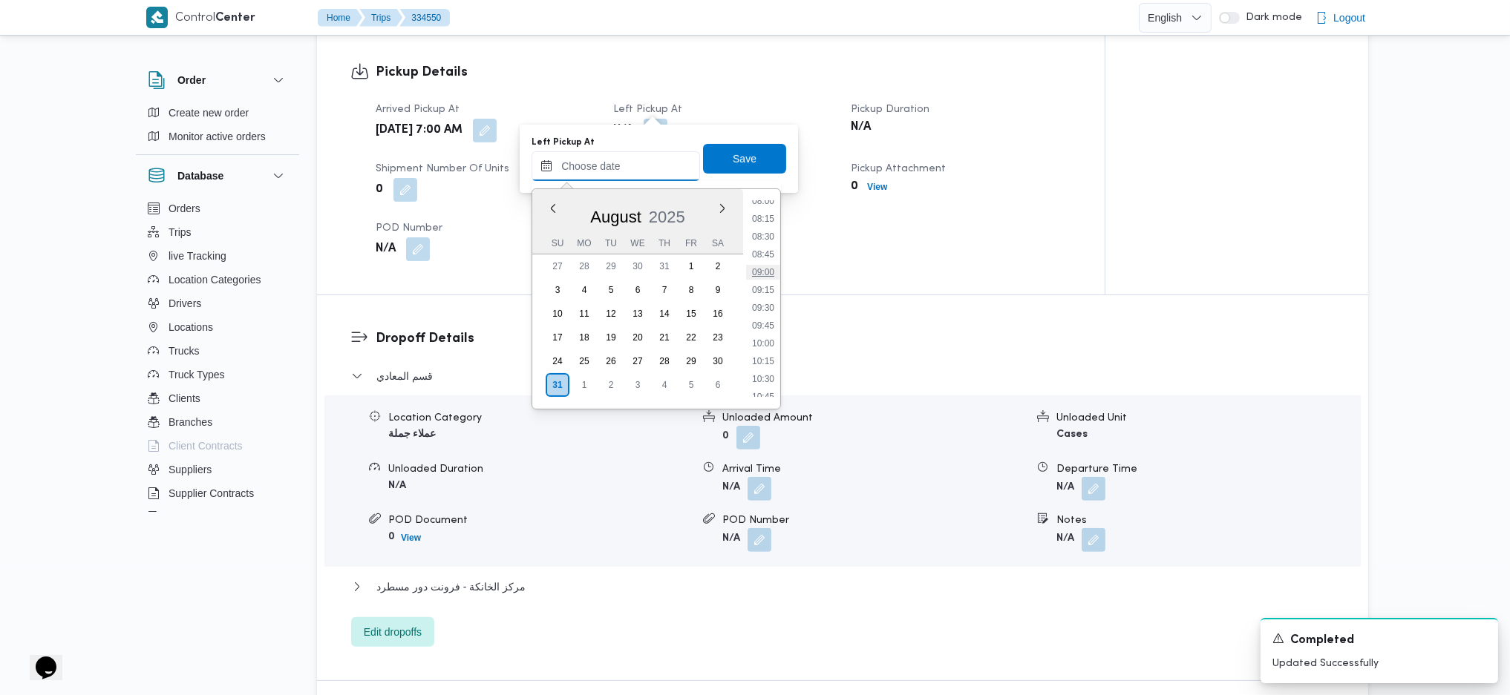
scroll to position [576, 0]
click at [765, 321] on li "09:45" at bounding box center [763, 327] width 34 height 15
type input "31/08/2025 09:45"
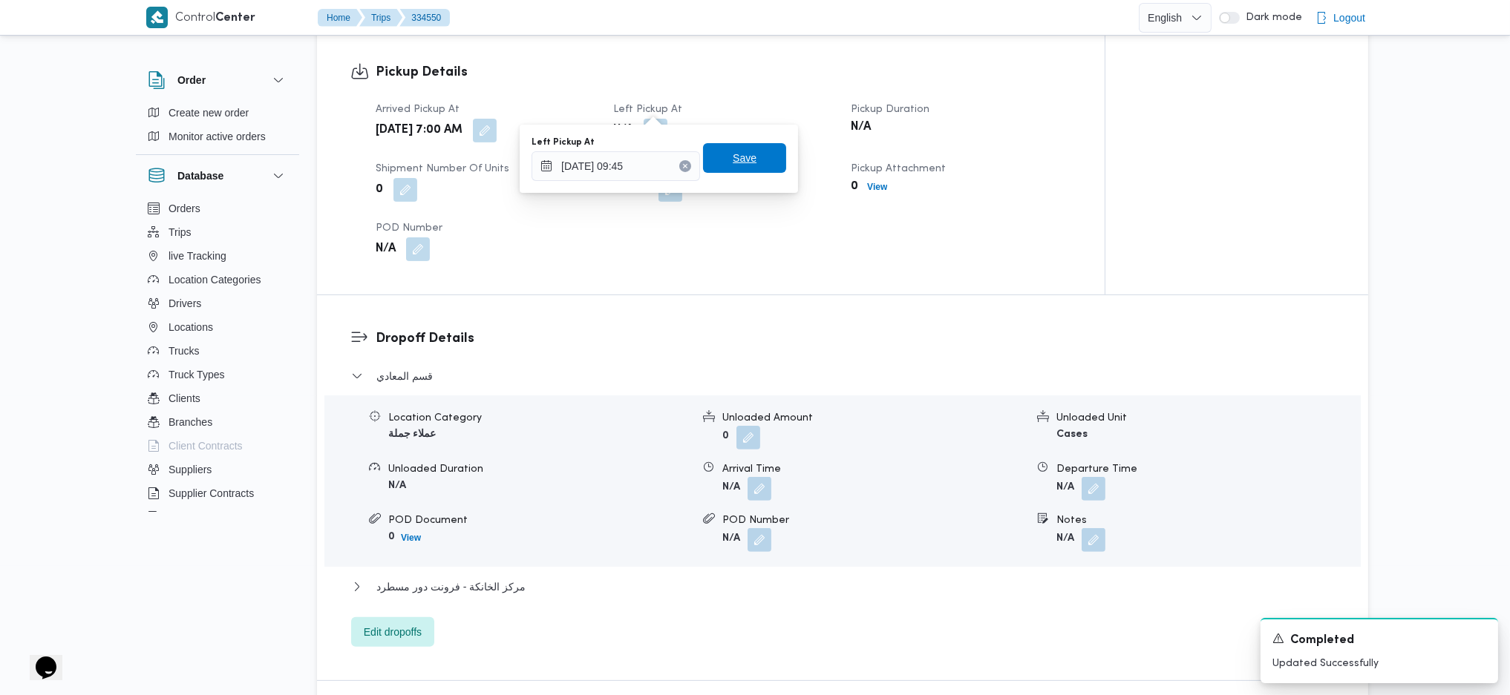
click at [756, 161] on span "Save" at bounding box center [744, 158] width 83 height 30
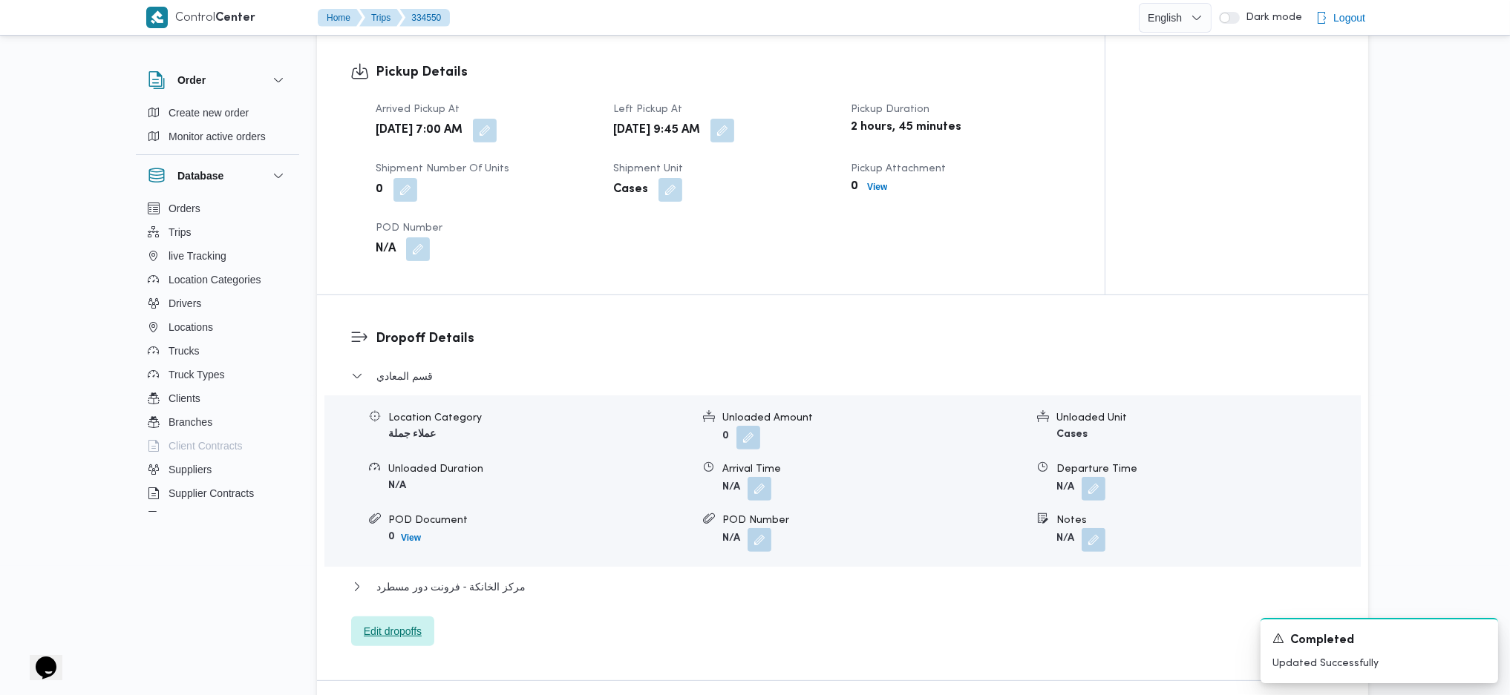
click at [399, 626] on div "Dropoff Details قسم المعادي Location Category عملاء جملة Unloaded Amount 0 Unlo…" at bounding box center [842, 487] width 1051 height 385
click at [410, 623] on span "Edit dropoffs" at bounding box center [393, 632] width 58 height 18
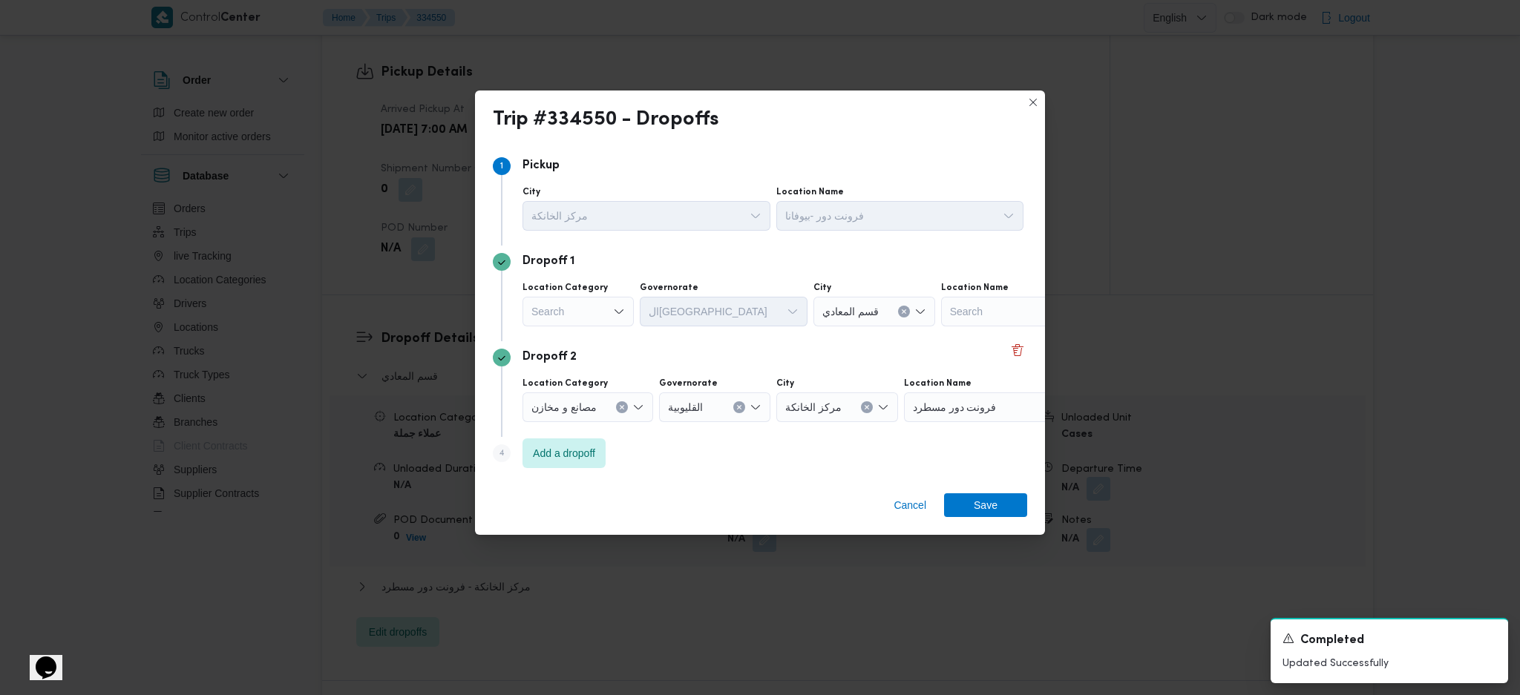
click at [586, 316] on div "Search" at bounding box center [578, 312] width 111 height 30
click at [569, 422] on span "تجزئة" at bounding box center [587, 425] width 76 height 18
click at [713, 310] on div "Search" at bounding box center [695, 312] width 111 height 30
type input "قاه"
click at [703, 338] on span "ال قاه رة" at bounding box center [705, 339] width 76 height 18
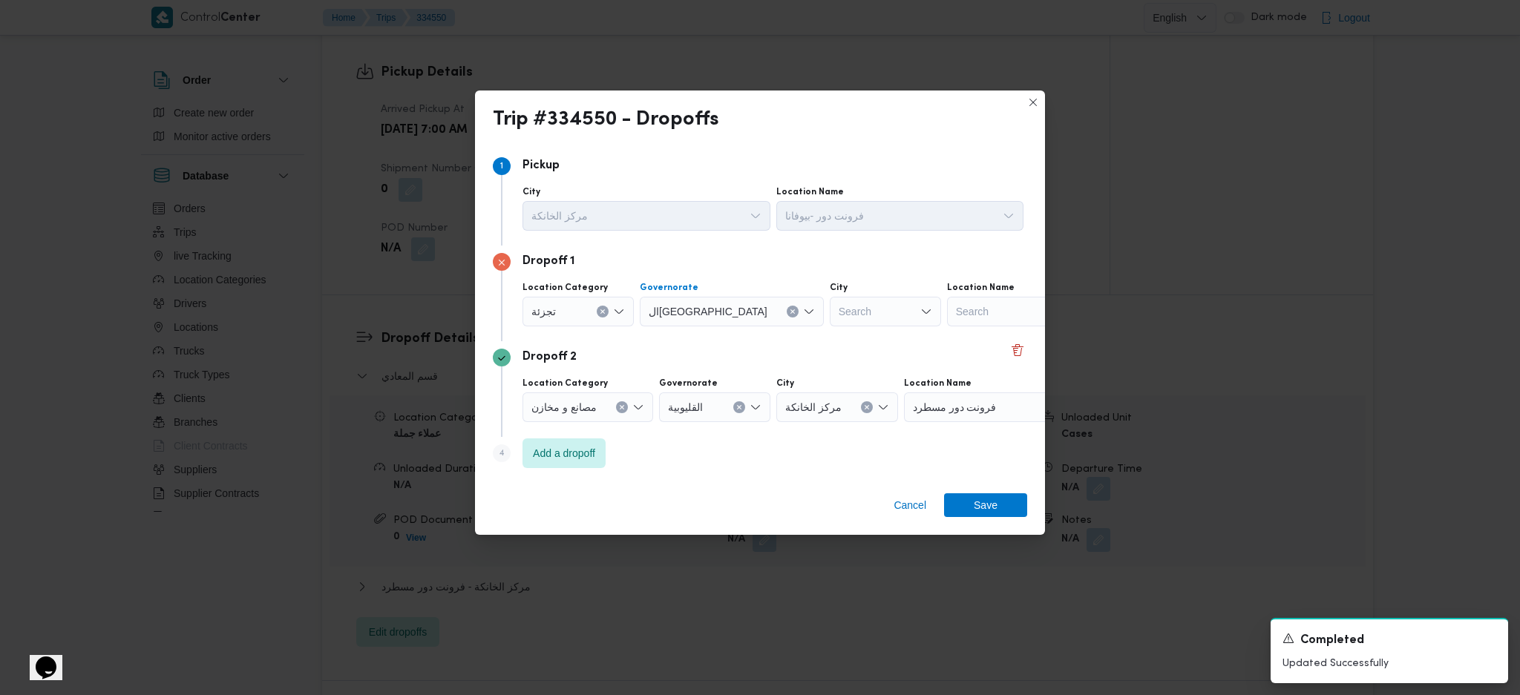
click at [830, 315] on div "Search" at bounding box center [885, 312] width 111 height 30
type input "معا"
click at [770, 341] on icon "button" at bounding box center [772, 339] width 12 height 12
click at [983, 499] on span "Save" at bounding box center [986, 505] width 24 height 24
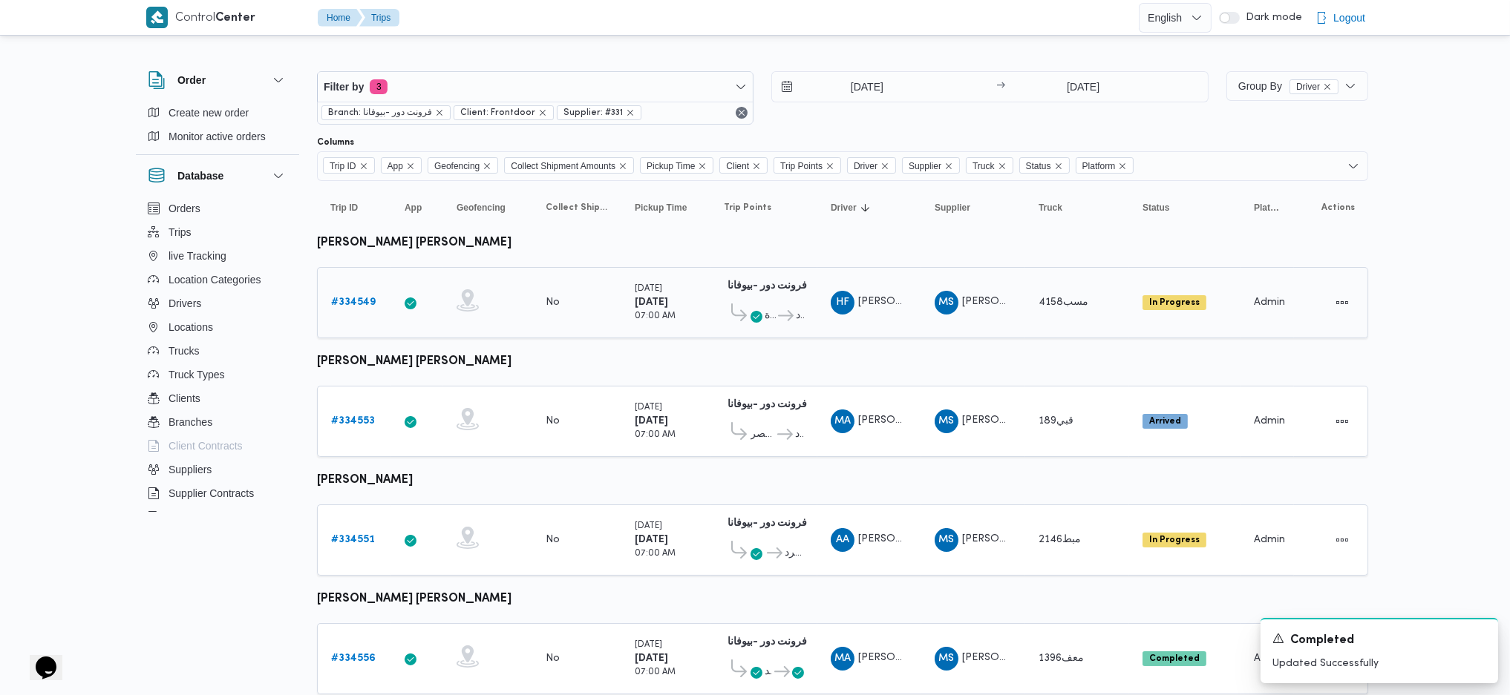
click at [359, 305] on b "# 334549" at bounding box center [353, 303] width 45 height 10
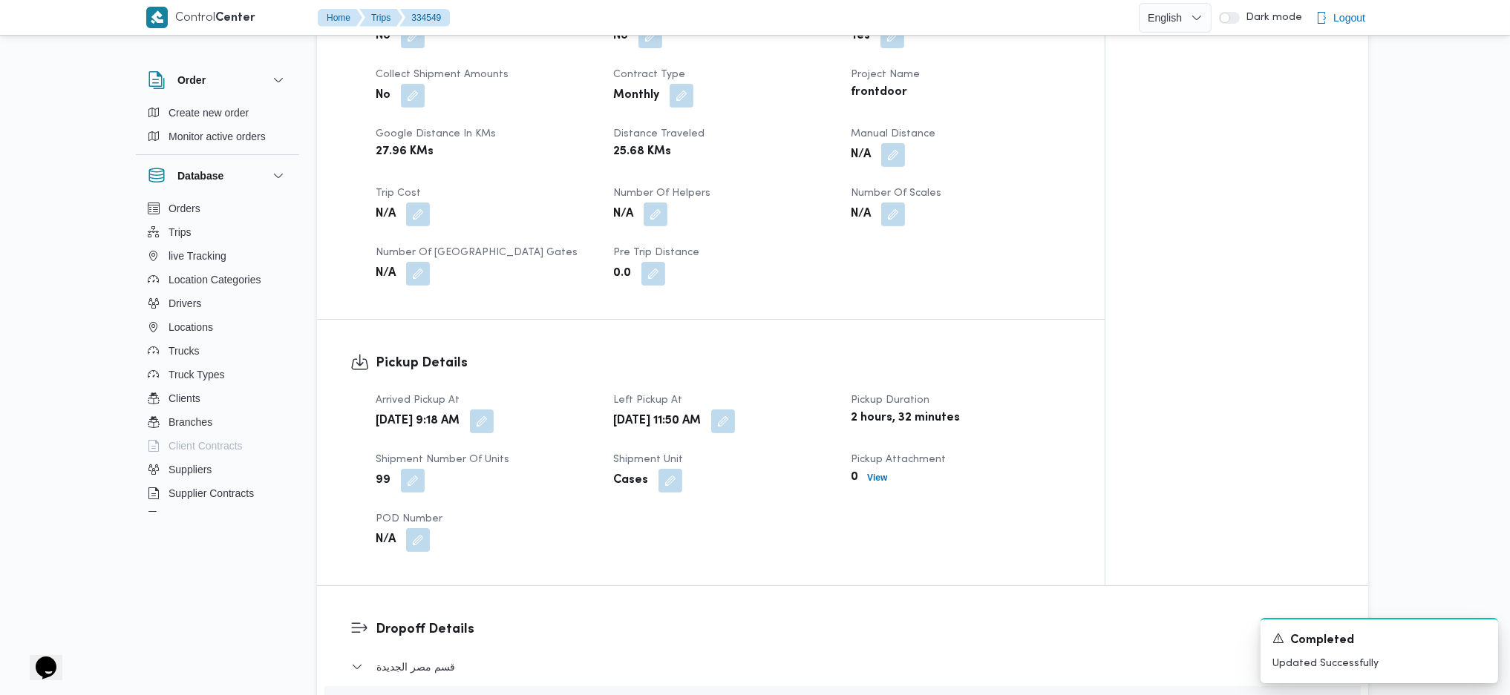
scroll to position [989, 0]
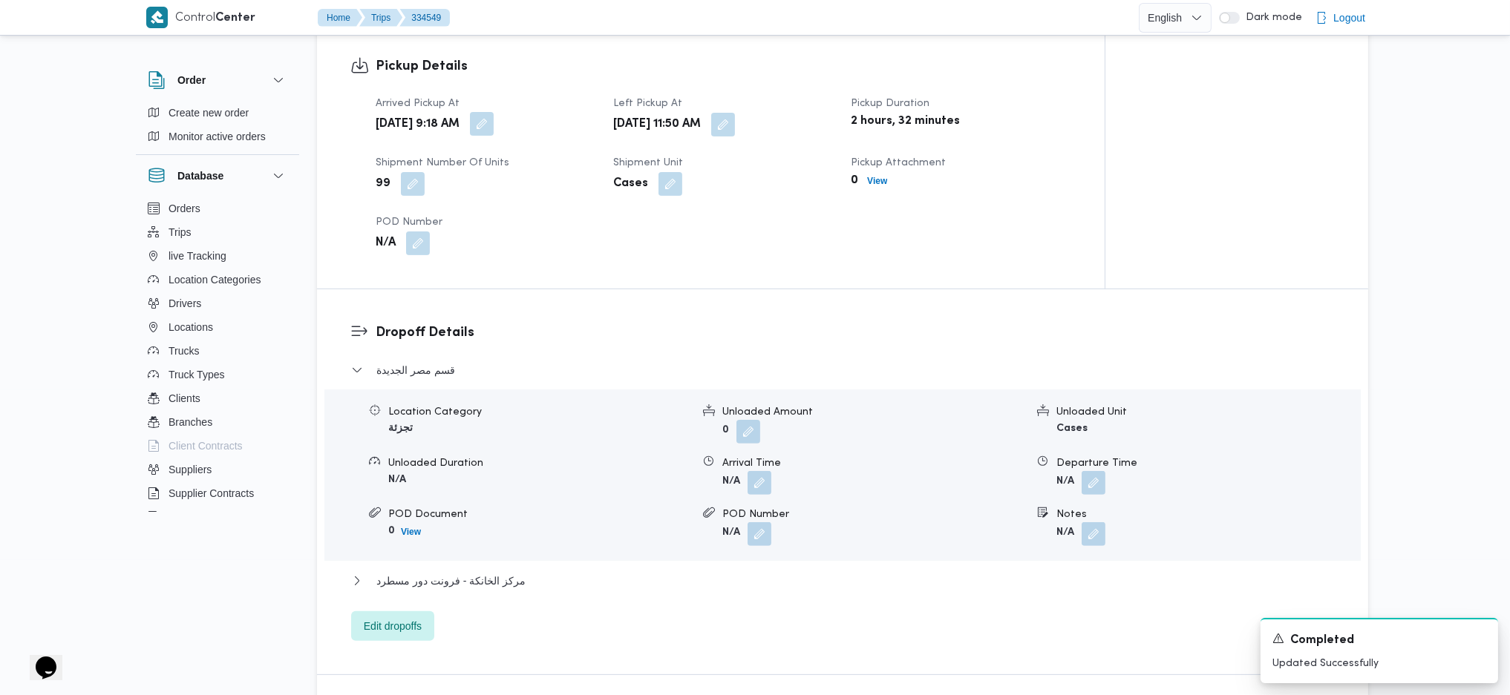
click at [494, 112] on button "button" at bounding box center [482, 124] width 24 height 24
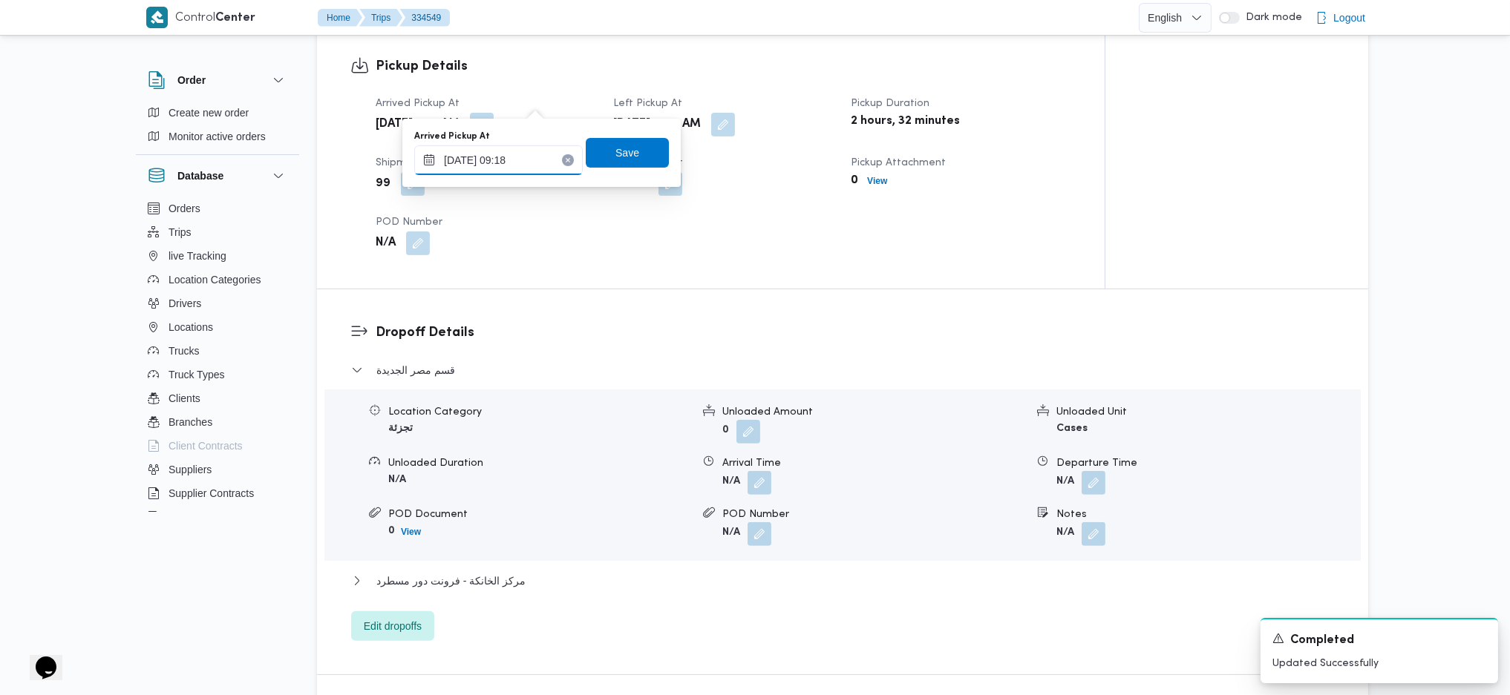
click at [500, 172] on input "31/08/2025 09:18" at bounding box center [498, 160] width 168 height 30
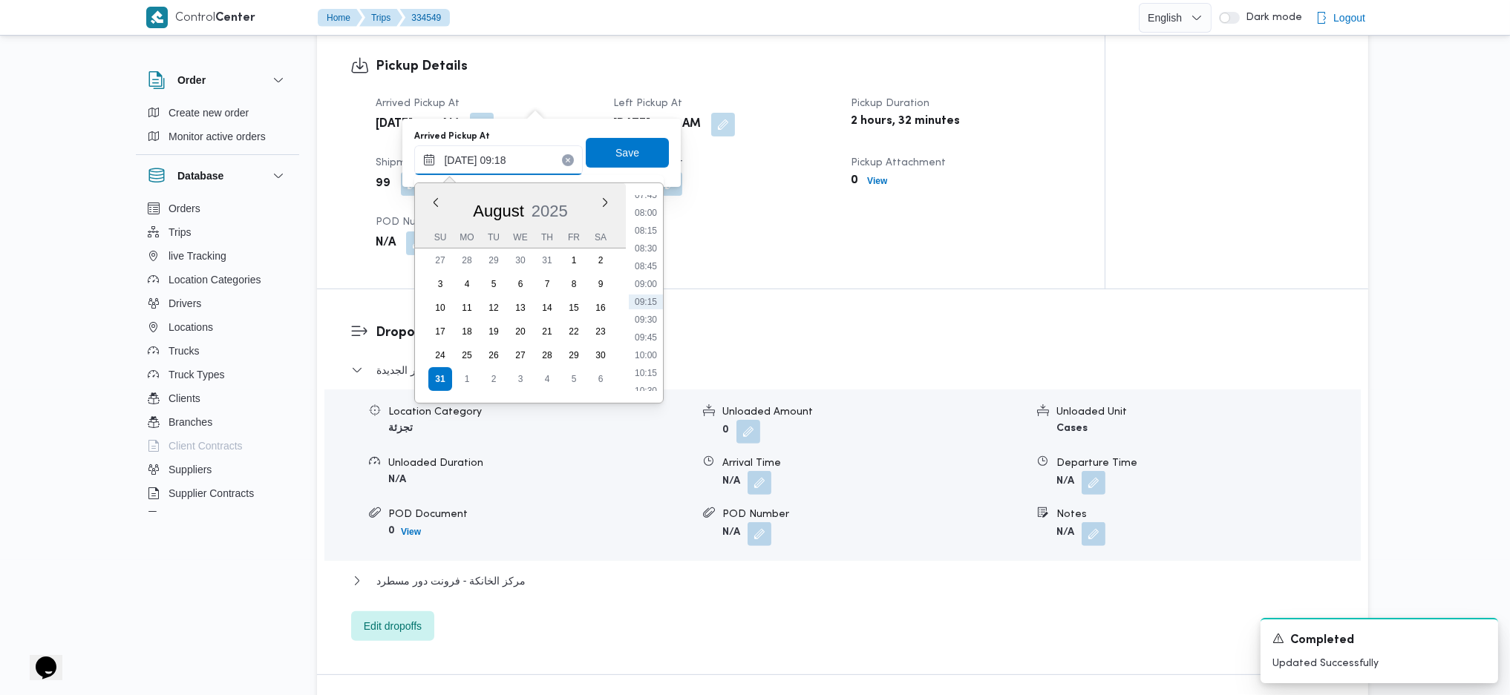
scroll to position [460, 0]
click at [644, 239] on li "07:00" at bounding box center [646, 241] width 34 height 15
type input "31/08/2025 07:00"
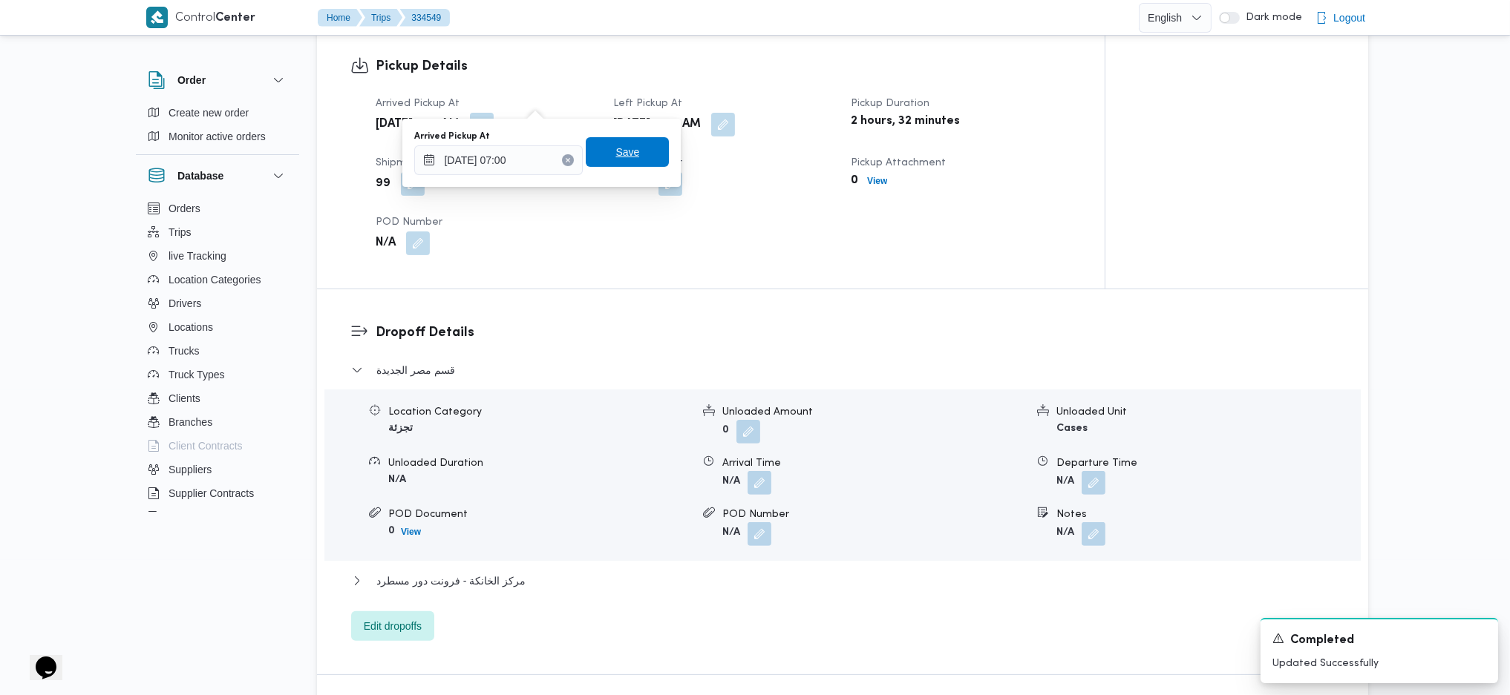
click at [638, 160] on span "Save" at bounding box center [627, 152] width 83 height 30
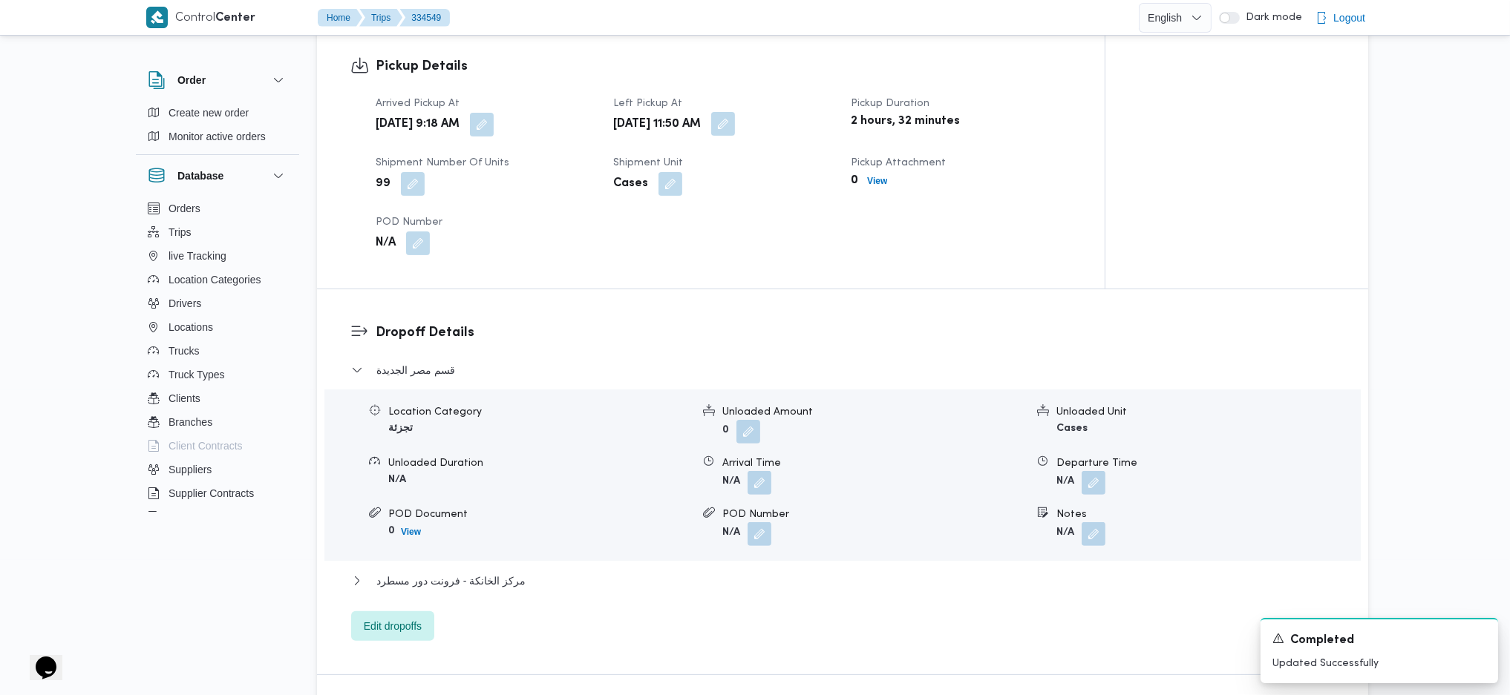
click at [735, 112] on button "button" at bounding box center [723, 124] width 24 height 24
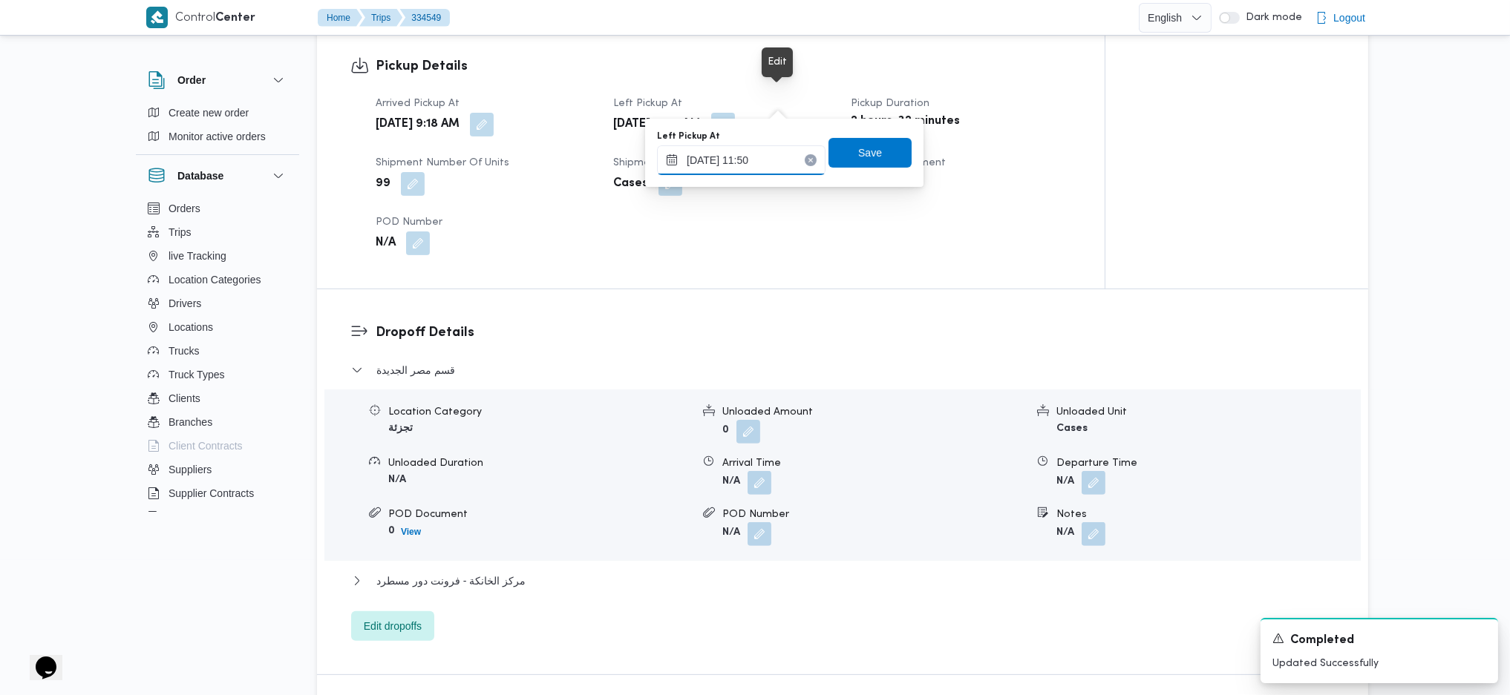
click at [750, 162] on input "31/08/2025 11:50" at bounding box center [741, 160] width 168 height 30
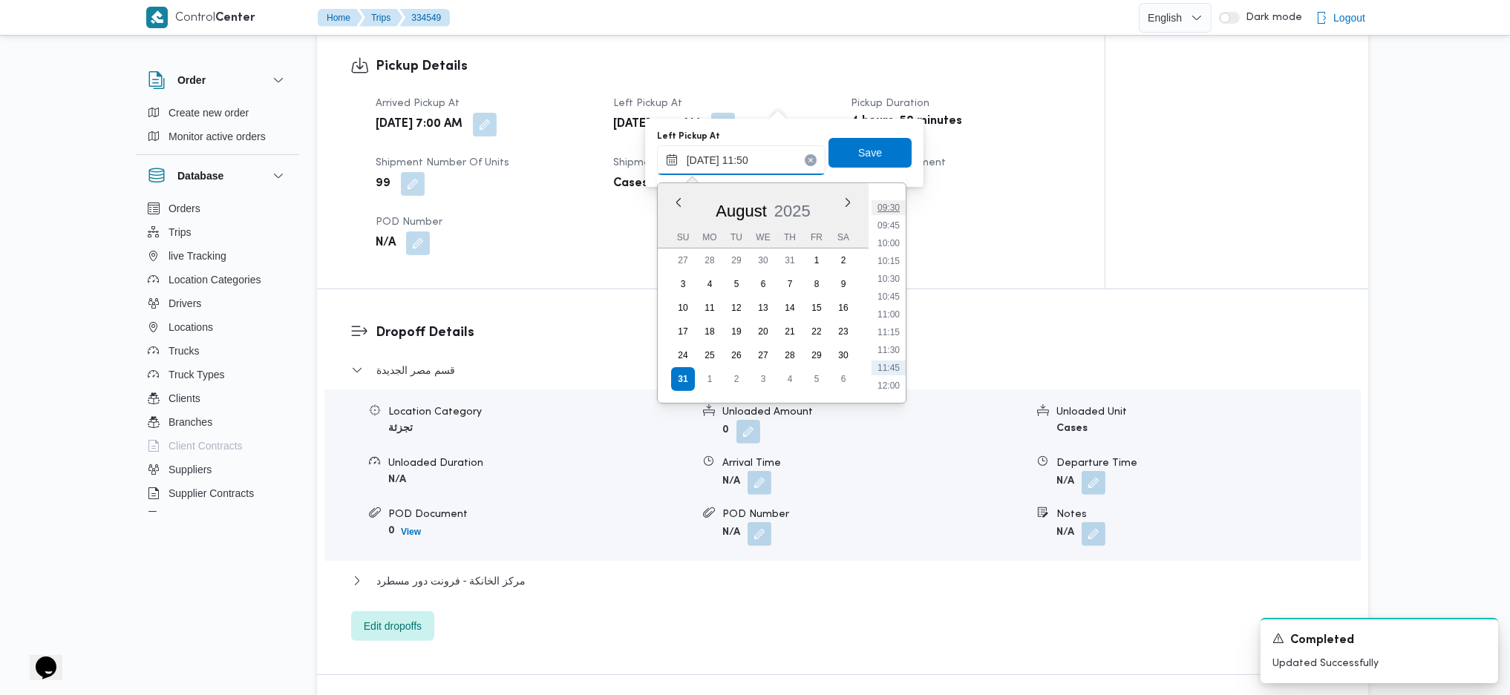
scroll to position [638, 0]
click at [888, 255] on li "09:45" at bounding box center [888, 259] width 34 height 15
type input "31/08/2025 09:45"
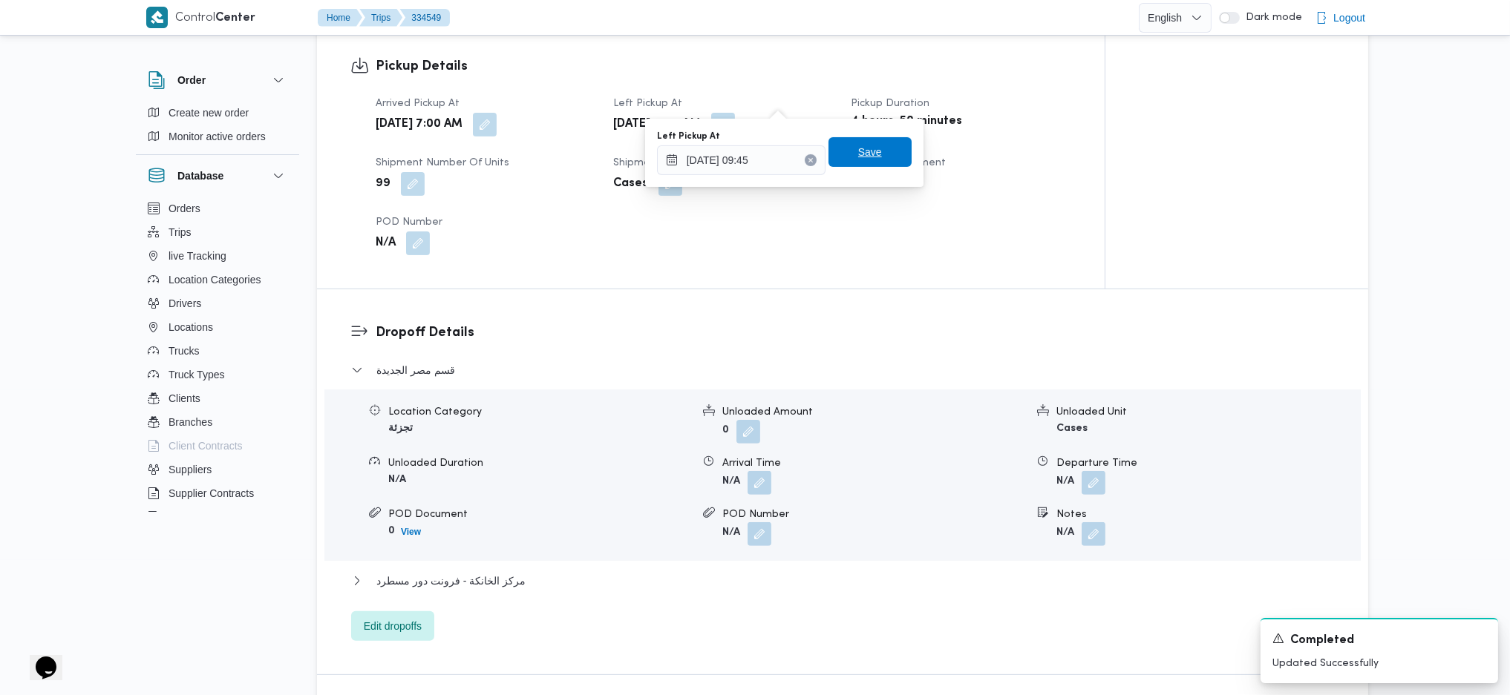
click at [876, 139] on span "Save" at bounding box center [869, 152] width 83 height 30
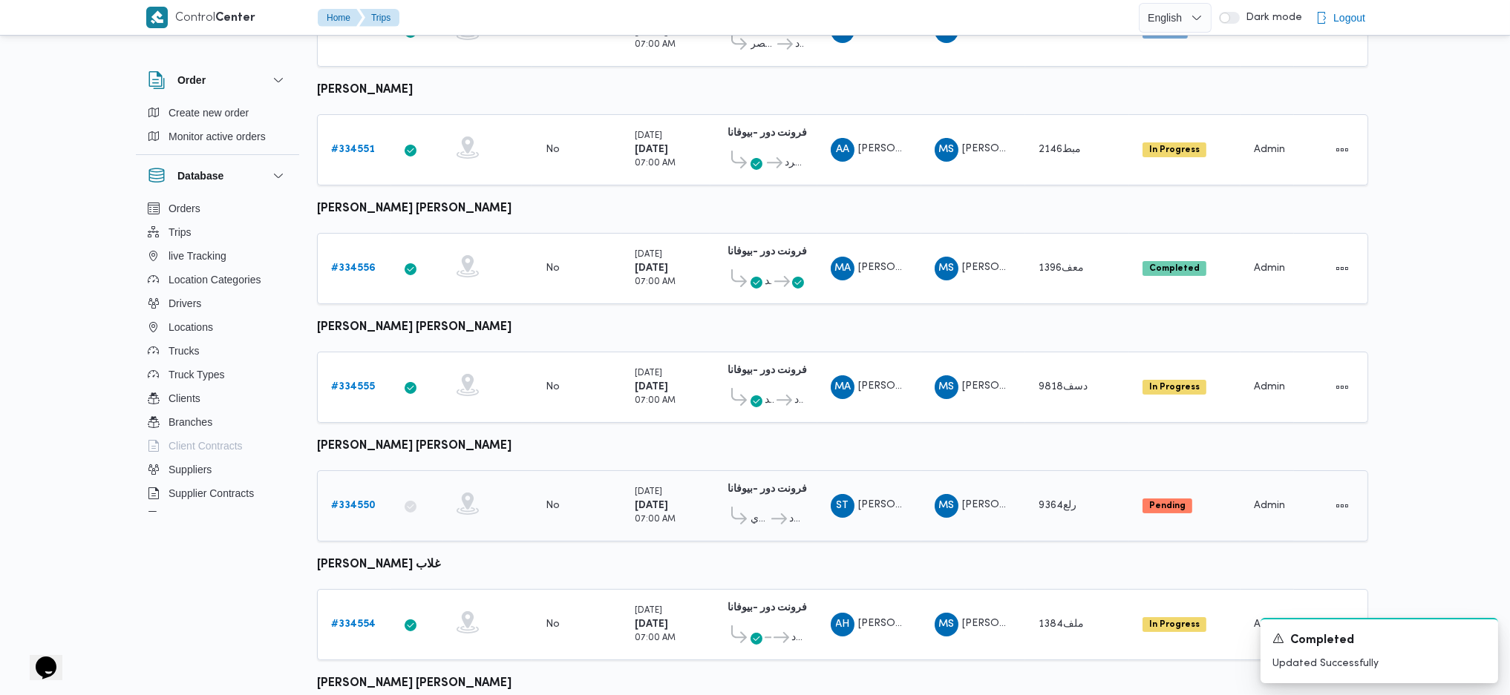
scroll to position [620, 0]
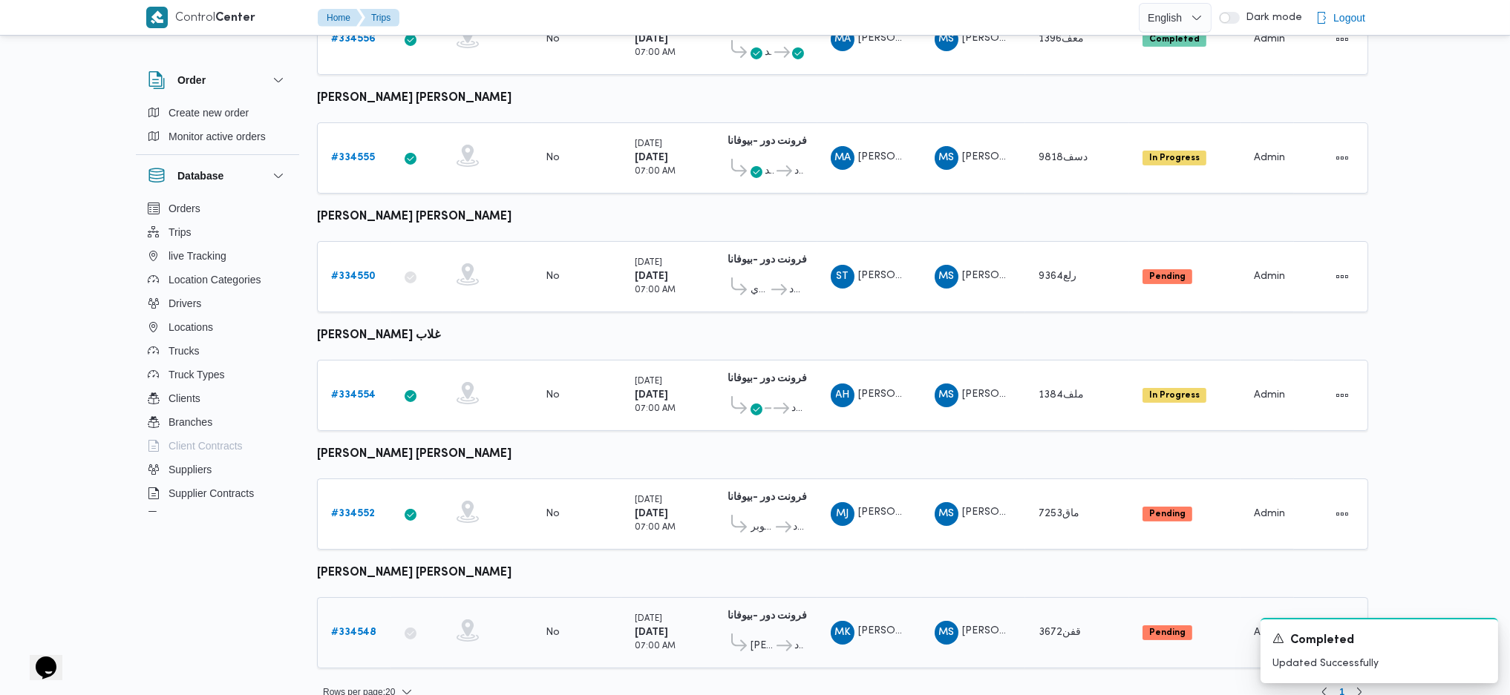
click at [358, 628] on b "# 334548" at bounding box center [353, 633] width 45 height 10
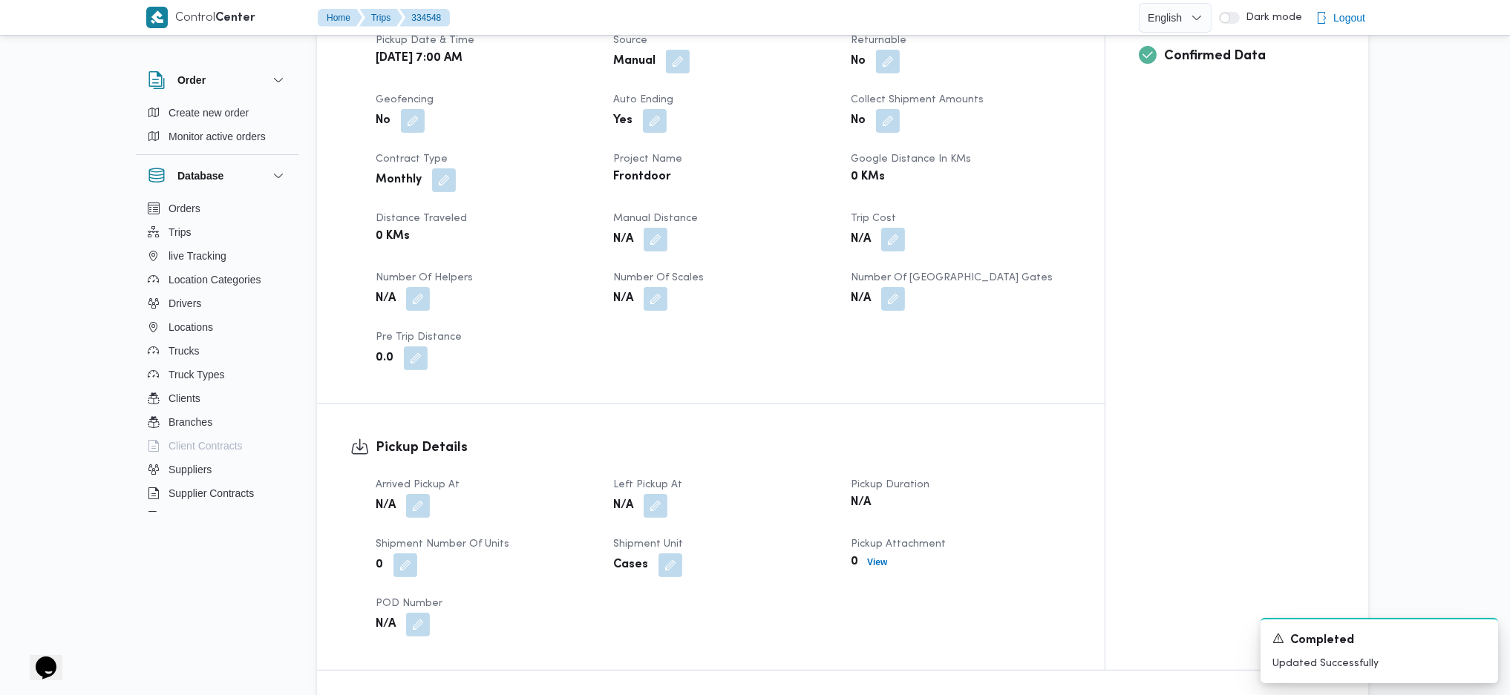
scroll to position [693, 0]
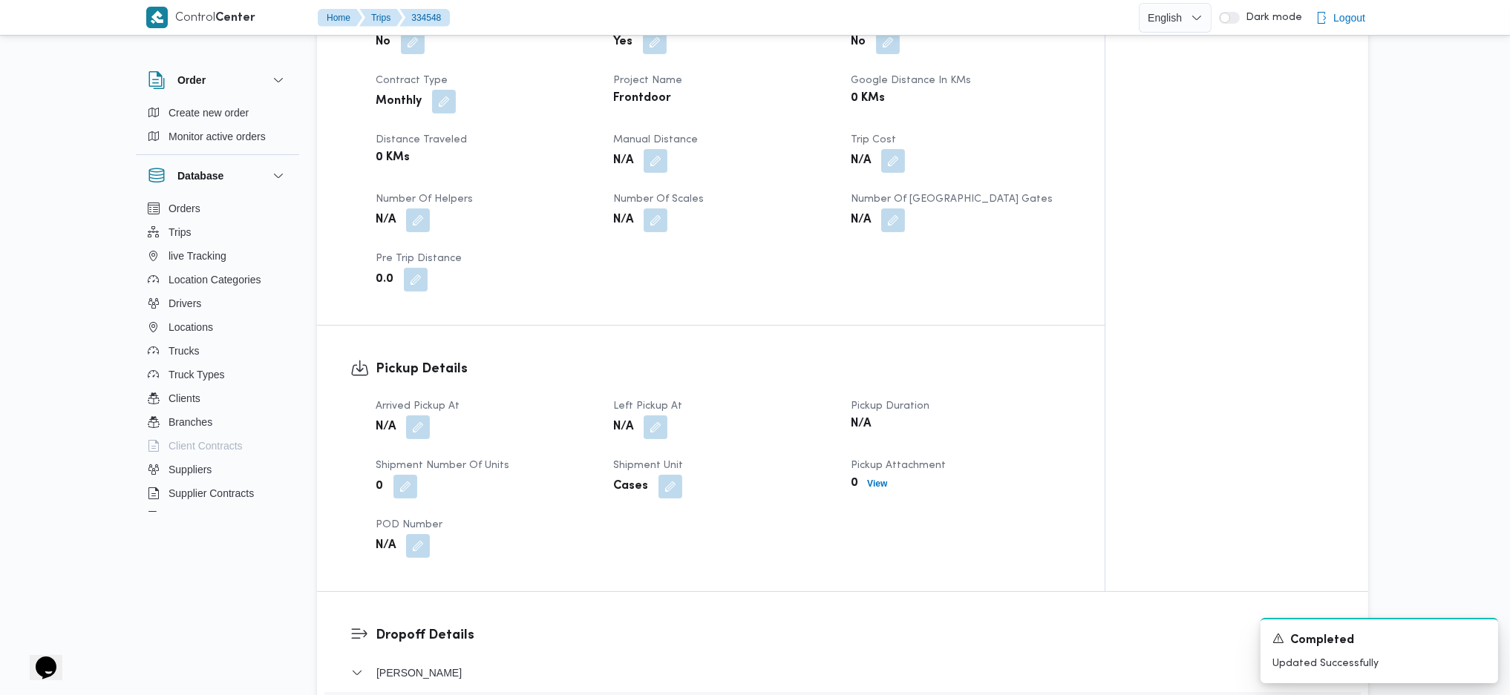
click at [416, 416] on div "N/A" at bounding box center [485, 427] width 223 height 27
click at [416, 416] on button "button" at bounding box center [418, 428] width 24 height 24
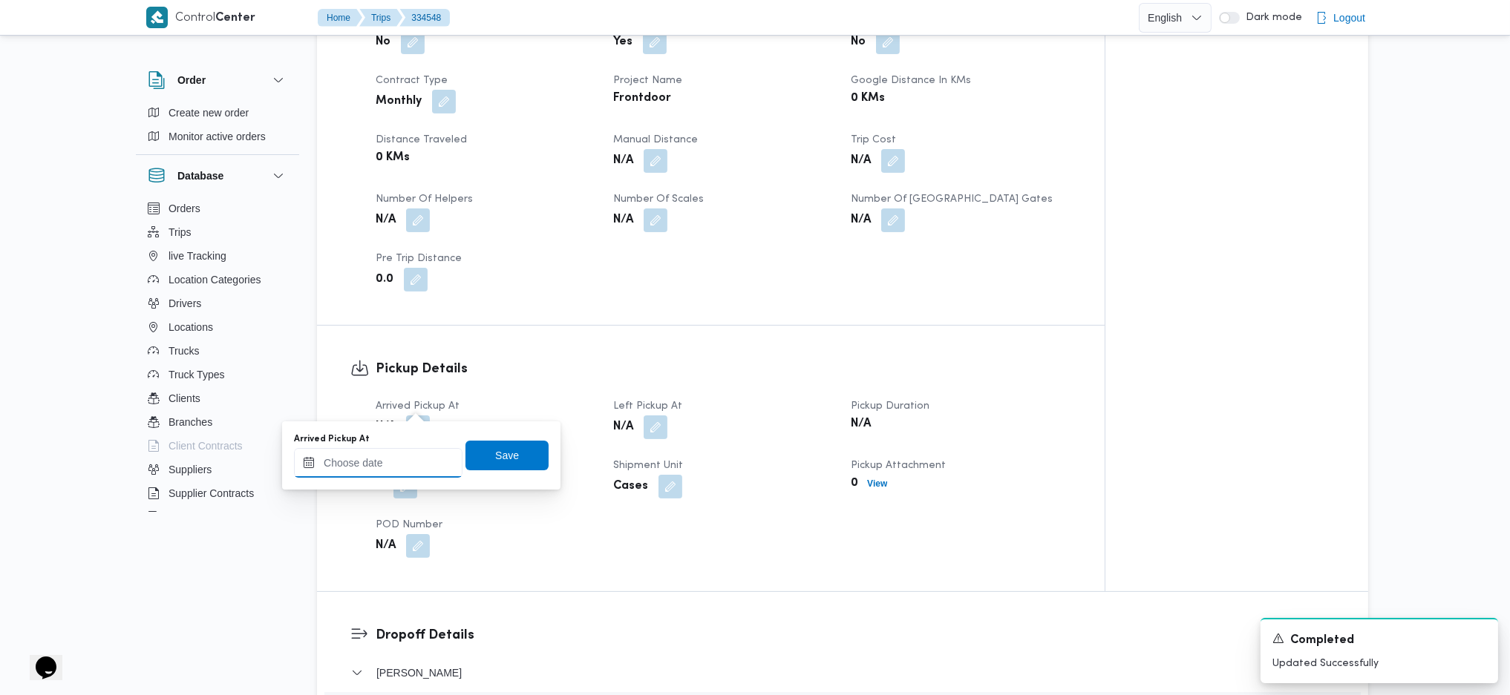
click at [384, 464] on input "Arrived Pickup At" at bounding box center [378, 463] width 168 height 30
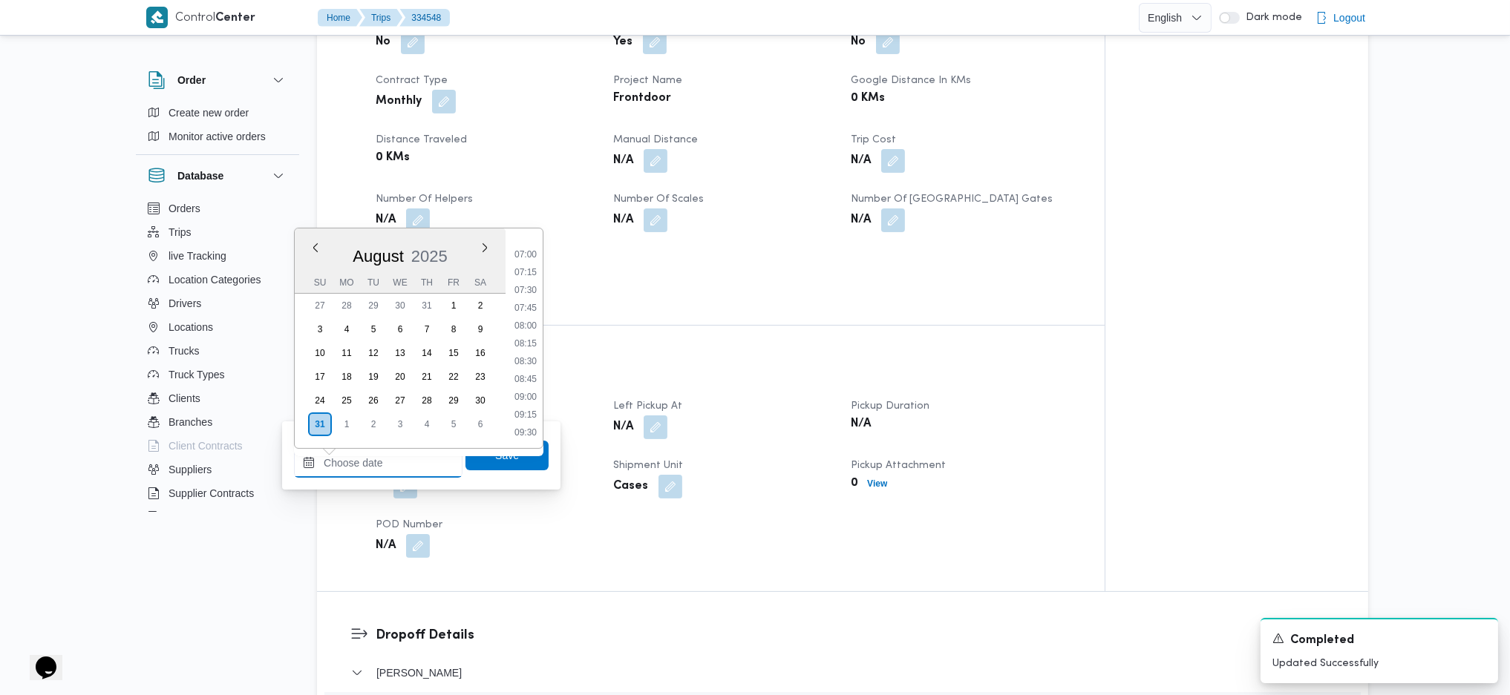
scroll to position [378, 0]
click at [534, 369] on li "07:00" at bounding box center [525, 368] width 34 height 15
type input "31/08/2025 07:00"
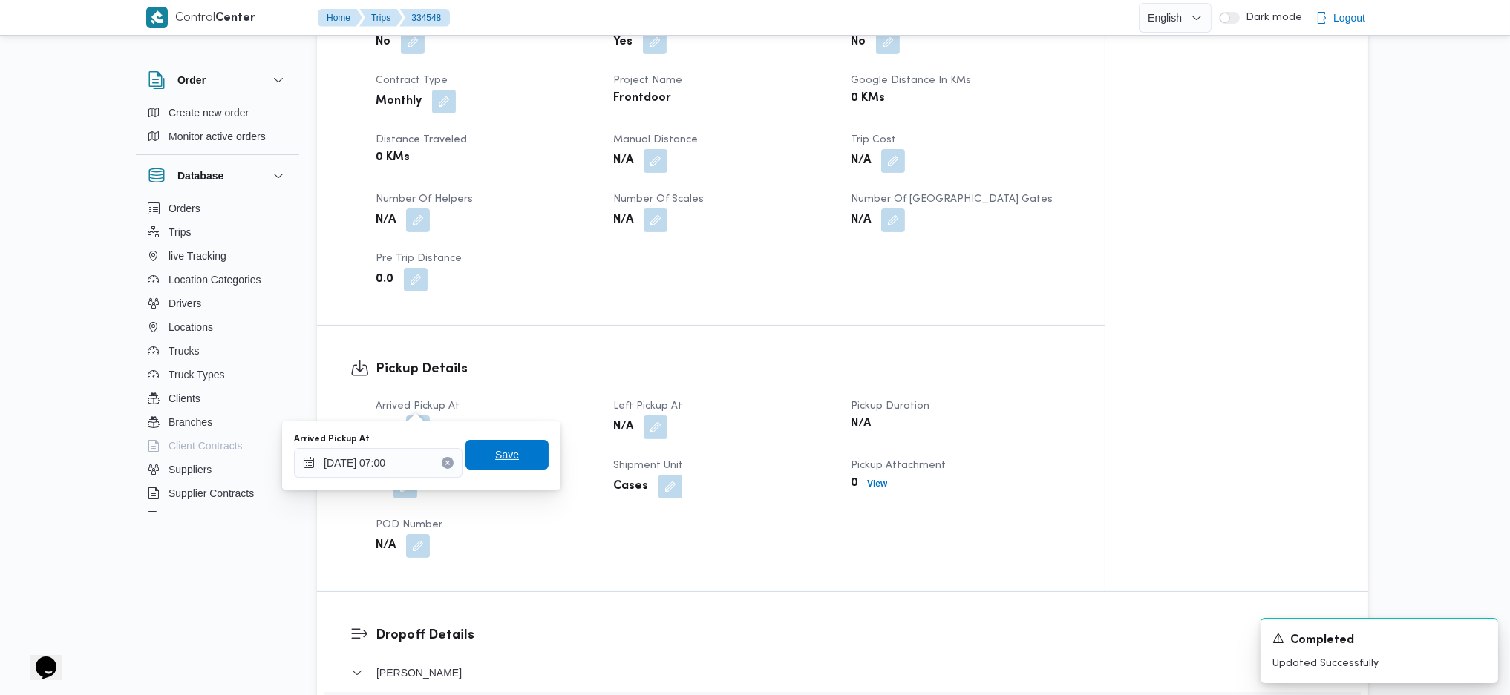
click at [509, 456] on span "Save" at bounding box center [506, 455] width 83 height 30
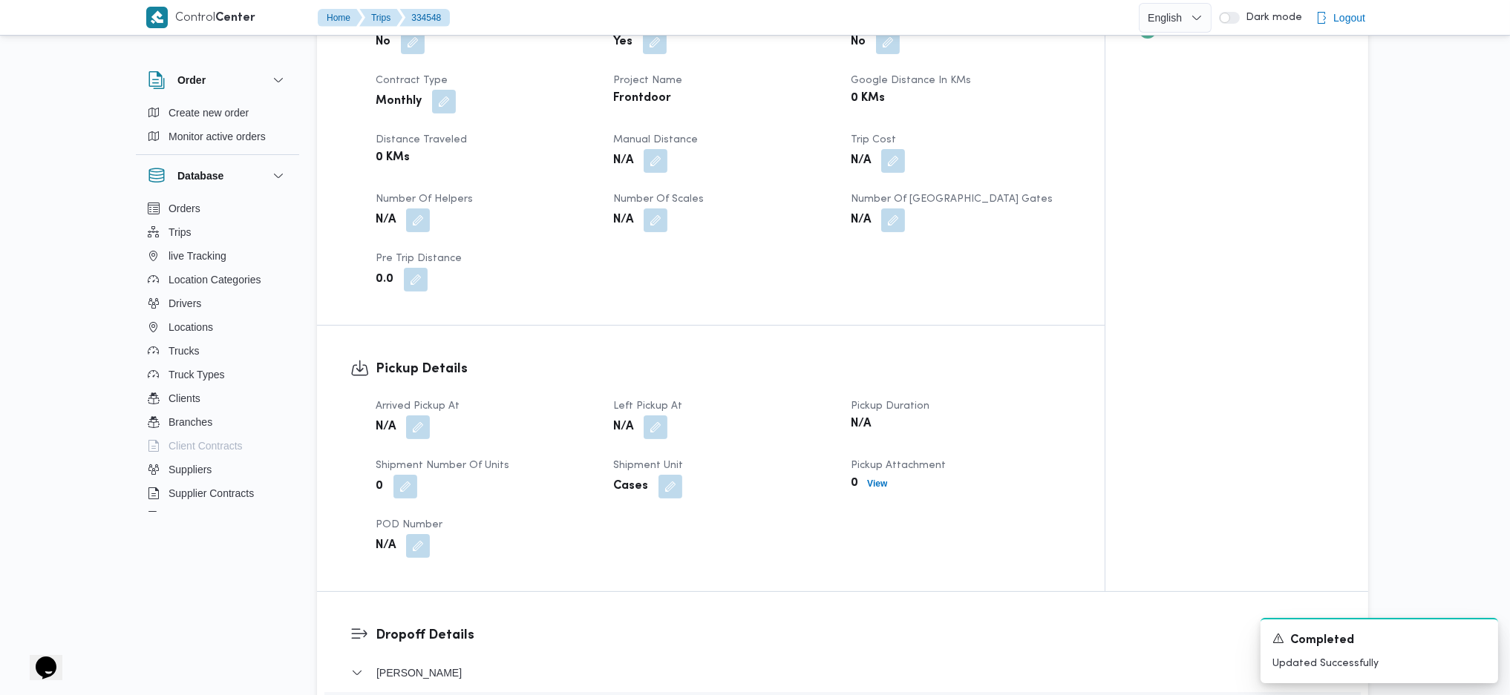
click at [662, 416] on button "button" at bounding box center [656, 428] width 24 height 24
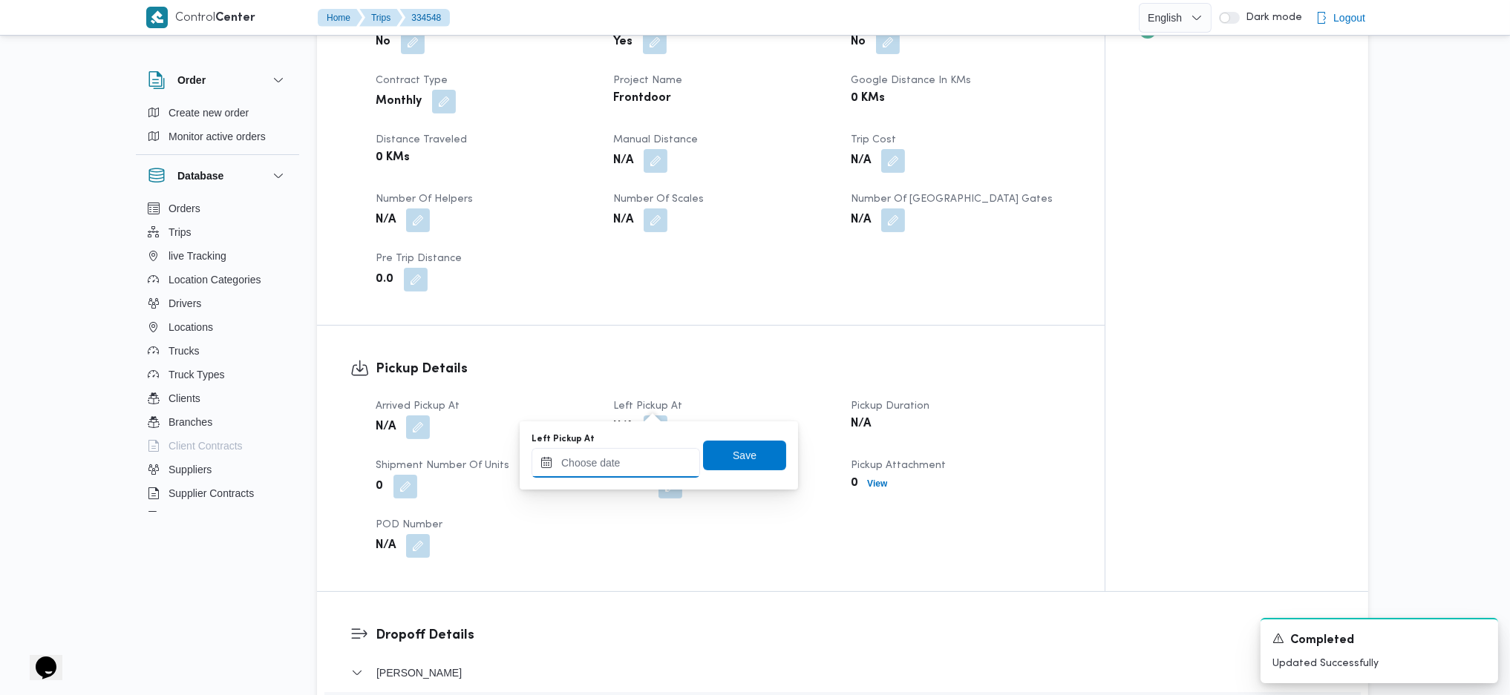
click at [618, 471] on input "Left Pickup At" at bounding box center [615, 463] width 168 height 30
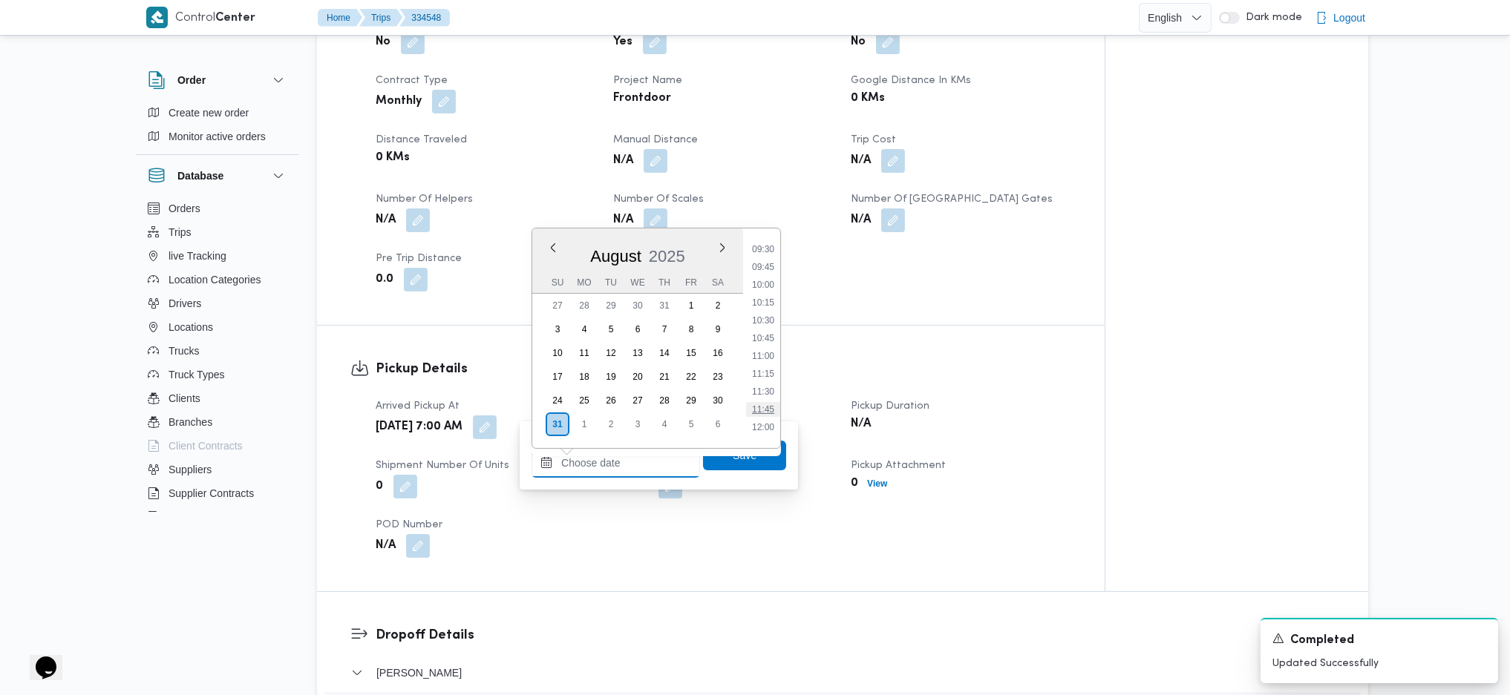
scroll to position [675, 0]
click at [763, 270] on li "09:45" at bounding box center [763, 268] width 34 height 15
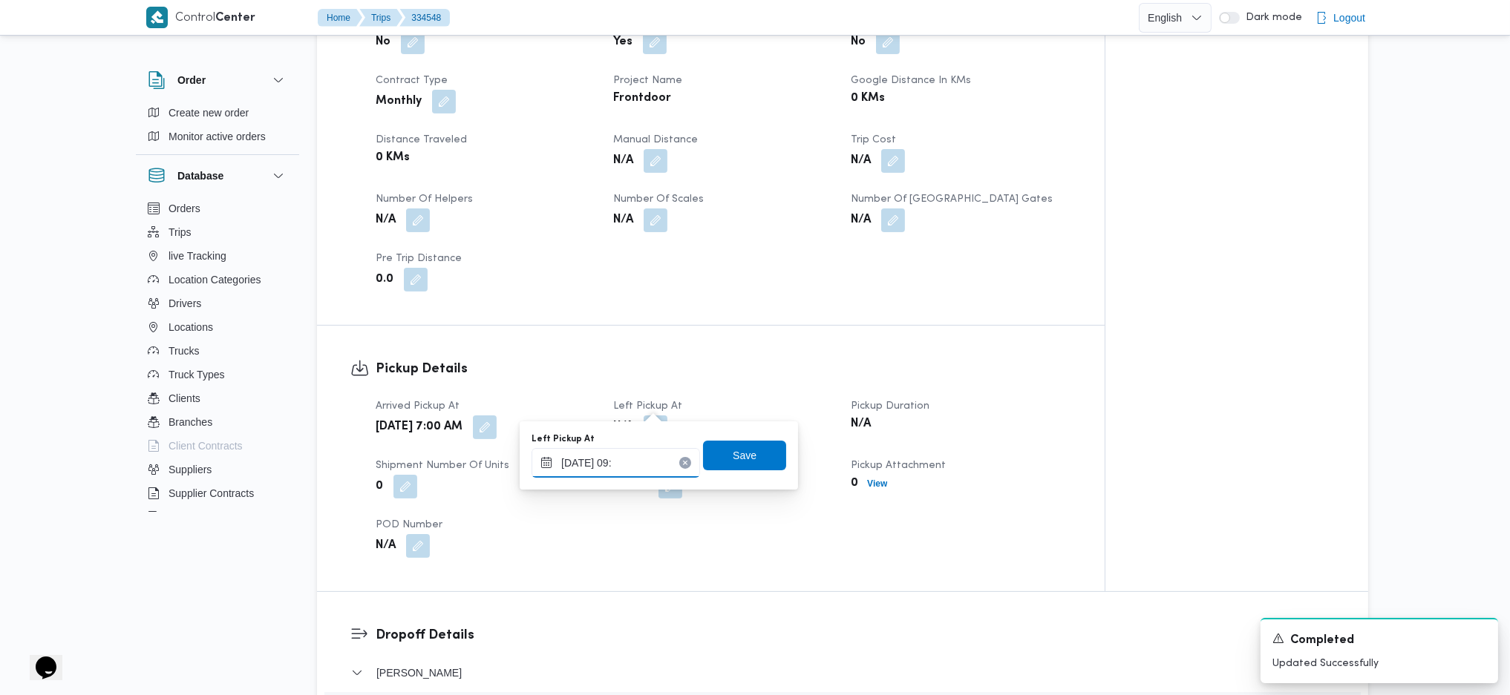
type input "31/08/2025 09:"
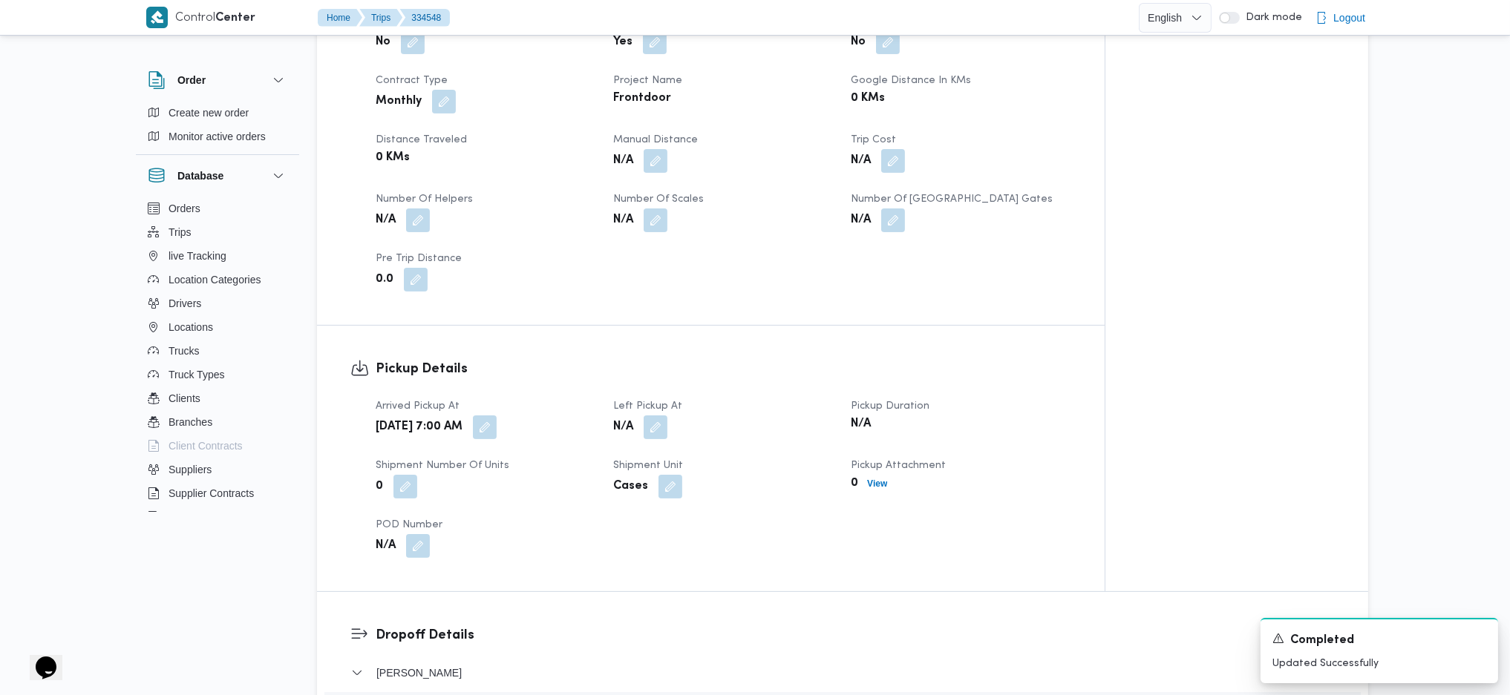
click at [767, 362] on dl "Pickup Details Arrived Pickup At Sun, Aug 31, 2025 7:00 AM Left Pickup At N/A P…" at bounding box center [723, 458] width 695 height 199
drag, startPoint x: 645, startPoint y: 413, endPoint x: 653, endPoint y: 401, distance: 14.4
click at [649, 415] on button "button" at bounding box center [656, 427] width 24 height 24
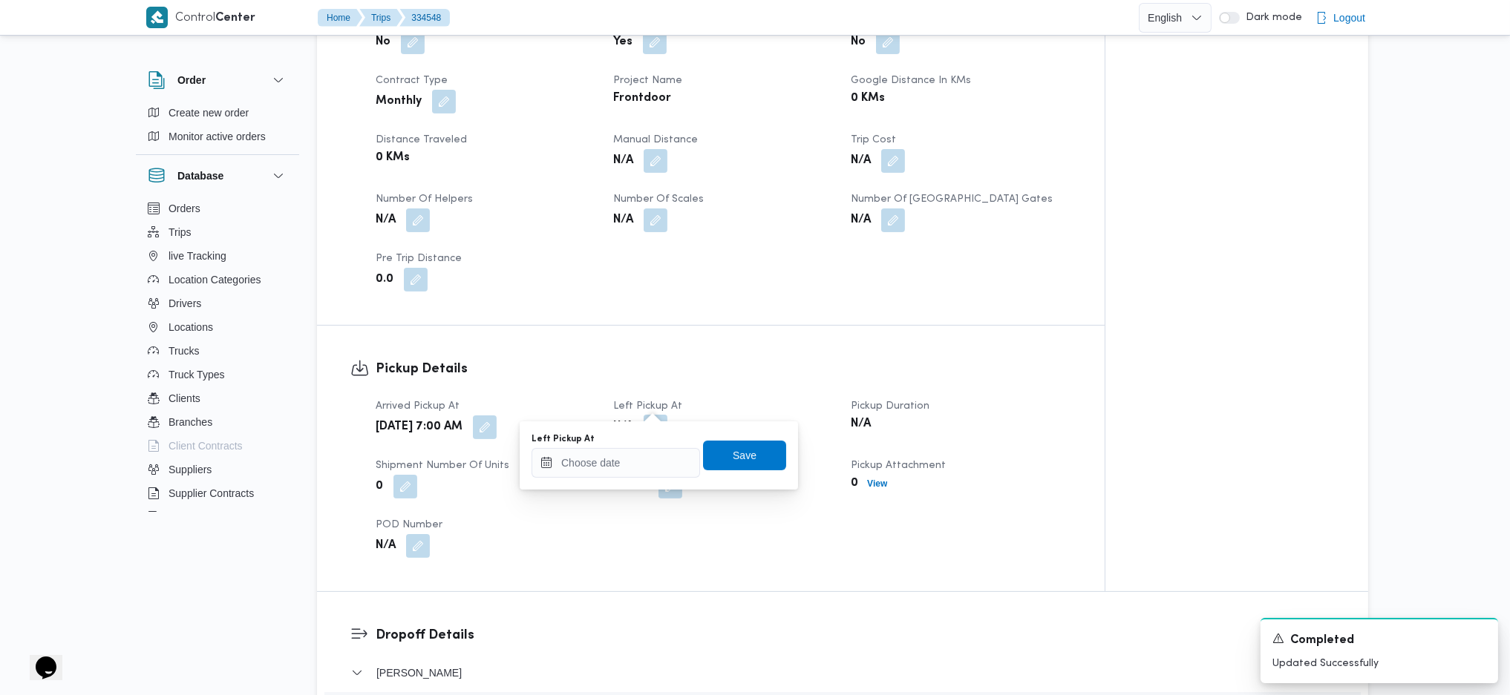
click at [658, 415] on button "button" at bounding box center [656, 427] width 24 height 24
click at [621, 479] on div "You are in a dialog. To close this dialog, hit escape. Left Pickup At Save" at bounding box center [659, 456] width 278 height 68
click at [646, 468] on input "Left Pickup At" at bounding box center [615, 463] width 168 height 30
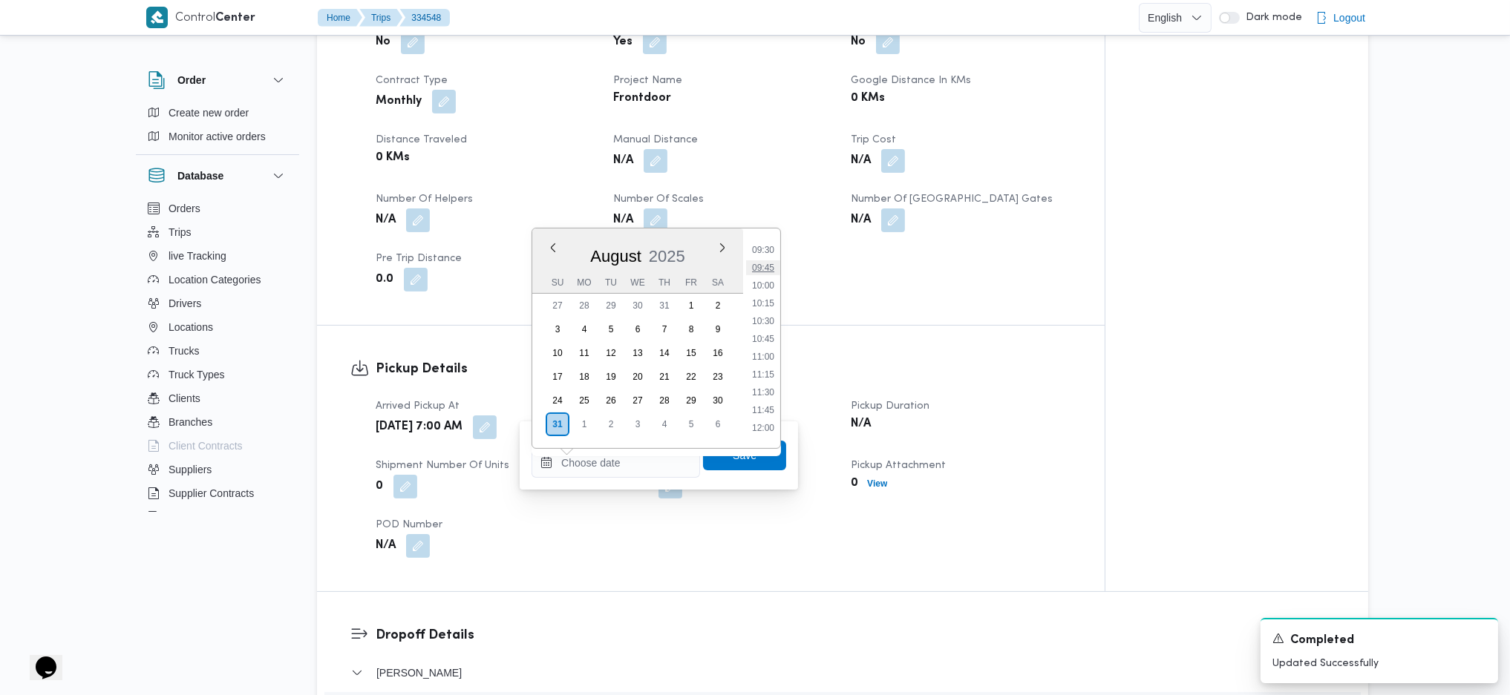
click at [767, 266] on li "09:45" at bounding box center [763, 268] width 34 height 15
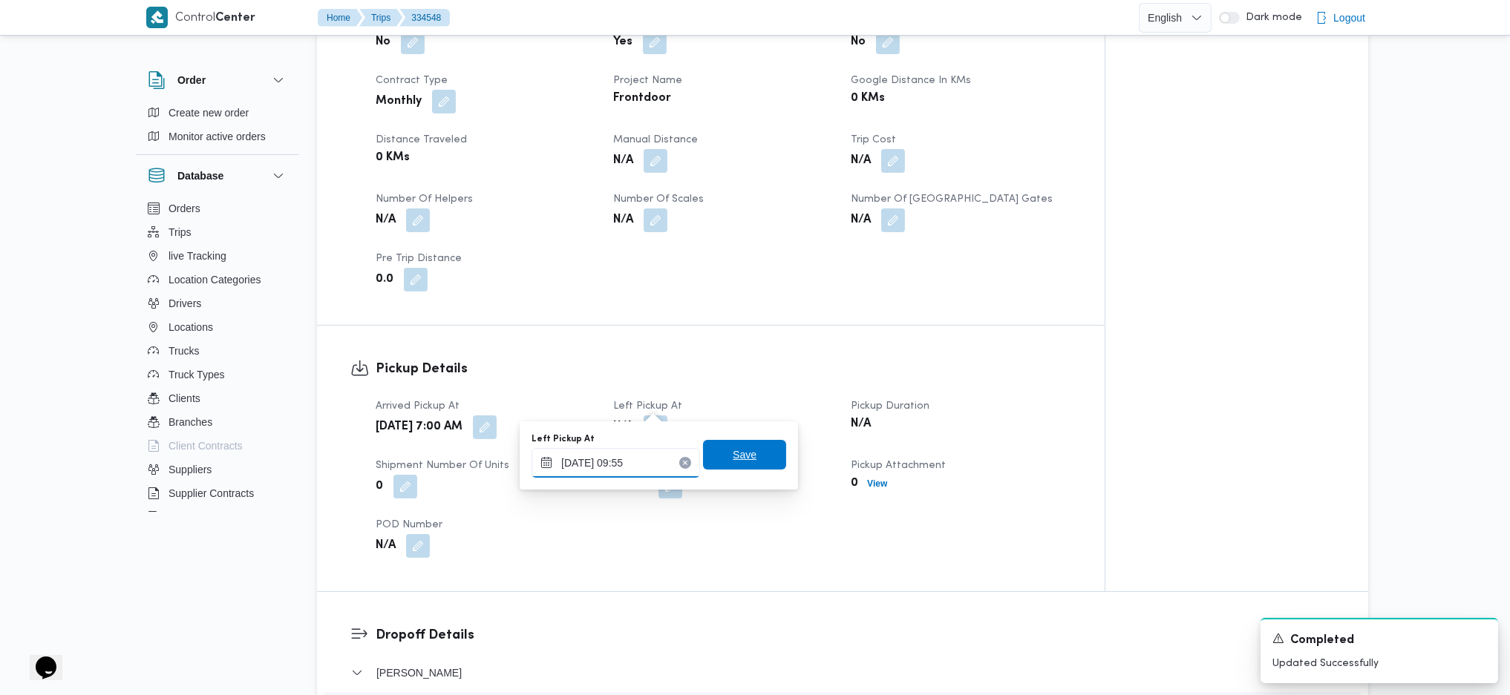
type input "31/08/2025 09:55"
click at [741, 450] on span "Save" at bounding box center [745, 455] width 24 height 18
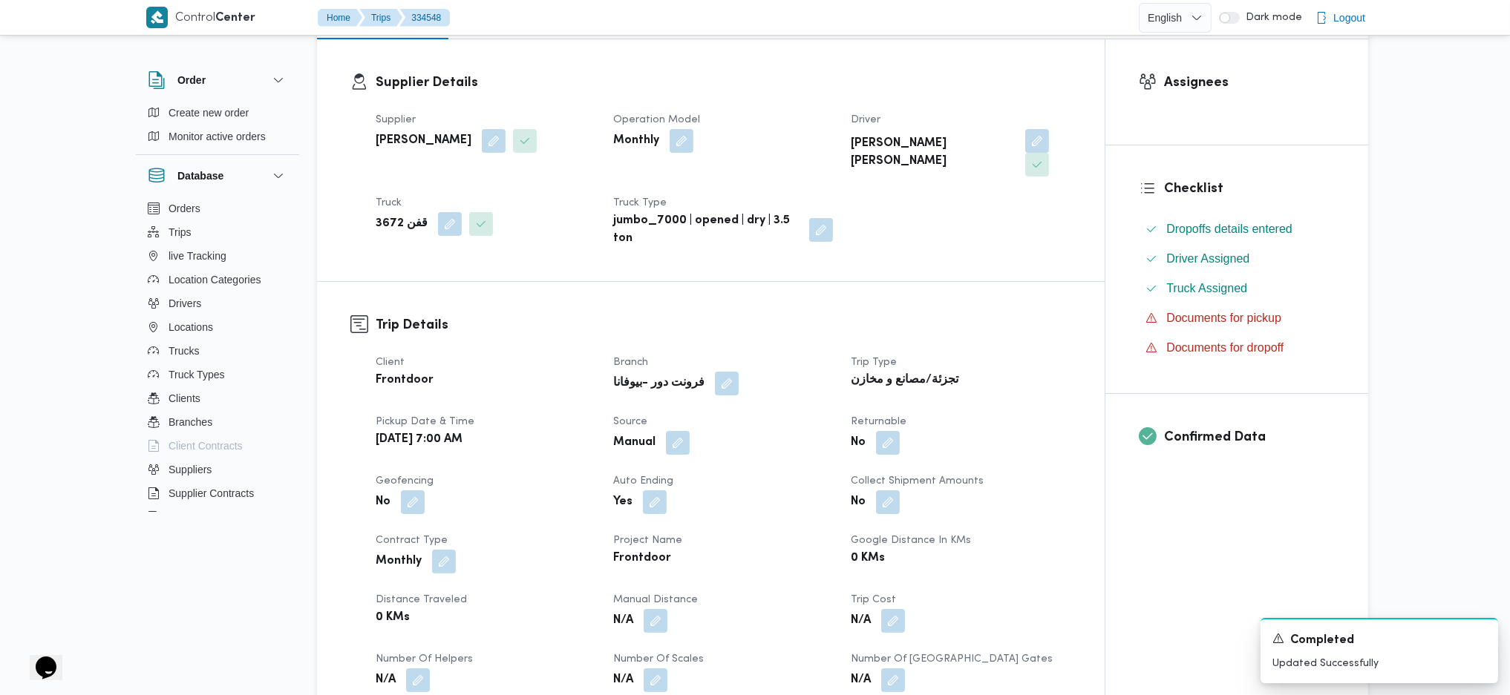
scroll to position [0, 0]
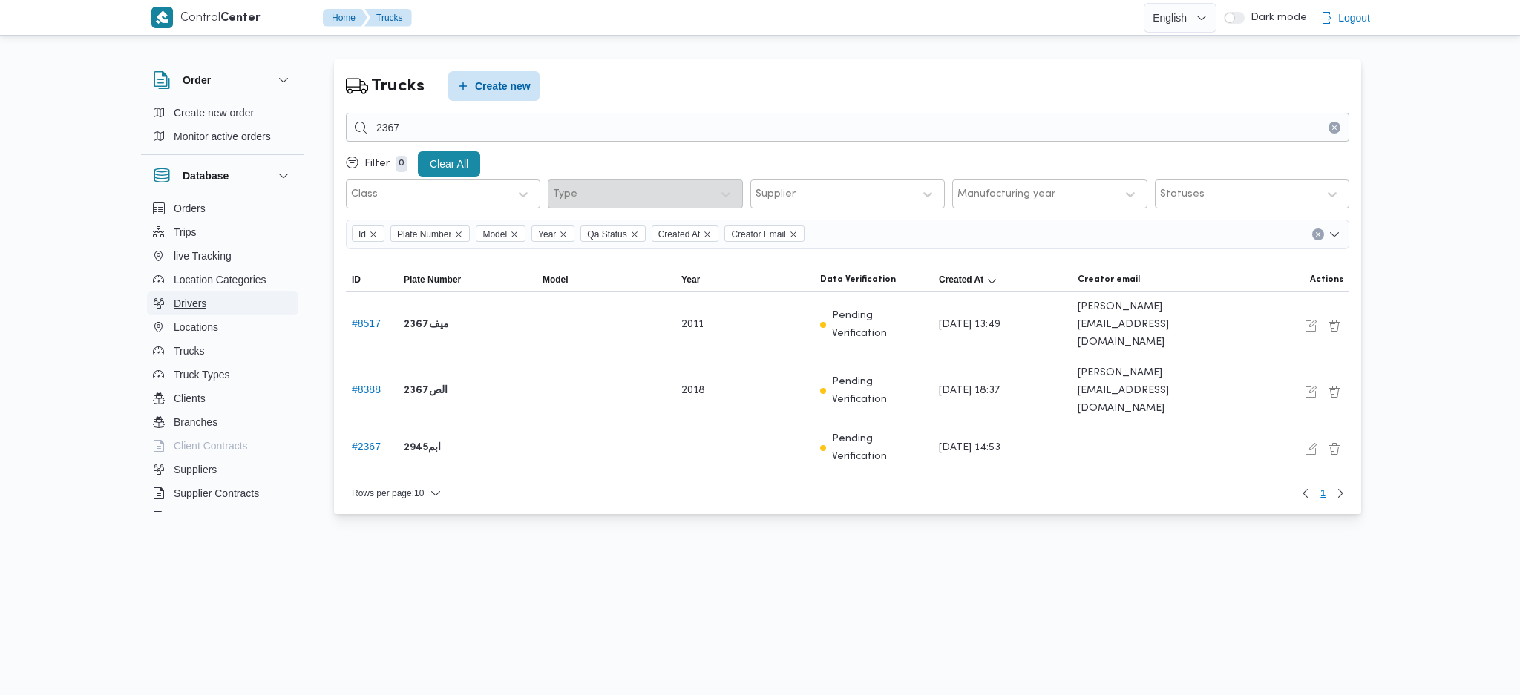
click at [200, 307] on span "Drivers" at bounding box center [190, 304] width 33 height 18
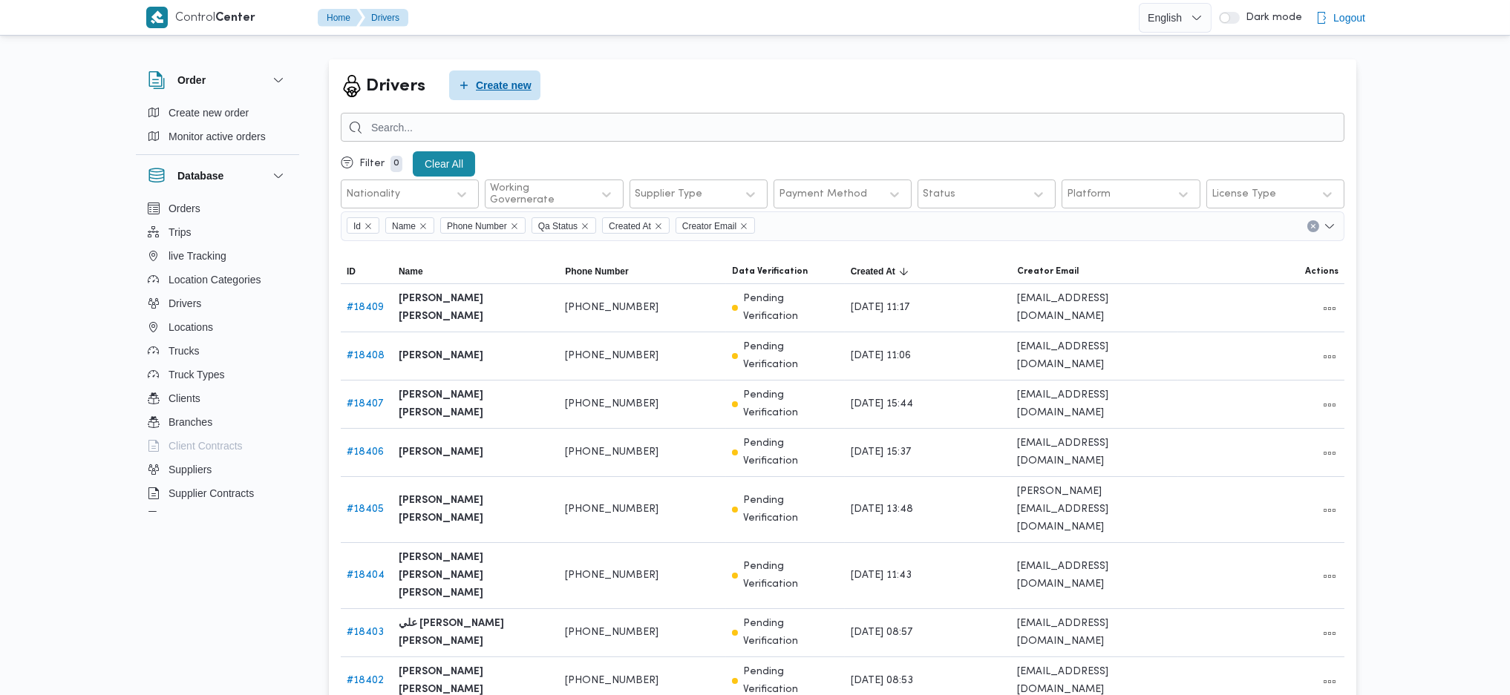
click at [526, 93] on span "Create new" at bounding box center [504, 85] width 56 height 18
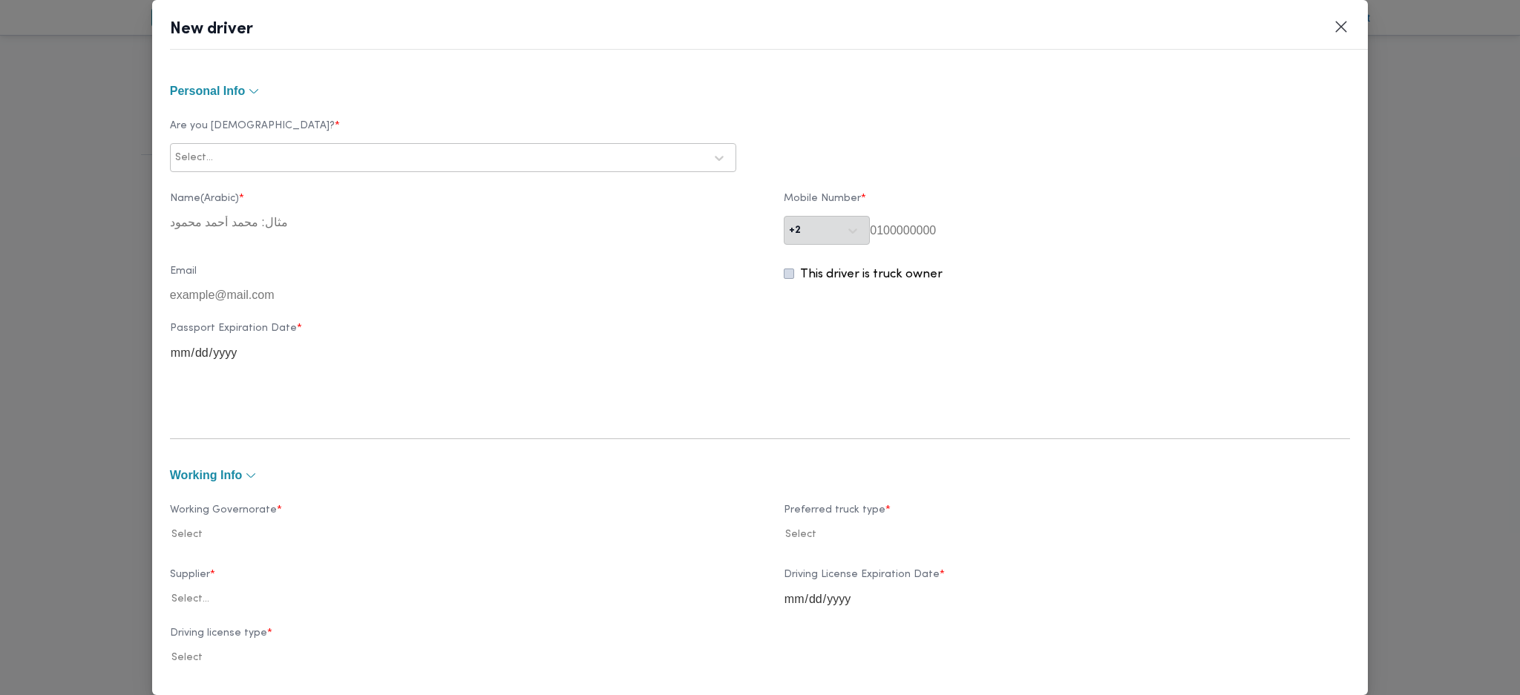
click at [549, 151] on div at bounding box center [460, 158] width 488 height 15
click at [309, 183] on div "Egyptian [DEMOGRAPHIC_DATA] Libyan Palestinian Yemeni" at bounding box center [453, 236] width 565 height 111
click at [314, 193] on div "Egyptian" at bounding box center [453, 197] width 565 height 26
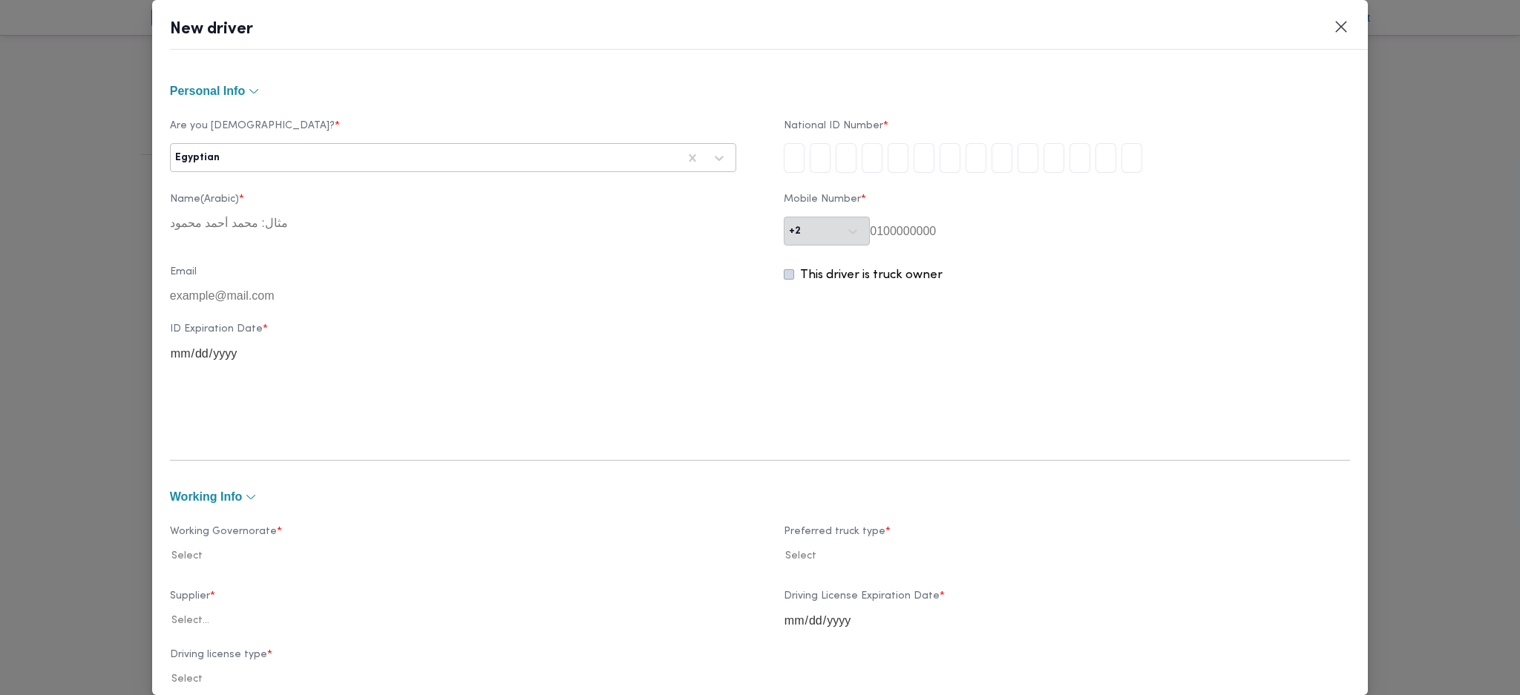
type input "2"
type input "9"
type input "7"
type input "0"
type input "7"
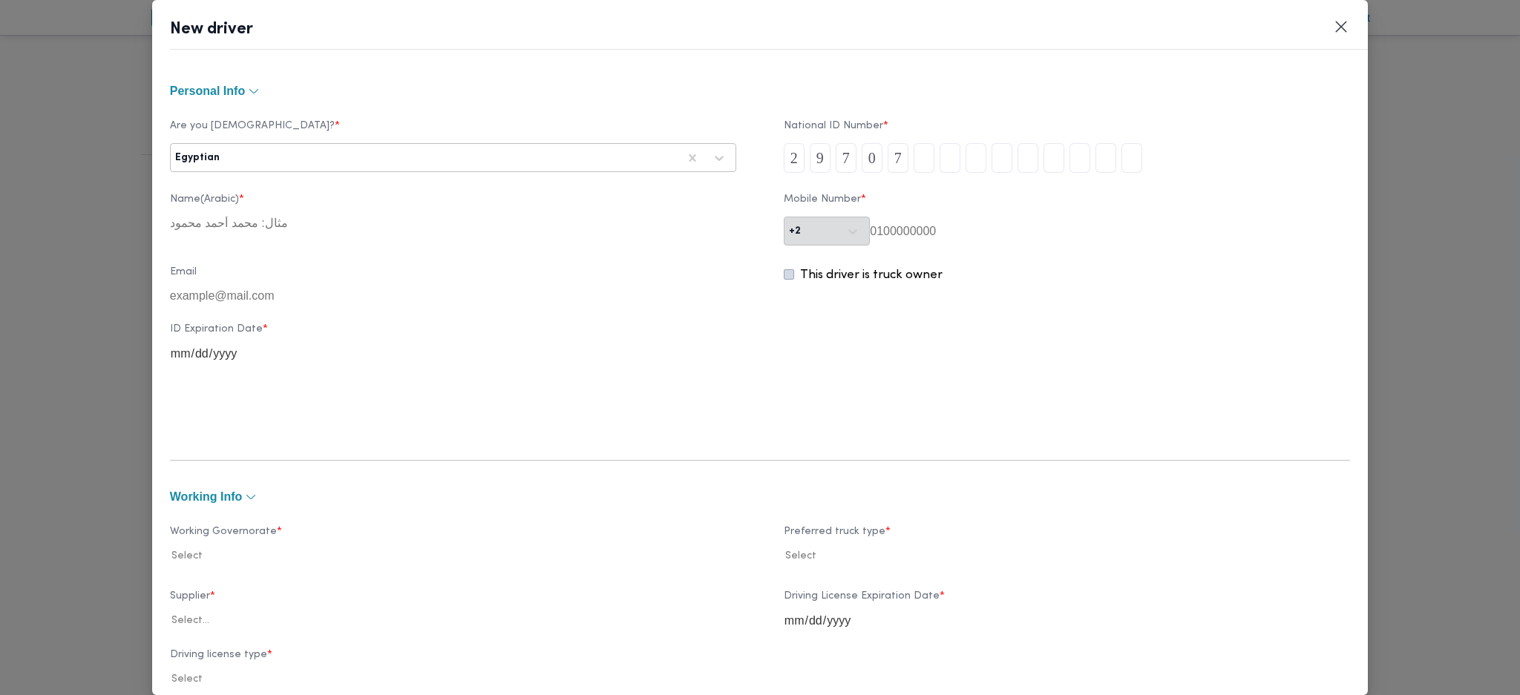
type input "0"
type input "7"
type input "1"
type input "4"
type input "0"
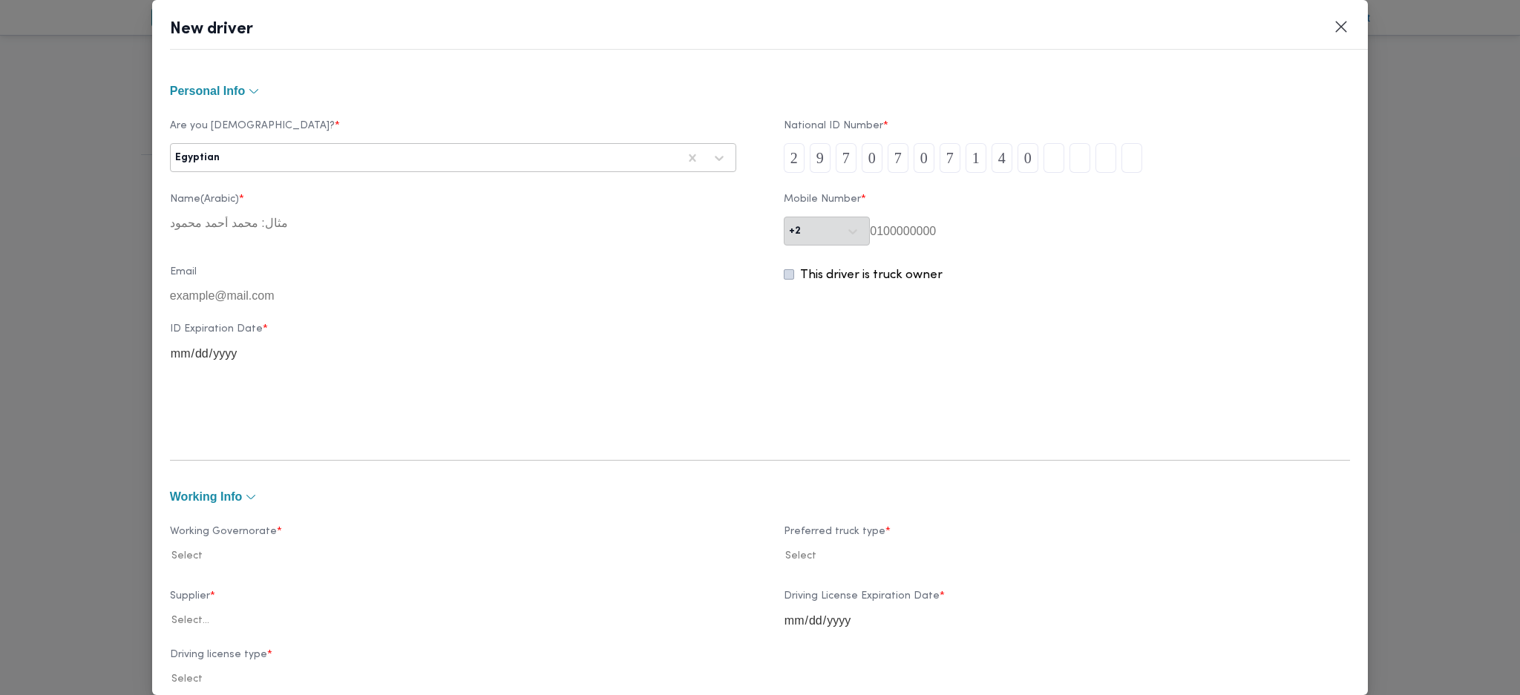
type input "4"
type input "0"
type input "1"
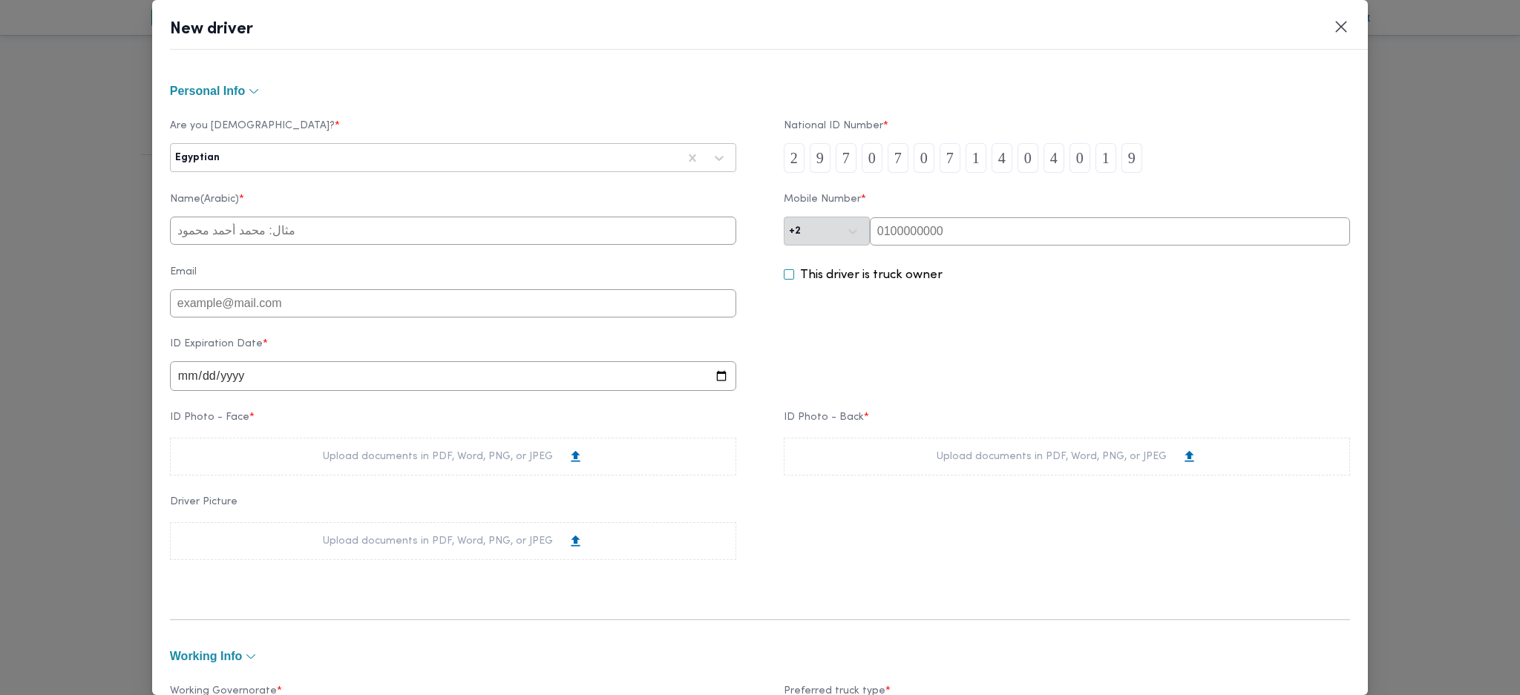
type input "9"
click at [524, 226] on input "text" at bounding box center [453, 231] width 566 height 28
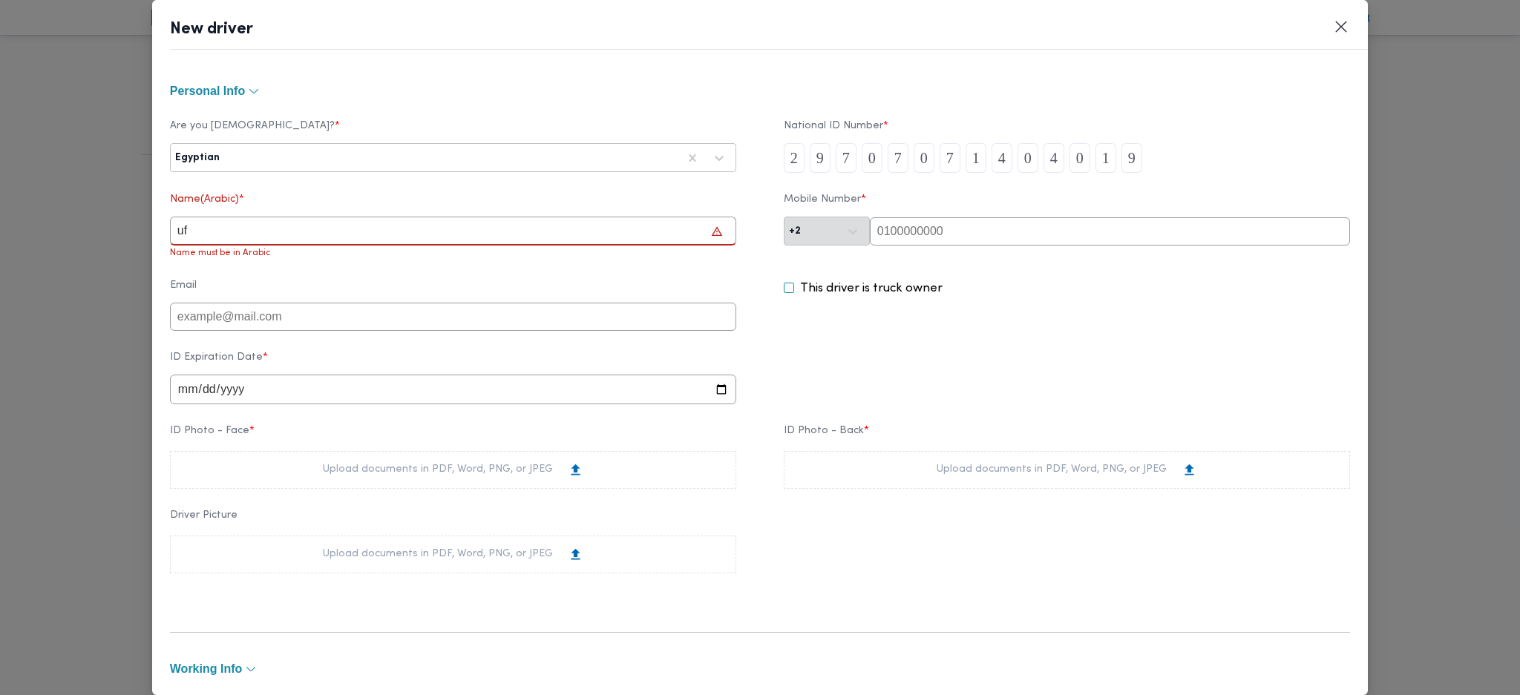
type input "u"
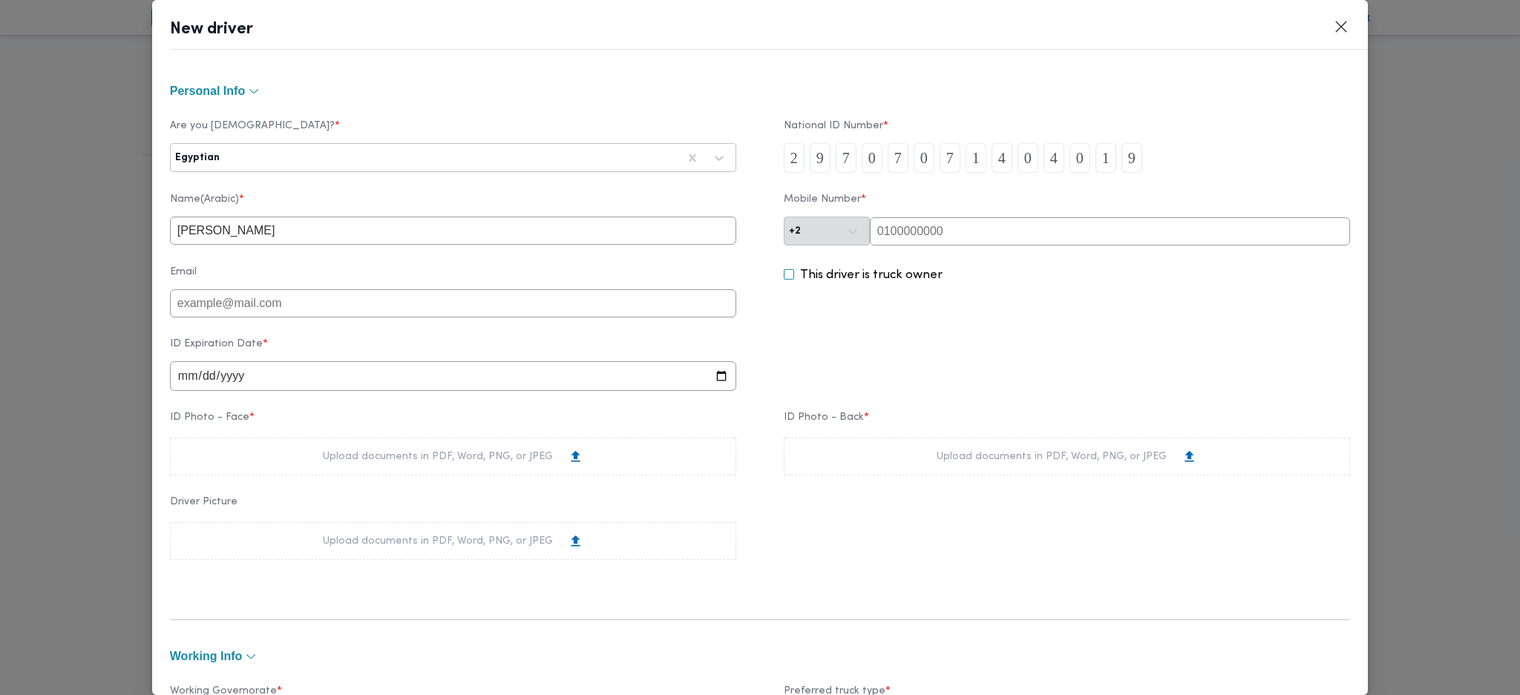
type input "[PERSON_NAME]"
click at [894, 234] on input "text" at bounding box center [1110, 231] width 480 height 28
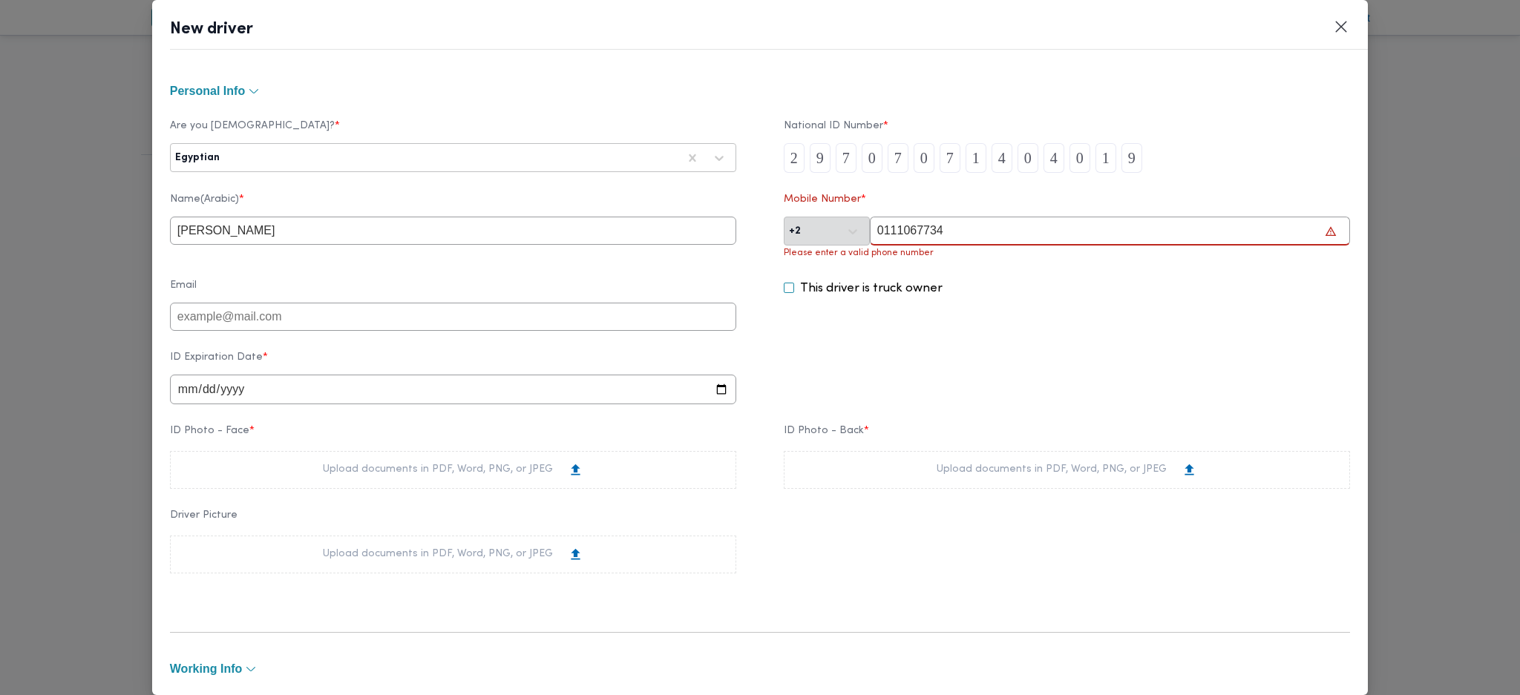
drag, startPoint x: 885, startPoint y: 233, endPoint x: 861, endPoint y: 234, distance: 23.8
click at [870, 234] on input "0111067734" at bounding box center [1110, 231] width 480 height 29
drag, startPoint x: 907, startPoint y: 235, endPoint x: 887, endPoint y: 233, distance: 20.2
click at [887, 233] on input "0111067734" at bounding box center [1110, 231] width 480 height 29
click at [932, 230] on input "0111067734" at bounding box center [1110, 231] width 480 height 29
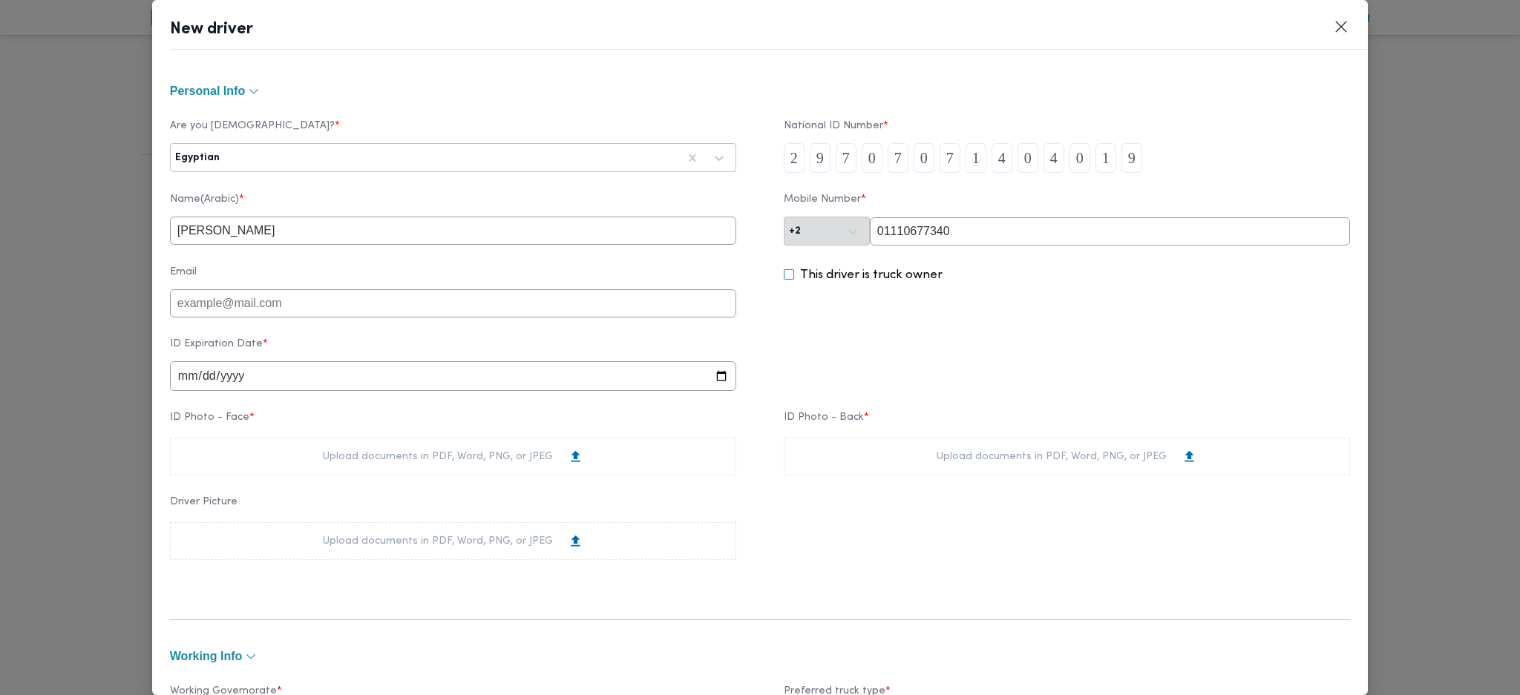
type input "01110677340"
click at [186, 381] on input "date" at bounding box center [453, 376] width 566 height 30
type input "[DATE]"
click at [463, 473] on div "Upload documents in PDF, Word, PNG, or JPEG" at bounding box center [453, 457] width 566 height 38
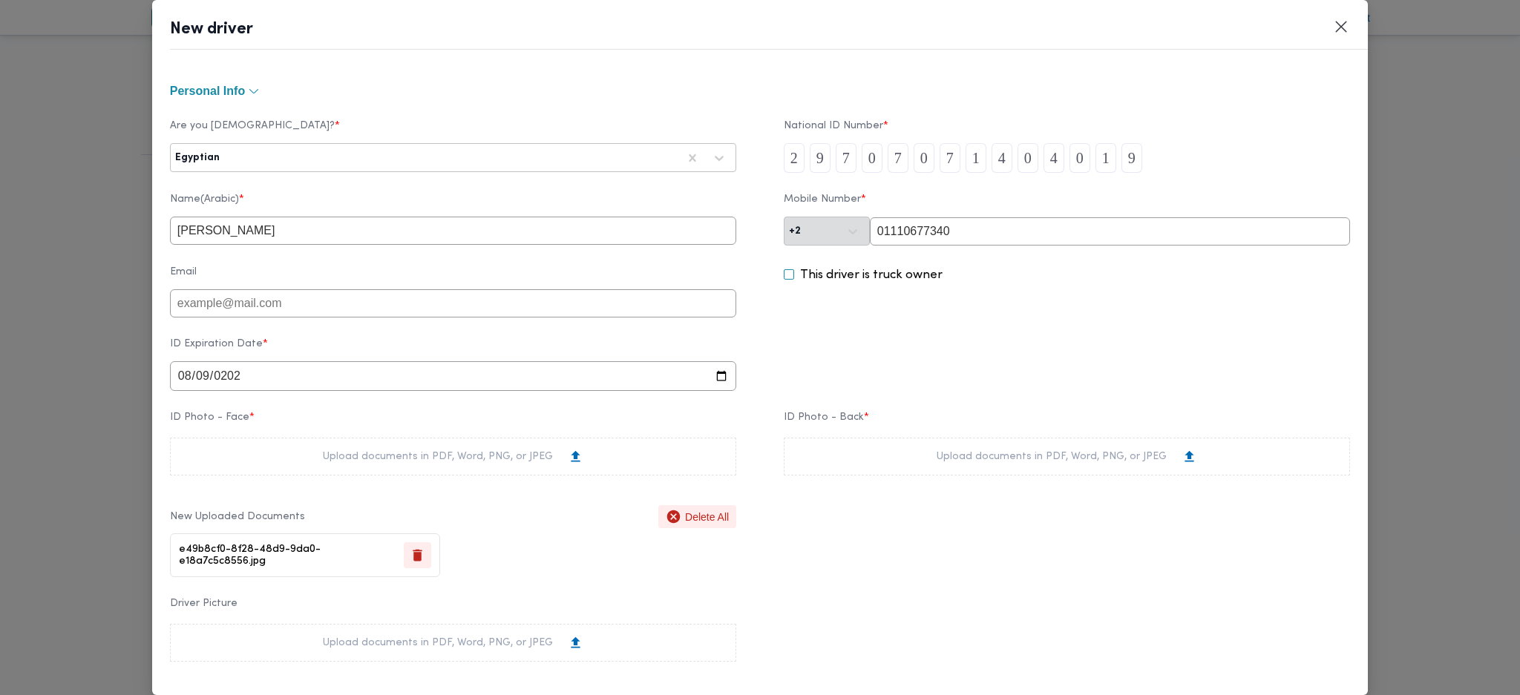
click at [900, 452] on div "Upload documents in PDF, Word, PNG, or JPEG" at bounding box center [1067, 457] width 566 height 38
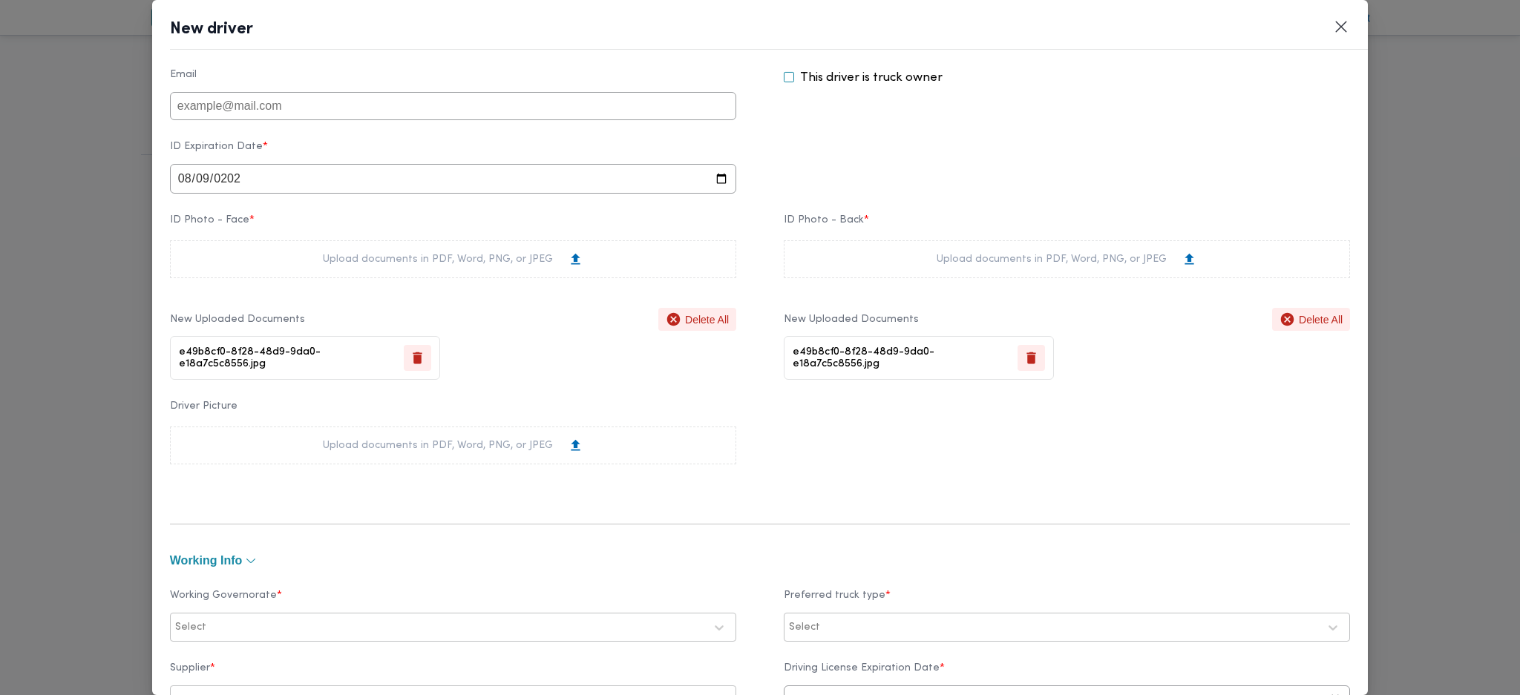
scroll to position [494, 0]
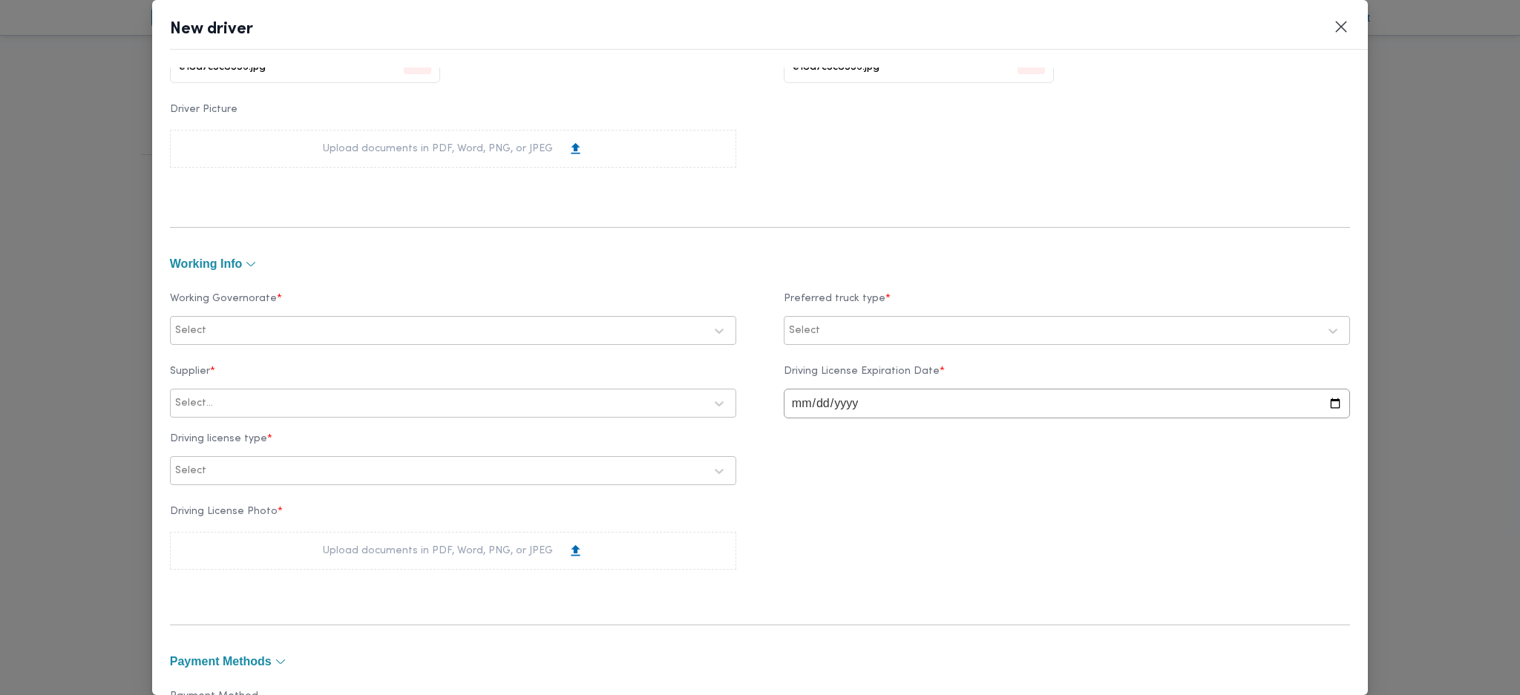
click at [369, 324] on div at bounding box center [456, 331] width 495 height 15
click at [220, 414] on div "الفيوم" at bounding box center [453, 406] width 565 height 26
click at [217, 422] on label "الجيزة" at bounding box center [208, 425] width 45 height 18
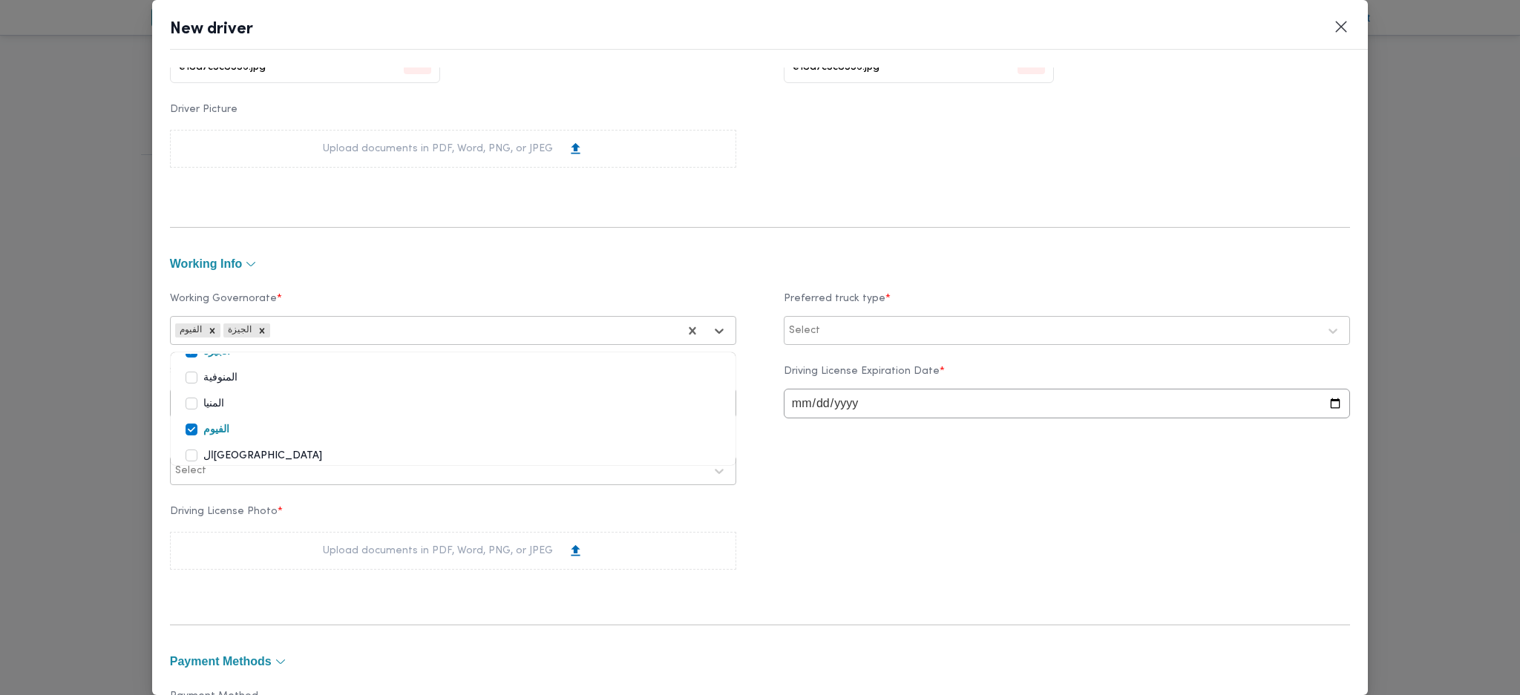
scroll to position [197, 0]
click at [227, 422] on label "ال[GEOGRAPHIC_DATA]" at bounding box center [254, 430] width 137 height 18
click at [235, 361] on label "القليوبية" at bounding box center [212, 356] width 53 height 18
click at [895, 334] on div at bounding box center [1070, 331] width 495 height 15
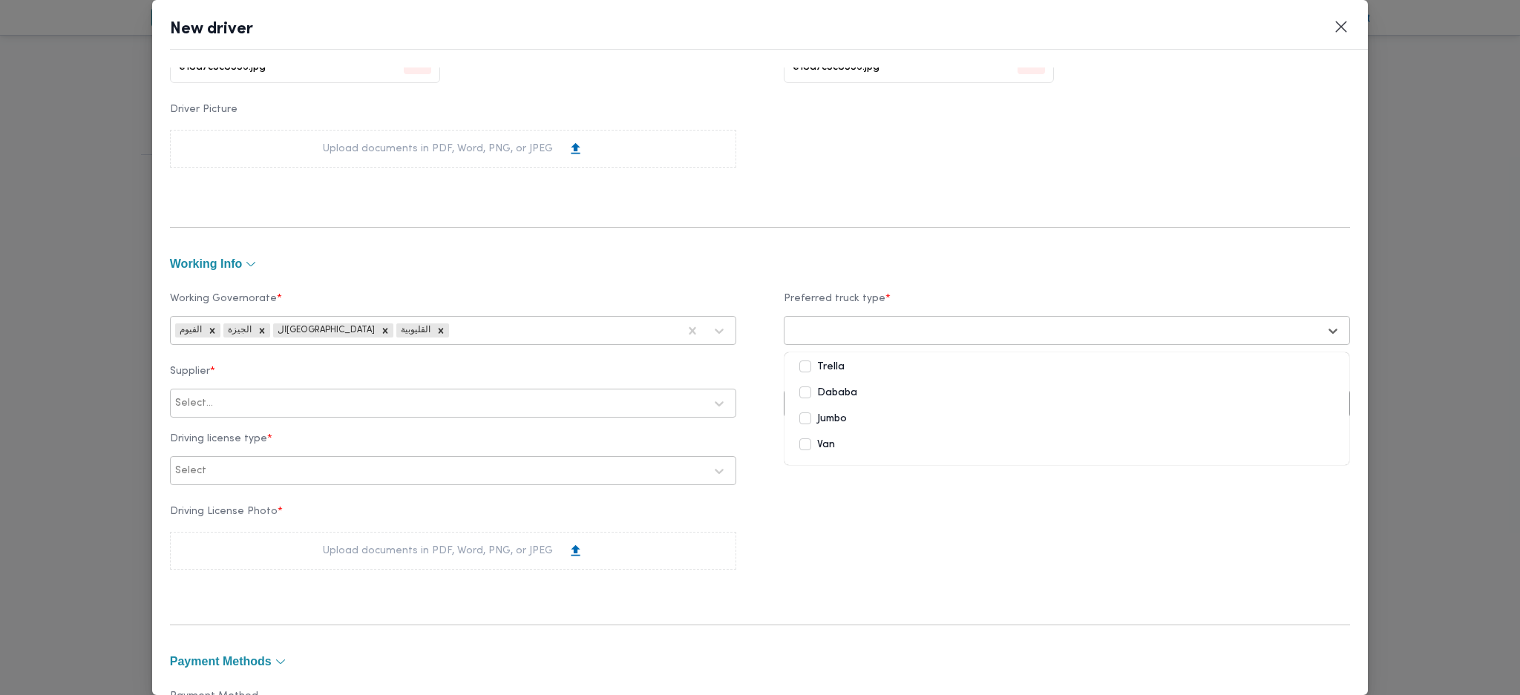
click at [816, 391] on label "Dababa" at bounding box center [828, 393] width 58 height 18
click at [786, 425] on div "Jumbo" at bounding box center [1067, 422] width 565 height 26
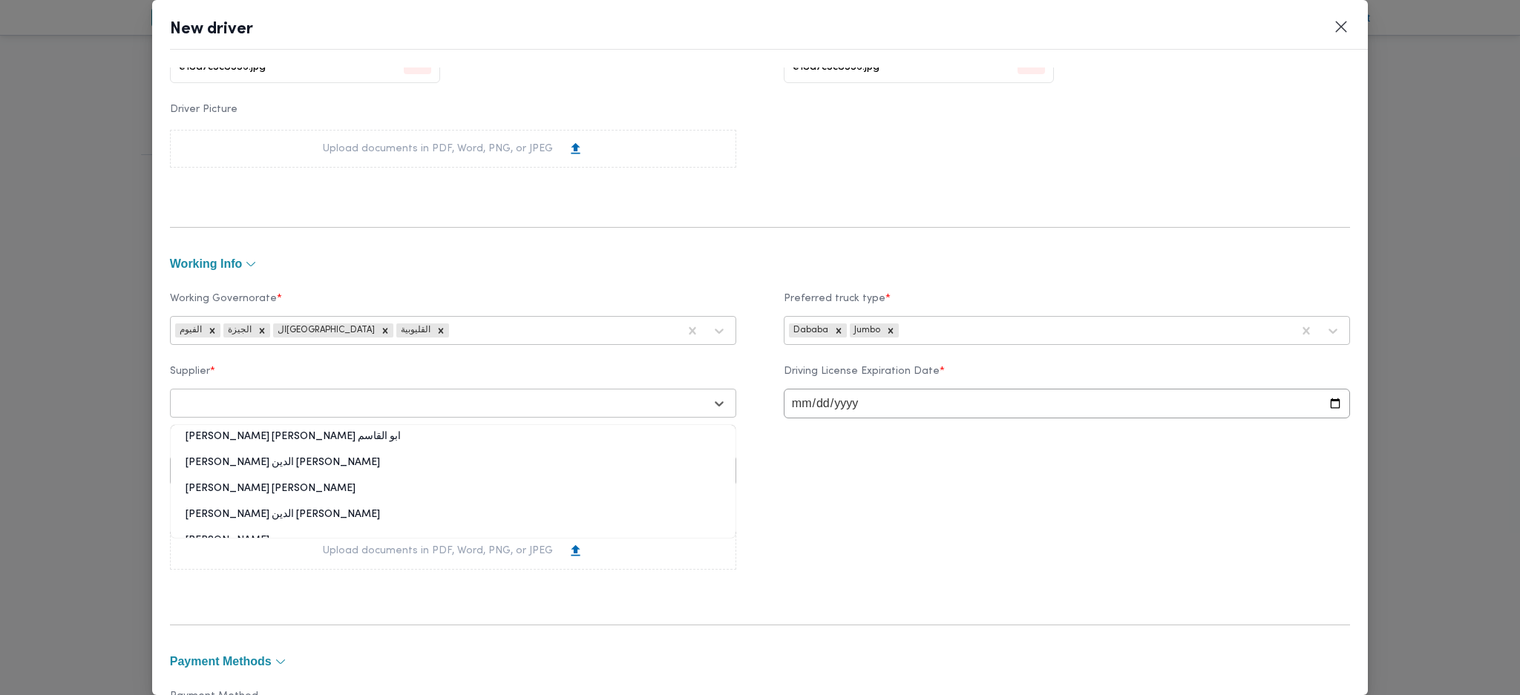
click at [601, 393] on div "Select..." at bounding box center [440, 403] width 532 height 21
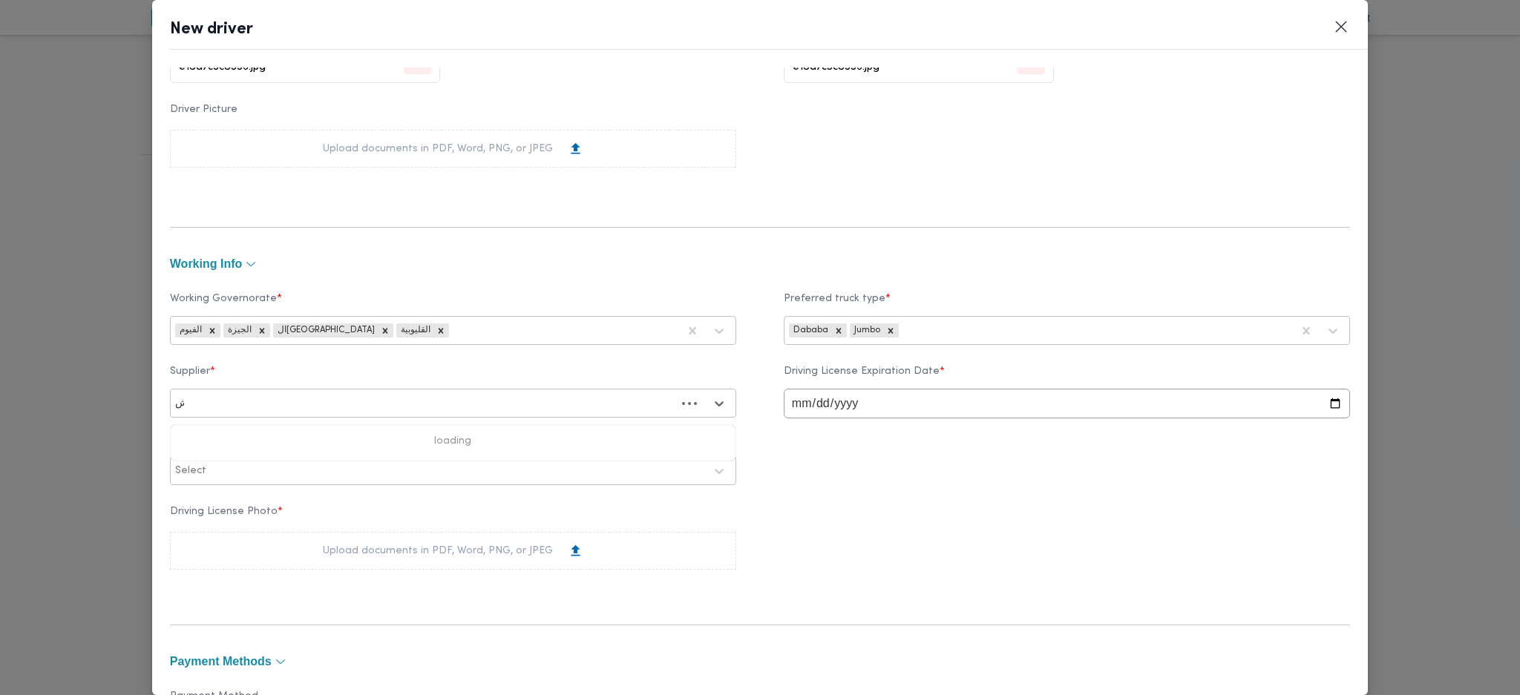
type input "[PERSON_NAME]"
click at [276, 459] on div "[PERSON_NAME][DATE] [PERSON_NAME]" at bounding box center [453, 469] width 565 height 26
click at [799, 410] on input "date" at bounding box center [1067, 404] width 566 height 30
type input "[DATE]"
click at [407, 477] on div at bounding box center [456, 471] width 495 height 15
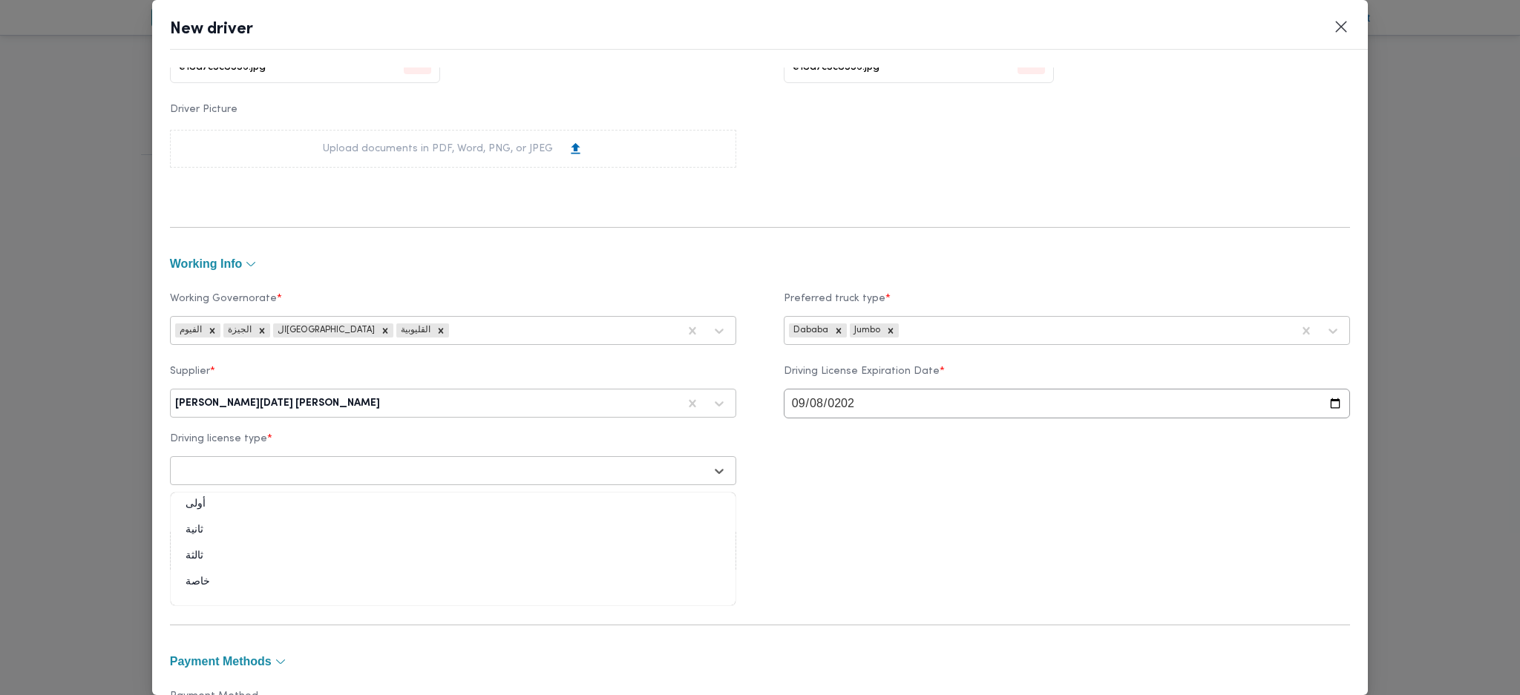
click at [200, 563] on div "ثالثة" at bounding box center [453, 562] width 565 height 26
click at [340, 553] on div "Upload documents in PDF, Word, PNG, or JPEG" at bounding box center [453, 551] width 261 height 16
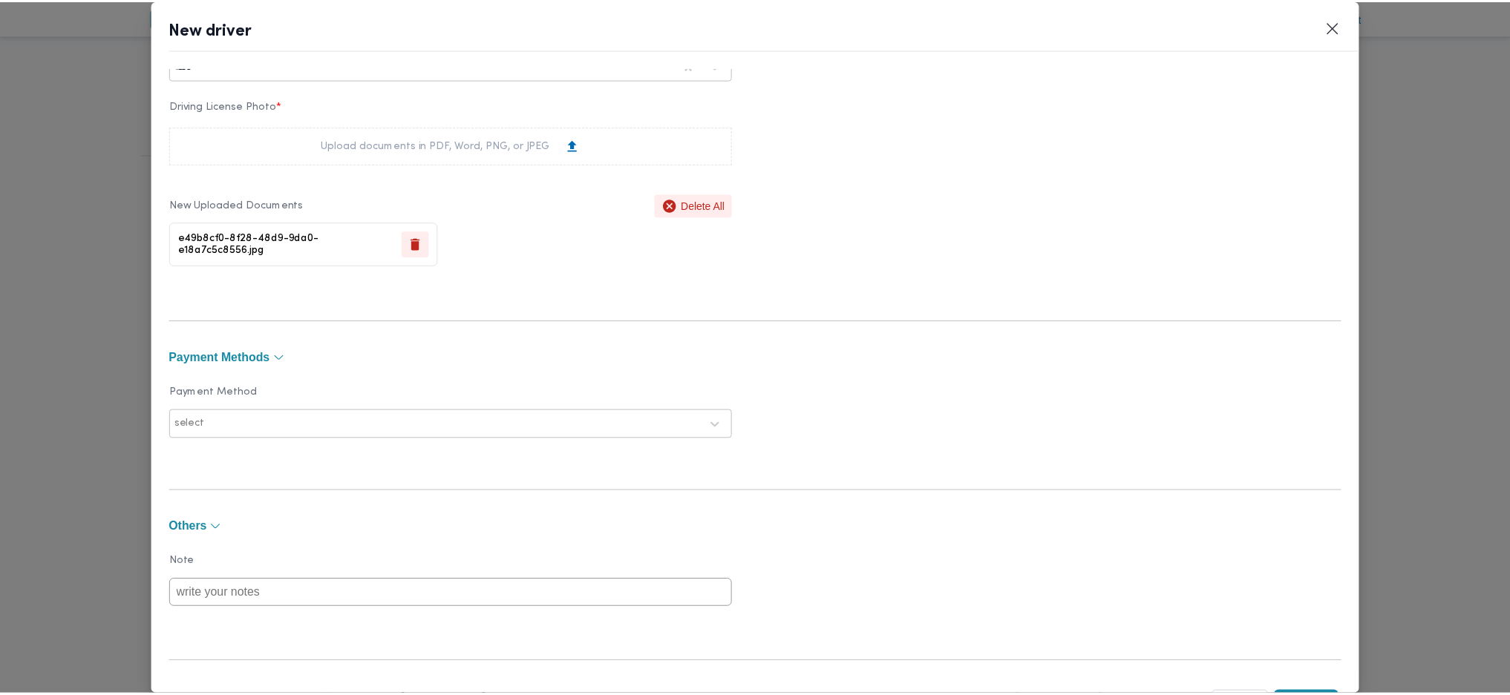
scroll to position [963, 0]
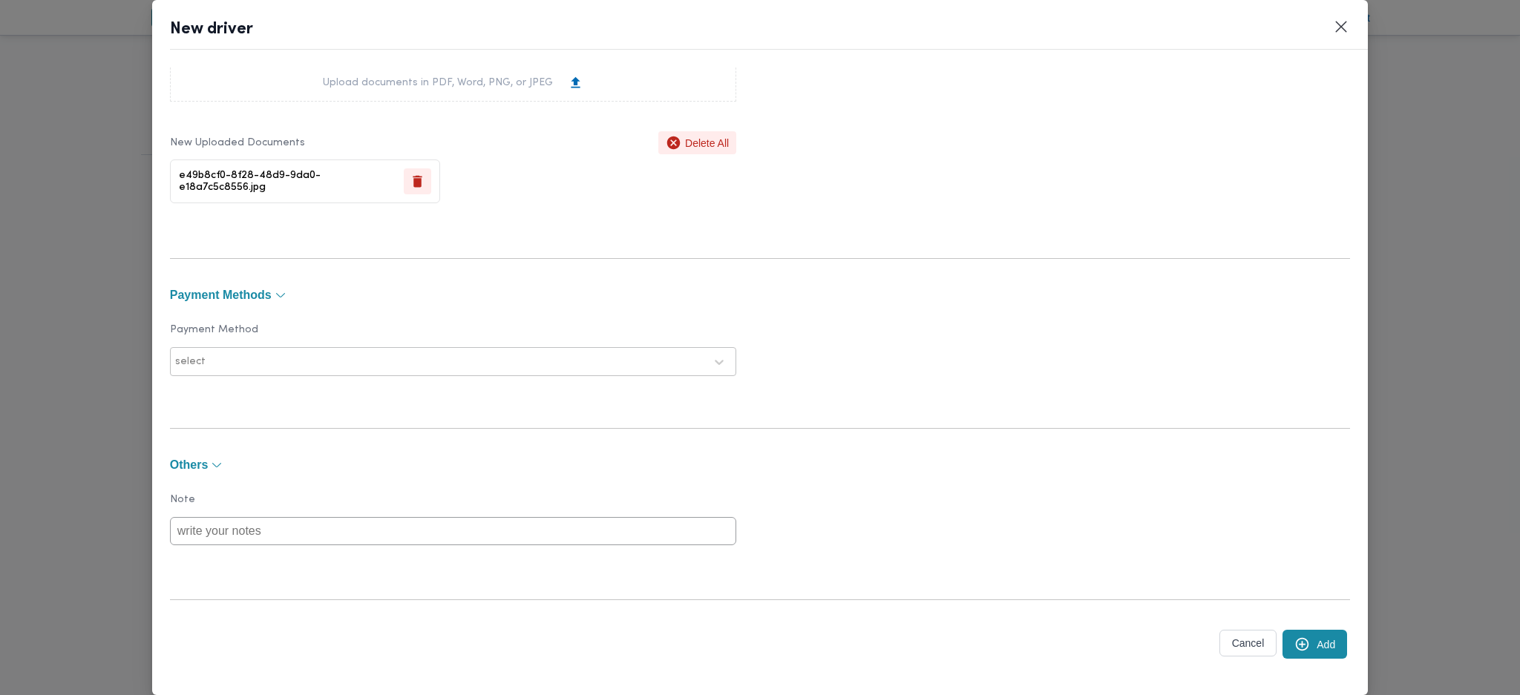
click at [1308, 649] on button "Add" at bounding box center [1315, 644] width 65 height 29
